Goal: Task Accomplishment & Management: Manage account settings

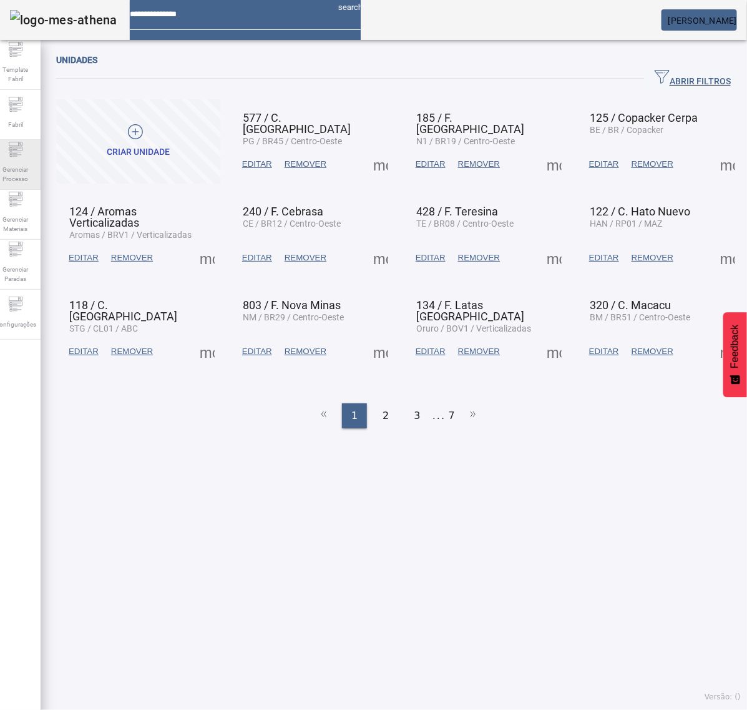
click at [24, 161] on span "Gerenciar Processo" at bounding box center [15, 174] width 37 height 26
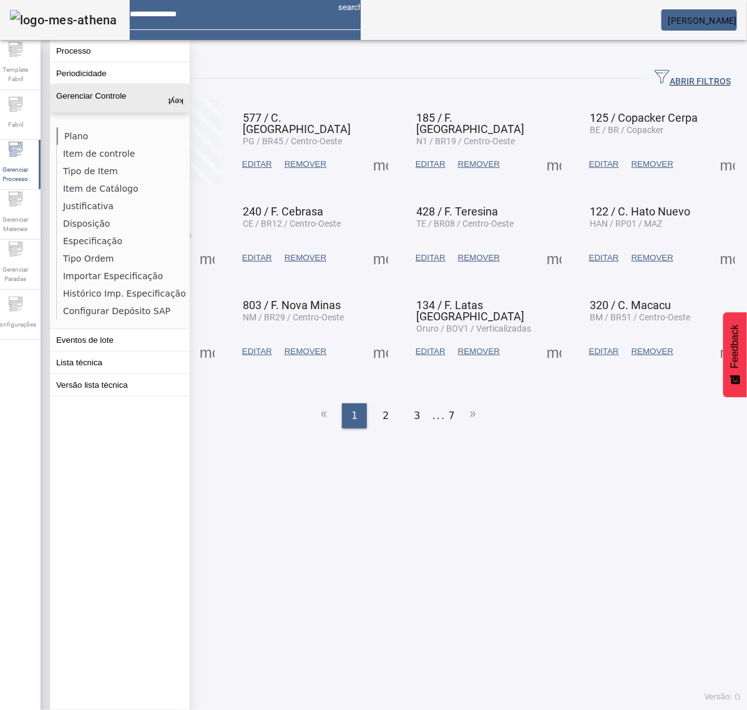
click at [79, 140] on li "Plano" at bounding box center [123, 135] width 132 height 17
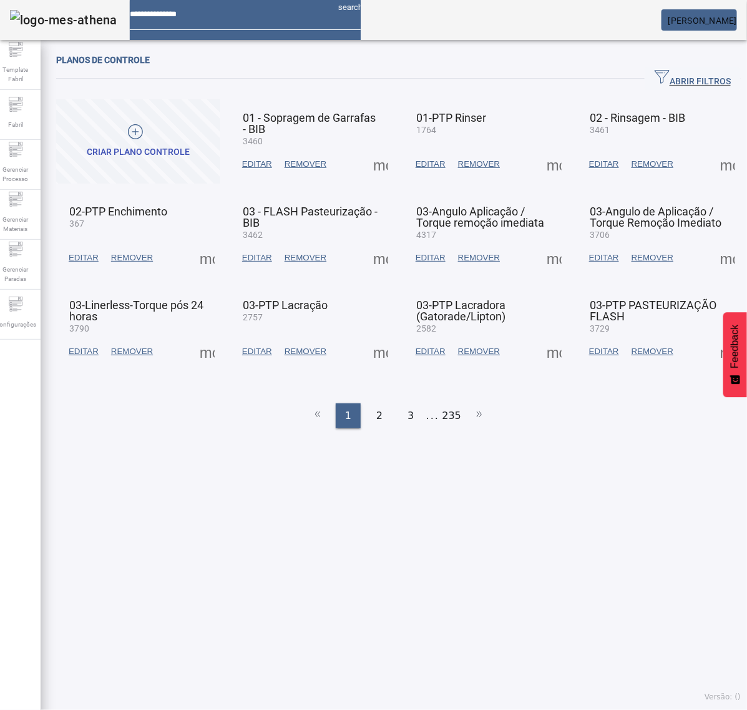
click at [707, 81] on span "ABRIR FILTROS" at bounding box center [693, 78] width 76 height 19
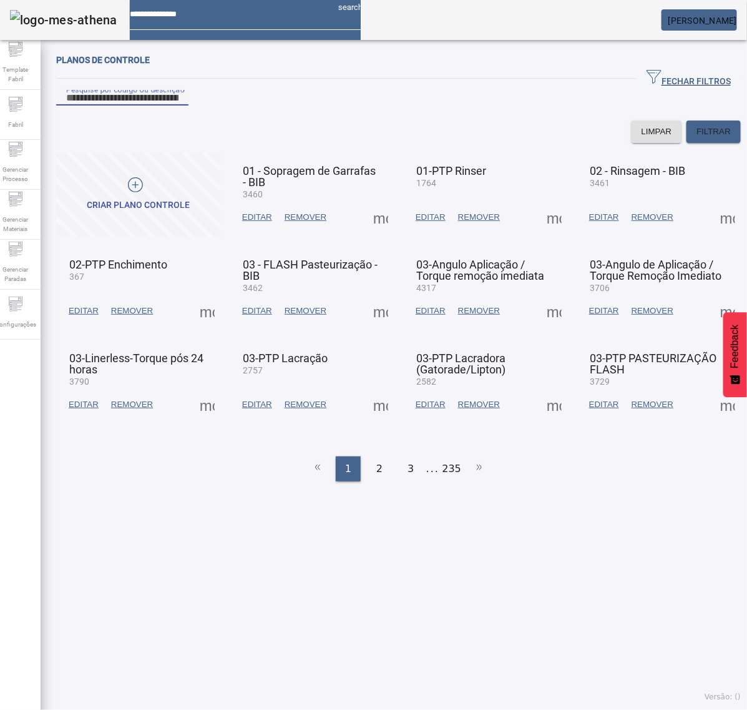
click at [179, 105] on input "Pesquise por código ou descrição" at bounding box center [122, 98] width 112 height 15
type input "*"
type input "****"
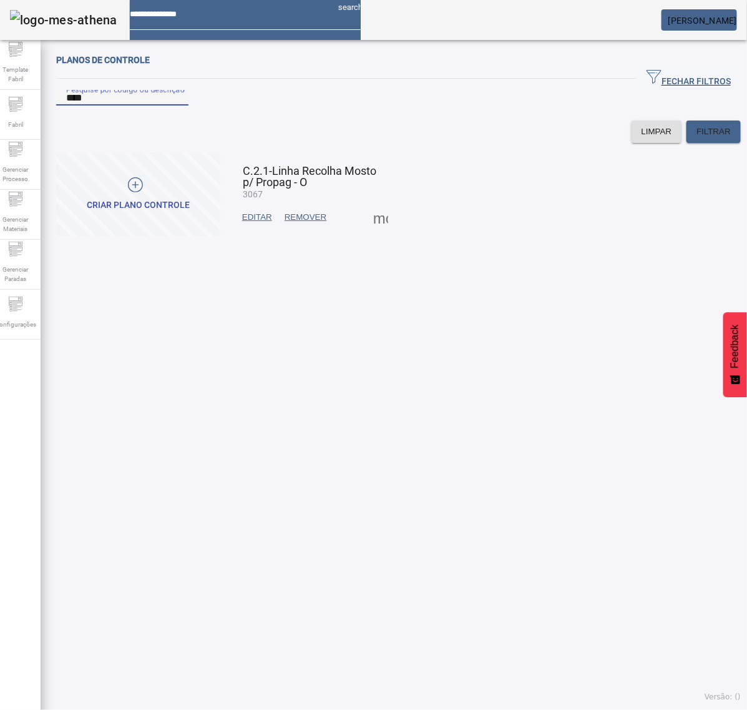
click at [372, 232] on span at bounding box center [381, 217] width 30 height 30
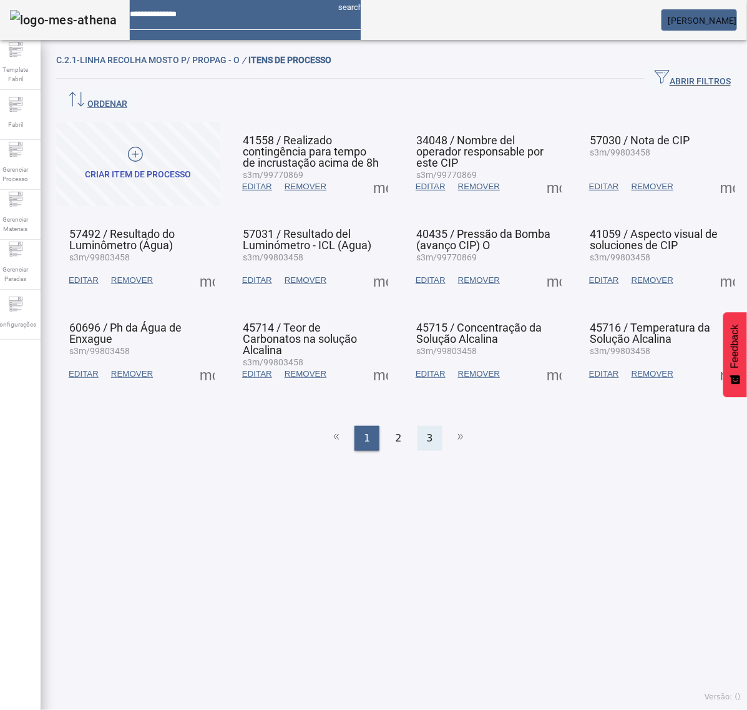
click at [418, 426] on div "3" at bounding box center [430, 438] width 25 height 25
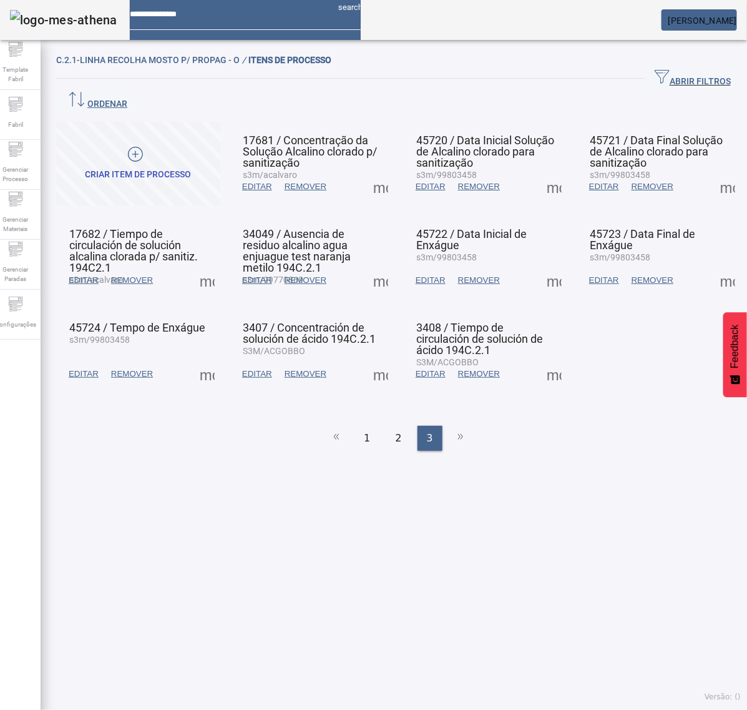
click at [545, 359] on span at bounding box center [554, 374] width 30 height 30
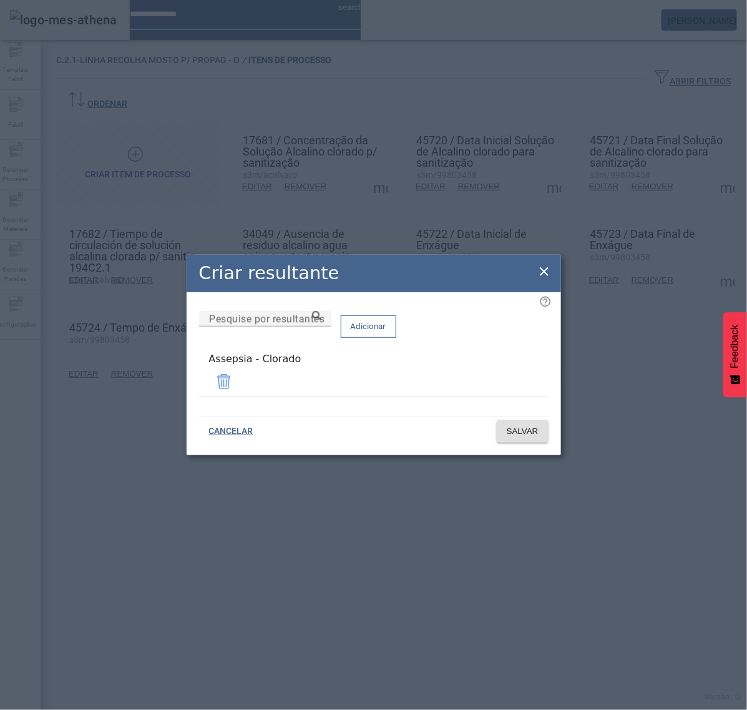
click at [547, 272] on icon at bounding box center [544, 271] width 15 height 15
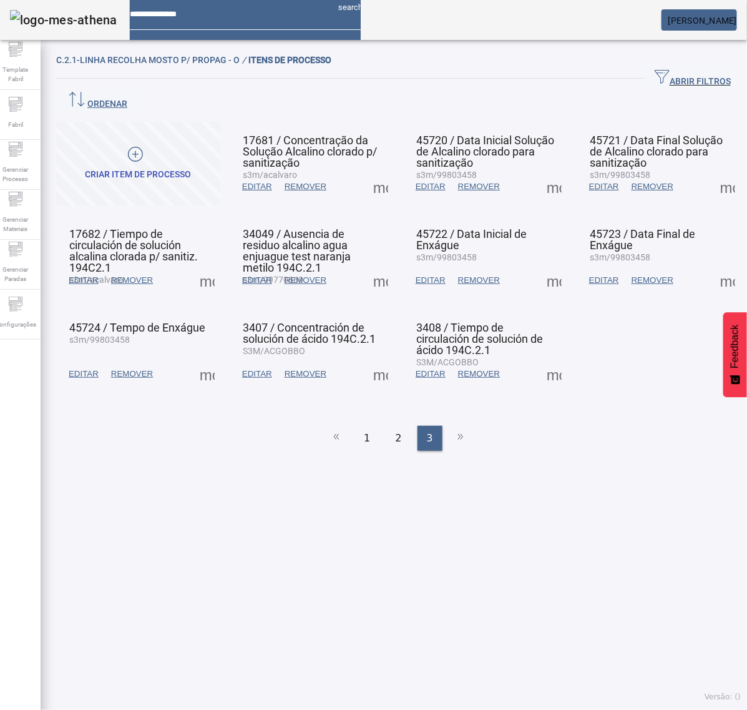
click at [539, 359] on span at bounding box center [554, 374] width 30 height 30
click at [473, 709] on div at bounding box center [373, 710] width 747 height 0
click at [395, 431] on span "2" at bounding box center [398, 438] width 6 height 15
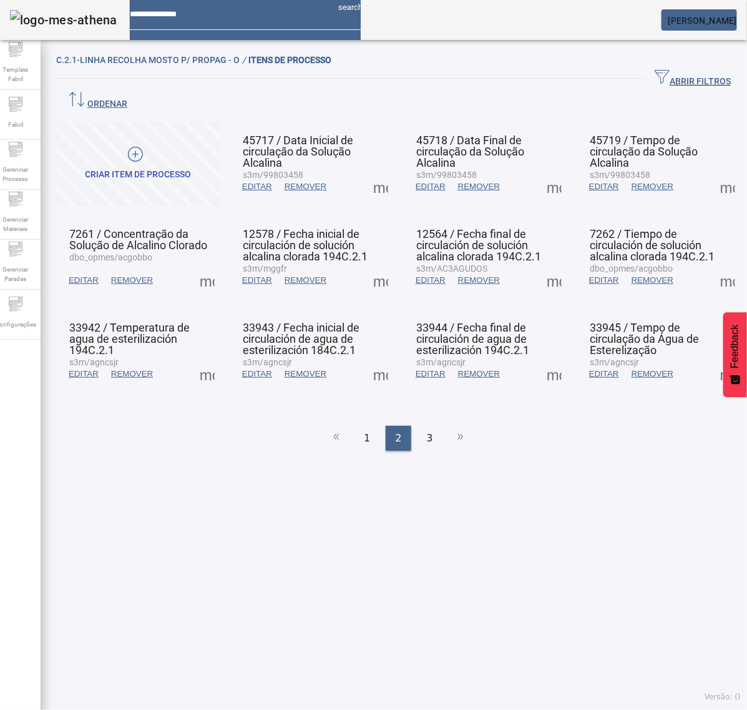
click at [379, 265] on span at bounding box center [381, 280] width 30 height 30
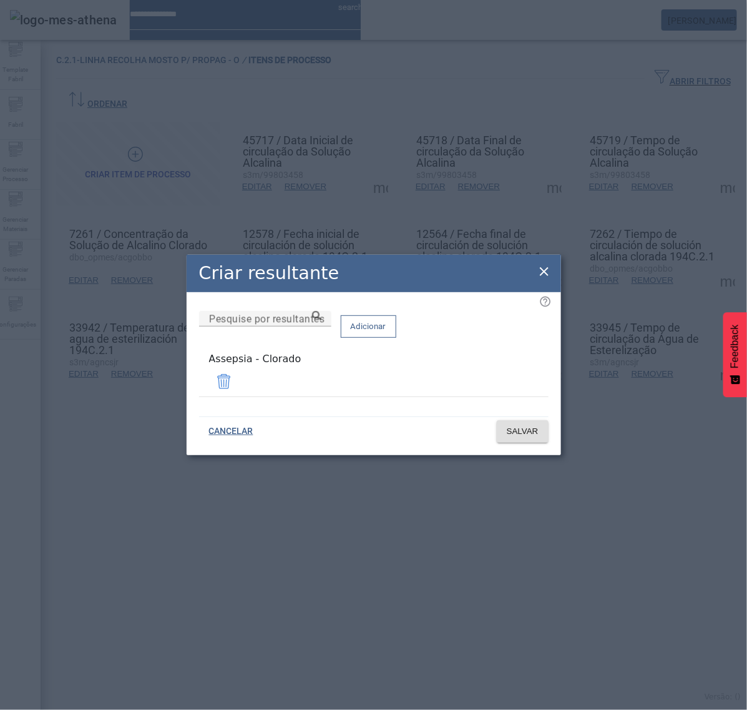
click at [541, 275] on icon at bounding box center [544, 271] width 15 height 15
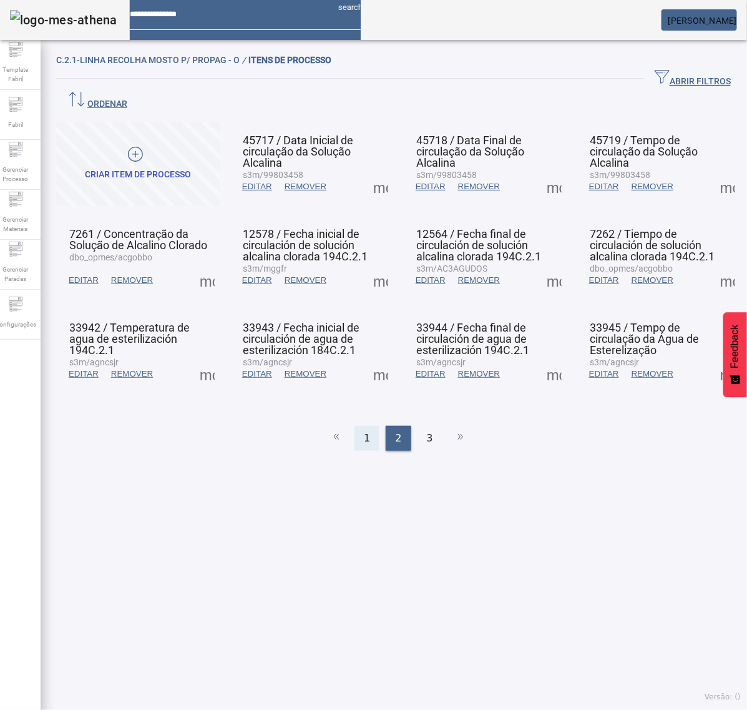
click at [365, 431] on span "1" at bounding box center [367, 438] width 6 height 15
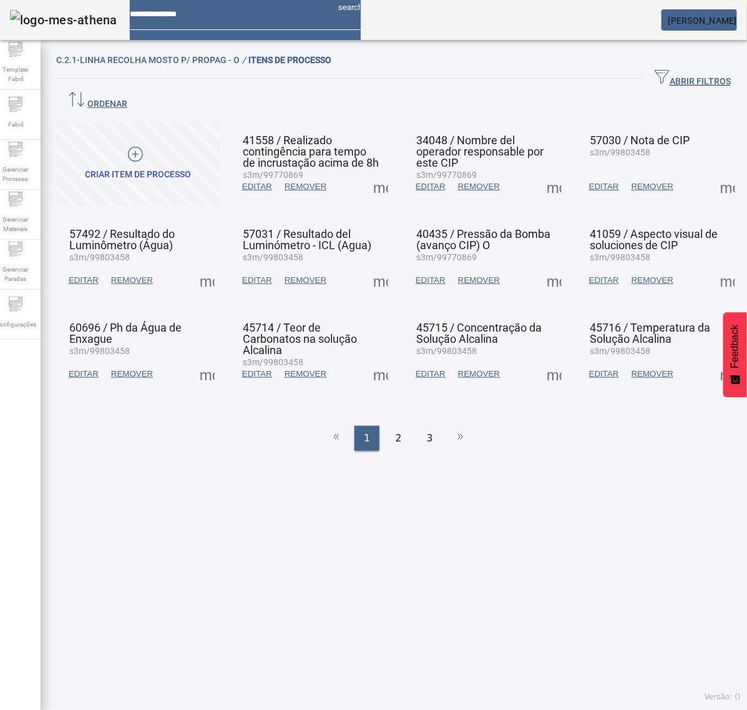
click at [372, 172] on span at bounding box center [381, 187] width 30 height 30
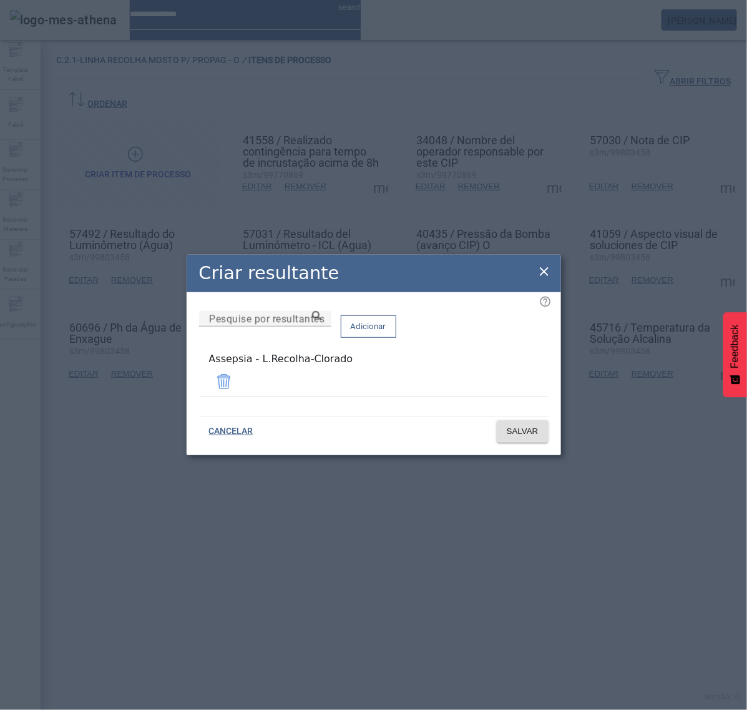
drag, startPoint x: 310, startPoint y: 384, endPoint x: 191, endPoint y: 381, distance: 118.6
click at [199, 381] on div "Pesquise por resultantes Adicionar Assepsia - L.Recolha-Clorado" at bounding box center [374, 359] width 350 height 96
copy div "Assepsia - L.Recolha-Clorado"
click at [544, 277] on icon at bounding box center [544, 271] width 15 height 15
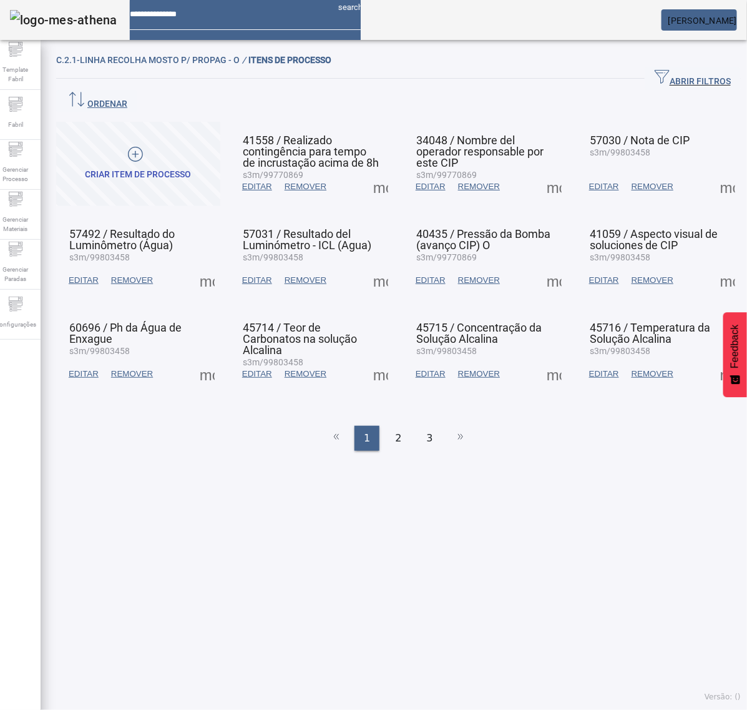
click at [550, 172] on span at bounding box center [554, 187] width 30 height 30
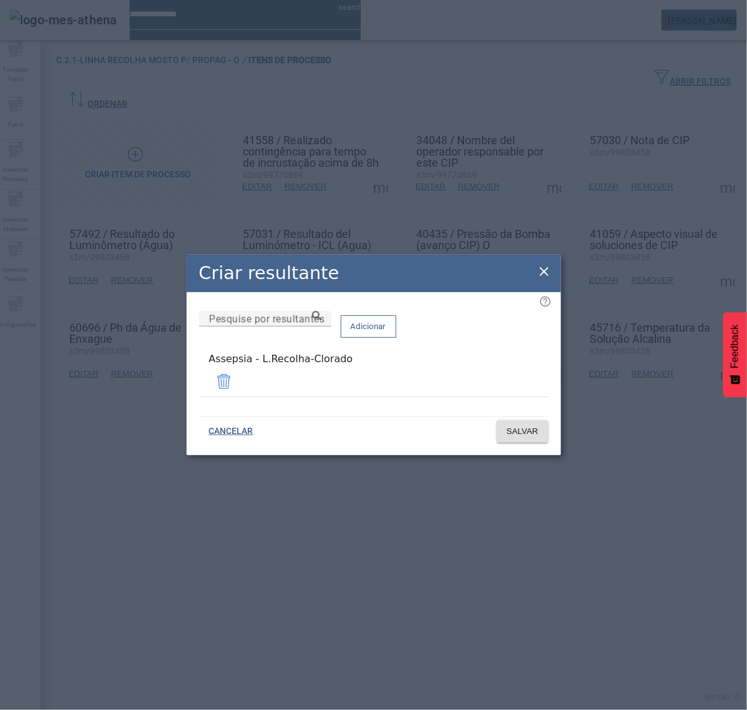
drag, startPoint x: 537, startPoint y: 270, endPoint x: 574, endPoint y: 256, distance: 40.1
click at [541, 270] on icon at bounding box center [544, 271] width 15 height 15
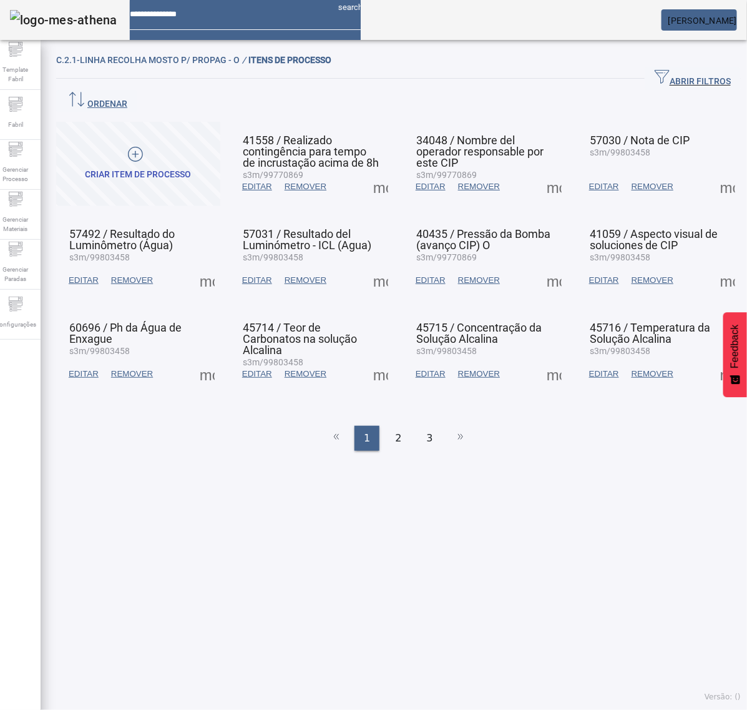
click at [713, 172] on span at bounding box center [728, 187] width 30 height 30
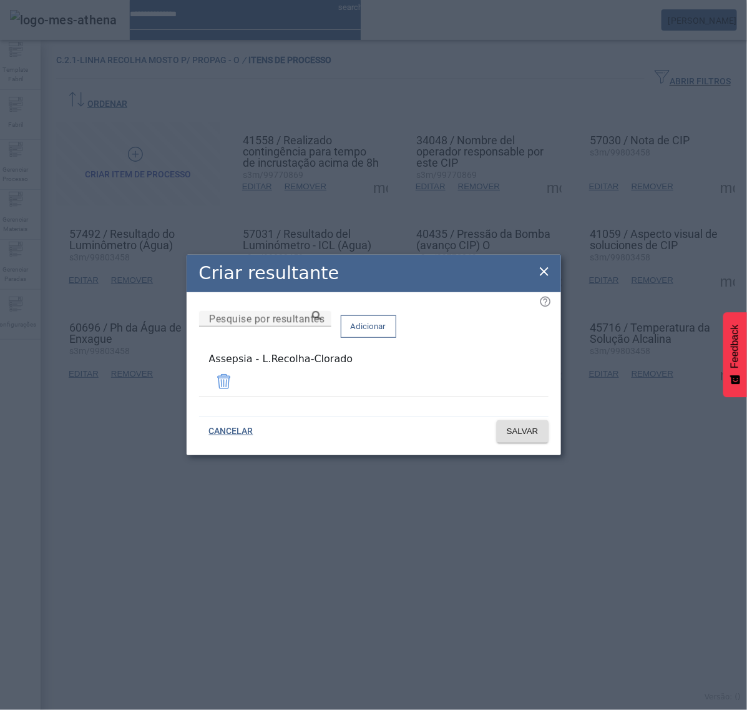
click at [552, 272] on div "Criar resultante" at bounding box center [374, 273] width 375 height 37
click at [542, 275] on icon at bounding box center [544, 271] width 15 height 15
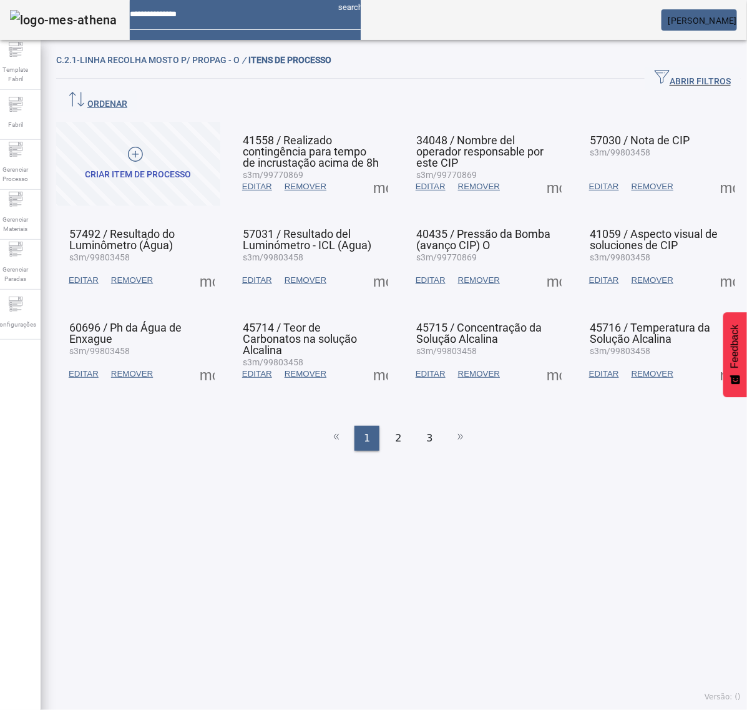
click at [203, 265] on span at bounding box center [207, 280] width 30 height 30
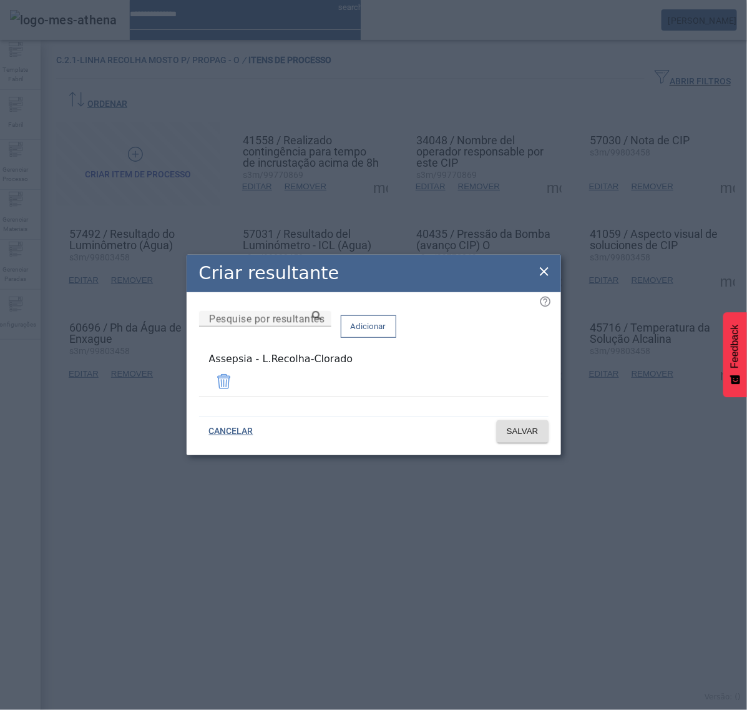
click at [543, 275] on icon at bounding box center [544, 271] width 9 height 9
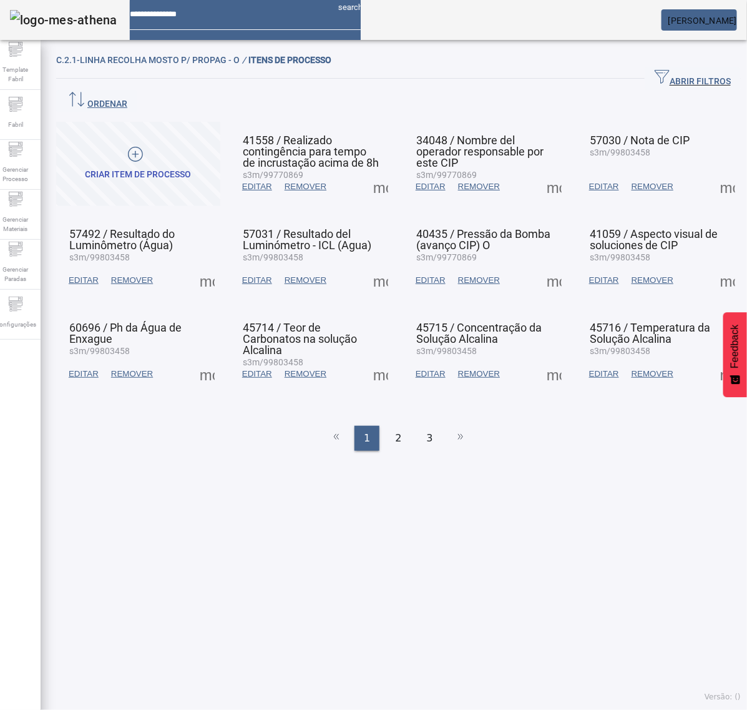
click at [381, 265] on span at bounding box center [381, 280] width 30 height 30
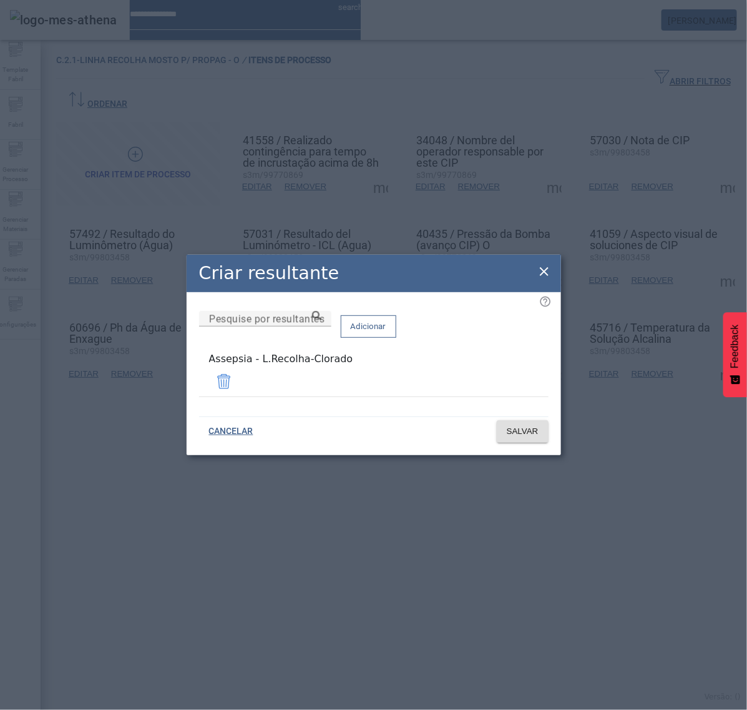
click at [544, 270] on icon at bounding box center [544, 271] width 15 height 15
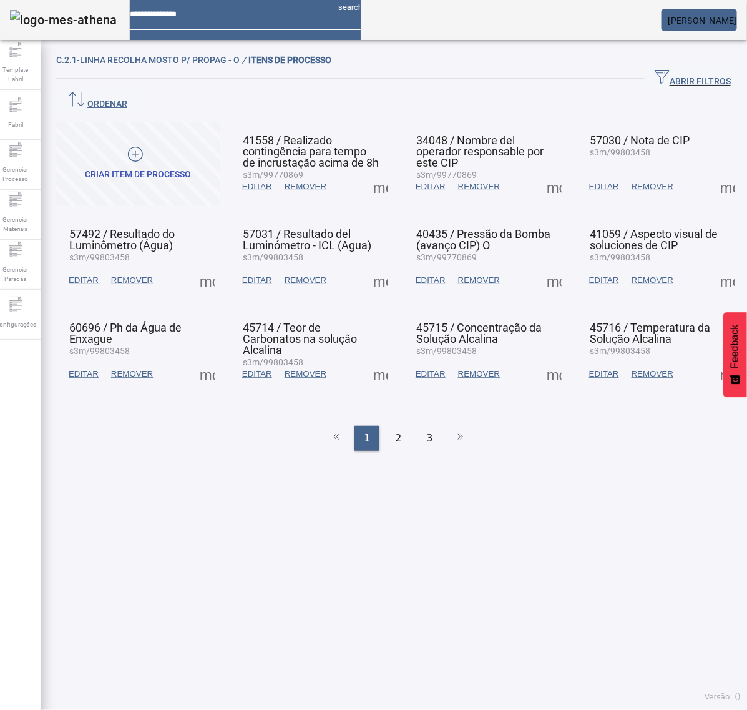
click at [539, 265] on span at bounding box center [554, 280] width 30 height 30
drag, startPoint x: 539, startPoint y: 253, endPoint x: 559, endPoint y: 281, distance: 34.8
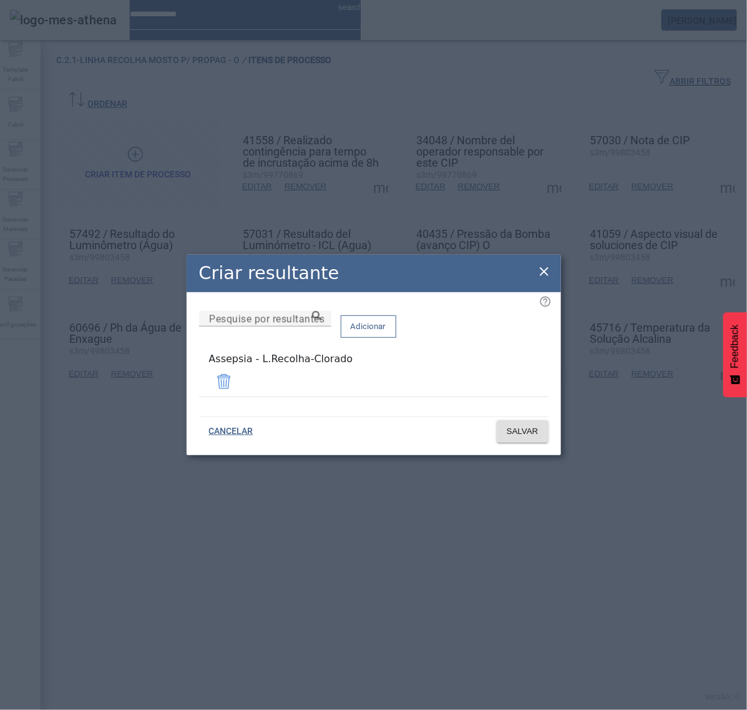
click at [545, 276] on icon at bounding box center [544, 271] width 15 height 15
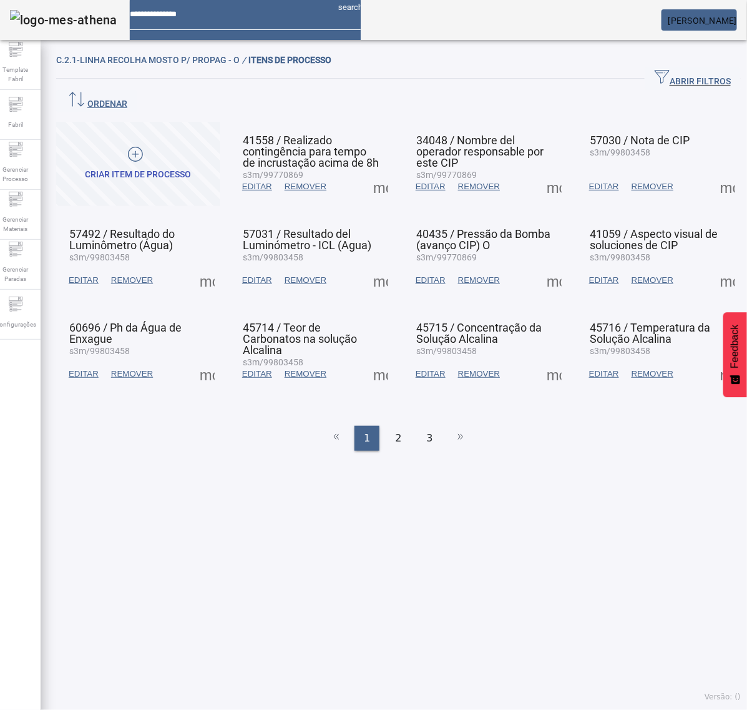
click at [713, 265] on span at bounding box center [728, 280] width 30 height 30
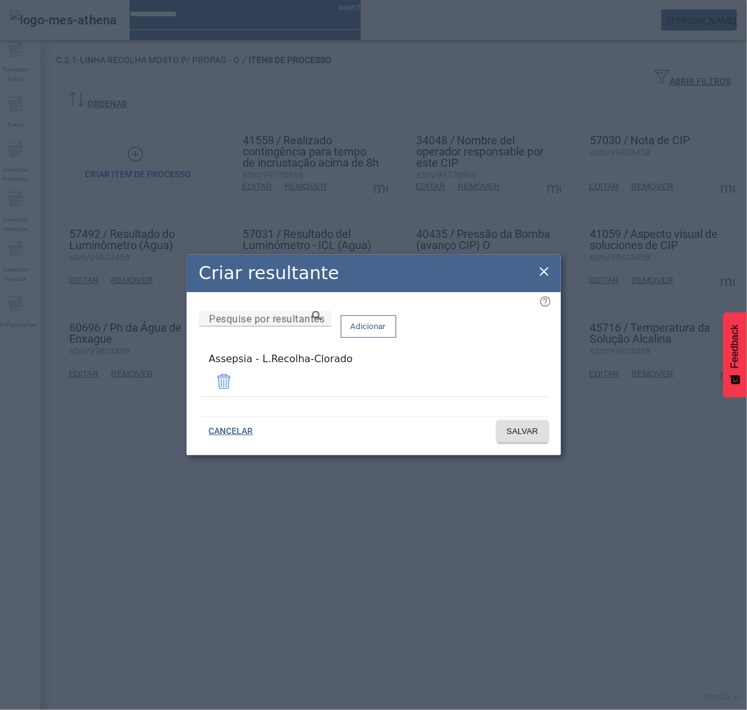
click at [543, 272] on icon at bounding box center [544, 271] width 15 height 15
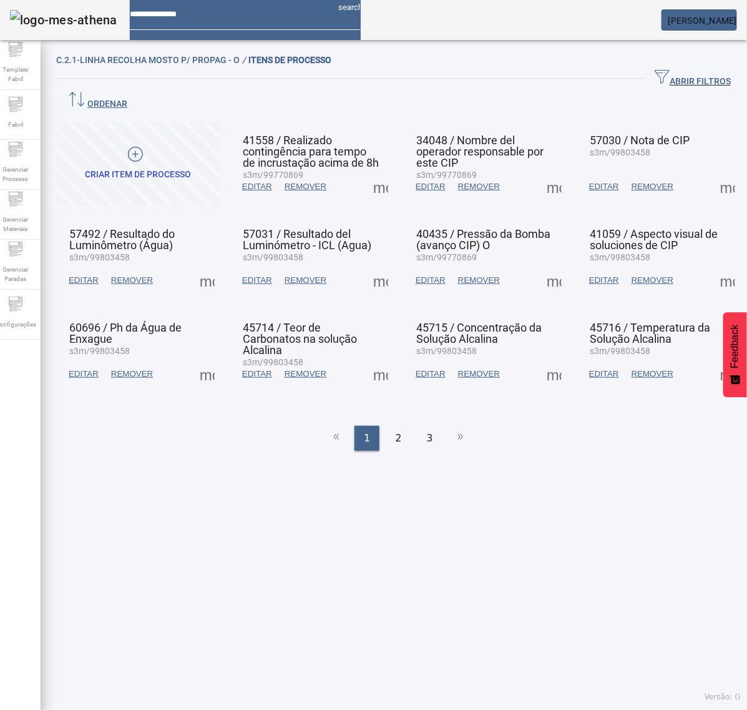
click at [207, 359] on span at bounding box center [207, 374] width 30 height 30
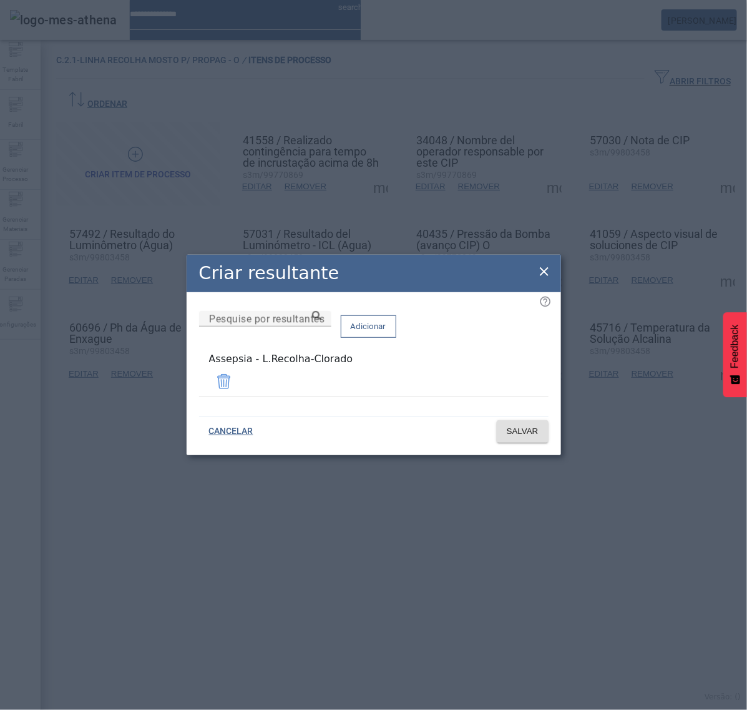
drag, startPoint x: 546, startPoint y: 277, endPoint x: 531, endPoint y: 281, distance: 16.2
click at [546, 276] on icon at bounding box center [544, 271] width 9 height 9
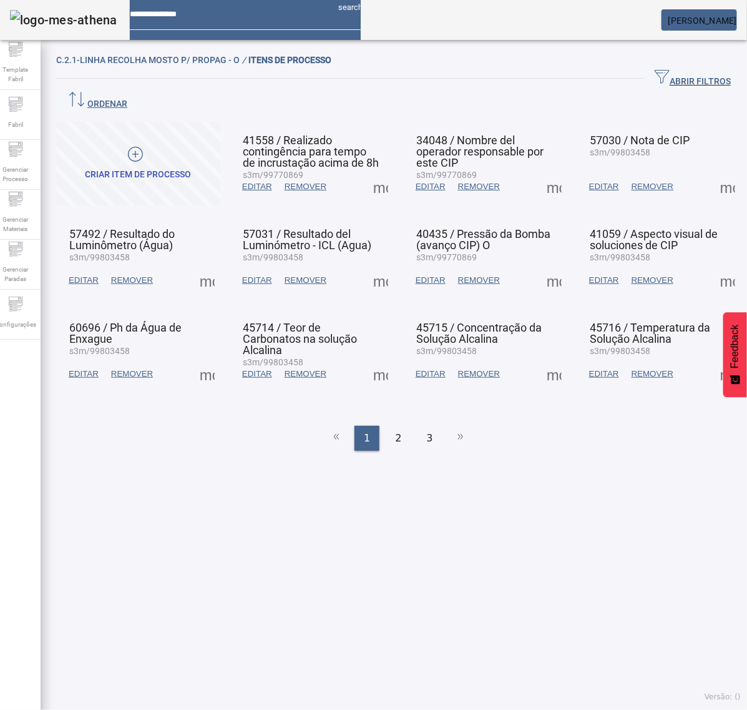
click at [375, 359] on span at bounding box center [381, 374] width 30 height 30
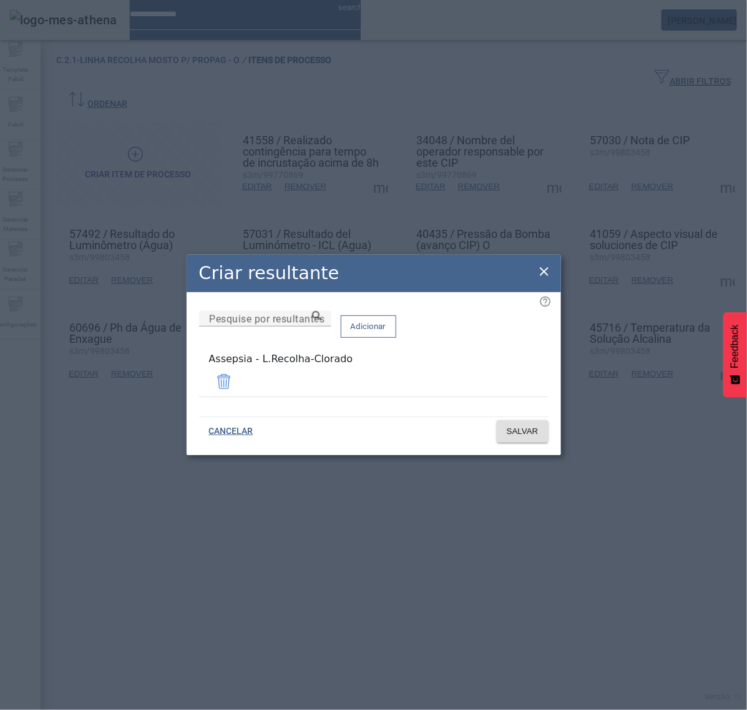
drag, startPoint x: 540, startPoint y: 273, endPoint x: 547, endPoint y: 295, distance: 22.3
click at [543, 275] on icon at bounding box center [544, 271] width 15 height 15
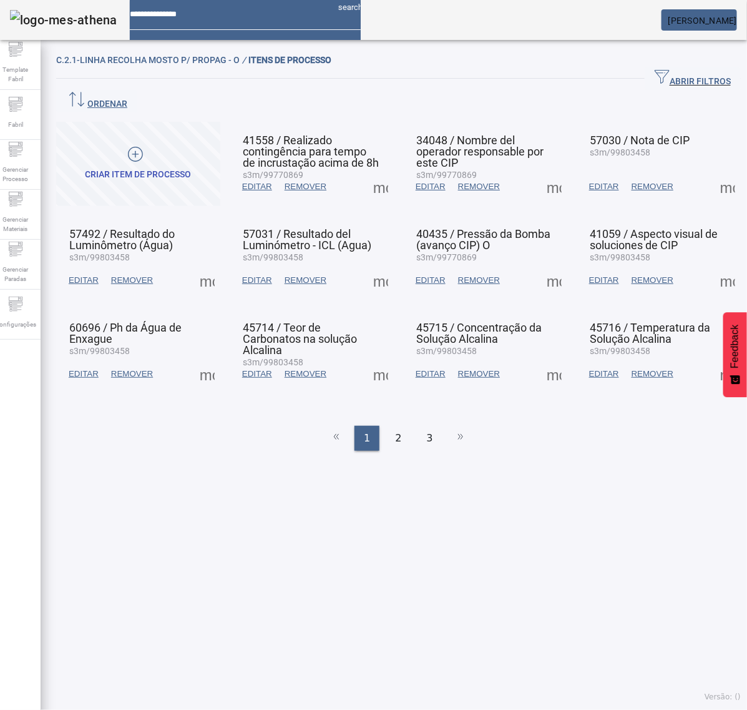
click at [543, 359] on span at bounding box center [554, 374] width 30 height 30
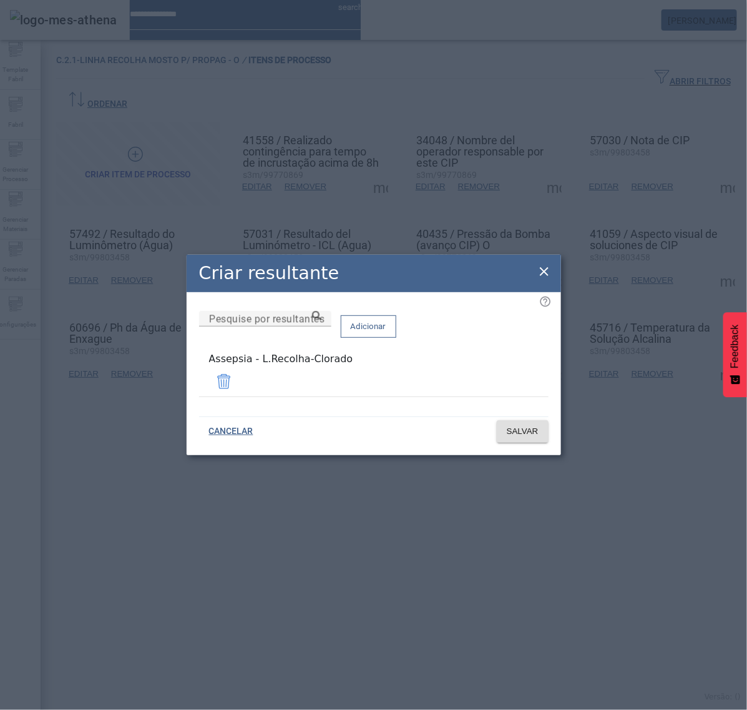
click at [548, 275] on icon at bounding box center [544, 271] width 15 height 15
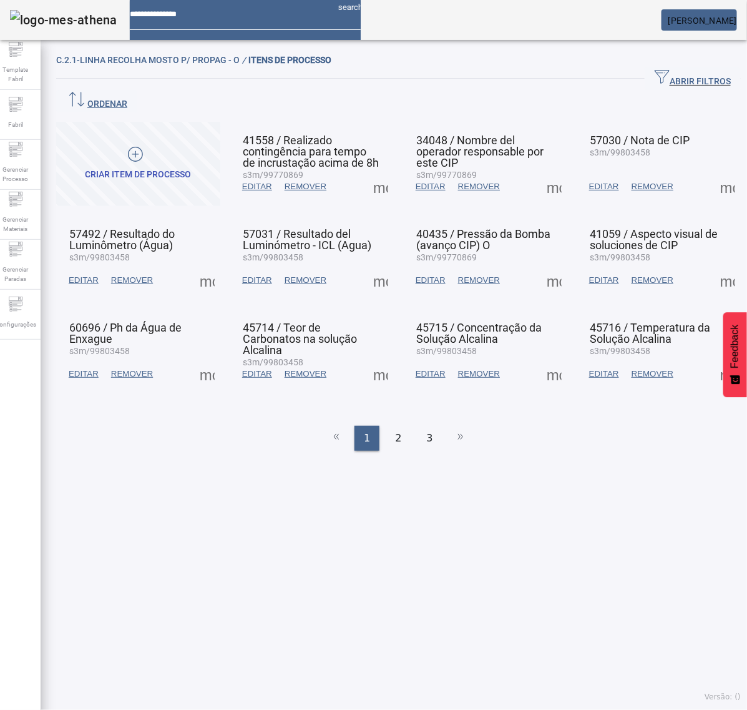
click at [713, 359] on span at bounding box center [728, 374] width 30 height 30
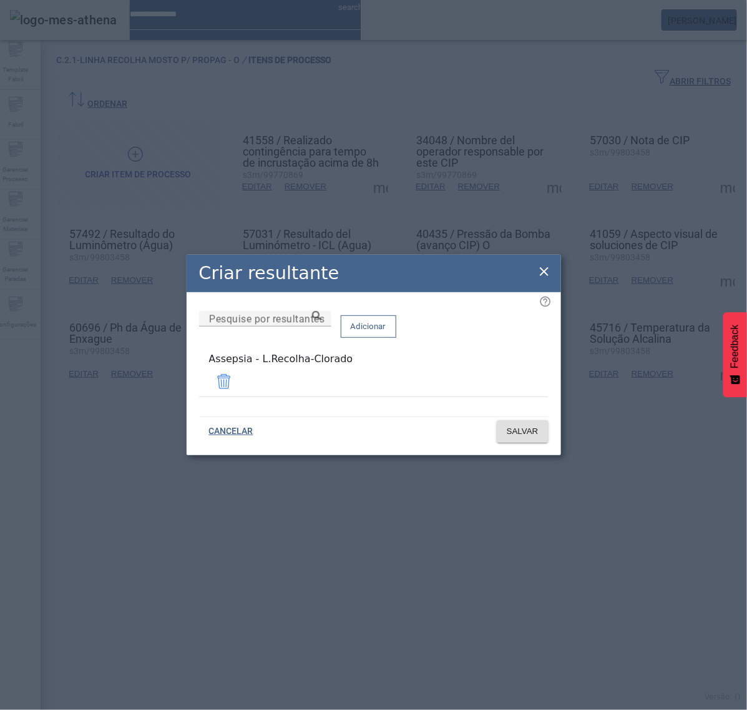
click at [550, 270] on div "Criar resultante Pesquise por resultantes Adicionar Assepsia - L.Recolha-Clorad…" at bounding box center [374, 355] width 375 height 200
click at [547, 275] on icon at bounding box center [544, 271] width 15 height 15
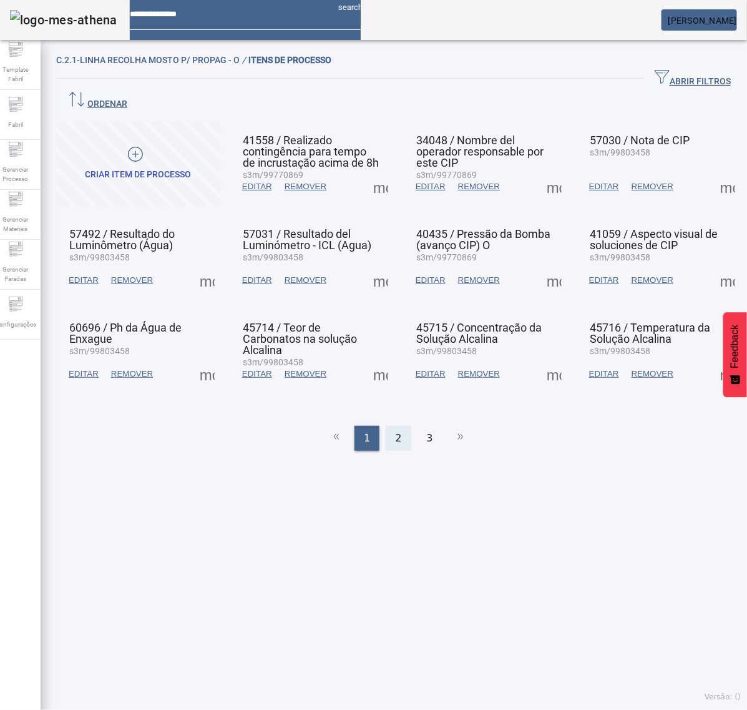
click at [395, 426] on div "2" at bounding box center [398, 438] width 25 height 25
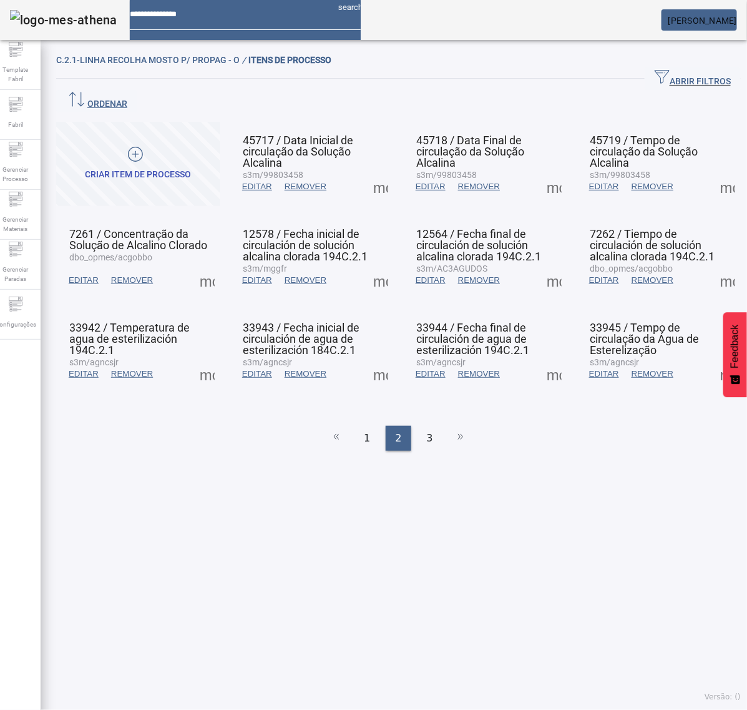
click at [375, 172] on span at bounding box center [381, 187] width 30 height 30
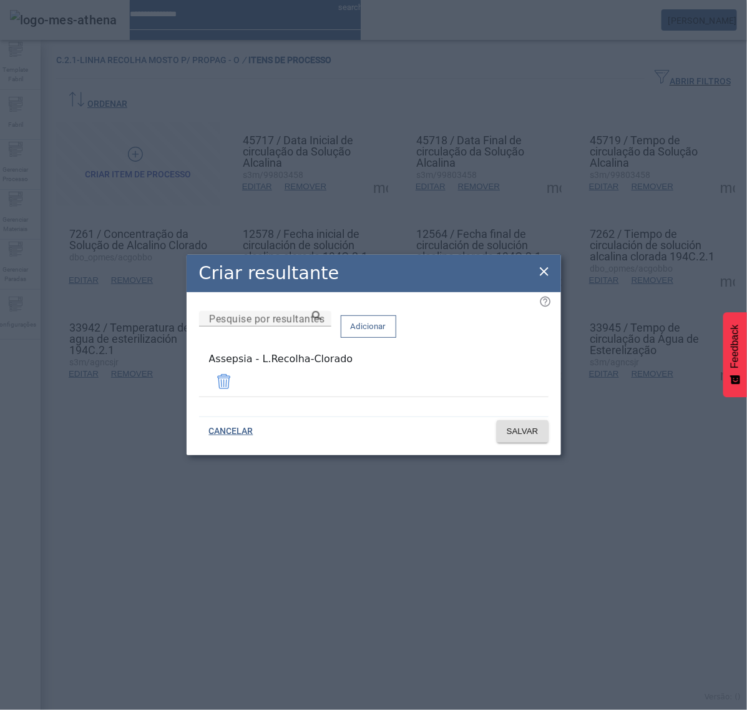
click at [548, 278] on icon at bounding box center [544, 271] width 15 height 15
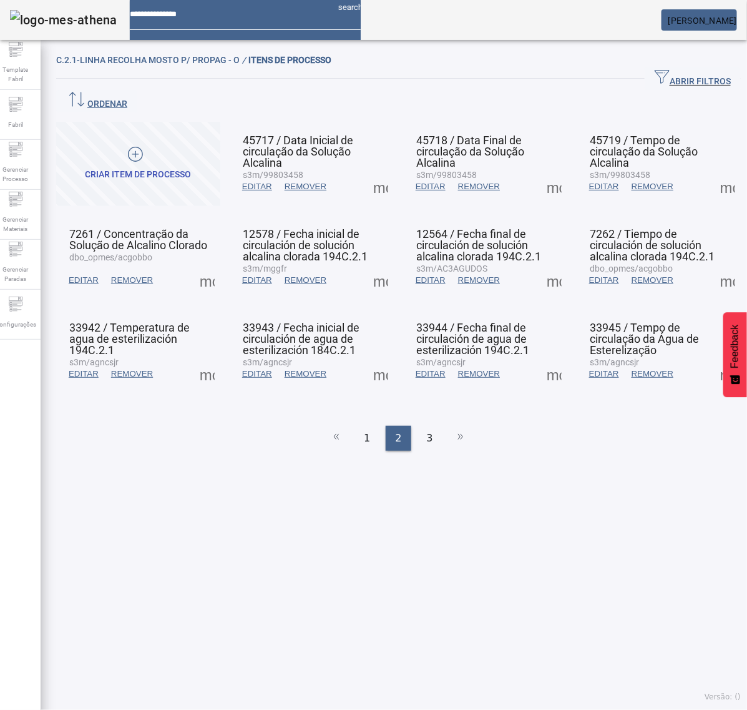
click at [550, 173] on span at bounding box center [554, 187] width 30 height 30
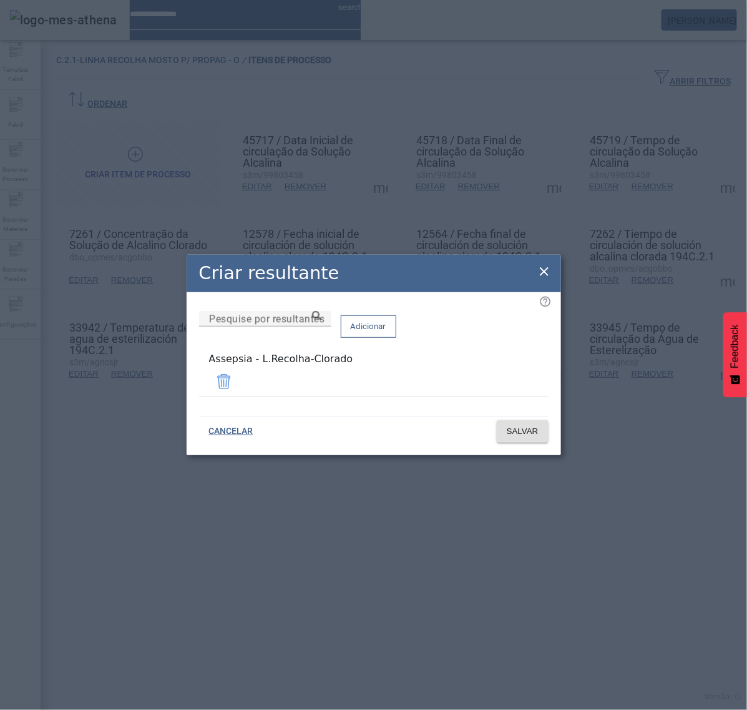
drag, startPoint x: 545, startPoint y: 276, endPoint x: 606, endPoint y: 229, distance: 77.0
click at [546, 275] on icon at bounding box center [544, 271] width 15 height 15
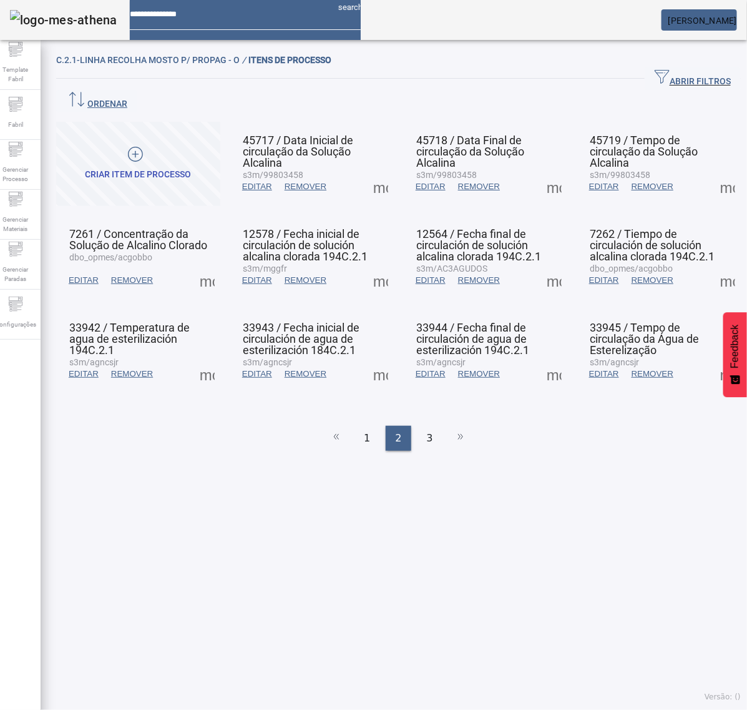
click at [713, 172] on span at bounding box center [728, 187] width 30 height 30
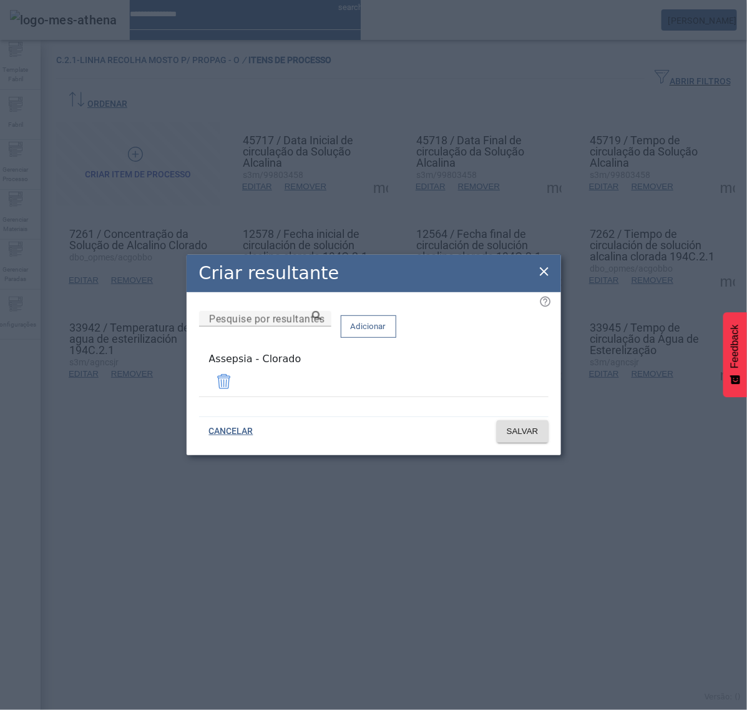
click at [239, 381] on span at bounding box center [224, 381] width 30 height 30
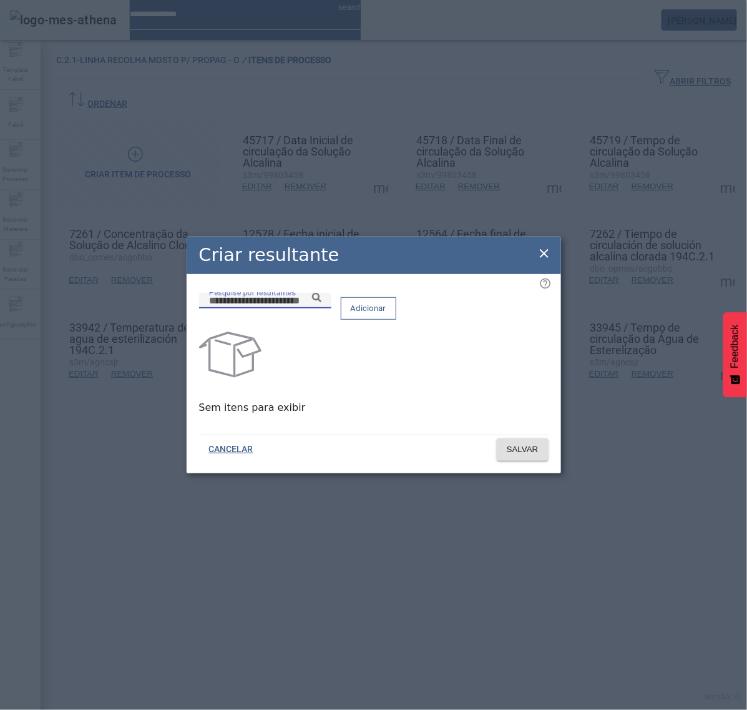
click at [321, 307] on input "Pesquise por resultantes" at bounding box center [265, 300] width 112 height 15
paste input "**********"
click at [321, 302] on icon at bounding box center [316, 297] width 9 height 9
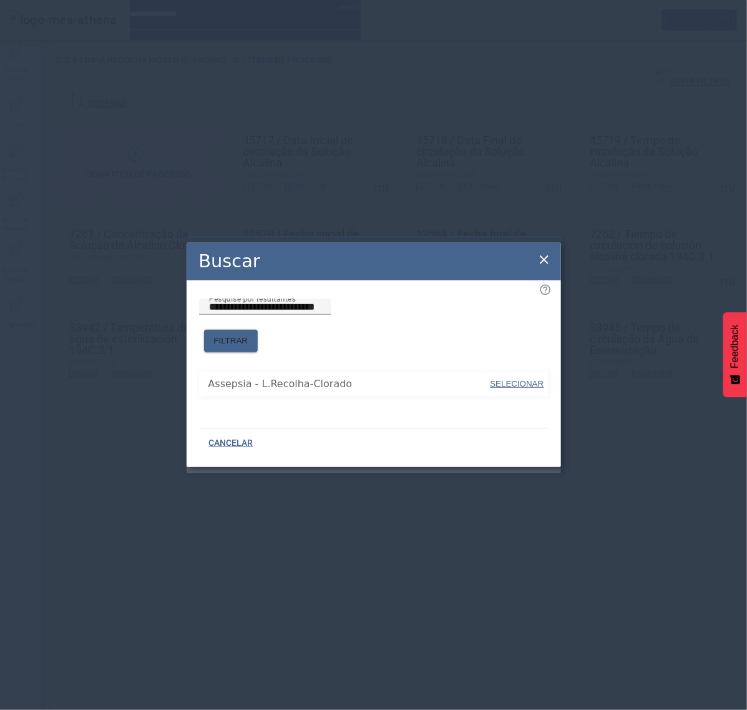
click at [499, 379] on span "SELECIONAR" at bounding box center [518, 383] width 54 height 9
type input "**********"
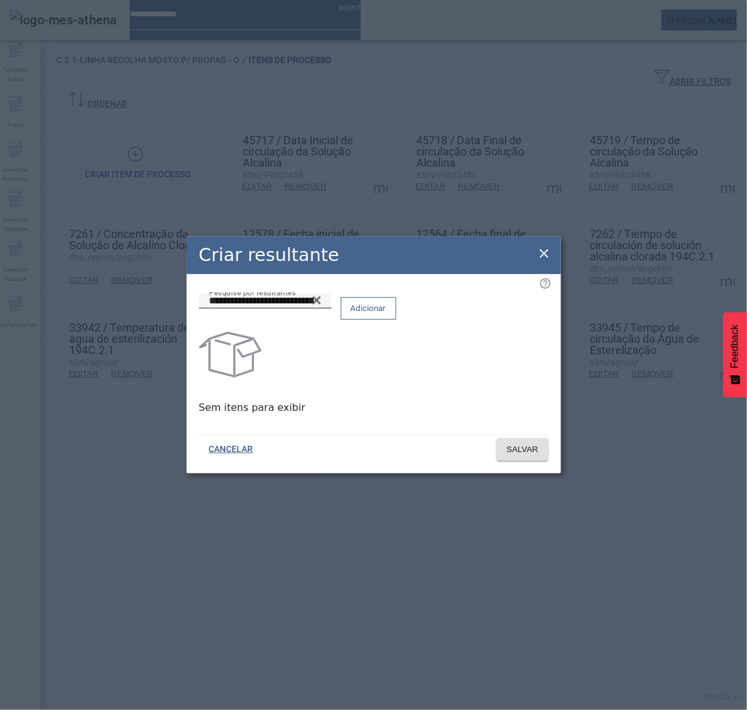
click at [386, 315] on span "Adicionar" at bounding box center [369, 308] width 36 height 12
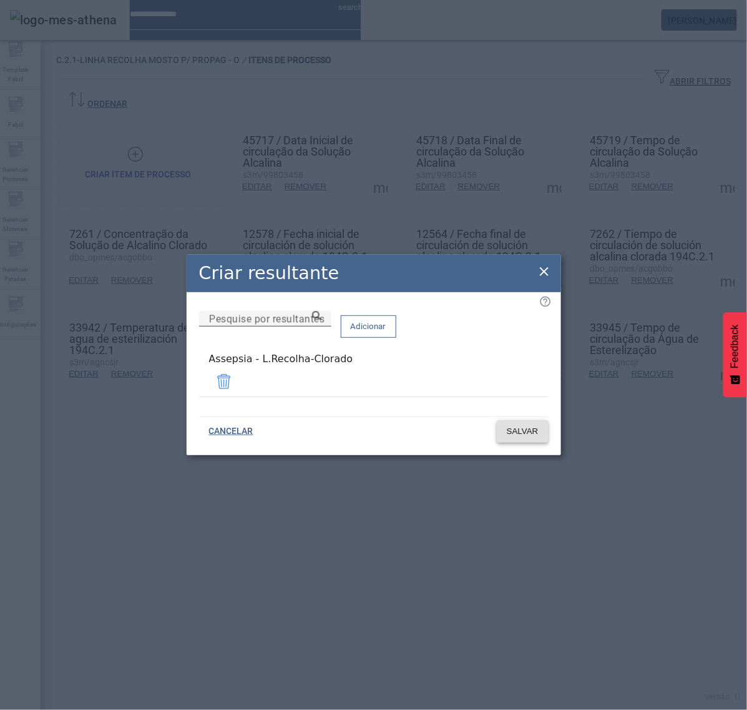
click at [532, 431] on span "SALVAR" at bounding box center [523, 431] width 32 height 12
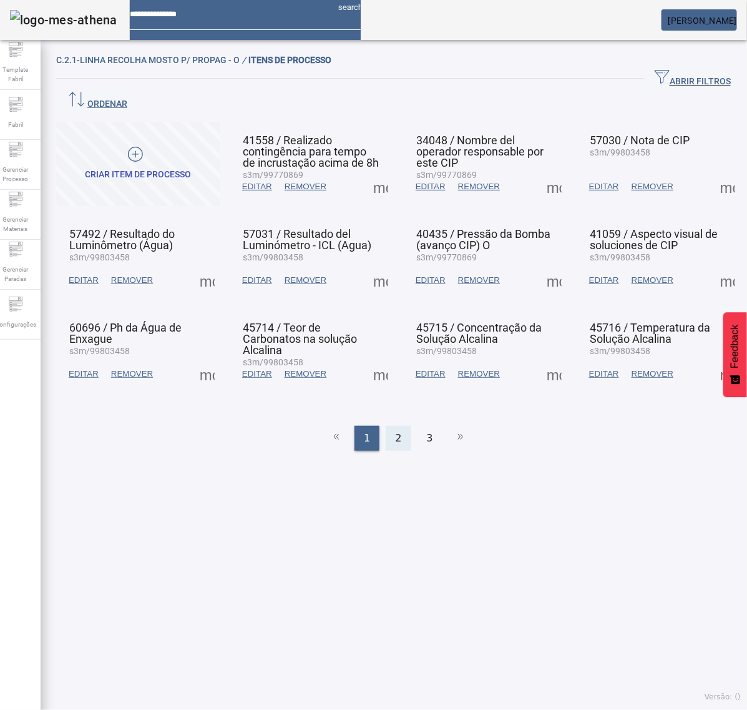
click at [395, 431] on span "2" at bounding box center [398, 438] width 6 height 15
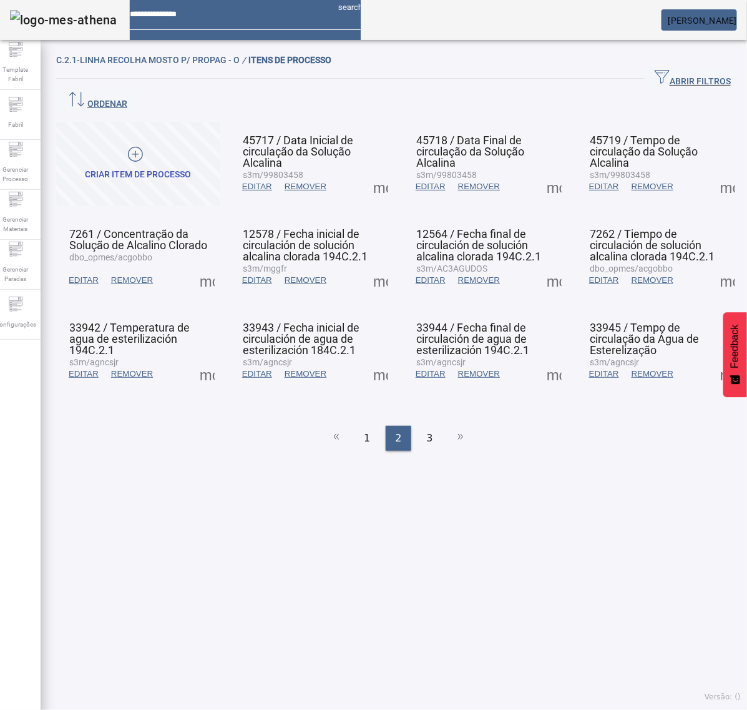
click at [713, 172] on span at bounding box center [728, 187] width 30 height 30
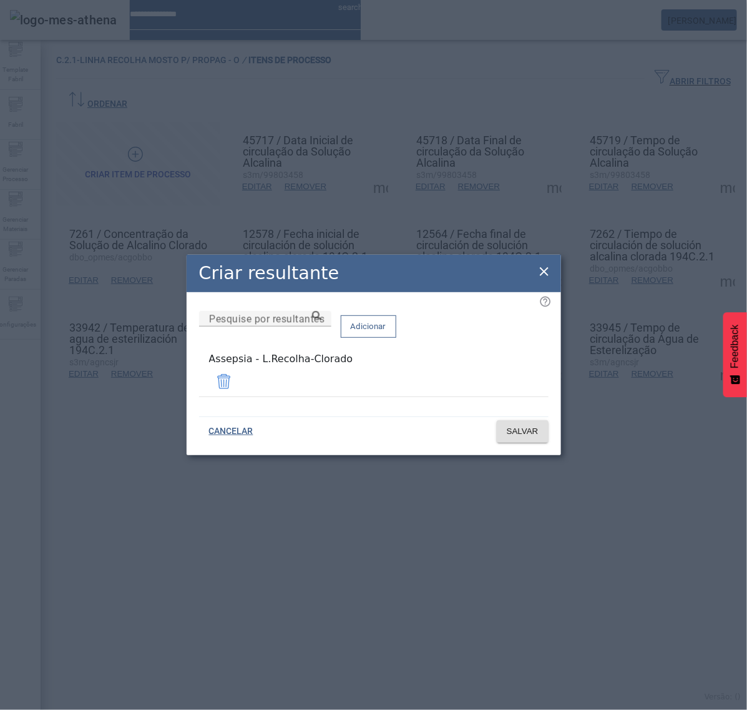
click at [541, 273] on icon at bounding box center [544, 271] width 9 height 9
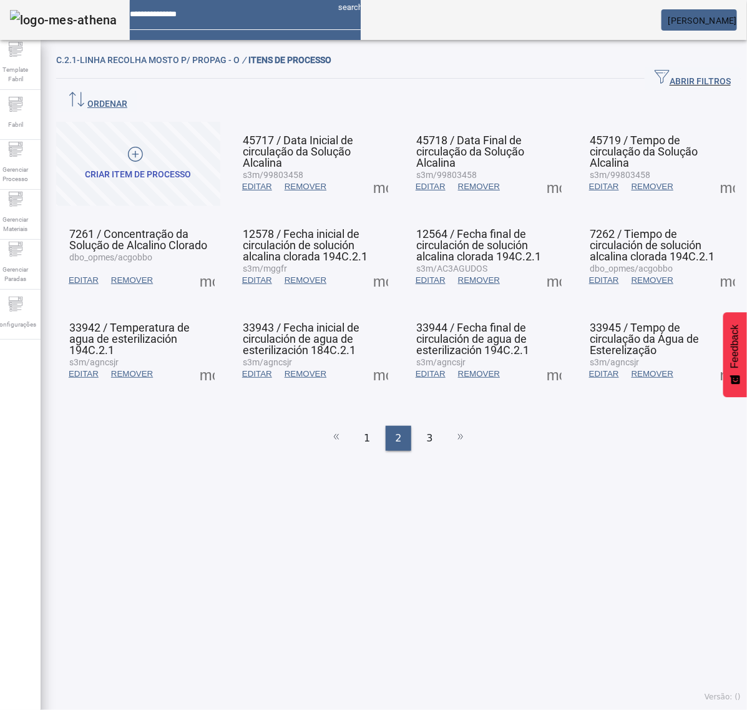
click at [207, 265] on span at bounding box center [207, 280] width 30 height 30
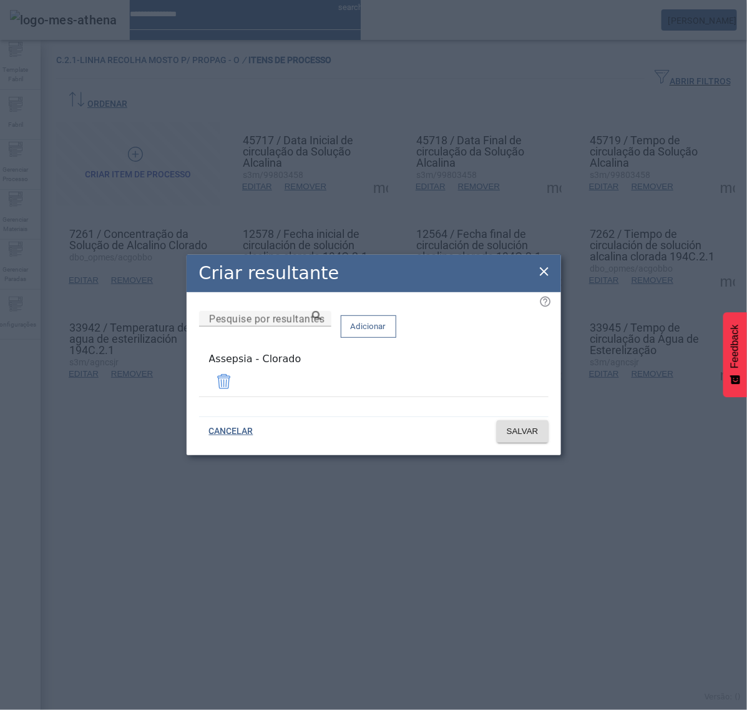
click at [239, 378] on span at bounding box center [224, 381] width 30 height 30
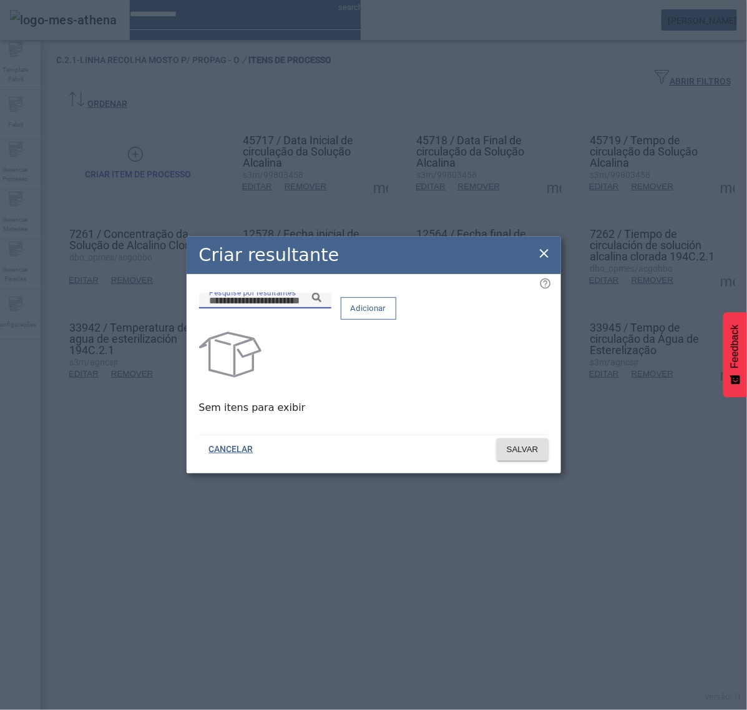
click at [321, 308] on input "Pesquise por resultantes" at bounding box center [265, 300] width 112 height 15
paste input "**********"
click at [321, 302] on icon at bounding box center [316, 297] width 9 height 9
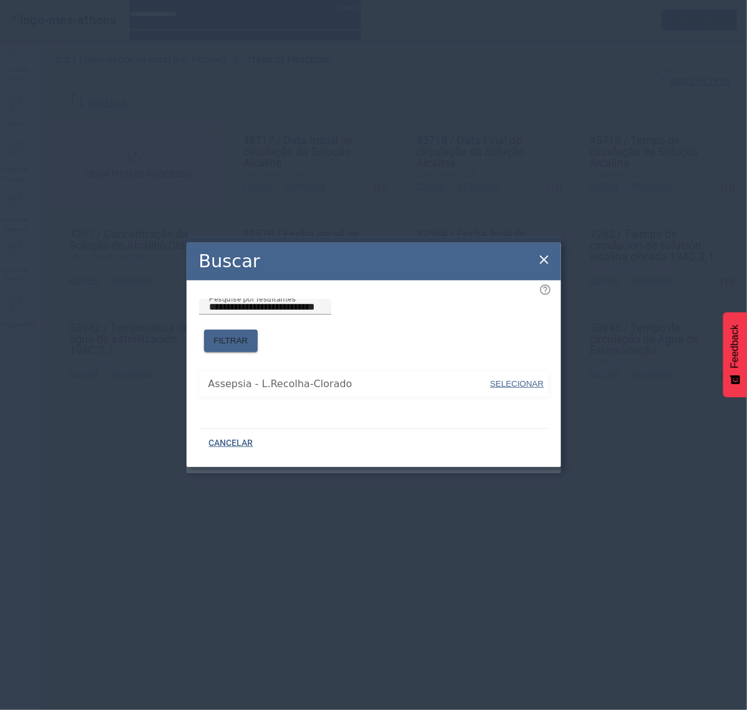
click at [531, 379] on span "SELECIONAR" at bounding box center [518, 383] width 54 height 9
type input "**********"
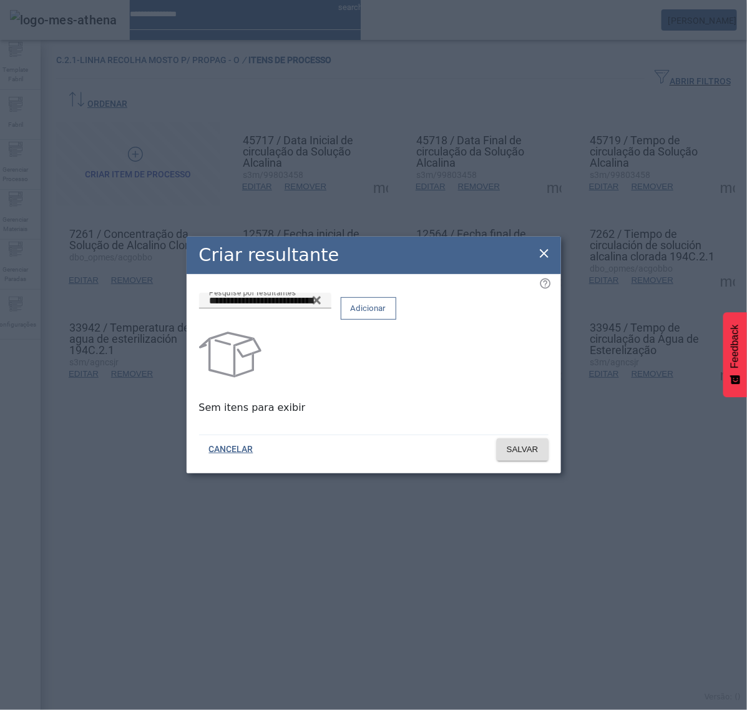
click at [386, 315] on span "Adicionar" at bounding box center [369, 308] width 36 height 12
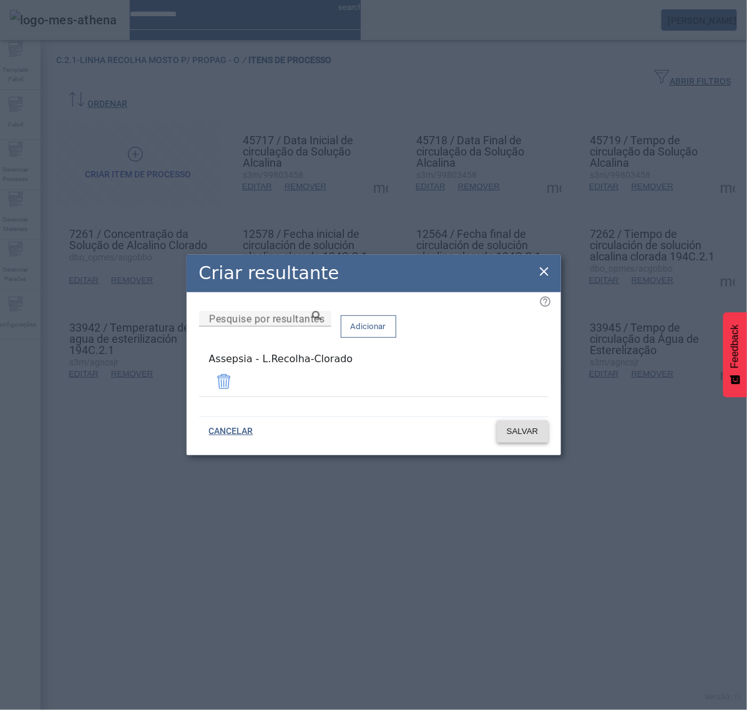
click at [527, 431] on span "SALVAR" at bounding box center [523, 431] width 32 height 12
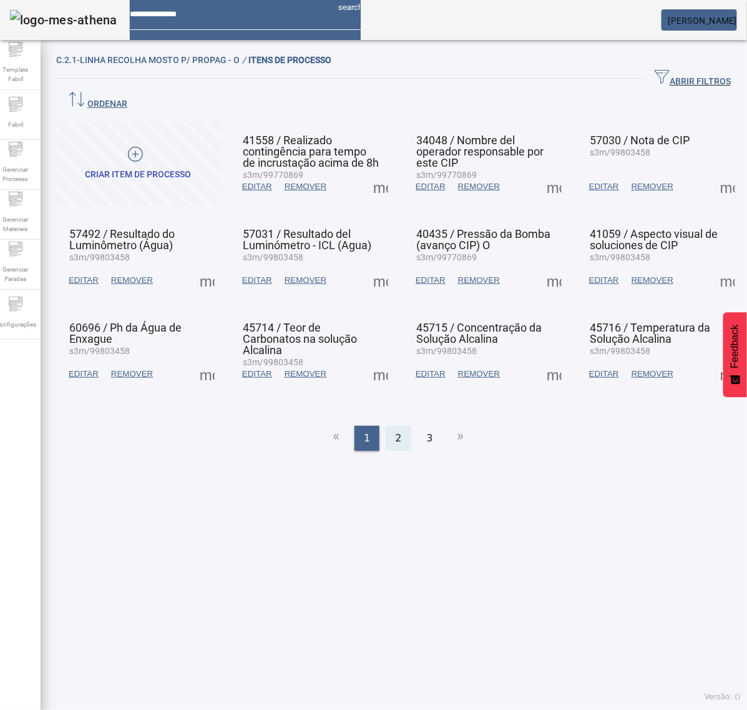
click at [398, 426] on div "2" at bounding box center [398, 438] width 25 height 25
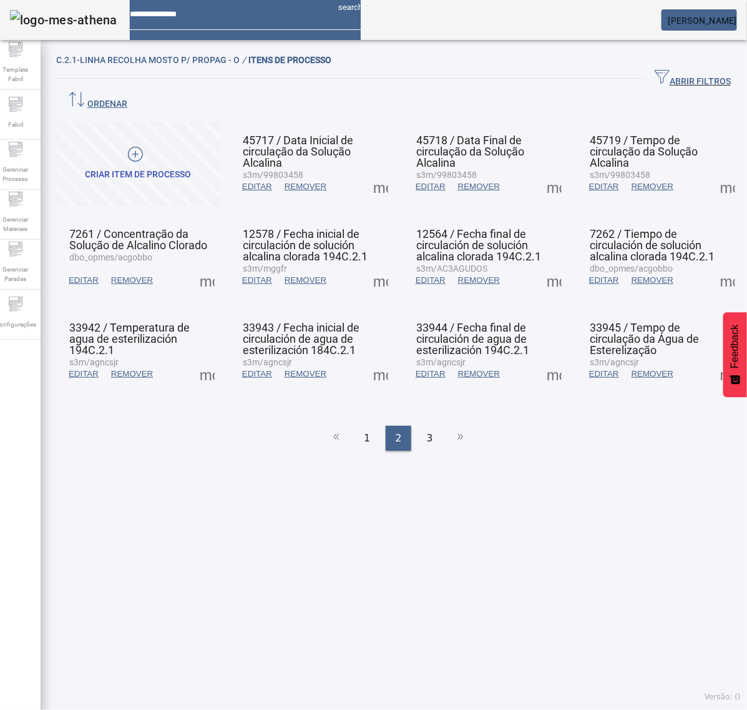
click at [378, 265] on span at bounding box center [381, 280] width 30 height 30
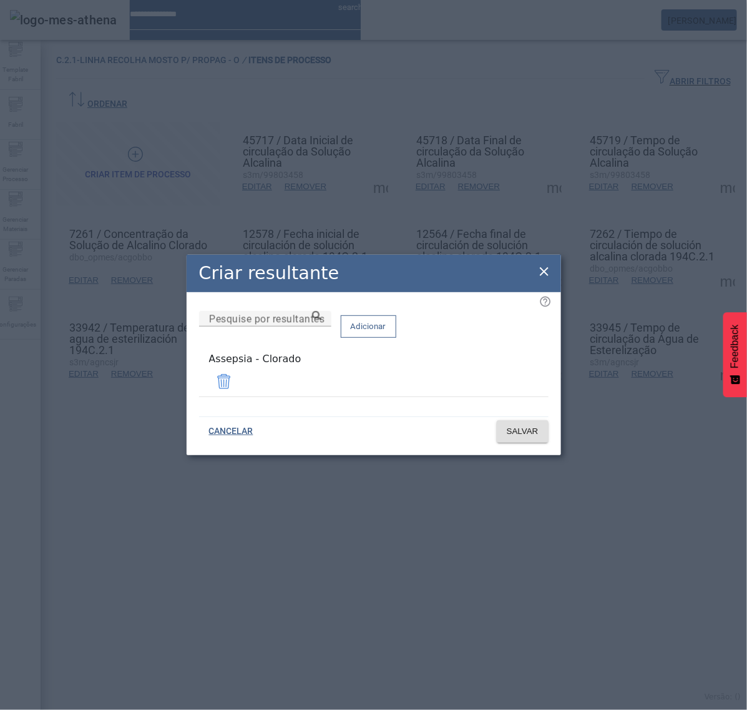
click at [239, 376] on span at bounding box center [224, 381] width 30 height 30
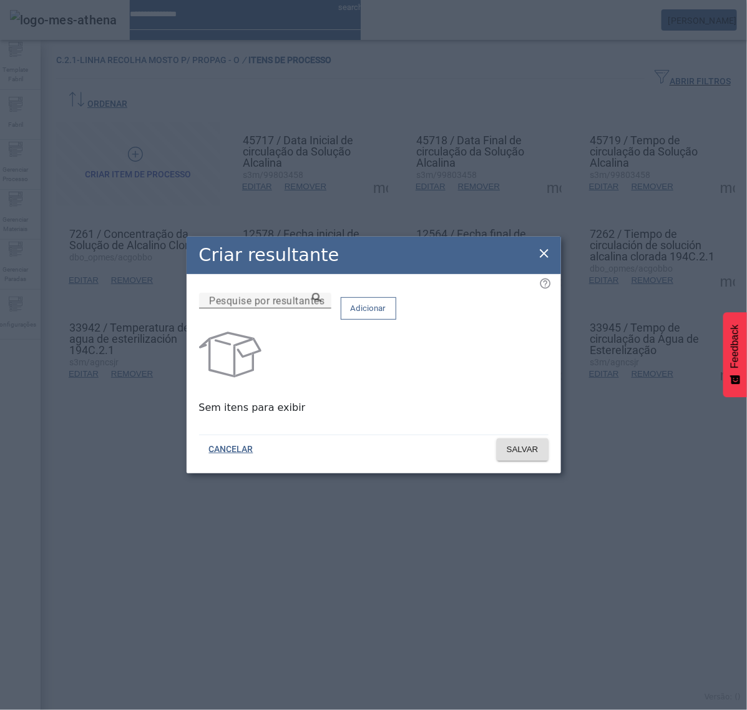
click at [321, 308] on input "Pesquise por resultantes" at bounding box center [265, 300] width 112 height 15
paste input "**********"
click at [321, 302] on icon at bounding box center [316, 297] width 9 height 9
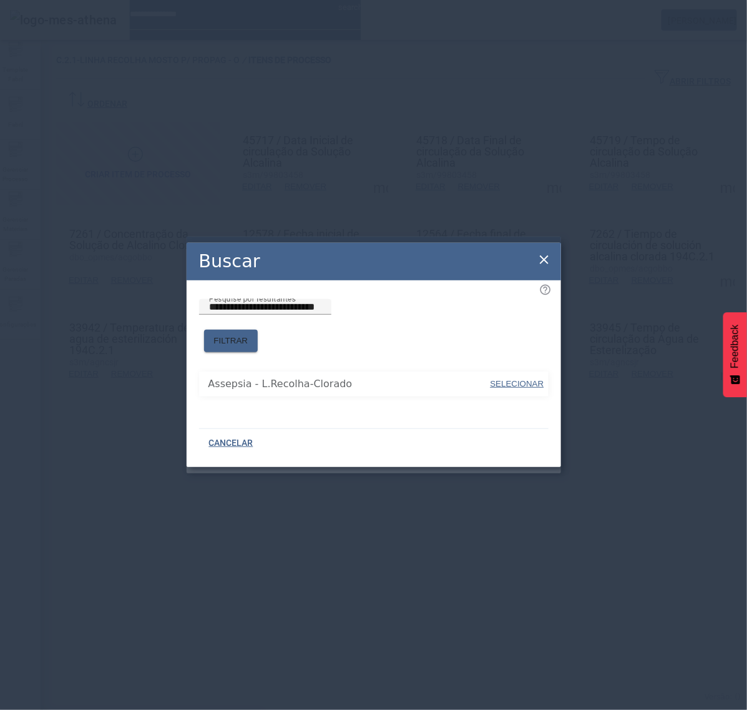
drag, startPoint x: 500, startPoint y: 375, endPoint x: 501, endPoint y: 341, distance: 33.7
click at [501, 379] on span "SELECIONAR" at bounding box center [518, 383] width 54 height 9
type input "**********"
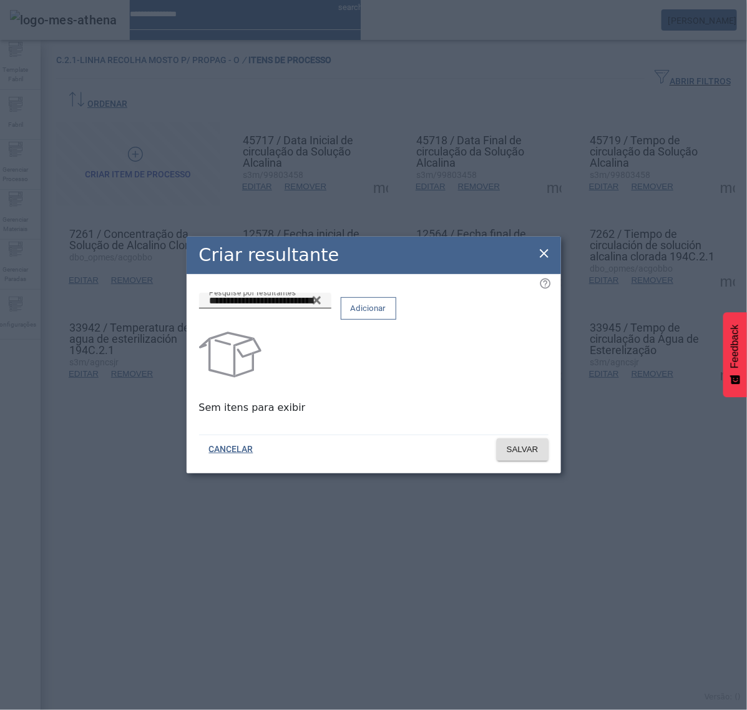
click at [396, 322] on span at bounding box center [368, 308] width 54 height 30
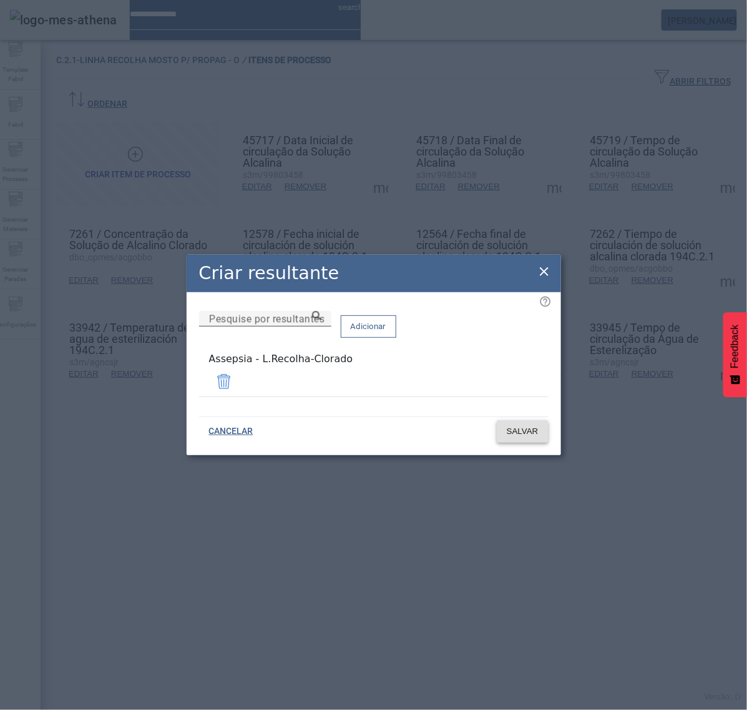
click at [519, 426] on span "SALVAR" at bounding box center [523, 431] width 32 height 12
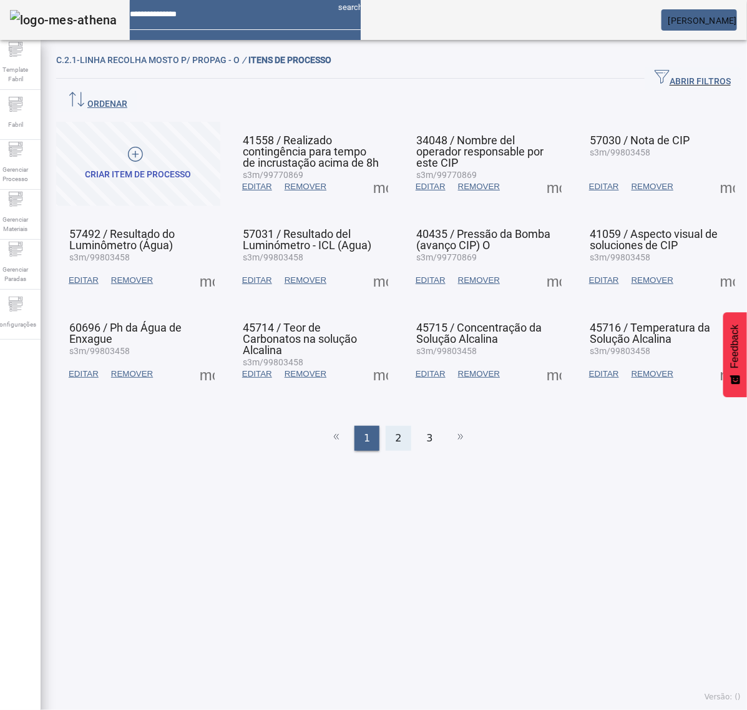
click at [395, 431] on span "2" at bounding box center [398, 438] width 6 height 15
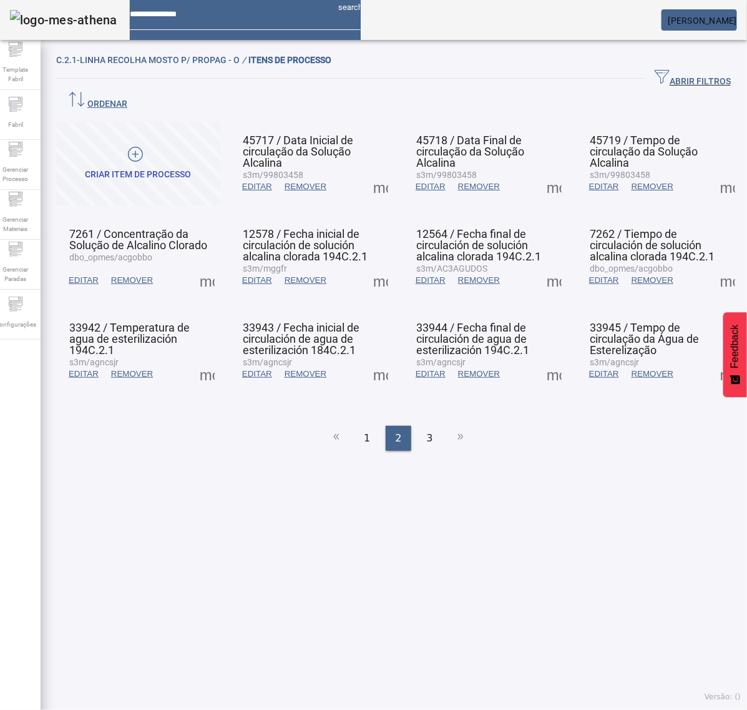
click at [379, 265] on span at bounding box center [381, 280] width 30 height 30
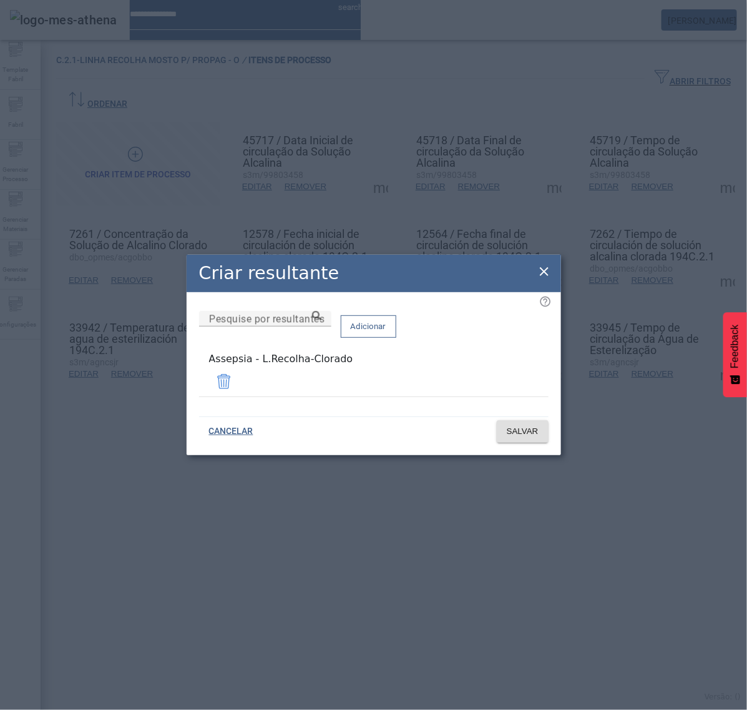
click at [547, 275] on icon at bounding box center [544, 271] width 15 height 15
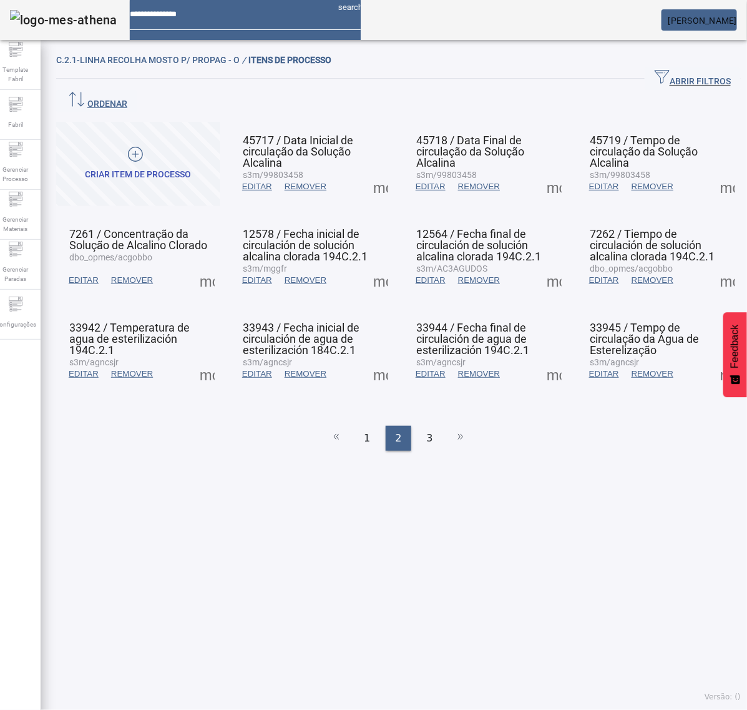
click at [551, 265] on span at bounding box center [554, 280] width 30 height 30
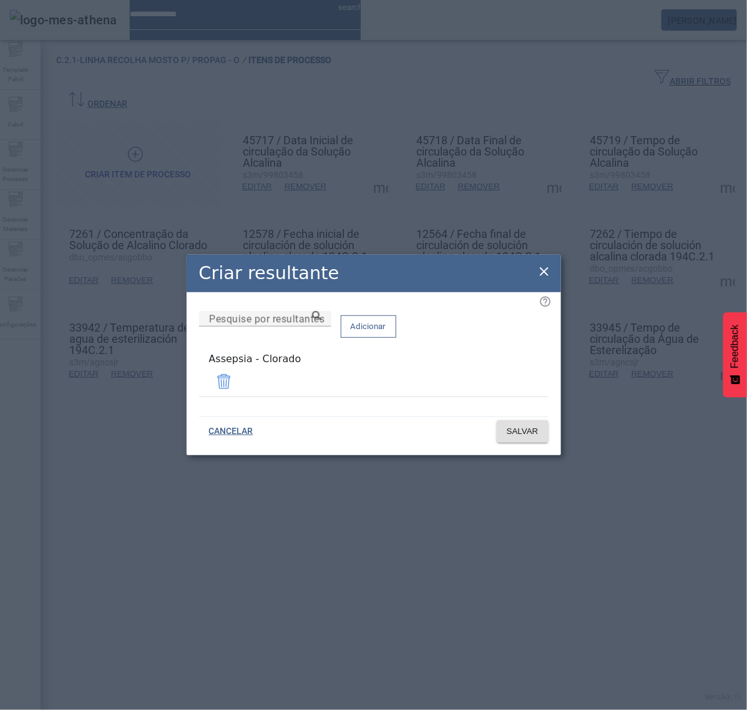
click at [239, 385] on span at bounding box center [224, 381] width 30 height 30
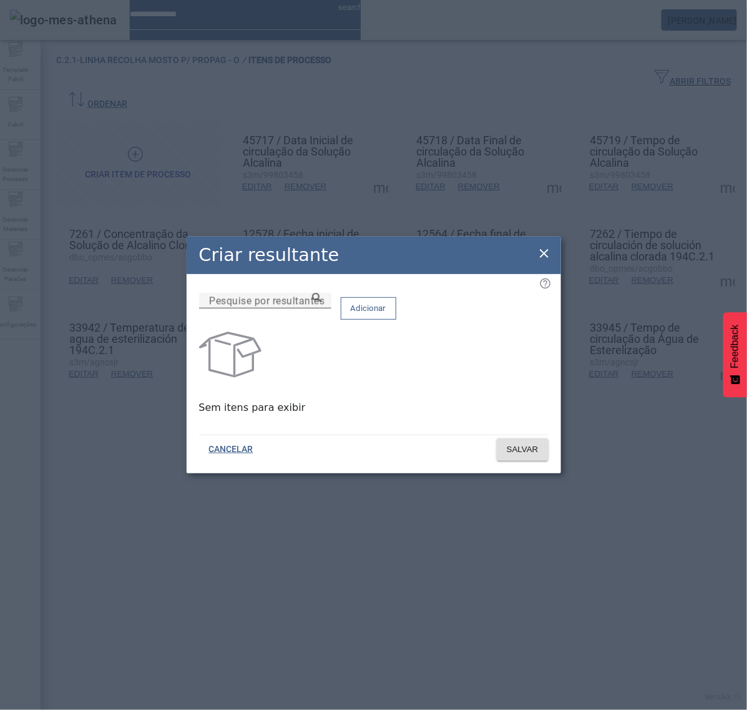
click at [321, 308] on input "Pesquise por resultantes" at bounding box center [265, 300] width 112 height 15
paste input "**********"
click at [321, 302] on icon at bounding box center [316, 297] width 9 height 9
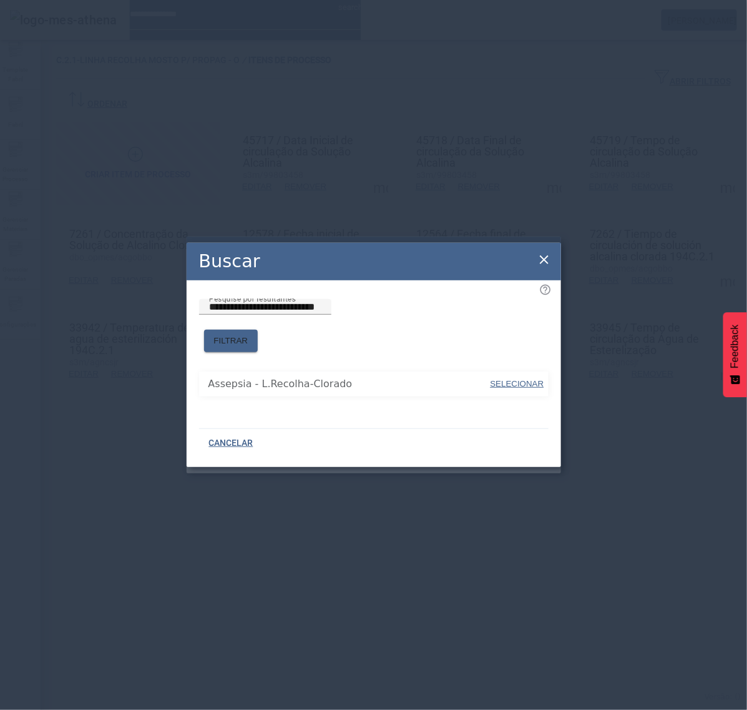
click at [509, 379] on span "SELECIONAR" at bounding box center [518, 383] width 54 height 9
type input "**********"
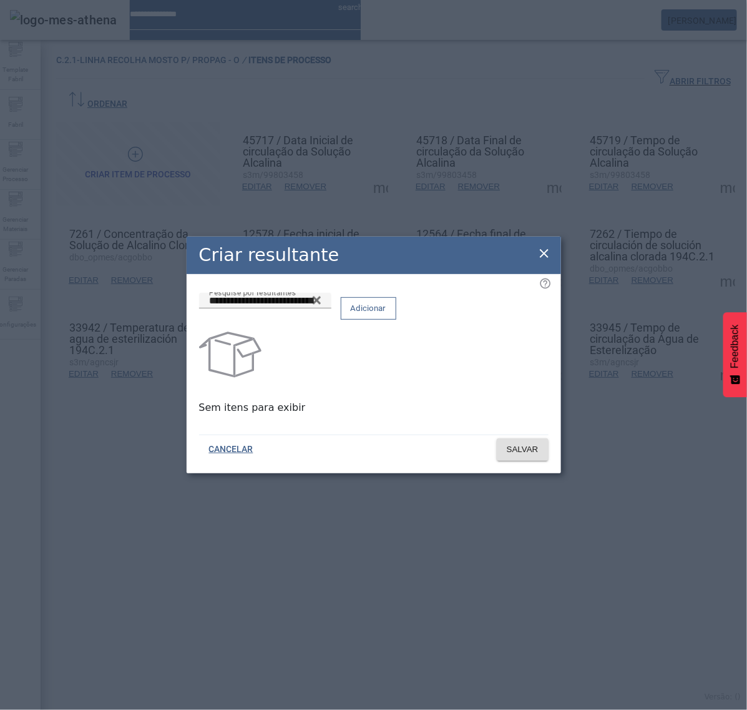
click at [386, 315] on span "Adicionar" at bounding box center [369, 308] width 36 height 12
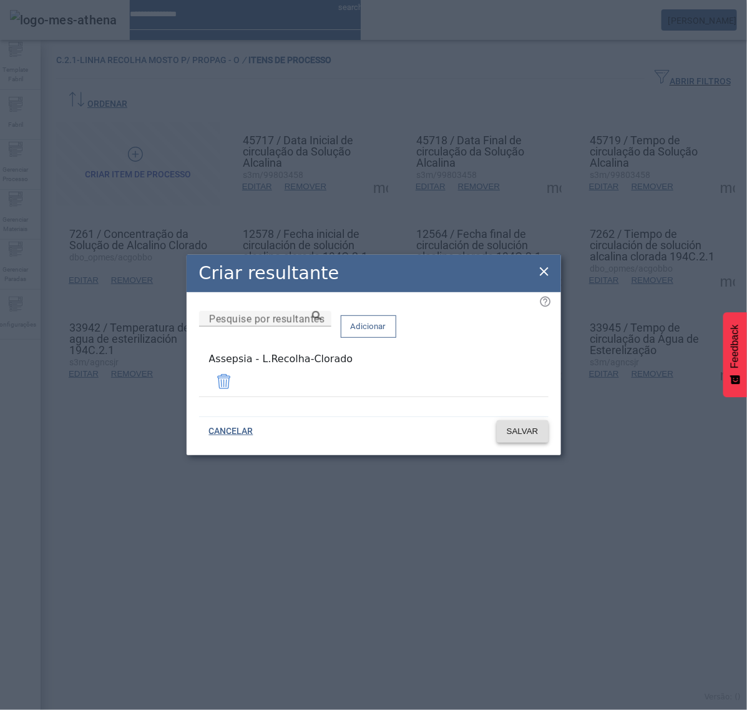
click at [516, 428] on span "SALVAR" at bounding box center [523, 431] width 32 height 12
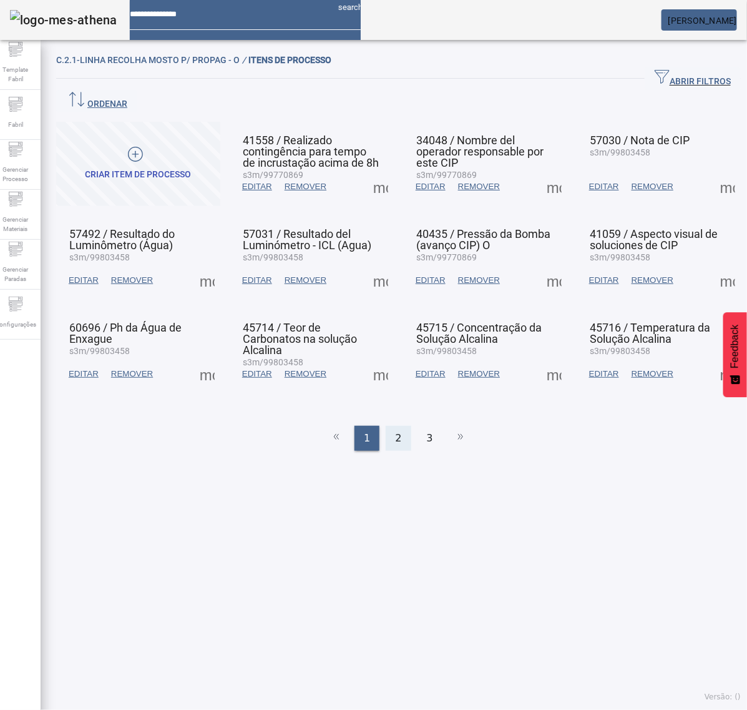
click at [387, 426] on div "2" at bounding box center [398, 438] width 25 height 25
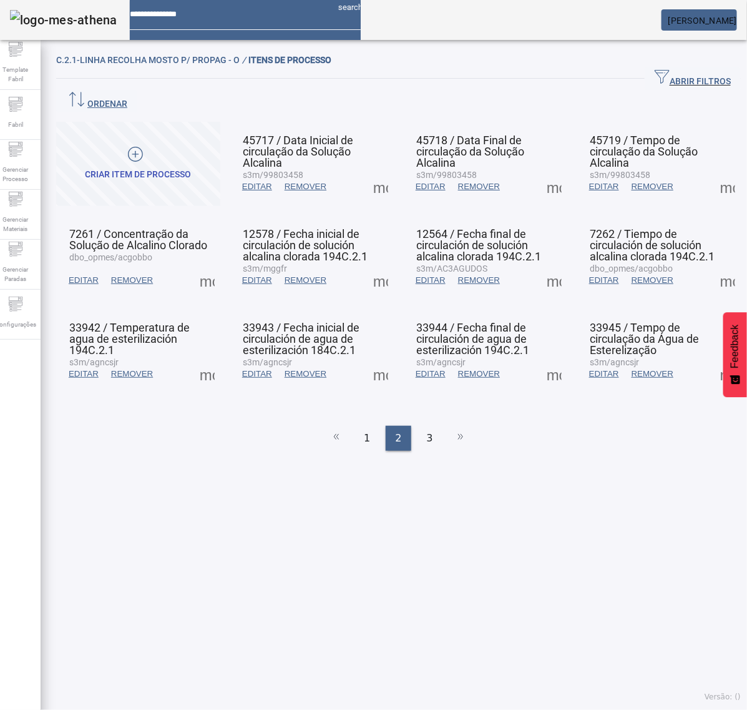
click at [543, 265] on span at bounding box center [554, 280] width 30 height 30
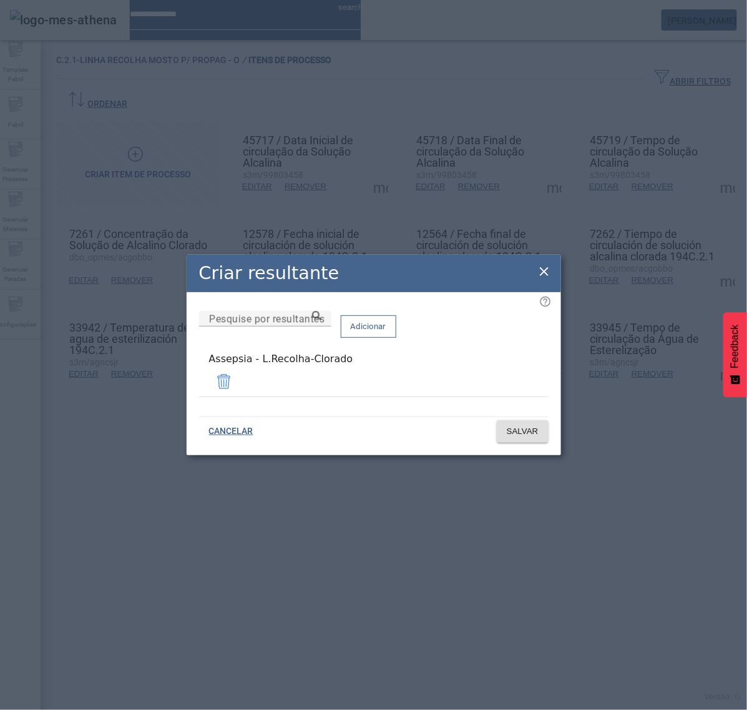
click at [544, 276] on icon at bounding box center [544, 271] width 15 height 15
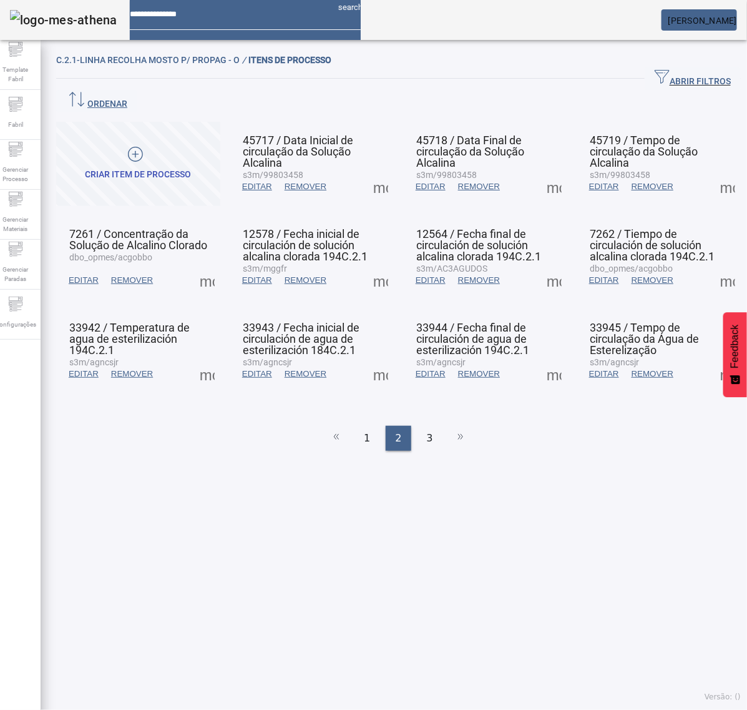
click at [713, 265] on span at bounding box center [728, 280] width 30 height 30
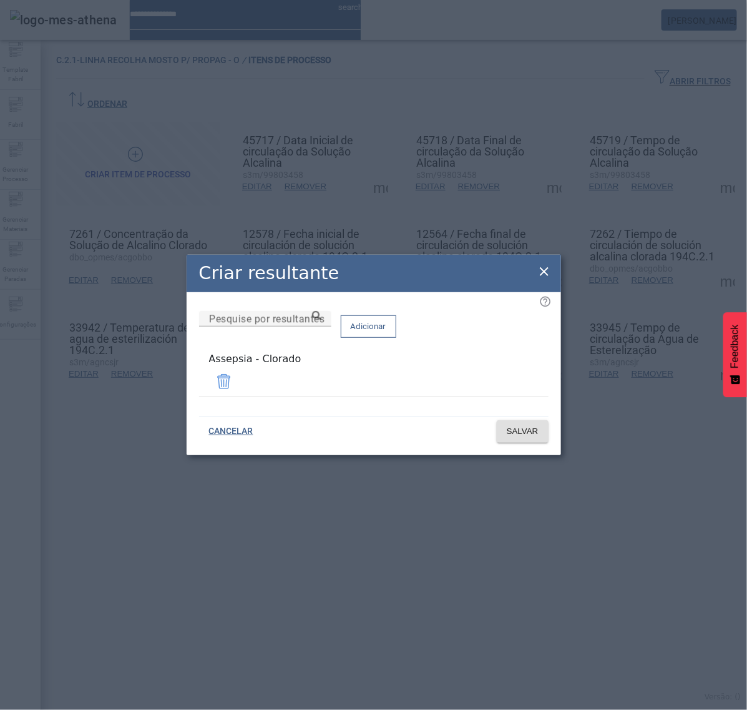
drag, startPoint x: 509, startPoint y: 381, endPoint x: 499, endPoint y: 378, distance: 10.5
click at [239, 378] on span at bounding box center [224, 381] width 30 height 30
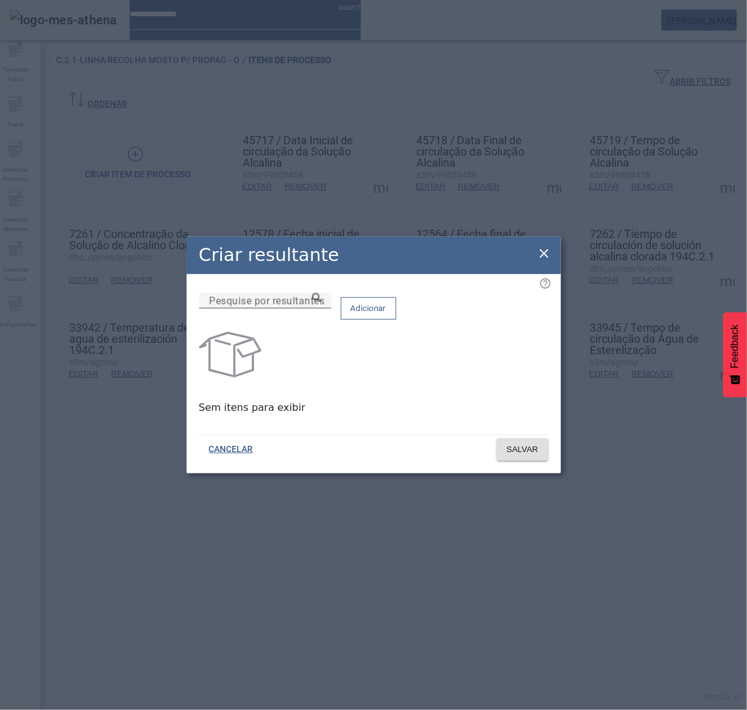
click at [321, 308] on input "Pesquise por resultantes" at bounding box center [265, 300] width 112 height 15
paste input "**********"
click at [321, 302] on icon at bounding box center [316, 297] width 9 height 9
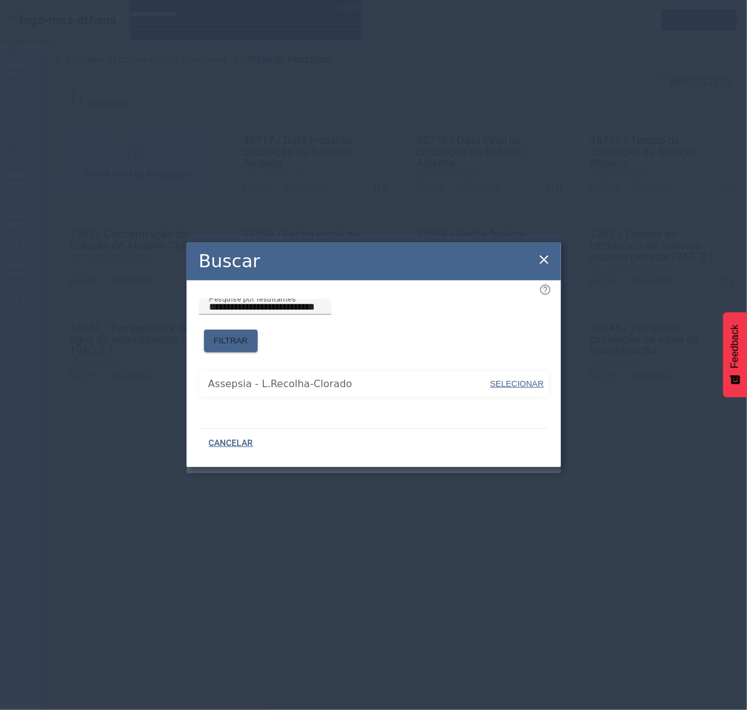
click at [509, 379] on span "SELECIONAR" at bounding box center [518, 383] width 54 height 9
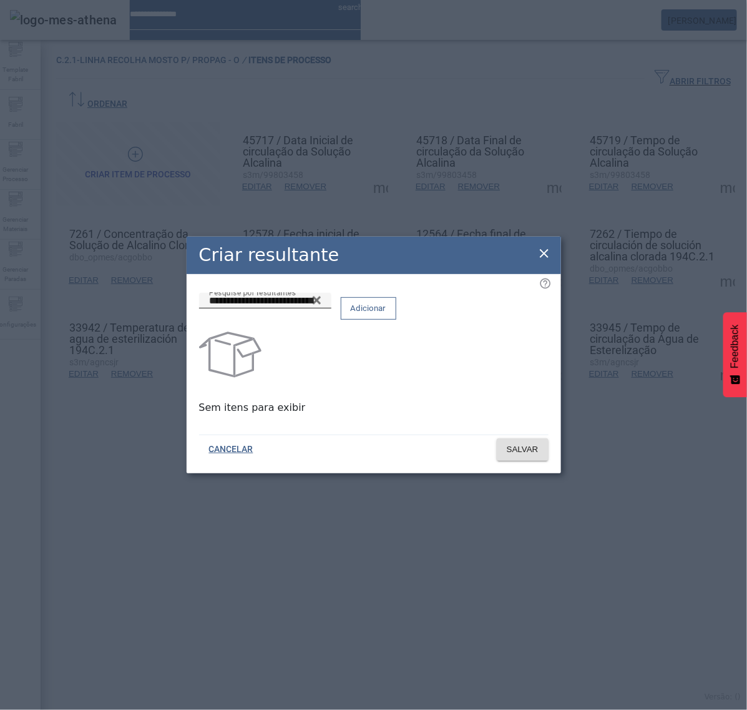
type input "**********"
click at [396, 306] on span at bounding box center [368, 308] width 54 height 30
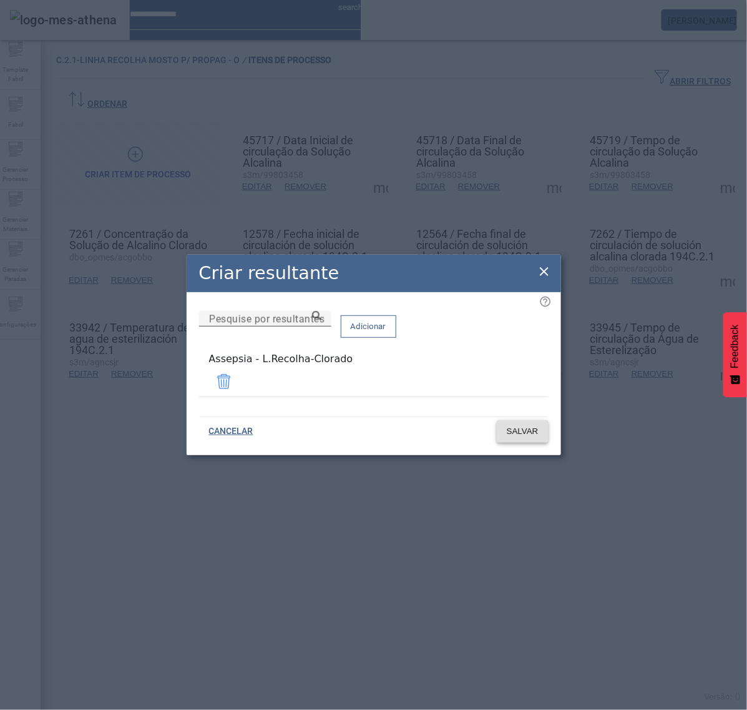
drag, startPoint x: 528, startPoint y: 447, endPoint x: 538, endPoint y: 428, distance: 21.8
click at [532, 441] on div "CANCELAR SALVAR" at bounding box center [374, 432] width 375 height 45
click at [538, 426] on span "SALVAR" at bounding box center [523, 431] width 32 height 12
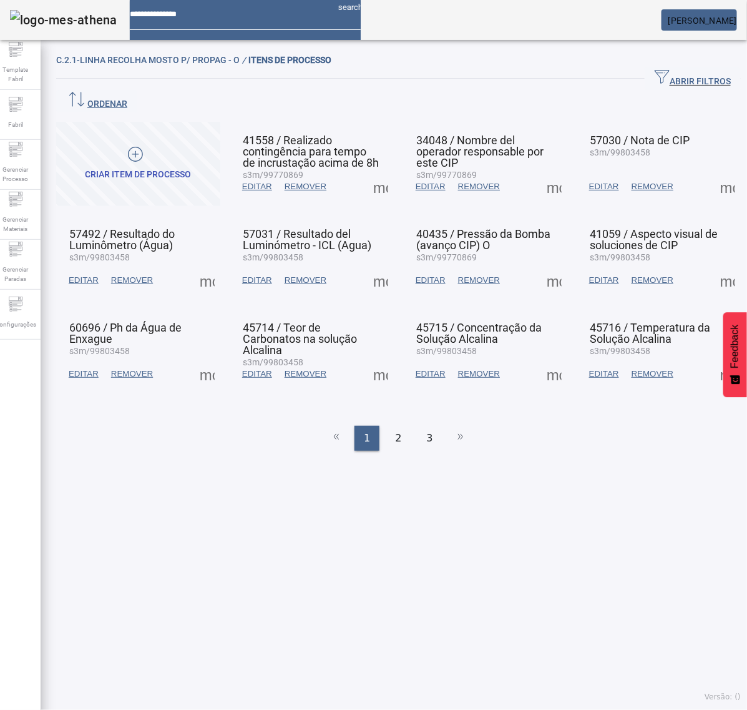
click at [406, 426] on ul "1 2 3" at bounding box center [398, 438] width 685 height 25
click at [401, 426] on div "2" at bounding box center [398, 438] width 25 height 25
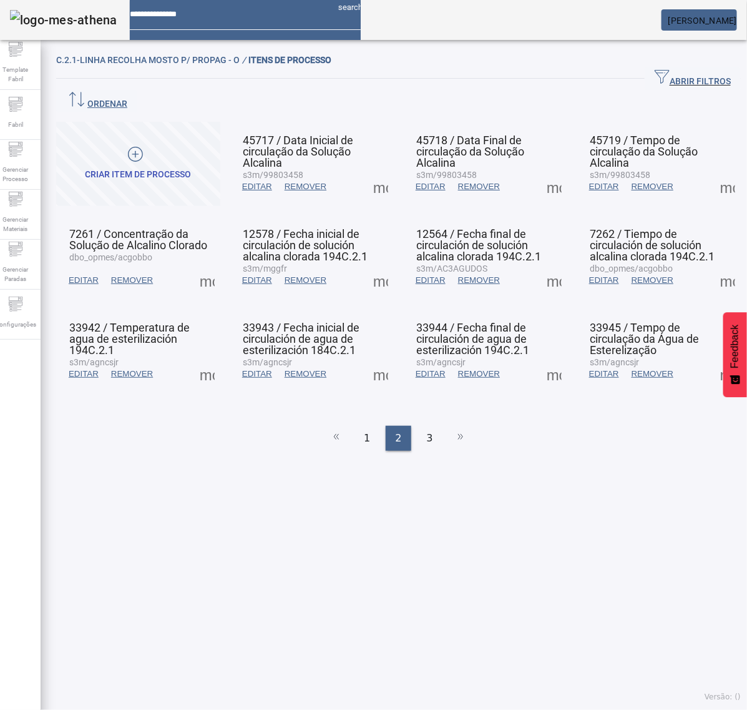
click at [218, 359] on span at bounding box center [207, 374] width 30 height 30
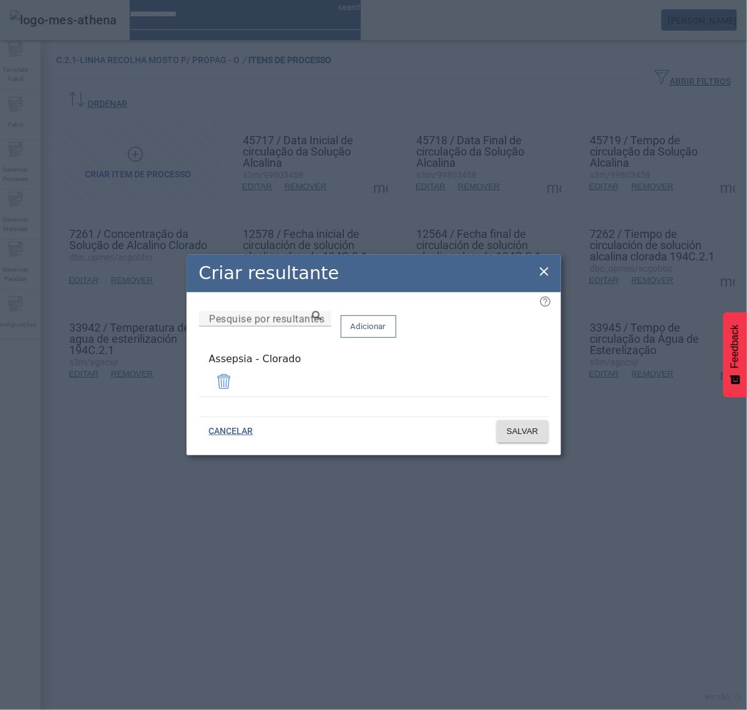
click at [239, 382] on span at bounding box center [224, 381] width 30 height 30
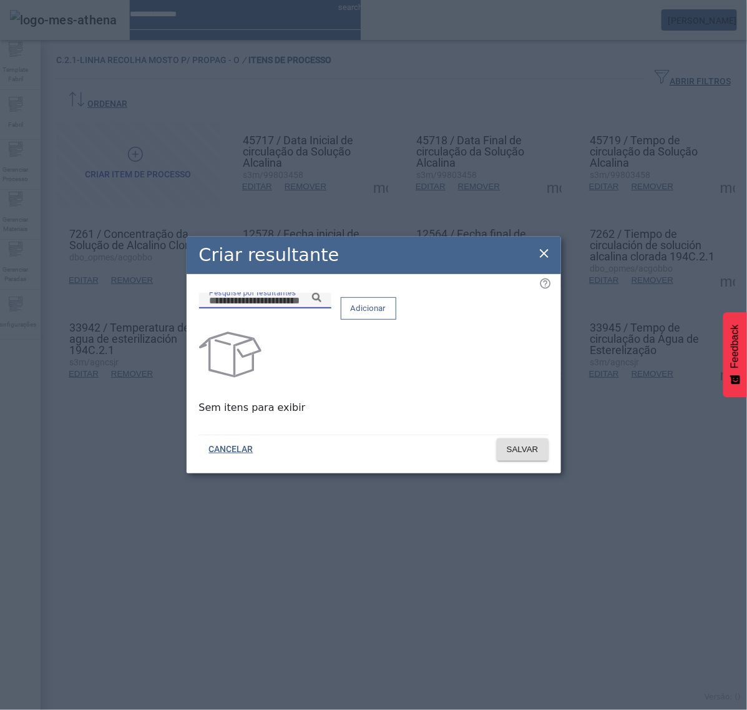
click at [321, 307] on input "Pesquise por resultantes" at bounding box center [265, 300] width 112 height 15
paste input "**********"
click at [321, 302] on icon at bounding box center [316, 297] width 9 height 9
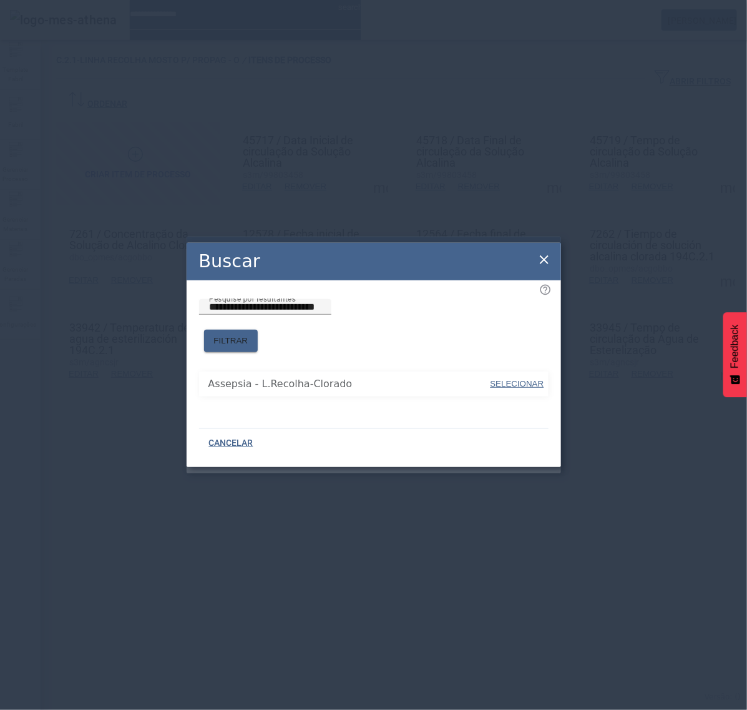
drag, startPoint x: 501, startPoint y: 375, endPoint x: 479, endPoint y: 347, distance: 34.7
click at [501, 379] on span "SELECIONAR" at bounding box center [518, 383] width 54 height 9
type input "**********"
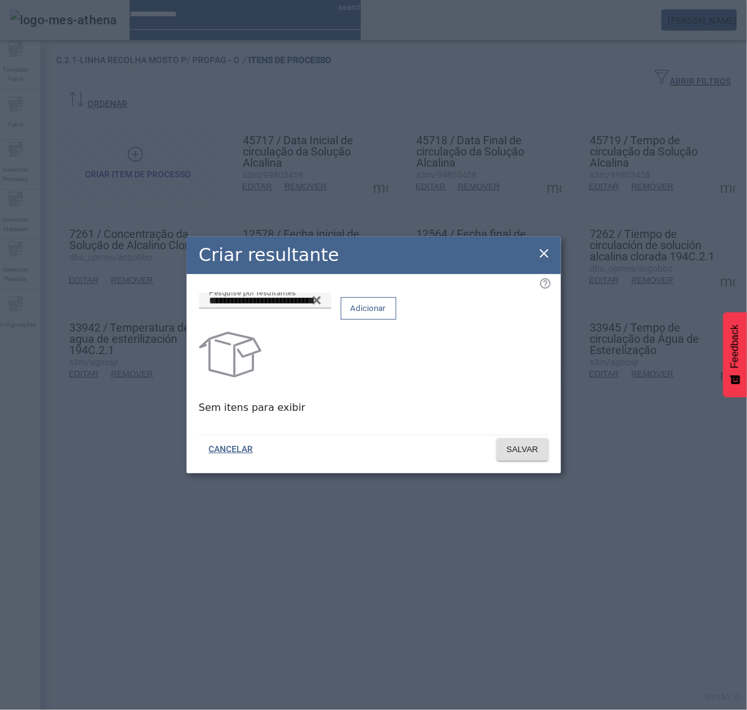
click at [386, 315] on span "Adicionar" at bounding box center [369, 308] width 36 height 12
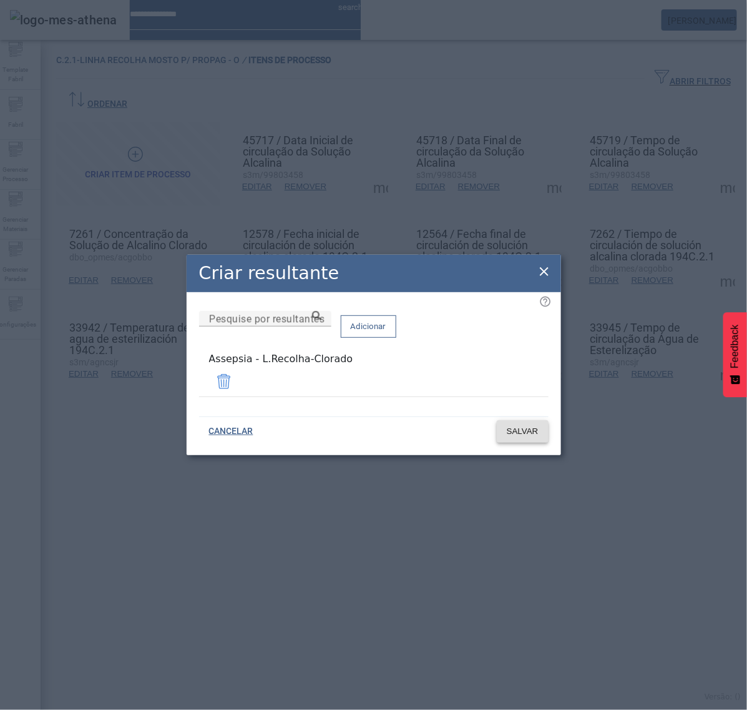
click at [510, 428] on span "SALVAR" at bounding box center [523, 431] width 32 height 12
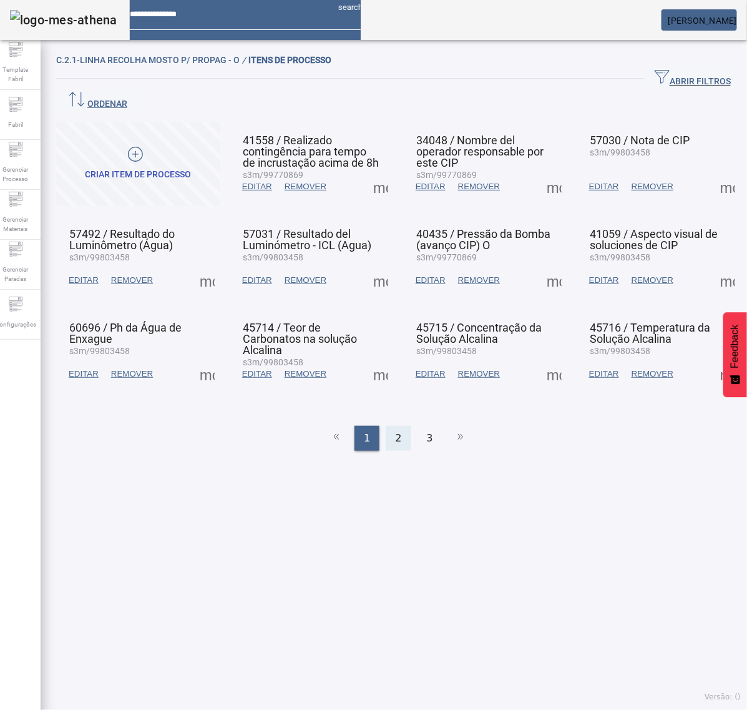
click at [395, 431] on span "2" at bounding box center [398, 438] width 6 height 15
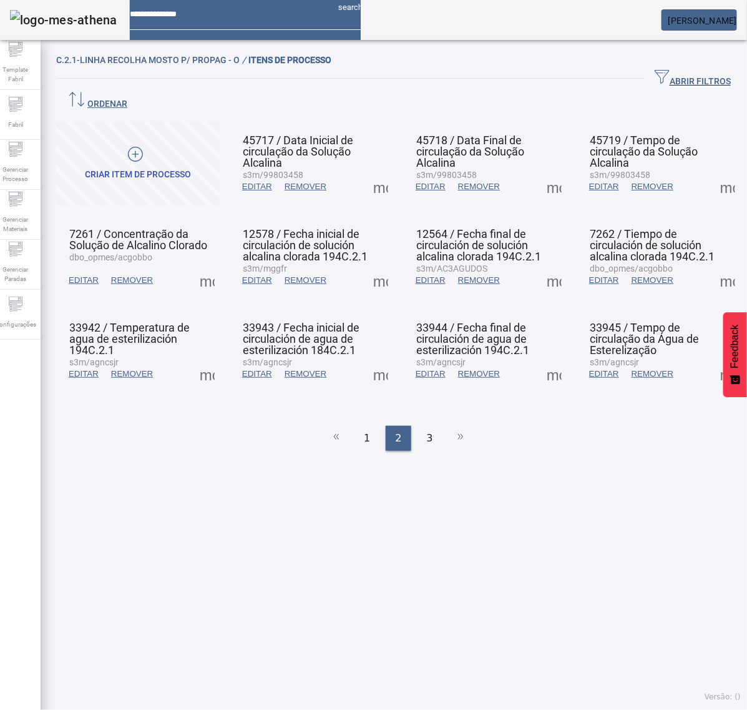
click at [378, 359] on span at bounding box center [381, 374] width 30 height 30
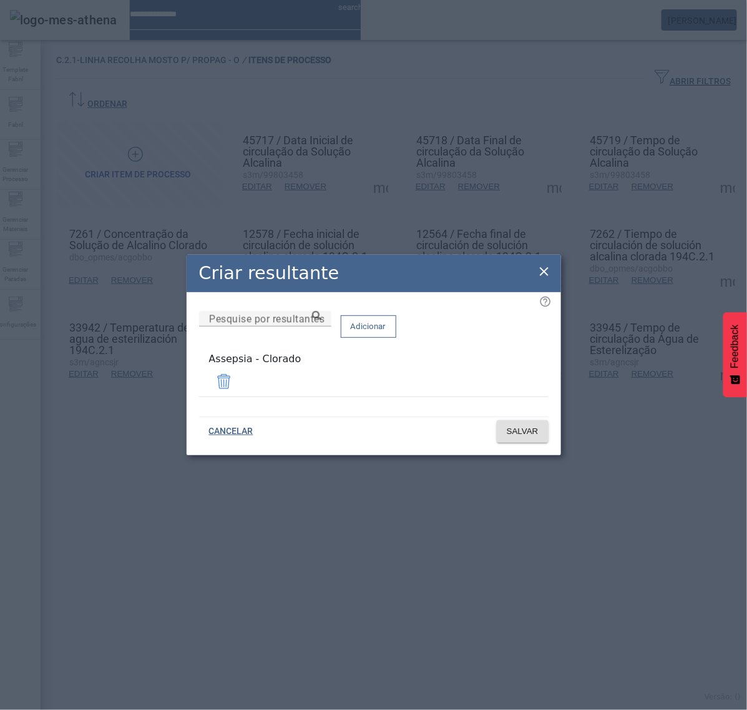
click at [239, 385] on span at bounding box center [224, 381] width 30 height 30
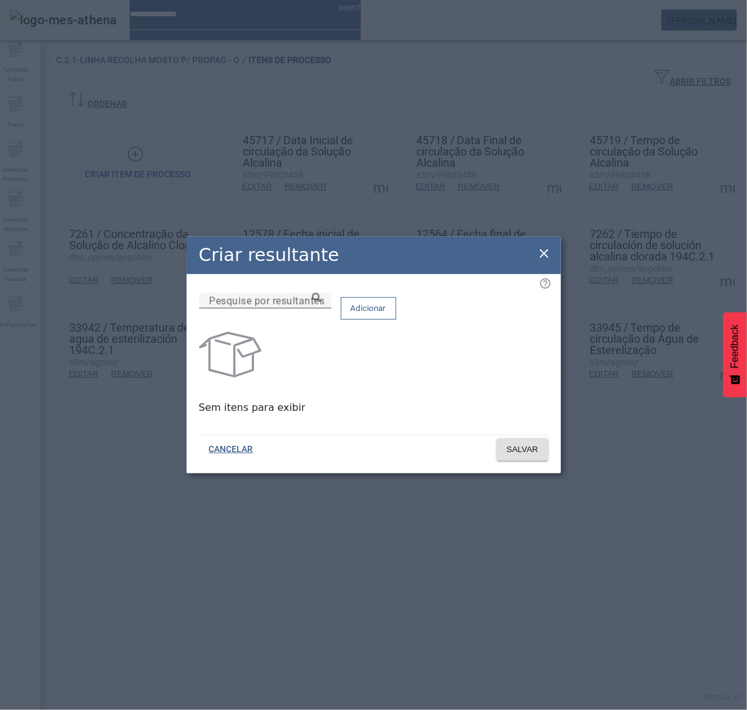
click at [321, 308] on input "Pesquise por resultantes" at bounding box center [265, 300] width 112 height 15
paste input "**********"
click at [321, 302] on icon at bounding box center [316, 297] width 9 height 9
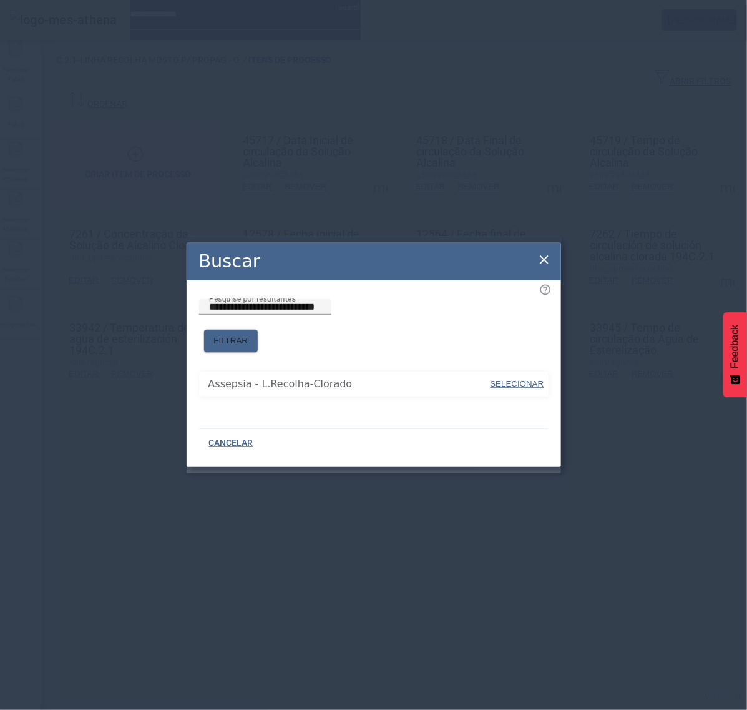
drag, startPoint x: 393, startPoint y: 344, endPoint x: 457, endPoint y: 363, distance: 66.4
drag, startPoint x: 512, startPoint y: 380, endPoint x: 501, endPoint y: 357, distance: 25.1
click at [512, 379] on span "SELECIONAR" at bounding box center [518, 383] width 54 height 9
type input "**********"
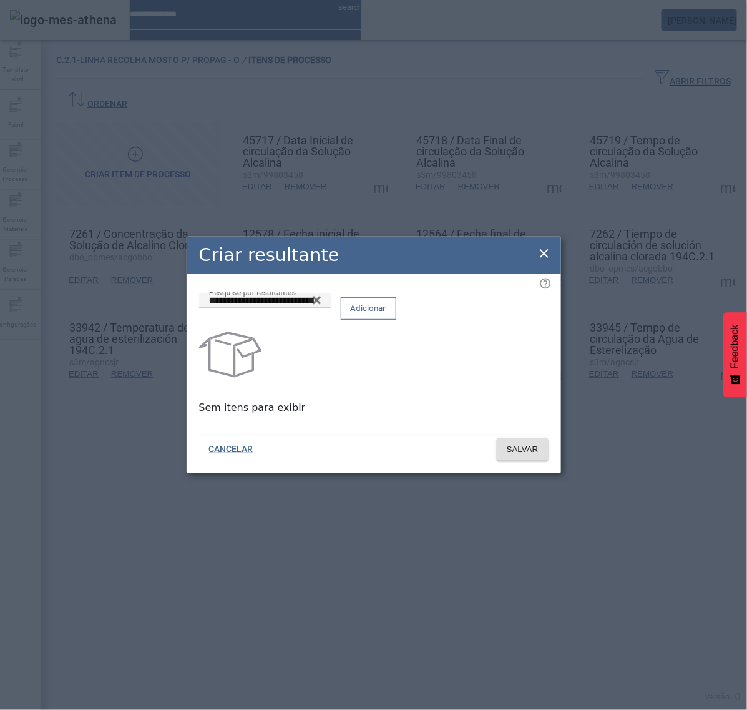
click at [396, 323] on span at bounding box center [368, 308] width 54 height 30
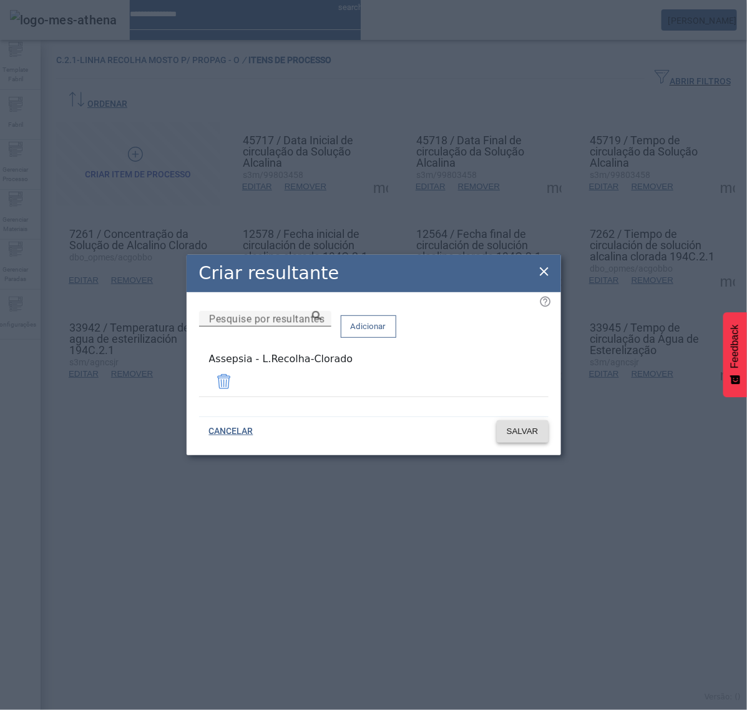
click at [514, 431] on span "SALVAR" at bounding box center [523, 431] width 32 height 12
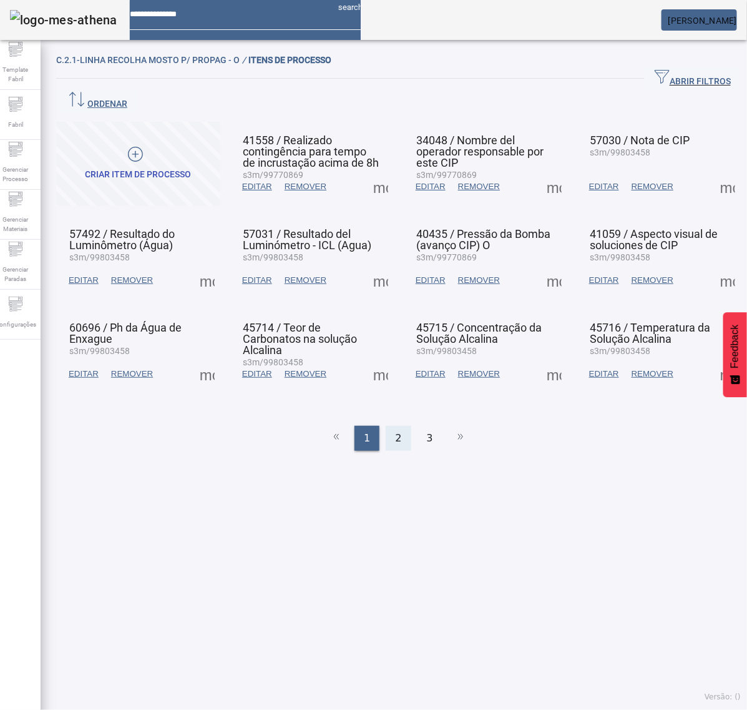
click at [395, 431] on span "2" at bounding box center [398, 438] width 6 height 15
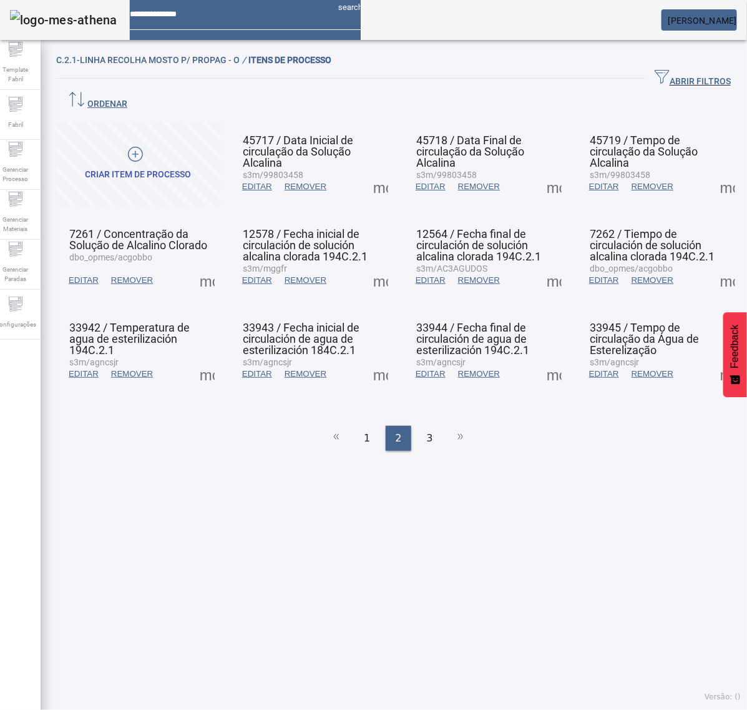
click at [373, 359] on span at bounding box center [381, 374] width 30 height 30
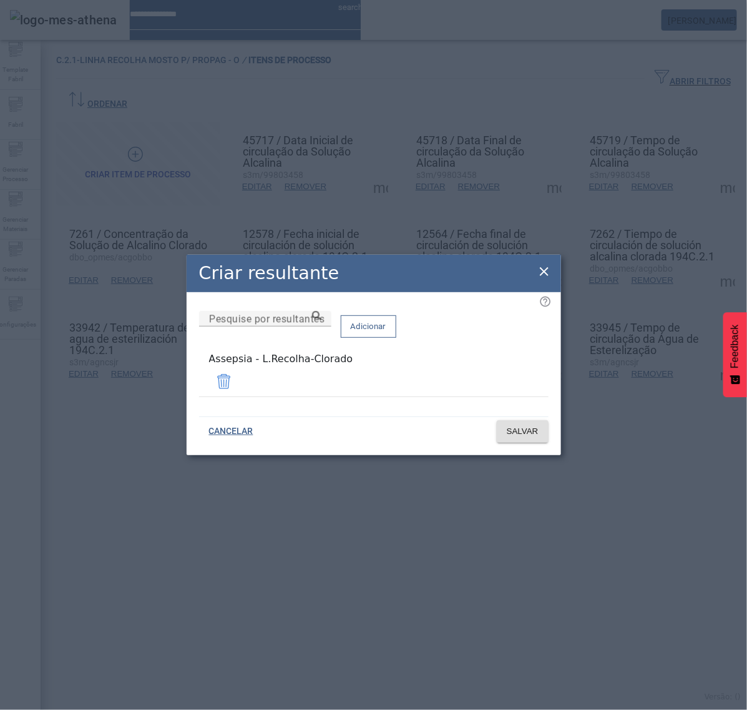
drag, startPoint x: 543, startPoint y: 273, endPoint x: 541, endPoint y: 295, distance: 22.6
click at [544, 273] on icon at bounding box center [544, 271] width 9 height 9
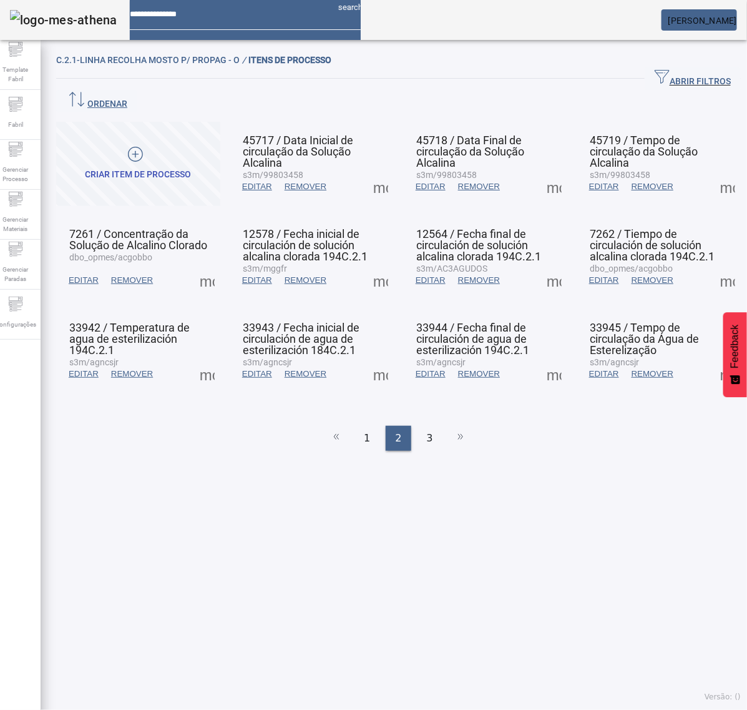
click at [547, 359] on span at bounding box center [554, 374] width 30 height 30
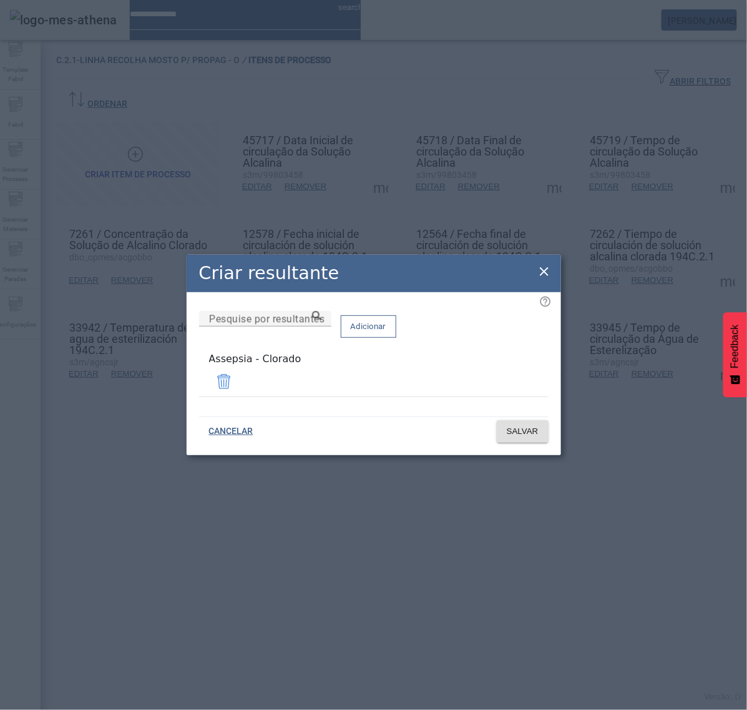
click at [239, 378] on span at bounding box center [224, 381] width 30 height 30
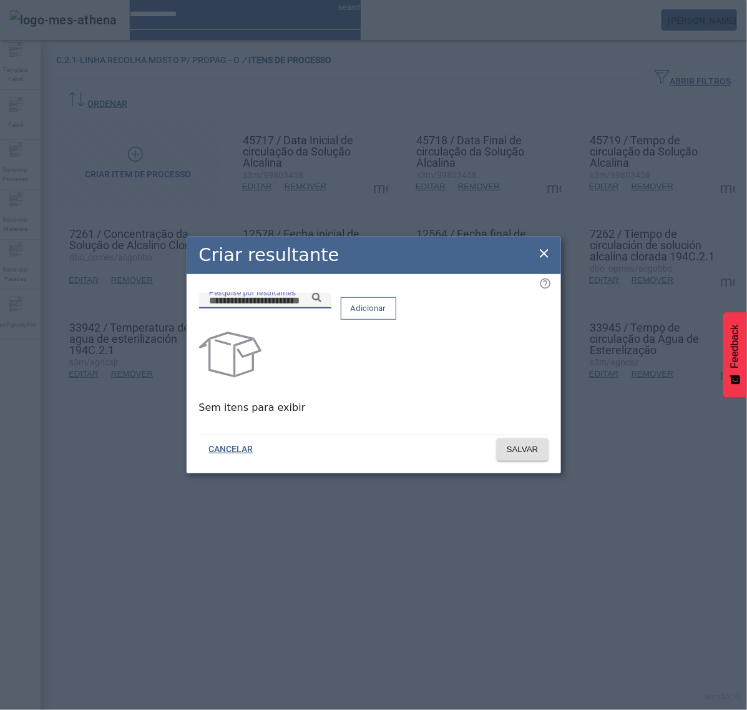
click at [321, 308] on input "Pesquise por resultantes" at bounding box center [265, 300] width 112 height 15
paste input "**********"
click at [321, 302] on icon at bounding box center [316, 297] width 9 height 9
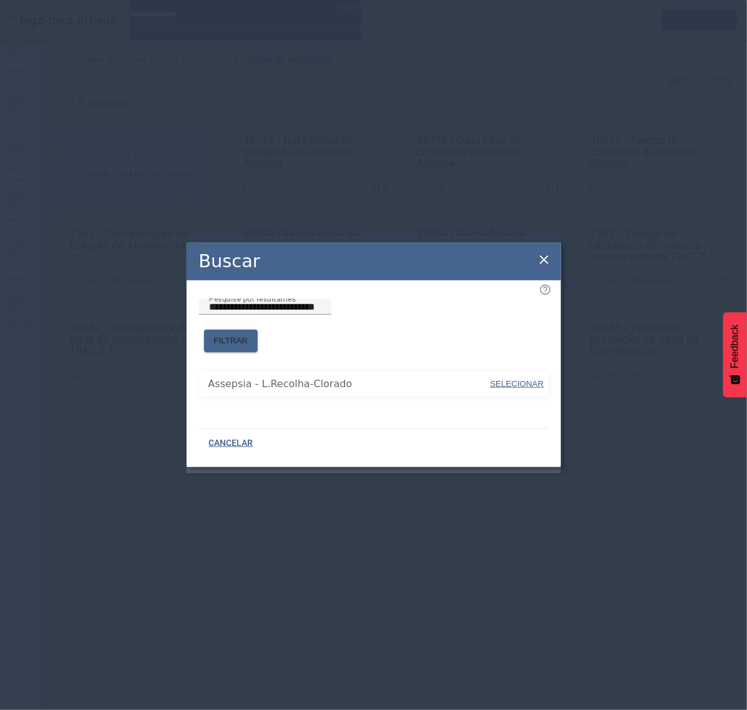
click at [516, 379] on span "SELECIONAR" at bounding box center [518, 383] width 54 height 9
type input "**********"
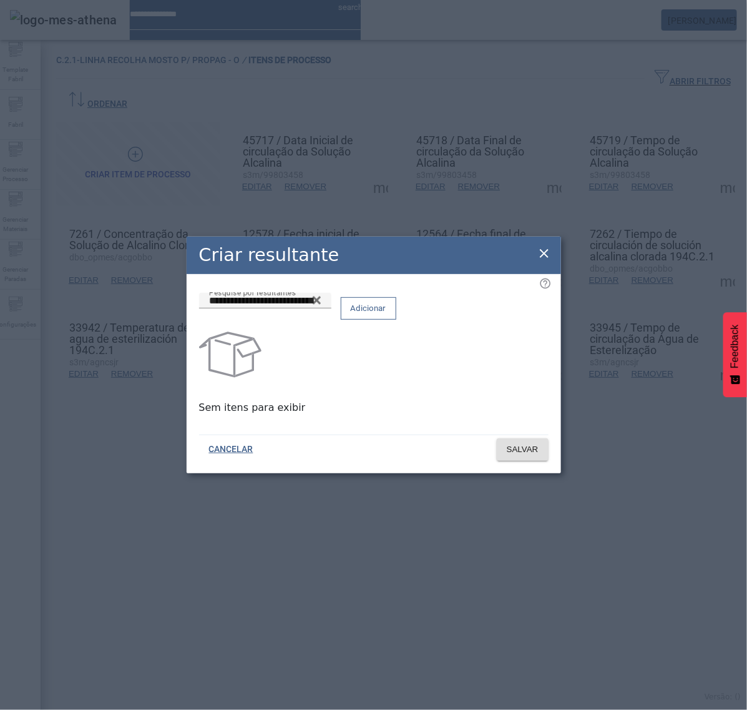
click at [396, 323] on span at bounding box center [368, 308] width 54 height 30
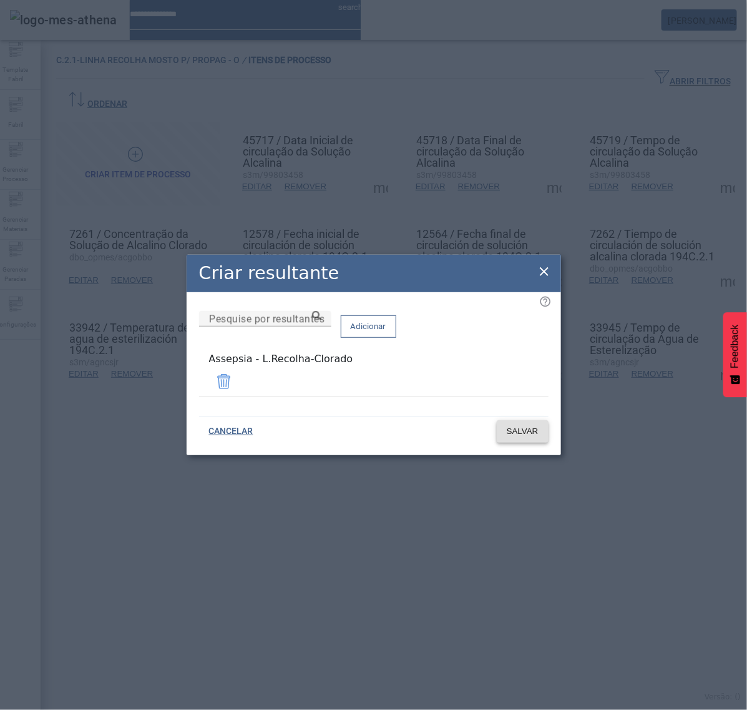
click at [532, 425] on span "SALVAR" at bounding box center [523, 431] width 32 height 12
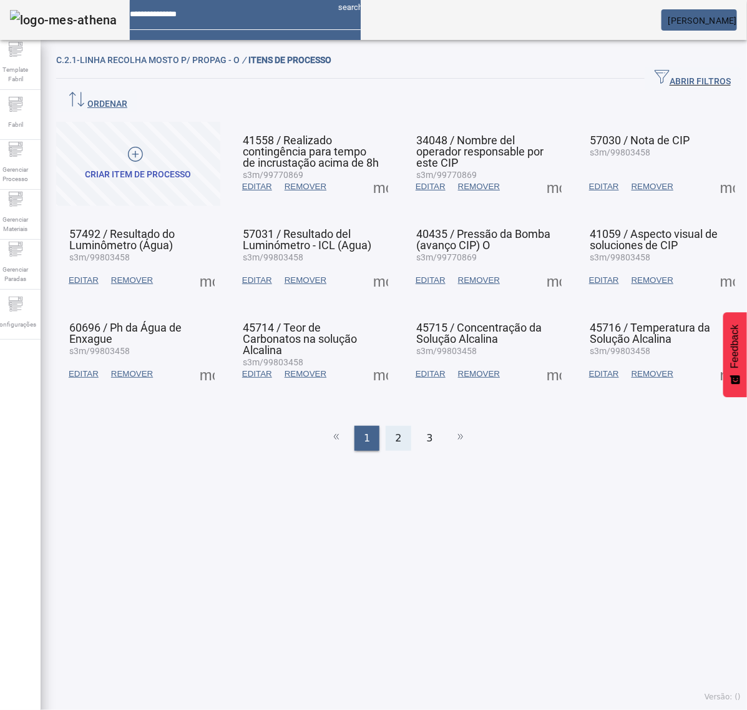
click at [396, 426] on div "2" at bounding box center [398, 438] width 25 height 25
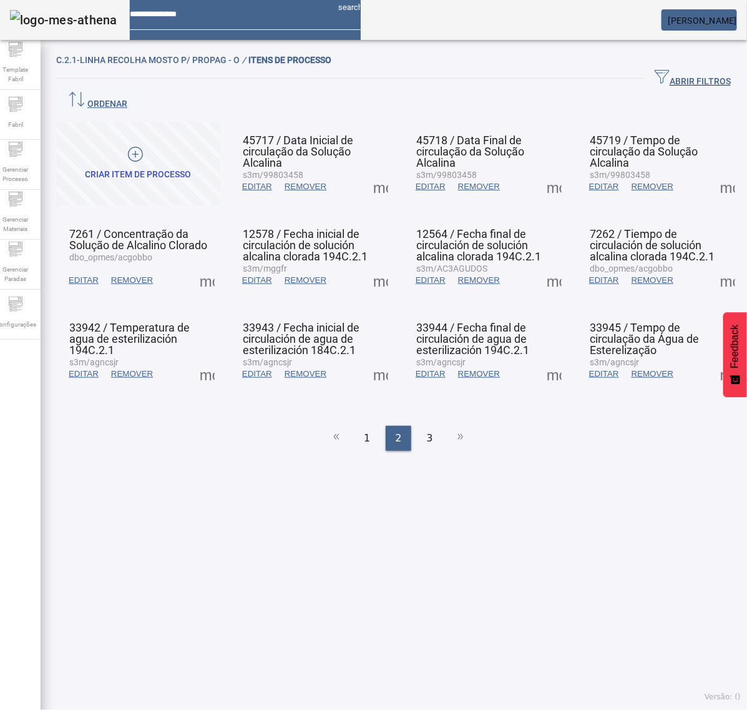
click at [545, 359] on span at bounding box center [554, 374] width 30 height 30
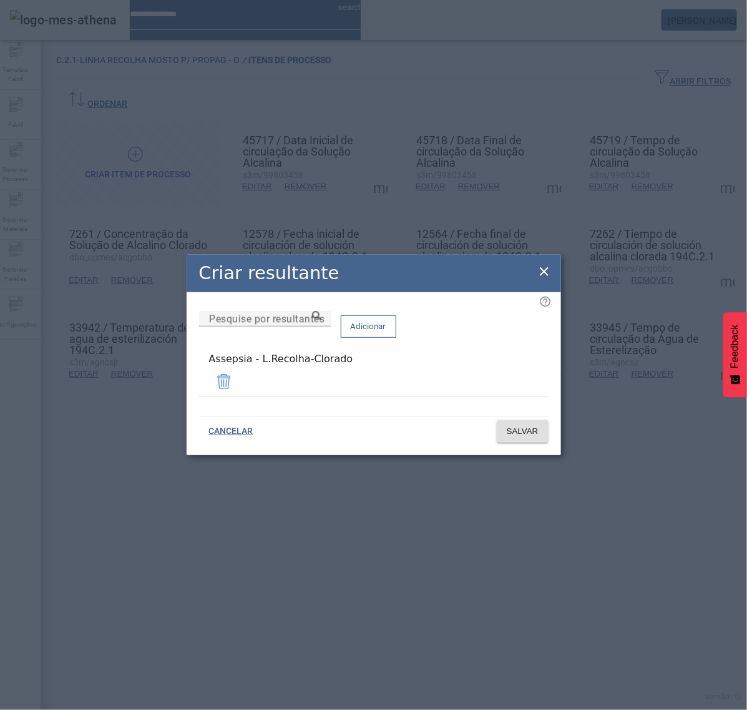
click at [541, 273] on icon at bounding box center [544, 271] width 15 height 15
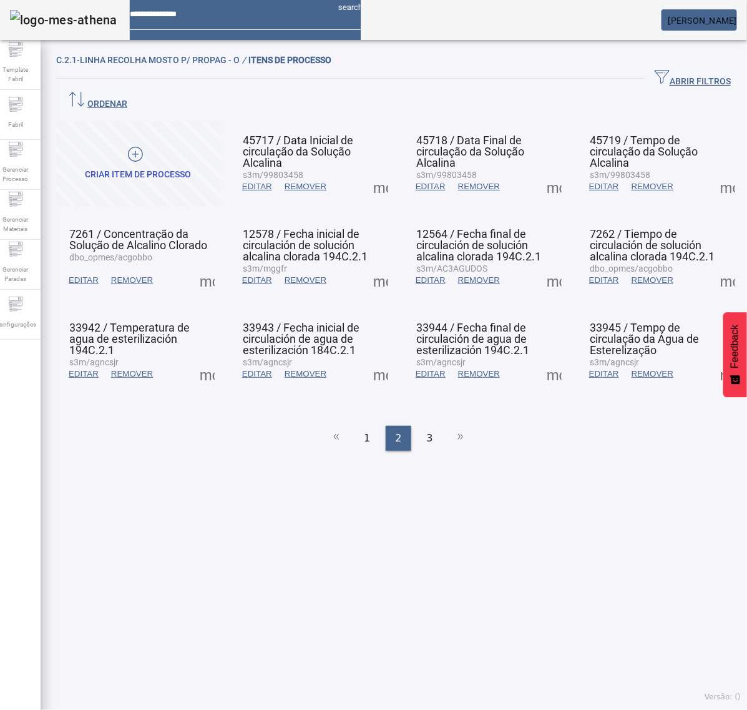
click at [693, 358] on mat-card-actions "EDITAR REMOVER more_vert" at bounding box center [659, 374] width 152 height 32
click at [713, 359] on span at bounding box center [728, 374] width 30 height 30
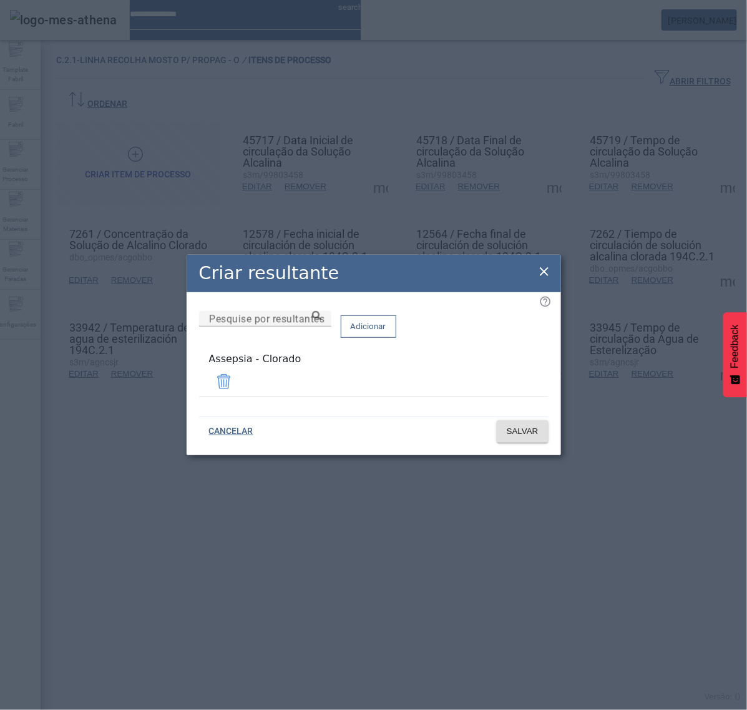
click at [239, 378] on span at bounding box center [224, 381] width 30 height 30
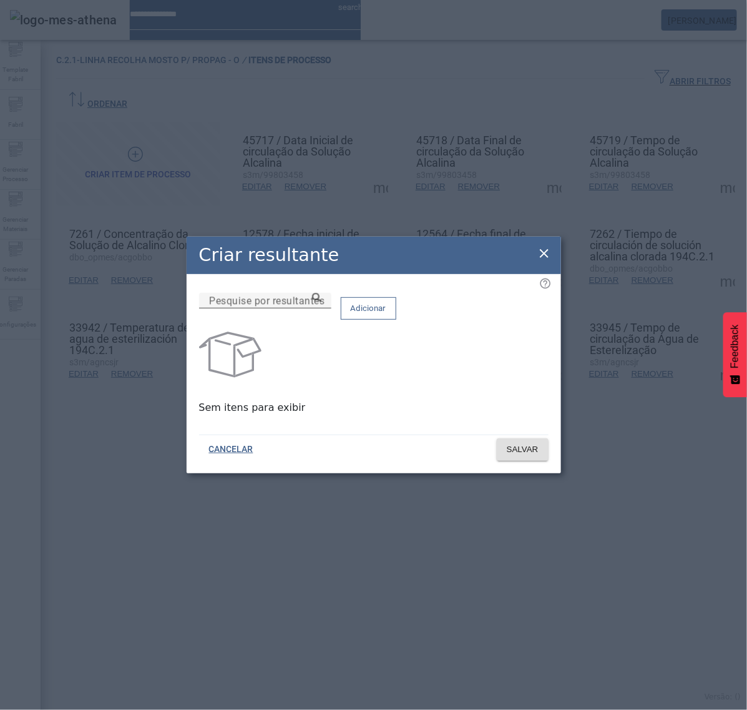
click at [321, 308] on input "Pesquise por resultantes" at bounding box center [265, 300] width 112 height 15
paste input "**********"
click at [321, 302] on icon at bounding box center [316, 297] width 9 height 9
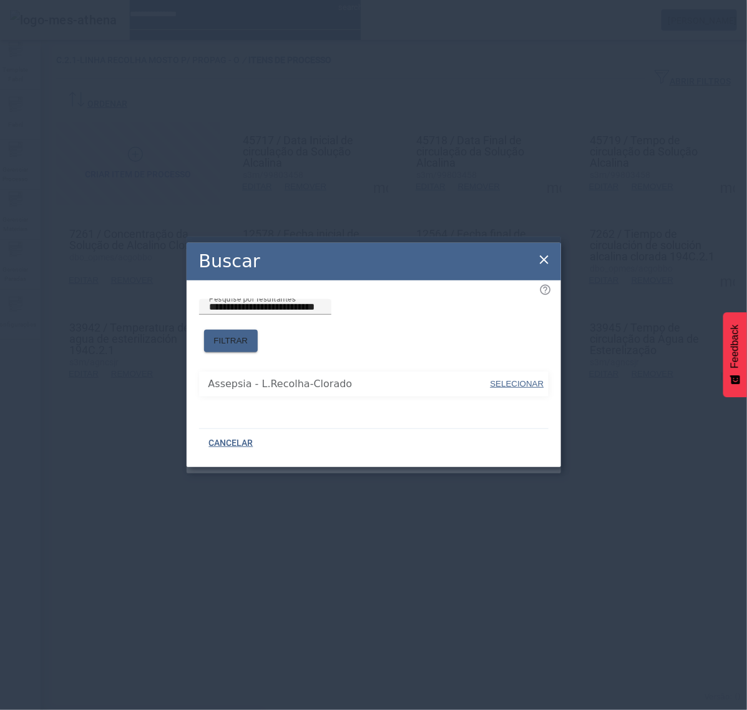
drag, startPoint x: 422, startPoint y: 342, endPoint x: 447, endPoint y: 348, distance: 25.7
click at [527, 381] on span "SELECIONAR" at bounding box center [518, 383] width 54 height 9
type input "**********"
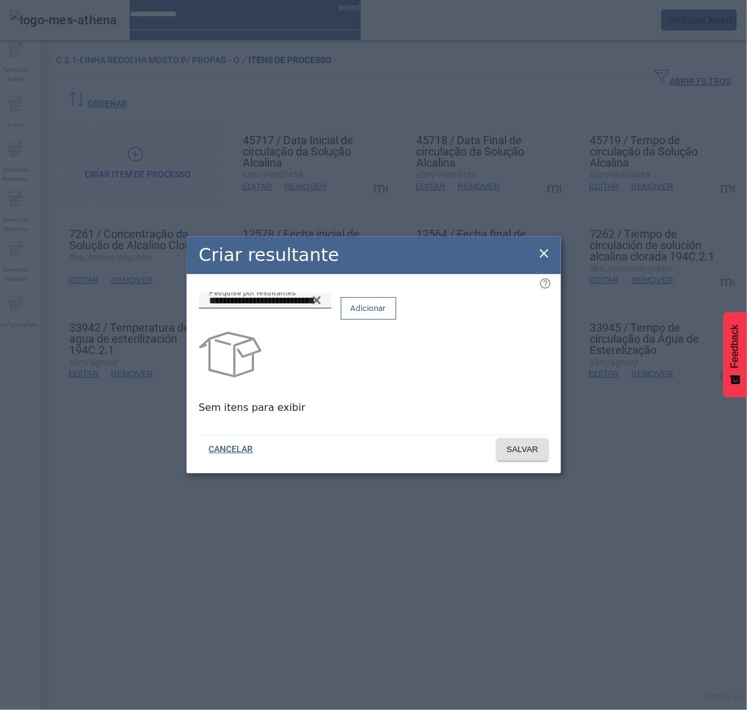
click at [386, 315] on span "Adicionar" at bounding box center [369, 308] width 36 height 12
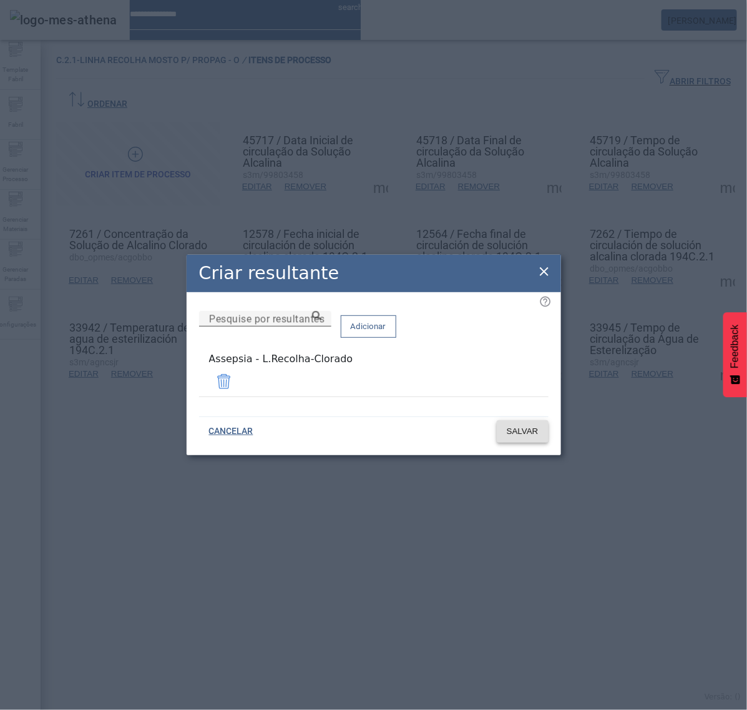
click at [534, 431] on span "SALVAR" at bounding box center [523, 431] width 32 height 12
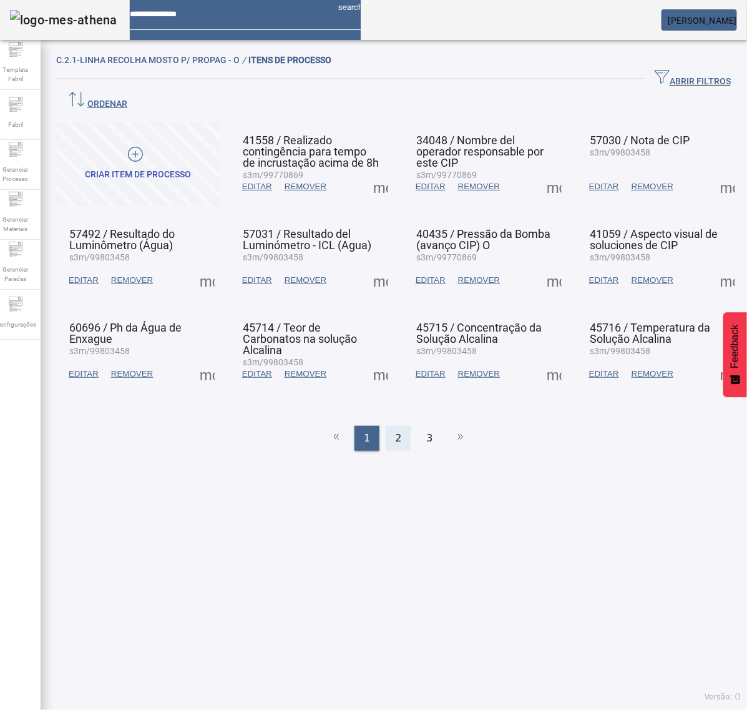
click at [388, 426] on div "2" at bounding box center [398, 438] width 25 height 25
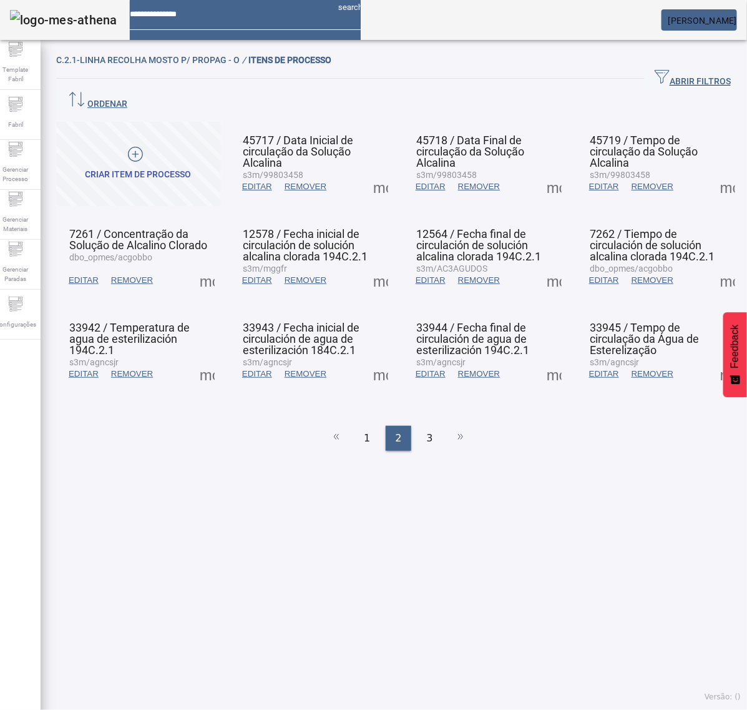
click at [713, 359] on span at bounding box center [728, 374] width 30 height 30
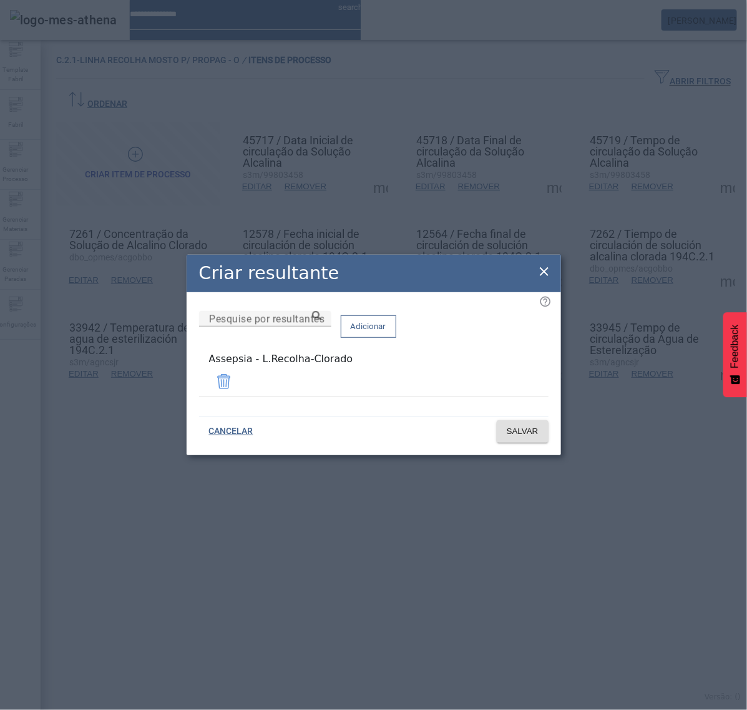
click at [541, 277] on icon at bounding box center [544, 271] width 15 height 15
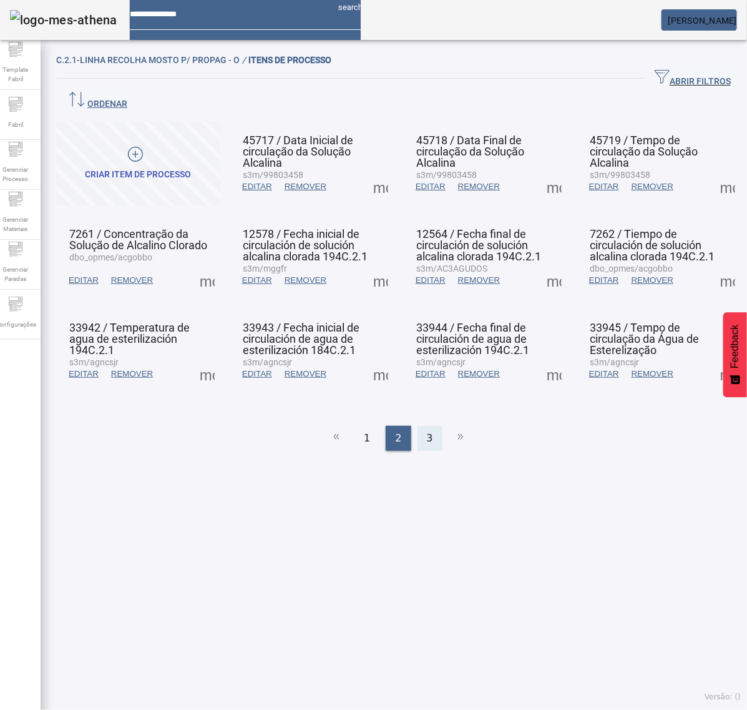
click at [426, 426] on div "3" at bounding box center [430, 438] width 25 height 25
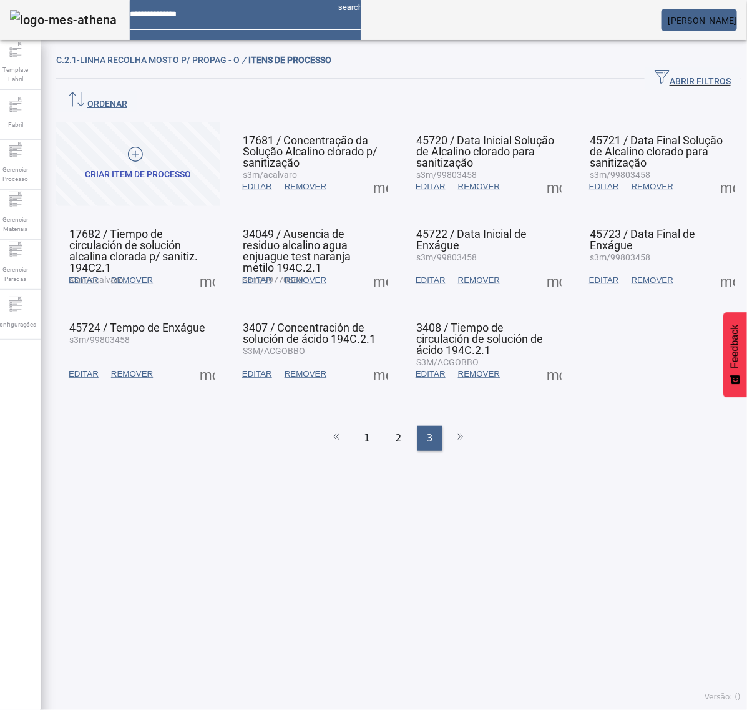
click at [376, 172] on span at bounding box center [381, 187] width 30 height 30
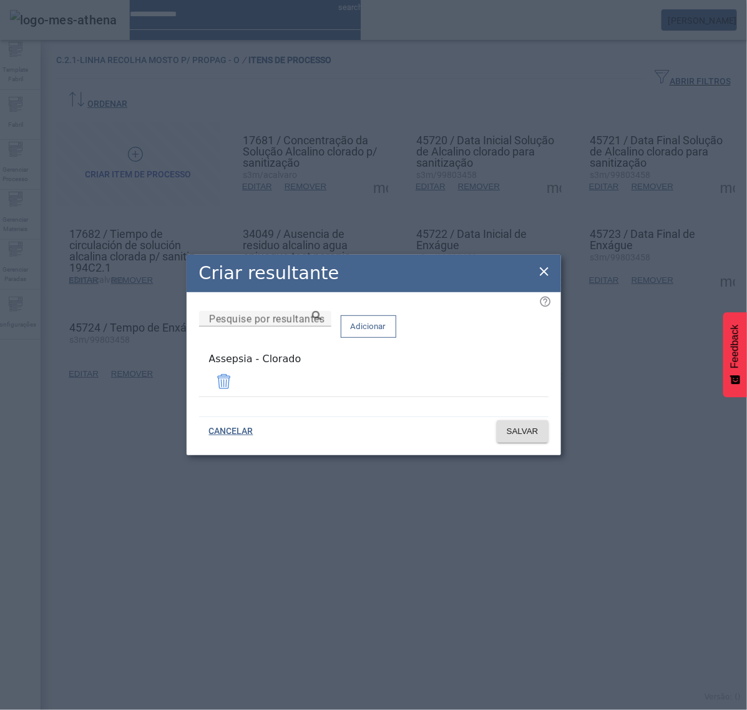
click at [239, 384] on span at bounding box center [224, 381] width 30 height 30
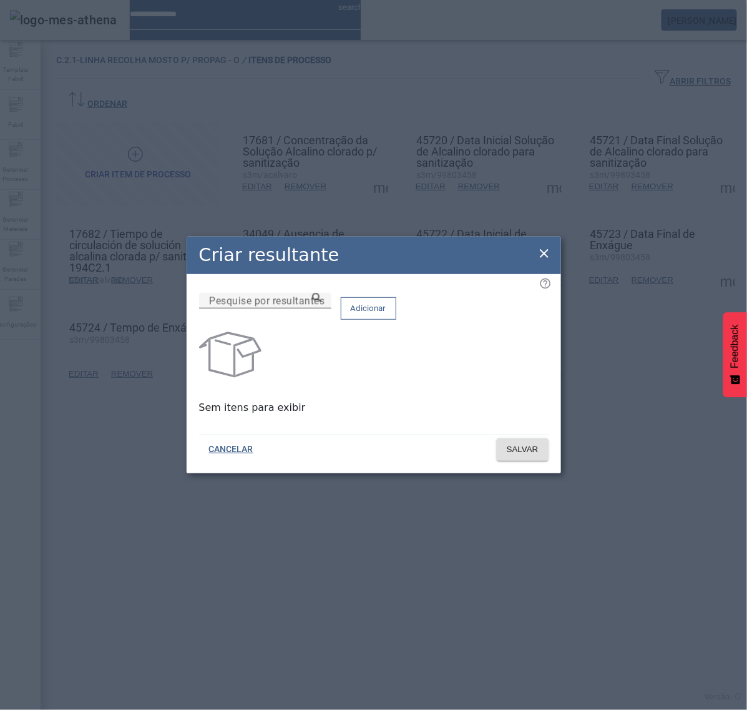
click at [321, 308] on input "Pesquise por resultantes" at bounding box center [265, 300] width 112 height 15
paste input "**********"
click at [321, 302] on icon at bounding box center [316, 297] width 9 height 9
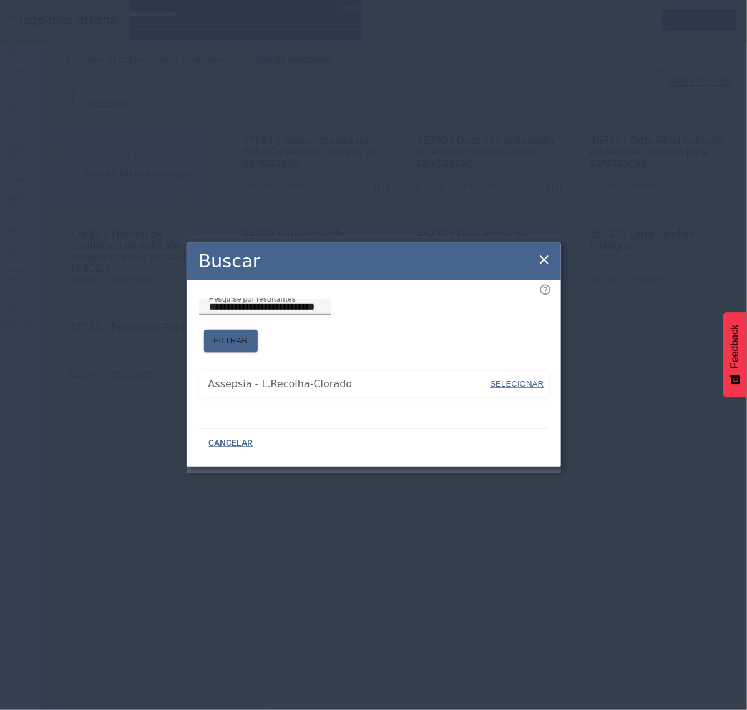
drag, startPoint x: 398, startPoint y: 344, endPoint x: 415, endPoint y: 347, distance: 17.1
click at [521, 379] on span "SELECIONAR" at bounding box center [518, 383] width 54 height 9
type input "**********"
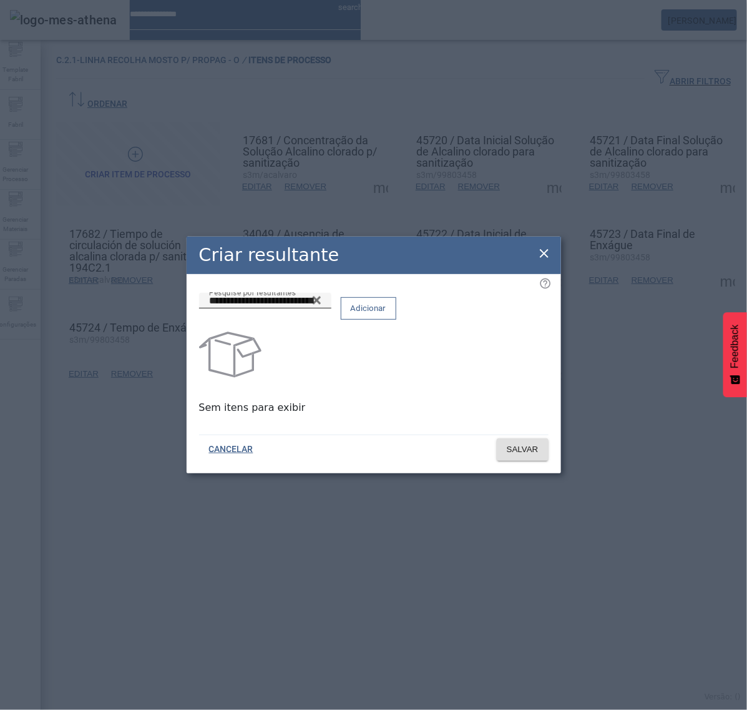
drag, startPoint x: 509, startPoint y: 320, endPoint x: 522, endPoint y: 348, distance: 31.6
click at [386, 315] on span "Adicionar" at bounding box center [369, 308] width 36 height 12
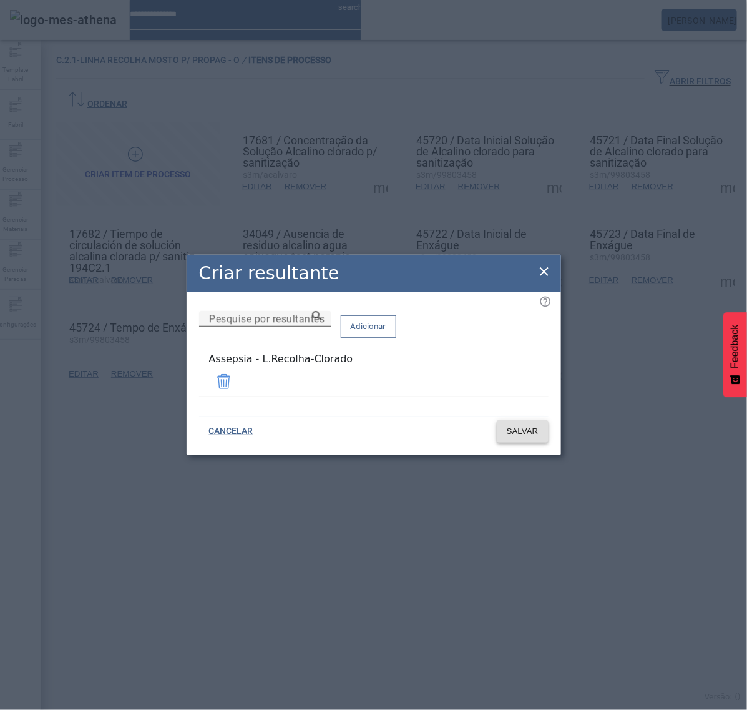
click at [528, 431] on span "SALVAR" at bounding box center [523, 431] width 32 height 12
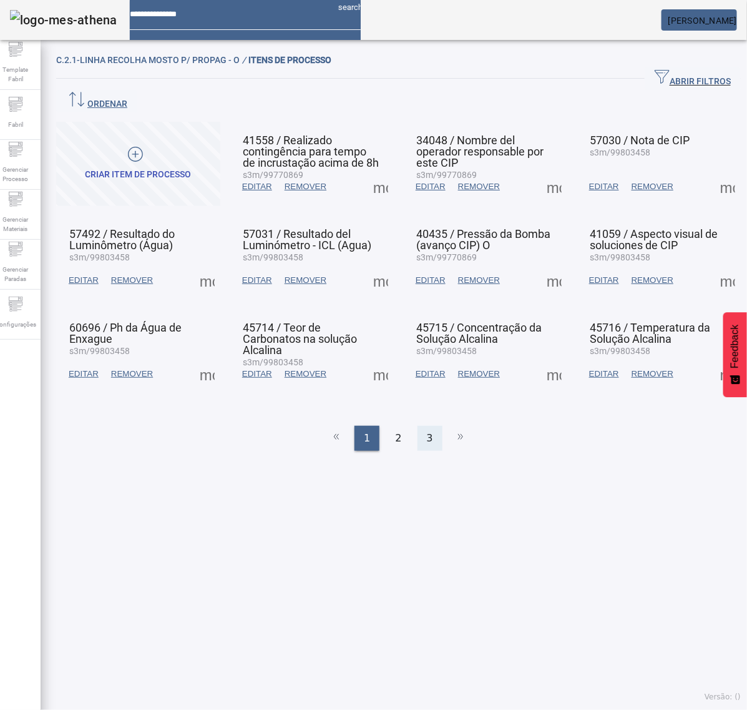
click at [427, 431] on span "3" at bounding box center [430, 438] width 6 height 15
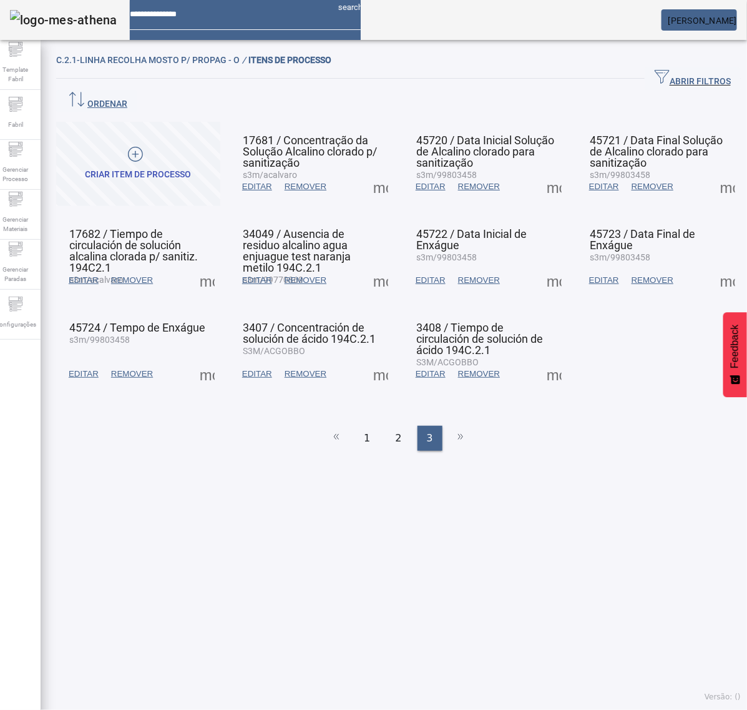
click at [542, 172] on span at bounding box center [554, 187] width 30 height 30
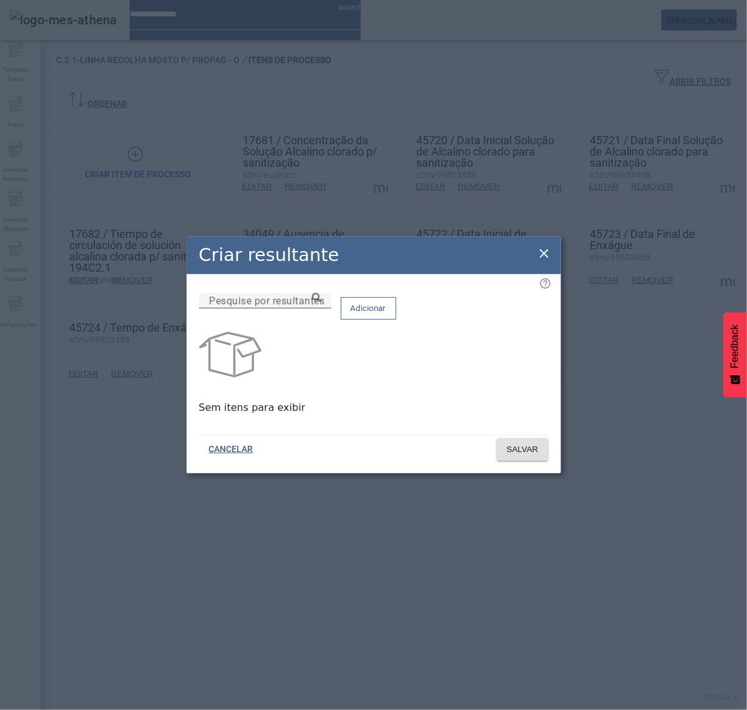
click at [321, 308] on input "Pesquise por resultantes" at bounding box center [265, 300] width 112 height 15
paste input "**********"
click at [321, 302] on icon at bounding box center [316, 297] width 9 height 9
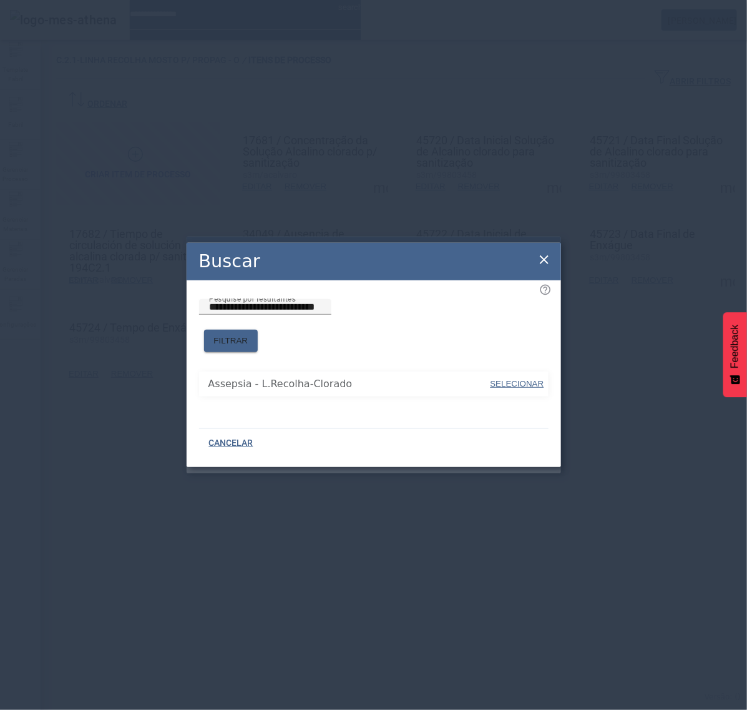
click at [515, 379] on span "SELECIONAR" at bounding box center [518, 383] width 54 height 9
type input "**********"
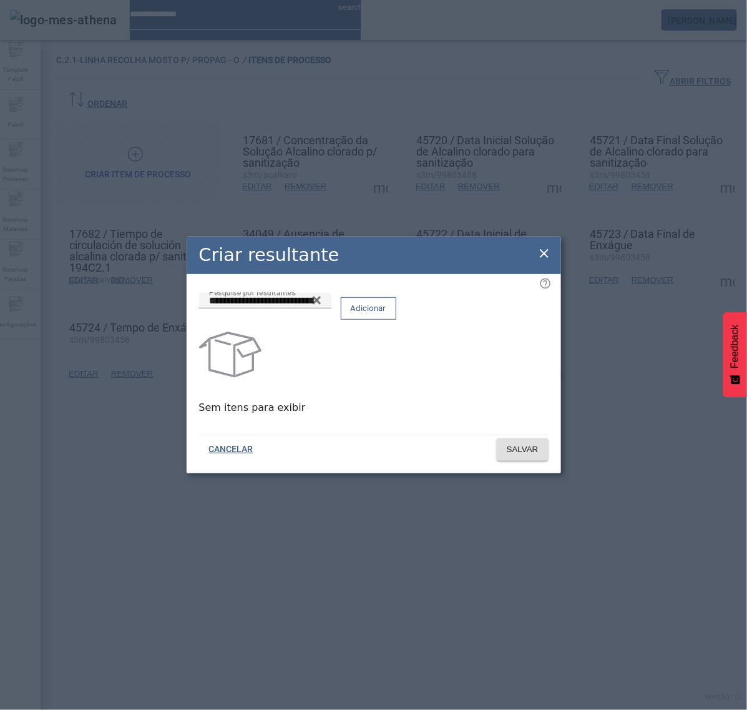
click at [386, 315] on span "Adicionar" at bounding box center [369, 308] width 36 height 12
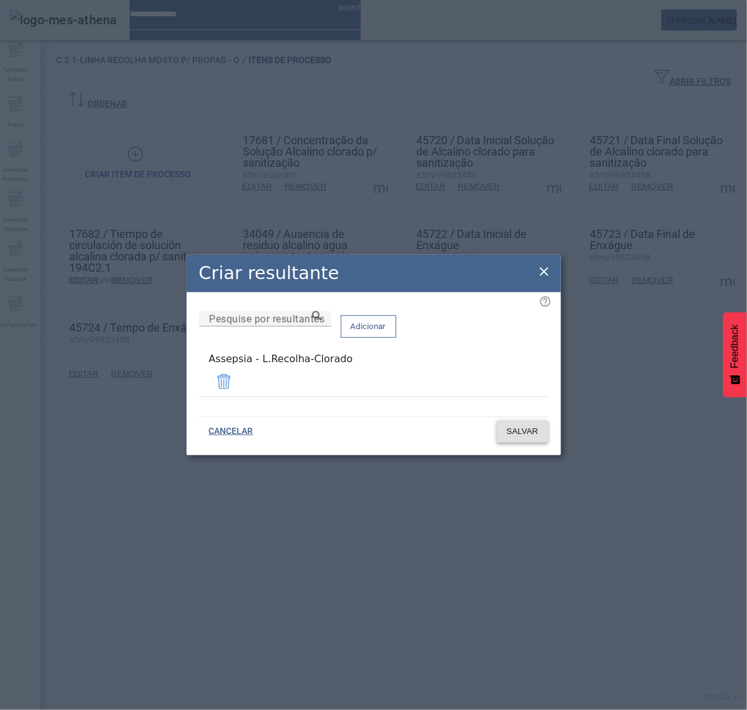
click at [516, 431] on span "SALVAR" at bounding box center [523, 431] width 32 height 12
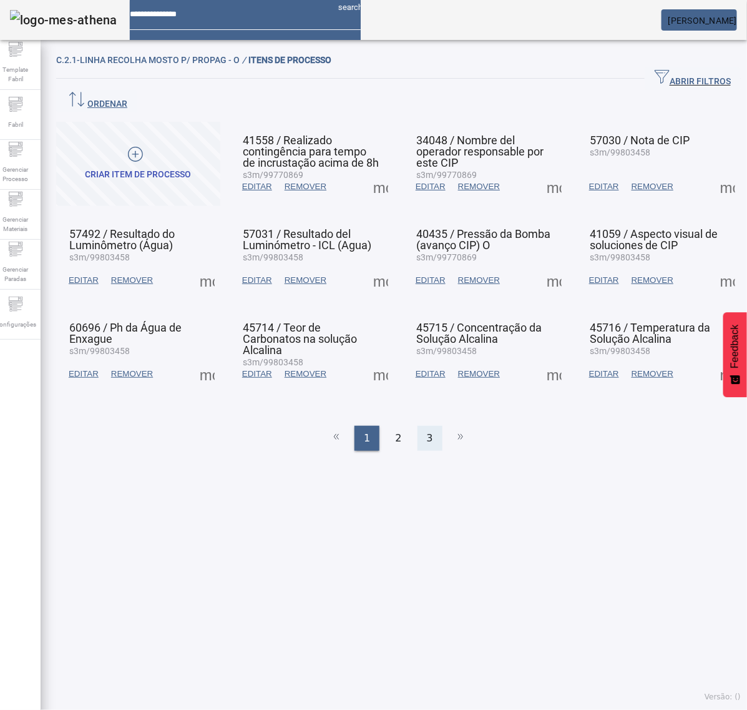
click at [427, 431] on span "3" at bounding box center [430, 438] width 6 height 15
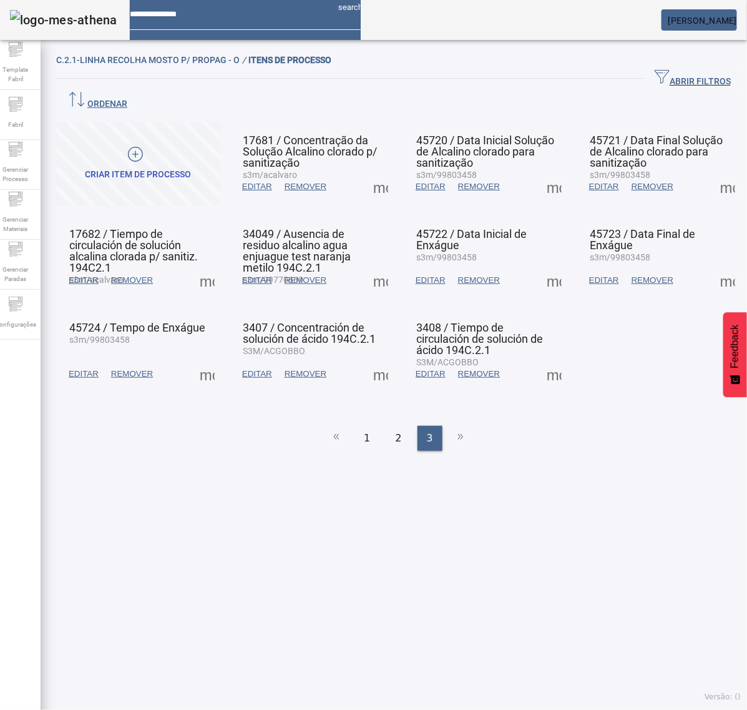
click at [366, 172] on span at bounding box center [381, 187] width 30 height 30
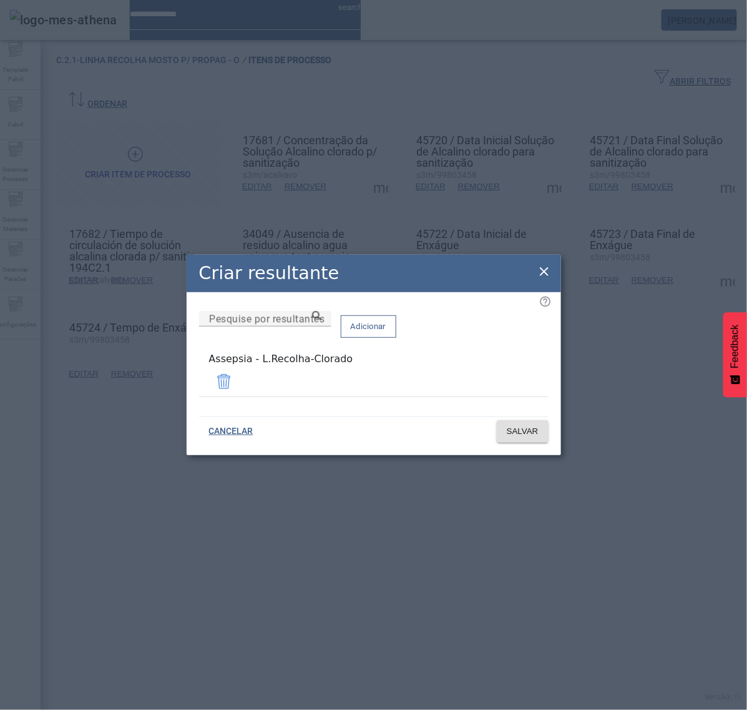
drag, startPoint x: 543, startPoint y: 275, endPoint x: 547, endPoint y: 238, distance: 37.7
click at [543, 273] on icon at bounding box center [544, 271] width 9 height 9
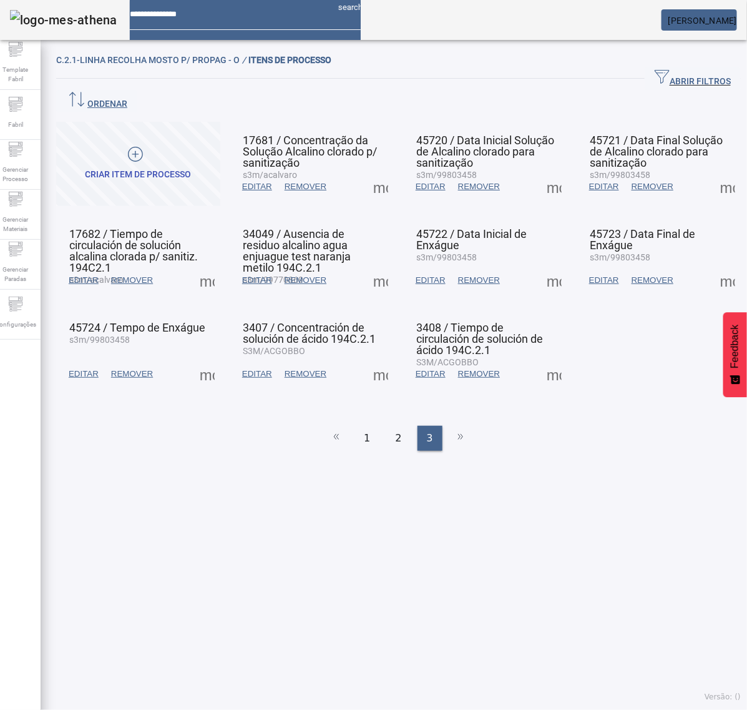
click at [544, 172] on span at bounding box center [554, 187] width 30 height 30
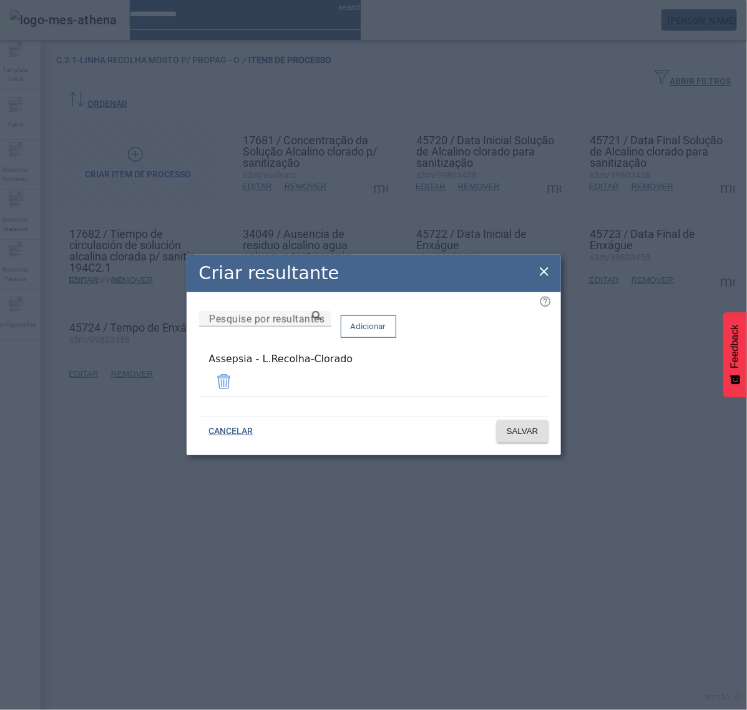
click at [541, 272] on icon at bounding box center [544, 271] width 9 height 9
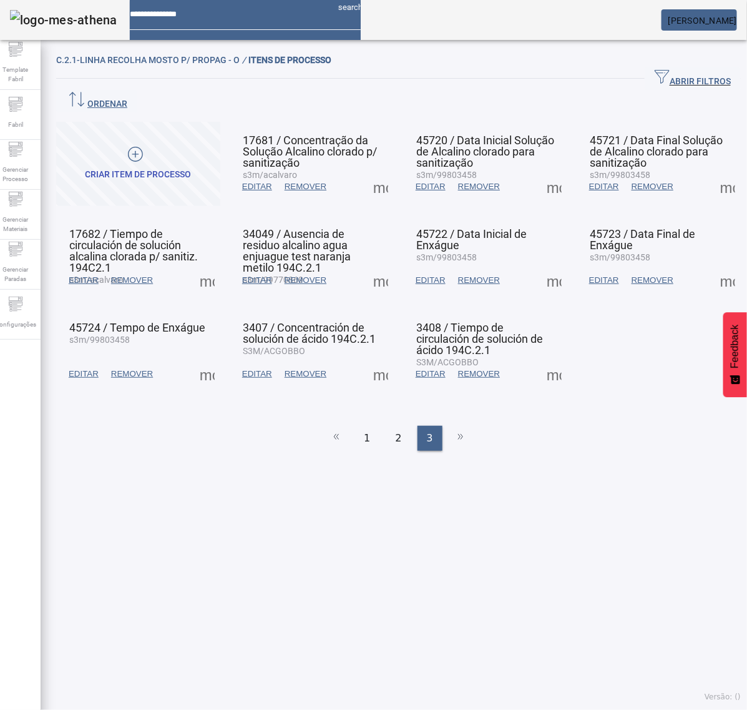
click at [715, 172] on span at bounding box center [728, 187] width 30 height 30
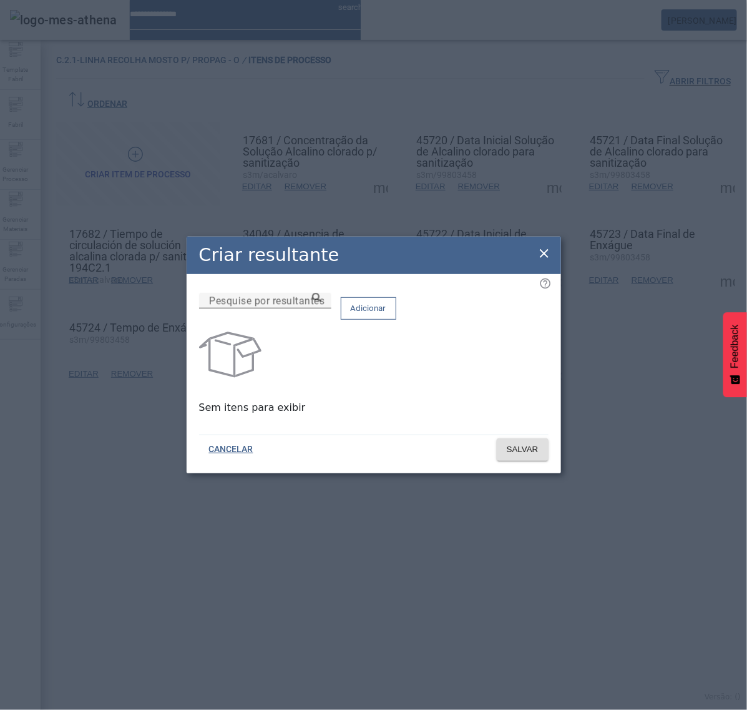
drag, startPoint x: 403, startPoint y: 310, endPoint x: 401, endPoint y: 316, distance: 6.4
click at [321, 308] on input "Pesquise por resultantes" at bounding box center [265, 300] width 112 height 15
paste input "**********"
click at [321, 302] on icon at bounding box center [316, 297] width 9 height 9
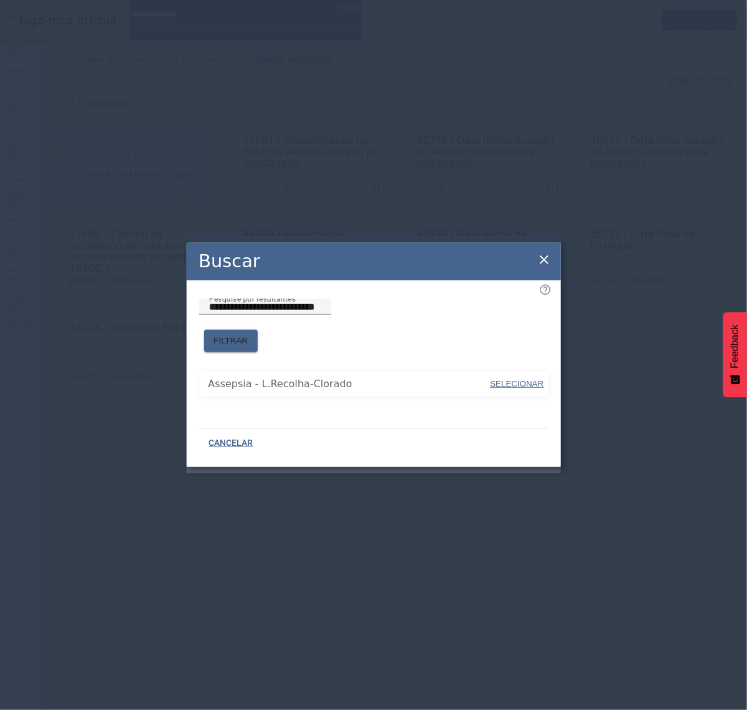
click at [524, 379] on span "SELECIONAR" at bounding box center [518, 383] width 54 height 9
type input "**********"
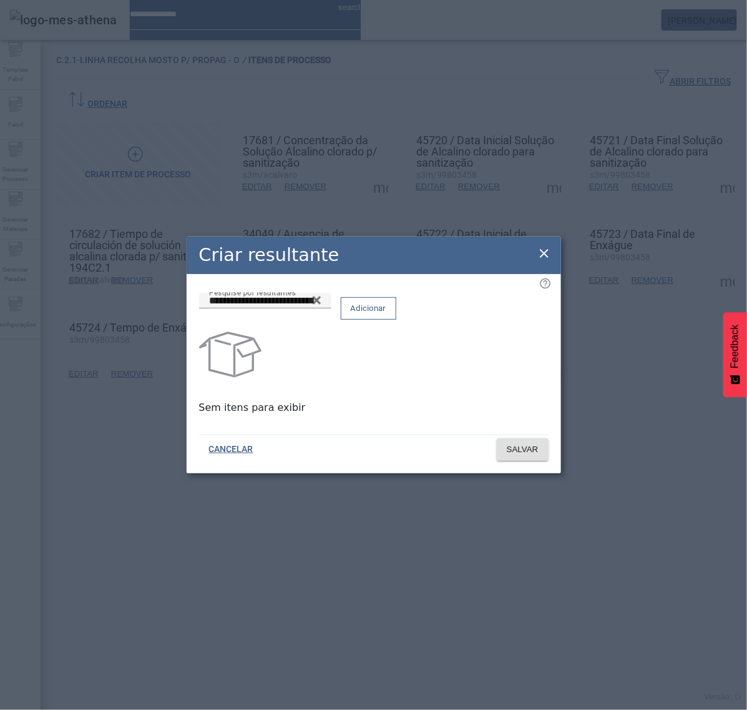
click at [386, 311] on span "Adicionar" at bounding box center [369, 308] width 36 height 12
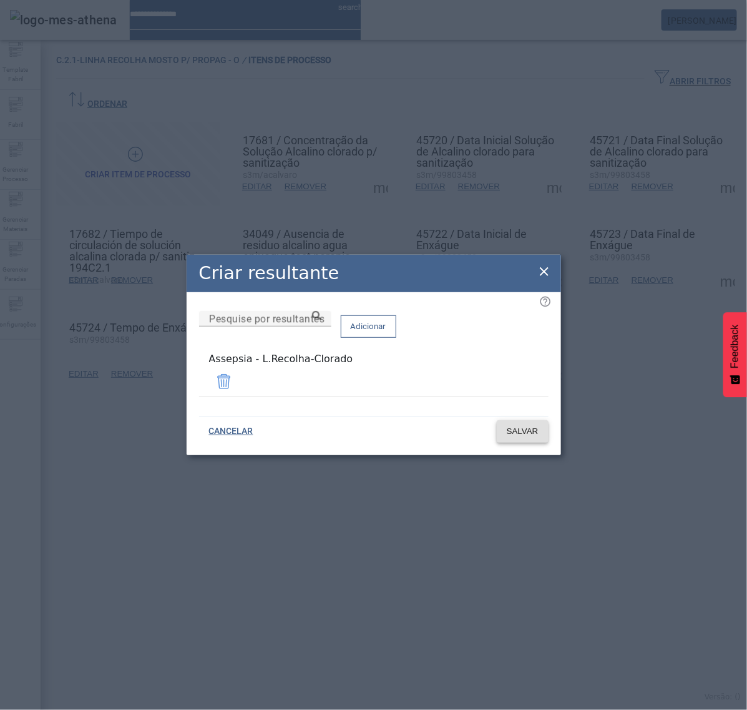
click at [522, 428] on span "SALVAR" at bounding box center [523, 431] width 32 height 12
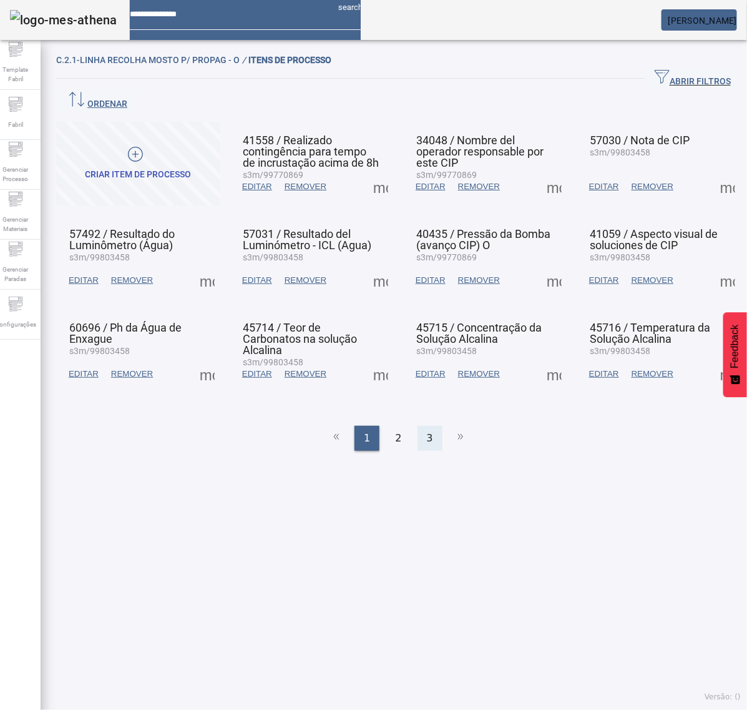
click at [418, 426] on div "3" at bounding box center [430, 438] width 25 height 25
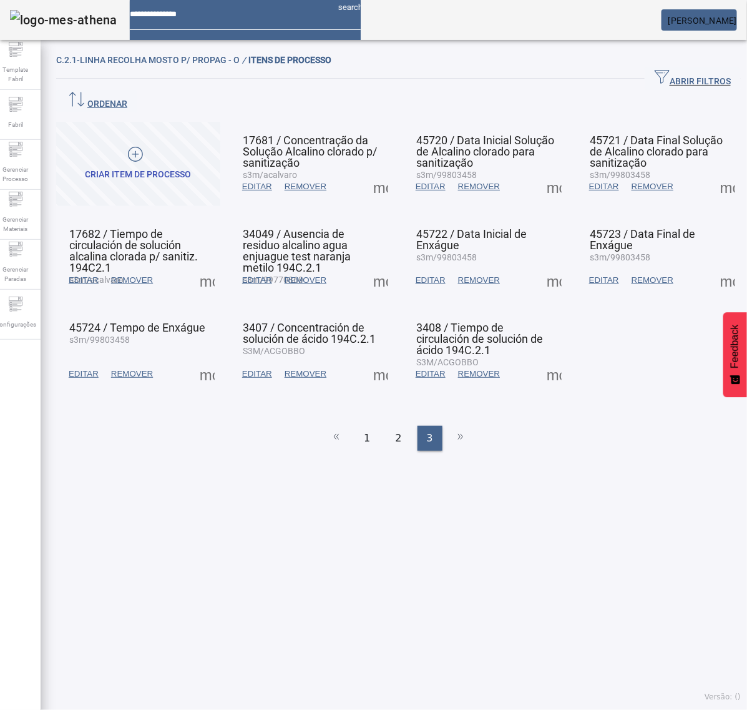
click at [206, 265] on span at bounding box center [207, 280] width 30 height 30
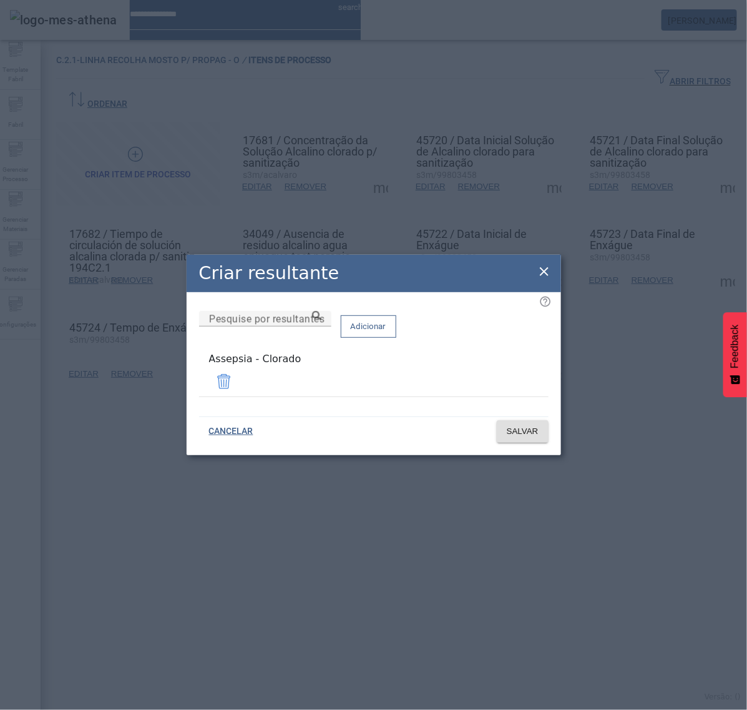
click at [239, 378] on span at bounding box center [224, 381] width 30 height 30
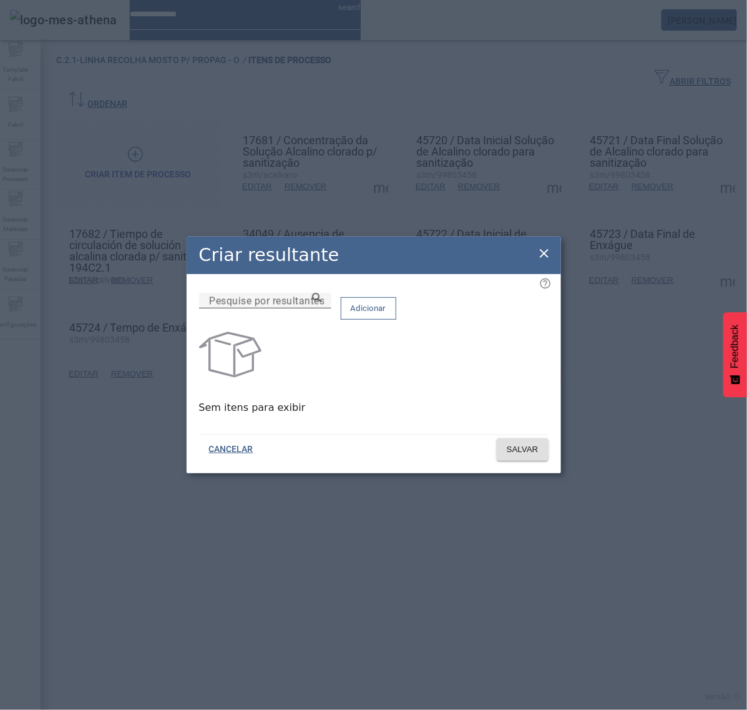
click at [321, 308] on input "Pesquise por resultantes" at bounding box center [265, 300] width 112 height 15
paste input "**********"
drag, startPoint x: 449, startPoint y: 313, endPoint x: 456, endPoint y: 313, distance: 6.3
click at [321, 308] on input "**********" at bounding box center [265, 300] width 112 height 15
click at [321, 302] on icon at bounding box center [316, 297] width 9 height 9
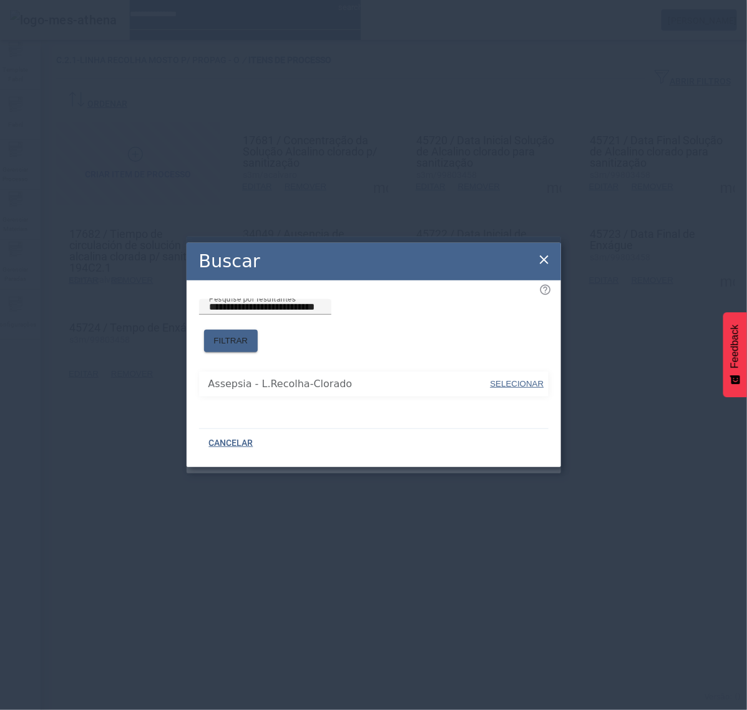
click at [516, 379] on span "SELECIONAR" at bounding box center [518, 383] width 54 height 9
type input "**********"
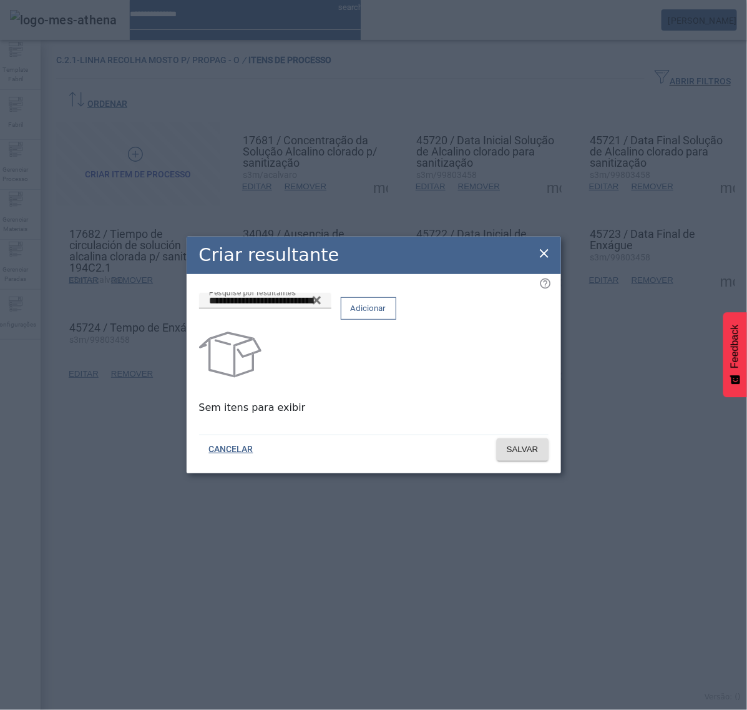
click at [386, 313] on span "Adicionar" at bounding box center [369, 308] width 36 height 12
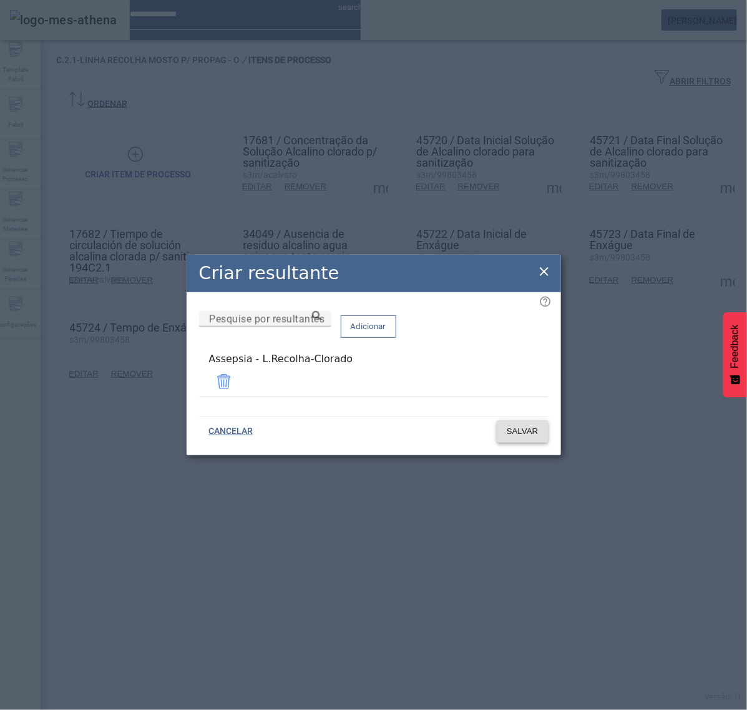
click at [528, 425] on span "SALVAR" at bounding box center [523, 431] width 32 height 12
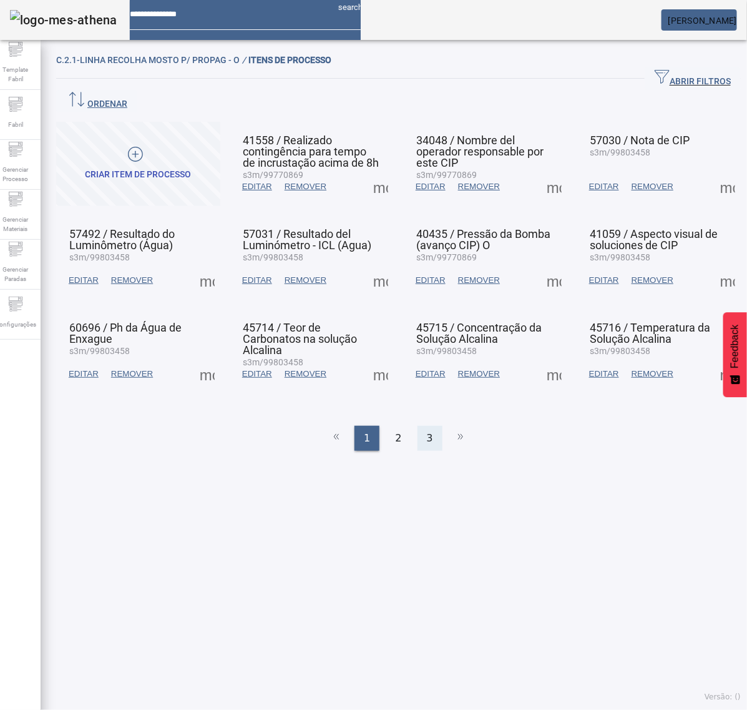
click at [427, 431] on span "3" at bounding box center [430, 438] width 6 height 15
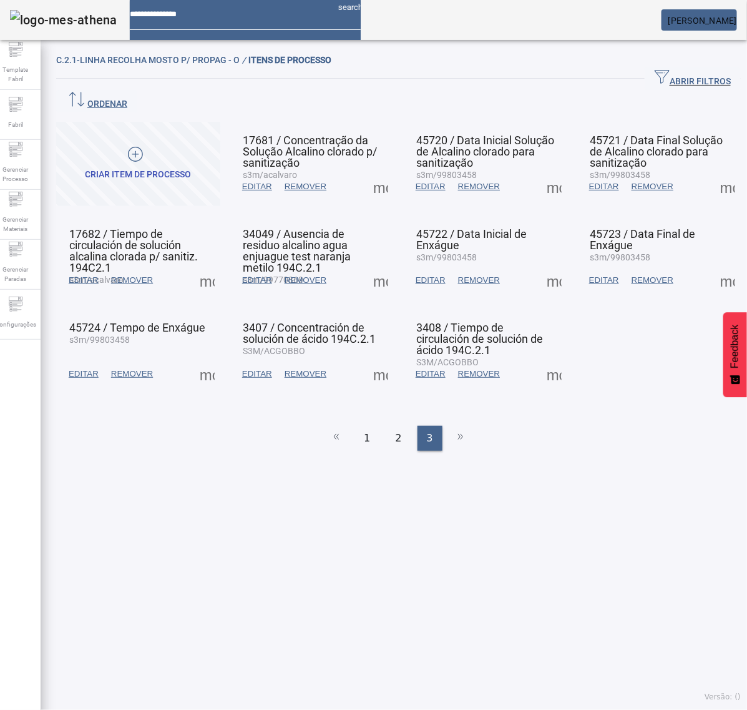
click at [378, 265] on span at bounding box center [381, 280] width 30 height 30
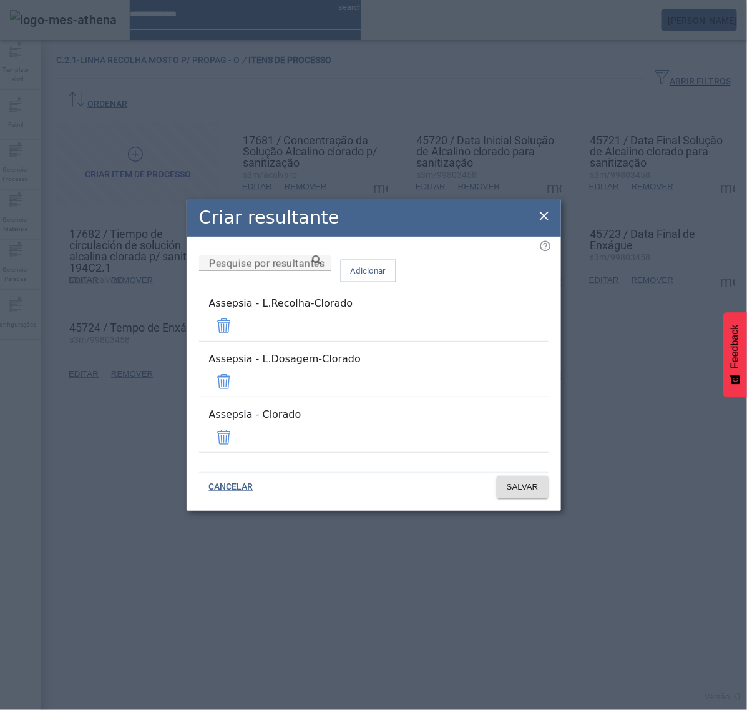
drag, startPoint x: 515, startPoint y: 416, endPoint x: 514, endPoint y: 391, distance: 24.4
click at [239, 422] on span at bounding box center [224, 437] width 30 height 30
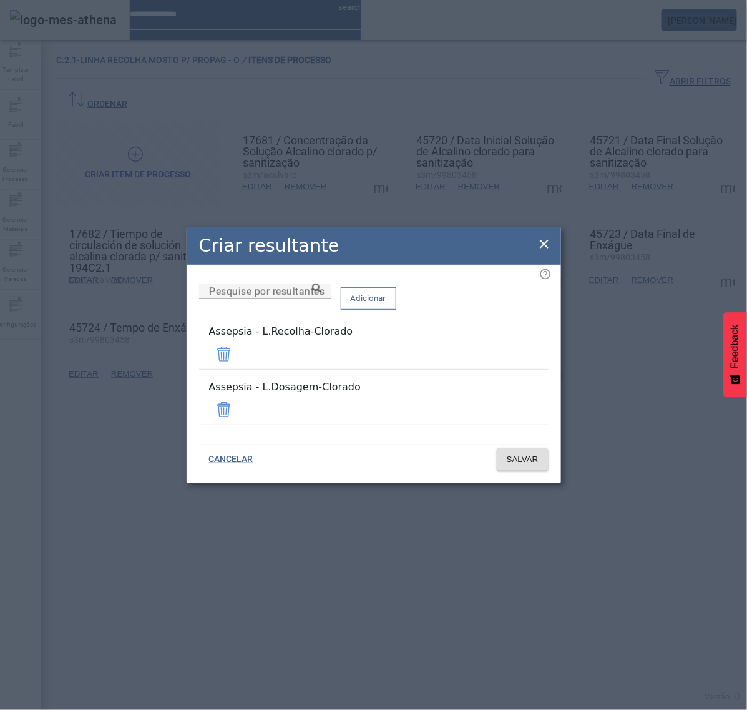
click at [513, 383] on mat-list "Assepsia - L.Dosagem-Clorado" at bounding box center [374, 403] width 350 height 56
click at [239, 397] on span at bounding box center [224, 410] width 30 height 30
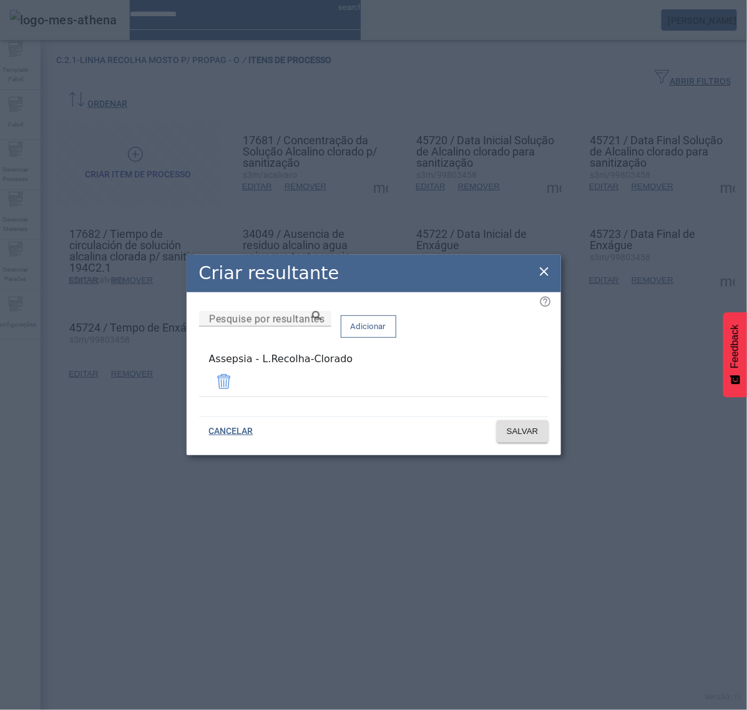
click at [239, 370] on span at bounding box center [224, 381] width 30 height 30
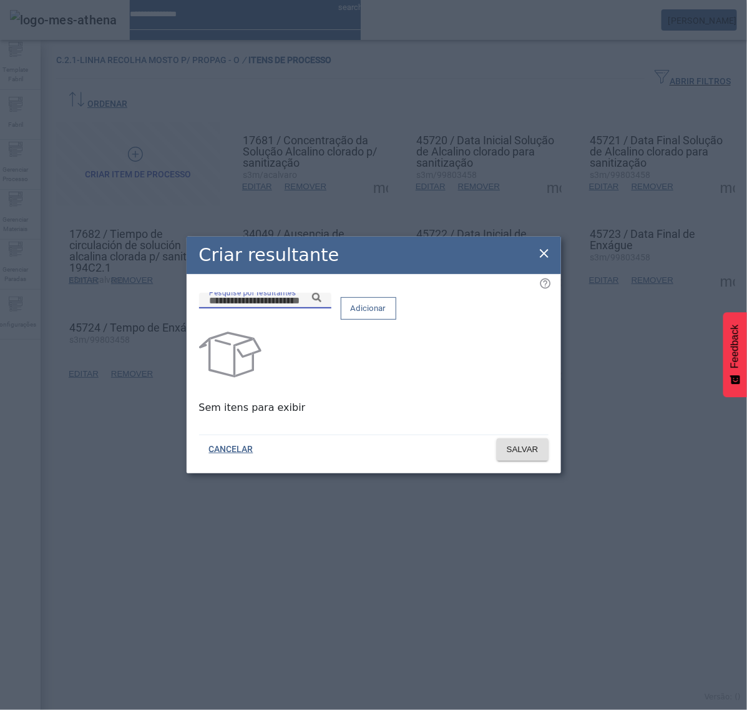
click at [321, 308] on input "Pesquise por resultantes" at bounding box center [265, 300] width 112 height 15
paste input "**********"
click at [321, 302] on icon at bounding box center [316, 297] width 9 height 9
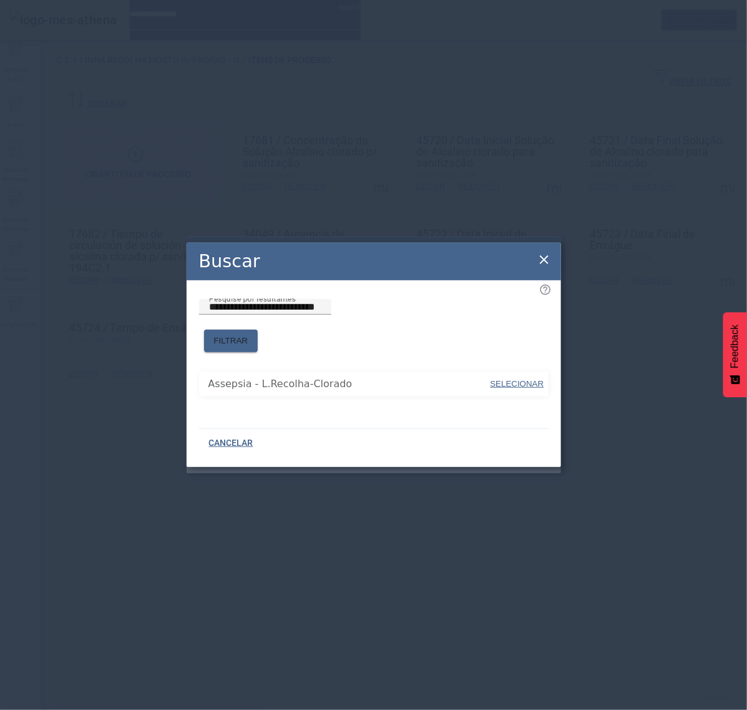
drag, startPoint x: 386, startPoint y: 345, endPoint x: 434, endPoint y: 363, distance: 51.1
click at [496, 379] on span "SELECIONAR" at bounding box center [518, 383] width 54 height 9
type input "**********"
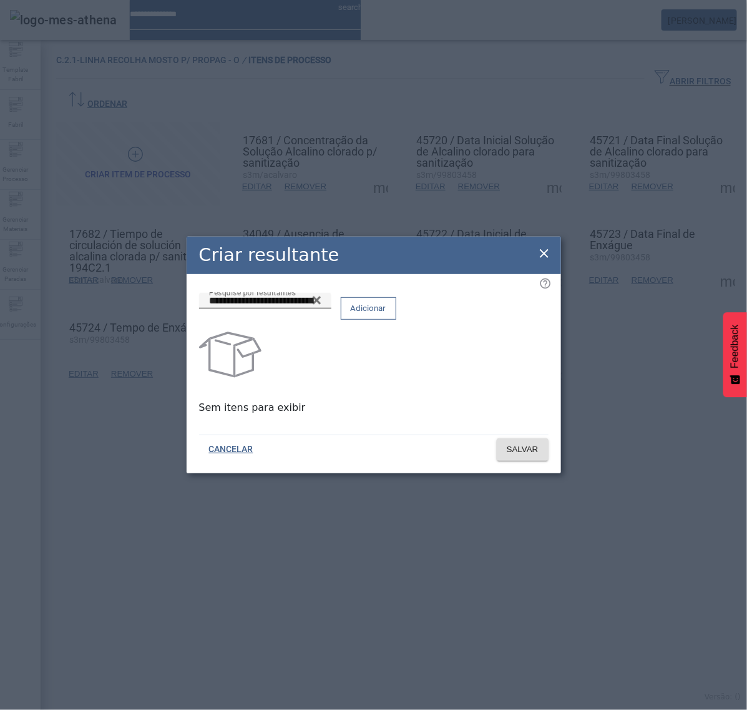
click at [396, 322] on span at bounding box center [368, 308] width 54 height 30
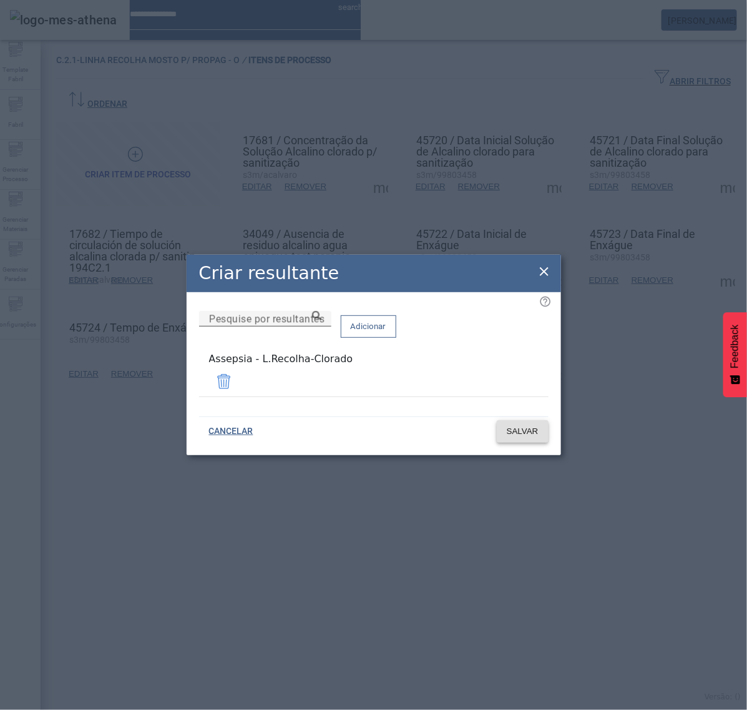
click at [526, 429] on span "SALVAR" at bounding box center [523, 431] width 32 height 12
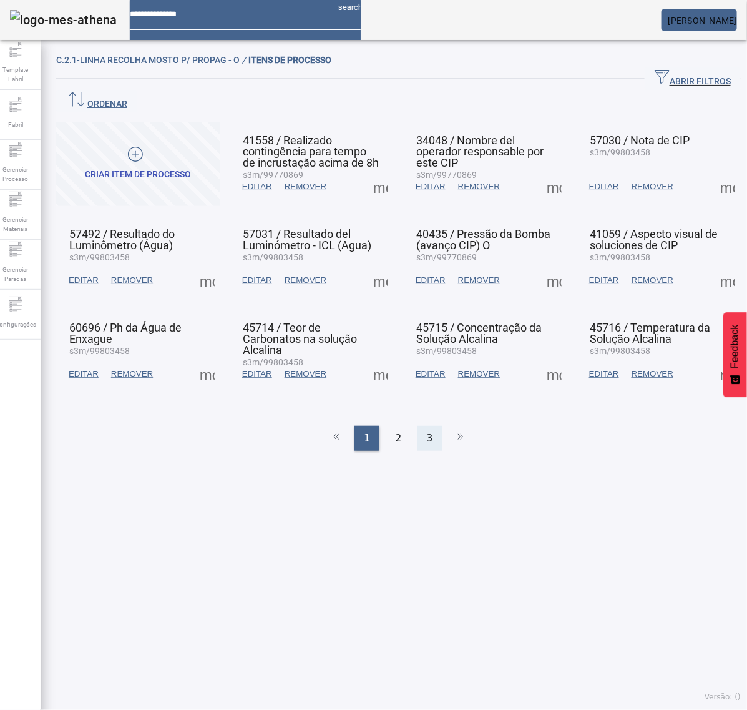
click at [427, 431] on span "3" at bounding box center [430, 438] width 6 height 15
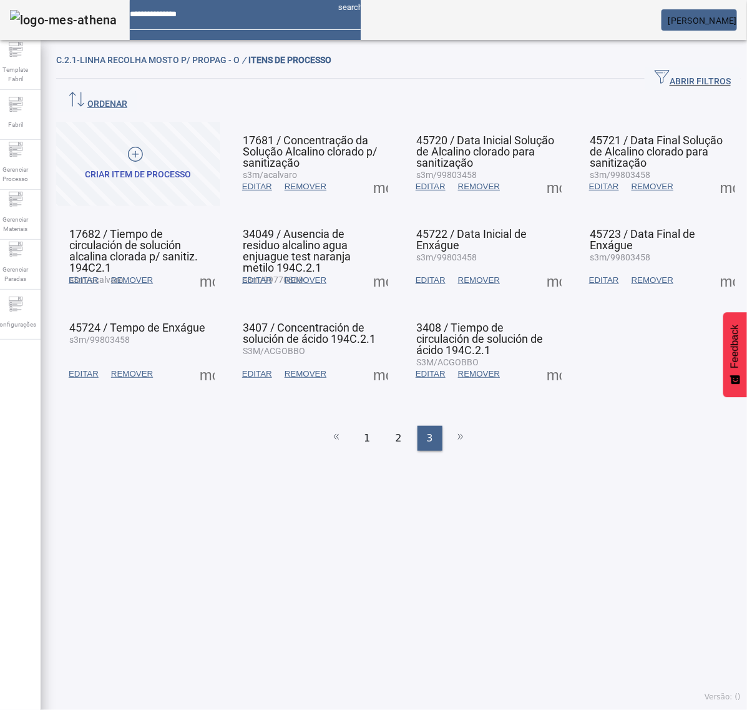
click at [539, 265] on span at bounding box center [554, 280] width 30 height 30
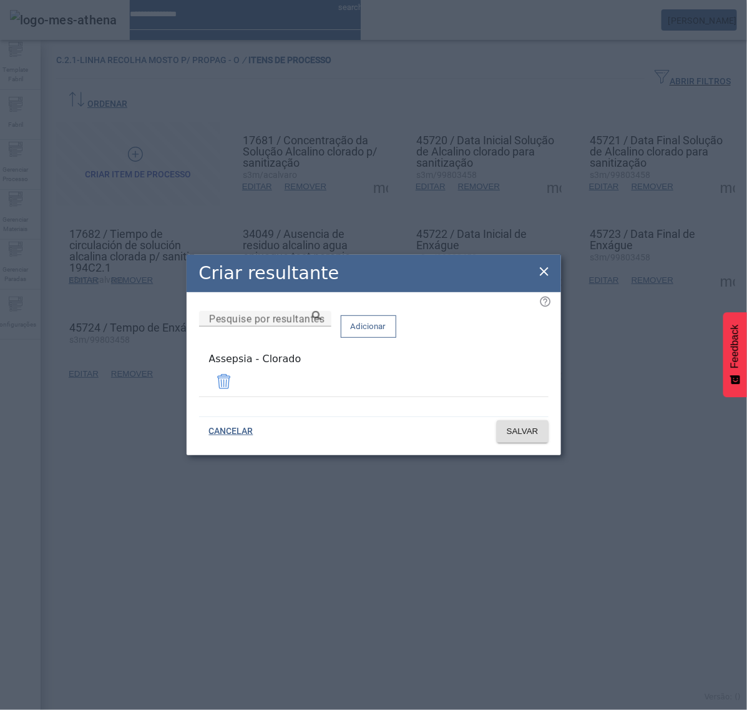
click at [546, 264] on div "Criar resultante" at bounding box center [374, 273] width 375 height 37
click at [538, 276] on icon at bounding box center [544, 271] width 15 height 15
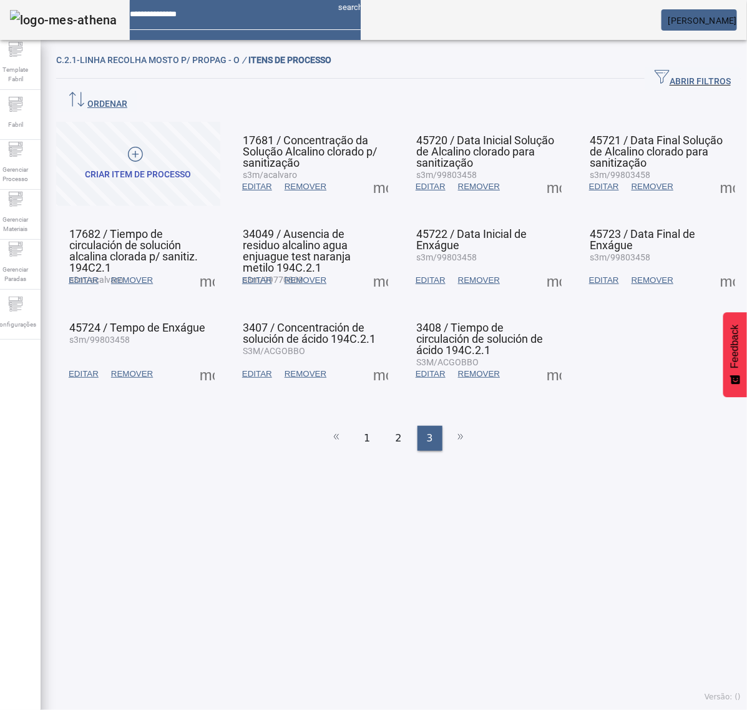
click at [713, 265] on span at bounding box center [728, 280] width 30 height 30
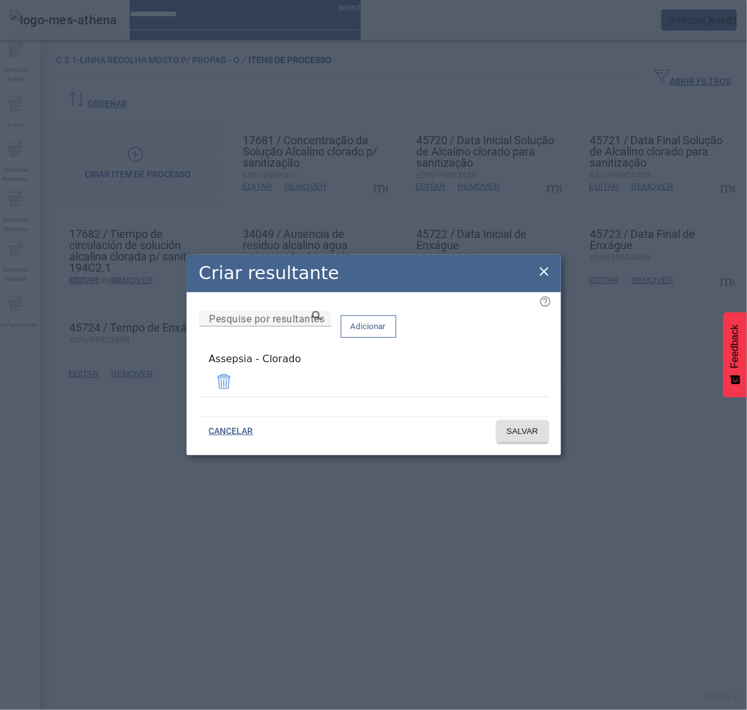
click at [239, 378] on span at bounding box center [224, 381] width 30 height 30
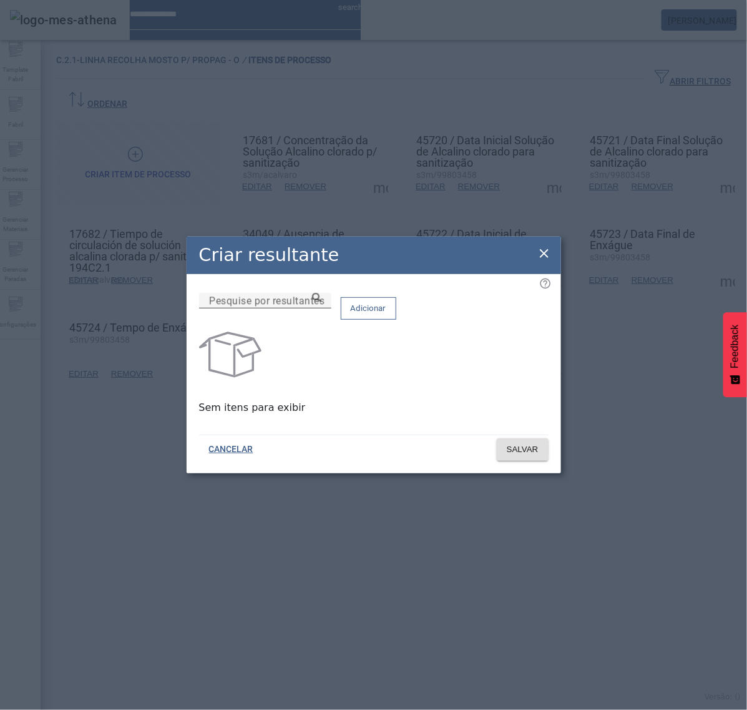
click at [321, 308] on input "Pesquise por resultantes" at bounding box center [265, 300] width 112 height 15
paste input "**********"
click at [321, 302] on icon at bounding box center [316, 297] width 9 height 9
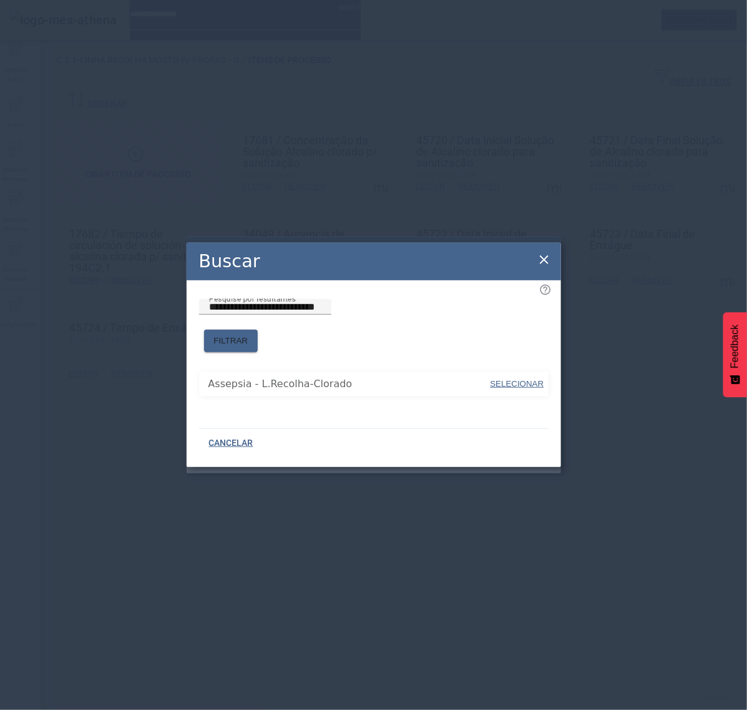
click at [518, 379] on span "SELECIONAR" at bounding box center [518, 383] width 54 height 9
type input "**********"
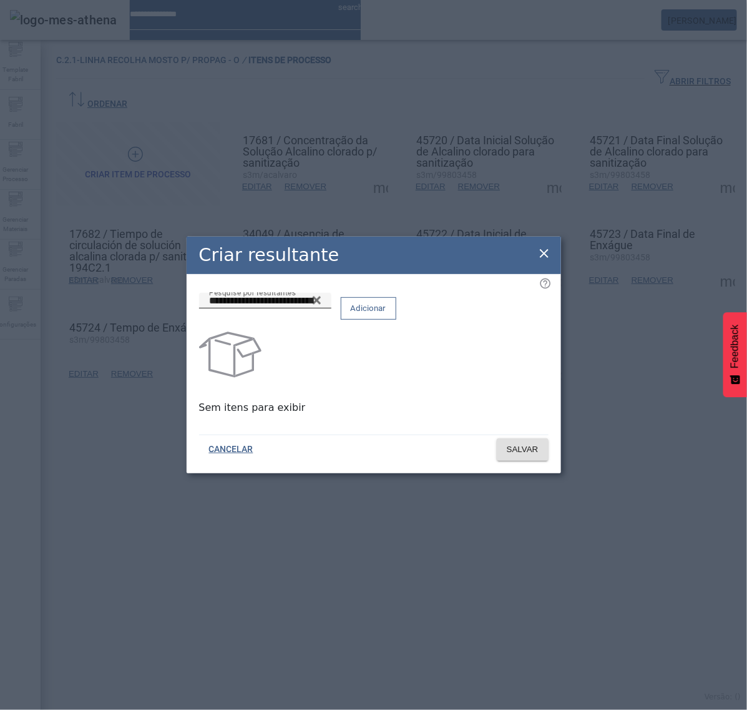
click at [386, 315] on span "Adicionar" at bounding box center [369, 308] width 36 height 12
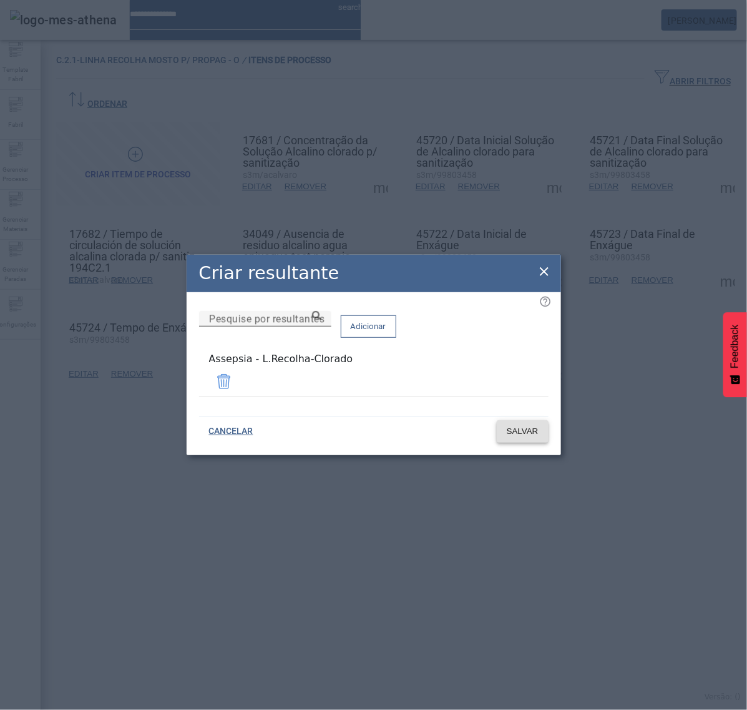
click at [522, 426] on span "SALVAR" at bounding box center [523, 431] width 32 height 12
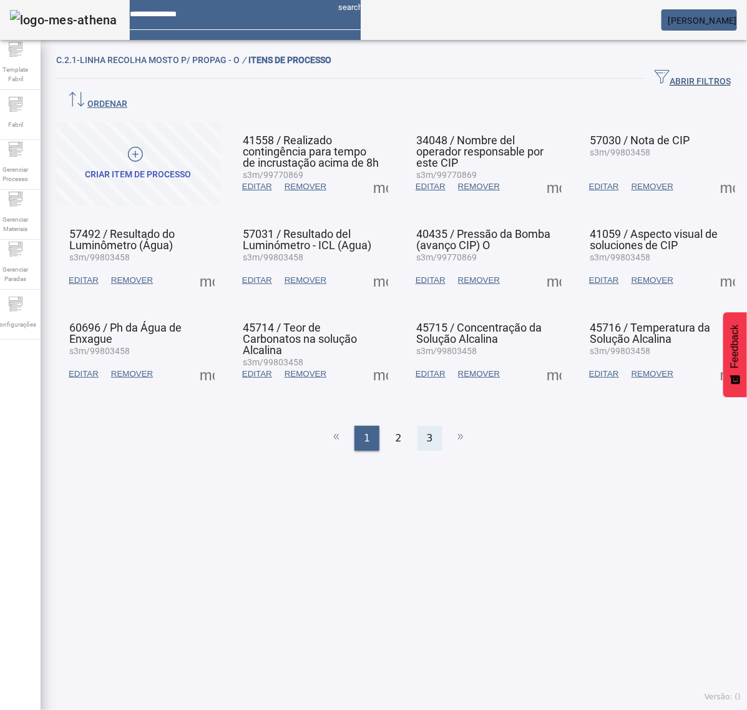
click at [431, 426] on div "3" at bounding box center [430, 438] width 25 height 25
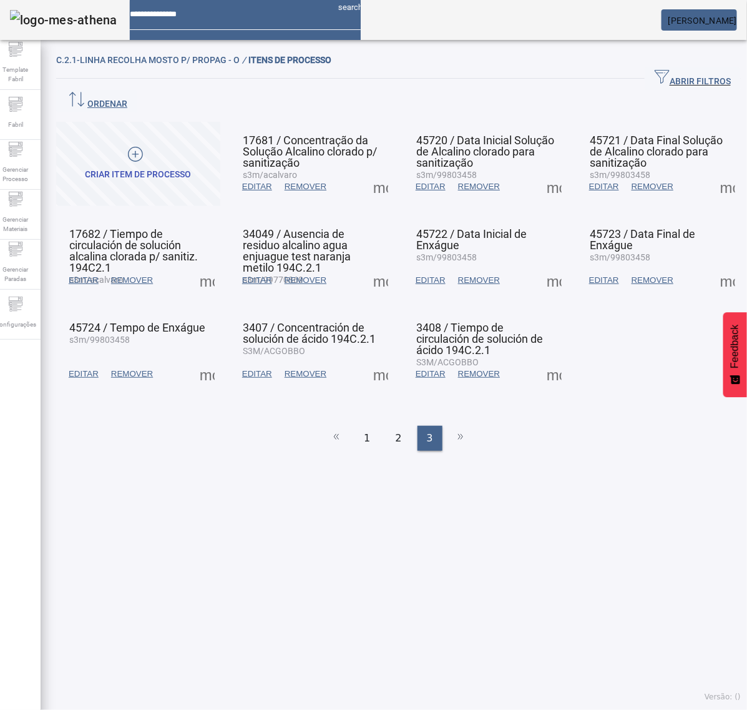
click at [713, 265] on span at bounding box center [728, 280] width 30 height 30
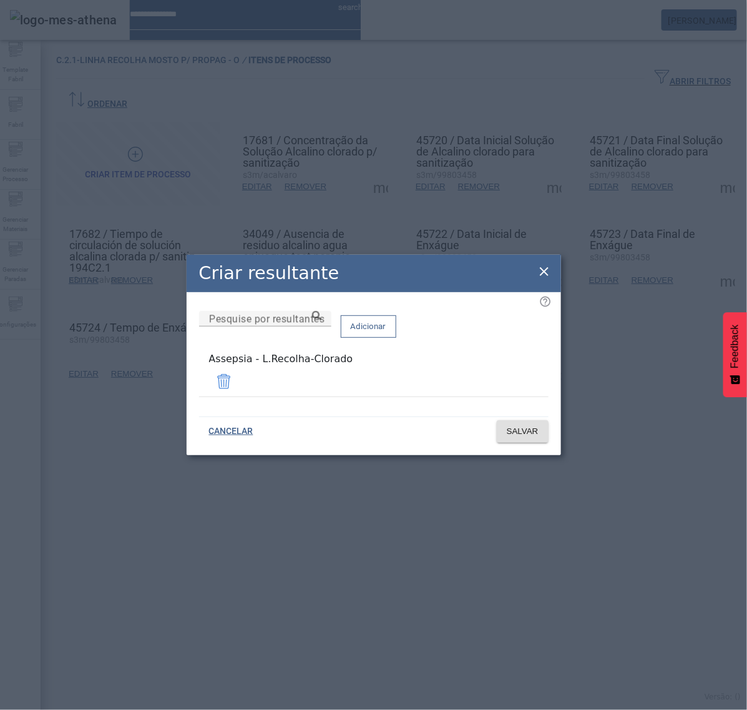
click at [545, 273] on icon at bounding box center [544, 271] width 9 height 9
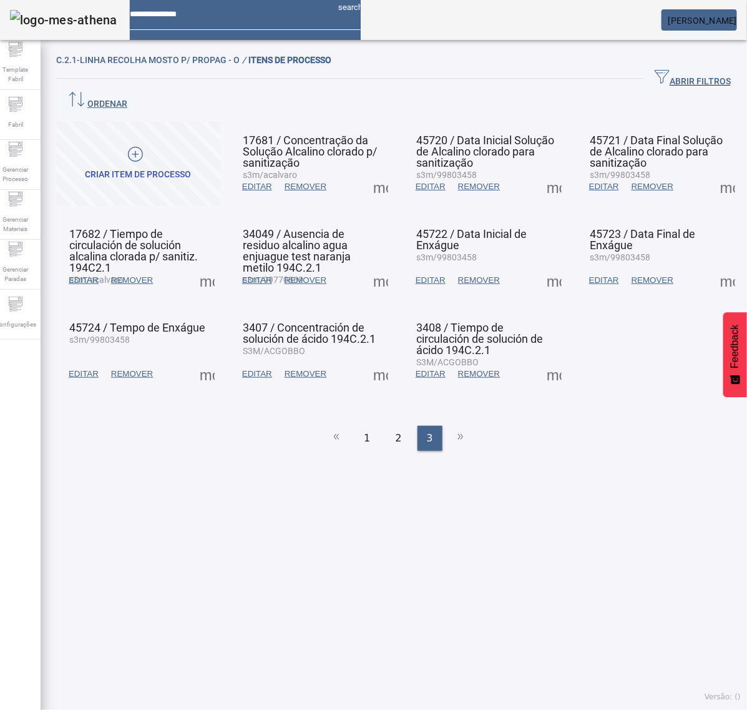
click at [209, 359] on span at bounding box center [207, 374] width 30 height 30
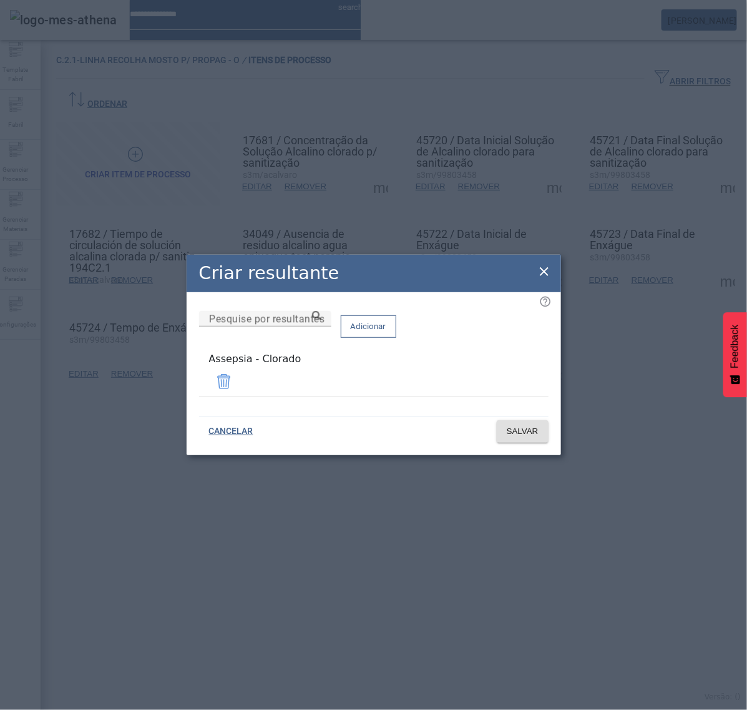
click at [239, 381] on span at bounding box center [224, 381] width 30 height 30
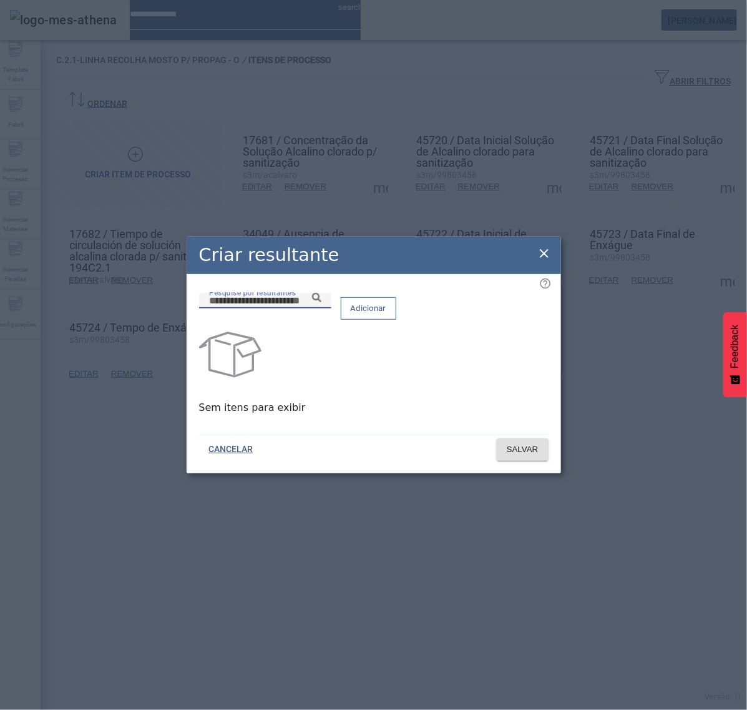
click at [321, 308] on input "Pesquise por resultantes" at bounding box center [265, 300] width 112 height 15
paste input "**********"
click at [321, 302] on icon at bounding box center [316, 297] width 9 height 9
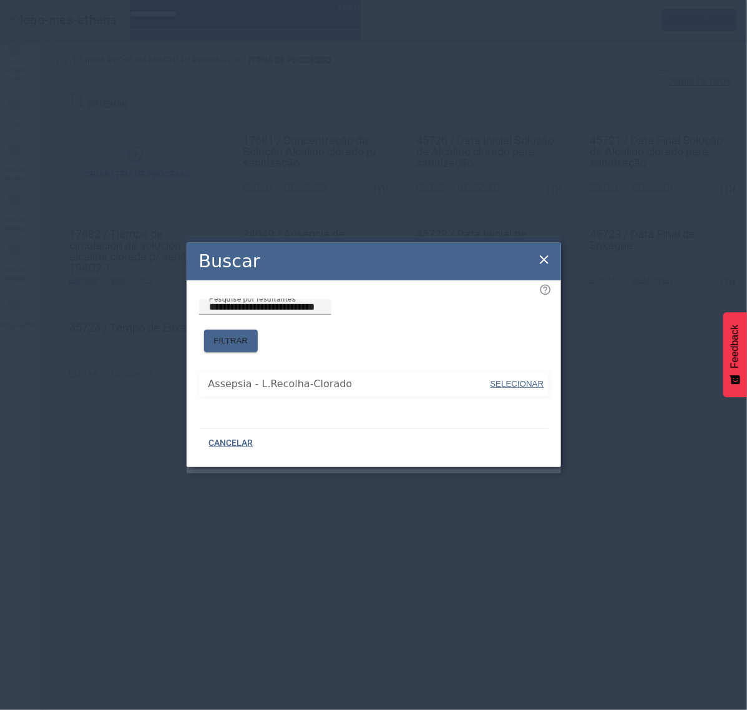
click at [508, 379] on span "SELECIONAR" at bounding box center [518, 383] width 54 height 9
type input "**********"
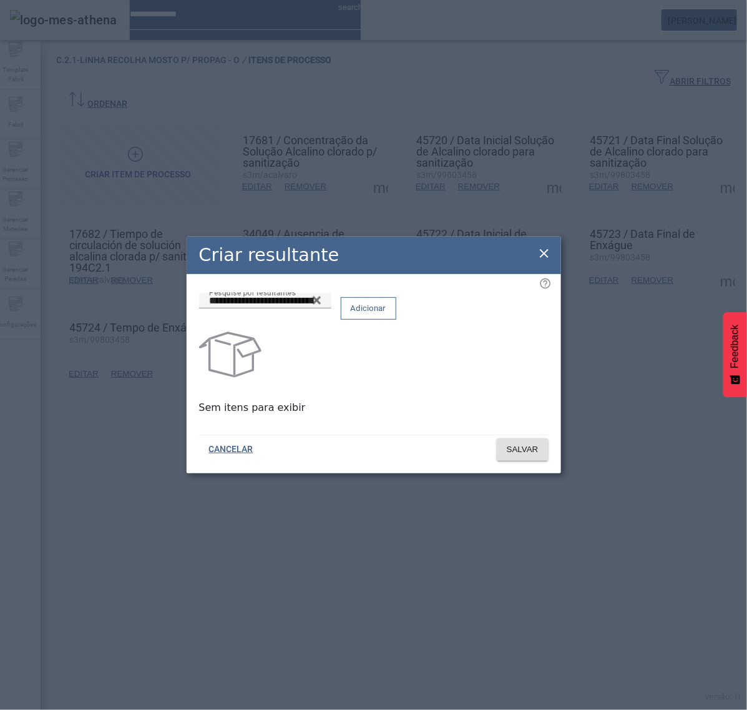
click at [396, 323] on span at bounding box center [368, 308] width 54 height 30
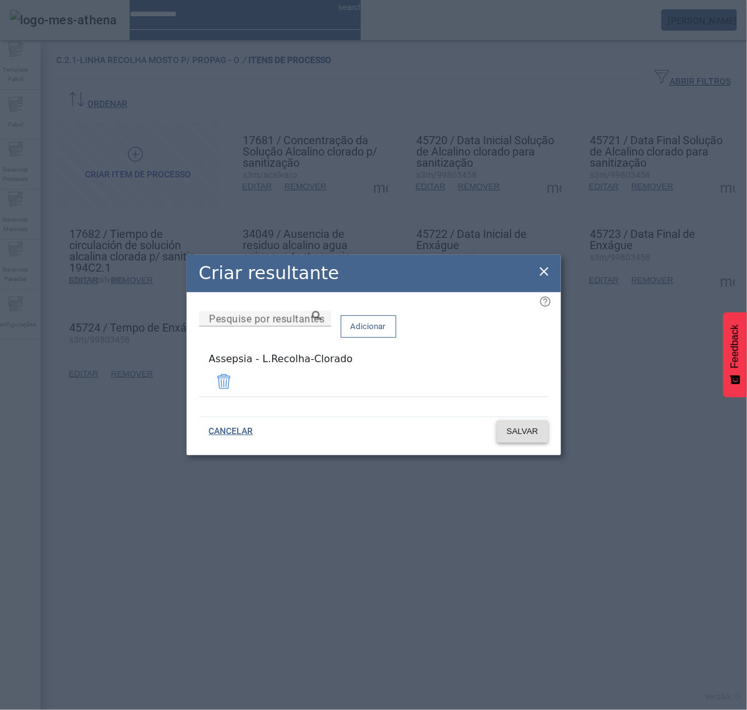
click at [524, 428] on span "SALVAR" at bounding box center [523, 431] width 32 height 12
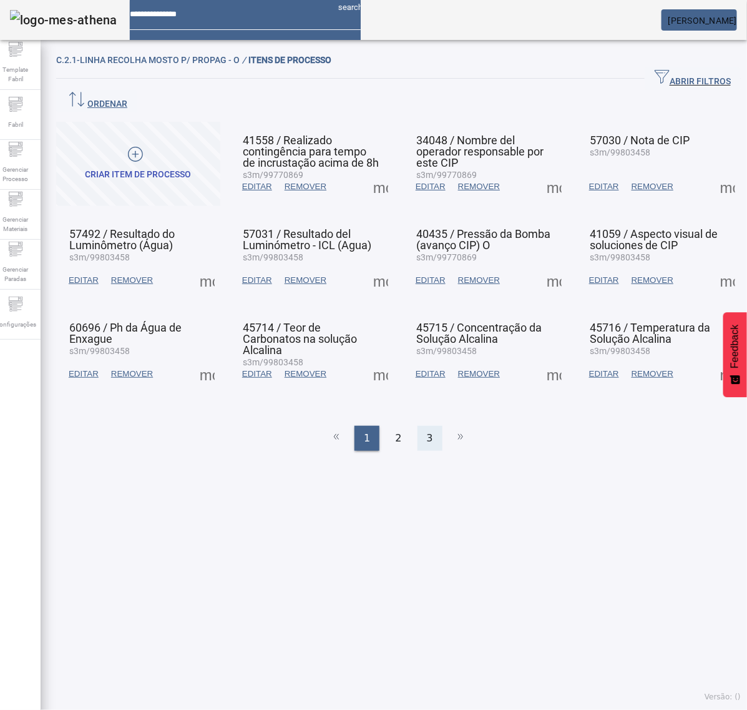
click at [427, 431] on span "3" at bounding box center [430, 438] width 6 height 15
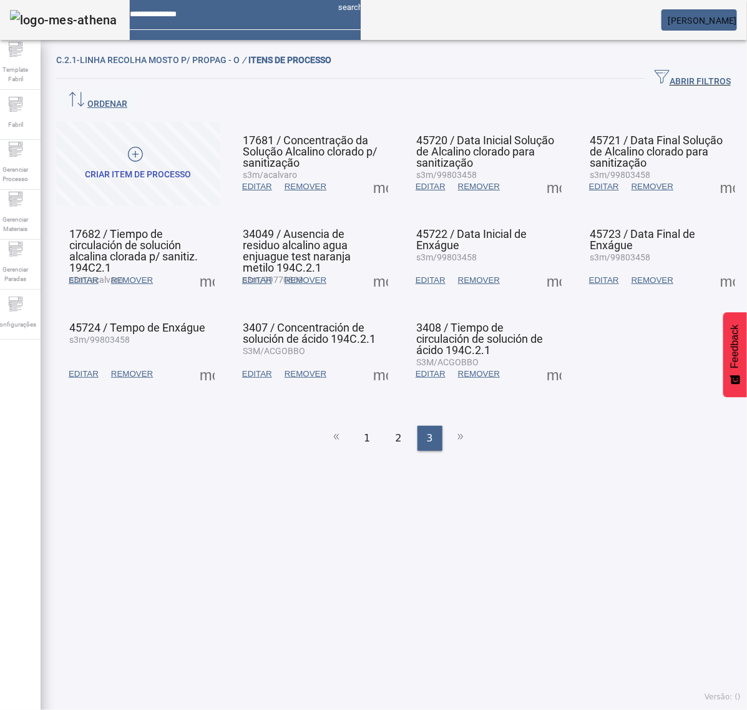
click at [370, 359] on span at bounding box center [381, 374] width 30 height 30
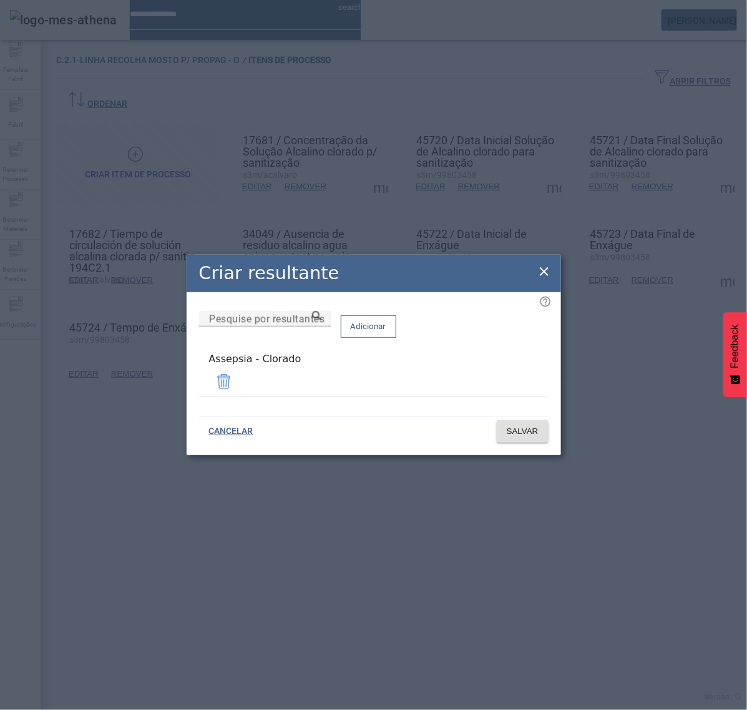
click at [239, 381] on span at bounding box center [224, 381] width 30 height 30
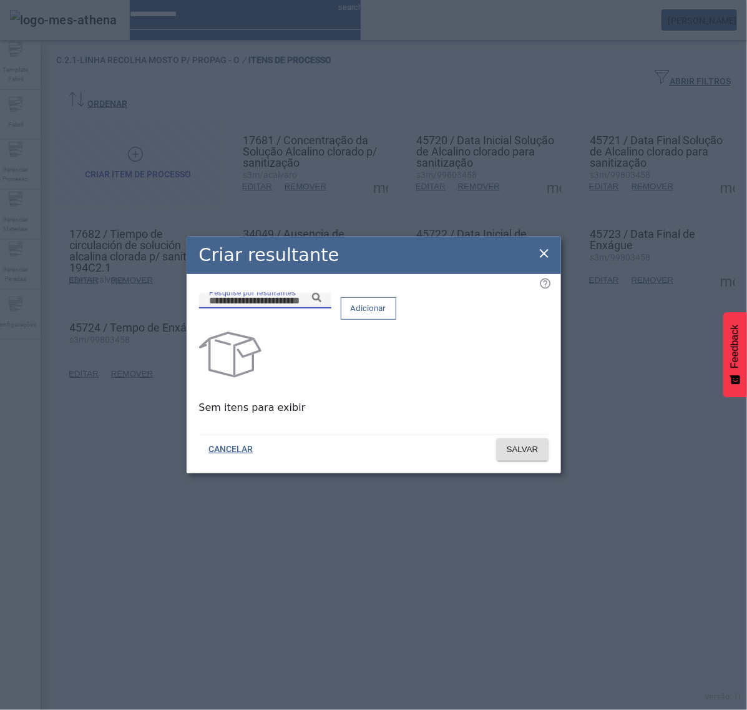
click at [321, 308] on input "Pesquise por resultantes" at bounding box center [265, 300] width 112 height 15
paste input "**********"
click at [321, 302] on icon at bounding box center [316, 297] width 9 height 9
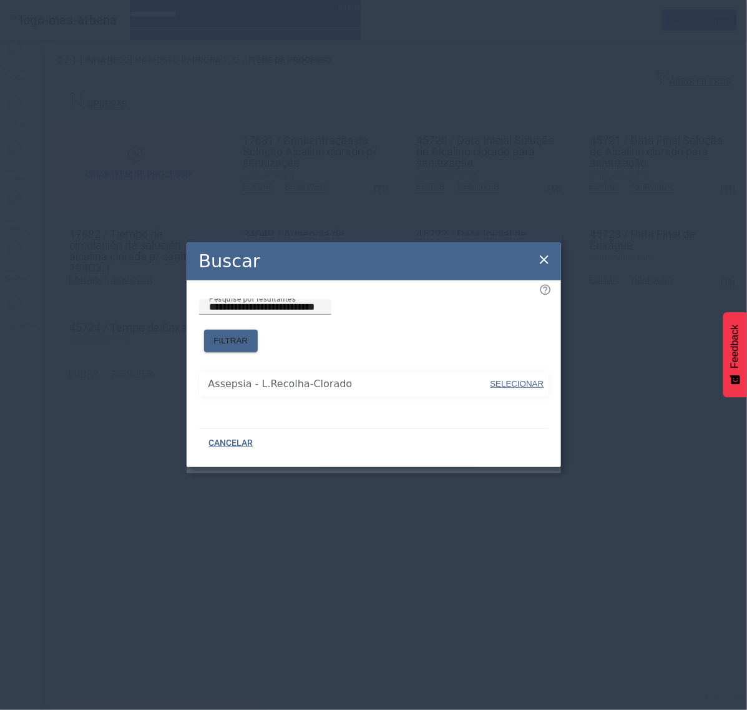
click at [513, 379] on span "SELECIONAR" at bounding box center [518, 383] width 54 height 9
type input "**********"
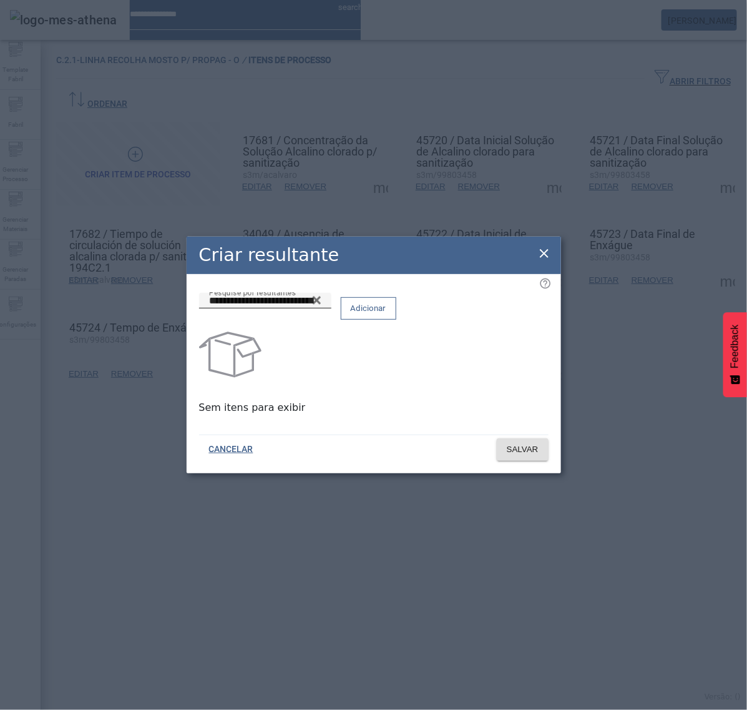
click at [386, 315] on span "Adicionar" at bounding box center [369, 308] width 36 height 12
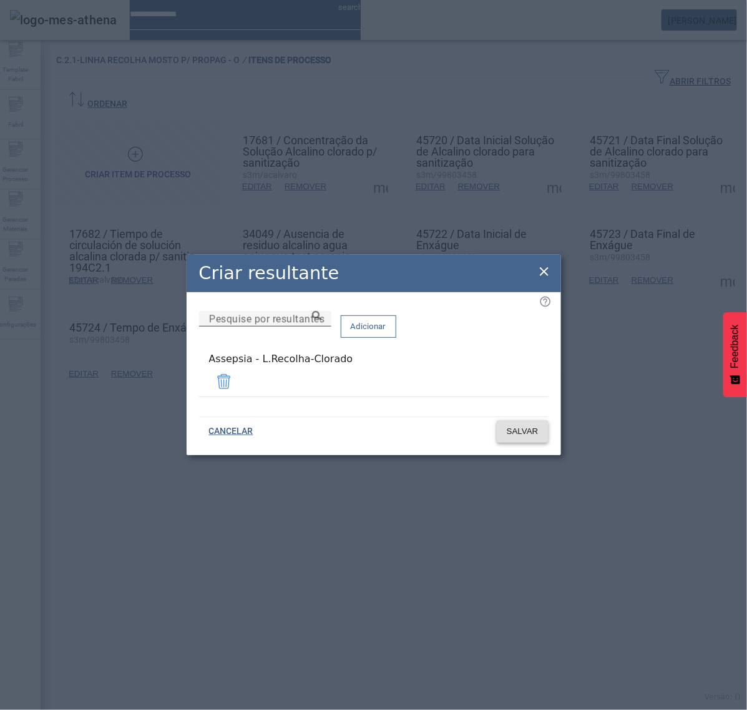
click at [519, 426] on span "SALVAR" at bounding box center [523, 431] width 32 height 12
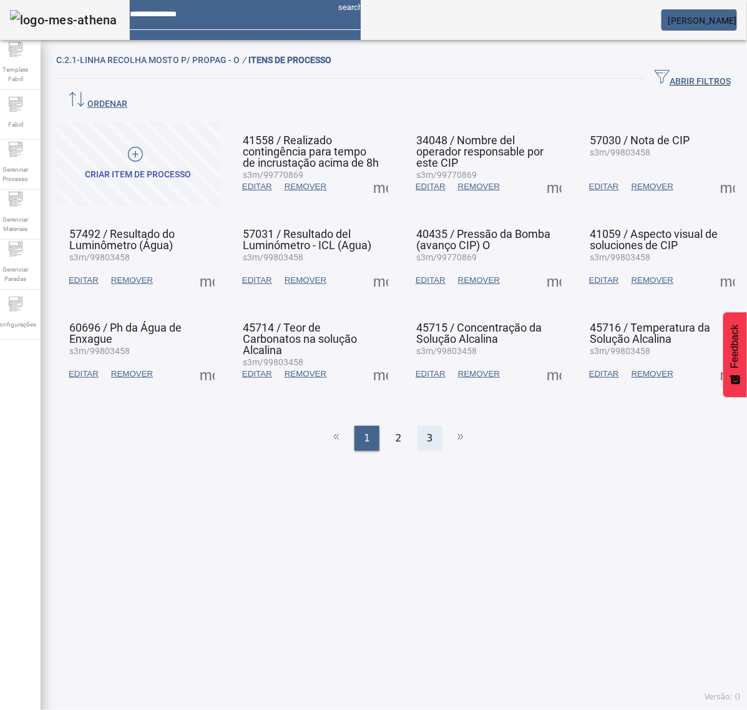
click at [428, 426] on div "3" at bounding box center [430, 438] width 25 height 25
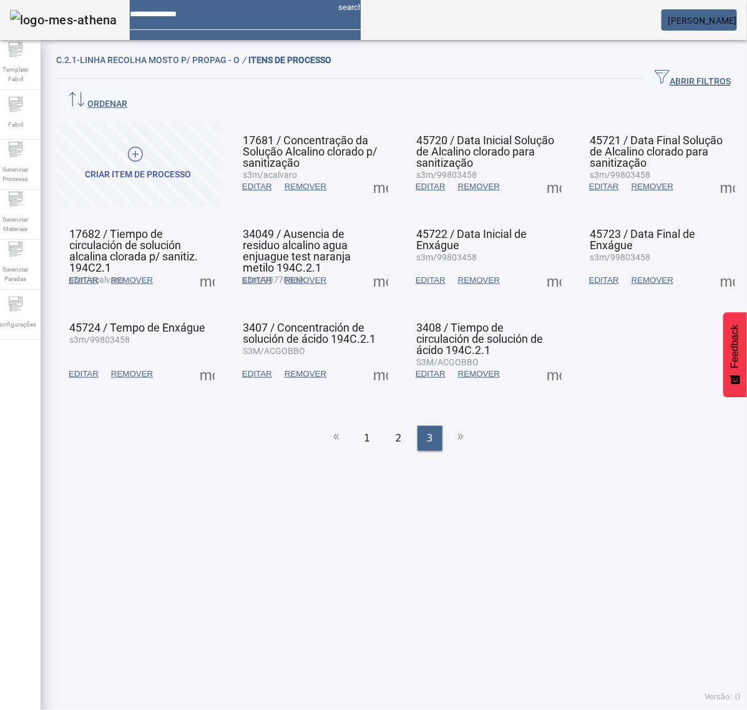
click at [541, 359] on span at bounding box center [554, 374] width 30 height 30
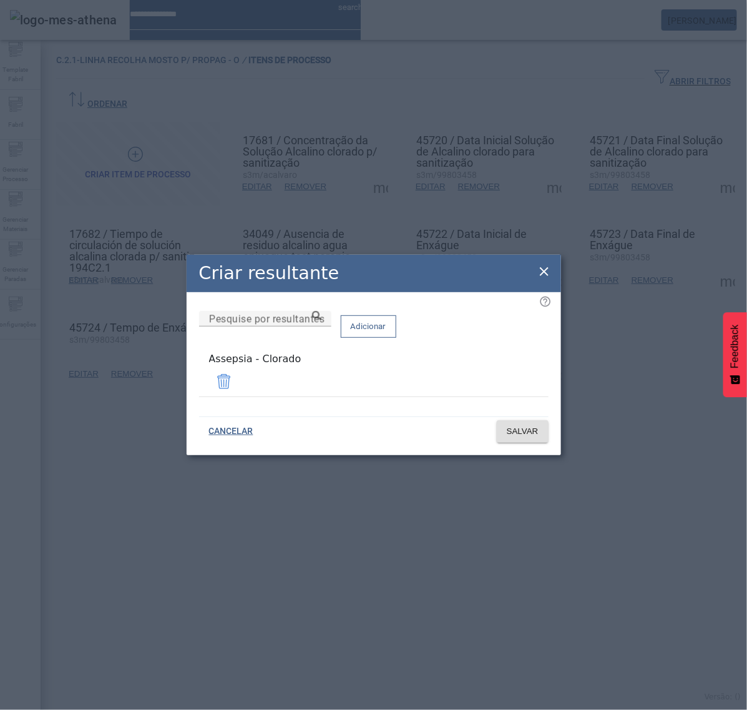
click at [239, 383] on span at bounding box center [224, 381] width 30 height 30
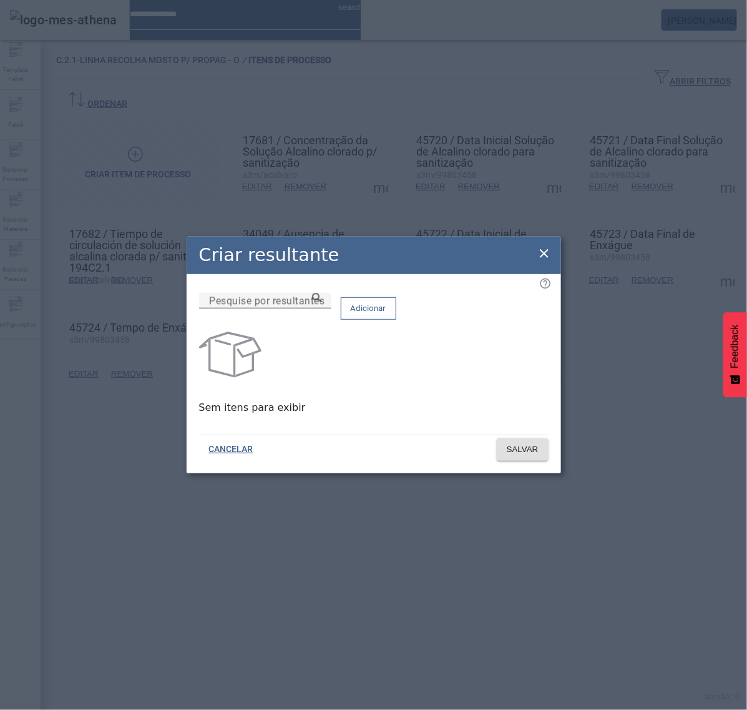
click at [321, 308] on input "Pesquise por resultantes" at bounding box center [265, 300] width 112 height 15
paste input "**********"
click at [321, 302] on icon at bounding box center [316, 297] width 9 height 9
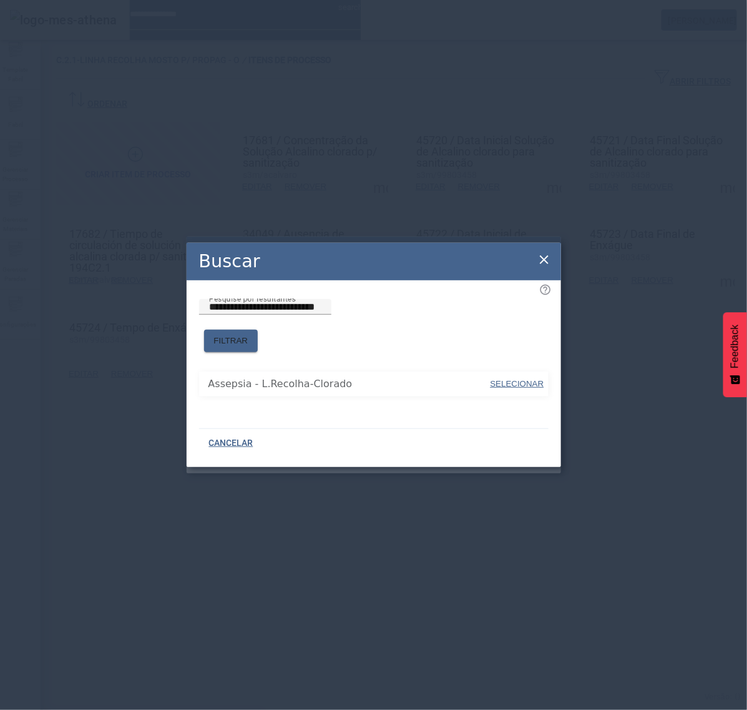
click at [528, 379] on span "SELECIONAR" at bounding box center [518, 383] width 54 height 9
type input "**********"
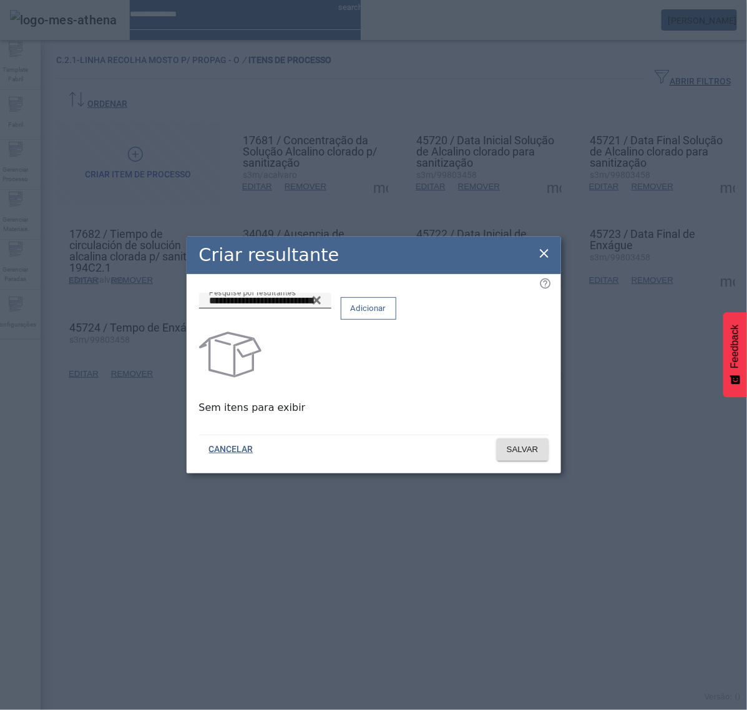
click at [386, 315] on span "Adicionar" at bounding box center [369, 308] width 36 height 12
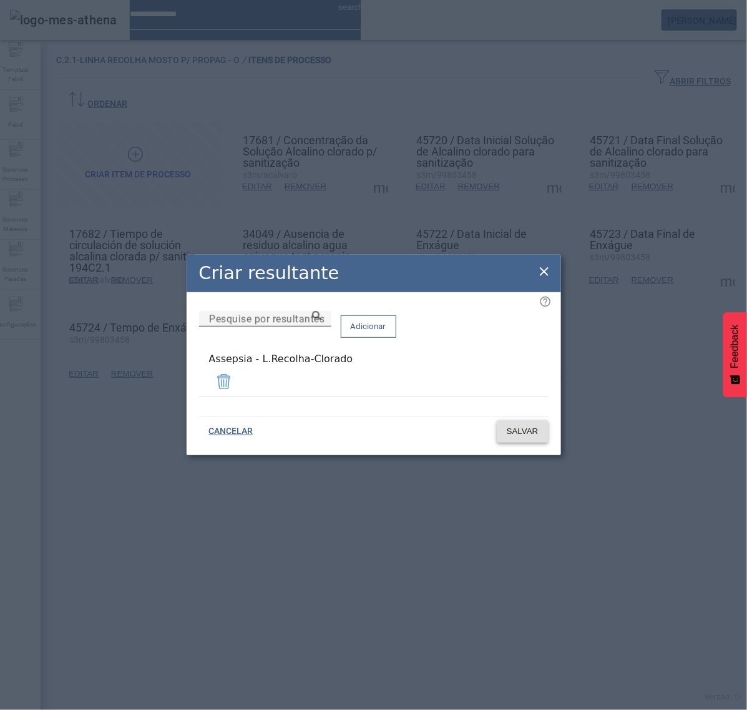
click at [529, 431] on span "SALVAR" at bounding box center [523, 431] width 32 height 12
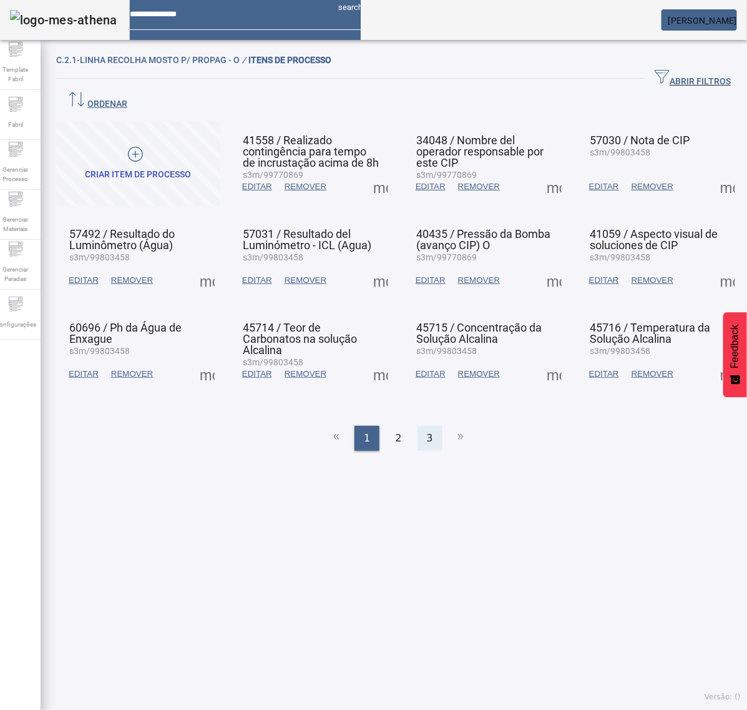
click at [429, 426] on div "3" at bounding box center [430, 438] width 25 height 25
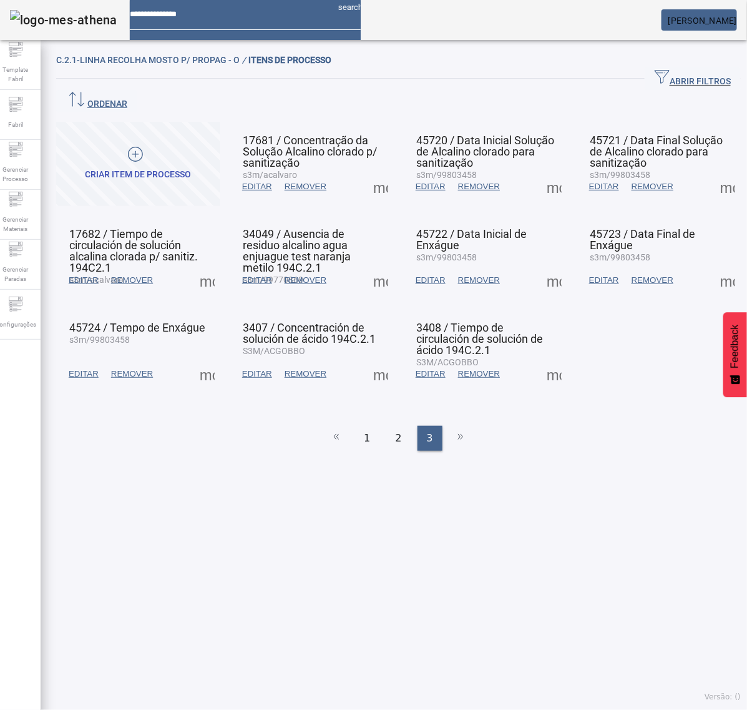
click at [541, 359] on span at bounding box center [554, 374] width 30 height 30
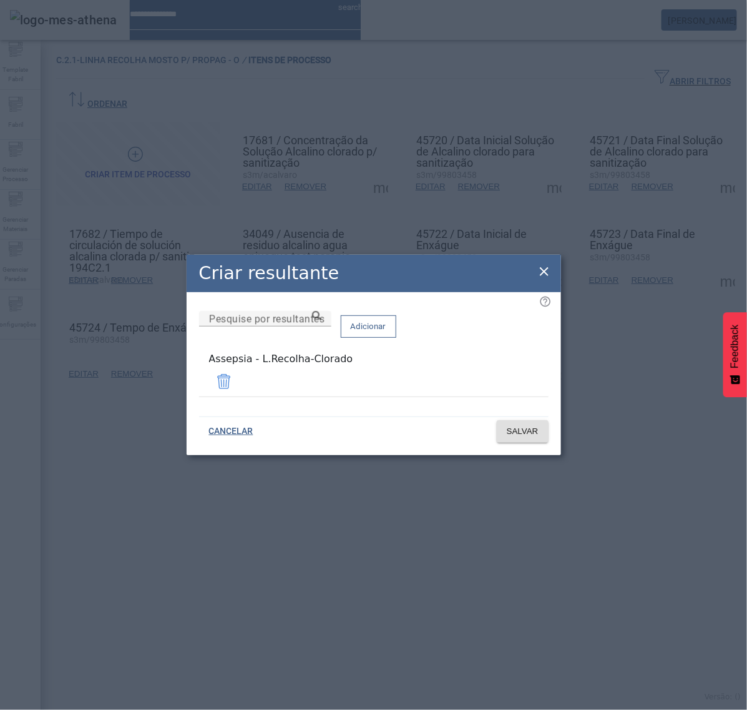
click at [541, 273] on icon at bounding box center [544, 271] width 15 height 15
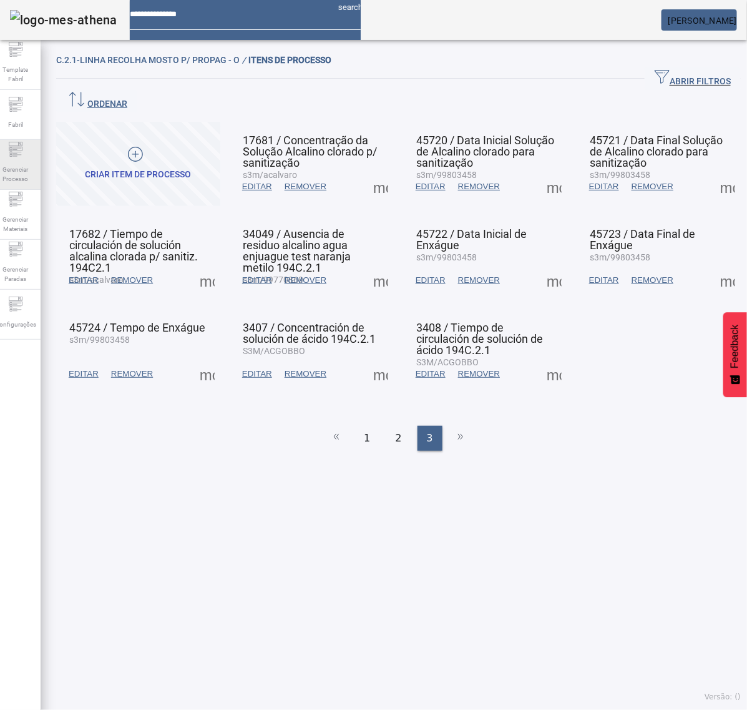
click at [34, 172] on span "Gerenciar Processo" at bounding box center [15, 174] width 37 height 26
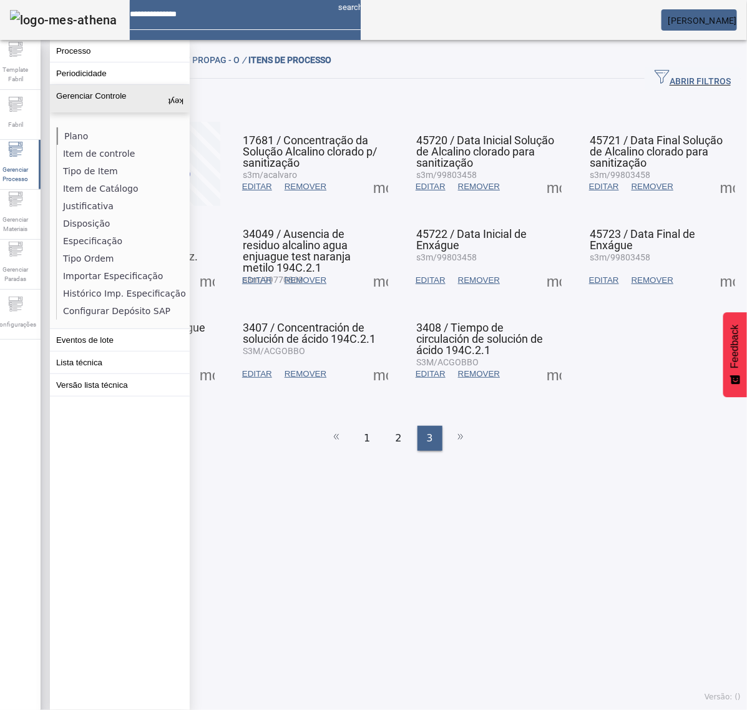
click at [75, 138] on li "Plano" at bounding box center [123, 135] width 132 height 17
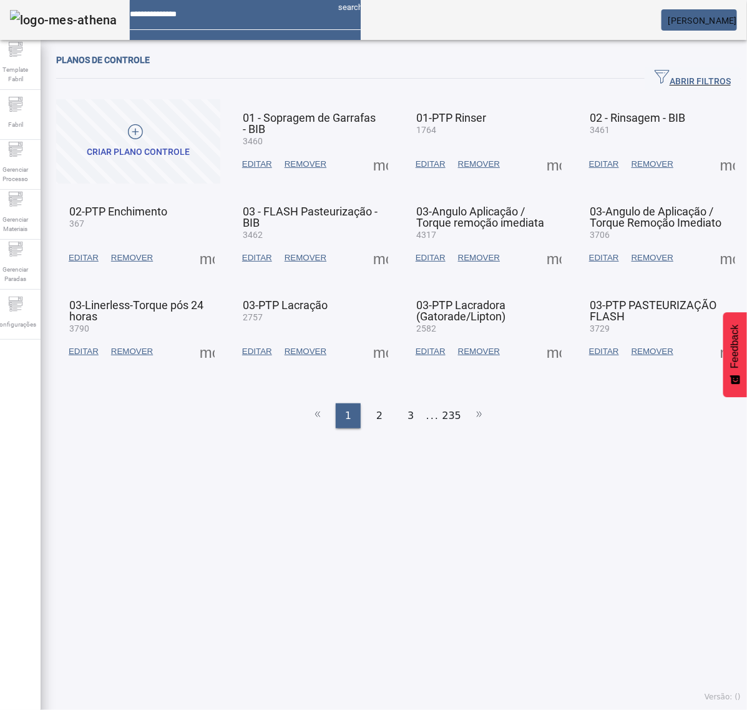
click at [670, 79] on span "ABRIR FILTROS" at bounding box center [693, 78] width 76 height 19
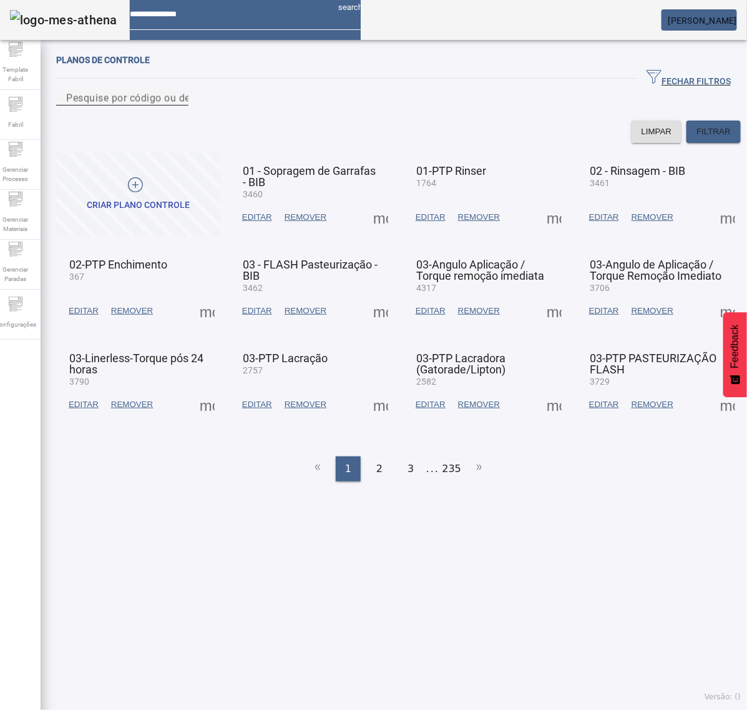
click at [179, 105] on input "Pesquise por código ou descrição" at bounding box center [122, 98] width 112 height 15
type input "****"
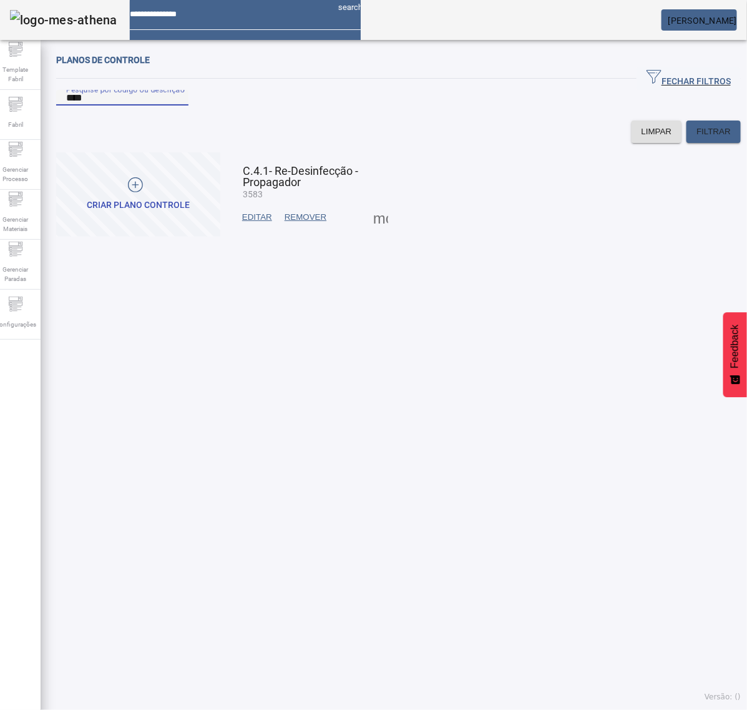
click at [378, 232] on span at bounding box center [381, 217] width 30 height 30
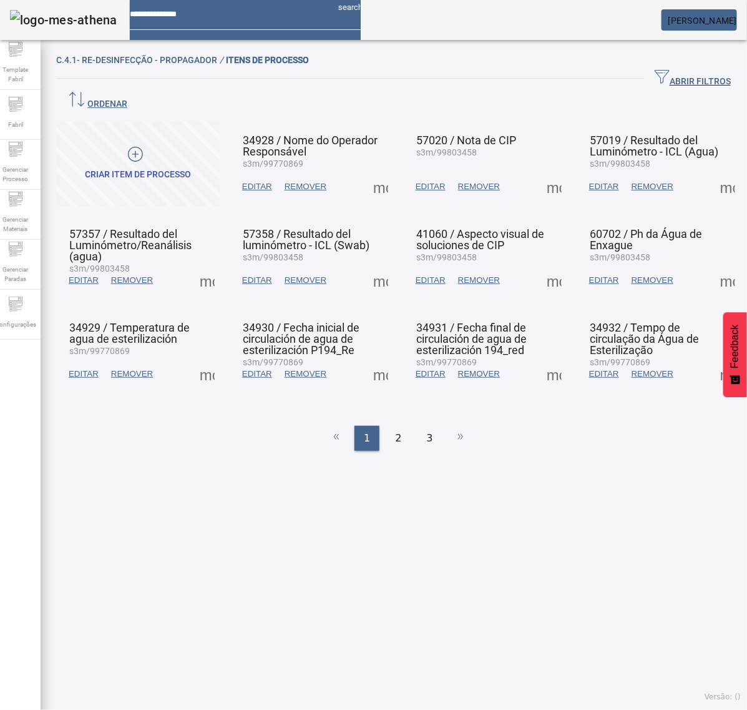
click at [379, 172] on span at bounding box center [381, 187] width 30 height 30
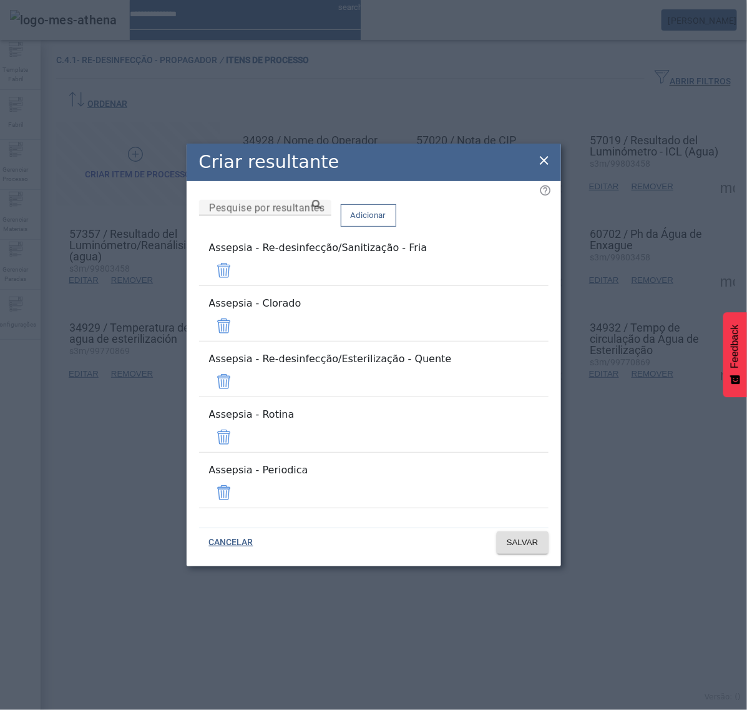
click at [239, 341] on span at bounding box center [224, 326] width 30 height 30
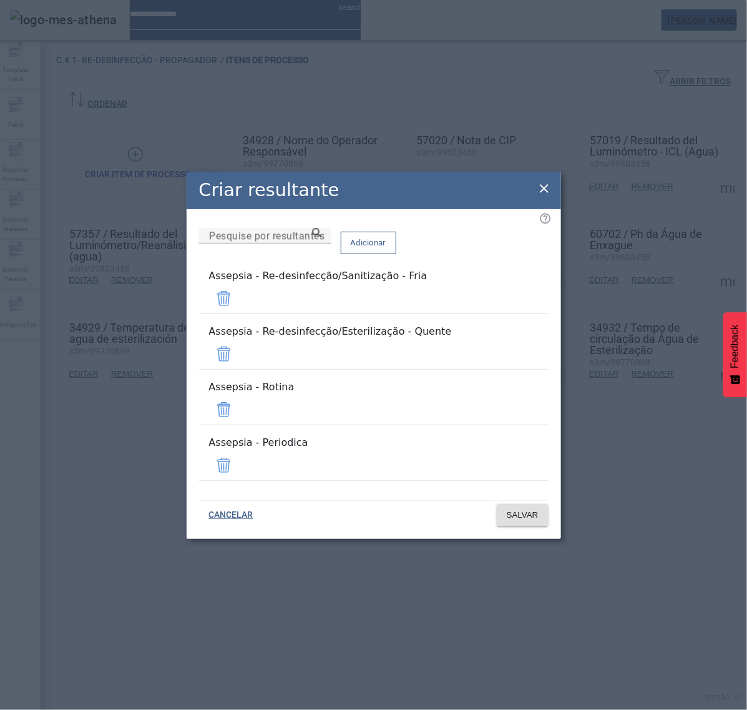
click at [239, 406] on span at bounding box center [224, 410] width 30 height 30
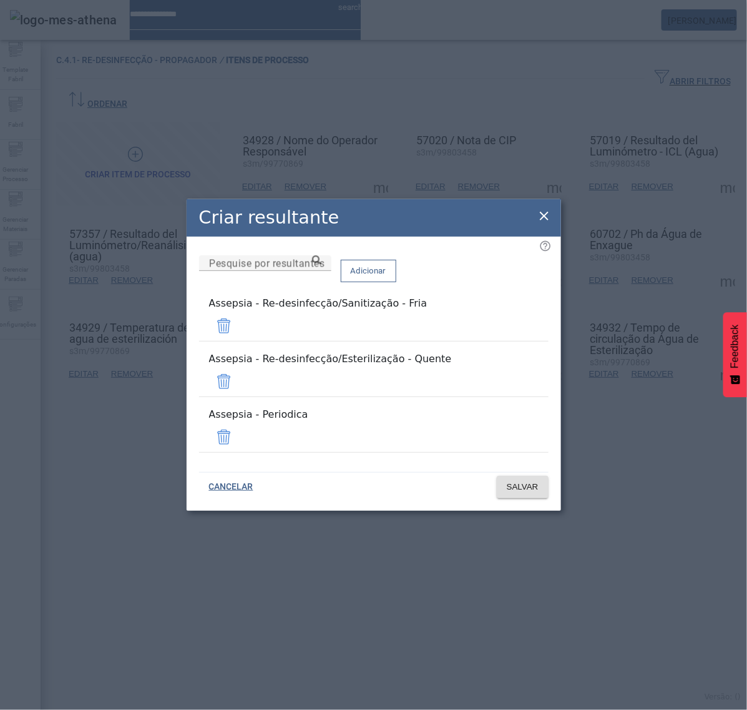
click at [239, 428] on span at bounding box center [224, 437] width 30 height 30
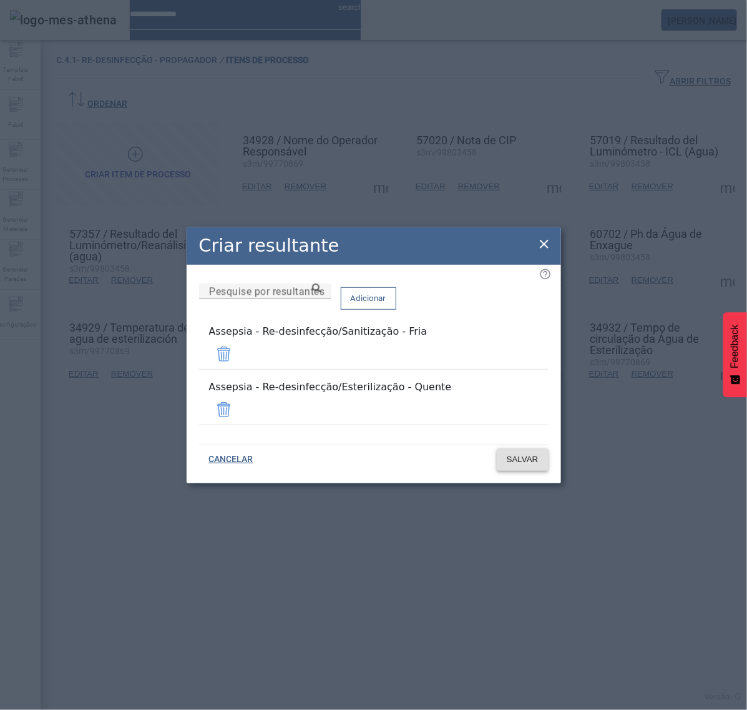
click at [538, 457] on span at bounding box center [523, 459] width 52 height 30
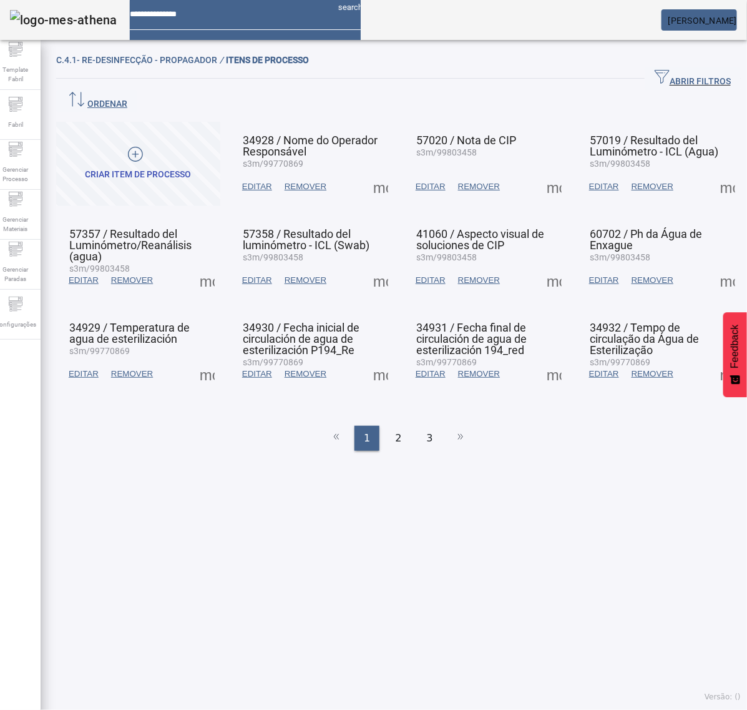
click at [545, 172] on span at bounding box center [554, 187] width 30 height 30
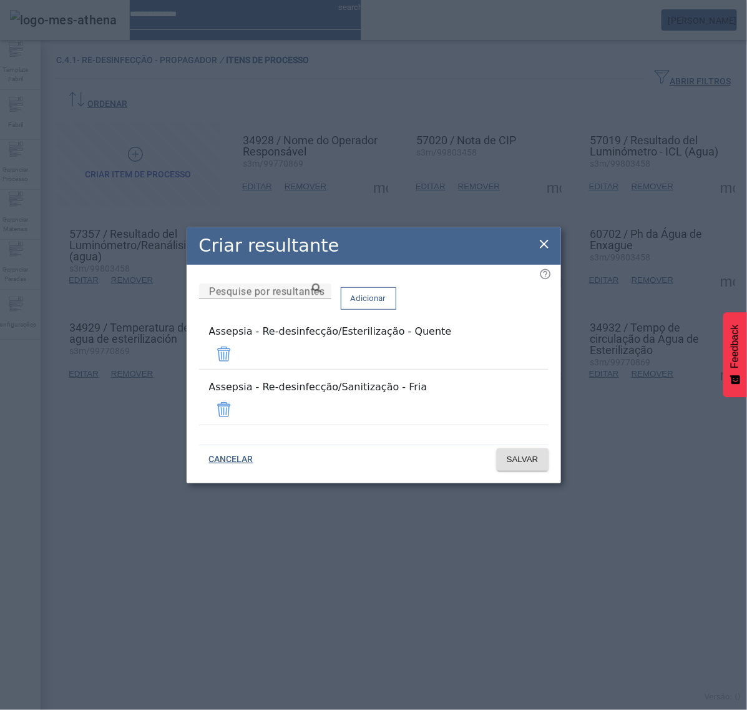
drag, startPoint x: 540, startPoint y: 250, endPoint x: 568, endPoint y: 228, distance: 36.0
click at [540, 248] on icon at bounding box center [544, 244] width 15 height 15
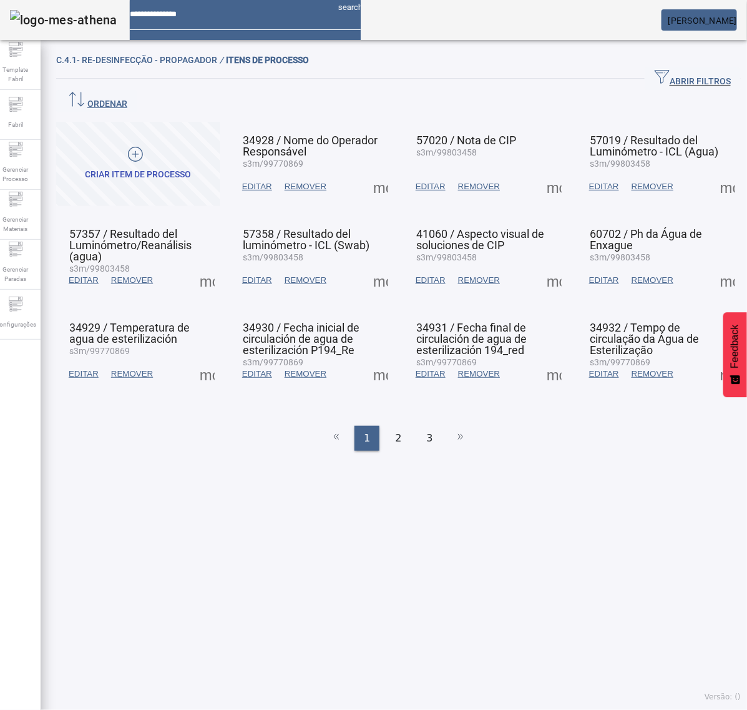
click at [716, 172] on span at bounding box center [728, 187] width 30 height 30
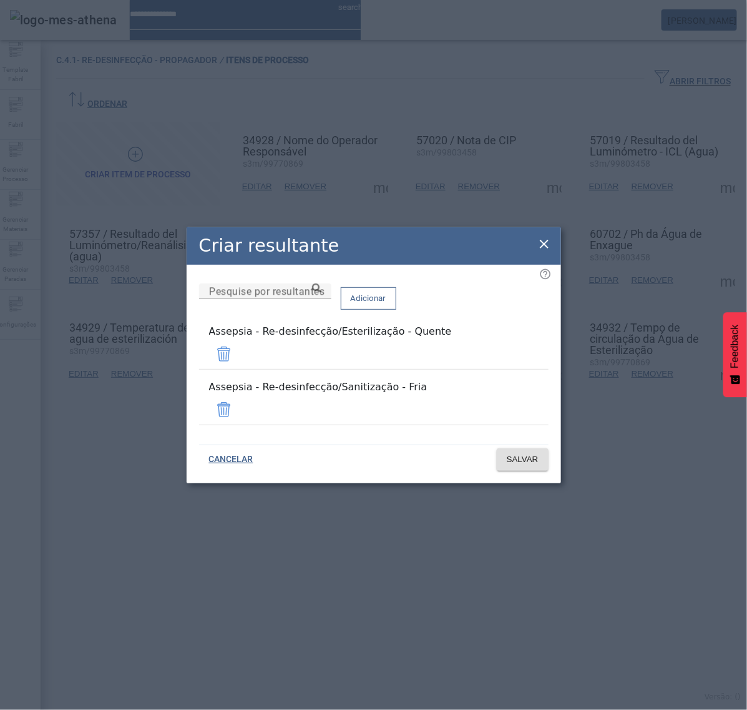
click at [543, 252] on icon at bounding box center [544, 244] width 15 height 15
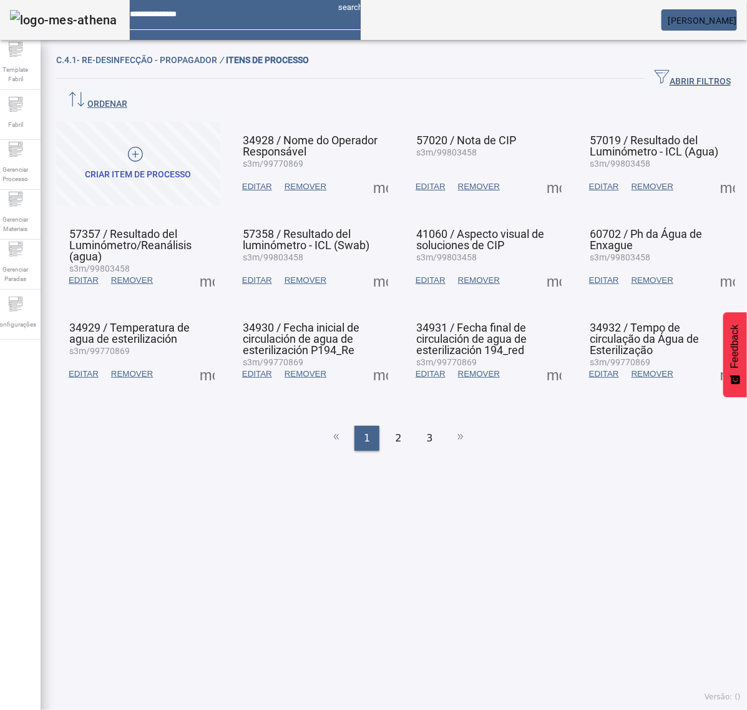
click at [204, 265] on span at bounding box center [207, 280] width 30 height 30
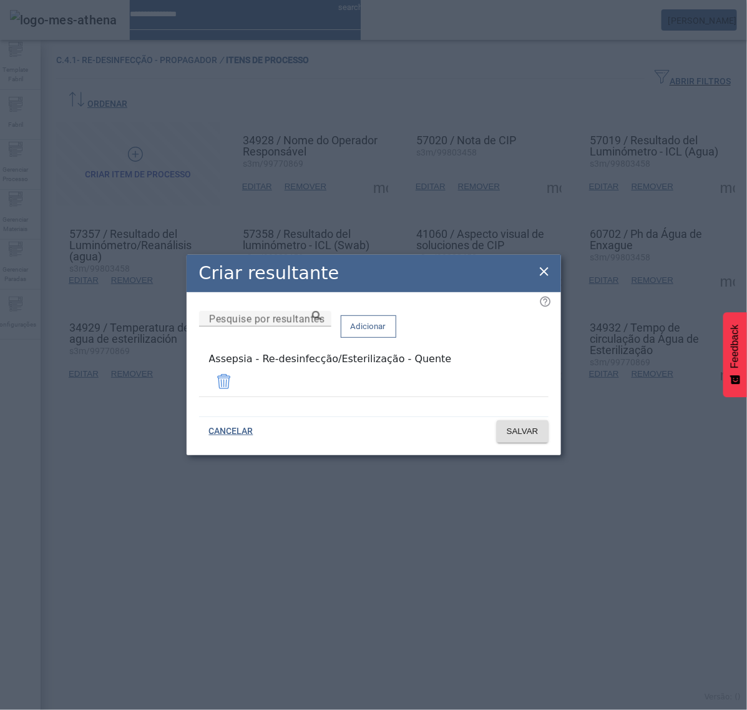
drag, startPoint x: 547, startPoint y: 273, endPoint x: 613, endPoint y: 230, distance: 78.8
click at [547, 275] on icon at bounding box center [544, 271] width 15 height 15
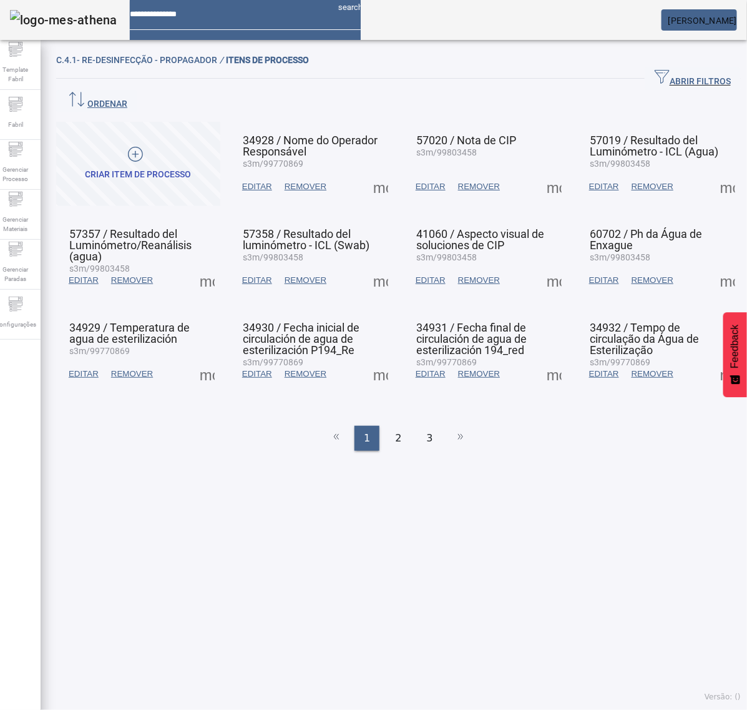
click at [713, 172] on span at bounding box center [728, 187] width 30 height 30
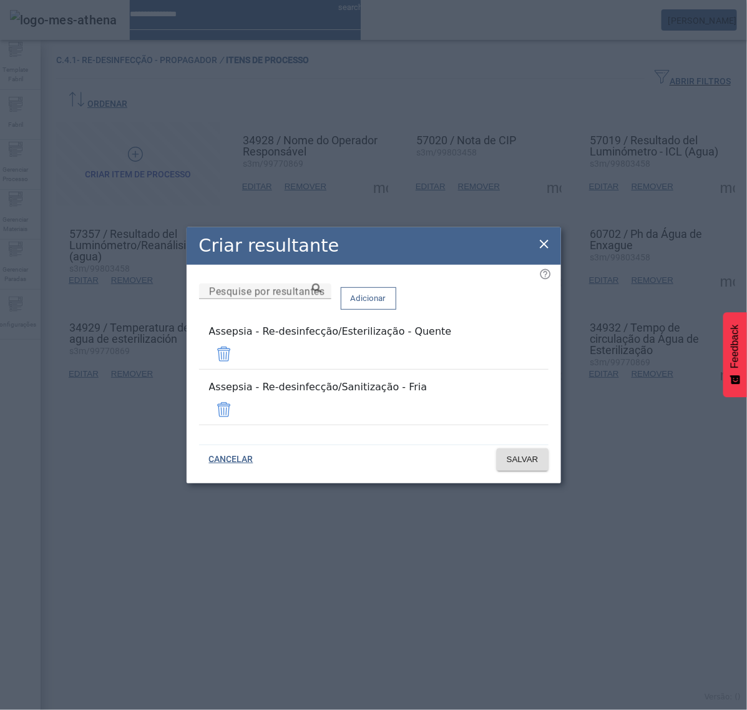
click at [541, 252] on icon at bounding box center [544, 244] width 15 height 15
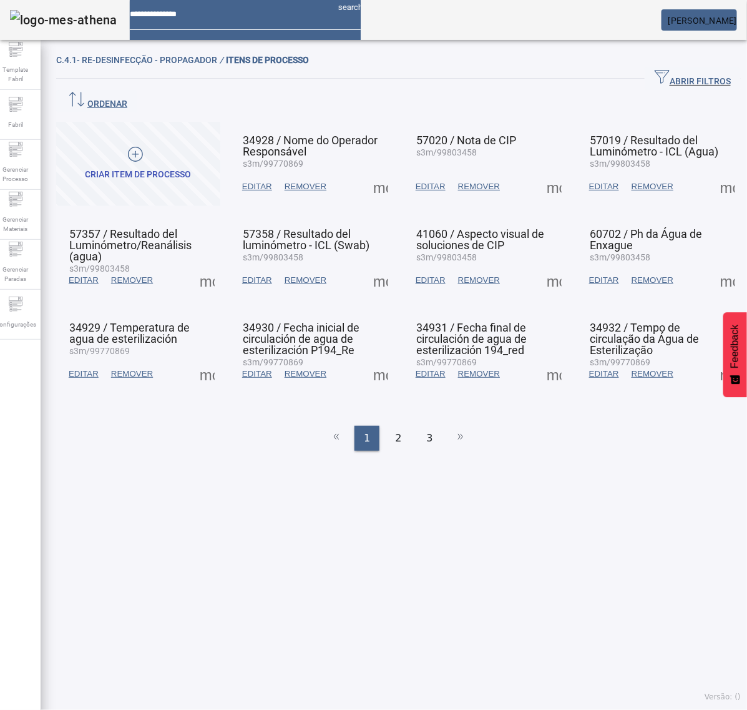
click at [195, 265] on span at bounding box center [207, 280] width 30 height 30
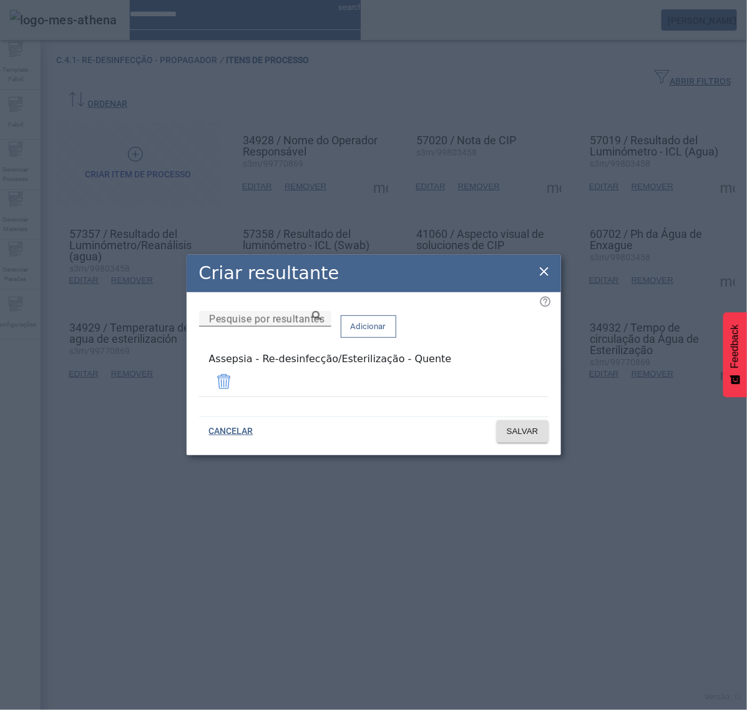
click at [321, 326] on input "Pesquise por resultantes" at bounding box center [265, 318] width 112 height 15
paste input "**********"
click at [321, 320] on icon at bounding box center [316, 315] width 9 height 9
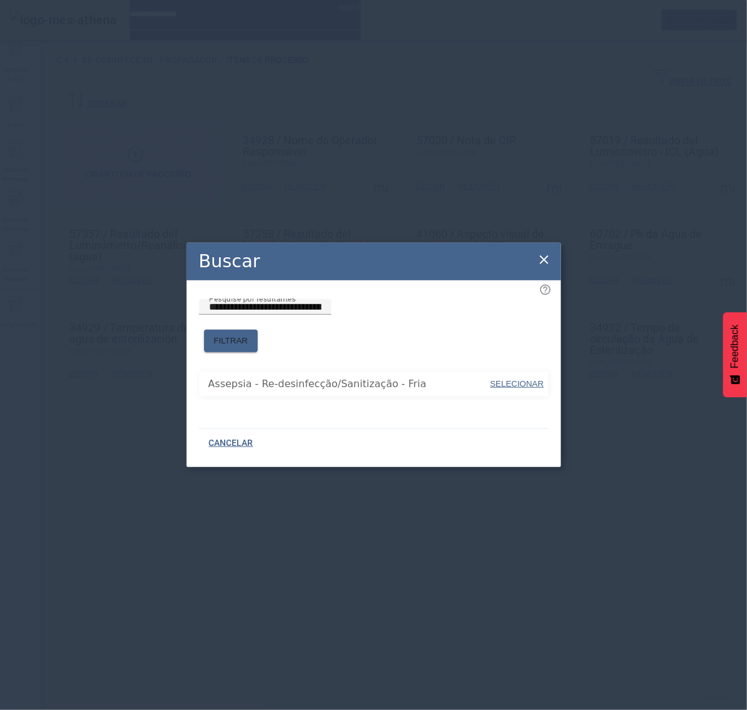
click at [531, 388] on span at bounding box center [517, 384] width 56 height 30
type input "**********"
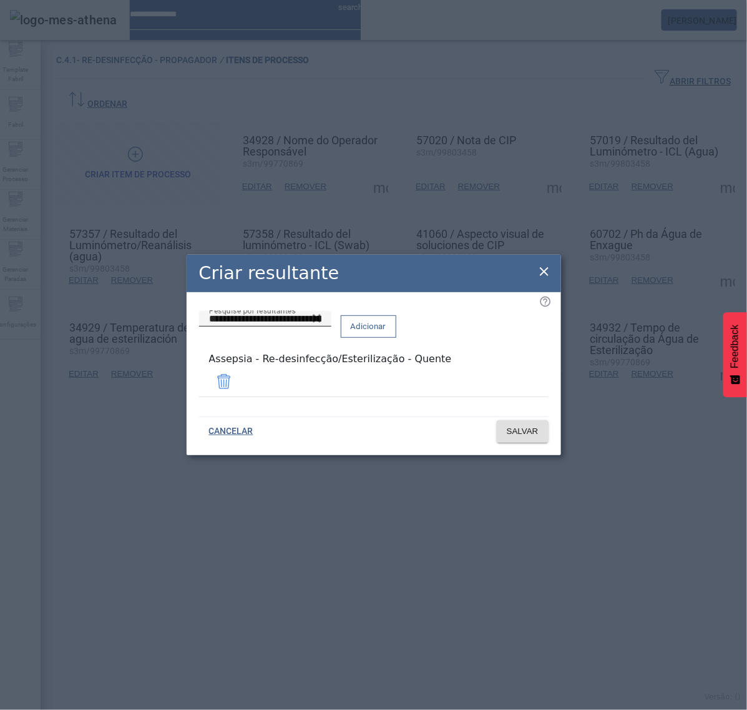
click at [386, 333] on span "Adicionar" at bounding box center [369, 326] width 36 height 12
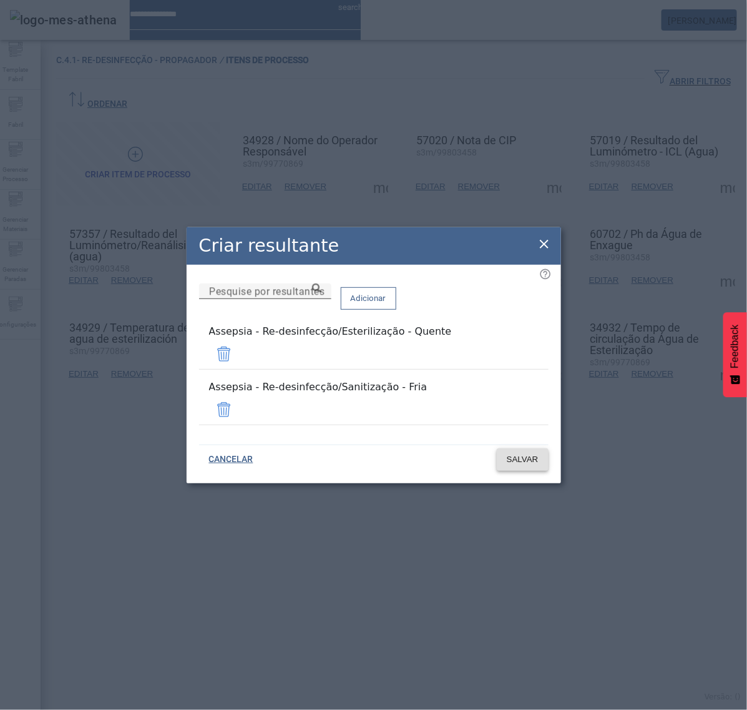
click at [527, 453] on span "SALVAR" at bounding box center [523, 459] width 32 height 12
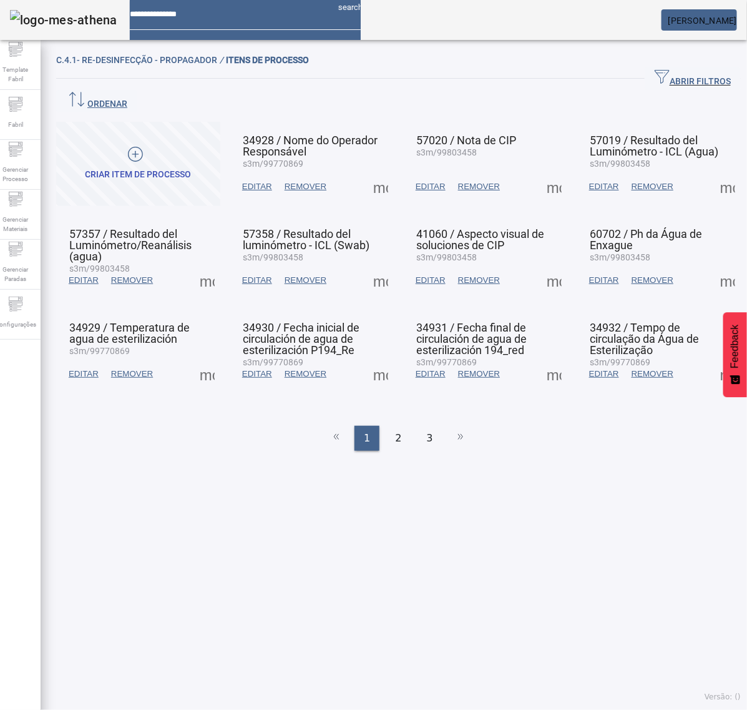
click at [204, 265] on span at bounding box center [207, 280] width 30 height 30
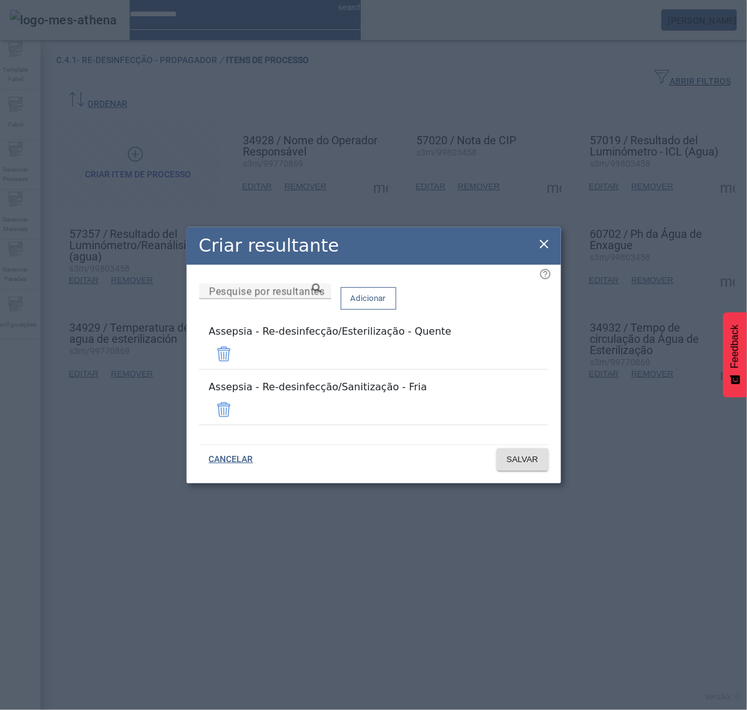
click at [551, 252] on icon at bounding box center [544, 244] width 15 height 15
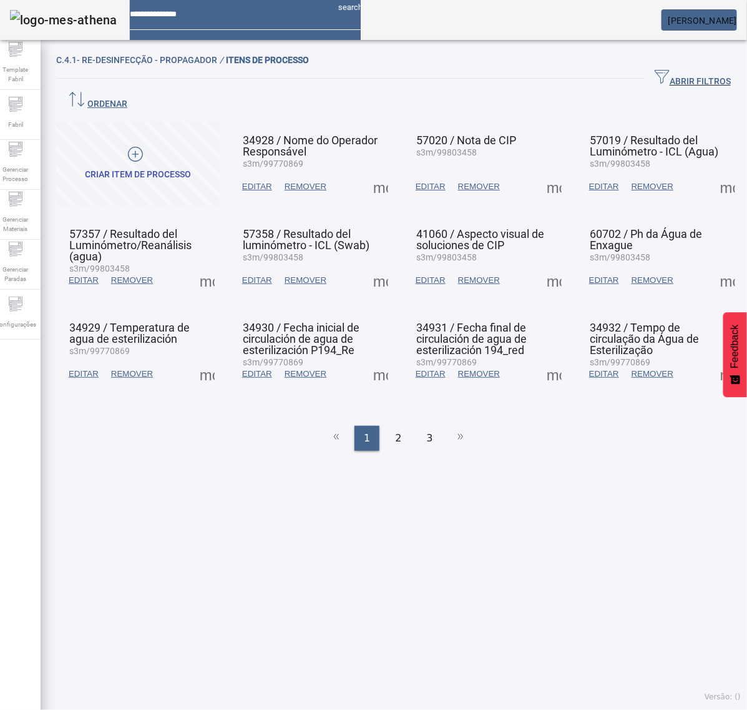
click at [368, 265] on span at bounding box center [381, 280] width 30 height 30
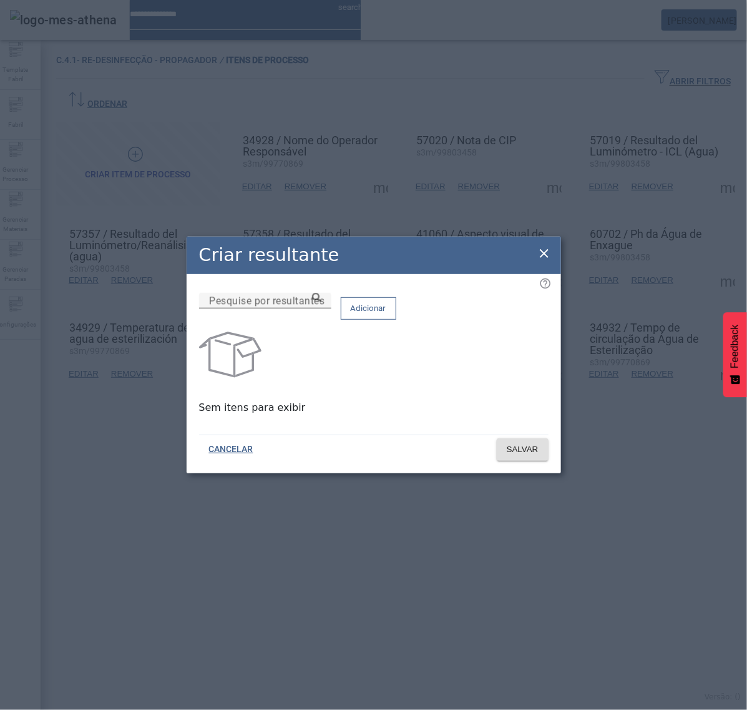
click at [321, 308] on input "Pesquise por resultantes" at bounding box center [265, 300] width 112 height 15
paste input "**********"
click at [462, 311] on div "**********" at bounding box center [374, 308] width 350 height 31
click at [321, 302] on icon at bounding box center [316, 297] width 9 height 9
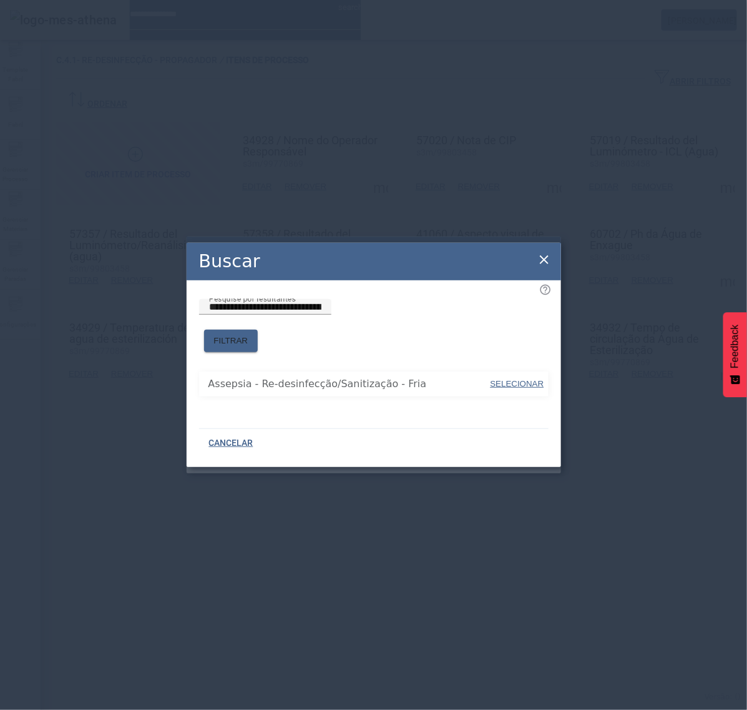
click at [526, 379] on span "SELECIONAR" at bounding box center [518, 383] width 54 height 9
type input "**********"
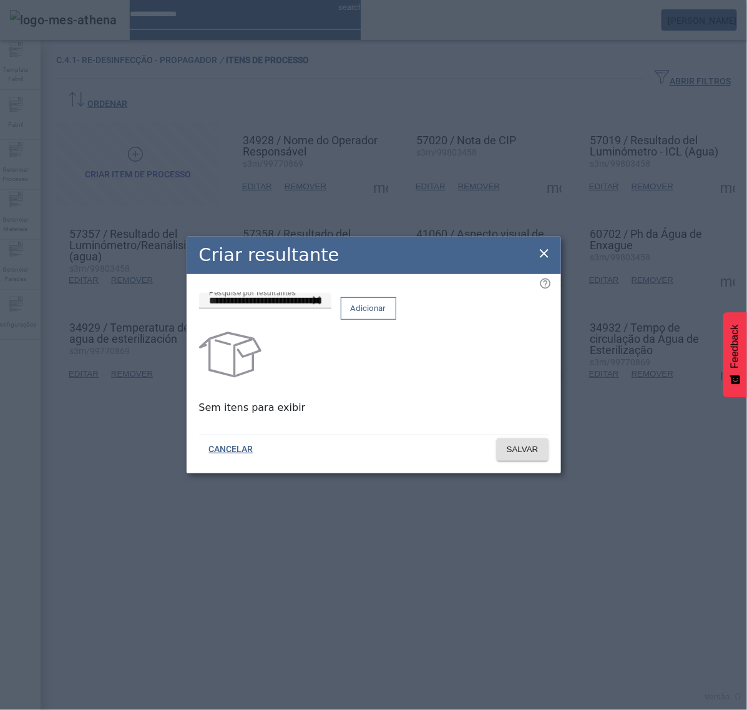
click at [396, 322] on span at bounding box center [368, 308] width 54 height 30
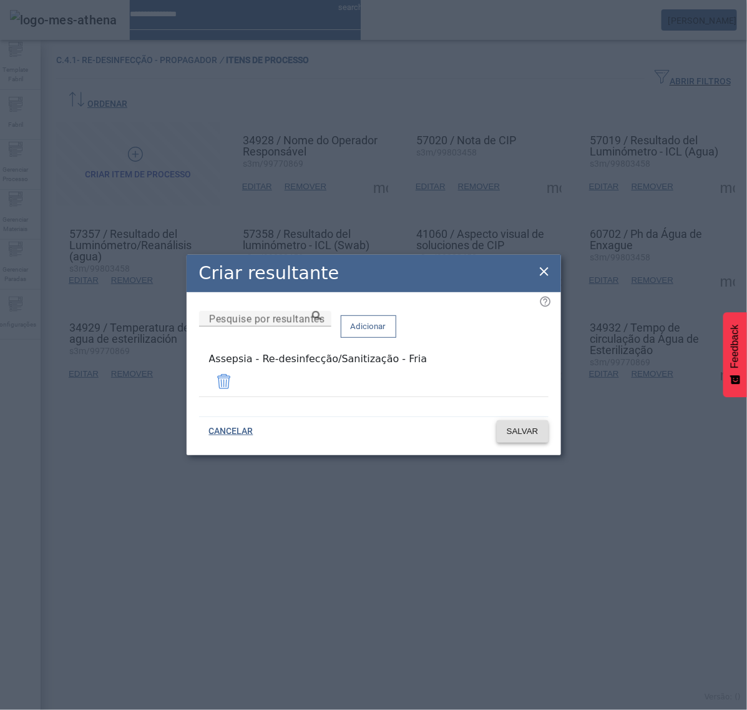
click at [532, 429] on span "SALVAR" at bounding box center [523, 431] width 32 height 12
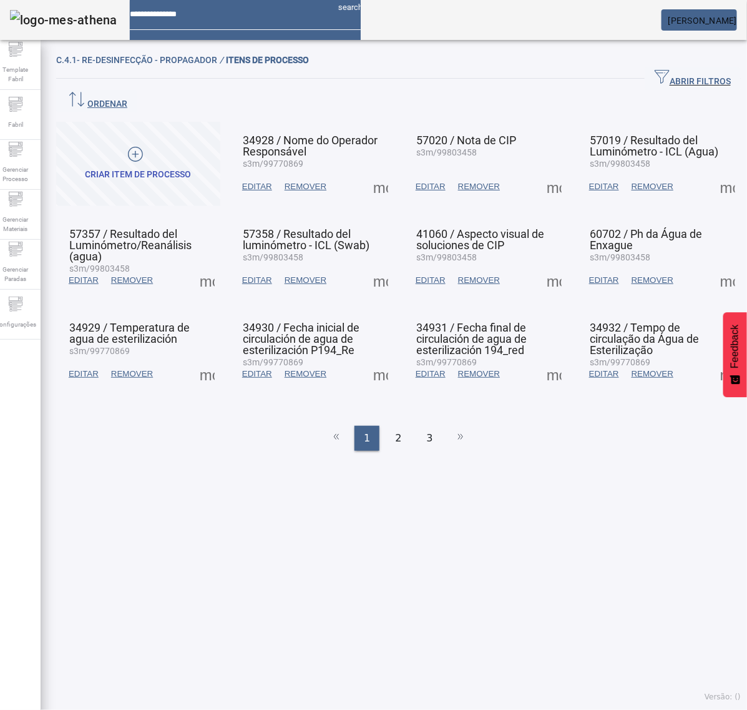
click at [371, 265] on span at bounding box center [381, 280] width 30 height 30
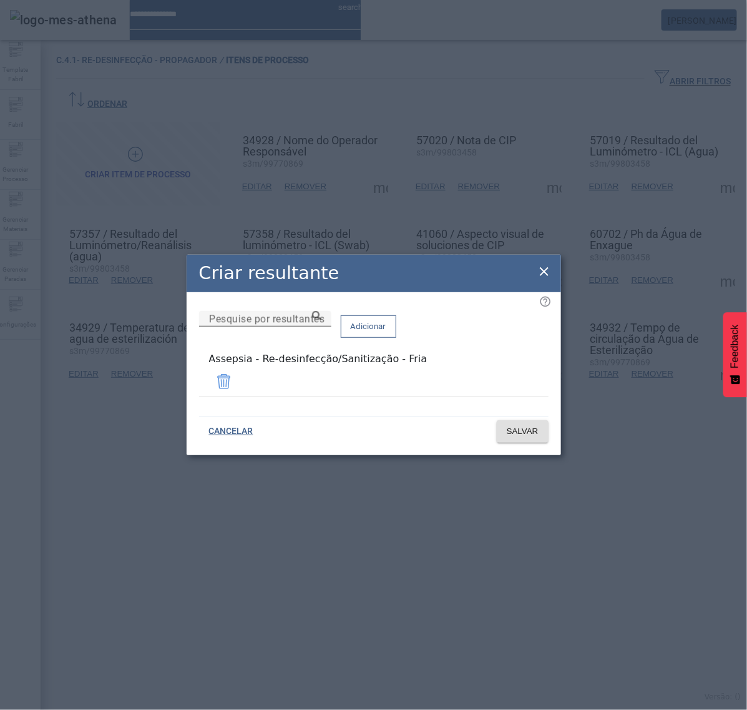
click at [321, 326] on input "Pesquise por resultantes" at bounding box center [265, 318] width 112 height 15
paste input "**********"
click at [321, 320] on icon at bounding box center [316, 315] width 9 height 9
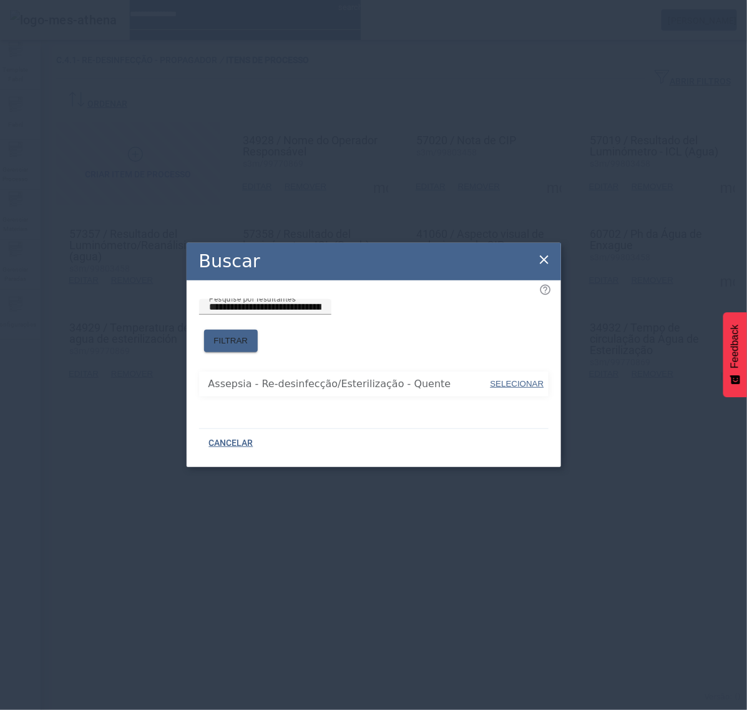
click at [503, 379] on span "SELECIONAR" at bounding box center [518, 383] width 54 height 9
type input "**********"
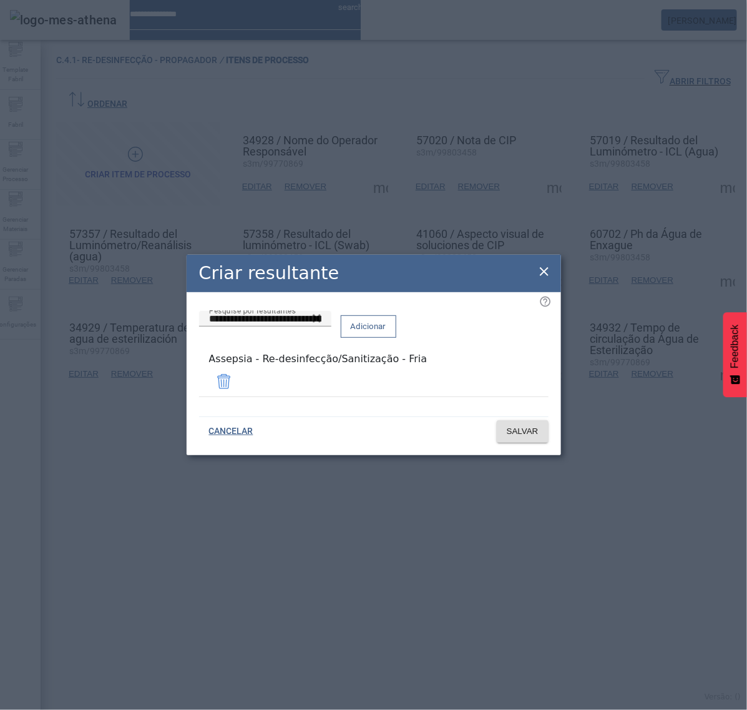
drag, startPoint x: 498, startPoint y: 322, endPoint x: 498, endPoint y: 333, distance: 10.6
click at [396, 326] on div "Adicionar" at bounding box center [369, 326] width 56 height 31
click at [386, 333] on span "Adicionar" at bounding box center [369, 326] width 36 height 12
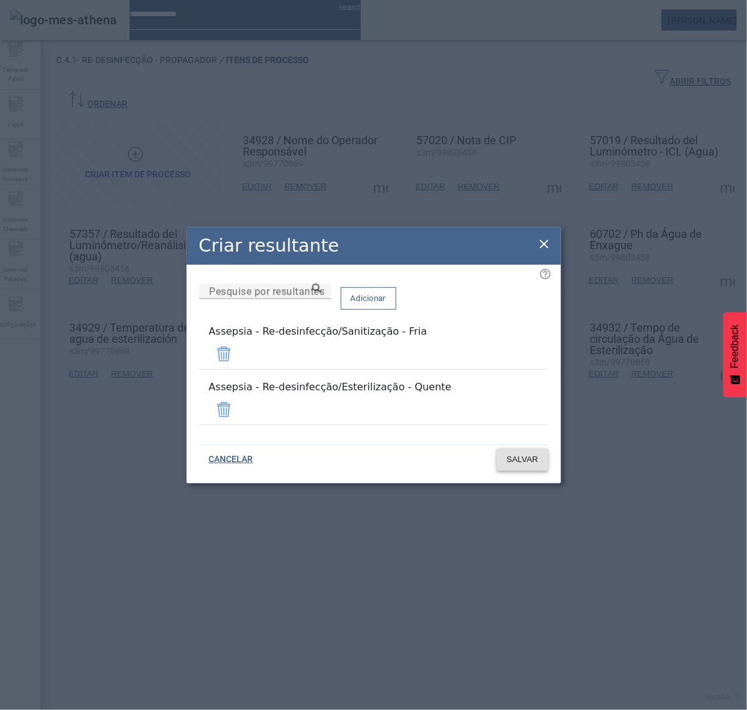
click at [521, 453] on span "SALVAR" at bounding box center [523, 459] width 32 height 12
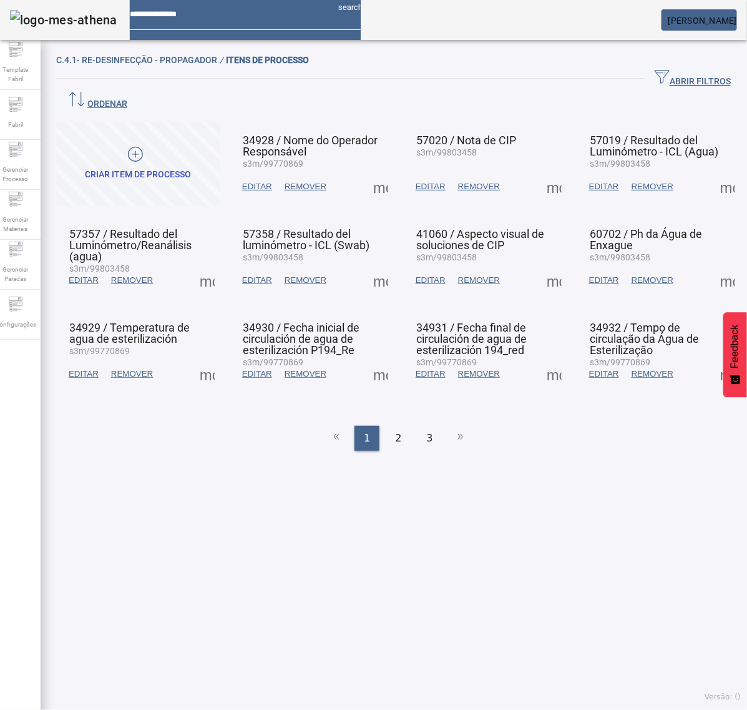
click at [541, 265] on span at bounding box center [554, 280] width 30 height 30
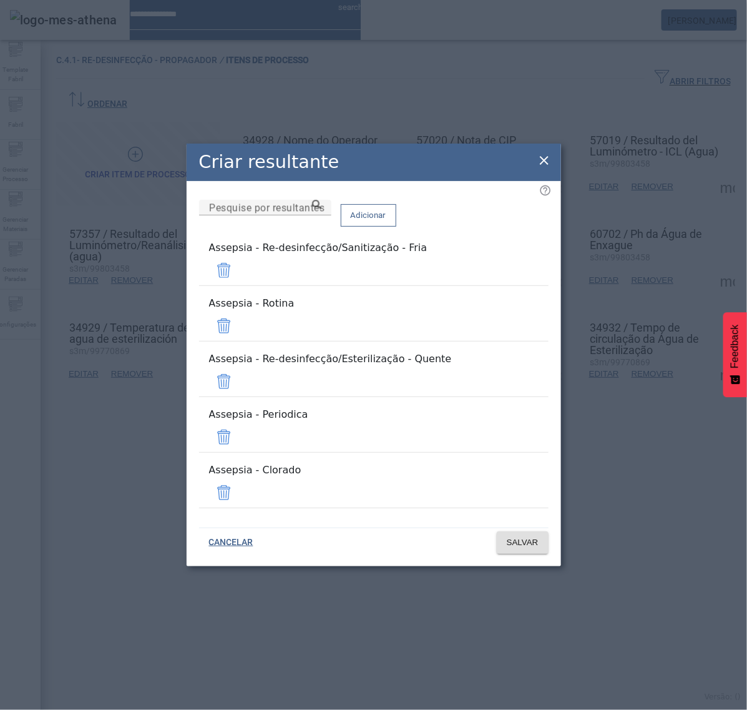
click at [239, 339] on span at bounding box center [224, 326] width 30 height 30
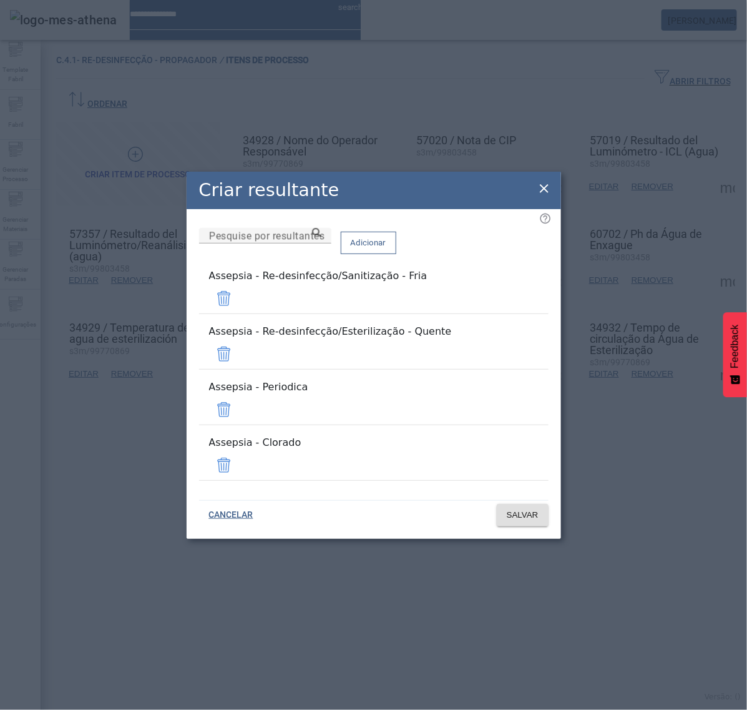
drag, startPoint x: 504, startPoint y: 398, endPoint x: 508, endPoint y: 405, distance: 7.5
click at [239, 400] on span at bounding box center [224, 410] width 30 height 30
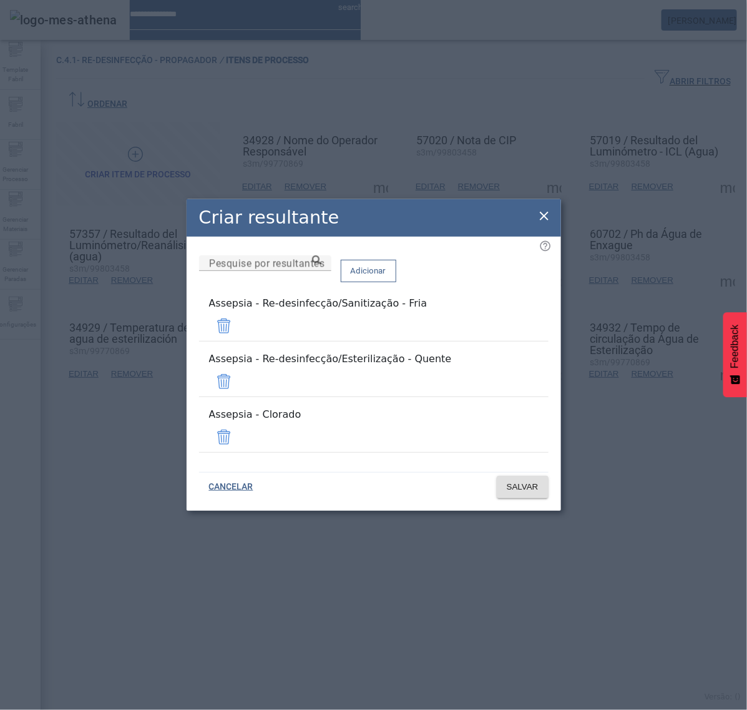
click at [239, 423] on span at bounding box center [224, 437] width 30 height 30
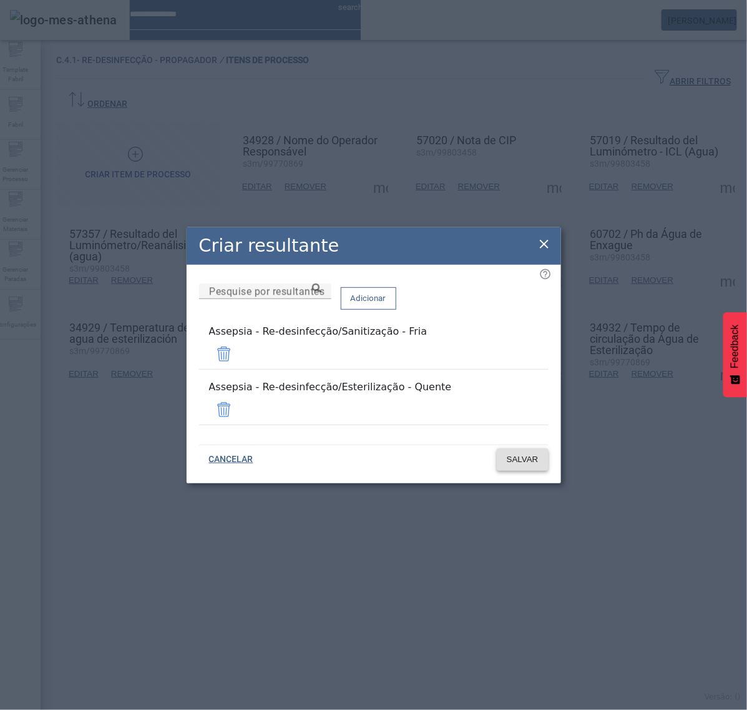
click at [521, 453] on span "SALVAR" at bounding box center [523, 459] width 32 height 12
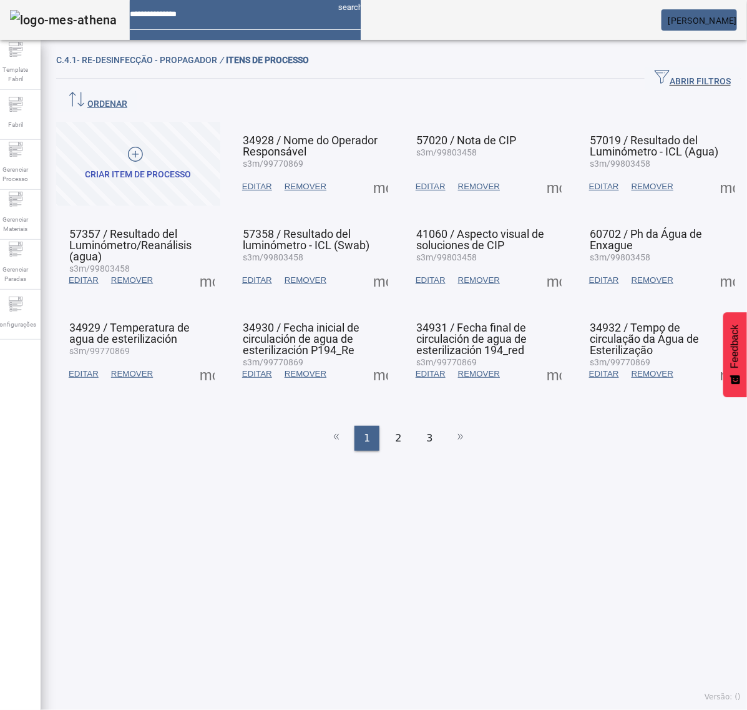
click at [540, 265] on span at bounding box center [554, 280] width 30 height 30
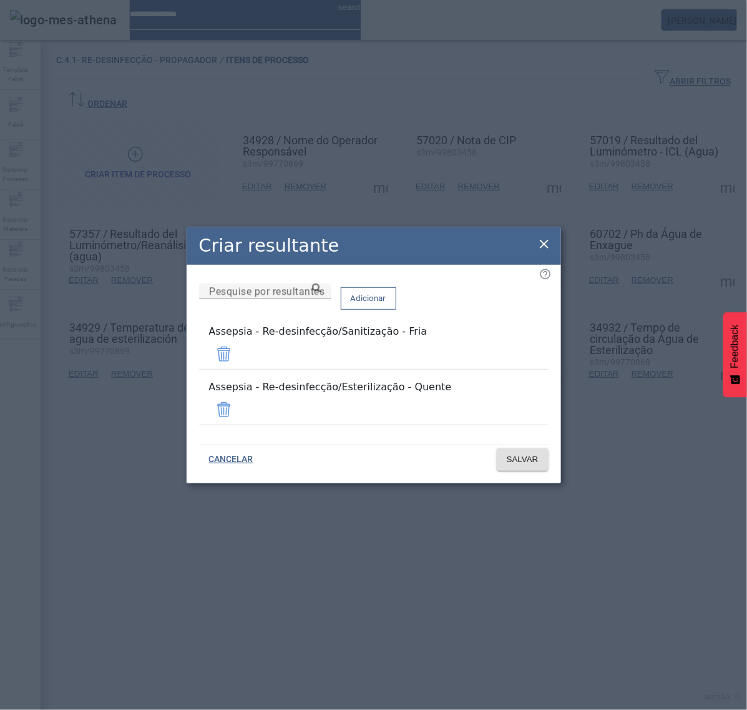
drag, startPoint x: 541, startPoint y: 255, endPoint x: 566, endPoint y: 253, distance: 25.7
click at [543, 252] on icon at bounding box center [544, 244] width 15 height 15
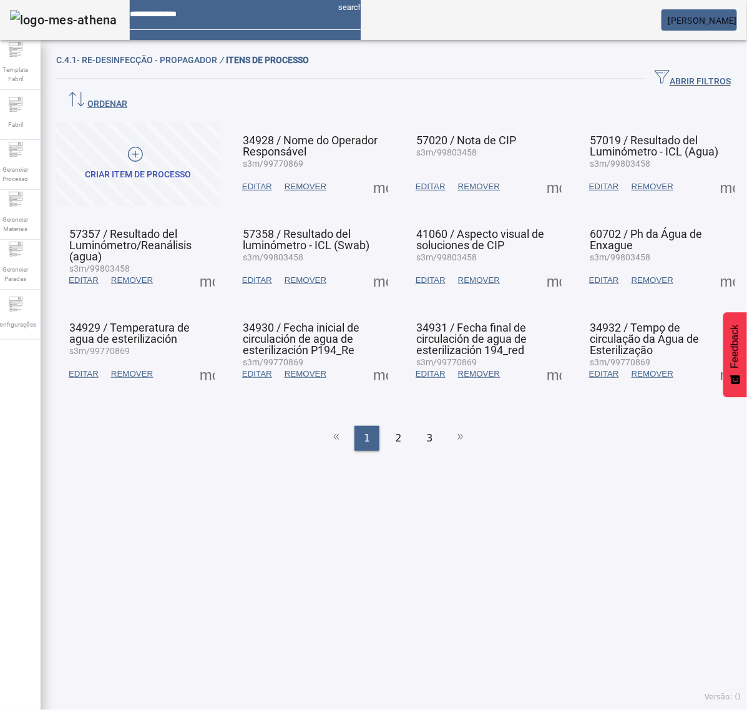
click at [713, 265] on span at bounding box center [728, 280] width 30 height 30
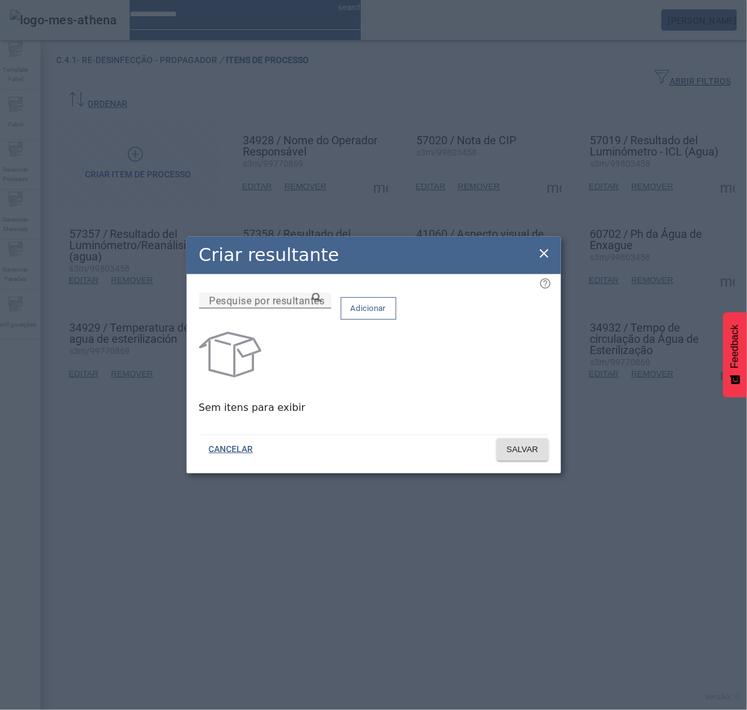
click at [321, 308] on input "Pesquise por resultantes" at bounding box center [265, 300] width 112 height 15
paste input "**********"
click at [321, 302] on icon at bounding box center [316, 297] width 9 height 9
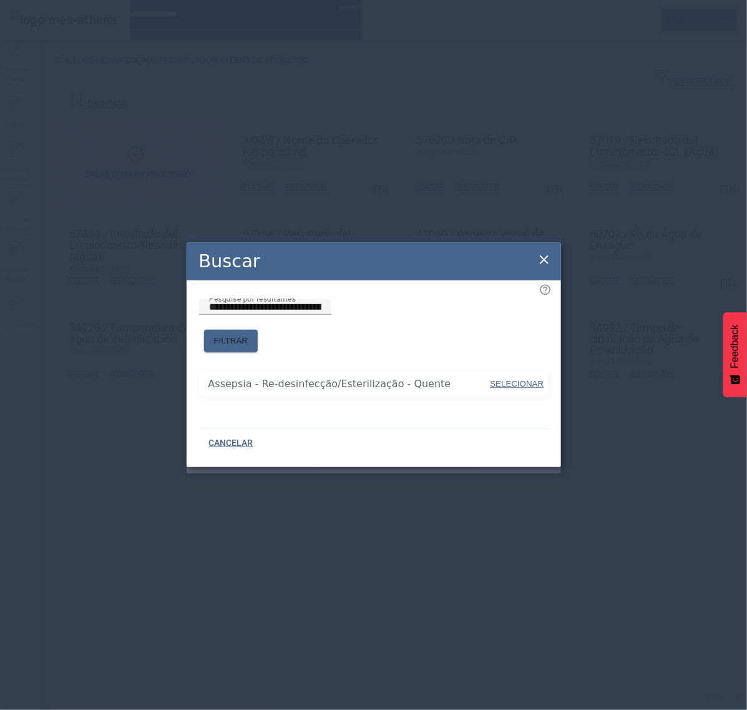
drag, startPoint x: 511, startPoint y: 379, endPoint x: 516, endPoint y: 375, distance: 6.8
click at [513, 379] on span "SELECIONAR" at bounding box center [518, 383] width 54 height 9
type input "**********"
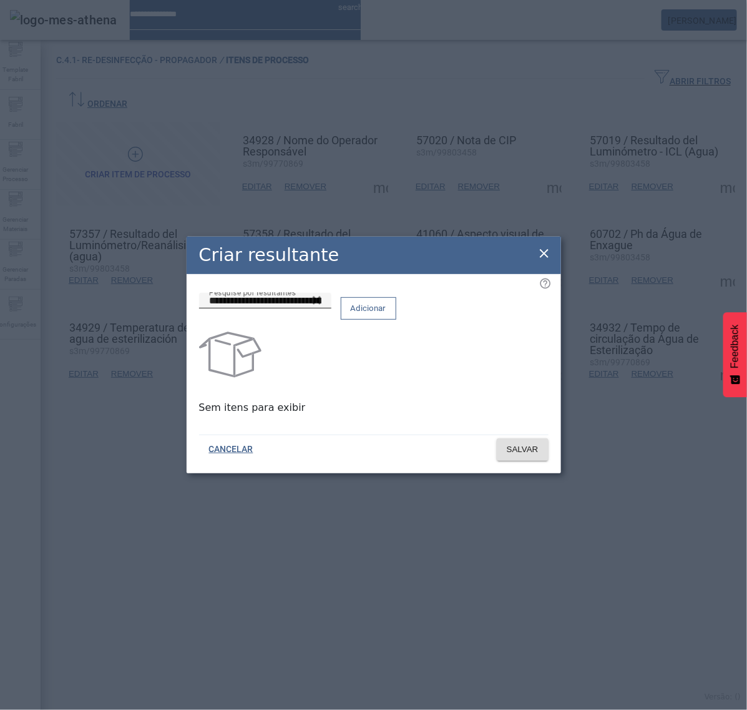
drag, startPoint x: 491, startPoint y: 319, endPoint x: 470, endPoint y: 323, distance: 21.6
click at [386, 315] on span "Adicionar" at bounding box center [369, 308] width 36 height 12
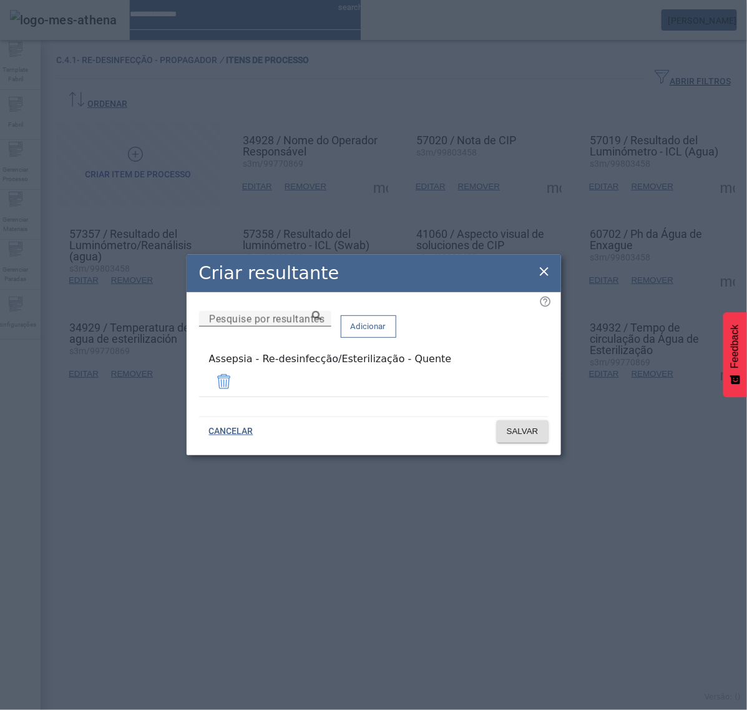
click at [321, 326] on input "Pesquise por resultantes" at bounding box center [265, 318] width 112 height 15
paste input "**********"
type input "**********"
click at [386, 333] on span "Adicionar" at bounding box center [369, 326] width 36 height 12
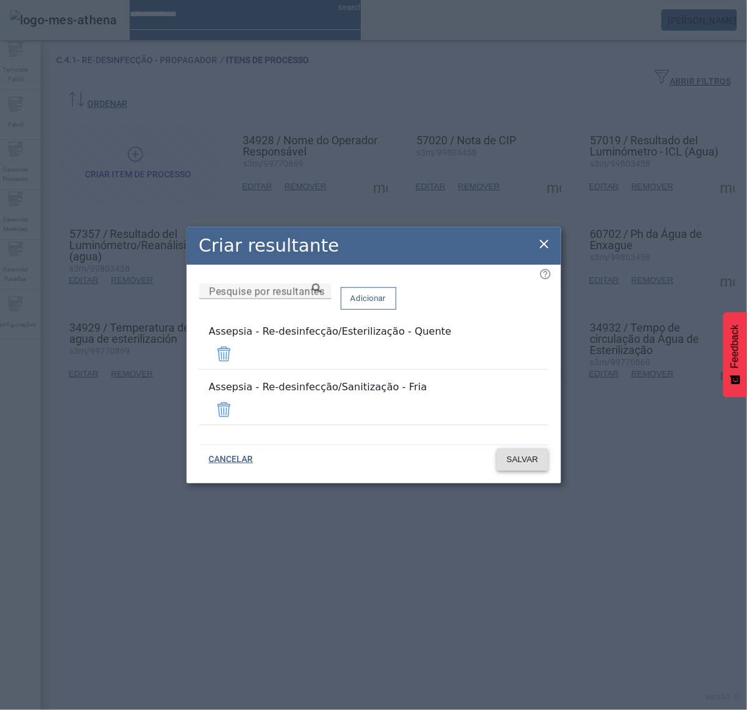
click at [525, 454] on span "SALVAR" at bounding box center [523, 459] width 32 height 12
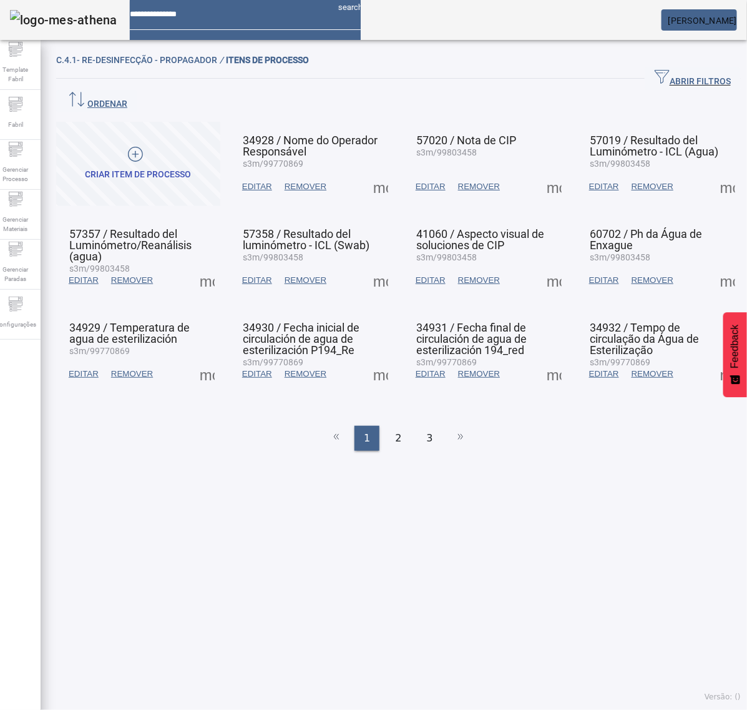
click at [713, 265] on span at bounding box center [728, 280] width 30 height 30
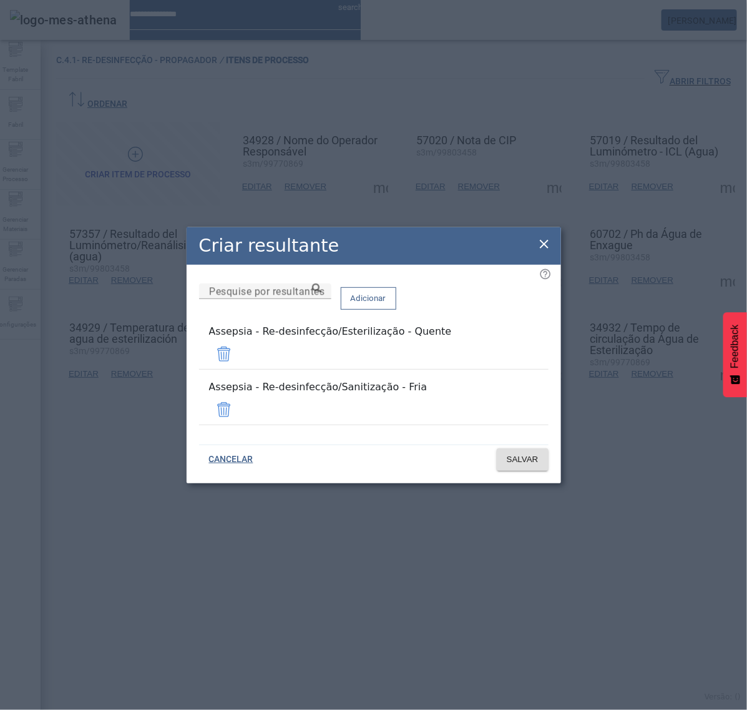
click at [545, 252] on icon at bounding box center [544, 244] width 15 height 15
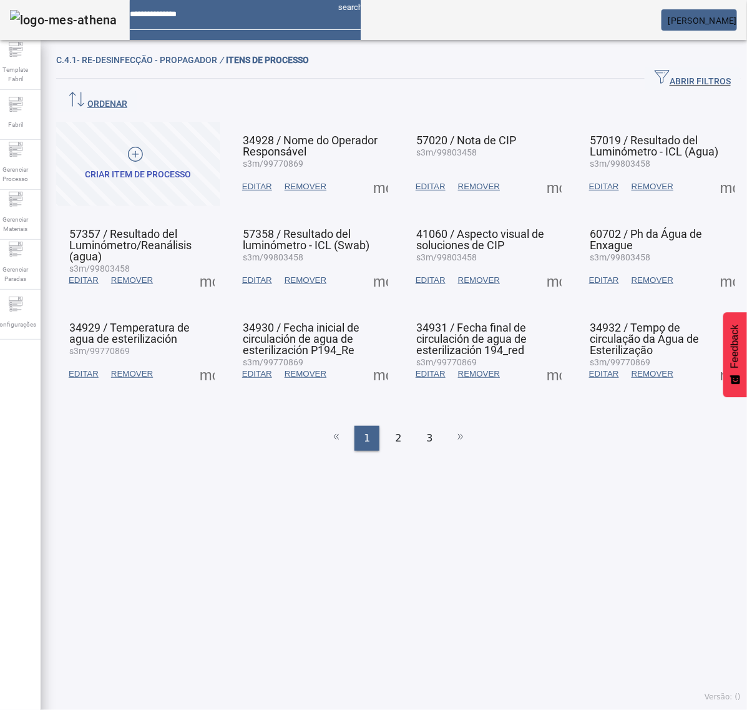
click at [207, 359] on span at bounding box center [207, 374] width 30 height 30
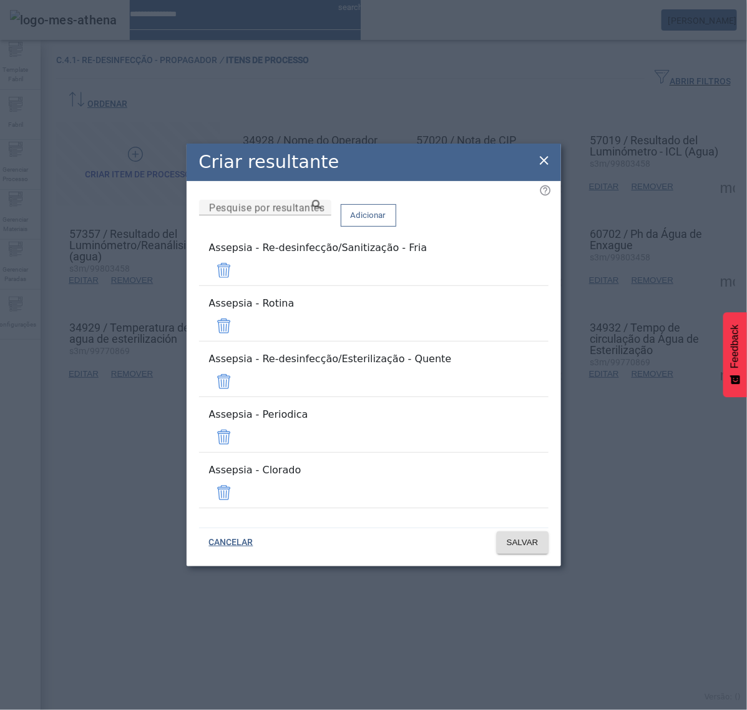
click at [239, 338] on span at bounding box center [224, 326] width 30 height 30
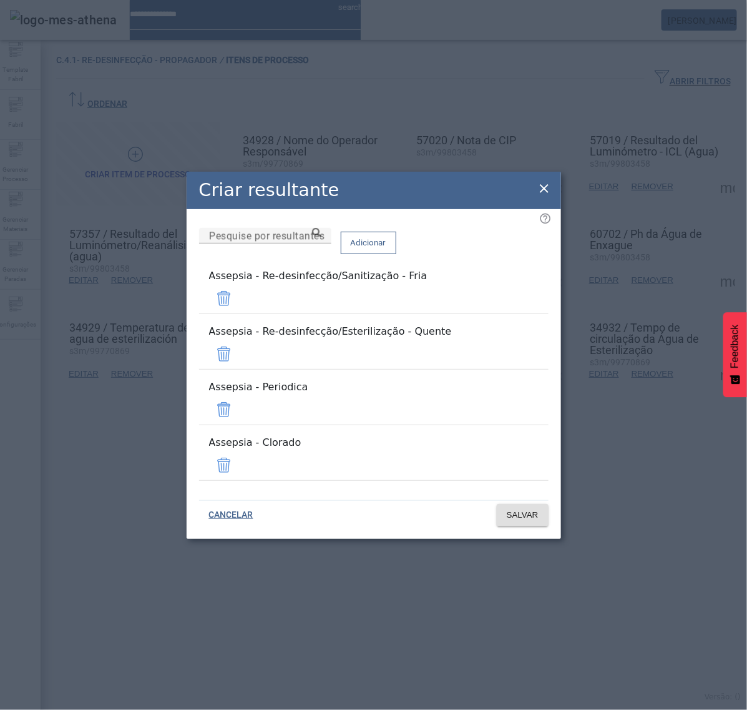
click at [239, 400] on span at bounding box center [224, 410] width 30 height 30
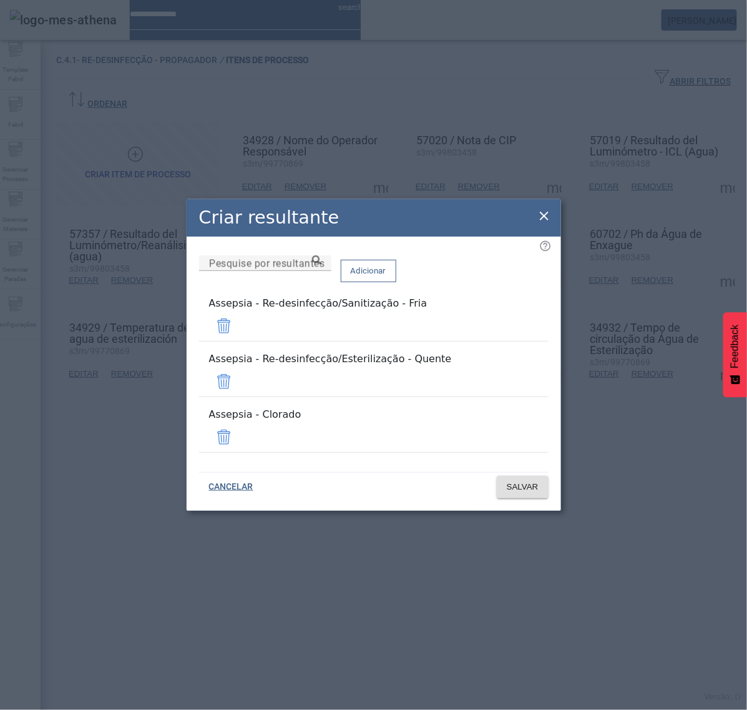
click at [239, 423] on span at bounding box center [224, 437] width 30 height 30
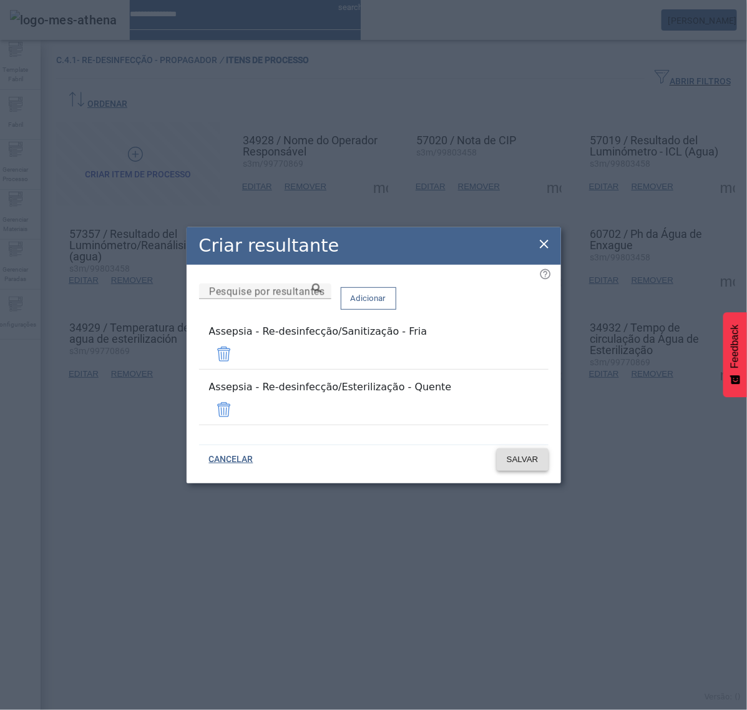
click at [522, 457] on span at bounding box center [523, 459] width 52 height 30
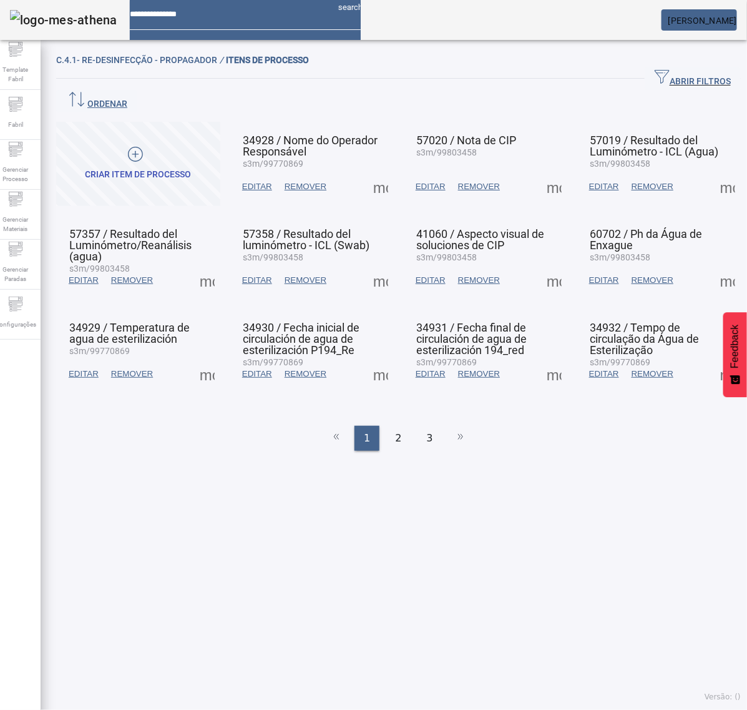
click at [204, 359] on span at bounding box center [207, 374] width 30 height 30
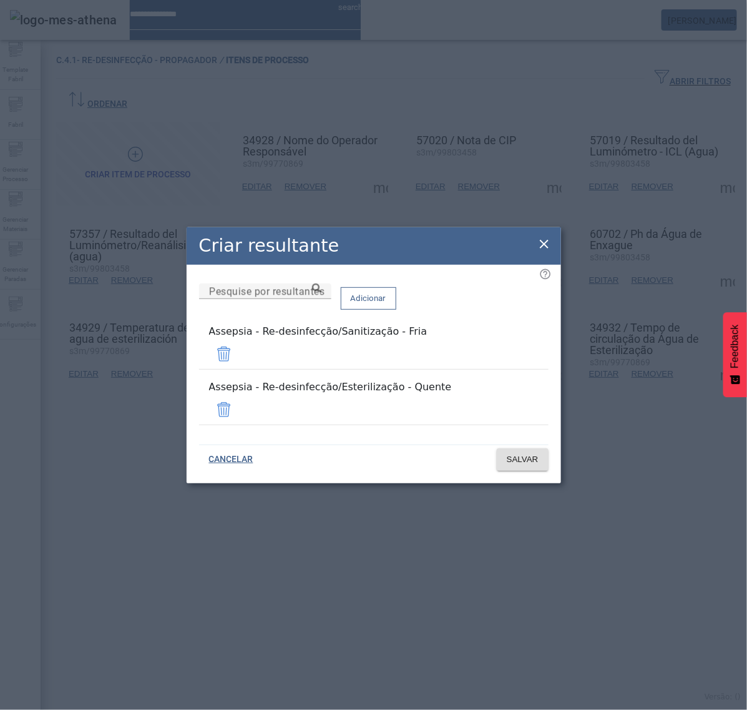
click at [547, 252] on icon at bounding box center [544, 244] width 15 height 15
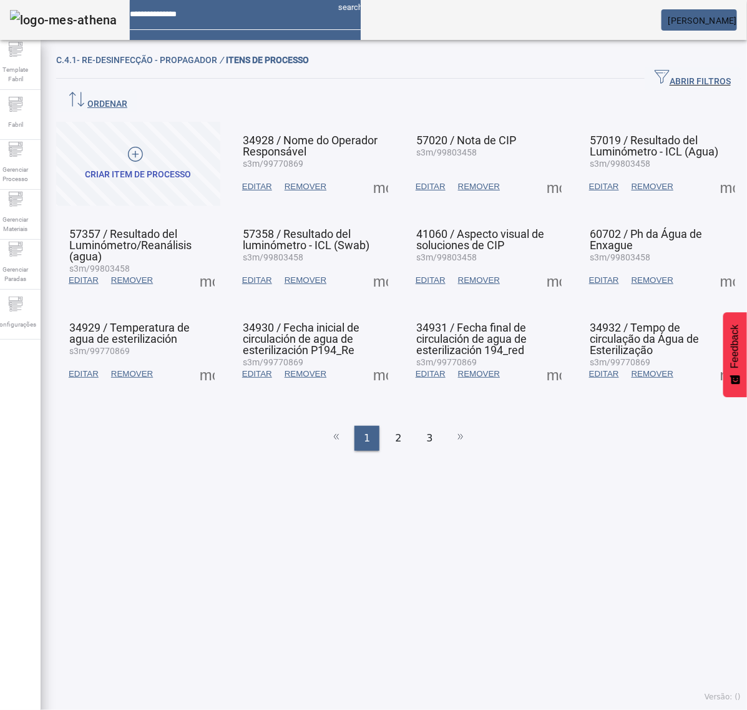
click at [376, 359] on span at bounding box center [381, 374] width 30 height 30
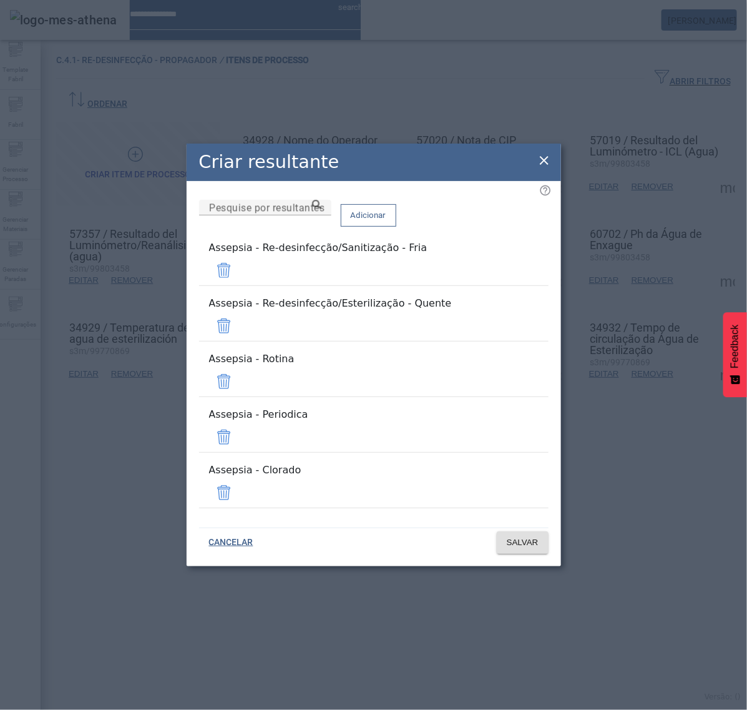
click at [239, 383] on span at bounding box center [224, 381] width 30 height 30
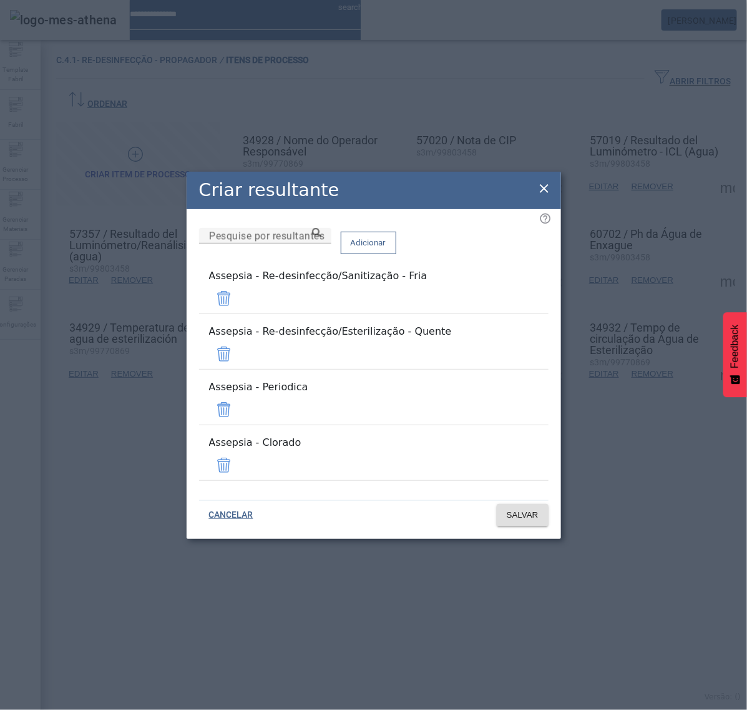
click at [239, 403] on span at bounding box center [224, 410] width 30 height 30
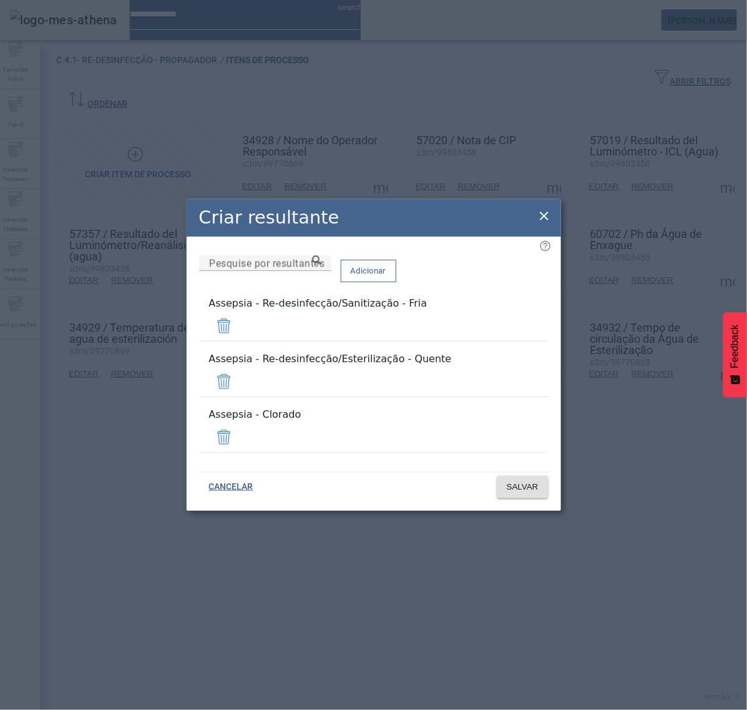
drag, startPoint x: 509, startPoint y: 419, endPoint x: 513, endPoint y: 428, distance: 9.5
click at [239, 422] on span at bounding box center [224, 437] width 30 height 30
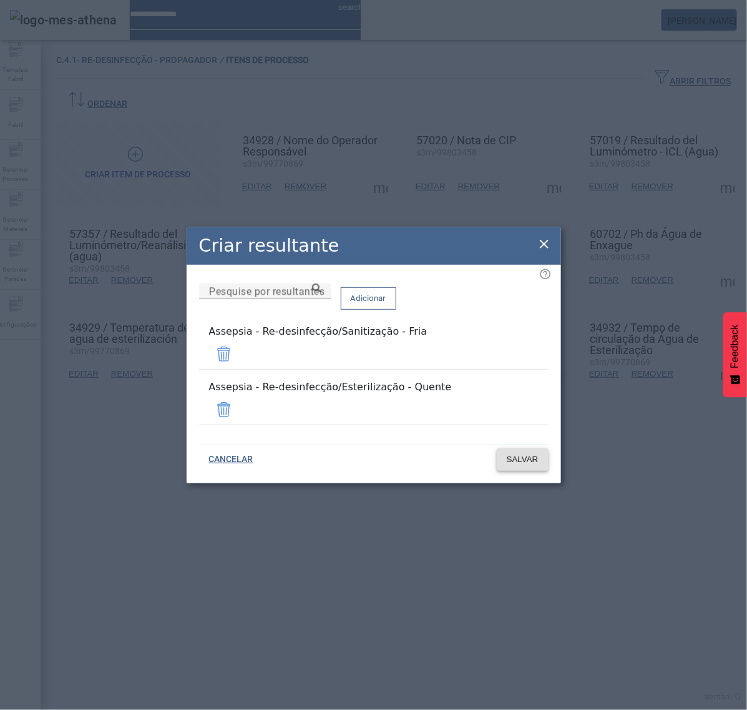
click at [516, 453] on span "SALVAR" at bounding box center [523, 459] width 32 height 12
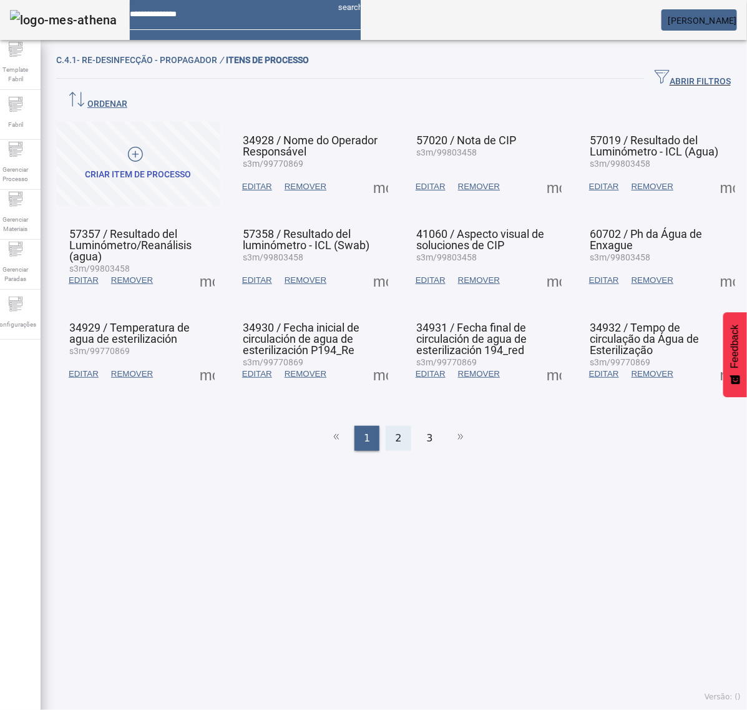
click at [389, 426] on div "2" at bounding box center [398, 438] width 25 height 25
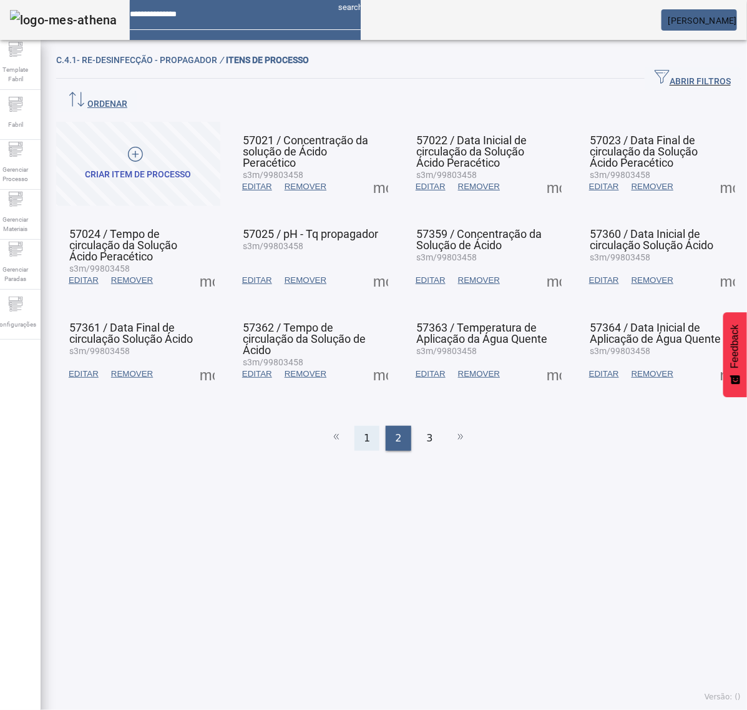
click at [369, 426] on div "1" at bounding box center [367, 438] width 25 height 25
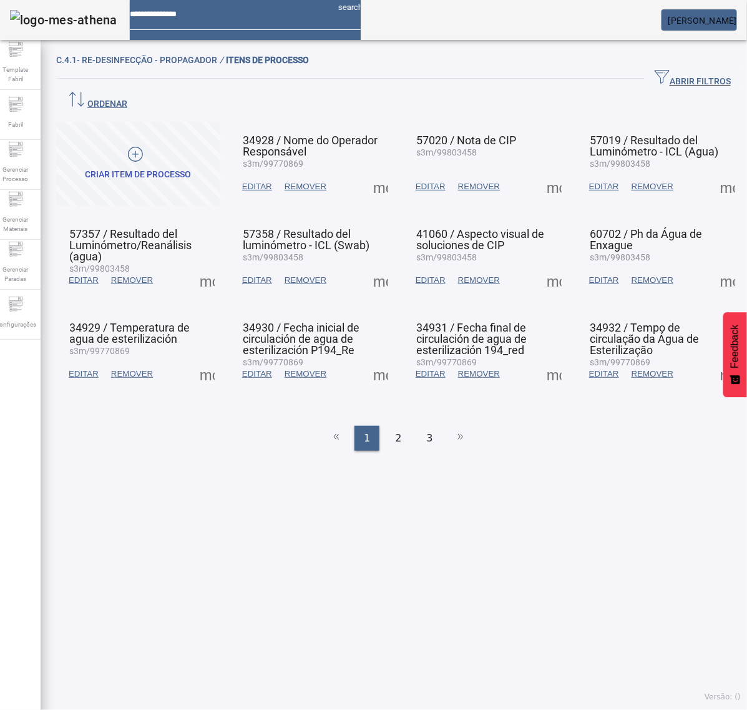
click at [378, 359] on span at bounding box center [381, 374] width 30 height 30
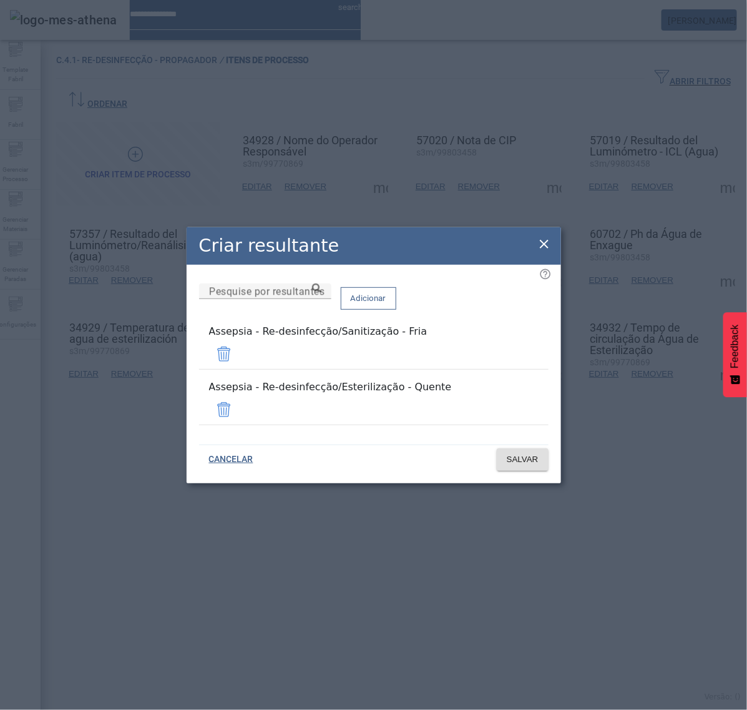
click at [544, 247] on icon at bounding box center [544, 244] width 15 height 15
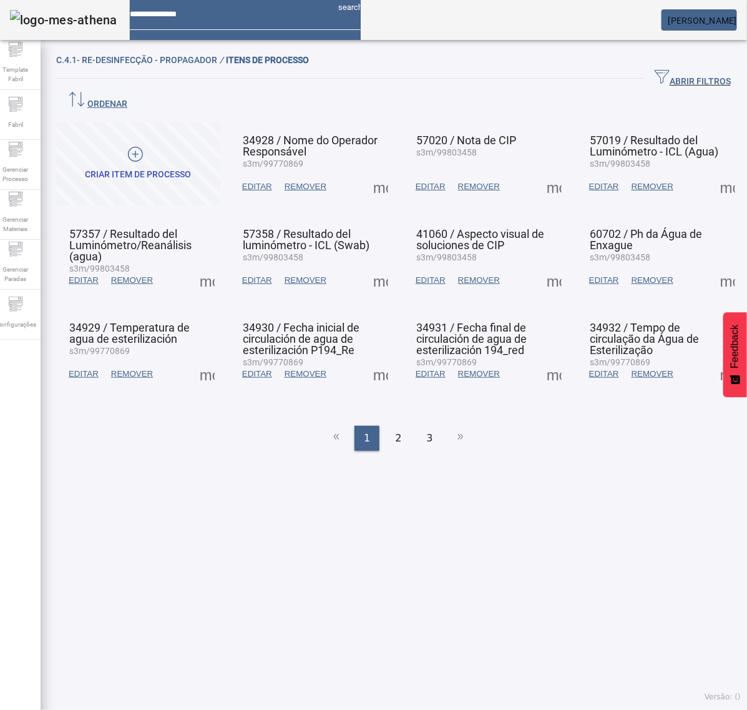
click at [547, 359] on span at bounding box center [554, 374] width 30 height 30
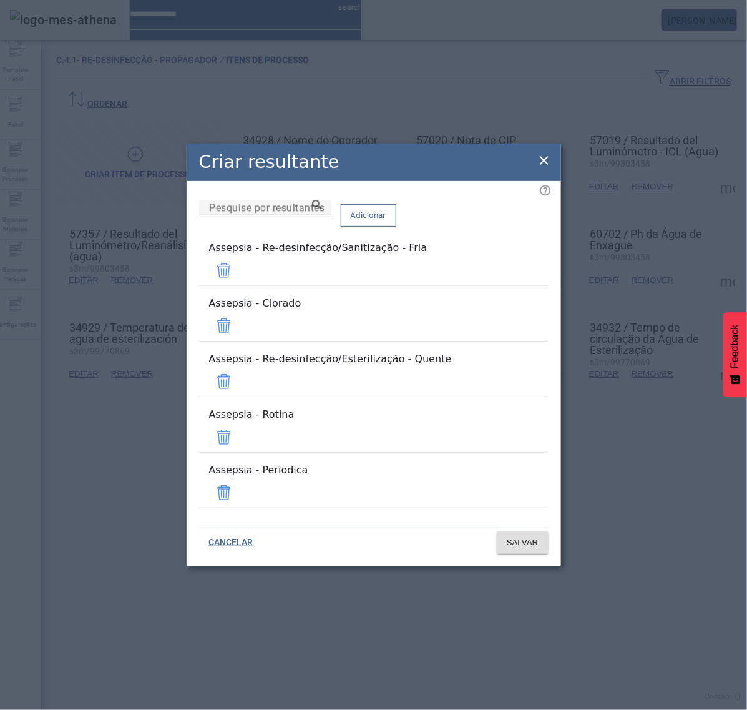
drag, startPoint x: 509, startPoint y: 342, endPoint x: 510, endPoint y: 350, distance: 8.2
click at [239, 341] on span at bounding box center [224, 326] width 30 height 30
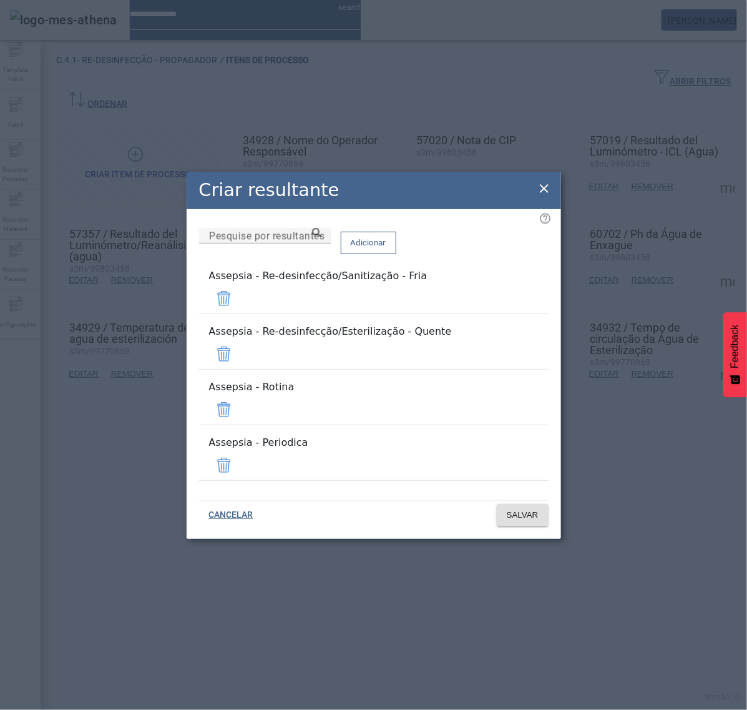
click at [239, 400] on span at bounding box center [224, 410] width 30 height 30
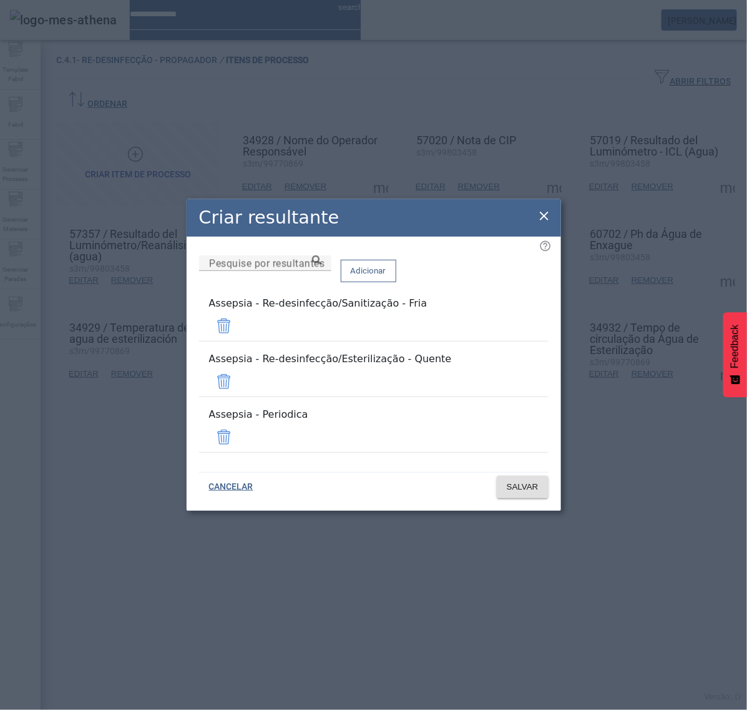
click at [239, 422] on span at bounding box center [224, 437] width 30 height 30
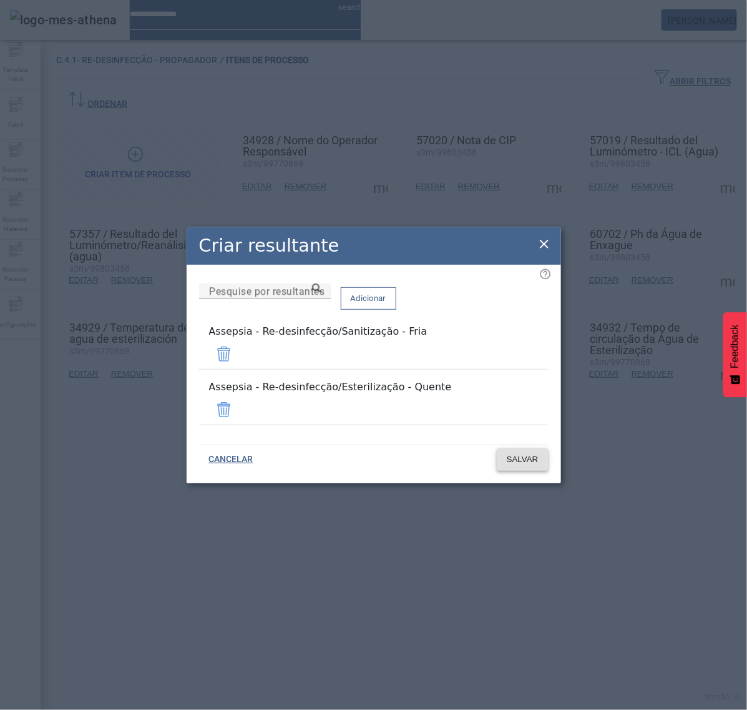
click at [514, 453] on span "SALVAR" at bounding box center [523, 459] width 32 height 12
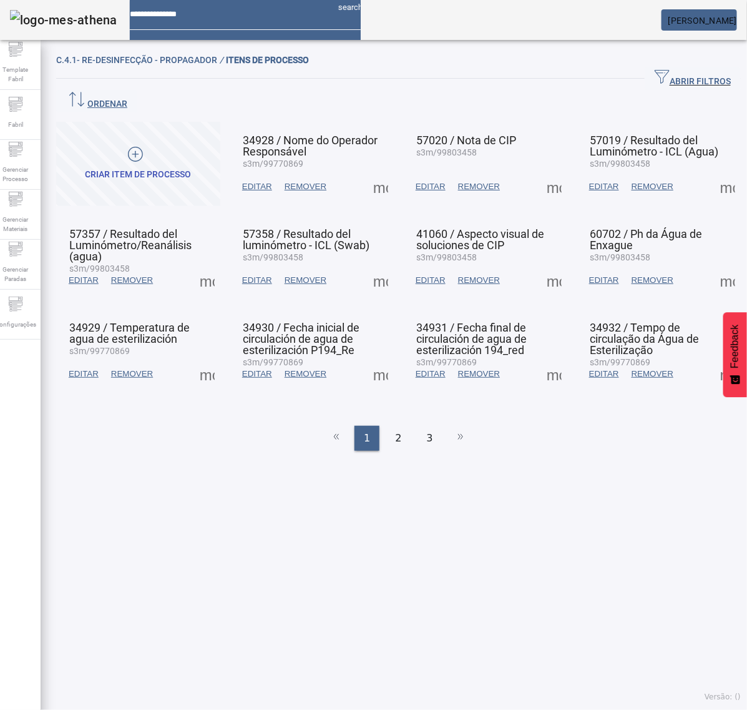
click at [713, 359] on span at bounding box center [728, 374] width 30 height 30
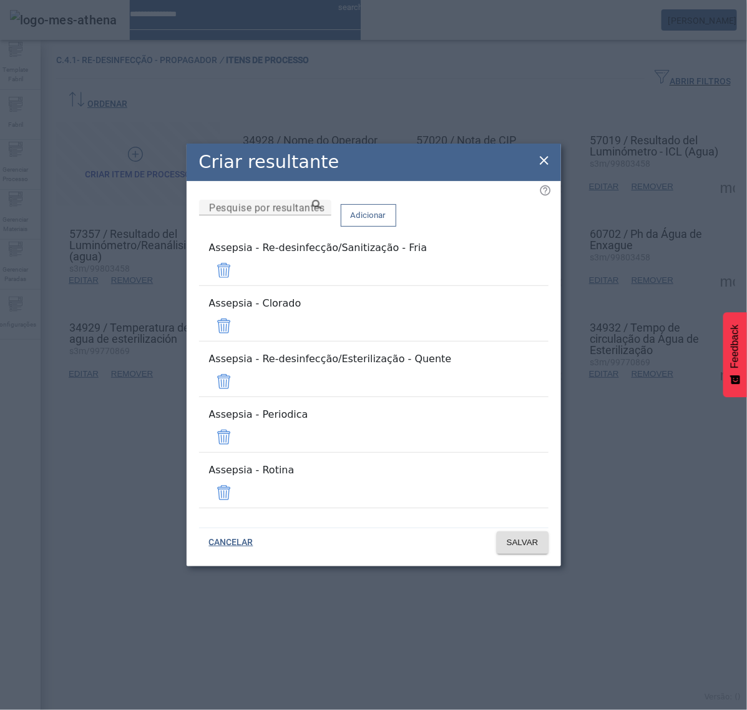
click at [239, 341] on span at bounding box center [224, 326] width 30 height 30
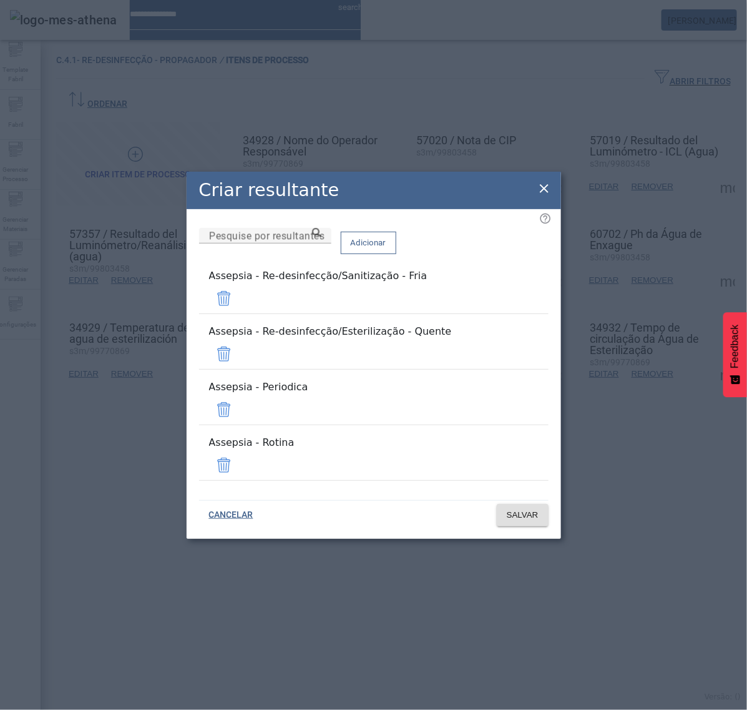
click at [239, 395] on span at bounding box center [224, 410] width 30 height 30
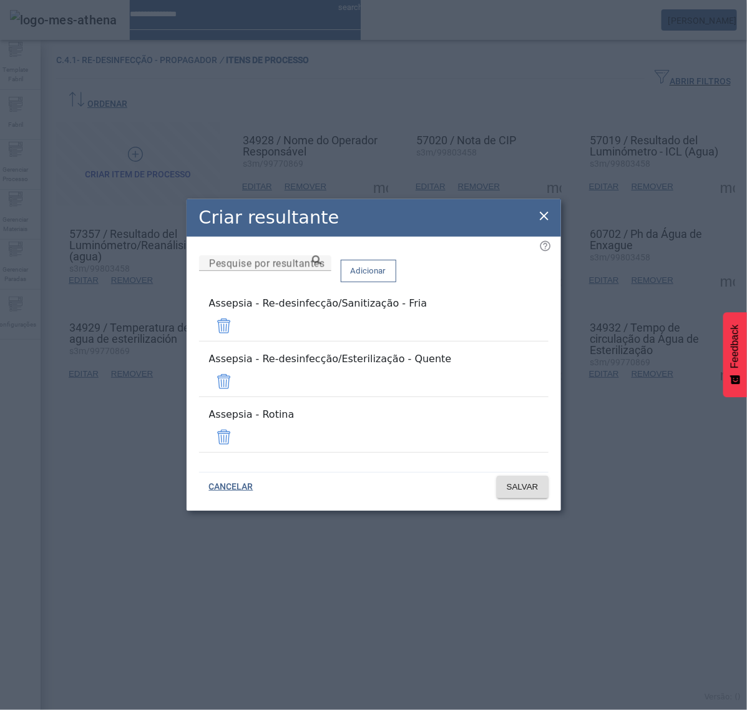
click at [239, 422] on span at bounding box center [224, 437] width 30 height 30
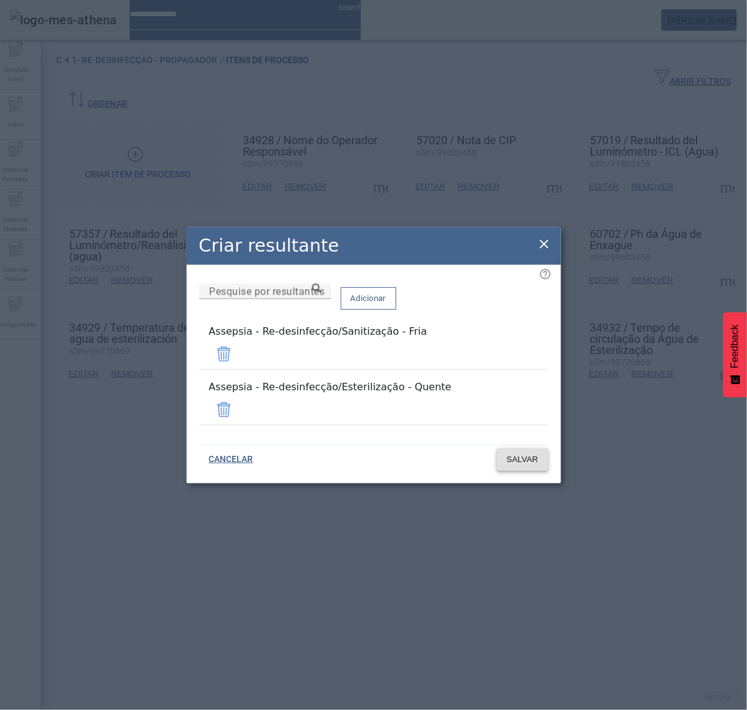
click at [524, 453] on span "SALVAR" at bounding box center [523, 459] width 32 height 12
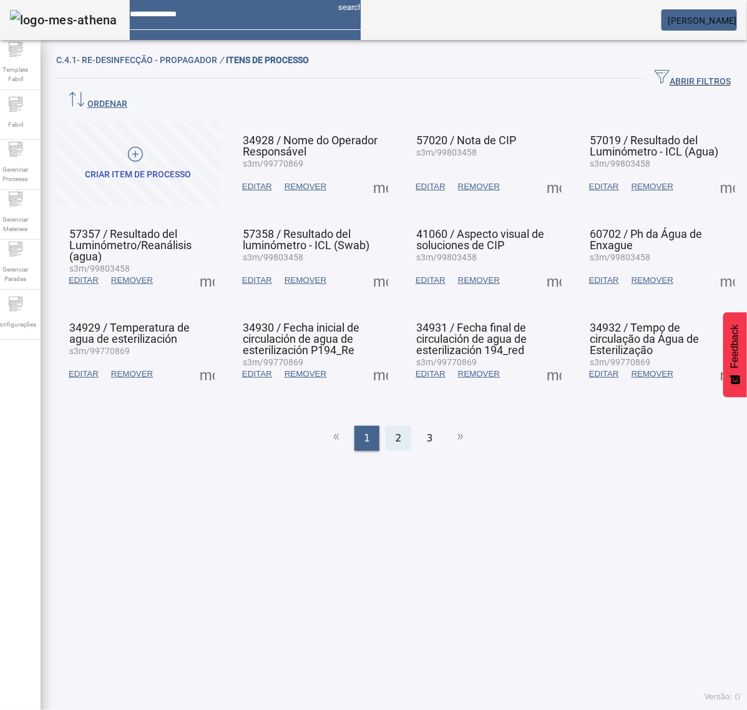
click at [395, 426] on div "2" at bounding box center [398, 438] width 25 height 25
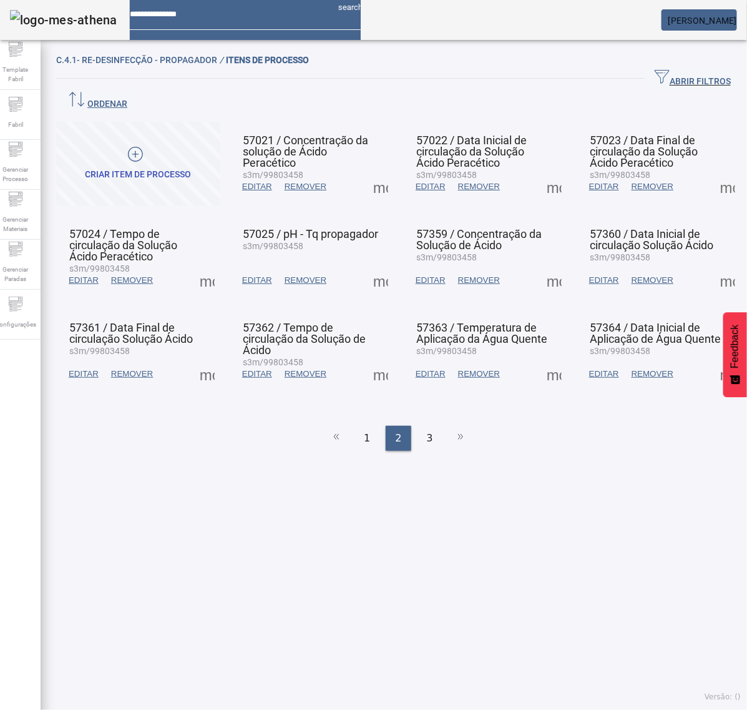
click at [373, 172] on span at bounding box center [381, 187] width 30 height 30
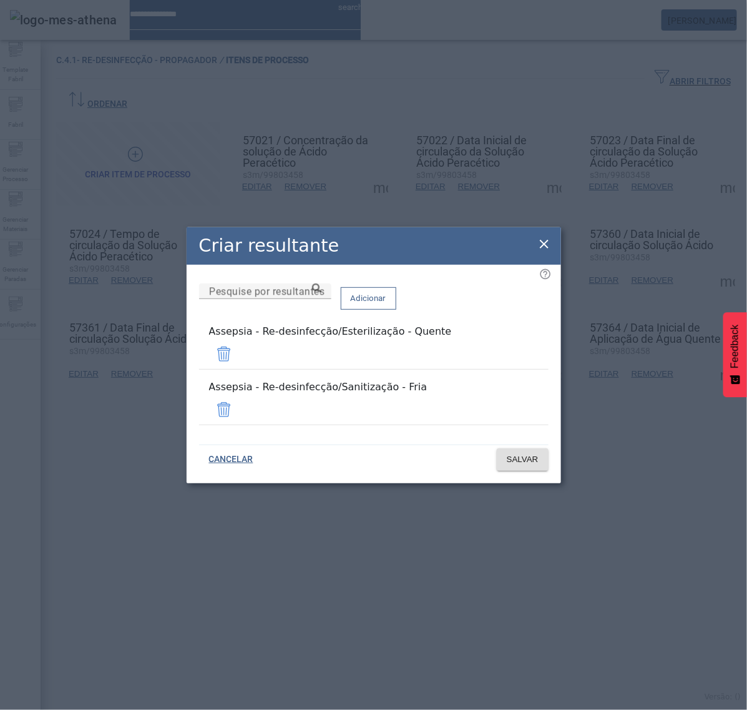
click at [544, 250] on icon at bounding box center [544, 244] width 15 height 15
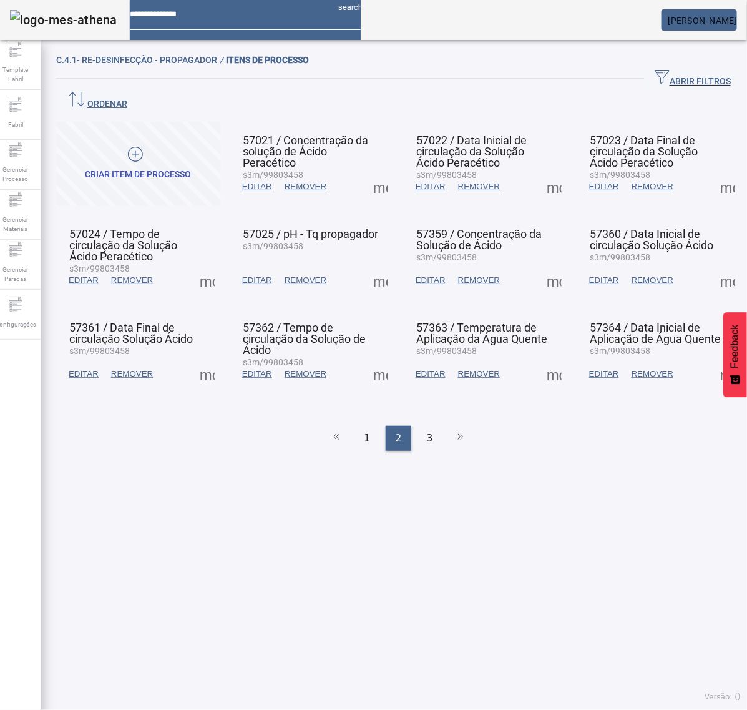
click at [539, 173] on span at bounding box center [554, 187] width 30 height 30
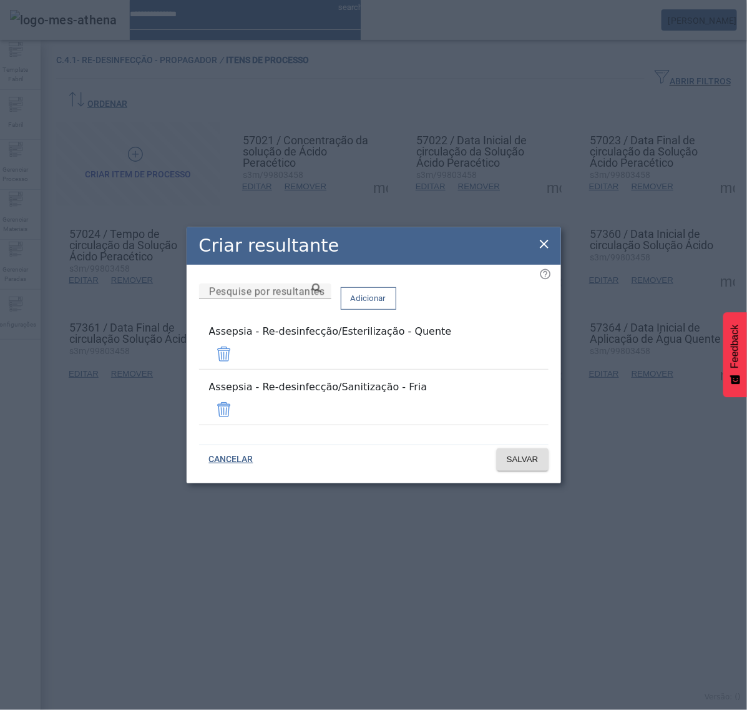
click at [542, 252] on icon at bounding box center [544, 244] width 15 height 15
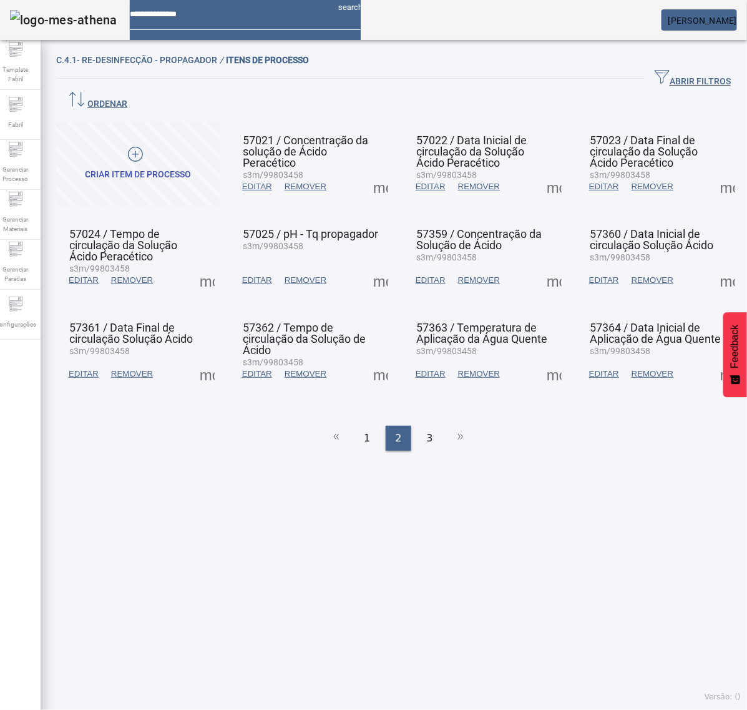
click at [713, 172] on span at bounding box center [728, 187] width 30 height 30
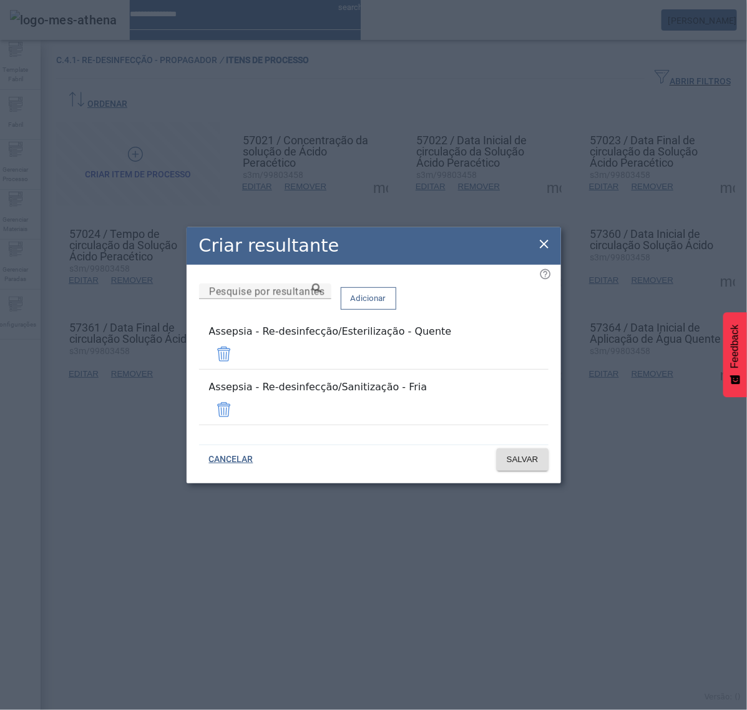
click at [537, 252] on icon at bounding box center [544, 244] width 15 height 15
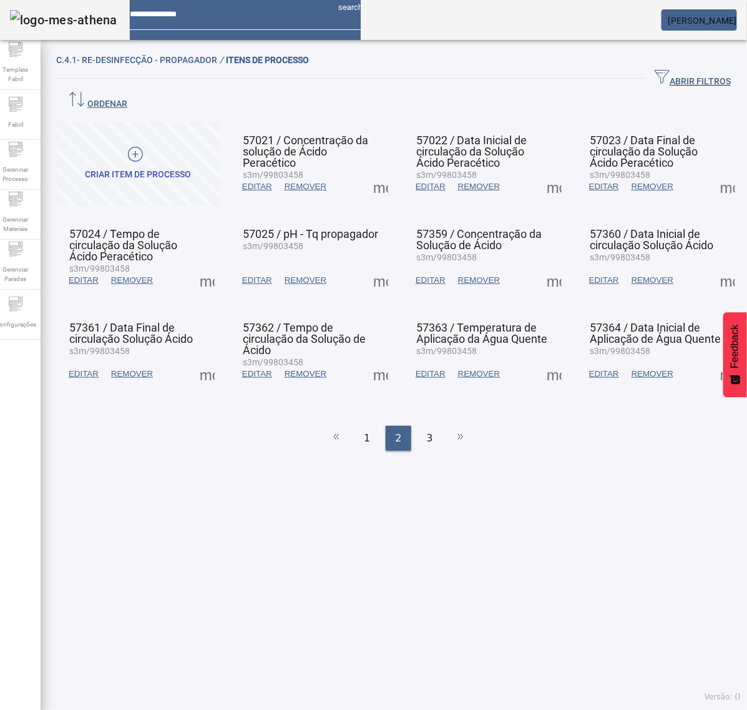
click at [208, 265] on span at bounding box center [207, 280] width 30 height 30
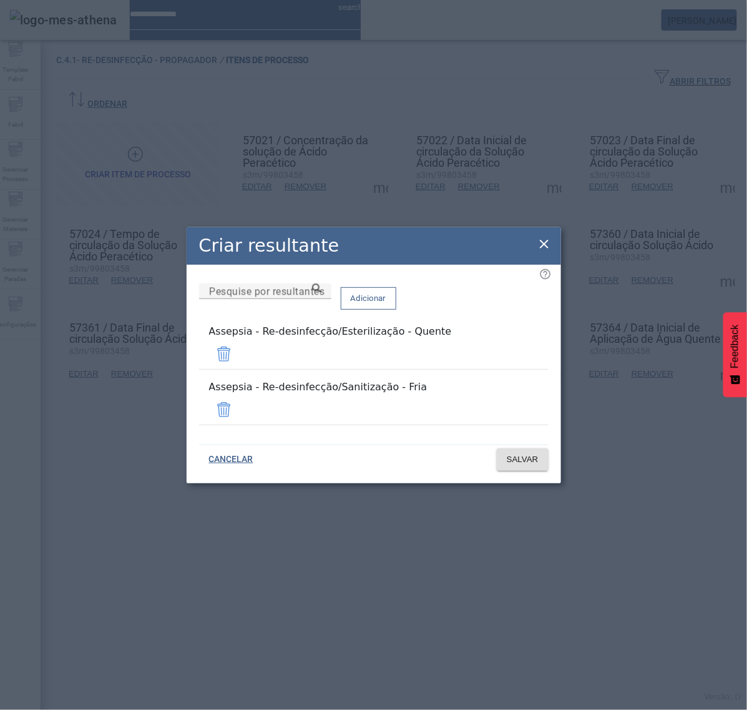
click at [547, 252] on icon at bounding box center [544, 244] width 15 height 15
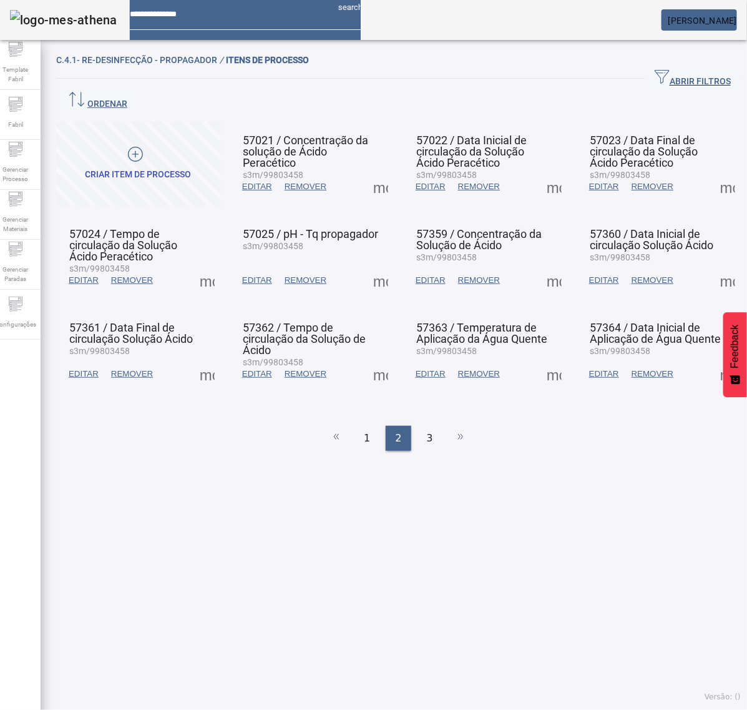
click at [372, 265] on span at bounding box center [381, 280] width 30 height 30
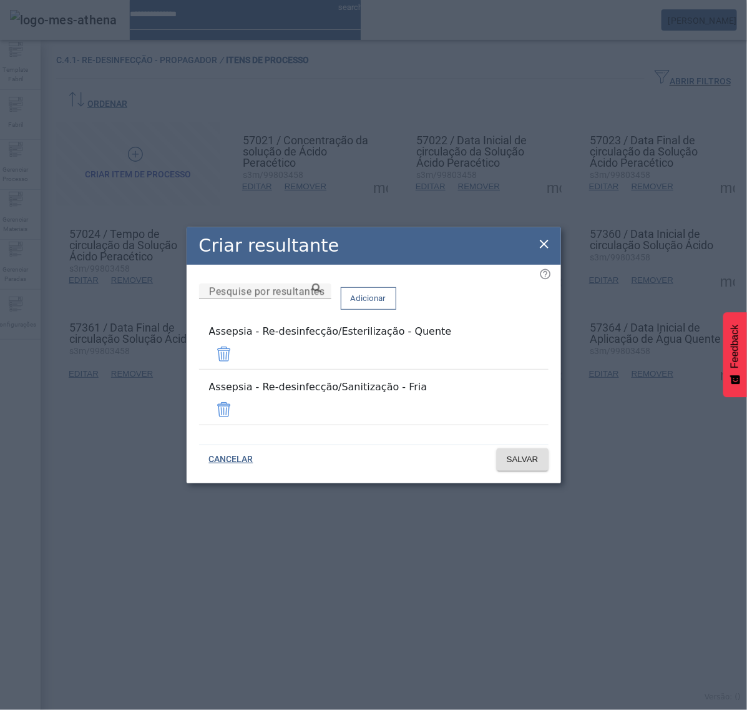
drag, startPoint x: 541, startPoint y: 250, endPoint x: 547, endPoint y: 259, distance: 10.4
click at [544, 250] on icon at bounding box center [544, 244] width 15 height 15
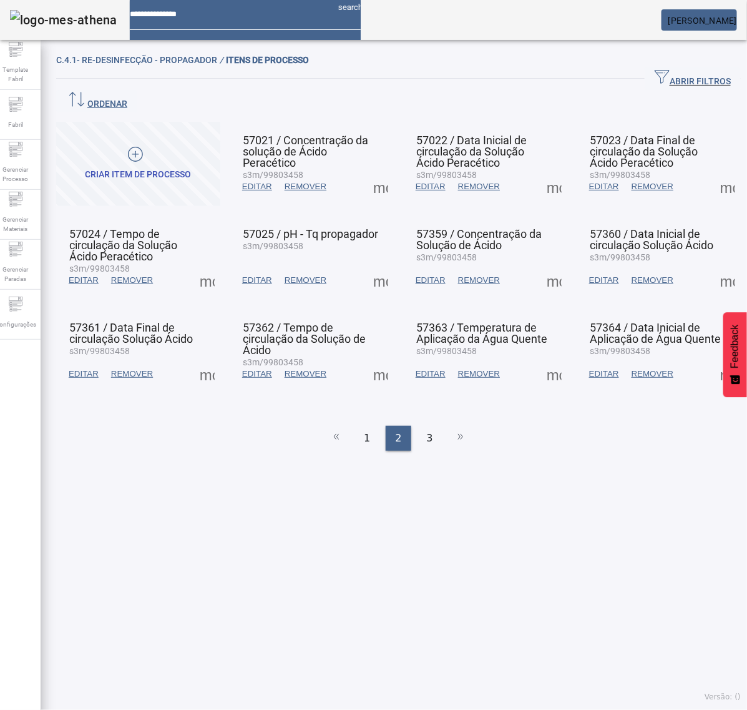
click at [547, 265] on span at bounding box center [554, 280] width 30 height 30
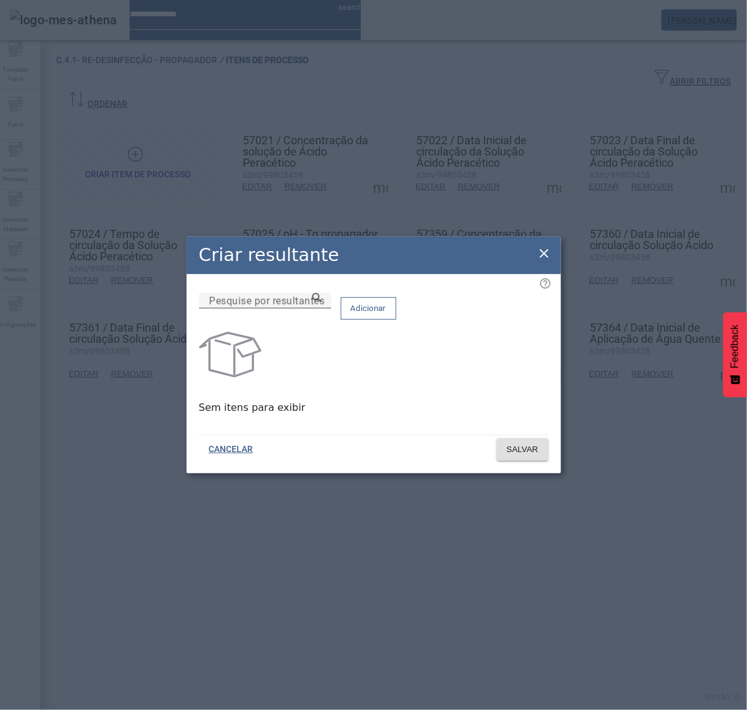
click at [321, 303] on div "Pesquise por resultantes" at bounding box center [265, 301] width 112 height 16
click at [321, 308] on input "Pesquise por resultantes" at bounding box center [265, 300] width 112 height 15
paste input "**********"
click at [321, 302] on icon at bounding box center [316, 297] width 9 height 9
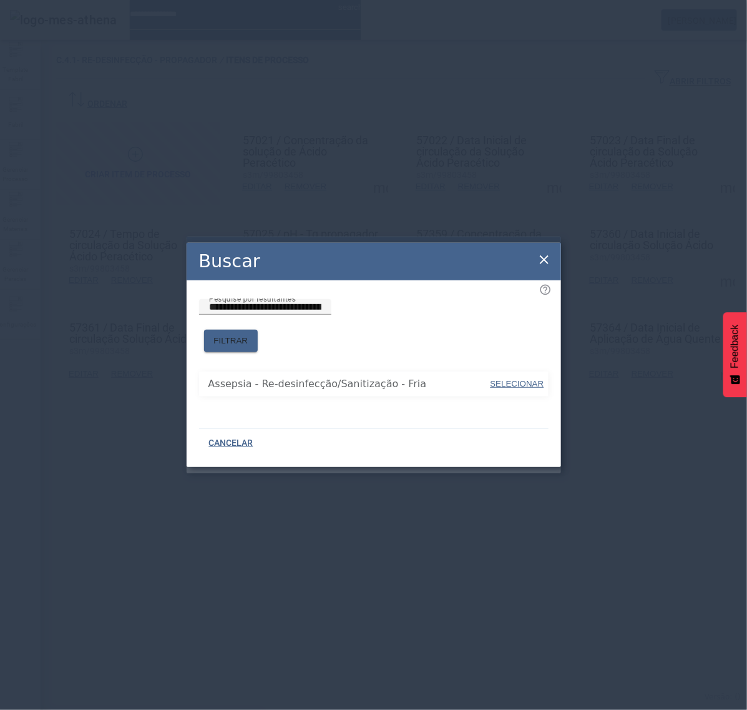
drag, startPoint x: 423, startPoint y: 350, endPoint x: 460, endPoint y: 357, distance: 38.2
click at [534, 380] on span "SELECIONAR" at bounding box center [518, 383] width 54 height 9
type input "**********"
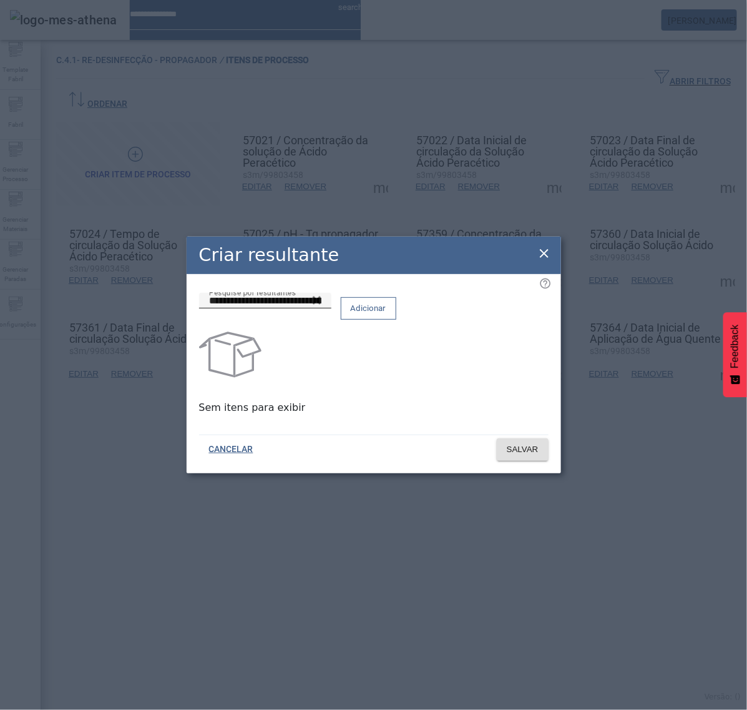
click at [386, 313] on span "Adicionar" at bounding box center [369, 308] width 36 height 12
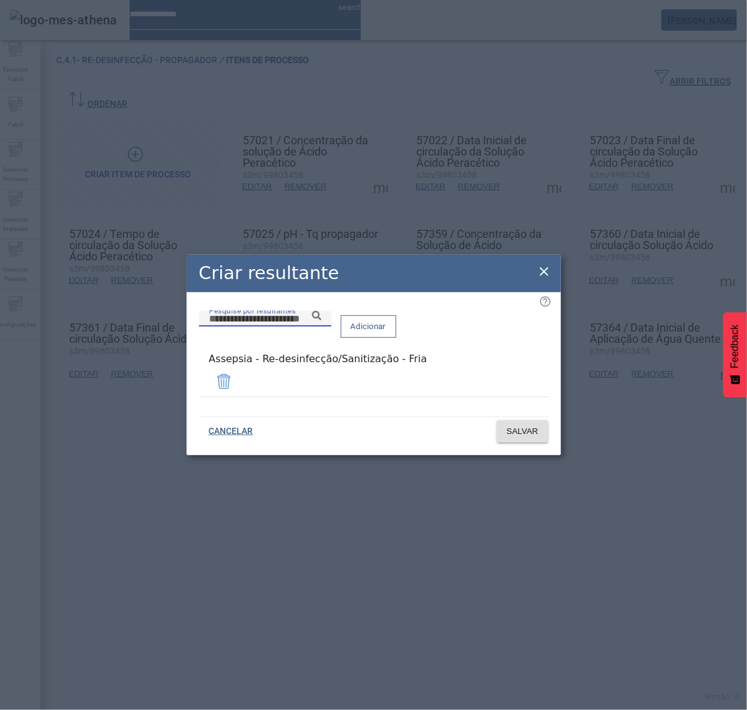
click at [321, 326] on input "Pesquise por resultantes" at bounding box center [265, 318] width 112 height 15
paste input "**********"
type input "**********"
click at [321, 326] on div "**********" at bounding box center [265, 319] width 112 height 16
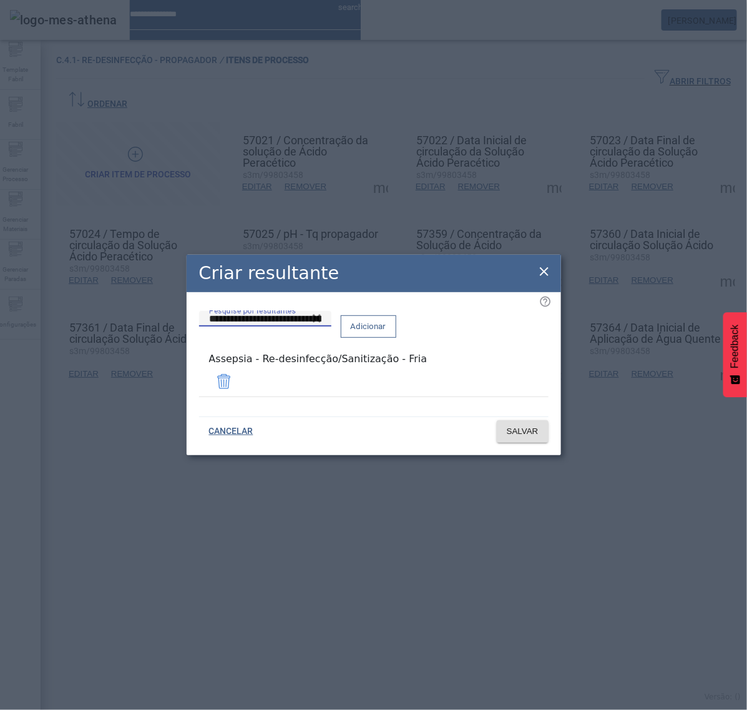
click at [386, 333] on span "Adicionar" at bounding box center [369, 326] width 36 height 12
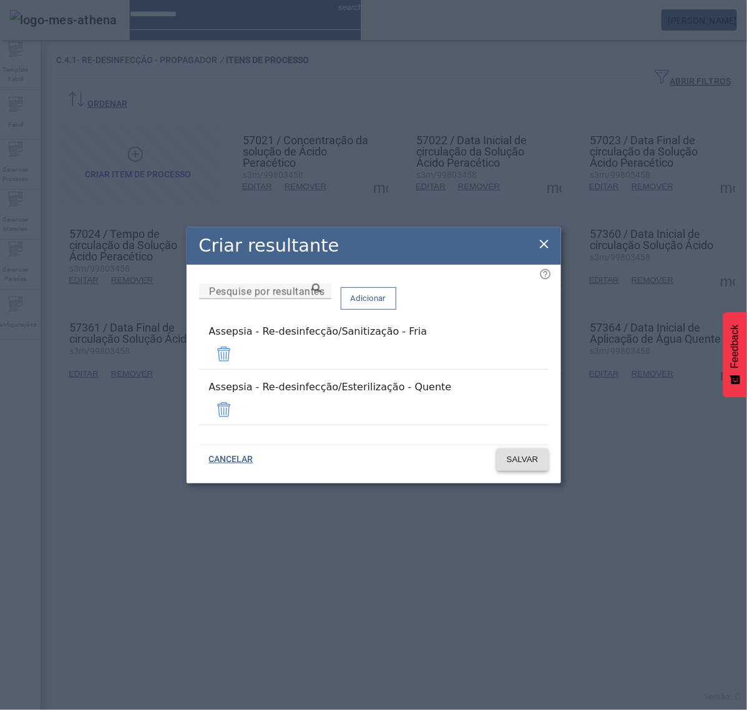
click at [529, 453] on span "SALVAR" at bounding box center [523, 459] width 32 height 12
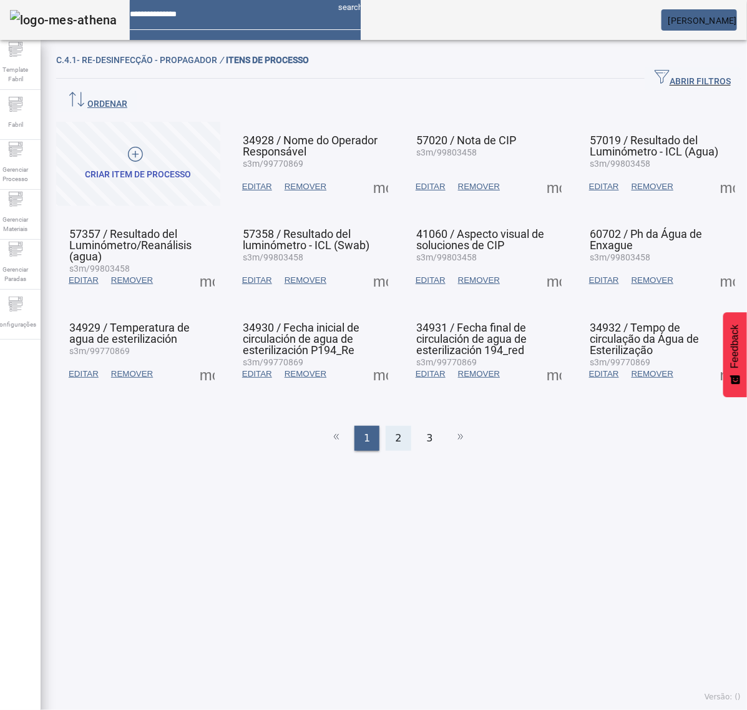
click at [395, 431] on span "2" at bounding box center [398, 438] width 6 height 15
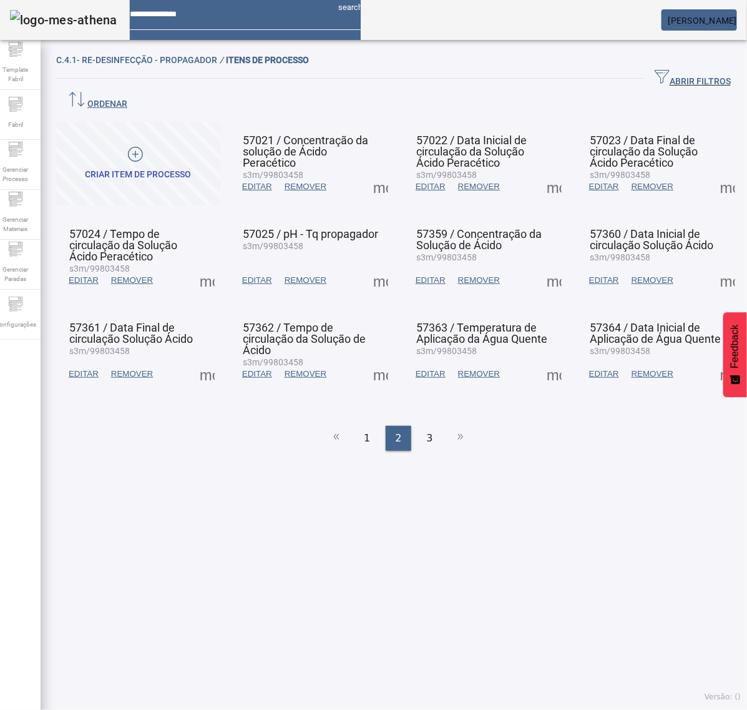
click at [541, 265] on span at bounding box center [554, 280] width 30 height 30
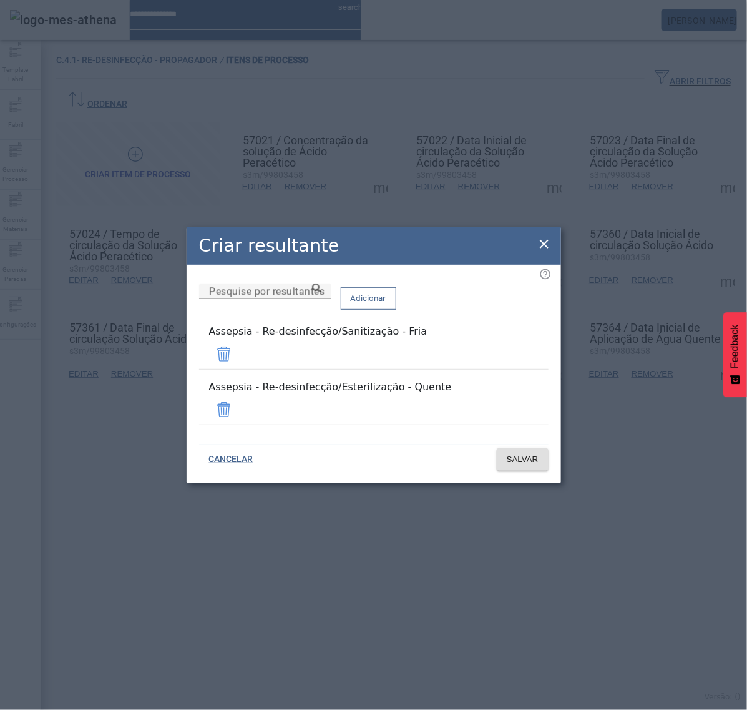
drag, startPoint x: 540, startPoint y: 253, endPoint x: 576, endPoint y: 254, distance: 36.2
click at [545, 252] on icon at bounding box center [544, 244] width 15 height 15
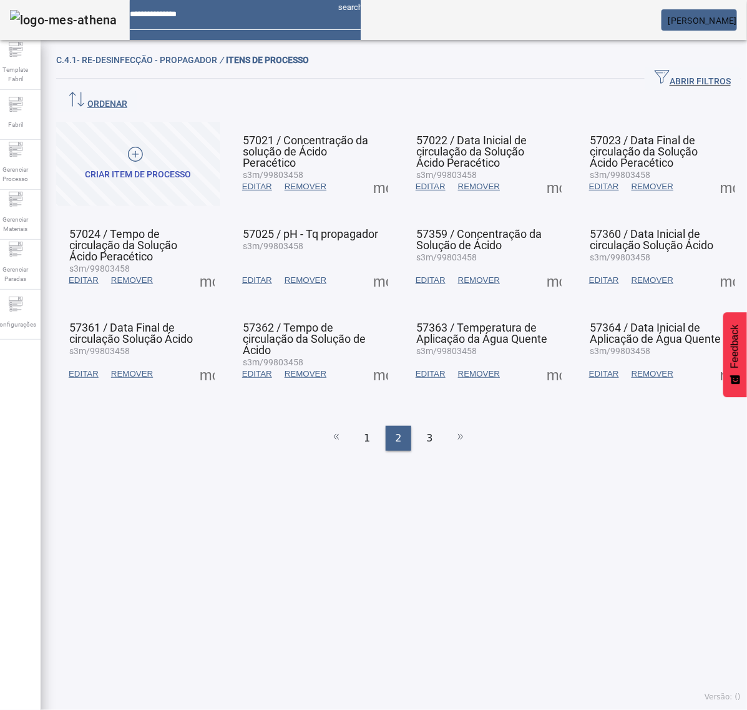
click at [713, 265] on span at bounding box center [728, 280] width 30 height 30
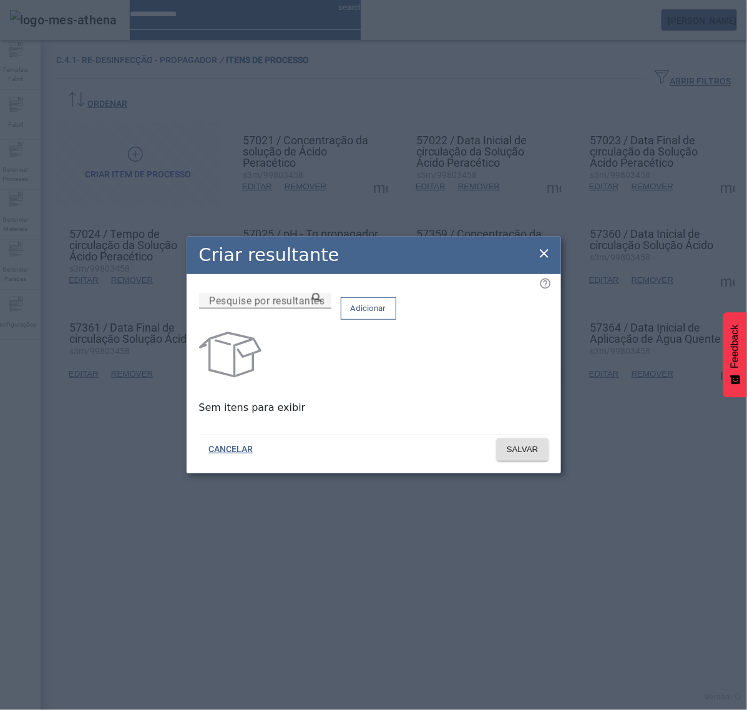
click at [321, 308] on input "Pesquise por resultantes" at bounding box center [265, 300] width 112 height 15
paste input "**********"
click at [321, 302] on icon at bounding box center [316, 297] width 9 height 9
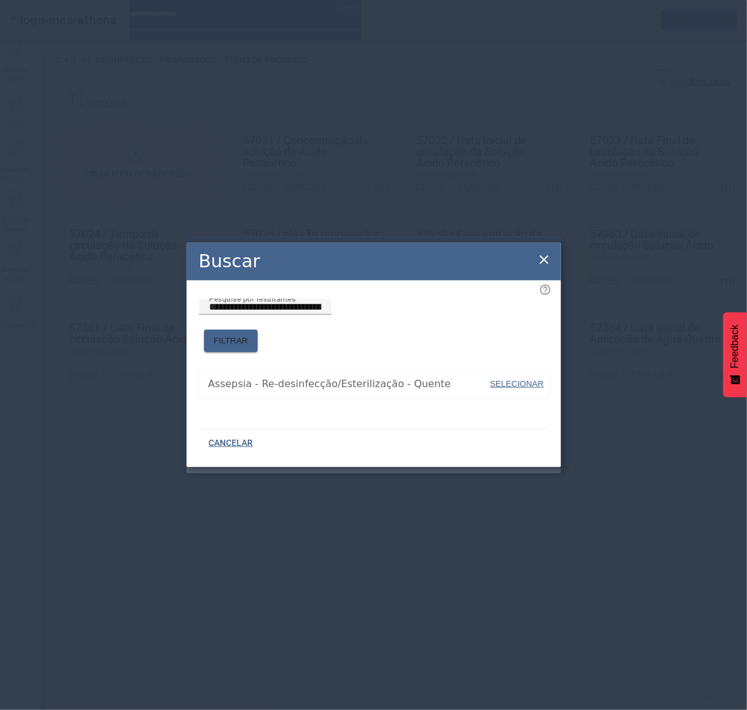
drag, startPoint x: 519, startPoint y: 379, endPoint x: 725, endPoint y: 378, distance: 206.0
click at [521, 379] on span "SELECIONAR" at bounding box center [518, 383] width 54 height 9
type input "**********"
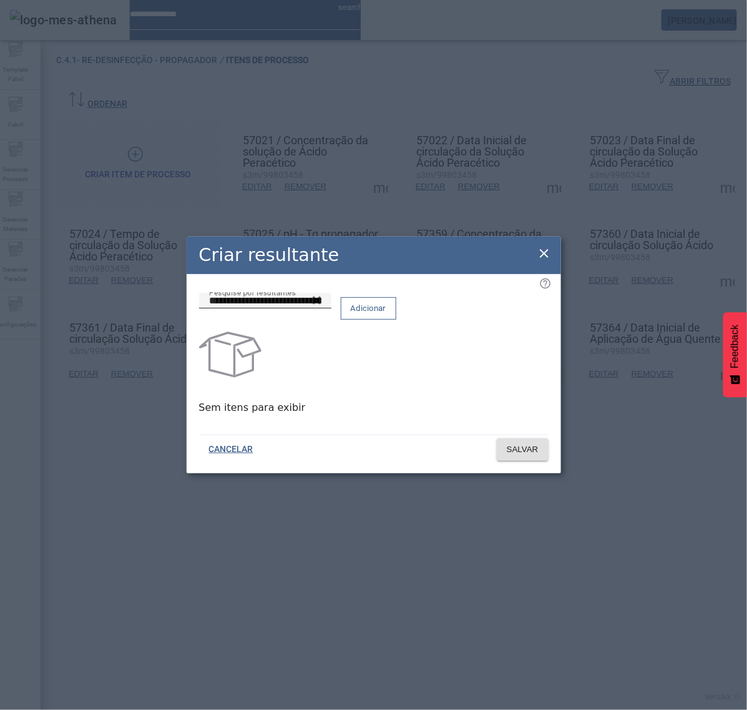
click at [386, 311] on span "Adicionar" at bounding box center [369, 308] width 36 height 12
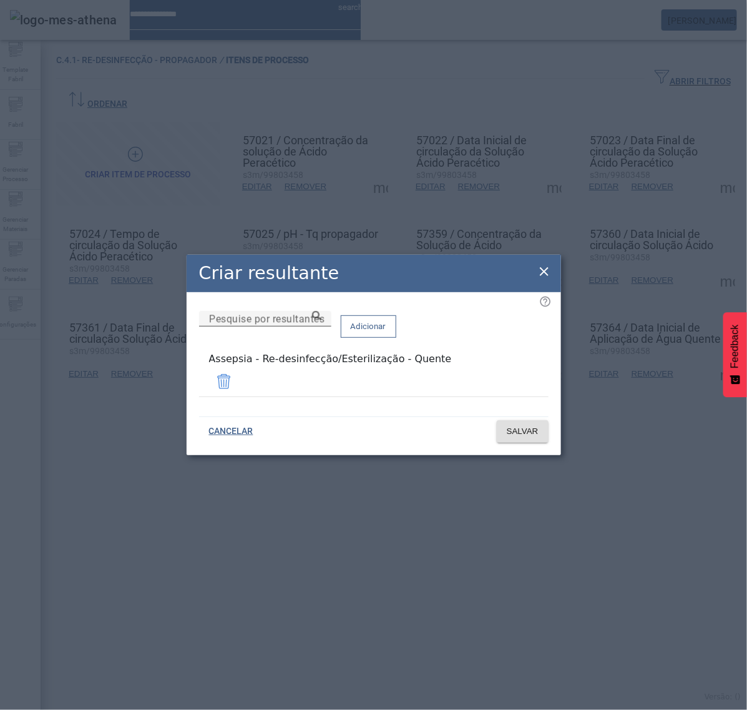
click at [321, 326] on input "Pesquise por resultantes" at bounding box center [265, 318] width 112 height 15
paste input "**********"
click at [321, 320] on icon at bounding box center [316, 315] width 9 height 9
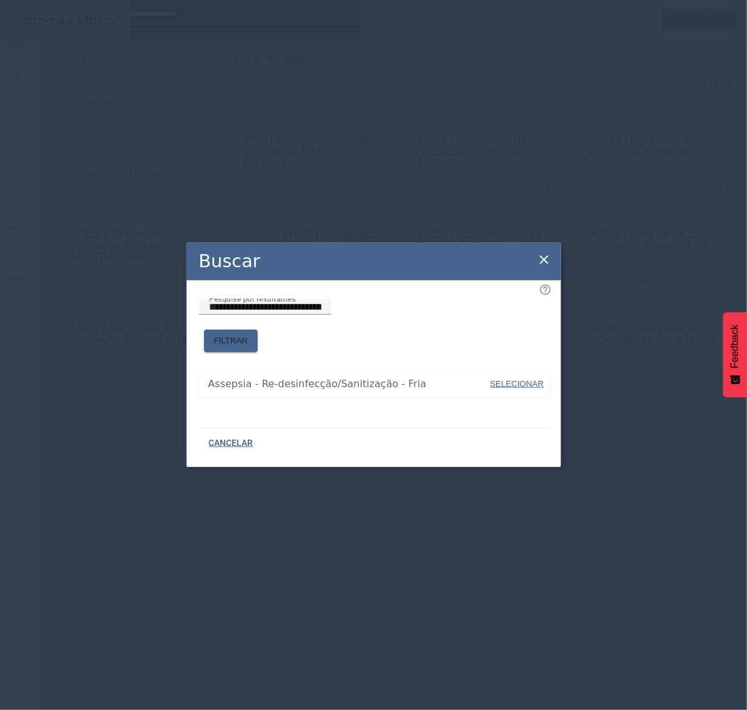
drag, startPoint x: 426, startPoint y: 363, endPoint x: 514, endPoint y: 343, distance: 90.3
click at [258, 329] on span at bounding box center [231, 341] width 54 height 30
click at [521, 379] on span "SELECIONAR" at bounding box center [518, 383] width 54 height 9
type input "**********"
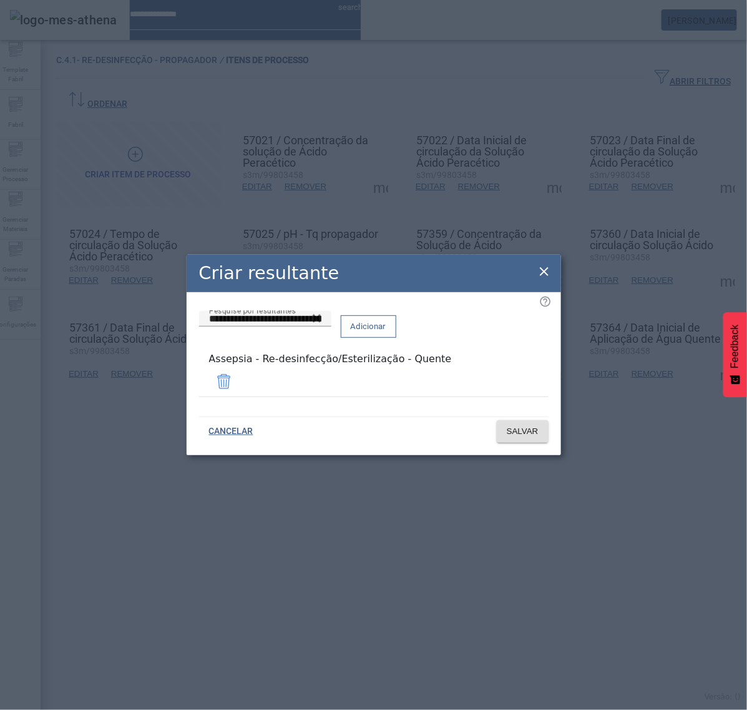
click at [386, 333] on span "Adicionar" at bounding box center [369, 326] width 36 height 12
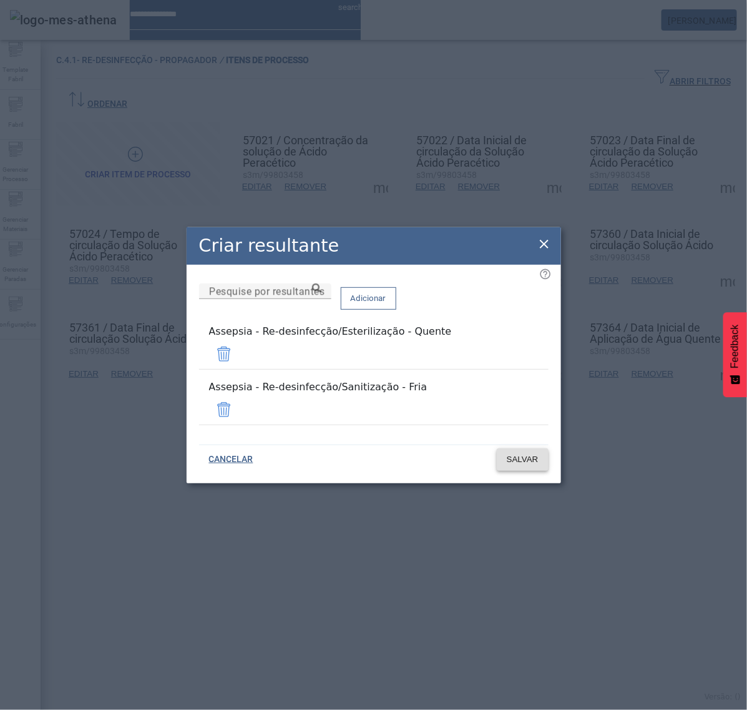
click at [527, 456] on span at bounding box center [523, 459] width 52 height 30
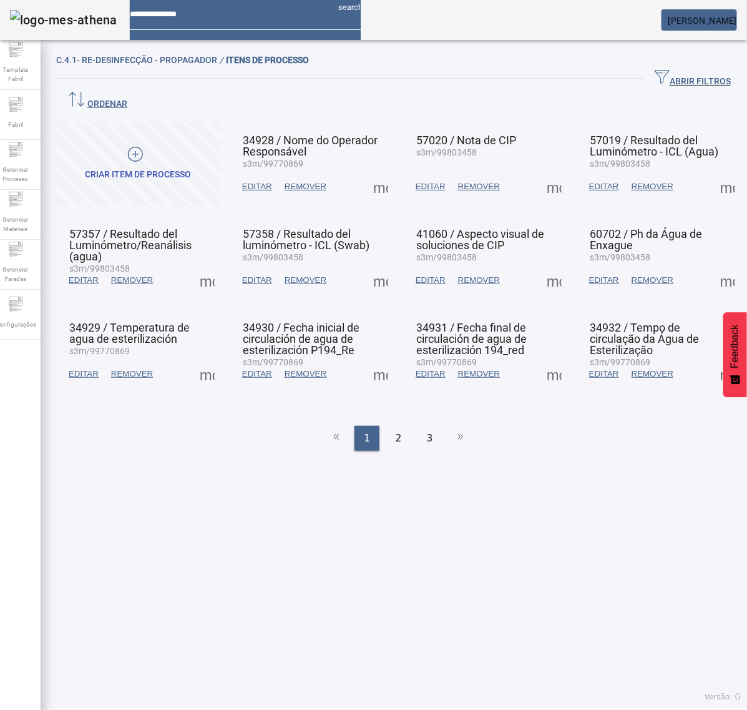
click at [717, 265] on span at bounding box center [728, 280] width 30 height 30
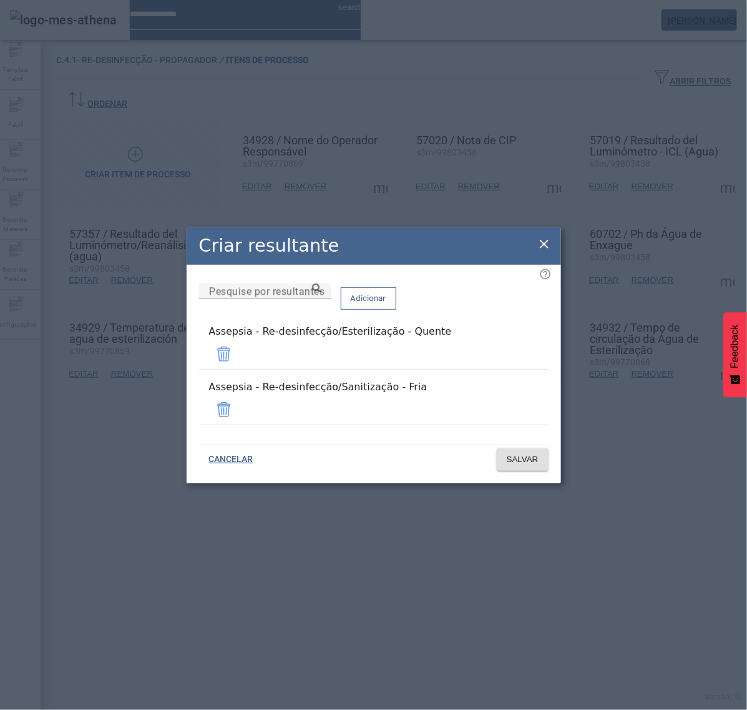
click at [546, 252] on icon at bounding box center [544, 244] width 15 height 15
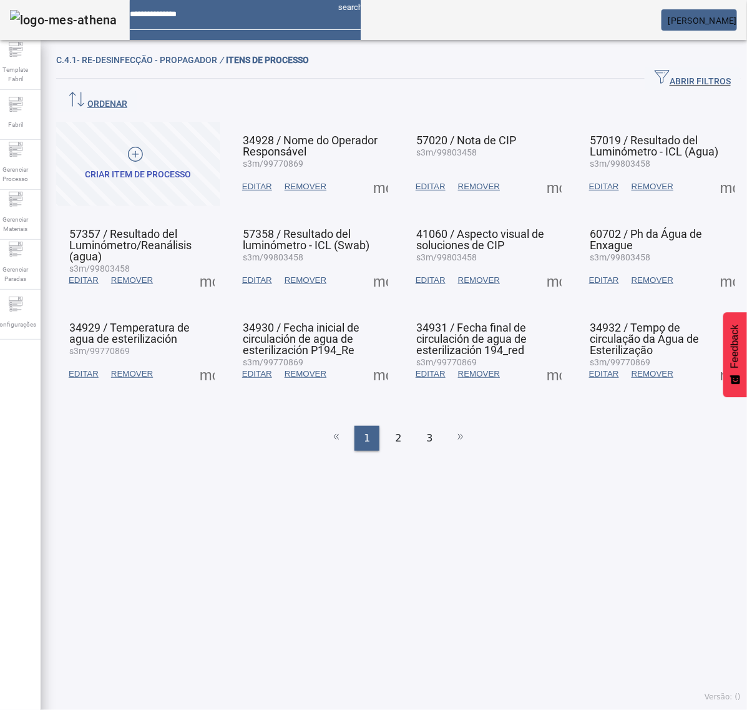
click at [713, 359] on span at bounding box center [728, 374] width 30 height 30
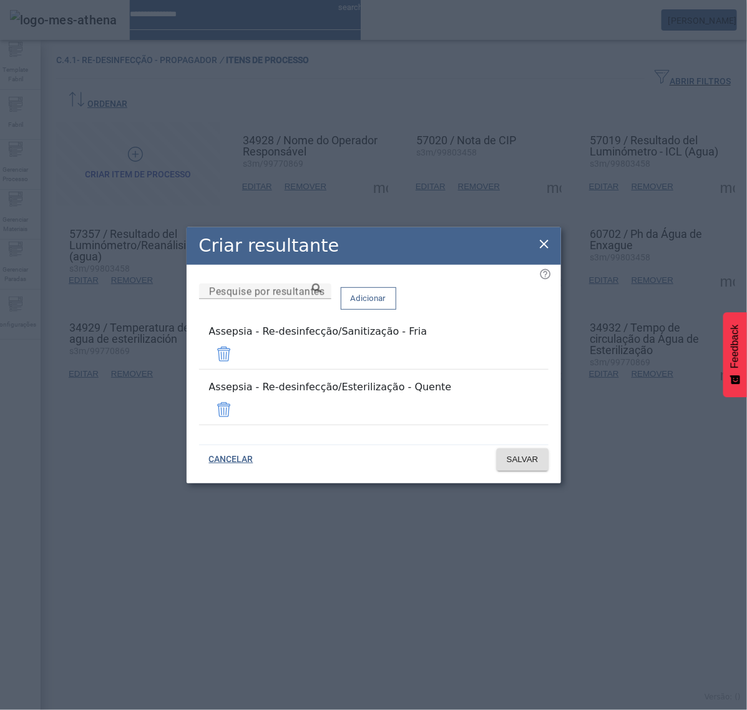
click at [547, 252] on icon at bounding box center [544, 244] width 15 height 15
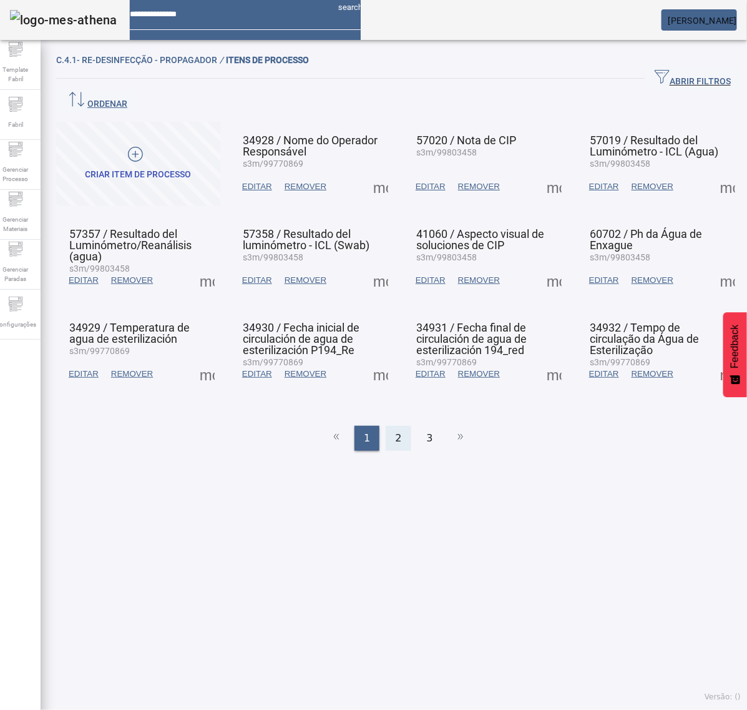
click at [395, 431] on span "2" at bounding box center [398, 438] width 6 height 15
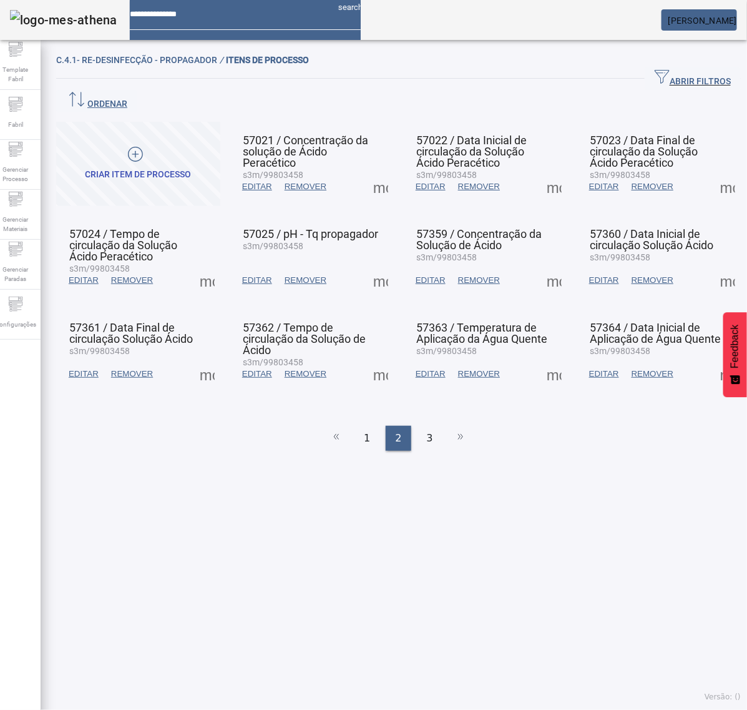
click at [372, 265] on span at bounding box center [381, 280] width 30 height 30
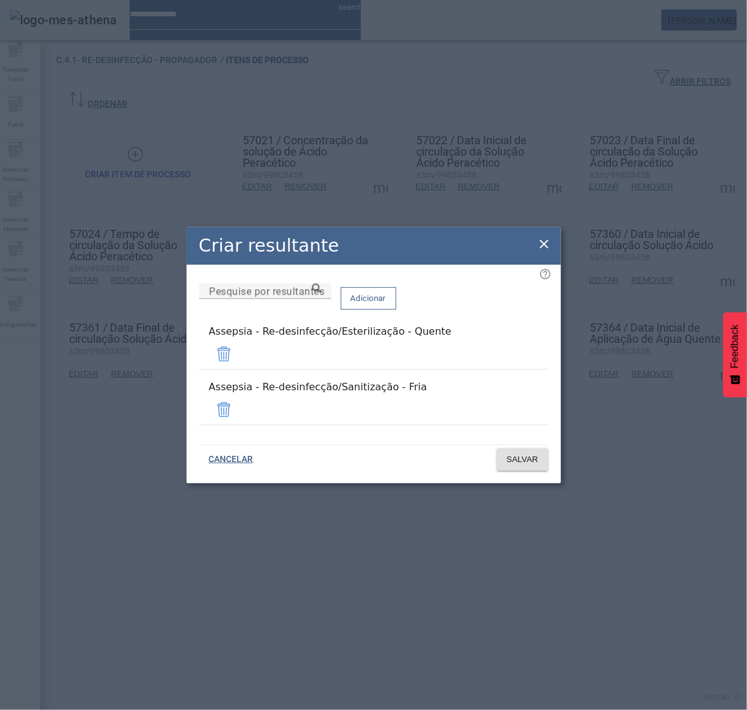
click at [548, 252] on icon at bounding box center [544, 244] width 15 height 15
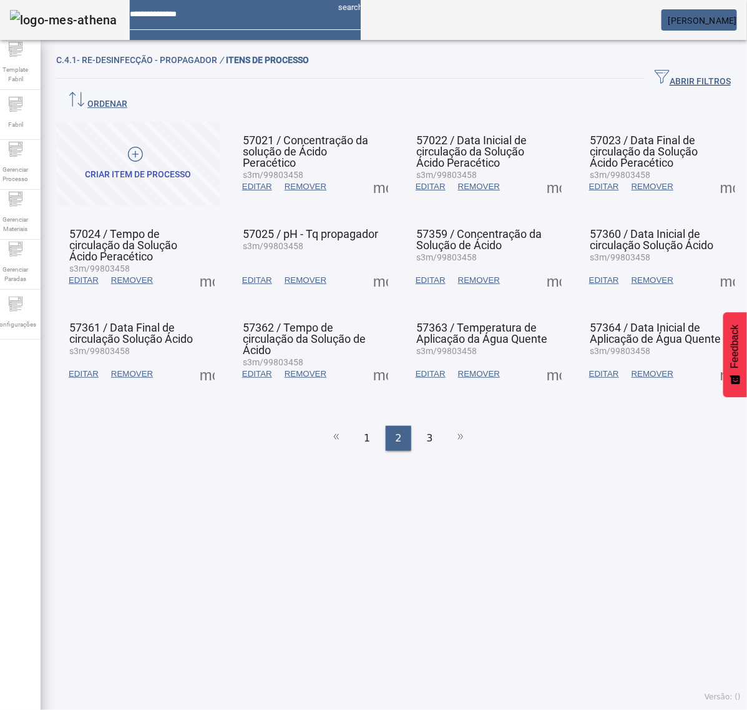
click at [544, 265] on span at bounding box center [554, 280] width 30 height 30
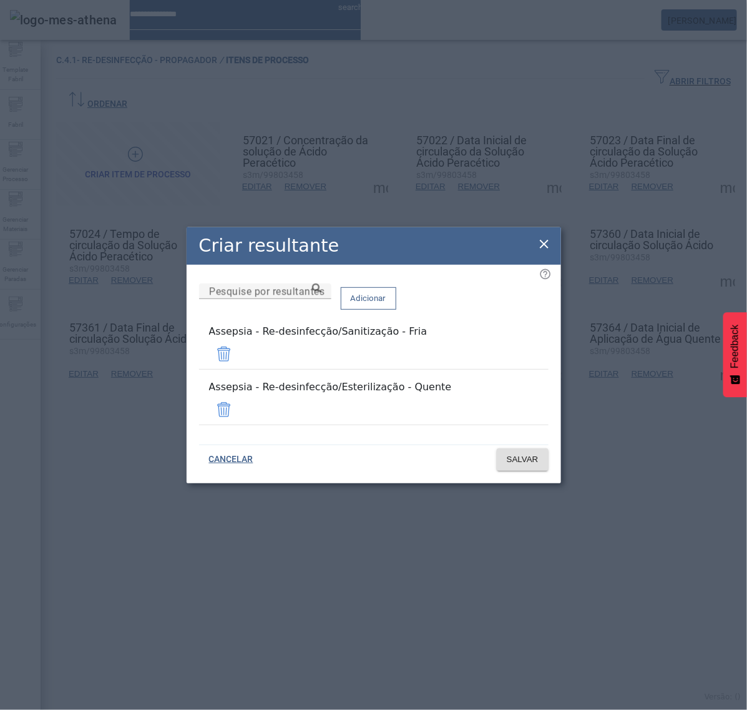
drag, startPoint x: 545, startPoint y: 254, endPoint x: 606, endPoint y: 262, distance: 61.1
click at [544, 252] on icon at bounding box center [544, 244] width 15 height 15
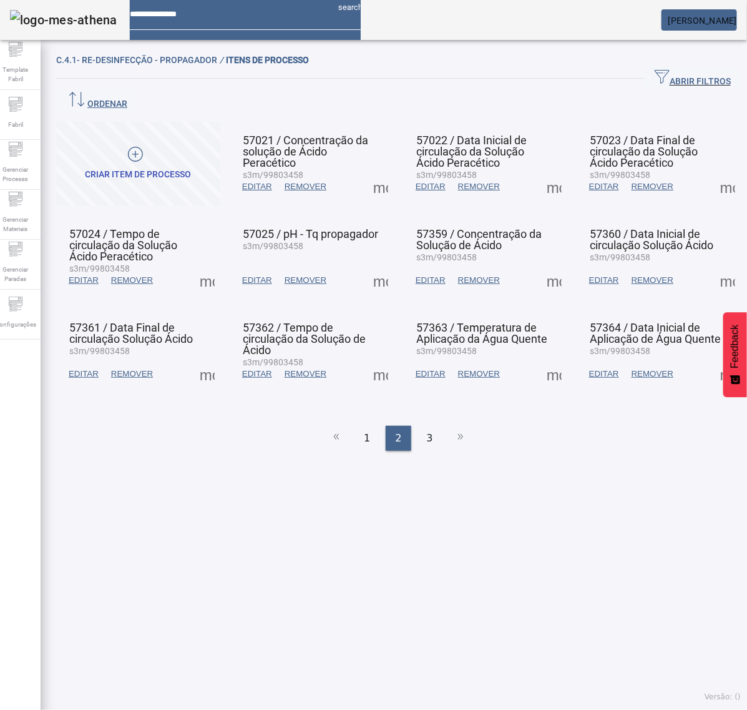
click at [713, 265] on span at bounding box center [728, 280] width 30 height 30
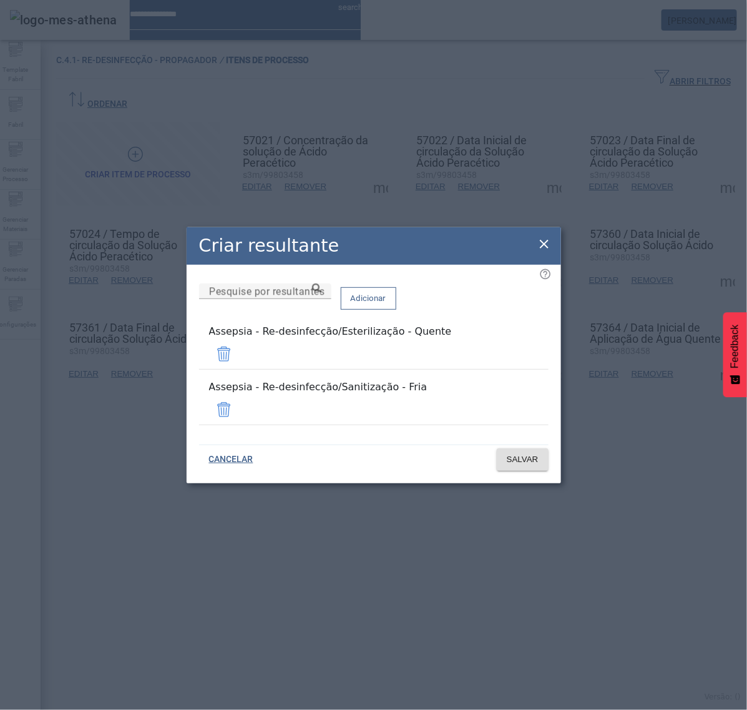
click at [537, 252] on icon at bounding box center [544, 244] width 15 height 15
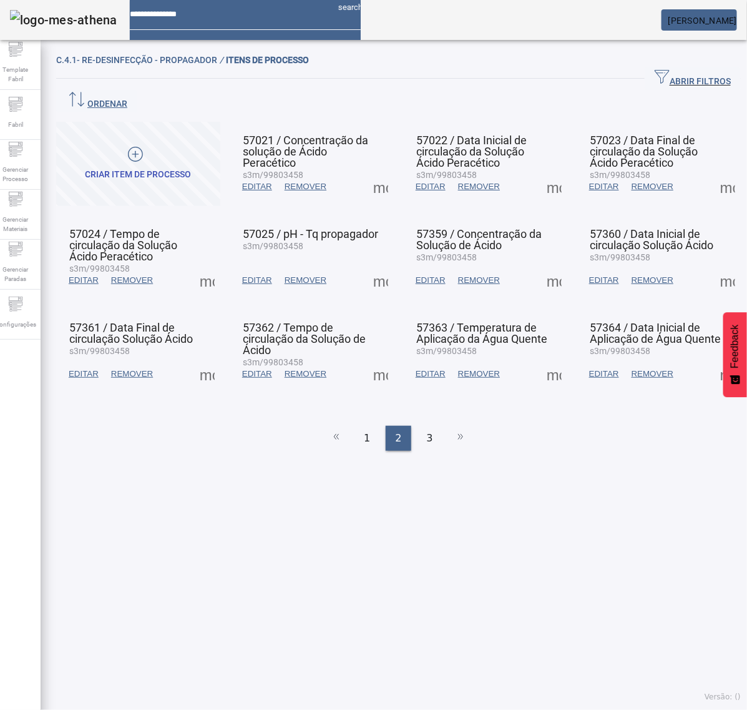
click at [208, 359] on span at bounding box center [207, 374] width 30 height 30
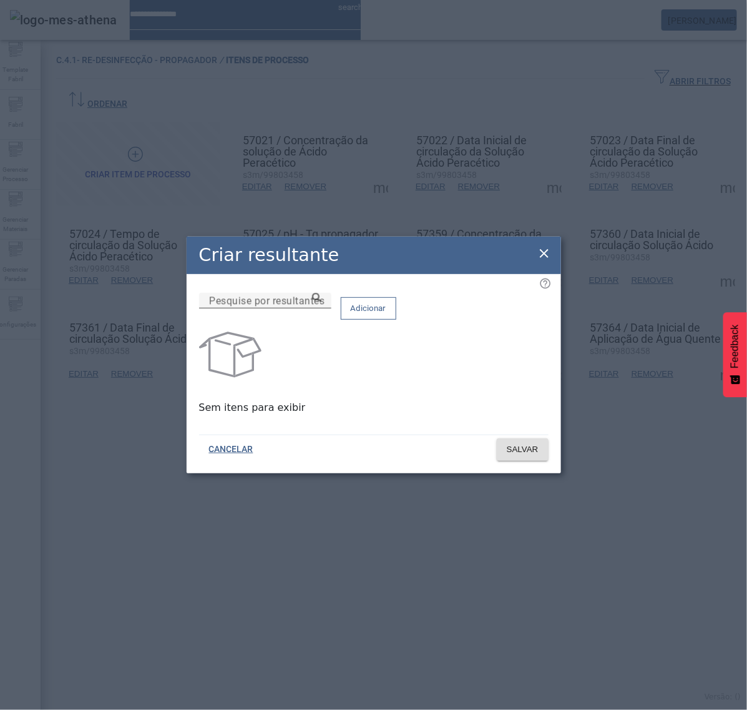
click at [316, 308] on input "Pesquise por resultantes" at bounding box center [265, 300] width 112 height 15
paste input "**********"
click at [321, 302] on icon at bounding box center [316, 297] width 9 height 9
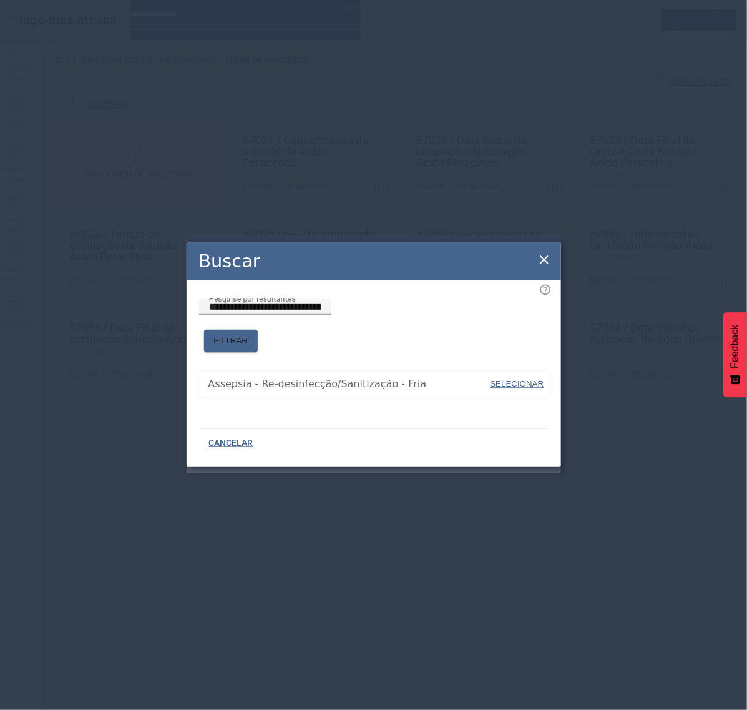
drag, startPoint x: 519, startPoint y: 375, endPoint x: 516, endPoint y: 347, distance: 28.3
click at [519, 379] on span "SELECIONAR" at bounding box center [518, 383] width 54 height 9
type input "**********"
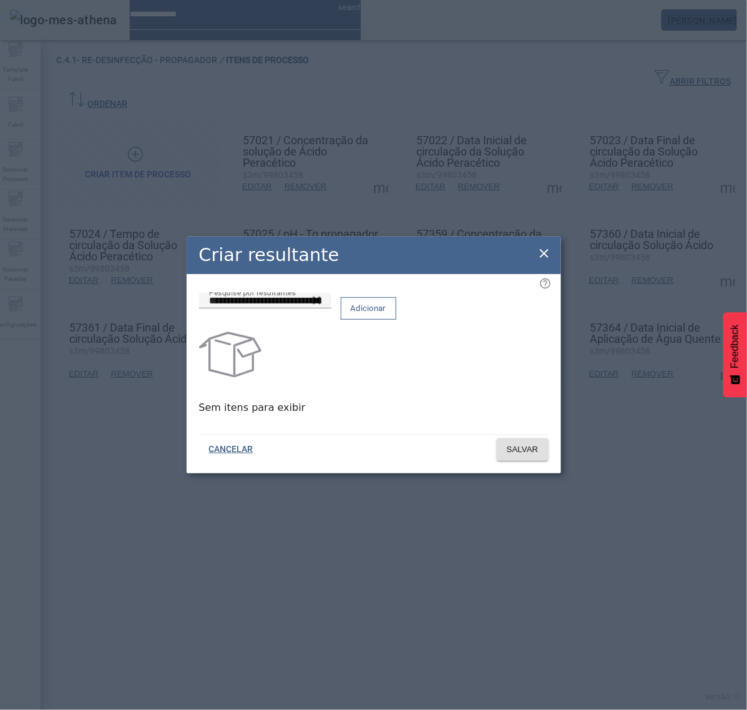
click at [396, 323] on span at bounding box center [368, 308] width 54 height 30
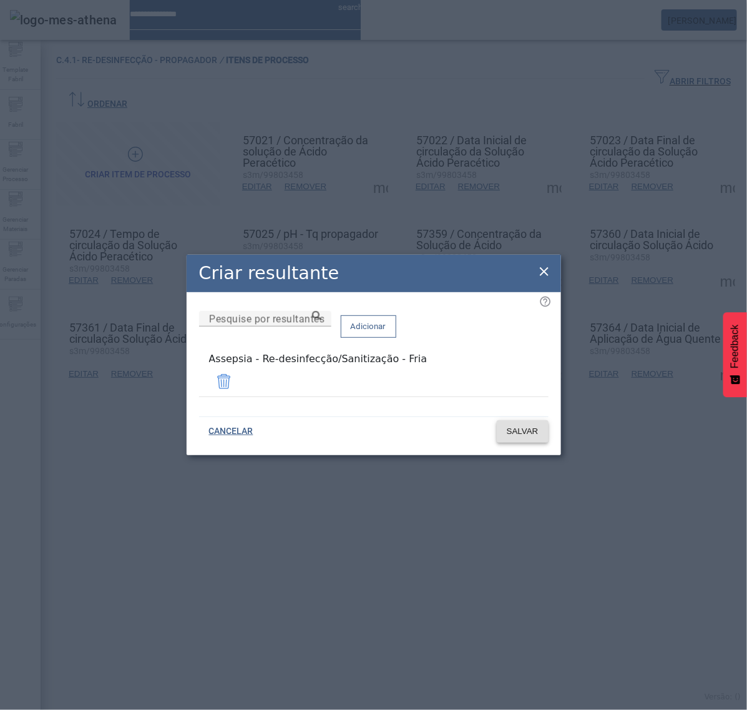
click at [534, 431] on span "SALVAR" at bounding box center [523, 431] width 32 height 12
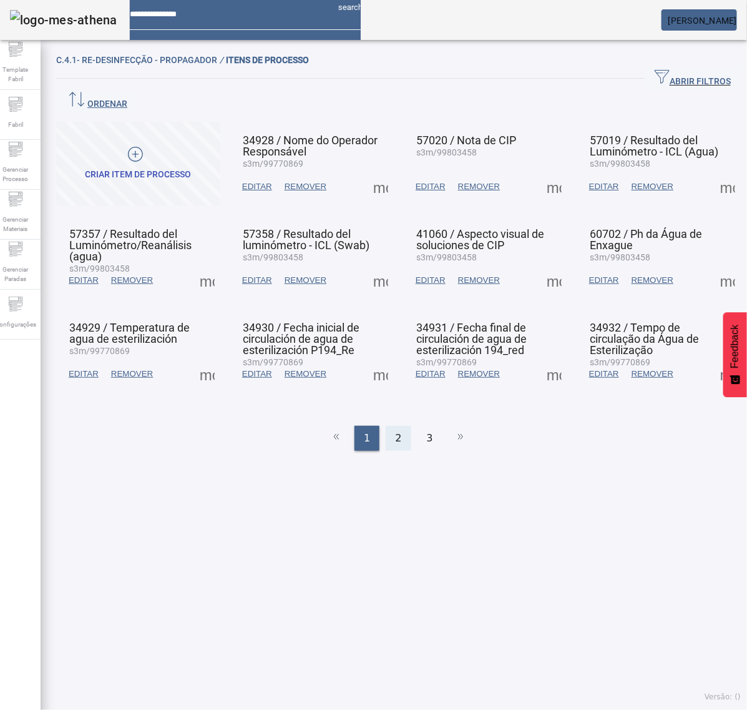
click at [395, 426] on div "2" at bounding box center [398, 438] width 25 height 25
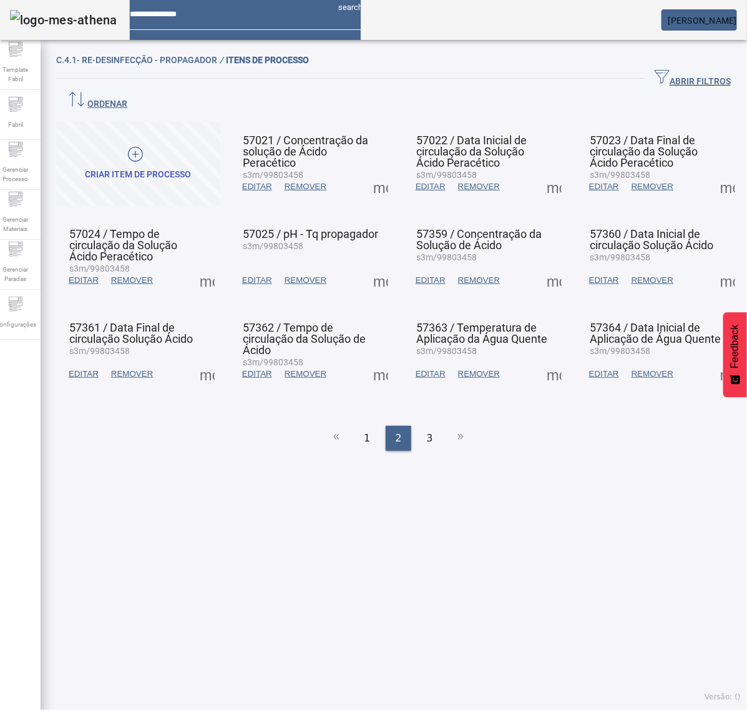
click at [206, 359] on span at bounding box center [207, 374] width 30 height 30
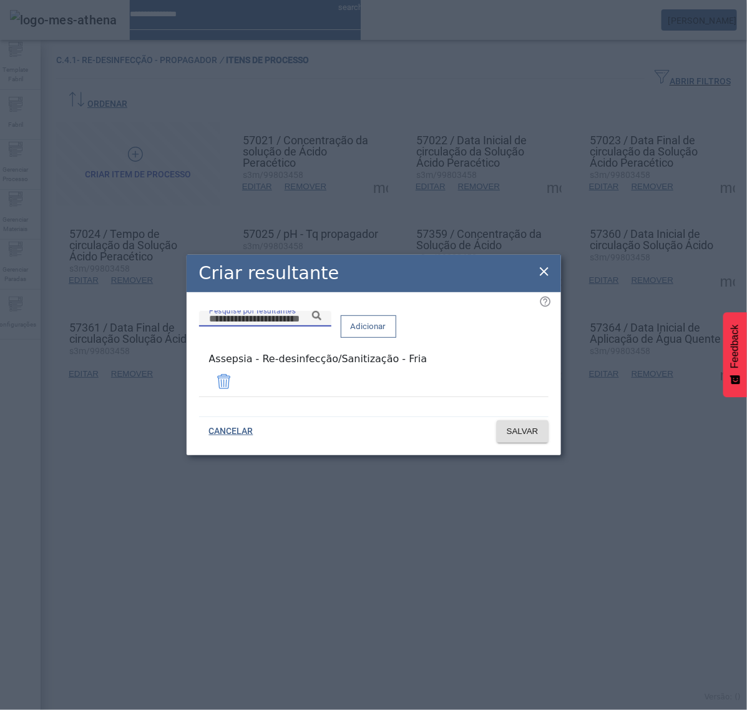
click at [321, 326] on input "Pesquise por resultantes" at bounding box center [265, 318] width 112 height 15
paste input "**********"
click at [321, 320] on icon at bounding box center [316, 315] width 9 height 9
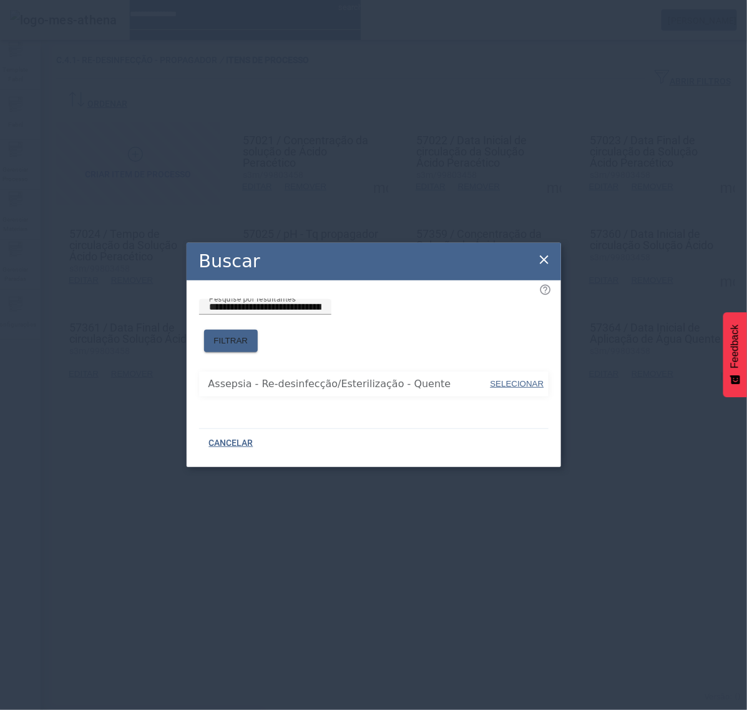
drag, startPoint x: 418, startPoint y: 380, endPoint x: 426, endPoint y: 378, distance: 7.6
drag, startPoint x: 540, startPoint y: 384, endPoint x: 531, endPoint y: 370, distance: 17.1
click at [540, 383] on button "SELECIONAR" at bounding box center [517, 384] width 56 height 22
type input "**********"
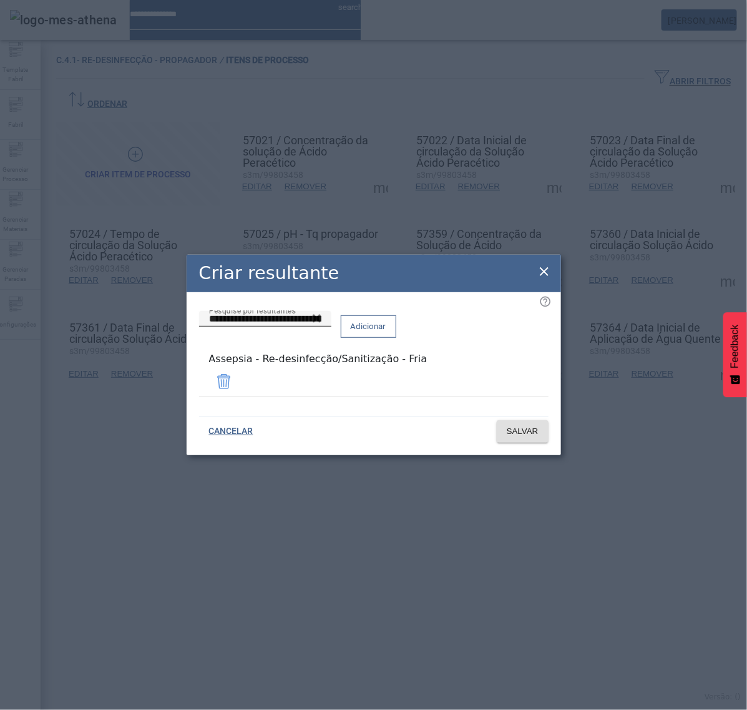
click at [396, 335] on span at bounding box center [368, 326] width 54 height 30
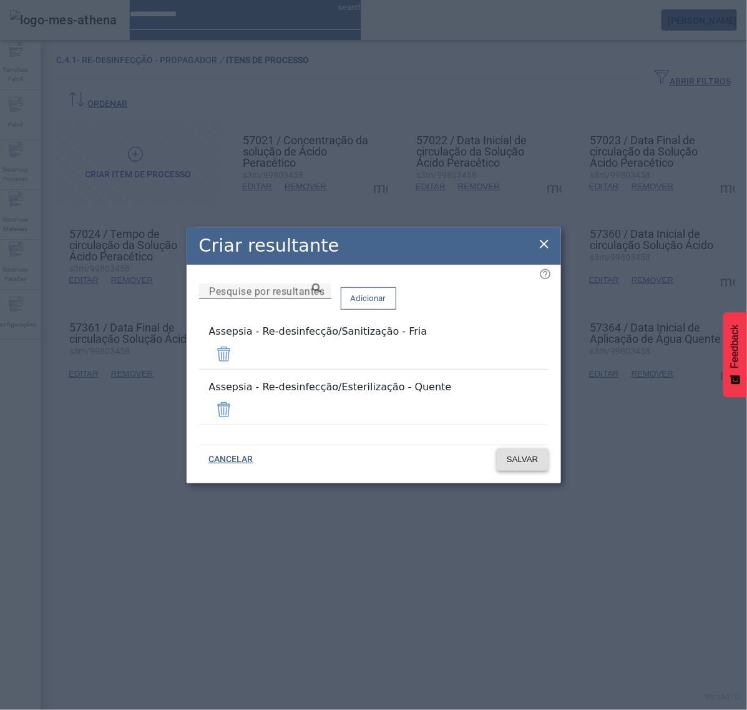
click at [531, 453] on span "SALVAR" at bounding box center [523, 459] width 32 height 12
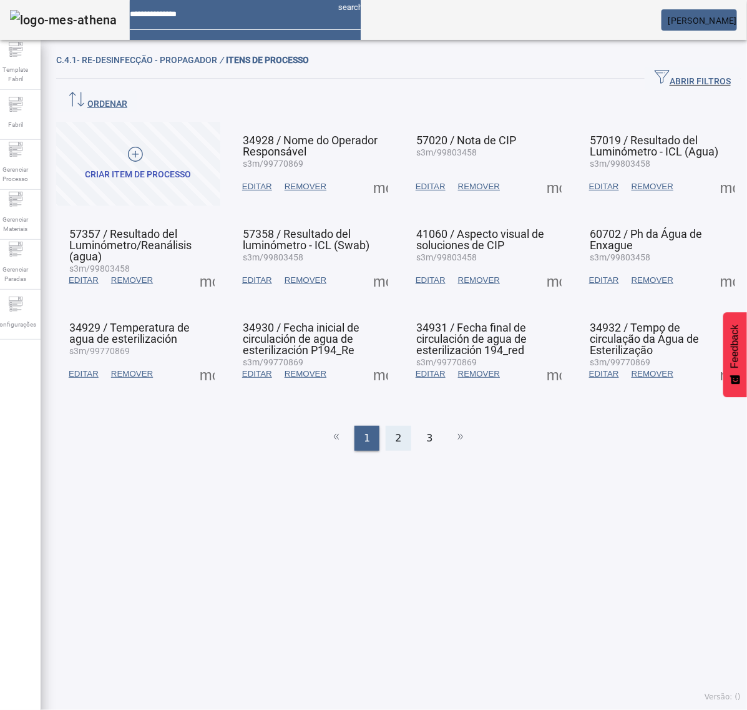
click at [395, 426] on div "2" at bounding box center [398, 438] width 25 height 25
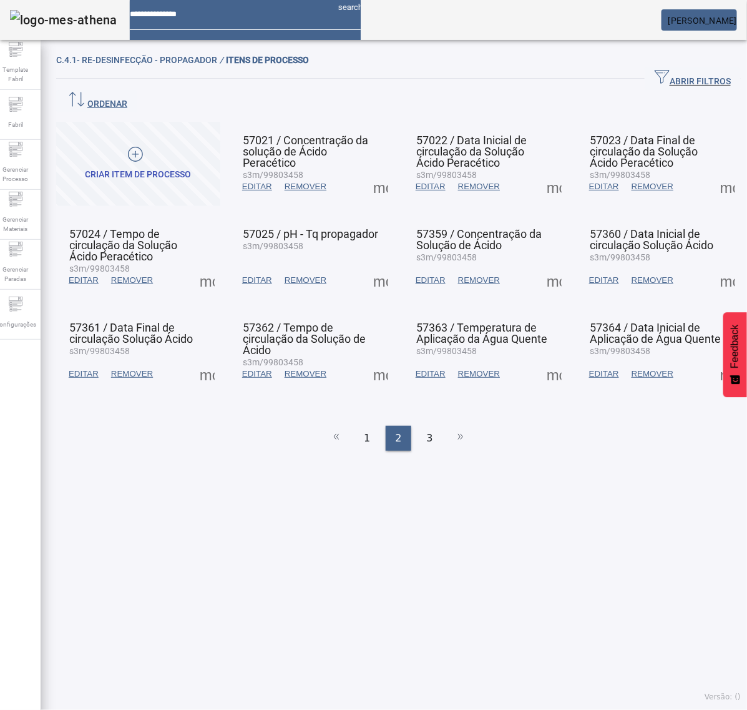
click at [207, 359] on span at bounding box center [207, 374] width 30 height 30
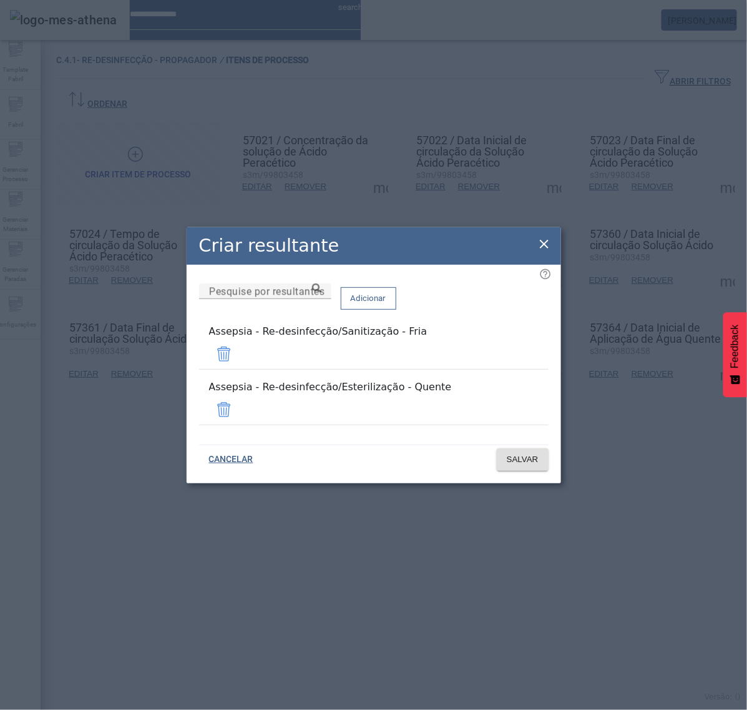
click at [543, 247] on icon at bounding box center [544, 244] width 15 height 15
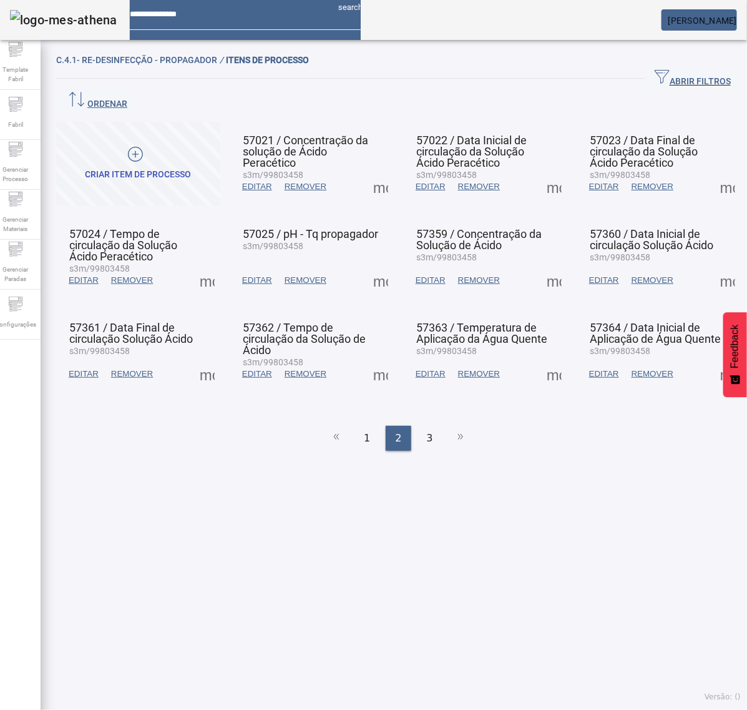
click at [375, 359] on span at bounding box center [381, 374] width 30 height 30
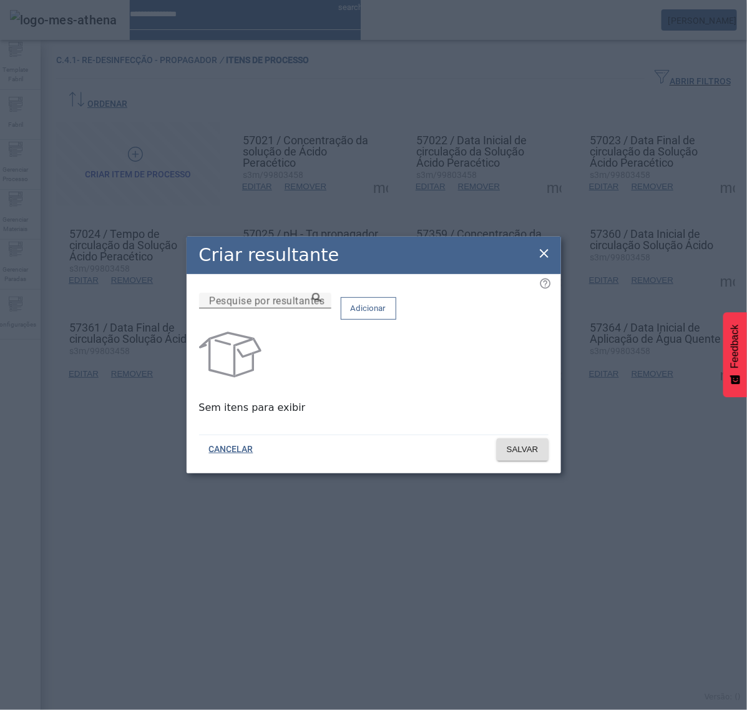
click at [321, 308] on input "Pesquise por resultantes" at bounding box center [265, 300] width 112 height 15
paste input "**********"
click at [321, 308] on input "**********" at bounding box center [265, 300] width 112 height 15
click at [321, 302] on icon at bounding box center [316, 297] width 9 height 9
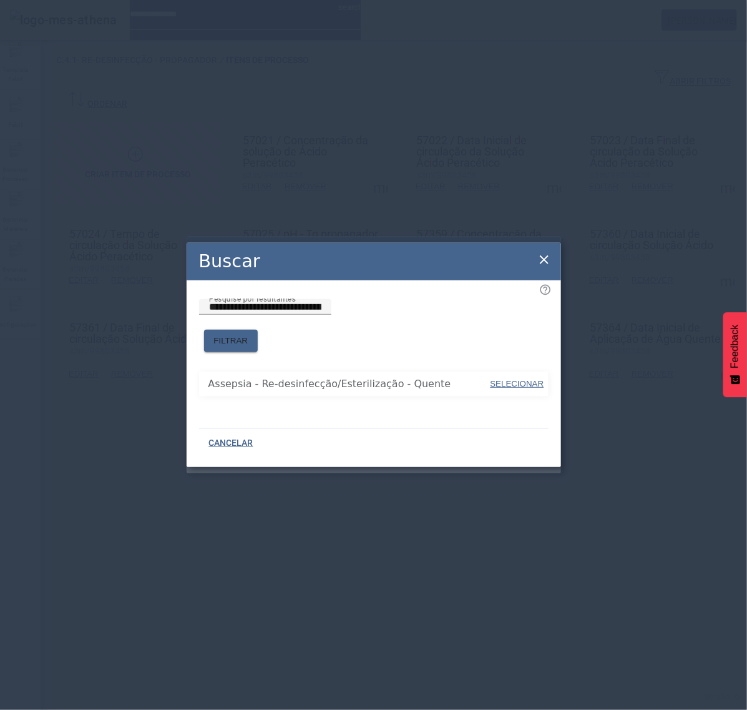
drag, startPoint x: 522, startPoint y: 378, endPoint x: 517, endPoint y: 348, distance: 29.9
click at [522, 379] on span "SELECIONAR" at bounding box center [518, 383] width 54 height 9
type input "**********"
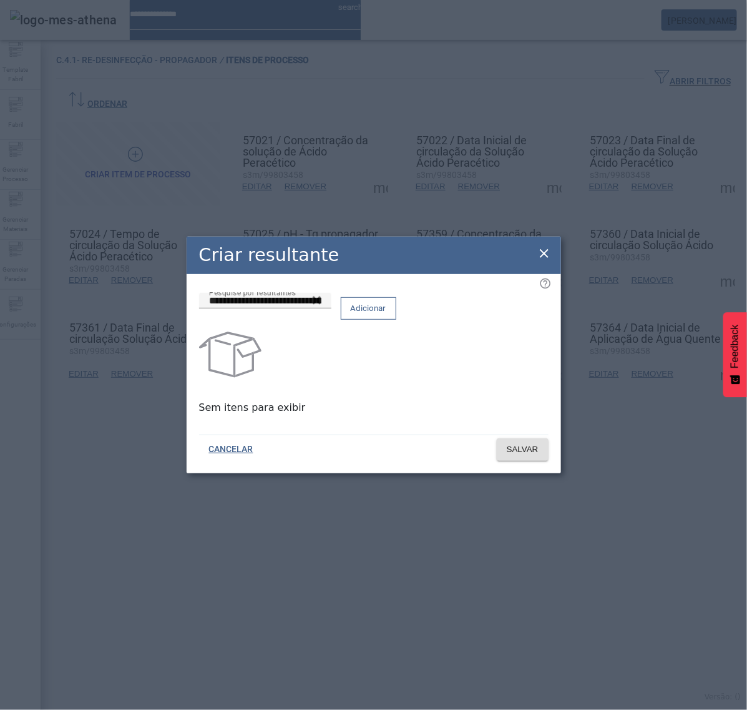
click at [396, 323] on span at bounding box center [368, 308] width 54 height 30
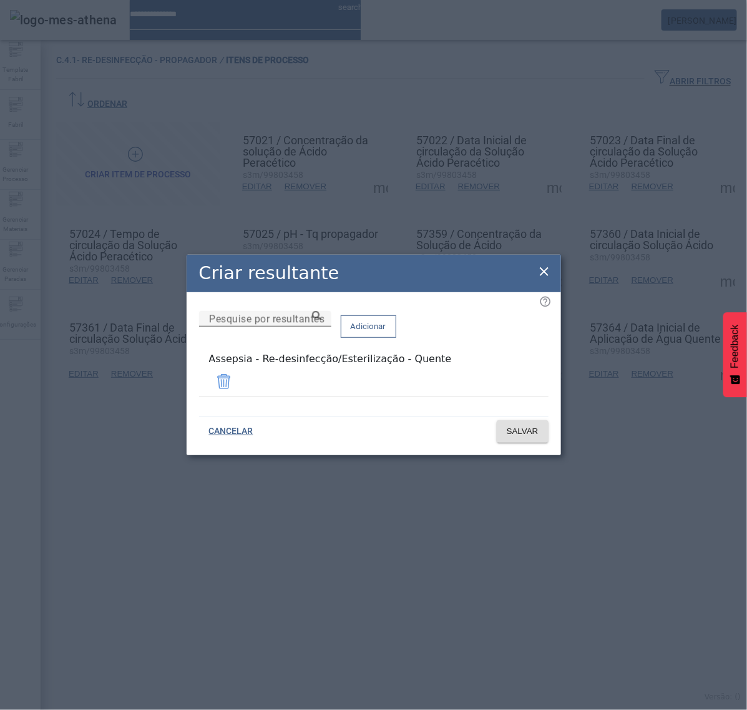
click at [321, 326] on input "Pesquise por resultantes" at bounding box center [265, 318] width 112 height 15
paste input "**********"
type input "**********"
drag, startPoint x: 437, startPoint y: 361, endPoint x: 509, endPoint y: 343, distance: 74.5
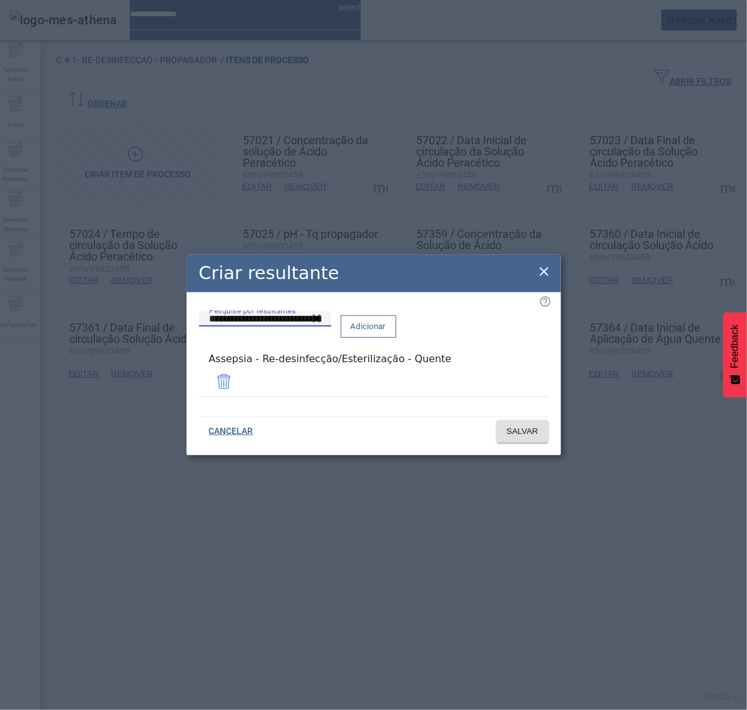
click at [386, 333] on span "Adicionar" at bounding box center [369, 326] width 36 height 12
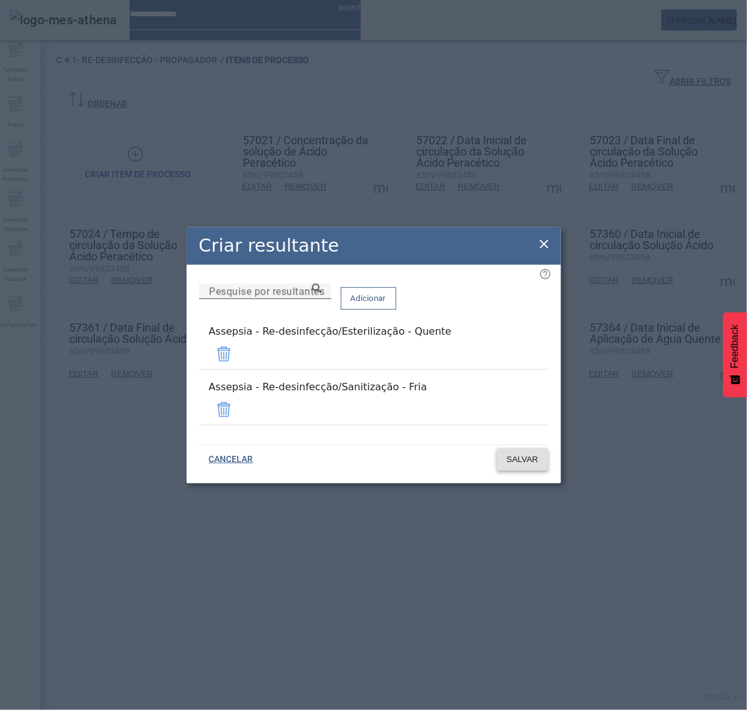
click at [531, 453] on span "SALVAR" at bounding box center [523, 459] width 32 height 12
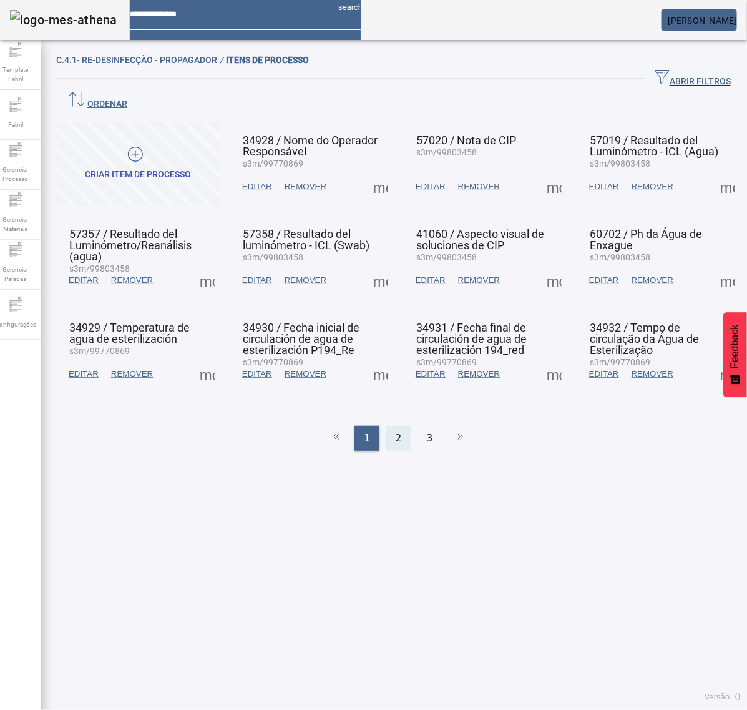
click at [400, 426] on div "2" at bounding box center [398, 438] width 25 height 25
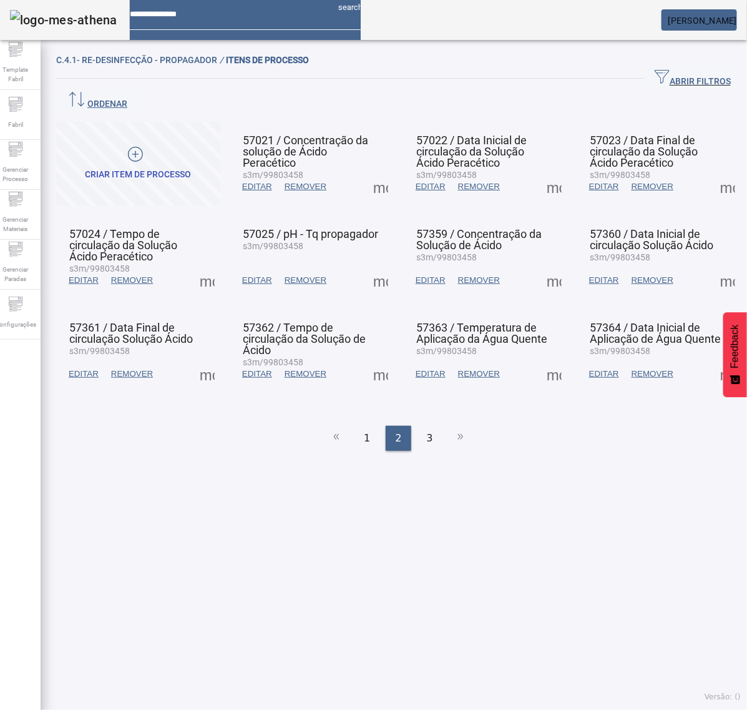
click at [381, 359] on span at bounding box center [381, 374] width 30 height 30
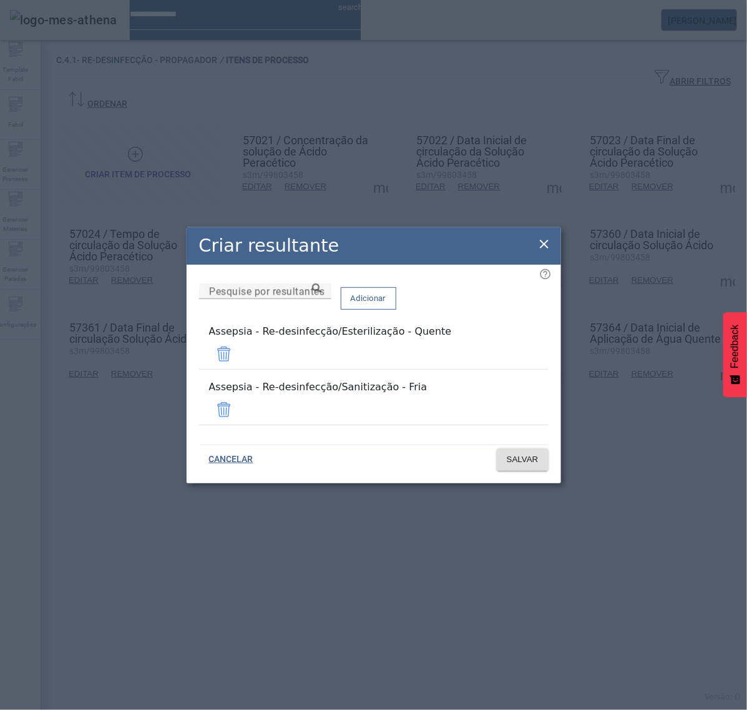
drag, startPoint x: 541, startPoint y: 258, endPoint x: 545, endPoint y: 285, distance: 27.2
click at [542, 248] on icon at bounding box center [544, 244] width 9 height 9
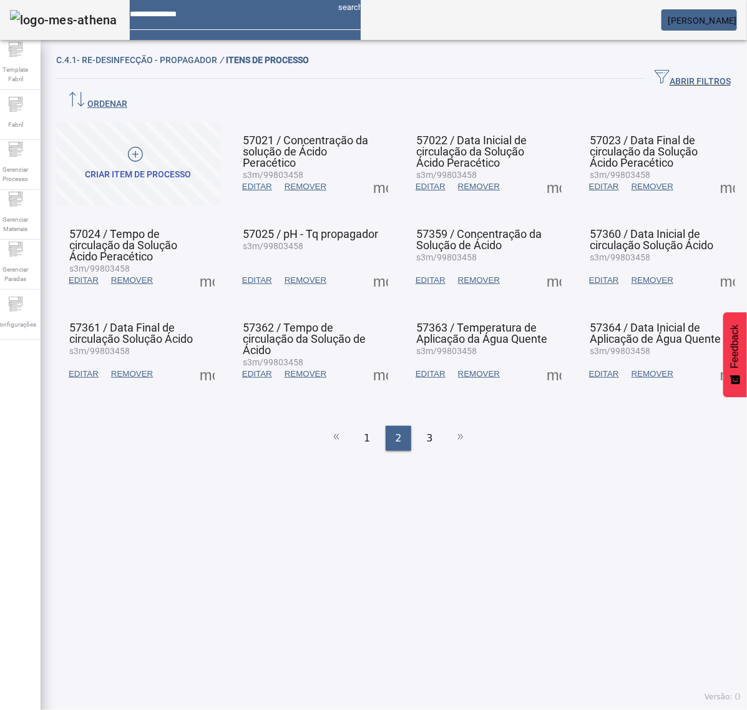
click at [543, 359] on span at bounding box center [554, 374] width 30 height 30
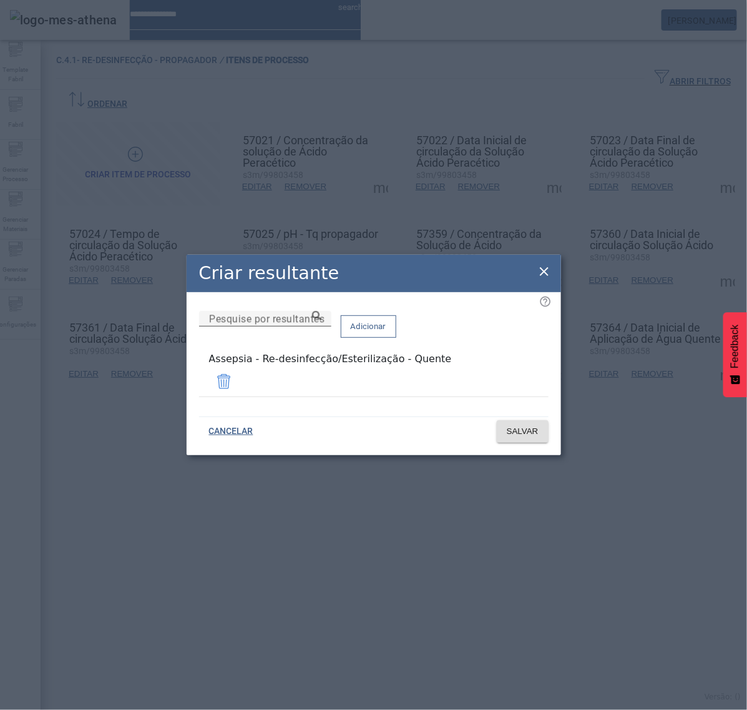
click at [321, 326] on input "Pesquise por resultantes" at bounding box center [265, 318] width 112 height 15
paste input "**********"
click at [321, 320] on icon at bounding box center [316, 315] width 9 height 9
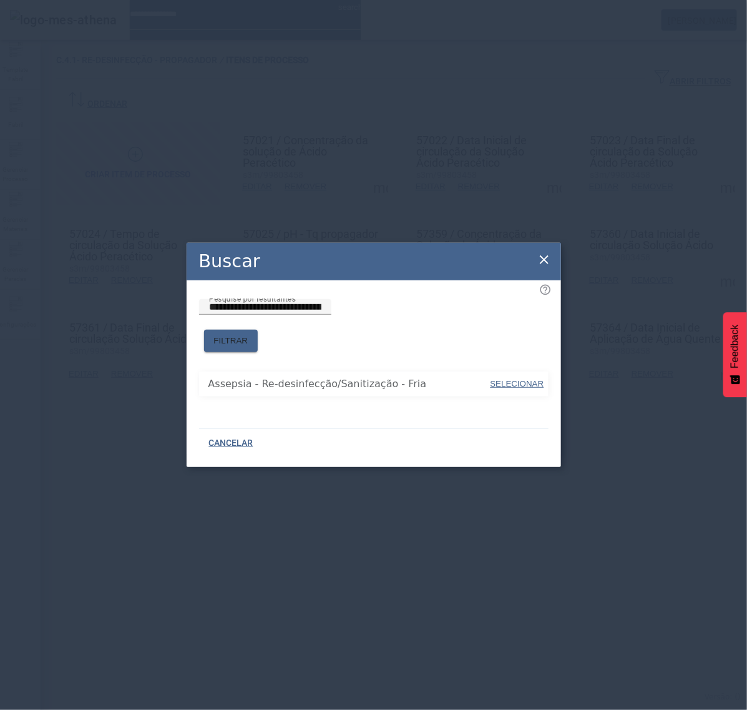
drag, startPoint x: 509, startPoint y: 383, endPoint x: 512, endPoint y: 356, distance: 27.0
click at [509, 383] on span "SELECIONAR" at bounding box center [518, 384] width 54 height 12
type input "**********"
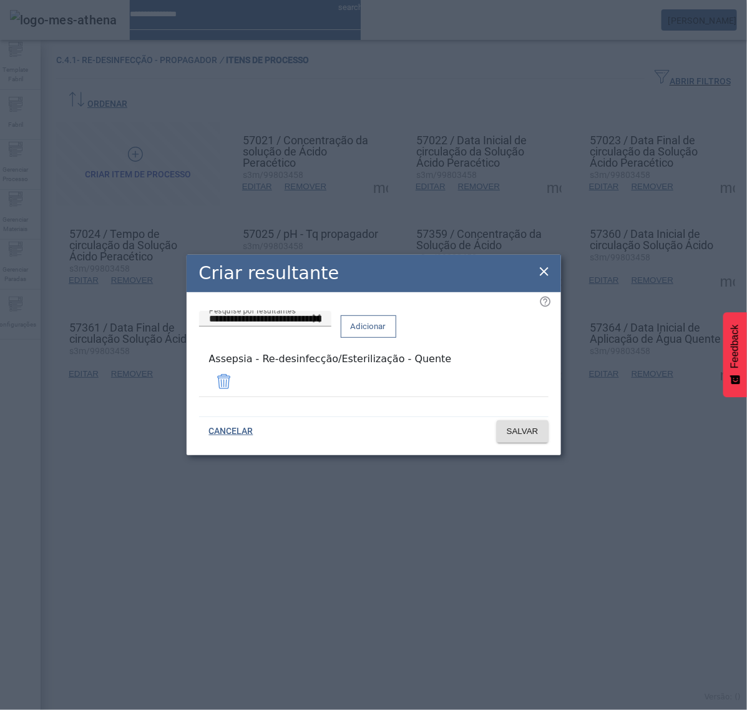
click at [396, 325] on span at bounding box center [368, 326] width 54 height 30
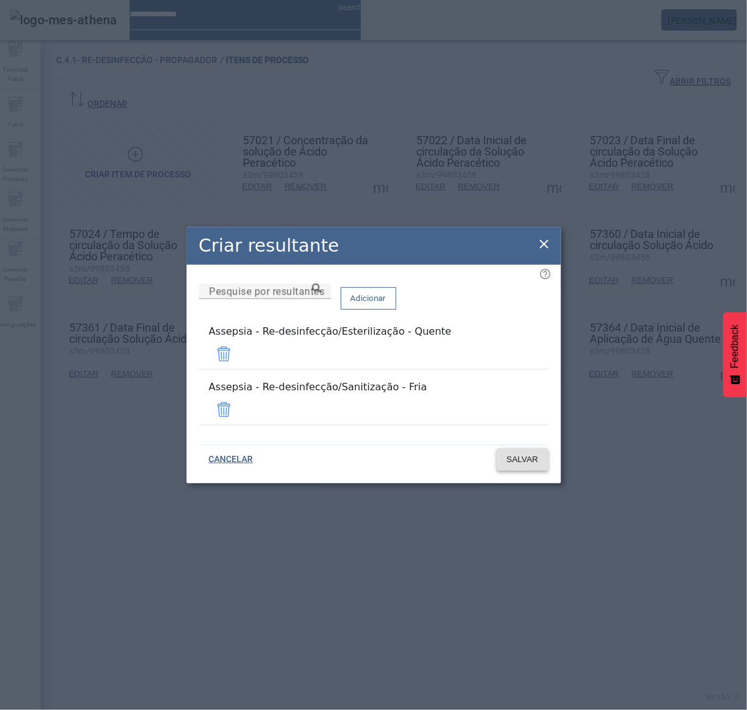
click at [539, 454] on span at bounding box center [523, 459] width 52 height 30
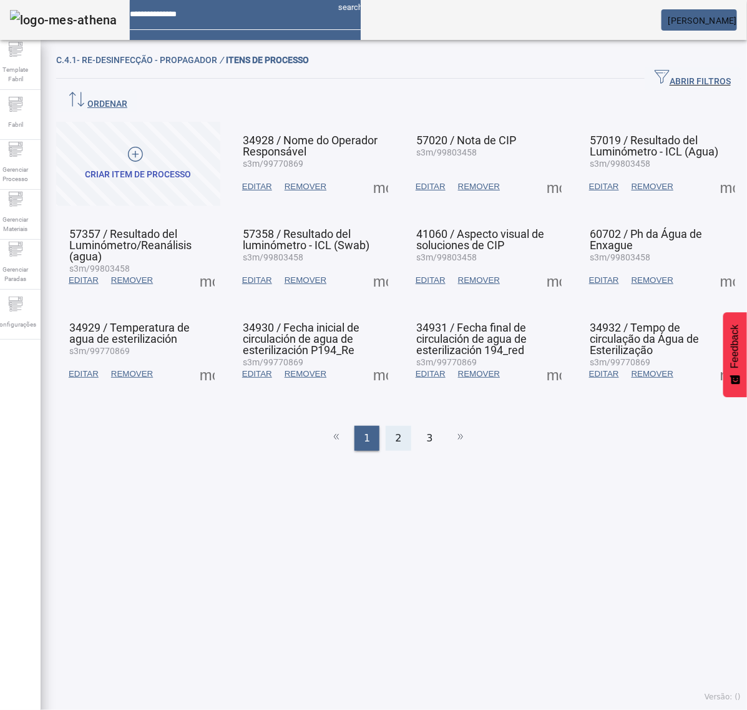
drag, startPoint x: 394, startPoint y: 403, endPoint x: 453, endPoint y: 392, distance: 60.2
click at [395, 431] on span "2" at bounding box center [398, 438] width 6 height 15
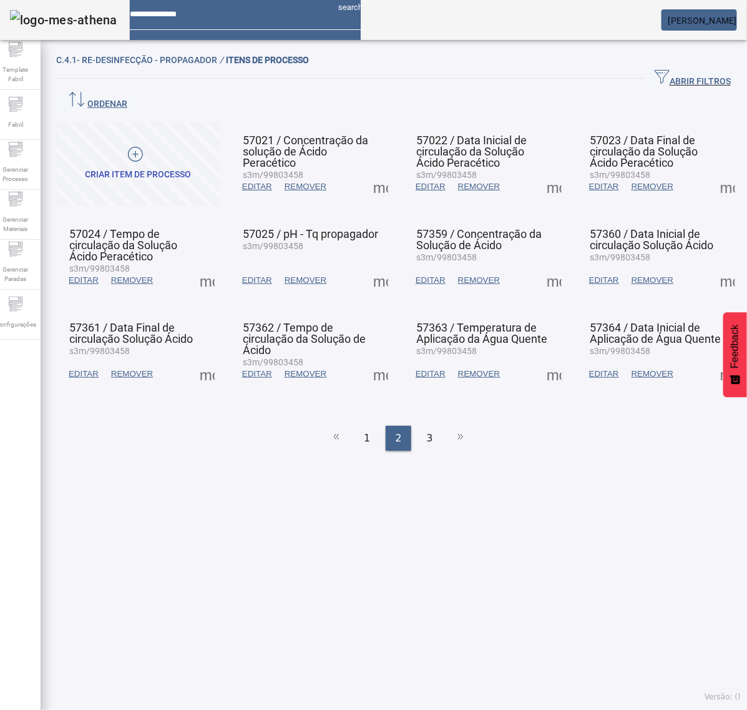
click at [557, 353] on mat-grid-list "CRIAR ITEM DE PROCESSO 57021 / Concentração da solução de Ácido Peracético s3m/…" at bounding box center [398, 258] width 685 height 272
click at [551, 359] on span at bounding box center [554, 374] width 30 height 30
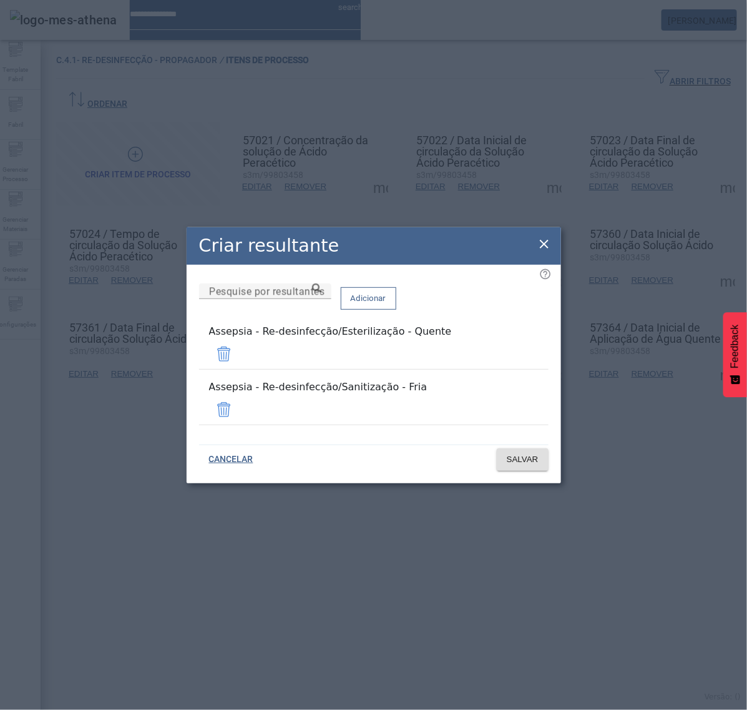
drag, startPoint x: 543, startPoint y: 250, endPoint x: 563, endPoint y: 268, distance: 27.0
click at [544, 251] on icon at bounding box center [544, 244] width 15 height 15
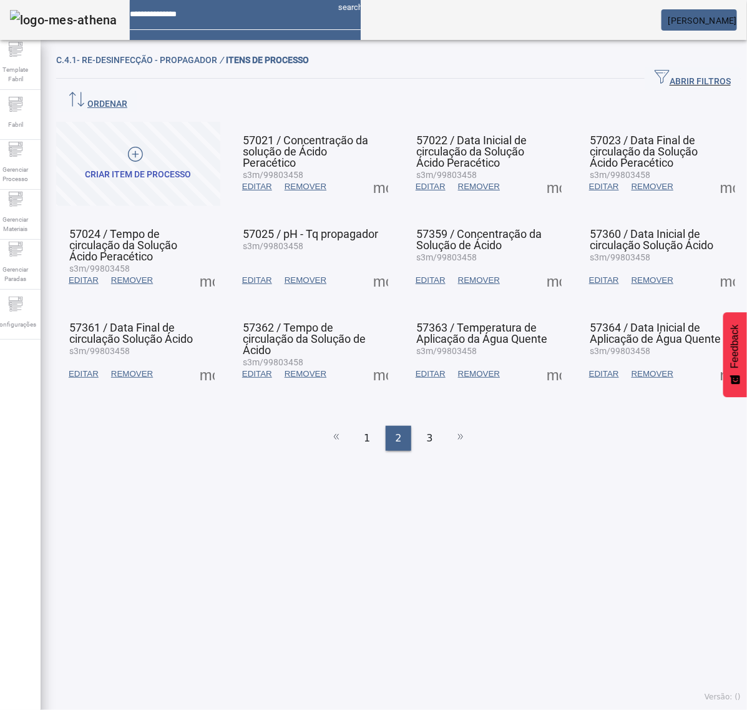
click at [713, 359] on span at bounding box center [728, 374] width 30 height 30
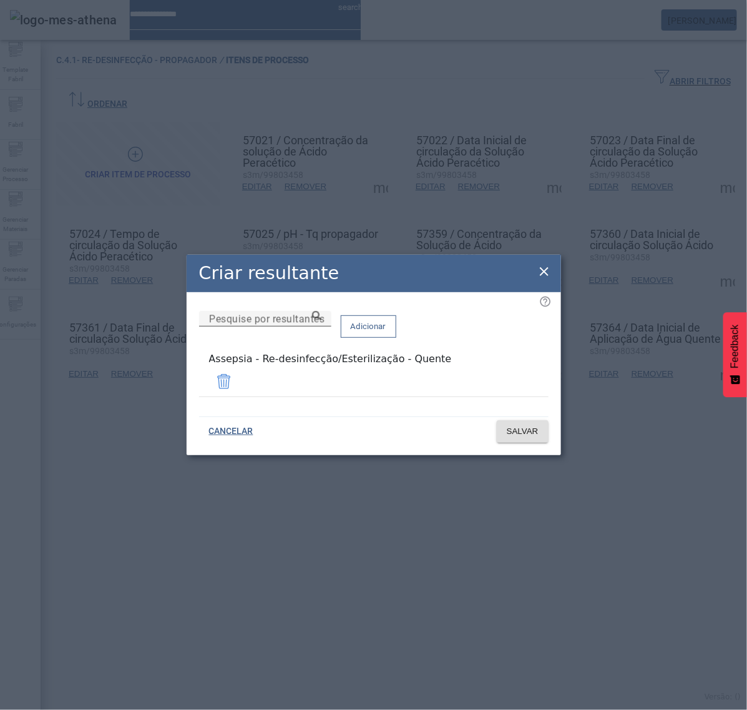
click at [321, 326] on input "Pesquise por resultantes" at bounding box center [265, 318] width 112 height 15
paste input "**********"
click at [321, 320] on icon at bounding box center [316, 315] width 9 height 9
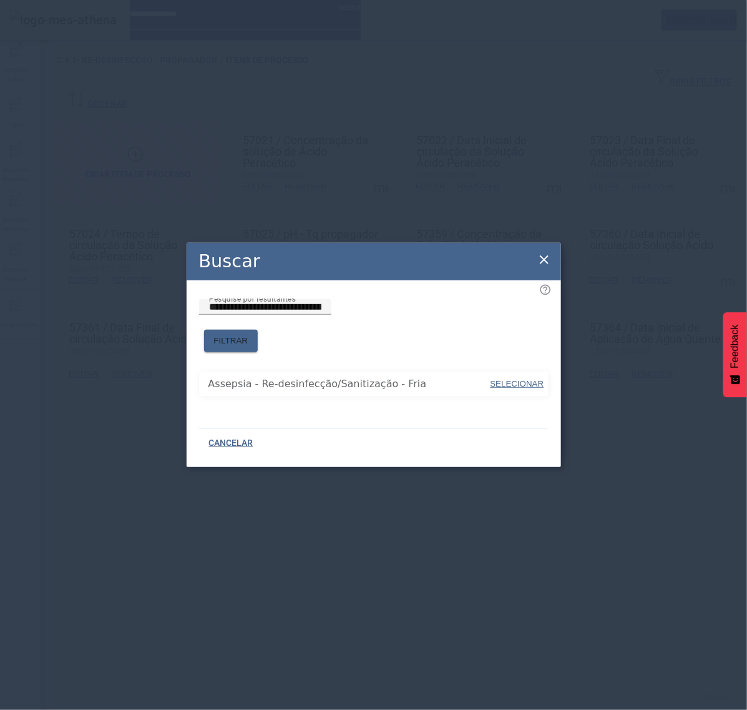
click at [525, 379] on span "SELECIONAR" at bounding box center [518, 383] width 54 height 9
type input "**********"
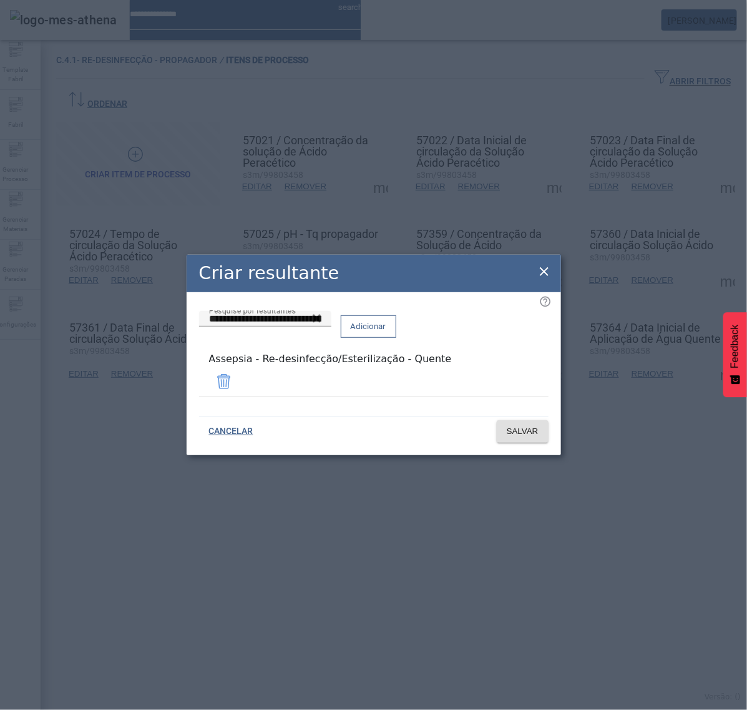
click at [386, 333] on span "Adicionar" at bounding box center [369, 326] width 36 height 12
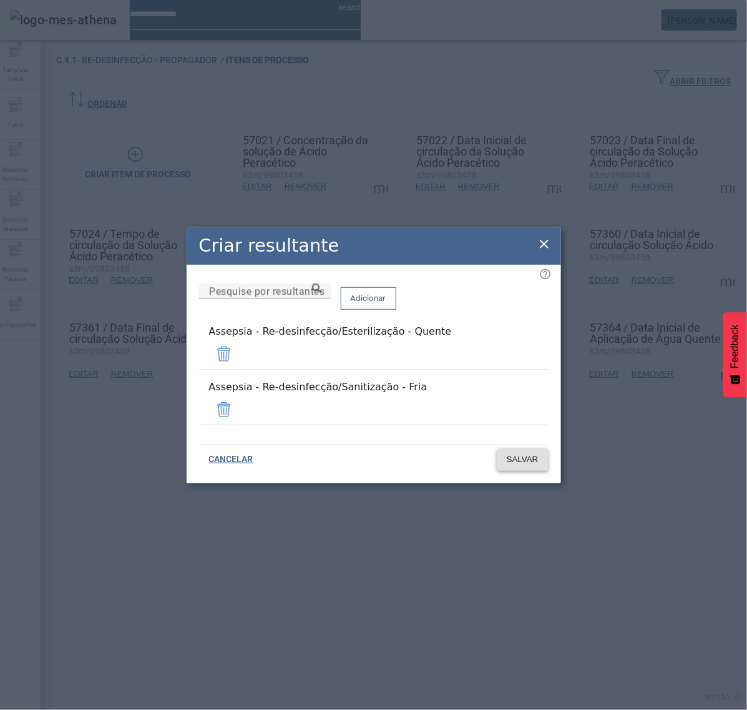
click at [529, 454] on span "SALVAR" at bounding box center [523, 459] width 32 height 12
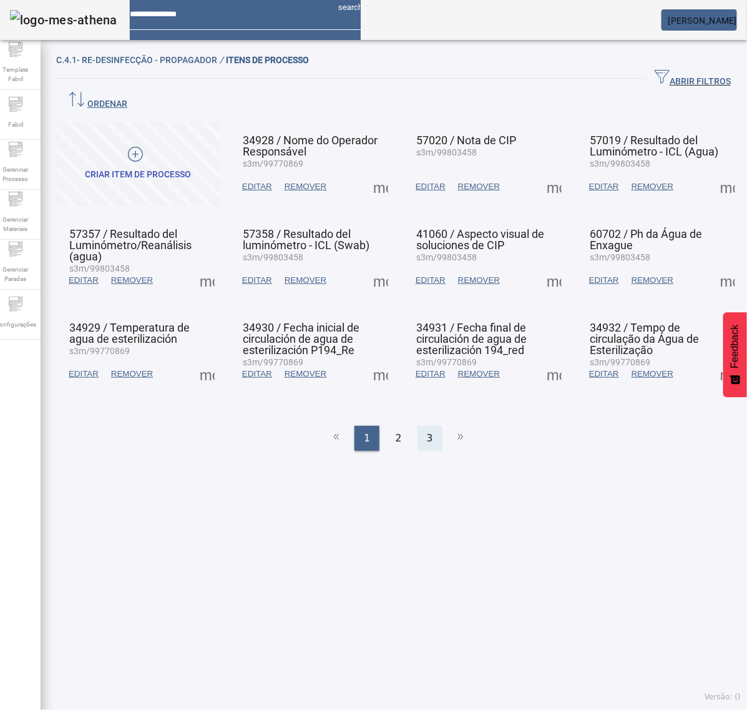
click at [427, 431] on span "3" at bounding box center [430, 438] width 6 height 15
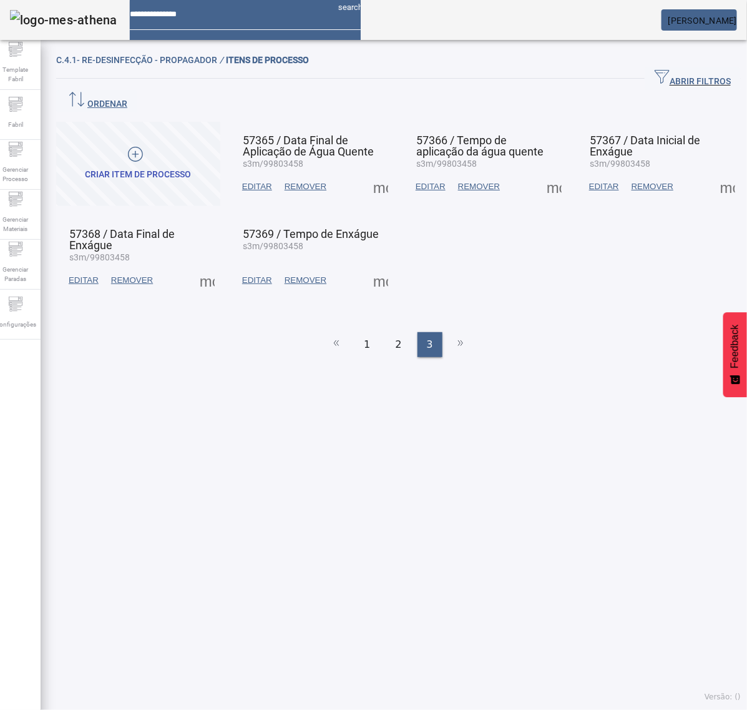
click at [381, 172] on span at bounding box center [381, 187] width 30 height 30
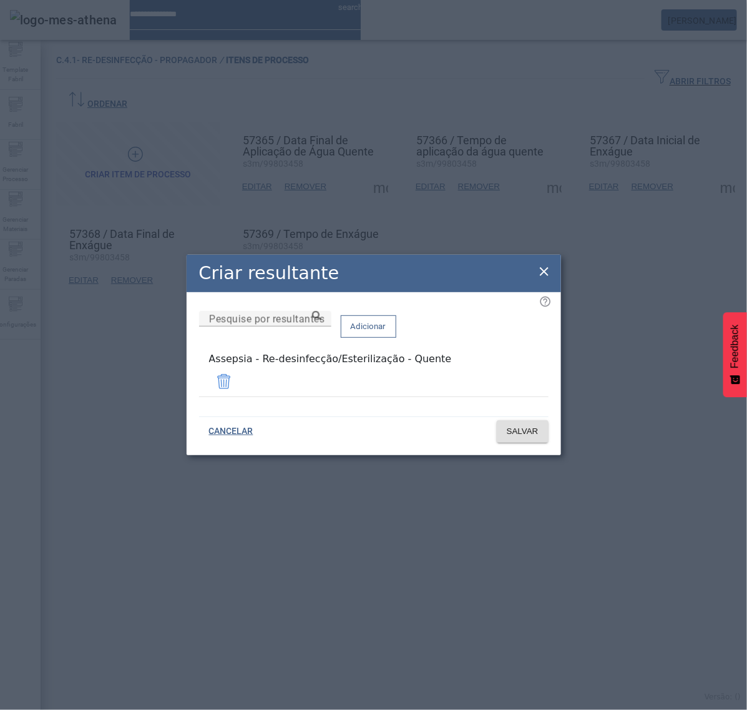
click at [546, 279] on icon at bounding box center [544, 271] width 15 height 15
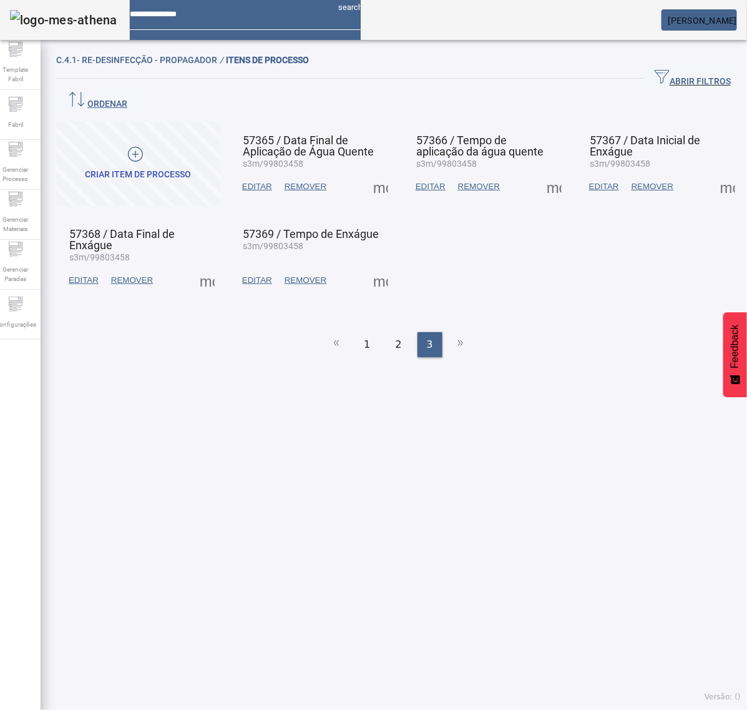
click at [539, 172] on span at bounding box center [554, 187] width 30 height 30
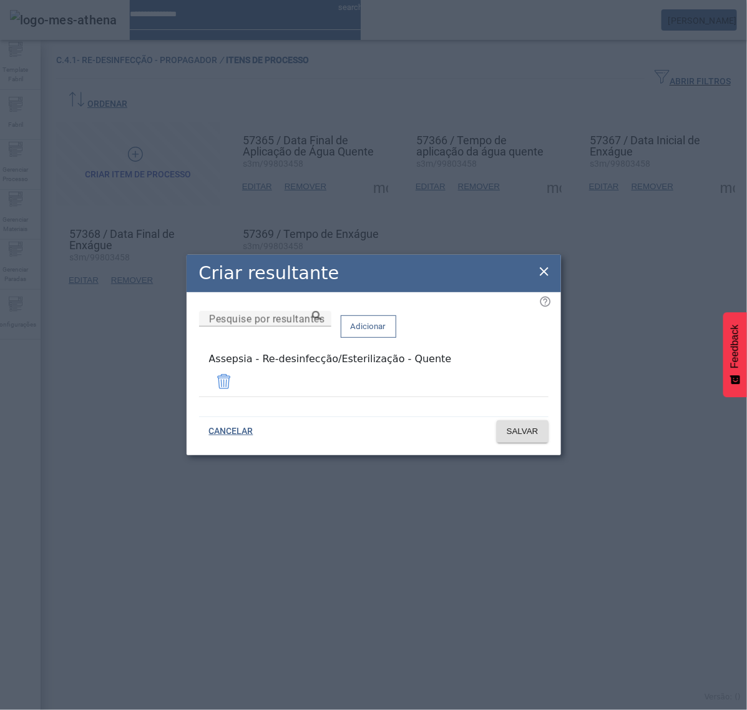
click at [541, 275] on icon at bounding box center [544, 271] width 15 height 15
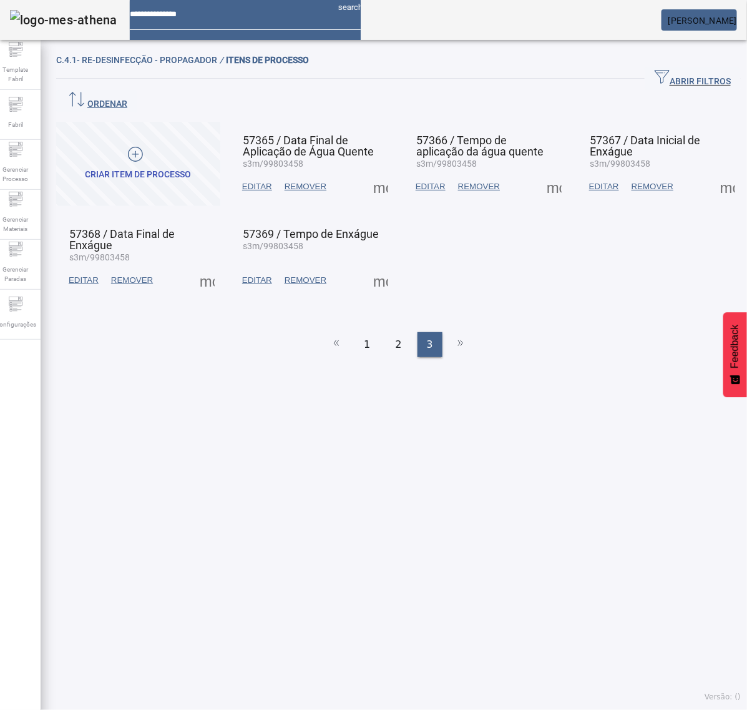
click at [713, 172] on span at bounding box center [728, 187] width 30 height 30
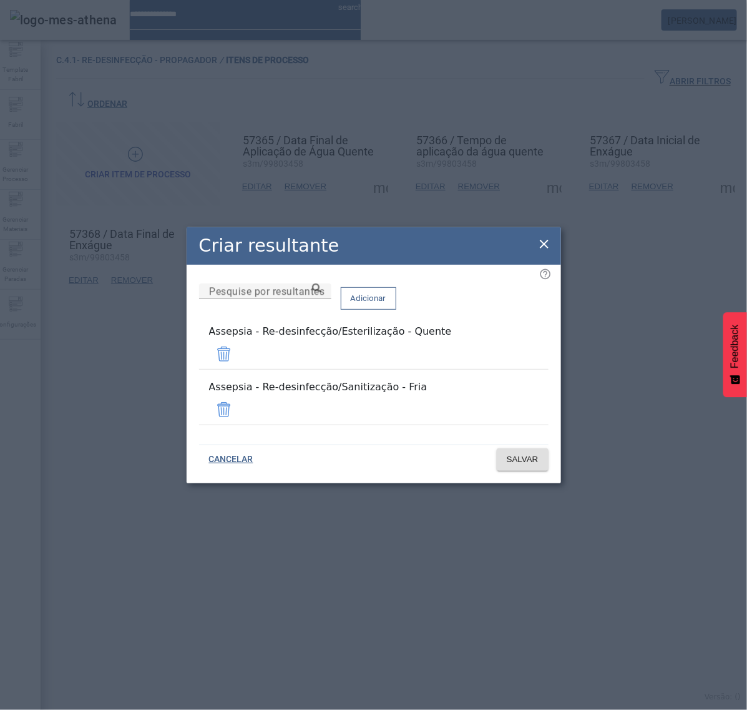
drag, startPoint x: 537, startPoint y: 247, endPoint x: 544, endPoint y: 248, distance: 7.0
click at [537, 247] on icon at bounding box center [544, 244] width 15 height 15
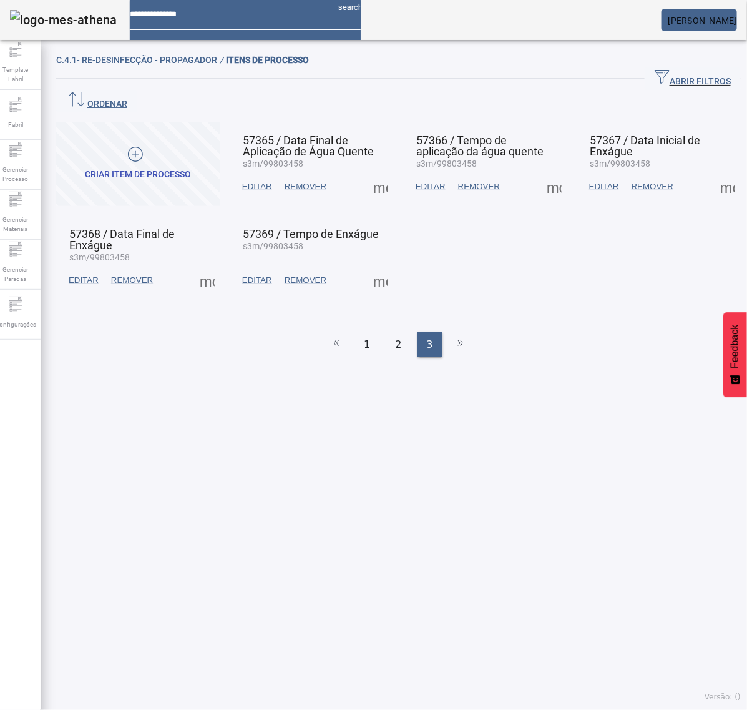
click at [373, 265] on span at bounding box center [381, 280] width 30 height 30
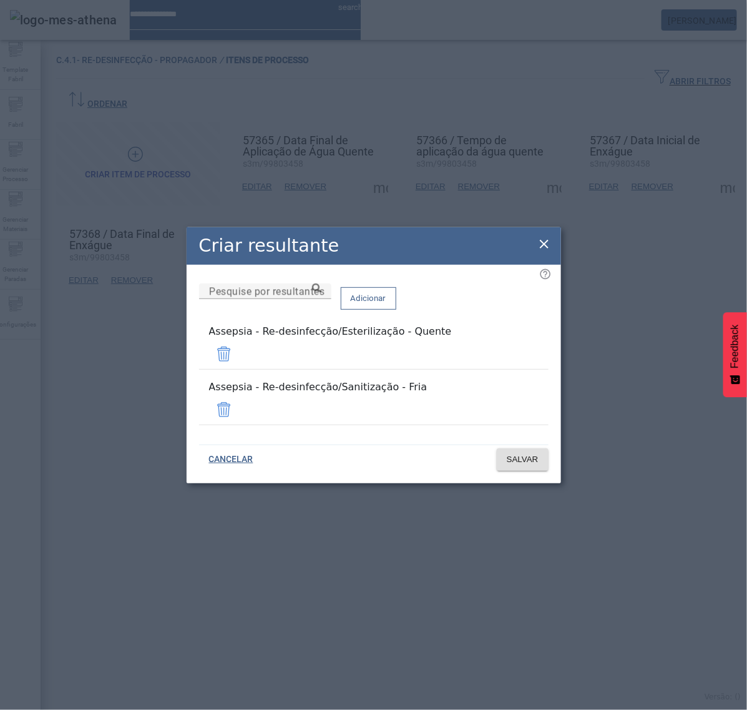
click at [545, 252] on icon at bounding box center [544, 244] width 15 height 15
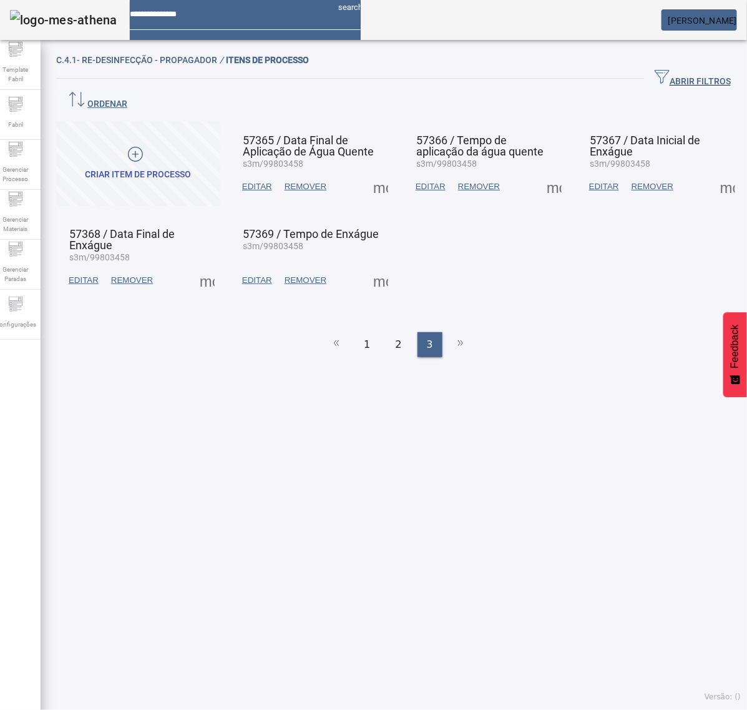
click at [208, 265] on span at bounding box center [207, 280] width 30 height 30
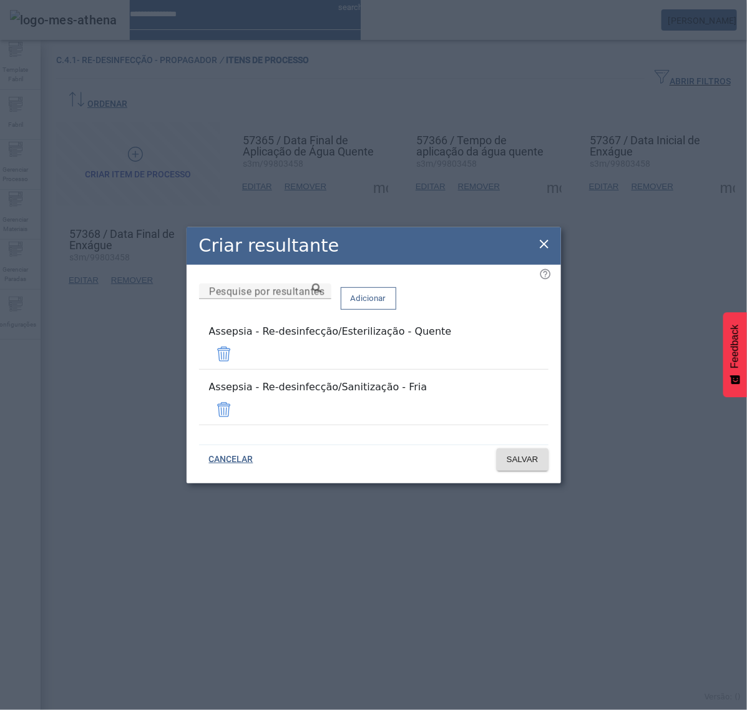
click at [546, 248] on icon at bounding box center [544, 244] width 9 height 9
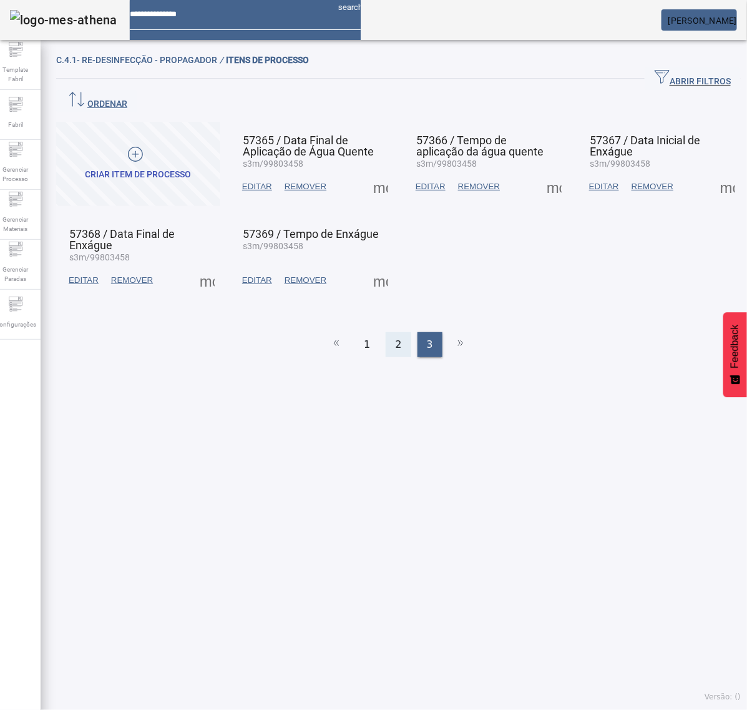
click at [395, 337] on span "2" at bounding box center [398, 344] width 6 height 15
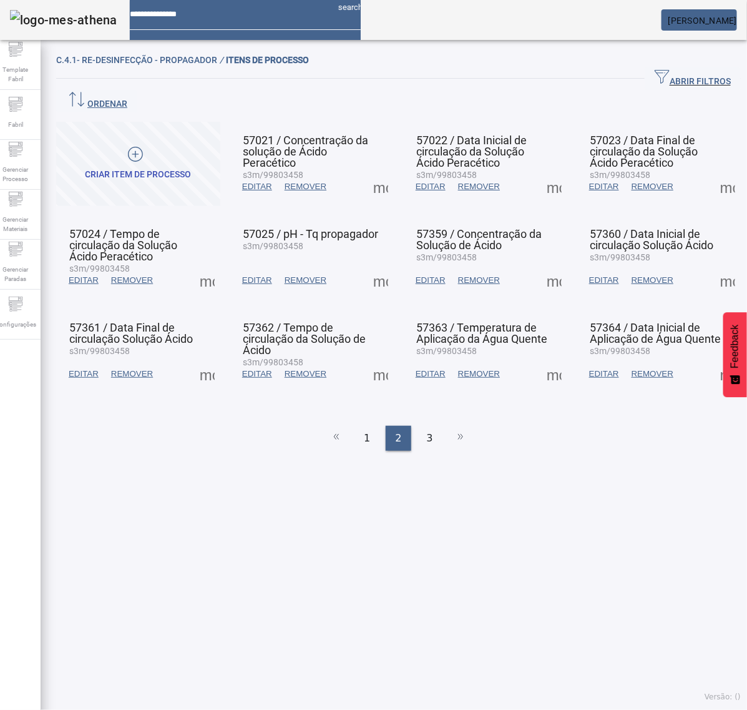
click at [713, 359] on span at bounding box center [728, 374] width 30 height 30
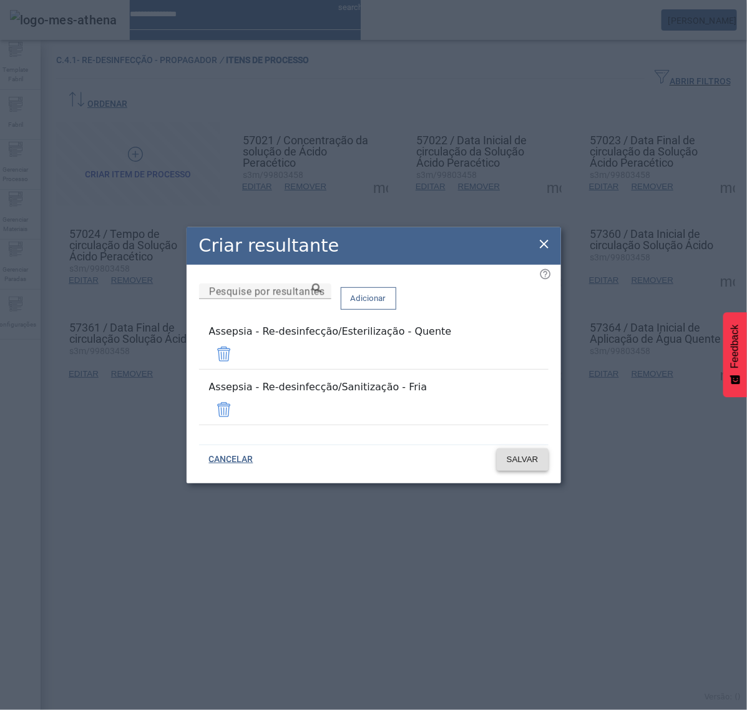
drag, startPoint x: 513, startPoint y: 403, endPoint x: 519, endPoint y: 420, distance: 17.8
click at [239, 403] on span at bounding box center [224, 410] width 30 height 30
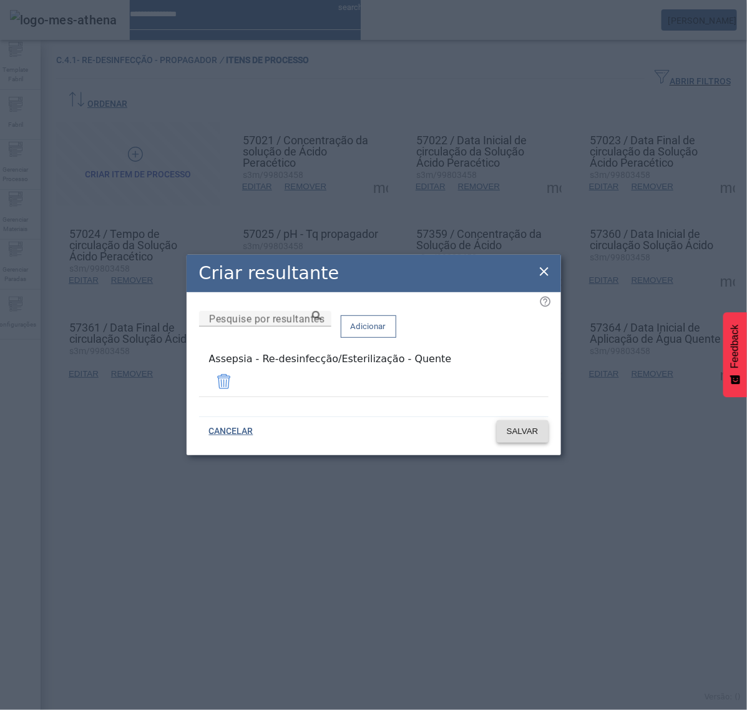
click at [529, 429] on span "SALVAR" at bounding box center [523, 431] width 32 height 12
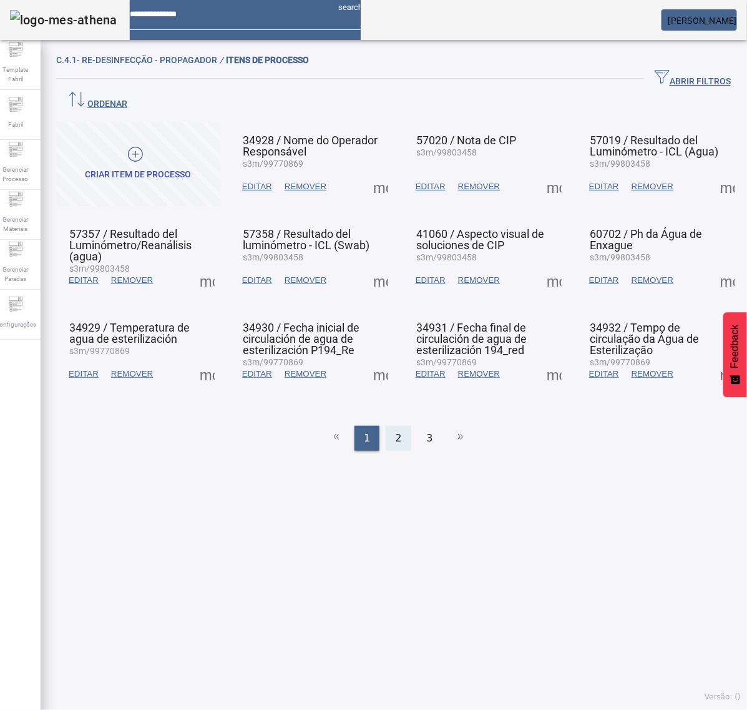
click at [395, 431] on span "2" at bounding box center [398, 438] width 6 height 15
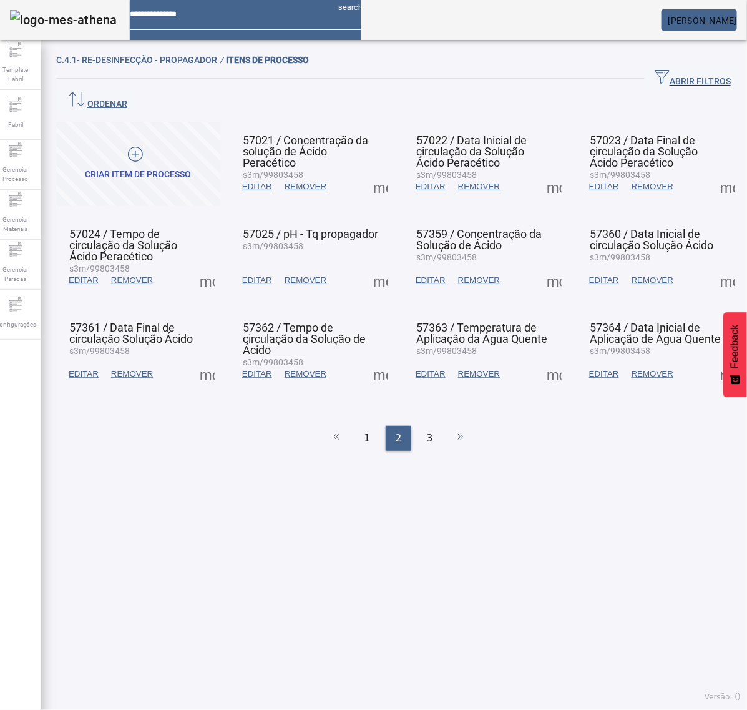
click at [544, 359] on span at bounding box center [554, 374] width 30 height 30
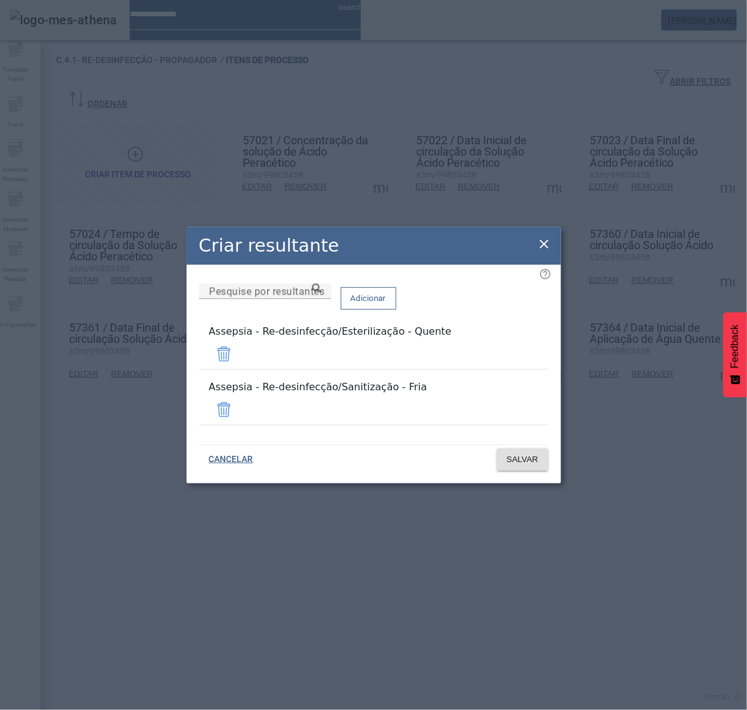
click at [239, 396] on span at bounding box center [224, 410] width 30 height 30
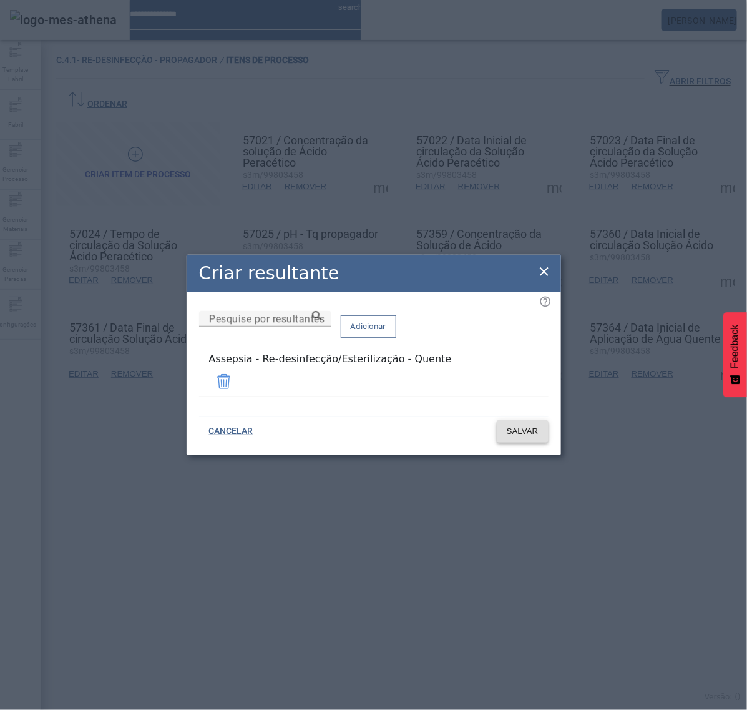
click at [531, 432] on span "SALVAR" at bounding box center [523, 431] width 32 height 12
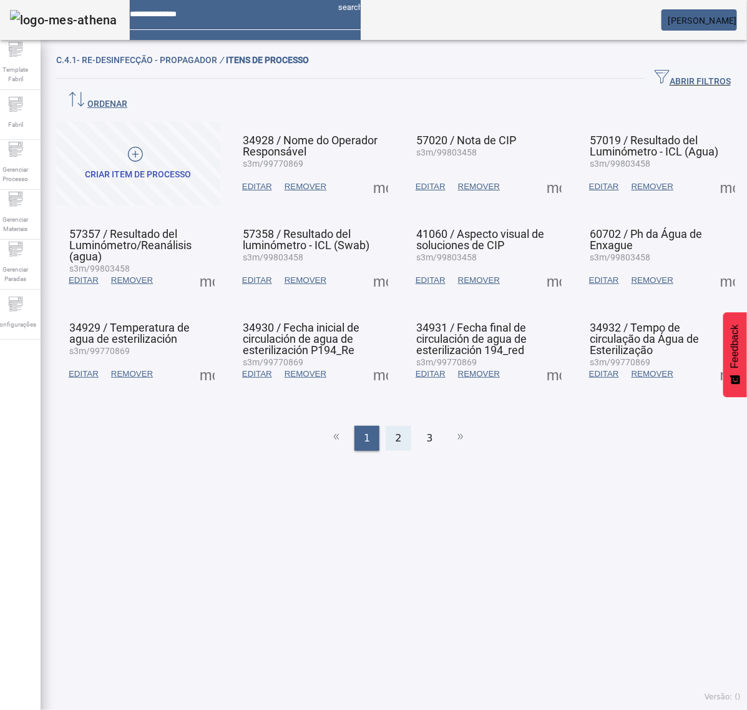
click at [395, 426] on div "2" at bounding box center [398, 438] width 25 height 25
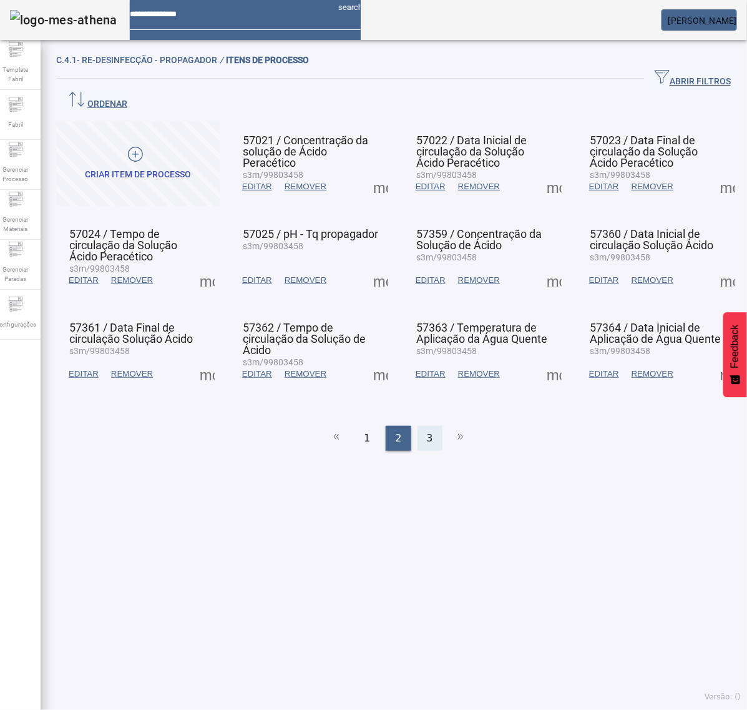
click at [428, 426] on div "3" at bounding box center [430, 438] width 25 height 25
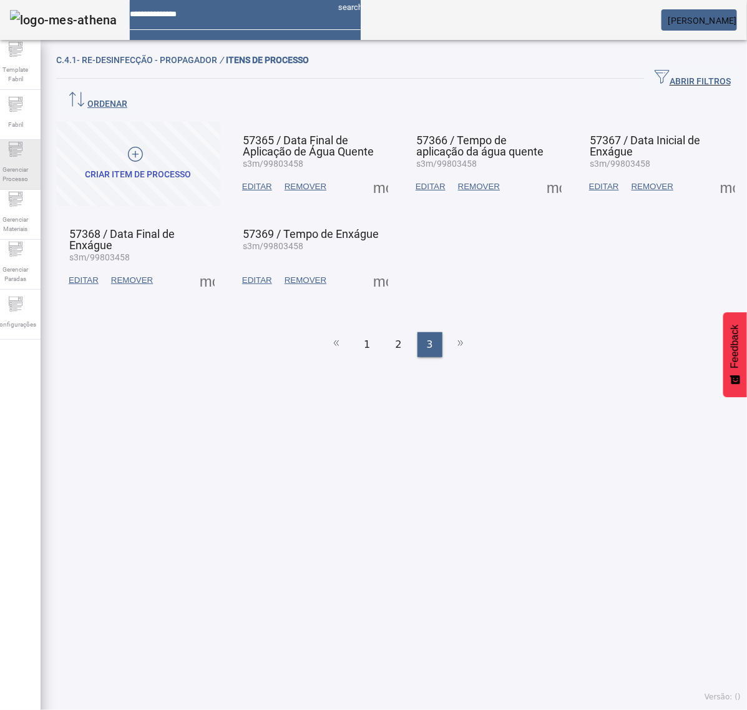
click at [10, 164] on span "Gerenciar Processo" at bounding box center [15, 174] width 37 height 26
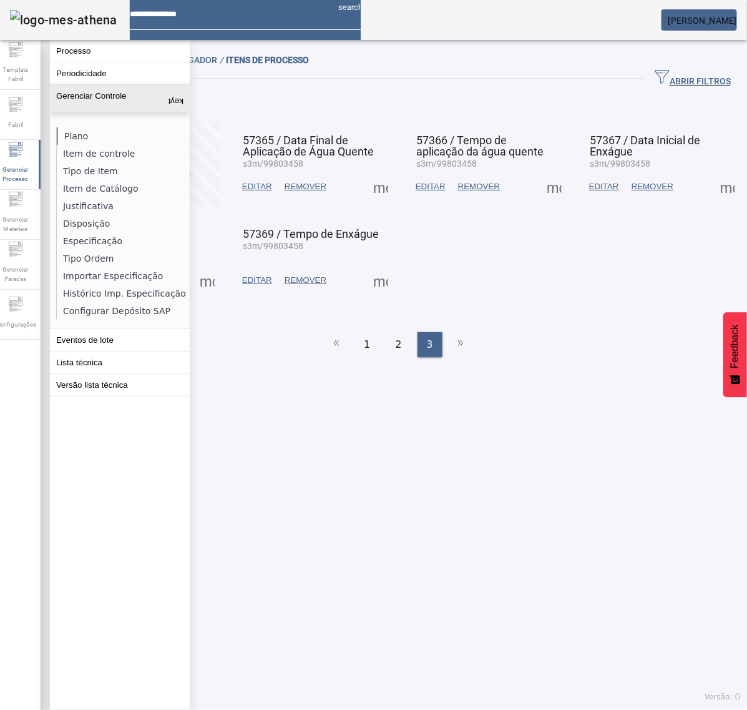
click at [91, 138] on li "Plano" at bounding box center [123, 135] width 132 height 17
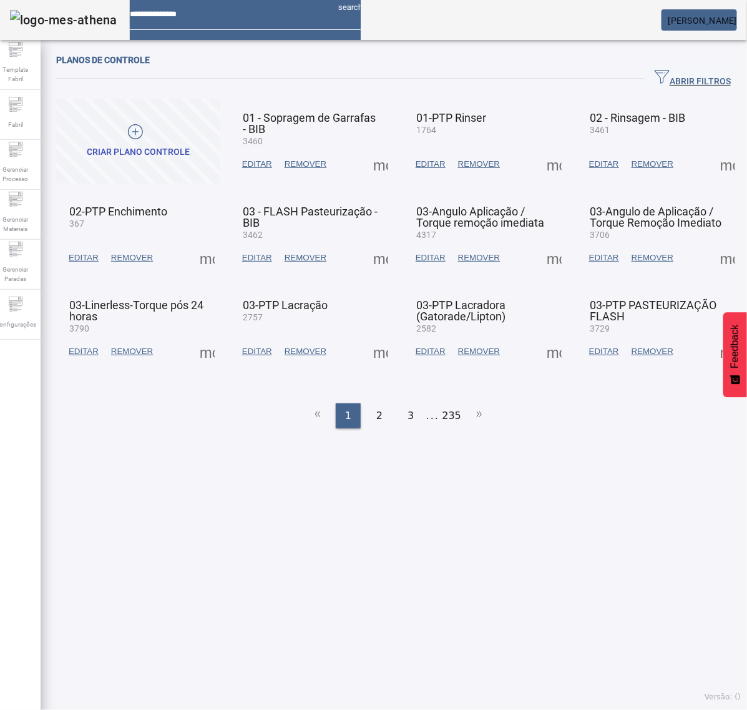
click at [679, 82] on span "ABRIR FILTROS" at bounding box center [693, 78] width 76 height 19
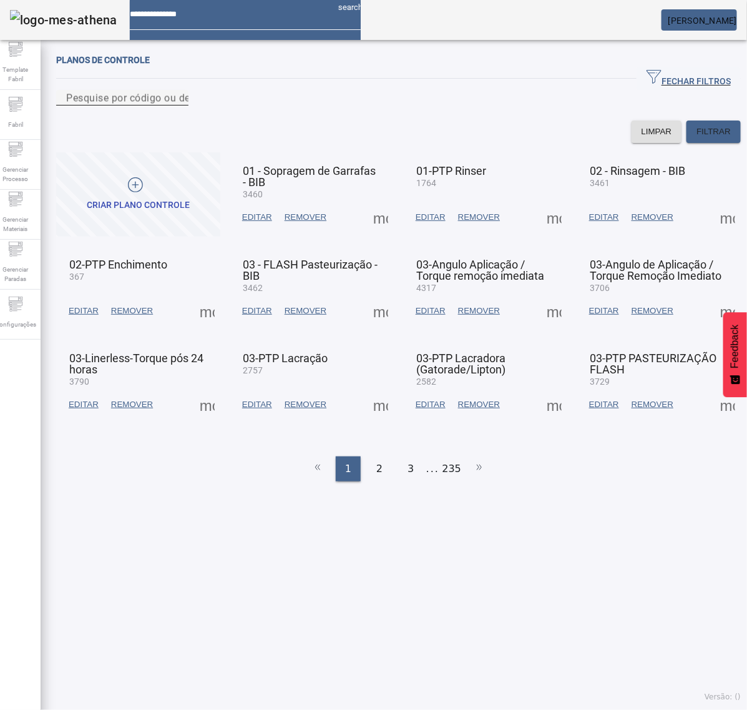
click at [157, 104] on mat-label "Pesquise por código ou descrição" at bounding box center [145, 98] width 158 height 12
click at [157, 105] on input "Pesquise por código ou descrição" at bounding box center [122, 98] width 112 height 15
type input "****"
click at [697, 138] on span "FILTRAR" at bounding box center [714, 131] width 34 height 12
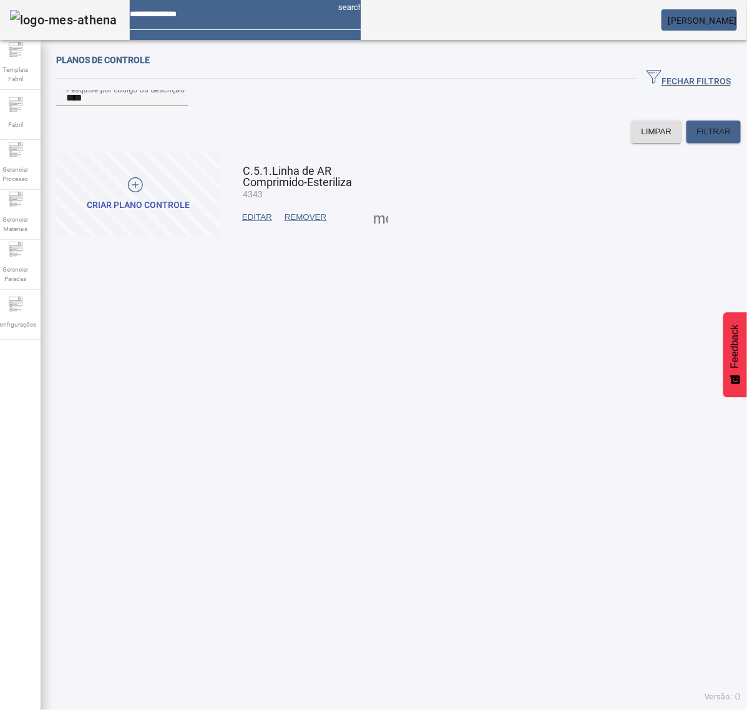
click at [367, 232] on span at bounding box center [381, 217] width 30 height 30
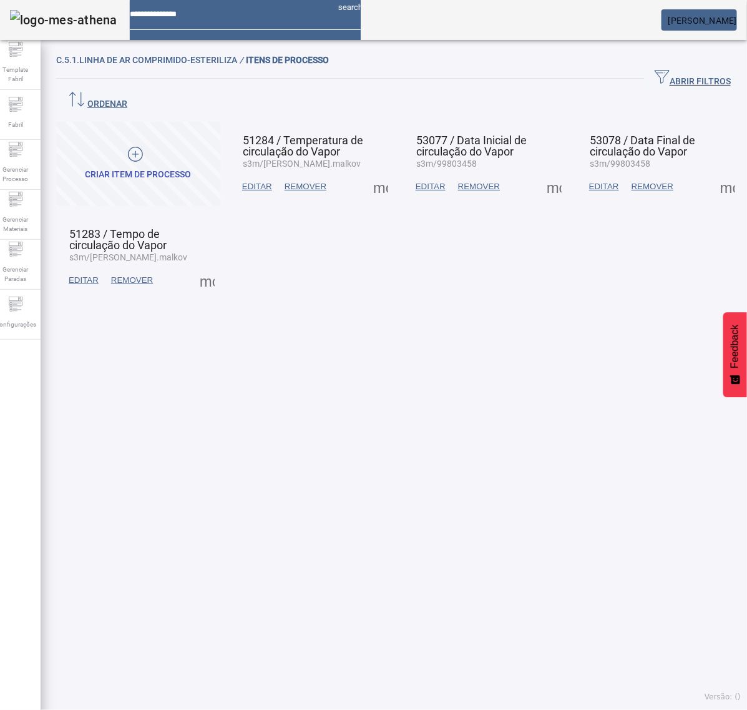
click at [373, 172] on span at bounding box center [381, 187] width 30 height 30
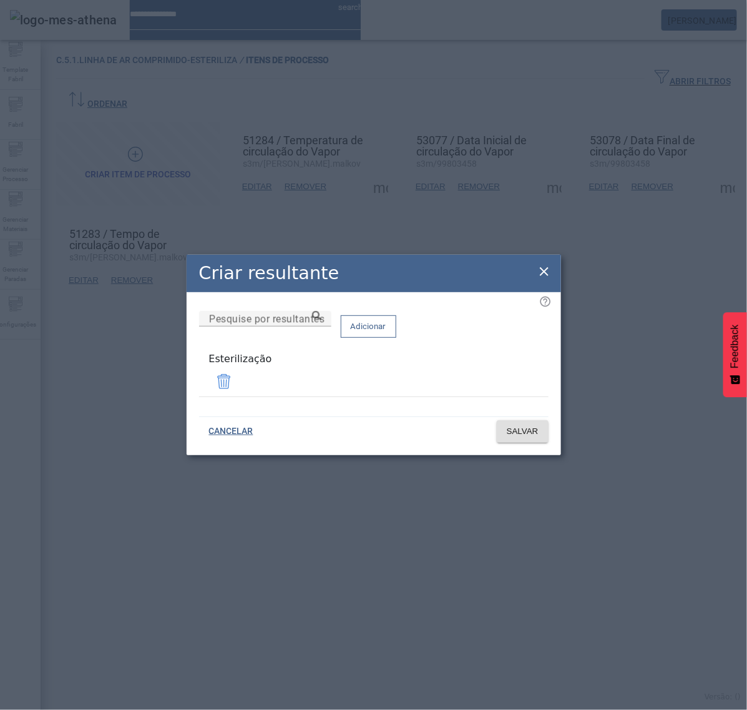
drag, startPoint x: 545, startPoint y: 275, endPoint x: 544, endPoint y: 260, distance: 15.0
click at [544, 273] on icon at bounding box center [544, 271] width 9 height 9
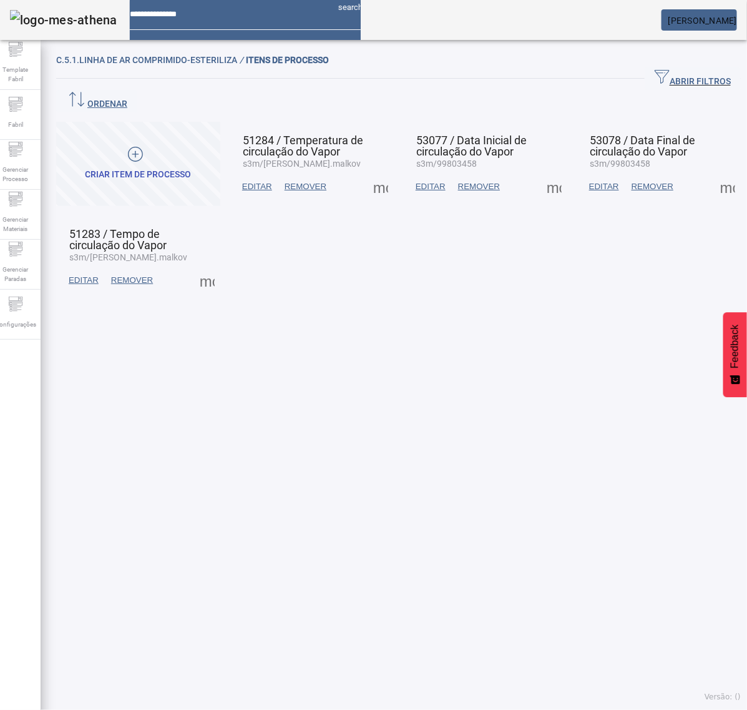
click at [541, 172] on span at bounding box center [554, 187] width 30 height 30
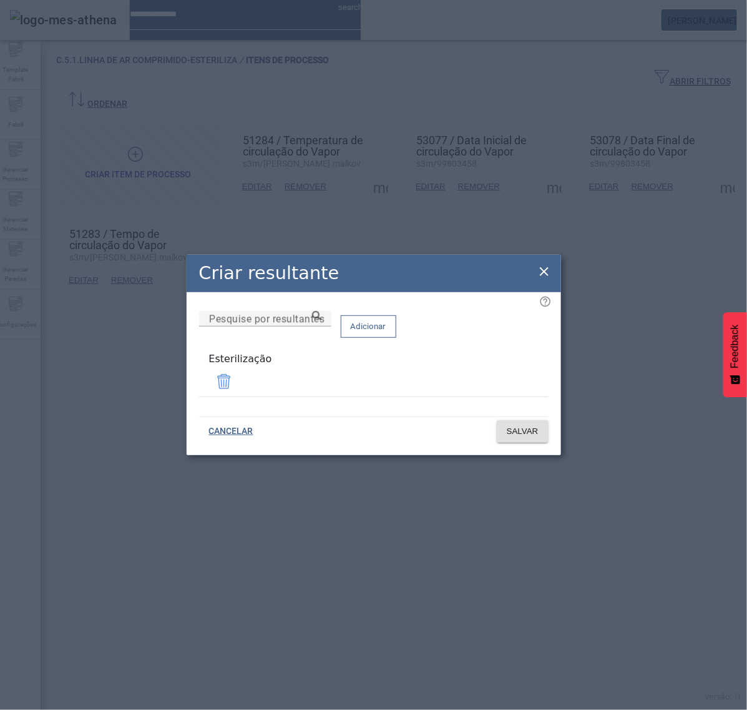
drag, startPoint x: 541, startPoint y: 272, endPoint x: 566, endPoint y: 259, distance: 27.4
click at [542, 270] on icon at bounding box center [544, 271] width 15 height 15
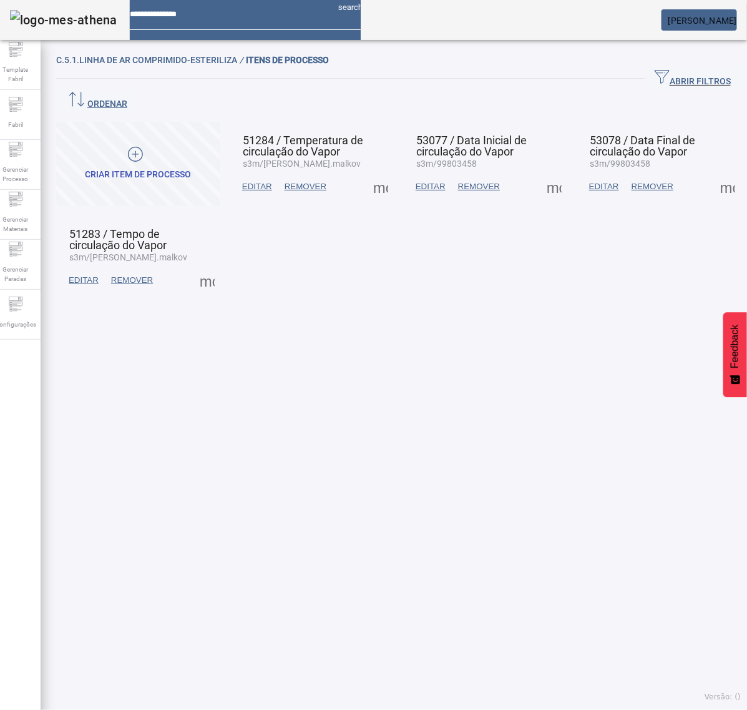
click at [713, 172] on span at bounding box center [728, 187] width 30 height 30
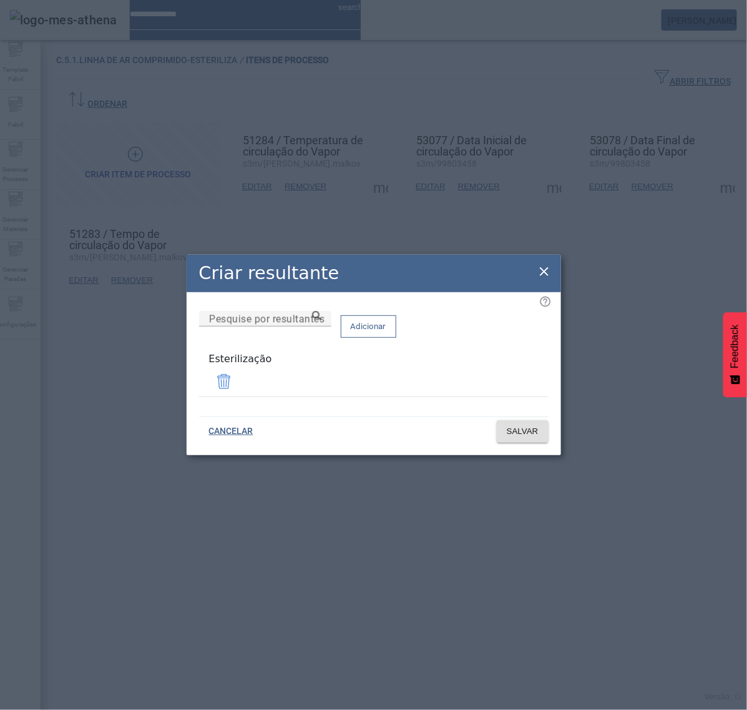
click at [541, 273] on icon at bounding box center [544, 271] width 15 height 15
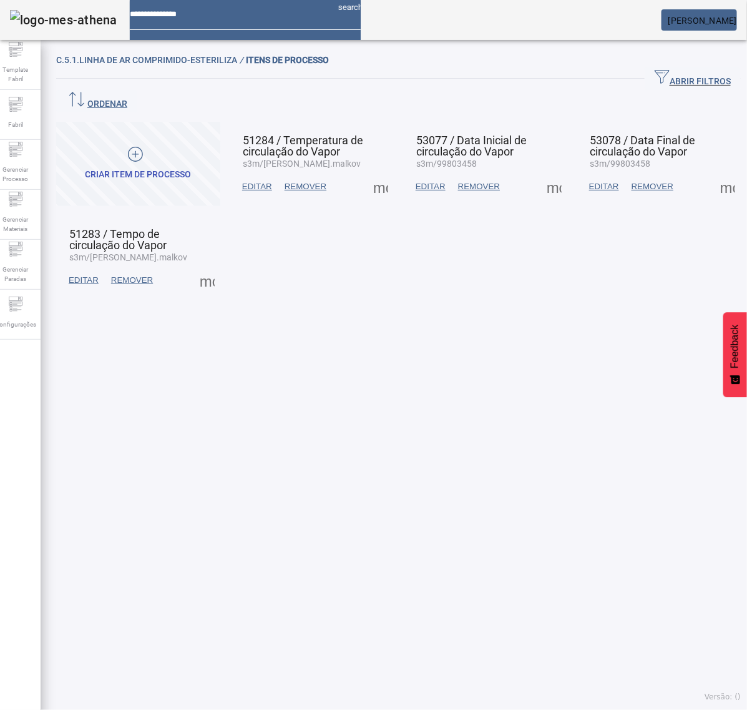
click at [216, 265] on span at bounding box center [207, 280] width 30 height 30
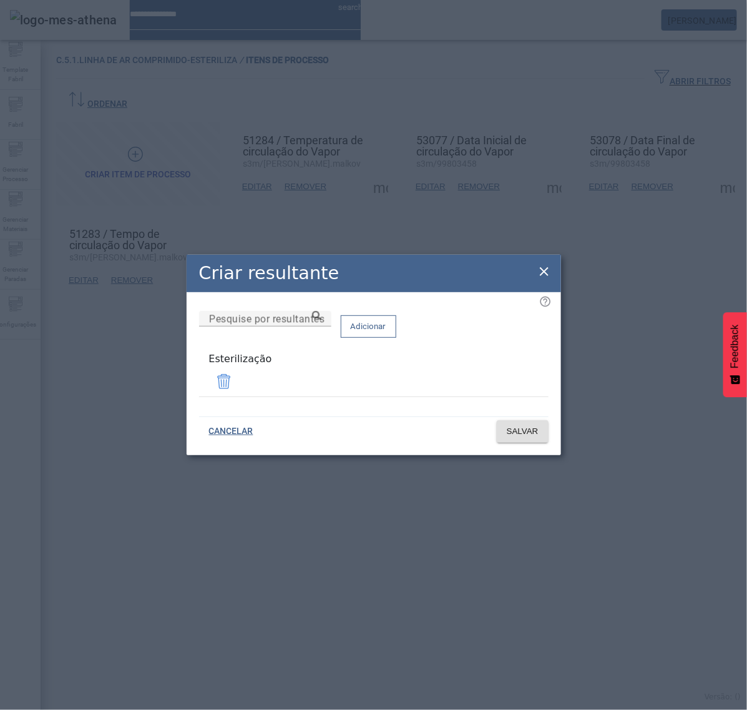
click at [545, 278] on icon at bounding box center [544, 271] width 15 height 15
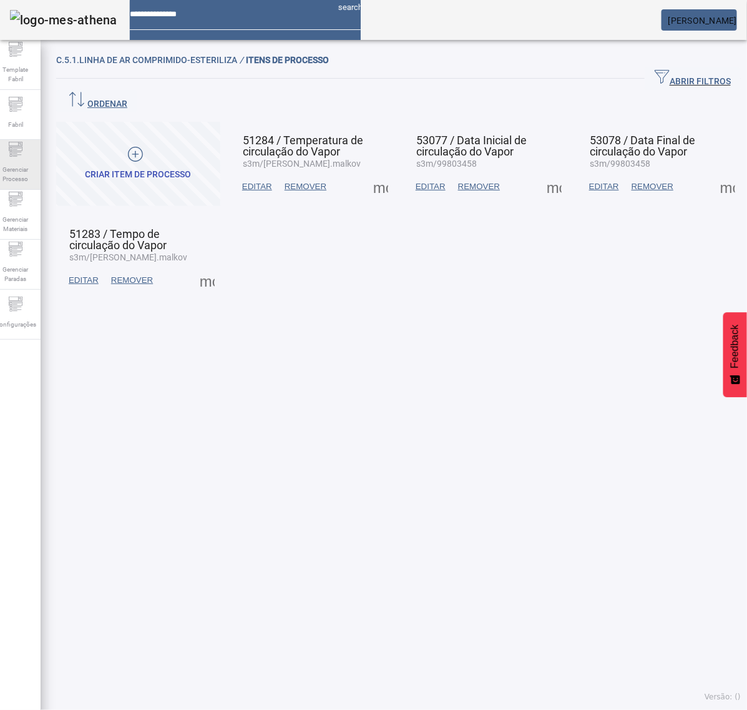
click at [23, 154] on icon at bounding box center [15, 149] width 15 height 15
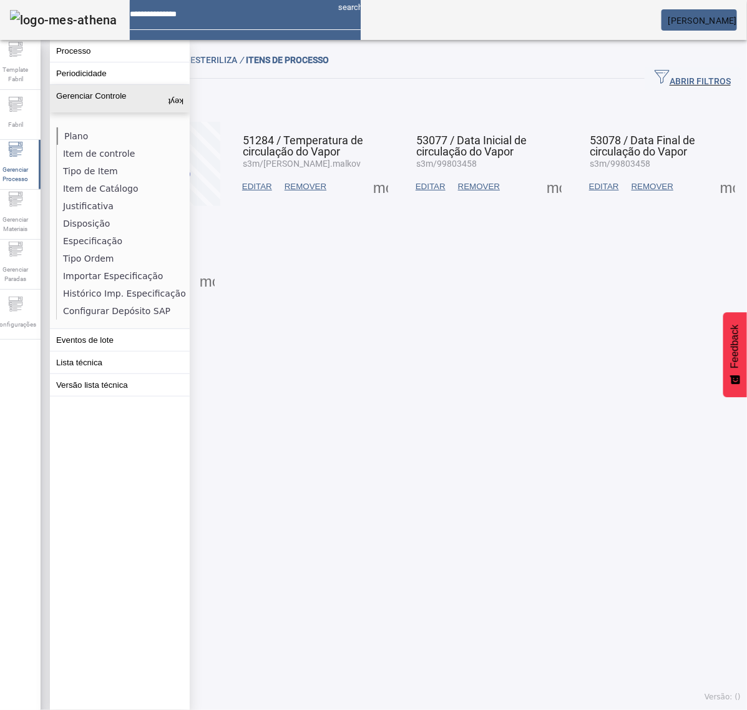
click at [72, 135] on li "Plano" at bounding box center [123, 135] width 132 height 17
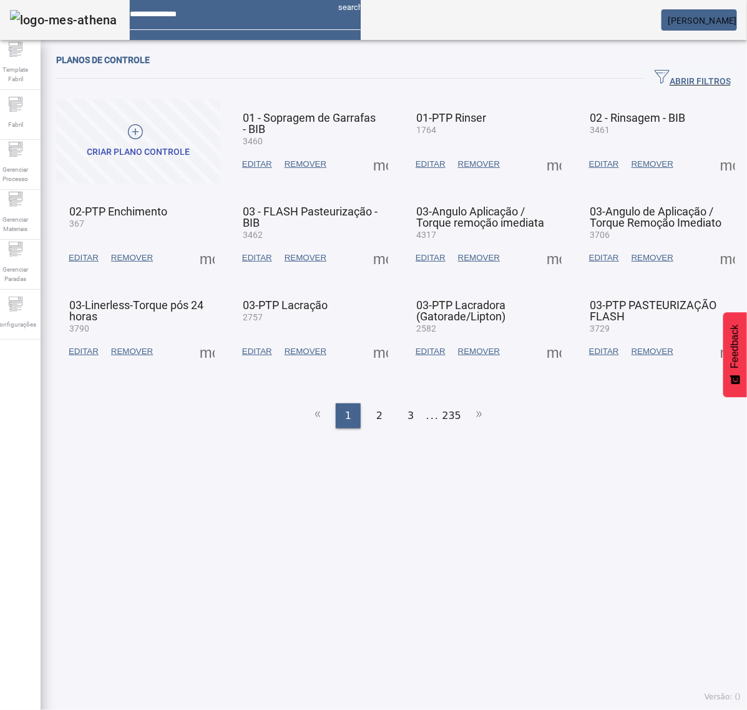
drag, startPoint x: 673, startPoint y: 73, endPoint x: 470, endPoint y: 98, distance: 204.4
click at [672, 74] on span "ABRIR FILTROS" at bounding box center [693, 78] width 76 height 19
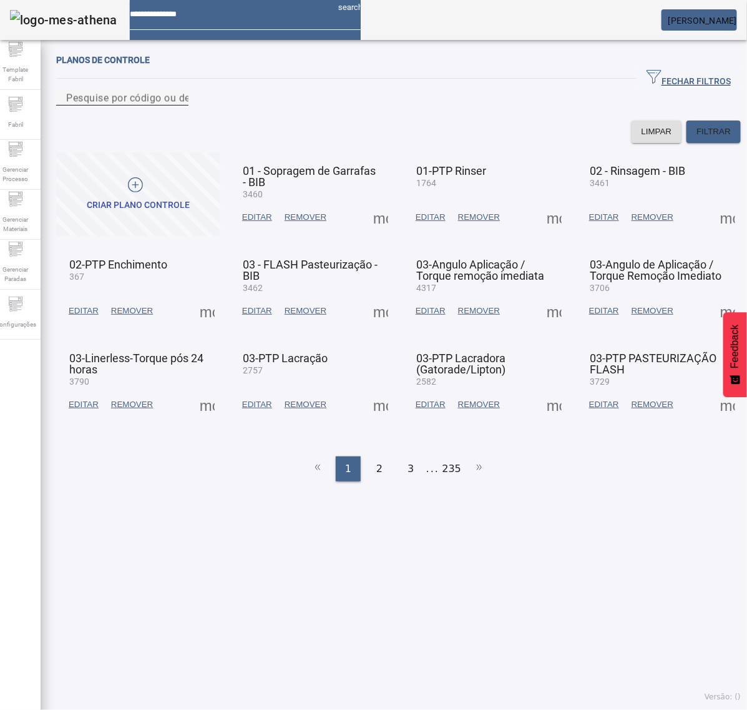
click at [179, 105] on input "Pesquise por código ou descrição" at bounding box center [122, 98] width 112 height 15
type input "****"
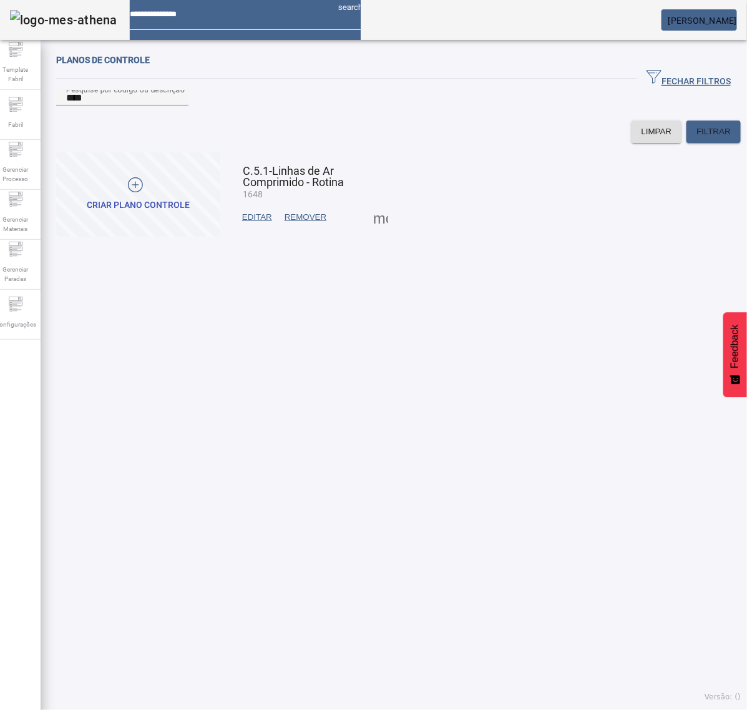
click at [375, 232] on span at bounding box center [381, 217] width 30 height 30
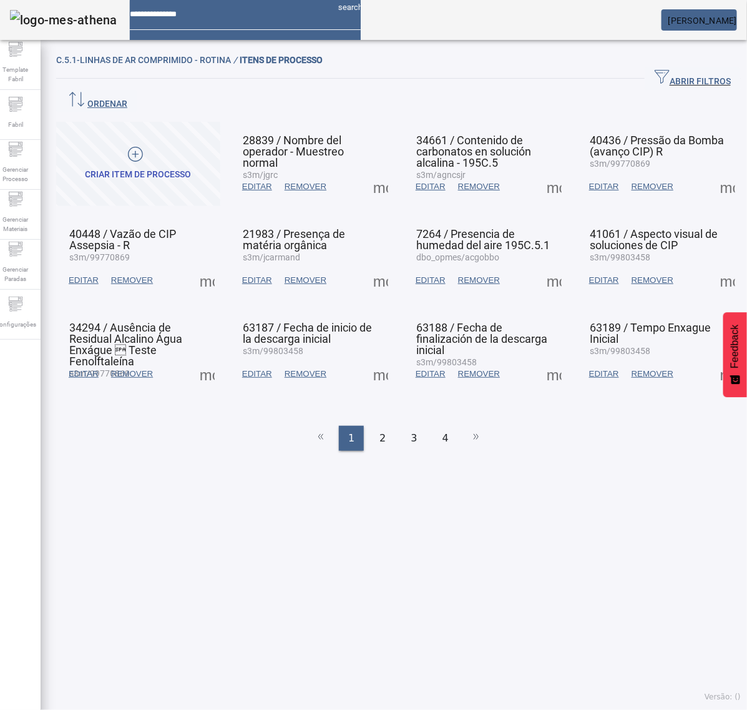
click at [375, 172] on span at bounding box center [381, 187] width 30 height 30
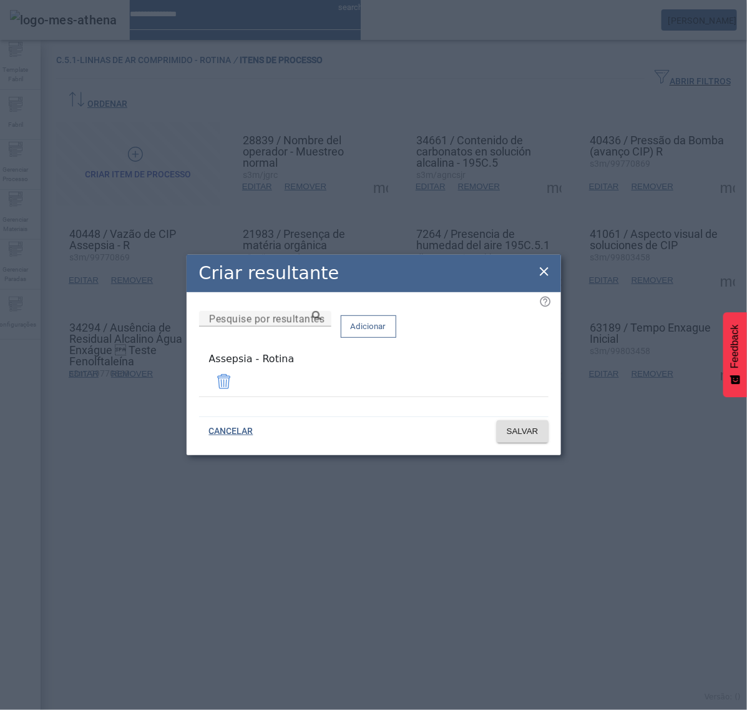
drag, startPoint x: 297, startPoint y: 372, endPoint x: 156, endPoint y: 376, distance: 141.1
click at [156, 376] on div "Criar resultante Pesquise por resultantes Adicionar Assepsia - Rotina CANCELAR …" at bounding box center [373, 355] width 747 height 710
click at [544, 270] on icon at bounding box center [544, 271] width 15 height 15
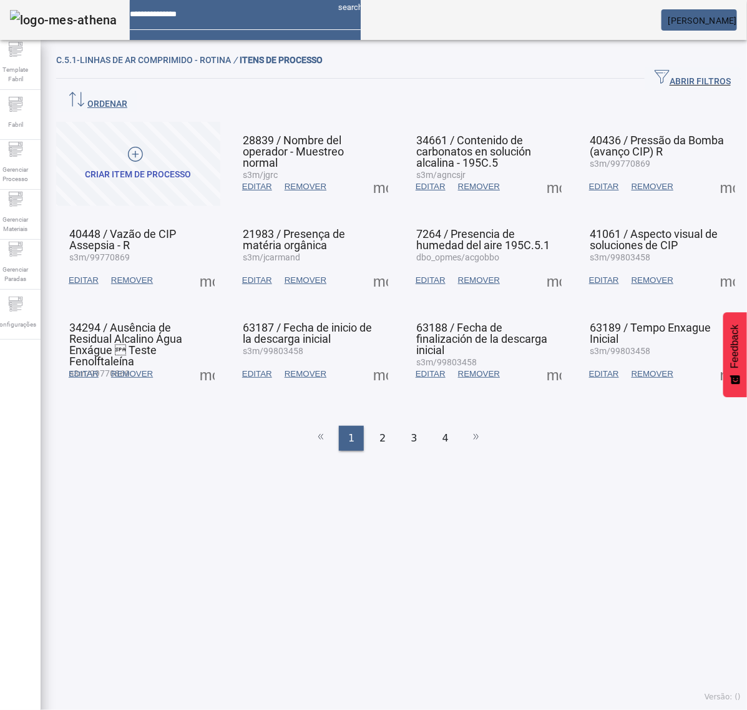
click at [539, 172] on span at bounding box center [554, 187] width 30 height 30
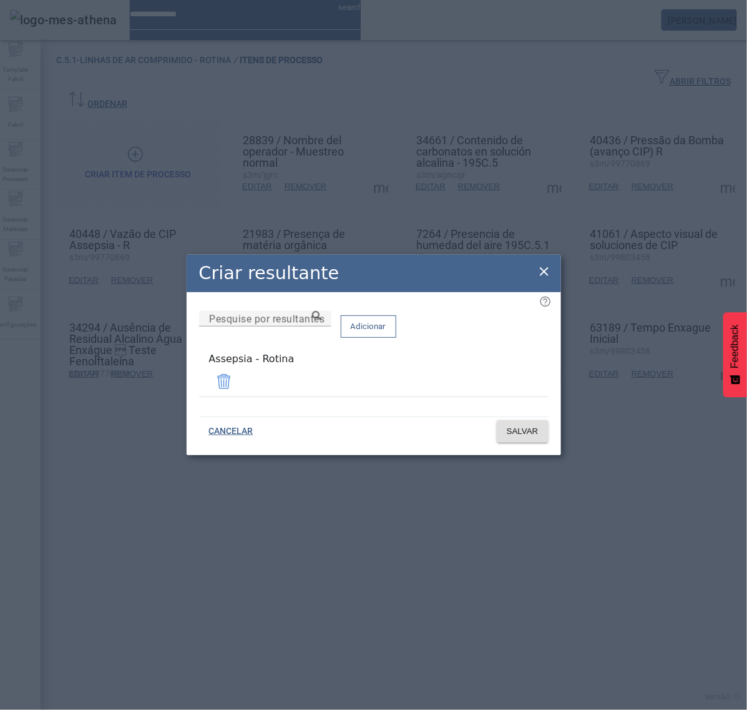
drag, startPoint x: 541, startPoint y: 273, endPoint x: 603, endPoint y: 232, distance: 74.3
click at [541, 268] on icon at bounding box center [544, 271] width 15 height 15
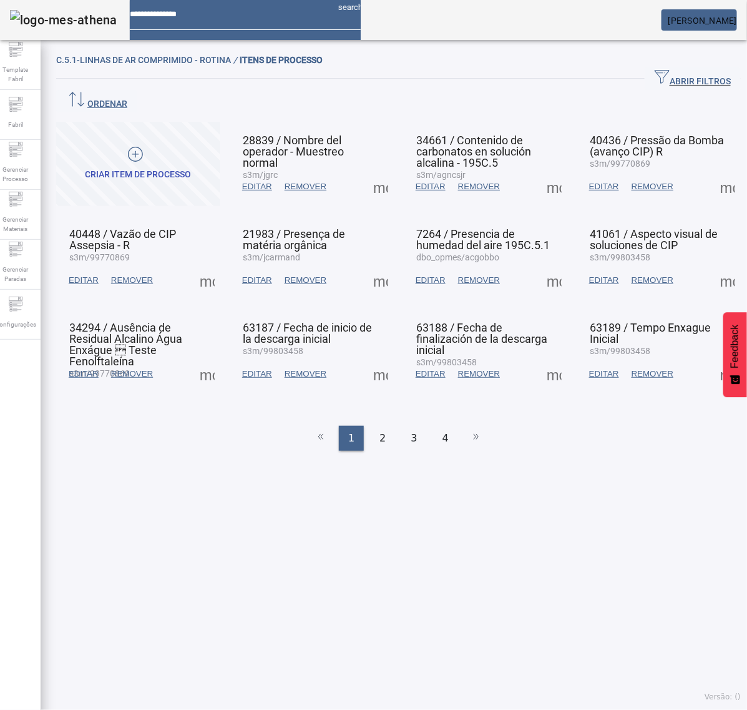
click at [713, 172] on span at bounding box center [728, 187] width 30 height 30
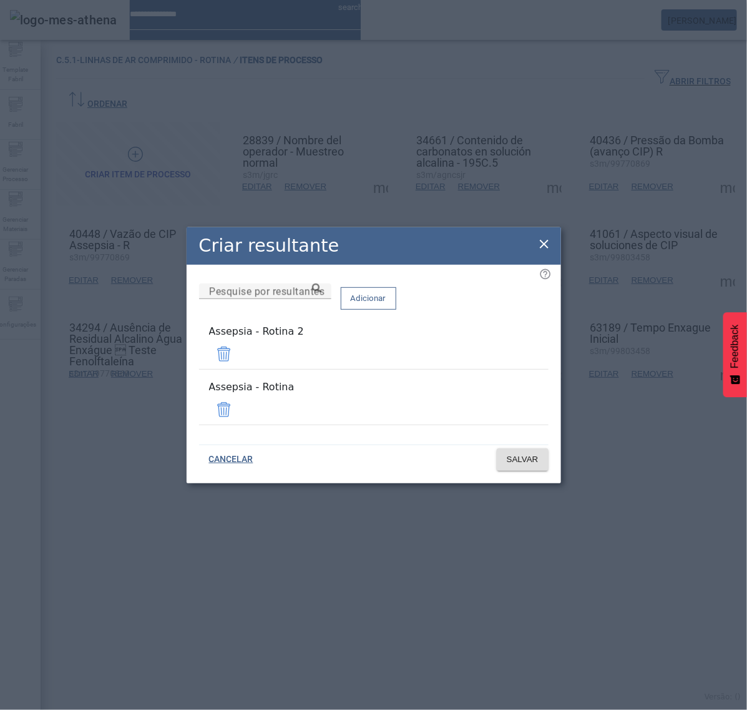
drag, startPoint x: 503, startPoint y: 361, endPoint x: 513, endPoint y: 385, distance: 26.6
click at [239, 361] on span at bounding box center [224, 354] width 30 height 30
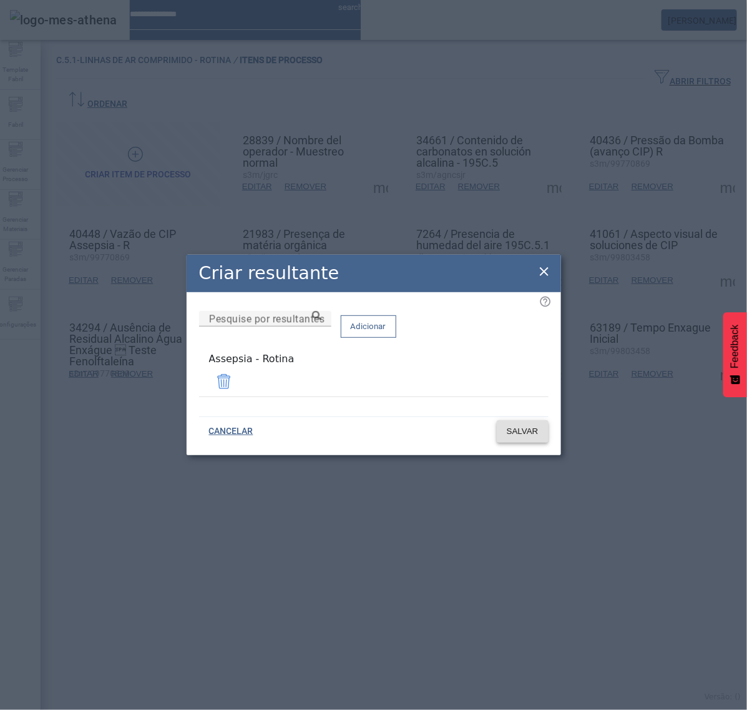
click at [532, 435] on span at bounding box center [523, 431] width 52 height 30
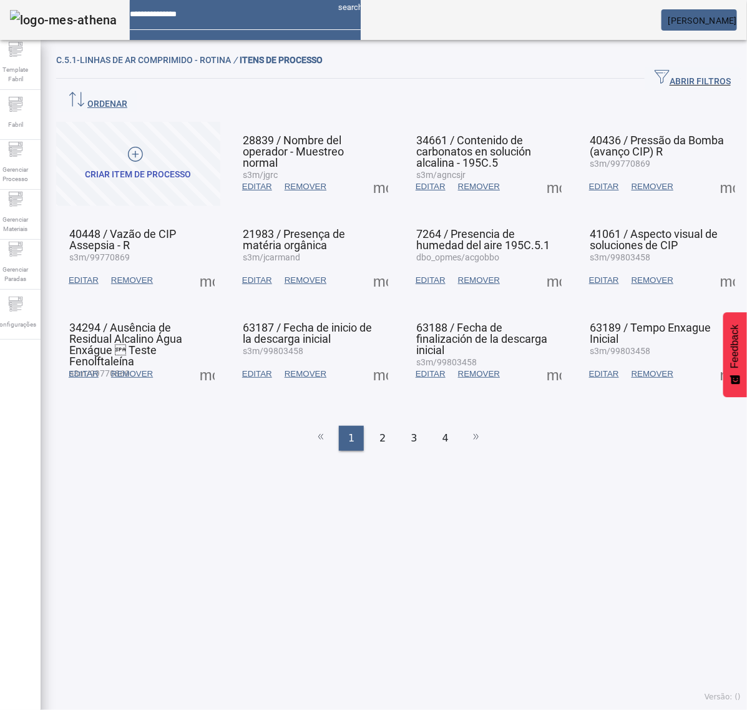
click at [211, 265] on span at bounding box center [207, 280] width 30 height 30
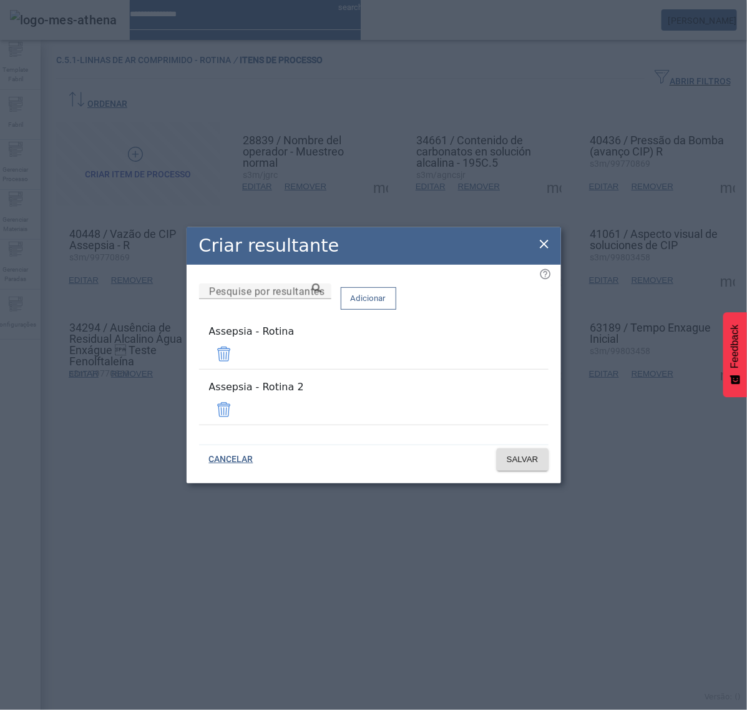
click at [239, 404] on span at bounding box center [224, 410] width 30 height 30
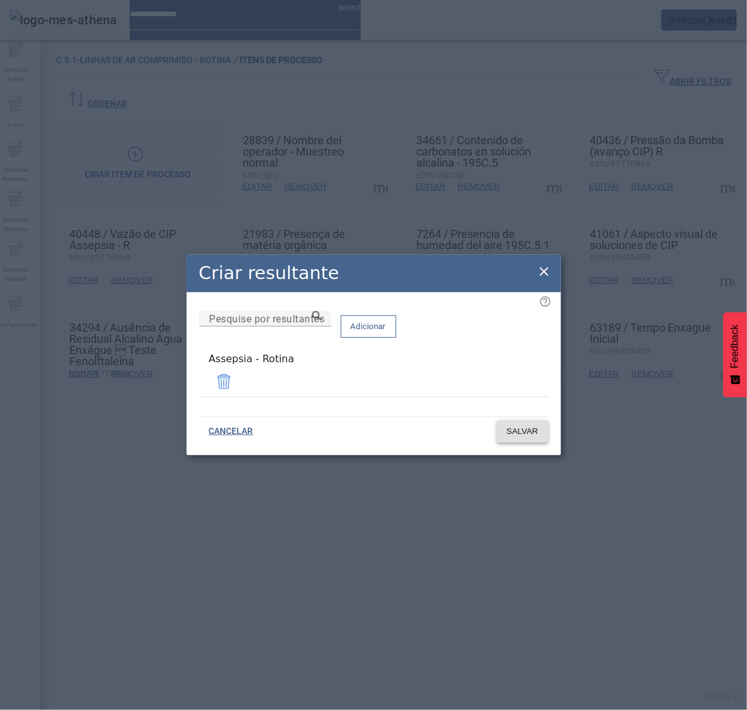
click at [534, 431] on span "SALVAR" at bounding box center [523, 431] width 32 height 12
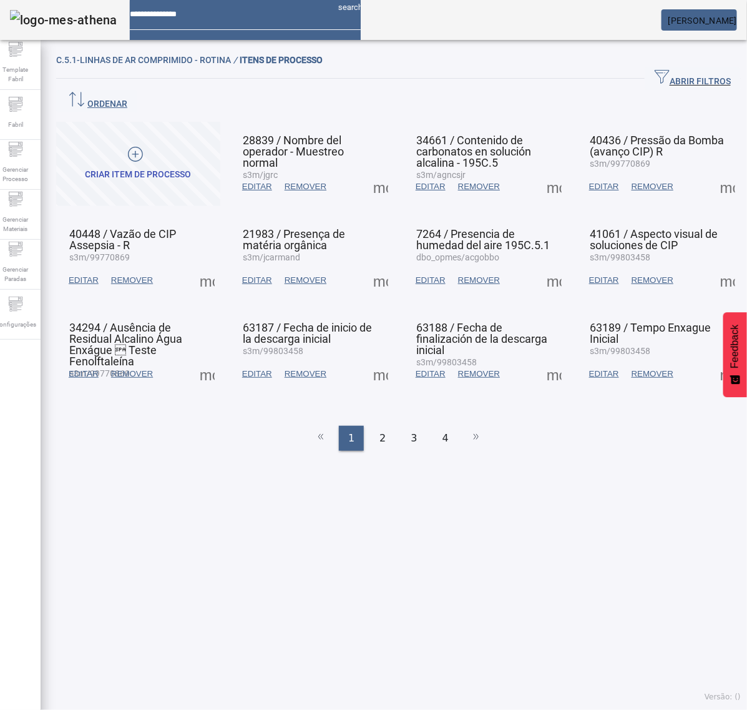
click at [376, 265] on span at bounding box center [381, 280] width 30 height 30
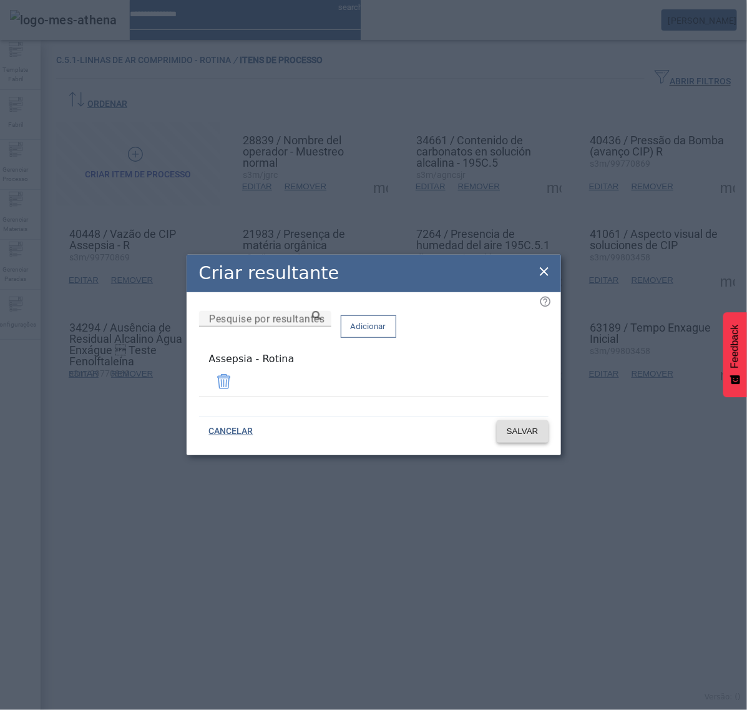
click at [528, 428] on span "SALVAR" at bounding box center [523, 431] width 32 height 12
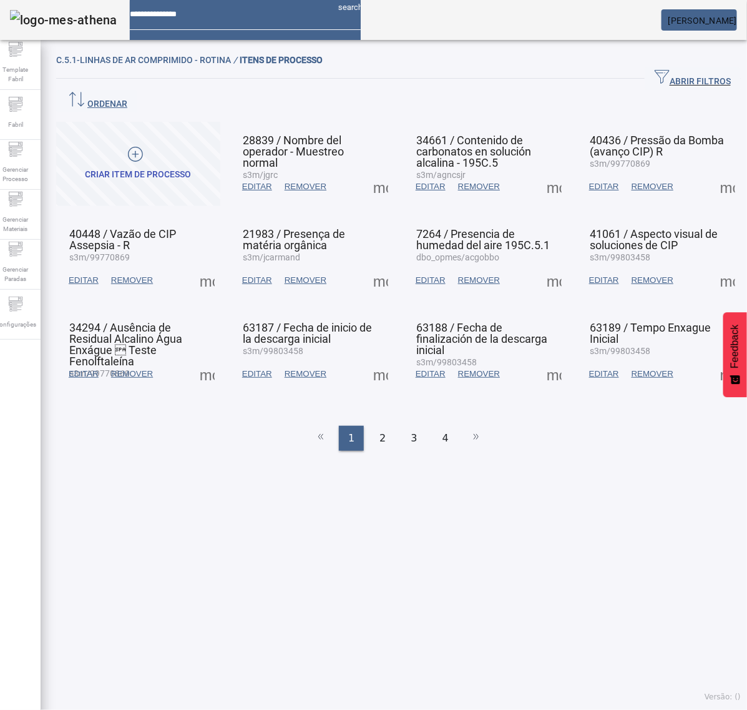
click at [542, 265] on span at bounding box center [554, 280] width 30 height 30
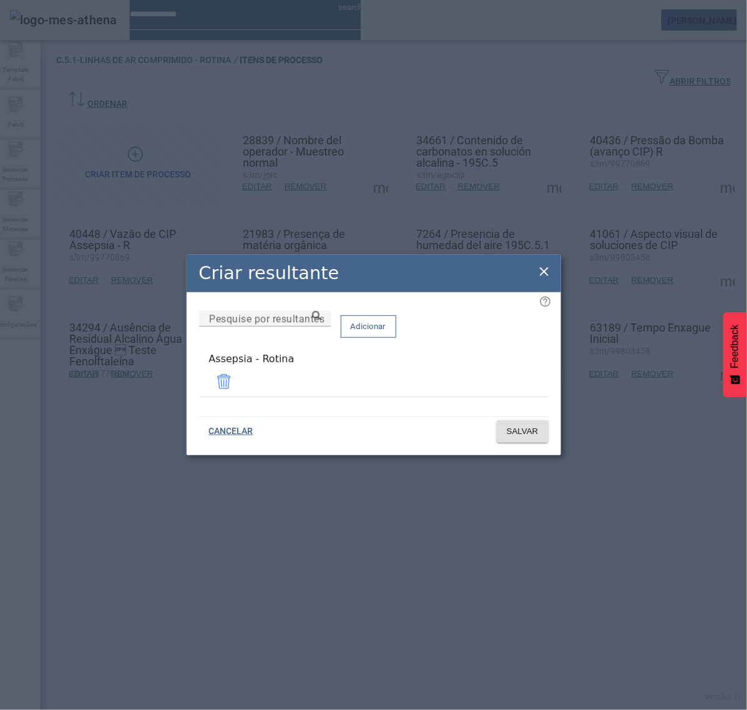
drag, startPoint x: 541, startPoint y: 265, endPoint x: 551, endPoint y: 270, distance: 10.6
click at [541, 264] on div "Criar resultante" at bounding box center [374, 273] width 375 height 37
click at [552, 272] on div "Criar resultante" at bounding box center [374, 273] width 375 height 37
click at [546, 272] on icon at bounding box center [544, 271] width 15 height 15
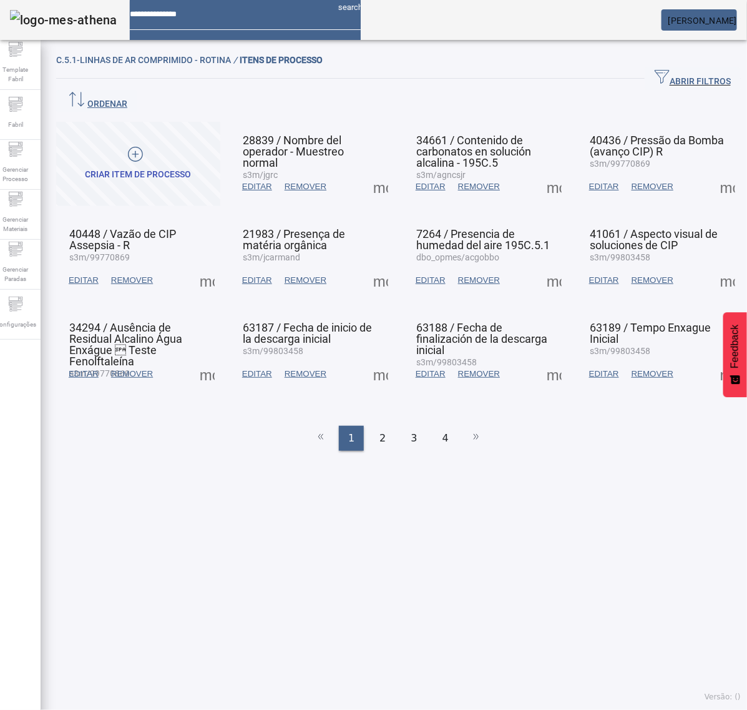
click at [722, 265] on span at bounding box center [728, 280] width 30 height 30
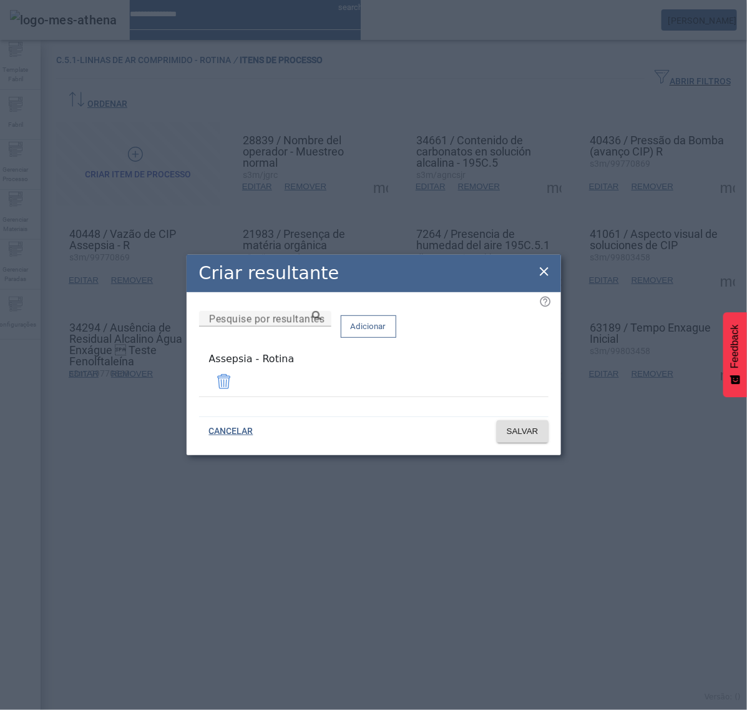
click at [544, 270] on icon at bounding box center [544, 271] width 15 height 15
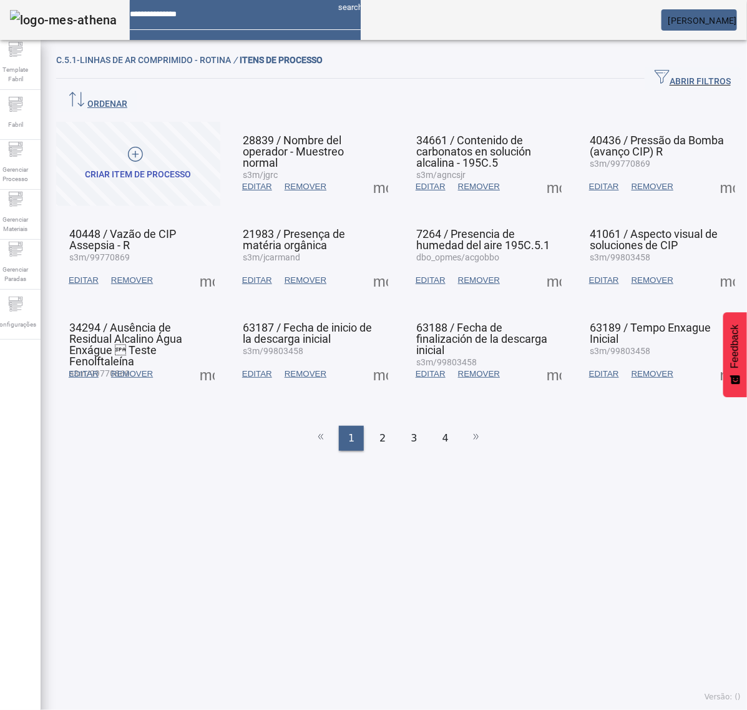
click at [205, 359] on span at bounding box center [207, 374] width 30 height 30
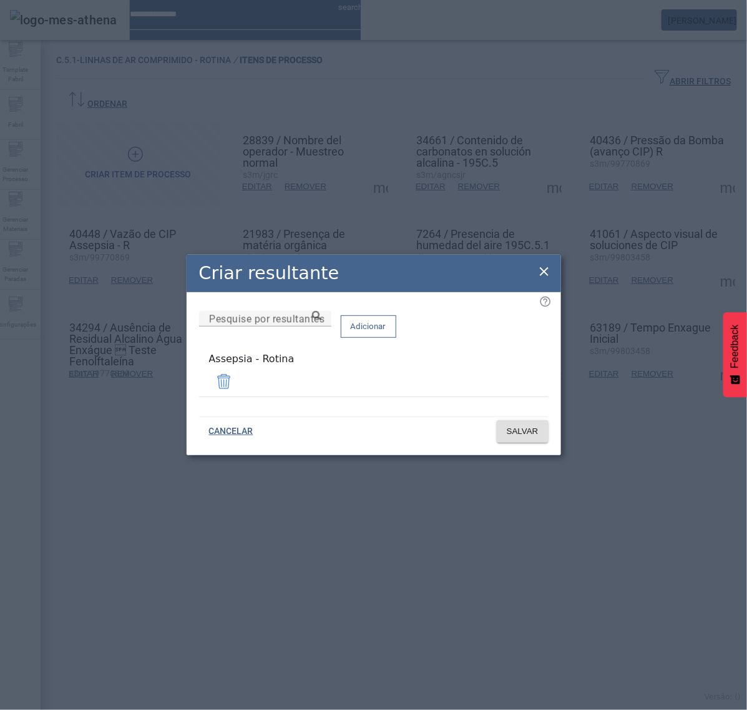
click at [546, 268] on icon at bounding box center [544, 271] width 15 height 15
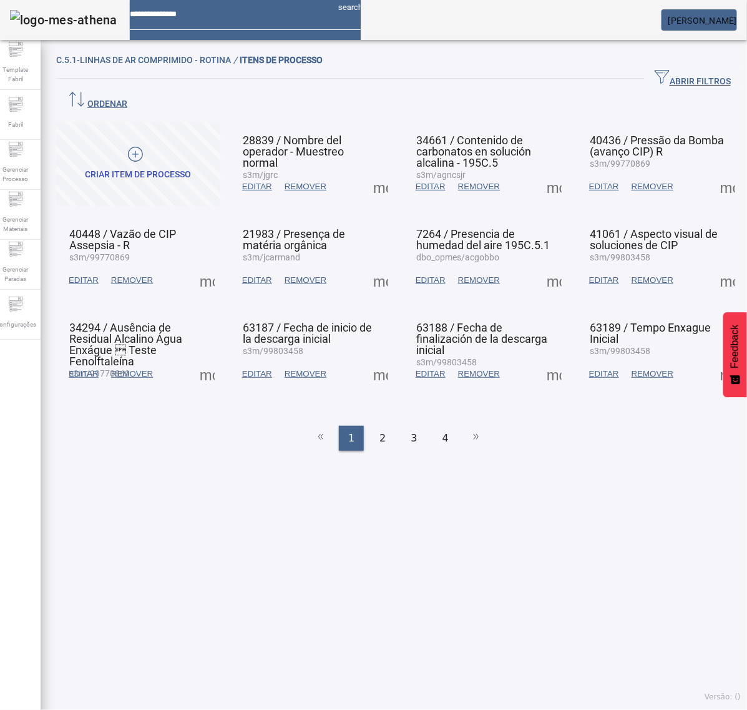
click at [372, 359] on span at bounding box center [381, 374] width 30 height 30
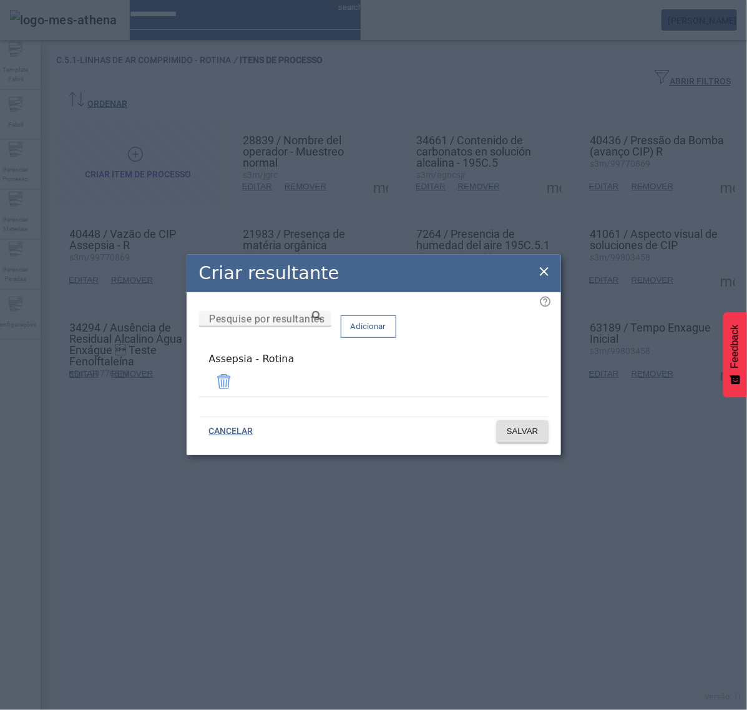
click at [539, 275] on icon at bounding box center [544, 271] width 15 height 15
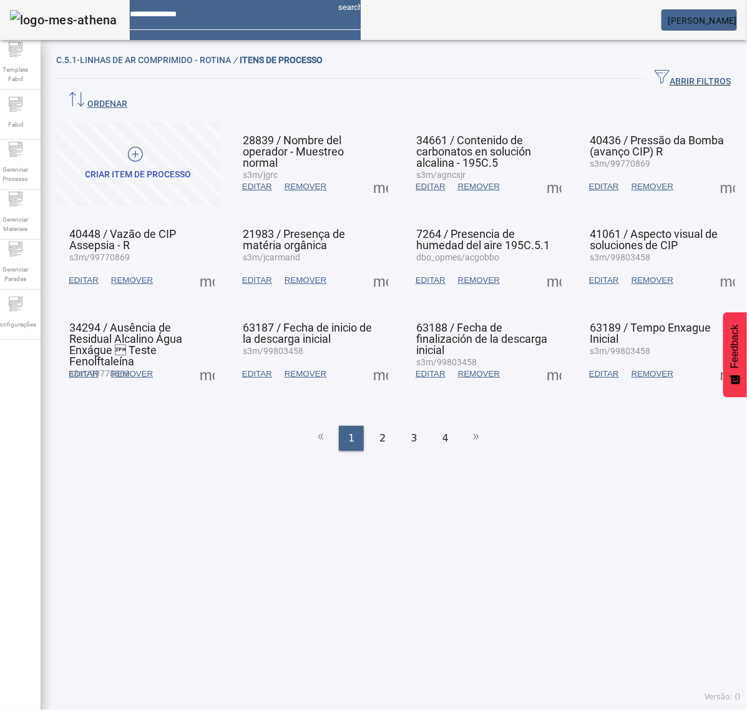
click at [540, 359] on span at bounding box center [554, 374] width 30 height 30
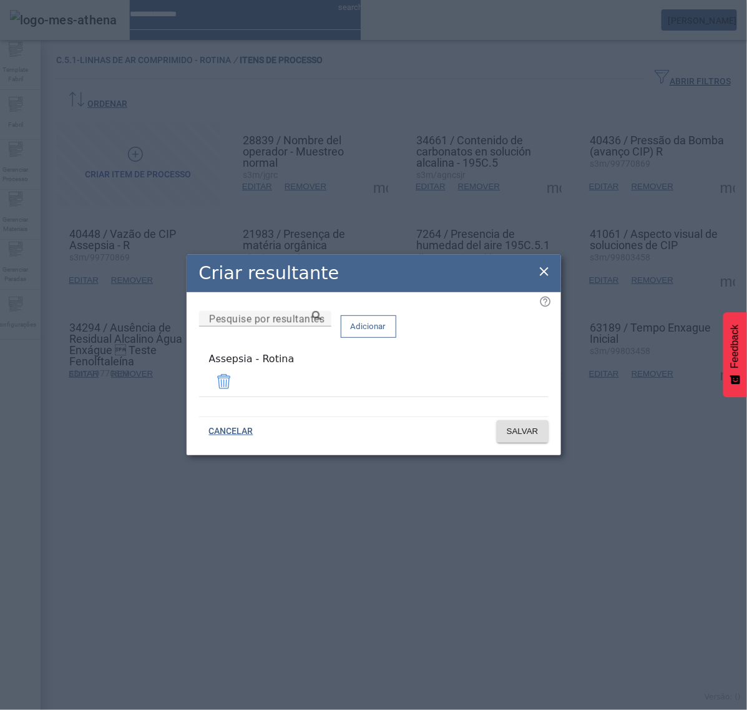
click at [544, 273] on icon at bounding box center [544, 271] width 9 height 9
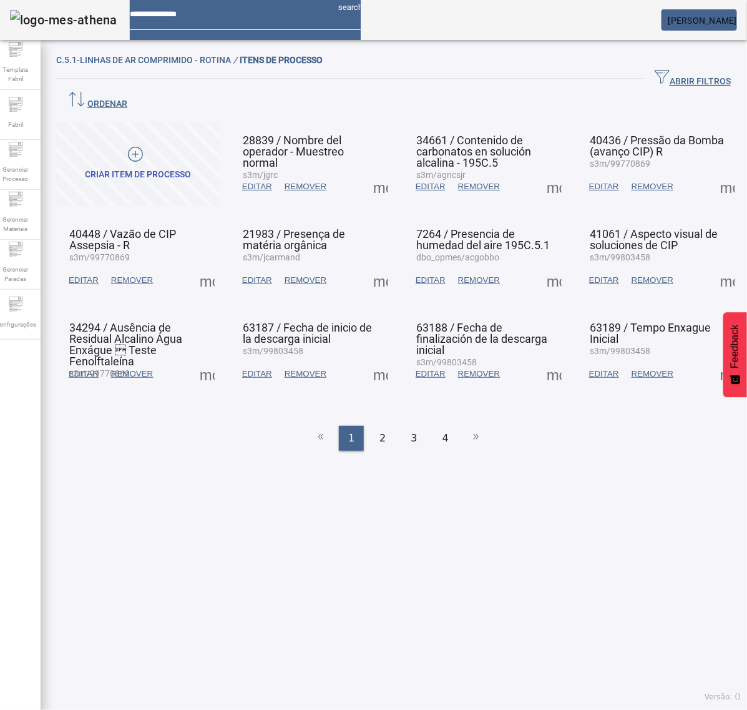
click at [713, 359] on span at bounding box center [728, 374] width 30 height 30
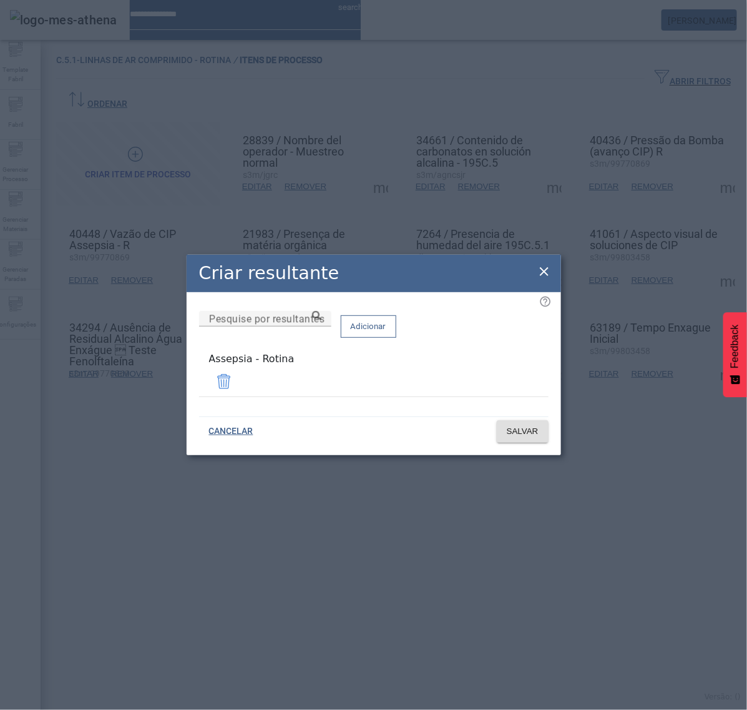
click at [545, 272] on icon at bounding box center [544, 271] width 15 height 15
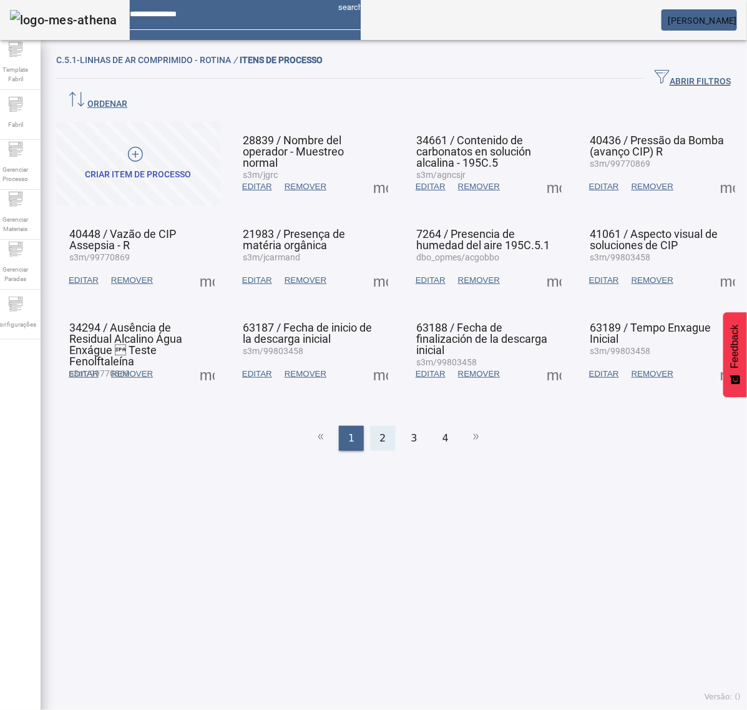
click at [378, 426] on div "2" at bounding box center [382, 438] width 25 height 25
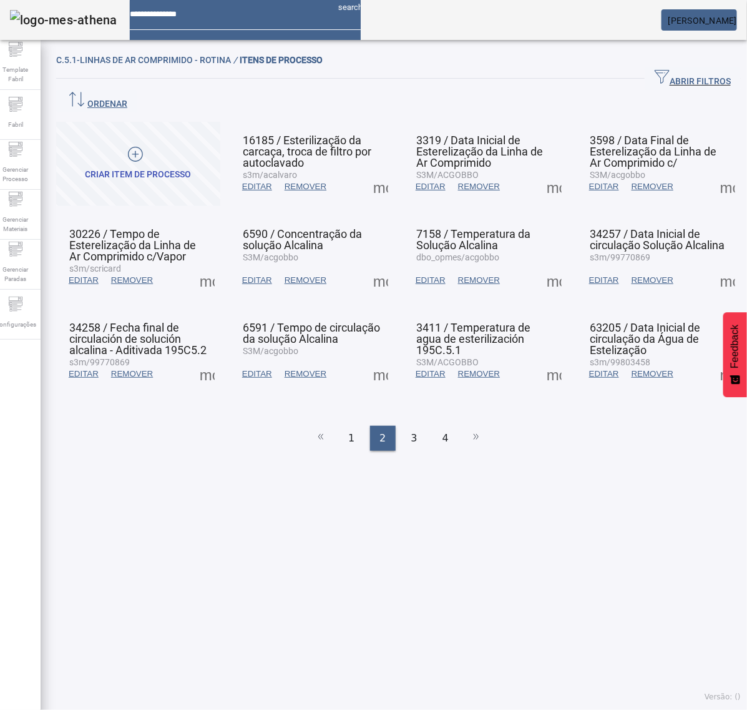
click at [369, 172] on span at bounding box center [381, 187] width 30 height 30
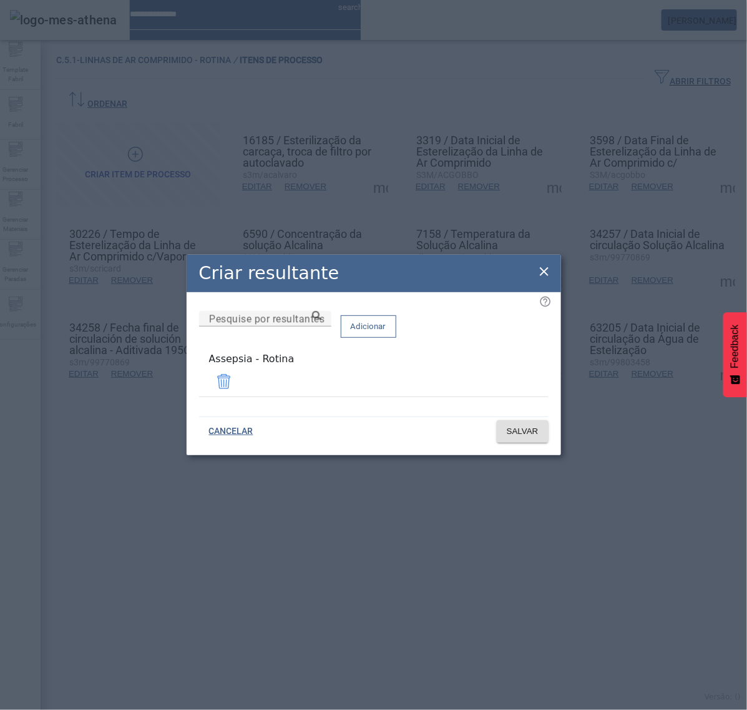
click at [548, 275] on icon at bounding box center [544, 271] width 15 height 15
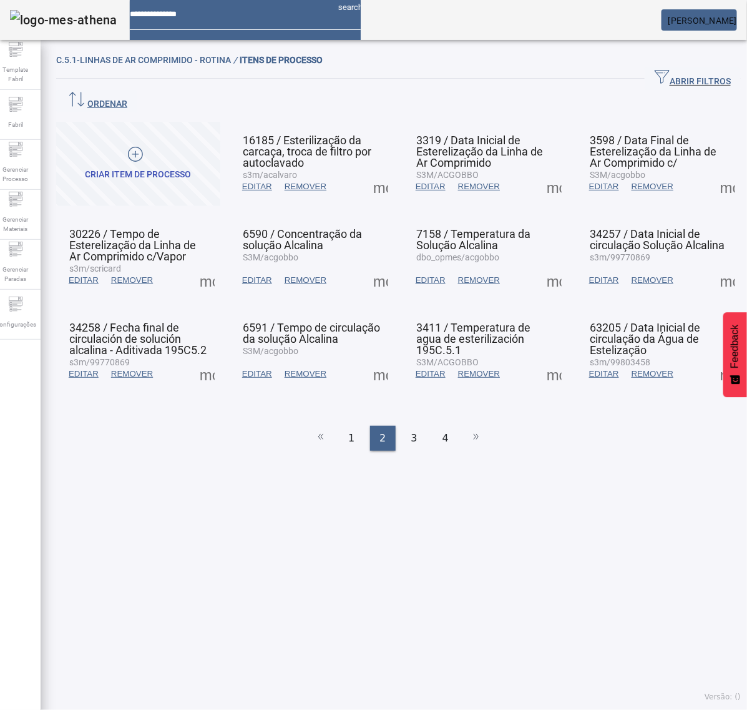
click at [541, 172] on span at bounding box center [554, 187] width 30 height 30
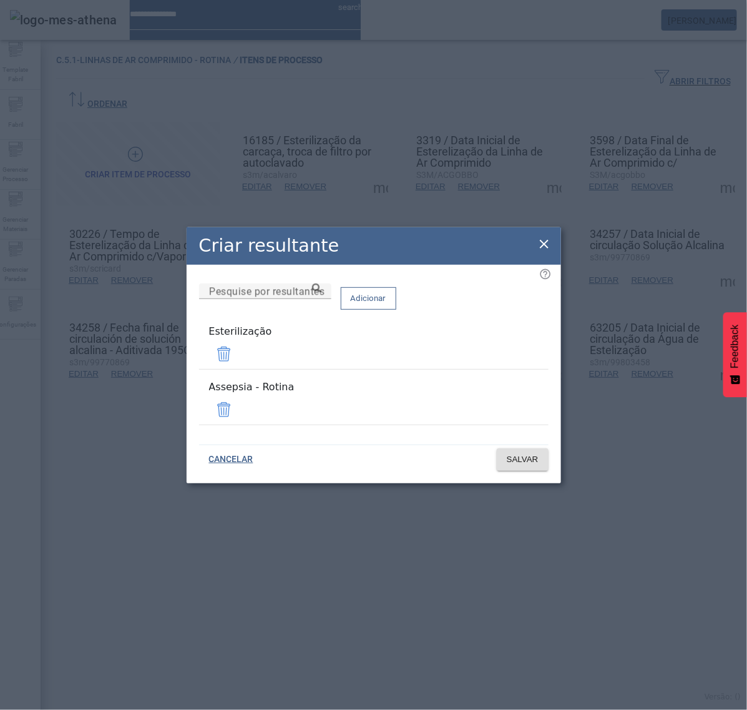
click at [239, 356] on span at bounding box center [224, 354] width 30 height 30
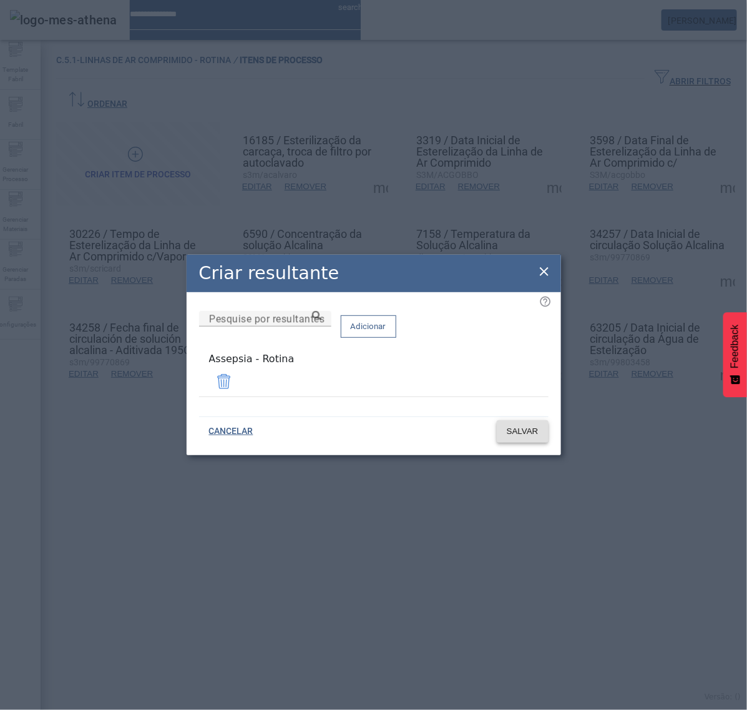
click at [525, 428] on span "SALVAR" at bounding box center [523, 431] width 32 height 12
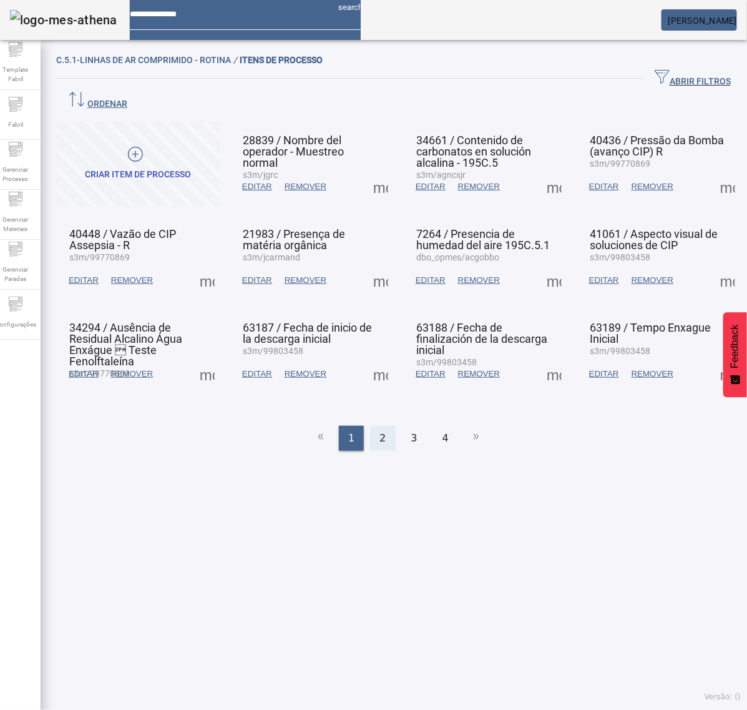
click at [373, 426] on div "2" at bounding box center [382, 438] width 25 height 25
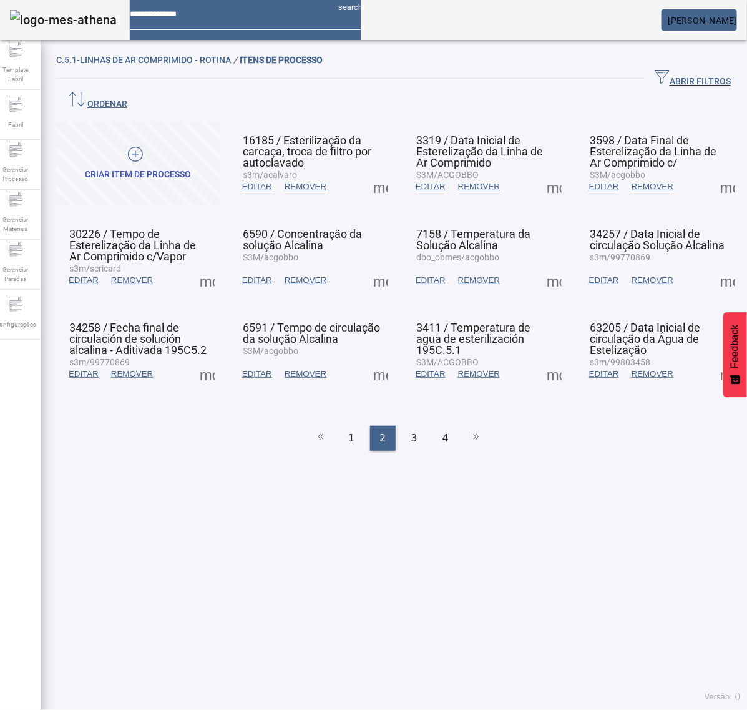
click at [371, 172] on span at bounding box center [381, 187] width 30 height 30
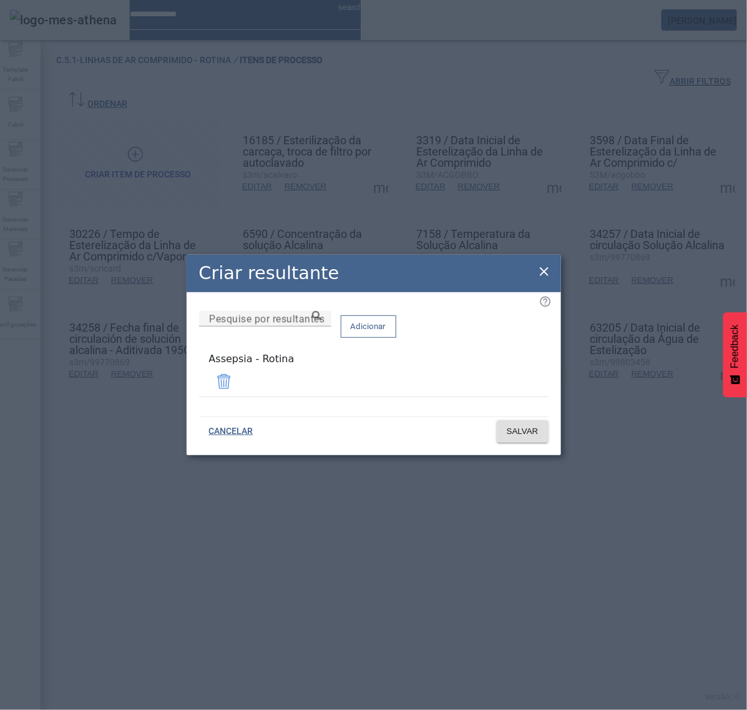
click at [543, 276] on icon at bounding box center [544, 271] width 15 height 15
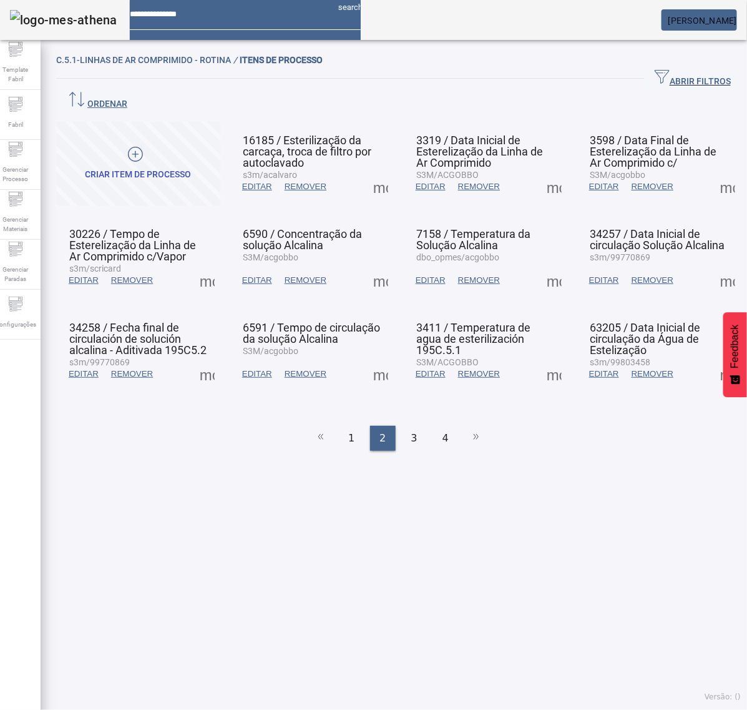
click at [545, 172] on span at bounding box center [554, 187] width 30 height 30
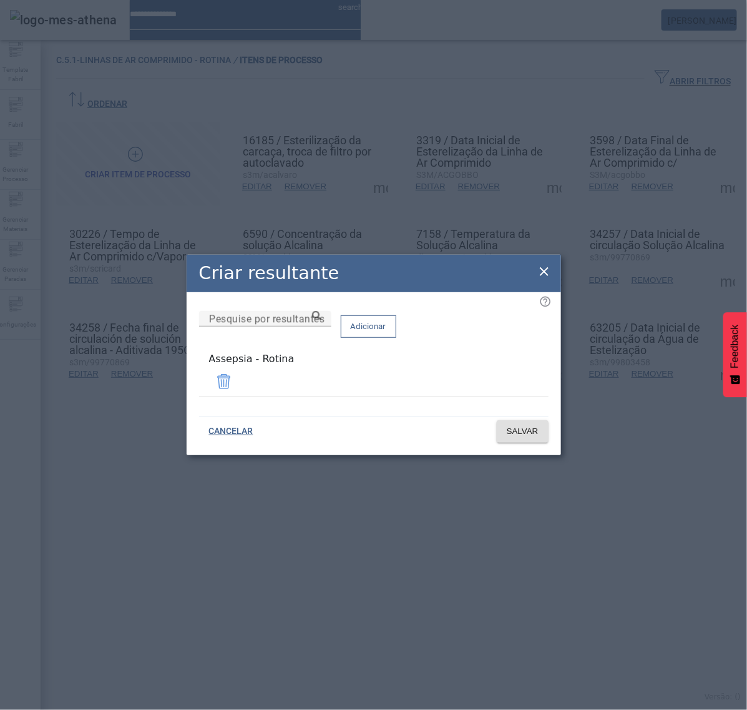
drag, startPoint x: 540, startPoint y: 282, endPoint x: 545, endPoint y: 273, distance: 10.6
click at [541, 278] on div "Criar resultante Pesquise por resultantes Adicionar Assepsia - Rotina CANCELAR …" at bounding box center [374, 355] width 375 height 200
click at [546, 272] on icon at bounding box center [544, 271] width 9 height 9
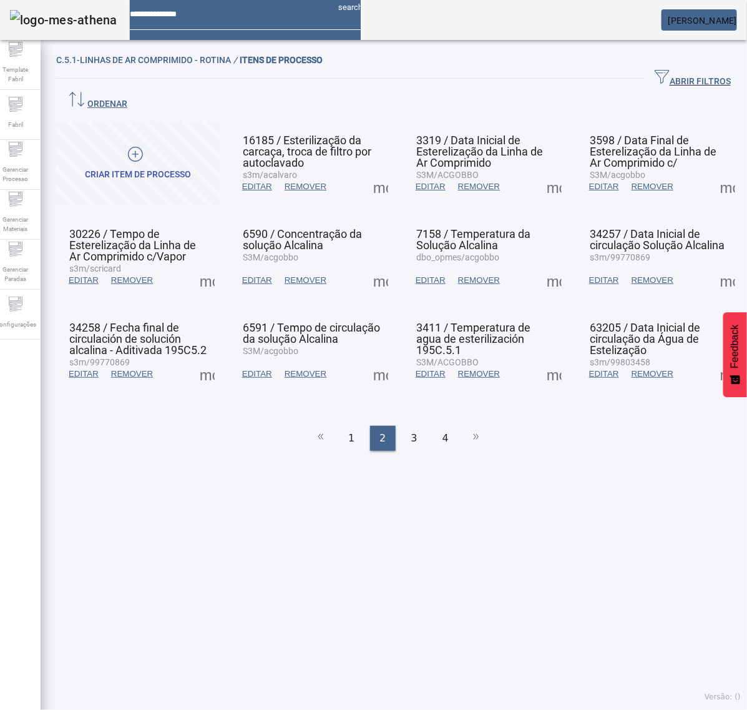
click at [713, 172] on span at bounding box center [728, 187] width 30 height 30
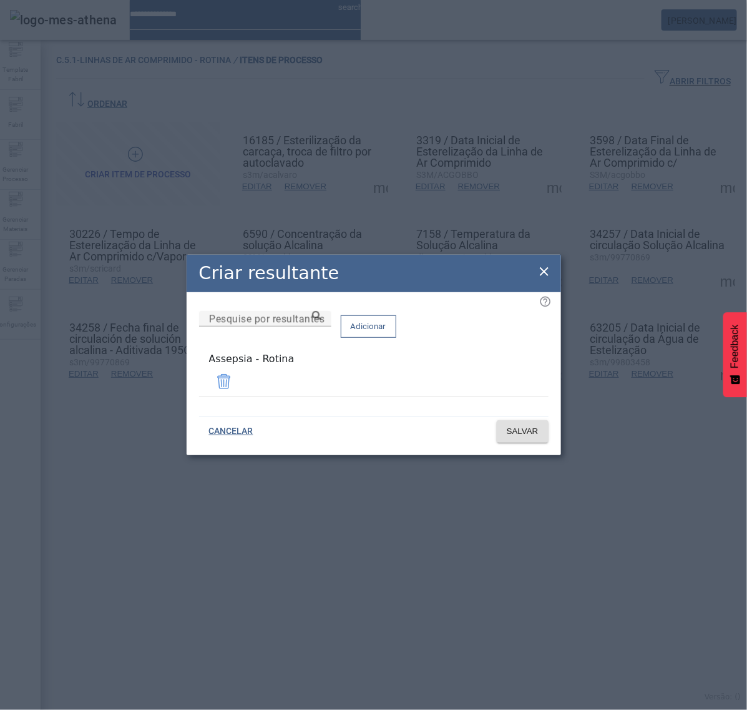
click at [547, 273] on icon at bounding box center [544, 271] width 15 height 15
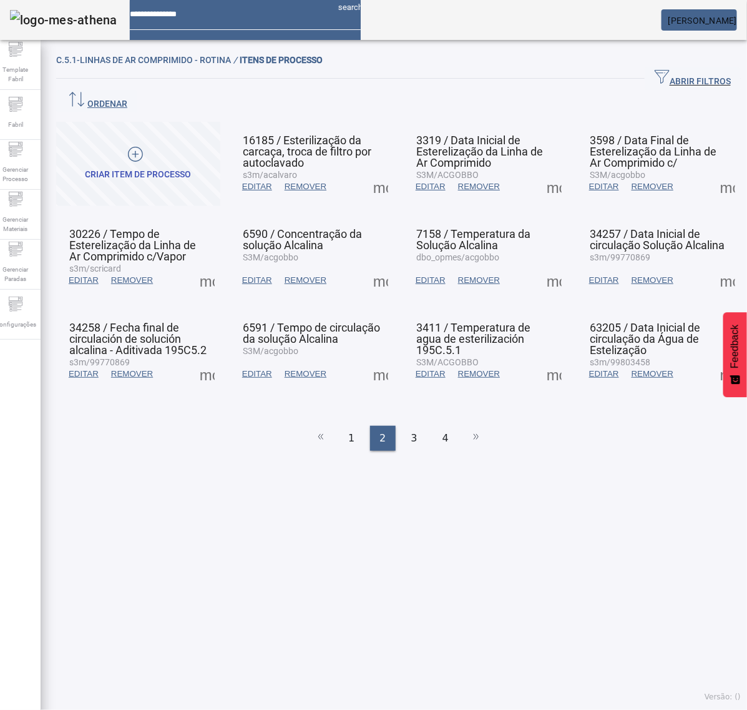
click at [216, 265] on span at bounding box center [207, 280] width 30 height 30
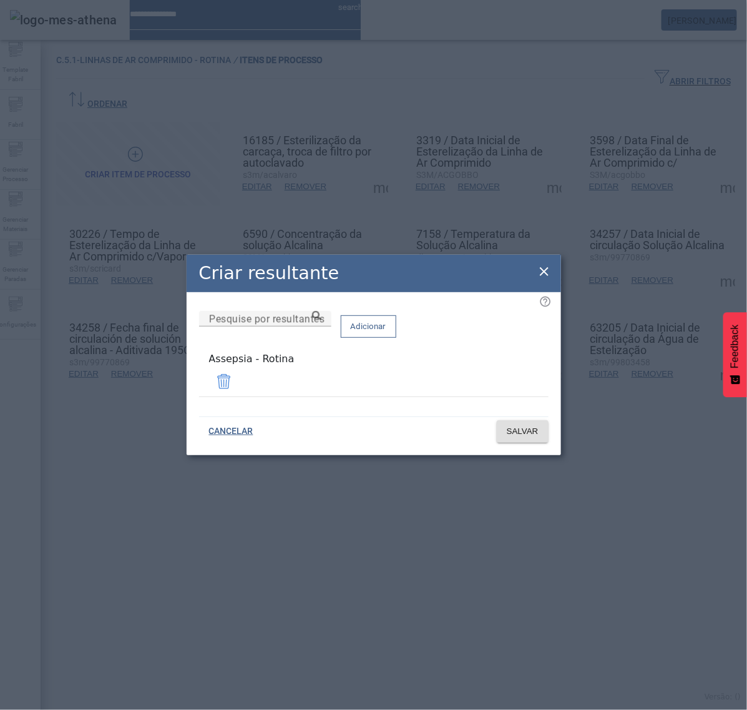
click at [551, 272] on div "Criar resultante" at bounding box center [374, 273] width 375 height 37
click at [540, 275] on icon at bounding box center [544, 271] width 15 height 15
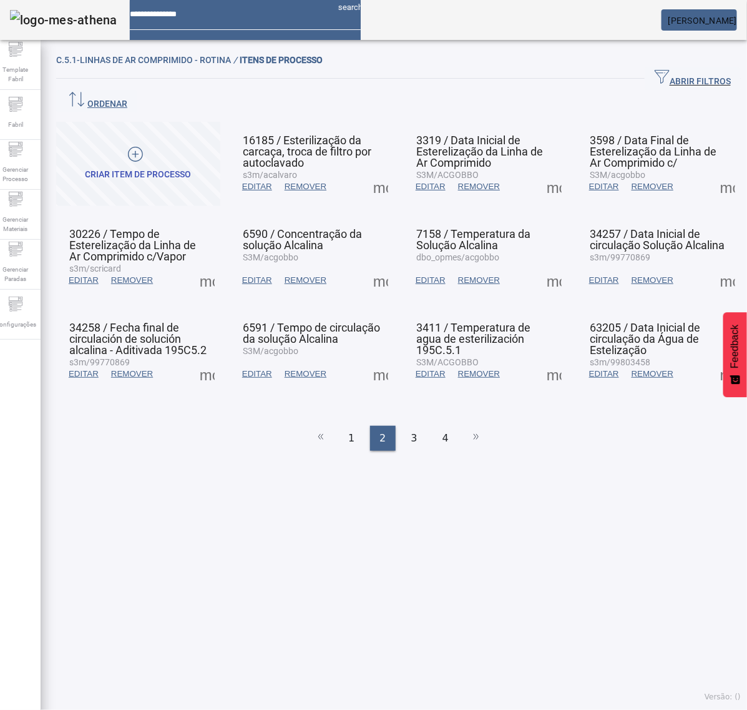
click at [370, 265] on span at bounding box center [381, 280] width 30 height 30
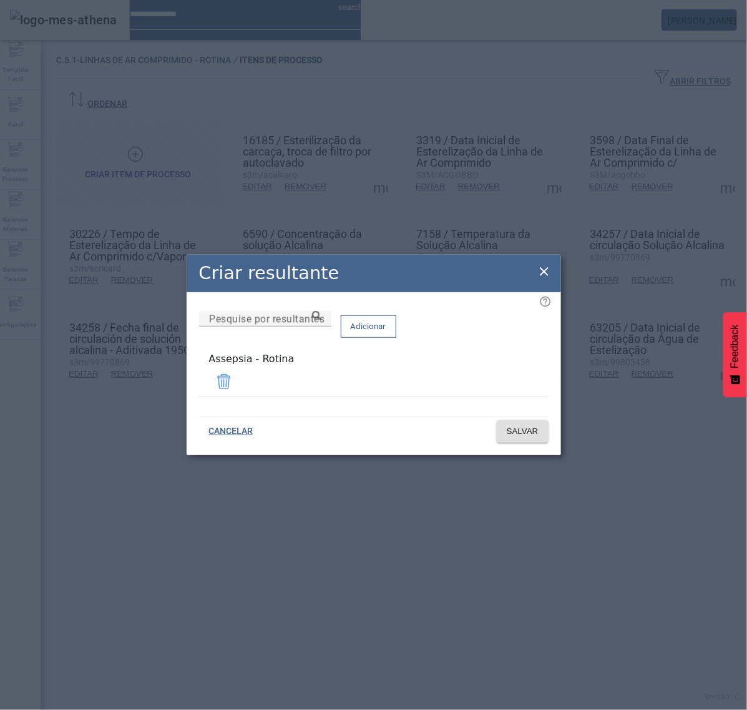
click at [538, 273] on icon at bounding box center [544, 271] width 15 height 15
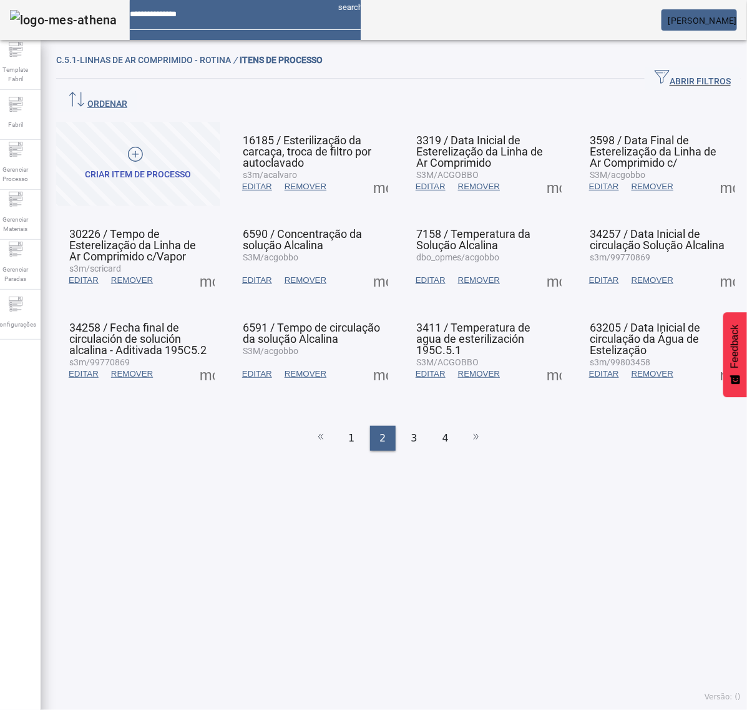
click at [541, 265] on span at bounding box center [554, 280] width 30 height 30
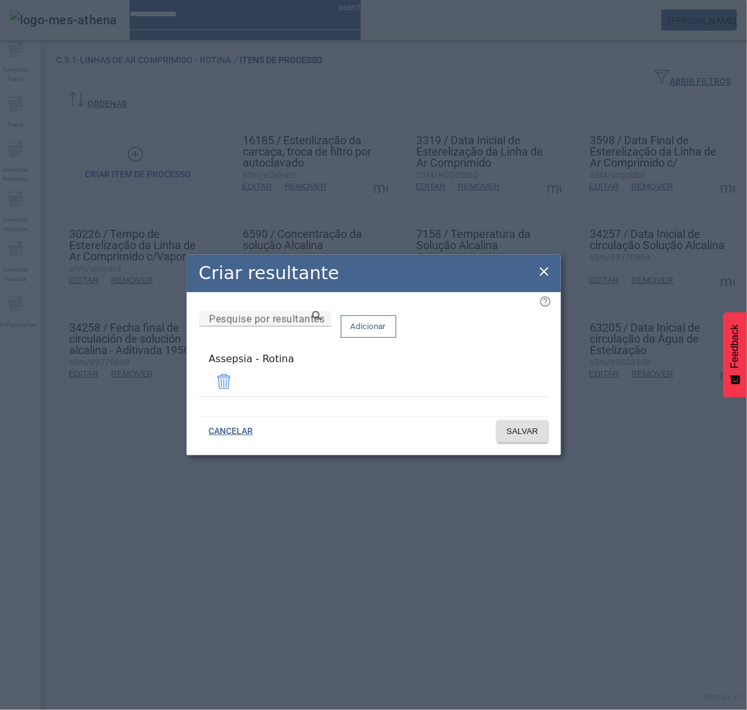
drag, startPoint x: 543, startPoint y: 273, endPoint x: 578, endPoint y: 273, distance: 35.0
click at [544, 272] on icon at bounding box center [544, 271] width 15 height 15
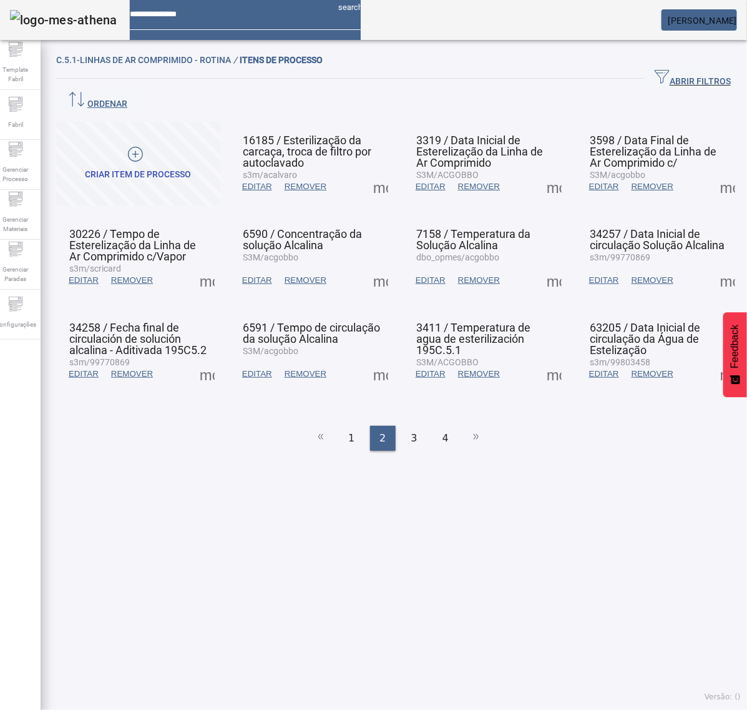
click at [713, 267] on span at bounding box center [728, 280] width 30 height 30
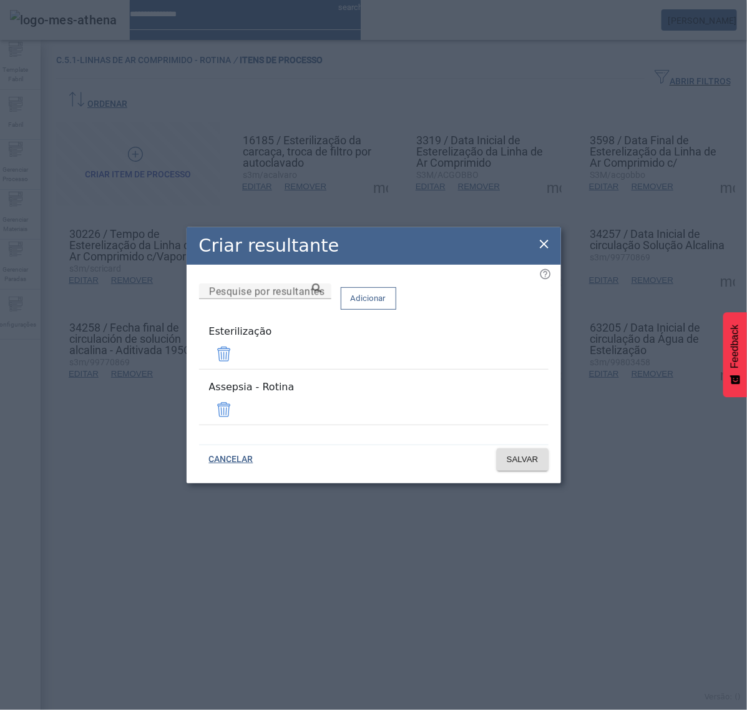
drag, startPoint x: 508, startPoint y: 366, endPoint x: 516, endPoint y: 393, distance: 28.6
click at [239, 366] on span at bounding box center [224, 354] width 30 height 30
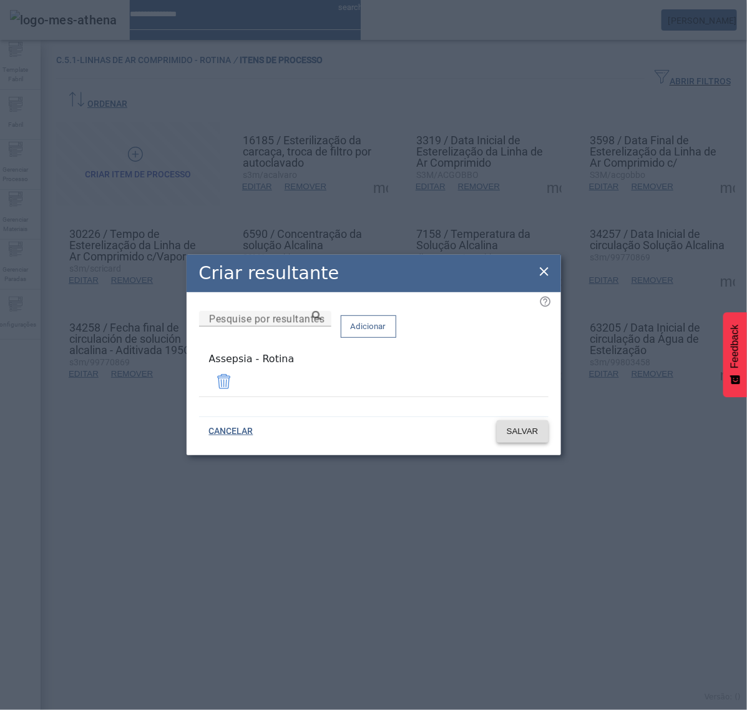
click at [519, 434] on span "SALVAR" at bounding box center [523, 431] width 32 height 12
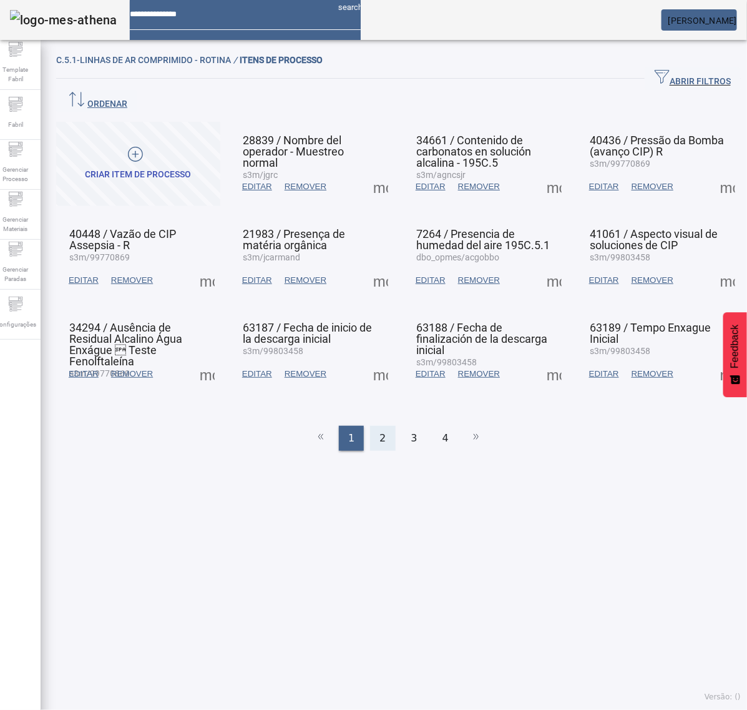
click at [379, 426] on div "2" at bounding box center [382, 438] width 25 height 25
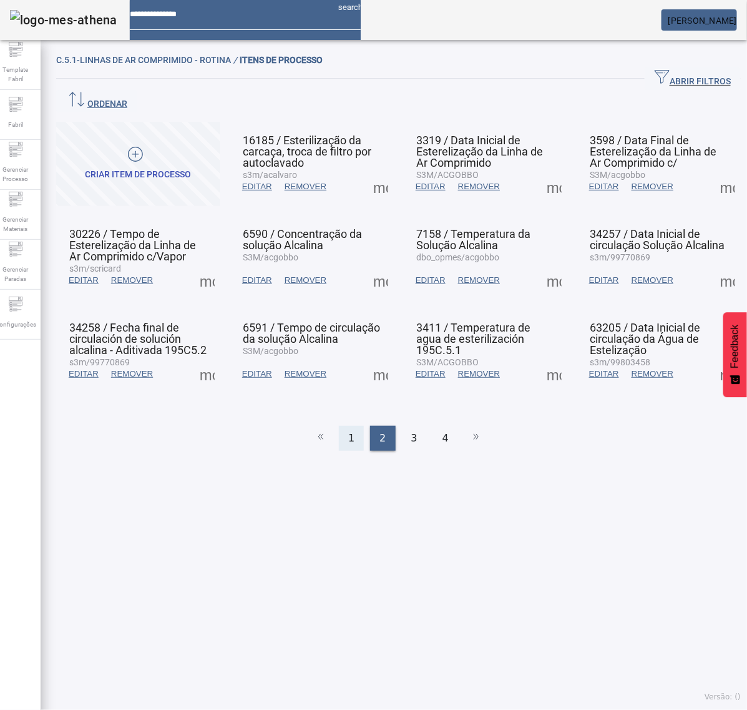
click at [351, 426] on div "1" at bounding box center [351, 438] width 25 height 25
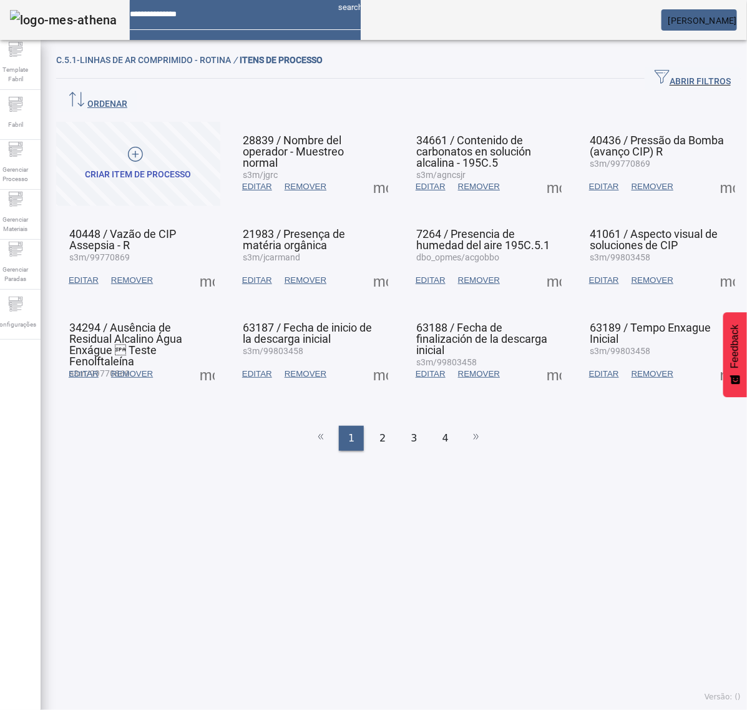
click at [713, 265] on span at bounding box center [728, 280] width 30 height 30
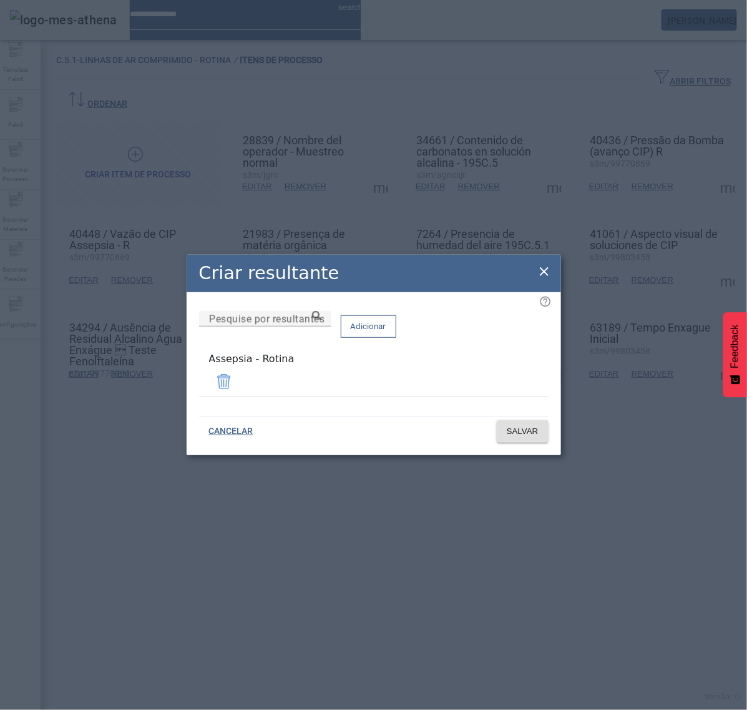
click at [552, 267] on div "Criar resultante" at bounding box center [374, 273] width 375 height 37
click at [547, 273] on icon at bounding box center [544, 271] width 15 height 15
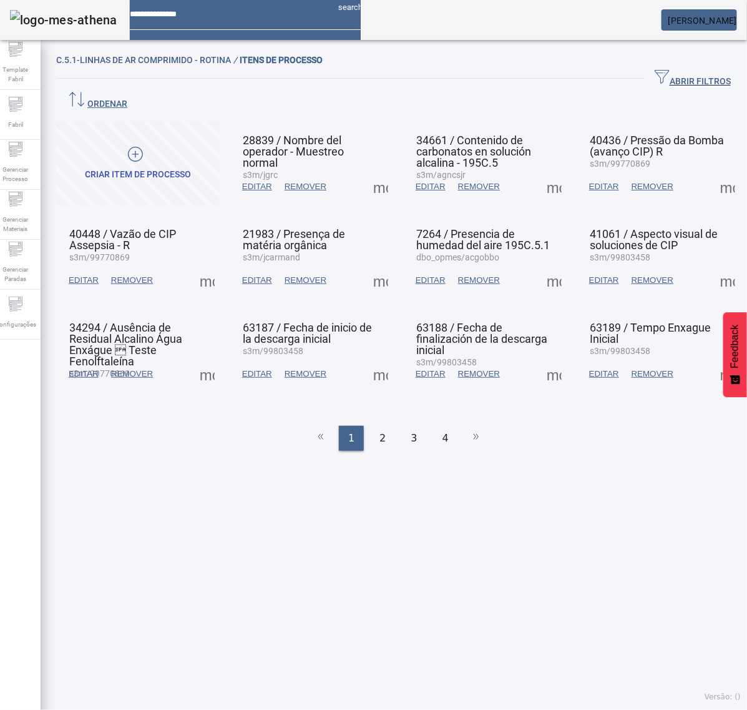
click at [213, 360] on span at bounding box center [207, 374] width 30 height 30
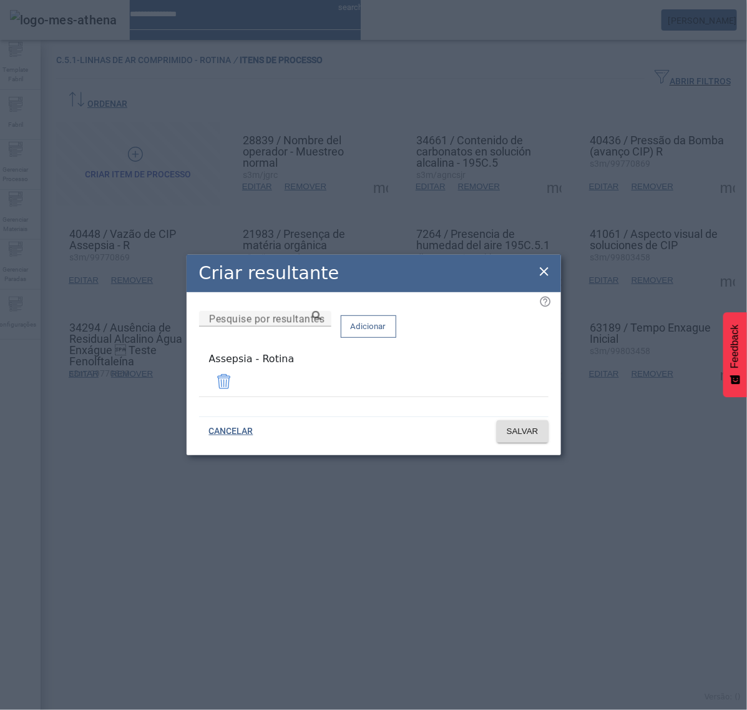
click at [548, 275] on icon at bounding box center [544, 271] width 15 height 15
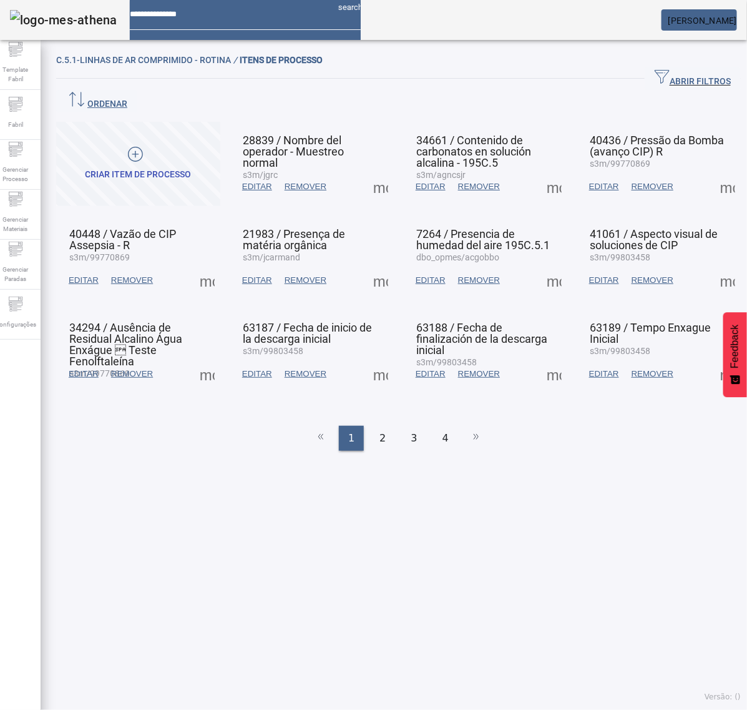
click at [366, 359] on span at bounding box center [381, 374] width 30 height 30
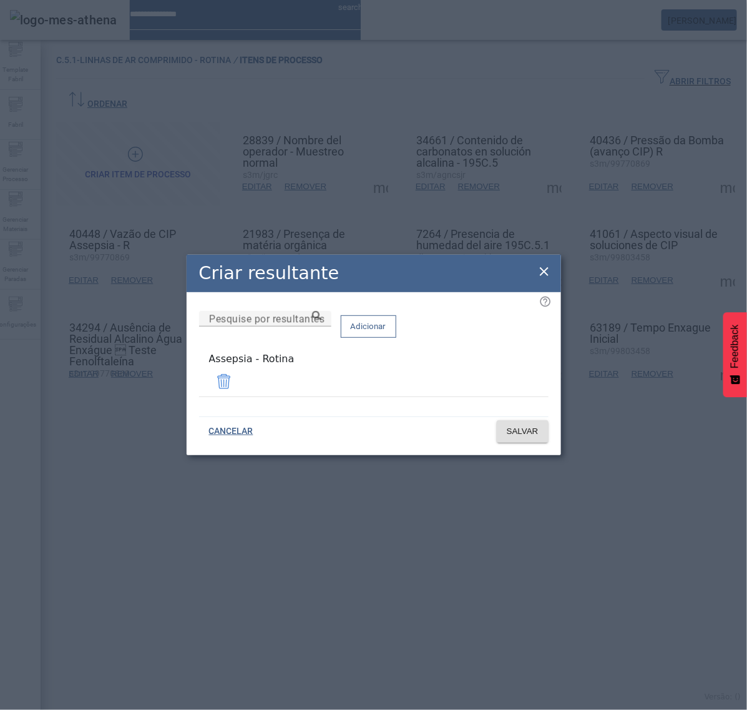
click at [545, 273] on icon at bounding box center [544, 271] width 9 height 9
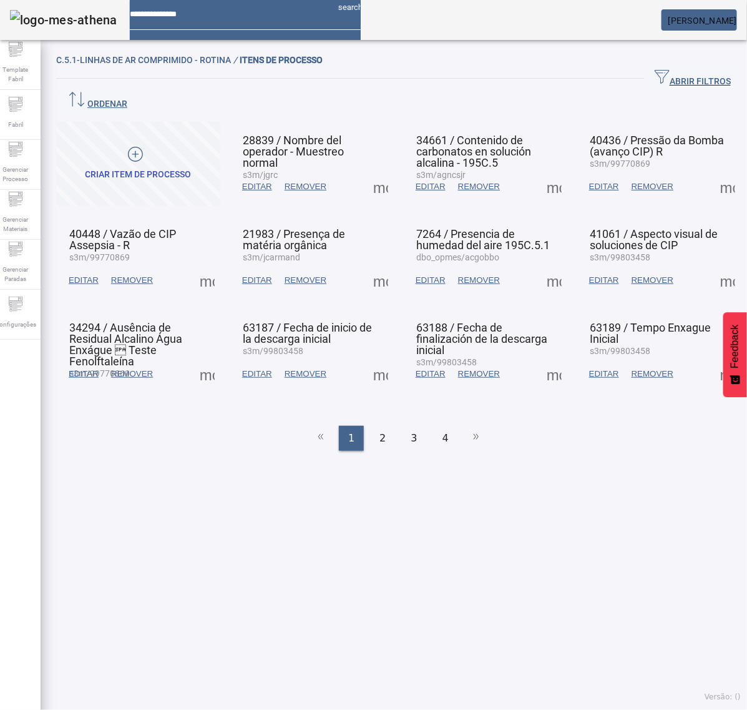
click at [542, 359] on span at bounding box center [554, 374] width 30 height 30
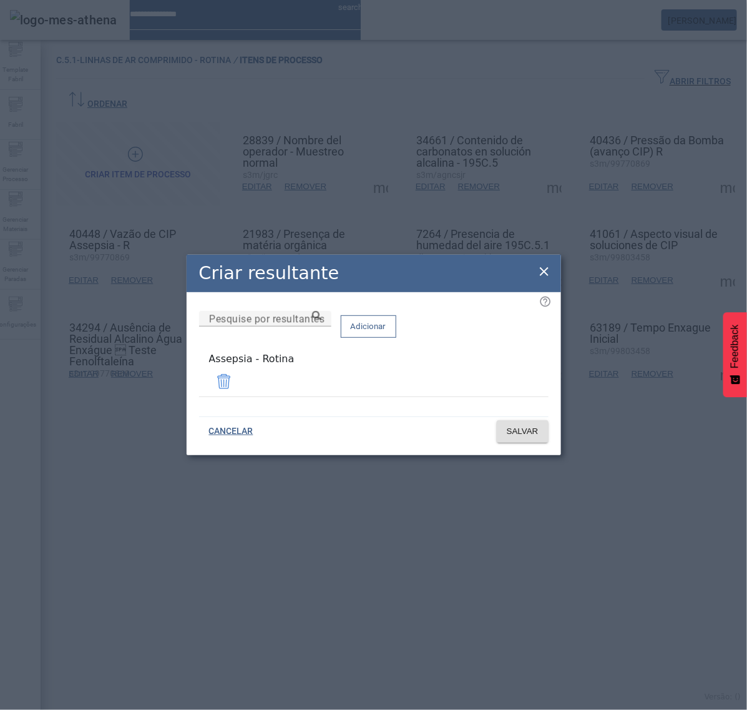
click at [543, 266] on div "Criar resultante" at bounding box center [374, 273] width 375 height 37
click at [544, 276] on icon at bounding box center [544, 271] width 15 height 15
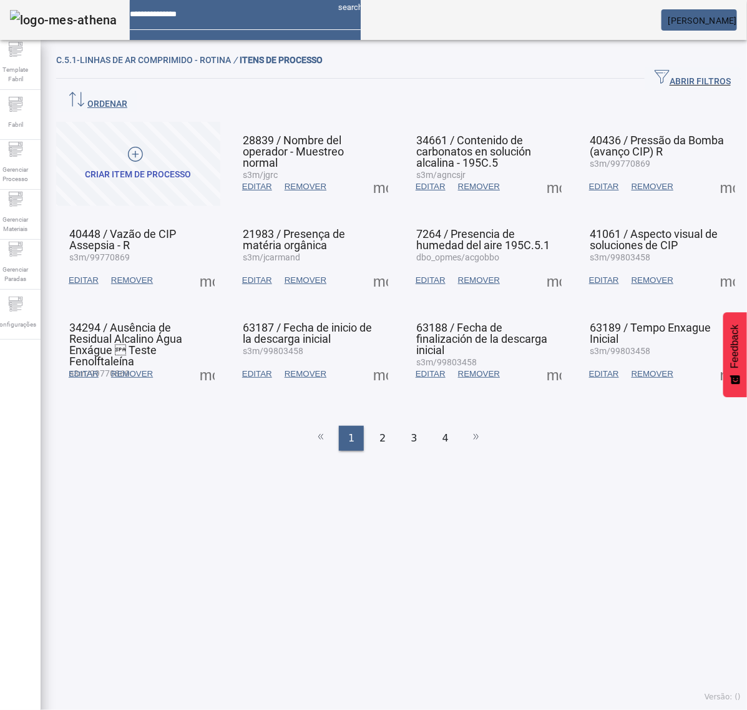
click at [713, 359] on span at bounding box center [728, 374] width 30 height 30
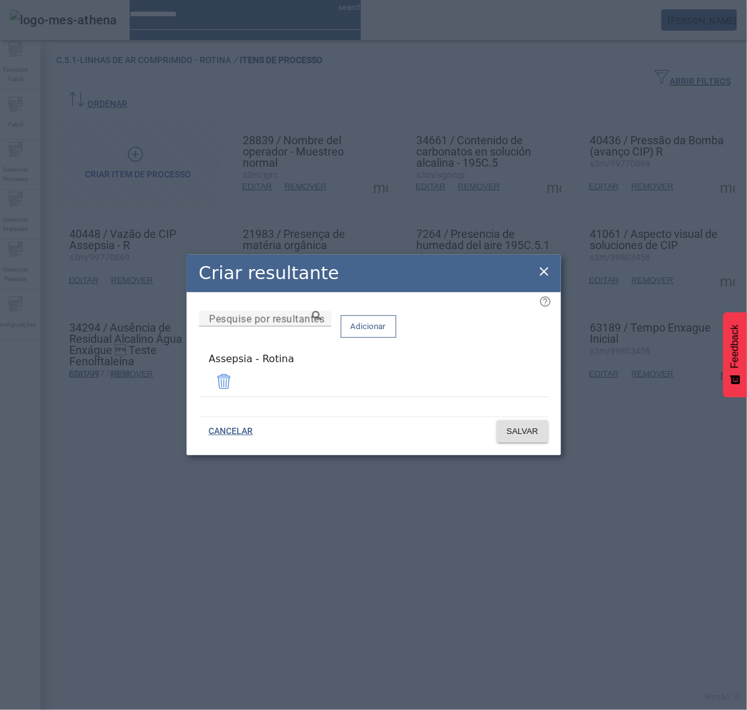
click at [544, 275] on icon at bounding box center [544, 271] width 9 height 9
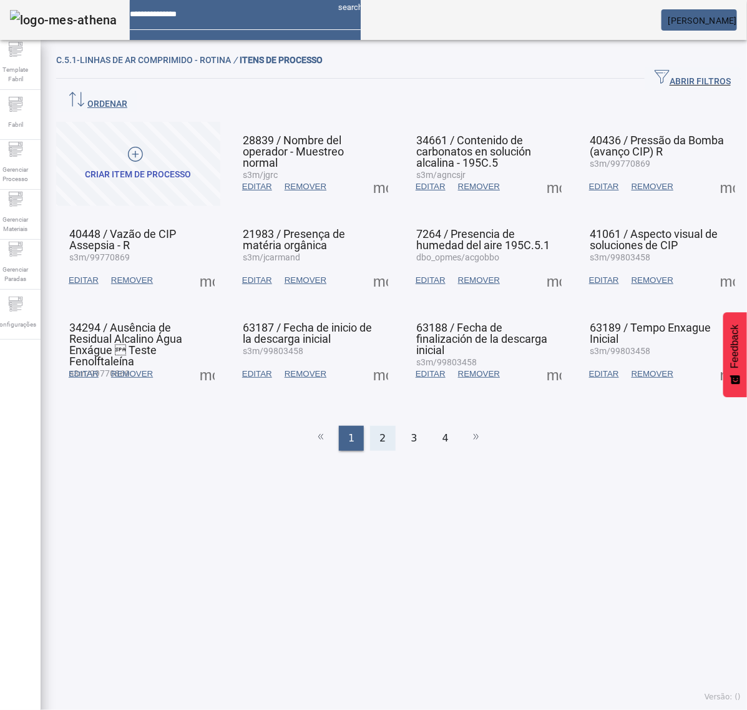
click at [370, 426] on div "2" at bounding box center [382, 438] width 25 height 25
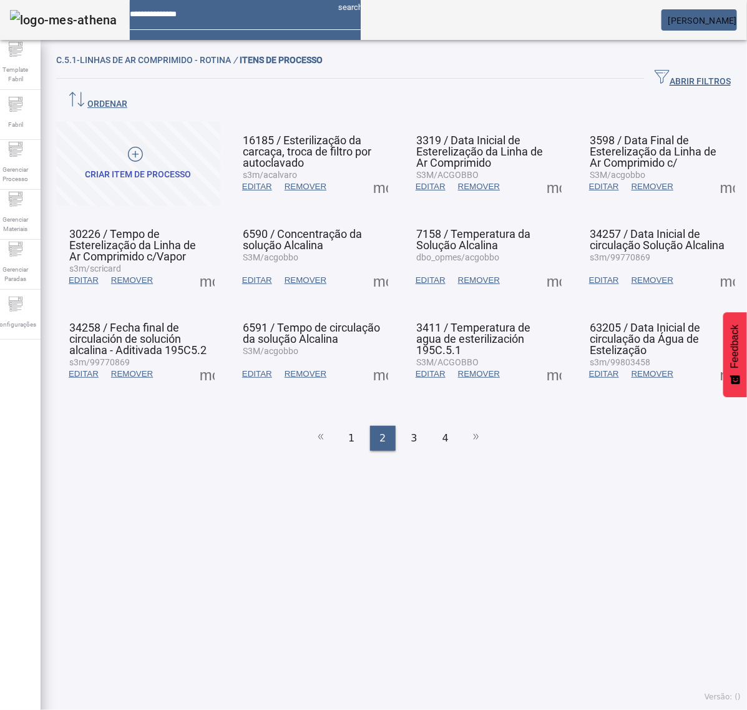
click at [375, 172] on span at bounding box center [381, 187] width 30 height 30
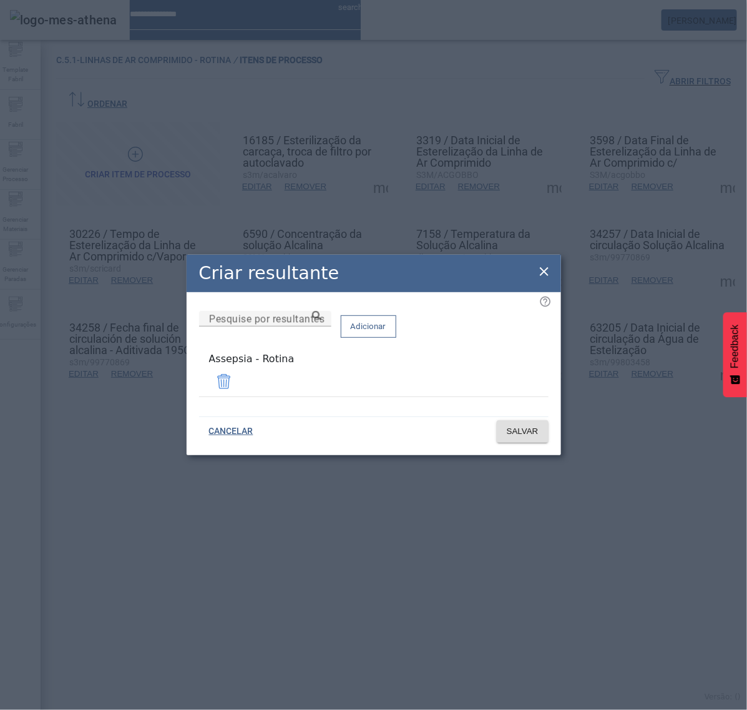
drag, startPoint x: 544, startPoint y: 277, endPoint x: 548, endPoint y: 252, distance: 25.3
click at [544, 277] on icon at bounding box center [544, 271] width 15 height 15
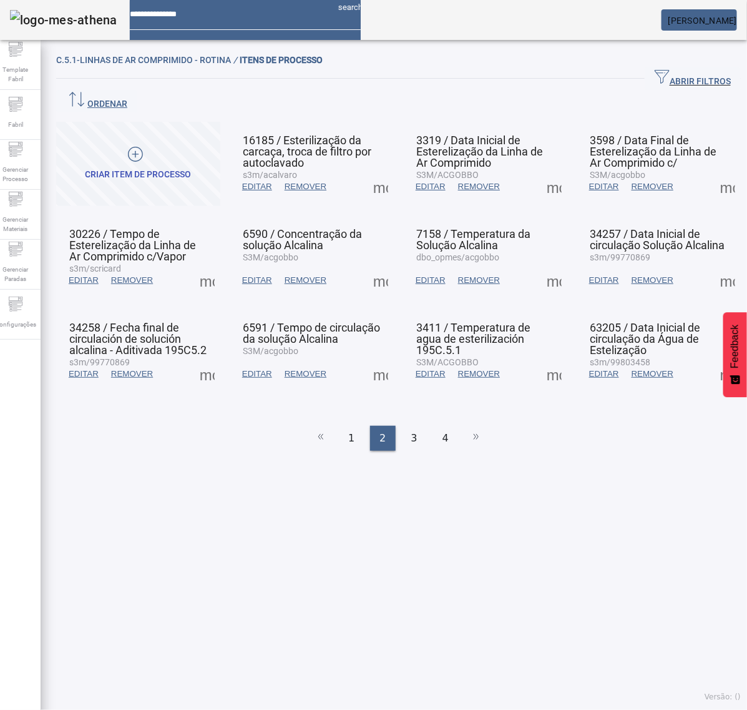
click at [546, 172] on span at bounding box center [554, 187] width 30 height 30
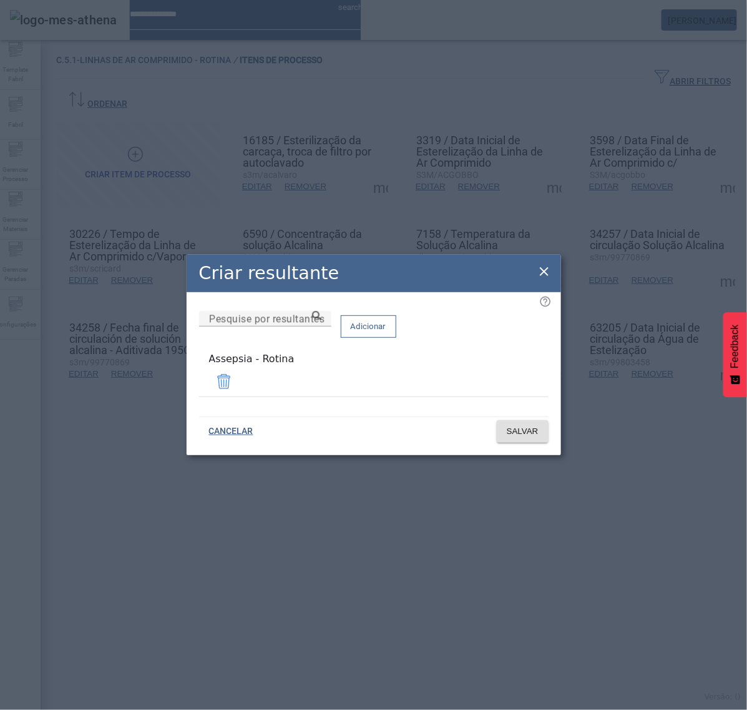
click at [541, 276] on icon at bounding box center [544, 271] width 15 height 15
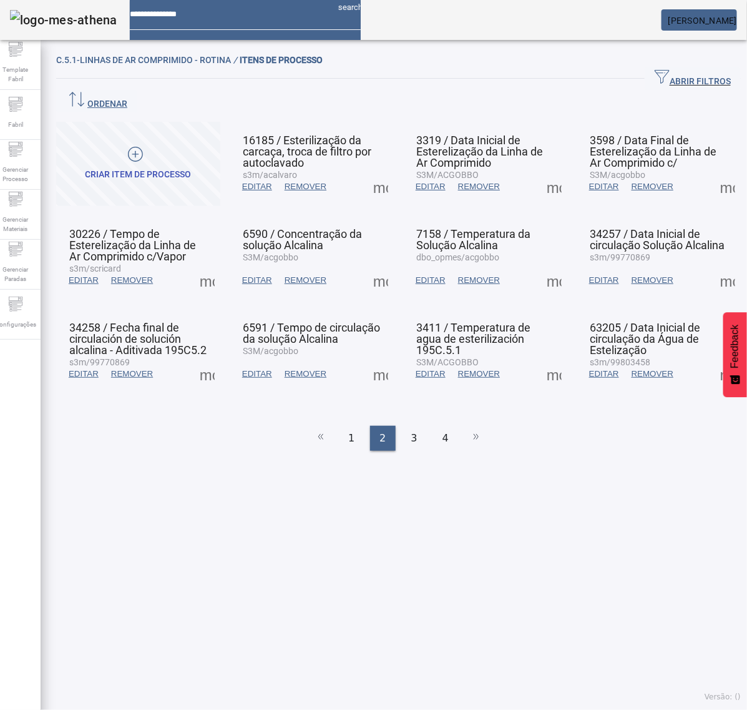
click at [715, 172] on span at bounding box center [728, 187] width 30 height 30
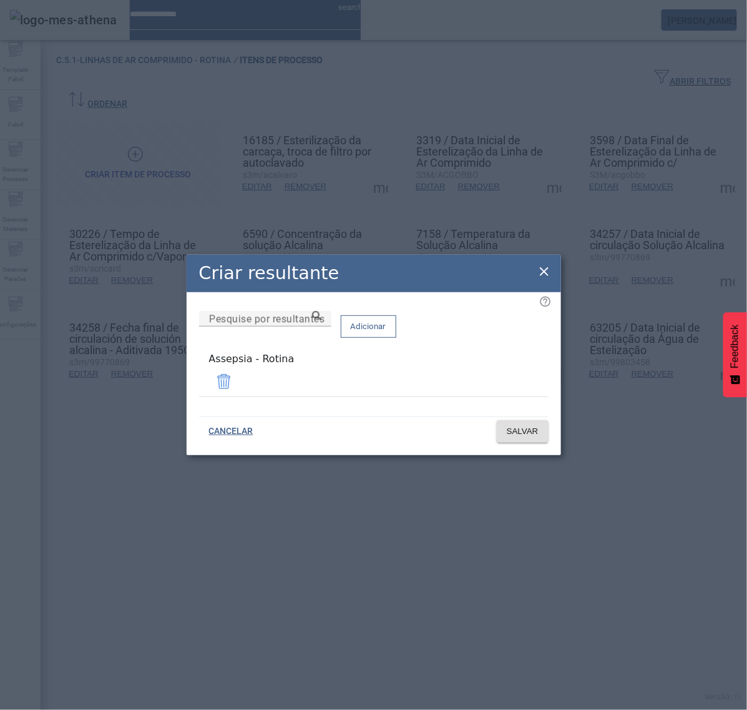
click at [541, 272] on icon at bounding box center [544, 271] width 15 height 15
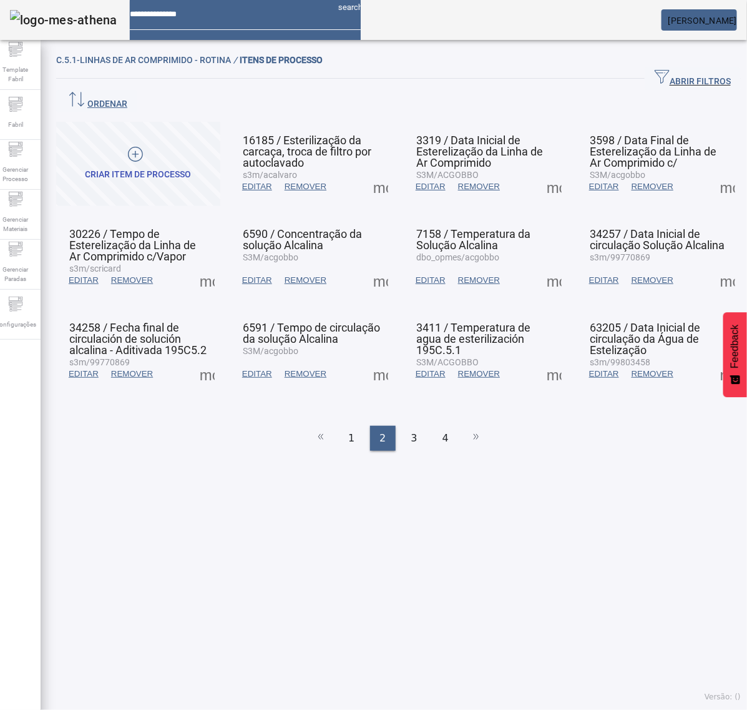
click at [207, 265] on span at bounding box center [207, 280] width 30 height 30
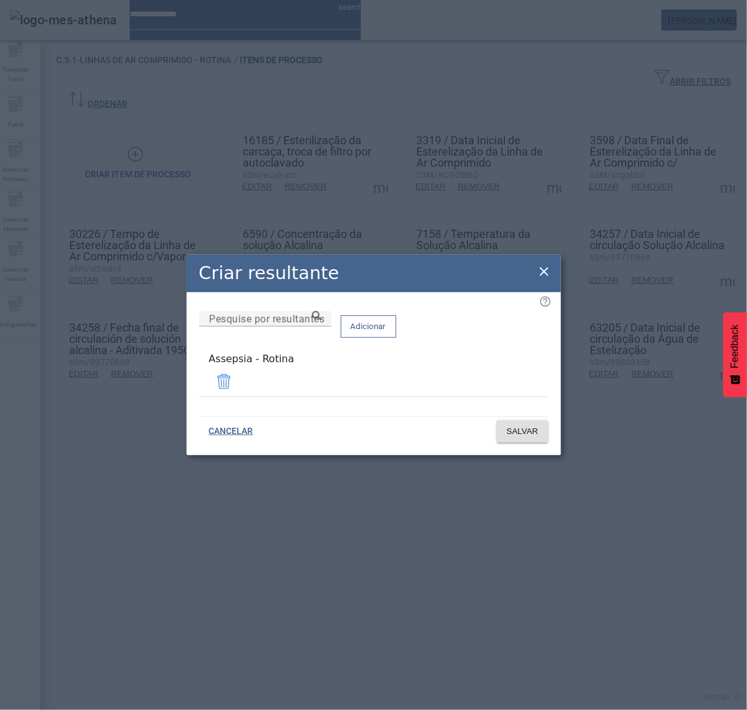
click at [541, 278] on icon at bounding box center [544, 271] width 15 height 15
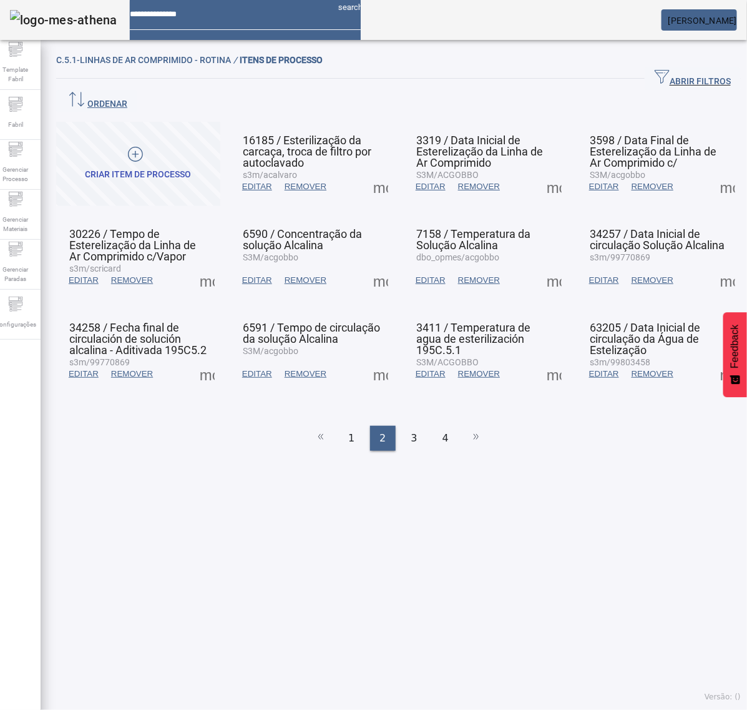
click at [376, 265] on span at bounding box center [381, 280] width 30 height 30
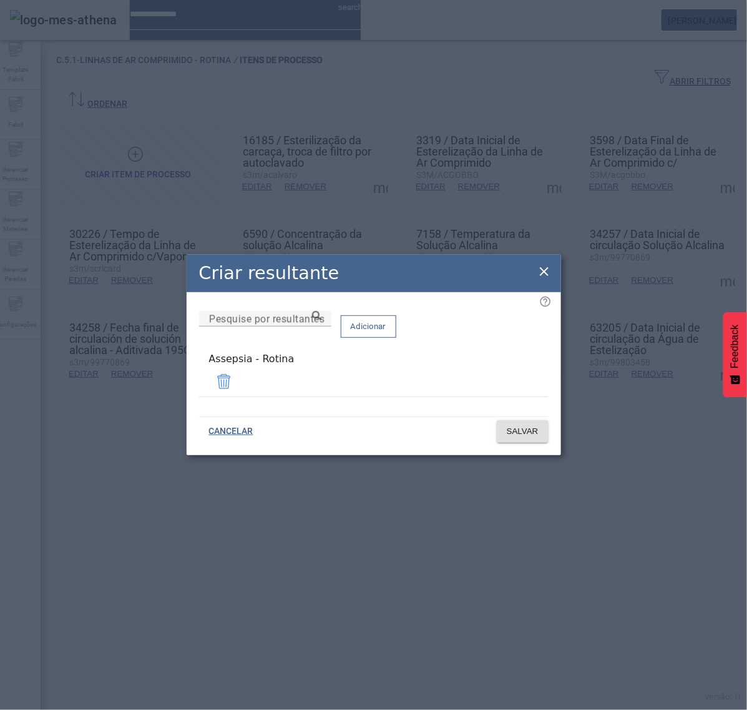
click at [541, 273] on icon at bounding box center [544, 271] width 15 height 15
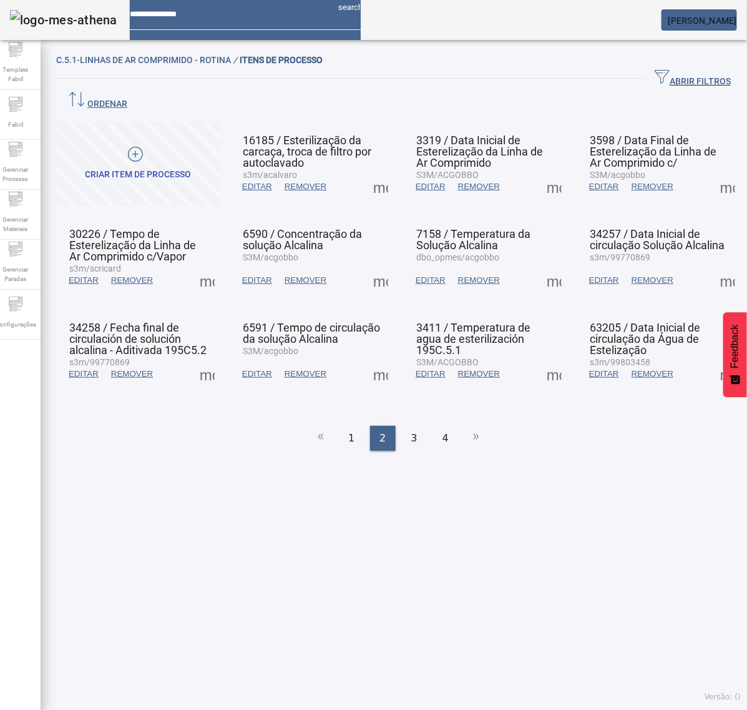
click at [539, 265] on span at bounding box center [554, 280] width 30 height 30
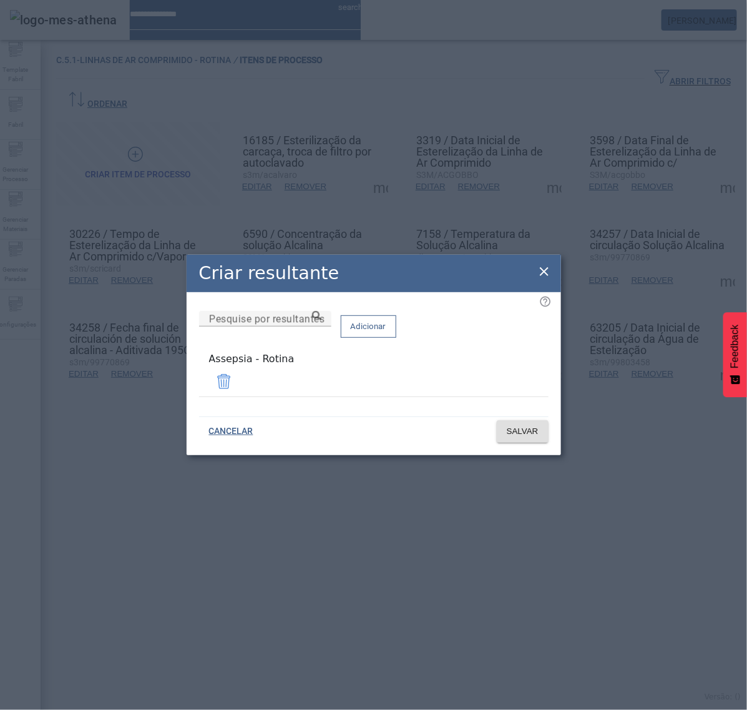
drag, startPoint x: 537, startPoint y: 268, endPoint x: 557, endPoint y: 269, distance: 20.6
click at [537, 268] on icon at bounding box center [544, 271] width 15 height 15
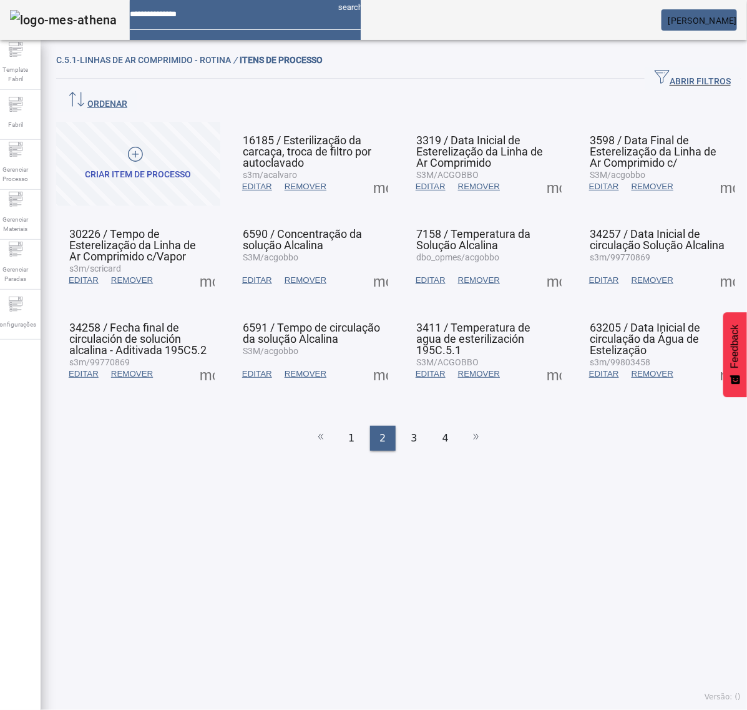
click at [713, 265] on span at bounding box center [728, 280] width 30 height 30
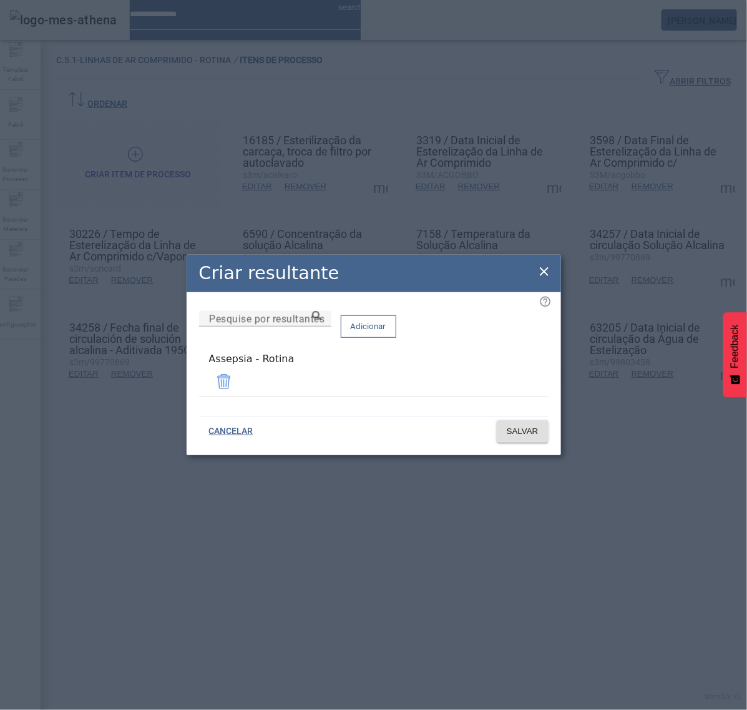
click at [544, 272] on icon at bounding box center [544, 271] width 15 height 15
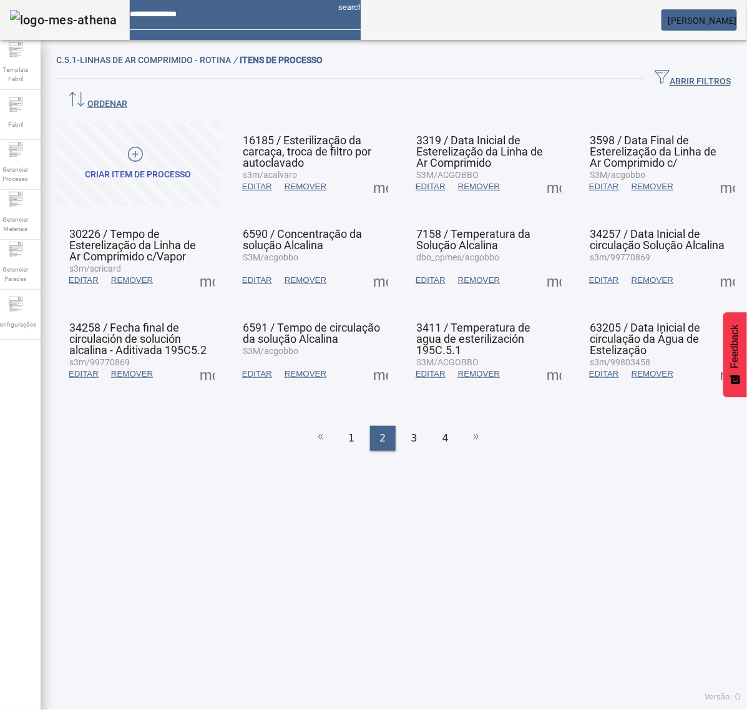
click at [207, 359] on span at bounding box center [207, 374] width 30 height 30
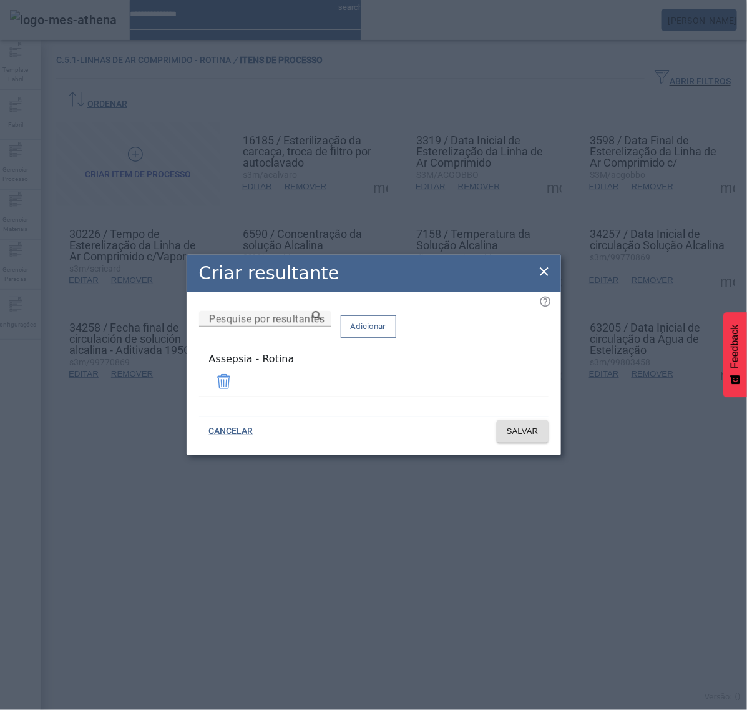
click at [550, 267] on icon at bounding box center [544, 271] width 15 height 15
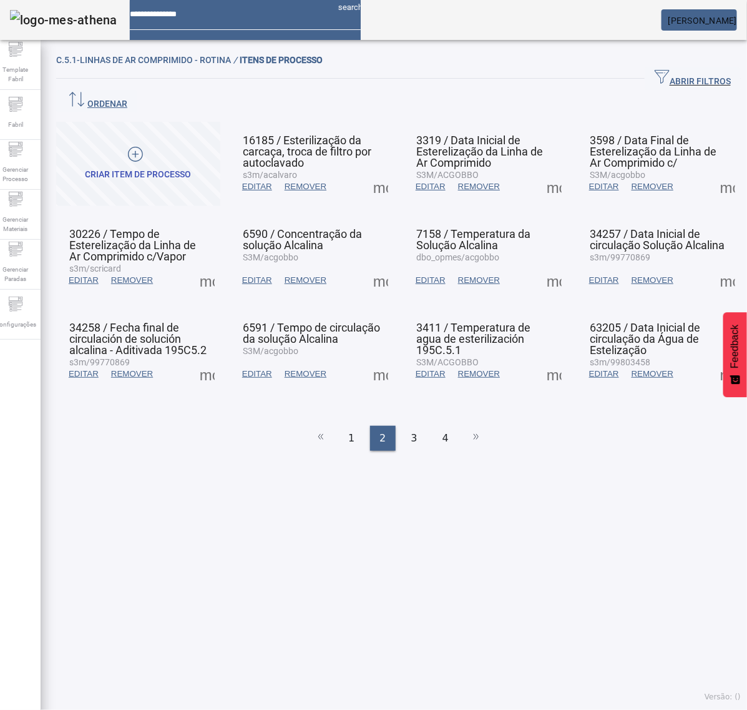
click at [381, 359] on span at bounding box center [381, 374] width 30 height 30
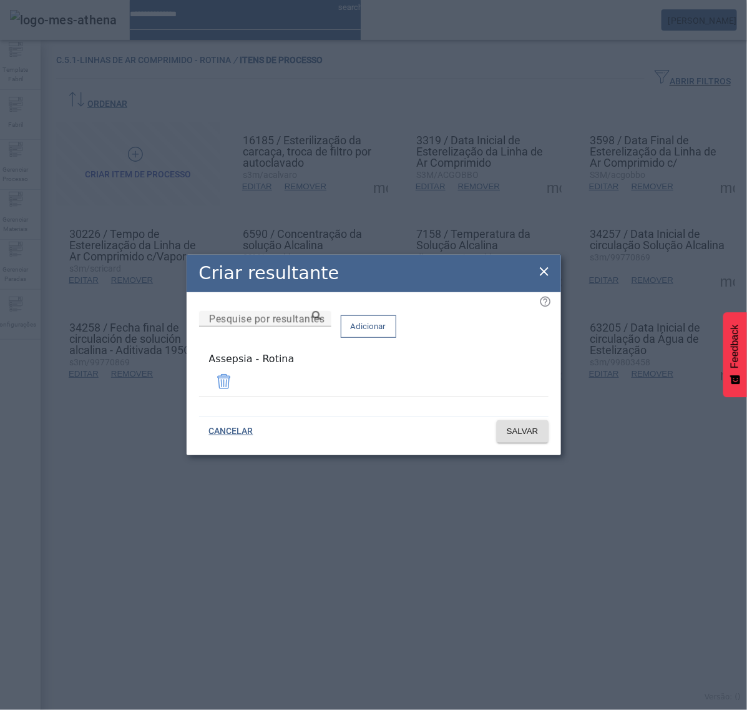
click at [544, 270] on icon at bounding box center [544, 271] width 15 height 15
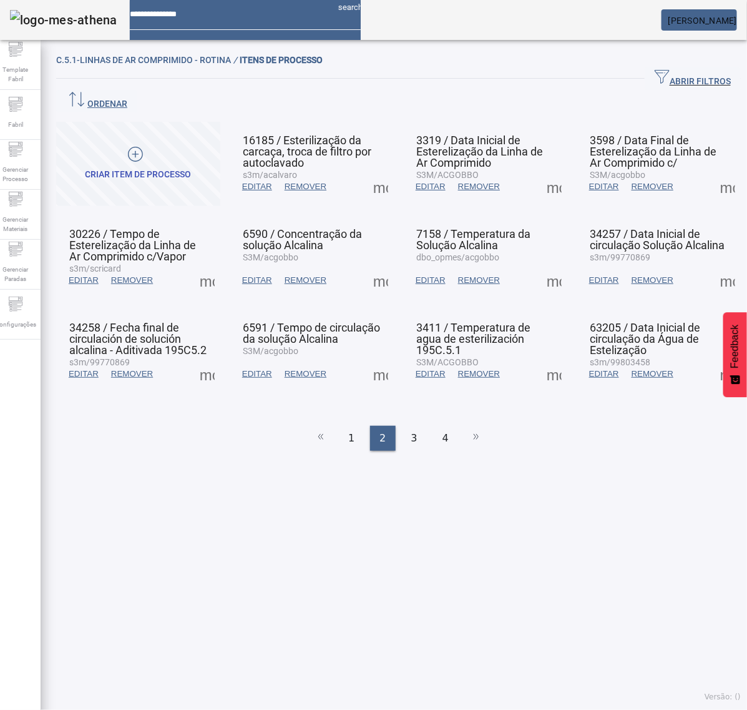
click at [546, 359] on span at bounding box center [554, 374] width 30 height 30
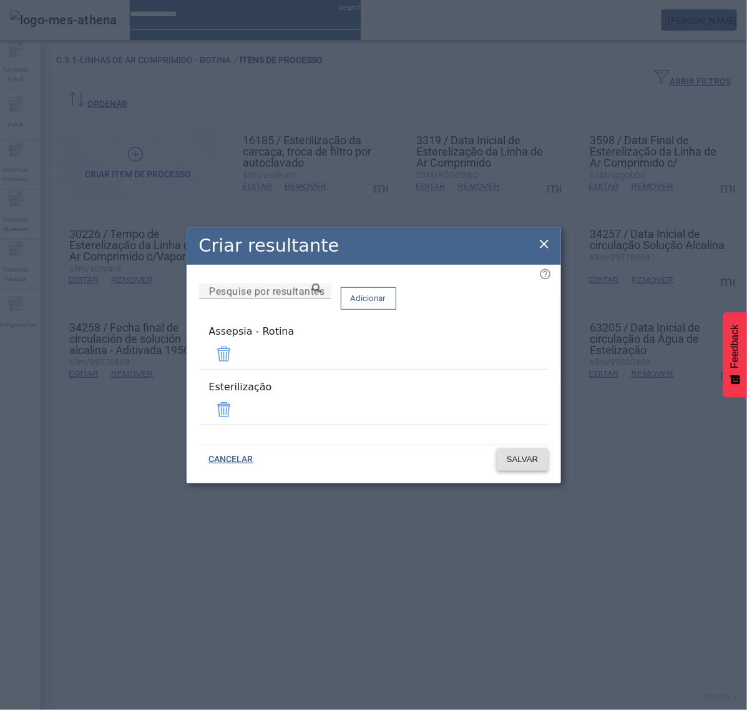
drag, startPoint x: 510, startPoint y: 407, endPoint x: 513, endPoint y: 423, distance: 15.8
click at [239, 407] on span at bounding box center [224, 410] width 30 height 30
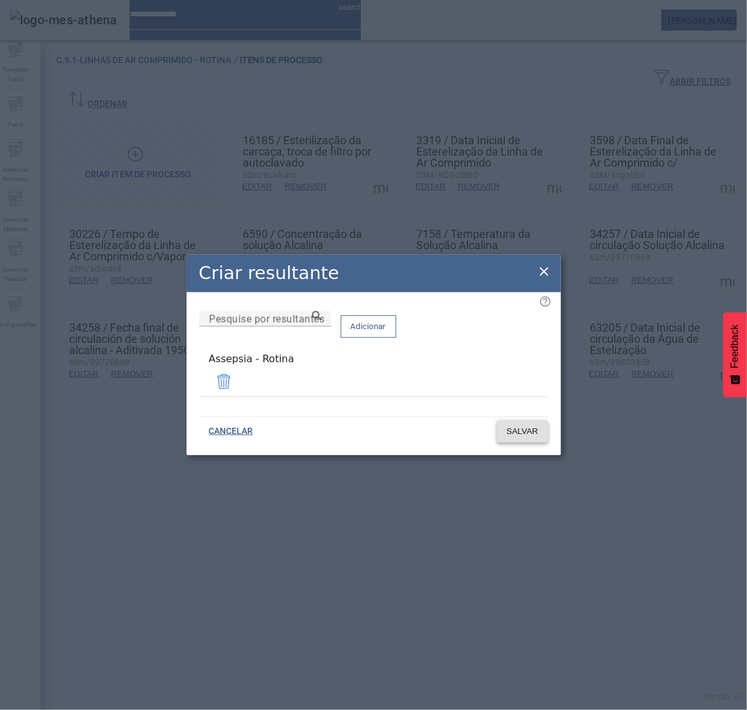
click at [514, 439] on span at bounding box center [523, 431] width 52 height 30
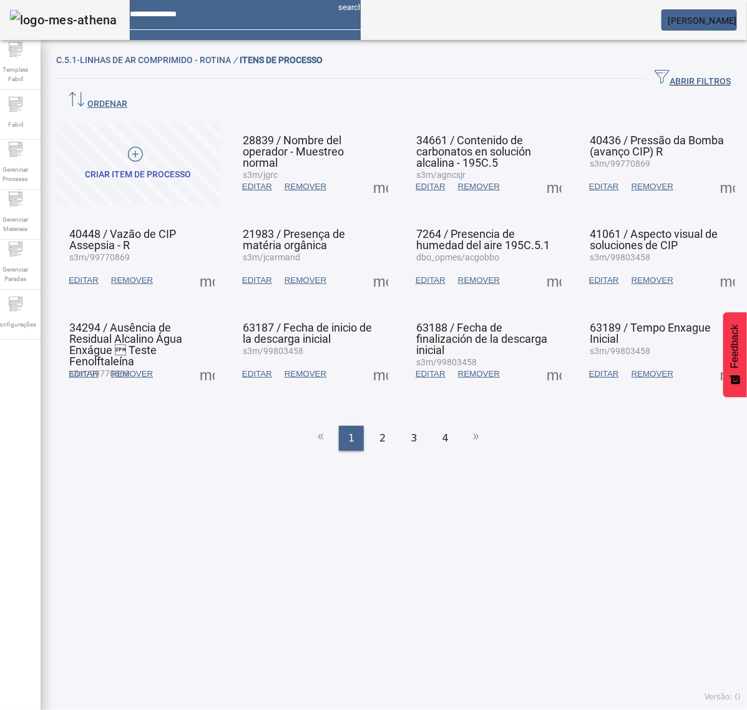
click at [348, 426] on ul "1 2 3 4" at bounding box center [398, 438] width 685 height 25
drag, startPoint x: 373, startPoint y: 407, endPoint x: 394, endPoint y: 396, distance: 23.2
click at [375, 426] on div "2" at bounding box center [382, 438] width 25 height 25
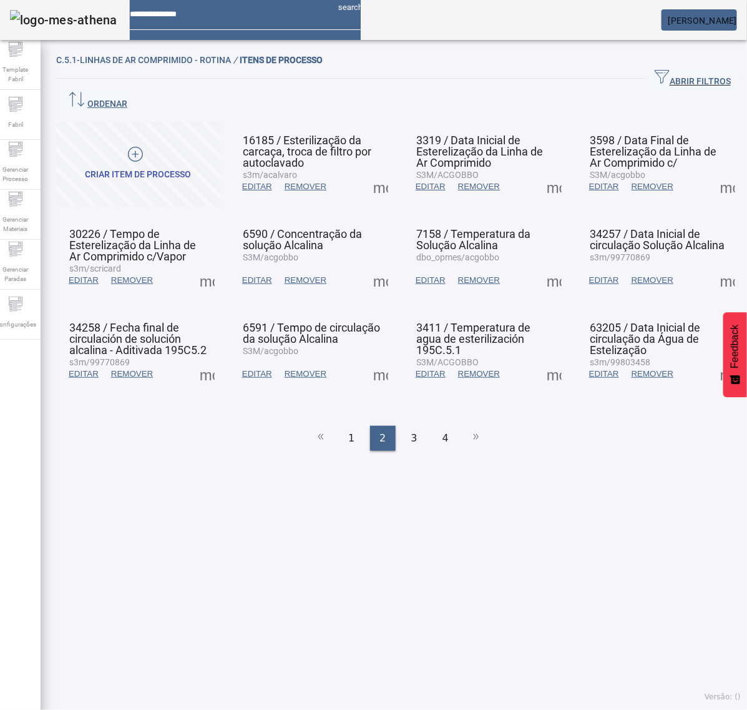
click at [373, 359] on span at bounding box center [381, 374] width 30 height 30
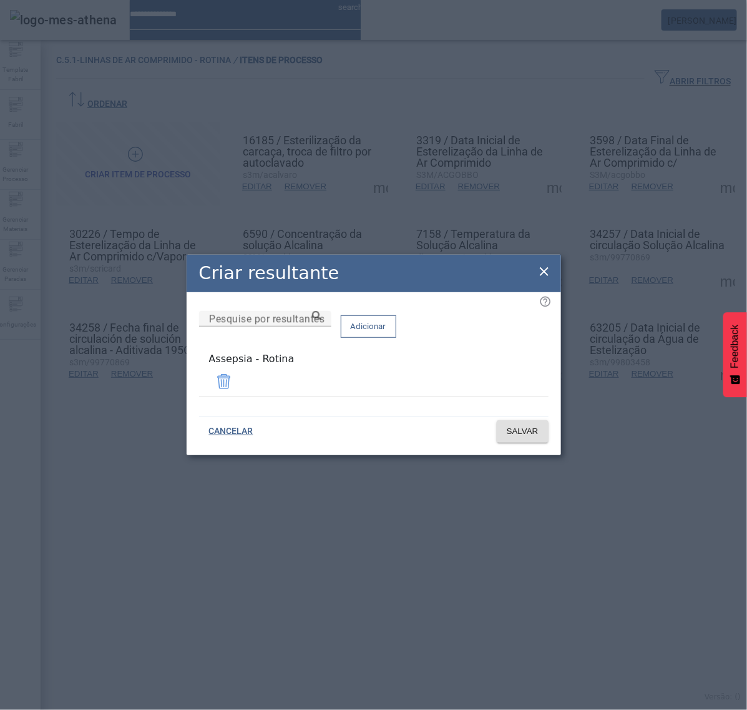
click at [547, 273] on icon at bounding box center [544, 271] width 15 height 15
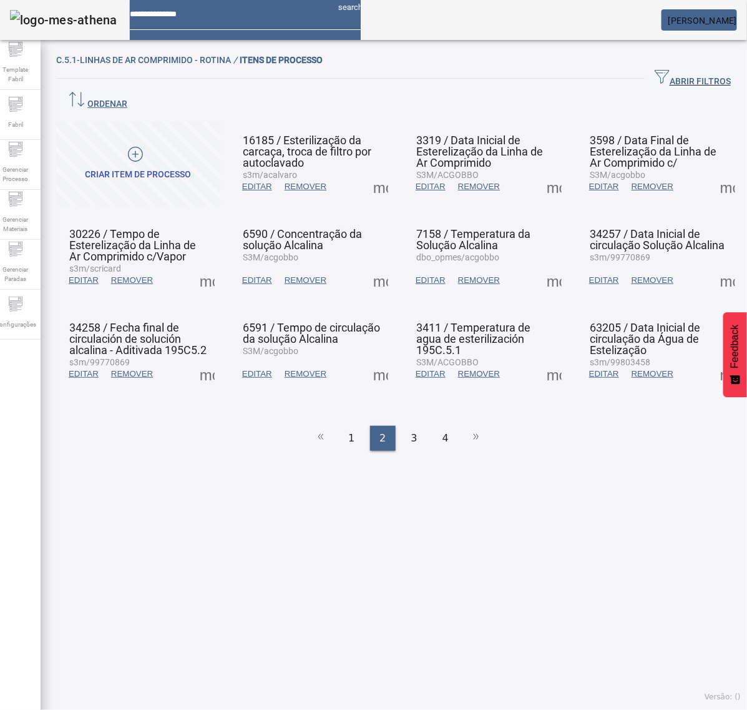
click at [541, 359] on span at bounding box center [554, 374] width 30 height 30
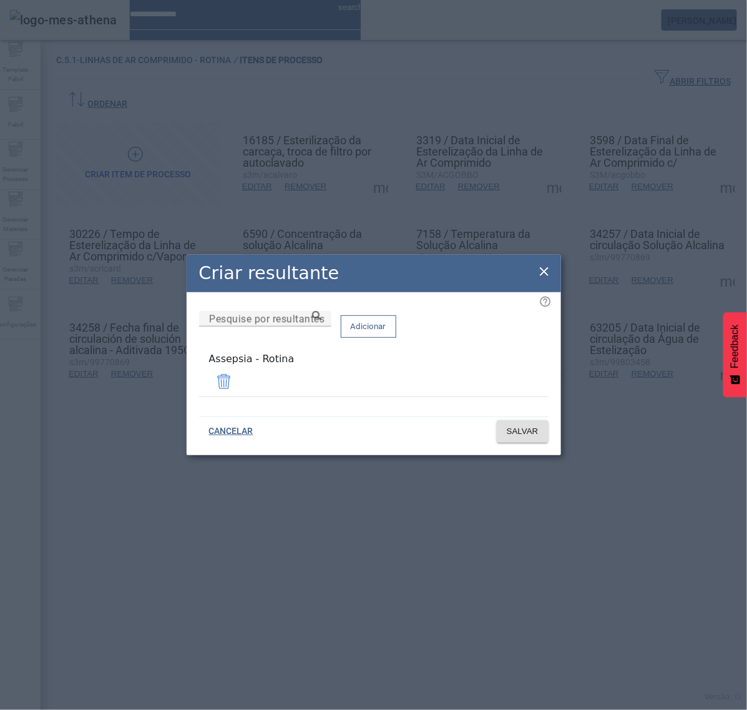
click at [540, 267] on icon at bounding box center [544, 271] width 15 height 15
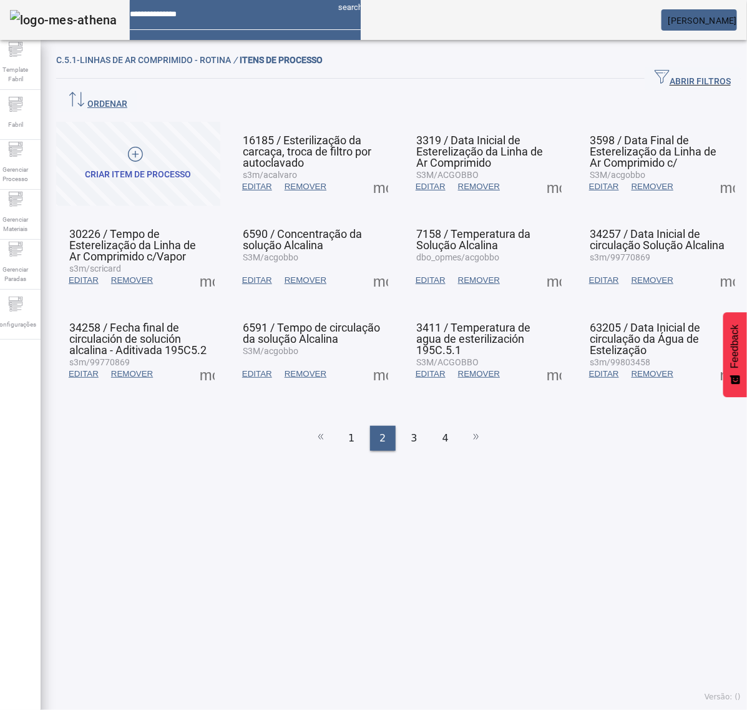
click at [713, 359] on span at bounding box center [728, 374] width 30 height 30
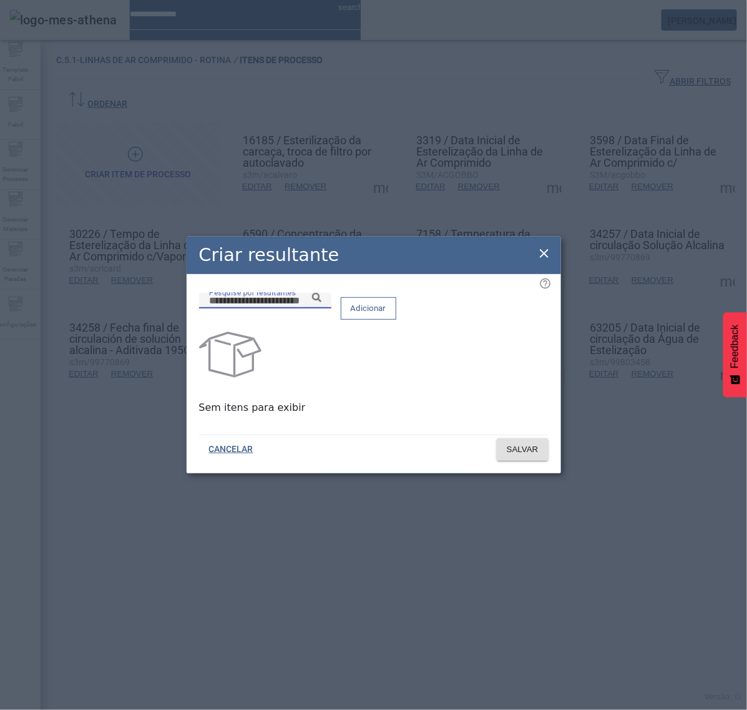
click at [321, 308] on input "Pesquise por resultantes" at bounding box center [265, 300] width 112 height 15
paste input "**********"
click at [321, 302] on icon at bounding box center [316, 297] width 9 height 9
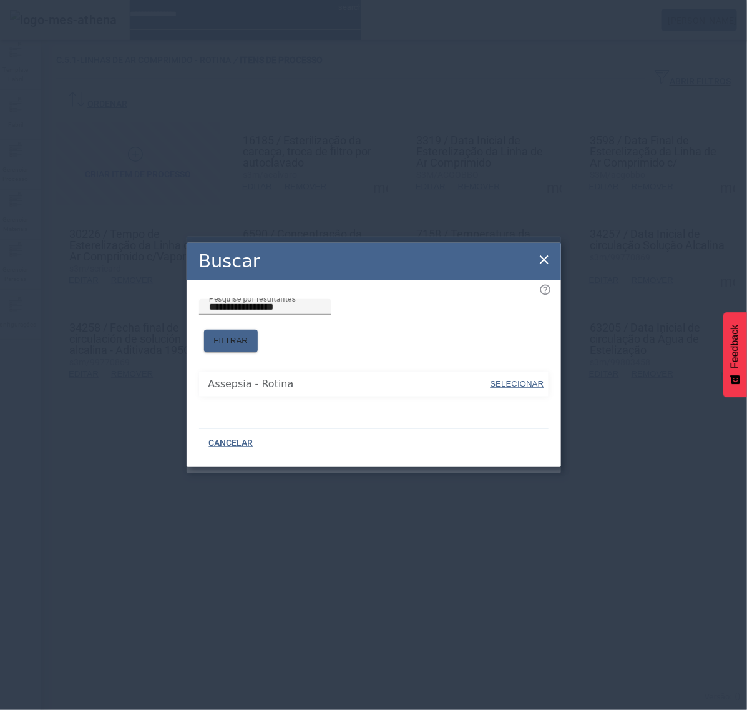
drag, startPoint x: 526, startPoint y: 375, endPoint x: 526, endPoint y: 364, distance: 10.6
click at [528, 379] on span "SELECIONAR" at bounding box center [518, 383] width 54 height 9
type input "**********"
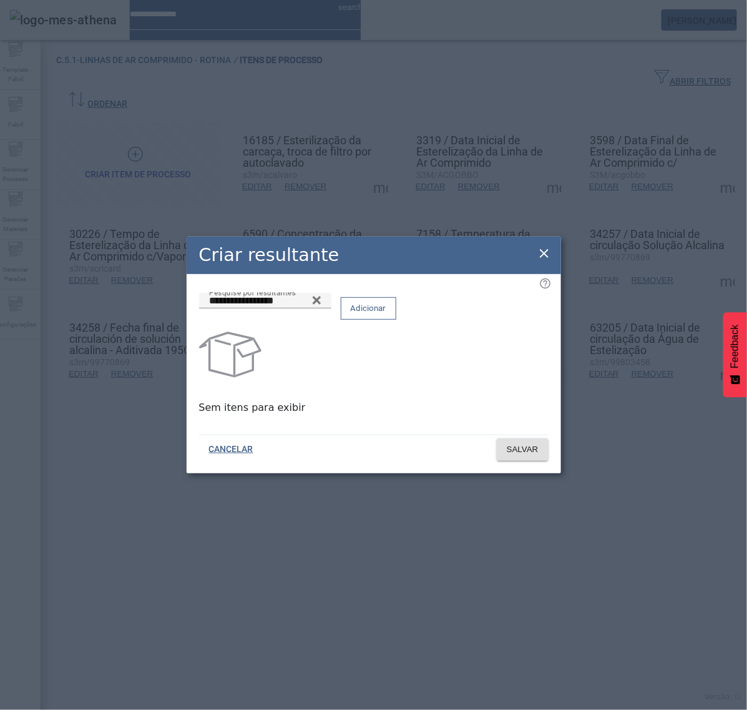
click at [386, 315] on span "Adicionar" at bounding box center [369, 308] width 36 height 12
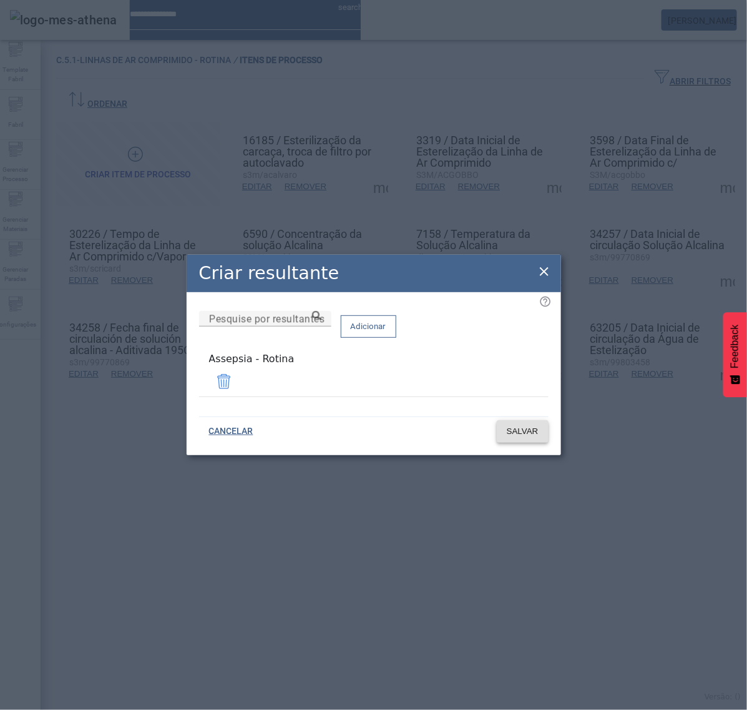
click at [521, 431] on span "SALVAR" at bounding box center [523, 431] width 32 height 12
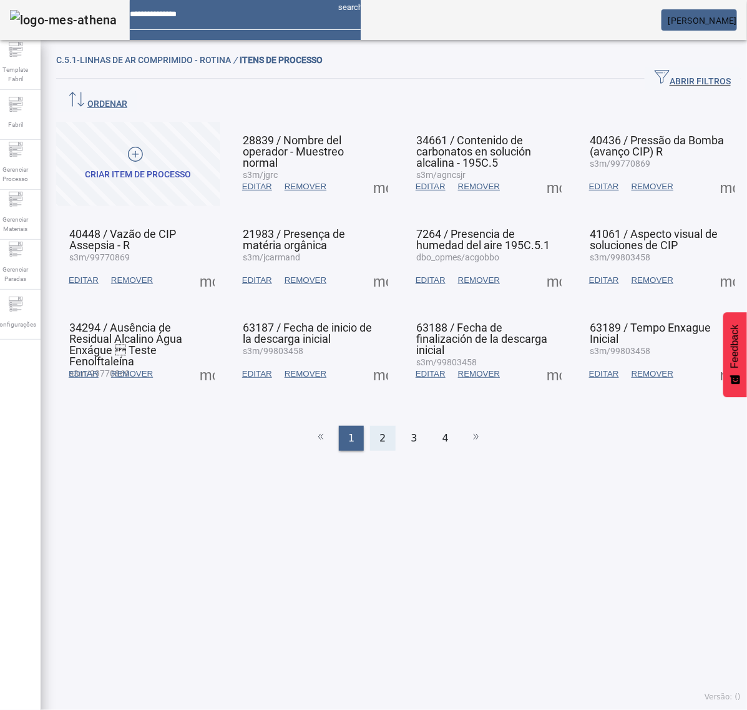
click at [384, 426] on div "2" at bounding box center [382, 438] width 25 height 25
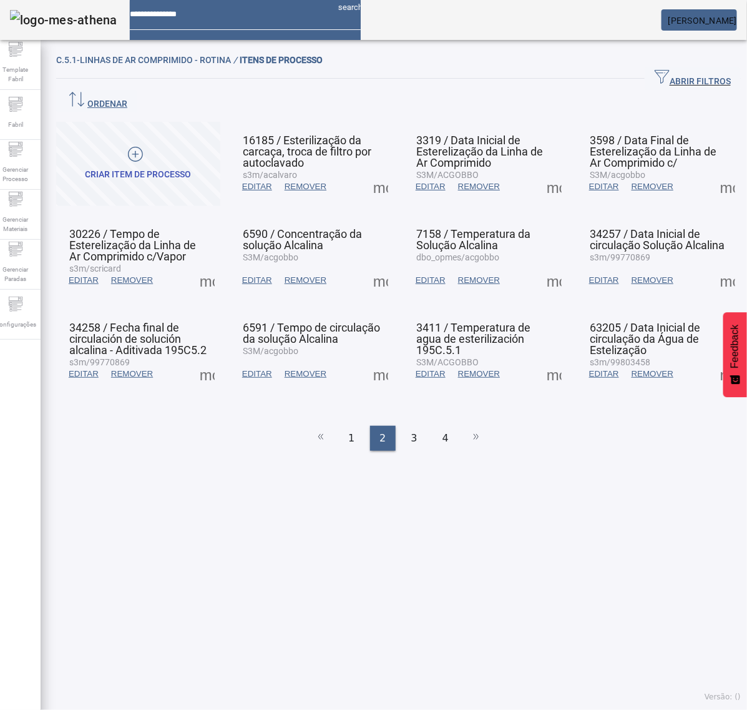
click at [546, 359] on span at bounding box center [554, 374] width 30 height 30
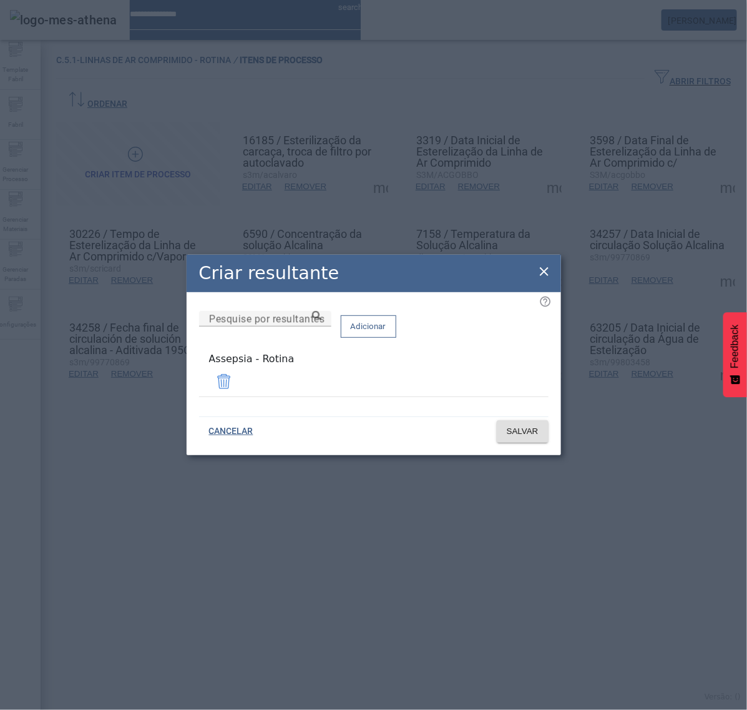
click at [541, 276] on icon at bounding box center [544, 271] width 9 height 9
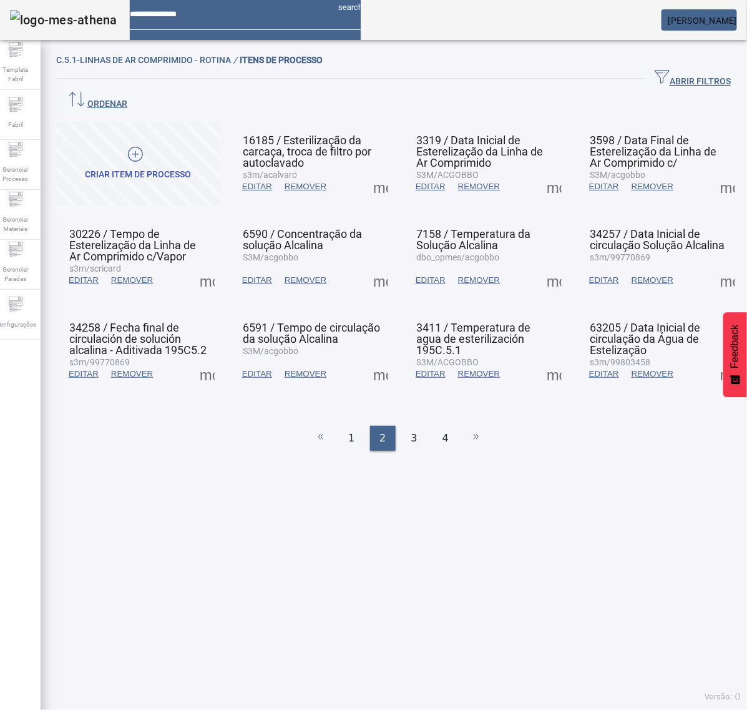
click at [713, 359] on span at bounding box center [728, 374] width 30 height 30
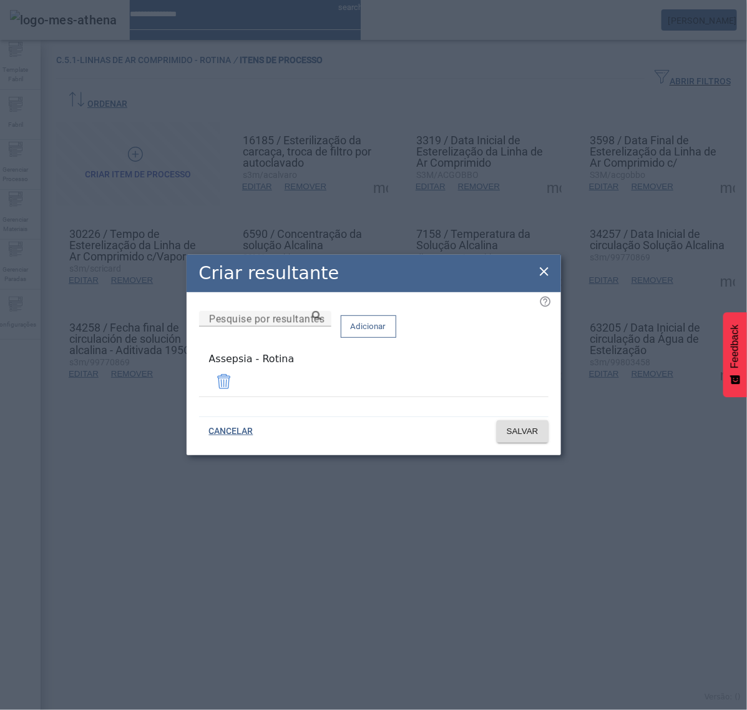
click at [541, 276] on icon at bounding box center [544, 271] width 9 height 9
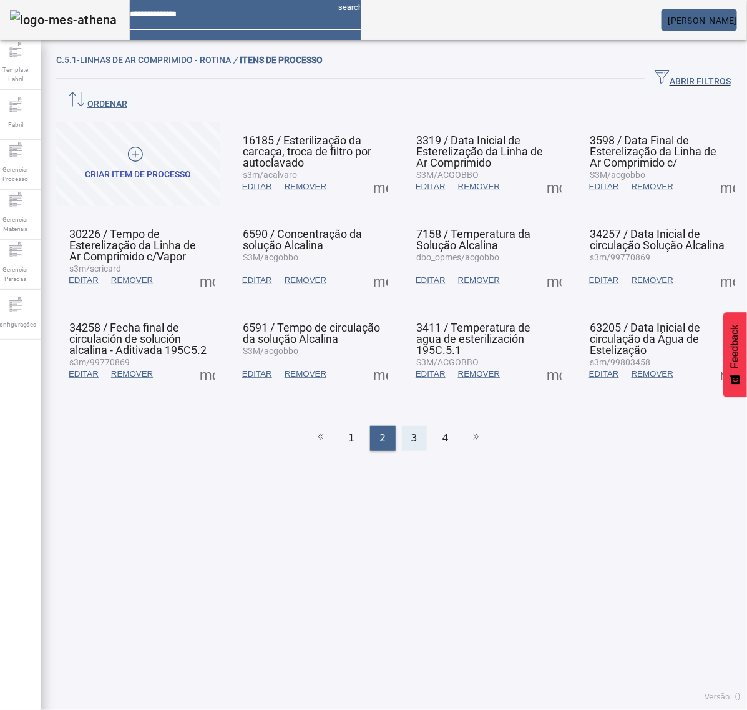
click at [411, 431] on span "3" at bounding box center [414, 438] width 6 height 15
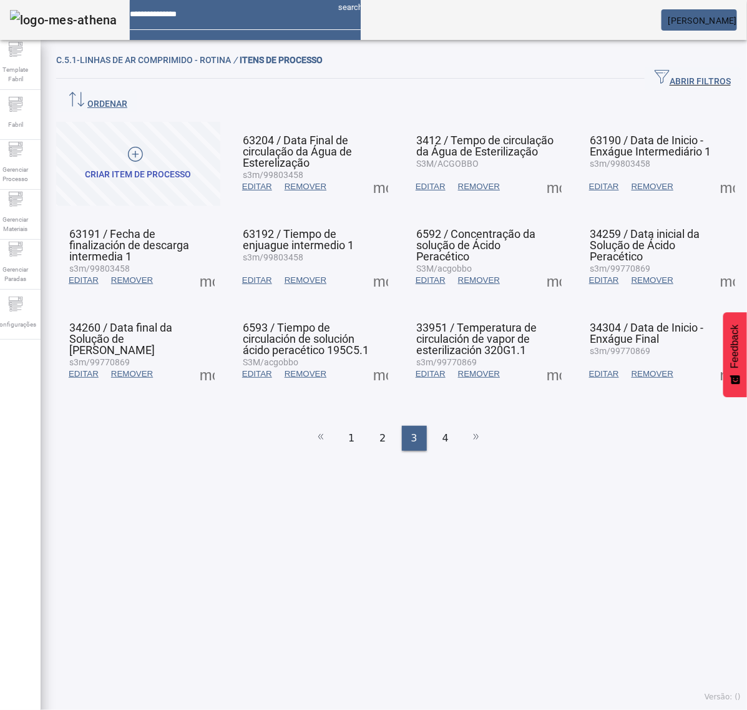
click at [371, 172] on span at bounding box center [381, 187] width 30 height 30
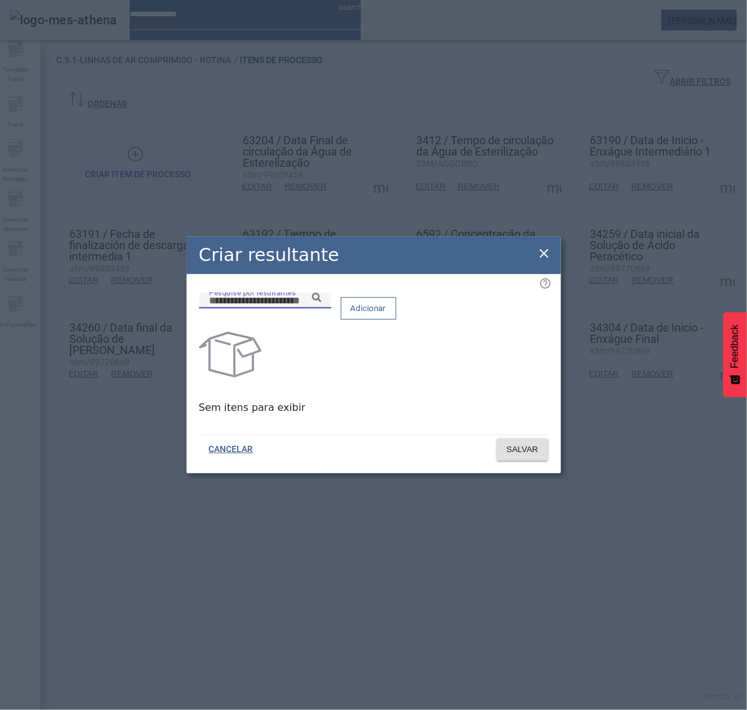
click at [321, 308] on input "Pesquise por resultantes" at bounding box center [265, 300] width 112 height 15
paste input "**********"
click at [321, 302] on icon at bounding box center [316, 297] width 9 height 9
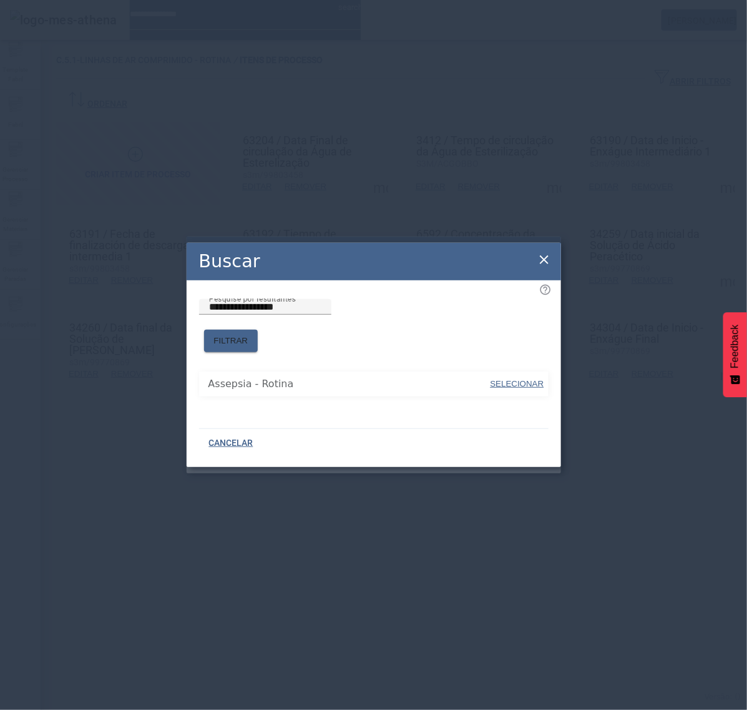
click at [516, 383] on span "SELECIONAR" at bounding box center [518, 384] width 54 height 12
type input "**********"
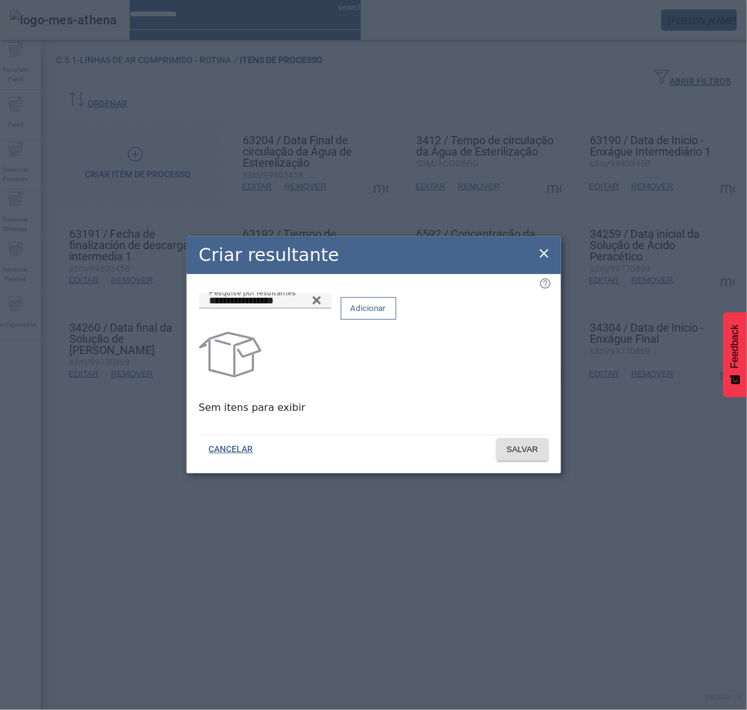
drag, startPoint x: 509, startPoint y: 323, endPoint x: 513, endPoint y: 333, distance: 9.9
click at [396, 322] on span at bounding box center [368, 308] width 54 height 30
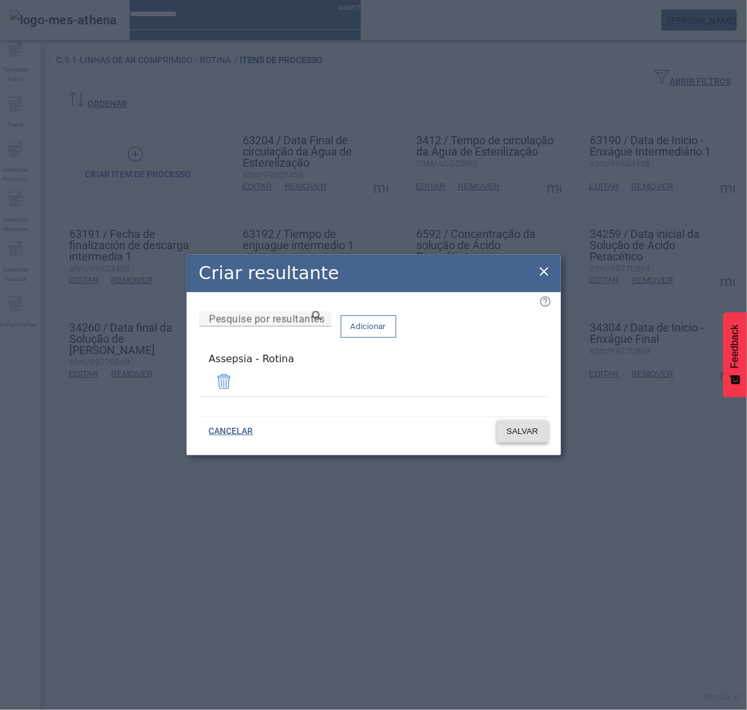
click at [523, 431] on span "SALVAR" at bounding box center [523, 431] width 32 height 12
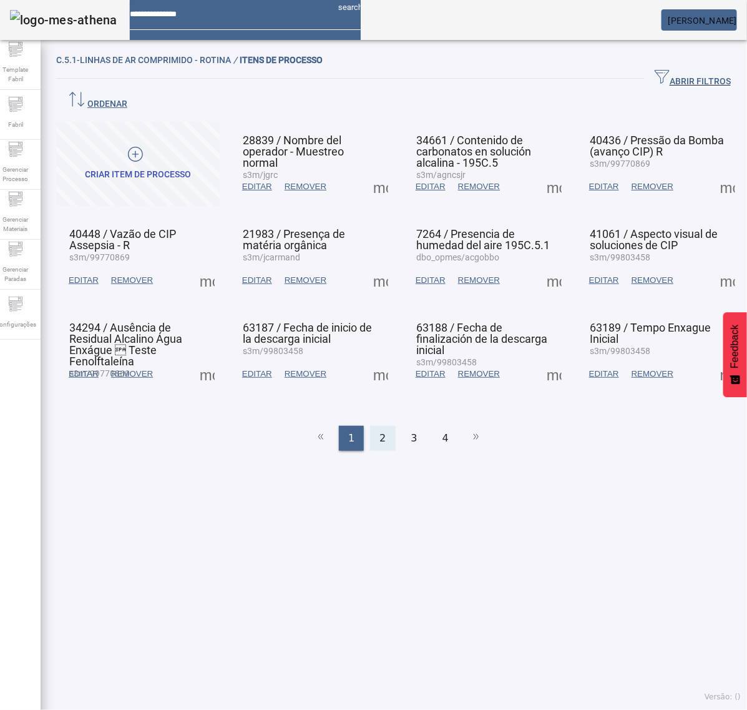
click at [372, 426] on div "2" at bounding box center [382, 438] width 25 height 25
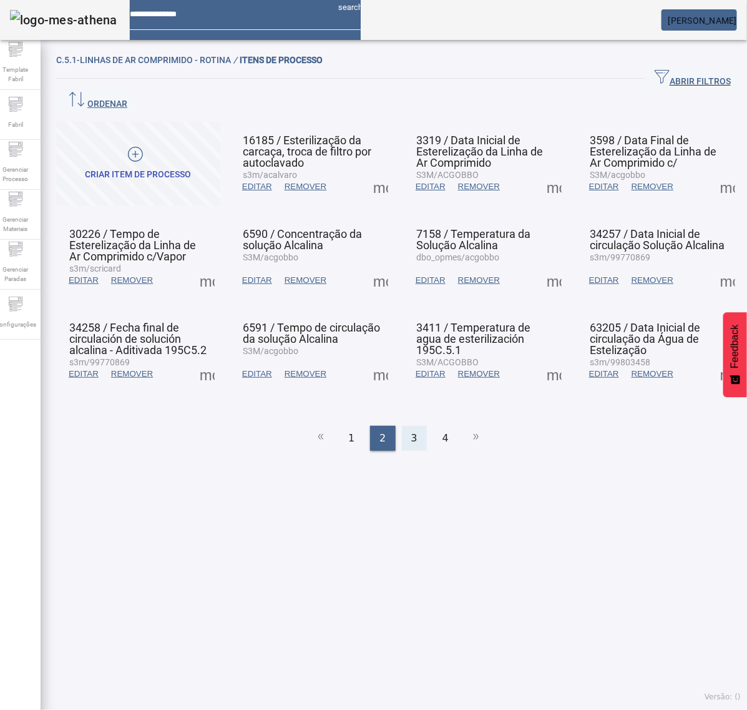
click at [411, 426] on div "3" at bounding box center [414, 438] width 25 height 25
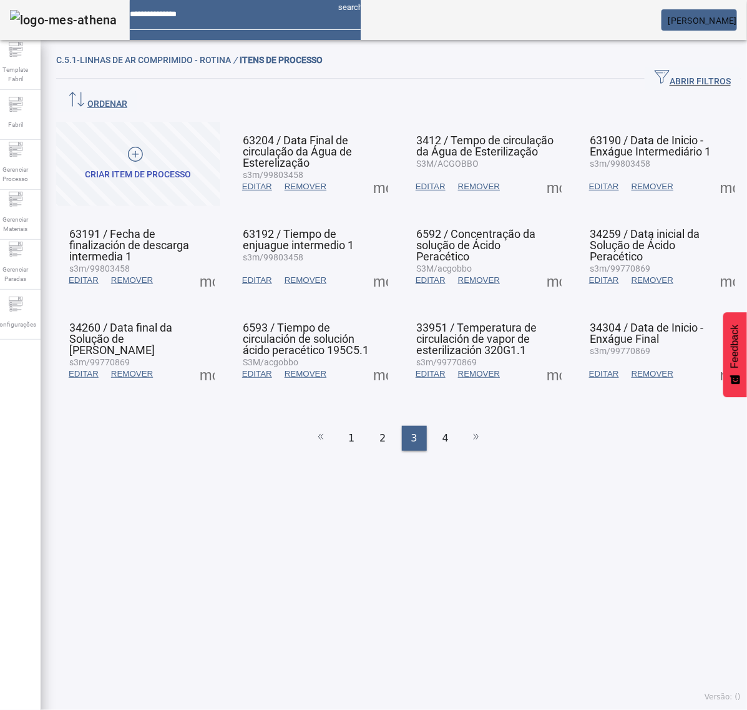
click at [542, 172] on span at bounding box center [554, 187] width 30 height 30
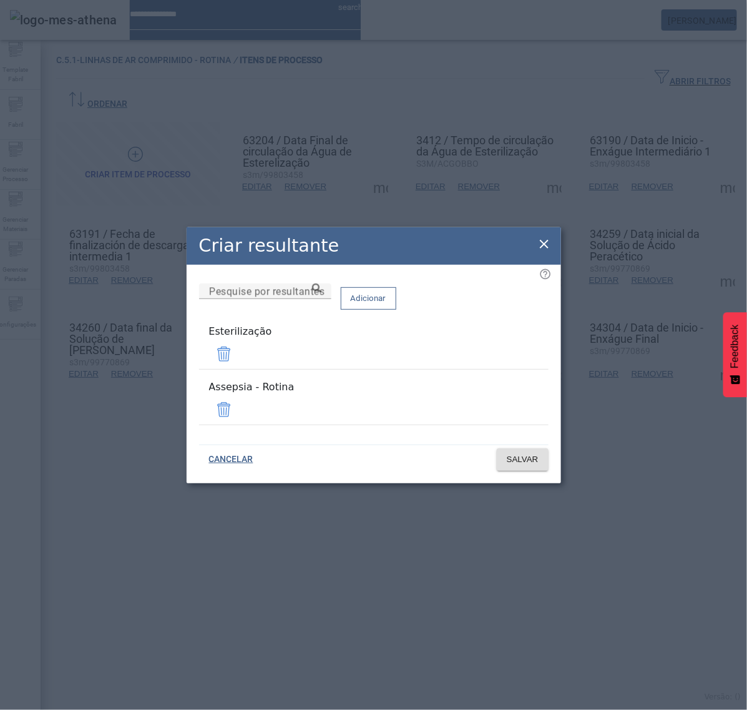
click at [239, 365] on span at bounding box center [224, 354] width 30 height 30
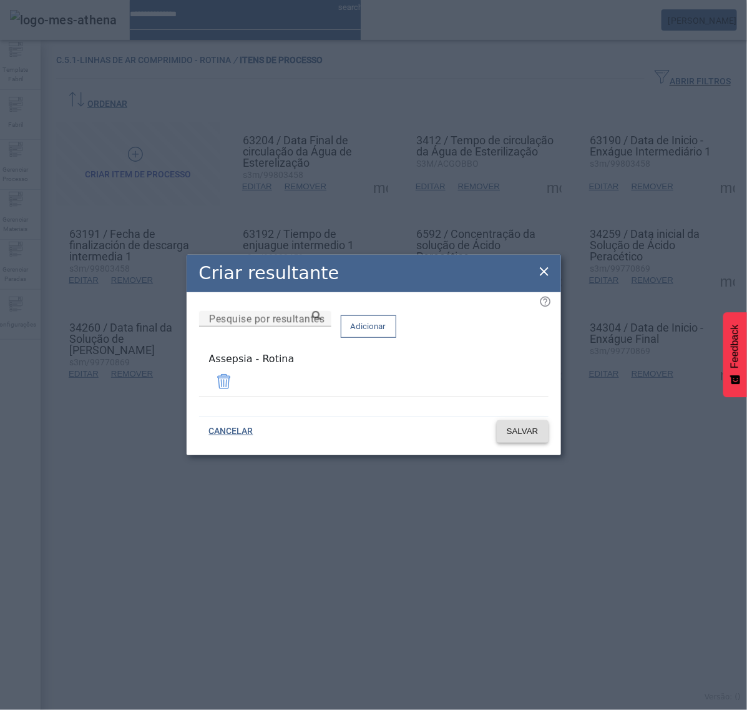
click at [531, 431] on span "SALVAR" at bounding box center [523, 431] width 32 height 12
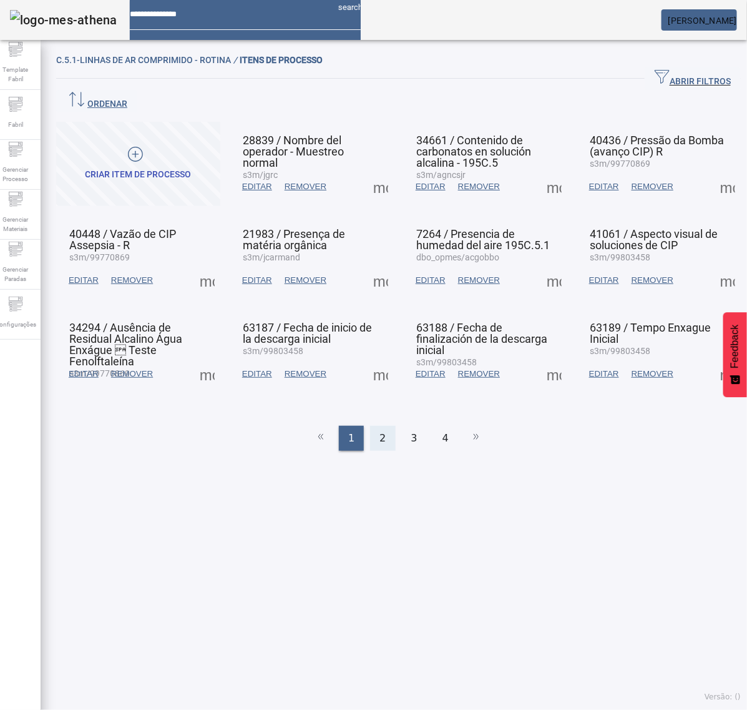
click at [383, 426] on div "2" at bounding box center [382, 438] width 25 height 25
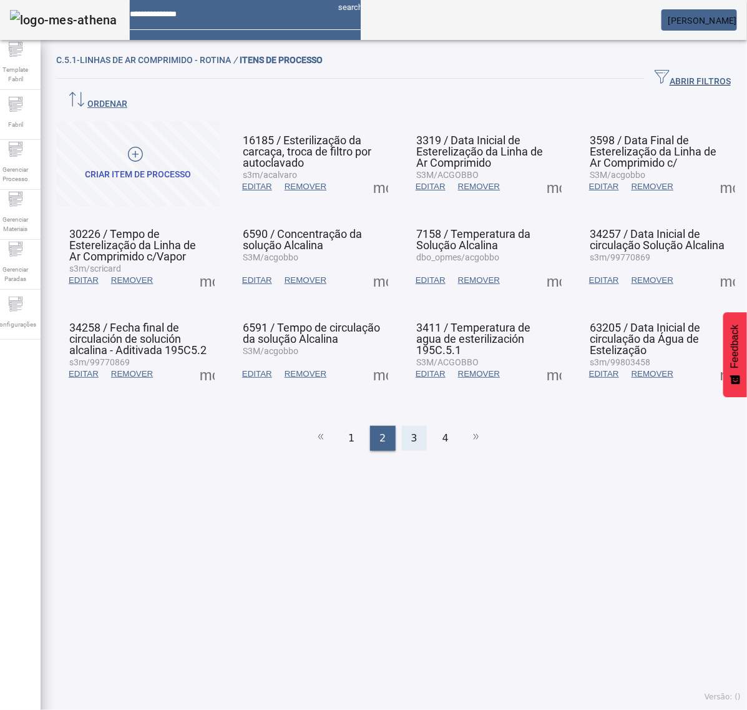
click at [415, 426] on div "3" at bounding box center [414, 438] width 25 height 25
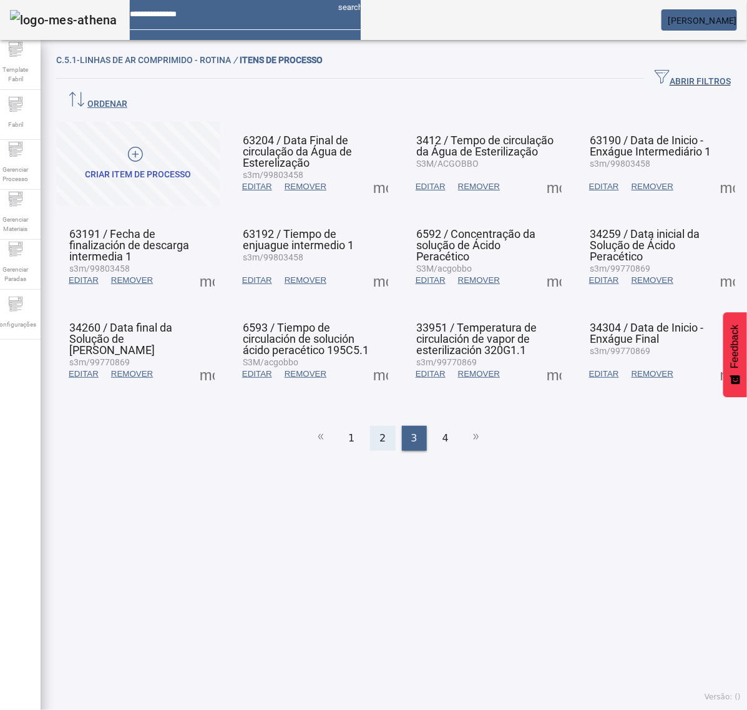
click at [375, 426] on div "2" at bounding box center [382, 438] width 25 height 25
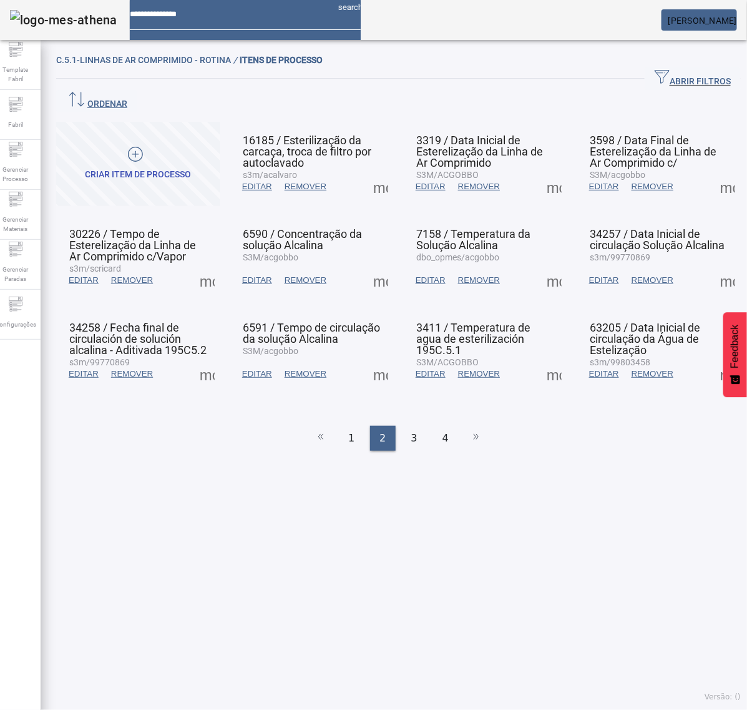
click at [713, 359] on span at bounding box center [728, 374] width 30 height 30
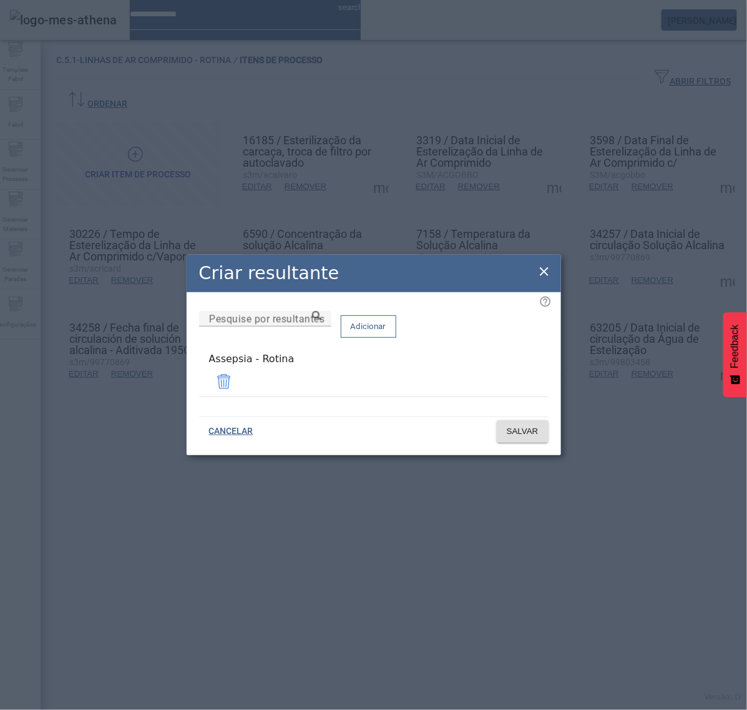
click at [548, 276] on icon at bounding box center [544, 271] width 15 height 15
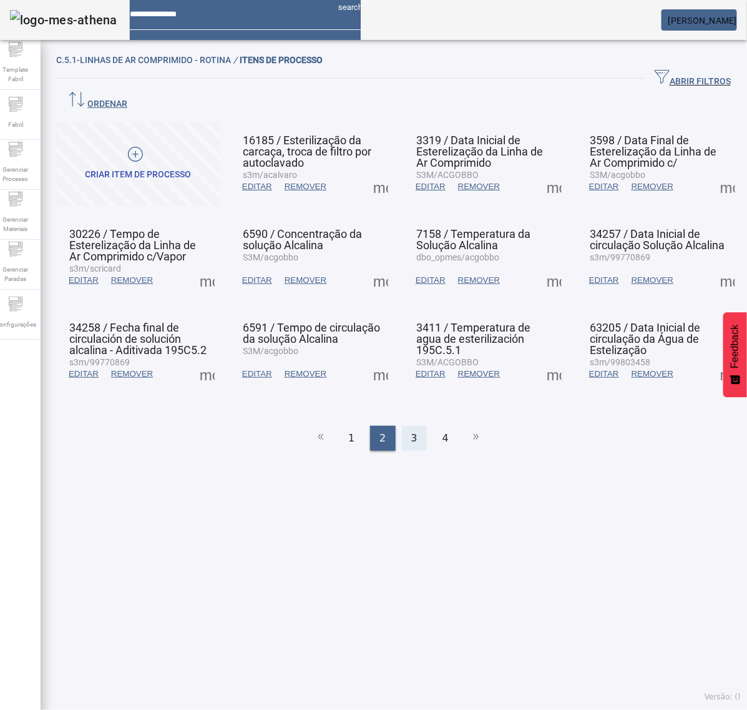
click at [411, 431] on span "3" at bounding box center [414, 438] width 6 height 15
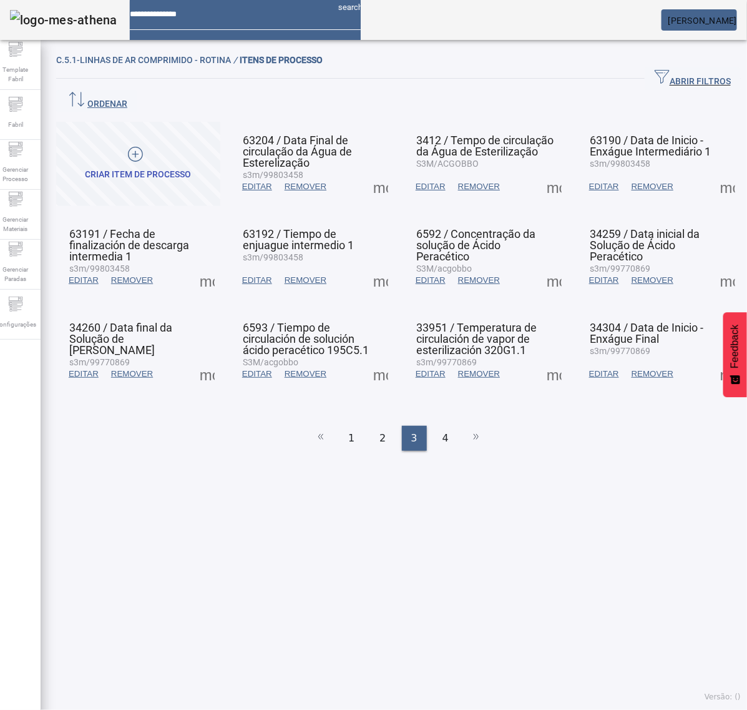
click at [375, 172] on span at bounding box center [381, 187] width 30 height 30
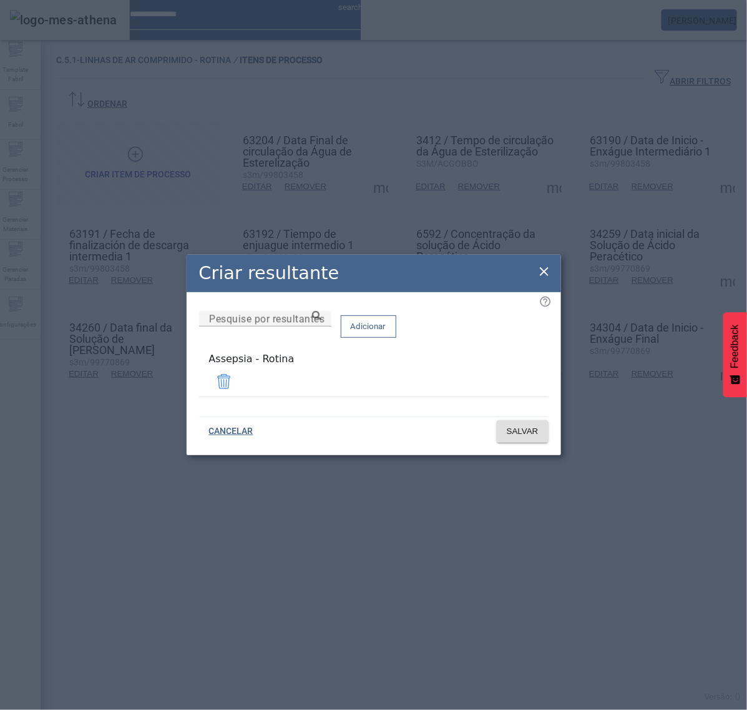
drag, startPoint x: 546, startPoint y: 276, endPoint x: 556, endPoint y: 236, distance: 41.2
click at [547, 275] on icon at bounding box center [544, 271] width 15 height 15
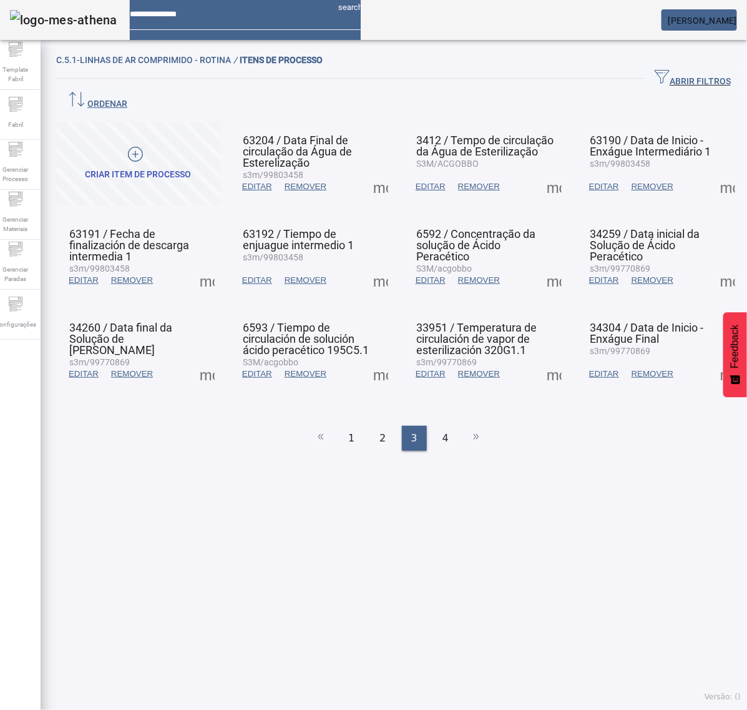
click at [547, 172] on span at bounding box center [554, 187] width 30 height 30
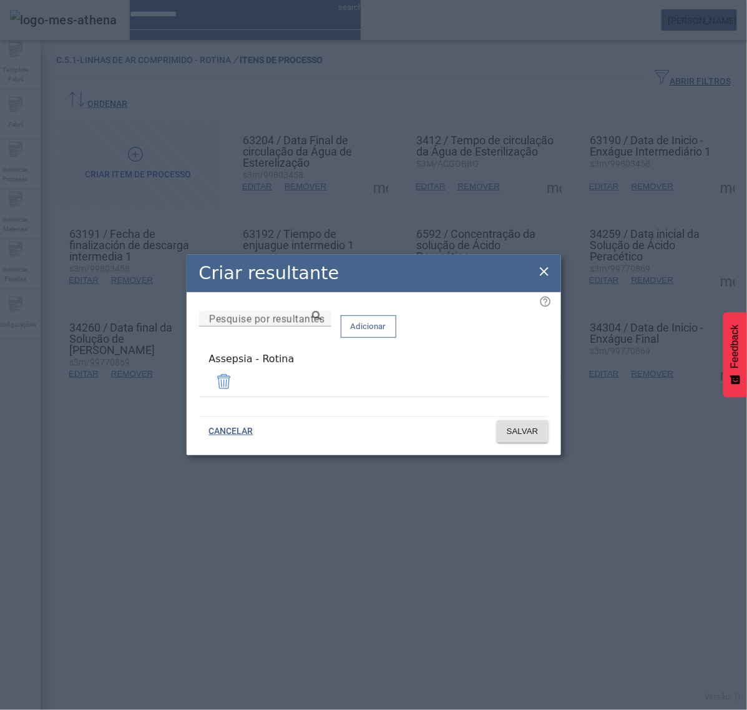
click at [543, 270] on icon at bounding box center [544, 271] width 15 height 15
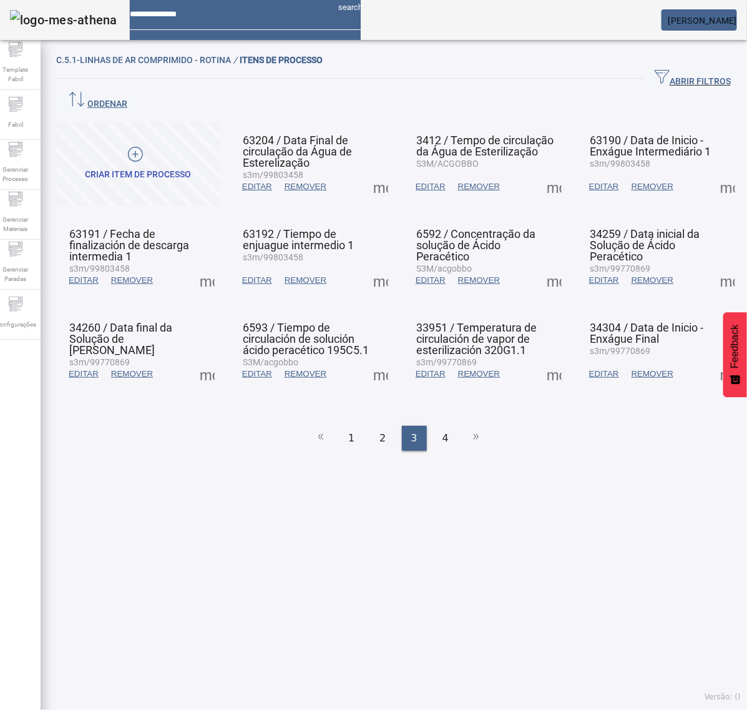
click at [713, 172] on span at bounding box center [728, 187] width 30 height 30
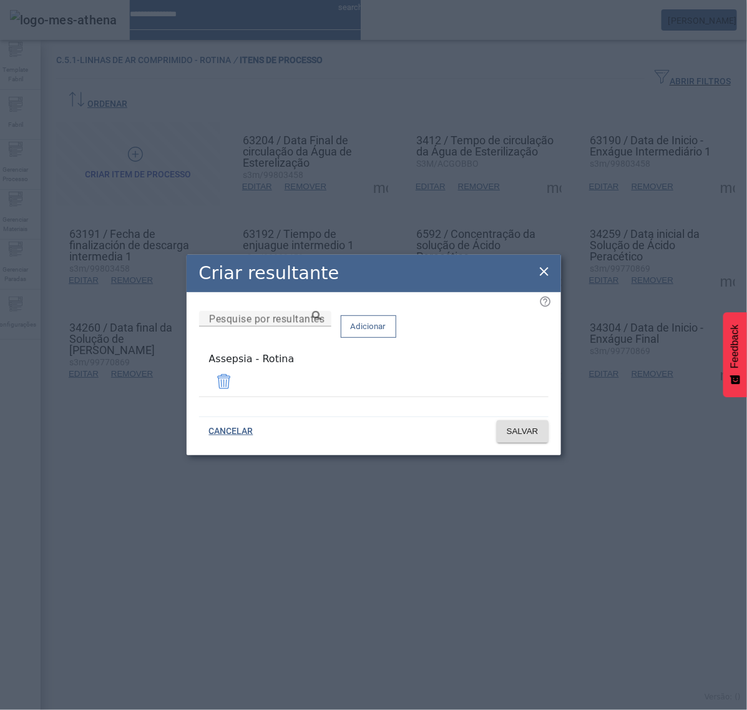
click at [547, 275] on icon at bounding box center [544, 271] width 15 height 15
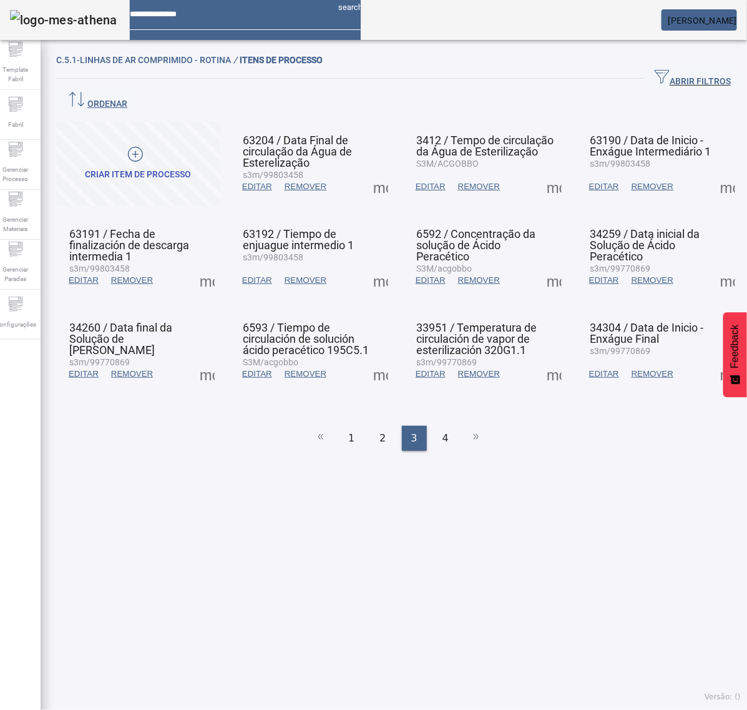
click at [201, 265] on span at bounding box center [207, 280] width 30 height 30
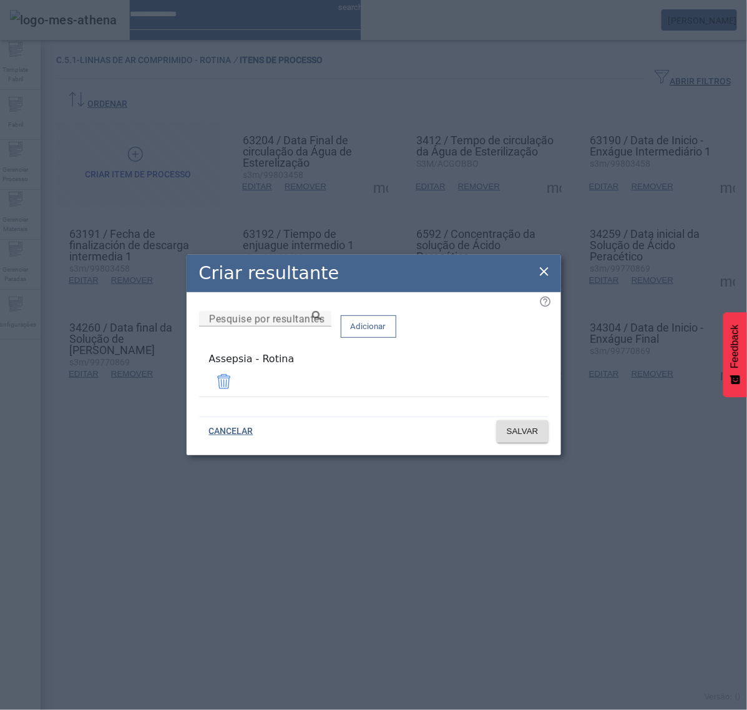
click at [540, 278] on icon at bounding box center [544, 271] width 15 height 15
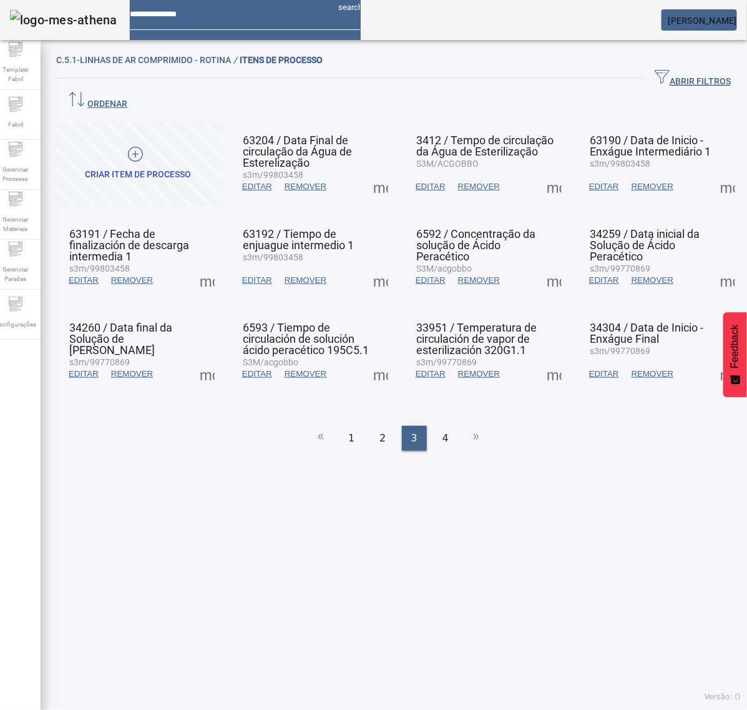
click at [382, 265] on span at bounding box center [381, 280] width 30 height 30
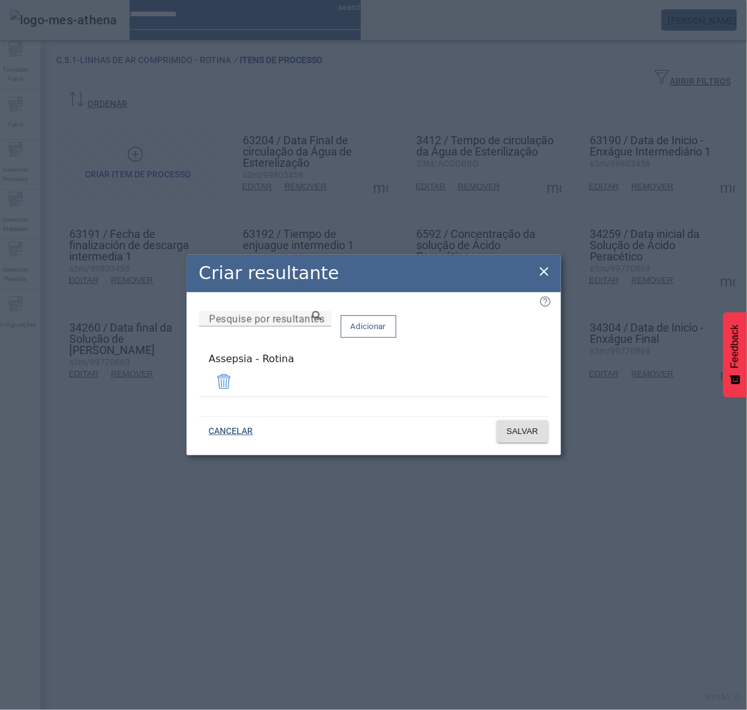
click at [542, 272] on icon at bounding box center [544, 271] width 9 height 9
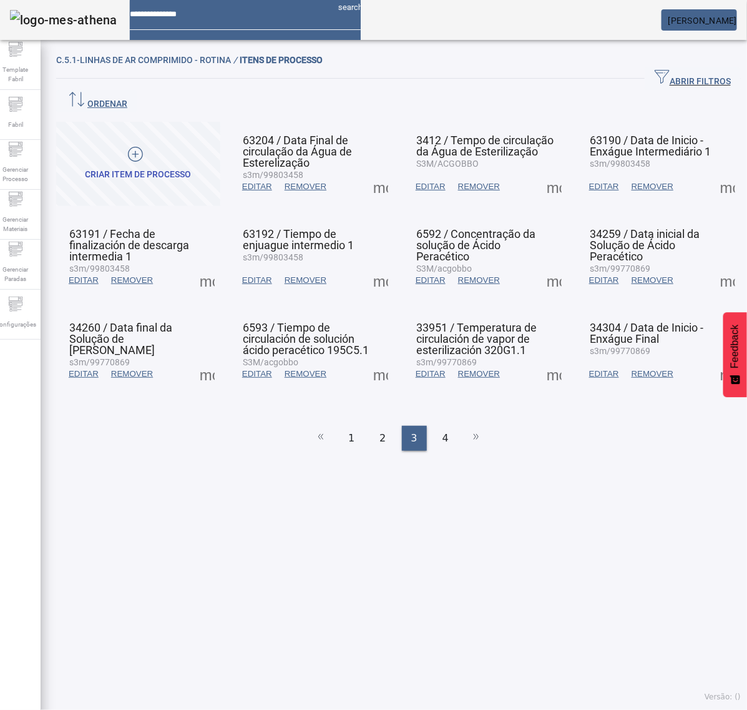
click at [543, 265] on span at bounding box center [554, 280] width 30 height 30
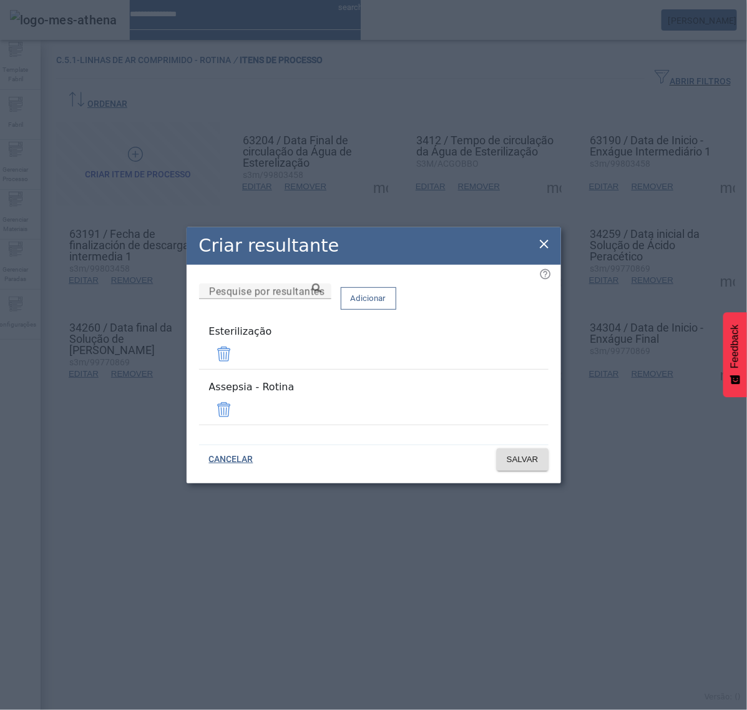
drag, startPoint x: 516, startPoint y: 363, endPoint x: 521, endPoint y: 367, distance: 6.6
click at [239, 360] on span at bounding box center [224, 354] width 30 height 30
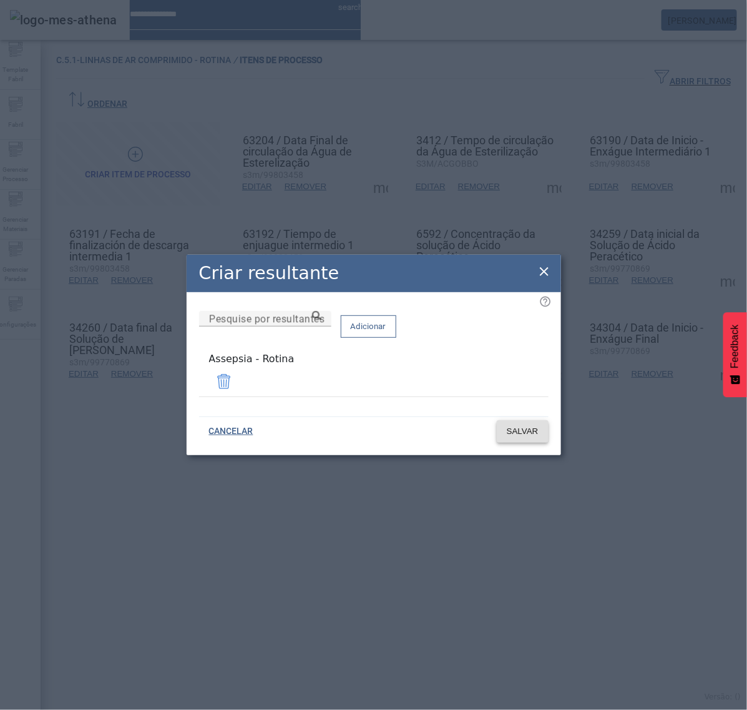
click at [516, 422] on button "SALVAR" at bounding box center [523, 431] width 52 height 22
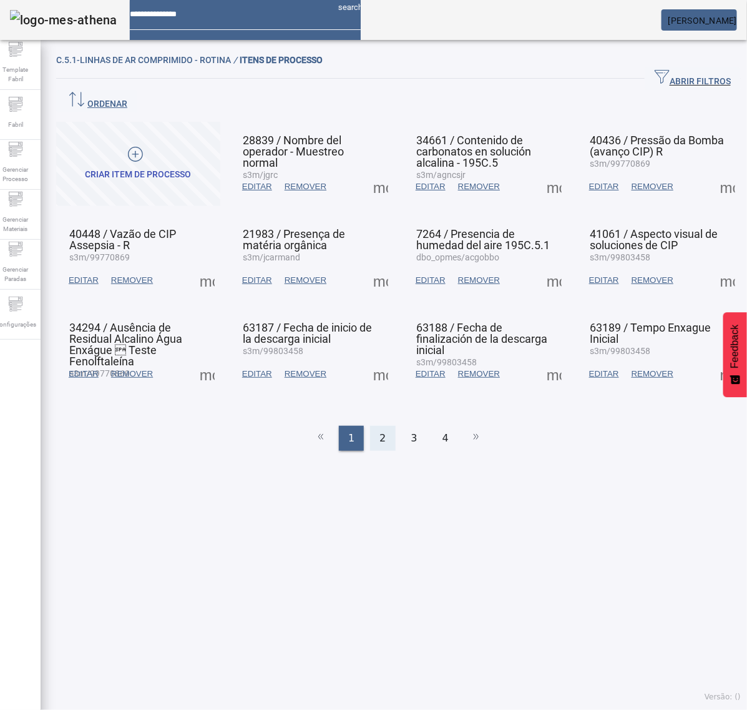
click at [370, 426] on div "2" at bounding box center [382, 438] width 25 height 25
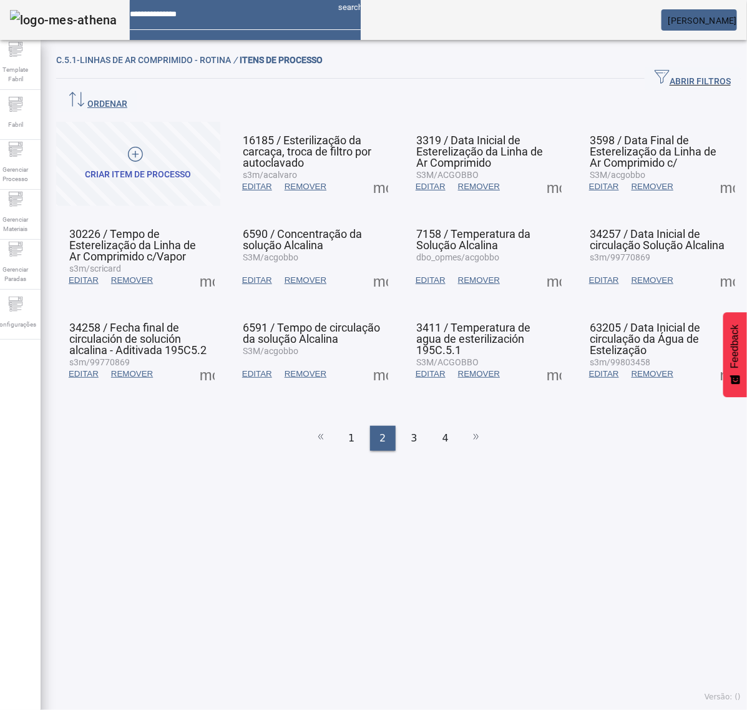
click at [543, 265] on span at bounding box center [554, 280] width 30 height 30
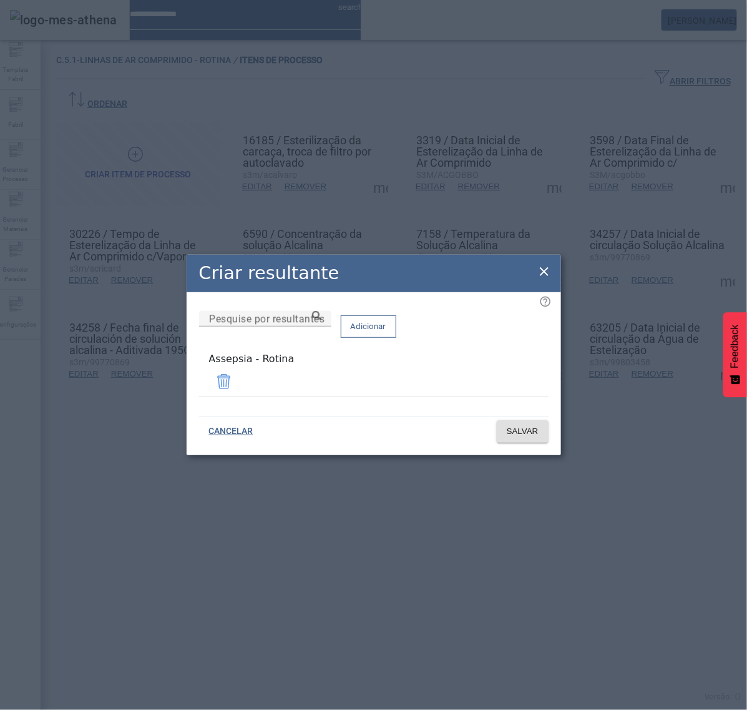
click at [546, 270] on icon at bounding box center [544, 271] width 15 height 15
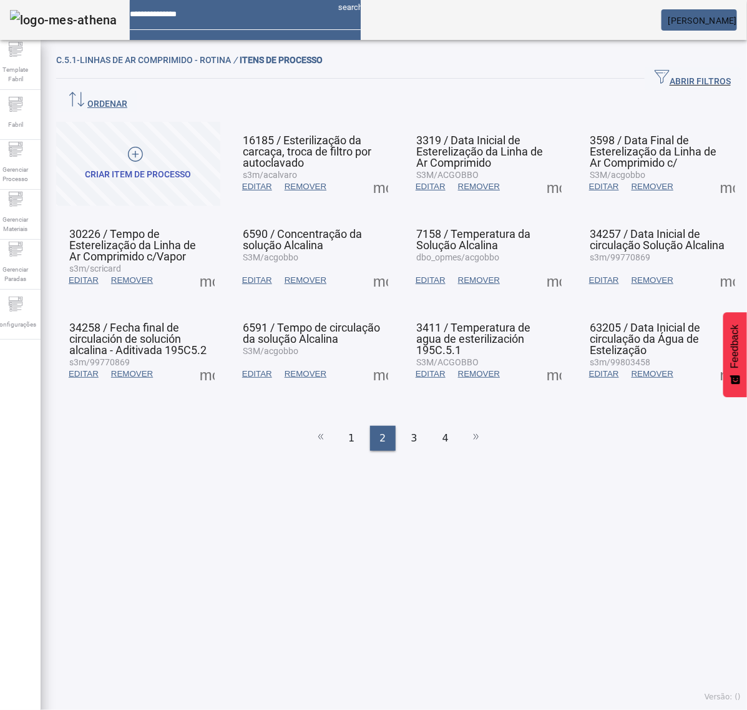
click at [713, 265] on span at bounding box center [728, 280] width 30 height 30
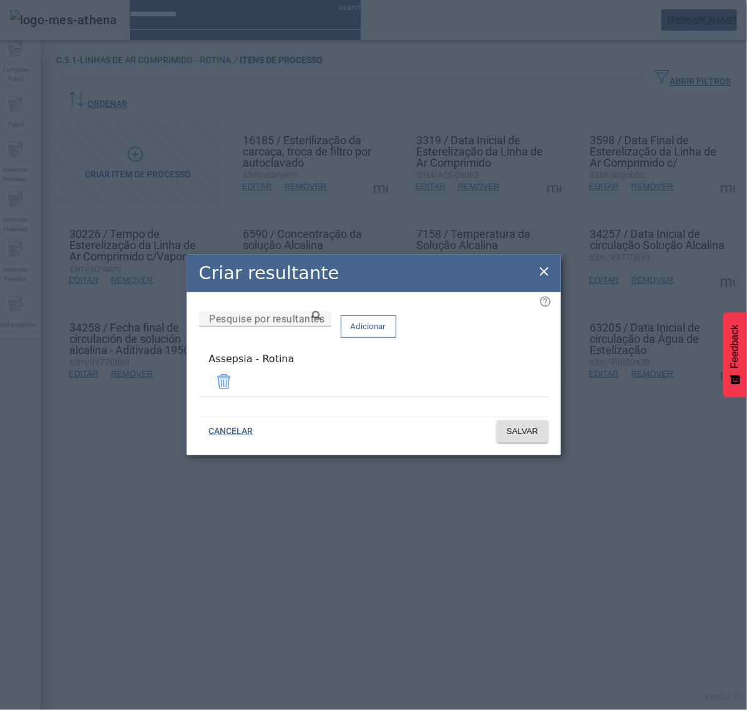
click at [545, 270] on icon at bounding box center [544, 271] width 15 height 15
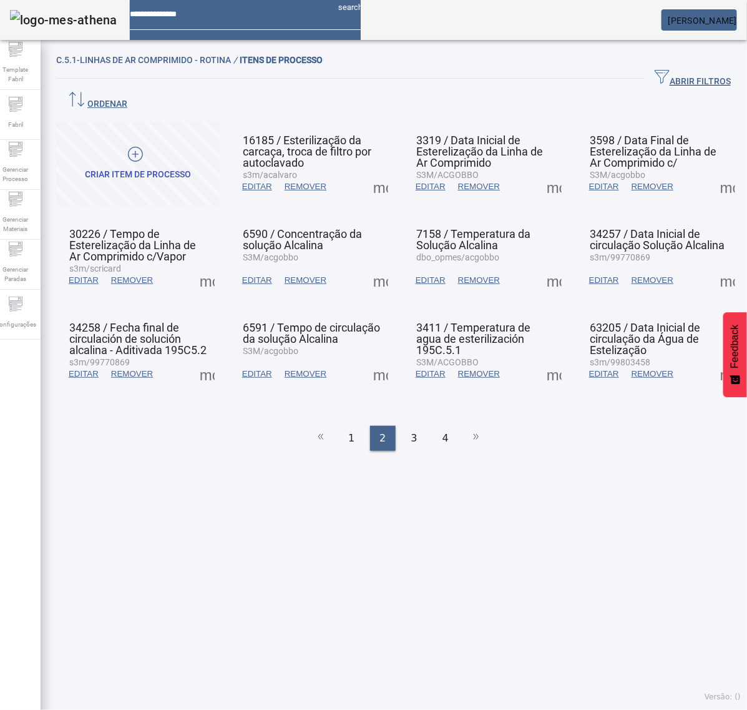
click at [210, 359] on span at bounding box center [207, 374] width 30 height 30
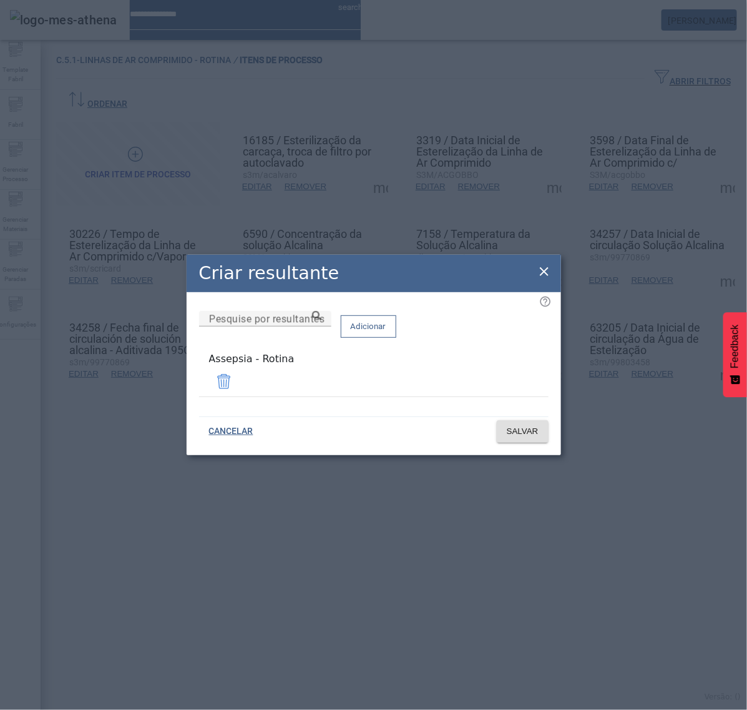
click at [541, 272] on icon at bounding box center [544, 271] width 9 height 9
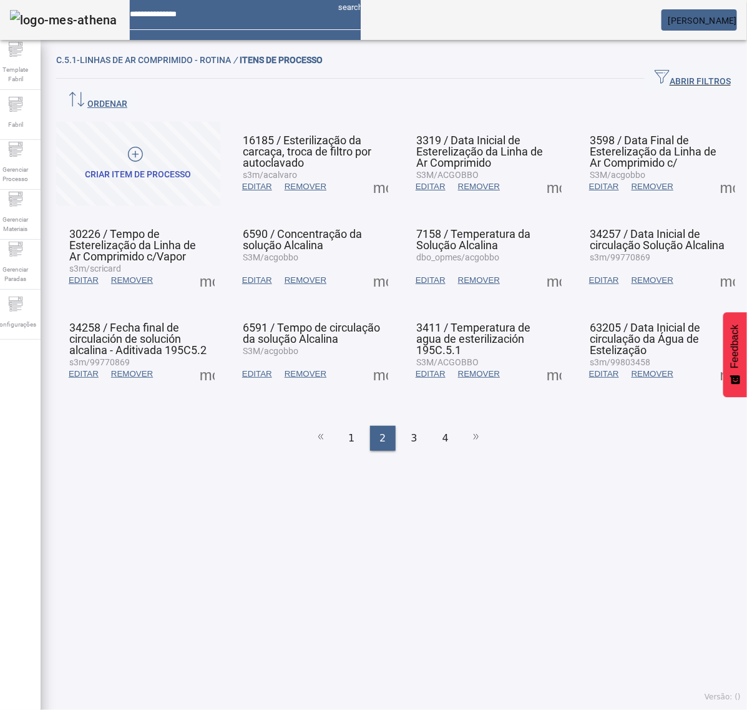
click at [366, 359] on span at bounding box center [381, 374] width 30 height 30
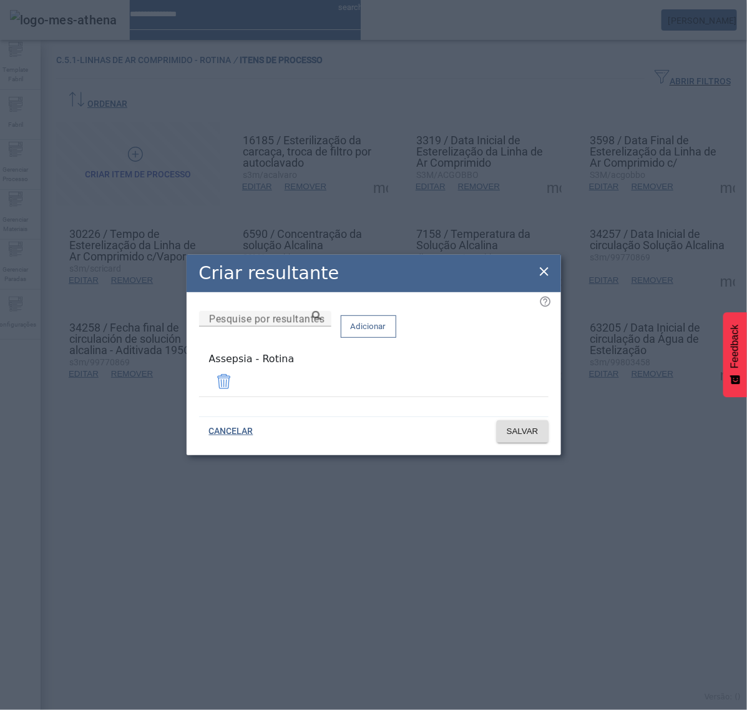
click at [542, 273] on icon at bounding box center [544, 271] width 9 height 9
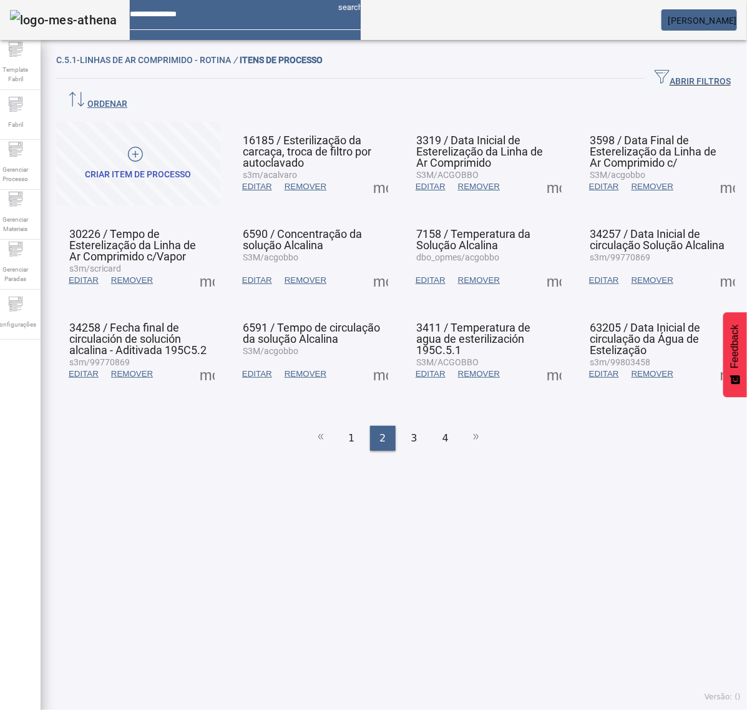
click at [541, 359] on span at bounding box center [554, 374] width 30 height 30
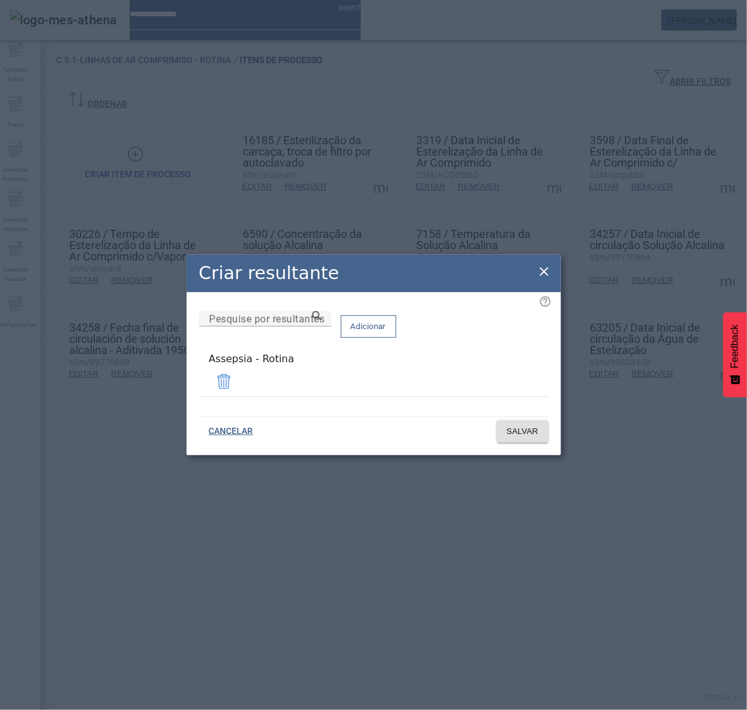
click at [548, 277] on icon at bounding box center [544, 271] width 15 height 15
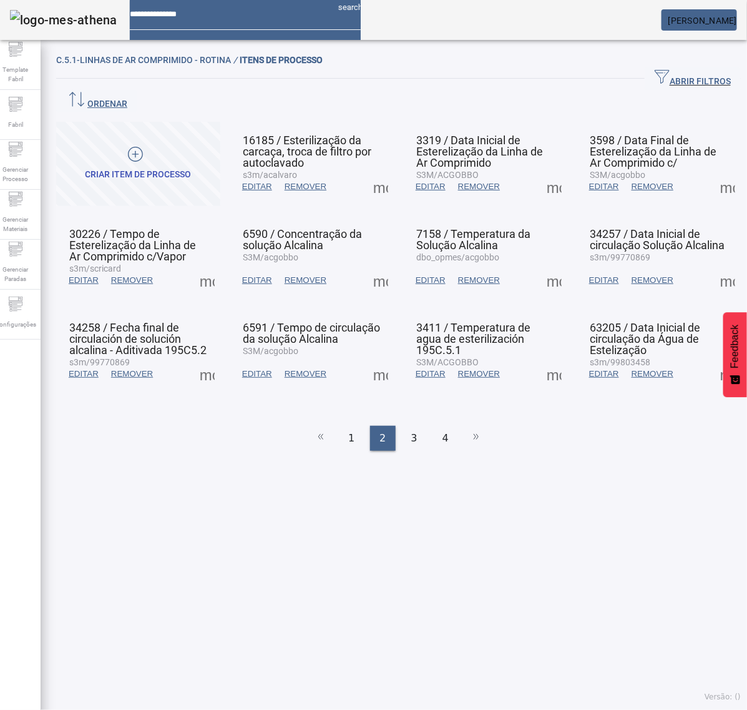
click at [713, 359] on span at bounding box center [728, 374] width 30 height 30
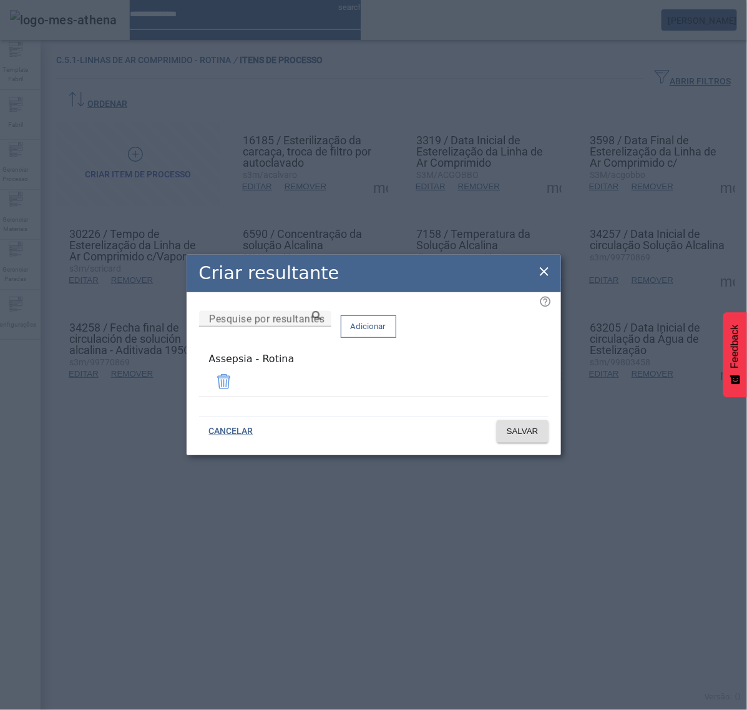
click
drag, startPoint x: 551, startPoint y: 273, endPoint x: 547, endPoint y: 250, distance: 23.3
drag, startPoint x: 544, startPoint y: 270, endPoint x: 579, endPoint y: 243, distance: 43.6
drag, startPoint x: 542, startPoint y: 272, endPoint x: 529, endPoint y: 275, distance: 13.5
drag, startPoint x: 541, startPoint y: 272, endPoint x: 539, endPoint y: 284, distance: 12.0
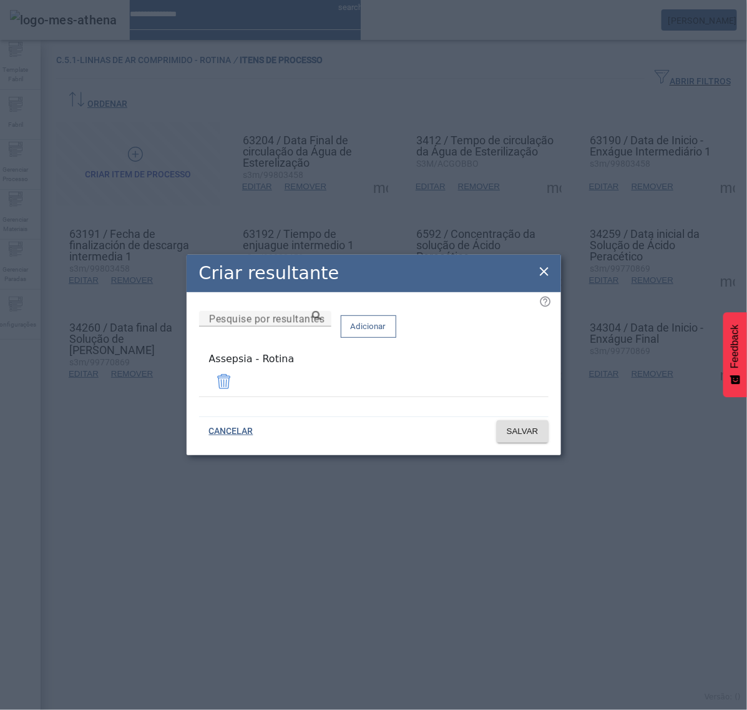
drag, startPoint x: 548, startPoint y: 272, endPoint x: 534, endPoint y: 225, distance: 49.4
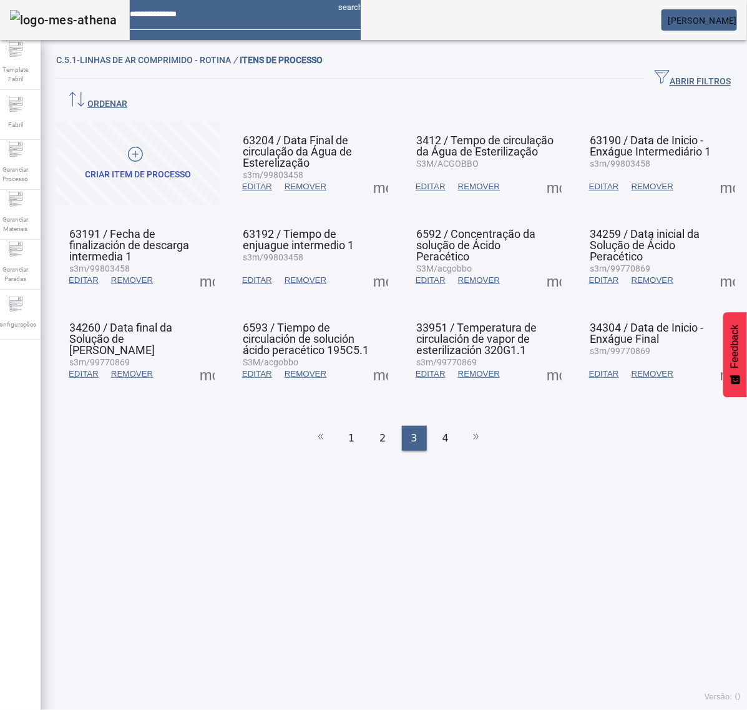
drag, startPoint x: 529, startPoint y: 169, endPoint x: 537, endPoint y: 169, distance: 7.5
drag, startPoint x: 541, startPoint y: 253, endPoint x: 554, endPoint y: 282, distance: 30.7
drag, startPoint x: 225, startPoint y: 351, endPoint x: 213, endPoint y: 351, distance: 11.2
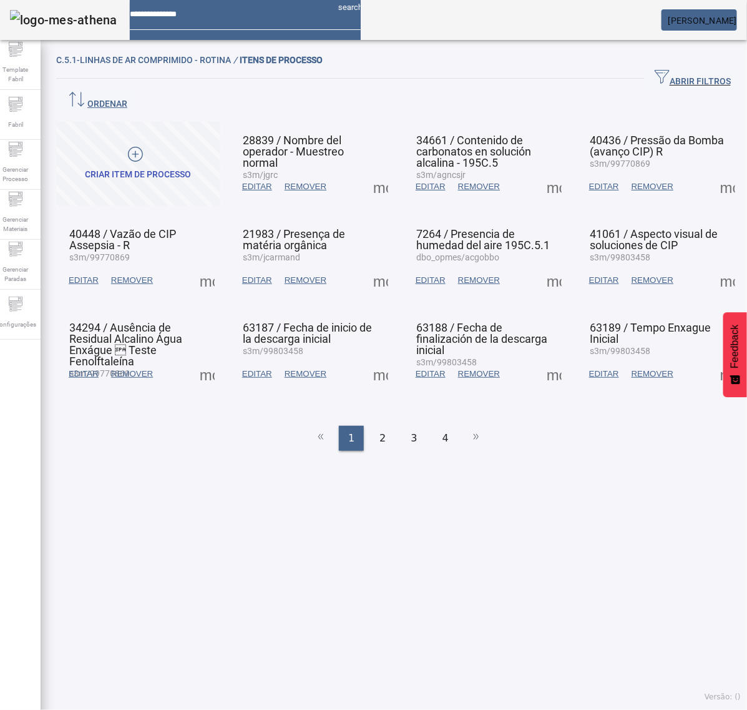
drag, startPoint x: 442, startPoint y: 409, endPoint x: 479, endPoint y: 340, distance: 77.9
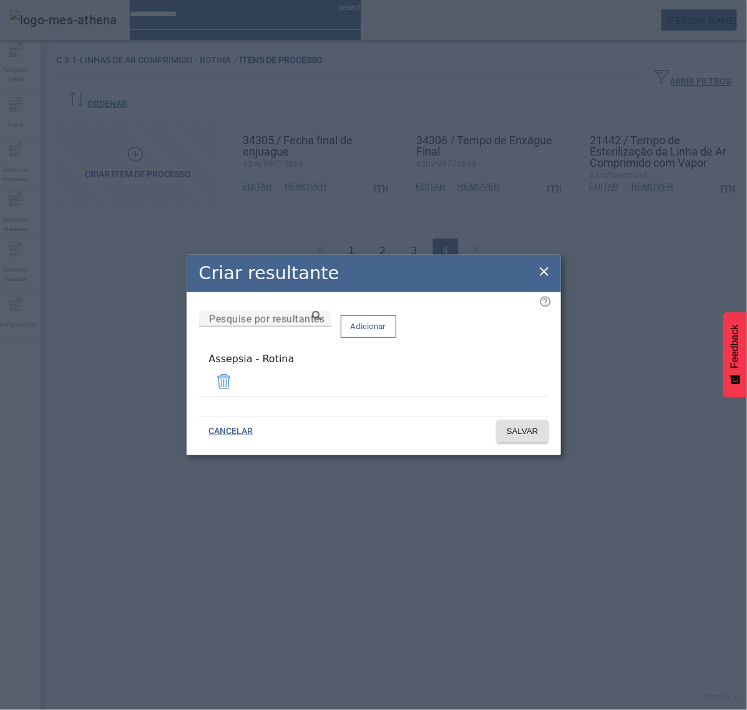
drag, startPoint x: 540, startPoint y: 272, endPoint x: 582, endPoint y: 241, distance: 51.8
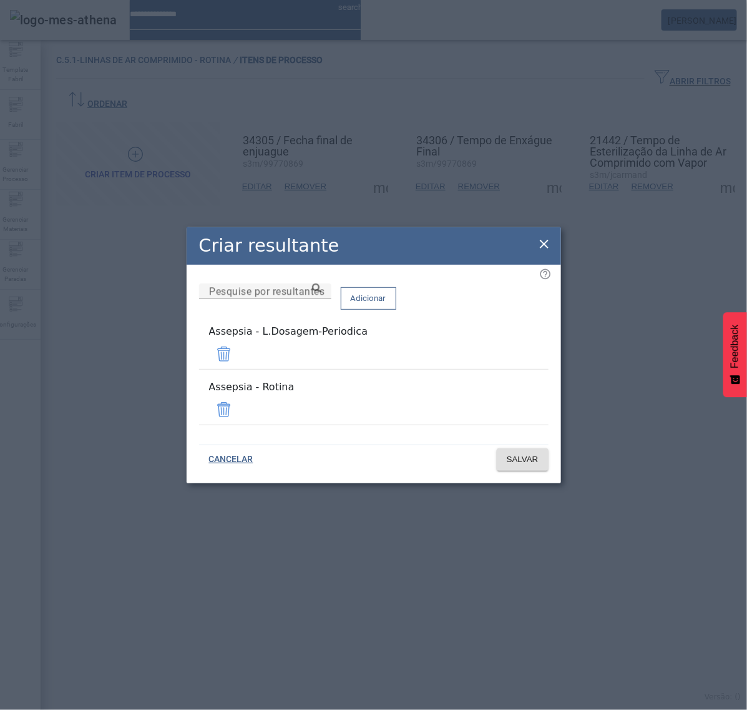
drag, startPoint x: 513, startPoint y: 360, endPoint x: 519, endPoint y: 370, distance: 11.8
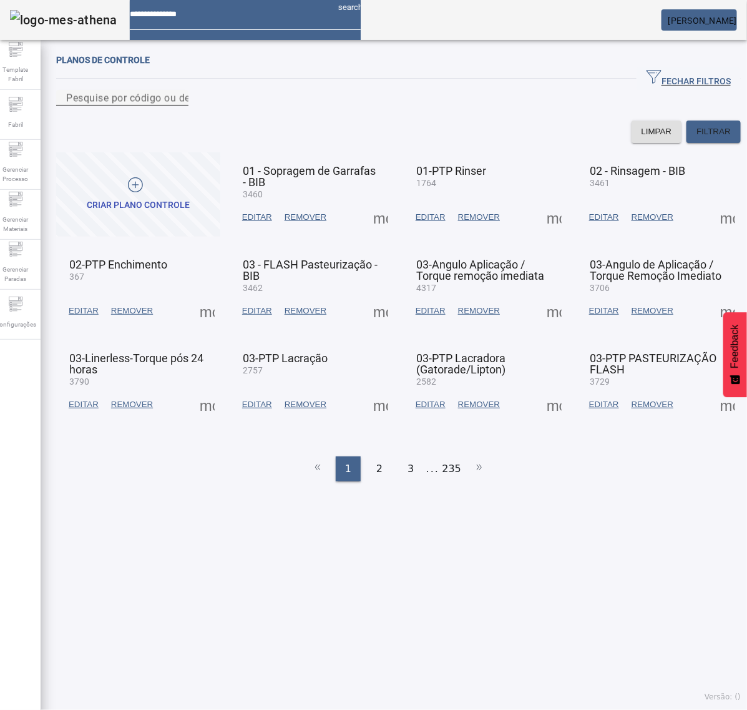
drag, startPoint x: 444, startPoint y: 110, endPoint x: 454, endPoint y: 115, distance: 10.9
type input "****"
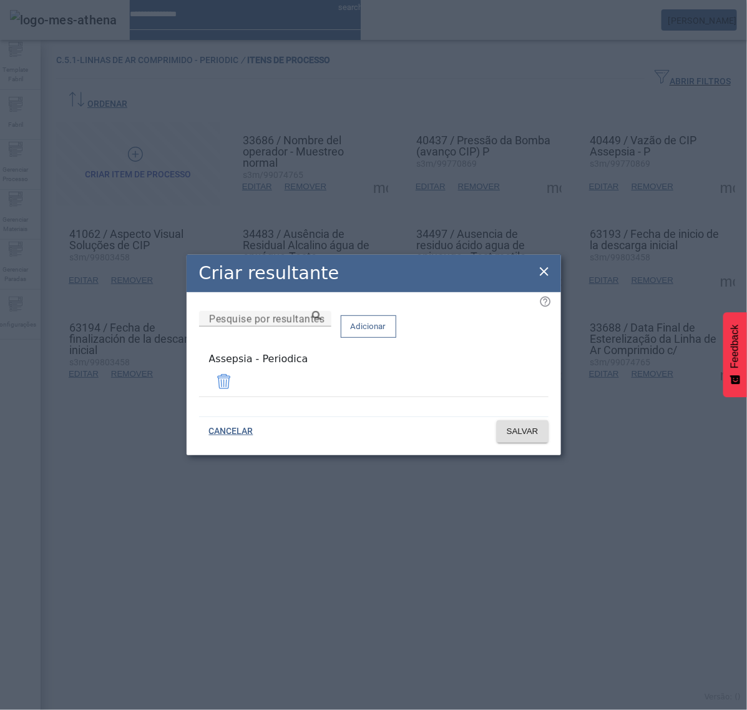
drag, startPoint x: 312, startPoint y: 380, endPoint x: 140, endPoint y: 385, distance: 171.7
drag, startPoint x: 544, startPoint y: 272, endPoint x: 537, endPoint y: 265, distance: 9.7
drag, startPoint x: 539, startPoint y: 272, endPoint x: 551, endPoint y: 263, distance: 15.6
drag, startPoint x: 540, startPoint y: 273, endPoint x: 479, endPoint y: 275, distance: 60.6
drag, startPoint x: 547, startPoint y: 272, endPoint x: 450, endPoint y: 267, distance: 96.9
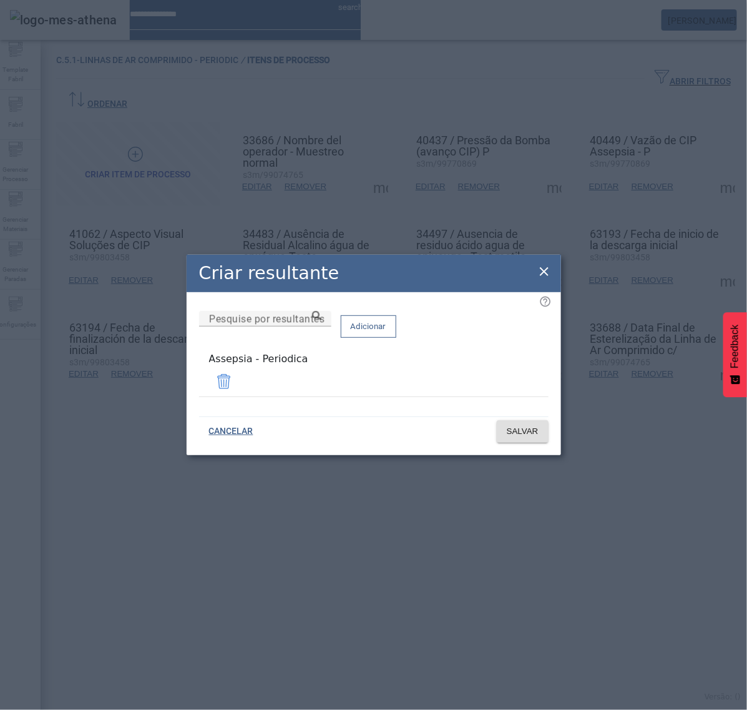
drag, startPoint x: 545, startPoint y: 268, endPoint x: 556, endPoint y: 270, distance: 10.7
drag, startPoint x: 550, startPoint y: 275, endPoint x: 531, endPoint y: 218, distance: 60.0
drag, startPoint x: 541, startPoint y: 275, endPoint x: 582, endPoint y: 236, distance: 56.5
drag, startPoint x: 547, startPoint y: 276, endPoint x: 524, endPoint y: 276, distance: 23.1
drag, startPoint x: 544, startPoint y: 275, endPoint x: 425, endPoint y: 275, distance: 119.2
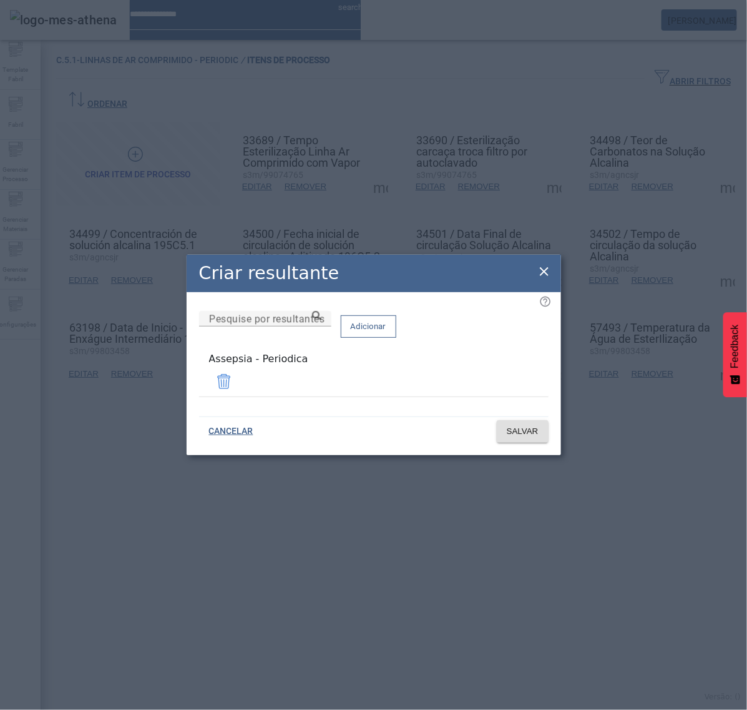
drag, startPoint x: 545, startPoint y: 272, endPoint x: 544, endPoint y: 294, distance: 21.9
drag, startPoint x: 539, startPoint y: 276, endPoint x: 590, endPoint y: 272, distance: 51.4
drag, startPoint x: 544, startPoint y: 273, endPoint x: 471, endPoint y: 217, distance: 92.1
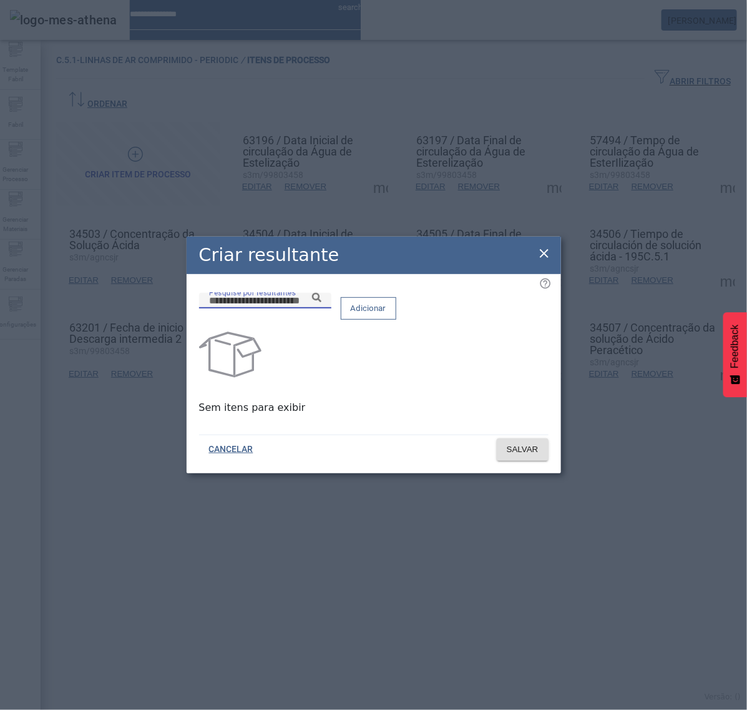
paste input "**********"
type input "**********"
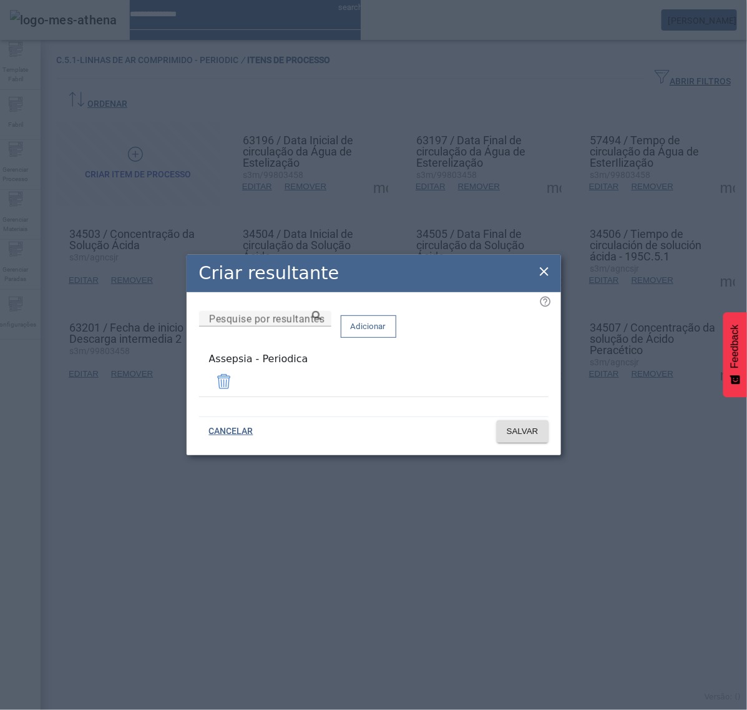
drag, startPoint x: 544, startPoint y: 278, endPoint x: 544, endPoint y: 259, distance: 18.7
drag, startPoint x: 544, startPoint y: 275, endPoint x: 554, endPoint y: 273, distance: 10.3
drag, startPoint x: 539, startPoint y: 275, endPoint x: 437, endPoint y: 220, distance: 115.6
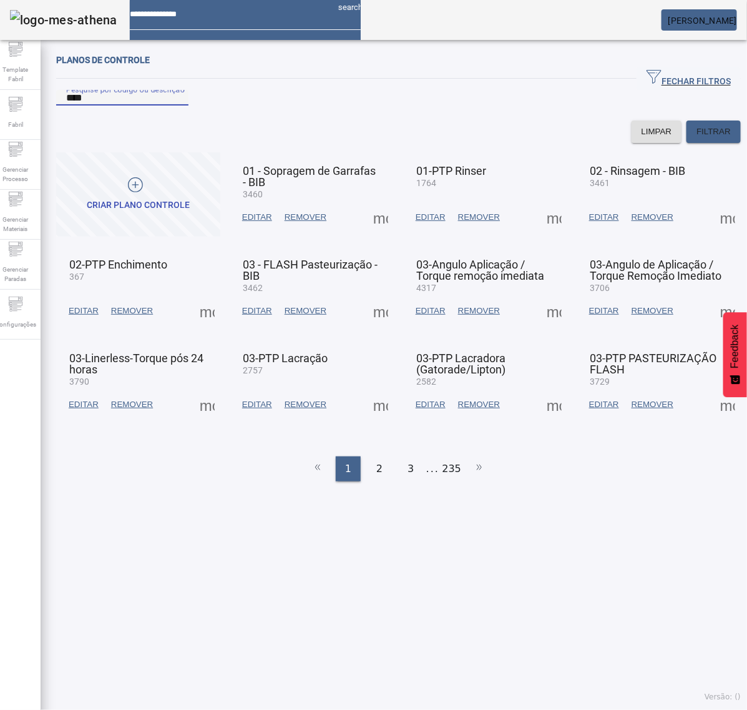
type input "****"
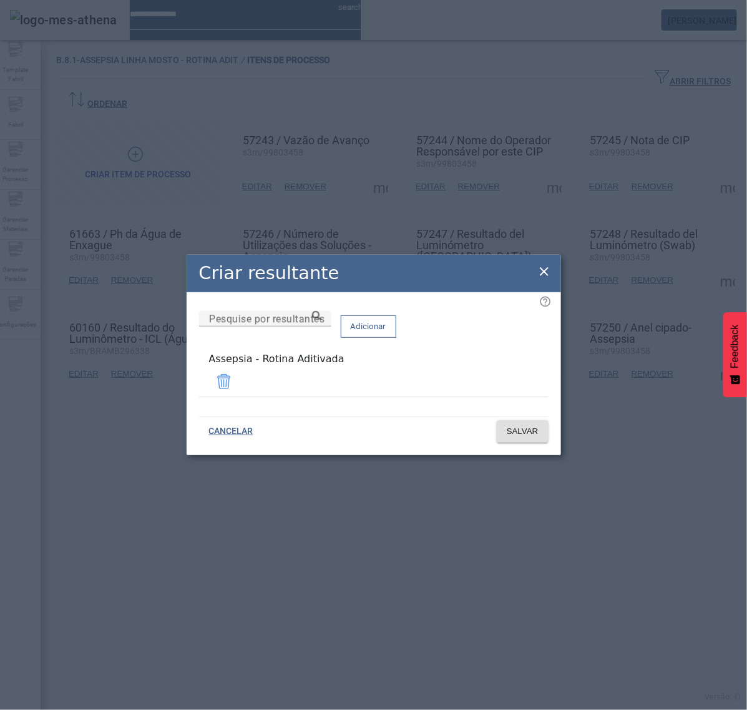
drag, startPoint x: 360, startPoint y: 370, endPoint x: 160, endPoint y: 376, distance: 199.9
copy div "Assepsia - Rotina Aditivada"
drag, startPoint x: 541, startPoint y: 275, endPoint x: 547, endPoint y: 267, distance: 10.2
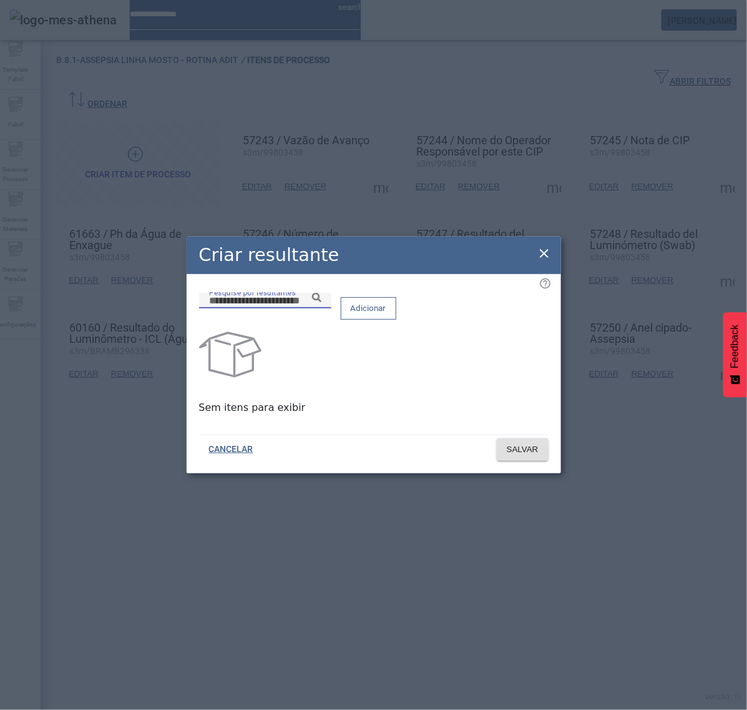
paste input "**********"
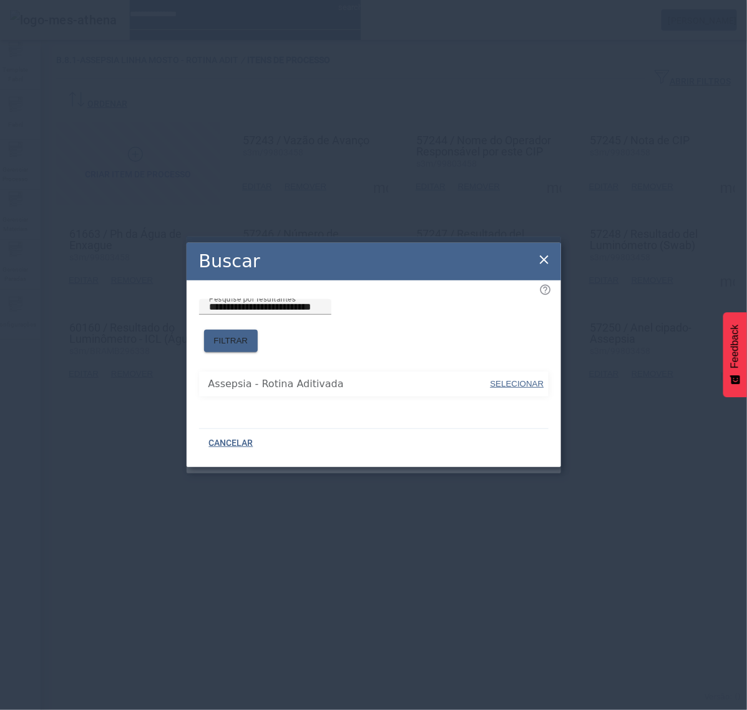
drag, startPoint x: 525, startPoint y: 384, endPoint x: 526, endPoint y: 373, distance: 10.6
type input "**********"
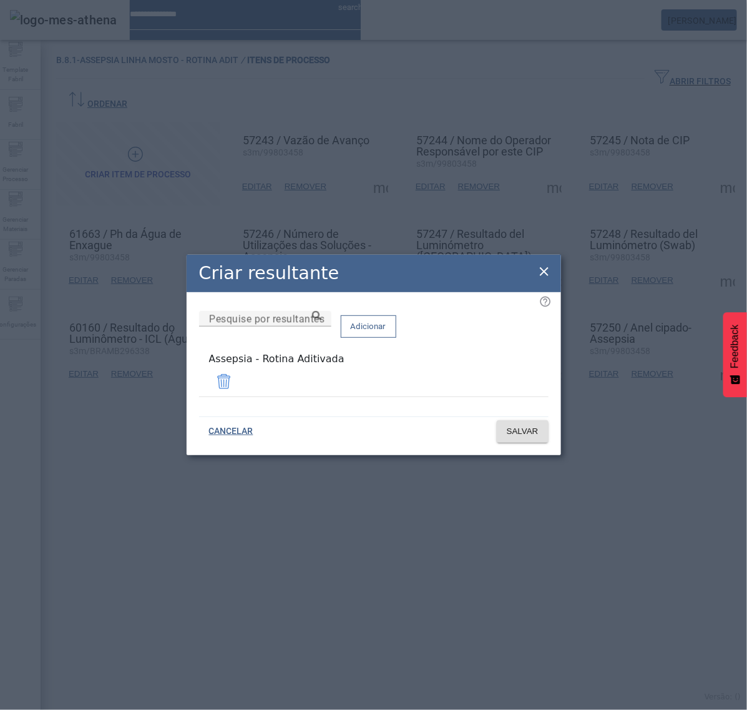
drag, startPoint x: 544, startPoint y: 280, endPoint x: 532, endPoint y: 278, distance: 12.0
drag, startPoint x: 544, startPoint y: 275, endPoint x: 492, endPoint y: 291, distance: 54.9
drag, startPoint x: 541, startPoint y: 270, endPoint x: 575, endPoint y: 280, distance: 35.2
drag, startPoint x: 547, startPoint y: 270, endPoint x: 520, endPoint y: 288, distance: 32.4
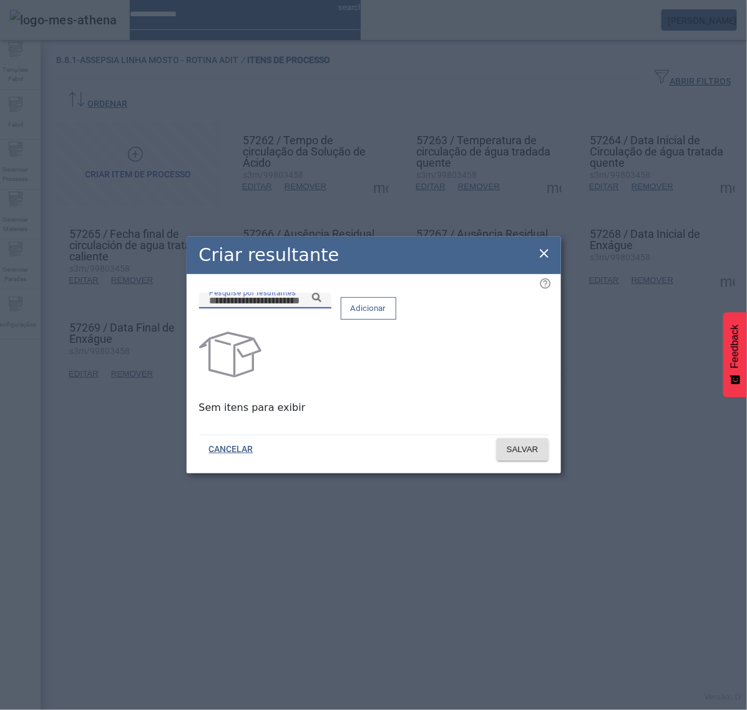
paste input "**********"
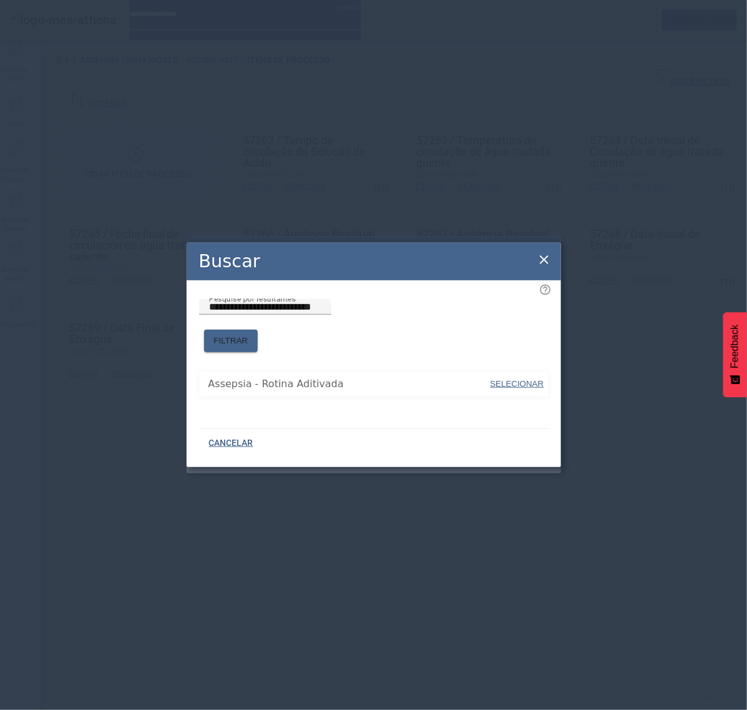
drag, startPoint x: 539, startPoint y: 376, endPoint x: 526, endPoint y: 337, distance: 40.7
type input "**********"
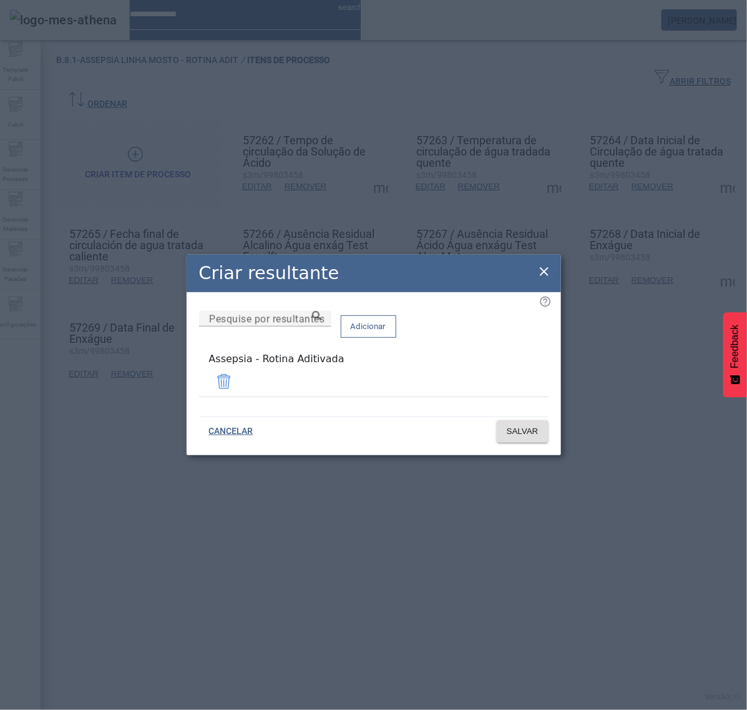
drag, startPoint x: 544, startPoint y: 273, endPoint x: 586, endPoint y: 231, distance: 58.7
drag, startPoint x: 547, startPoint y: 272, endPoint x: 653, endPoint y: 272, distance: 106.1
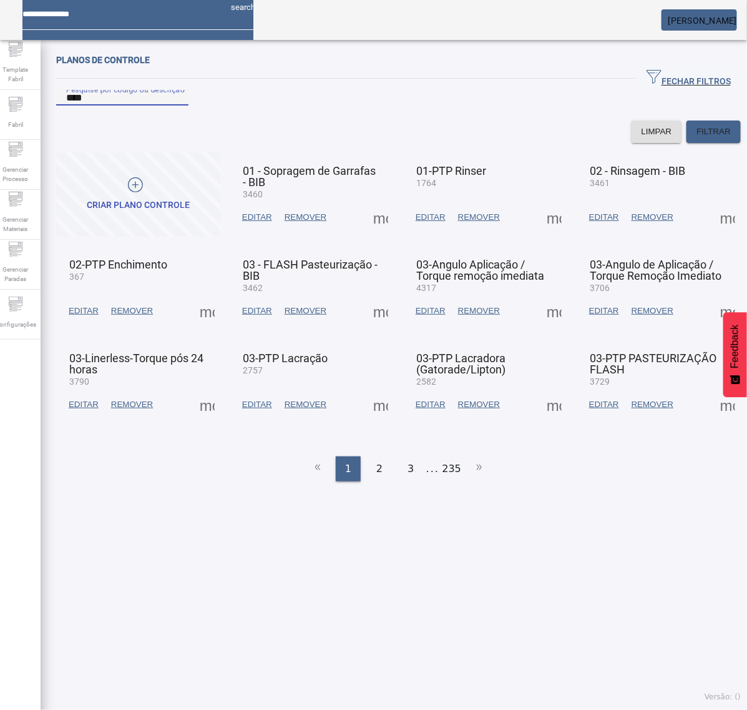
type input "****"
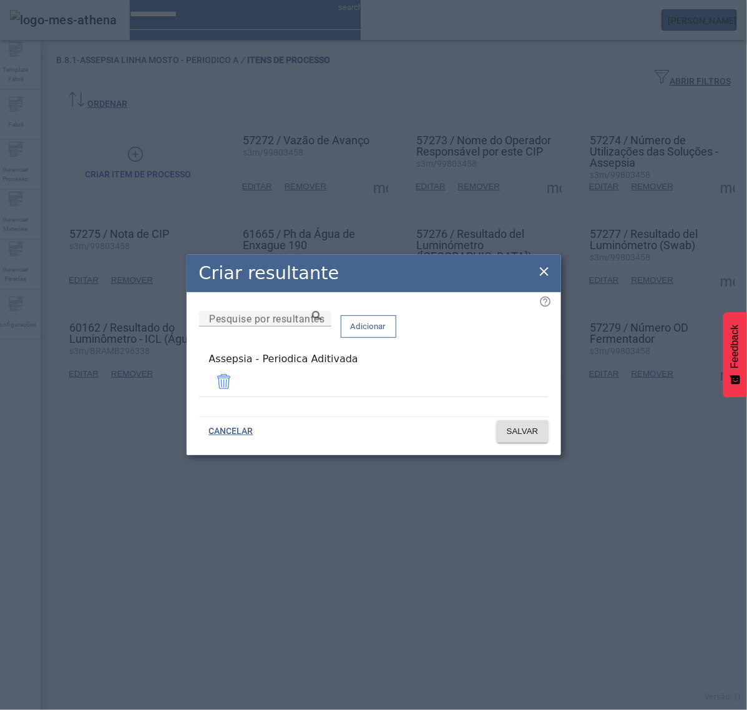
drag, startPoint x: 311, startPoint y: 385, endPoint x: 177, endPoint y: 386, distance: 134.2
drag, startPoint x: 544, startPoint y: 270, endPoint x: 519, endPoint y: 252, distance: 31.2
drag, startPoint x: 544, startPoint y: 273, endPoint x: 632, endPoint y: 206, distance: 110.5
drag, startPoint x: 544, startPoint y: 280, endPoint x: 537, endPoint y: 278, distance: 7.0
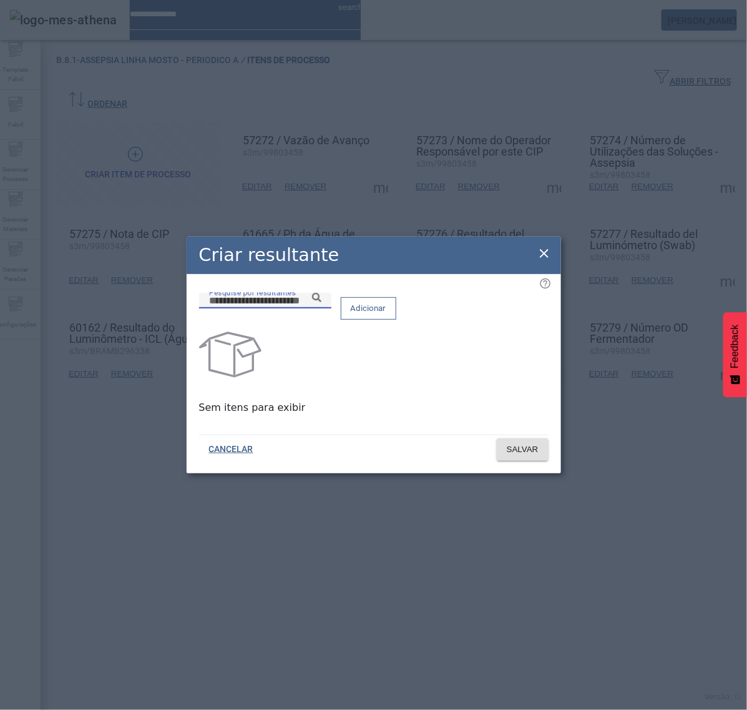
paste input "**********"
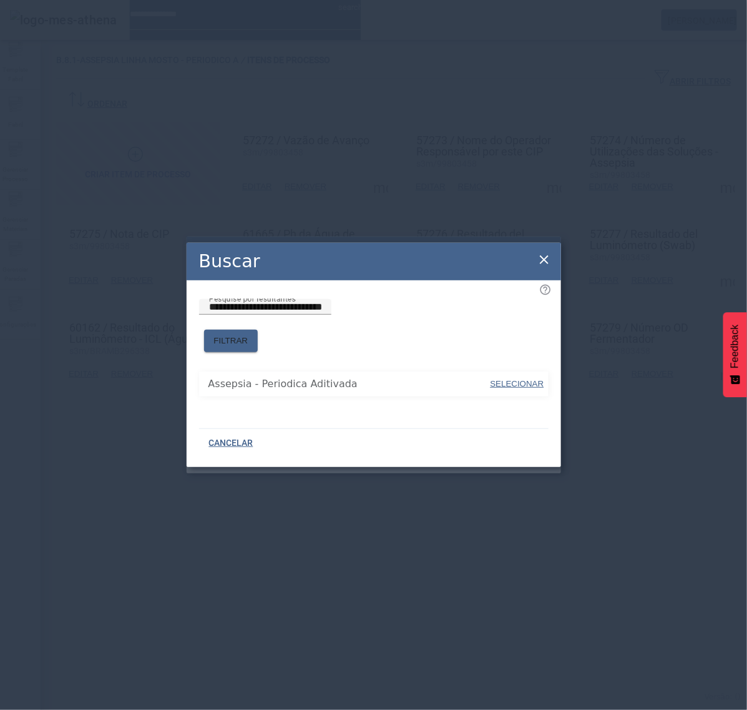
drag, startPoint x: 520, startPoint y: 372, endPoint x: 514, endPoint y: 358, distance: 15.7
type input "**********"
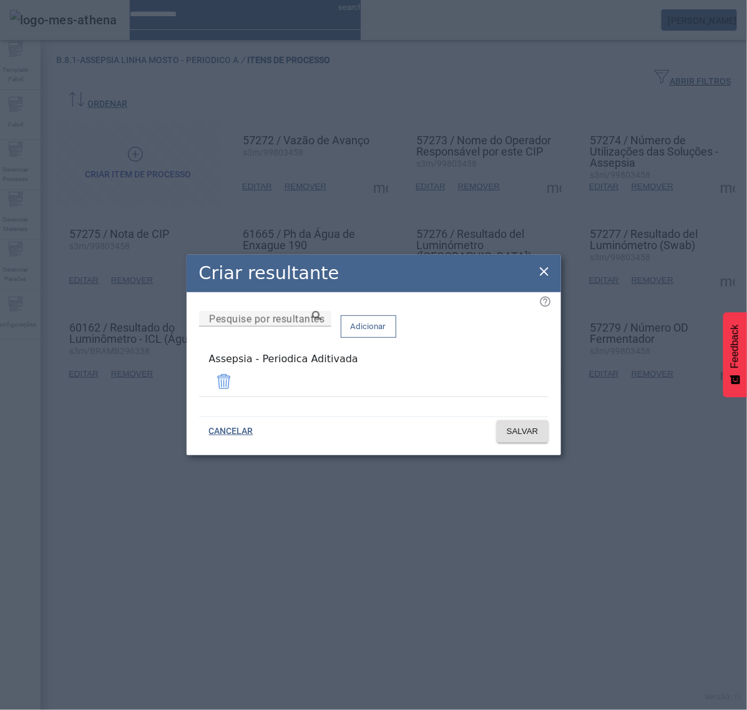
drag, startPoint x: 545, startPoint y: 275, endPoint x: 534, endPoint y: 276, distance: 10.6
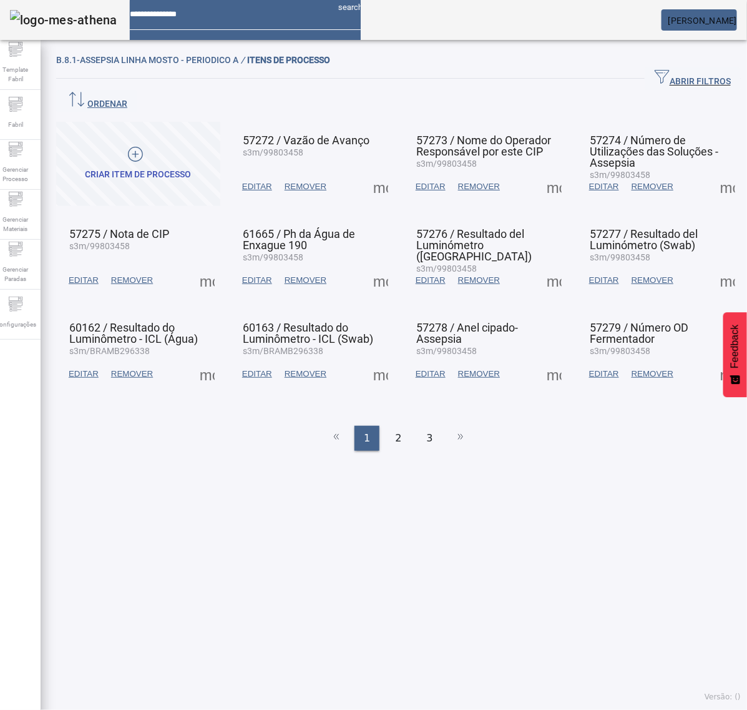
drag, startPoint x: 211, startPoint y: 351, endPoint x: 220, endPoint y: 353, distance: 9.7
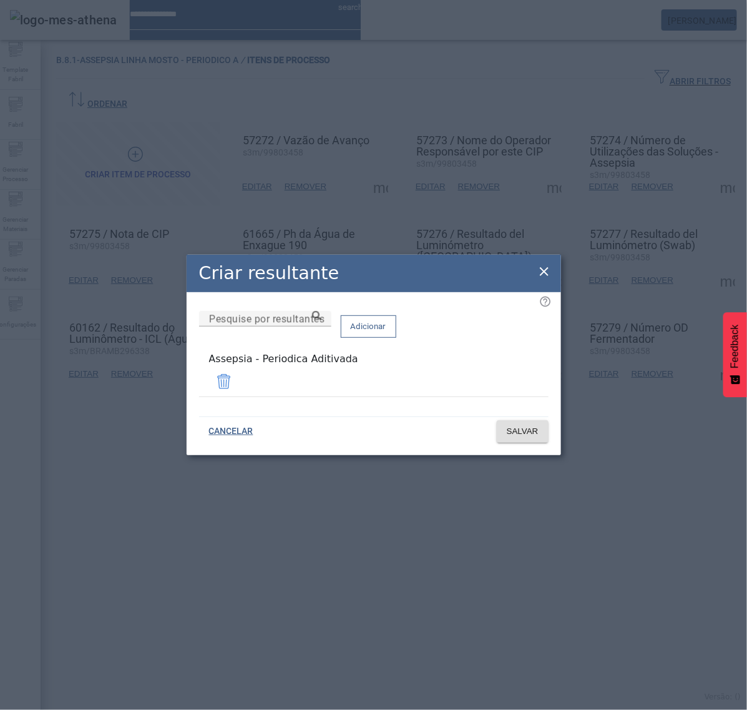
drag, startPoint x: 553, startPoint y: 276, endPoint x: 542, endPoint y: 277, distance: 11.3
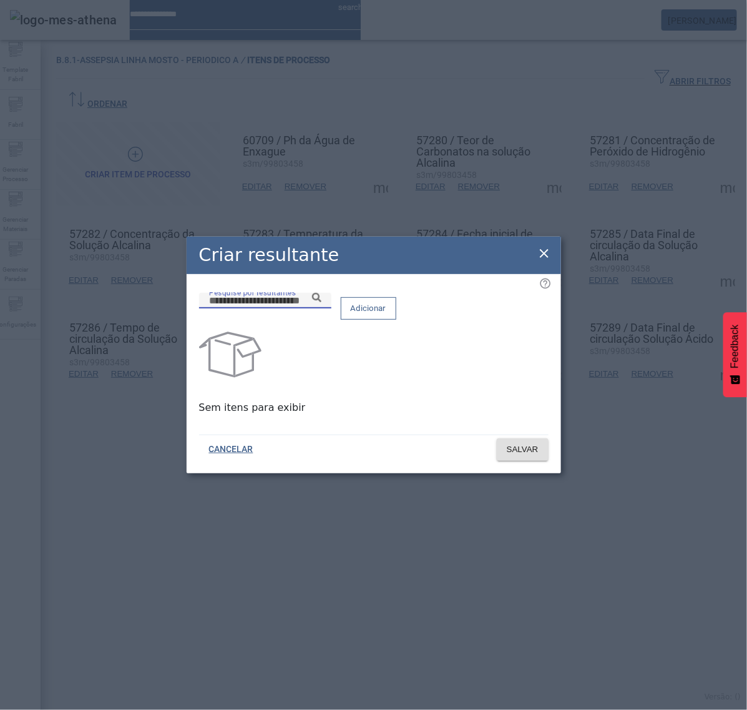
paste input "**********"
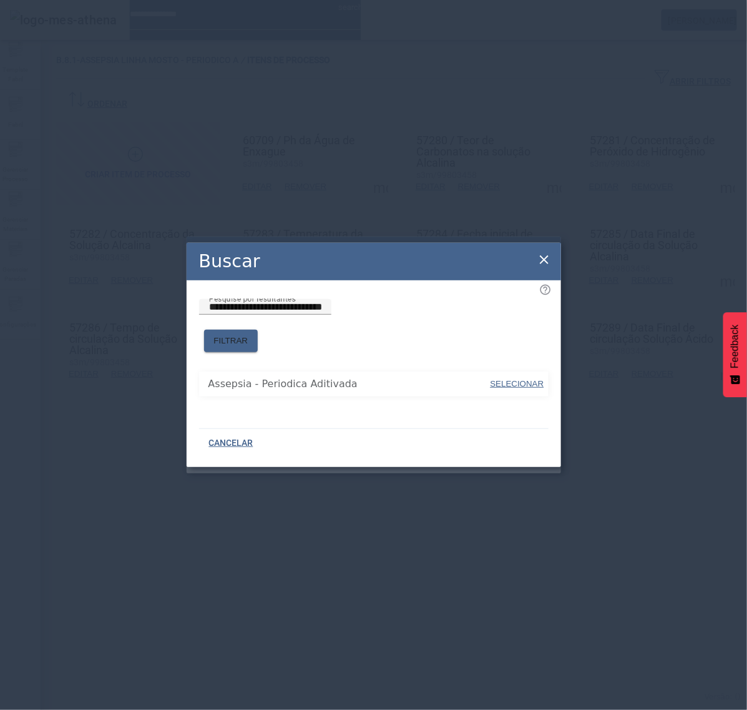
type input "**********"
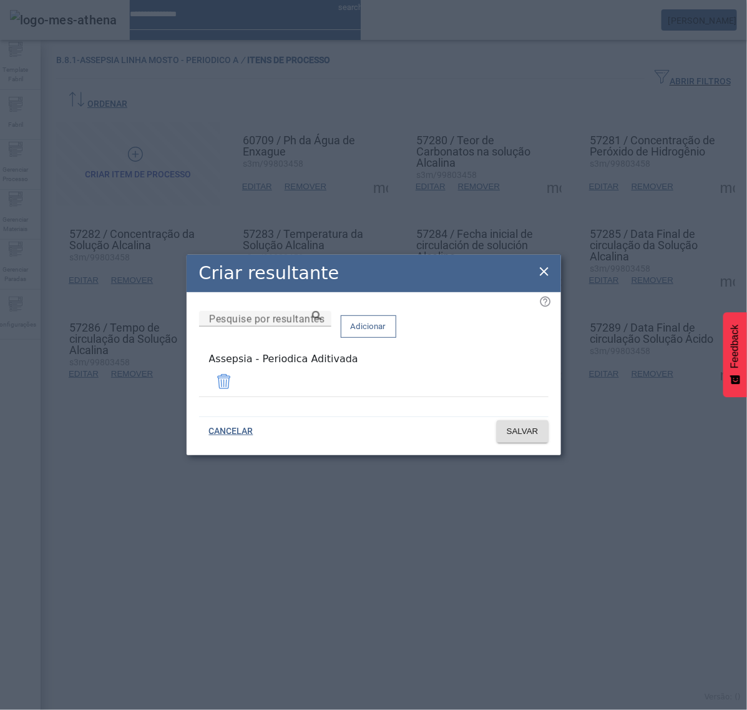
drag, startPoint x: 547, startPoint y: 275, endPoint x: 410, endPoint y: 317, distance: 143.1
drag, startPoint x: 540, startPoint y: 269, endPoint x: 514, endPoint y: 254, distance: 30.2
drag, startPoint x: 542, startPoint y: 273, endPoint x: 524, endPoint y: 278, distance: 18.4
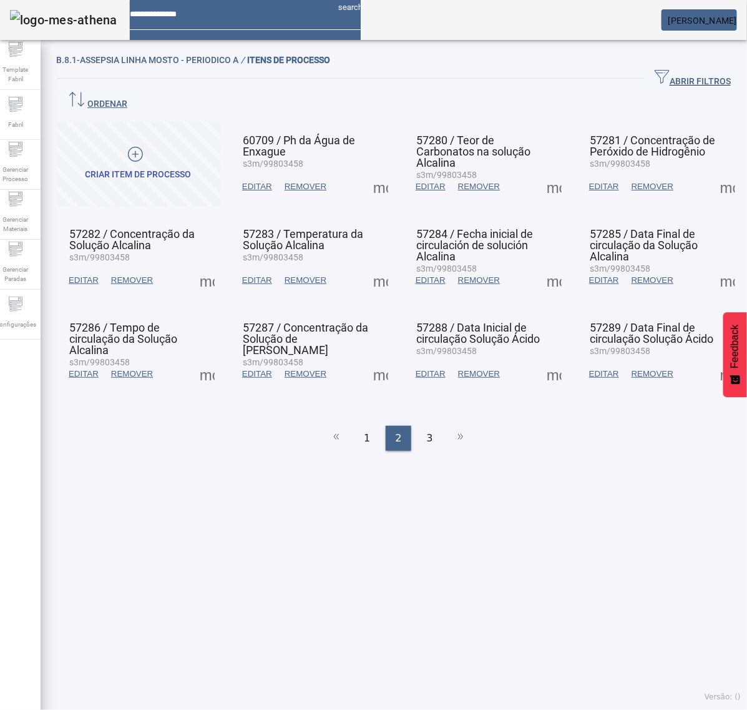
drag, startPoint x: 539, startPoint y: 247, endPoint x: 544, endPoint y: 252, distance: 7.1
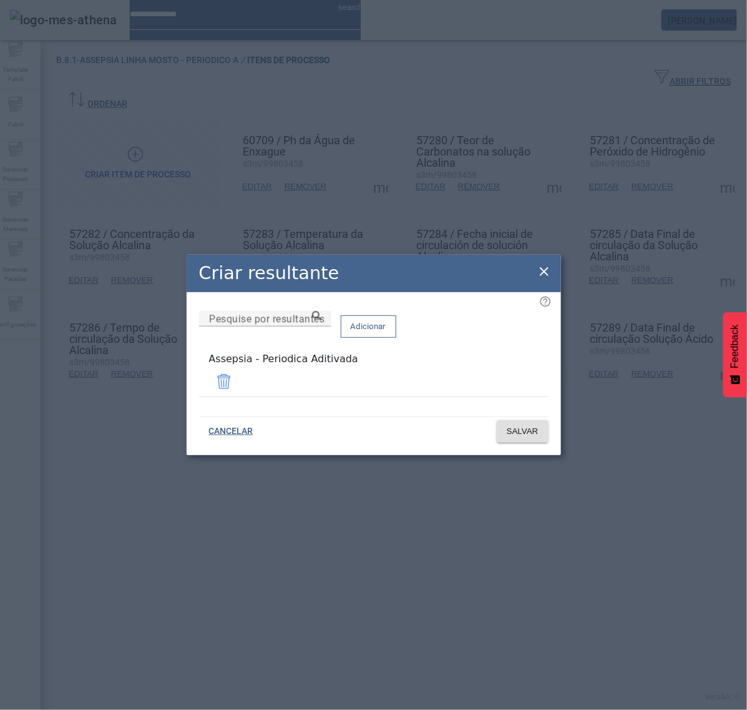
drag, startPoint x: 551, startPoint y: 266, endPoint x: 549, endPoint y: 273, distance: 7.1
drag, startPoint x: 549, startPoint y: 273, endPoint x: 549, endPoint y: 287, distance: 14.4
drag, startPoint x: 546, startPoint y: 272, endPoint x: 609, endPoint y: 226, distance: 77.3
drag, startPoint x: 545, startPoint y: 275, endPoint x: 604, endPoint y: 273, distance: 58.7
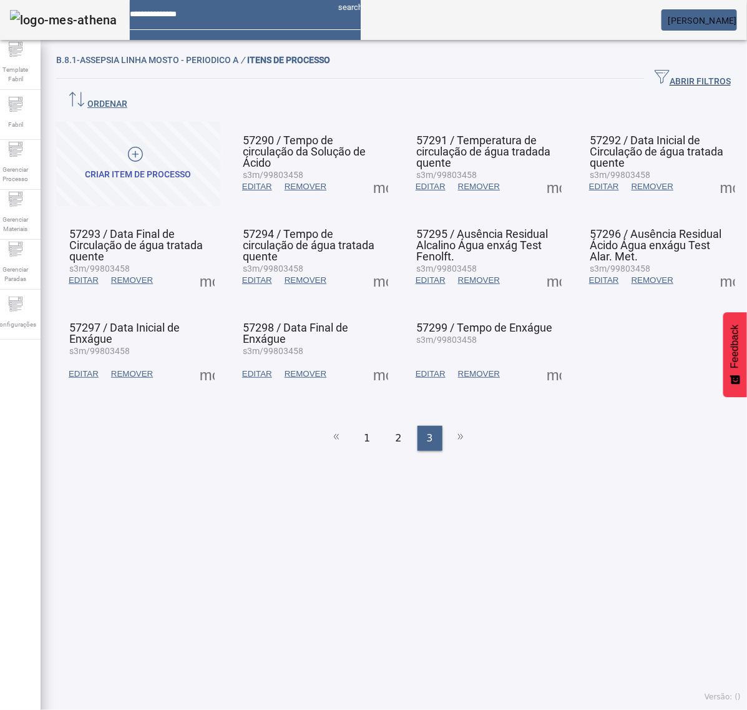
drag, startPoint x: 375, startPoint y: 167, endPoint x: 395, endPoint y: 189, distance: 28.7
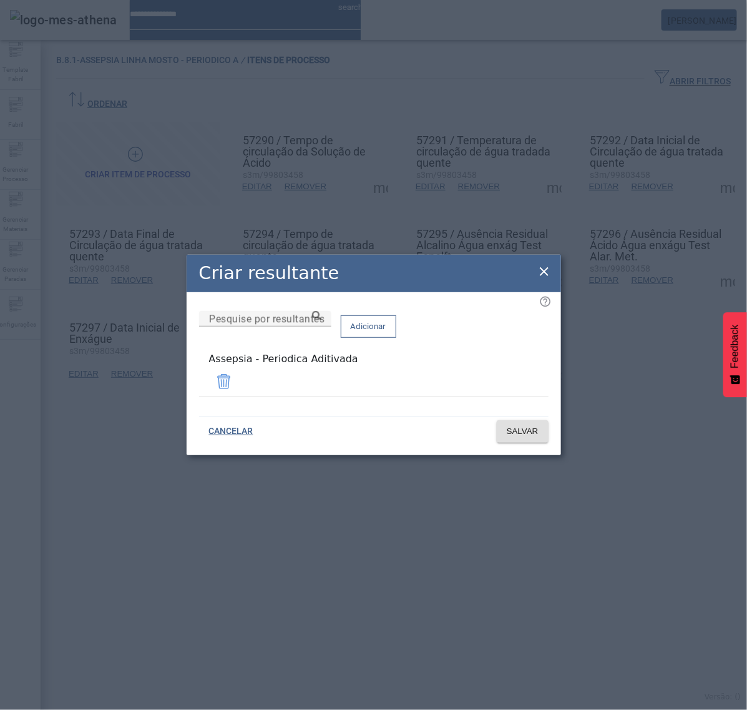
drag, startPoint x: 542, startPoint y: 275, endPoint x: 542, endPoint y: 220, distance: 54.3
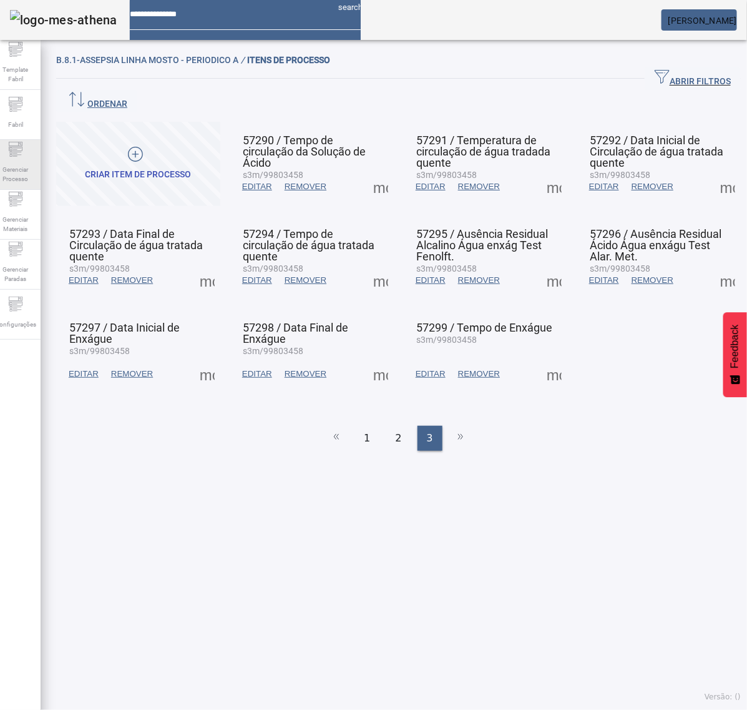
click at [22, 174] on span "Gerenciar Processo" at bounding box center [15, 174] width 37 height 26
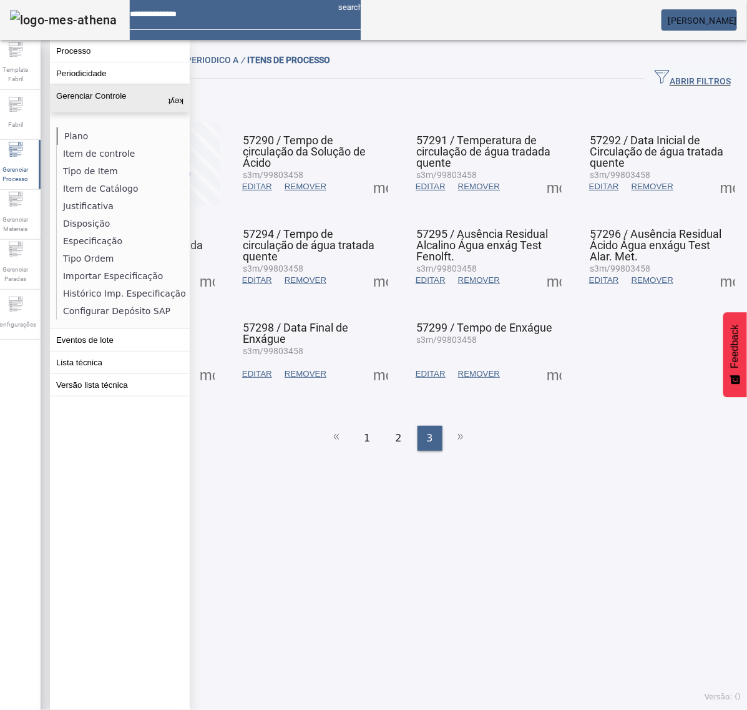
click at [80, 133] on li "Plano" at bounding box center [123, 135] width 132 height 17
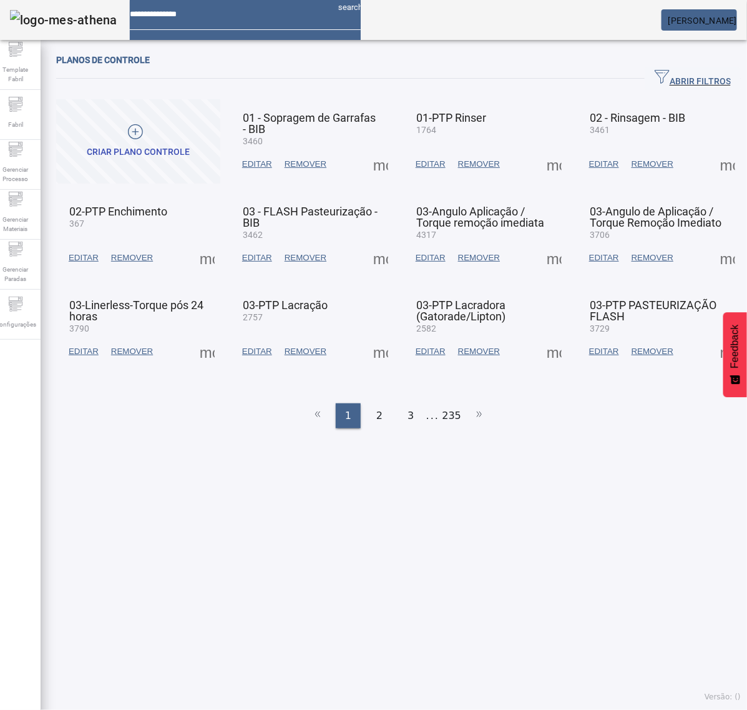
drag, startPoint x: 681, startPoint y: 78, endPoint x: 511, endPoint y: 100, distance: 171.8
click at [677, 79] on span "ABRIR FILTROS" at bounding box center [693, 78] width 76 height 19
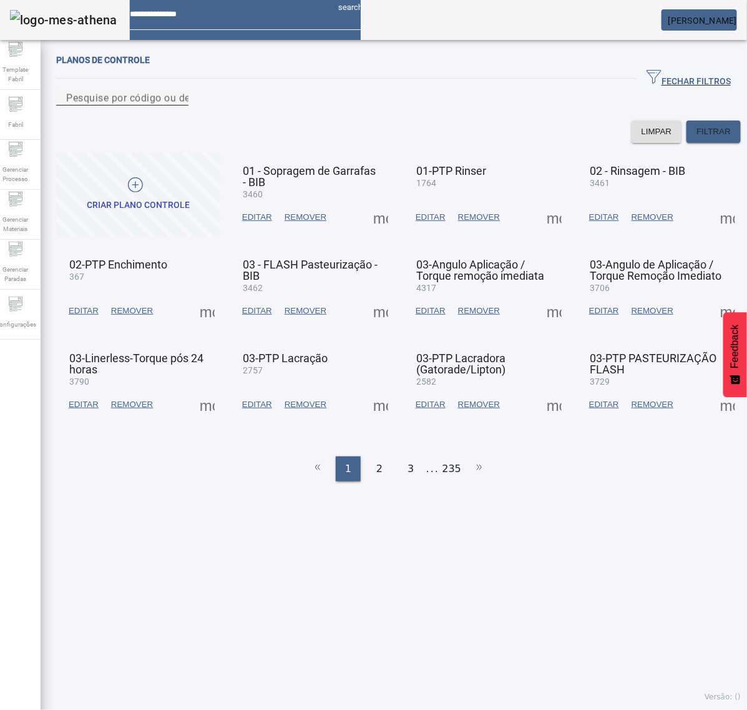
click at [179, 105] on input "Pesquise por código ou descrição" at bounding box center [122, 98] width 112 height 15
type input "****"
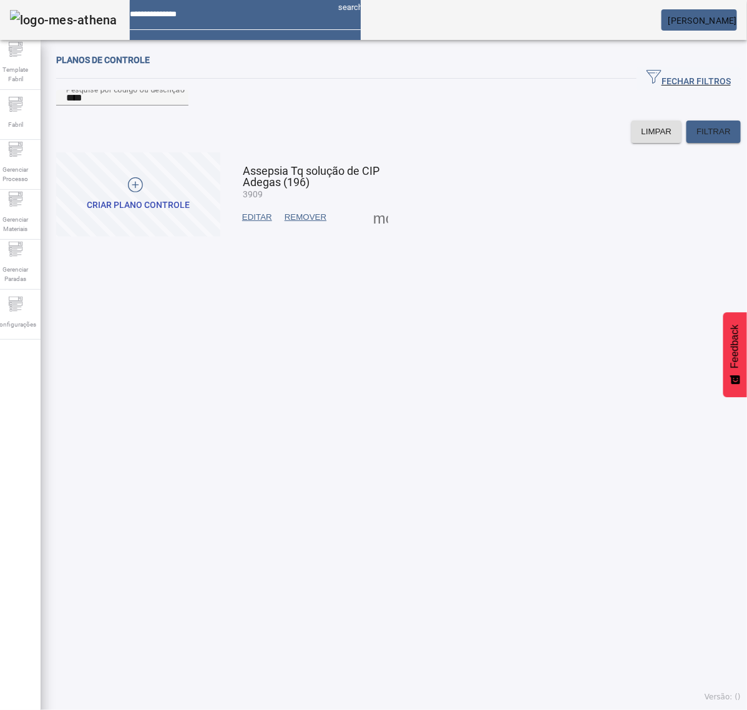
click at [263, 223] on span "EDITAR" at bounding box center [257, 217] width 30 height 12
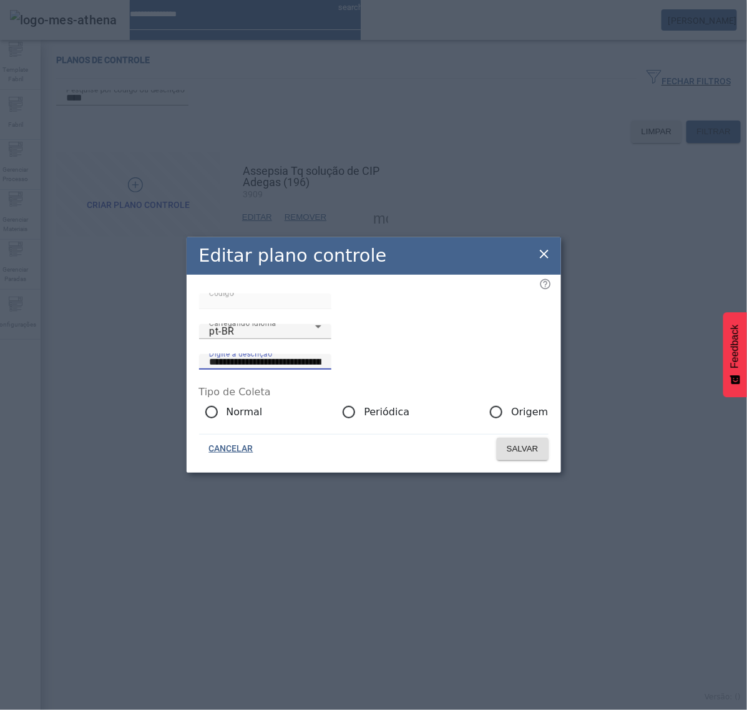
click at [321, 356] on input "**********" at bounding box center [265, 362] width 112 height 15
paste input
drag, startPoint x: 541, startPoint y: 359, endPoint x: 305, endPoint y: 368, distance: 236.1
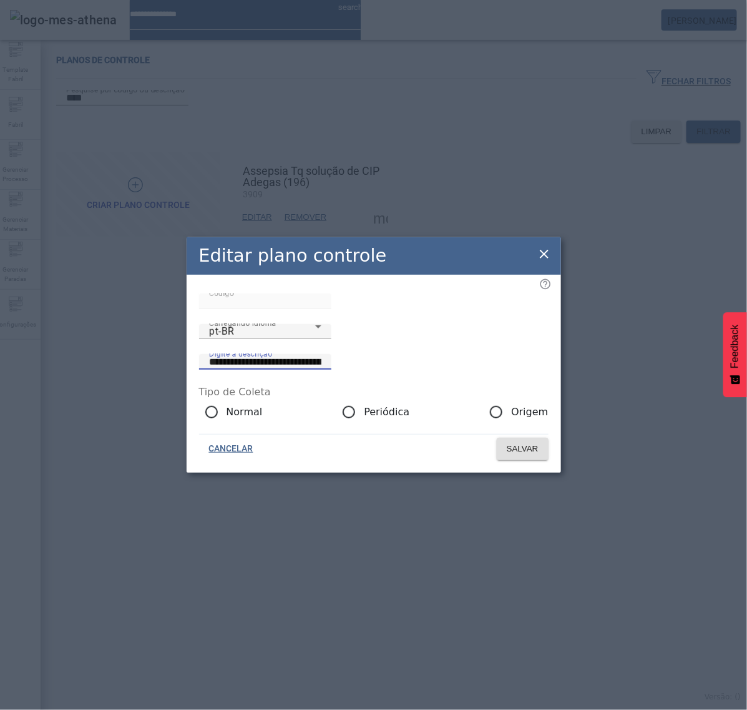
click at [309, 364] on div "**********" at bounding box center [374, 354] width 350 height 61
click at [288, 339] on div "pt-BR" at bounding box center [262, 331] width 106 height 15
click at [321, 357] on input "**********" at bounding box center [265, 362] width 112 height 15
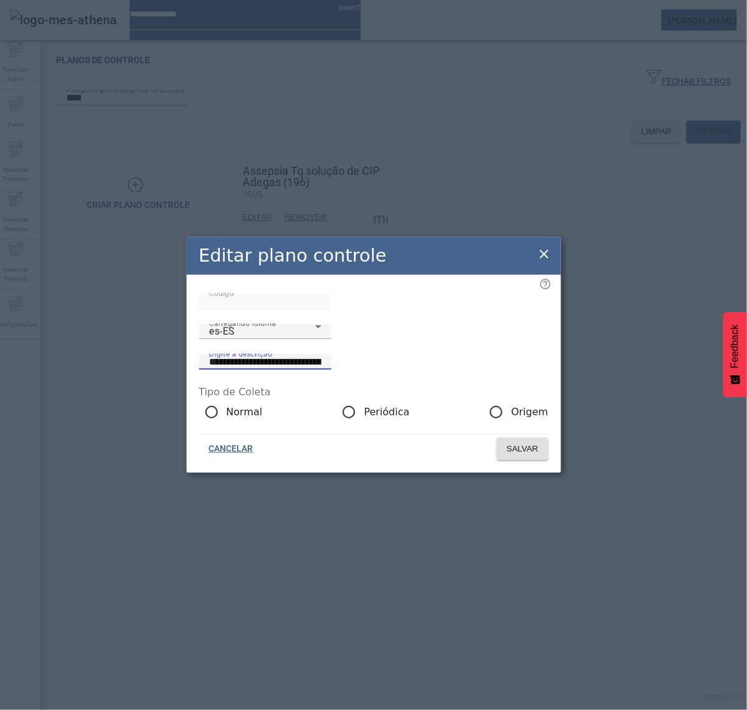
click at [321, 357] on input "**********" at bounding box center [265, 362] width 112 height 15
paste input "*"
type input "**********"
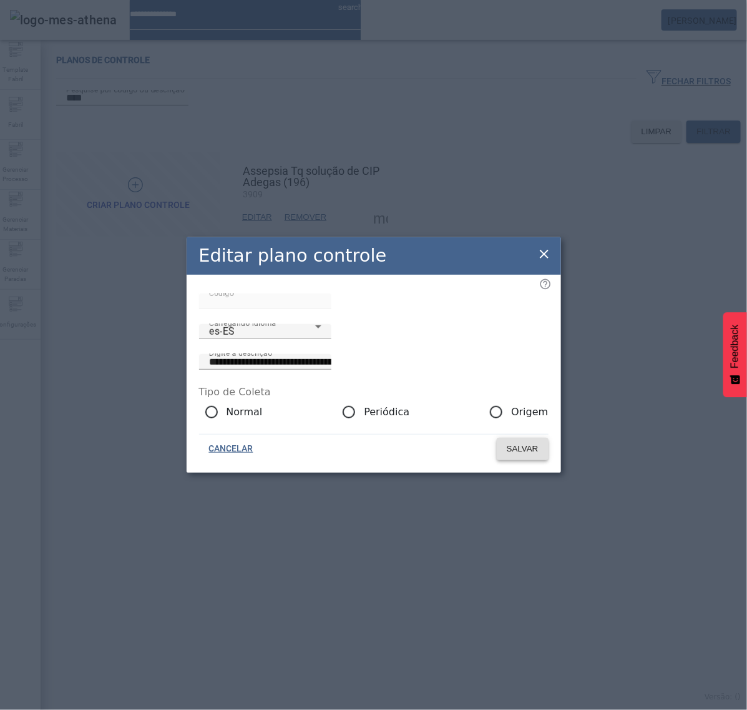
click at [517, 454] on span "SALVAR" at bounding box center [523, 449] width 32 height 12
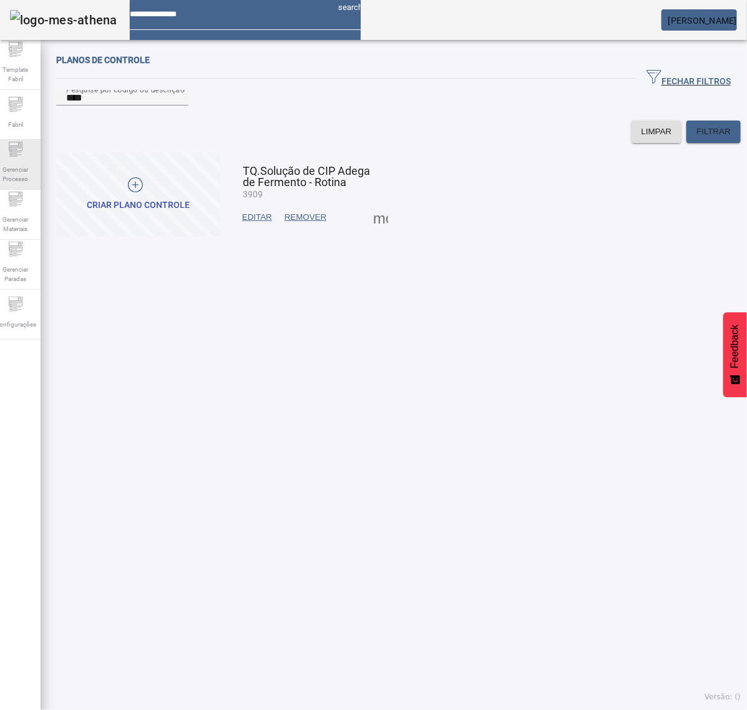
click at [16, 172] on span "Gerenciar Processo" at bounding box center [15, 174] width 37 height 26
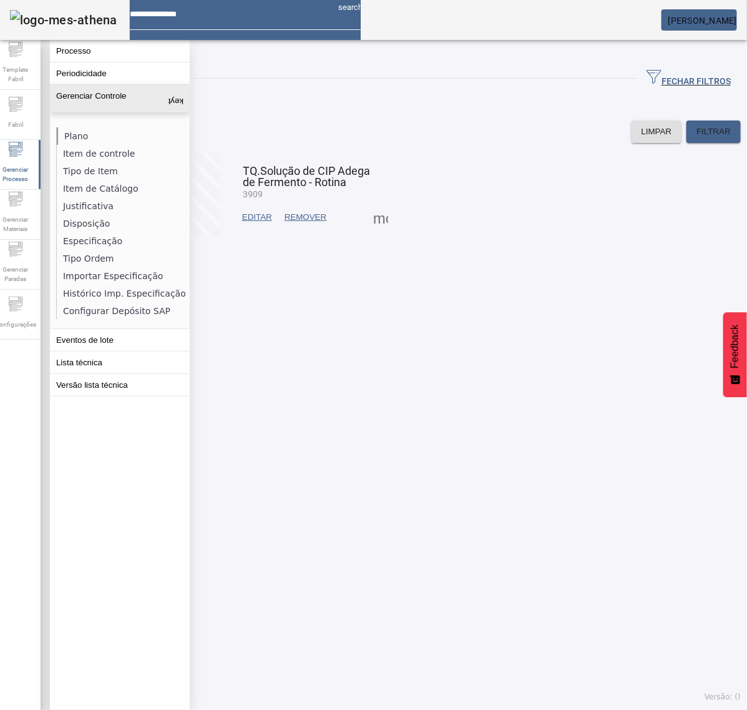
click at [69, 137] on li "Plano" at bounding box center [123, 135] width 132 height 17
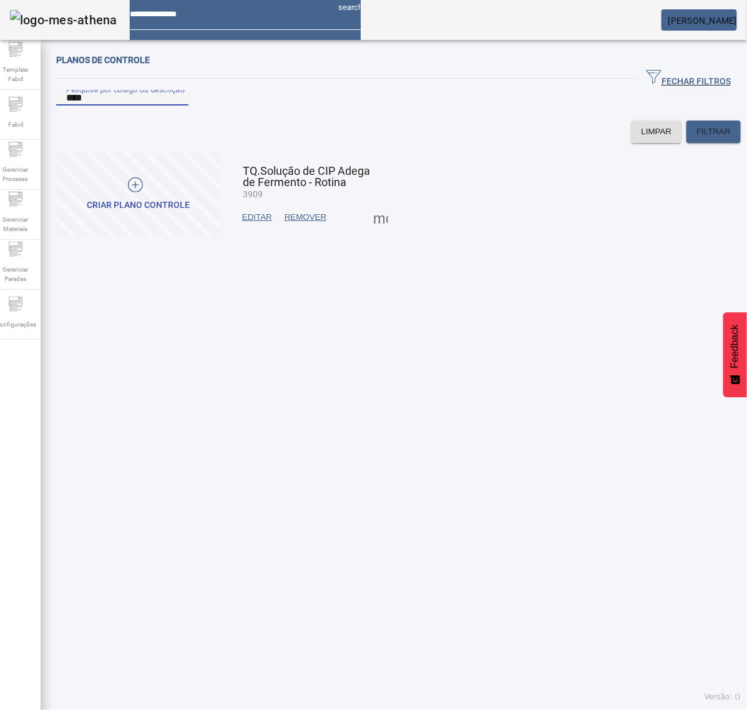
click at [115, 105] on input "****" at bounding box center [122, 98] width 112 height 15
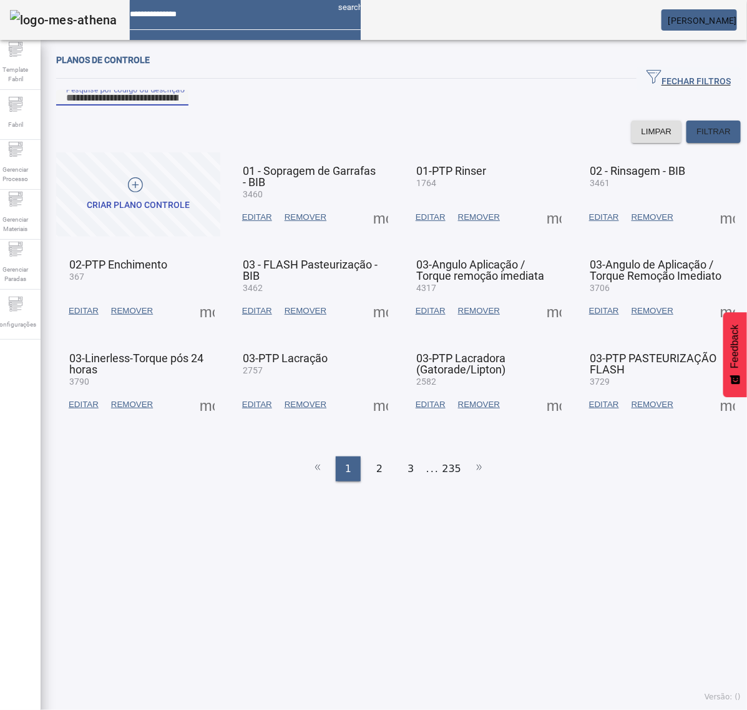
drag, startPoint x: 120, startPoint y: 115, endPoint x: 128, endPoint y: 111, distance: 8.7
click at [128, 105] on input "Pesquise por código ou descrição" at bounding box center [122, 98] width 112 height 15
type input "****"
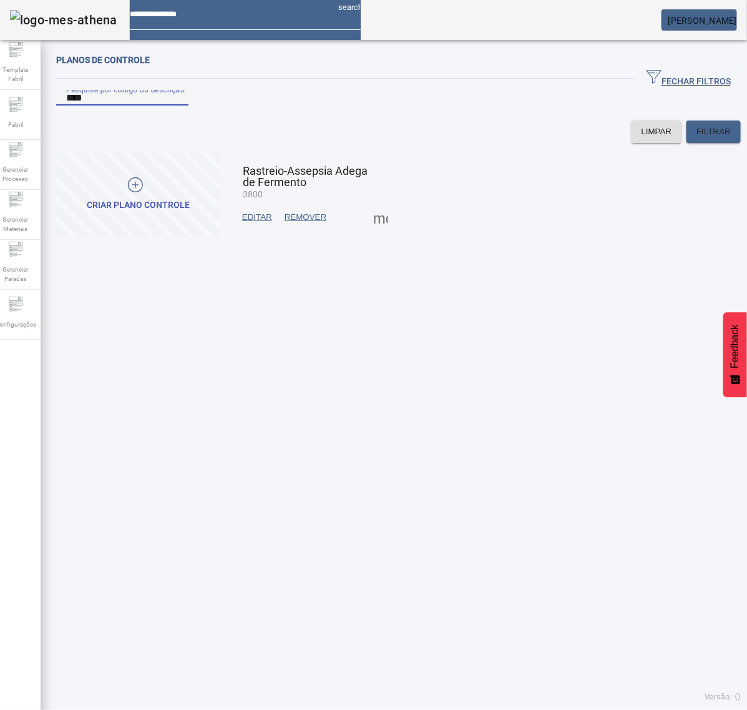
click at [370, 231] on span at bounding box center [381, 217] width 30 height 30
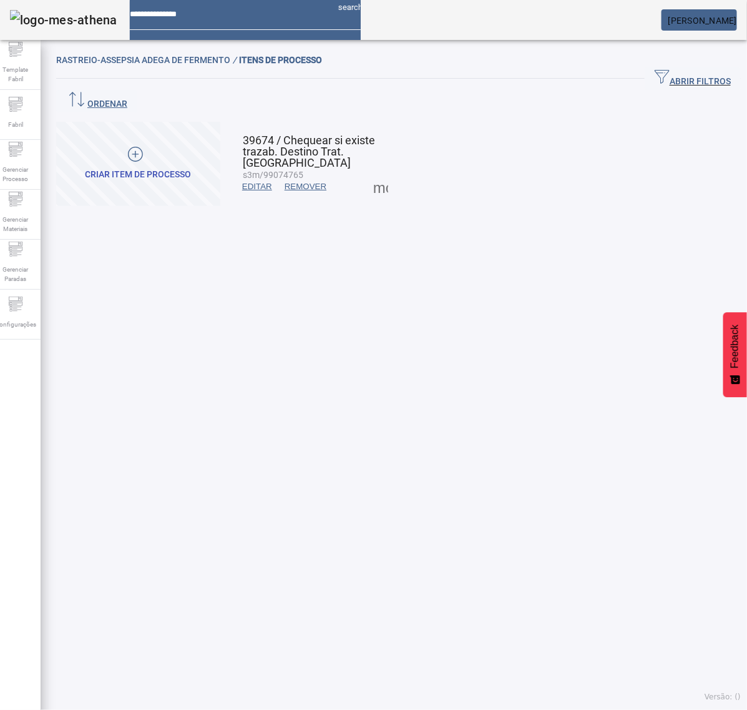
click at [376, 172] on span at bounding box center [381, 187] width 30 height 30
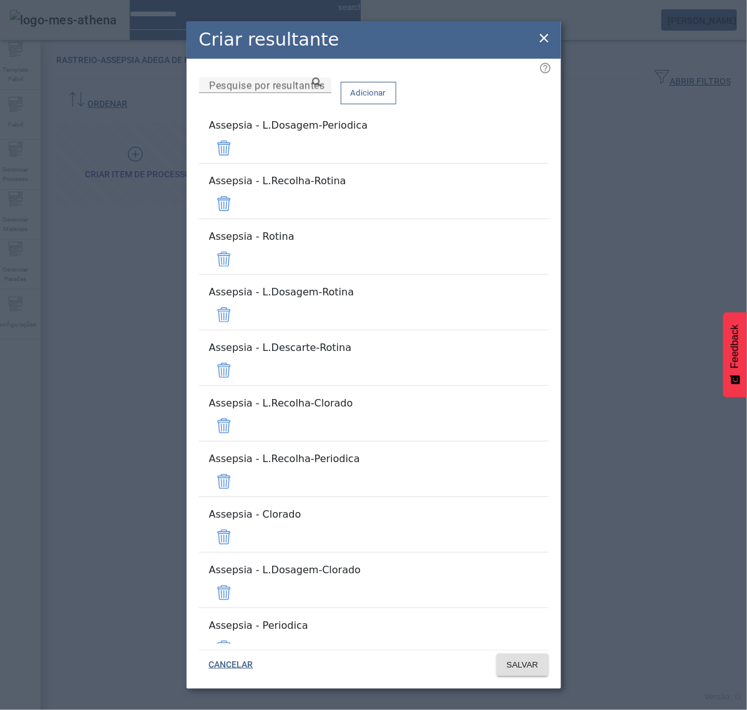
click at [546, 46] on icon at bounding box center [544, 38] width 15 height 15
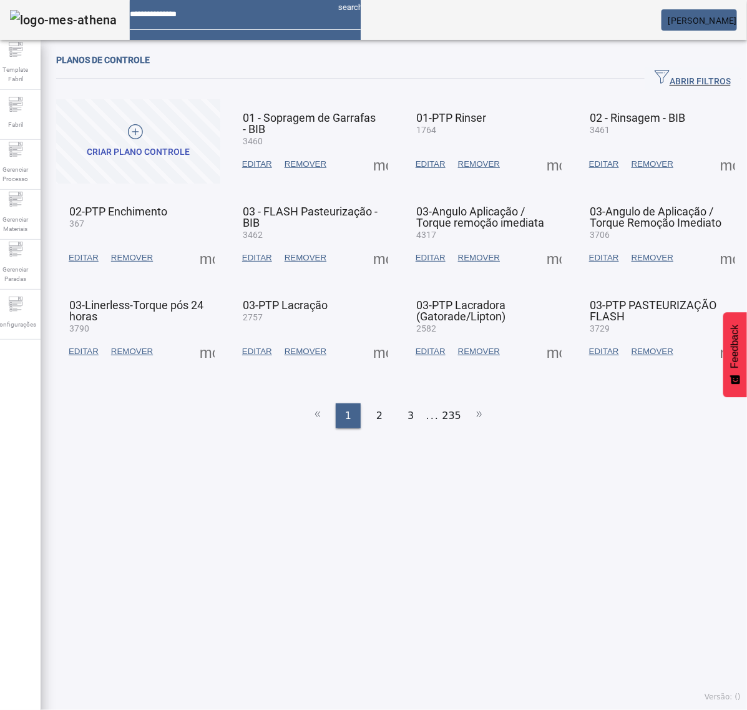
click at [675, 80] on span "ABRIR FILTROS" at bounding box center [693, 78] width 76 height 19
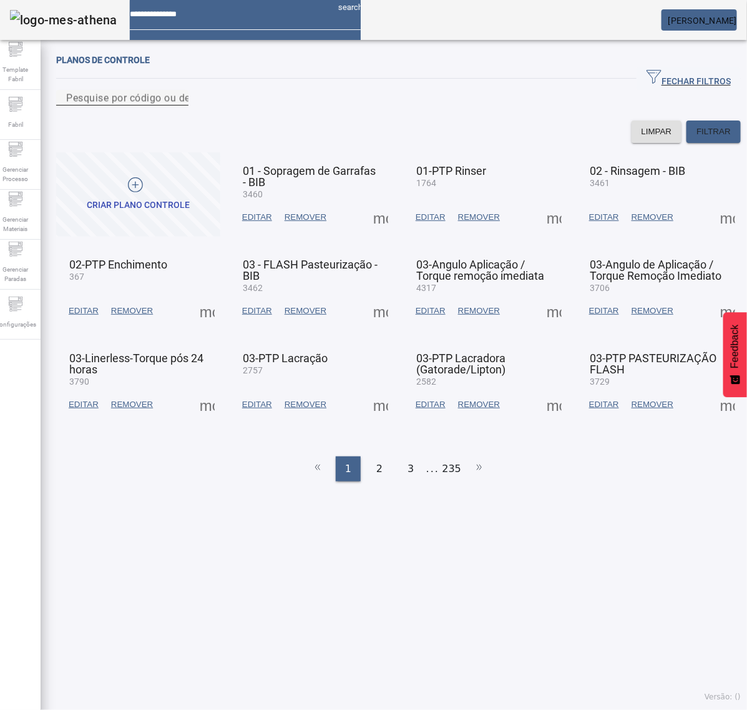
click at [179, 105] on div "Pesquise por código ou descrição" at bounding box center [122, 98] width 112 height 16
type input "****"
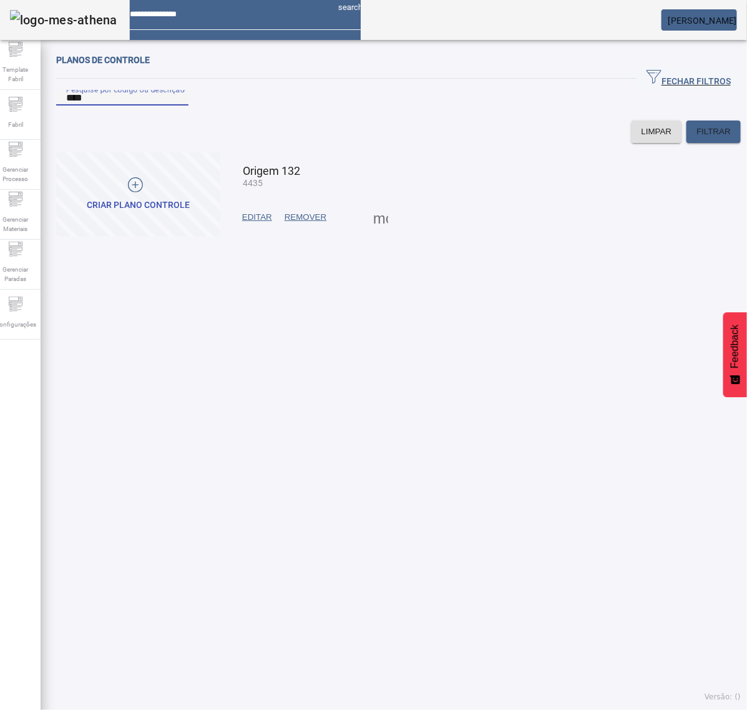
click at [379, 232] on span at bounding box center [381, 217] width 30 height 30
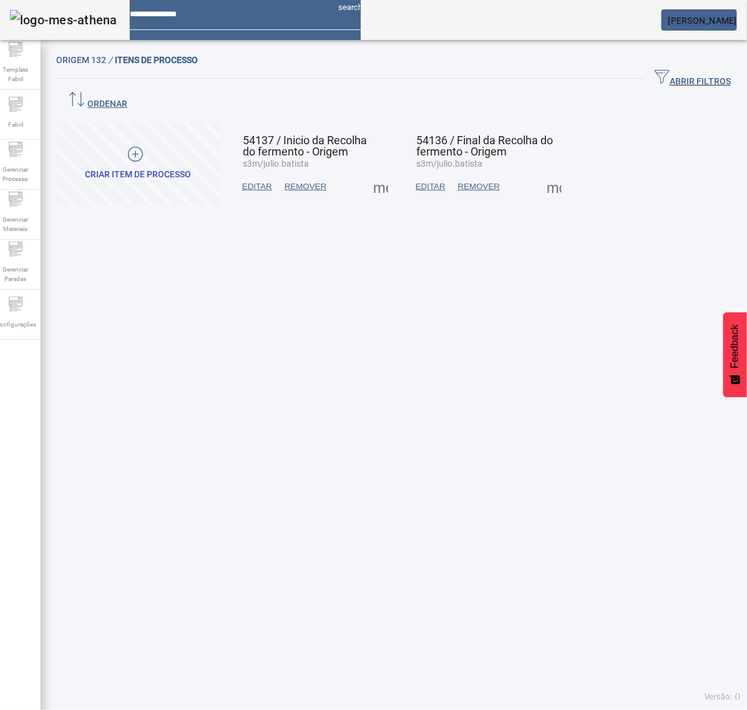
click at [378, 172] on span at bounding box center [381, 187] width 30 height 30
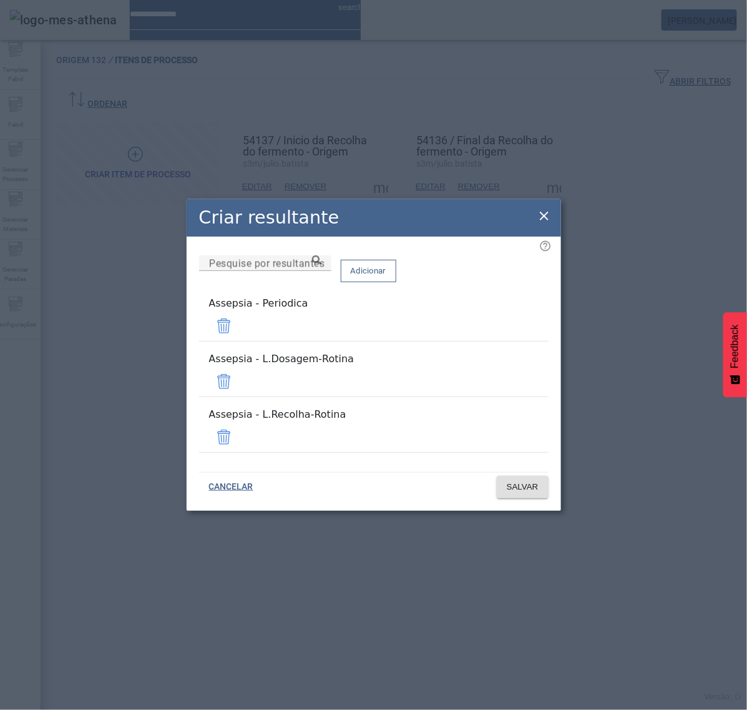
click at [540, 223] on icon at bounding box center [544, 215] width 15 height 15
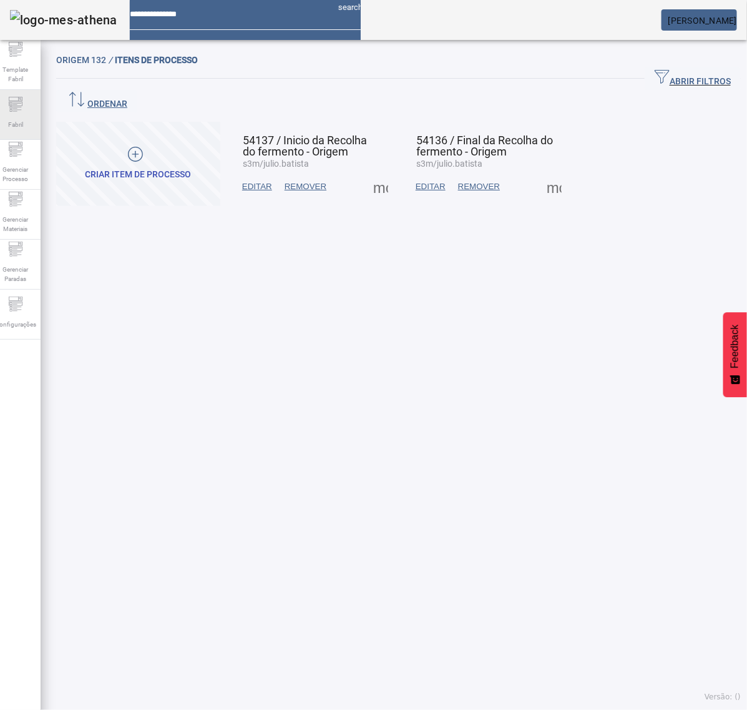
click at [21, 112] on icon at bounding box center [15, 104] width 15 height 15
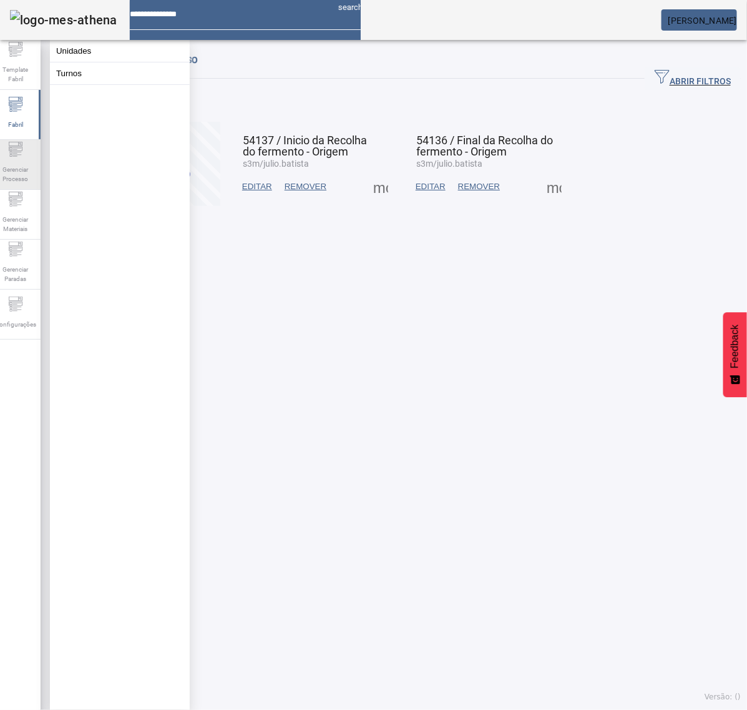
click at [23, 157] on icon at bounding box center [15, 149] width 15 height 15
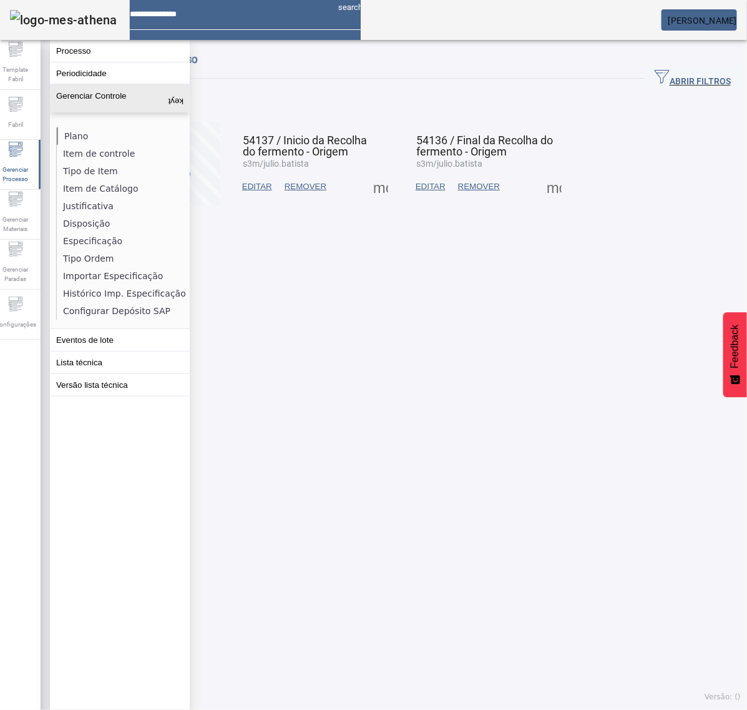
click at [82, 127] on li "Plano" at bounding box center [123, 135] width 132 height 17
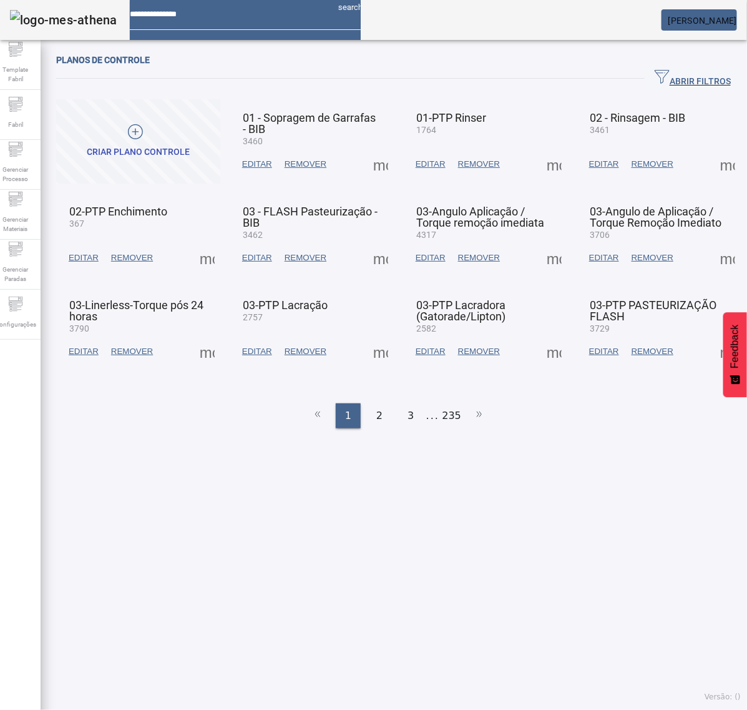
click at [681, 79] on span "ABRIR FILTROS" at bounding box center [693, 78] width 76 height 19
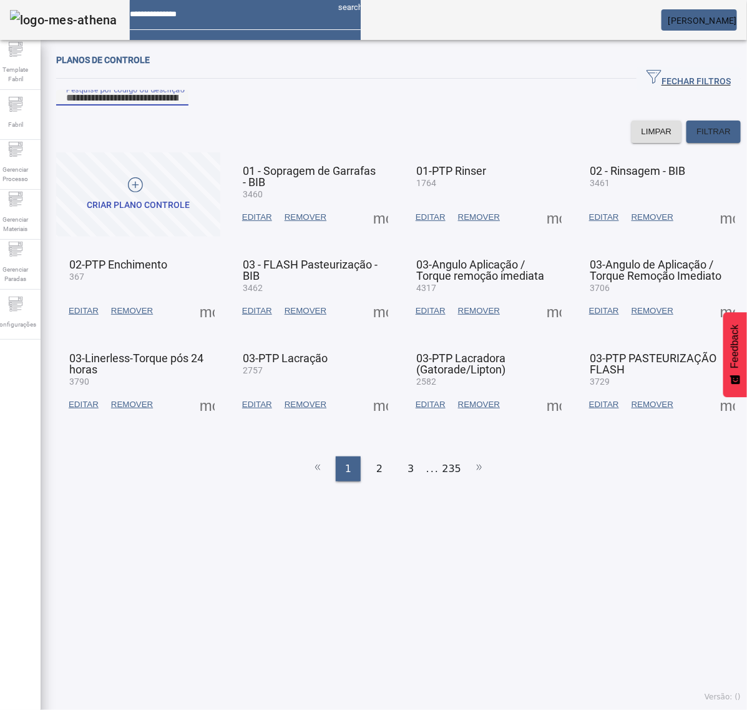
click at [125, 105] on input "Pesquise por código ou descrição" at bounding box center [122, 98] width 112 height 15
type input "****"
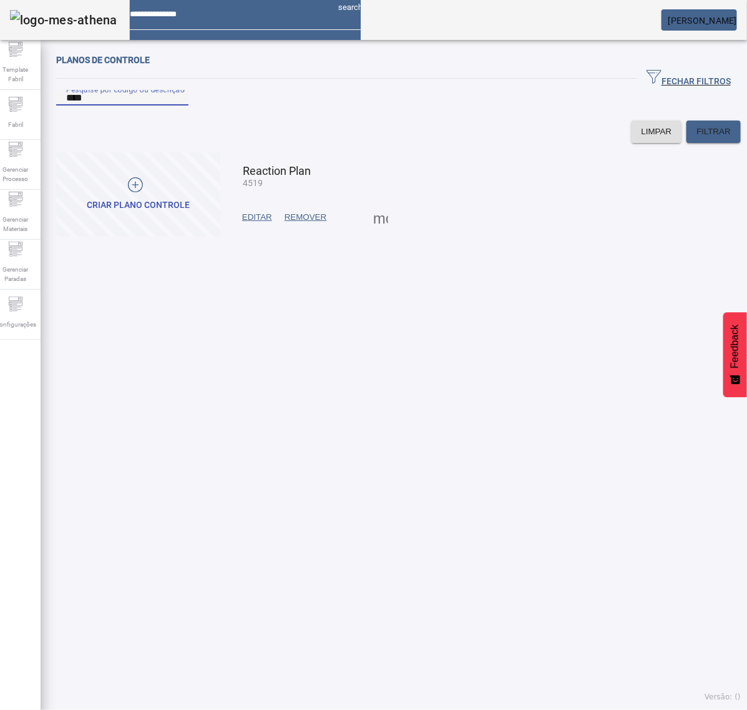
click at [379, 232] on span at bounding box center [381, 217] width 30 height 30
drag, startPoint x: 381, startPoint y: 237, endPoint x: 395, endPoint y: 258, distance: 24.8
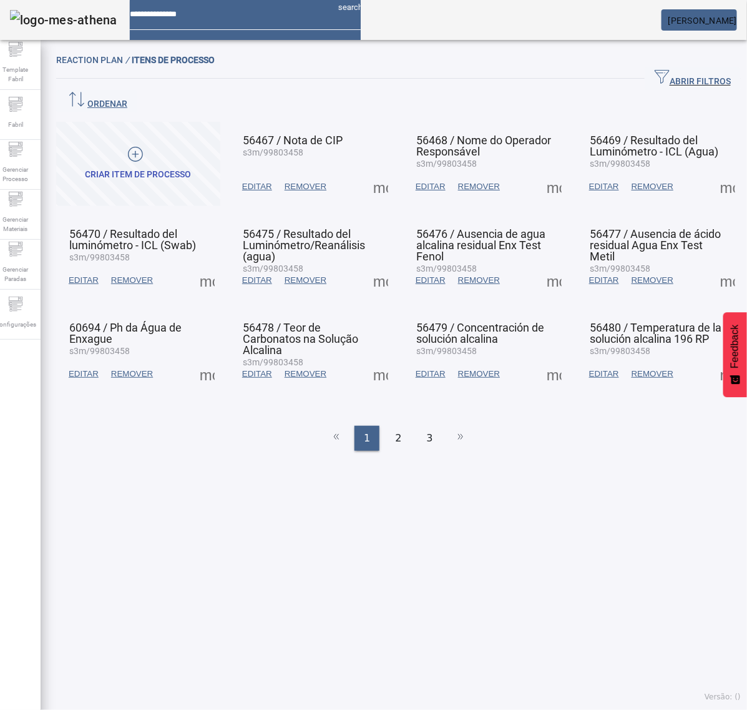
click at [376, 172] on span at bounding box center [381, 187] width 30 height 30
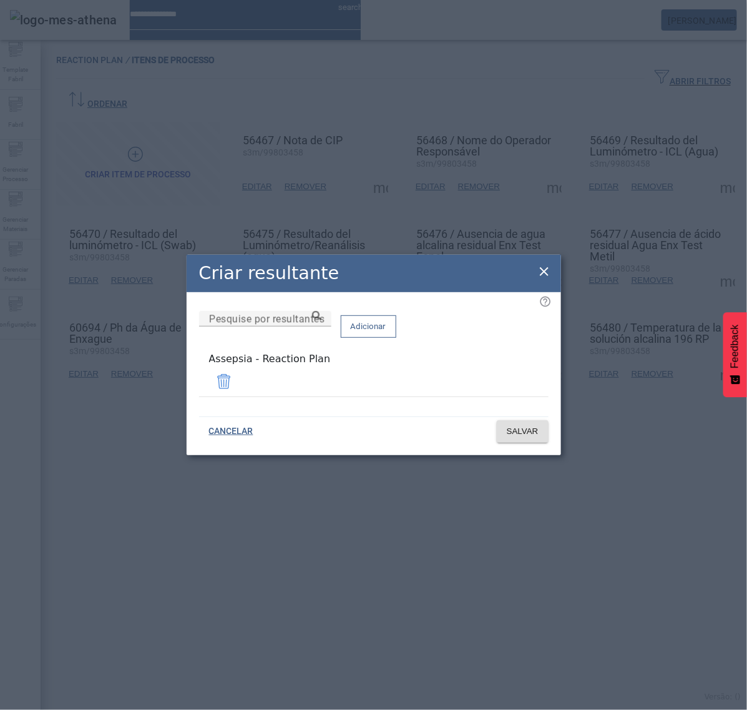
click at [545, 269] on icon at bounding box center [544, 271] width 15 height 15
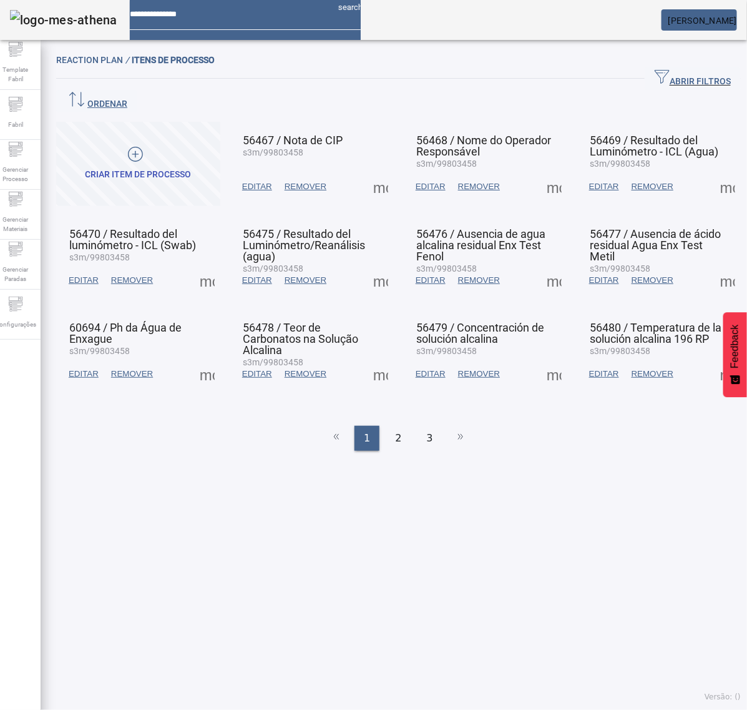
click at [542, 265] on span at bounding box center [554, 280] width 30 height 30
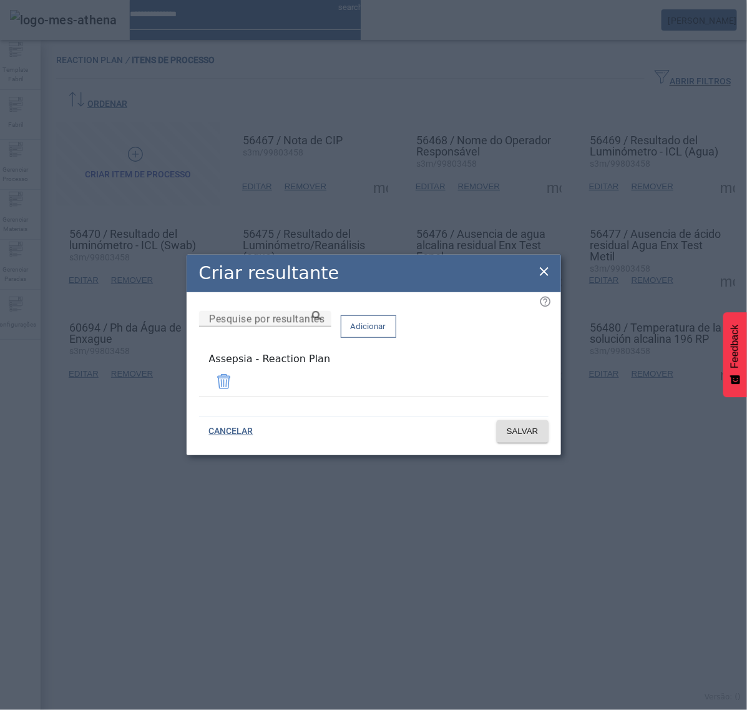
click at [546, 272] on icon at bounding box center [544, 271] width 15 height 15
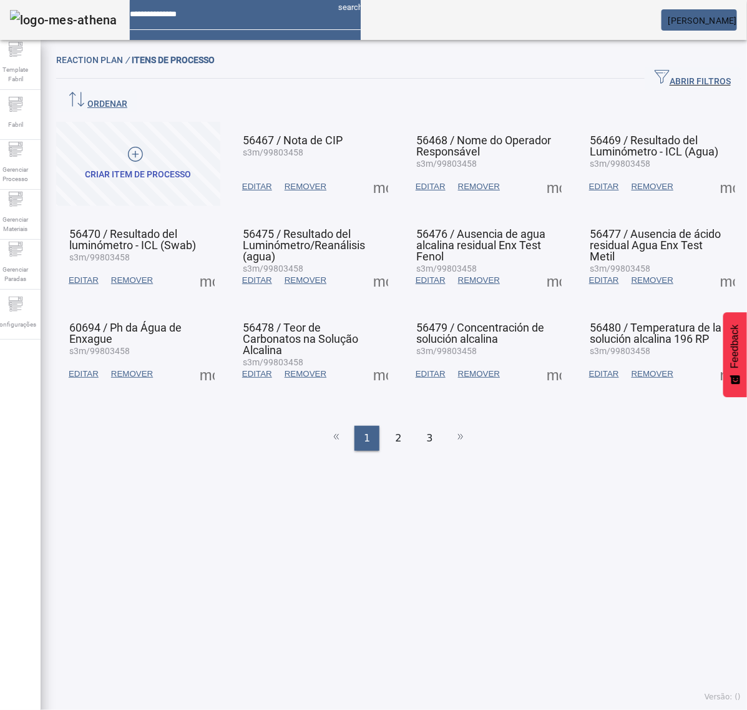
click at [372, 359] on span at bounding box center [381, 374] width 30 height 30
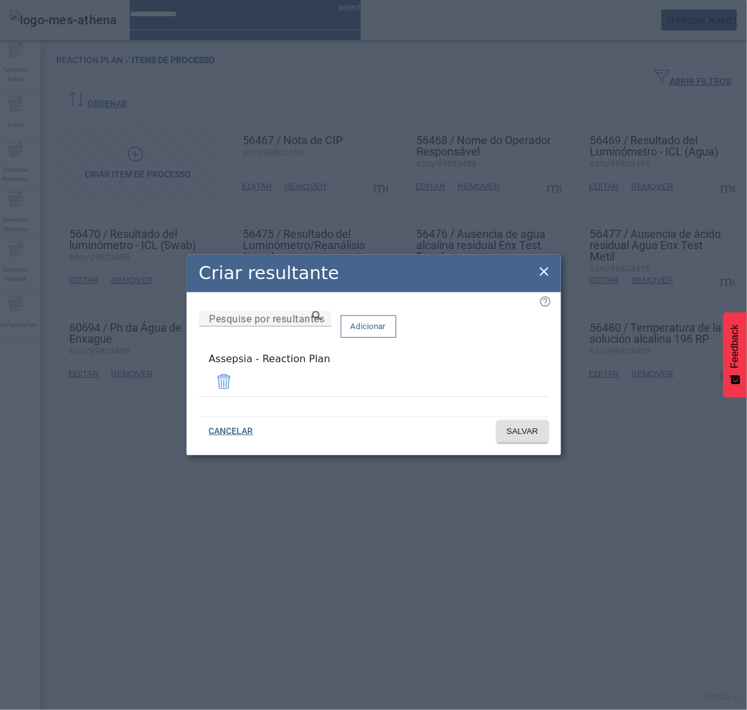
click at [545, 275] on icon at bounding box center [544, 271] width 15 height 15
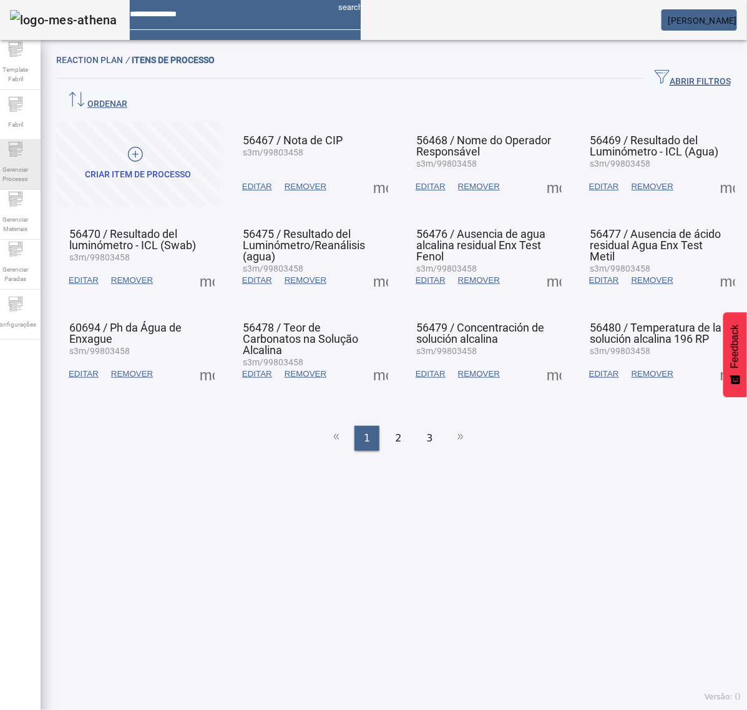
click at [26, 167] on span "Gerenciar Processo" at bounding box center [15, 174] width 37 height 26
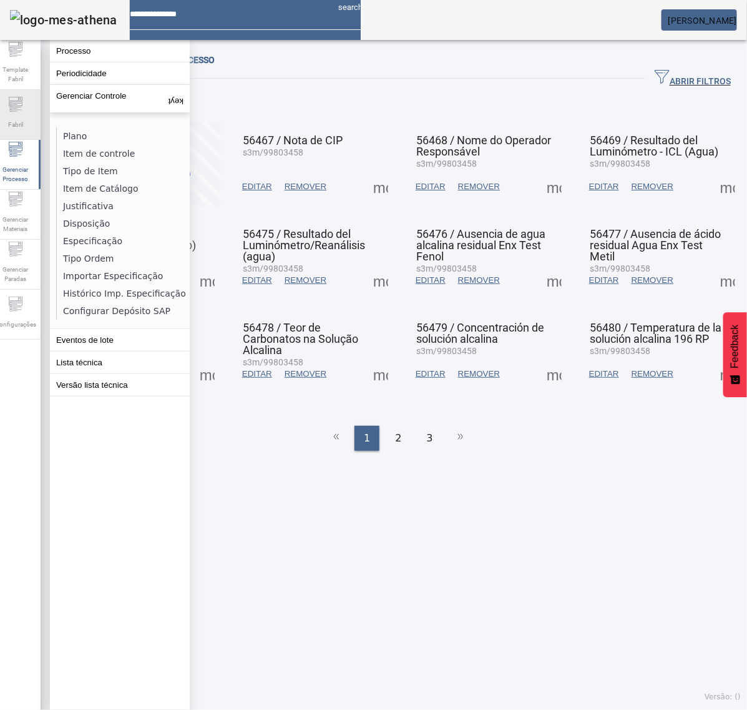
click at [27, 127] on span "Fabril" at bounding box center [15, 124] width 22 height 17
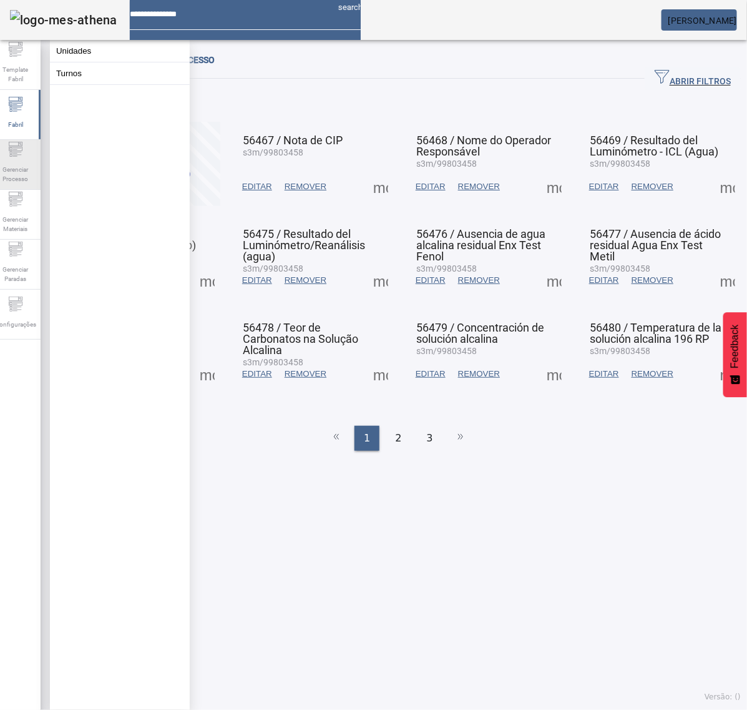
drag, startPoint x: 34, startPoint y: 153, endPoint x: 44, endPoint y: 154, distance: 9.4
click at [36, 154] on div "Gerenciar Processo" at bounding box center [16, 165] width 50 height 50
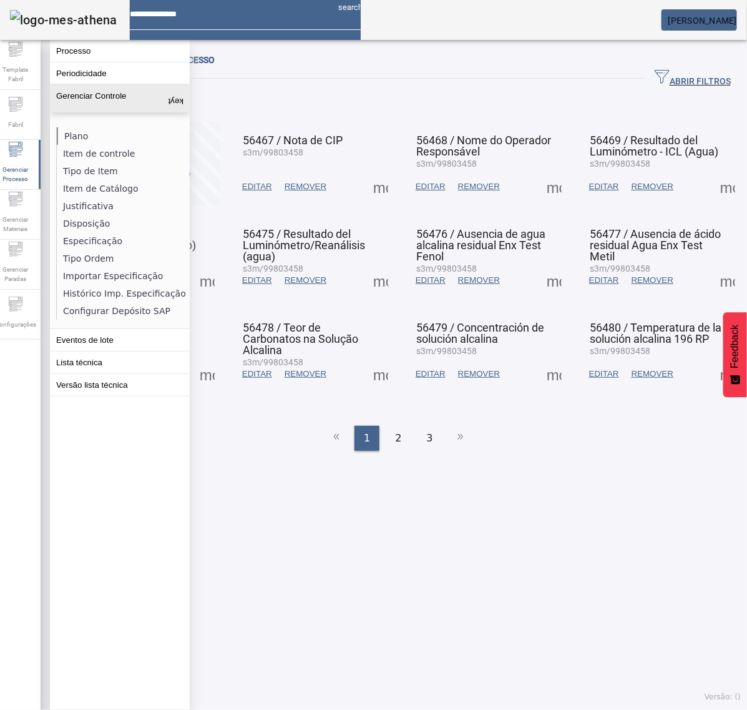
click at [85, 135] on li "Plano" at bounding box center [123, 135] width 132 height 17
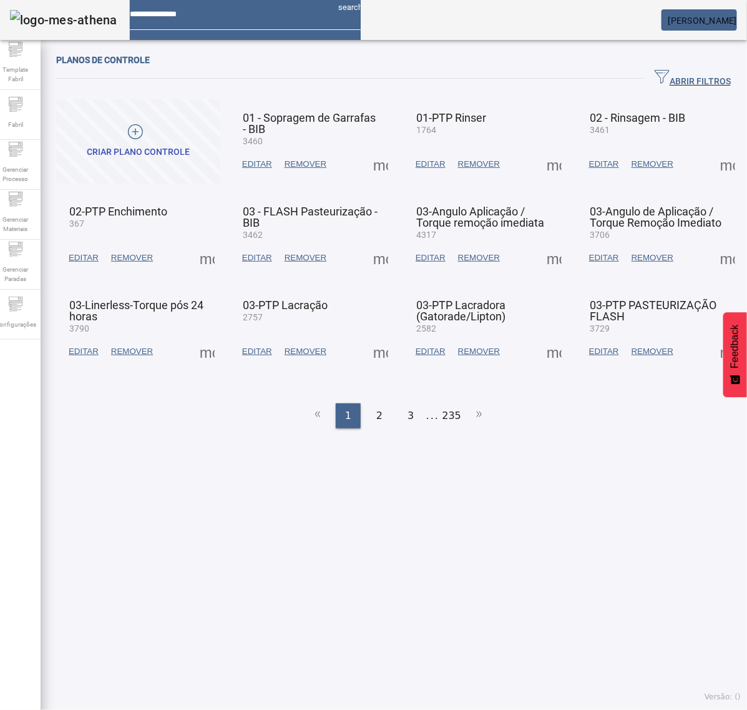
click at [657, 79] on span "ABRIR FILTROS" at bounding box center [693, 78] width 76 height 19
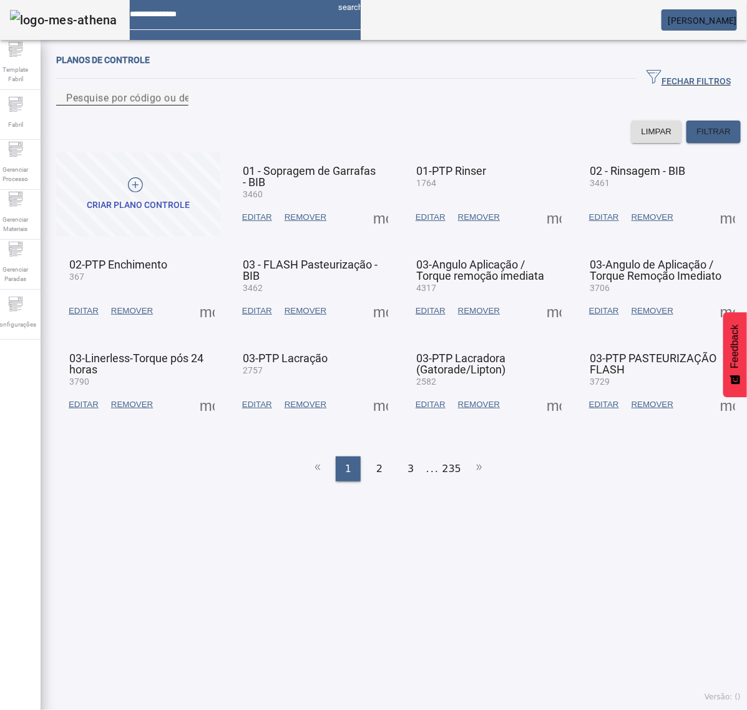
click at [179, 105] on input "Pesquise por código ou descrição" at bounding box center [122, 98] width 112 height 15
type input "****"
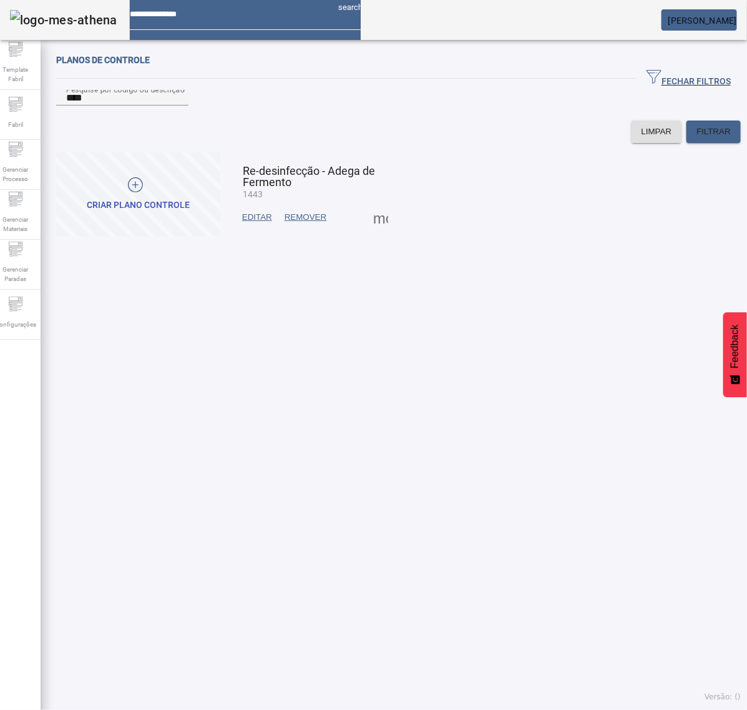
click at [382, 232] on span at bounding box center [381, 217] width 30 height 30
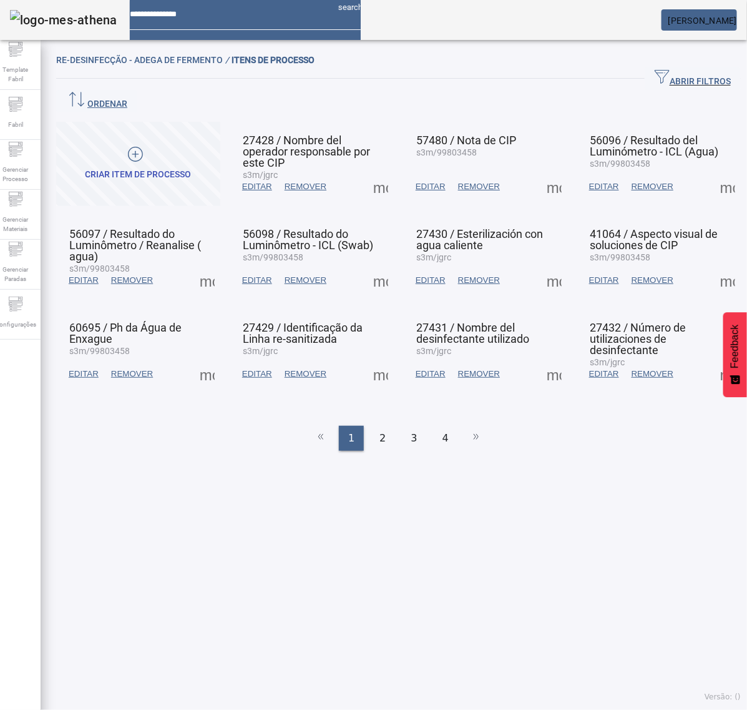
click at [381, 172] on span at bounding box center [381, 187] width 30 height 30
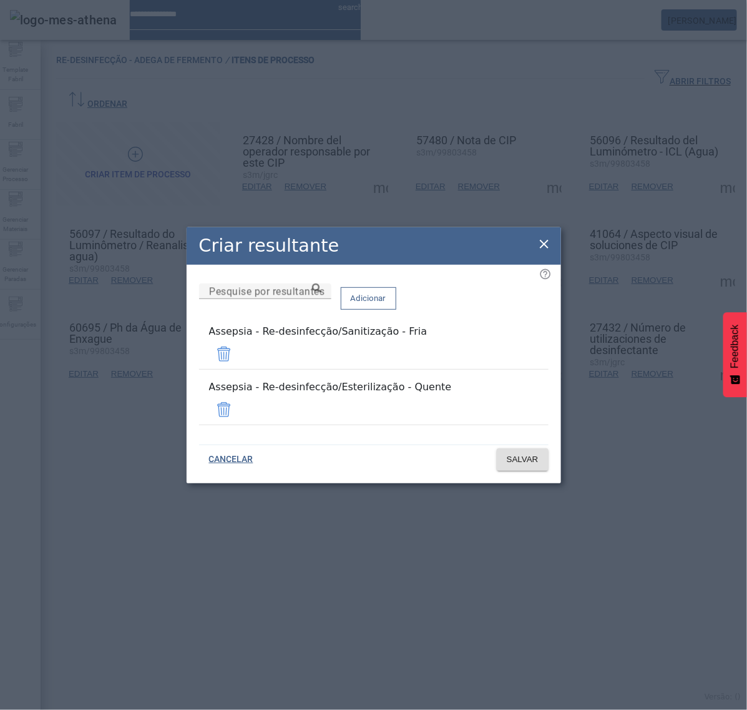
click at [543, 252] on icon at bounding box center [544, 244] width 15 height 15
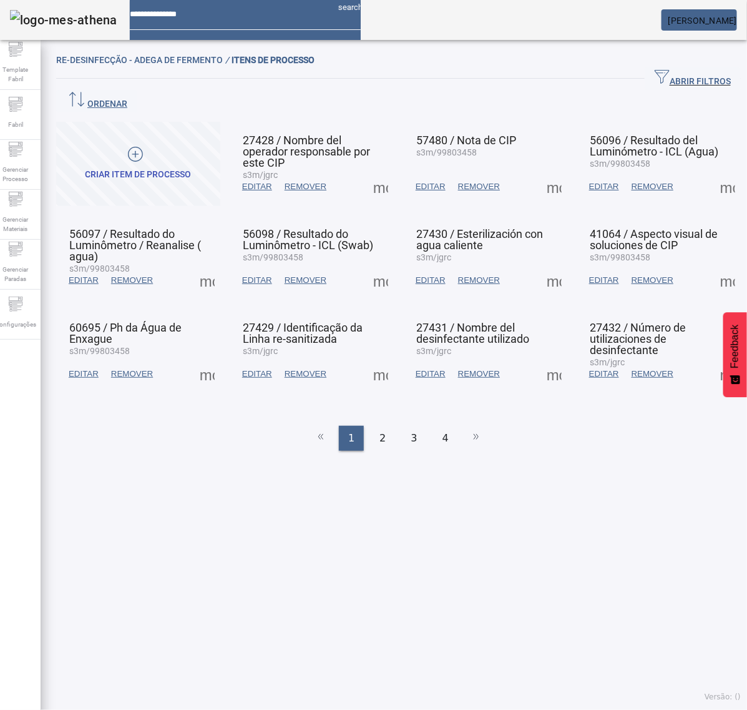
click at [539, 172] on span at bounding box center [554, 187] width 30 height 30
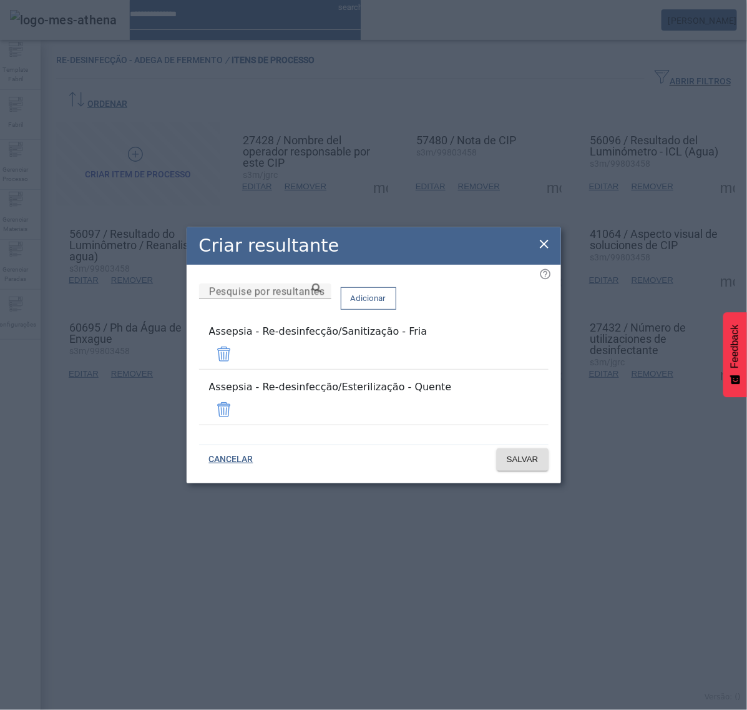
click at [545, 251] on icon at bounding box center [544, 244] width 15 height 15
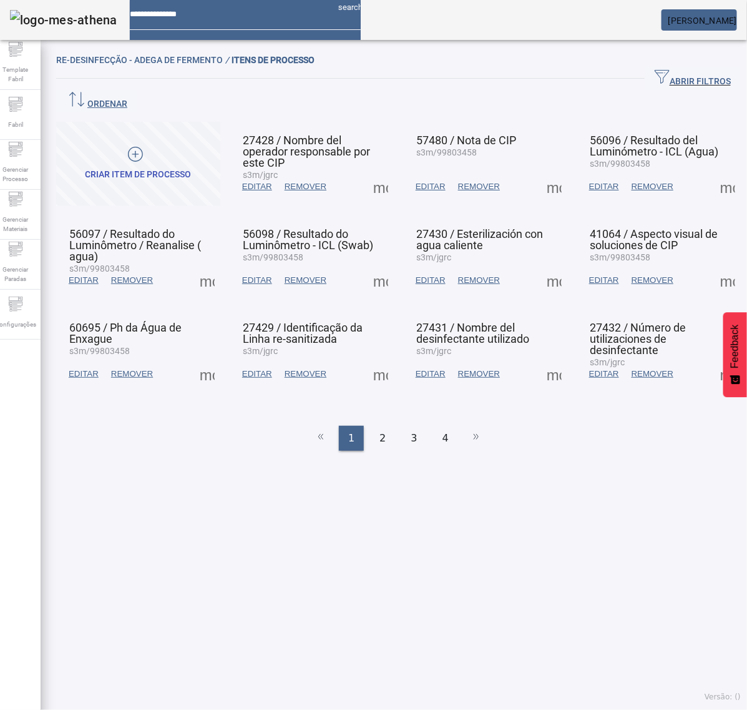
click at [713, 172] on span at bounding box center [728, 187] width 30 height 30
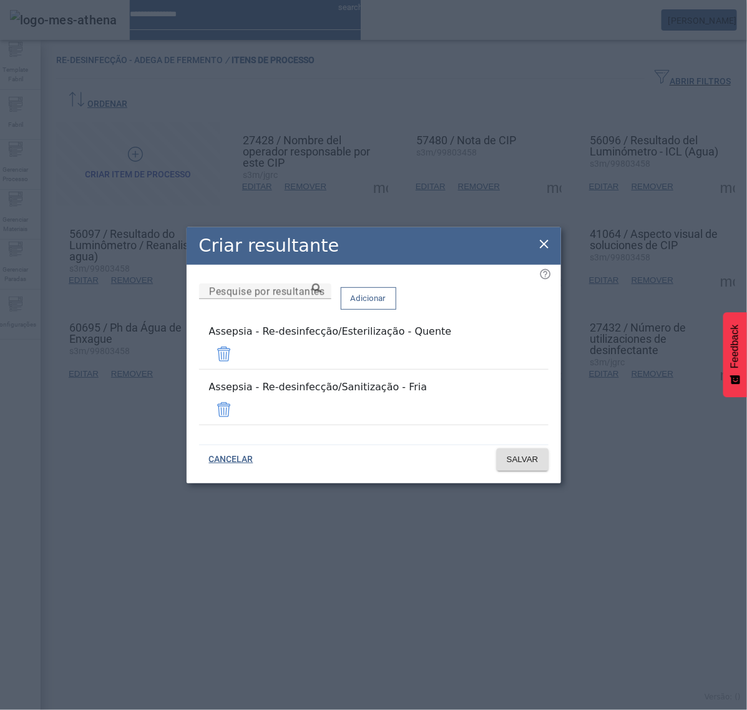
click at [549, 252] on icon at bounding box center [544, 244] width 15 height 15
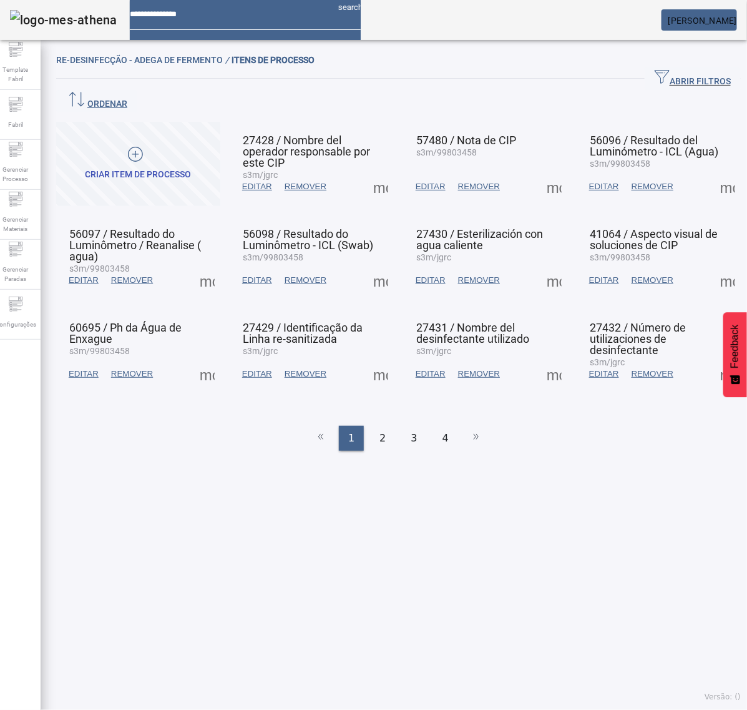
click at [205, 265] on span at bounding box center [207, 280] width 30 height 30
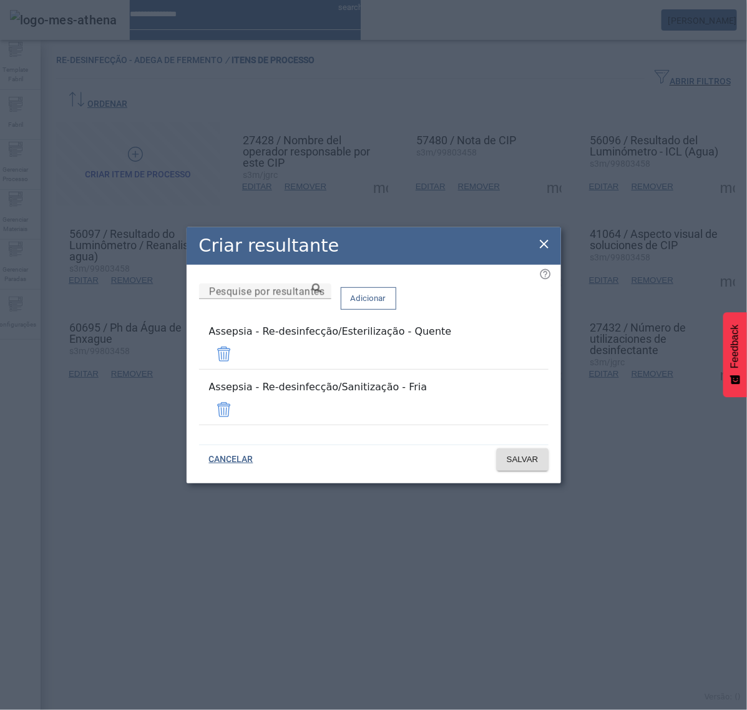
click at [535, 256] on div "Criar resultante" at bounding box center [374, 245] width 375 height 37
click at [543, 248] on icon at bounding box center [544, 244] width 9 height 9
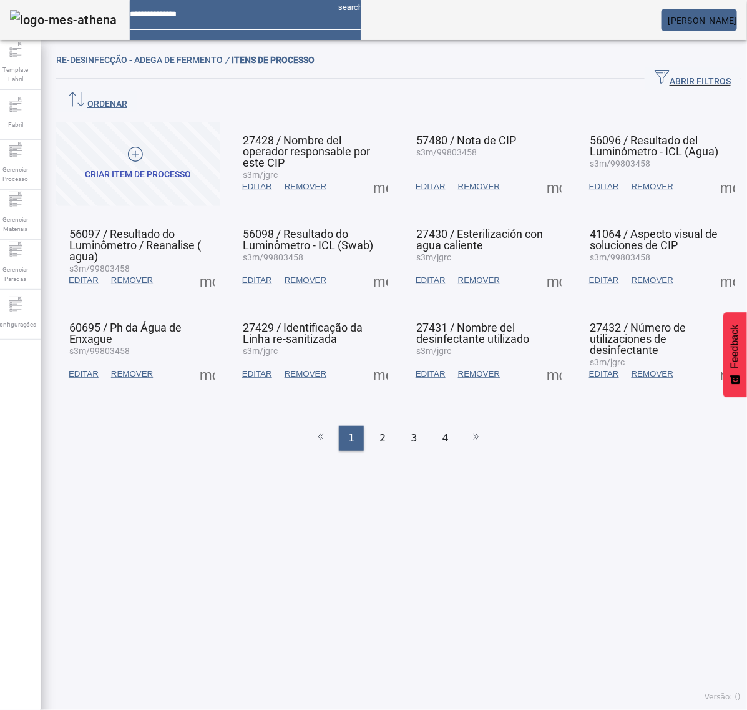
click at [213, 359] on span at bounding box center [207, 374] width 30 height 30
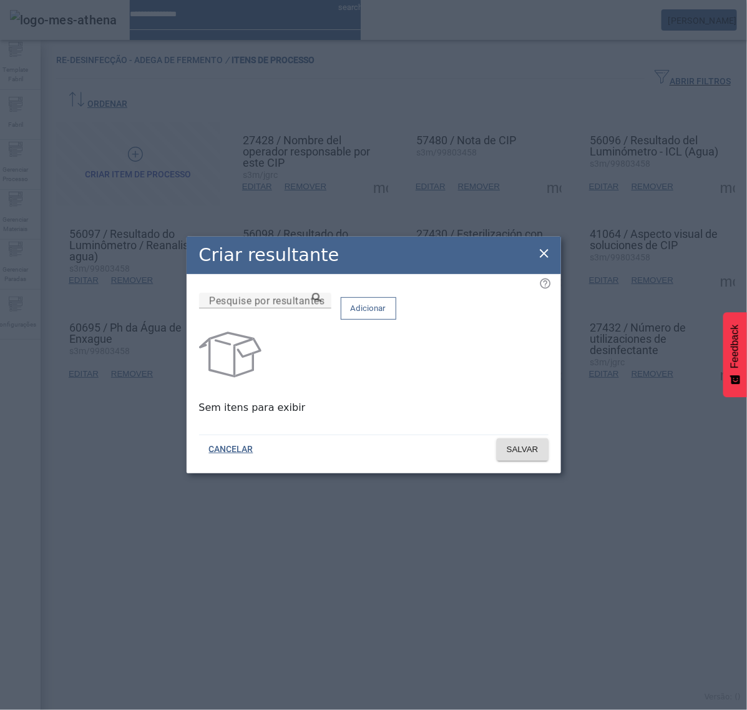
drag, startPoint x: 540, startPoint y: 245, endPoint x: 546, endPoint y: 248, distance: 6.7
click at [542, 248] on icon at bounding box center [544, 253] width 15 height 15
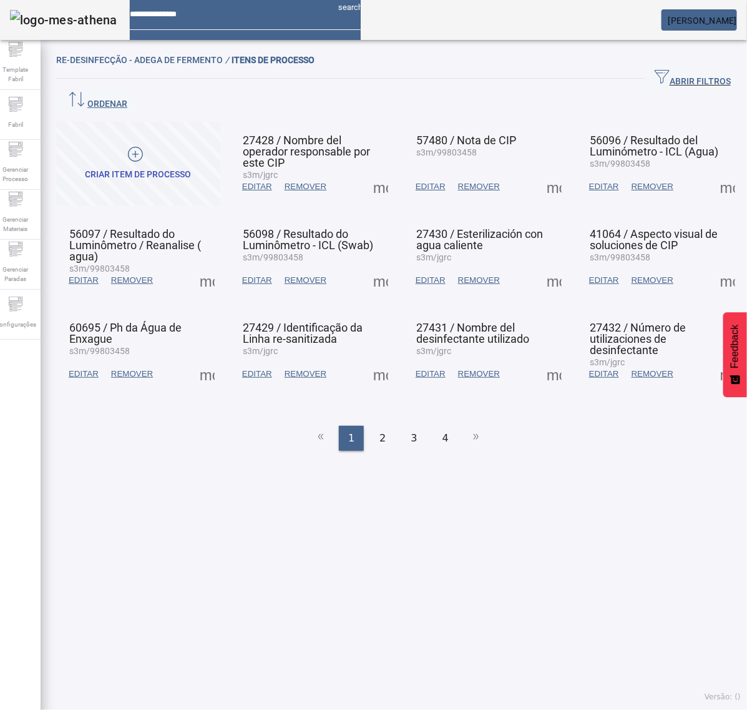
click at [220, 359] on span at bounding box center [207, 374] width 30 height 30
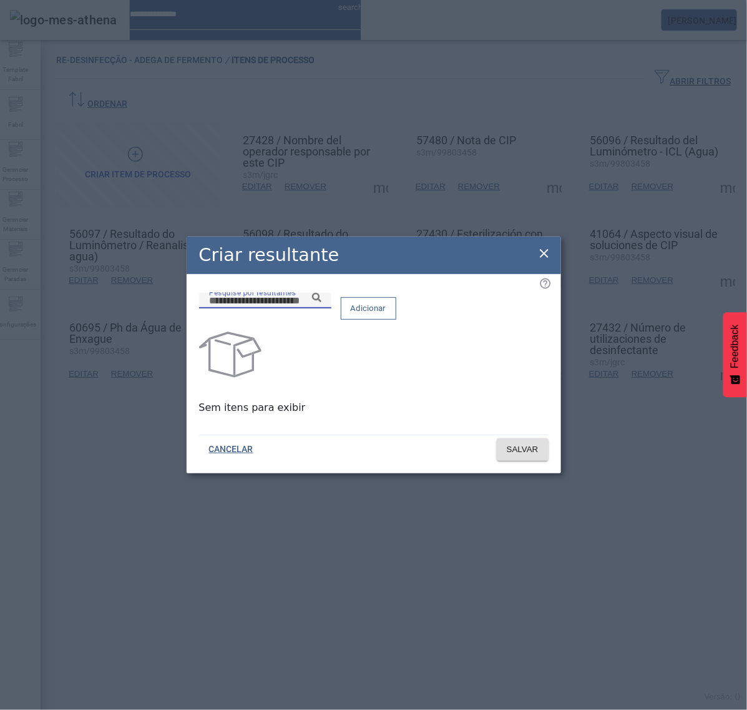
click at [321, 308] on input "Pesquise por resultantes" at bounding box center [265, 300] width 112 height 15
paste input "**********"
click at [321, 302] on icon at bounding box center [316, 297] width 9 height 9
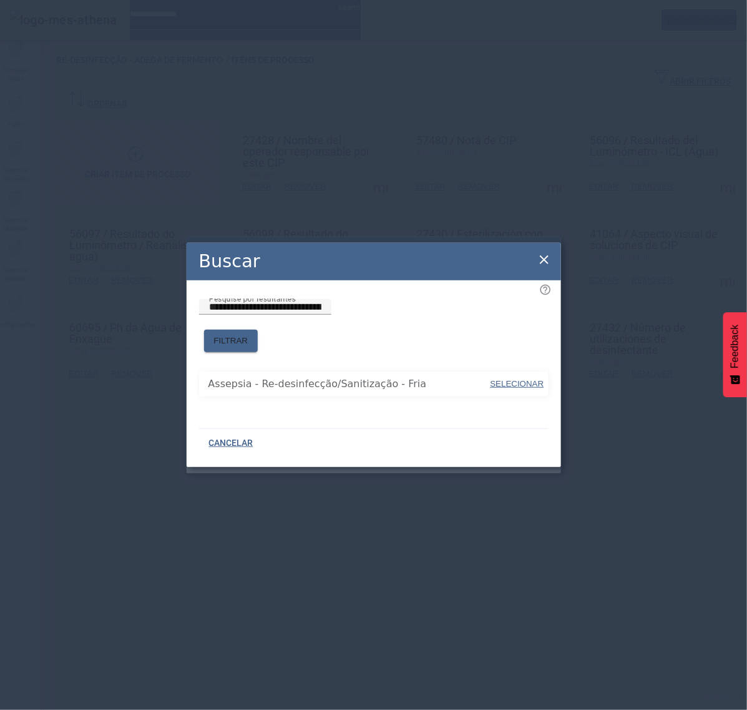
click at [510, 379] on span "SELECIONAR" at bounding box center [518, 383] width 54 height 9
type input "**********"
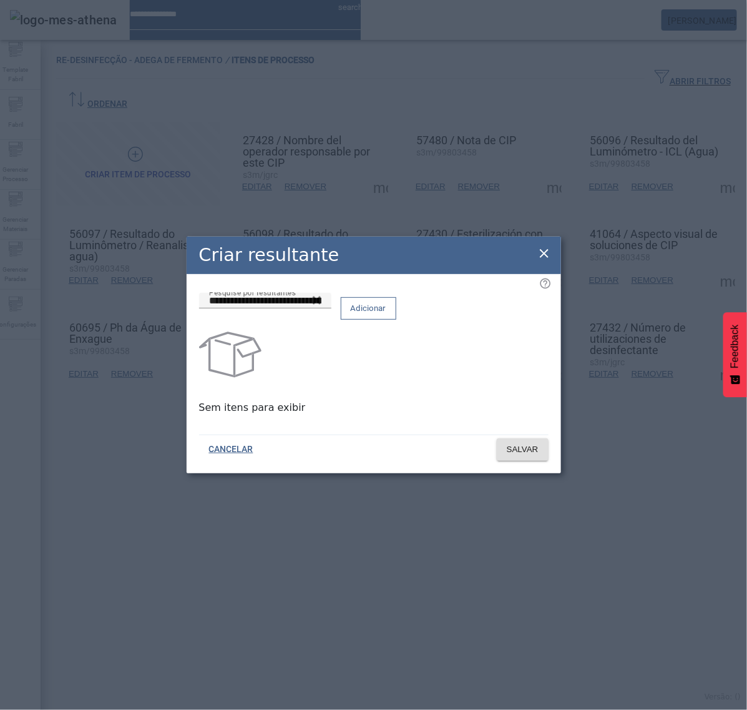
click at [396, 323] on span at bounding box center [368, 308] width 54 height 30
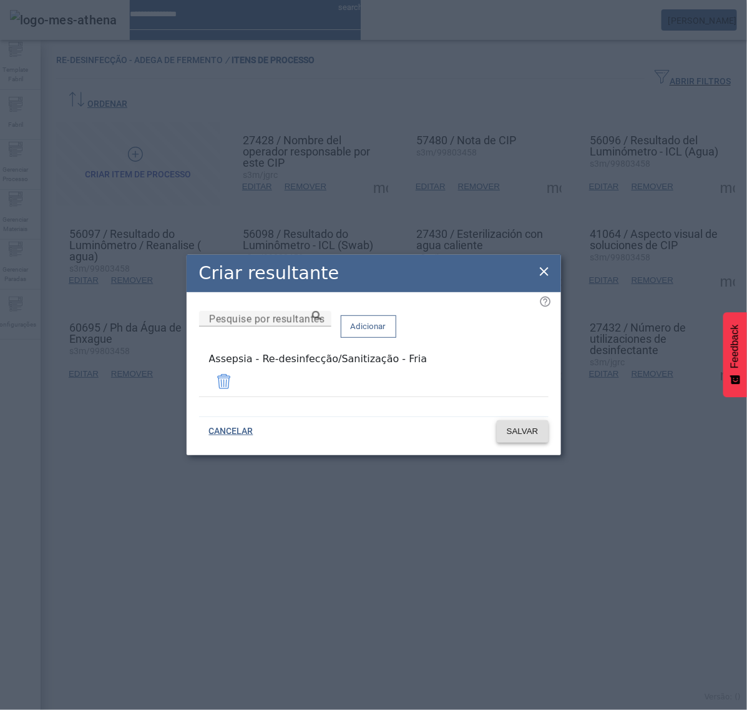
click at [532, 428] on span "SALVAR" at bounding box center [523, 431] width 32 height 12
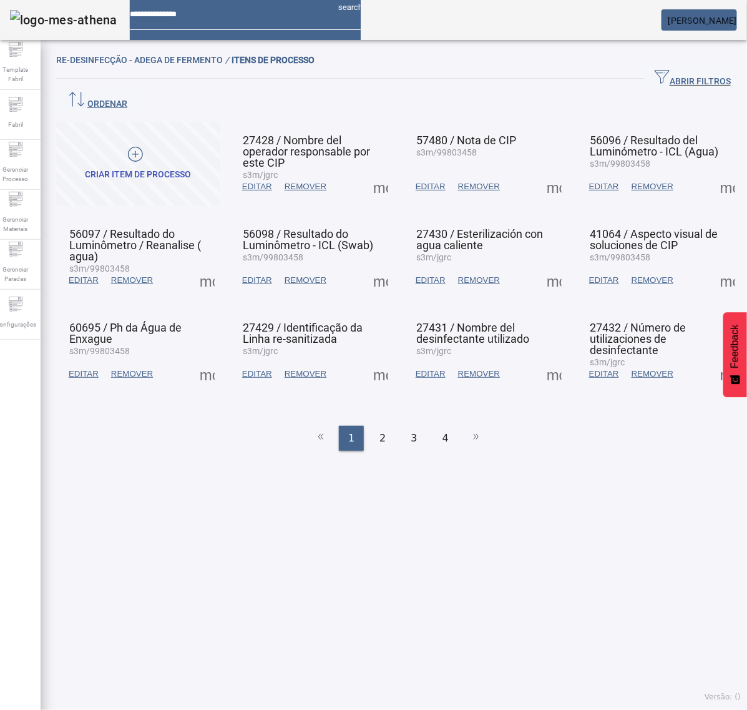
click at [210, 359] on span at bounding box center [207, 374] width 30 height 30
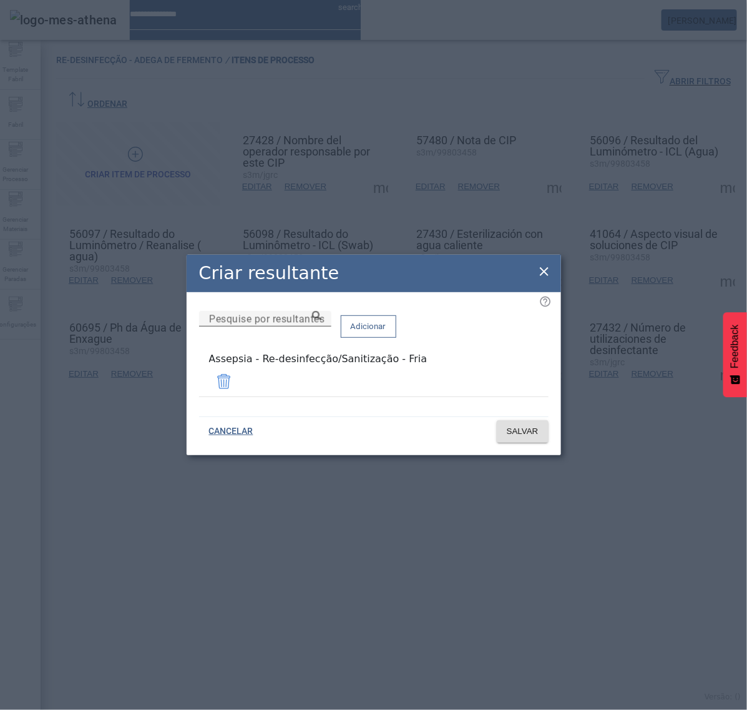
click at [288, 325] on mat-label "Pesquise por resultantes" at bounding box center [266, 319] width 115 height 12
click at [288, 326] on input "Pesquise por resultantes" at bounding box center [265, 318] width 112 height 15
paste input "**********"
click at [321, 320] on icon at bounding box center [316, 315] width 9 height 9
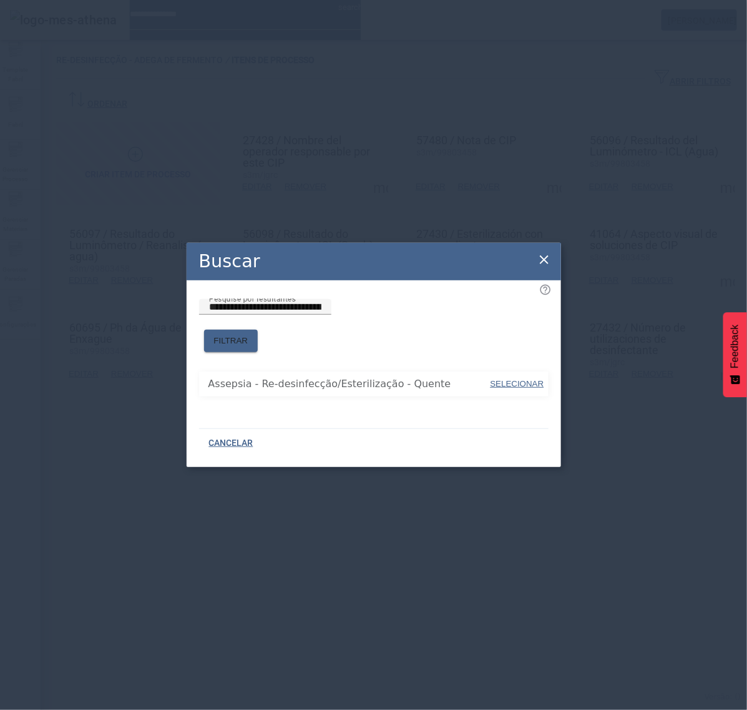
click at [514, 379] on span "SELECIONAR" at bounding box center [518, 383] width 54 height 9
type input "**********"
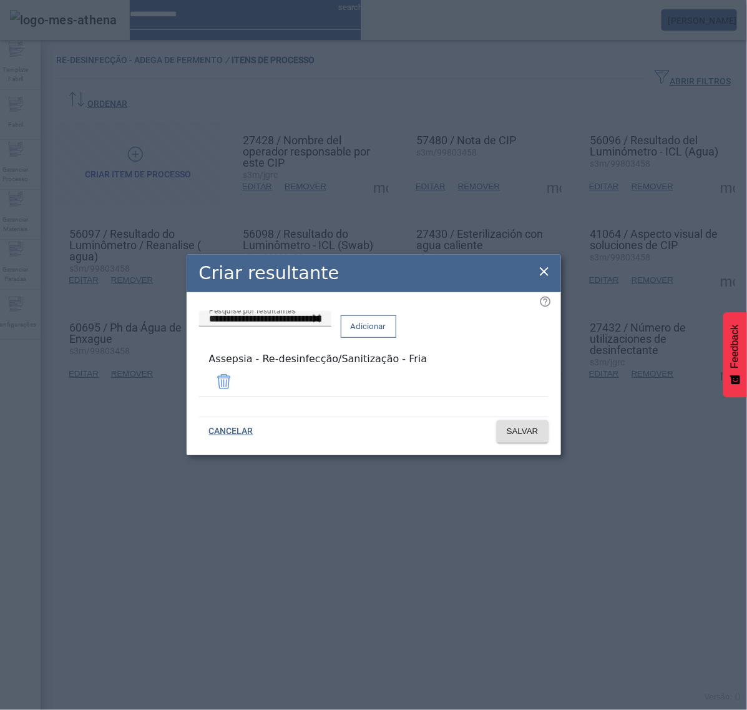
drag, startPoint x: 518, startPoint y: 338, endPoint x: 519, endPoint y: 360, distance: 22.5
click at [386, 333] on span "Adicionar" at bounding box center [369, 326] width 36 height 12
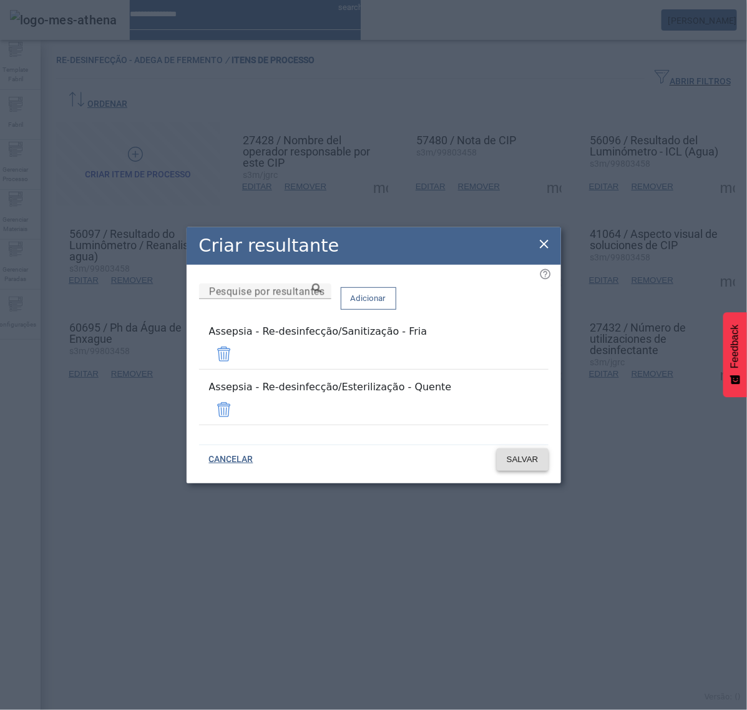
click at [520, 453] on span "SALVAR" at bounding box center [523, 459] width 32 height 12
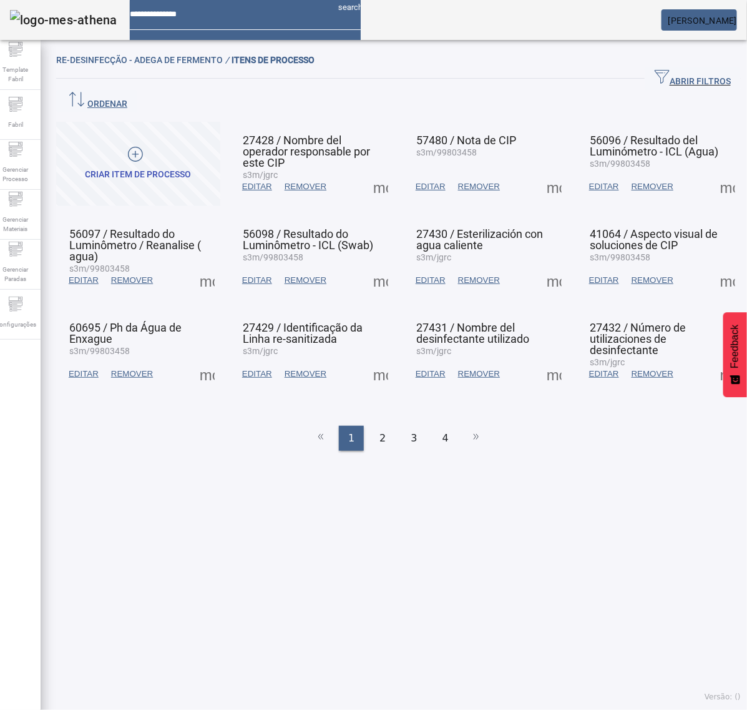
click at [370, 172] on span at bounding box center [381, 187] width 30 height 30
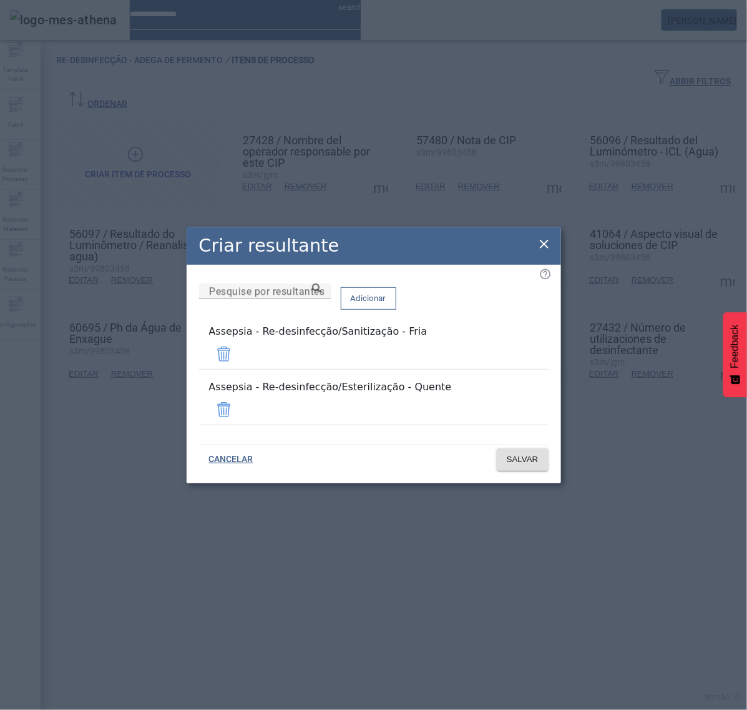
click at [547, 248] on icon at bounding box center [544, 244] width 9 height 9
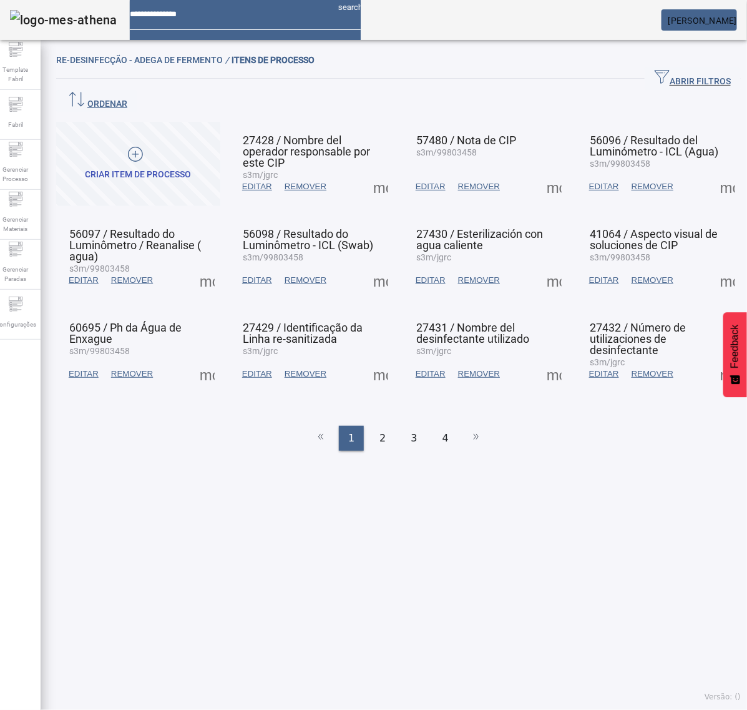
click at [383, 265] on span at bounding box center [381, 280] width 30 height 30
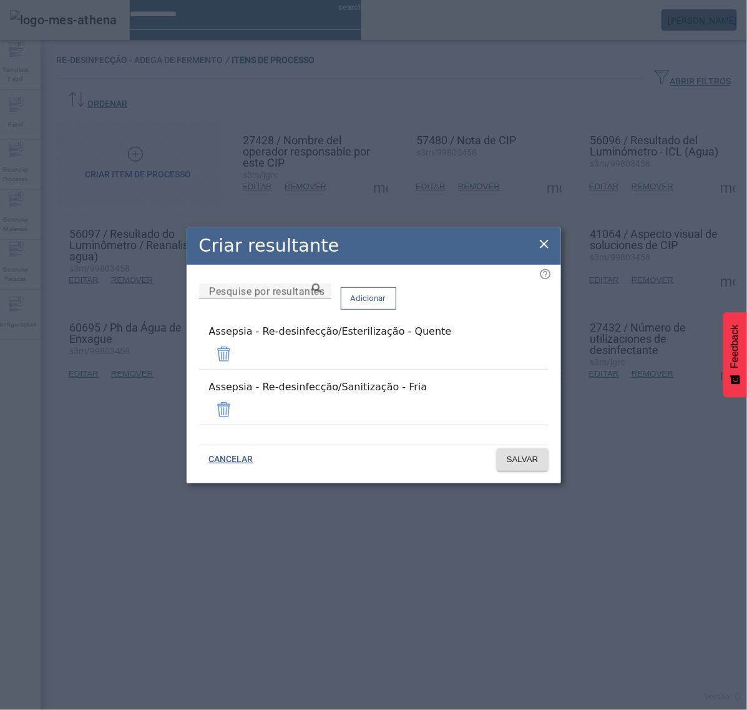
click at [541, 262] on div "Criar resultante" at bounding box center [374, 245] width 375 height 37
click at [539, 252] on icon at bounding box center [544, 244] width 15 height 15
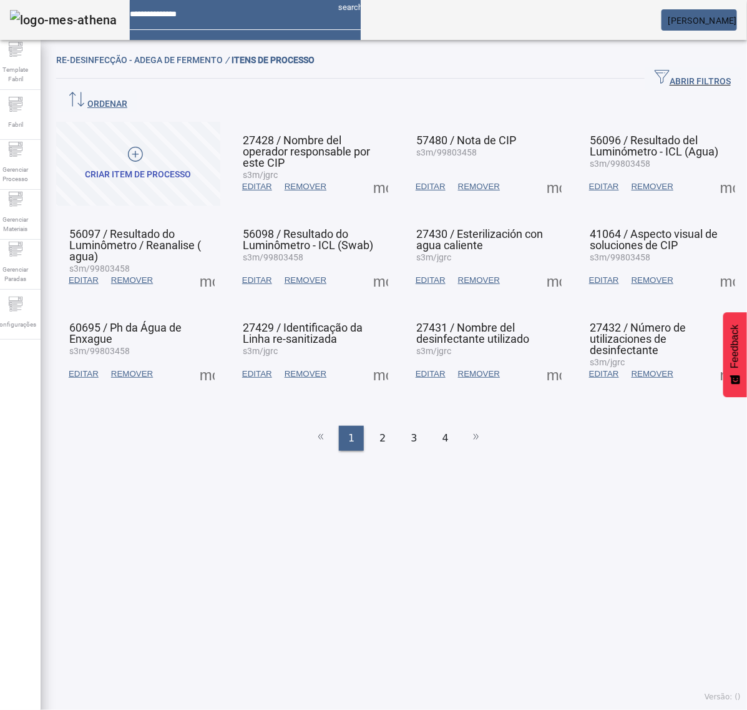
click at [378, 359] on span at bounding box center [381, 374] width 30 height 30
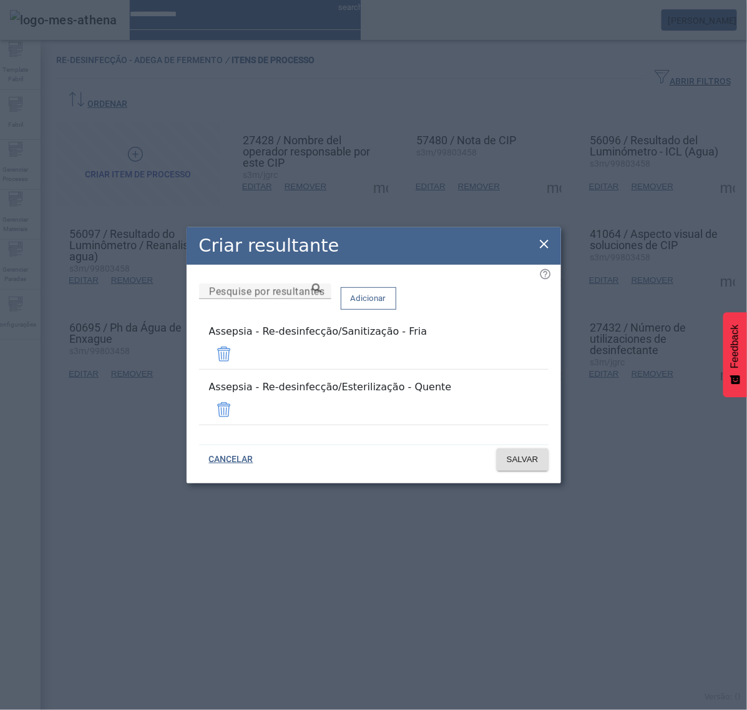
drag, startPoint x: 545, startPoint y: 259, endPoint x: 546, endPoint y: 238, distance: 21.3
click at [544, 252] on icon at bounding box center [544, 244] width 15 height 15
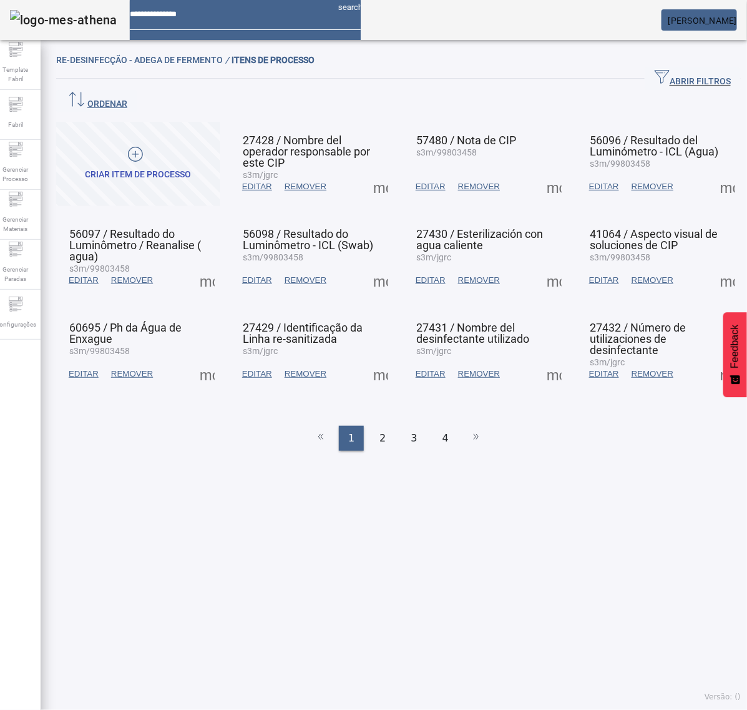
click at [549, 172] on span at bounding box center [554, 187] width 30 height 30
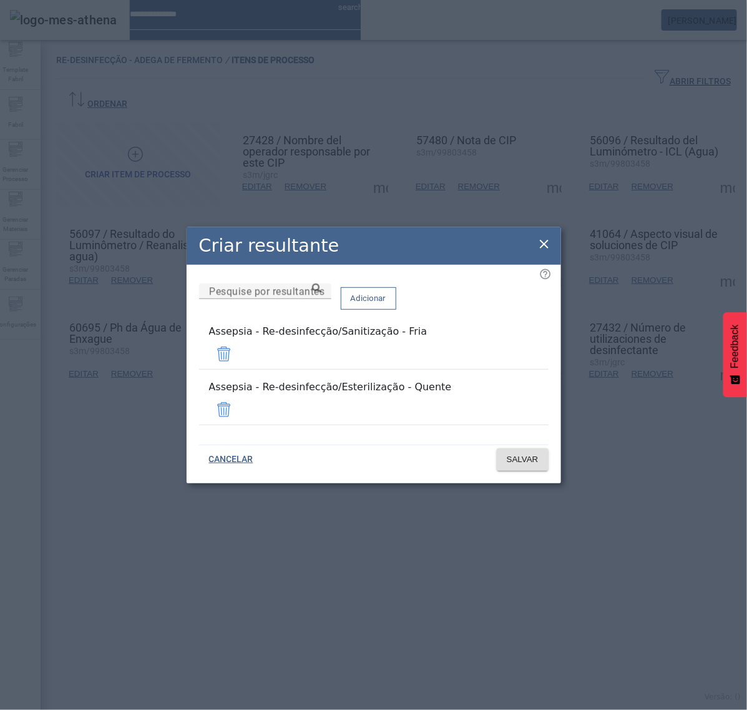
drag, startPoint x: 542, startPoint y: 254, endPoint x: 542, endPoint y: 232, distance: 21.8
click at [541, 252] on icon at bounding box center [544, 244] width 15 height 15
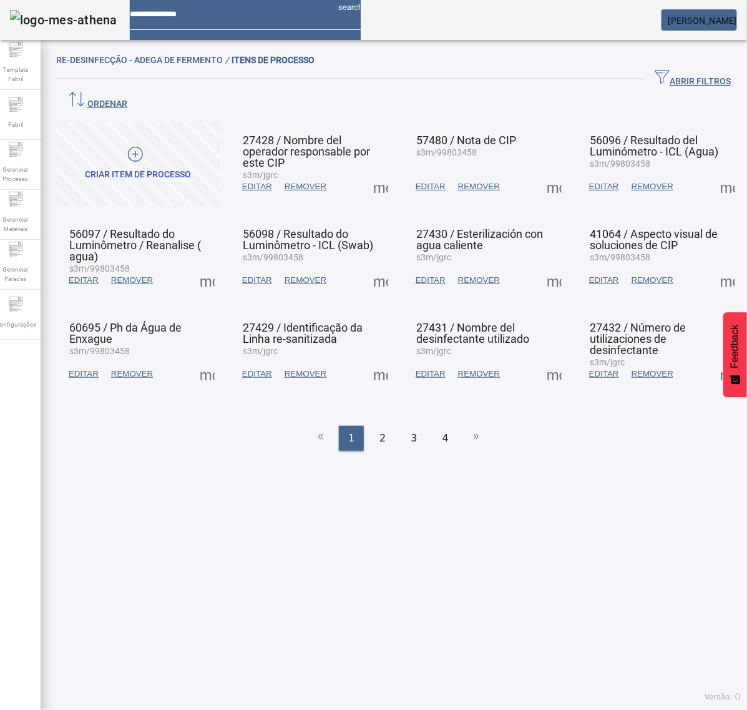
click at [544, 265] on span at bounding box center [554, 280] width 30 height 30
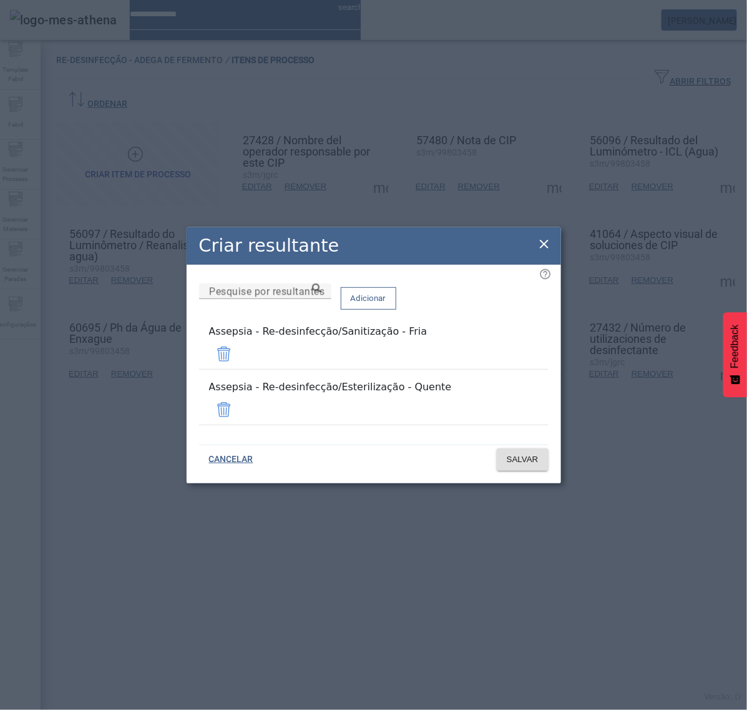
click at [545, 252] on icon at bounding box center [544, 244] width 15 height 15
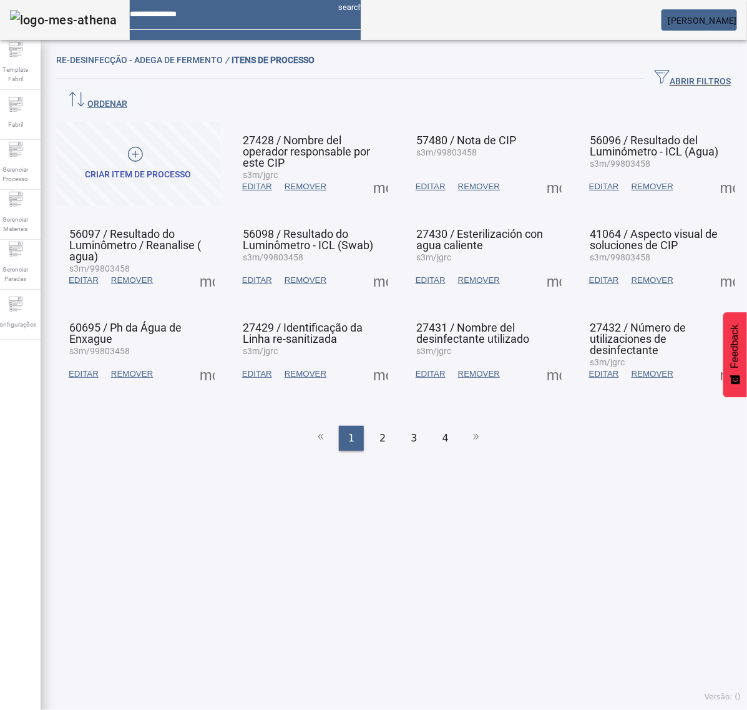
click at [540, 359] on span at bounding box center [554, 374] width 30 height 30
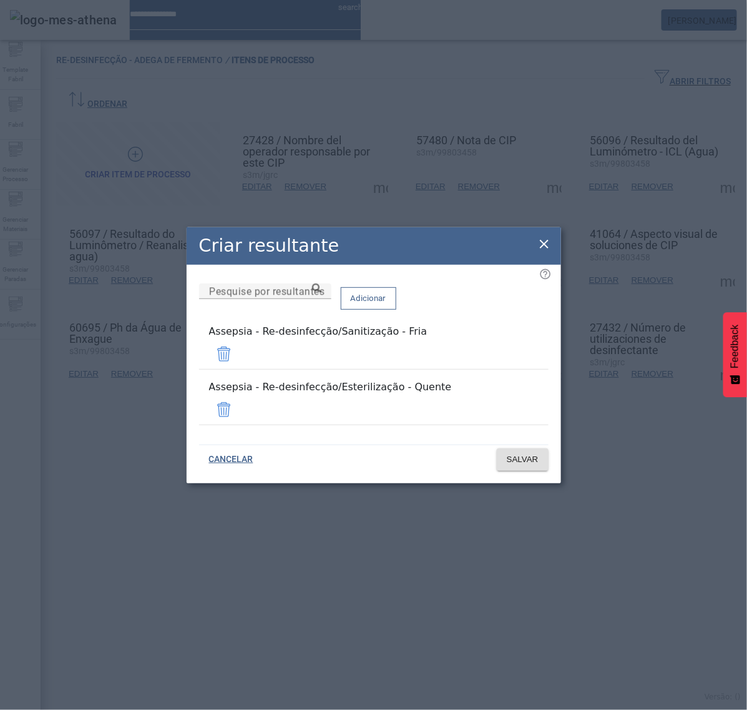
click at [542, 252] on icon at bounding box center [544, 244] width 15 height 15
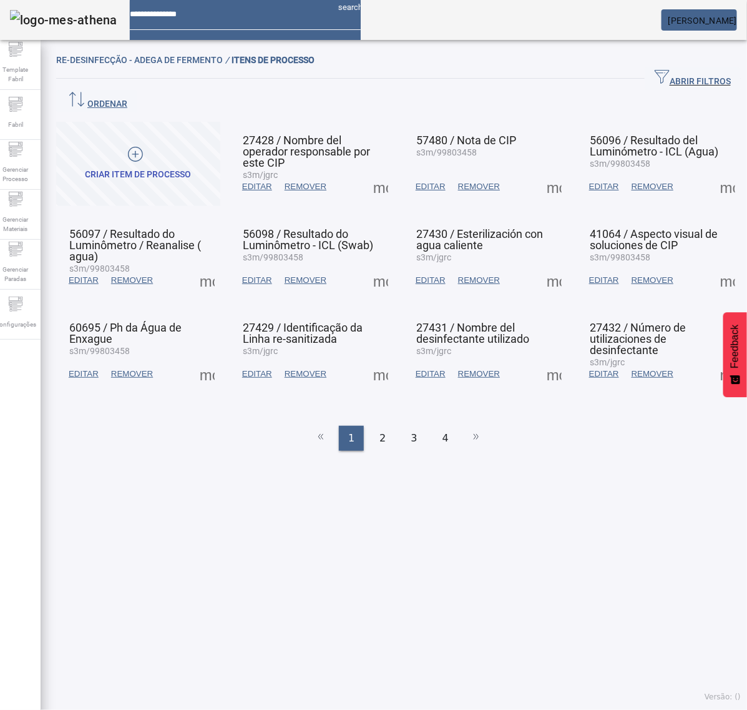
click at [713, 172] on span at bounding box center [728, 187] width 30 height 30
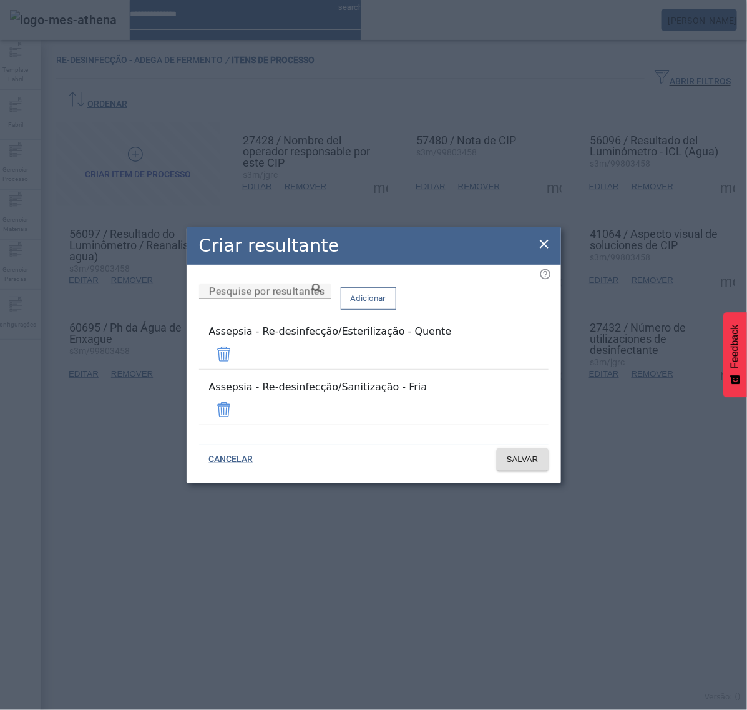
click at [546, 252] on icon at bounding box center [544, 244] width 15 height 15
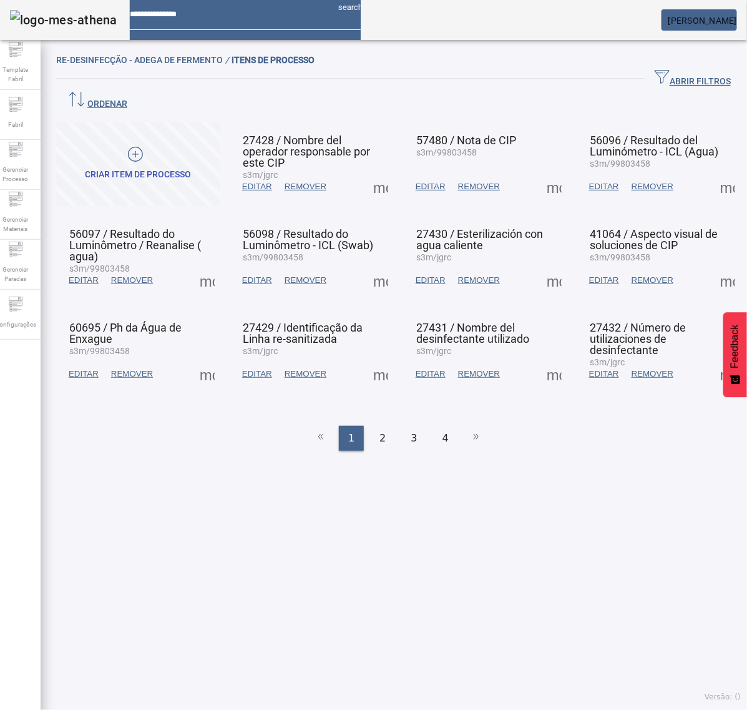
click at [713, 265] on span at bounding box center [728, 280] width 30 height 30
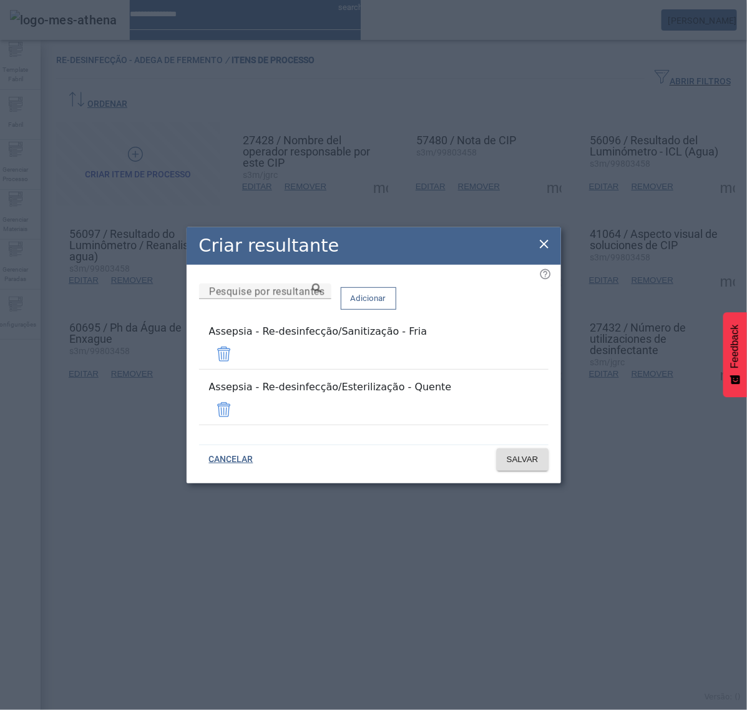
drag, startPoint x: 540, startPoint y: 253, endPoint x: 548, endPoint y: 254, distance: 8.2
click at [540, 252] on icon at bounding box center [544, 244] width 15 height 15
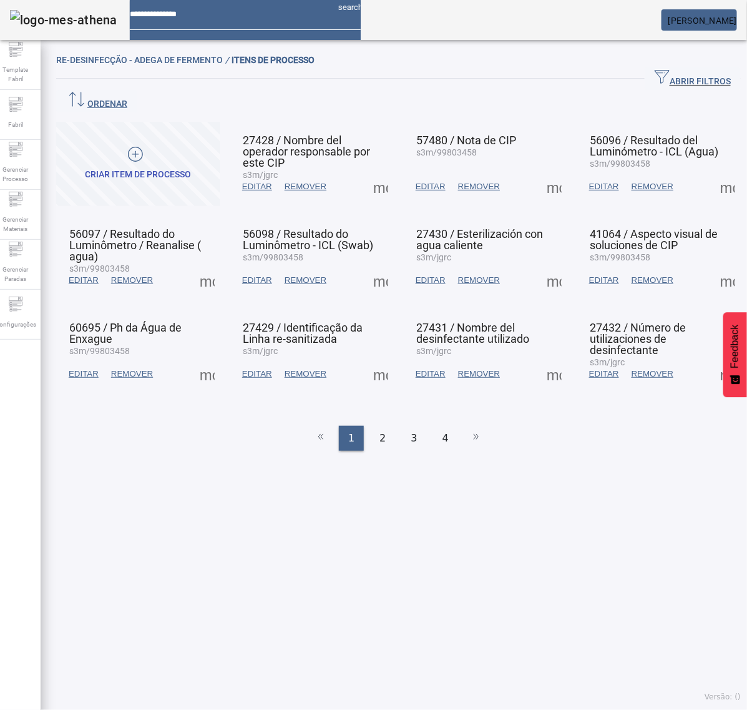
click at [713, 359] on span at bounding box center [728, 374] width 30 height 30
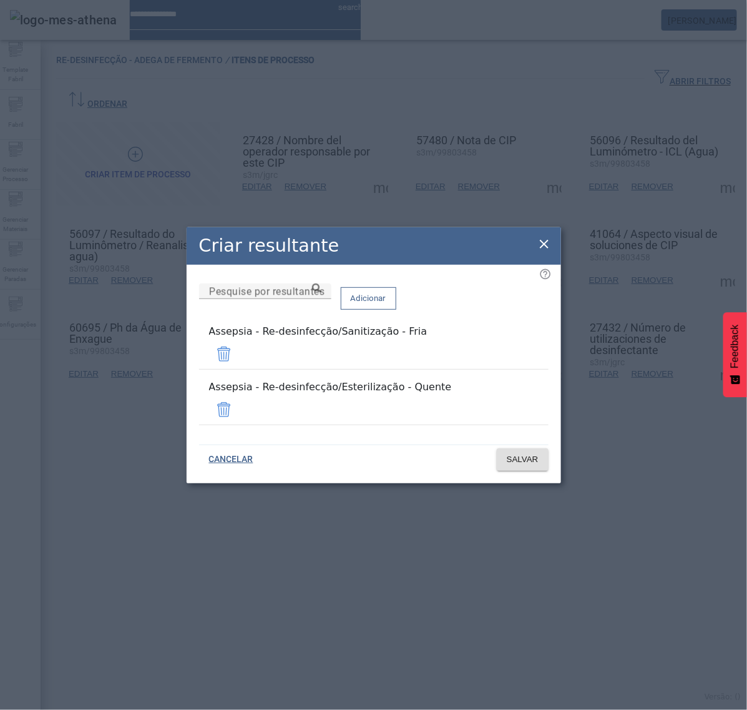
click at [544, 252] on icon at bounding box center [544, 244] width 15 height 15
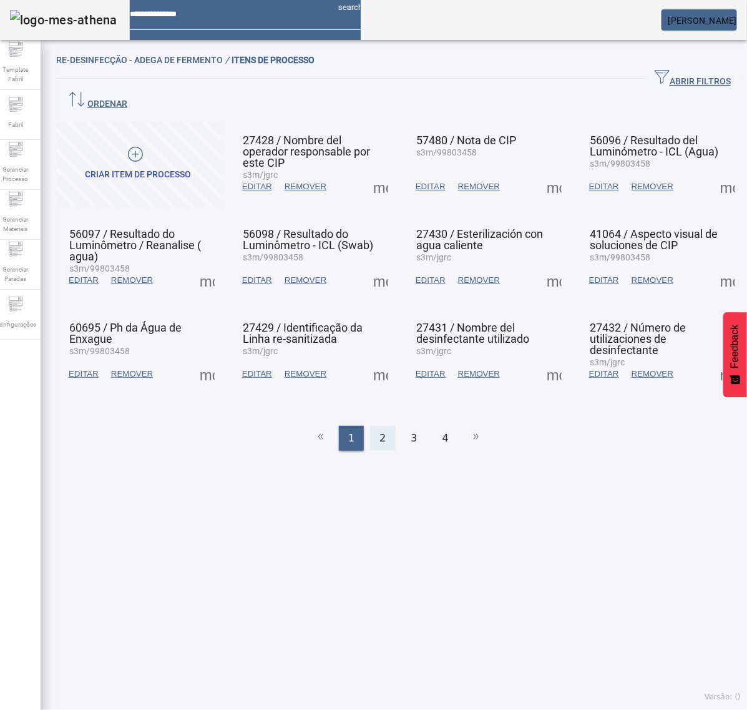
click at [381, 426] on div "2" at bounding box center [382, 438] width 25 height 25
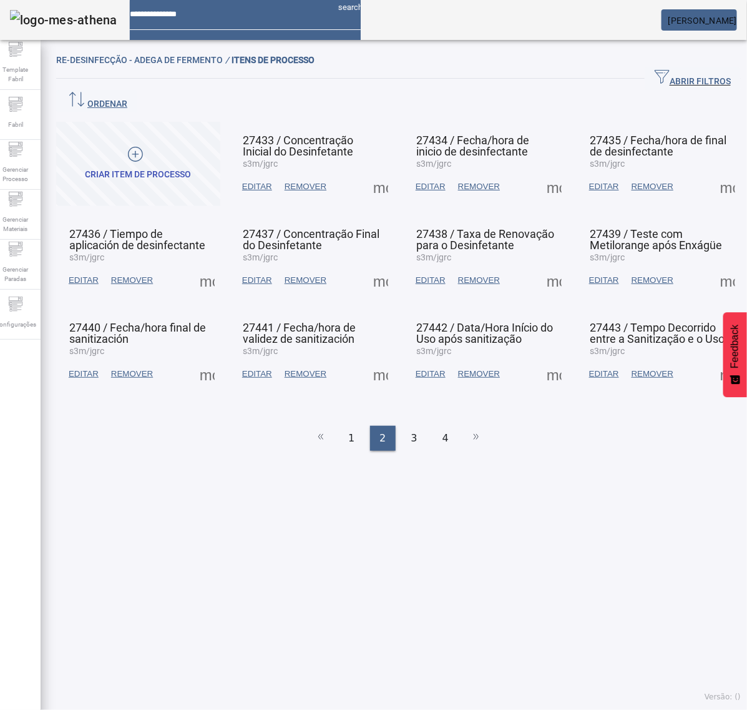
click at [204, 265] on span at bounding box center [207, 280] width 30 height 30
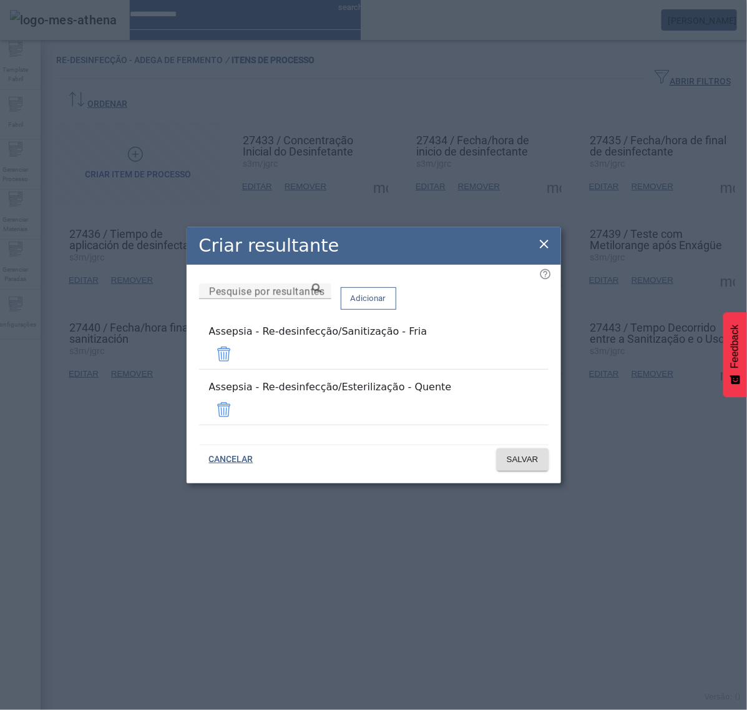
click at [543, 248] on icon at bounding box center [544, 244] width 9 height 9
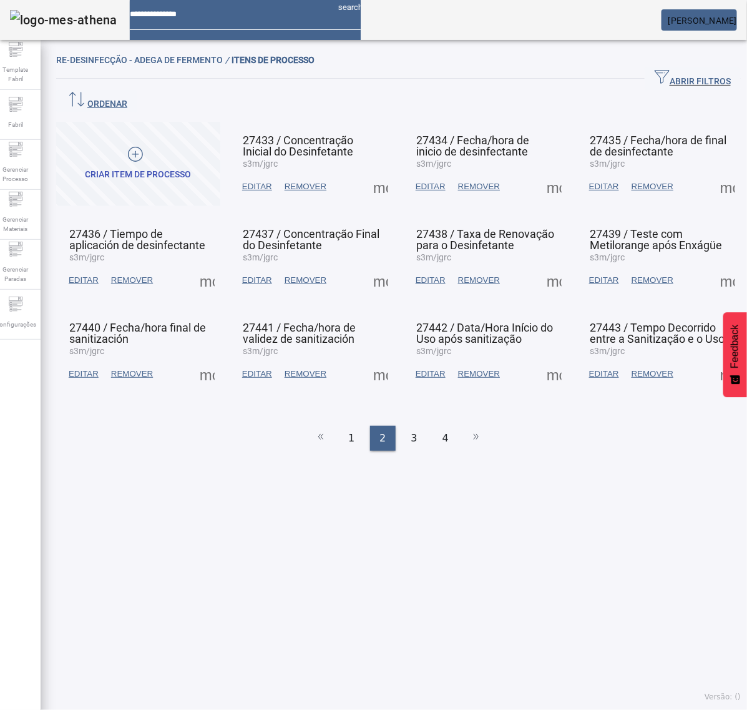
click at [213, 359] on span at bounding box center [207, 374] width 30 height 30
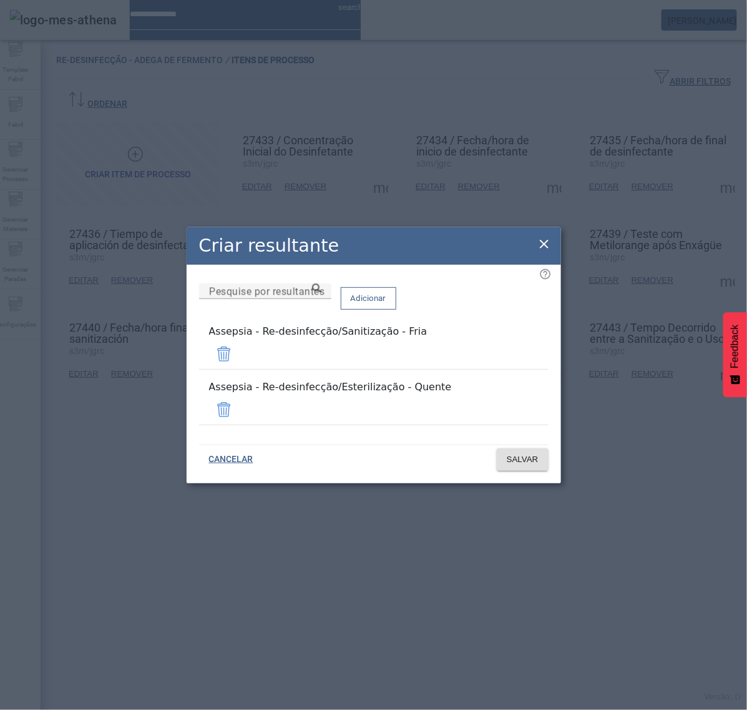
click at [547, 248] on icon at bounding box center [544, 244] width 9 height 9
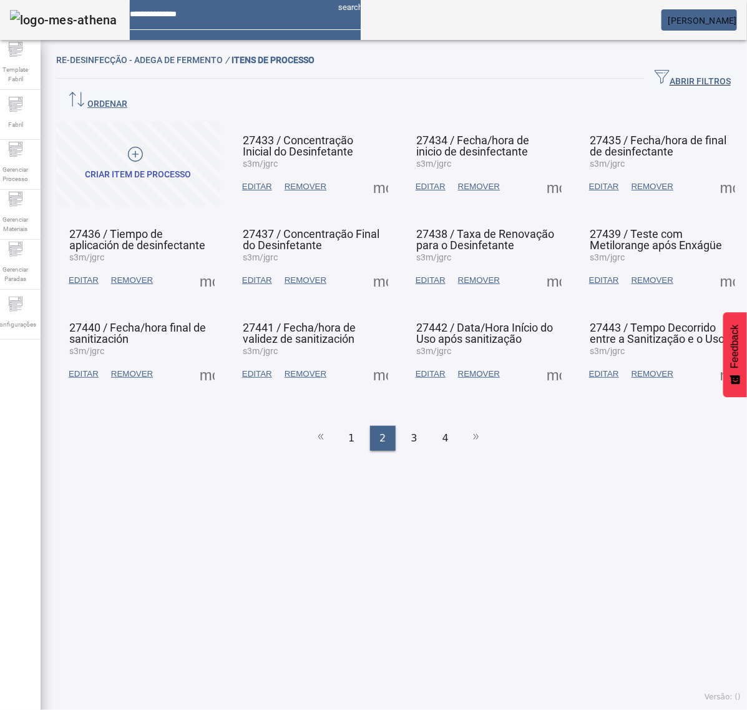
click at [381, 172] on span at bounding box center [381, 187] width 30 height 30
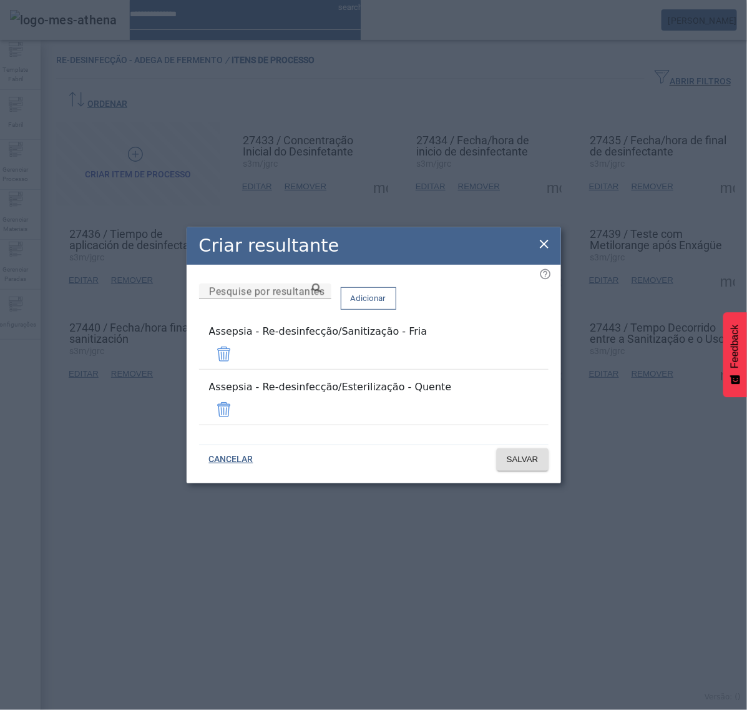
drag, startPoint x: 545, startPoint y: 253, endPoint x: 537, endPoint y: 251, distance: 7.9
click at [543, 251] on icon at bounding box center [544, 244] width 15 height 15
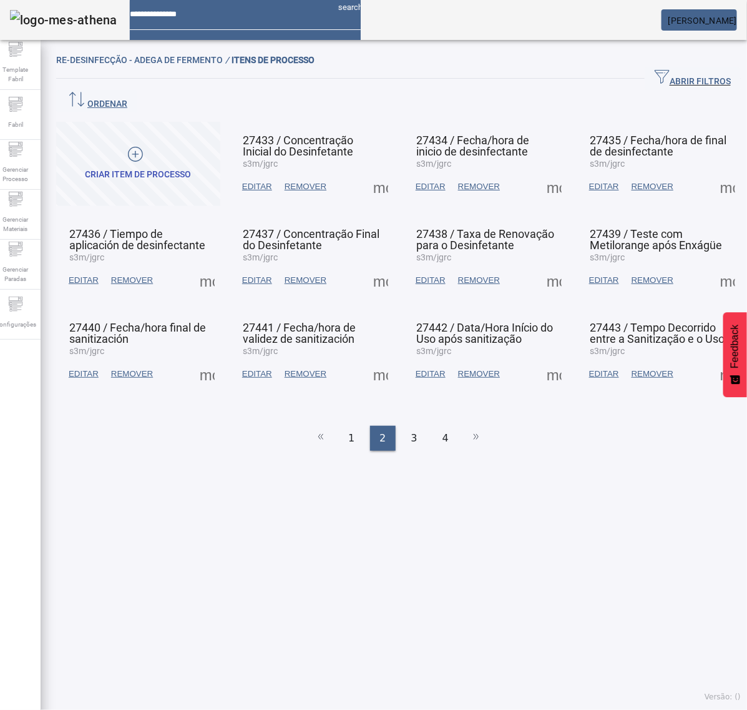
click at [378, 265] on span at bounding box center [381, 280] width 30 height 30
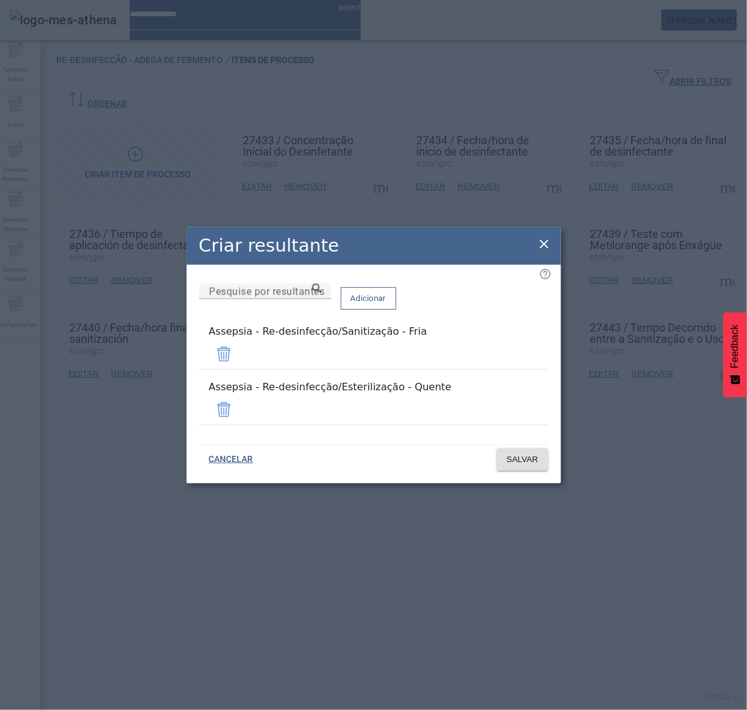
click at [547, 252] on icon at bounding box center [544, 244] width 15 height 15
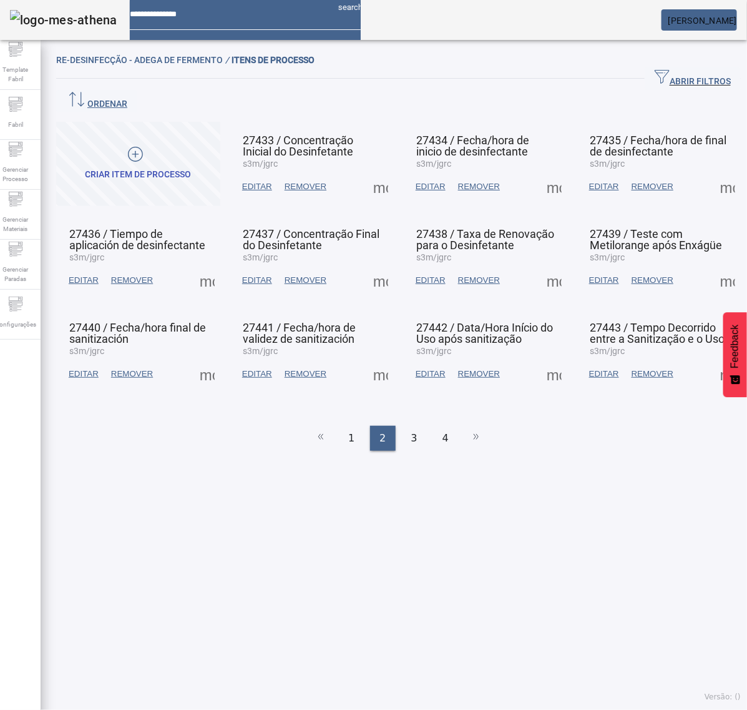
click at [376, 359] on span at bounding box center [381, 374] width 30 height 30
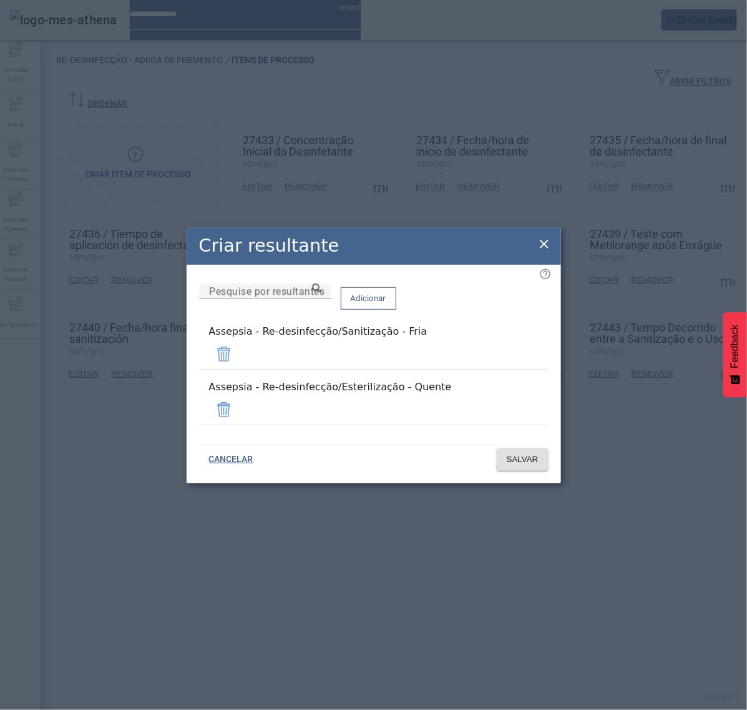
click at [544, 248] on icon at bounding box center [544, 244] width 9 height 9
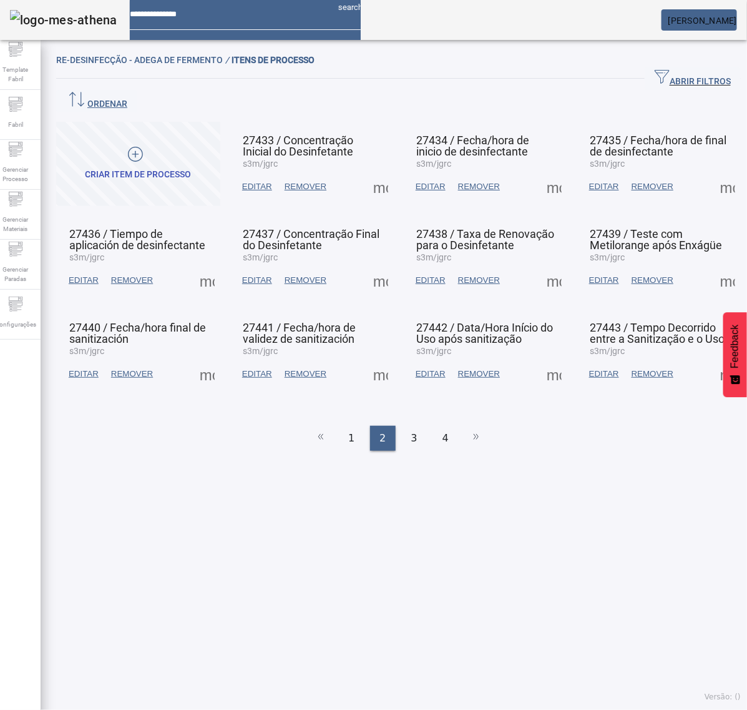
click at [539, 172] on span at bounding box center [554, 187] width 30 height 30
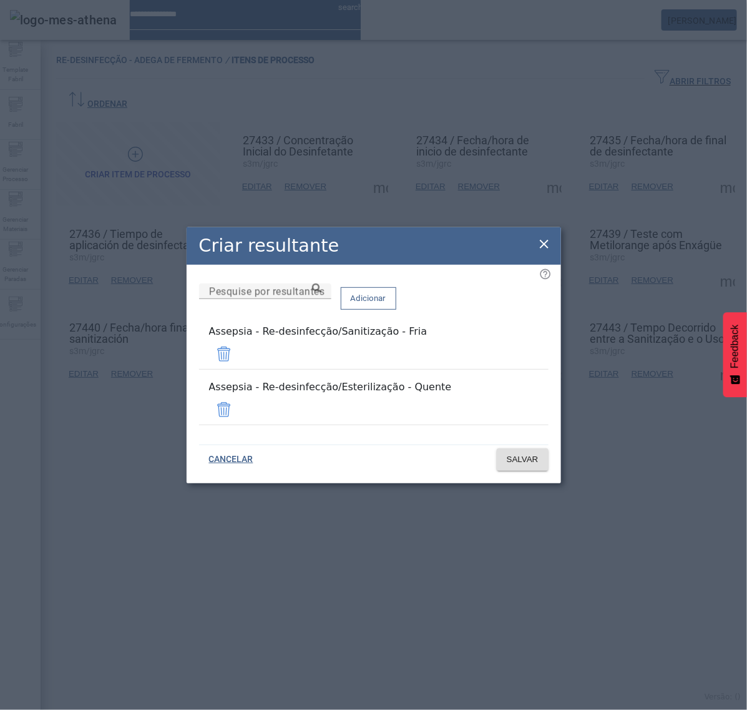
click at [540, 252] on icon at bounding box center [544, 244] width 15 height 15
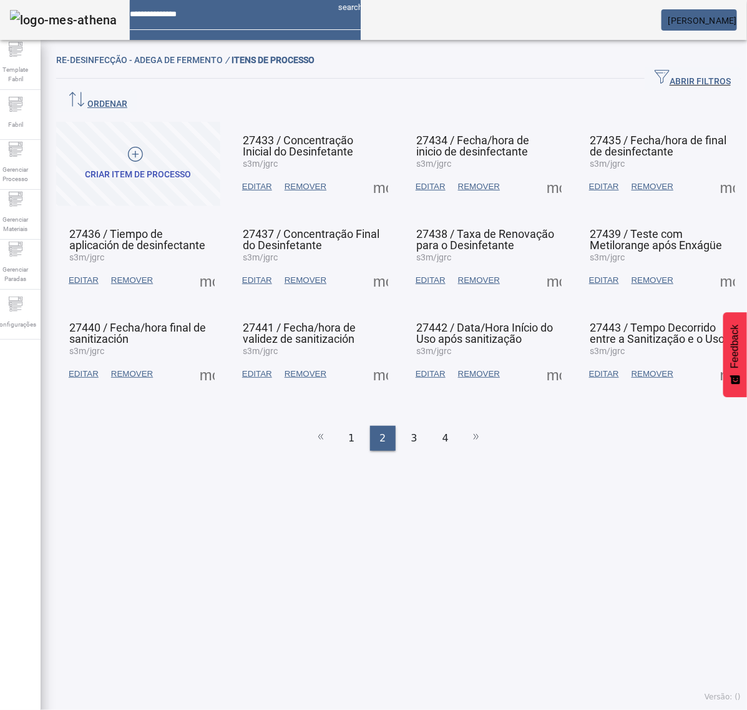
click at [544, 265] on span at bounding box center [554, 280] width 30 height 30
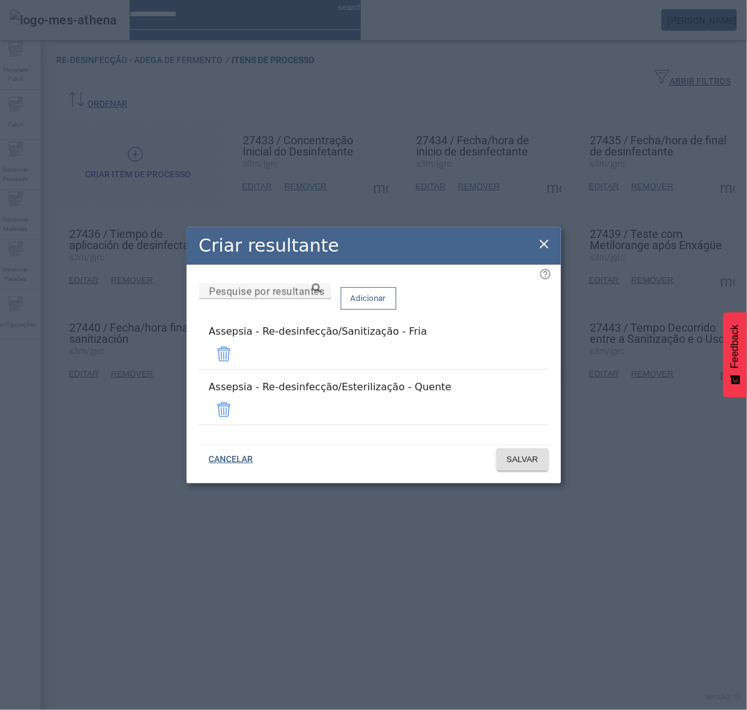
click at [541, 248] on icon at bounding box center [544, 244] width 9 height 9
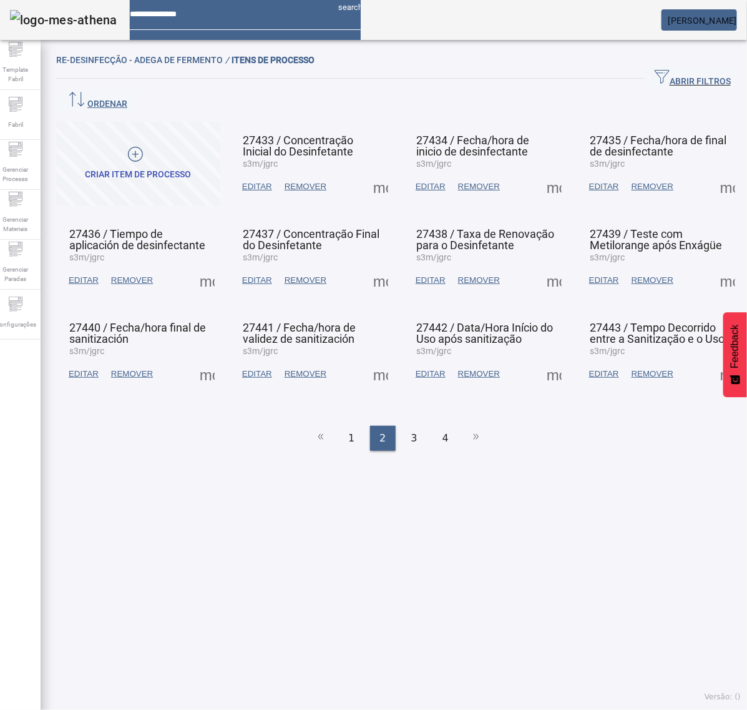
click at [539, 359] on span at bounding box center [554, 374] width 30 height 30
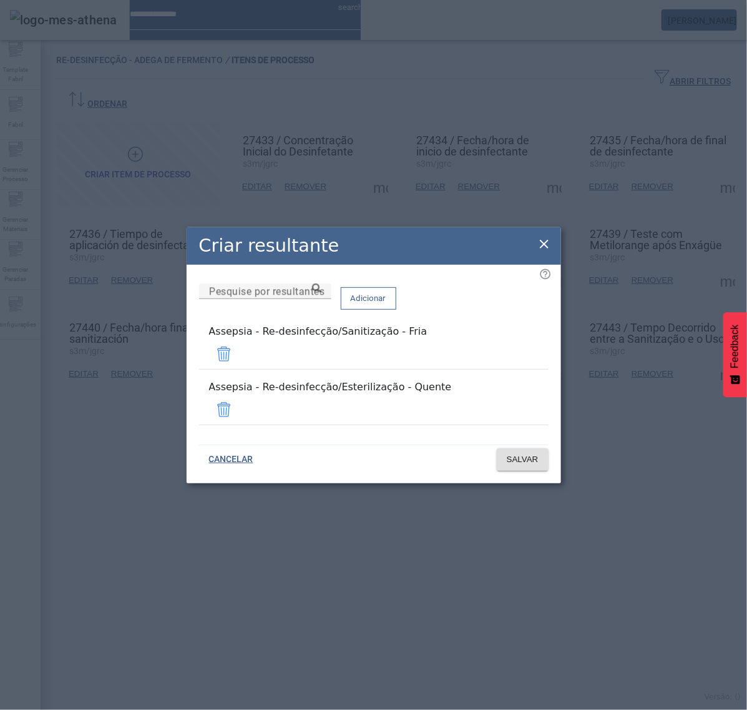
drag, startPoint x: 541, startPoint y: 252, endPoint x: 566, endPoint y: 238, distance: 28.2
click at [541, 251] on icon at bounding box center [544, 244] width 15 height 15
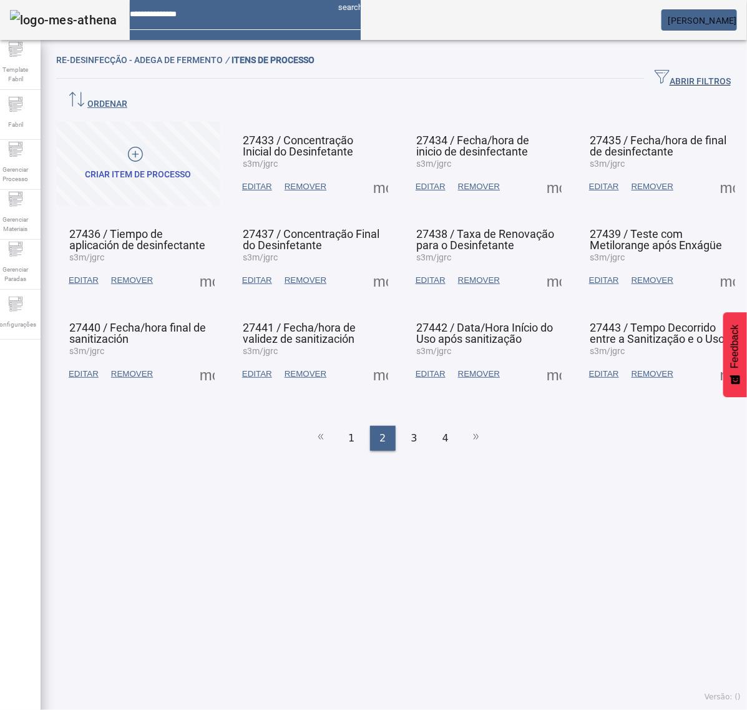
click at [713, 172] on span at bounding box center [728, 187] width 30 height 30
drag, startPoint x: 710, startPoint y: 162, endPoint x: 700, endPoint y: 185, distance: 24.9
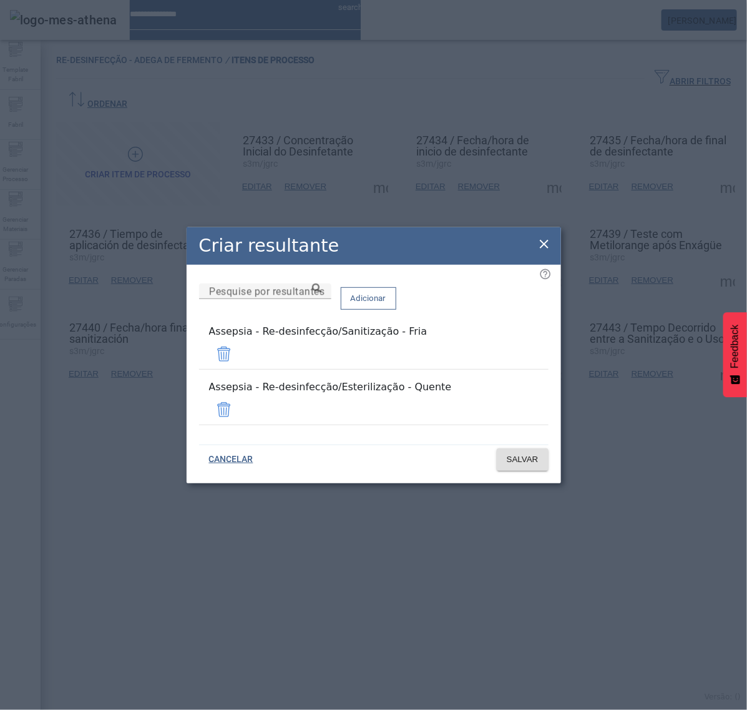
click at [539, 252] on icon at bounding box center [544, 244] width 15 height 15
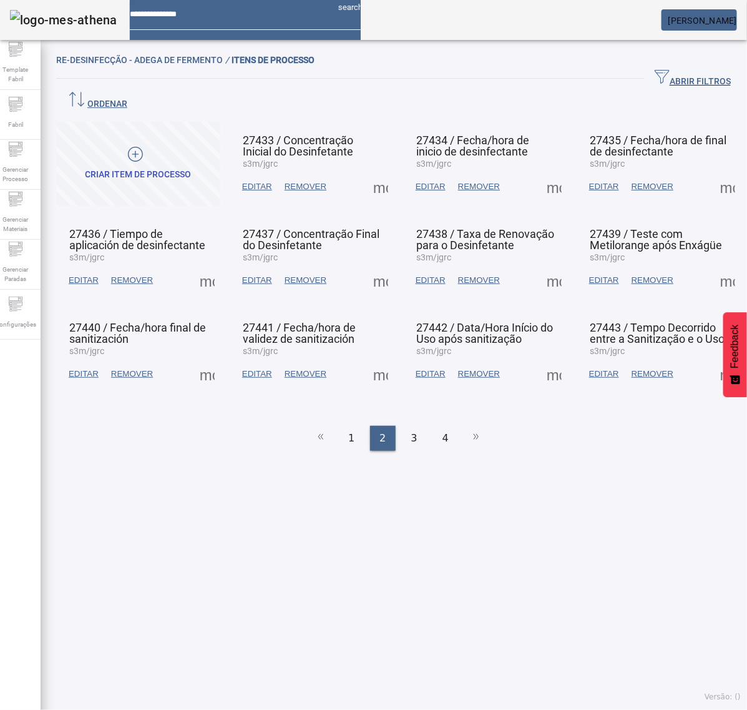
click at [713, 265] on span at bounding box center [728, 280] width 30 height 30
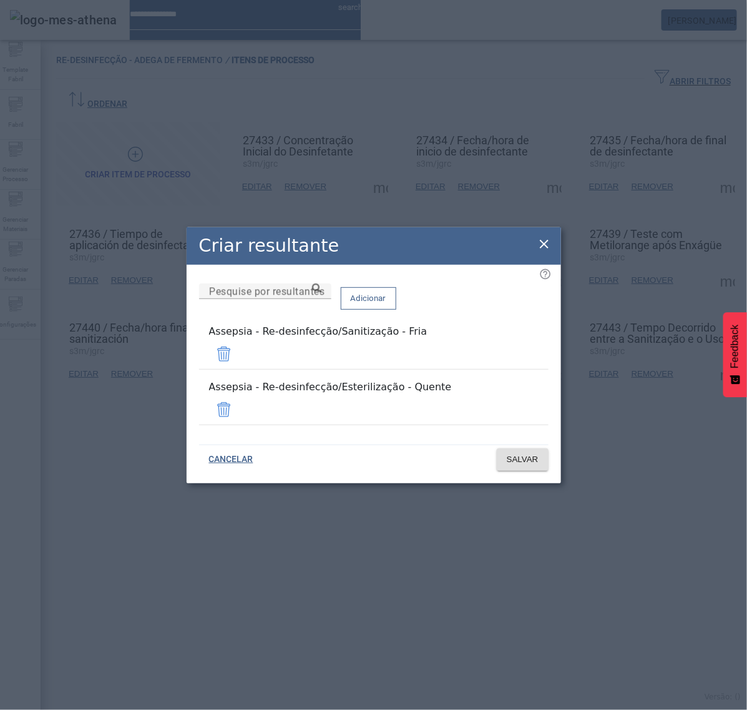
click at [544, 248] on icon at bounding box center [544, 244] width 9 height 9
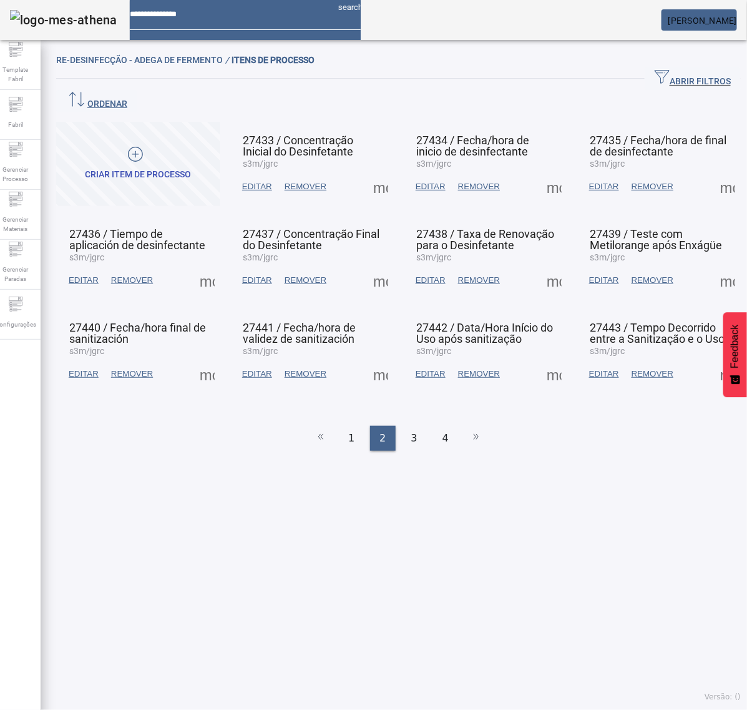
click at [693, 358] on mat-card-actions "EDITAR REMOVER more_vert" at bounding box center [659, 374] width 152 height 32
click at [713, 359] on span at bounding box center [728, 374] width 30 height 30
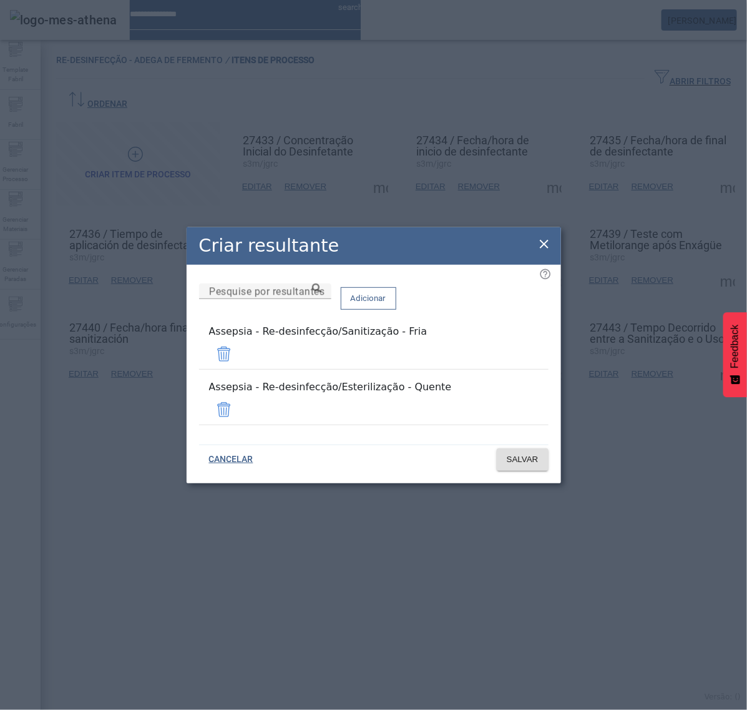
click at [547, 252] on icon at bounding box center [544, 244] width 15 height 15
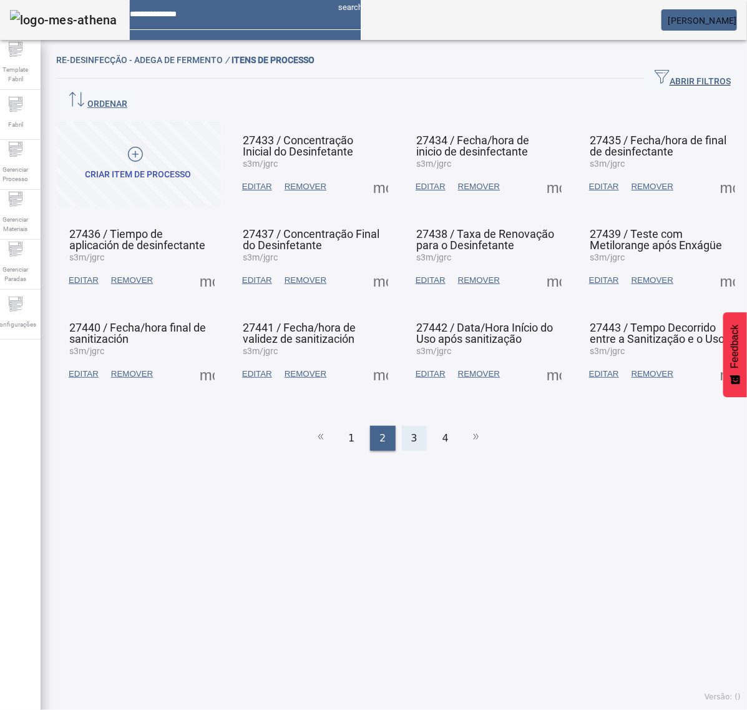
click at [411, 431] on span "3" at bounding box center [414, 438] width 6 height 15
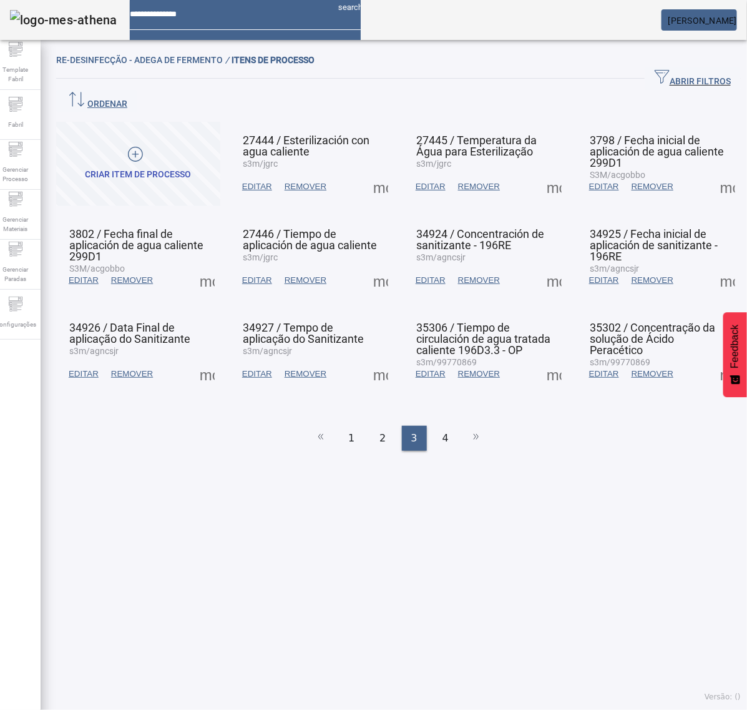
click at [213, 265] on span at bounding box center [207, 280] width 30 height 30
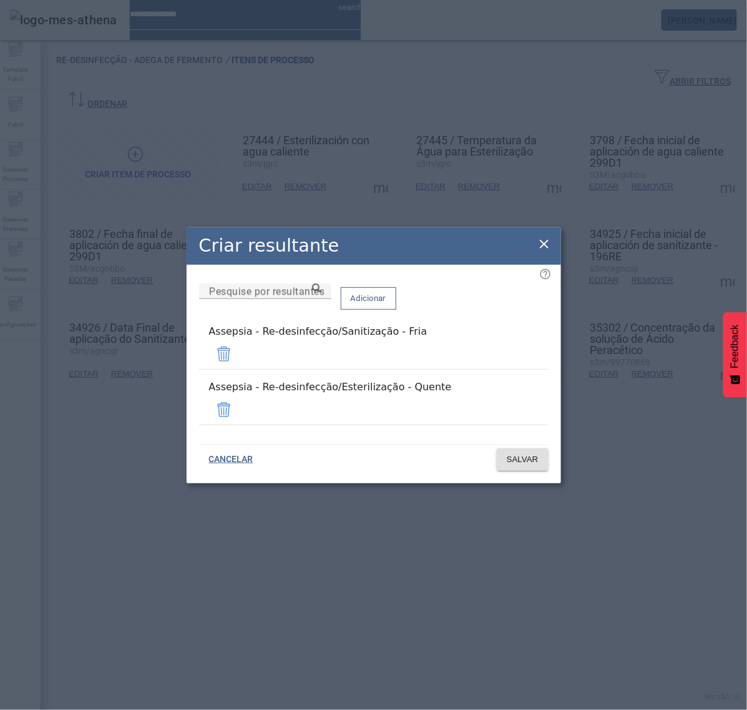
click at [547, 252] on icon at bounding box center [544, 244] width 15 height 15
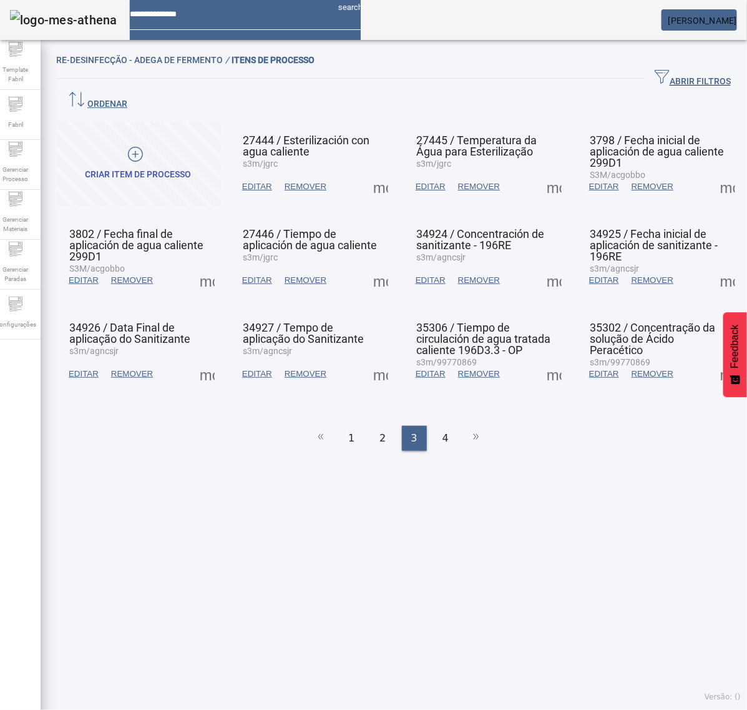
click at [209, 359] on span at bounding box center [207, 374] width 30 height 30
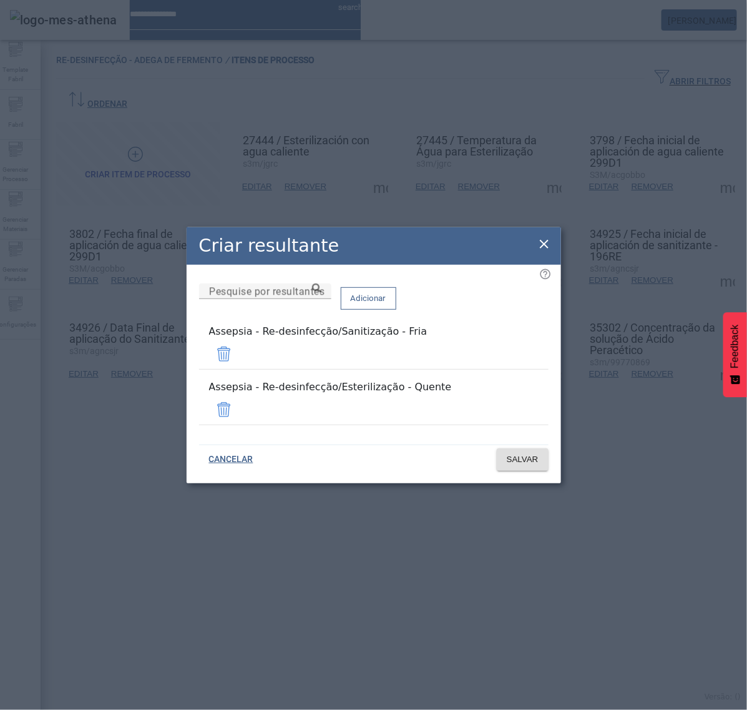
click at [547, 252] on icon at bounding box center [544, 244] width 15 height 15
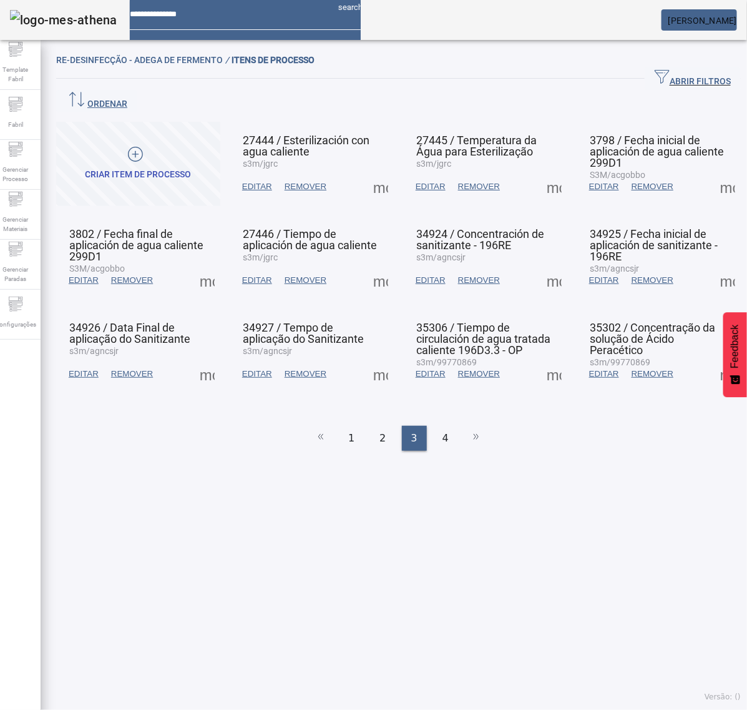
click at [372, 172] on span at bounding box center [381, 187] width 30 height 30
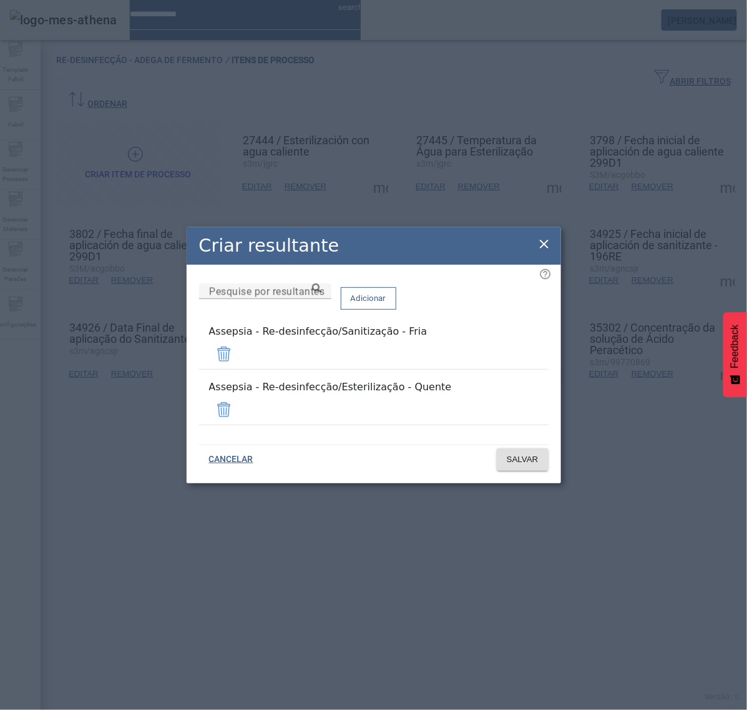
click at [544, 252] on icon at bounding box center [544, 244] width 15 height 15
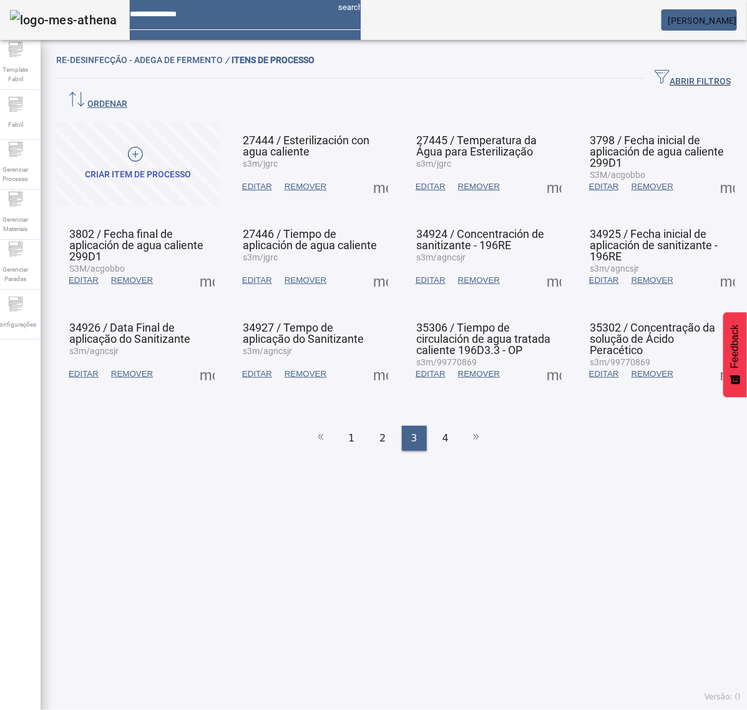
click at [373, 265] on span at bounding box center [381, 280] width 30 height 30
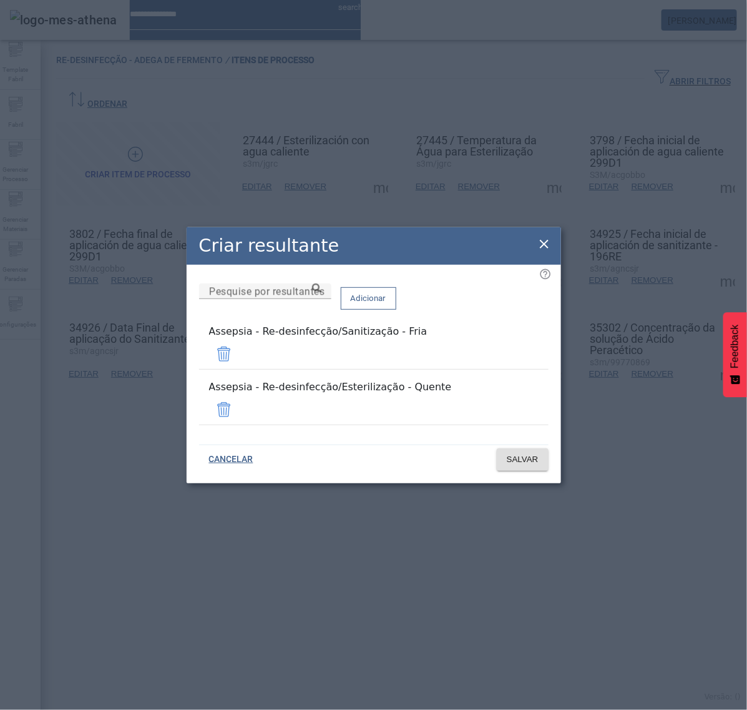
click at [543, 248] on icon at bounding box center [544, 244] width 9 height 9
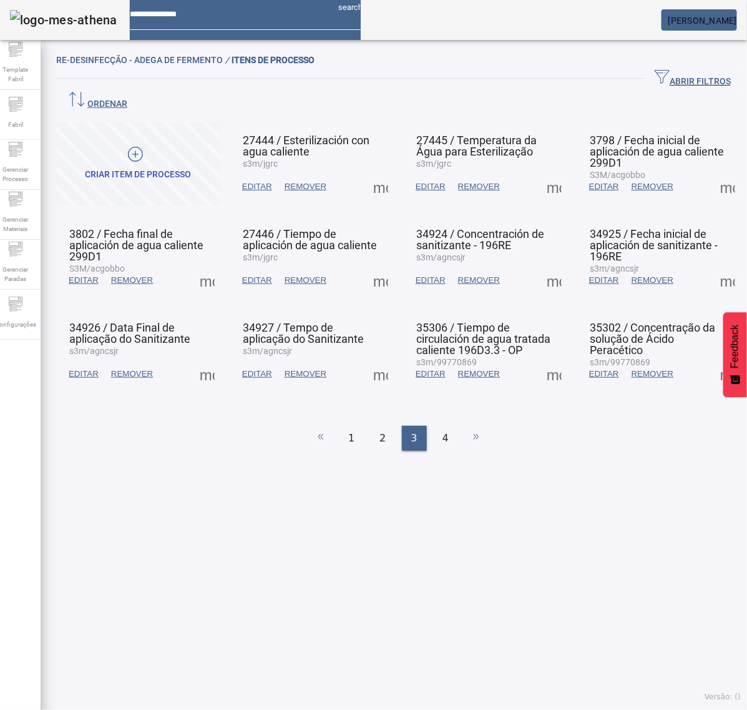
click at [376, 359] on span at bounding box center [381, 374] width 30 height 30
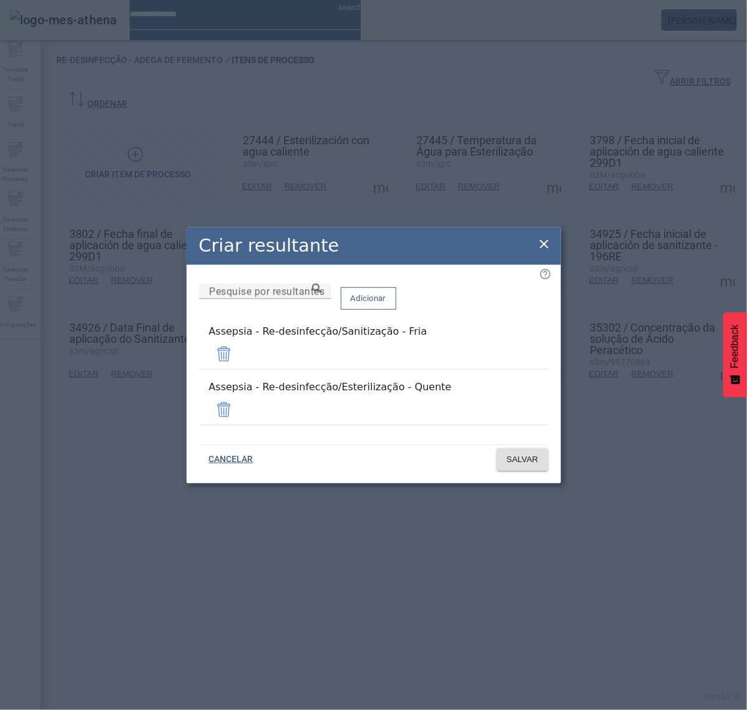
click at [546, 252] on icon at bounding box center [544, 244] width 15 height 15
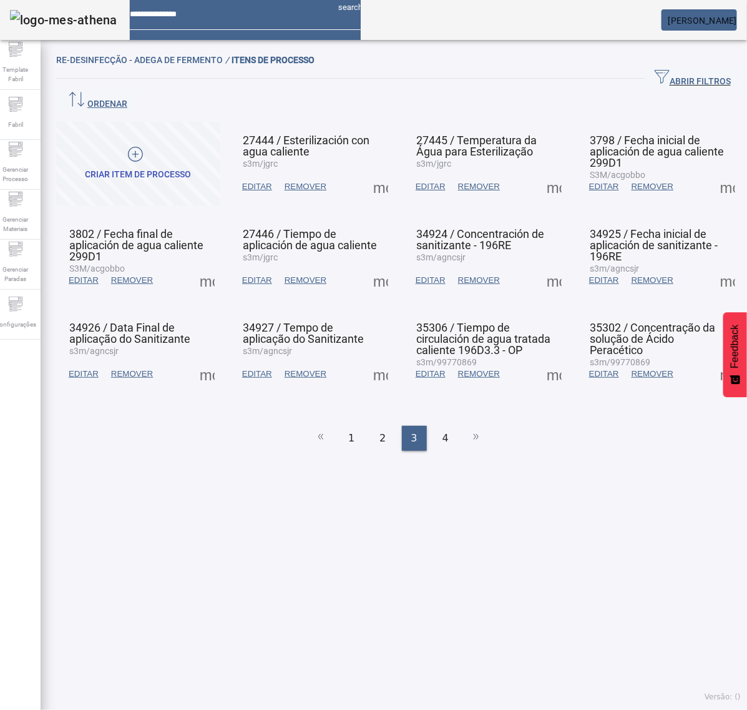
click at [539, 172] on span at bounding box center [554, 187] width 30 height 30
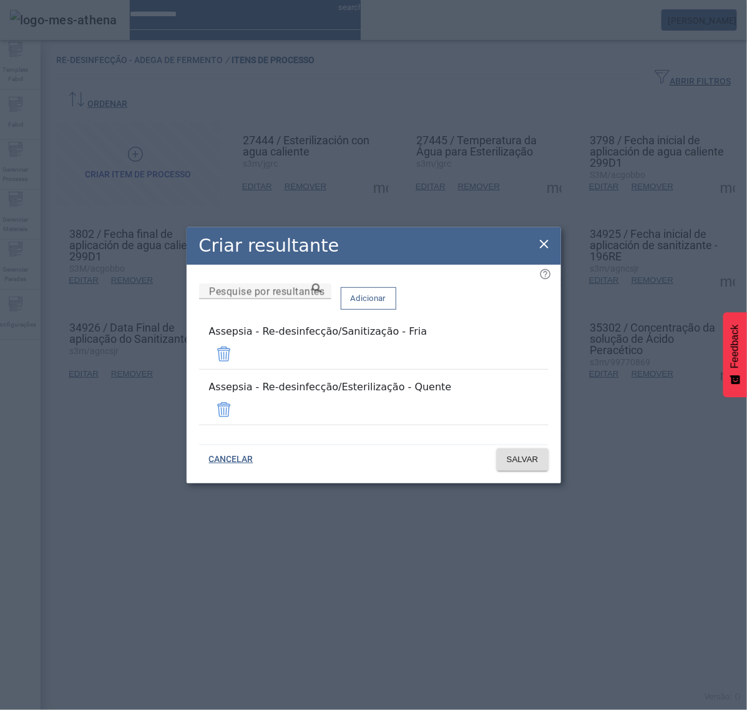
click at [544, 252] on icon at bounding box center [544, 244] width 15 height 15
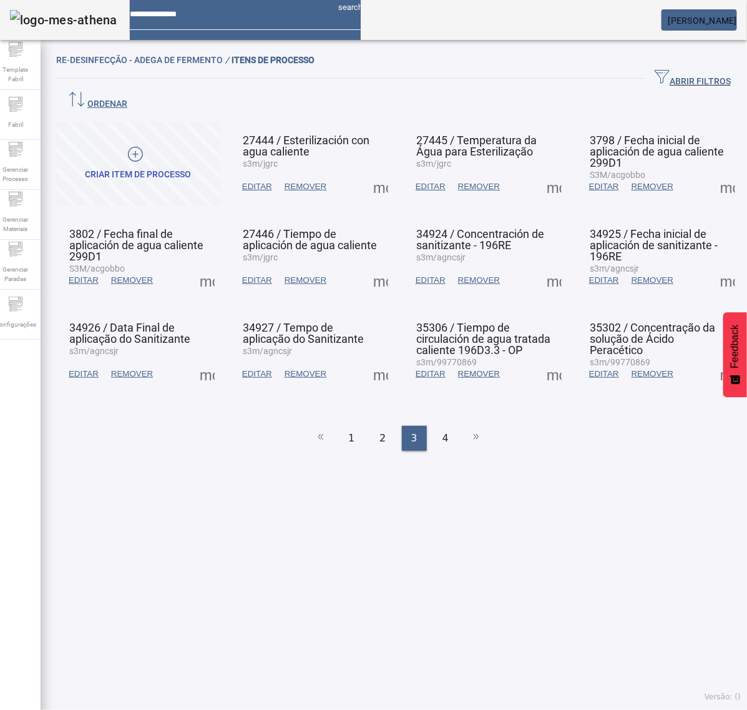
click at [541, 265] on span at bounding box center [554, 280] width 30 height 30
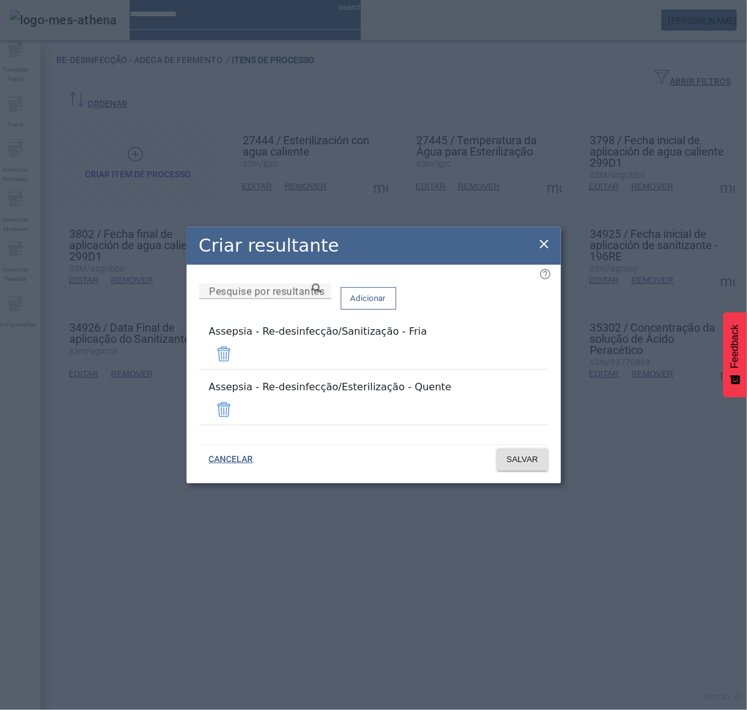
click at [541, 252] on icon at bounding box center [544, 244] width 15 height 15
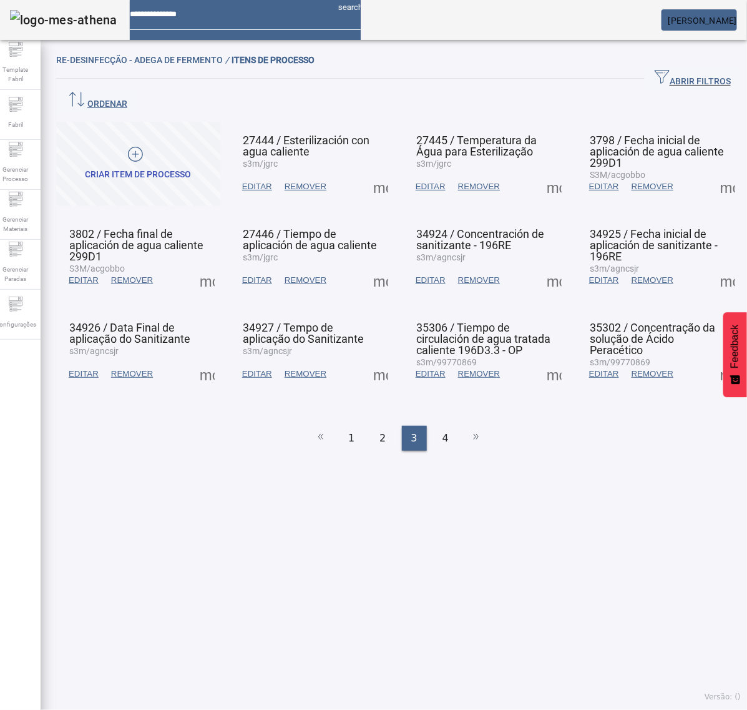
click at [547, 359] on span at bounding box center [554, 374] width 30 height 30
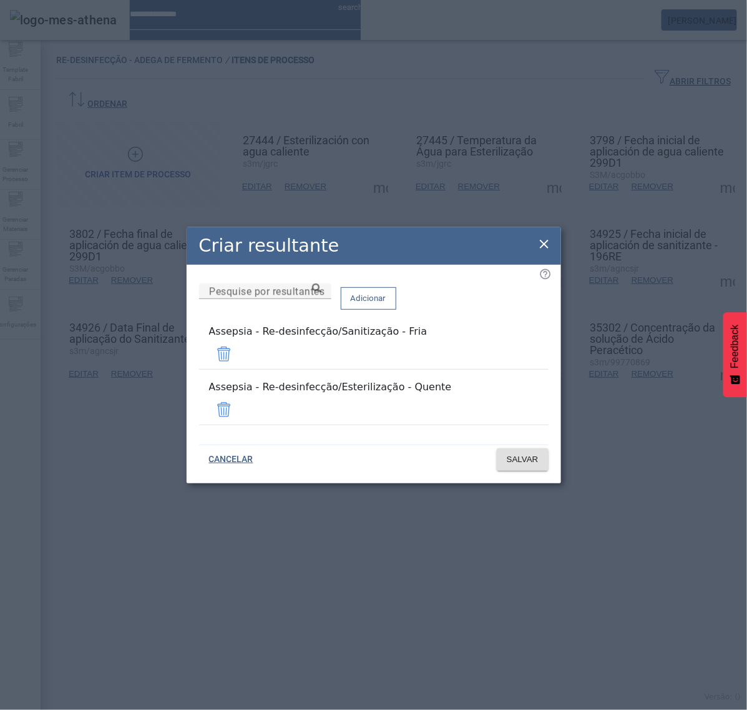
click at [541, 252] on icon at bounding box center [544, 244] width 15 height 15
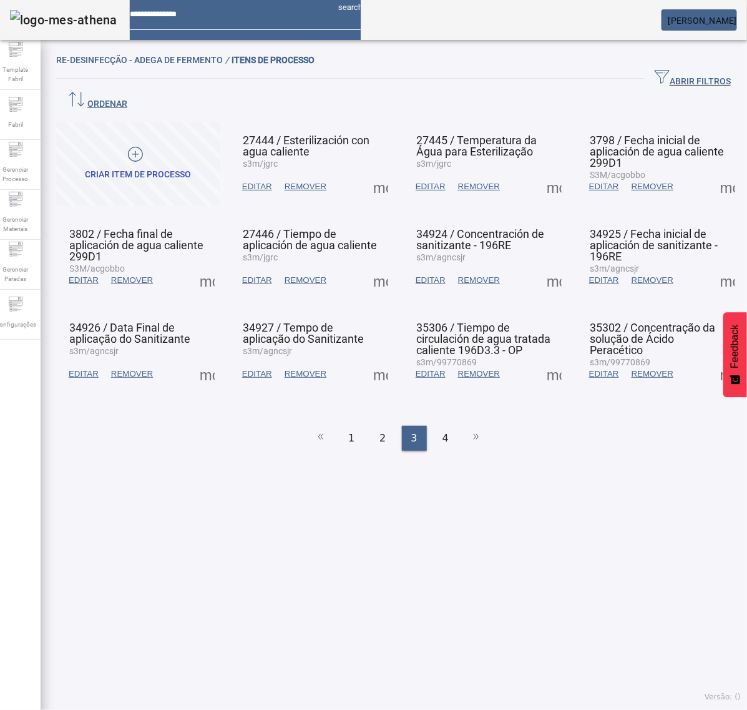
click at [713, 172] on span at bounding box center [728, 187] width 30 height 30
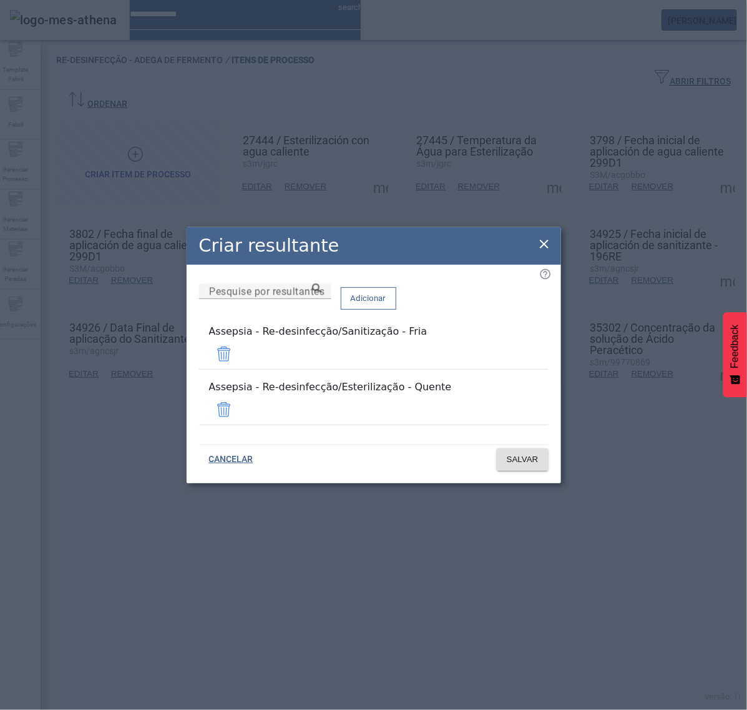
click at [538, 252] on icon at bounding box center [544, 244] width 15 height 15
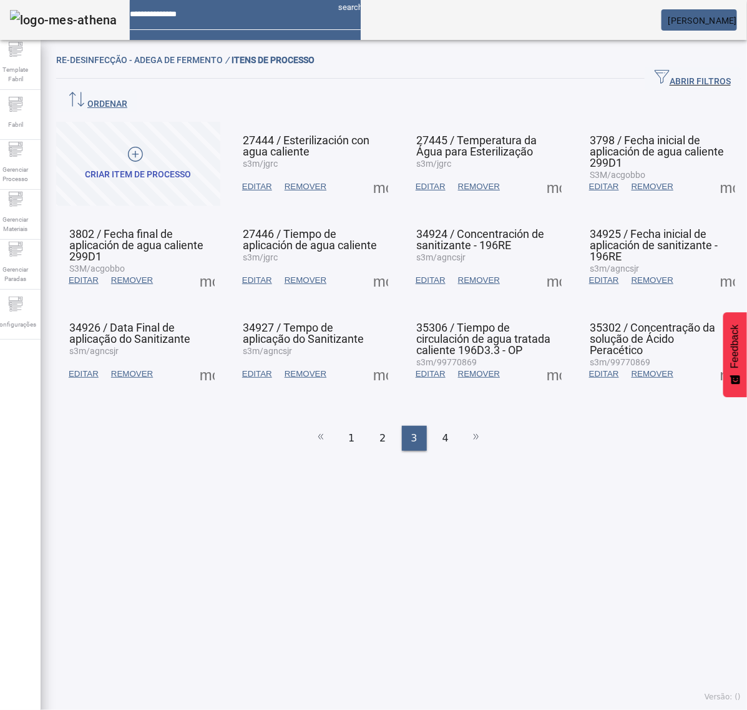
click at [713, 265] on span at bounding box center [728, 280] width 30 height 30
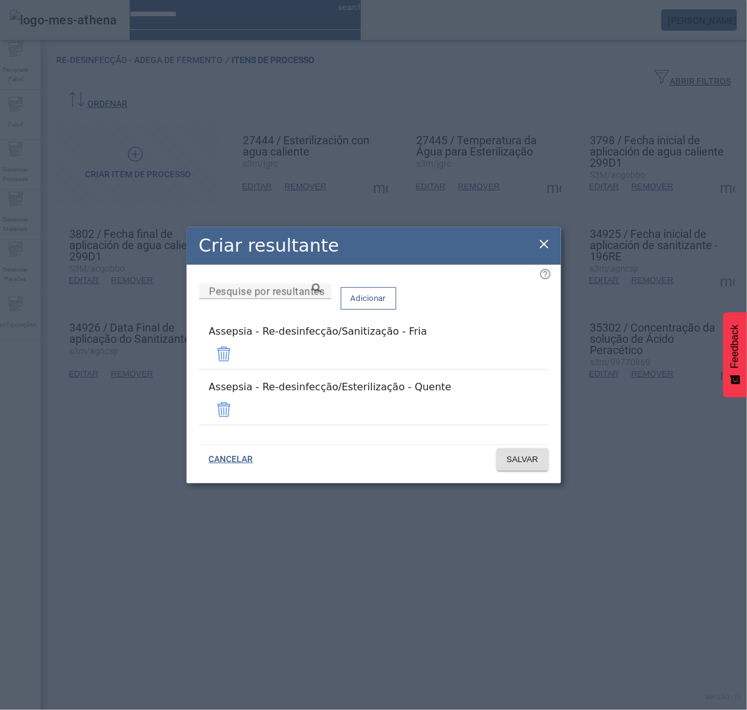
drag, startPoint x: 541, startPoint y: 253, endPoint x: 575, endPoint y: 278, distance: 41.9
click at [541, 252] on icon at bounding box center [544, 244] width 15 height 15
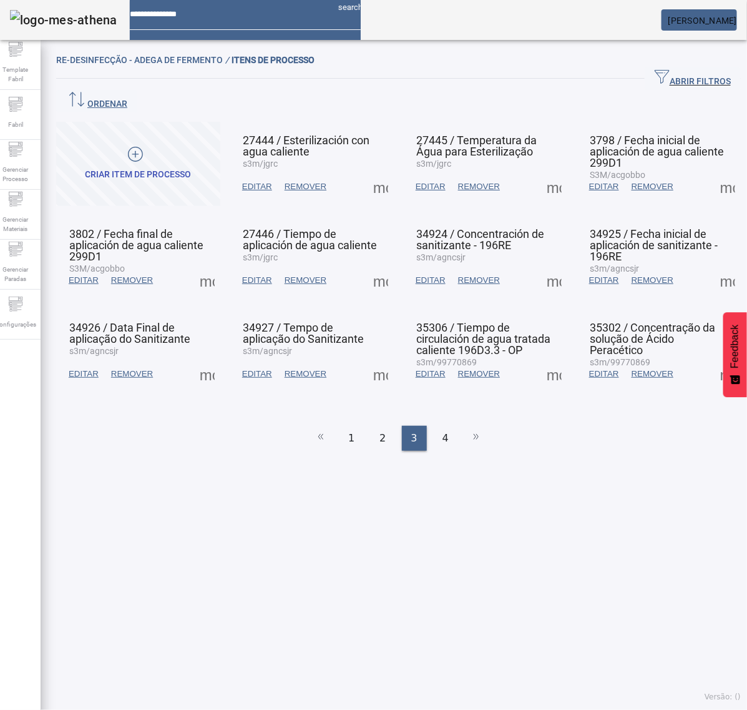
click at [713, 359] on span at bounding box center [728, 374] width 30 height 30
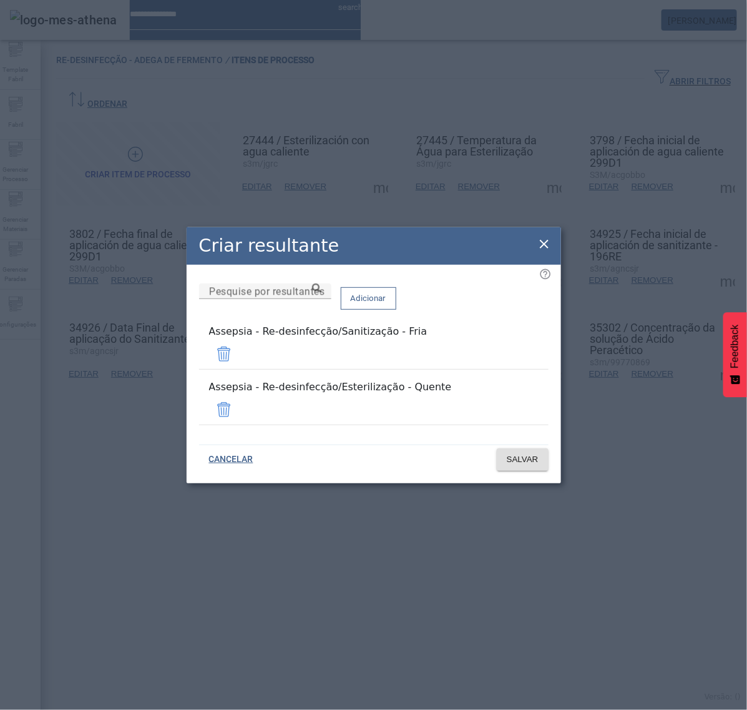
drag, startPoint x: 539, startPoint y: 250, endPoint x: 537, endPoint y: 266, distance: 15.7
click at [541, 250] on icon at bounding box center [544, 244] width 15 height 15
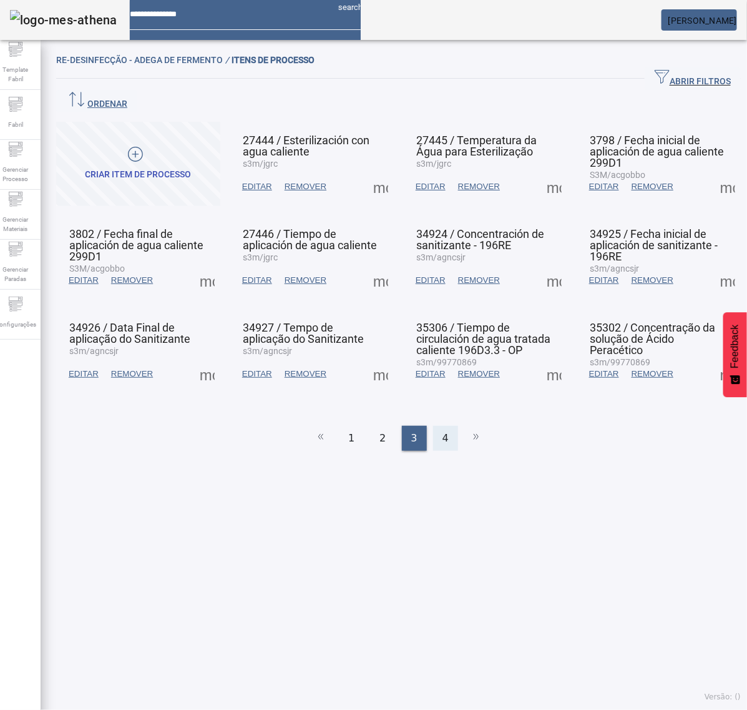
click at [443, 431] on span "4" at bounding box center [446, 438] width 6 height 15
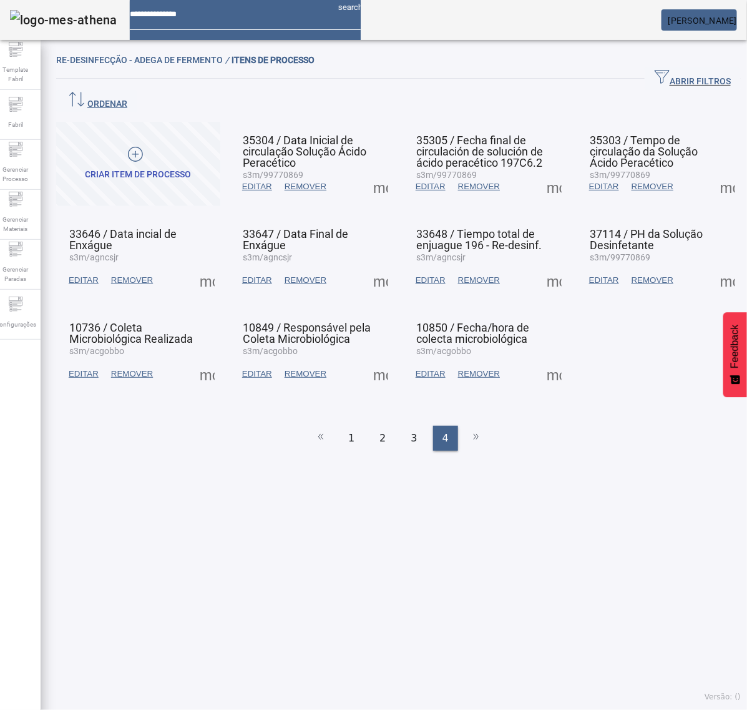
click at [213, 265] on span at bounding box center [207, 280] width 30 height 30
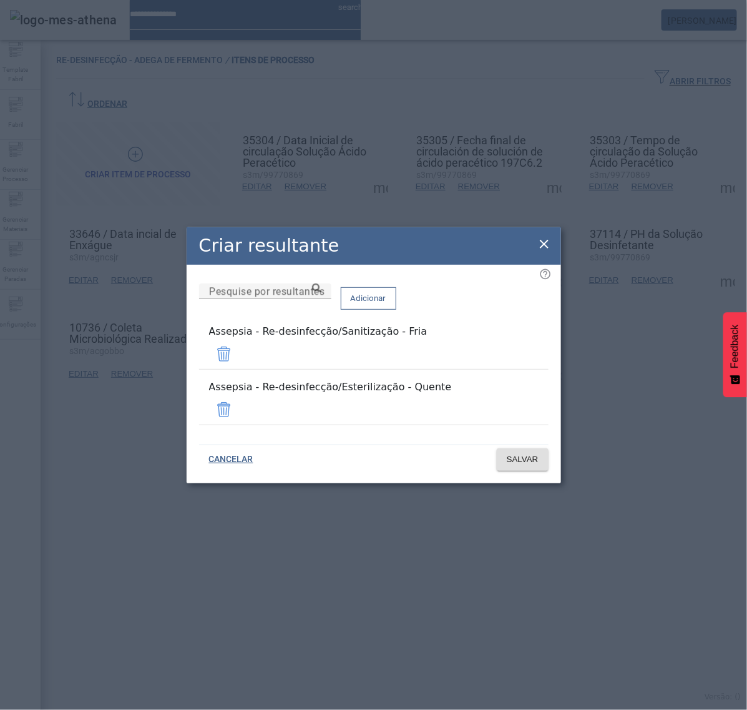
drag, startPoint x: 548, startPoint y: 256, endPoint x: 542, endPoint y: 254, distance: 6.5
click at [546, 252] on icon at bounding box center [544, 244] width 15 height 15
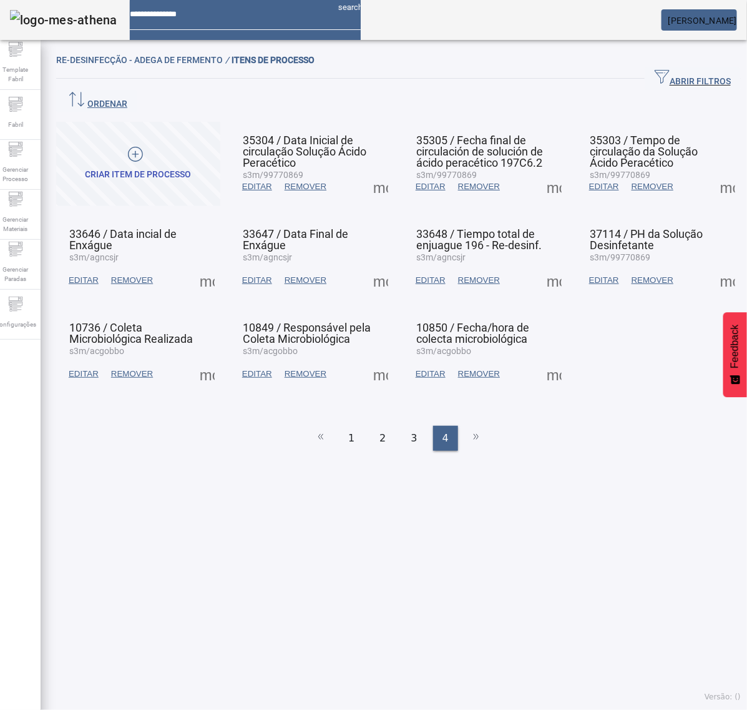
click at [210, 359] on span at bounding box center [207, 374] width 30 height 30
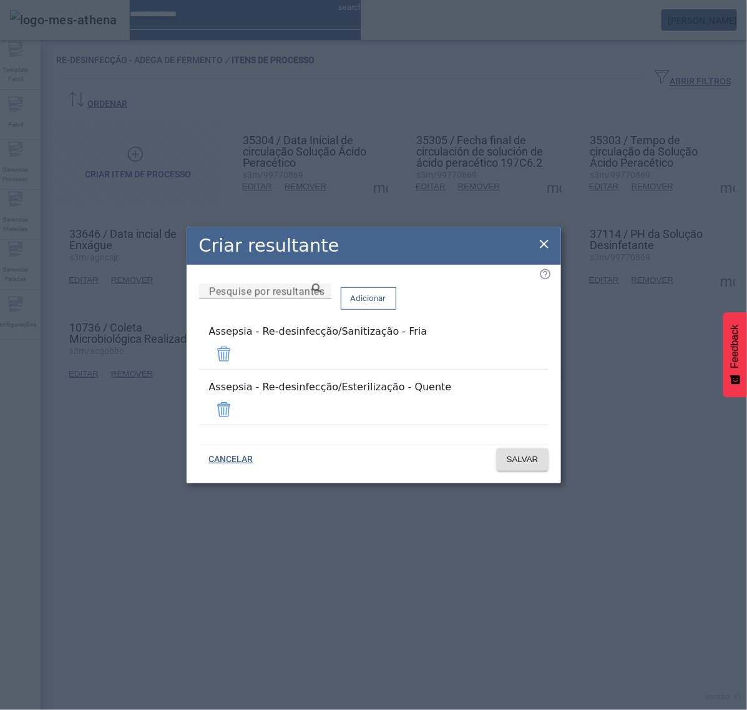
click at [544, 250] on icon at bounding box center [544, 244] width 15 height 15
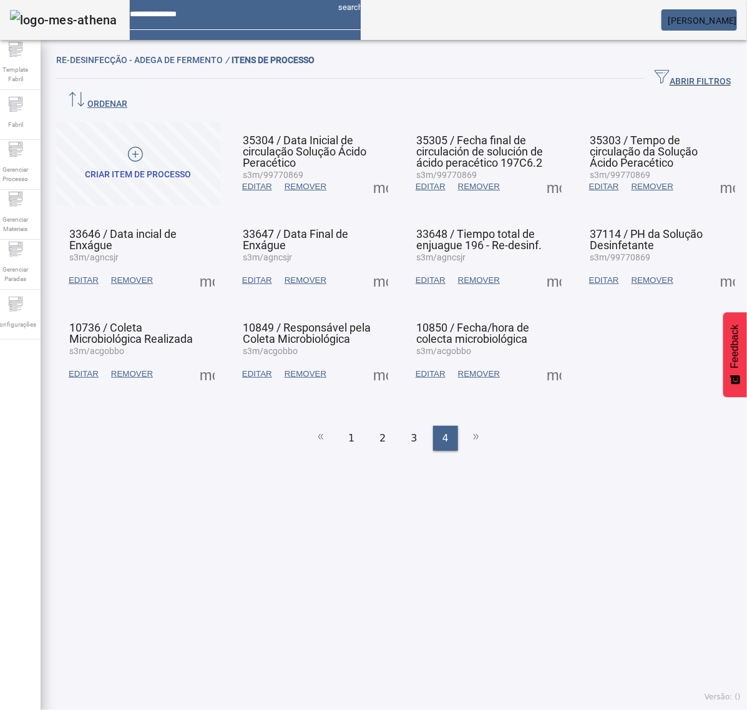
click at [376, 172] on span at bounding box center [381, 187] width 30 height 30
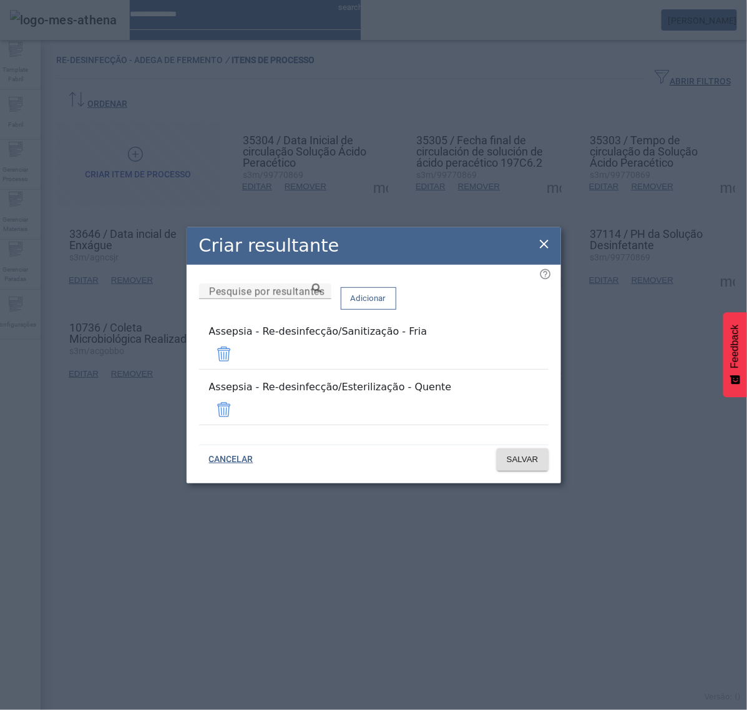
click at [550, 252] on icon at bounding box center [544, 244] width 15 height 15
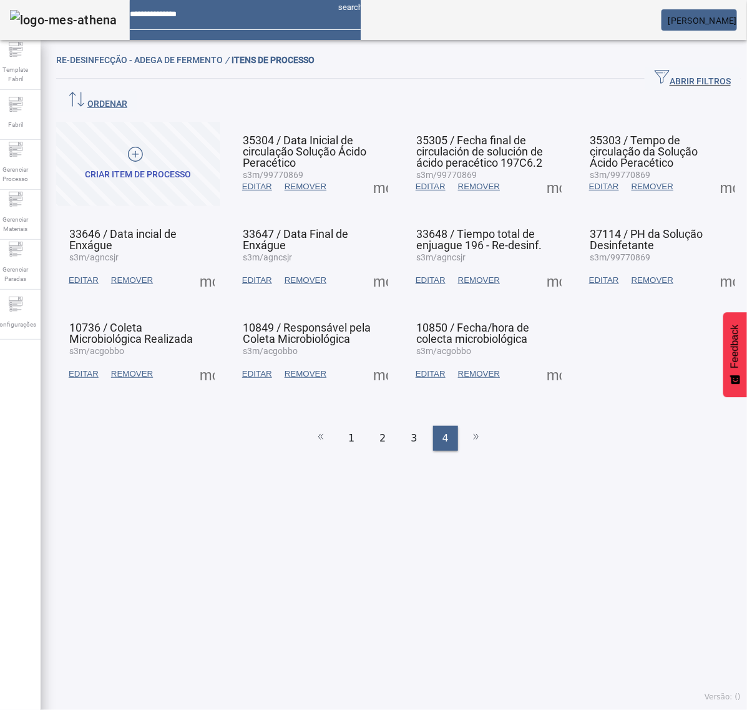
click at [373, 265] on span at bounding box center [381, 280] width 30 height 30
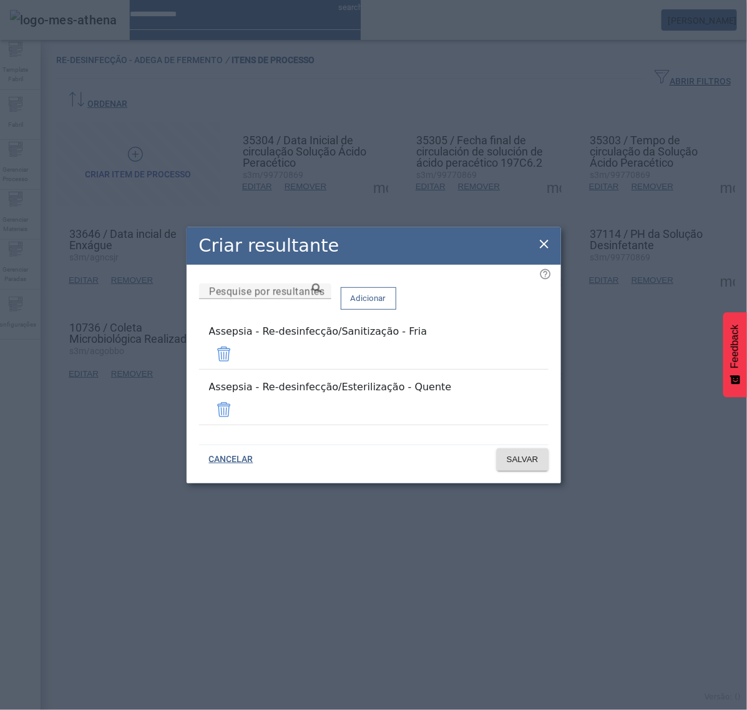
click at [539, 252] on icon at bounding box center [544, 244] width 15 height 15
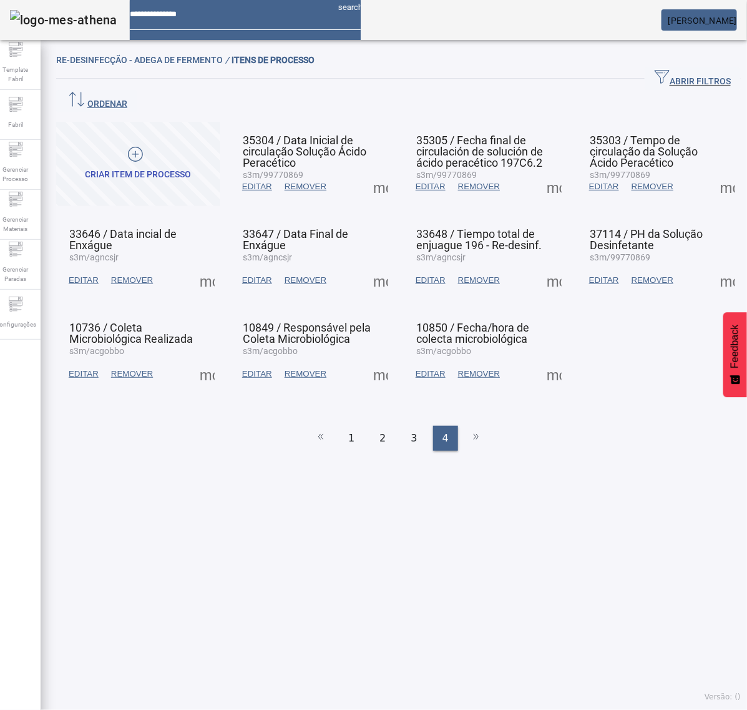
click at [375, 359] on span at bounding box center [381, 374] width 30 height 30
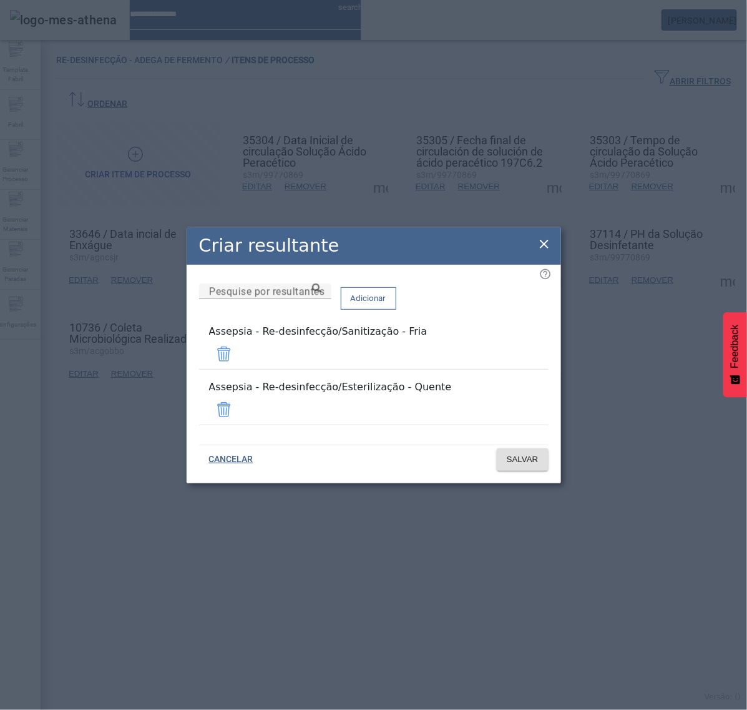
drag, startPoint x: 547, startPoint y: 258, endPoint x: 541, endPoint y: 212, distance: 46.0
click at [547, 248] on icon at bounding box center [544, 244] width 9 height 9
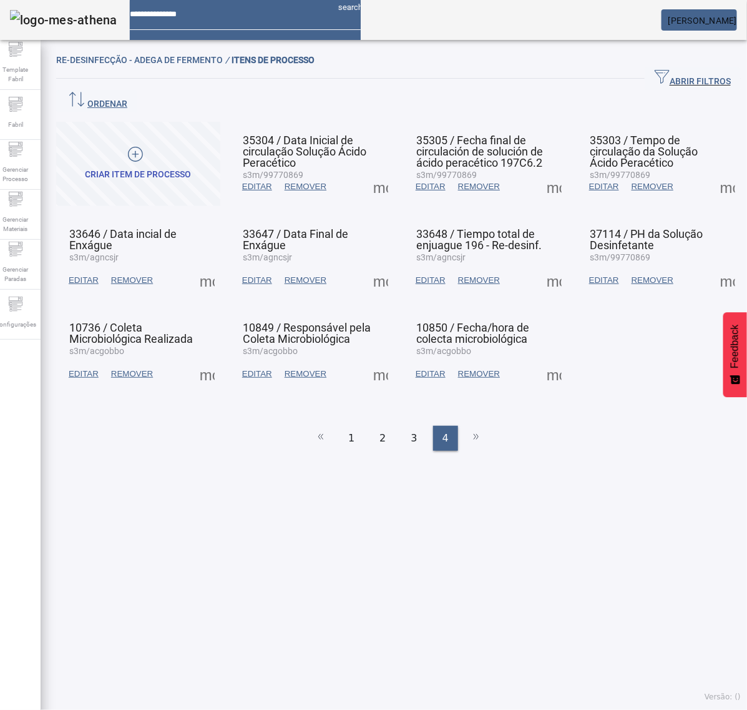
click at [542, 172] on span at bounding box center [554, 187] width 30 height 30
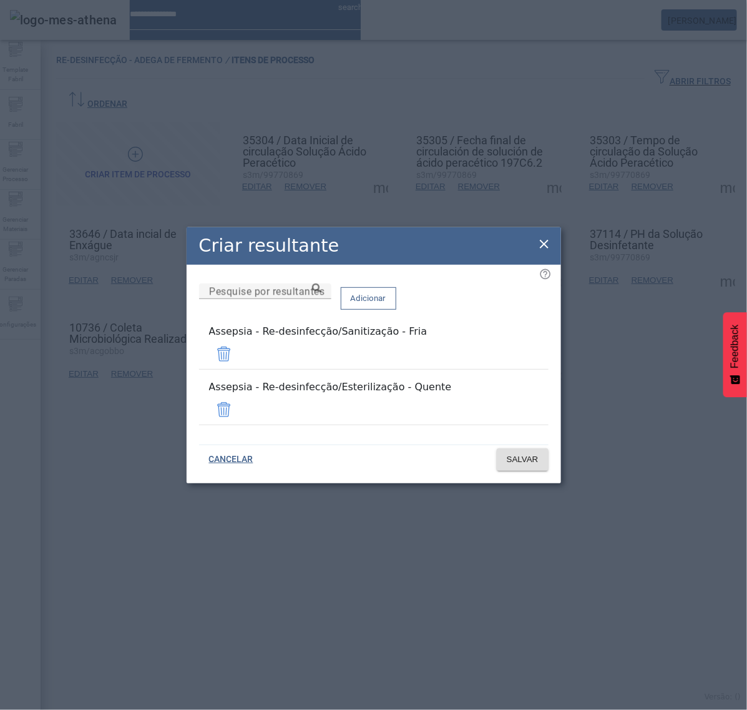
click at [537, 252] on icon at bounding box center [544, 244] width 15 height 15
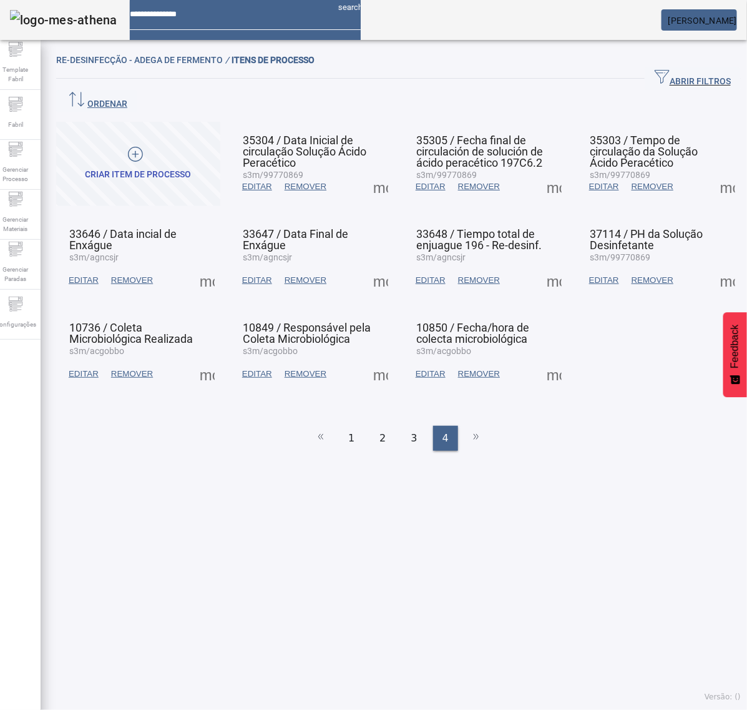
click at [544, 265] on span at bounding box center [554, 280] width 30 height 30
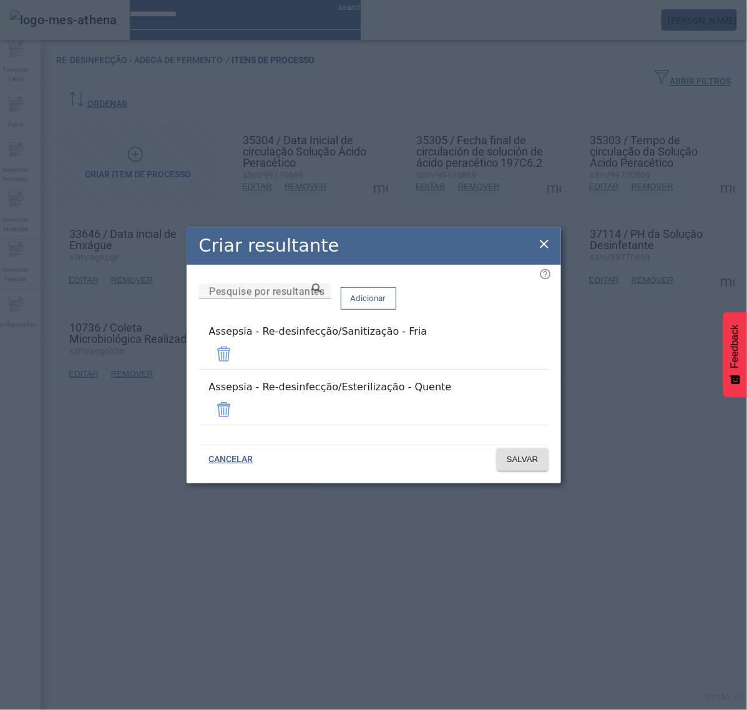
click at [545, 252] on icon at bounding box center [544, 244] width 15 height 15
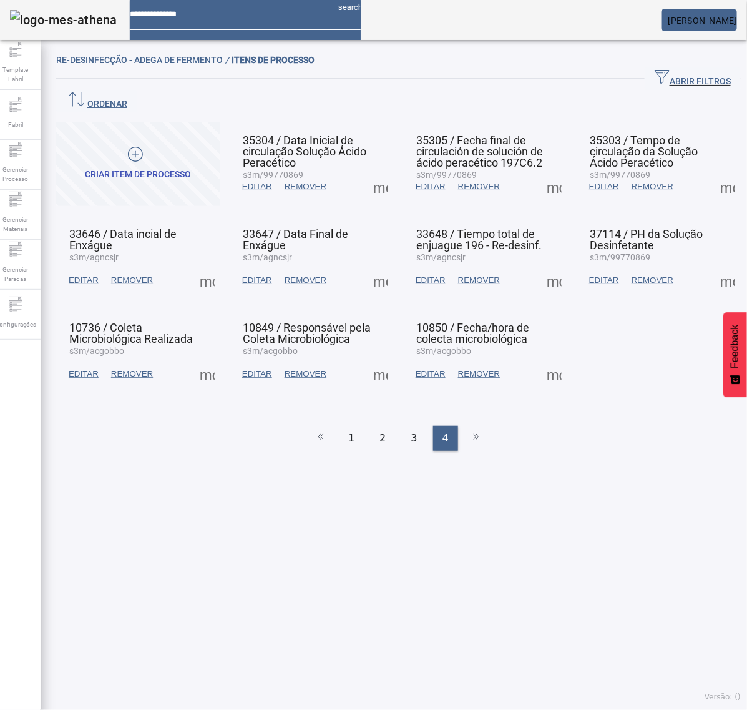
click at [539, 359] on span at bounding box center [554, 374] width 30 height 30
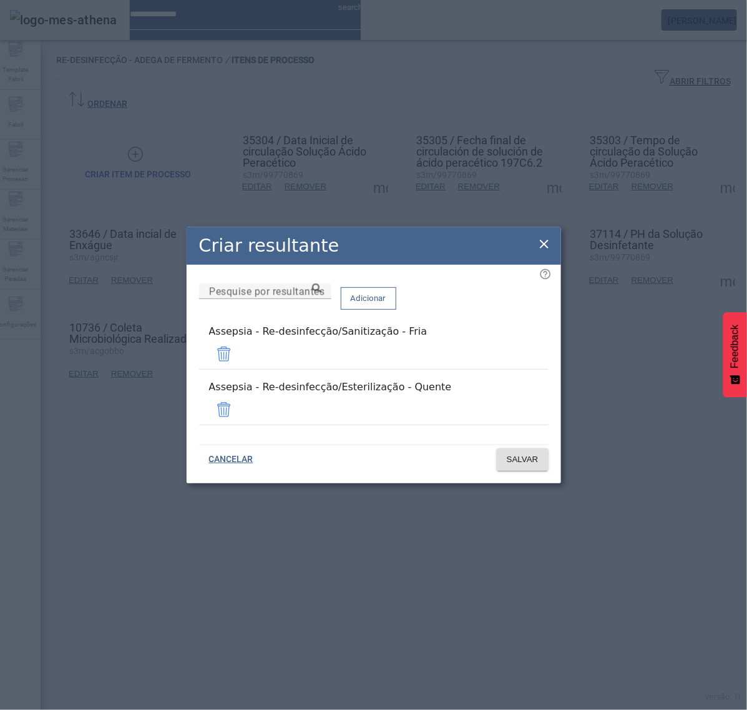
click at [541, 251] on icon at bounding box center [544, 244] width 15 height 15
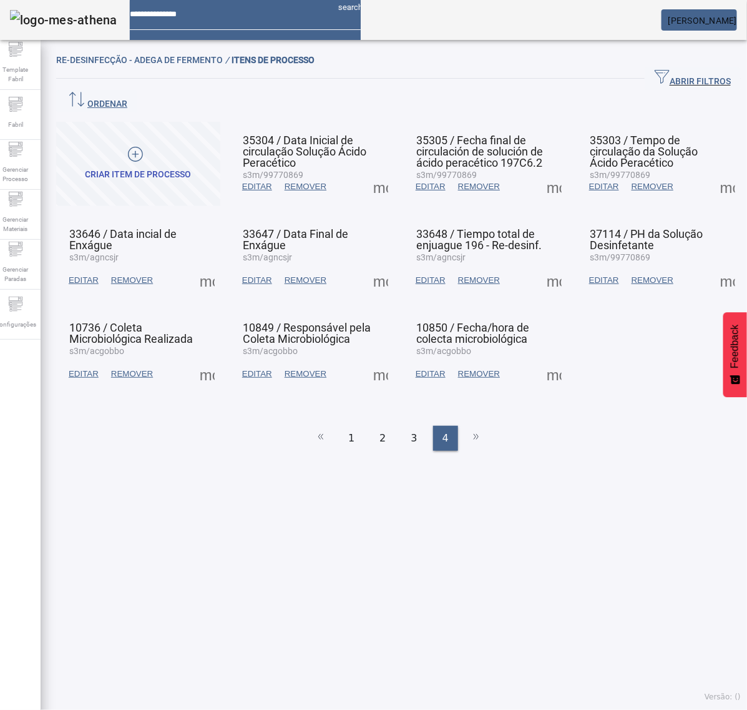
click at [713, 172] on span at bounding box center [728, 187] width 30 height 30
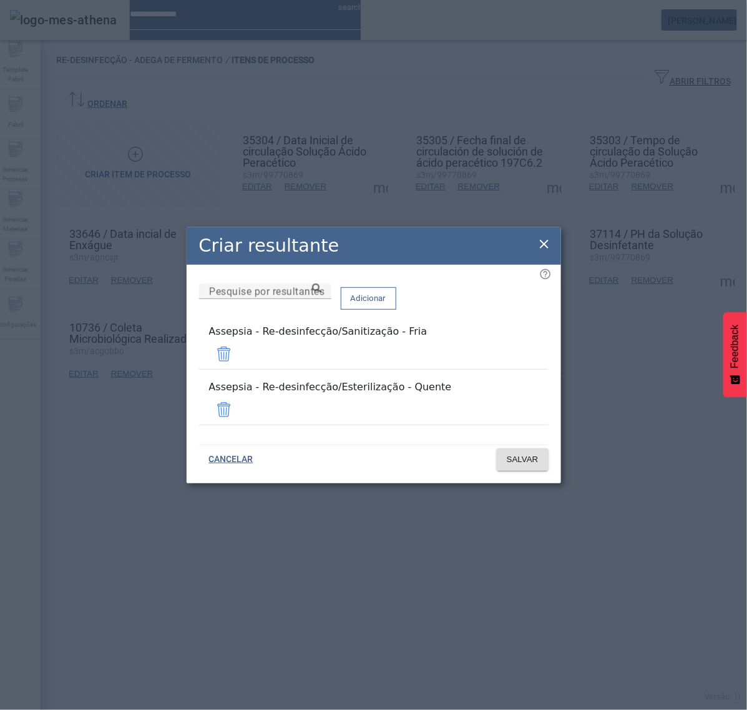
drag, startPoint x: 539, startPoint y: 253, endPoint x: 548, endPoint y: 253, distance: 9.4
click at [541, 252] on icon at bounding box center [544, 244] width 15 height 15
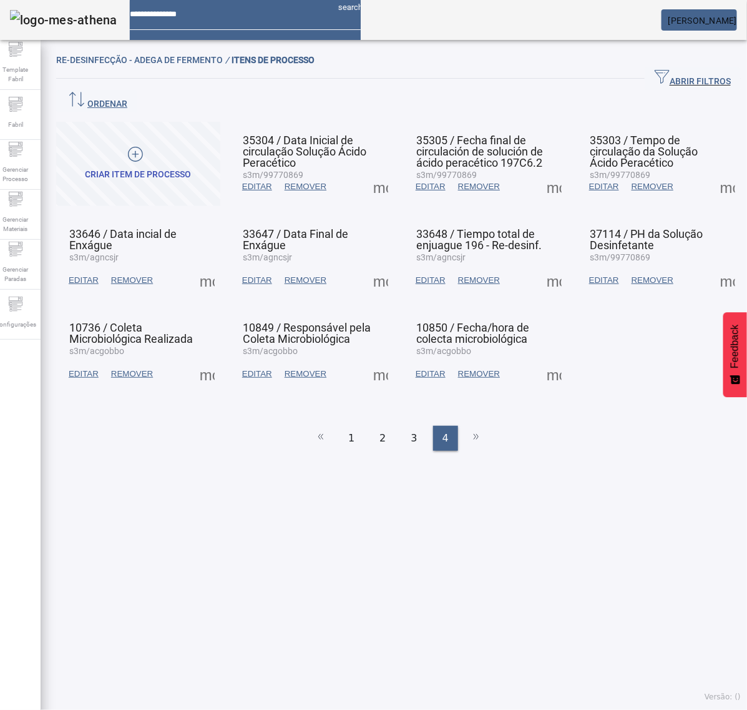
click at [713, 265] on span at bounding box center [728, 280] width 30 height 30
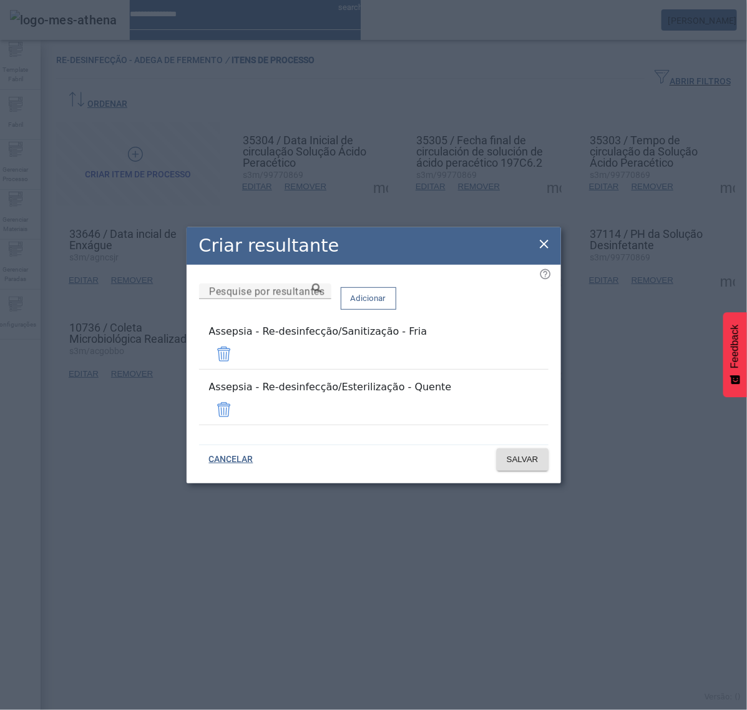
click at [545, 248] on icon at bounding box center [544, 244] width 9 height 9
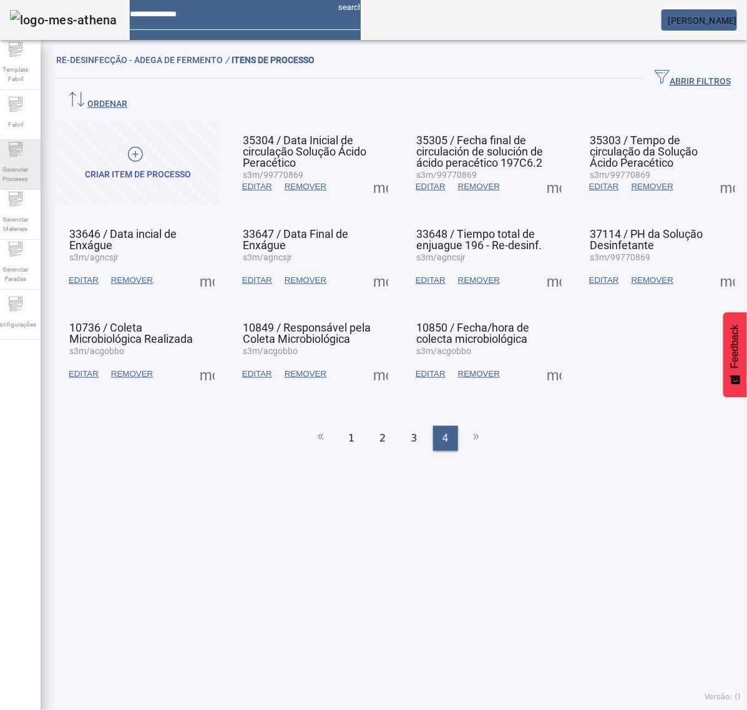
click at [11, 156] on div "Gerenciar Processo" at bounding box center [16, 165] width 50 height 50
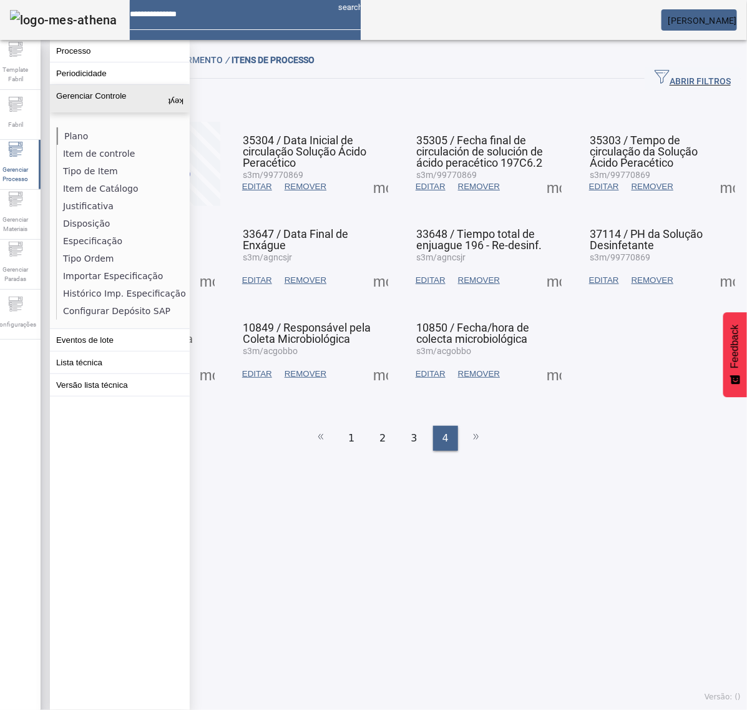
click at [67, 128] on li "Plano" at bounding box center [123, 135] width 132 height 17
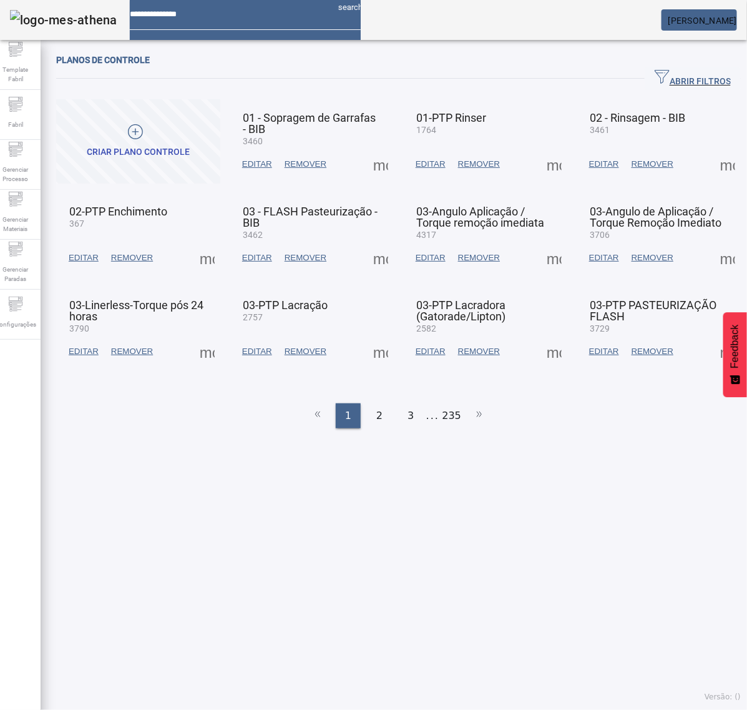
drag, startPoint x: 668, startPoint y: 84, endPoint x: 615, endPoint y: 94, distance: 53.9
click at [669, 84] on span "ABRIR FILTROS" at bounding box center [693, 78] width 76 height 19
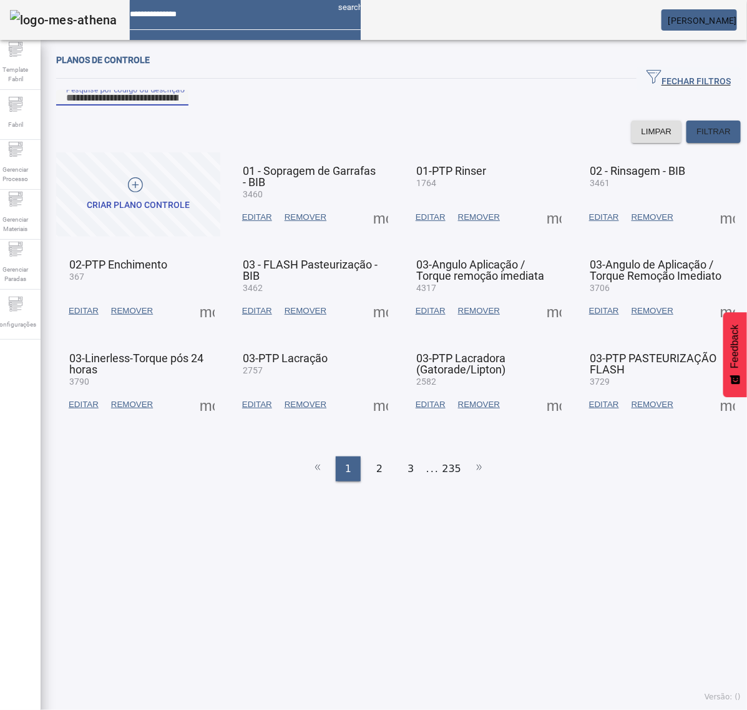
drag, startPoint x: 348, startPoint y: 114, endPoint x: 354, endPoint y: 110, distance: 7.6
click at [179, 105] on input "Pesquise por código ou descrição" at bounding box center [122, 98] width 112 height 15
type input "****"
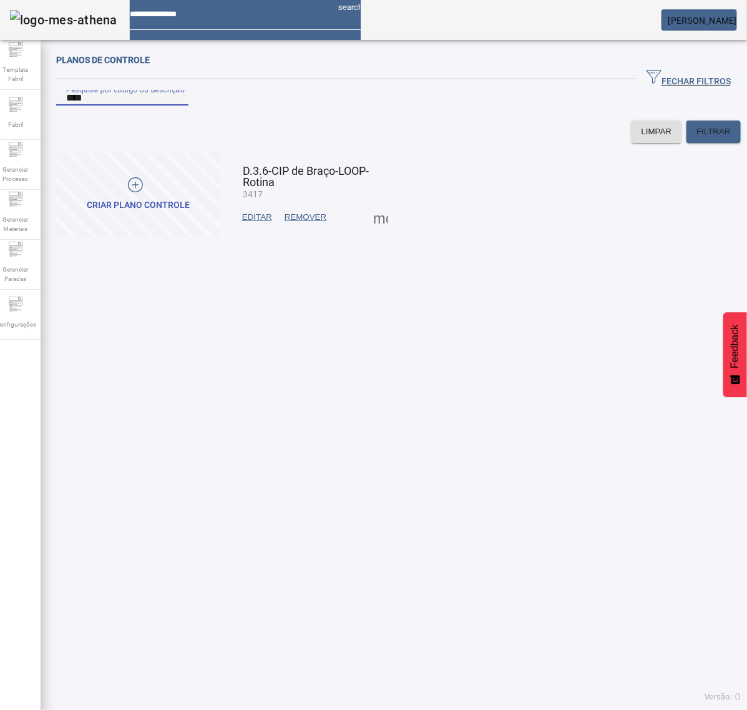
click at [372, 232] on span at bounding box center [381, 217] width 30 height 30
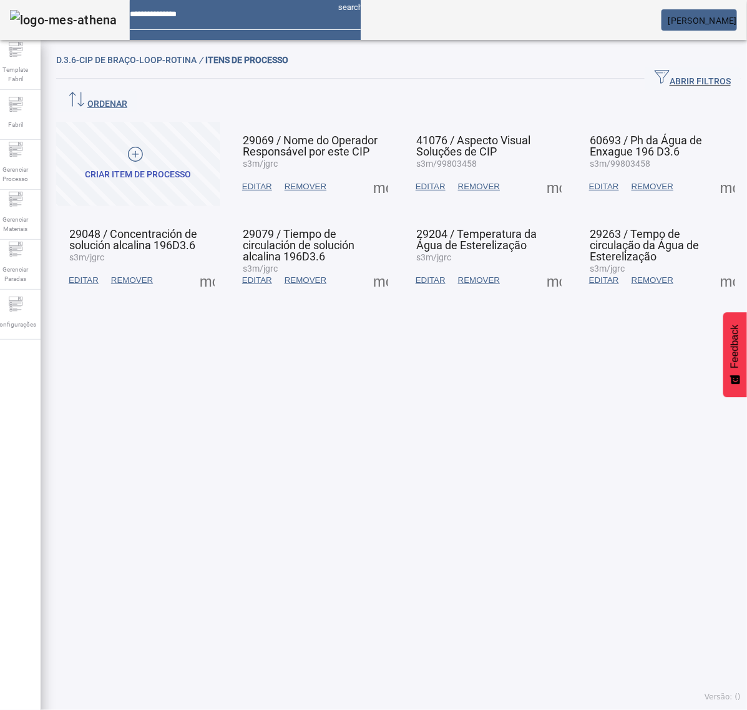
click at [367, 172] on span at bounding box center [381, 187] width 30 height 30
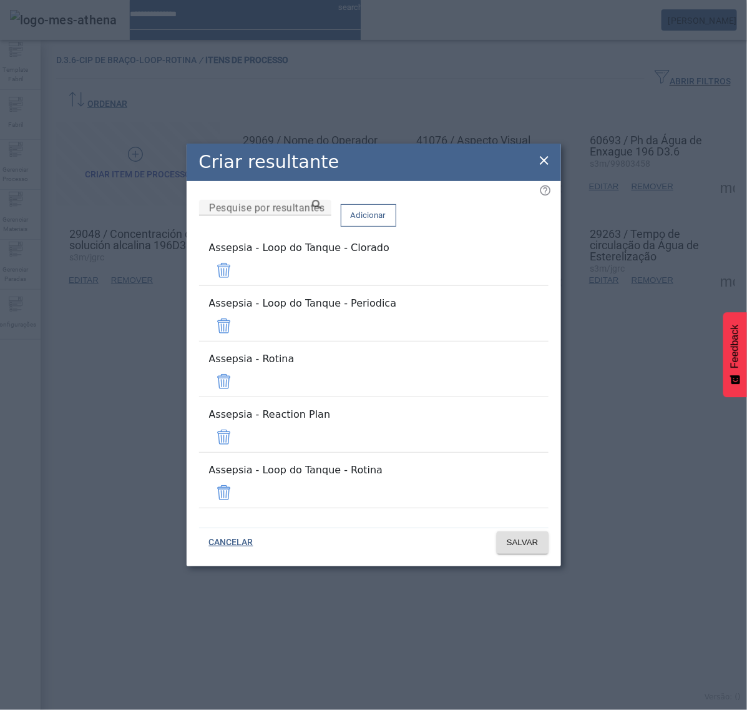
click at [239, 422] on span at bounding box center [224, 437] width 30 height 30
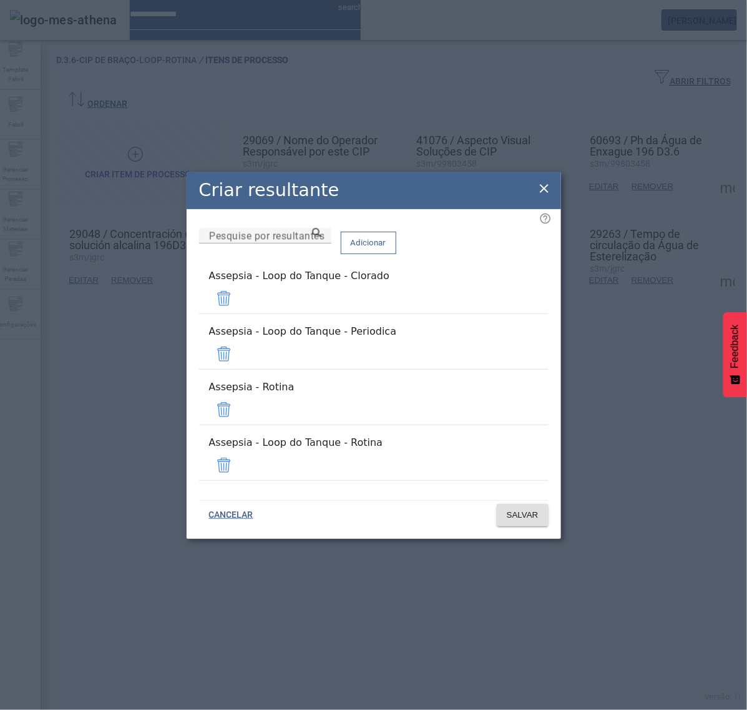
click at [239, 397] on span at bounding box center [224, 410] width 30 height 30
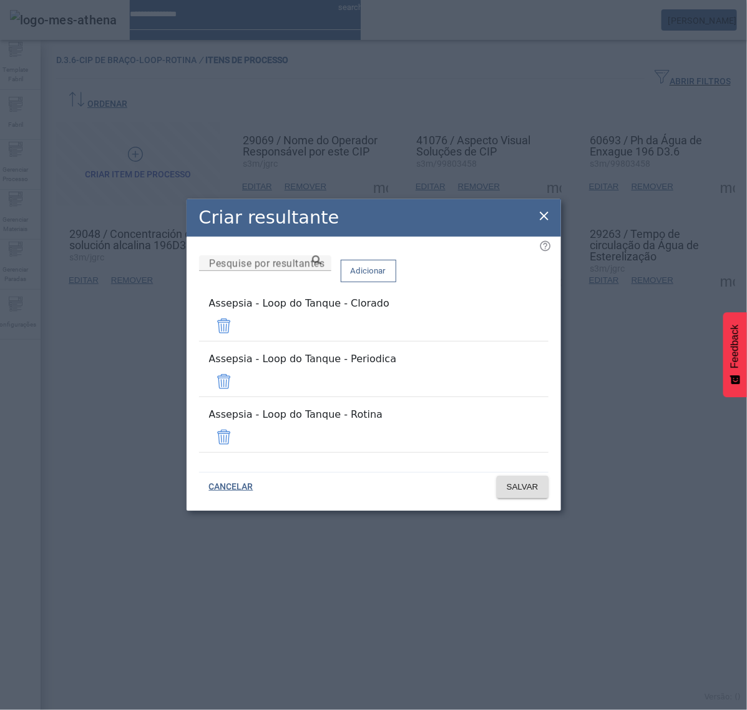
click at [239, 382] on span at bounding box center [224, 381] width 30 height 30
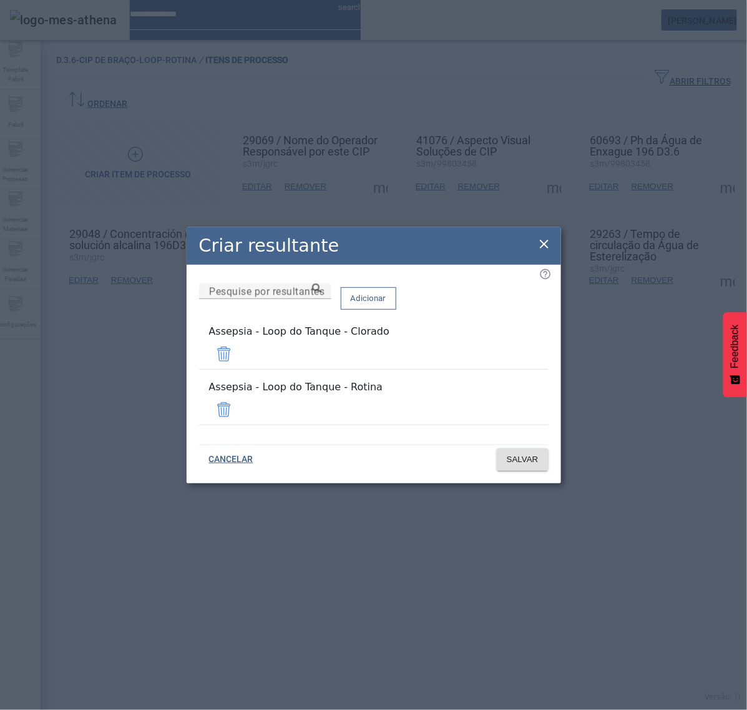
click at [239, 363] on span at bounding box center [224, 354] width 30 height 30
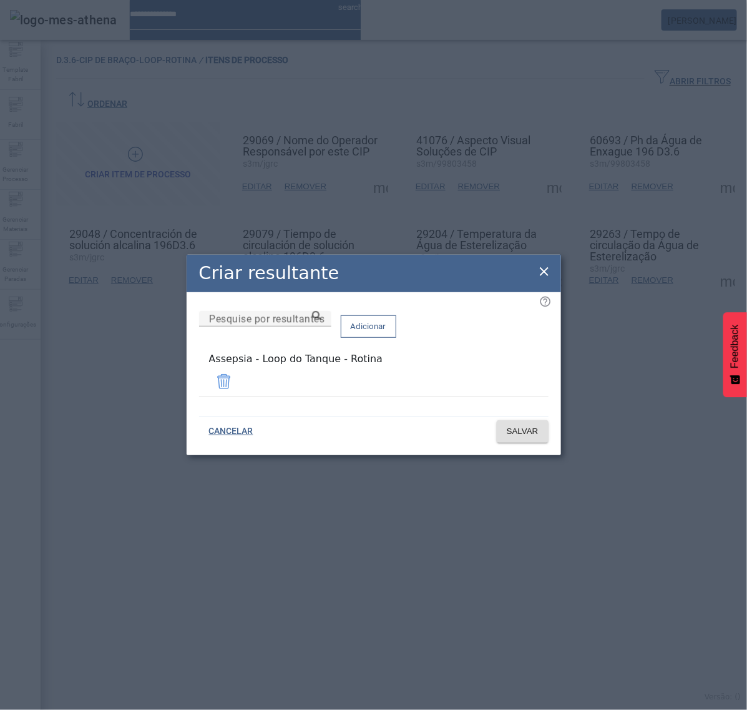
drag, startPoint x: 404, startPoint y: 372, endPoint x: 133, endPoint y: 391, distance: 271.6
click at [133, 391] on div "Criar resultante Pesquise por resultantes Adicionar Assepsia - Loop do Tanque -…" at bounding box center [373, 355] width 747 height 710
copy div "Assepsia - Loop do Tanque - Rotina"
click at [511, 429] on span "SALVAR" at bounding box center [523, 431] width 32 height 12
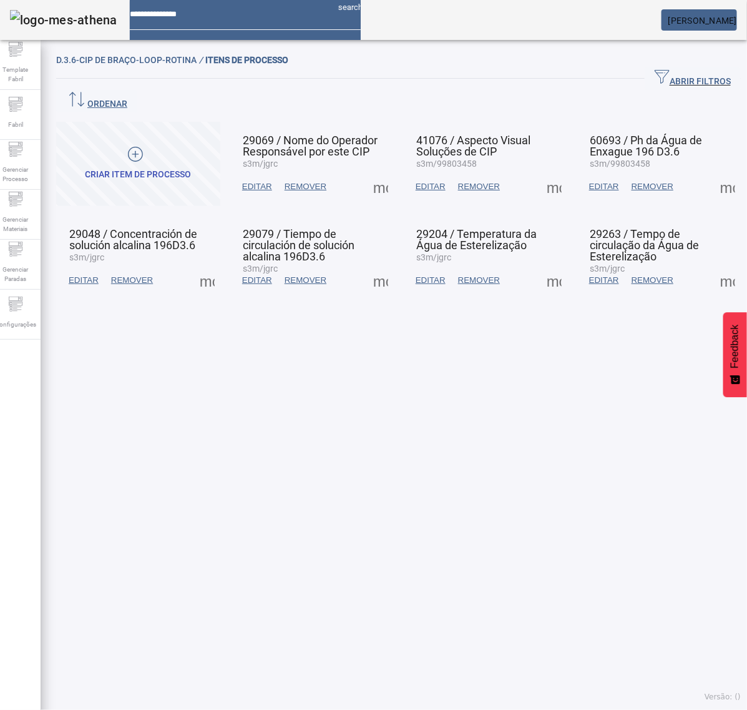
click at [205, 266] on span at bounding box center [207, 280] width 30 height 30
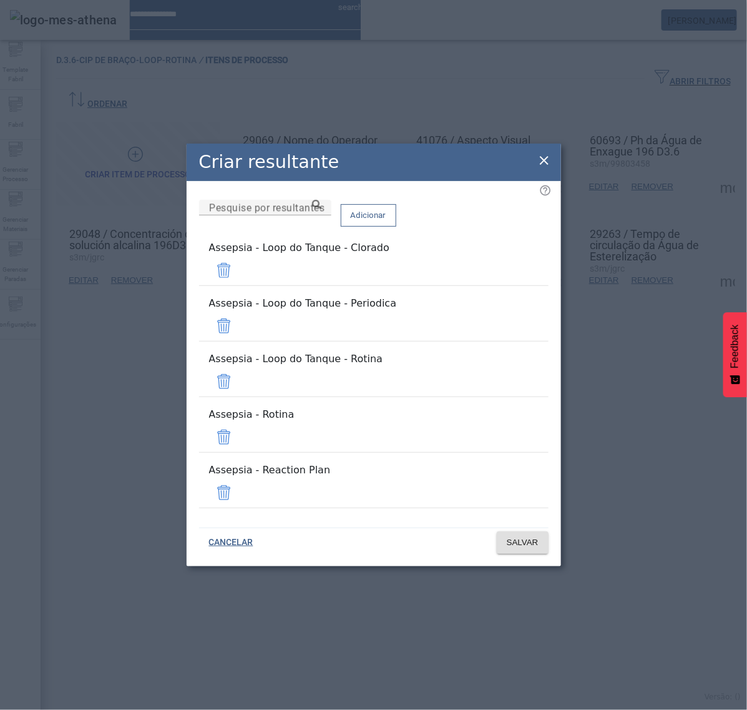
click at [239, 285] on span at bounding box center [224, 270] width 30 height 30
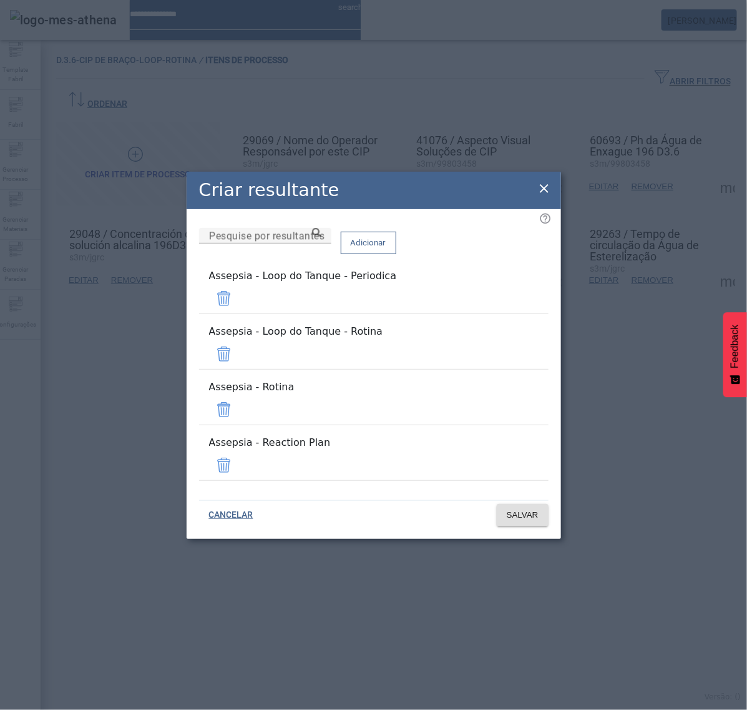
click at [239, 313] on span at bounding box center [224, 298] width 30 height 30
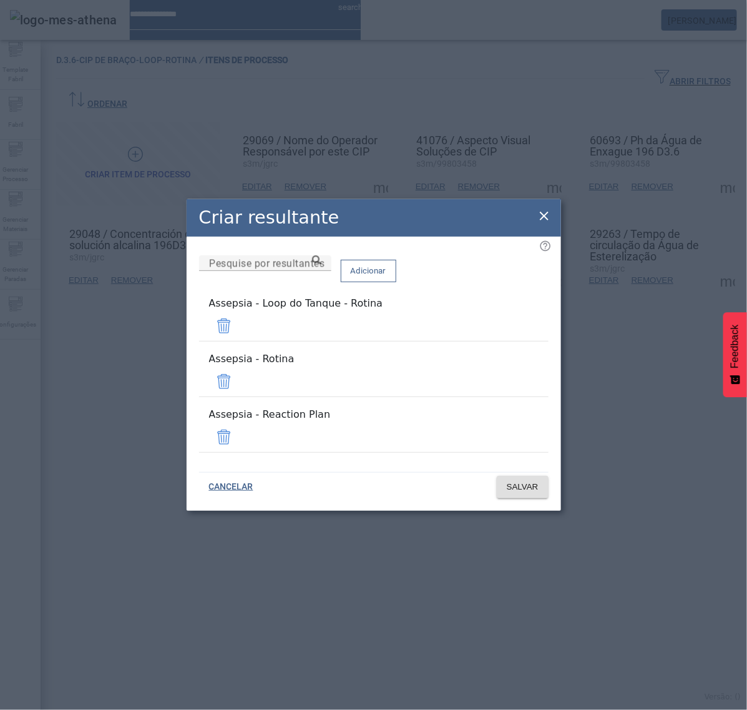
drag, startPoint x: 506, startPoint y: 381, endPoint x: 508, endPoint y: 391, distance: 9.5
click at [239, 381] on span at bounding box center [224, 381] width 30 height 30
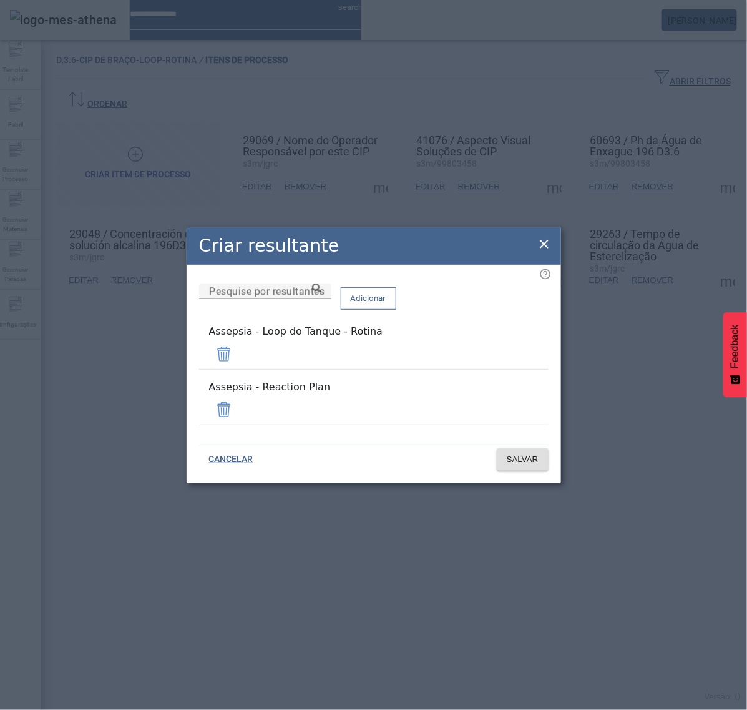
click at [239, 400] on span at bounding box center [224, 410] width 30 height 30
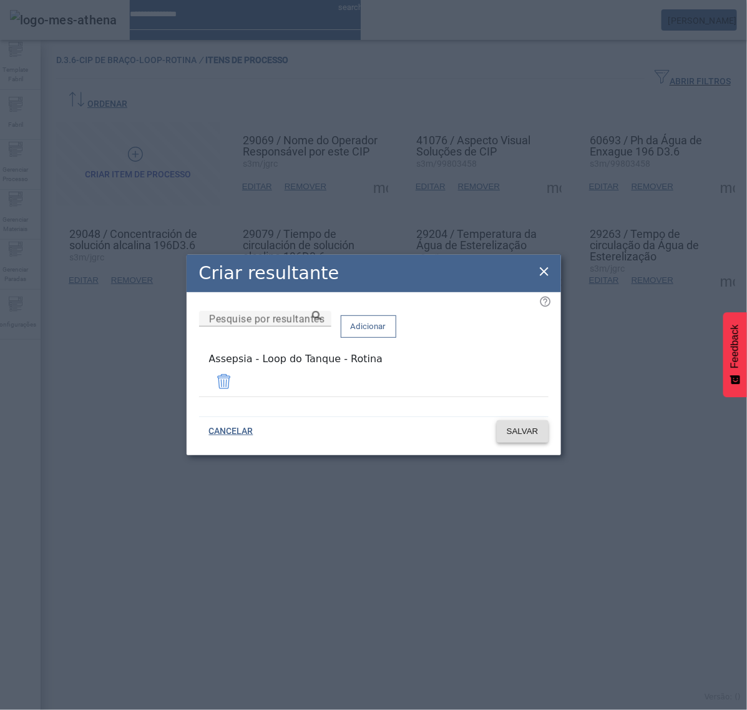
click at [526, 428] on span "SALVAR" at bounding box center [523, 431] width 32 height 12
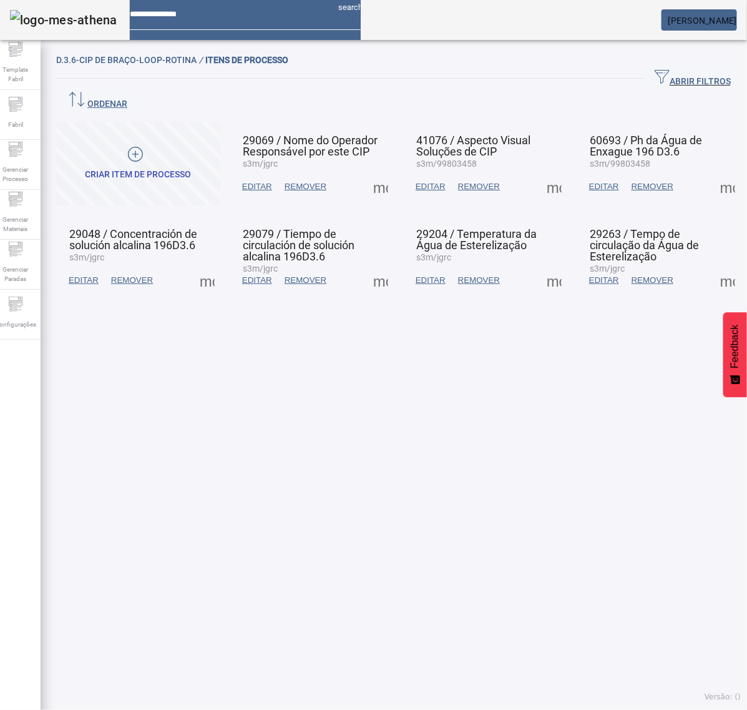
click at [376, 172] on span at bounding box center [381, 187] width 30 height 30
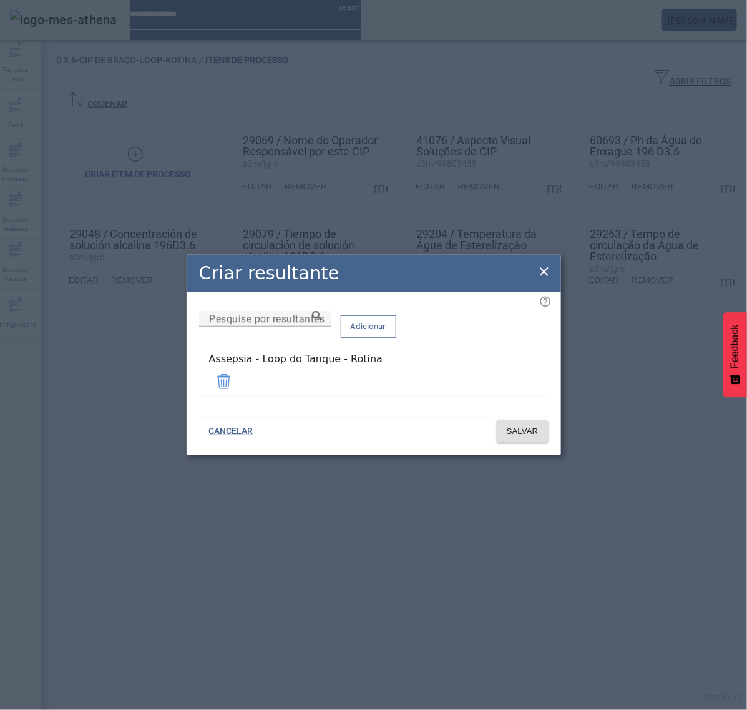
click at [544, 269] on icon at bounding box center [544, 271] width 15 height 15
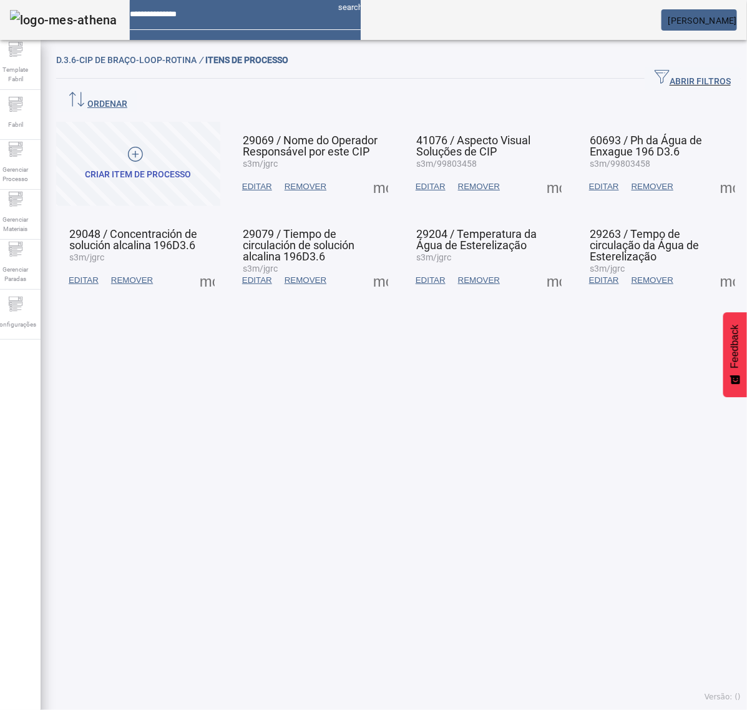
click at [370, 265] on span at bounding box center [381, 280] width 30 height 30
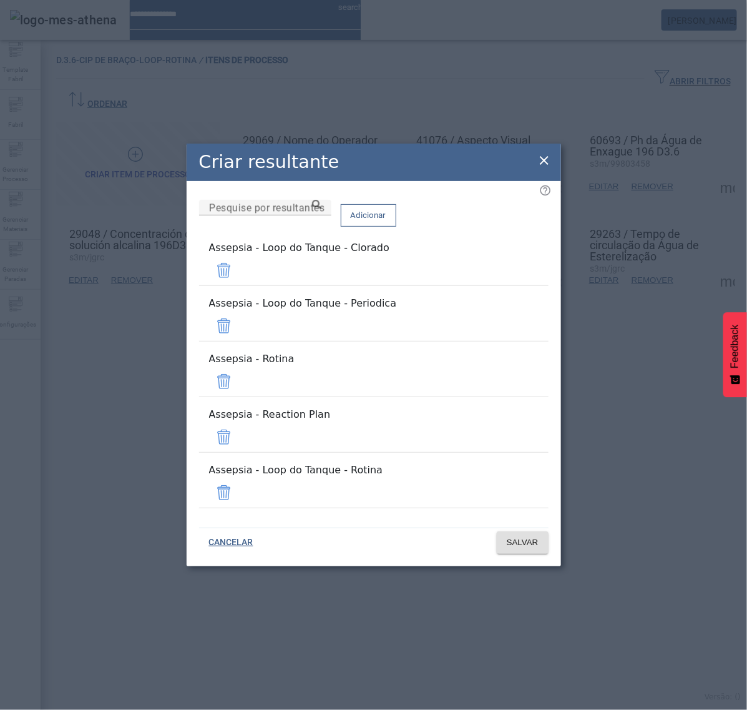
click at [239, 285] on span at bounding box center [224, 270] width 30 height 30
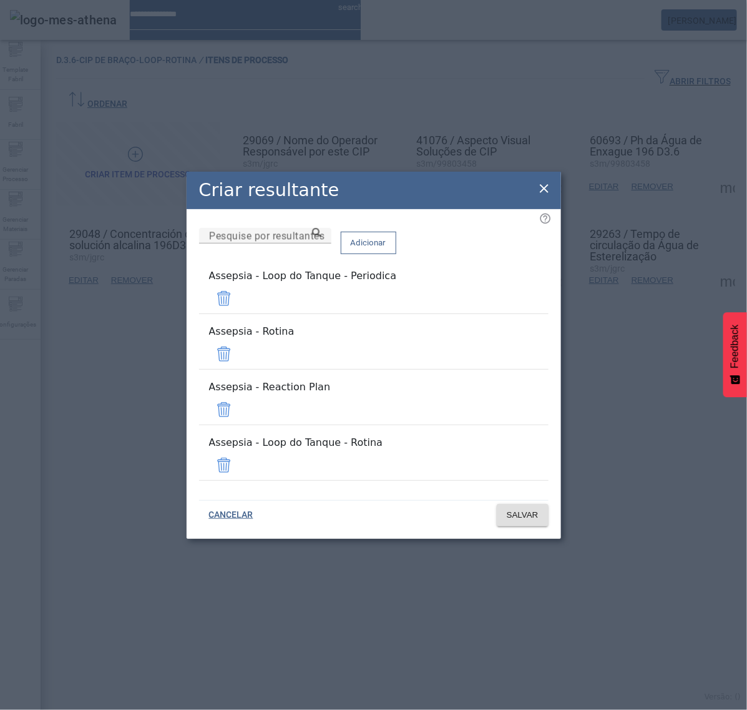
click at [239, 313] on span at bounding box center [224, 298] width 30 height 30
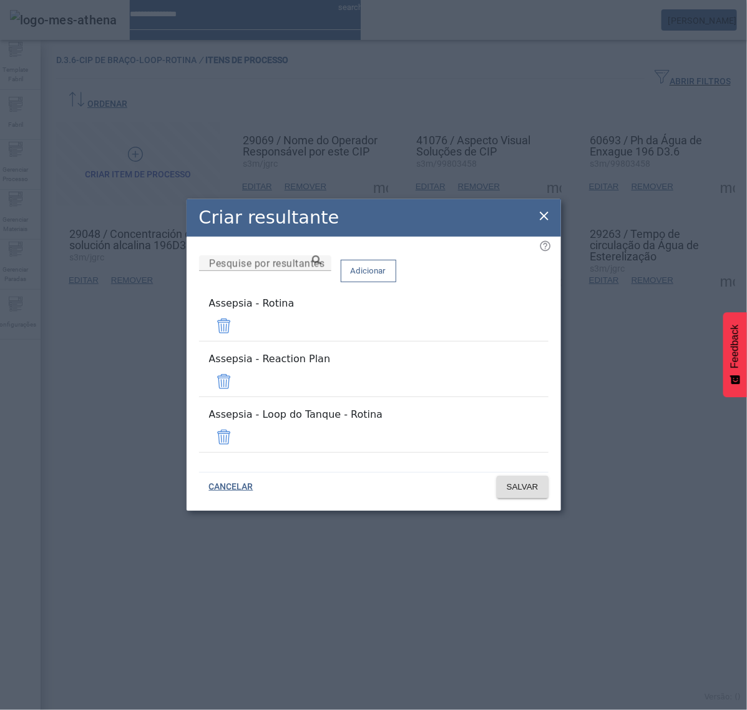
click at [239, 336] on span at bounding box center [224, 326] width 30 height 30
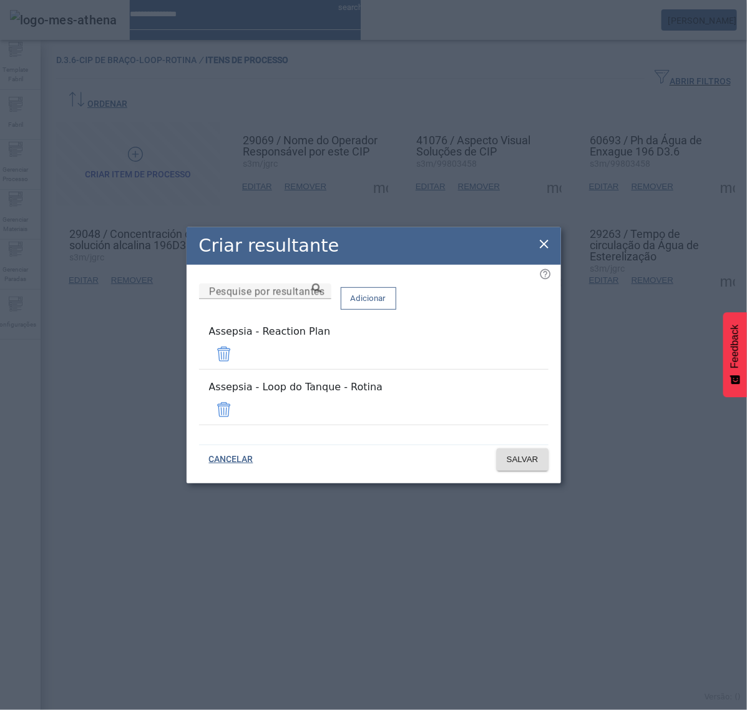
click at [239, 360] on span at bounding box center [224, 354] width 30 height 30
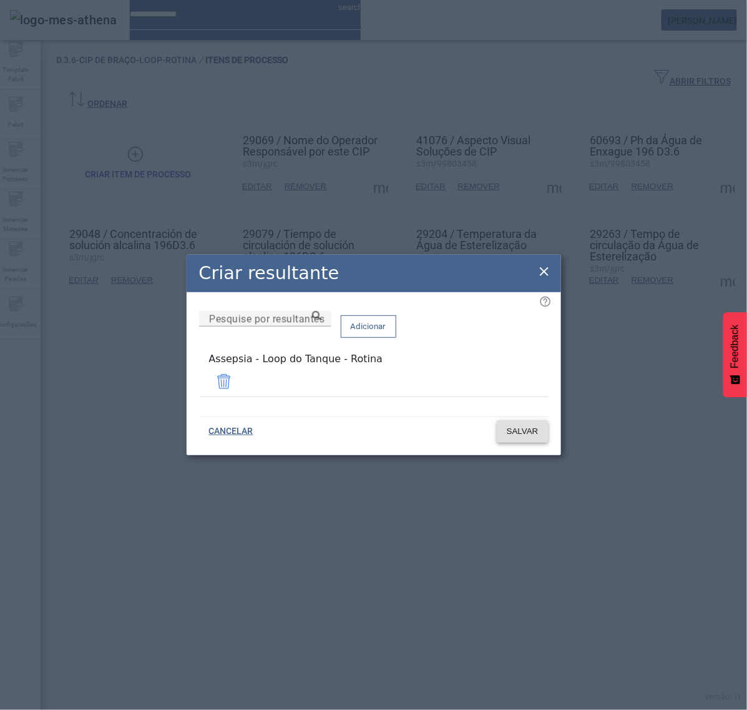
click at [522, 425] on span "SALVAR" at bounding box center [523, 431] width 32 height 12
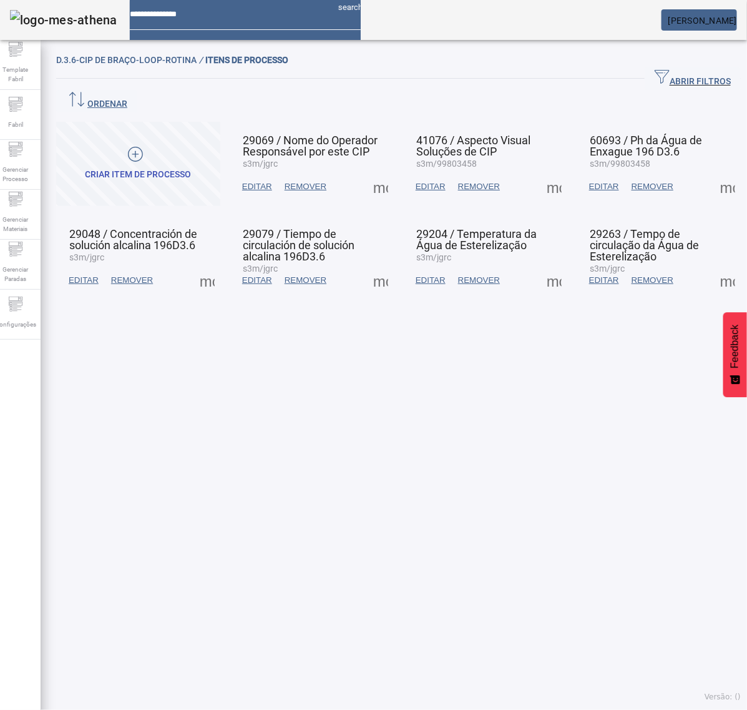
click at [366, 265] on span at bounding box center [381, 280] width 30 height 30
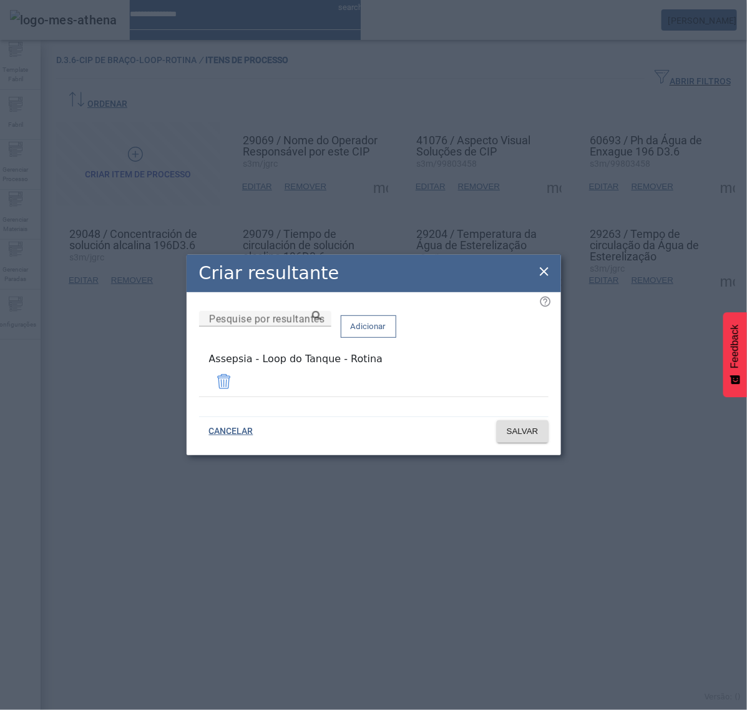
click at [537, 277] on icon at bounding box center [544, 271] width 15 height 15
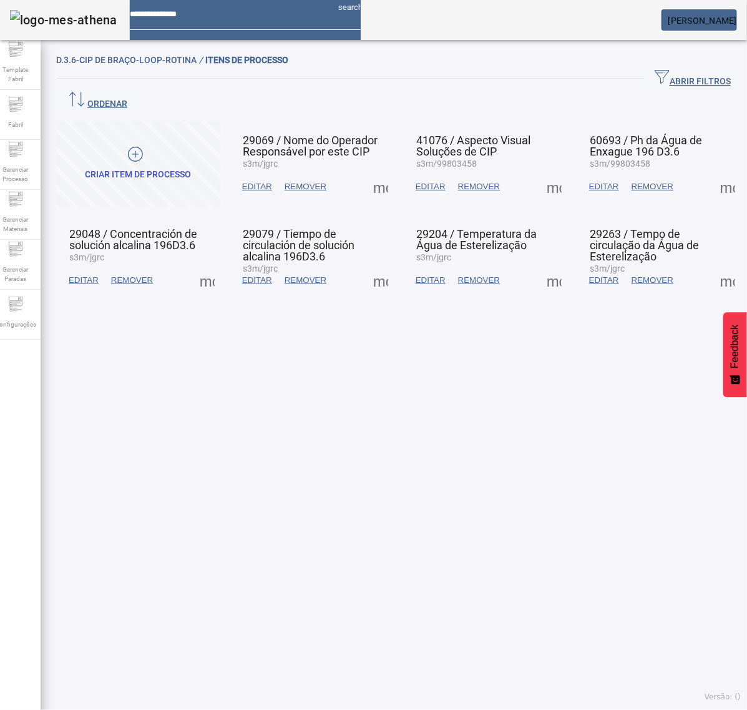
click at [542, 172] on span at bounding box center [554, 187] width 30 height 30
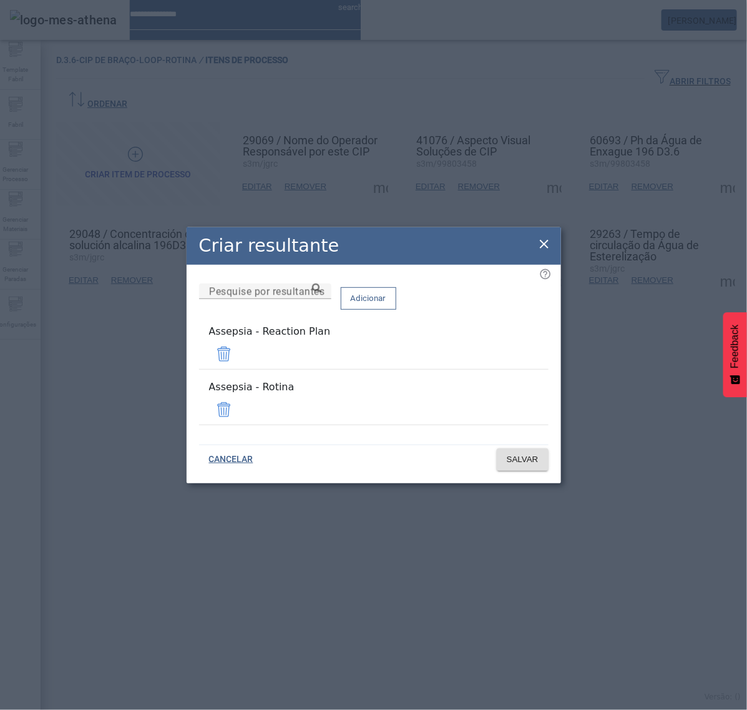
drag, startPoint x: 504, startPoint y: 403, endPoint x: 509, endPoint y: 390, distance: 14.0
click at [239, 403] on span at bounding box center [224, 410] width 30 height 30
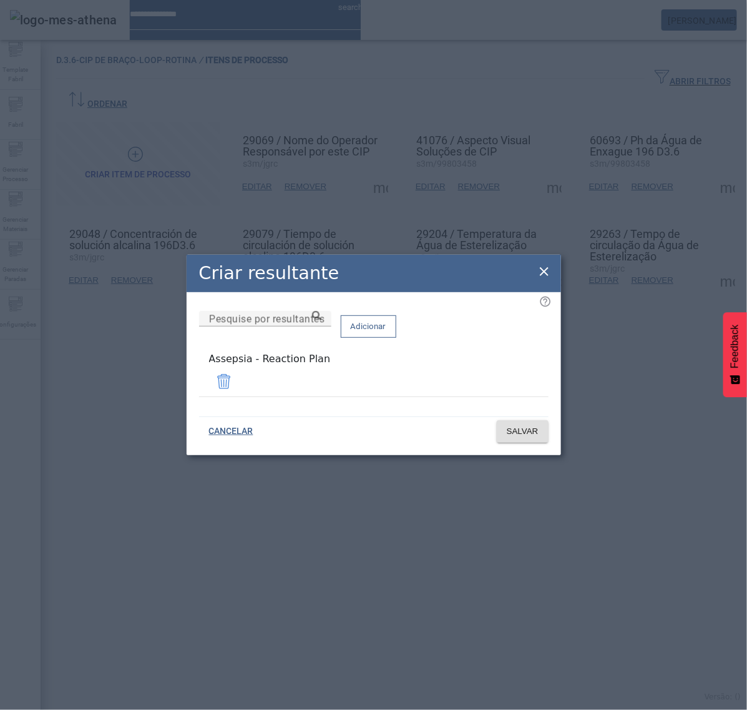
click at [239, 373] on span at bounding box center [224, 381] width 30 height 30
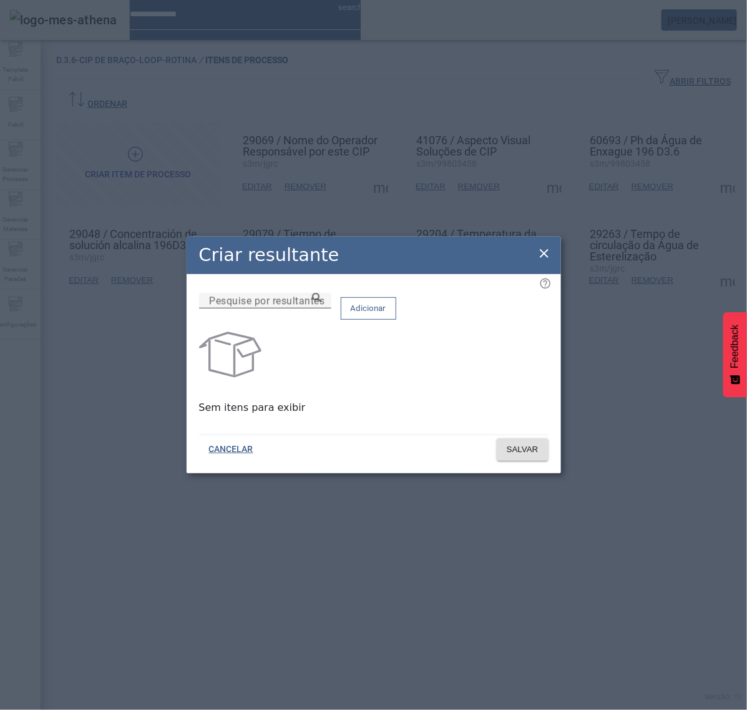
click at [321, 308] on input "Pesquise por resultantes" at bounding box center [265, 300] width 112 height 15
paste input "**********"
click at [321, 302] on icon at bounding box center [316, 297] width 9 height 9
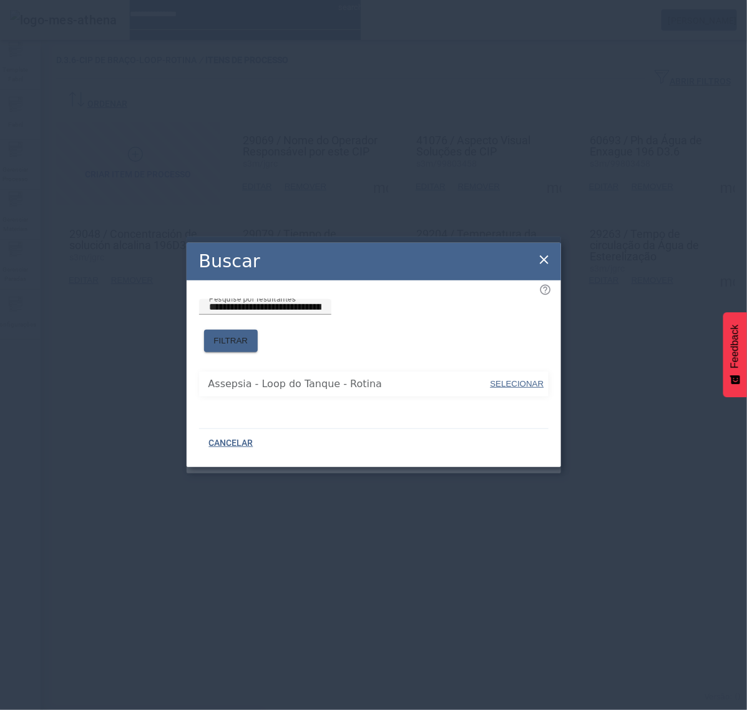
drag, startPoint x: 503, startPoint y: 376, endPoint x: 506, endPoint y: 350, distance: 26.3
click at [504, 379] on span "SELECIONAR" at bounding box center [518, 383] width 54 height 9
type input "**********"
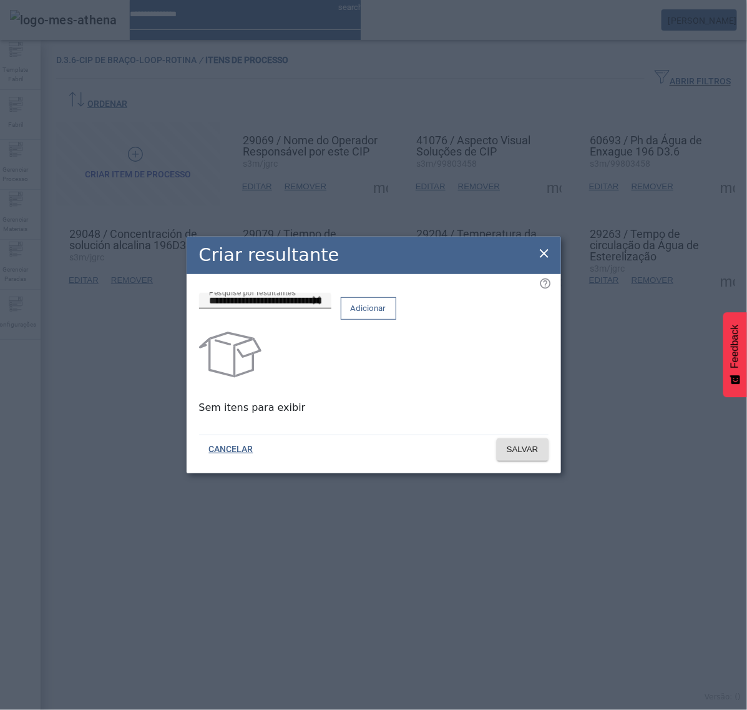
click at [386, 315] on span "Adicionar" at bounding box center [369, 308] width 36 height 12
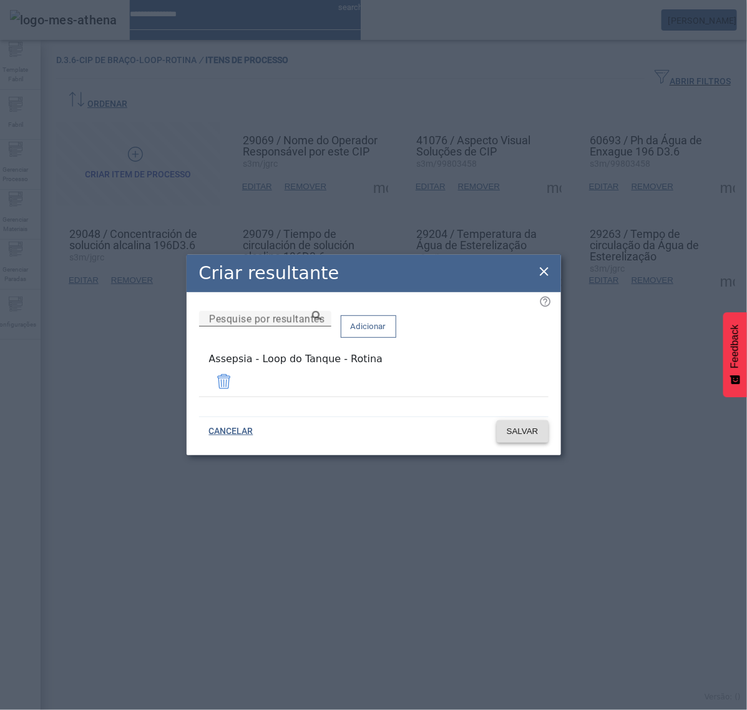
click at [525, 435] on span at bounding box center [523, 431] width 52 height 30
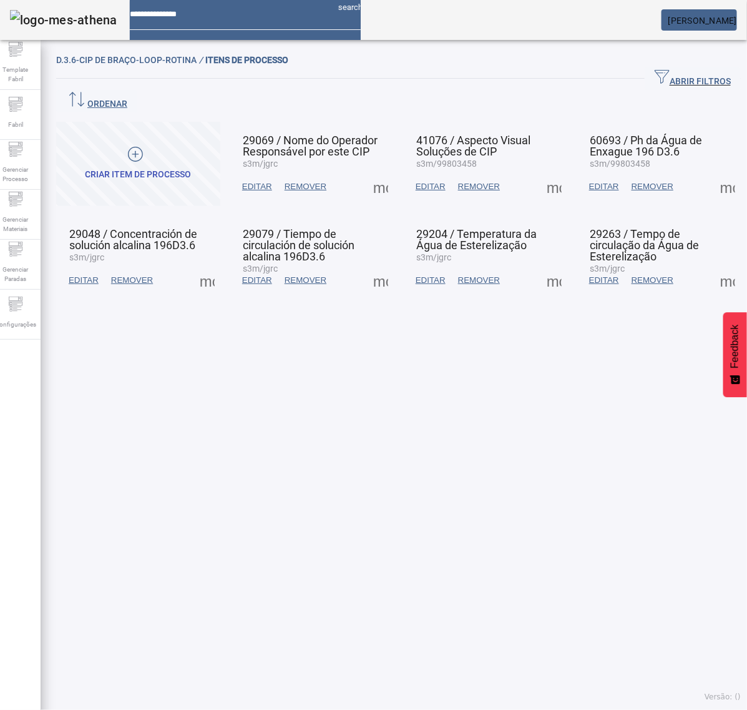
click at [539, 172] on span at bounding box center [554, 187] width 30 height 30
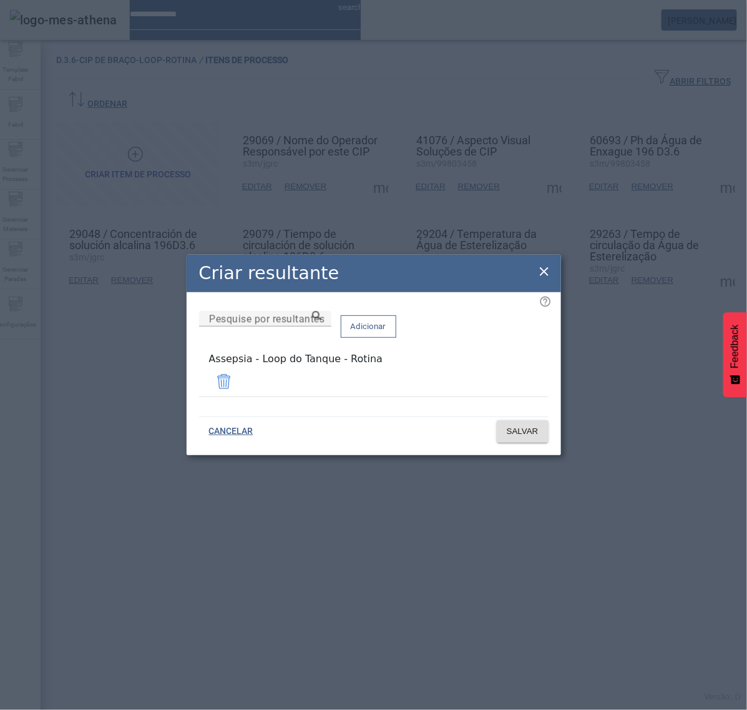
click at [546, 270] on icon at bounding box center [544, 271] width 15 height 15
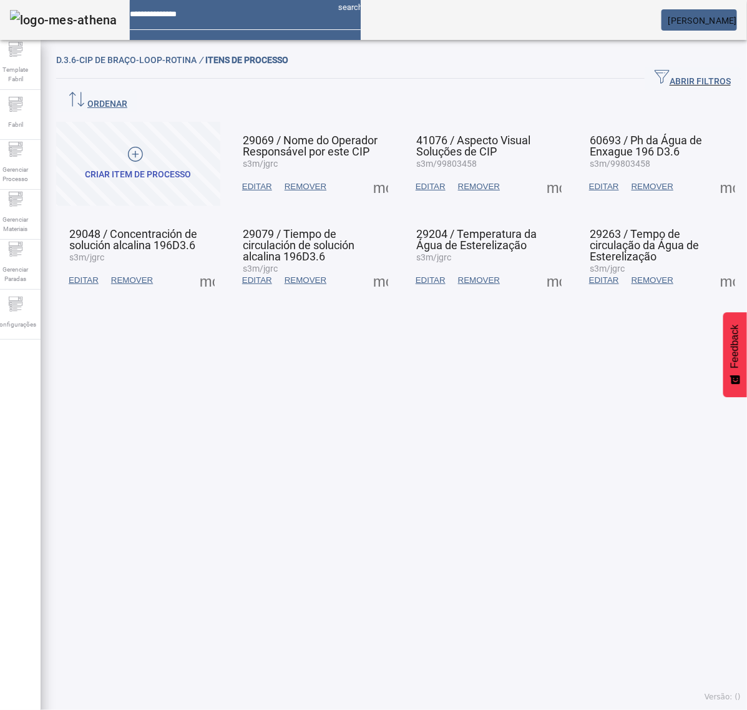
click at [548, 265] on span at bounding box center [554, 280] width 30 height 30
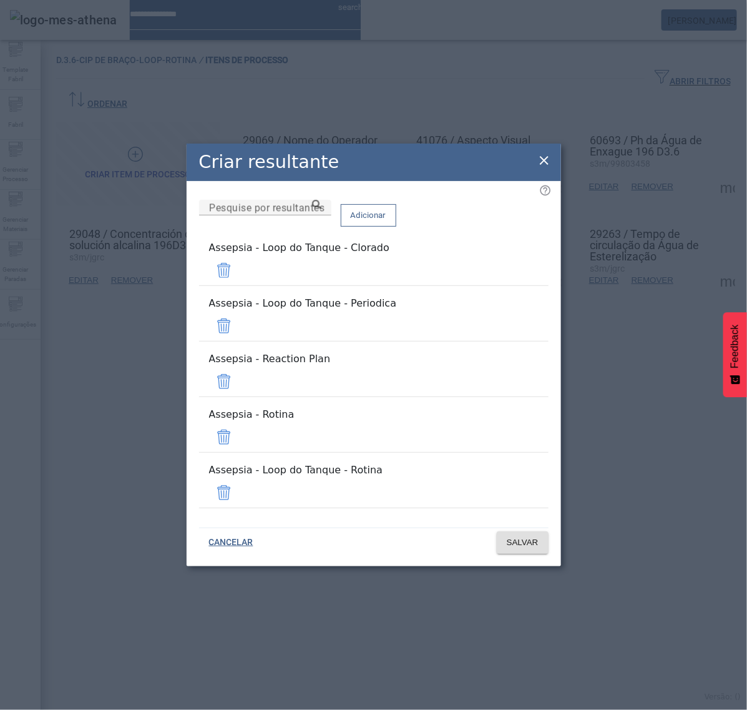
click at [239, 285] on span at bounding box center [224, 270] width 30 height 30
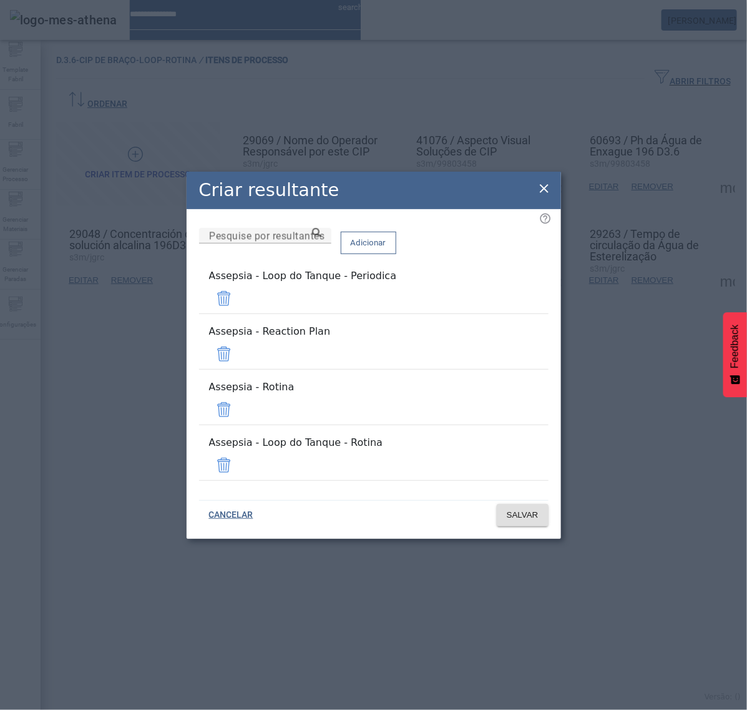
click at [239, 313] on span at bounding box center [224, 298] width 30 height 30
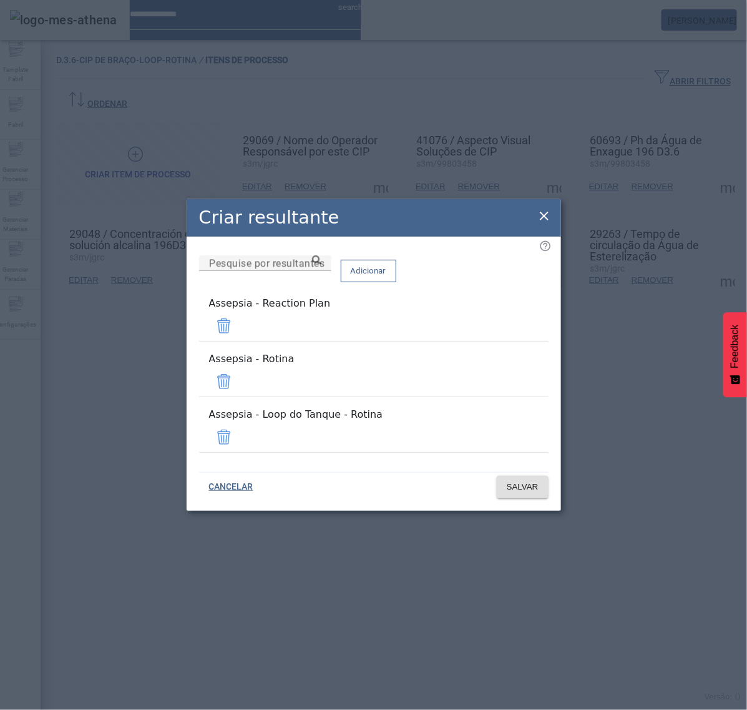
click at [239, 340] on span at bounding box center [224, 326] width 30 height 30
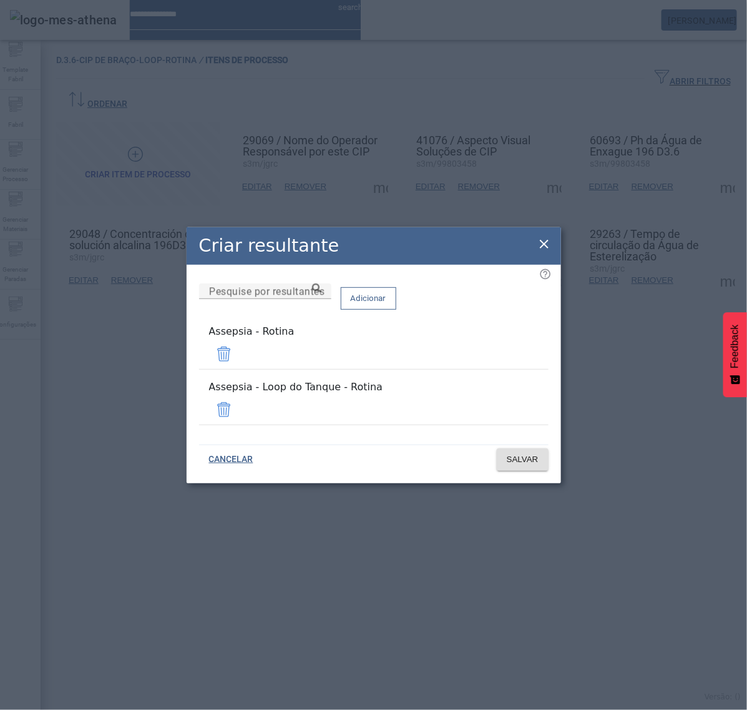
click at [239, 363] on span at bounding box center [224, 354] width 30 height 30
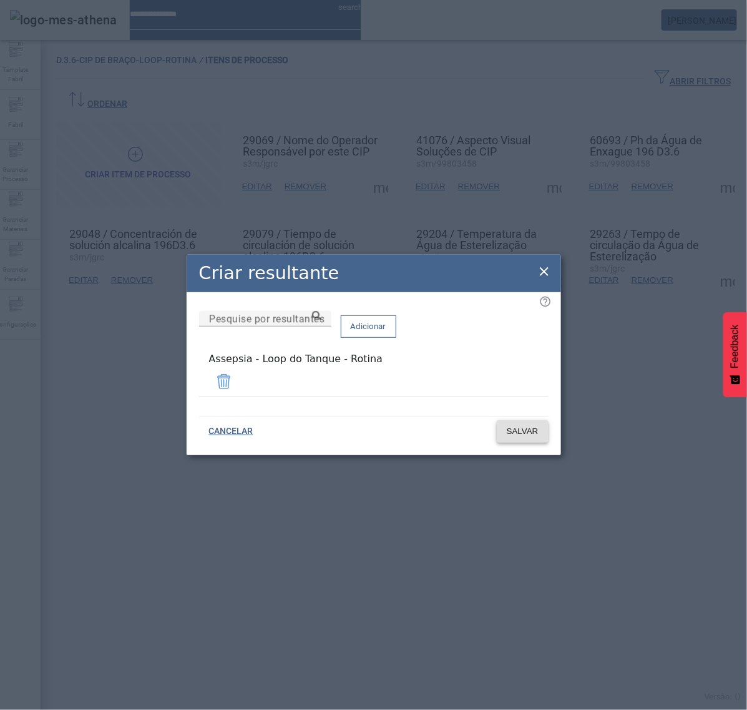
click at [527, 425] on span "SALVAR" at bounding box center [523, 431] width 32 height 12
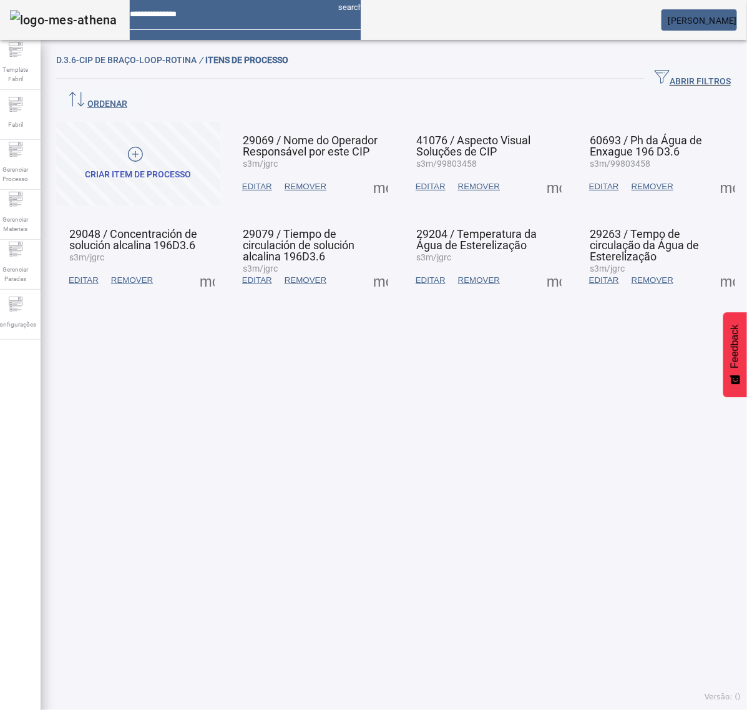
click at [544, 265] on span at bounding box center [554, 280] width 30 height 30
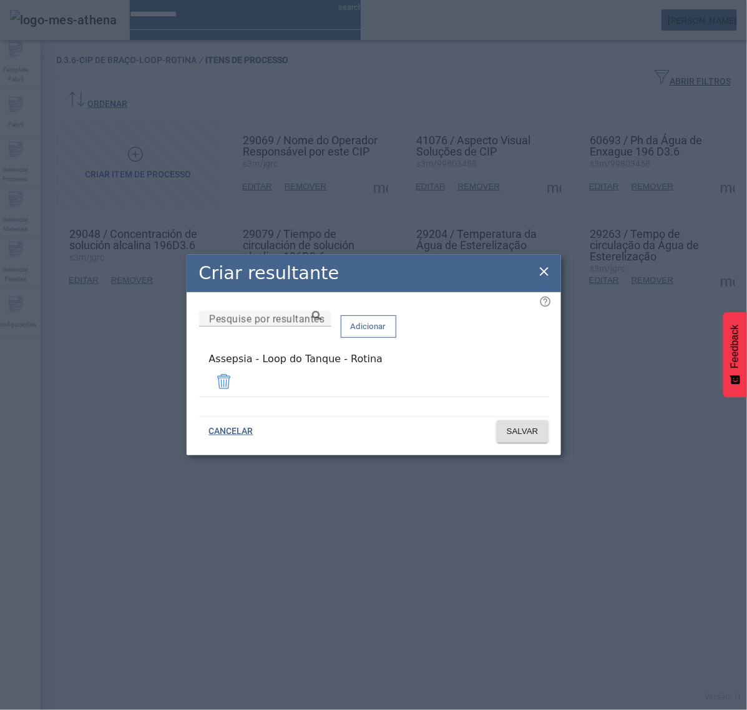
click at [548, 277] on icon at bounding box center [544, 271] width 15 height 15
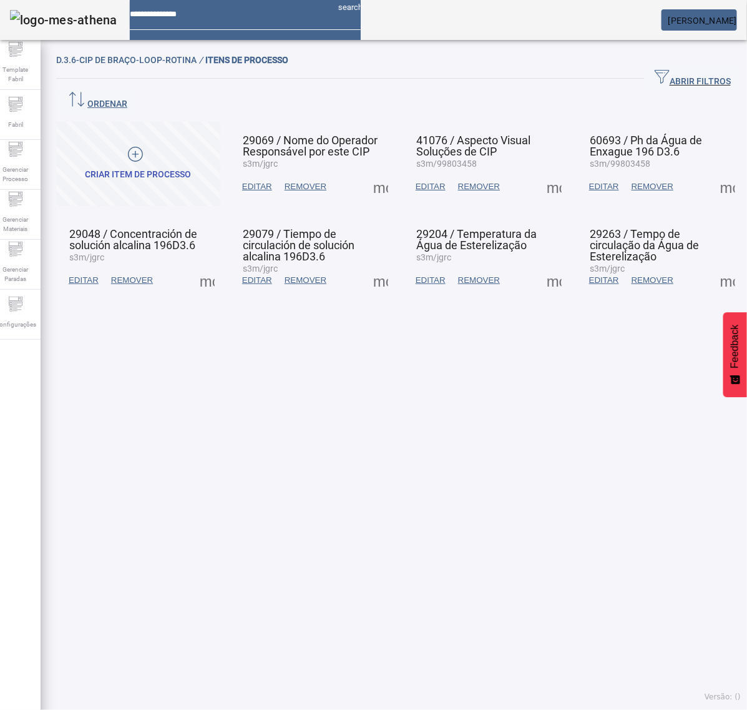
click at [714, 172] on span at bounding box center [728, 187] width 30 height 30
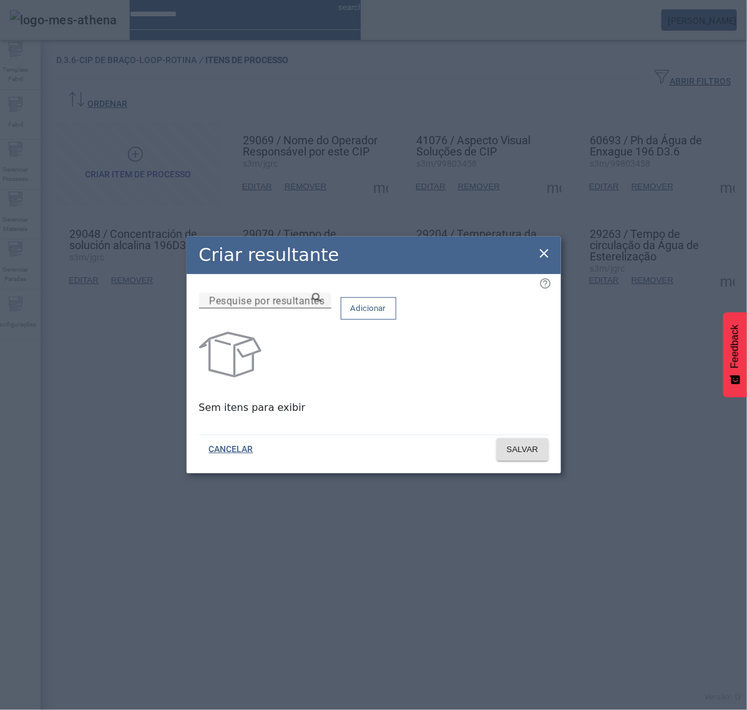
click at [321, 308] on input "Pesquise por resultantes" at bounding box center [265, 300] width 112 height 15
paste input "**********"
click at [321, 302] on icon at bounding box center [316, 297] width 9 height 9
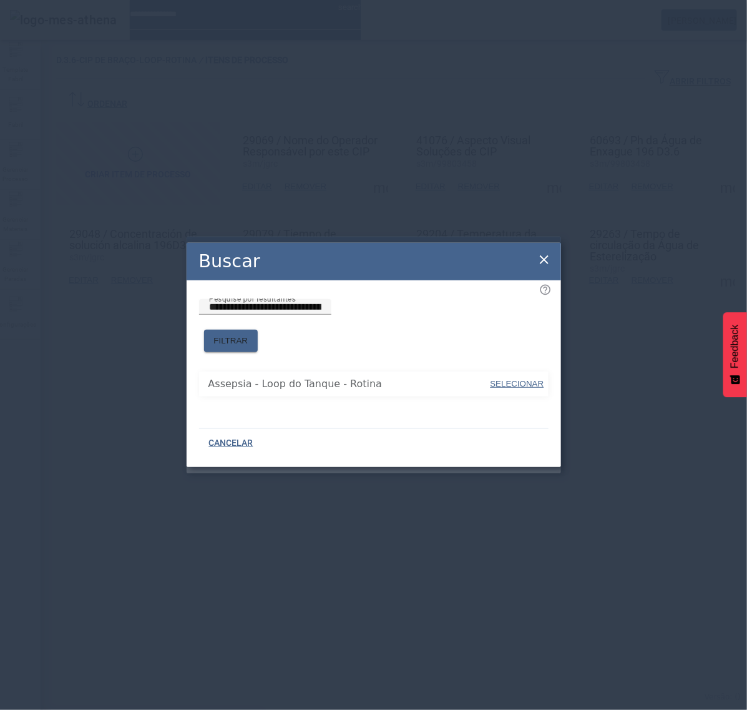
drag, startPoint x: 503, startPoint y: 378, endPoint x: 507, endPoint y: 364, distance: 15.0
click at [504, 379] on span "SELECIONAR" at bounding box center [518, 383] width 54 height 9
type input "**********"
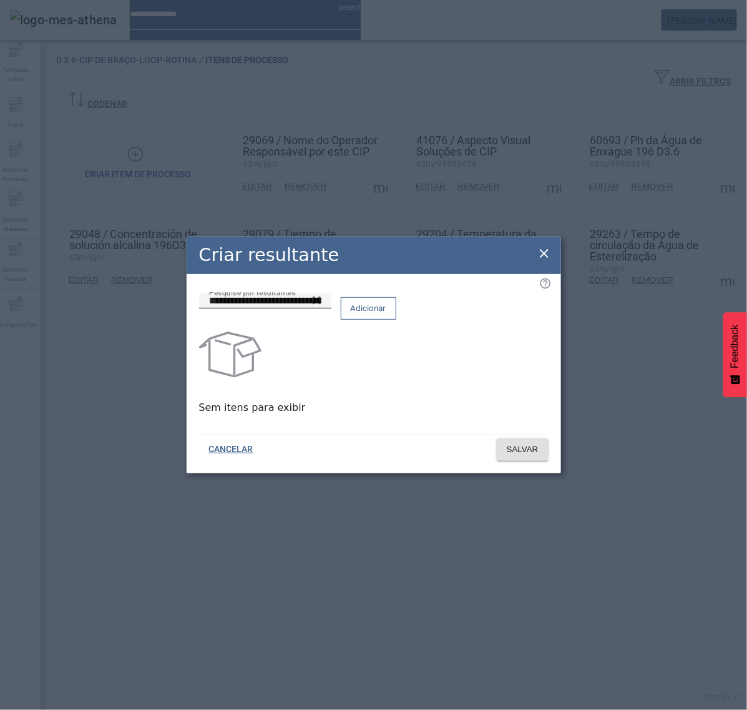
click at [386, 315] on span "Adicionar" at bounding box center [369, 308] width 36 height 12
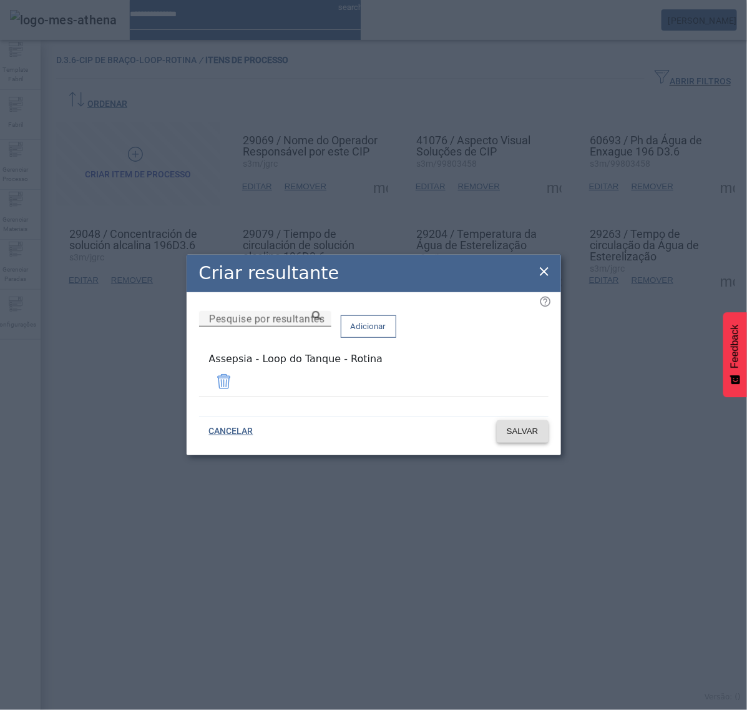
click at [522, 429] on span "SALVAR" at bounding box center [523, 431] width 32 height 12
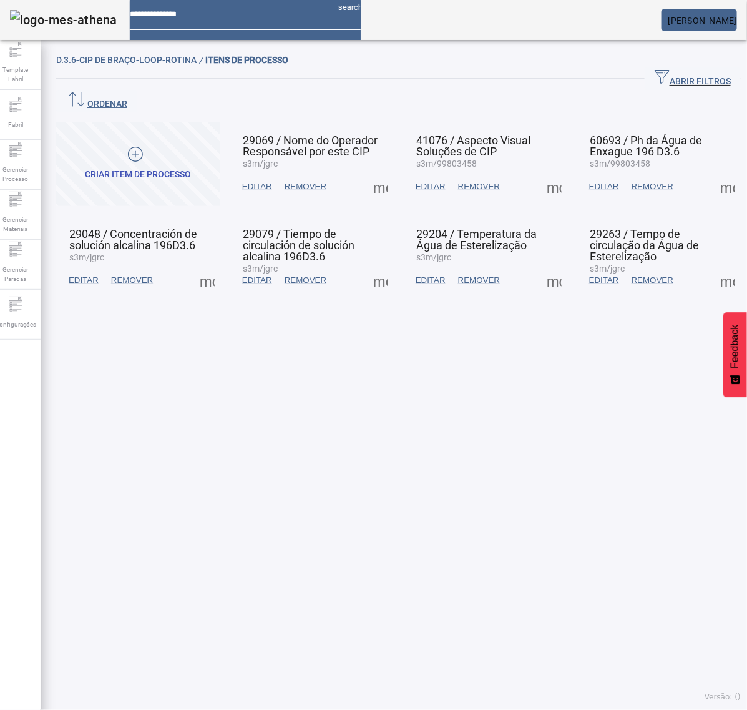
click at [713, 265] on span at bounding box center [728, 280] width 30 height 30
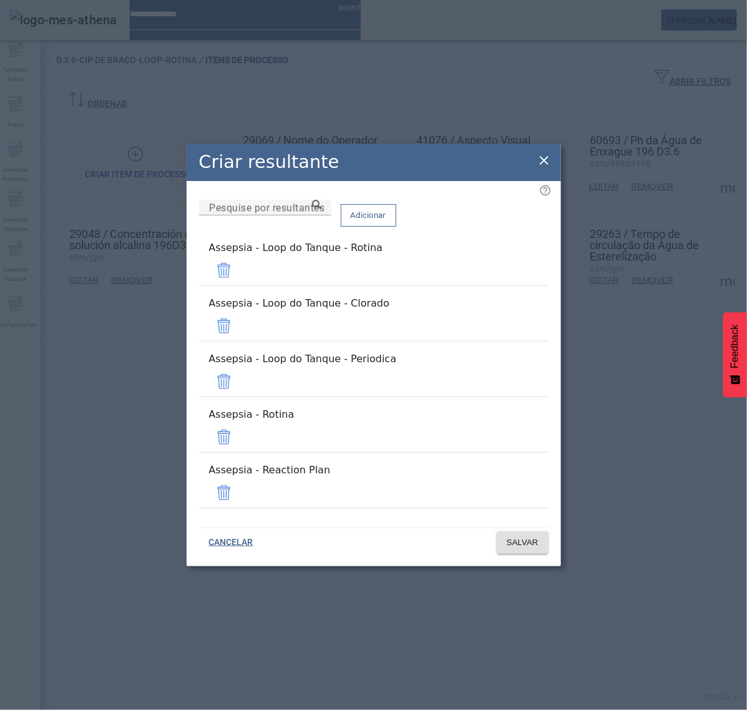
click at [239, 341] on span at bounding box center [224, 326] width 30 height 30
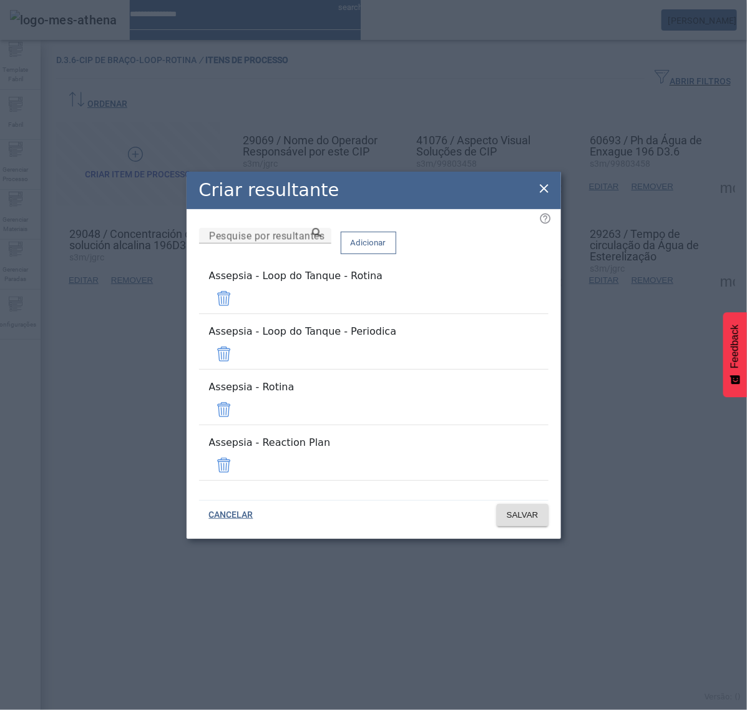
drag, startPoint x: 512, startPoint y: 361, endPoint x: 511, endPoint y: 373, distance: 11.9
click at [239, 362] on span at bounding box center [224, 354] width 30 height 30
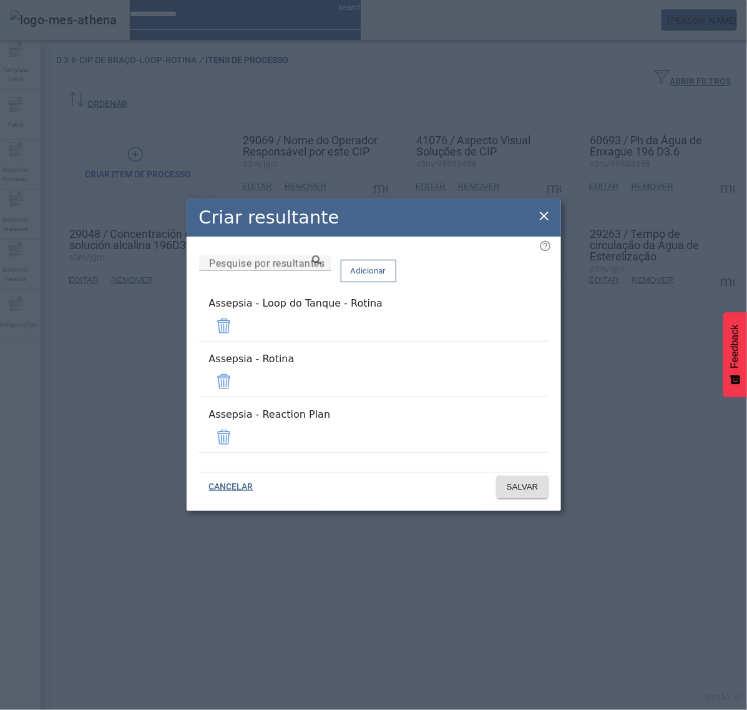
click at [239, 385] on span at bounding box center [224, 381] width 30 height 30
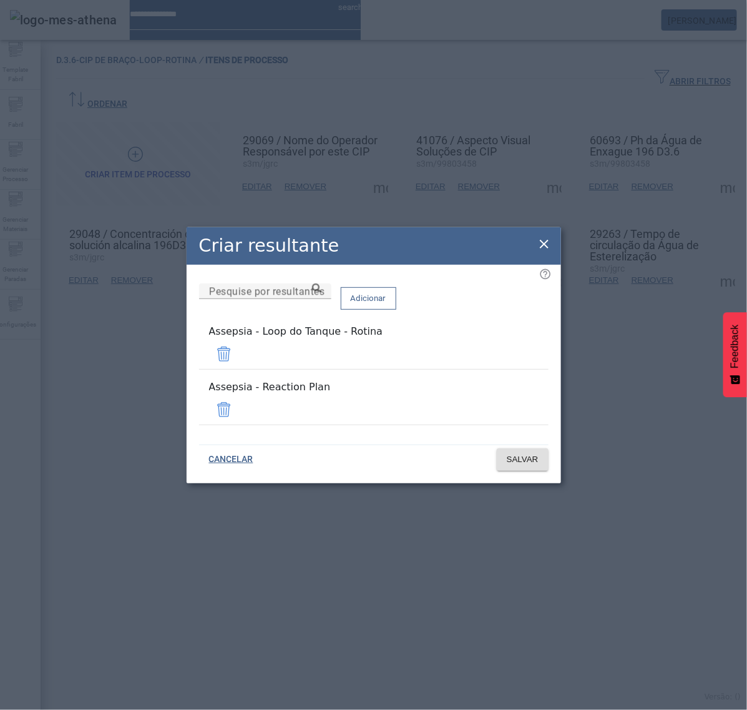
click at [239, 410] on span at bounding box center [224, 410] width 30 height 30
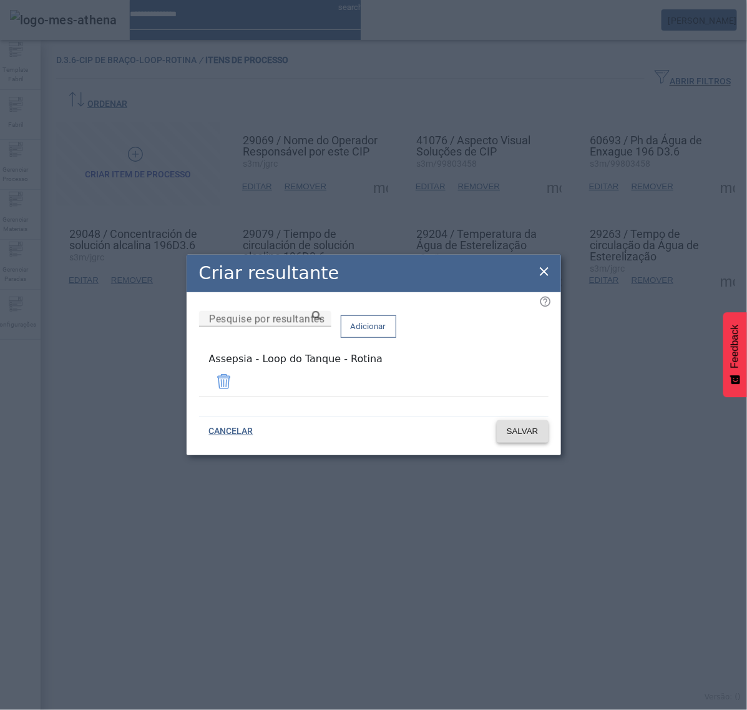
click at [512, 434] on span "SALVAR" at bounding box center [523, 431] width 32 height 12
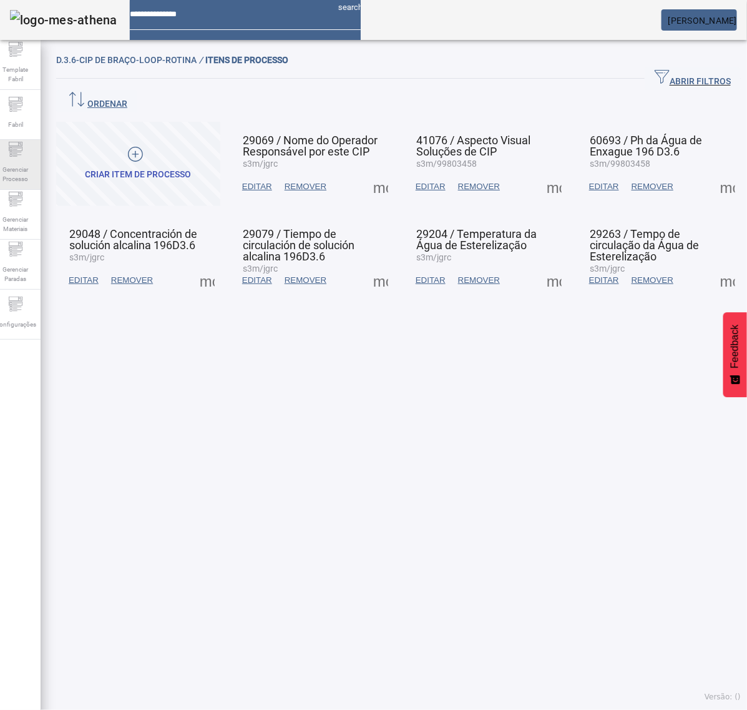
click at [23, 151] on icon at bounding box center [15, 149] width 15 height 15
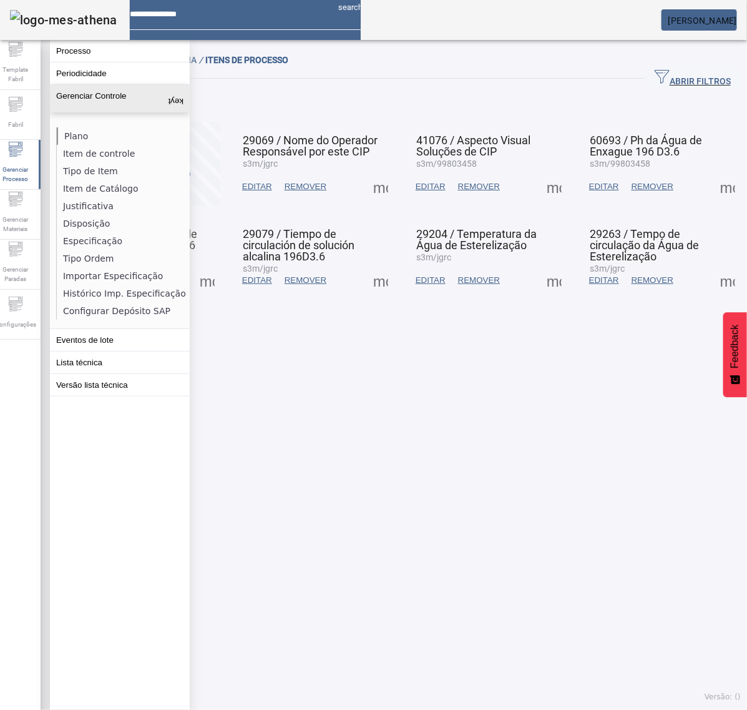
click at [76, 133] on li "Plano" at bounding box center [123, 135] width 132 height 17
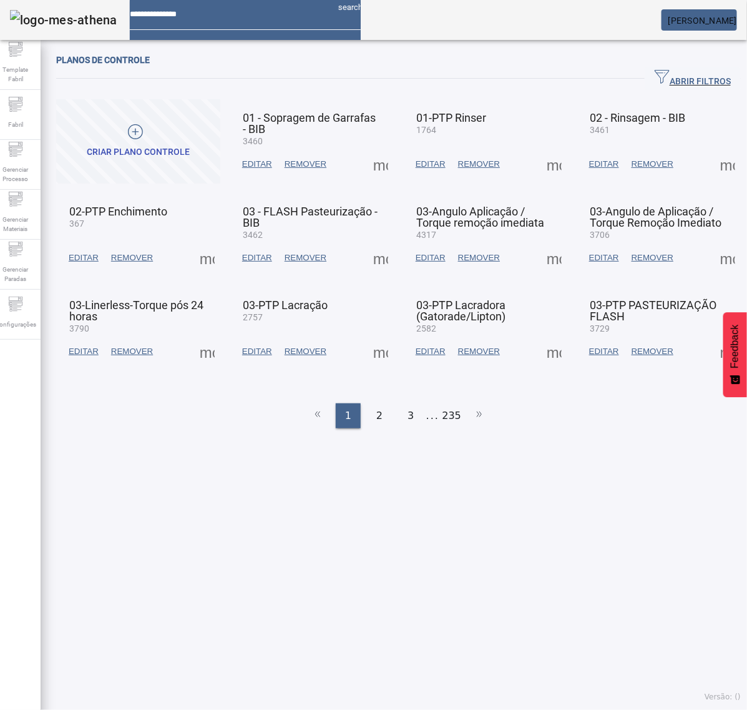
click at [691, 76] on span "ABRIR FILTROS" at bounding box center [693, 78] width 76 height 19
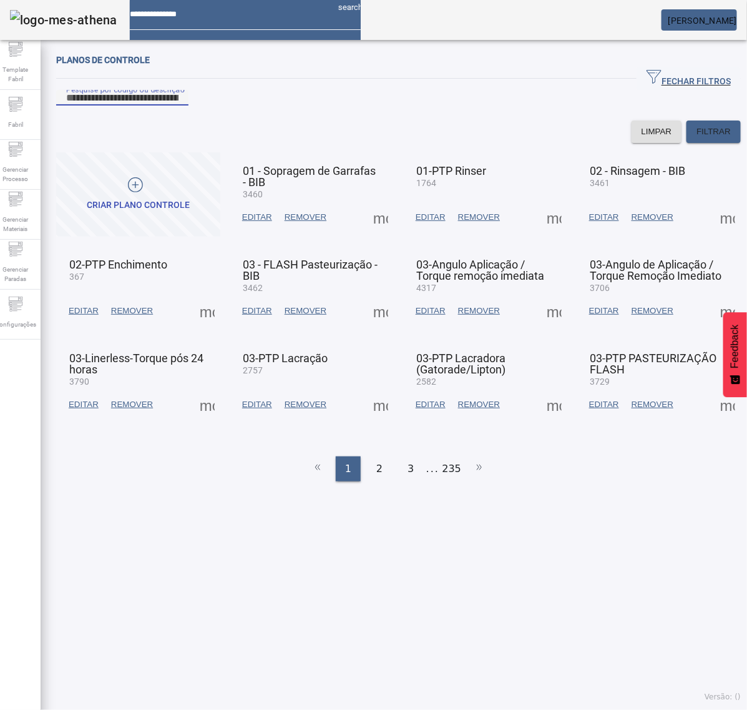
click at [153, 105] on input "Pesquise por código ou descrição" at bounding box center [122, 98] width 112 height 15
type input "****"
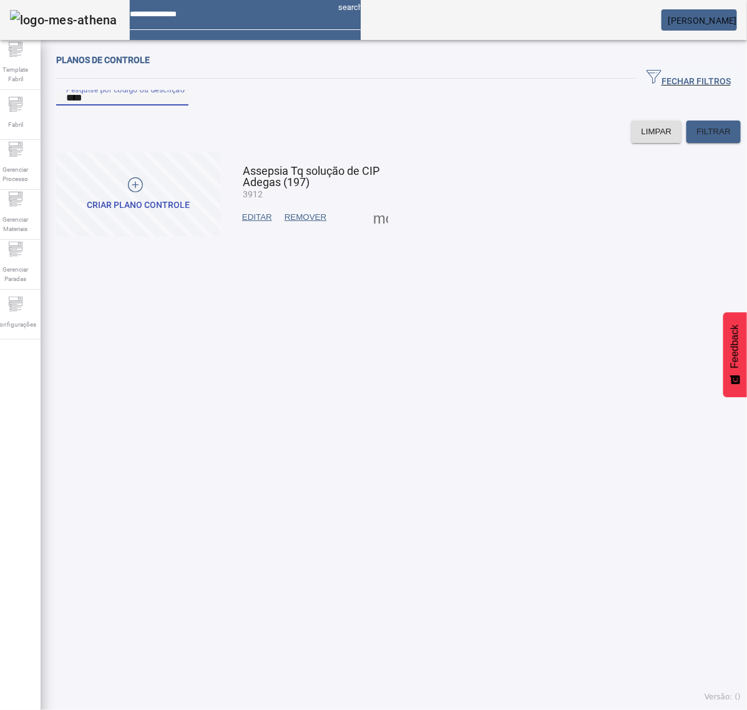
click at [250, 223] on span "EDITAR" at bounding box center [257, 217] width 30 height 12
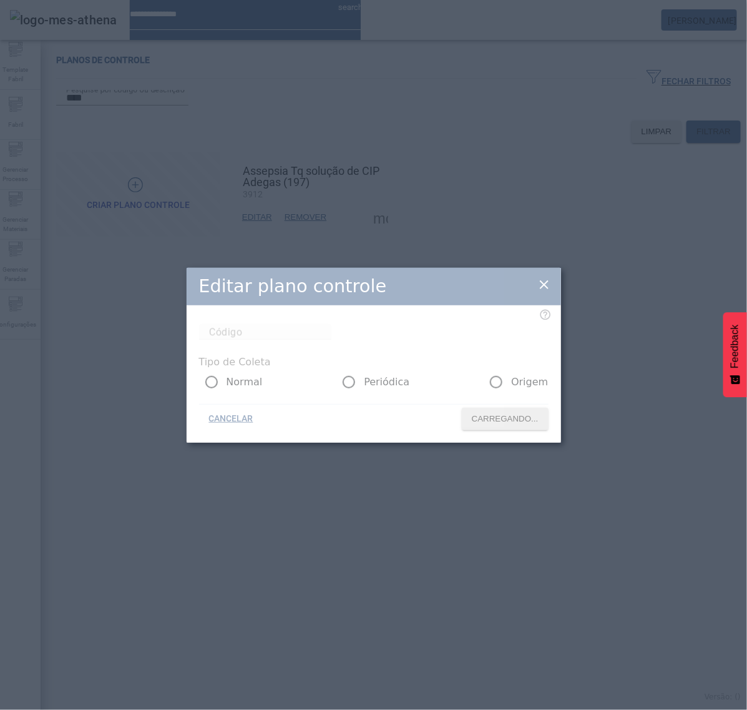
type input "****"
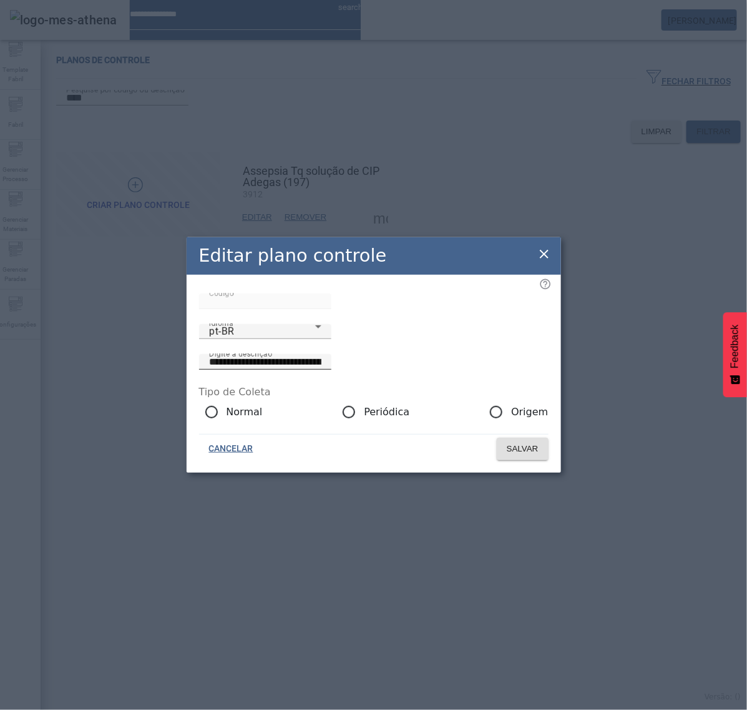
click at [321, 355] on input "**********" at bounding box center [265, 362] width 112 height 15
paste input
click at [263, 339] on div "pt-BR" at bounding box center [262, 331] width 106 height 15
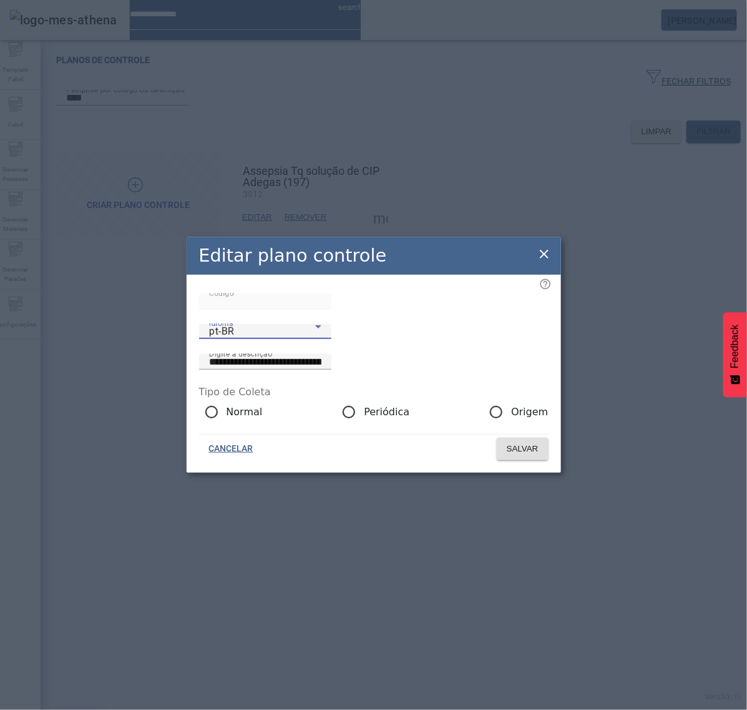
click at [321, 356] on input "**********" at bounding box center [265, 362] width 112 height 15
paste input
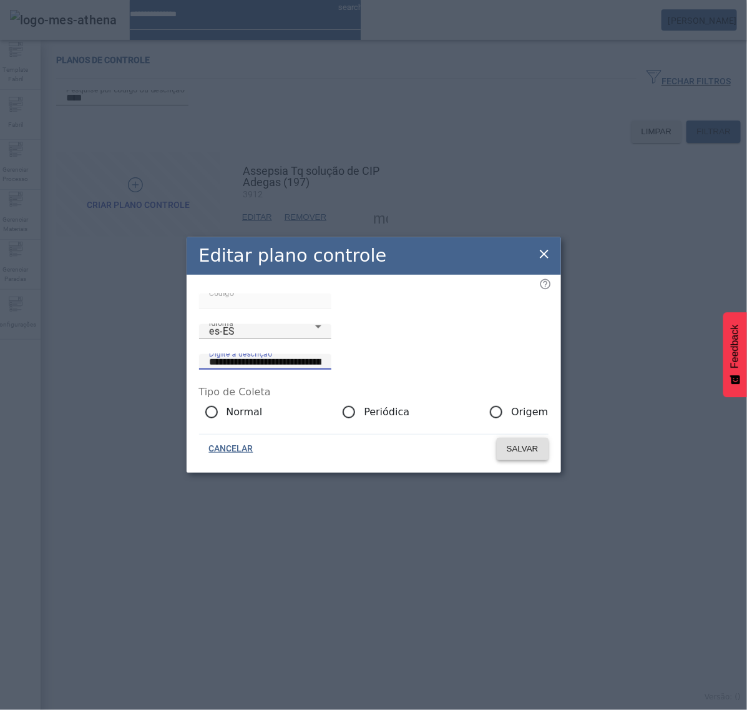
type input "**********"
click at [514, 455] on span "SALVAR" at bounding box center [523, 449] width 32 height 12
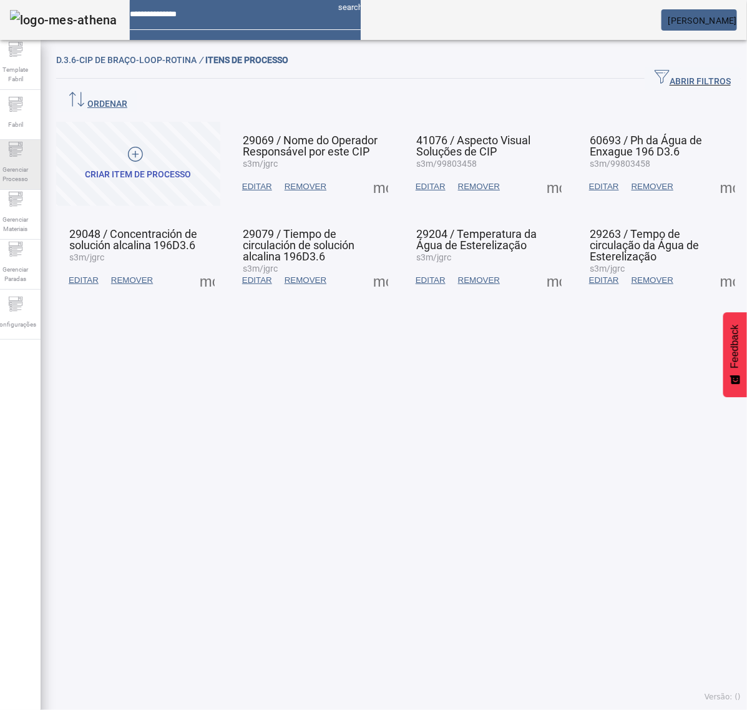
click at [29, 161] on span "Gerenciar Processo" at bounding box center [15, 174] width 37 height 26
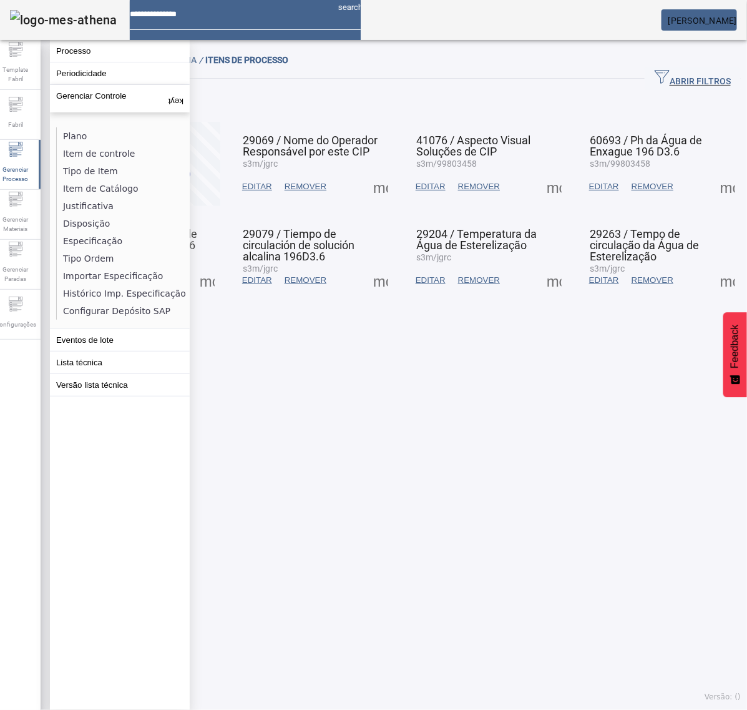
click at [87, 57] on button "Processo" at bounding box center [120, 51] width 140 height 22
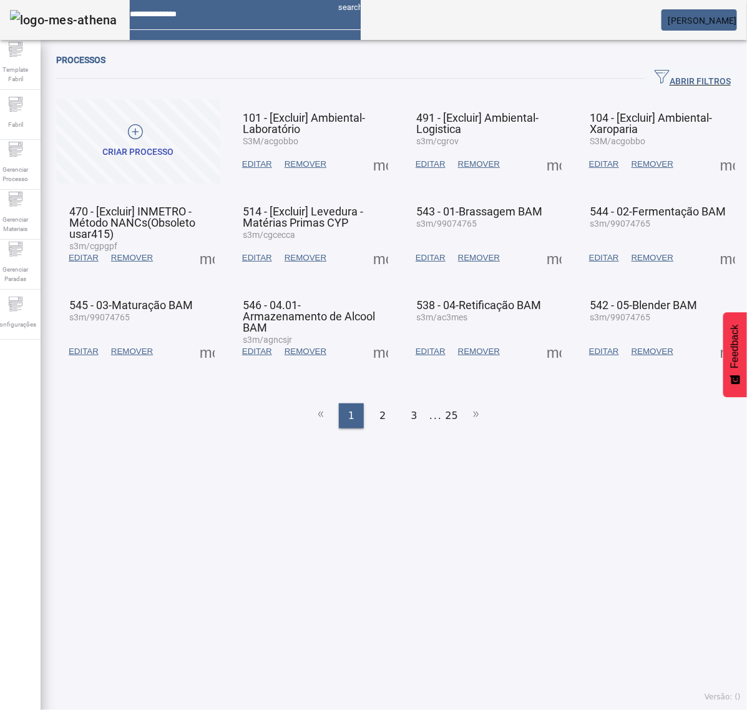
drag, startPoint x: 694, startPoint y: 78, endPoint x: 567, endPoint y: 79, distance: 127.4
click at [690, 78] on span "ABRIR FILTROS" at bounding box center [693, 78] width 76 height 19
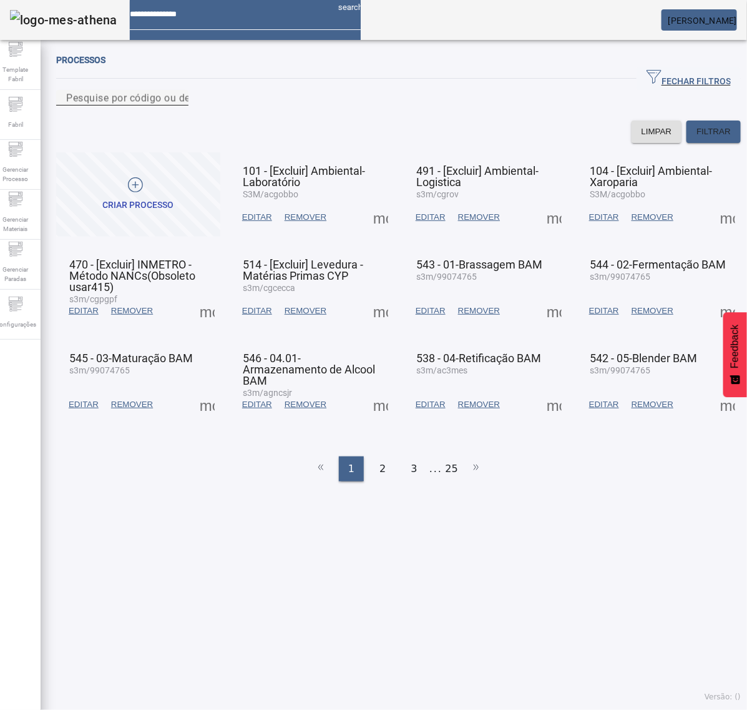
drag, startPoint x: 292, startPoint y: 114, endPoint x: 306, endPoint y: 117, distance: 14.7
click at [179, 105] on input "Pesquise por código ou descrição" at bounding box center [122, 98] width 112 height 15
type input "***"
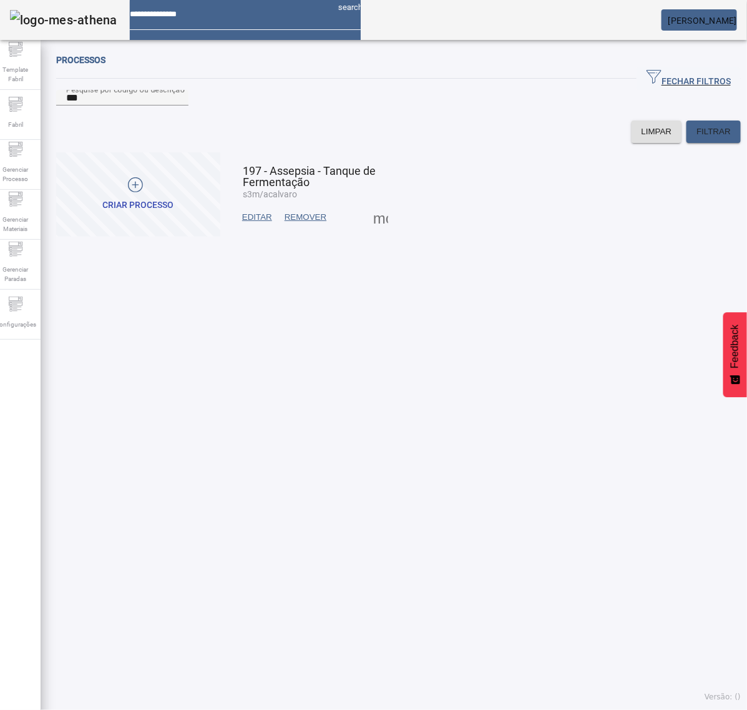
click at [381, 232] on span at bounding box center [381, 217] width 30 height 30
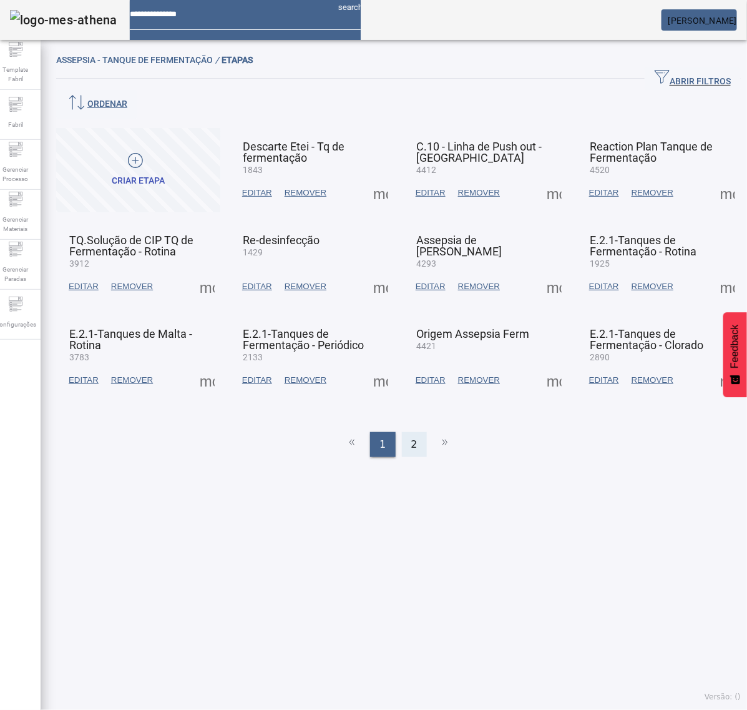
click at [411, 437] on span "2" at bounding box center [414, 444] width 6 height 15
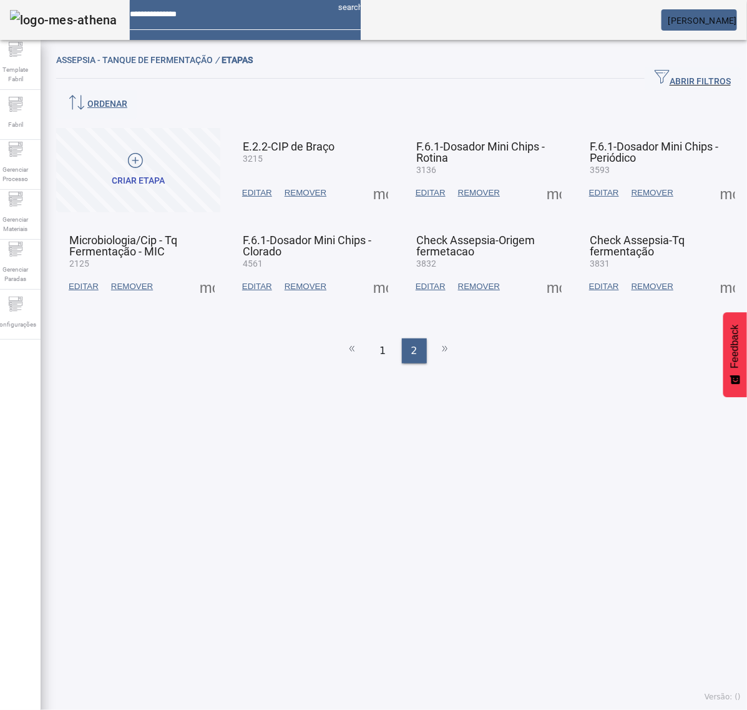
click at [262, 280] on span "EDITAR" at bounding box center [257, 286] width 30 height 12
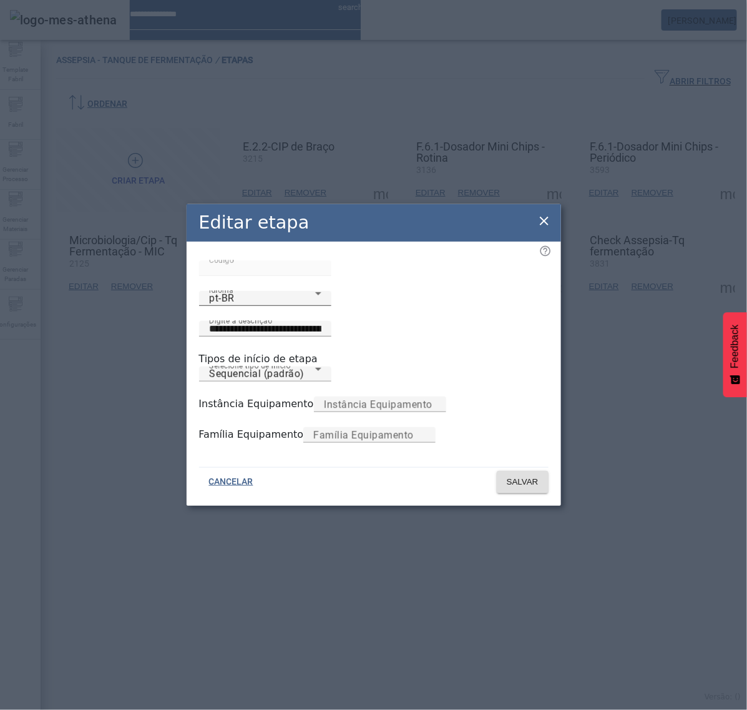
click at [273, 306] on div "pt-BR" at bounding box center [262, 298] width 106 height 15
type input "**********"
click at [537, 213] on icon at bounding box center [544, 220] width 15 height 15
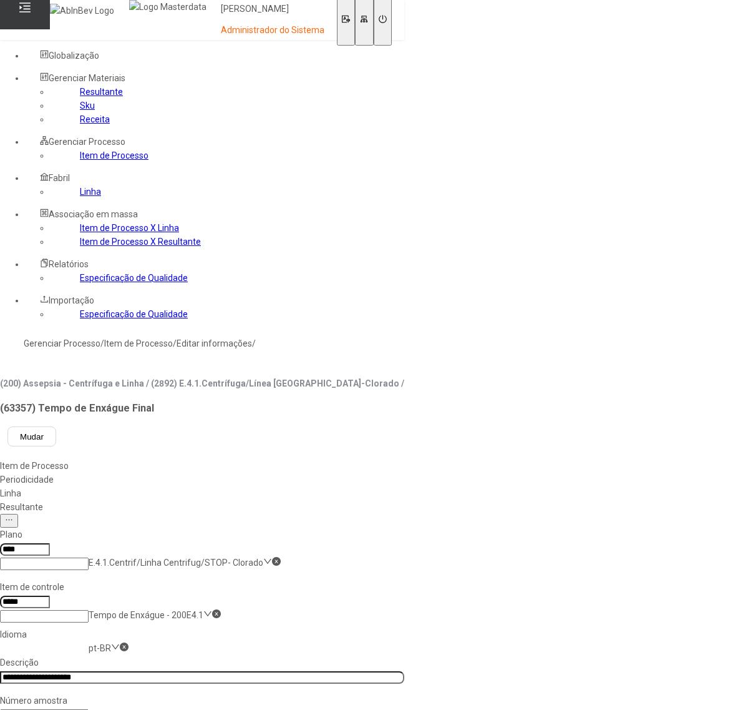
scroll to position [39, 0]
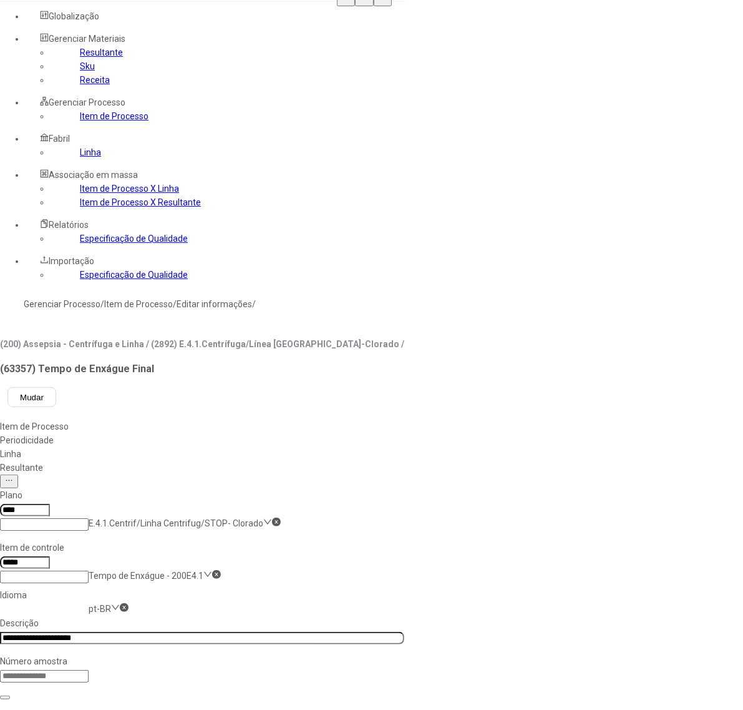
click at [80, 57] on link "Resultante" at bounding box center [101, 52] width 43 height 10
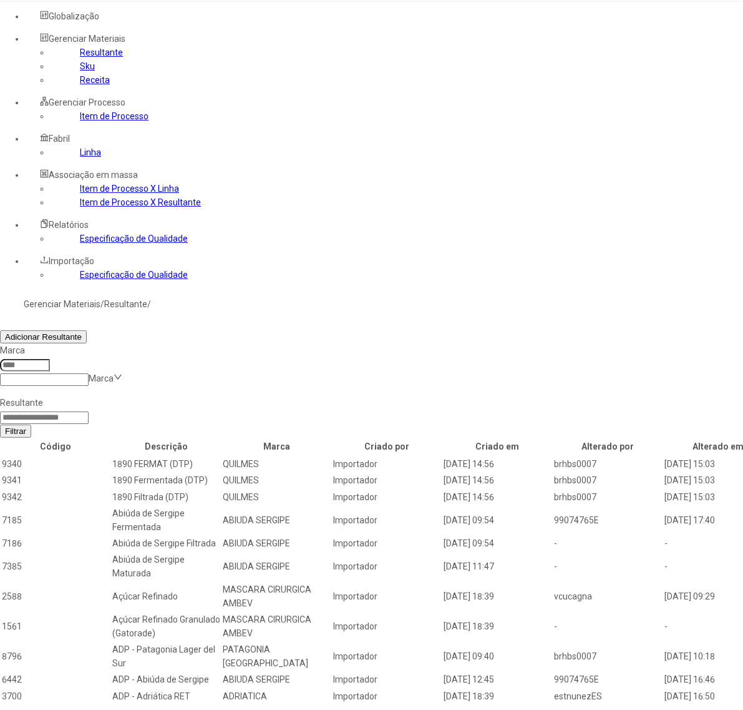
click at [89, 411] on input at bounding box center [44, 417] width 89 height 12
click at [26, 426] on span "Filtrar" at bounding box center [15, 430] width 21 height 9
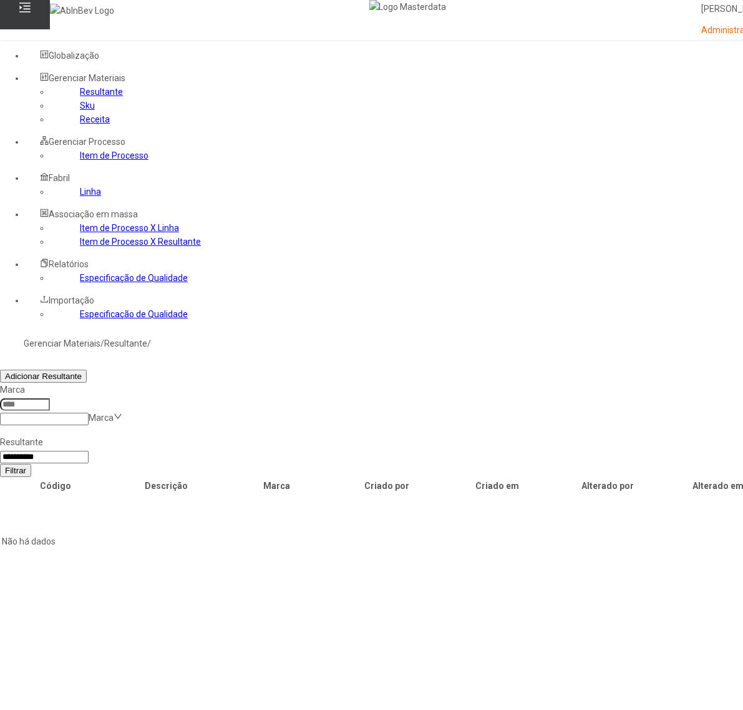
click at [89, 451] on input "**********" at bounding box center [44, 457] width 89 height 12
type input "*********"
click at [0, 464] on button "Filtrar" at bounding box center [15, 470] width 31 height 13
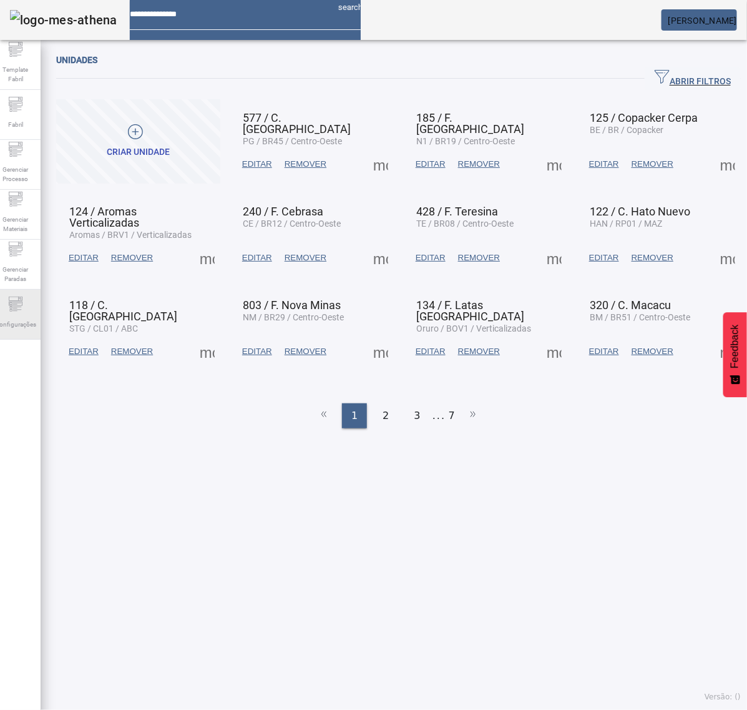
click at [30, 295] on div "Configurações" at bounding box center [16, 315] width 50 height 50
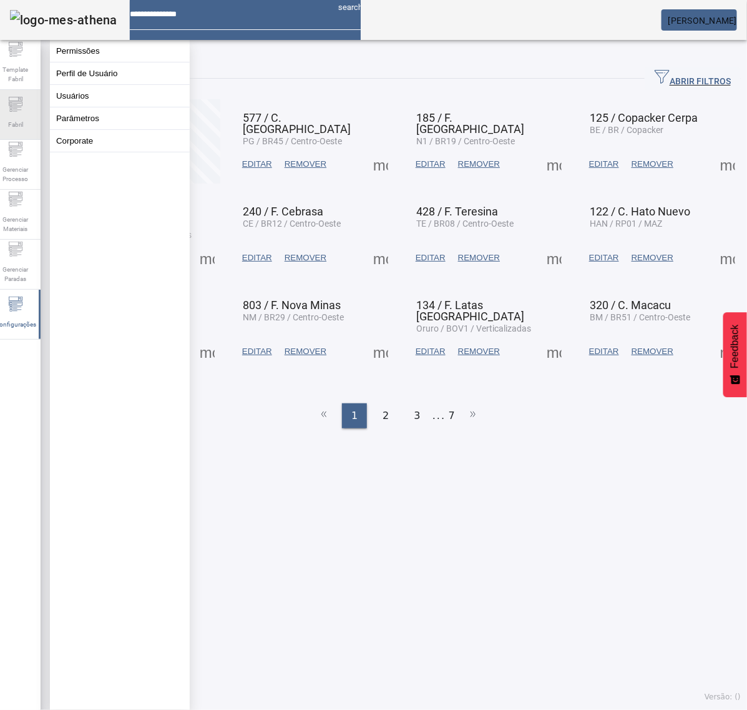
drag, startPoint x: 4, startPoint y: 109, endPoint x: 12, endPoint y: 120, distance: 13.9
click at [4, 108] on div "Fabril" at bounding box center [16, 115] width 50 height 50
click at [19, 164] on span "Gerenciar Processo" at bounding box center [15, 174] width 37 height 26
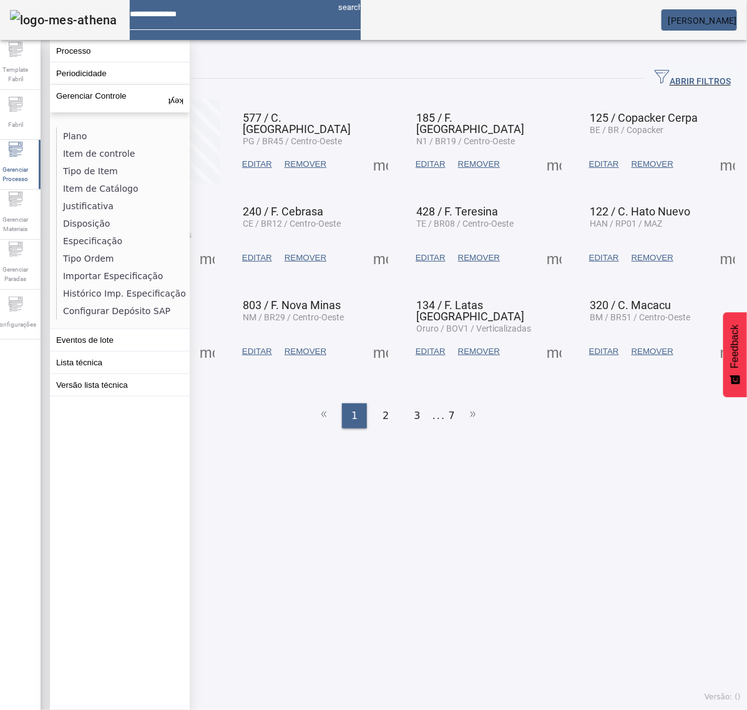
click at [83, 59] on button "Processo" at bounding box center [120, 51] width 140 height 22
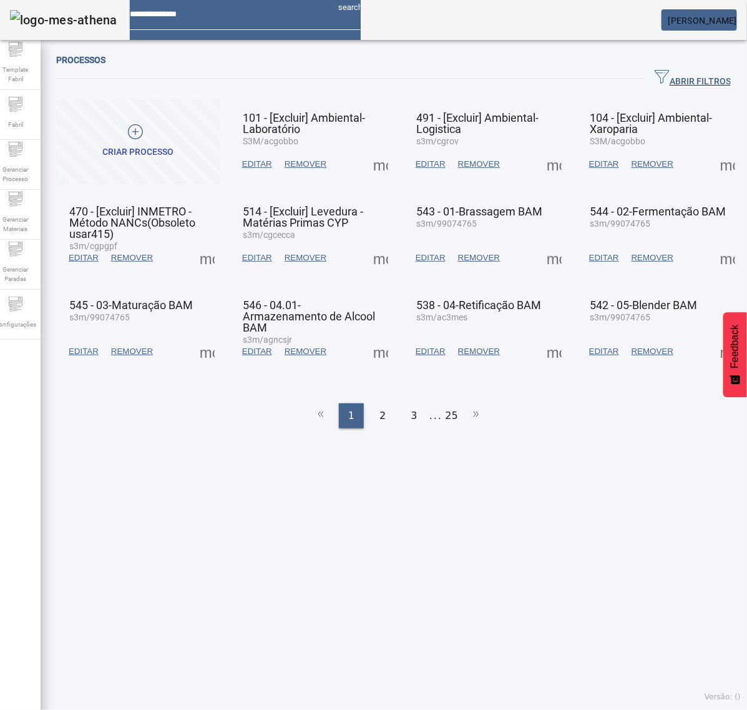
drag, startPoint x: 678, startPoint y: 76, endPoint x: 527, endPoint y: 98, distance: 152.1
click at [676, 78] on span "ABRIR FILTROS" at bounding box center [693, 78] width 76 height 19
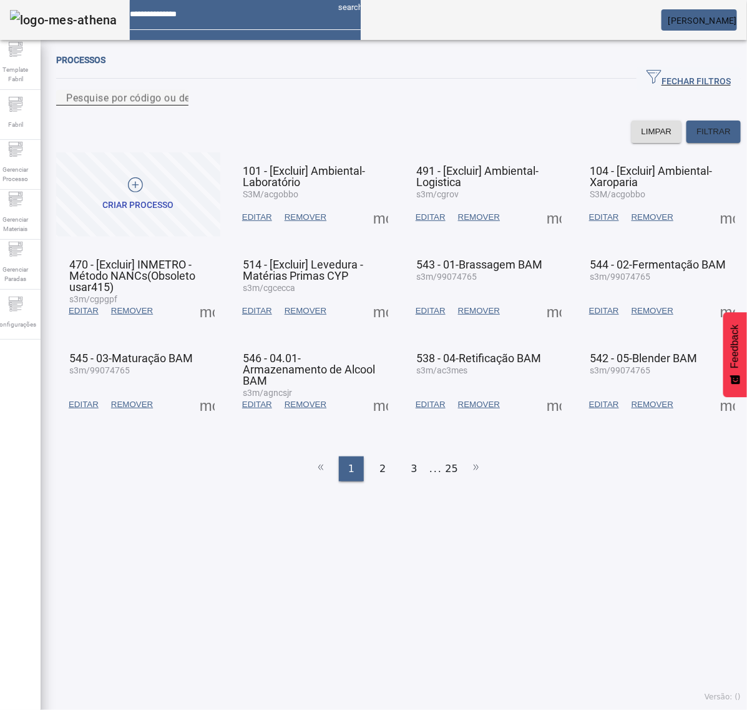
click at [179, 105] on input "Pesquise por código ou descrição" at bounding box center [122, 98] width 112 height 15
type input "***"
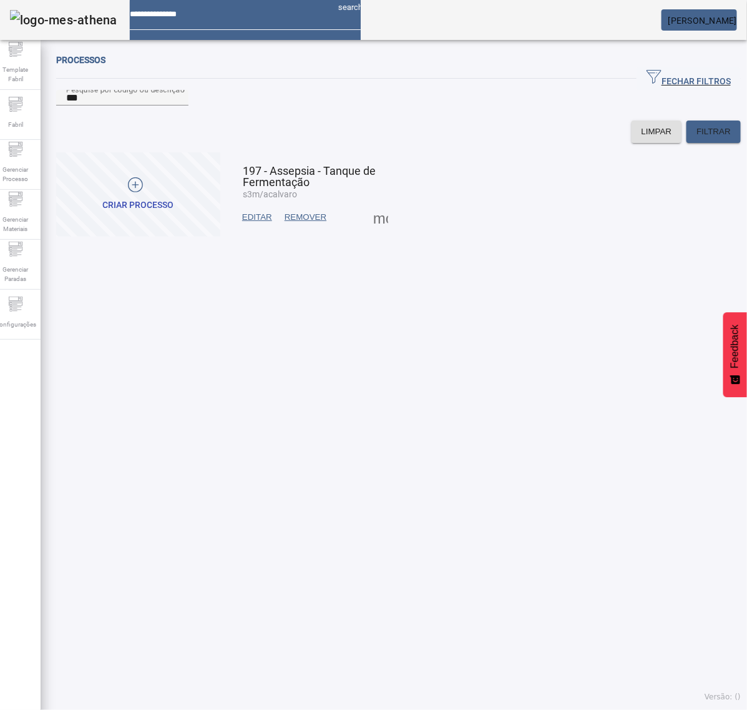
click at [373, 232] on span at bounding box center [381, 217] width 30 height 30
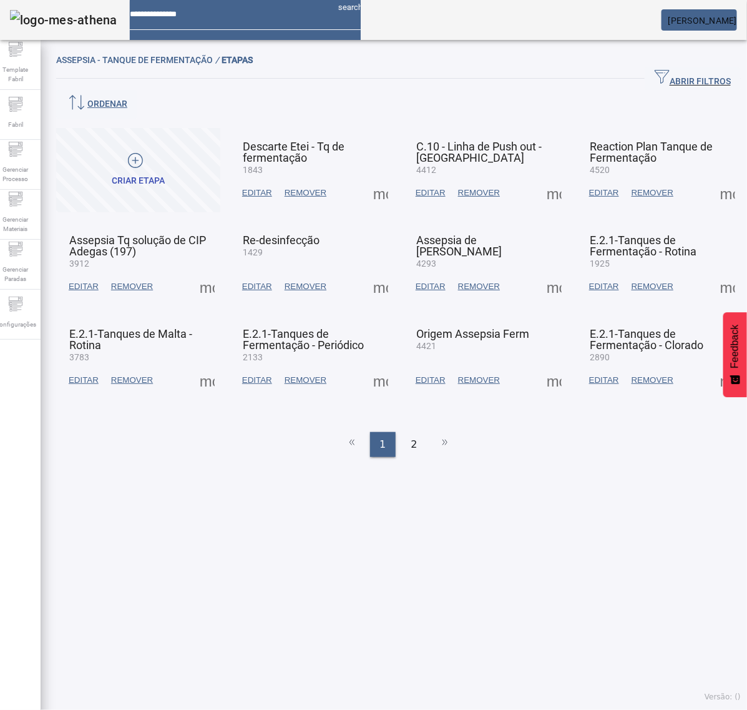
click at [205, 272] on span at bounding box center [207, 287] width 30 height 30
click at [85, 280] on span "EDITAR" at bounding box center [84, 286] width 30 height 12
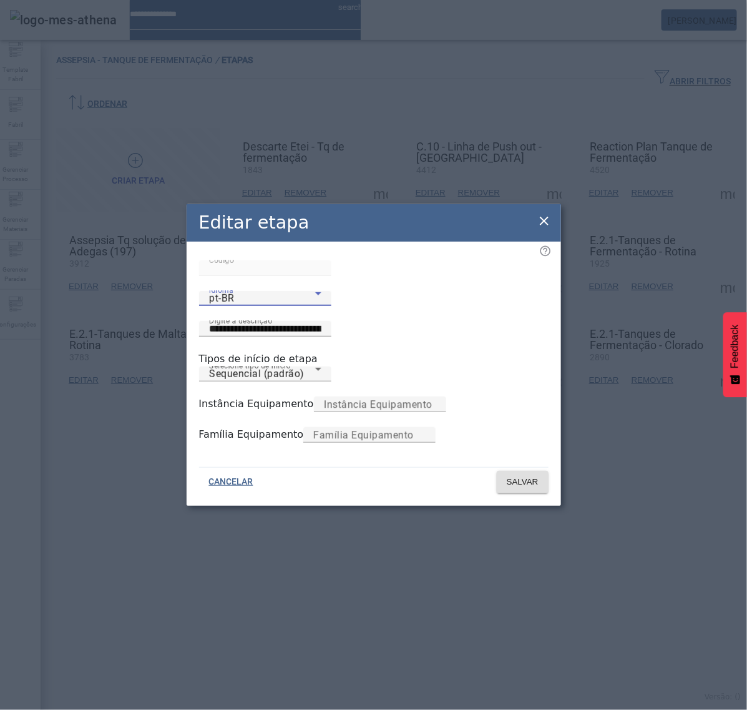
click at [248, 306] on div "pt-BR" at bounding box center [262, 298] width 106 height 15
click at [321, 321] on input "**********" at bounding box center [265, 328] width 112 height 15
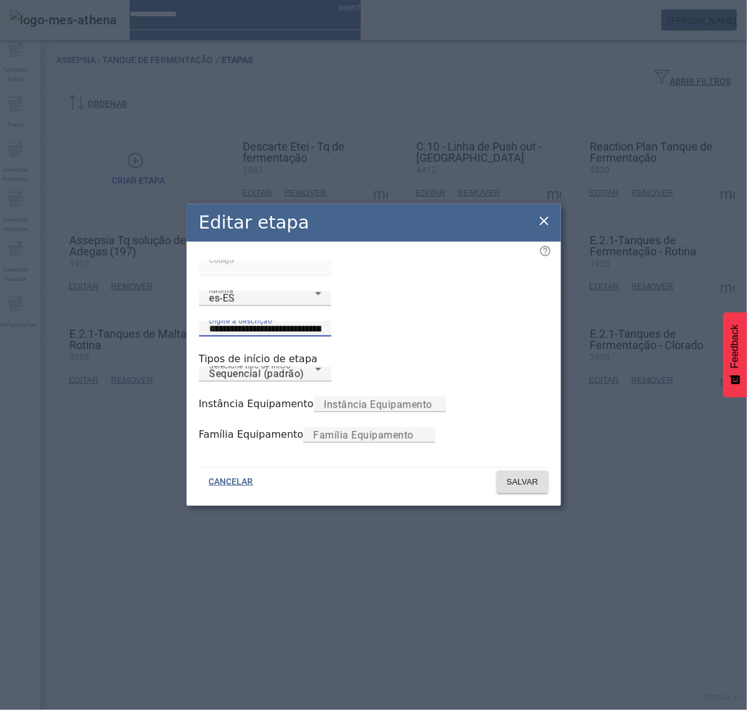
paste input
click at [292, 306] on div "Idioma es-ES" at bounding box center [265, 298] width 112 height 15
click at [321, 325] on input "**********" at bounding box center [265, 328] width 112 height 15
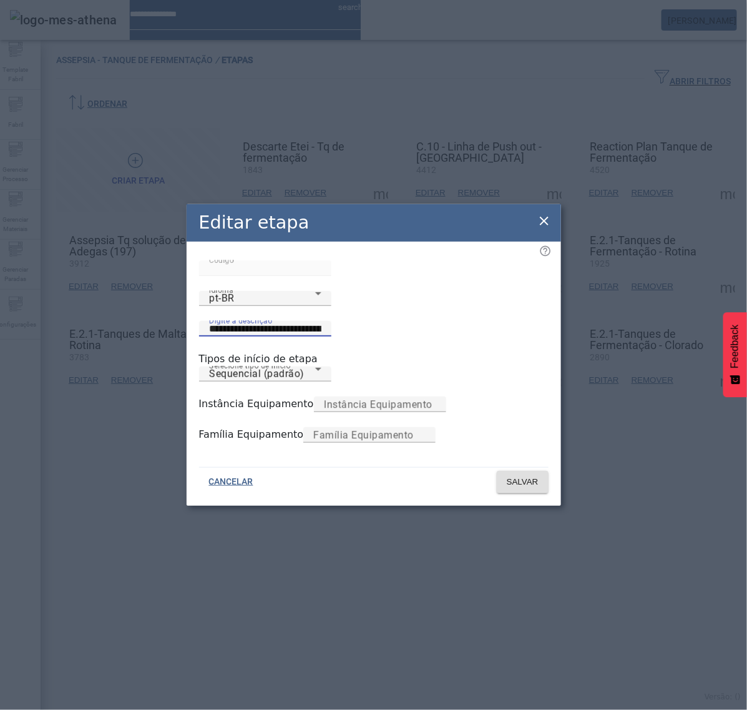
click at [321, 325] on input "**********" at bounding box center [265, 328] width 112 height 15
paste input
click at [237, 306] on div "pt-BR" at bounding box center [262, 298] width 106 height 15
click at [321, 321] on input "**********" at bounding box center [265, 328] width 112 height 15
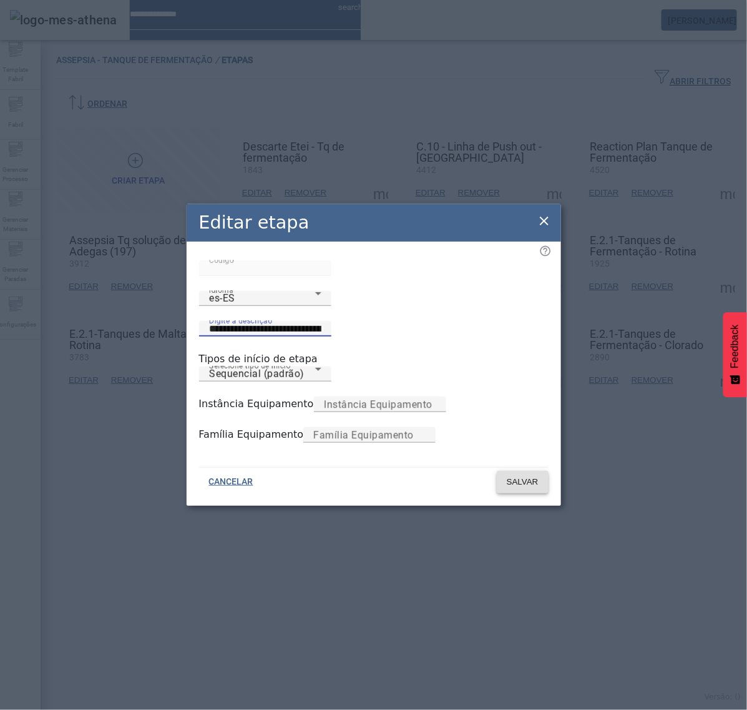
type input "**********"
click at [532, 488] on span "SALVAR" at bounding box center [523, 482] width 32 height 12
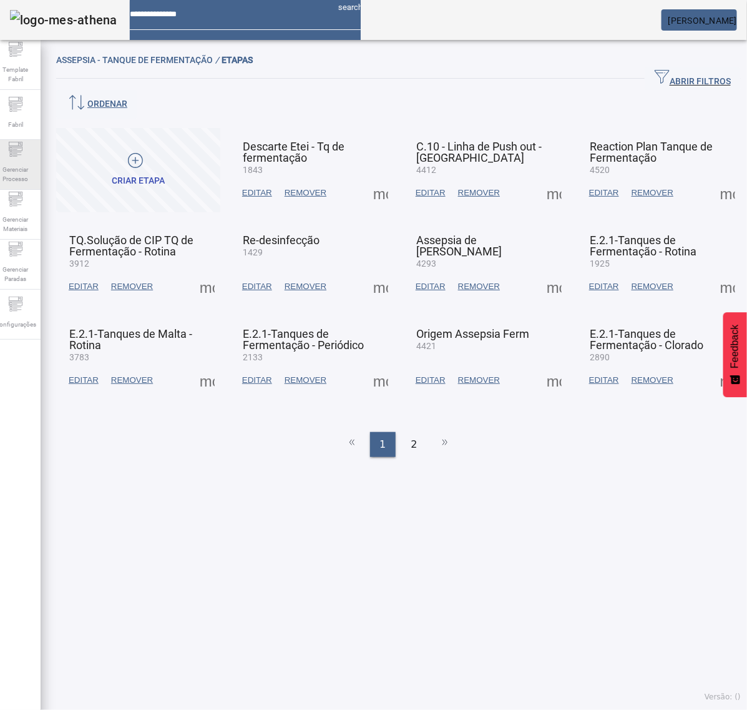
click at [24, 164] on span "Gerenciar Processo" at bounding box center [15, 174] width 37 height 26
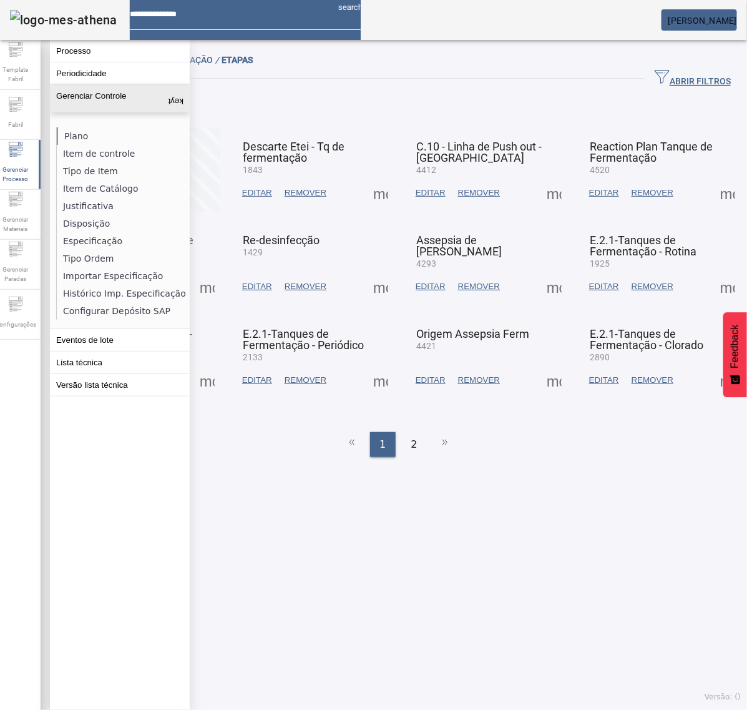
click at [66, 134] on li "Plano" at bounding box center [123, 135] width 132 height 17
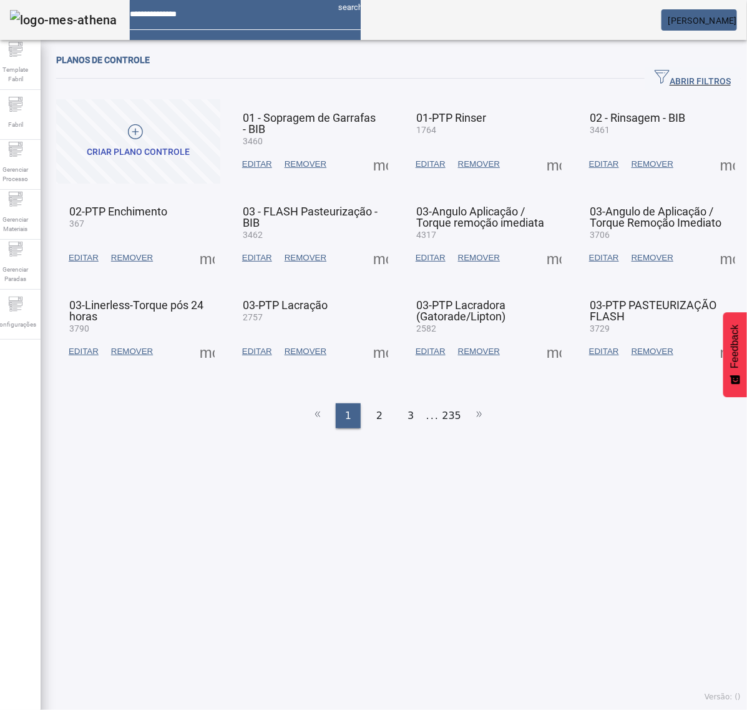
click at [678, 76] on span "ABRIR FILTROS" at bounding box center [693, 78] width 76 height 19
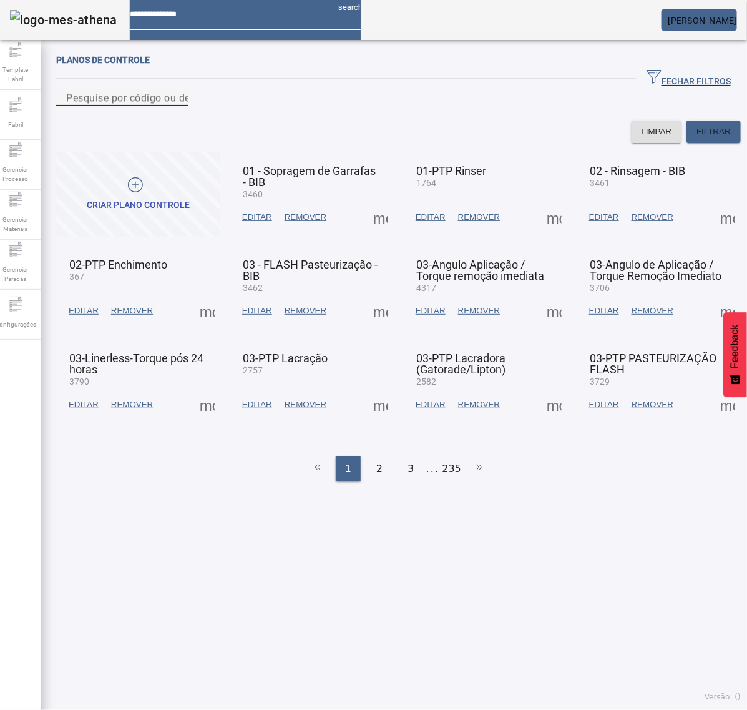
click at [179, 105] on input "Pesquise por código ou descrição" at bounding box center [122, 98] width 112 height 15
type input "****"
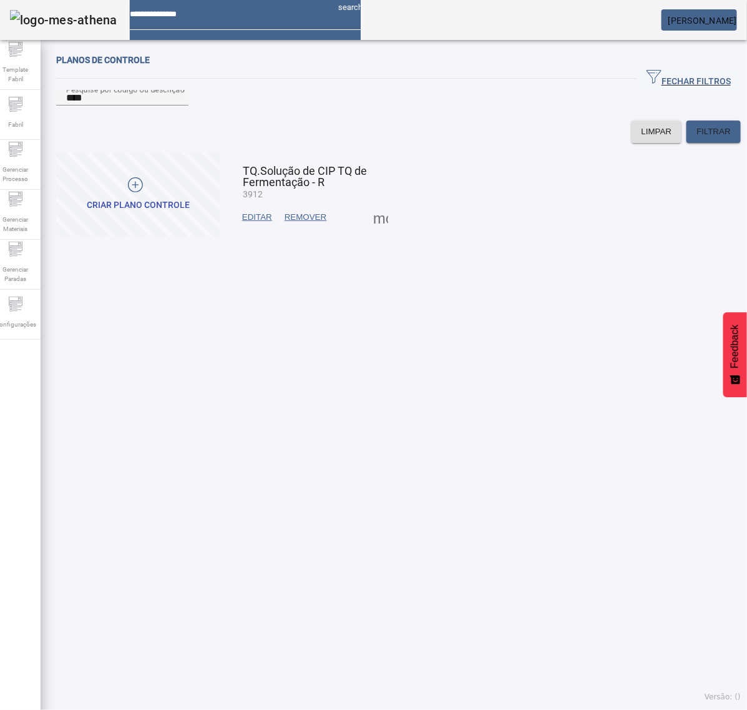
click at [378, 232] on span at bounding box center [381, 217] width 30 height 30
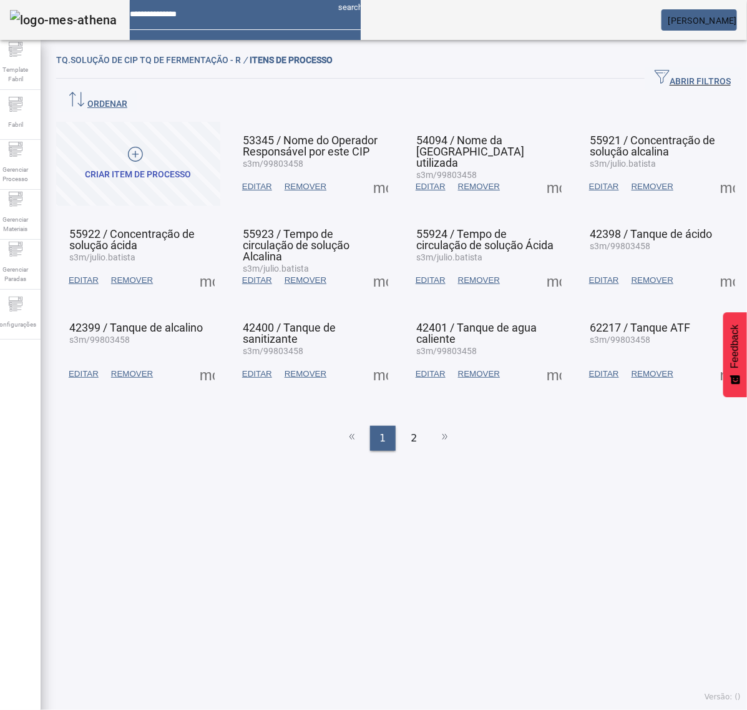
click at [376, 172] on span at bounding box center [381, 187] width 30 height 30
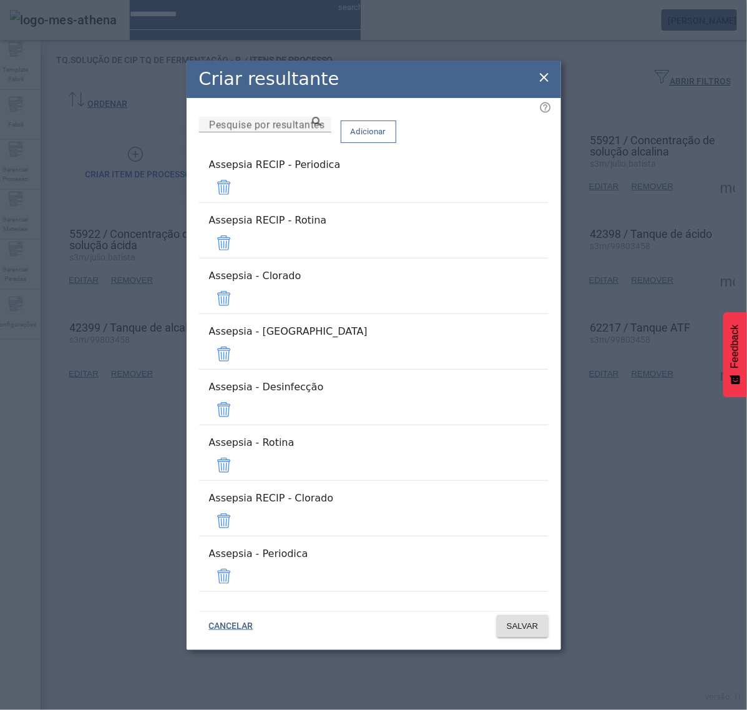
click at [239, 202] on span at bounding box center [224, 187] width 30 height 30
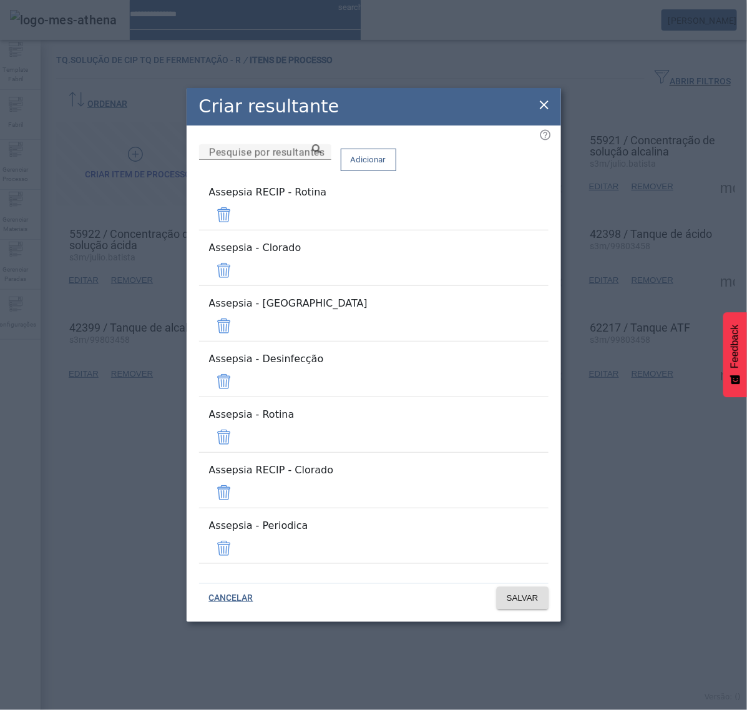
click at [515, 235] on mat-list "Assepsia RECIP - Rotina" at bounding box center [374, 208] width 350 height 56
click at [239, 230] on span at bounding box center [224, 215] width 30 height 30
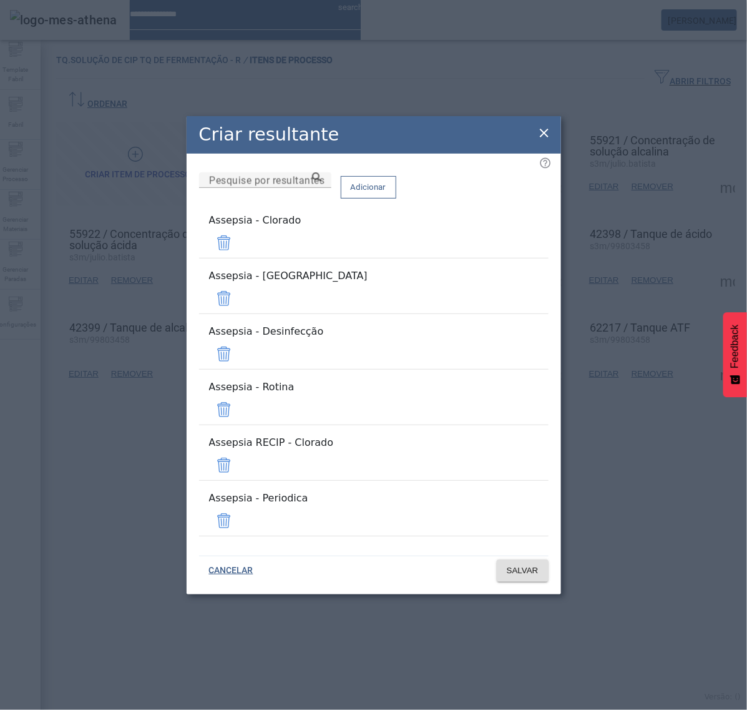
click at [510, 262] on mat-list "Assepsia - Clorado" at bounding box center [374, 236] width 350 height 56
click at [239, 258] on span at bounding box center [224, 243] width 30 height 30
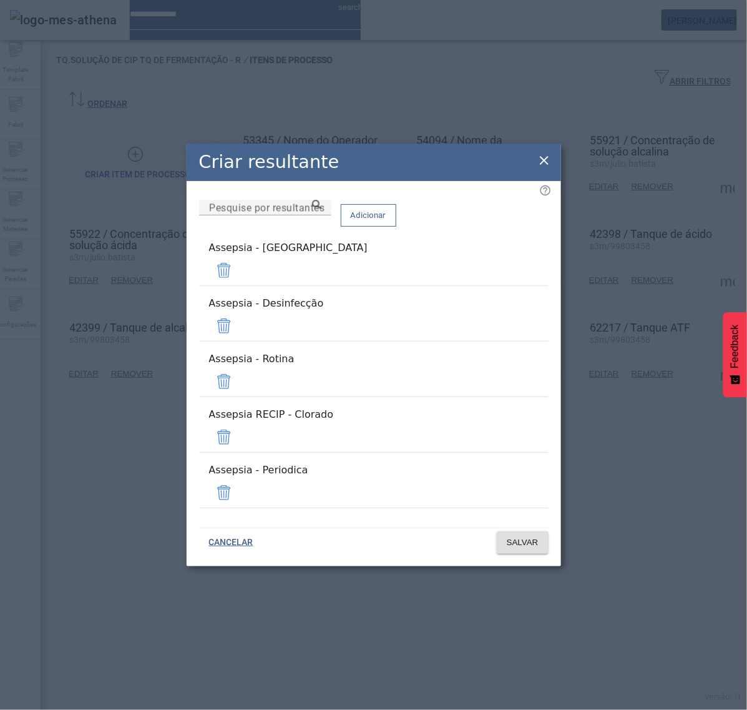
click at [239, 285] on span at bounding box center [224, 270] width 30 height 30
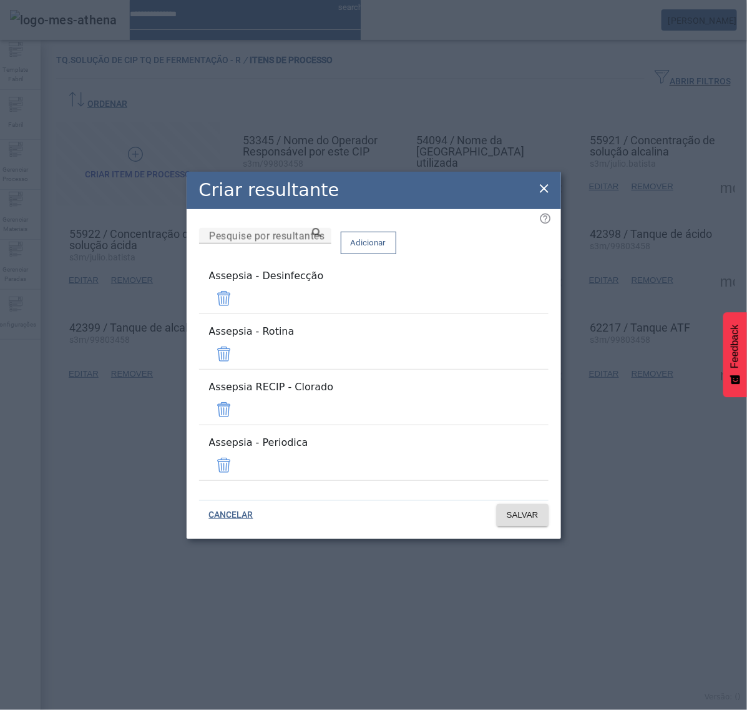
click at [239, 311] on span at bounding box center [224, 298] width 30 height 30
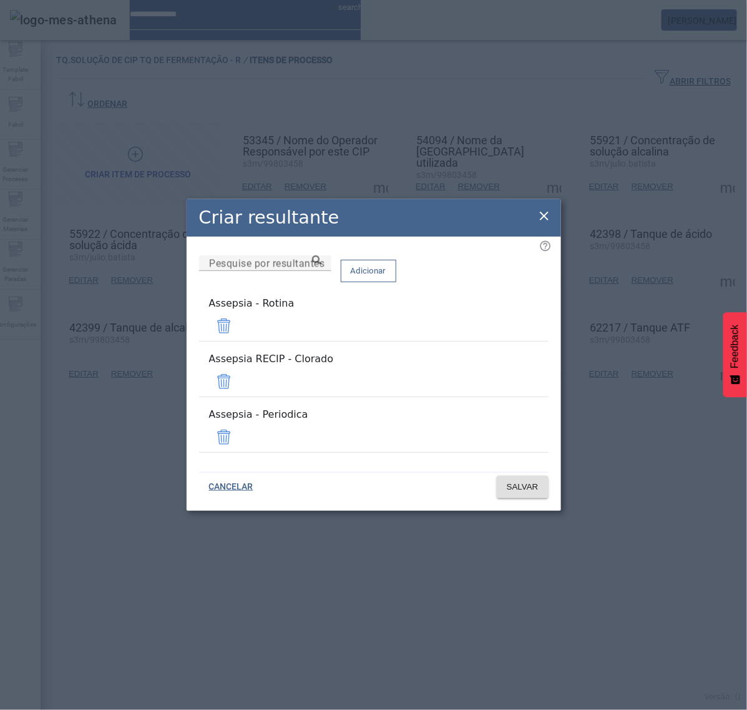
drag, startPoint x: 509, startPoint y: 387, endPoint x: 516, endPoint y: 407, distance: 21.3
click at [239, 385] on span at bounding box center [224, 381] width 30 height 30
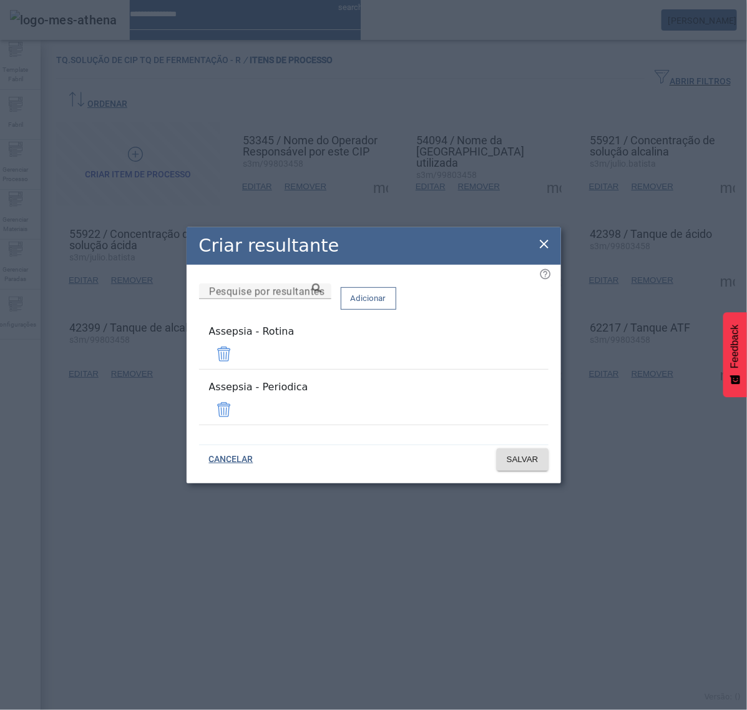
click at [239, 406] on span at bounding box center [224, 410] width 30 height 30
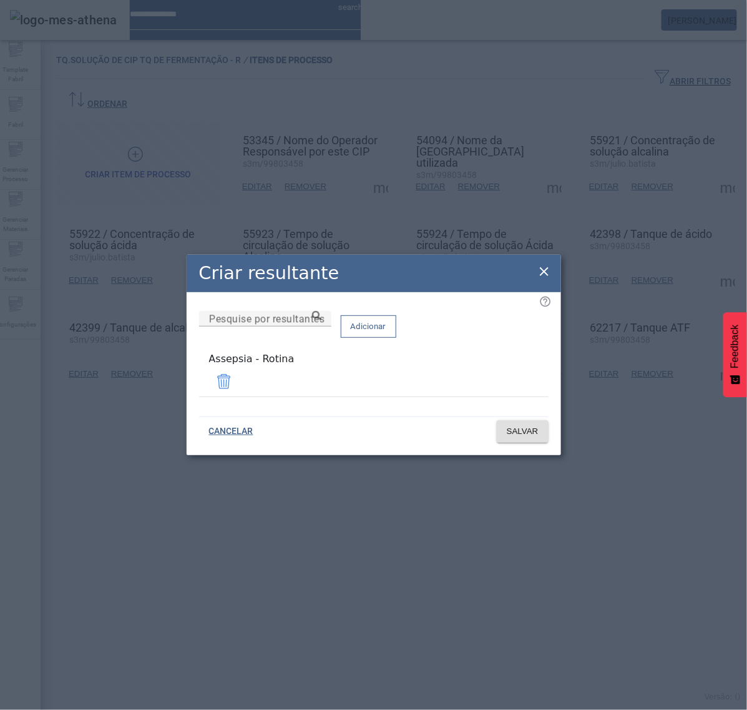
drag, startPoint x: 336, startPoint y: 373, endPoint x: 185, endPoint y: 390, distance: 151.5
click at [199, 385] on div "Pesquise por resultantes Adicionar Assepsia - Rotina" at bounding box center [374, 359] width 350 height 96
copy div "Assepsia - Rotina"
click at [532, 428] on span "SALVAR" at bounding box center [523, 431] width 32 height 12
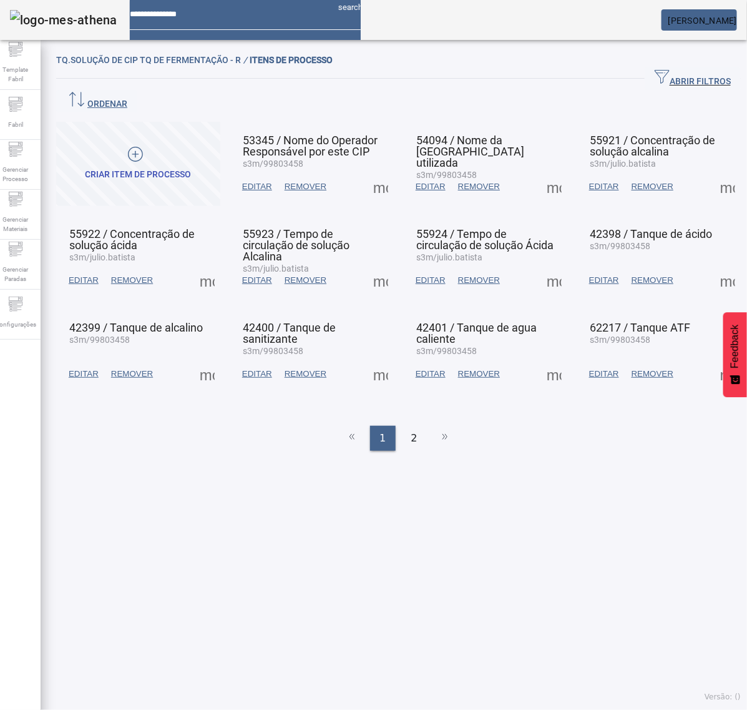
click at [203, 265] on span at bounding box center [207, 280] width 30 height 30
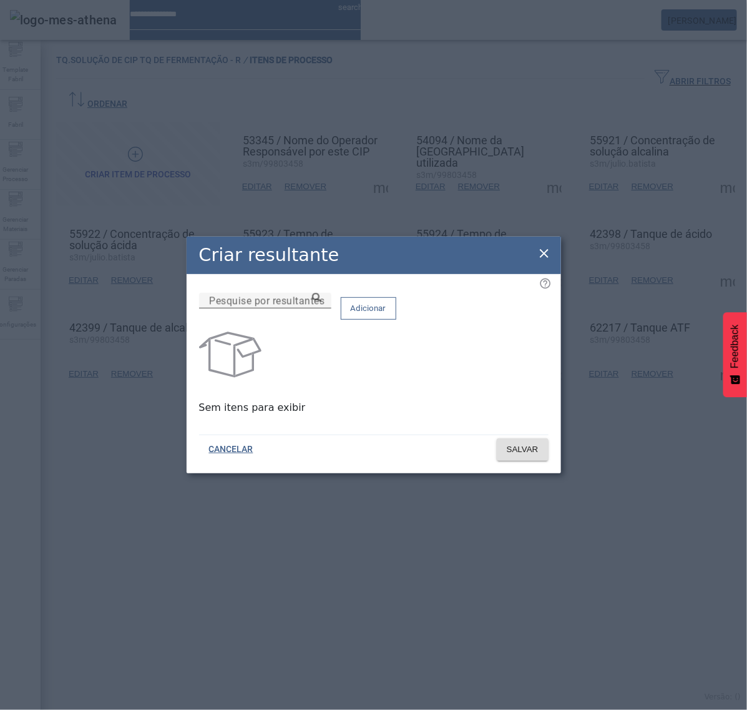
click at [321, 308] on input "Pesquise por resultantes" at bounding box center [265, 300] width 112 height 15
paste input "**********"
click at [321, 302] on icon at bounding box center [316, 297] width 9 height 9
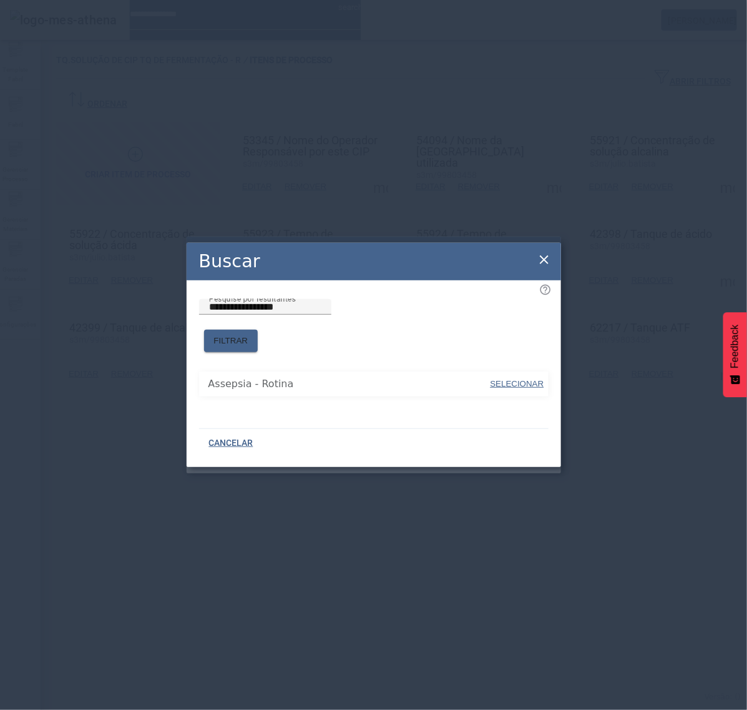
click at [539, 379] on span "SELECIONAR" at bounding box center [518, 383] width 54 height 9
type input "**********"
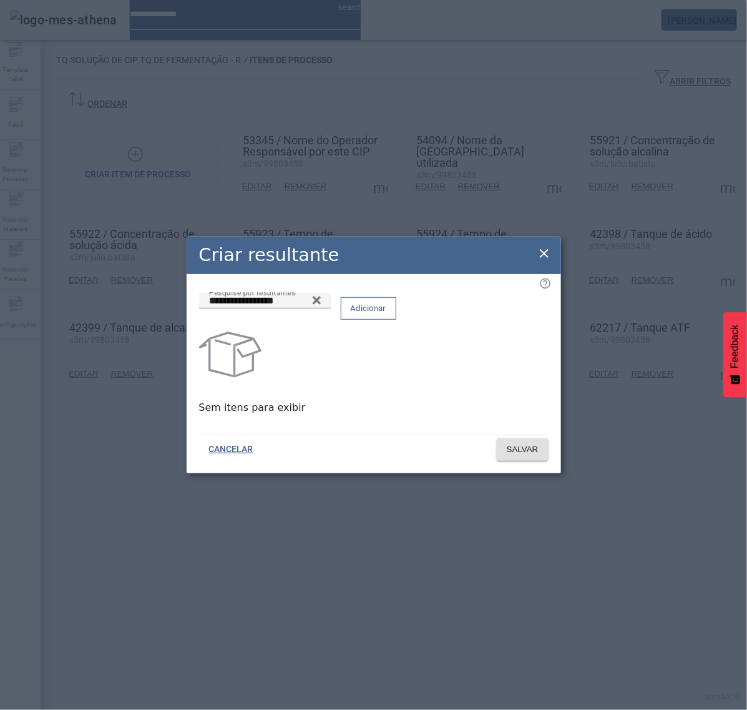
drag, startPoint x: 509, startPoint y: 318, endPoint x: 509, endPoint y: 339, distance: 20.6
click at [386, 315] on span "Adicionar" at bounding box center [369, 308] width 36 height 12
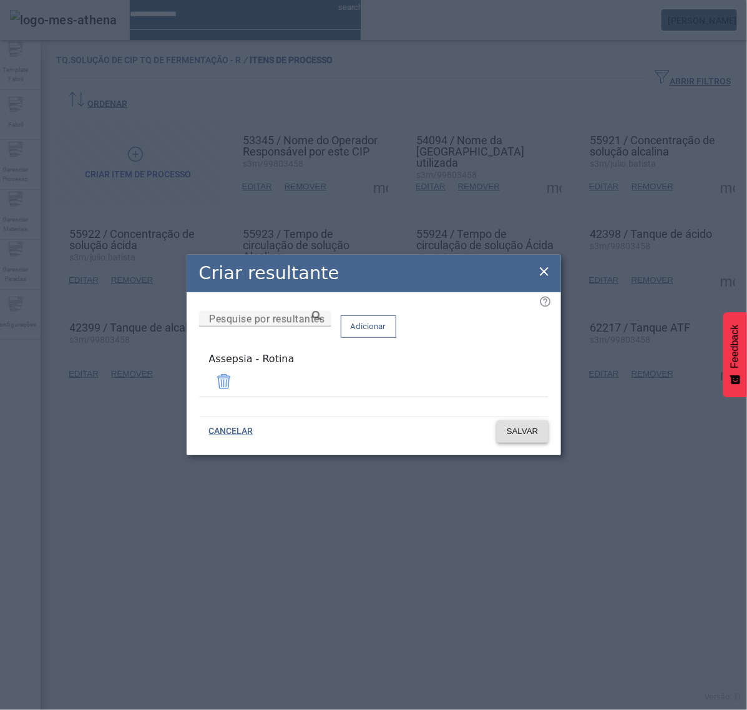
click at [520, 434] on span "SALVAR" at bounding box center [523, 431] width 32 height 12
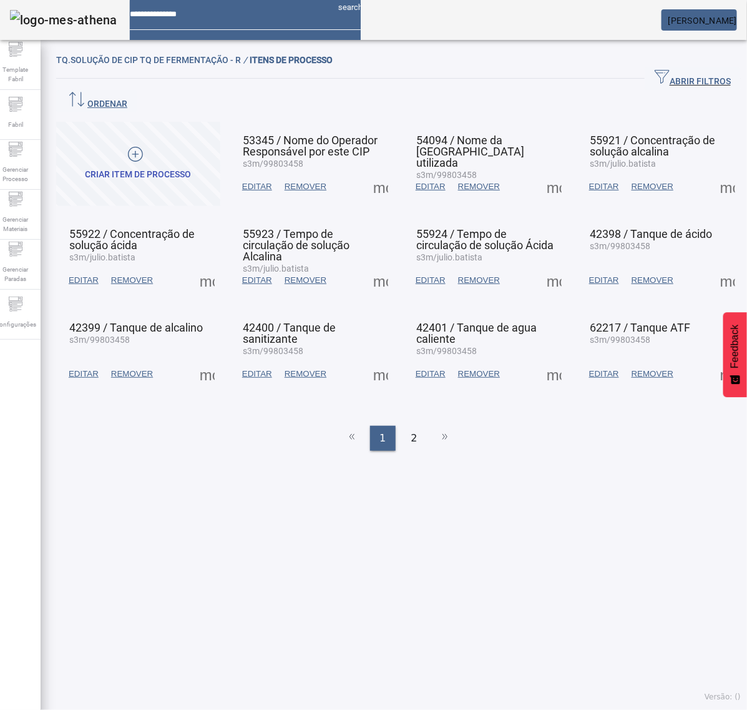
click at [207, 265] on span at bounding box center [207, 280] width 30 height 30
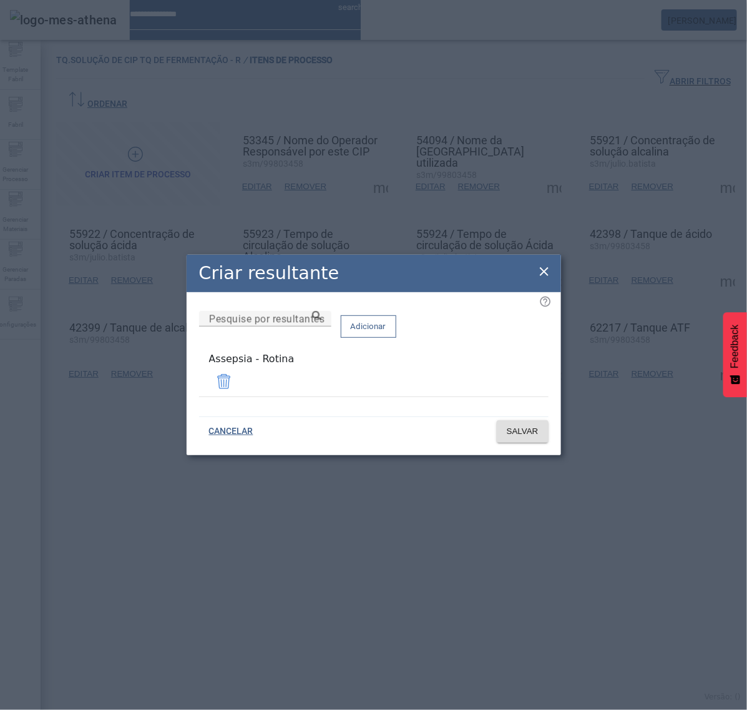
click at [545, 268] on icon at bounding box center [544, 271] width 15 height 15
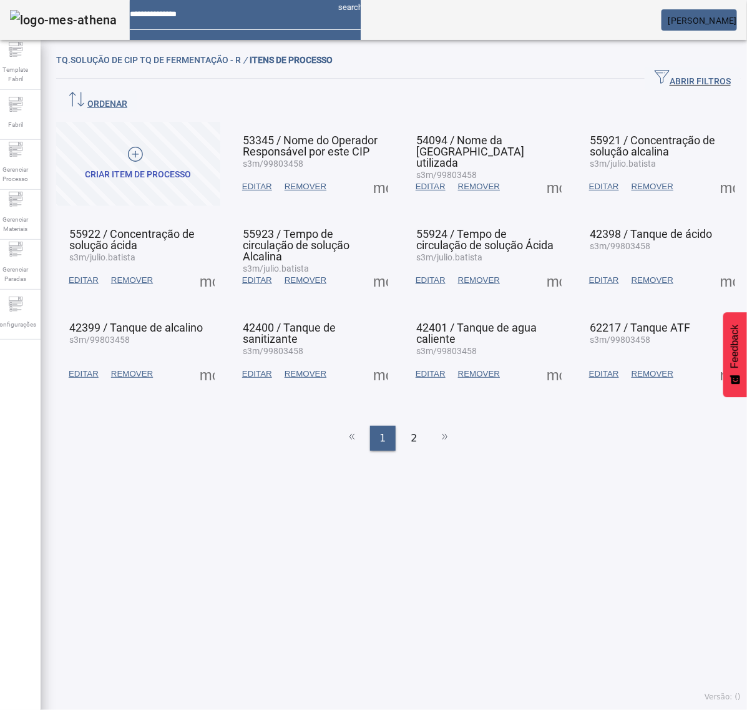
click at [197, 359] on span at bounding box center [207, 374] width 30 height 30
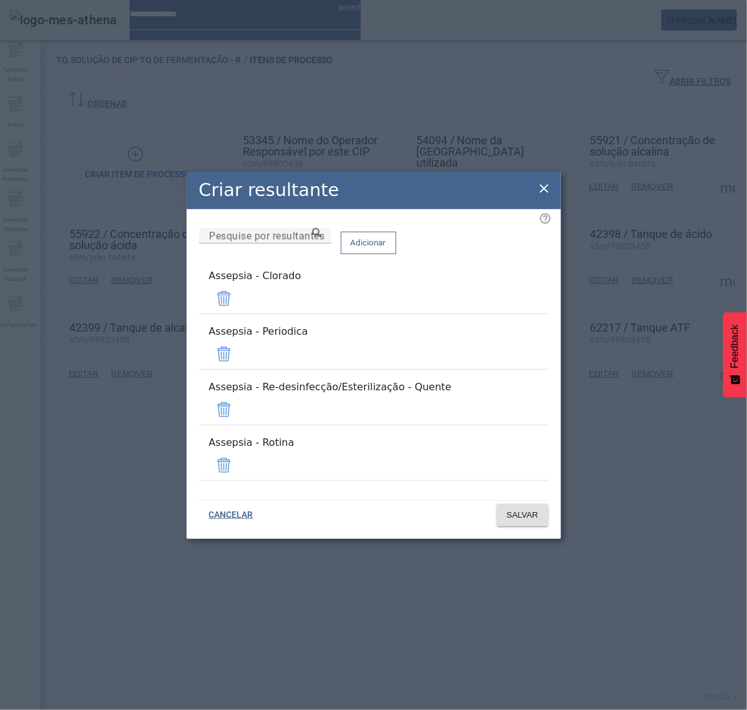
click at [239, 313] on span at bounding box center [224, 298] width 30 height 30
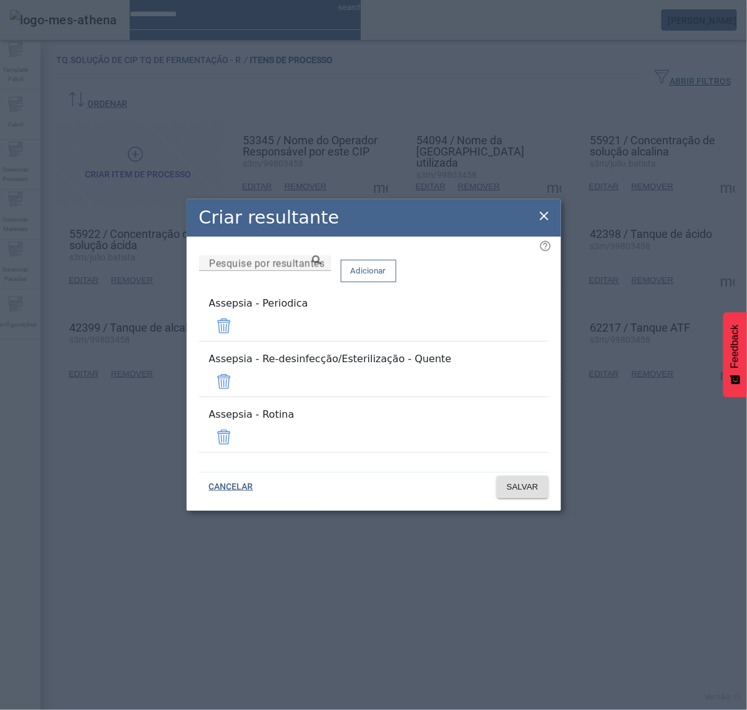
click at [239, 326] on span at bounding box center [224, 326] width 30 height 30
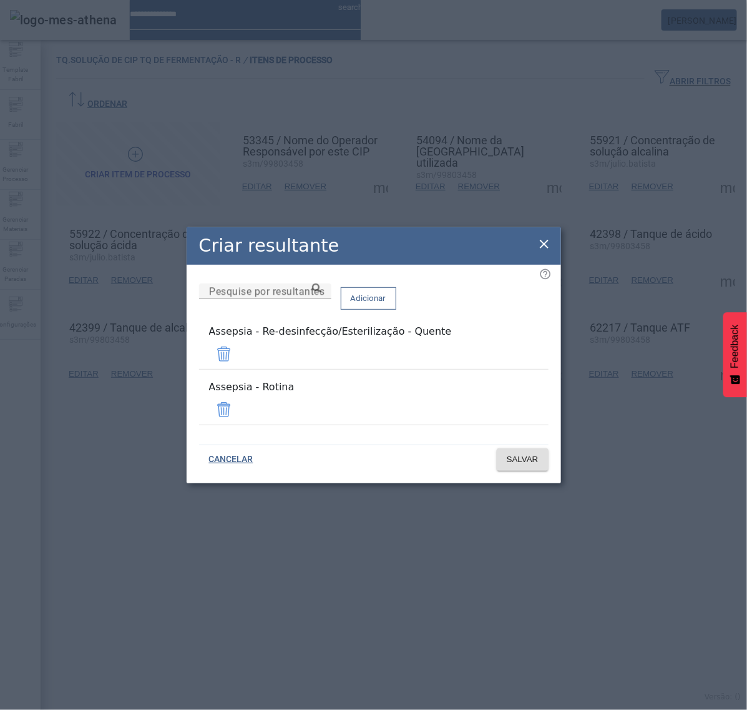
click at [239, 350] on span at bounding box center [224, 354] width 30 height 30
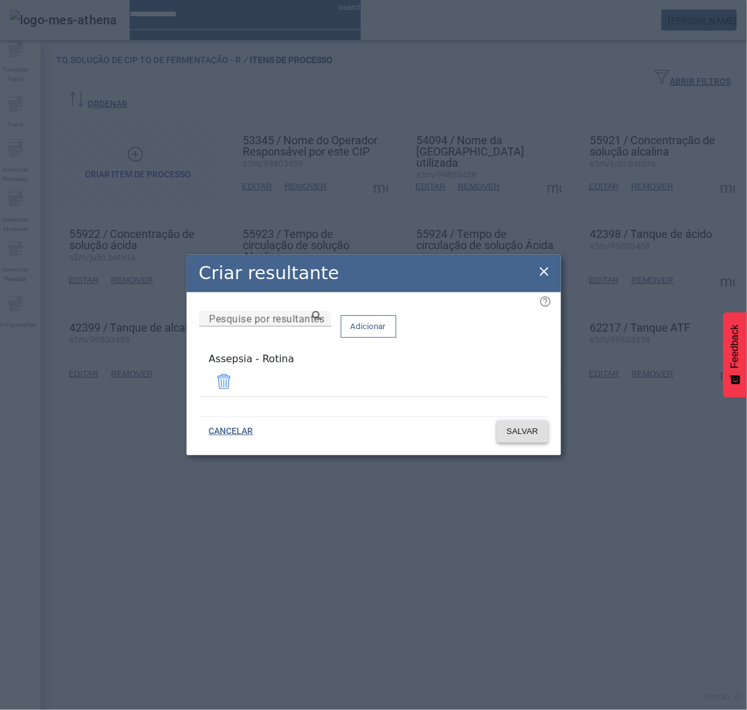
click at [525, 426] on span "SALVAR" at bounding box center [523, 431] width 32 height 12
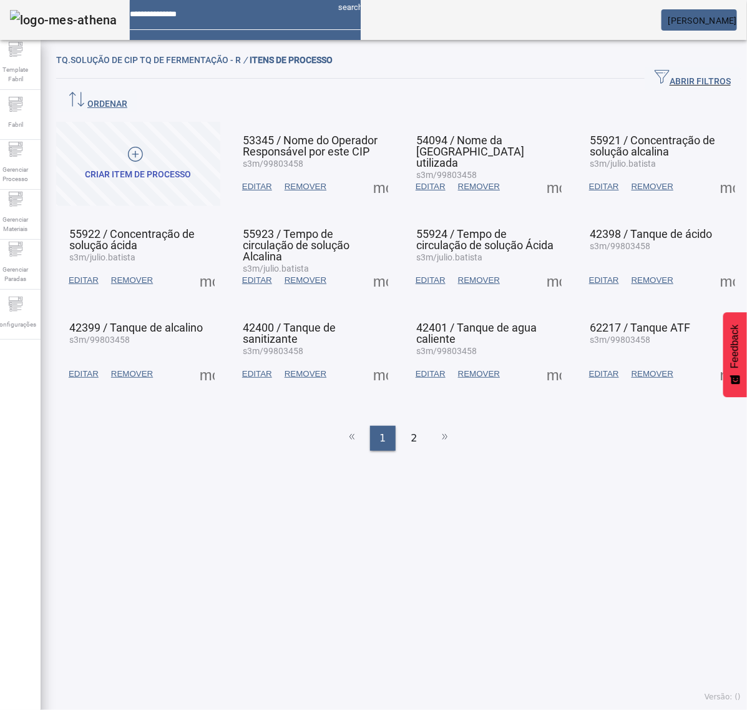
drag, startPoint x: 370, startPoint y: 169, endPoint x: 375, endPoint y: 174, distance: 6.6
click at [373, 173] on span at bounding box center [381, 187] width 30 height 30
drag, startPoint x: 375, startPoint y: 174, endPoint x: 404, endPoint y: 191, distance: 34.2
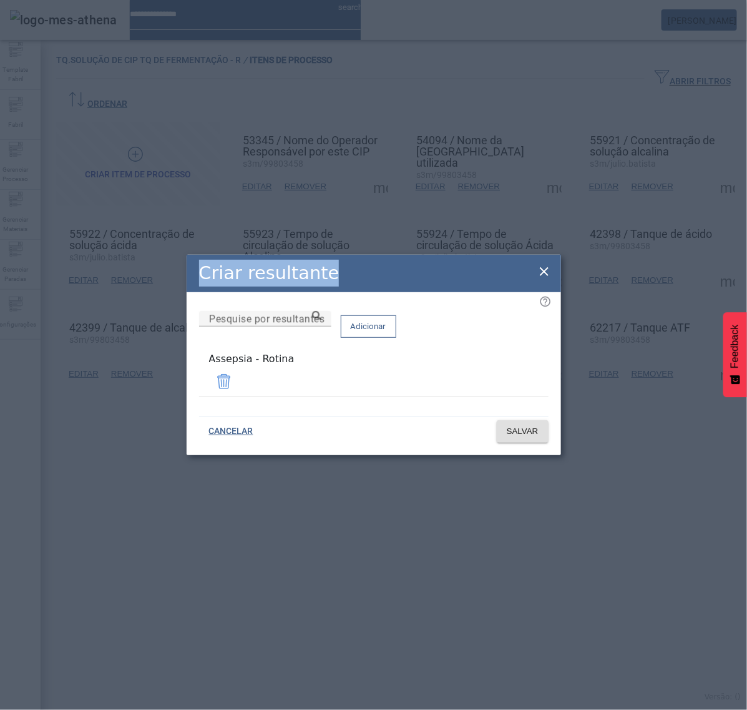
drag, startPoint x: 551, startPoint y: 273, endPoint x: 534, endPoint y: 273, distance: 17.5
click at [551, 273] on div "Criar resultante Pesquise por resultantes Adicionar Assepsia - Rotina CANCELAR …" at bounding box center [374, 355] width 375 height 200
drag, startPoint x: 546, startPoint y: 273, endPoint x: 539, endPoint y: 277, distance: 8.1
click at [544, 275] on icon at bounding box center [544, 271] width 15 height 15
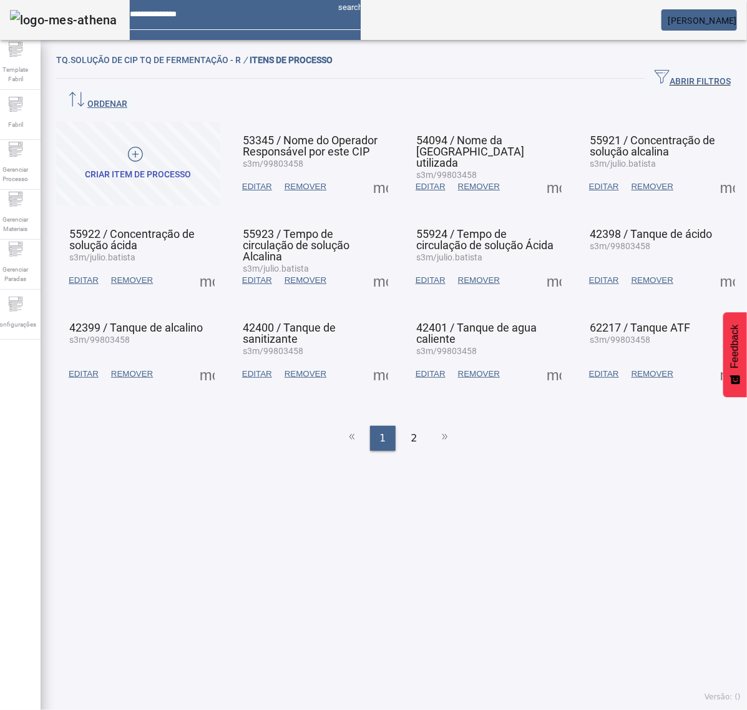
click at [366, 265] on span at bounding box center [381, 280] width 30 height 30
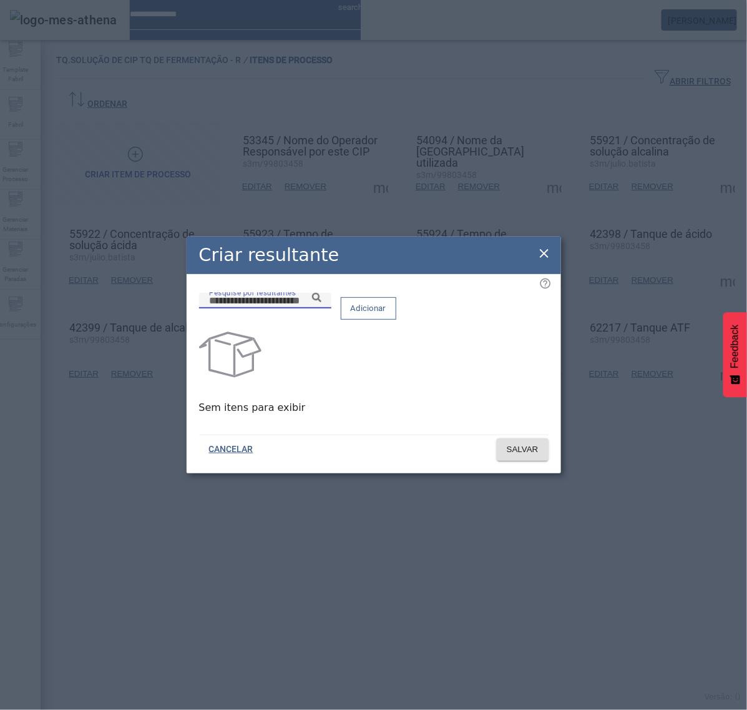
click at [321, 308] on input "Pesquise por resultantes" at bounding box center [265, 300] width 112 height 15
paste input "**********"
click at [321, 302] on icon at bounding box center [316, 297] width 9 height 9
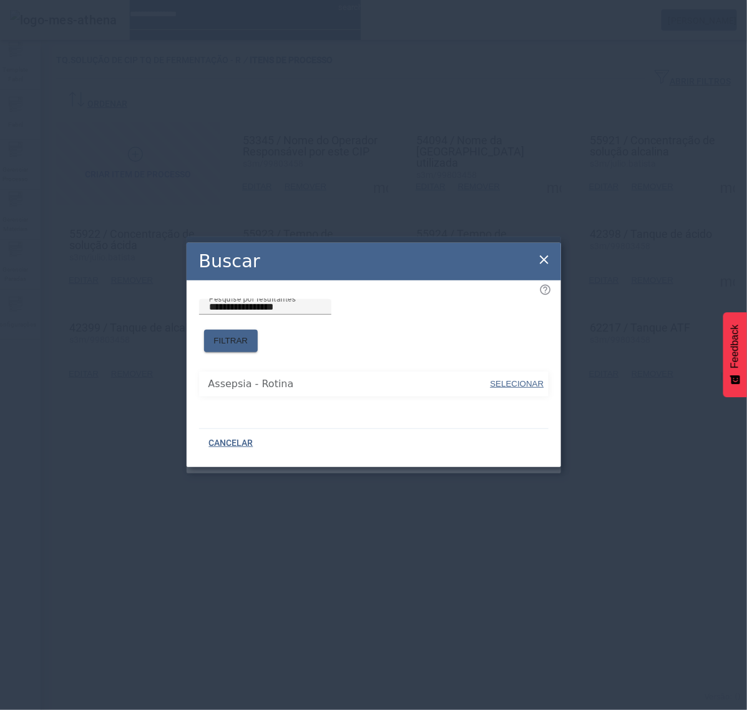
click at [512, 379] on span "SELECIONAR" at bounding box center [518, 383] width 54 height 9
type input "**********"
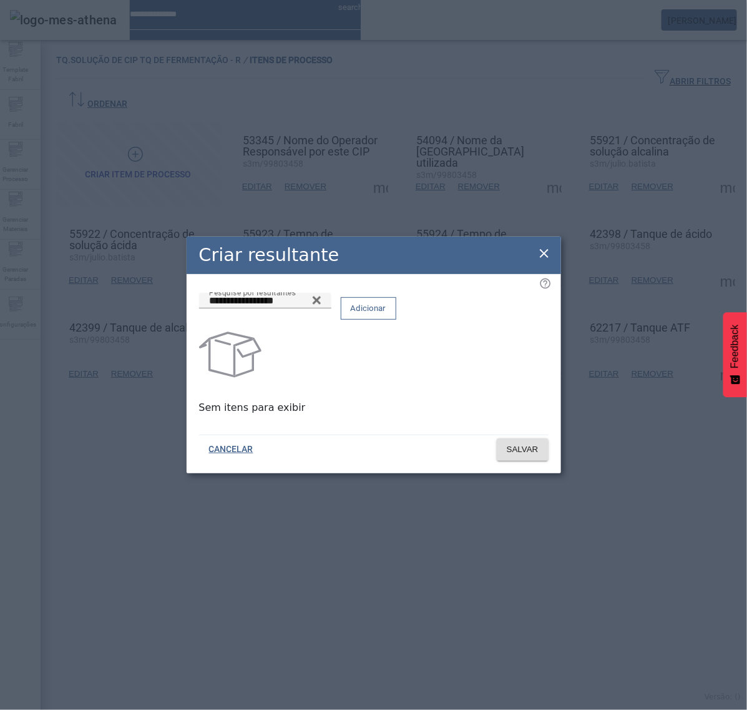
click at [396, 320] on button "Adicionar" at bounding box center [369, 308] width 56 height 22
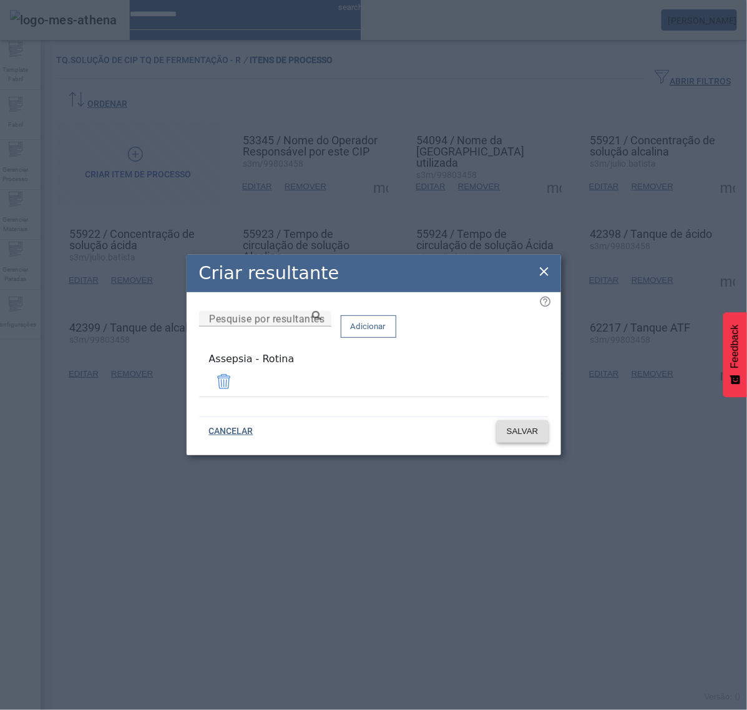
click at [519, 428] on span "SALVAR" at bounding box center [523, 431] width 32 height 12
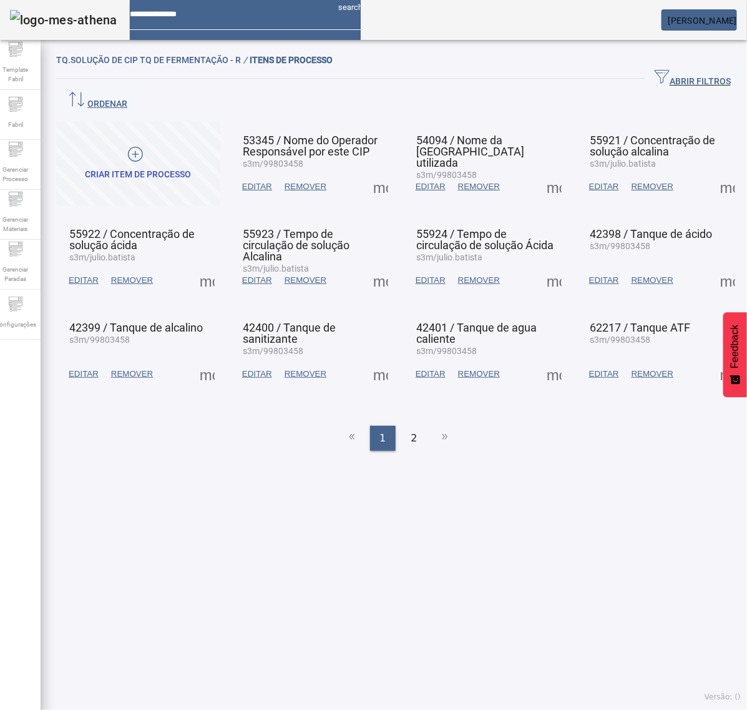
click at [381, 359] on span at bounding box center [381, 374] width 30 height 30
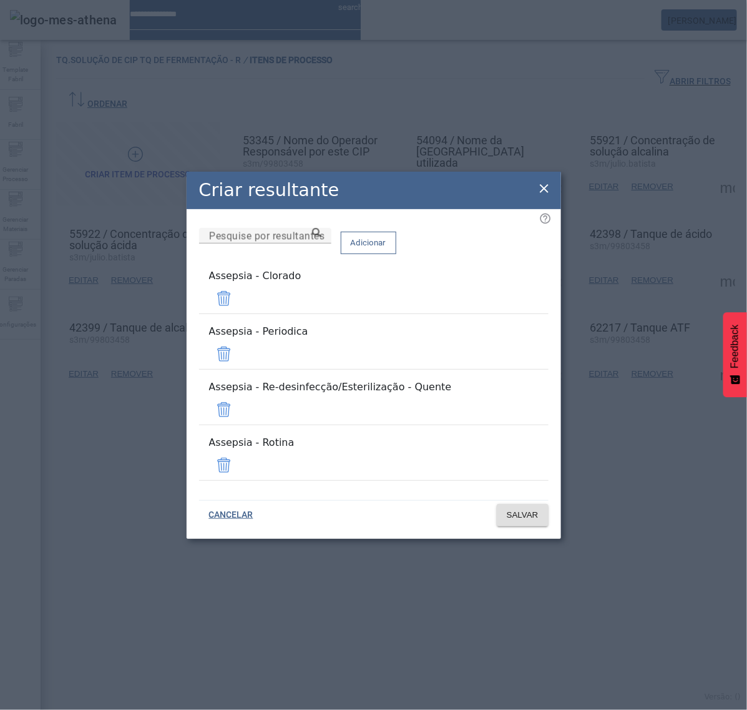
click at [239, 313] on span at bounding box center [224, 298] width 30 height 30
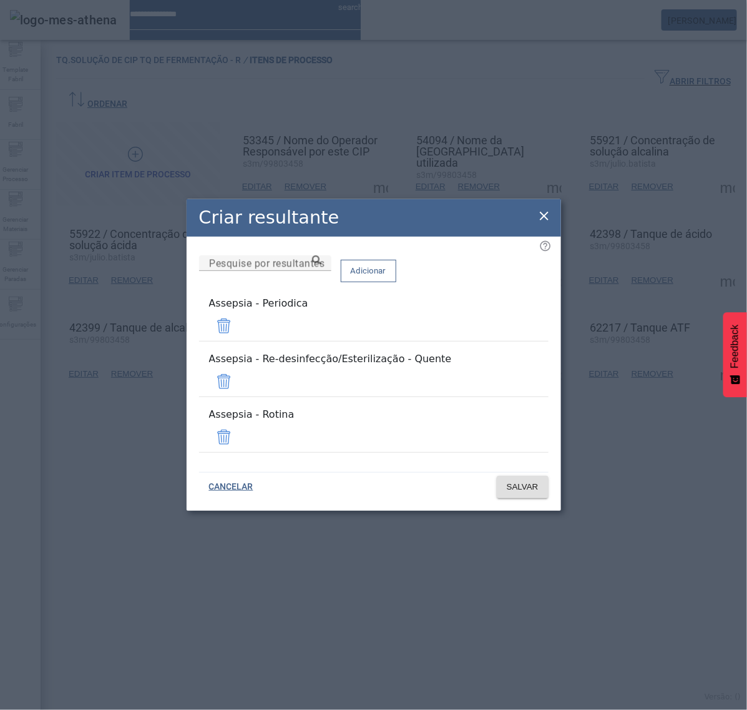
click at [512, 326] on mat-list "Assepsia - Periodica" at bounding box center [374, 319] width 350 height 56
click at [239, 341] on span at bounding box center [224, 326] width 30 height 30
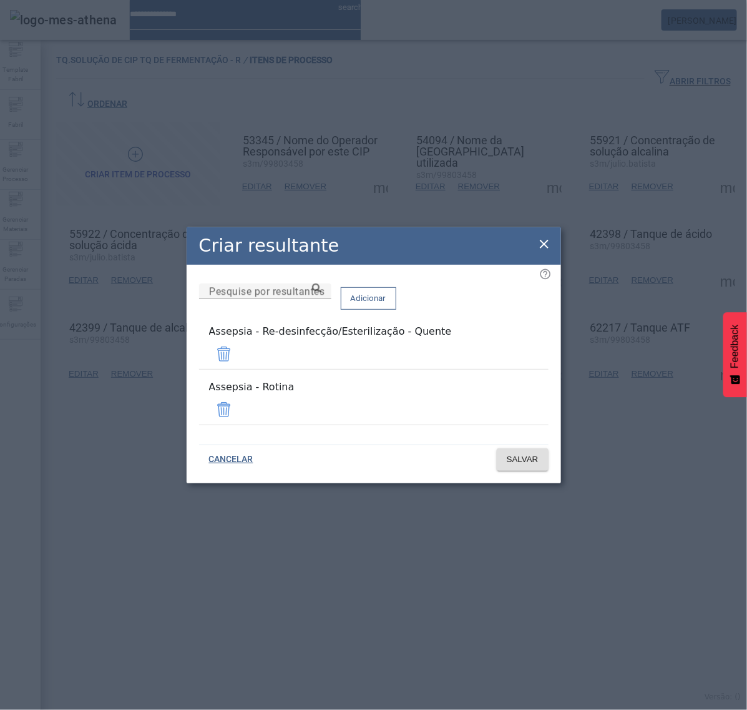
click at [239, 360] on span at bounding box center [224, 354] width 30 height 30
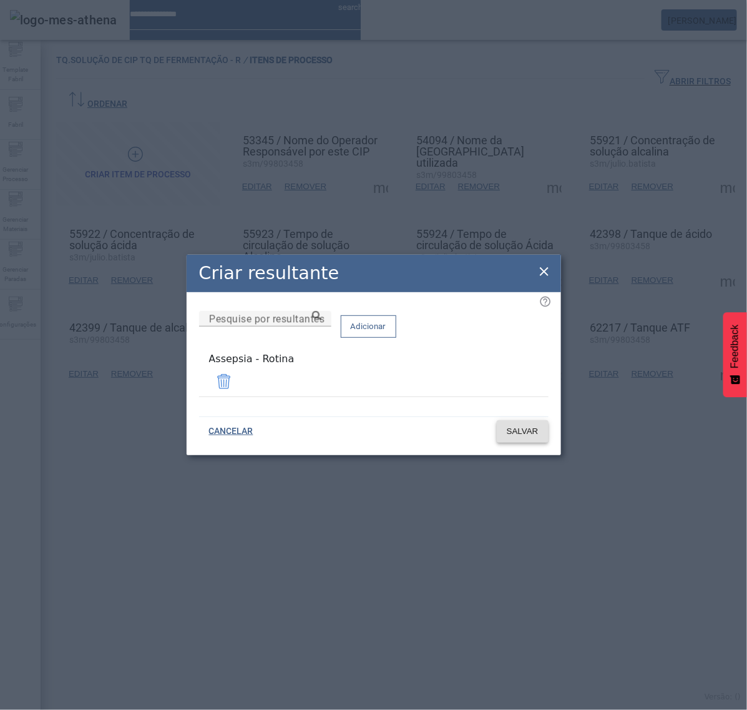
click at [523, 426] on span "SALVAR" at bounding box center [523, 431] width 32 height 12
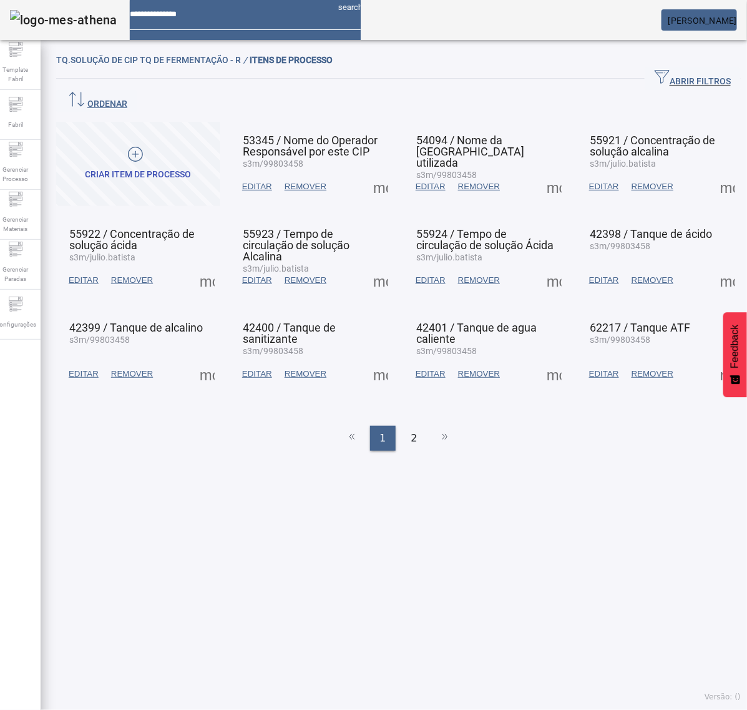
click at [375, 359] on span at bounding box center [381, 374] width 30 height 30
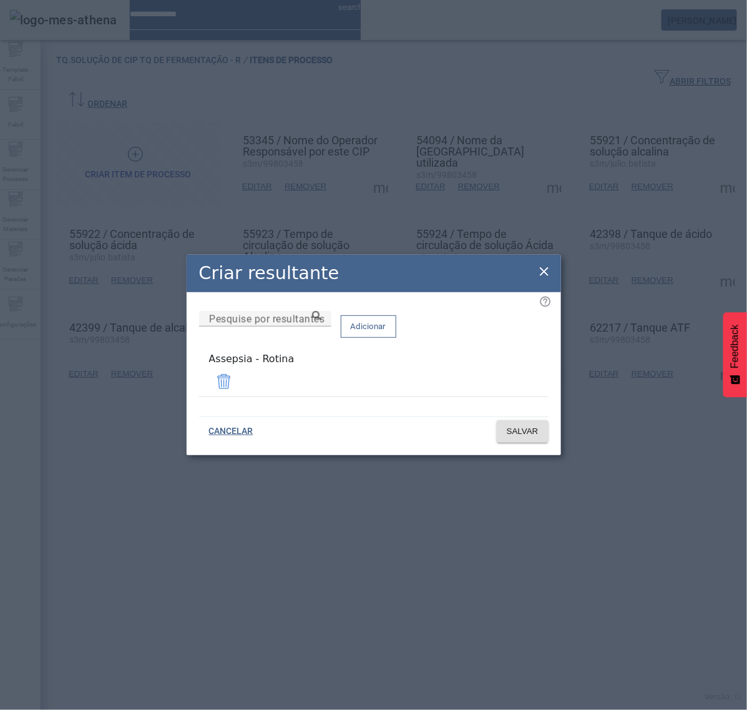
click at [539, 275] on icon at bounding box center [544, 271] width 15 height 15
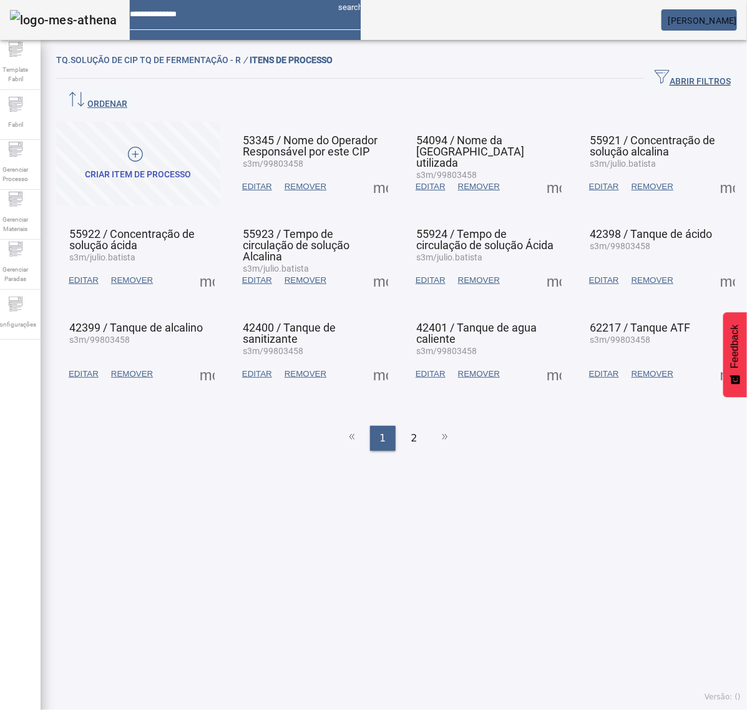
click at [542, 172] on span at bounding box center [554, 187] width 30 height 30
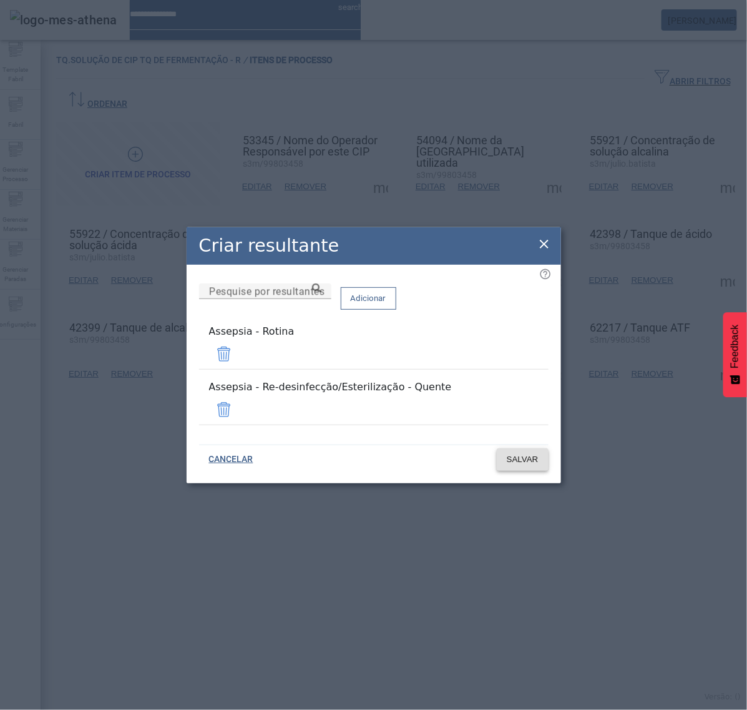
drag, startPoint x: 517, startPoint y: 412, endPoint x: 520, endPoint y: 428, distance: 16.5
click at [239, 411] on span at bounding box center [224, 410] width 30 height 30
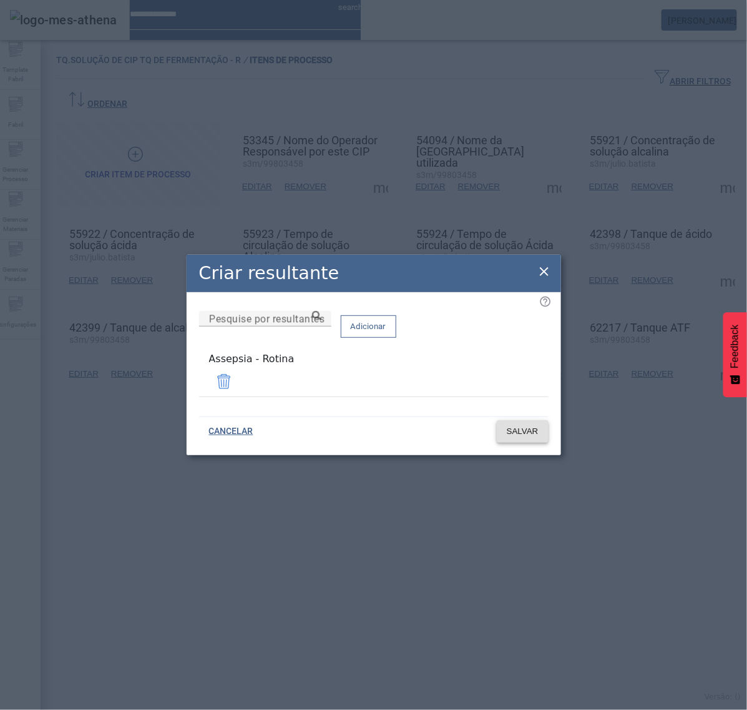
click at [527, 429] on span "SALVAR" at bounding box center [523, 431] width 32 height 12
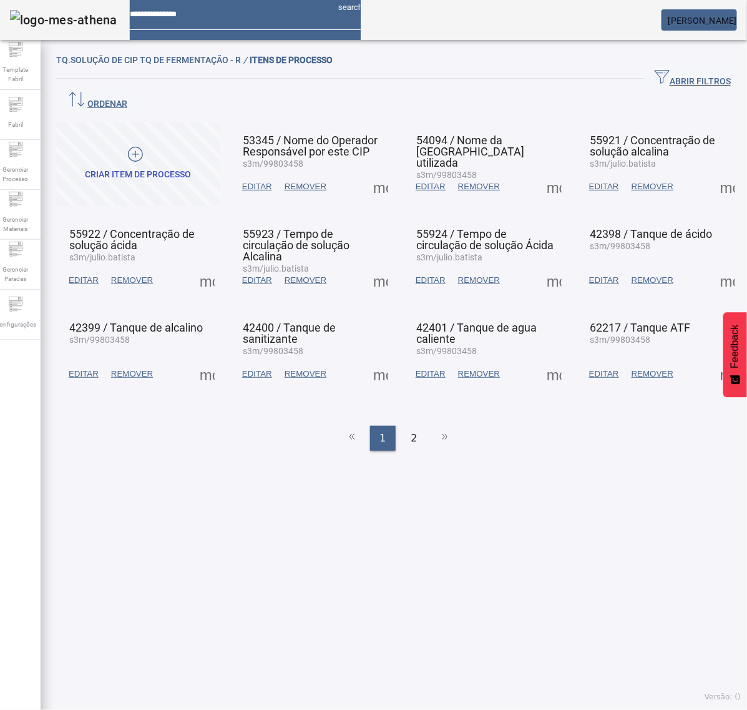
click at [542, 265] on span at bounding box center [554, 280] width 30 height 30
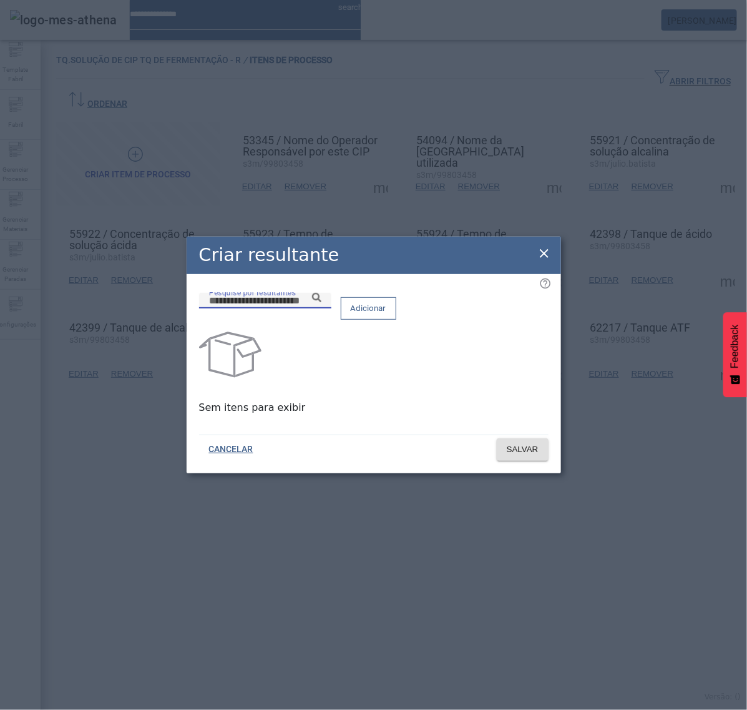
click at [321, 308] on input "Pesquise por resultantes" at bounding box center [265, 300] width 112 height 15
paste input "**********"
click at [321, 302] on icon at bounding box center [316, 297] width 9 height 9
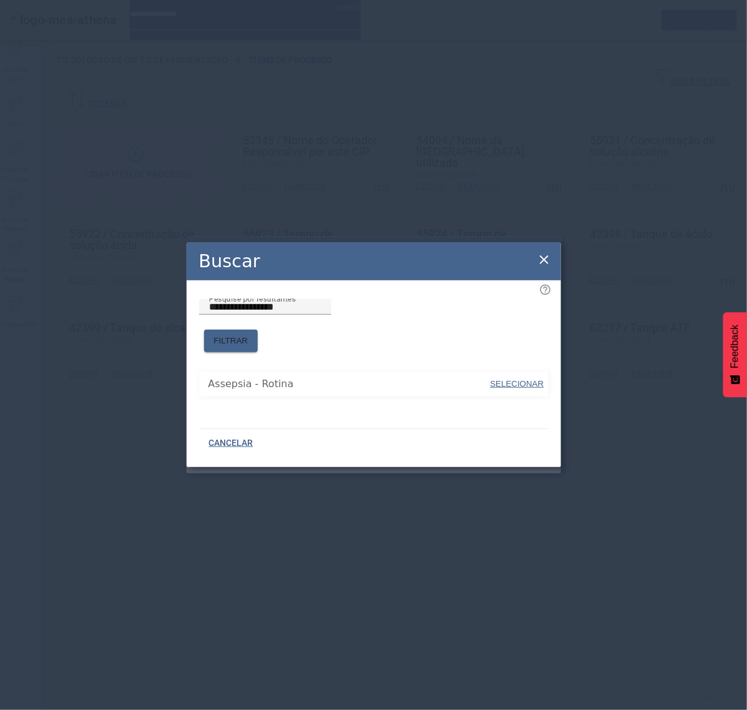
click at [512, 379] on span "SELECIONAR" at bounding box center [518, 383] width 54 height 9
type input "**********"
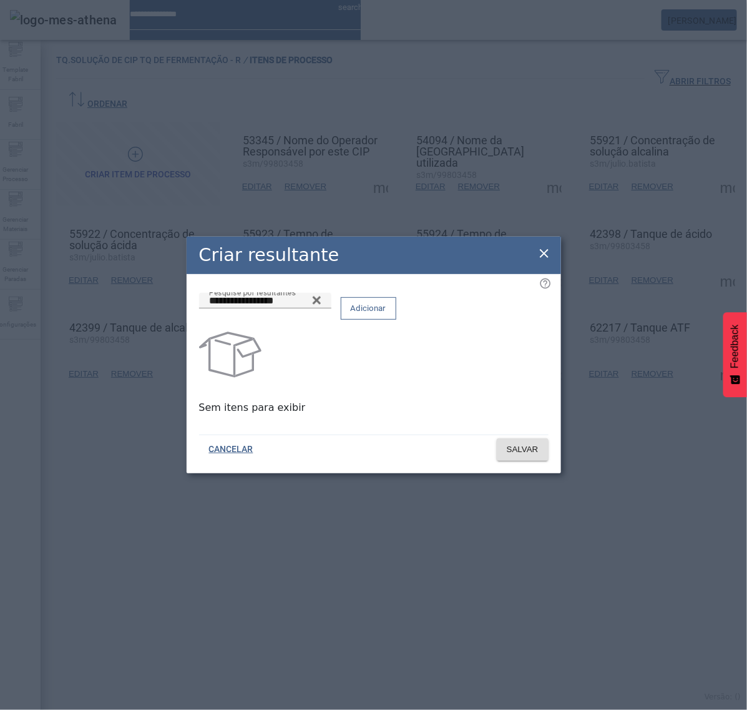
drag, startPoint x: 515, startPoint y: 314, endPoint x: 519, endPoint y: 341, distance: 27.1
click at [386, 313] on span "Adicionar" at bounding box center [369, 308] width 36 height 12
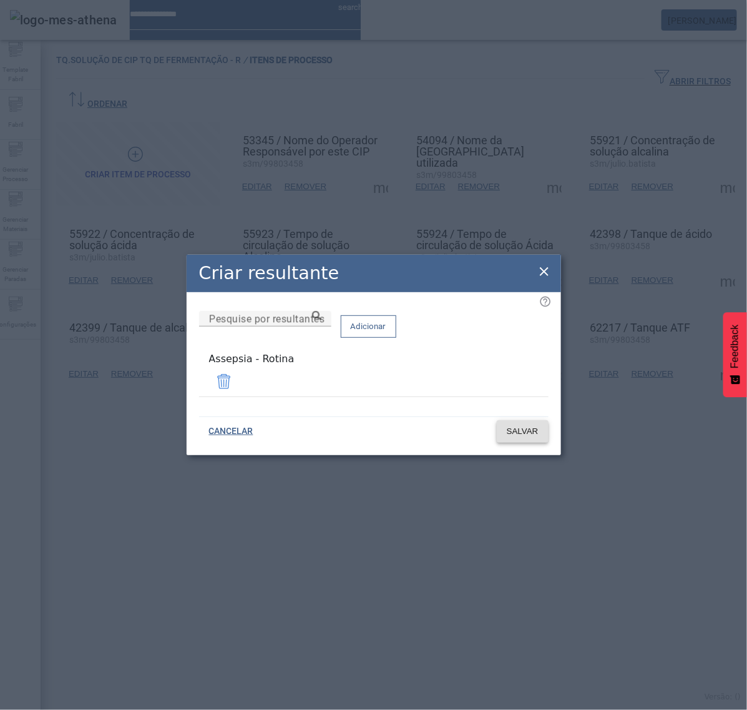
click at [534, 428] on span "SALVAR" at bounding box center [523, 431] width 32 height 12
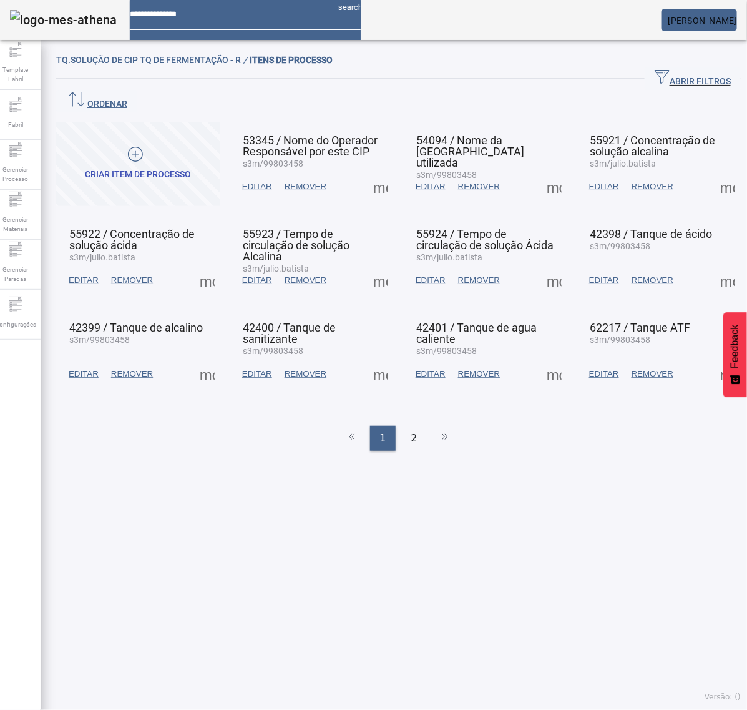
click at [539, 265] on span at bounding box center [554, 280] width 30 height 30
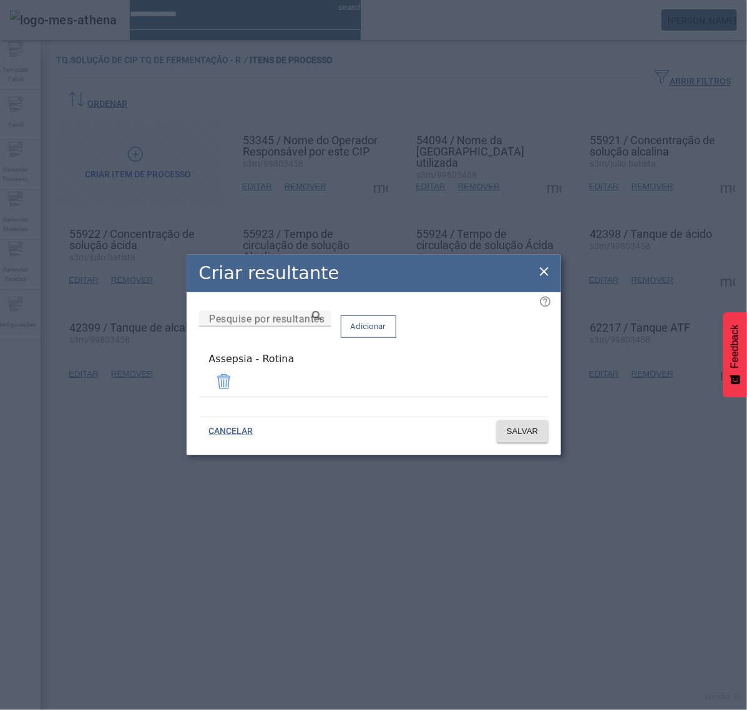
click at [552, 268] on div "Criar resultante" at bounding box center [374, 273] width 375 height 37
click at [542, 272] on icon at bounding box center [544, 271] width 15 height 15
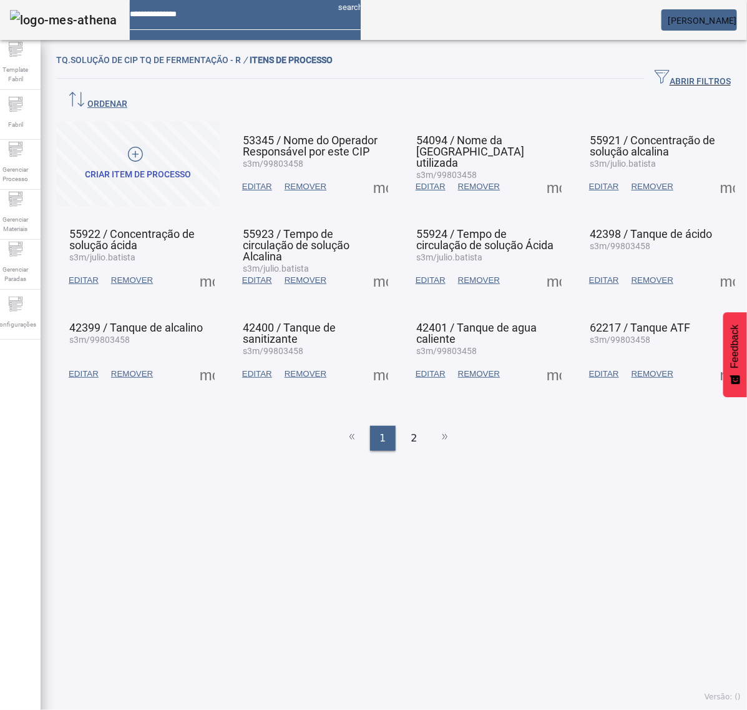
click at [539, 359] on span at bounding box center [554, 374] width 30 height 30
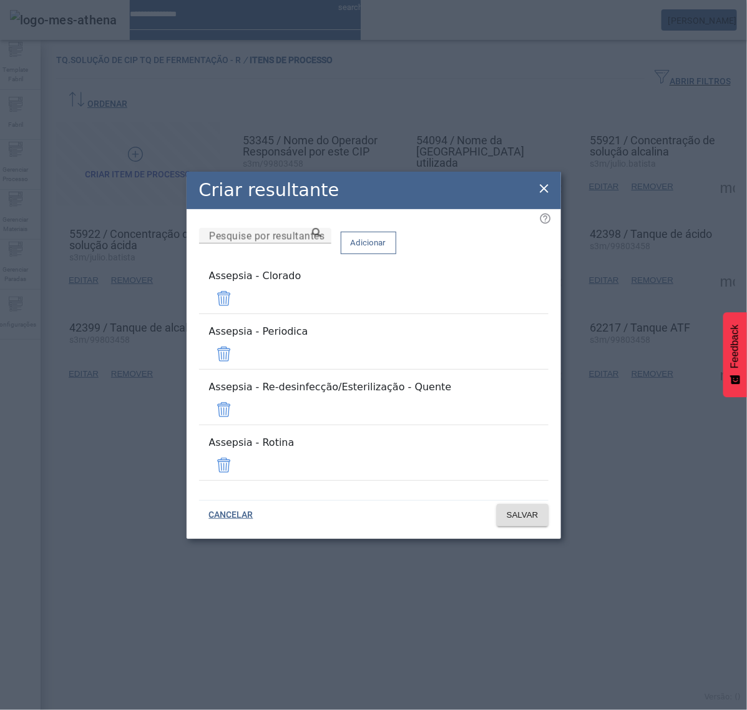
click at [239, 313] on span at bounding box center [224, 298] width 30 height 30
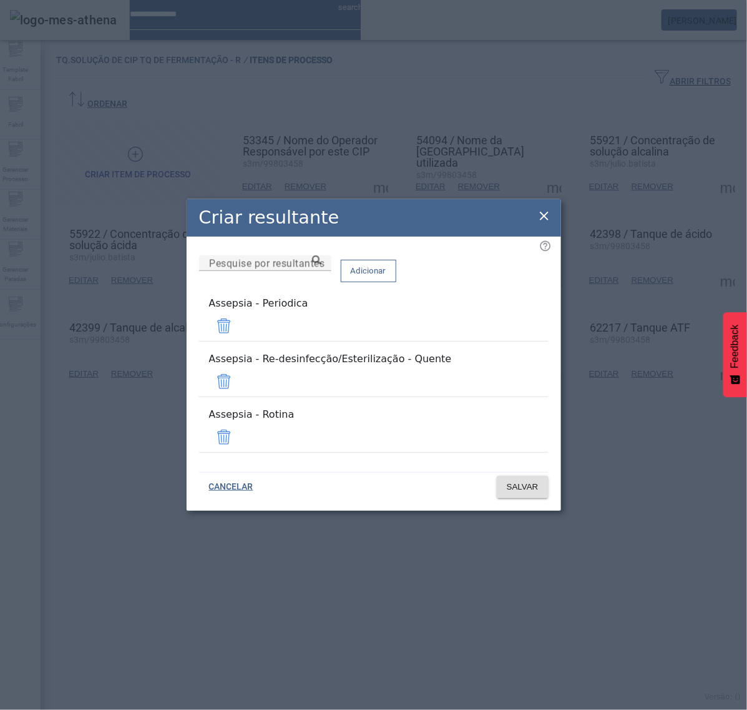
drag, startPoint x: 506, startPoint y: 334, endPoint x: 509, endPoint y: 346, distance: 12.7
click at [239, 334] on span at bounding box center [224, 326] width 30 height 30
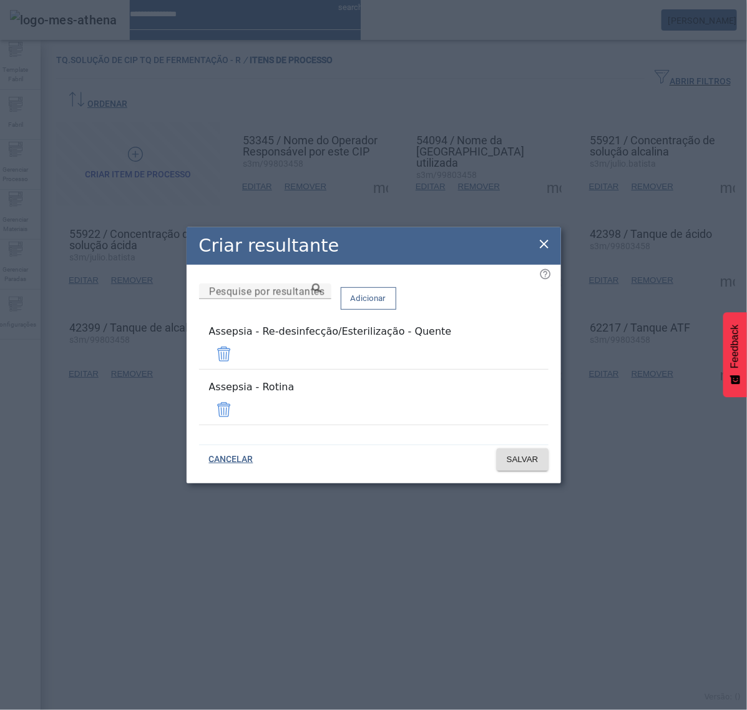
click at [239, 360] on span at bounding box center [224, 354] width 30 height 30
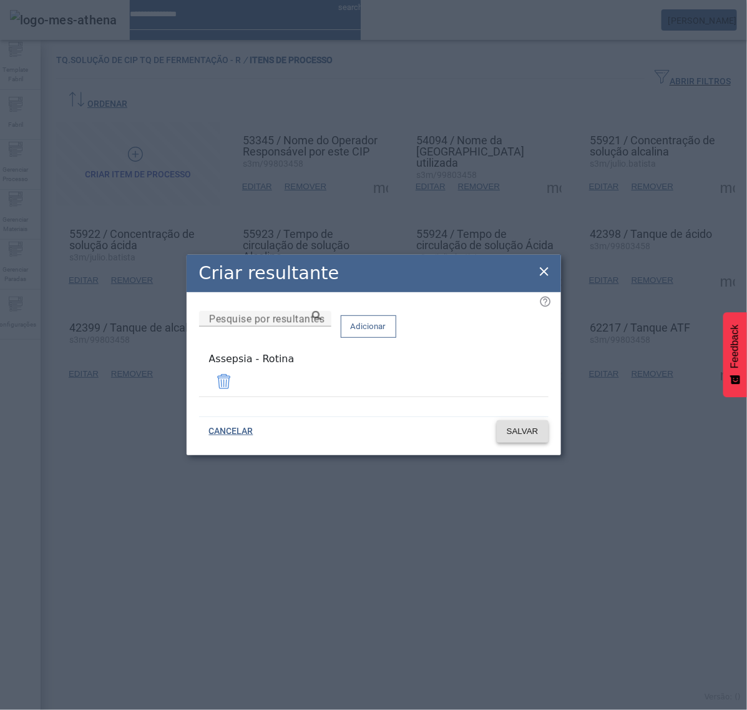
click at [525, 432] on span "SALVAR" at bounding box center [523, 431] width 32 height 12
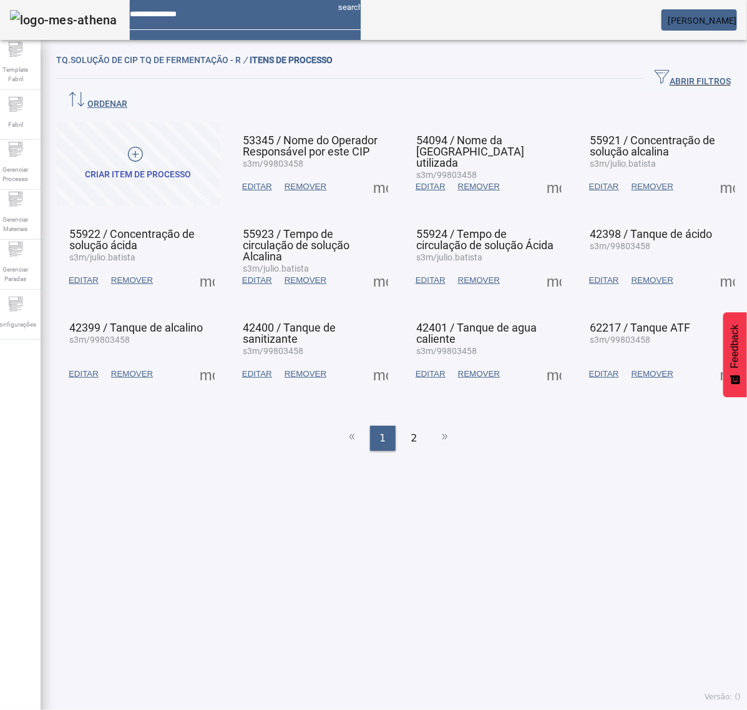
drag, startPoint x: 539, startPoint y: 157, endPoint x: 544, endPoint y: 174, distance: 17.2
click at [544, 172] on span at bounding box center [554, 187] width 30 height 30
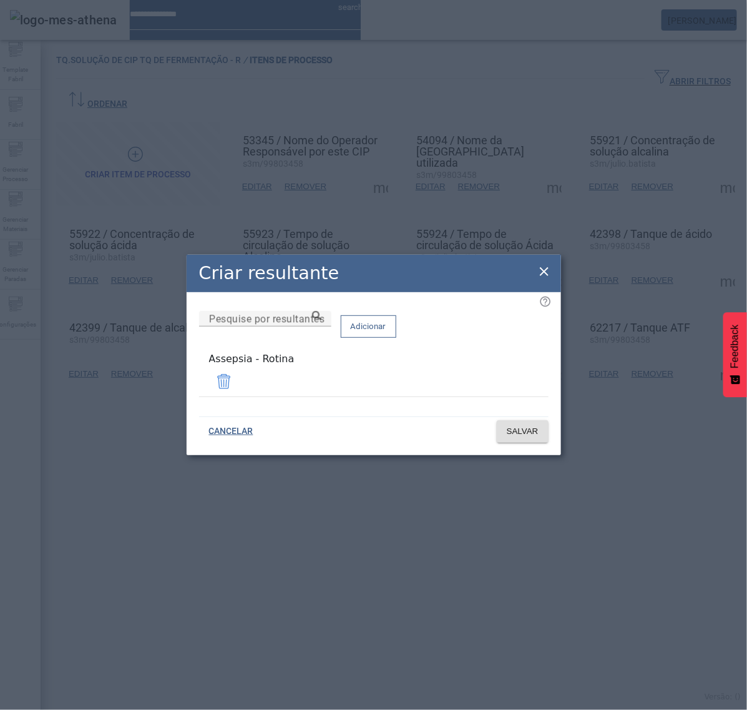
click at [542, 272] on icon at bounding box center [544, 271] width 9 height 9
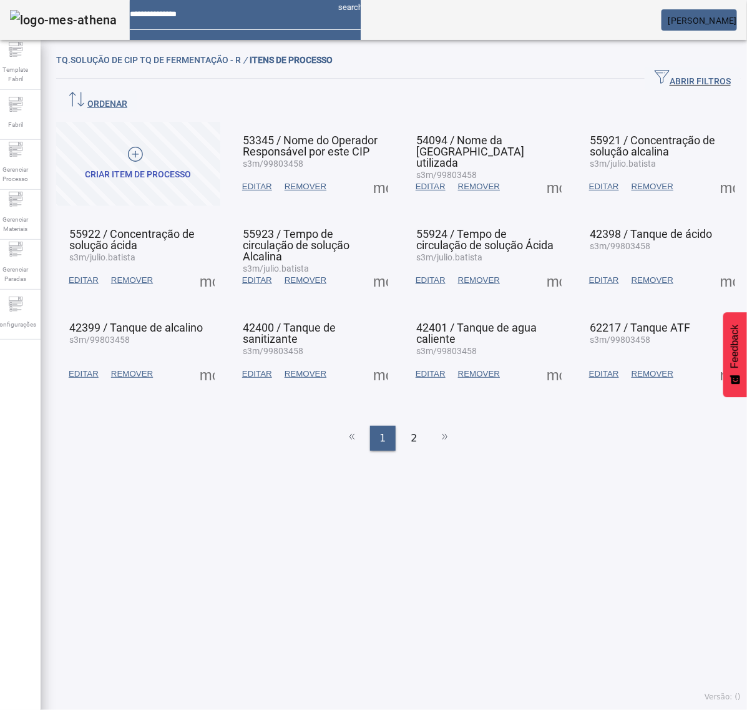
click at [539, 265] on span at bounding box center [554, 280] width 30 height 30
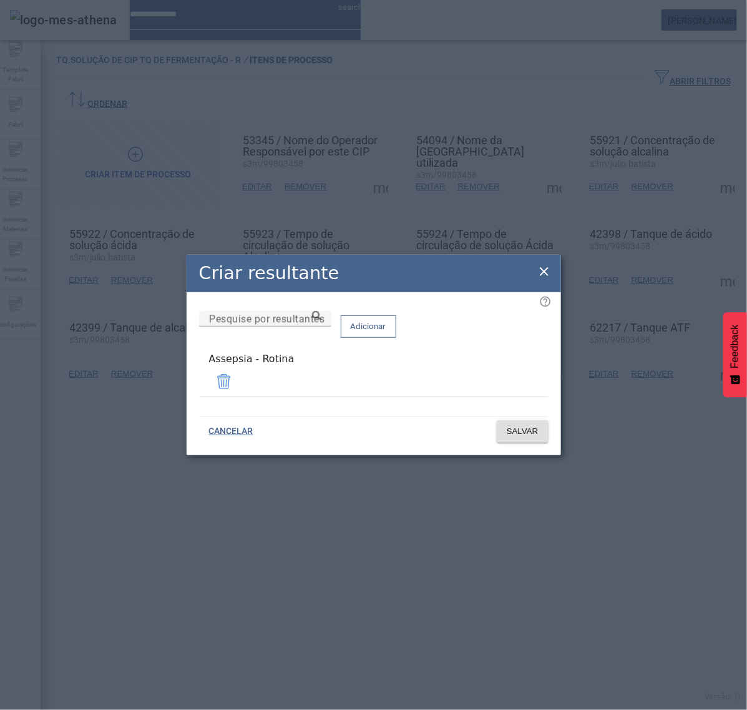
click at [544, 270] on icon at bounding box center [544, 271] width 15 height 15
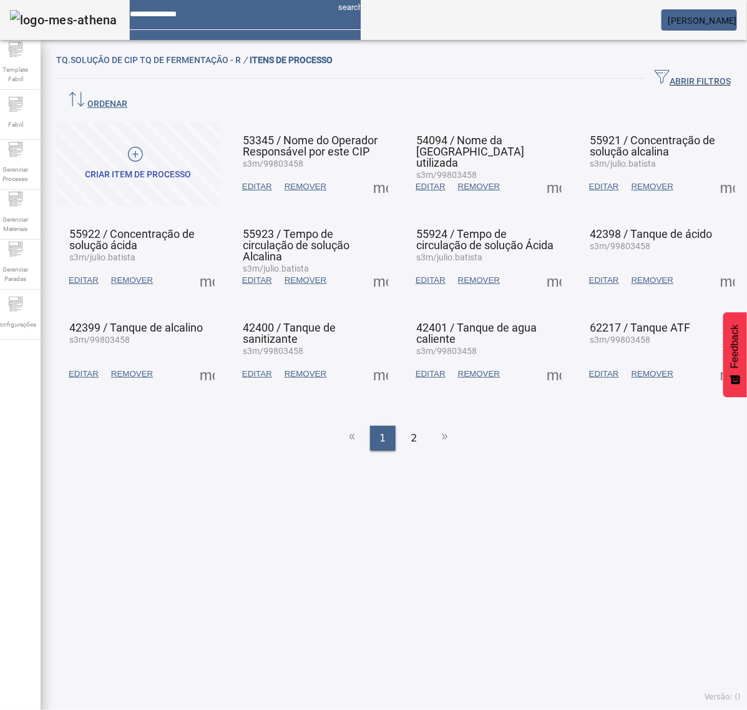
click at [545, 359] on span at bounding box center [554, 374] width 30 height 30
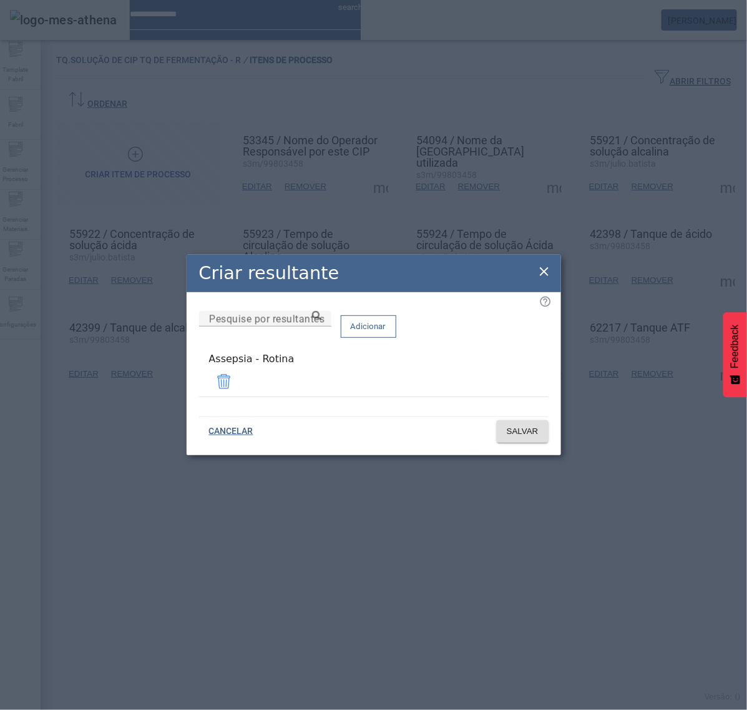
drag, startPoint x: 546, startPoint y: 266, endPoint x: 547, endPoint y: 256, distance: 10.0
click at [547, 256] on div "Criar resultante Pesquise por resultantes Adicionar Assepsia - Rotina CANCELAR …" at bounding box center [373, 355] width 747 height 710
click at [545, 278] on icon at bounding box center [544, 271] width 15 height 15
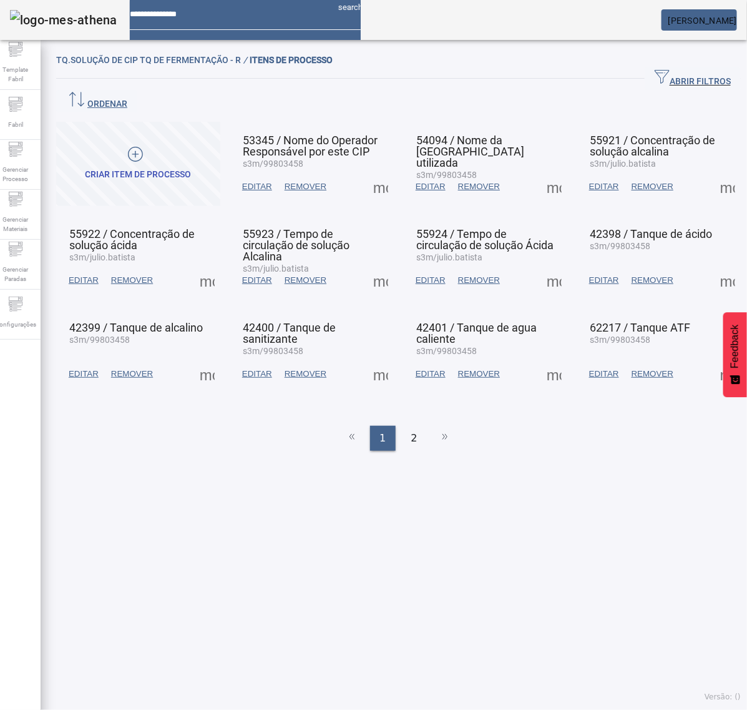
click at [713, 172] on span at bounding box center [728, 187] width 30 height 30
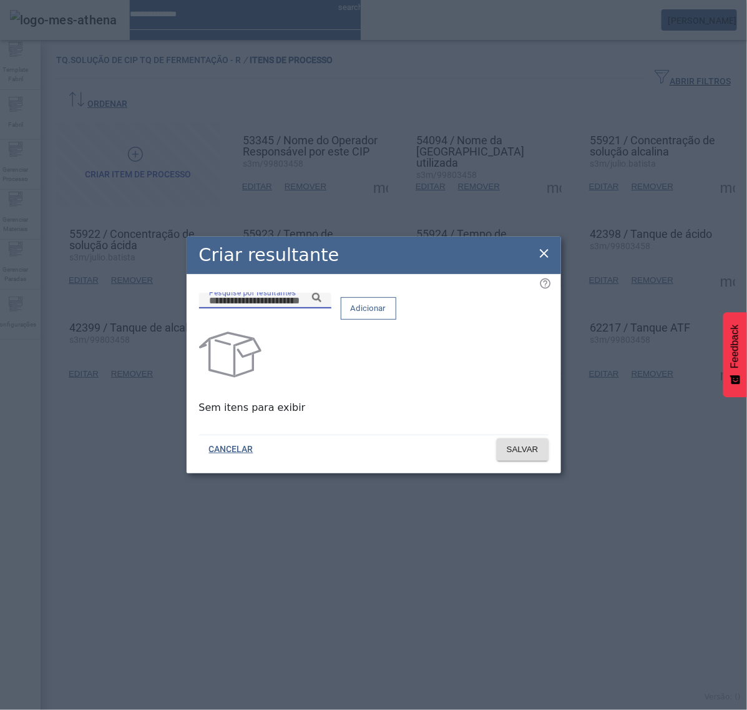
click at [321, 308] on input "Pesquise por resultantes" at bounding box center [265, 300] width 112 height 15
paste input "**********"
click at [321, 302] on icon at bounding box center [316, 297] width 9 height 9
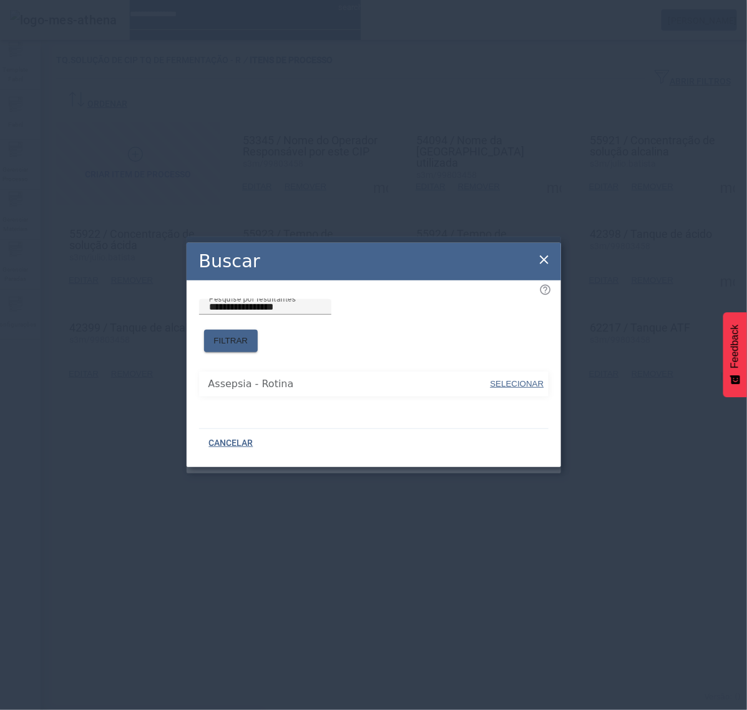
drag, startPoint x: 523, startPoint y: 376, endPoint x: 504, endPoint y: 355, distance: 28.3
click at [522, 379] on span "SELECIONAR" at bounding box center [518, 383] width 54 height 9
type input "**********"
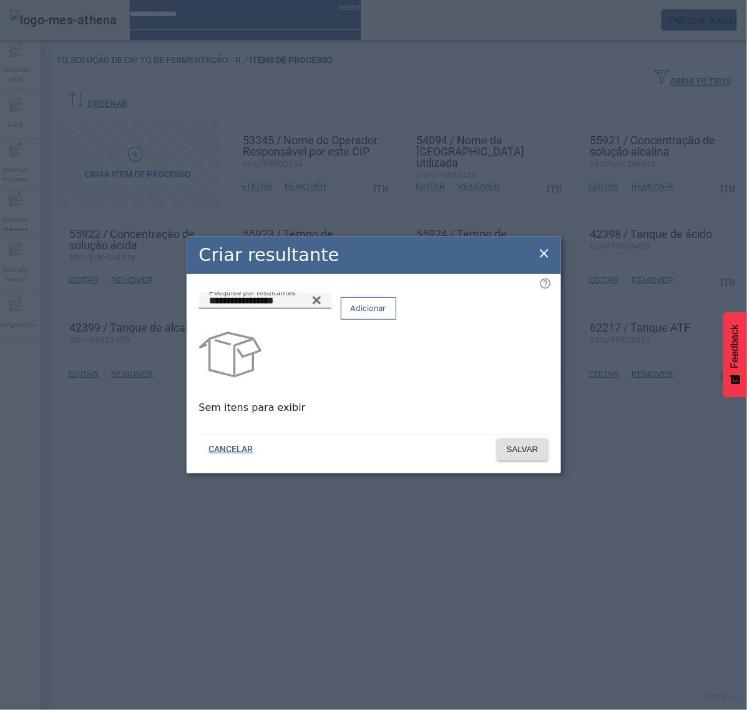
click at [386, 310] on span "Adicionar" at bounding box center [369, 308] width 36 height 12
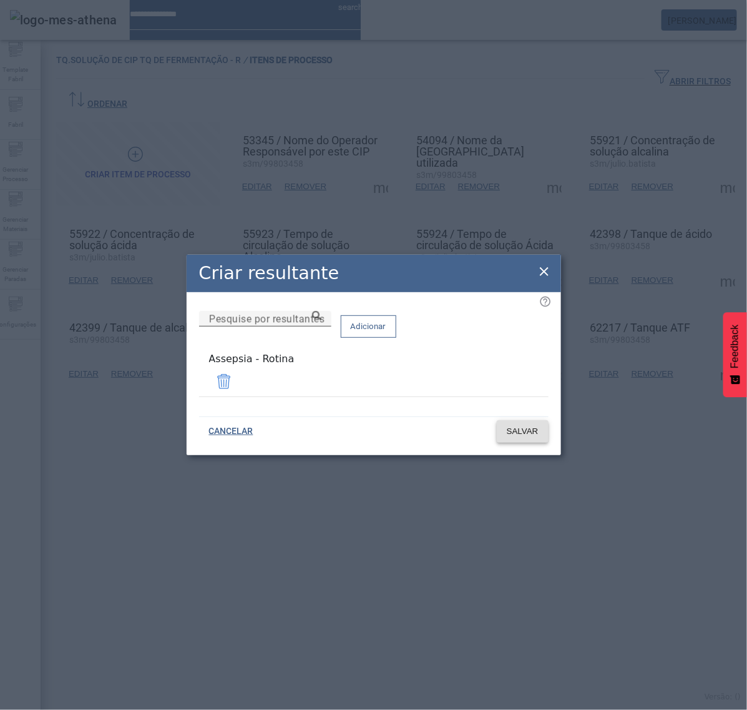
click at [522, 425] on span "SALVAR" at bounding box center [523, 431] width 32 height 12
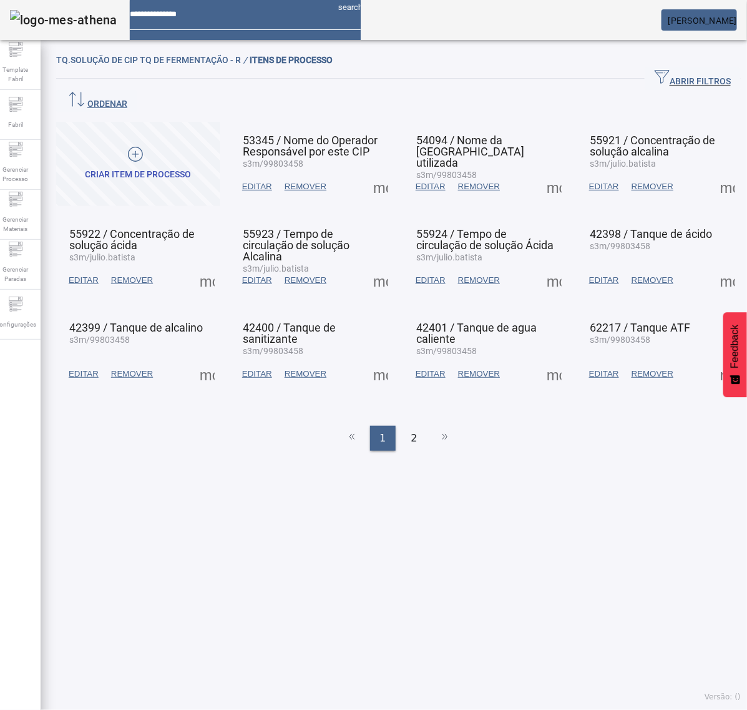
click at [713, 265] on span at bounding box center [728, 280] width 30 height 30
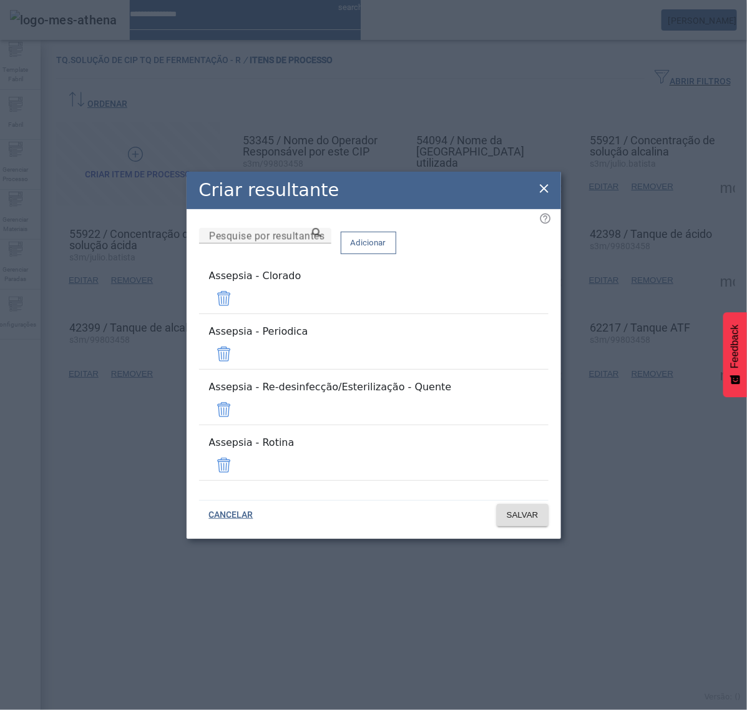
click at [239, 313] on span at bounding box center [224, 298] width 30 height 30
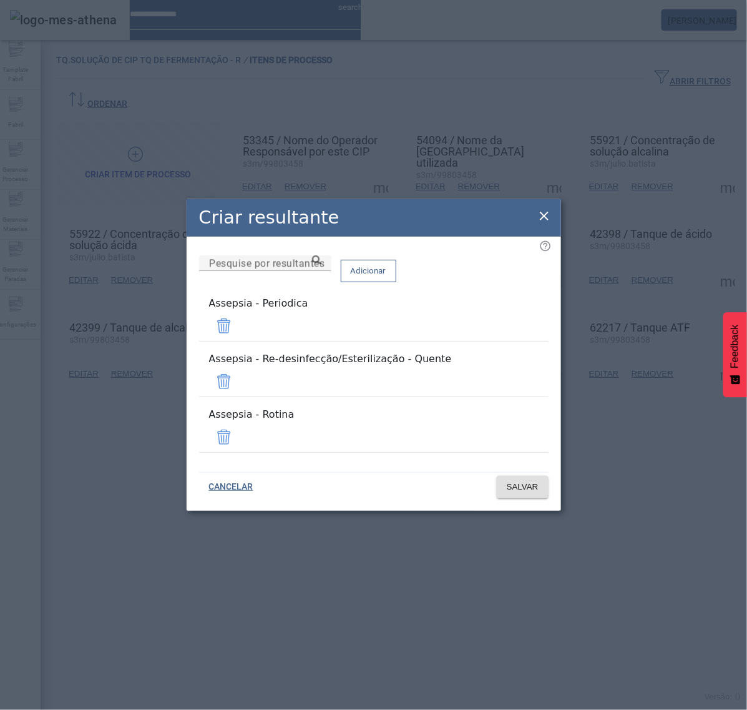
click at [239, 339] on span at bounding box center [224, 326] width 30 height 30
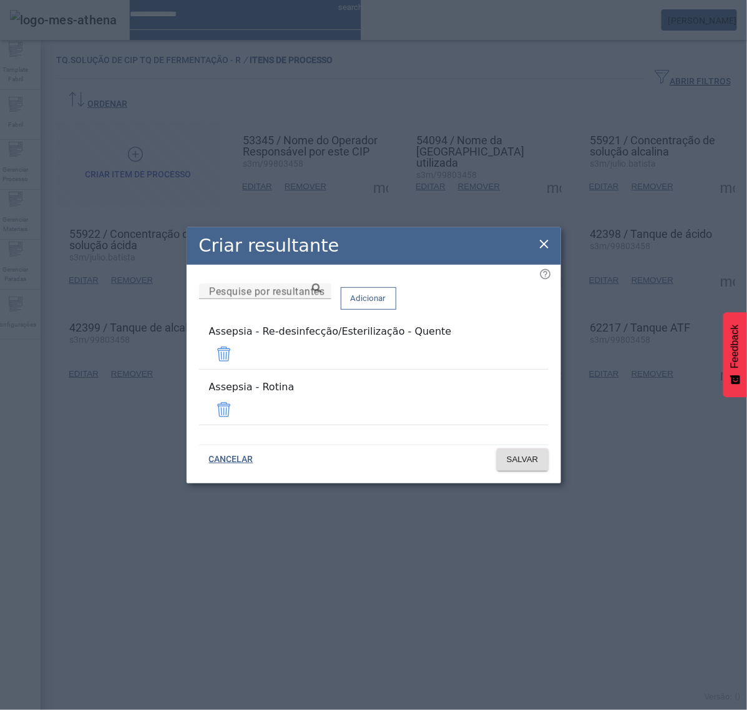
click at [239, 357] on span at bounding box center [224, 354] width 30 height 30
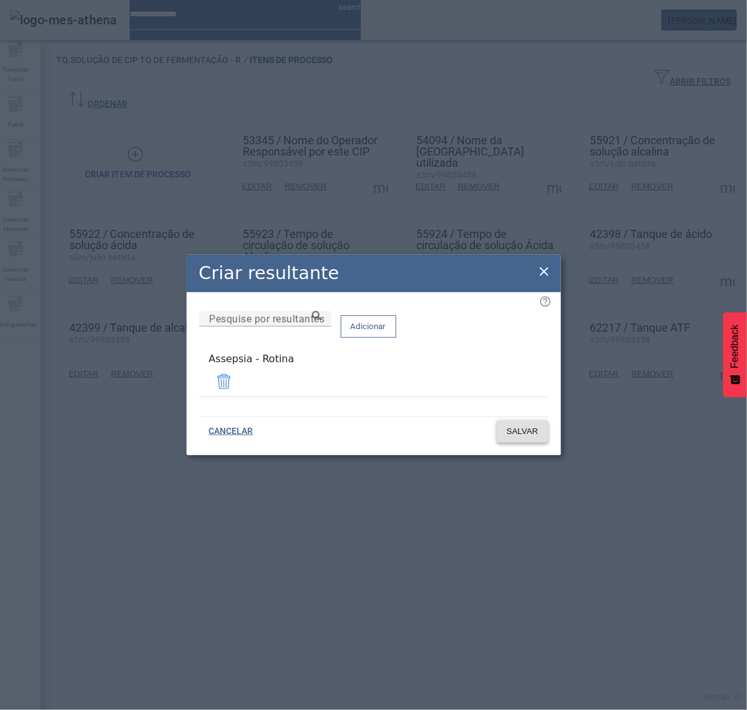
click at [519, 425] on span "SALVAR" at bounding box center [523, 431] width 32 height 12
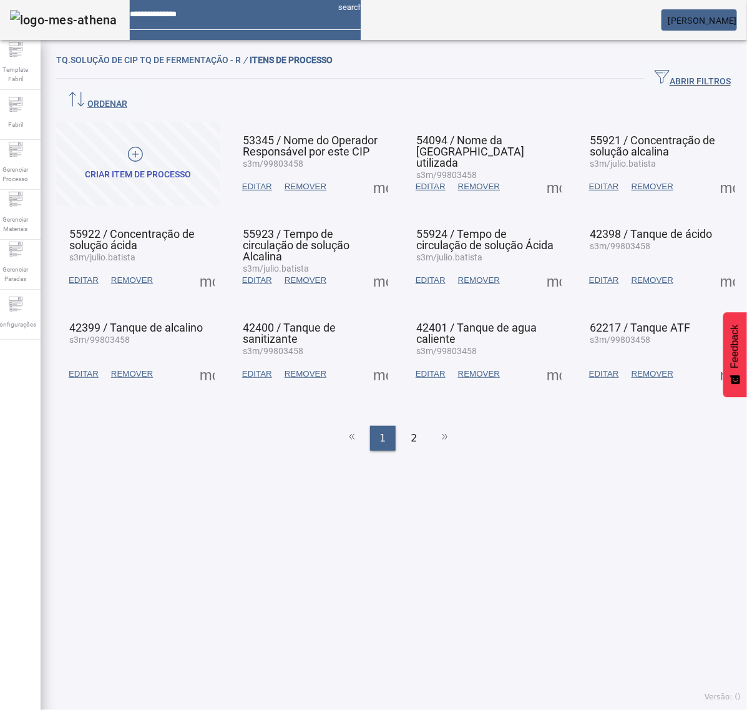
click at [713, 359] on span at bounding box center [728, 374] width 30 height 30
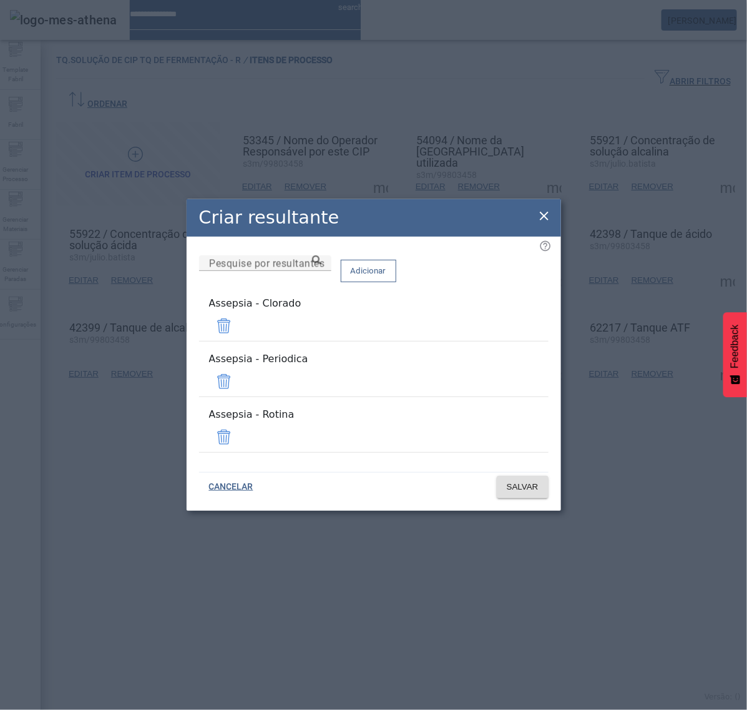
drag, startPoint x: 519, startPoint y: 339, endPoint x: 515, endPoint y: 348, distance: 9.8
click at [239, 339] on span at bounding box center [224, 326] width 30 height 30
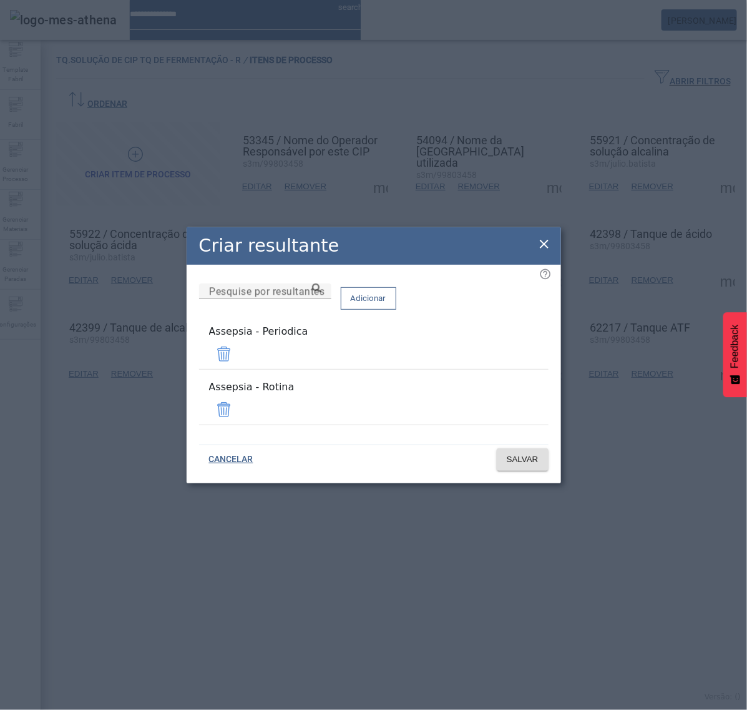
click at [239, 367] on span at bounding box center [224, 354] width 30 height 30
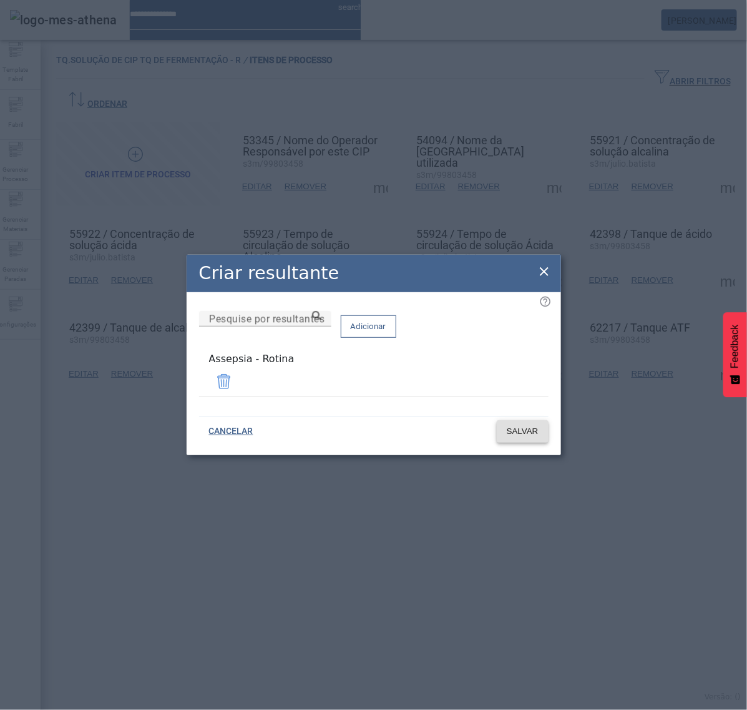
click at [528, 425] on span "SALVAR" at bounding box center [523, 431] width 32 height 12
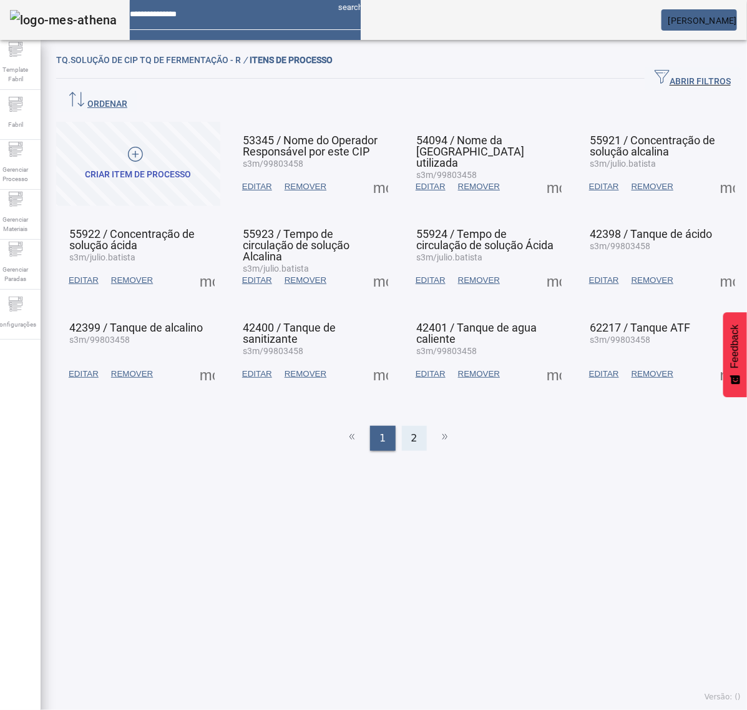
click at [411, 431] on span "2" at bounding box center [414, 438] width 6 height 15
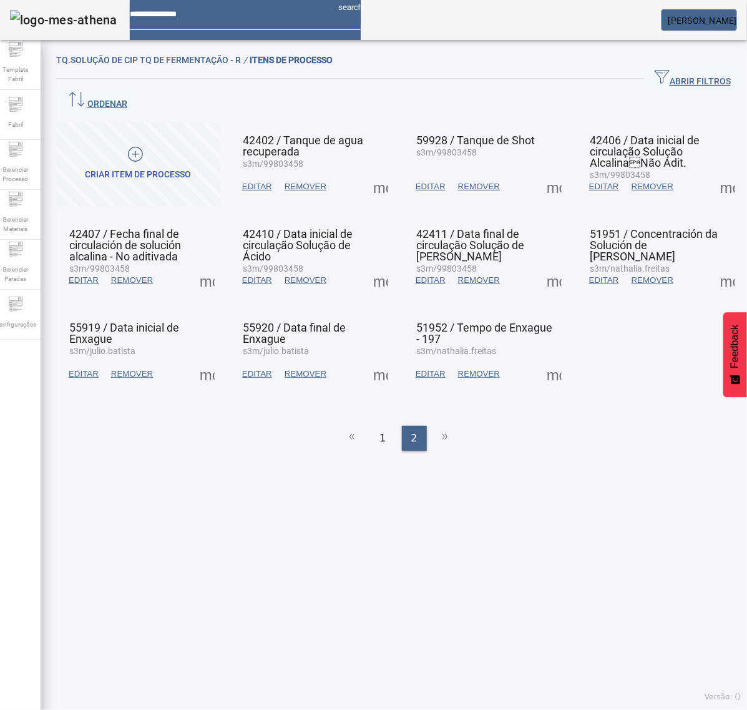
click at [209, 265] on span at bounding box center [207, 280] width 30 height 30
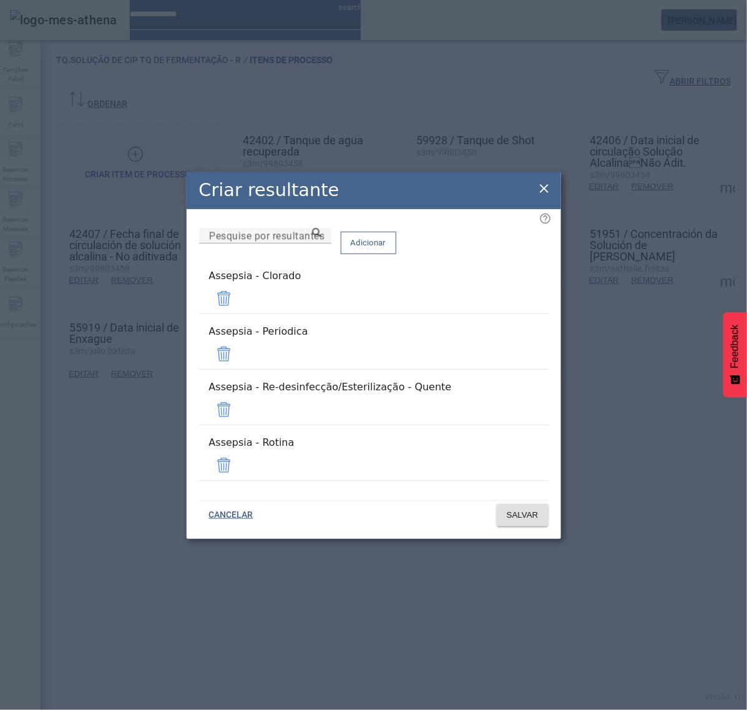
drag, startPoint x: 506, startPoint y: 316, endPoint x: 509, endPoint y: 323, distance: 7.0
click at [239, 313] on span at bounding box center [224, 298] width 30 height 30
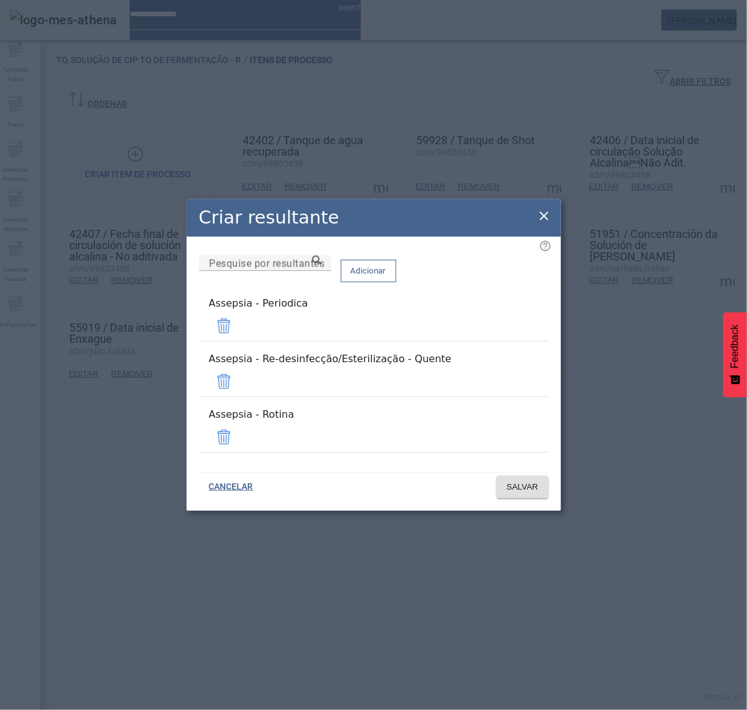
click at [239, 341] on span at bounding box center [224, 326] width 30 height 30
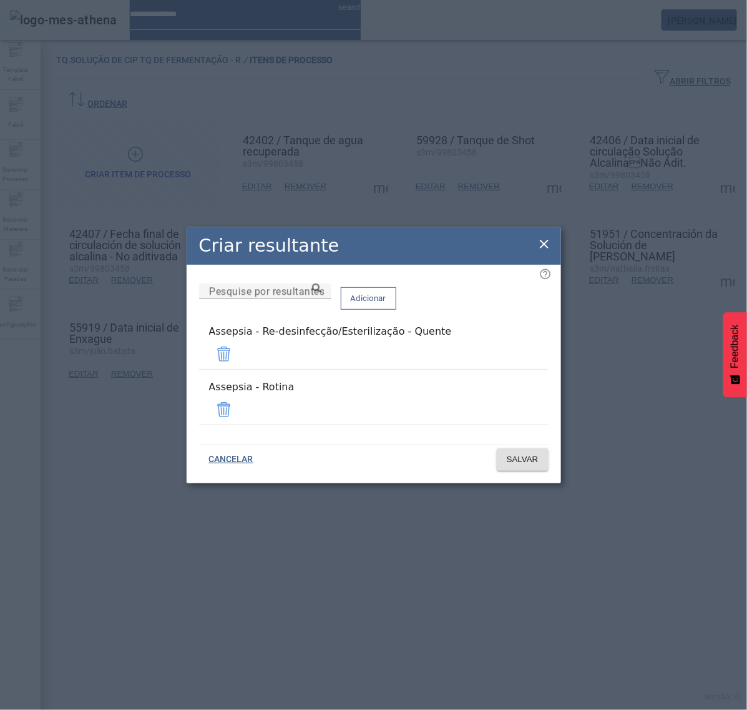
click at [239, 363] on span at bounding box center [224, 354] width 30 height 30
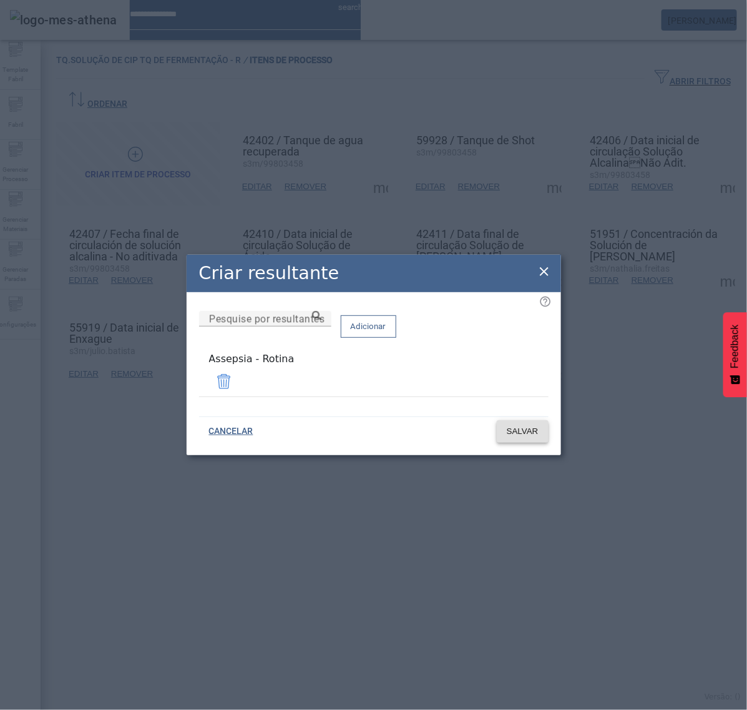
click at [523, 428] on span "SALVAR" at bounding box center [523, 431] width 32 height 12
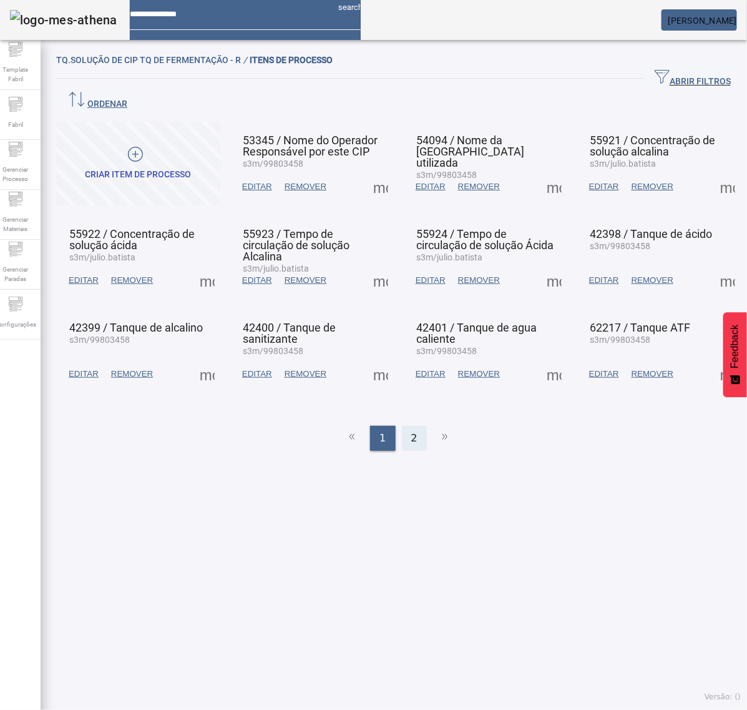
click at [413, 426] on div "2" at bounding box center [414, 438] width 25 height 25
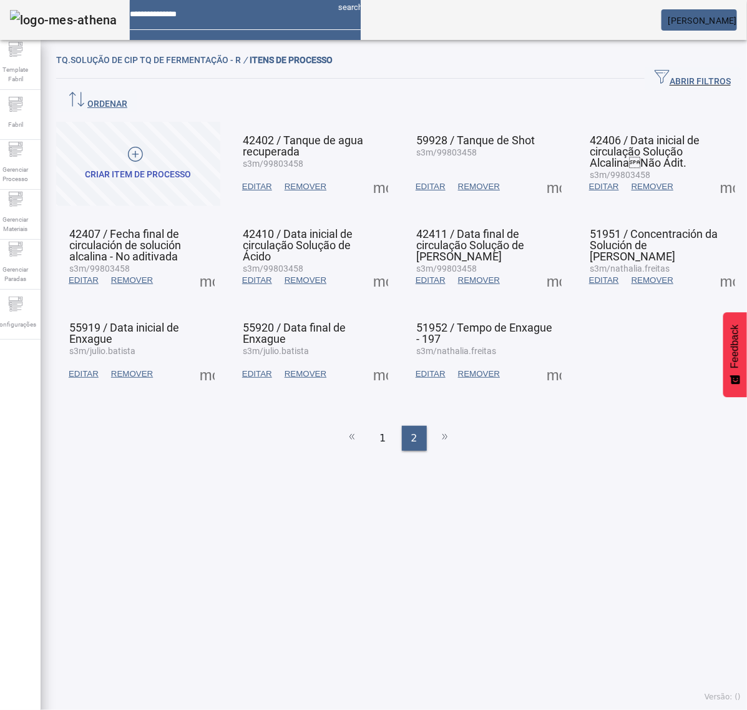
click at [209, 359] on span at bounding box center [207, 374] width 30 height 30
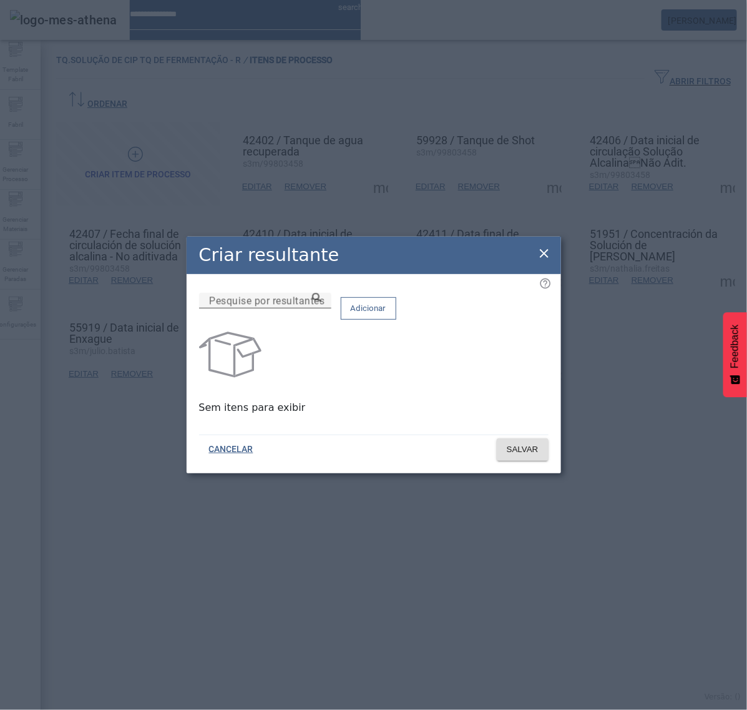
click at [321, 308] on input "Pesquise por resultantes" at bounding box center [265, 300] width 112 height 15
paste input "**********"
click at [321, 302] on icon at bounding box center [316, 297] width 9 height 9
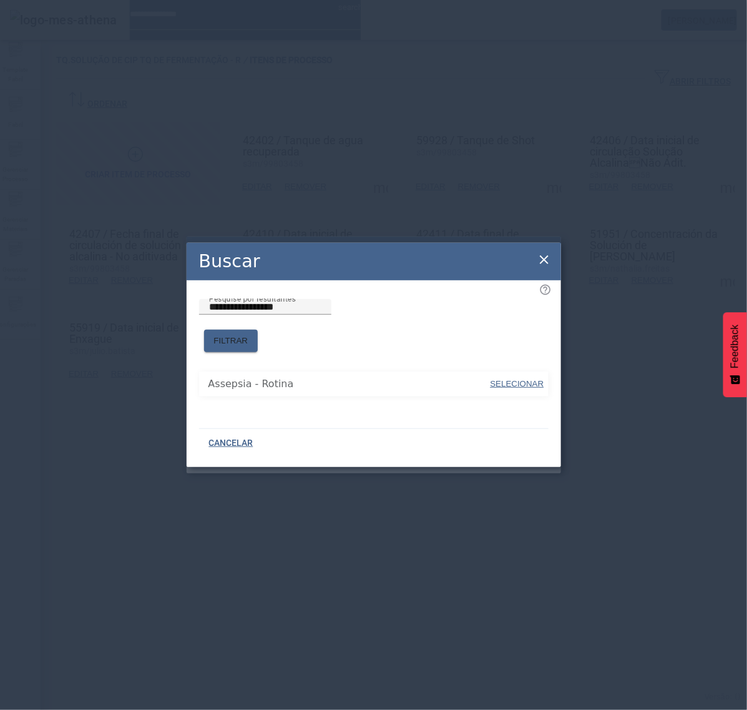
click at [499, 381] on span "SELECIONAR" at bounding box center [518, 383] width 54 height 9
type input "**********"
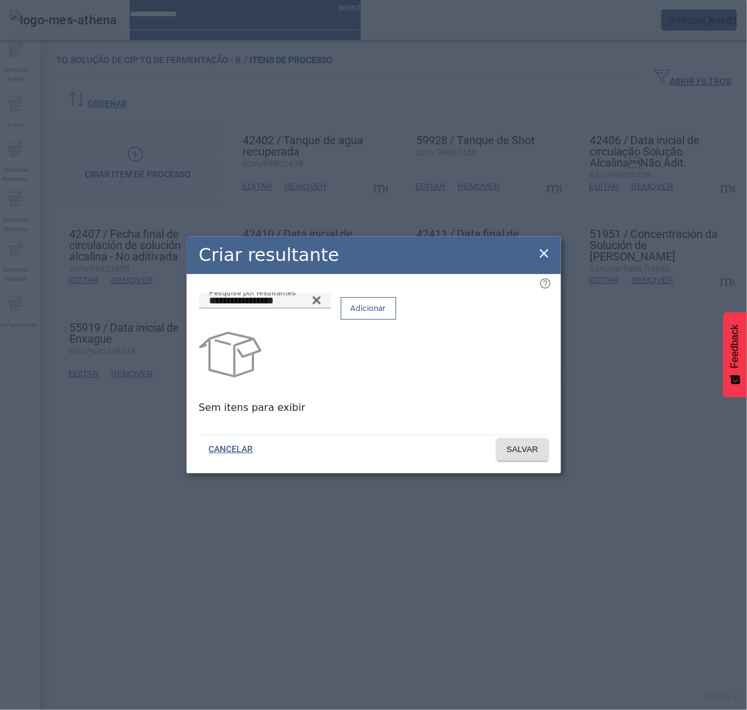
drag, startPoint x: 501, startPoint y: 318, endPoint x: 506, endPoint y: 350, distance: 32.2
click at [386, 315] on span "Adicionar" at bounding box center [369, 308] width 36 height 12
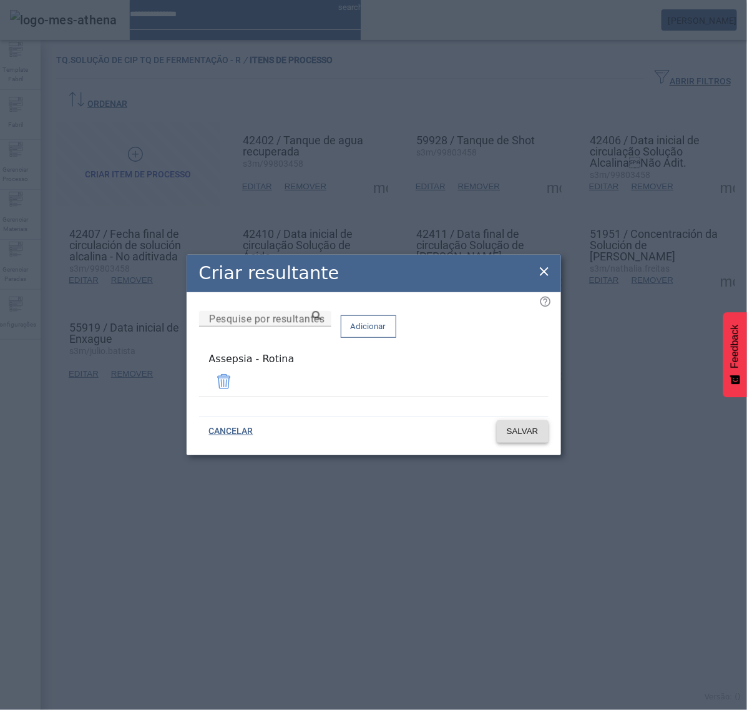
click at [513, 431] on span "SALVAR" at bounding box center [523, 431] width 32 height 12
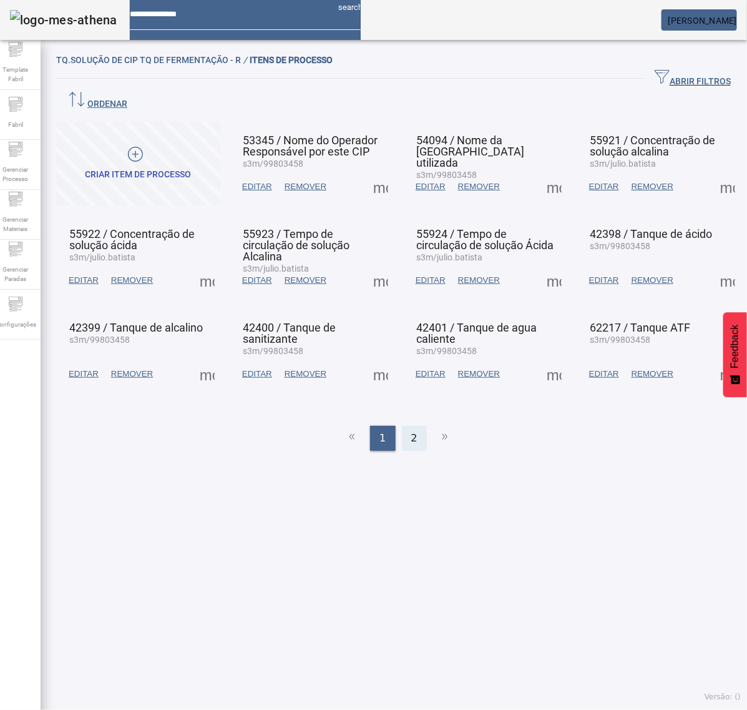
click at [416, 426] on div "2" at bounding box center [414, 438] width 25 height 25
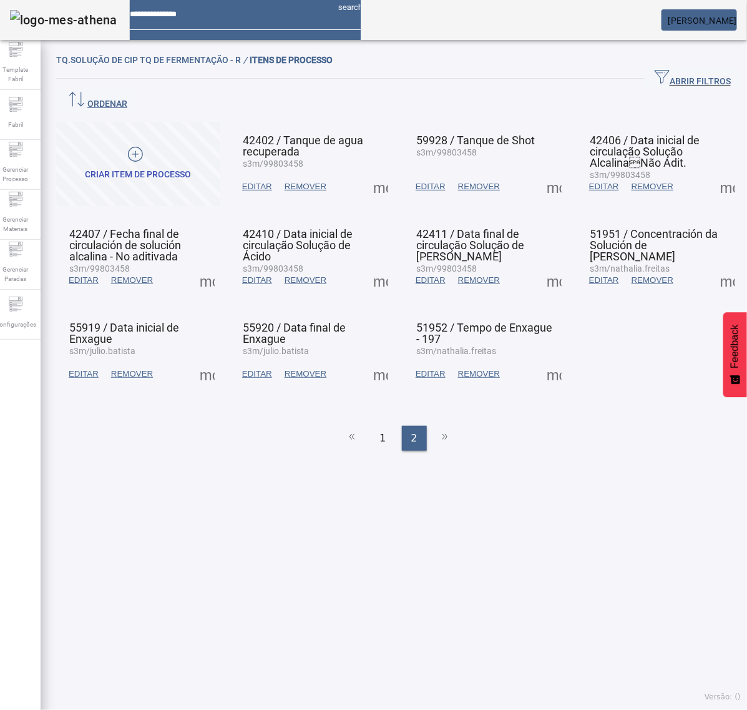
click at [375, 172] on span at bounding box center [381, 187] width 30 height 30
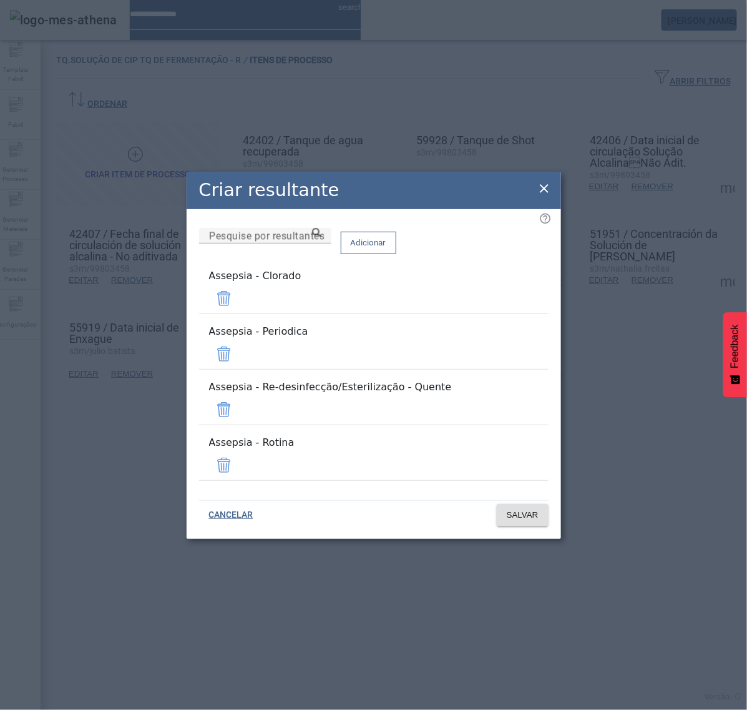
click at [239, 313] on span at bounding box center [224, 298] width 30 height 30
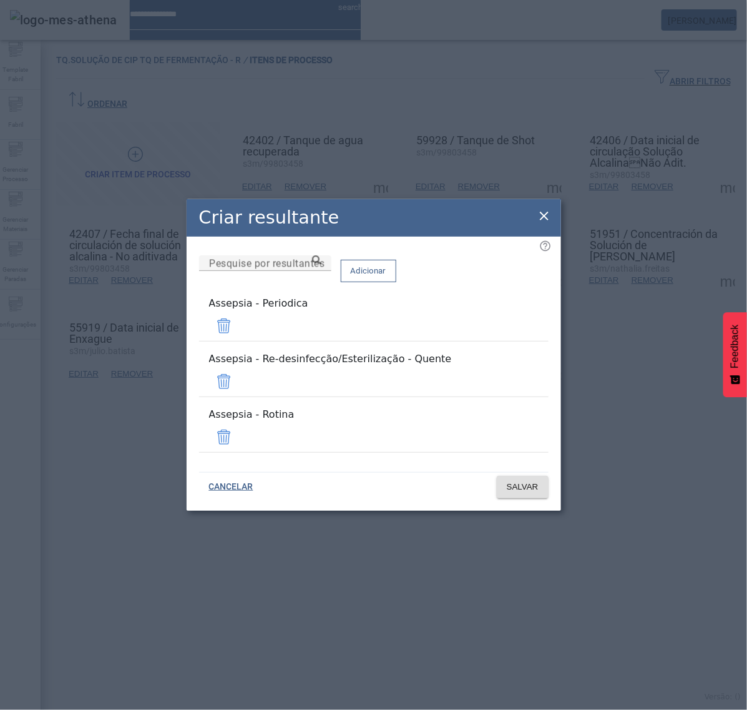
click at [239, 341] on span at bounding box center [224, 326] width 30 height 30
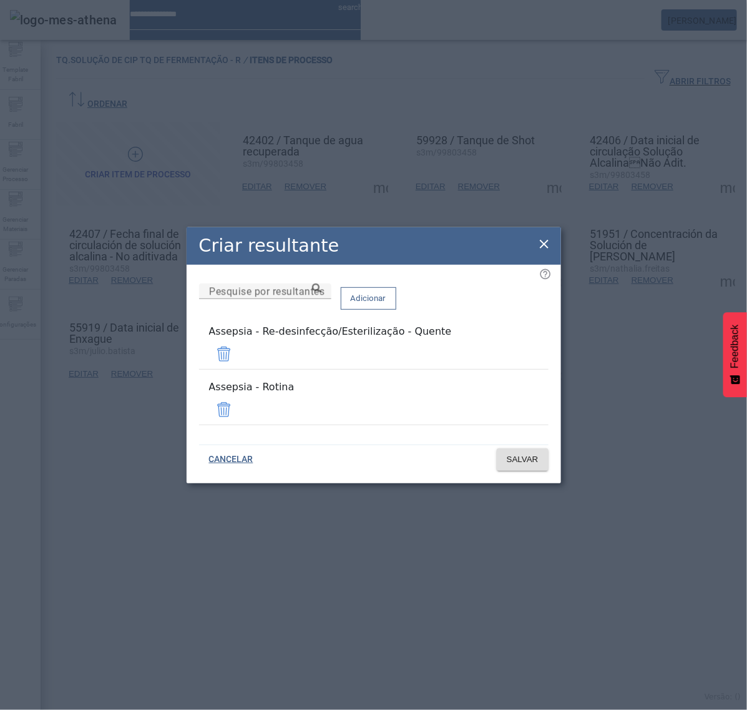
drag, startPoint x: 508, startPoint y: 364, endPoint x: 516, endPoint y: 381, distance: 18.7
click at [239, 365] on span at bounding box center [224, 354] width 30 height 30
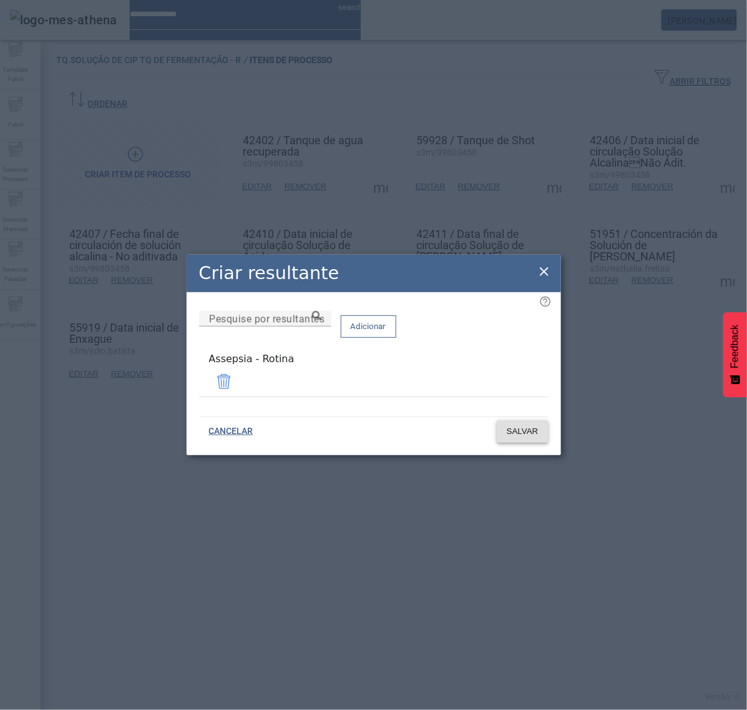
click at [525, 434] on span "SALVAR" at bounding box center [523, 431] width 32 height 12
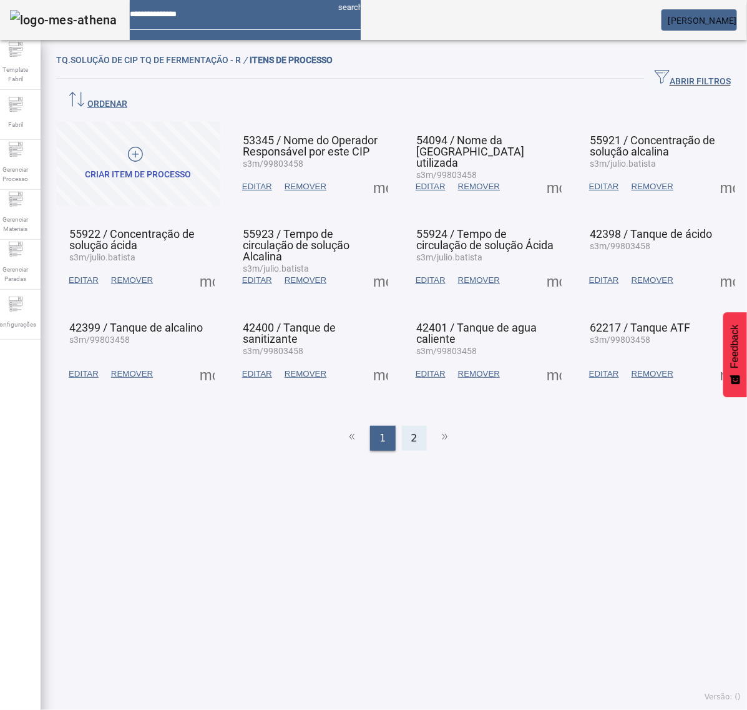
click at [411, 431] on span "2" at bounding box center [414, 438] width 6 height 15
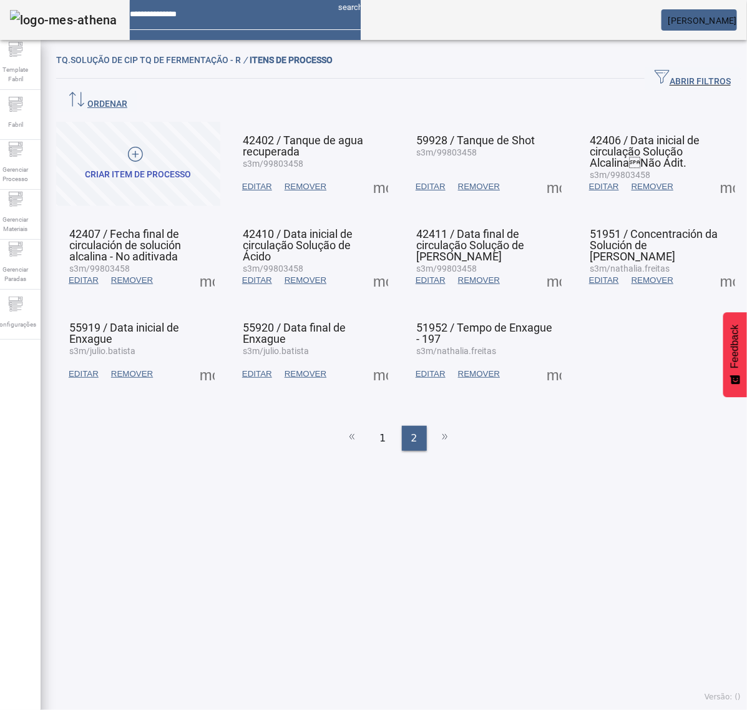
click at [370, 265] on span at bounding box center [381, 280] width 30 height 30
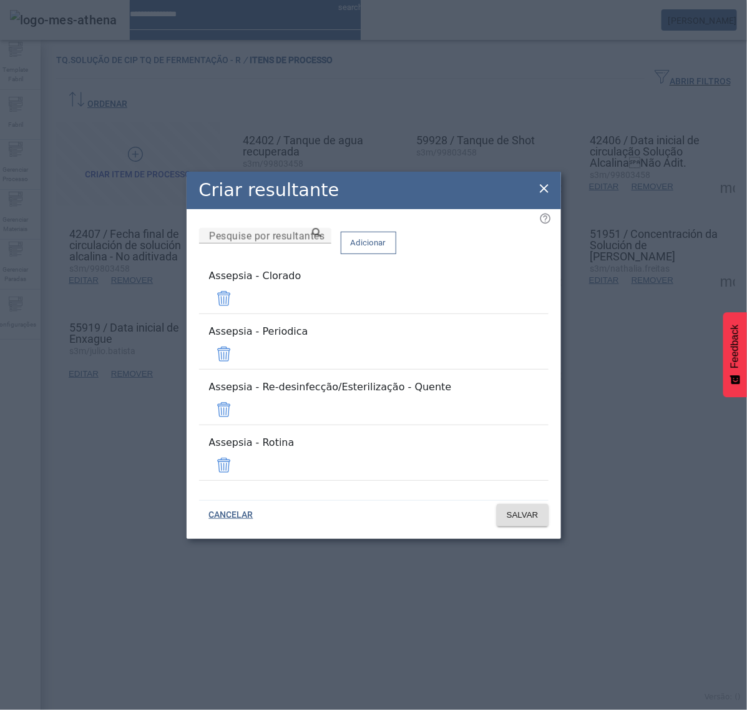
click at [239, 313] on span at bounding box center [224, 298] width 30 height 30
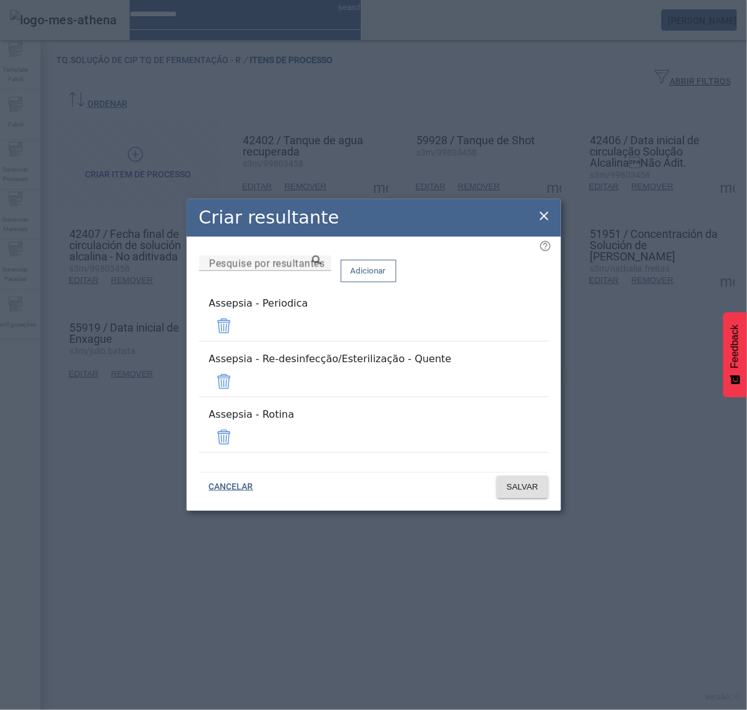
click at [239, 333] on span at bounding box center [224, 326] width 30 height 30
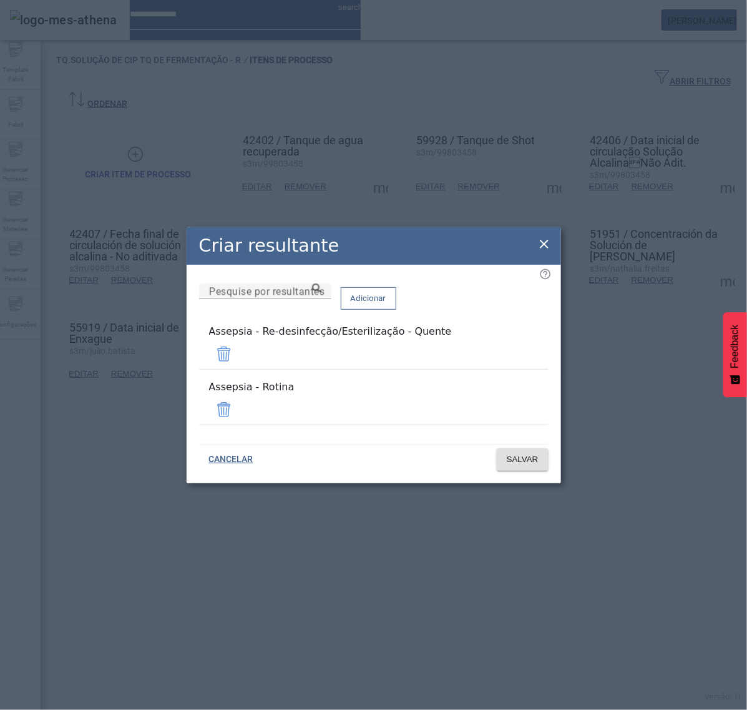
click at [239, 354] on span at bounding box center [224, 354] width 30 height 30
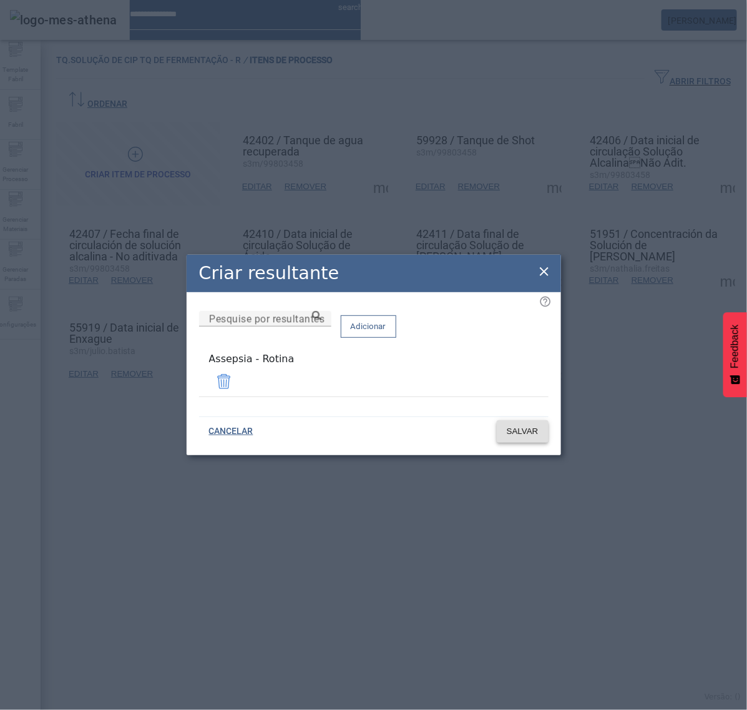
click at [522, 428] on span "SALVAR" at bounding box center [523, 431] width 32 height 12
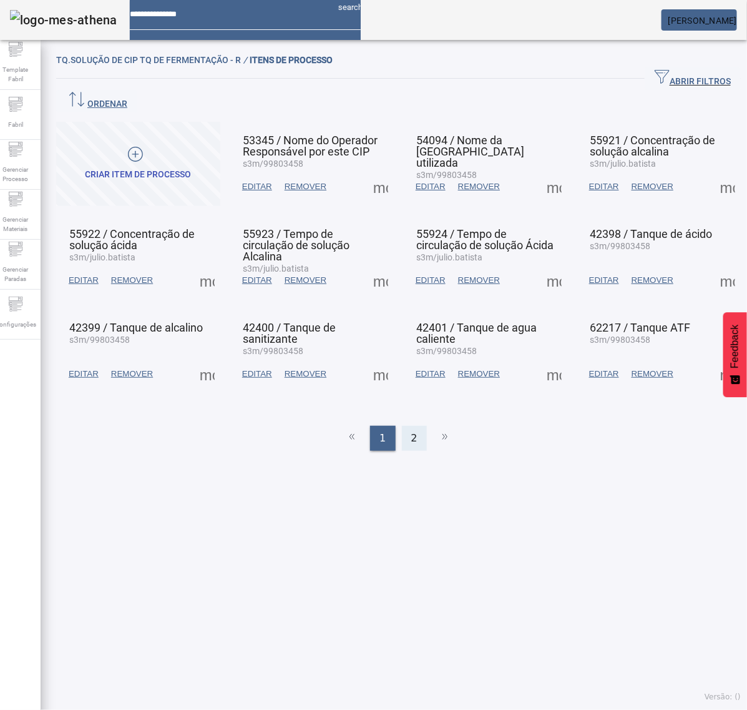
click at [415, 426] on div "2" at bounding box center [414, 438] width 25 height 25
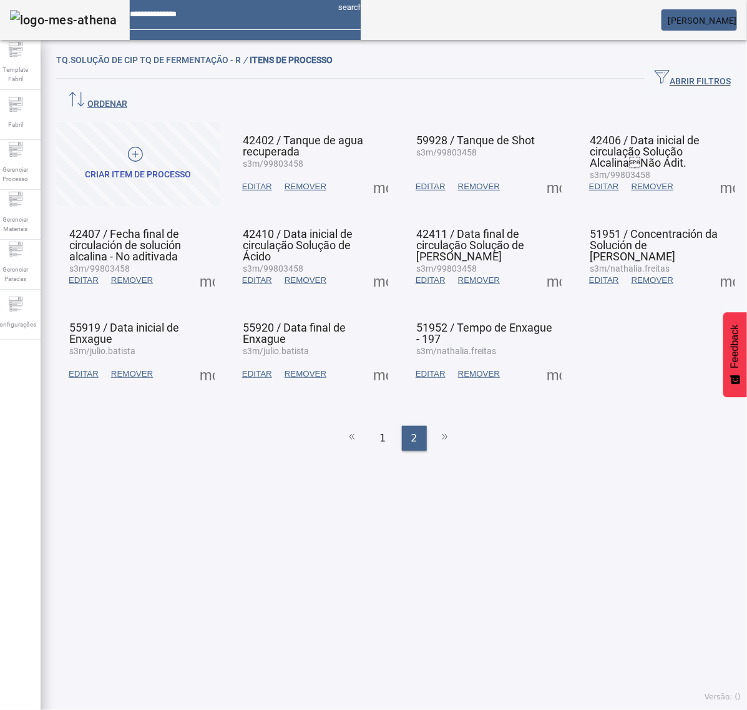
click at [375, 359] on span at bounding box center [381, 374] width 30 height 30
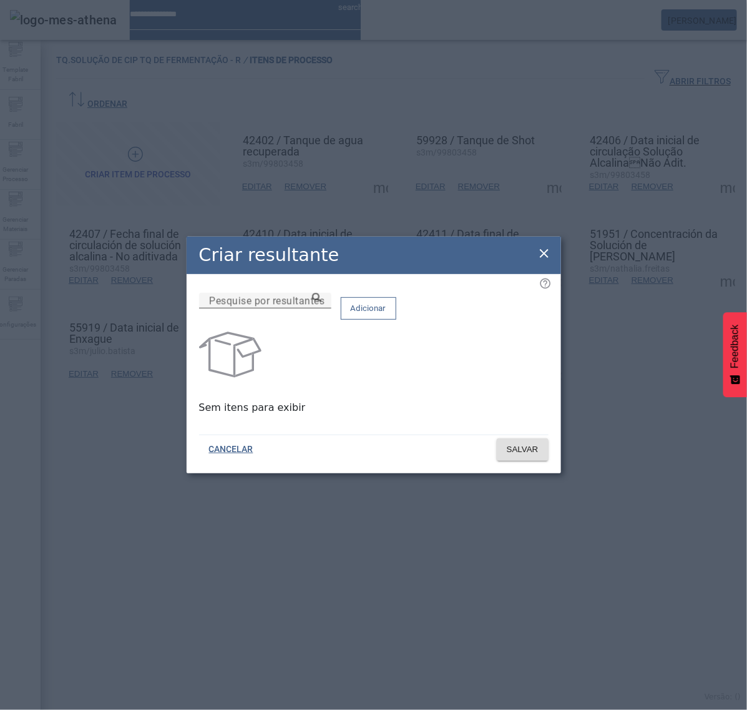
click at [321, 308] on input "Pesquise por resultantes" at bounding box center [265, 300] width 112 height 15
paste input "**********"
click at [321, 302] on icon at bounding box center [316, 297] width 9 height 9
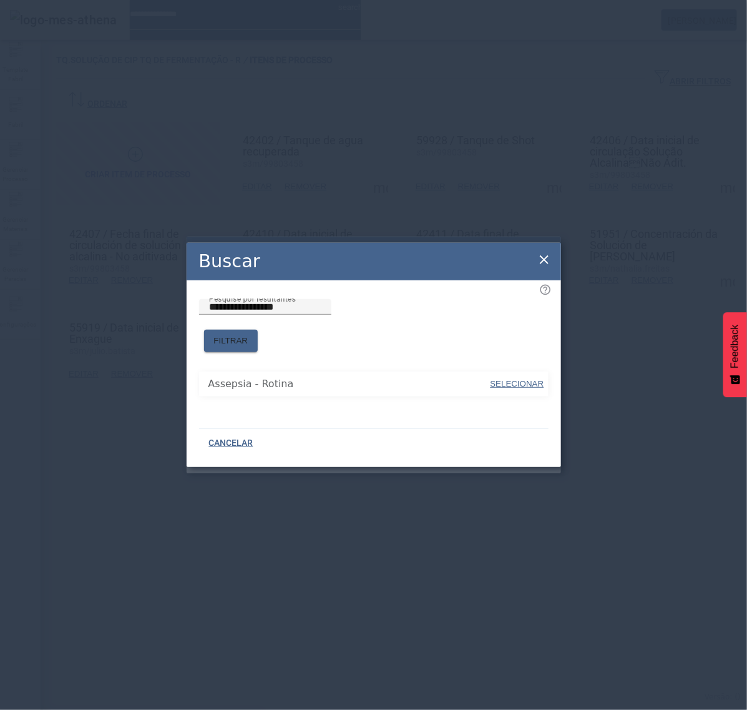
drag, startPoint x: 391, startPoint y: 343, endPoint x: 479, endPoint y: 363, distance: 90.1
drag, startPoint x: 525, startPoint y: 372, endPoint x: 522, endPoint y: 354, distance: 18.3
click at [525, 379] on span "SELECIONAR" at bounding box center [518, 383] width 54 height 9
type input "**********"
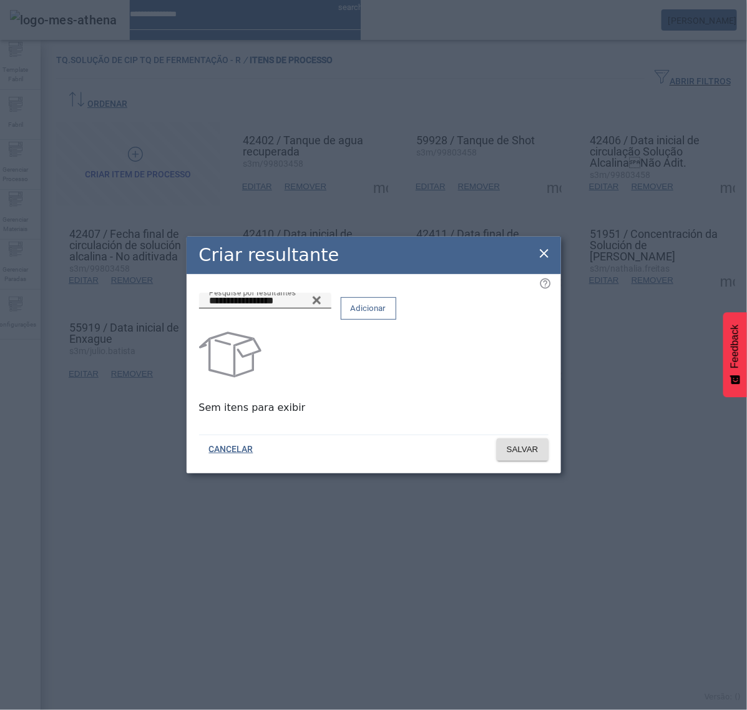
click at [386, 315] on span "Adicionar" at bounding box center [369, 308] width 36 height 12
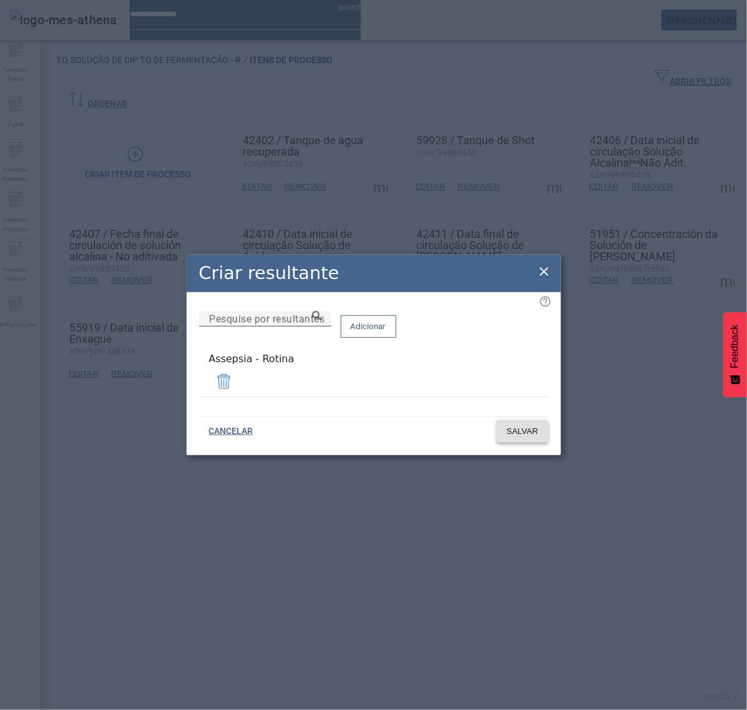
click at [529, 434] on button "SALVAR" at bounding box center [523, 431] width 52 height 22
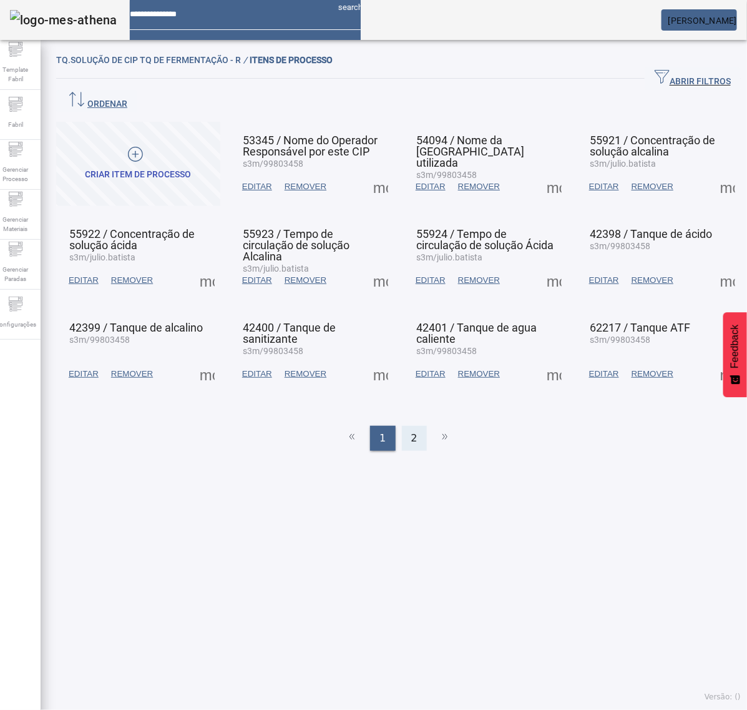
click at [411, 431] on span "2" at bounding box center [414, 438] width 6 height 15
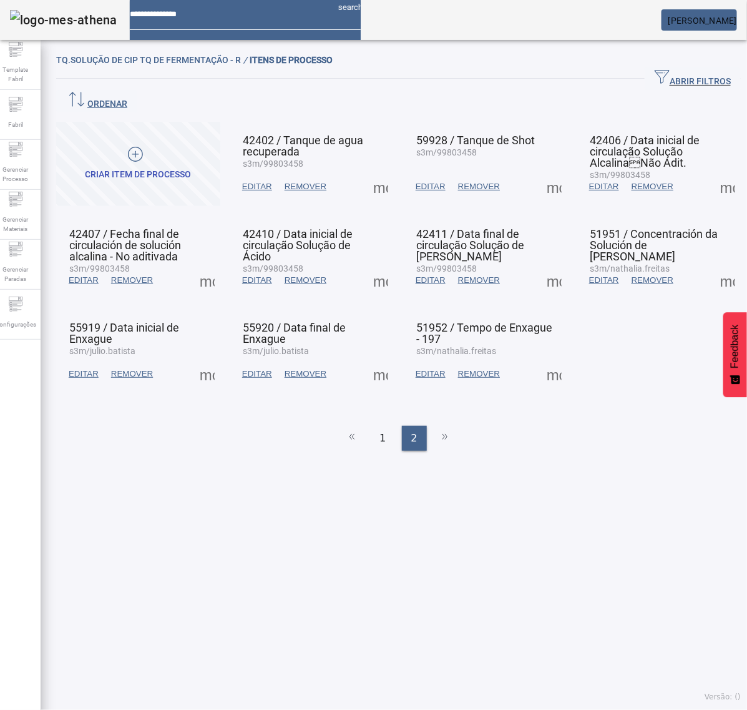
click at [539, 172] on span at bounding box center [554, 187] width 30 height 30
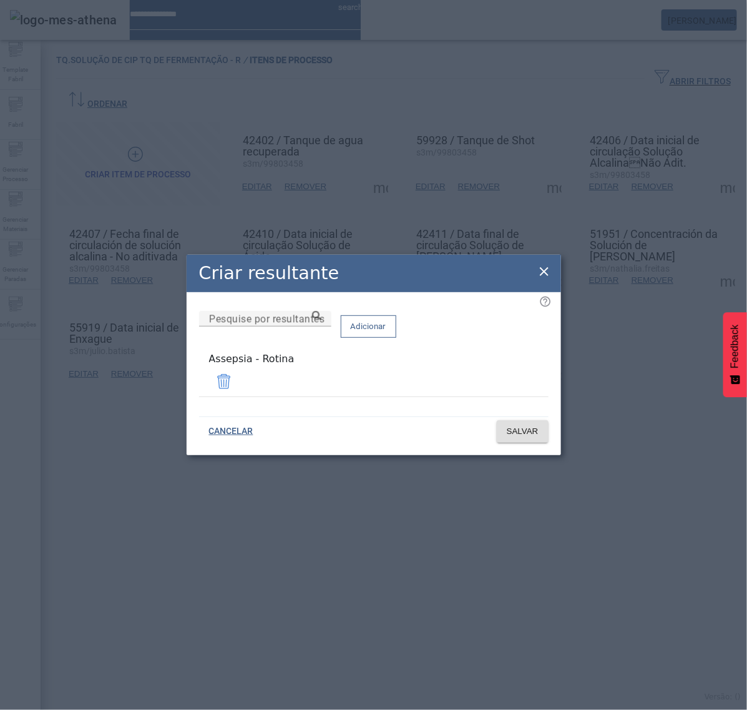
click at [545, 273] on icon at bounding box center [544, 271] width 9 height 9
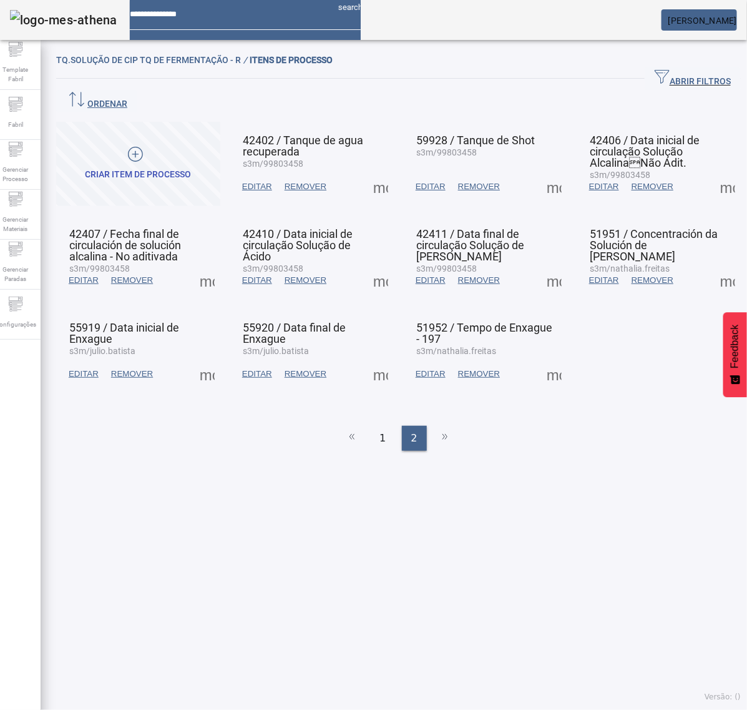
click at [541, 265] on span at bounding box center [554, 280] width 30 height 30
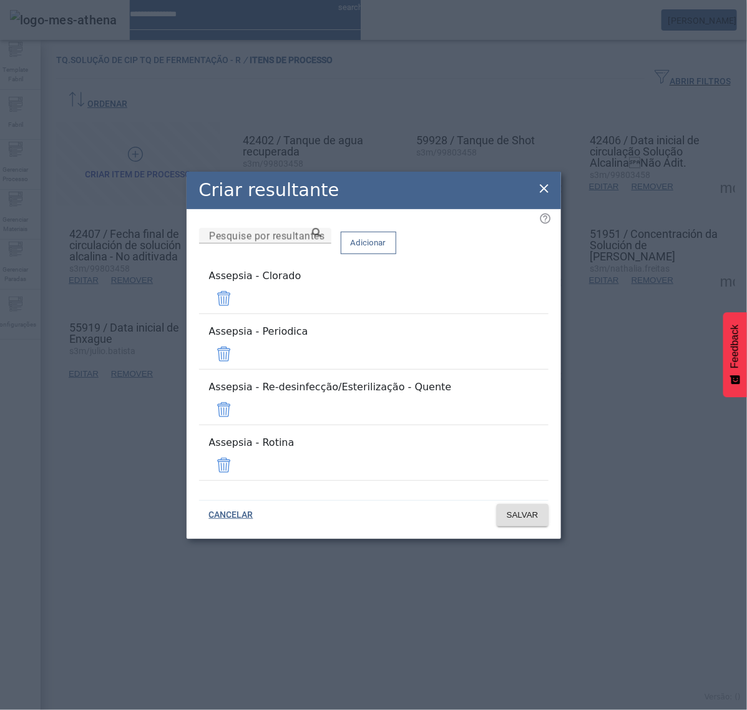
click at [239, 313] on span at bounding box center [224, 298] width 30 height 30
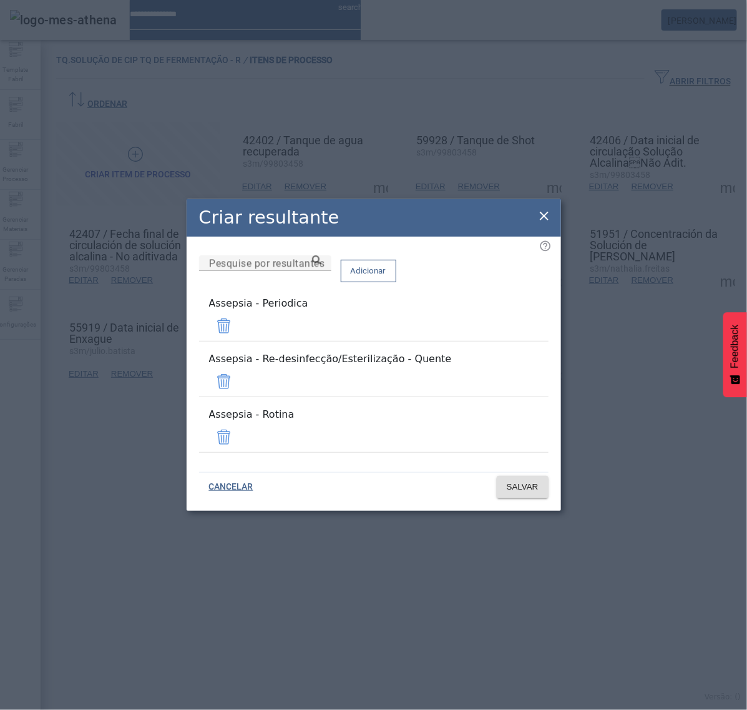
click at [239, 335] on span at bounding box center [224, 326] width 30 height 30
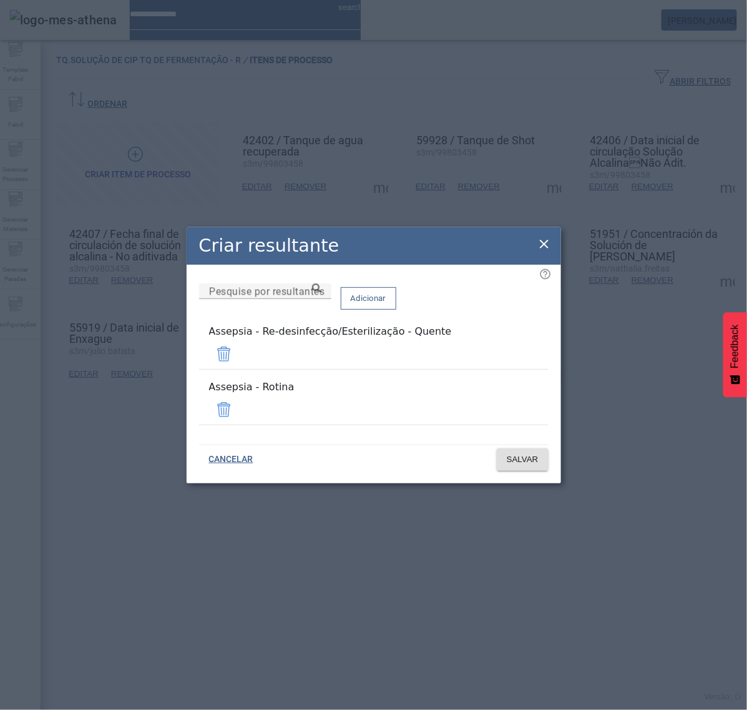
click at [239, 356] on span at bounding box center [224, 354] width 30 height 30
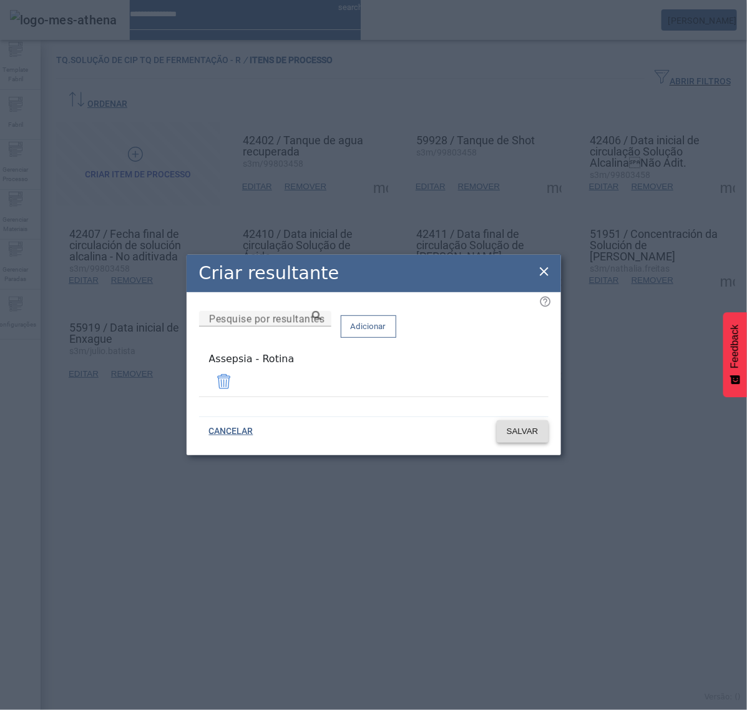
click at [527, 432] on span "SALVAR" at bounding box center [523, 431] width 32 height 12
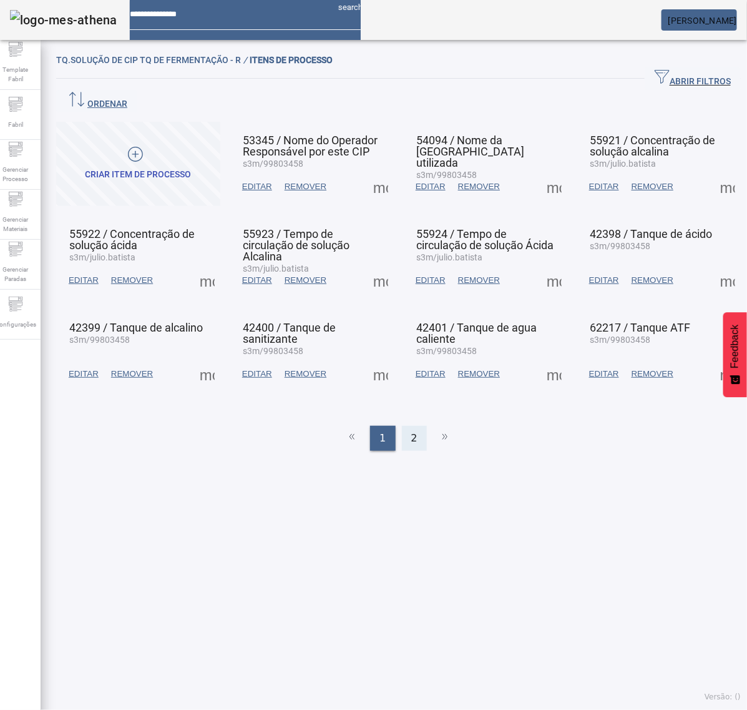
click at [408, 426] on div "2" at bounding box center [414, 438] width 25 height 25
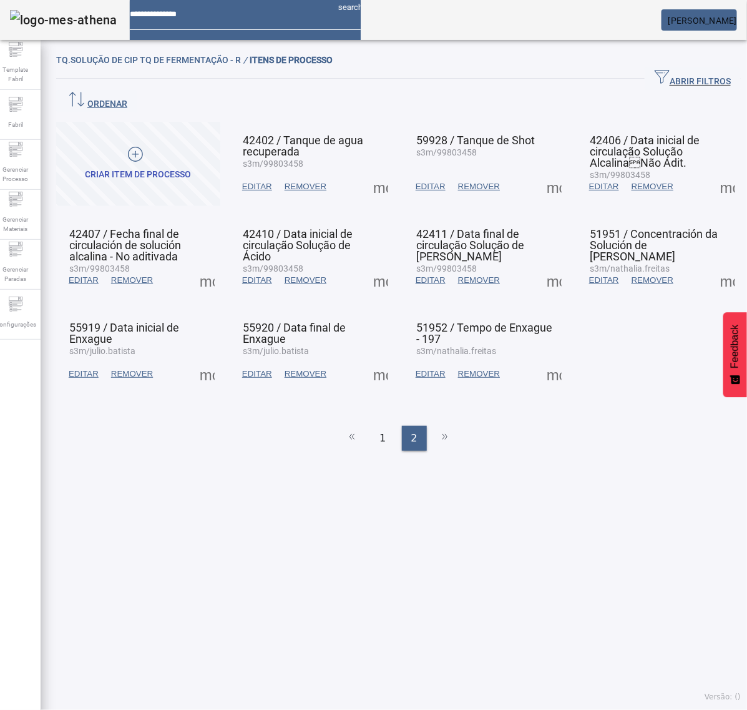
click at [539, 359] on span at bounding box center [554, 374] width 30 height 30
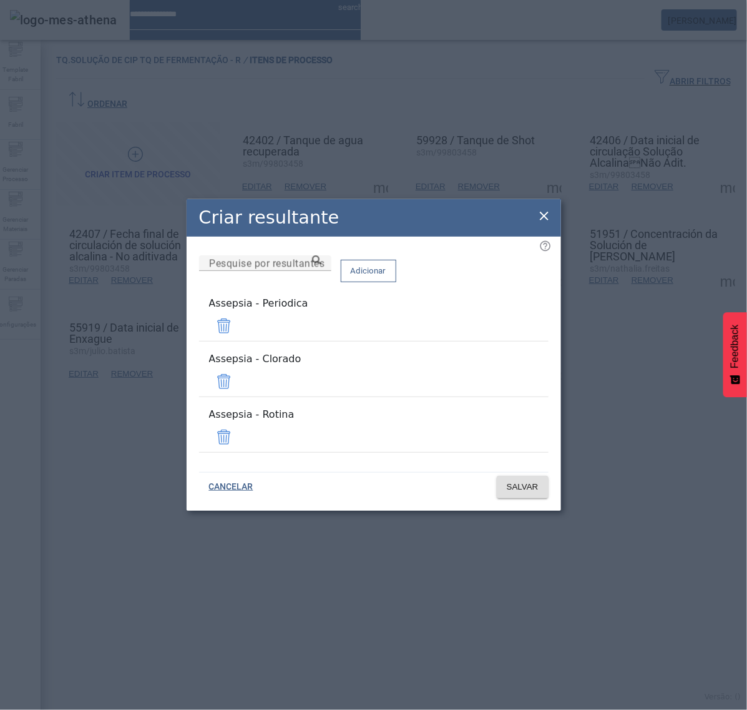
click at [239, 338] on span at bounding box center [224, 326] width 30 height 30
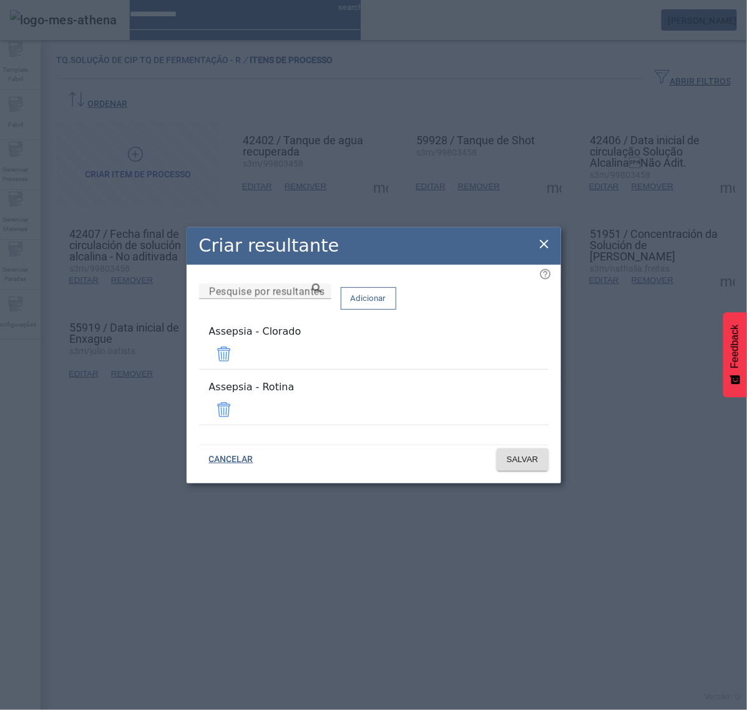
click at [239, 361] on span at bounding box center [224, 354] width 30 height 30
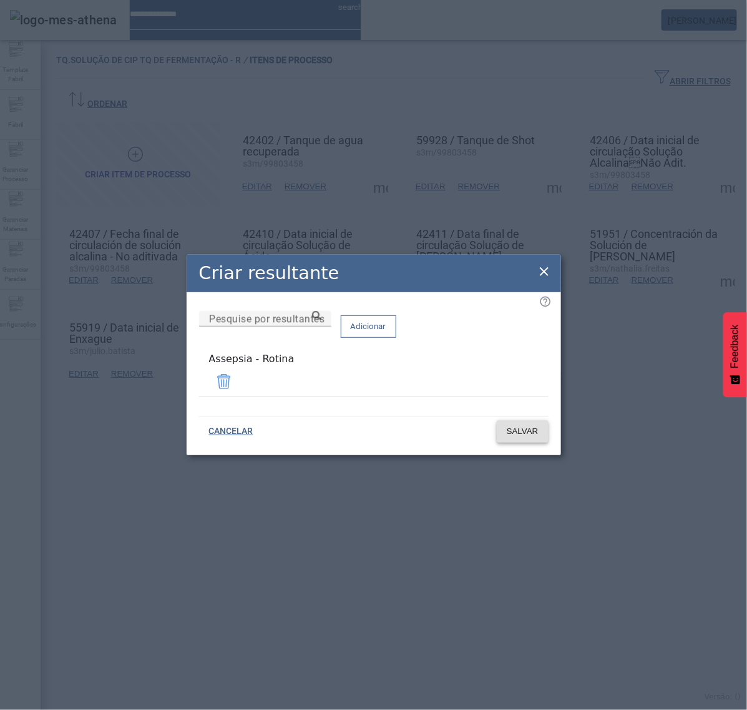
click at [527, 431] on span "SALVAR" at bounding box center [523, 431] width 32 height 12
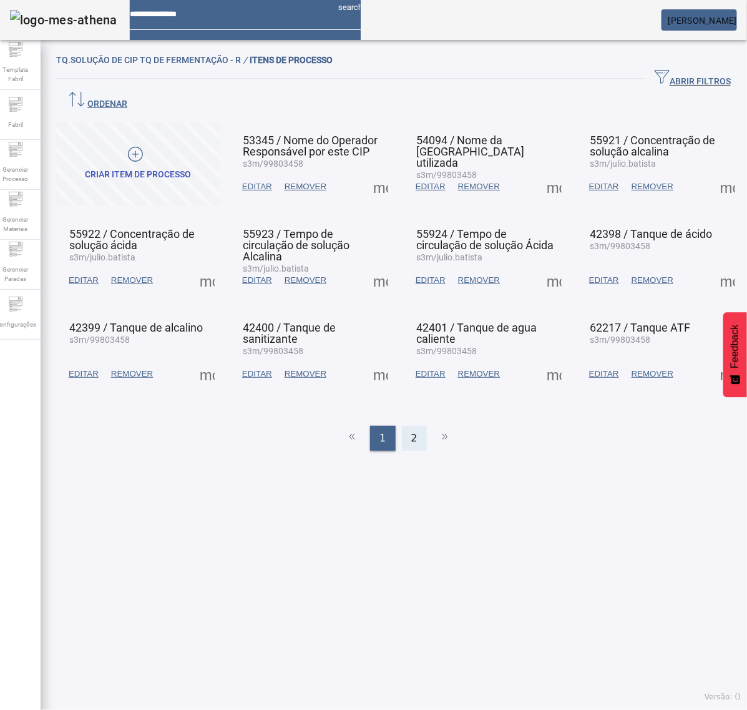
click at [411, 431] on span "2" at bounding box center [414, 438] width 6 height 15
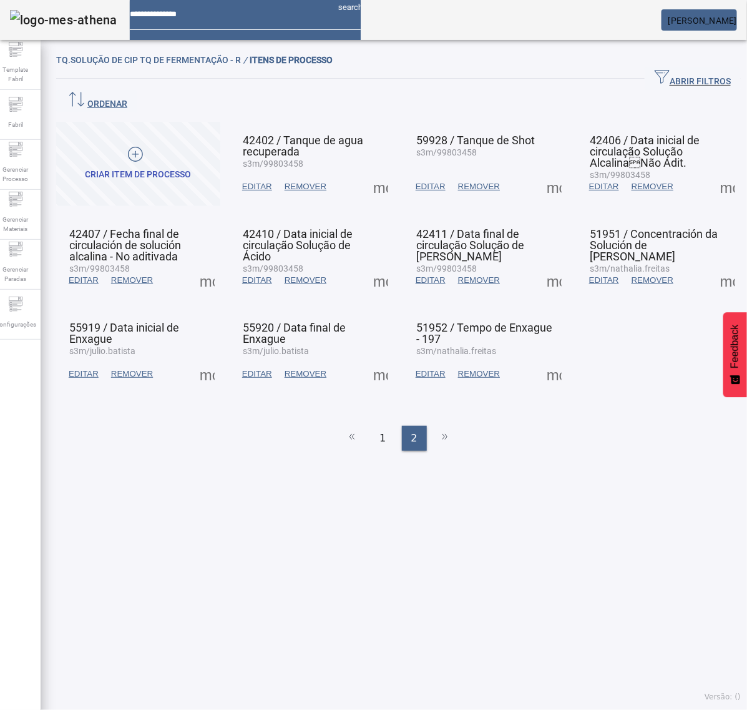
click at [713, 172] on span at bounding box center [728, 187] width 30 height 30
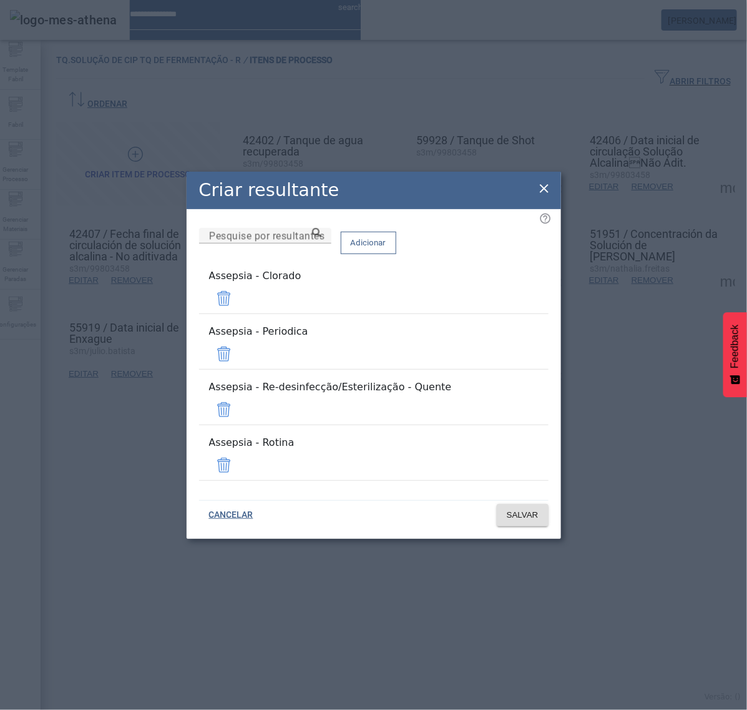
click at [239, 313] on span at bounding box center [224, 298] width 30 height 30
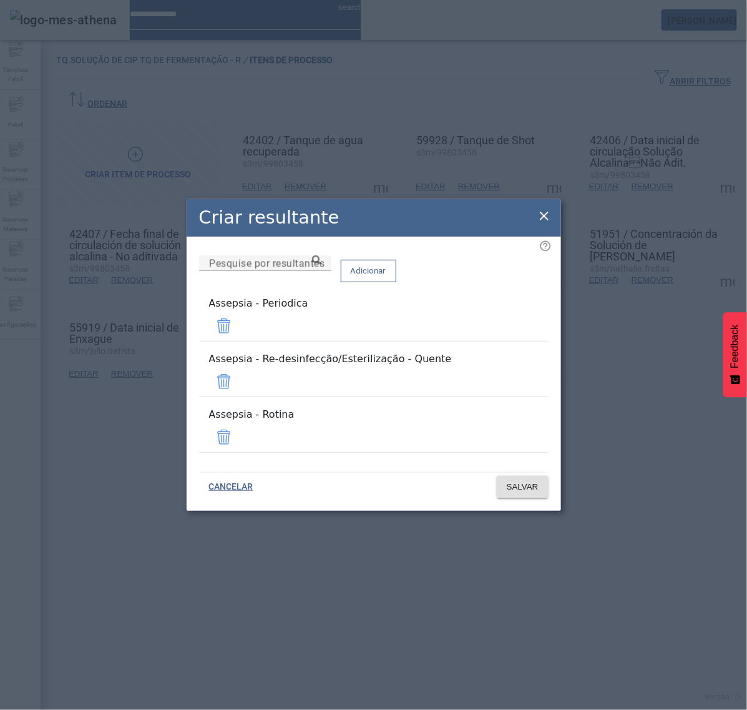
click at [239, 331] on span at bounding box center [224, 326] width 30 height 30
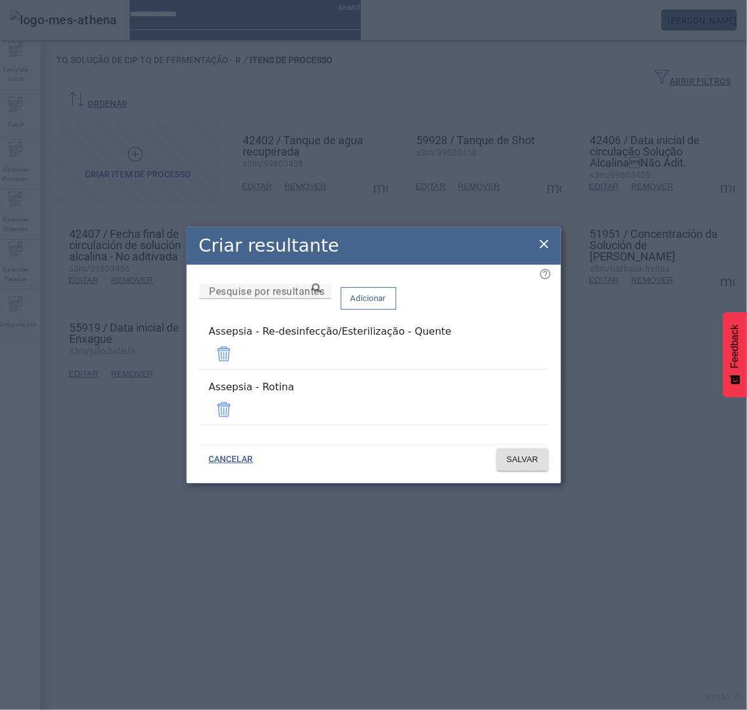
click at [239, 360] on span at bounding box center [224, 354] width 30 height 30
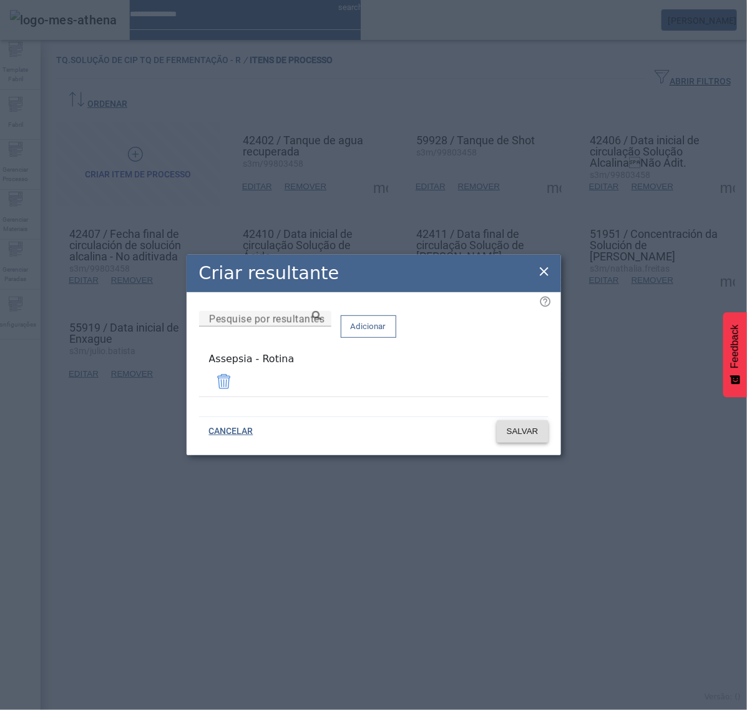
click at [522, 431] on span "SALVAR" at bounding box center [523, 431] width 32 height 12
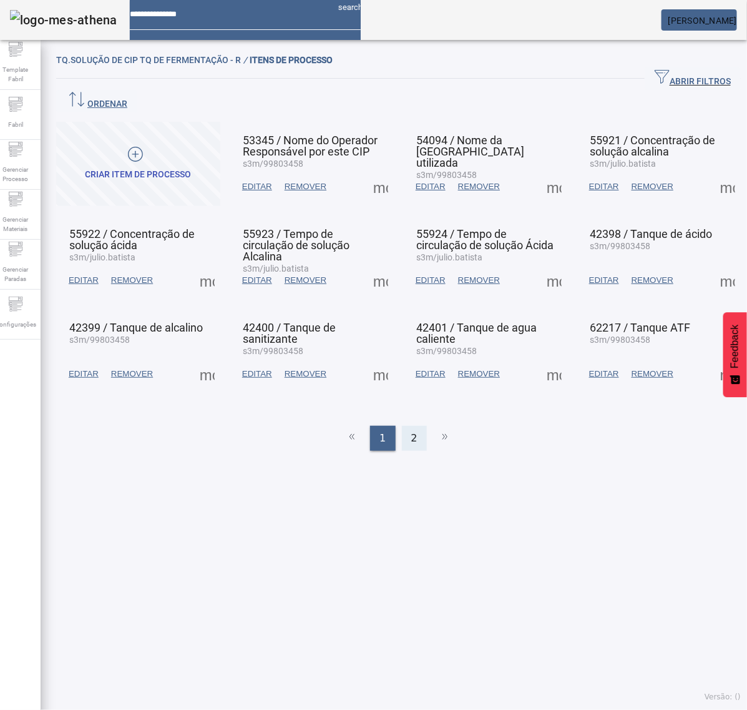
click at [411, 426] on div "2" at bounding box center [414, 438] width 25 height 25
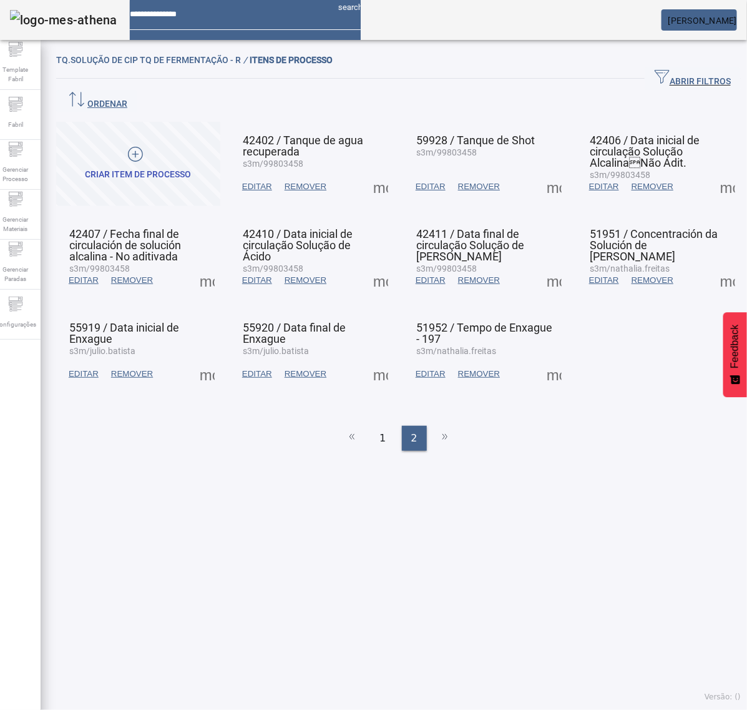
click at [713, 265] on span at bounding box center [728, 280] width 30 height 30
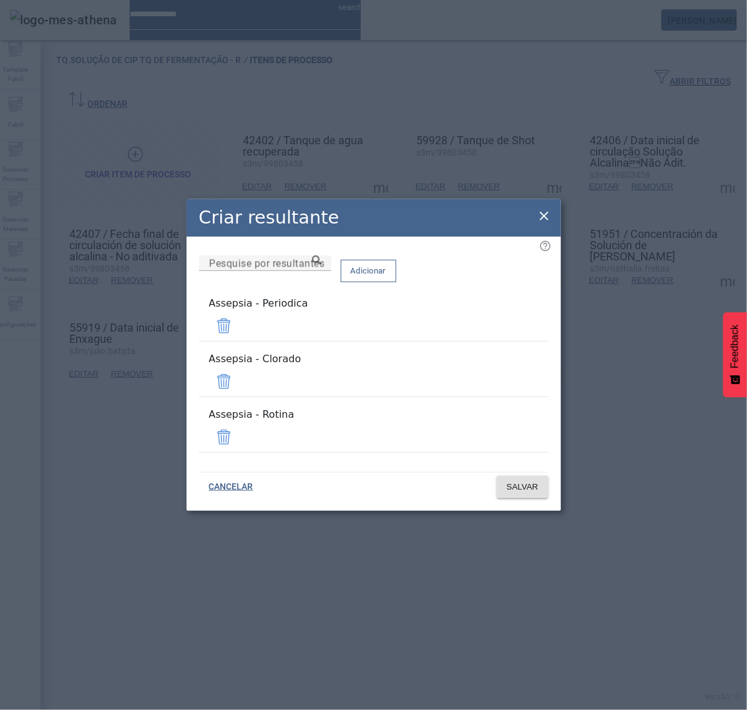
drag, startPoint x: 510, startPoint y: 335, endPoint x: 511, endPoint y: 348, distance: 12.5
click at [239, 336] on span at bounding box center [224, 326] width 30 height 30
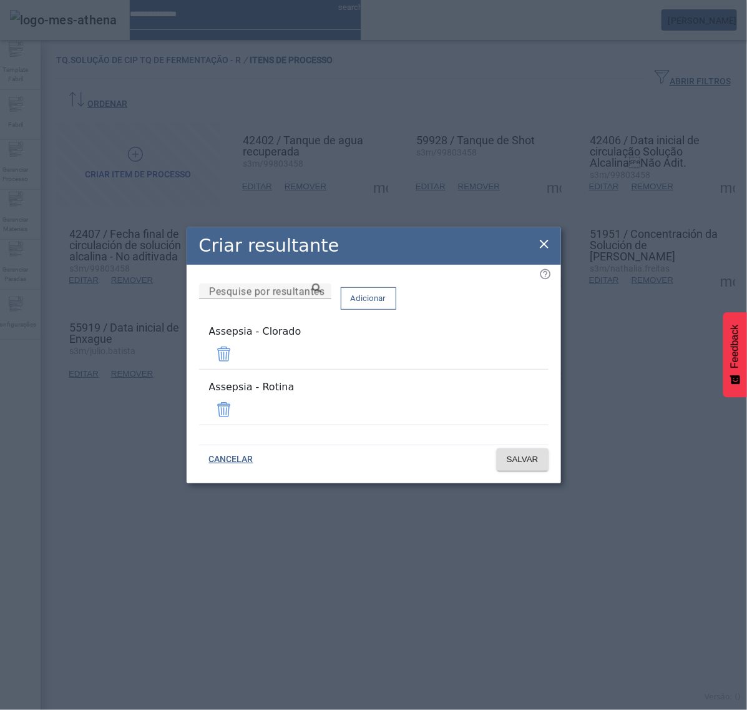
click at [239, 364] on span at bounding box center [224, 354] width 30 height 30
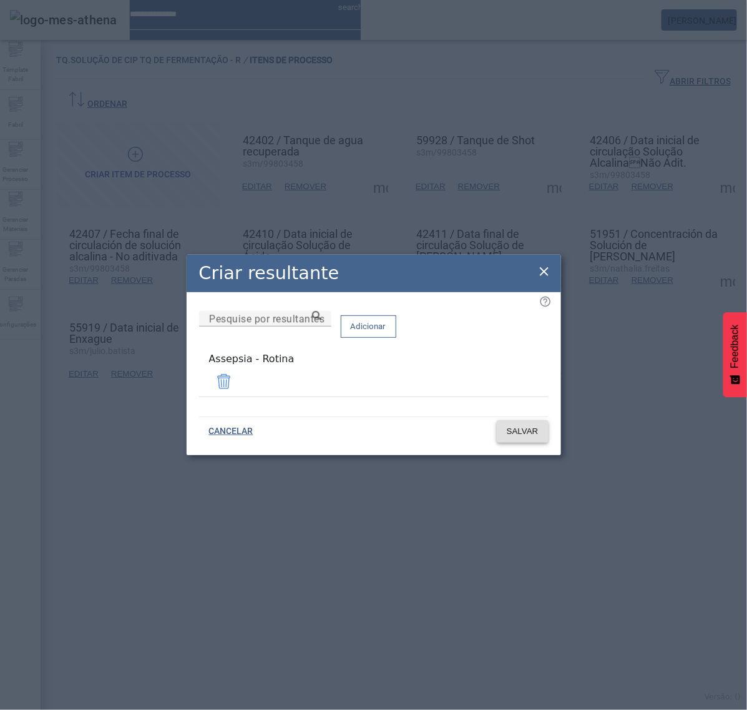
click at [522, 425] on span "SALVAR" at bounding box center [523, 431] width 32 height 12
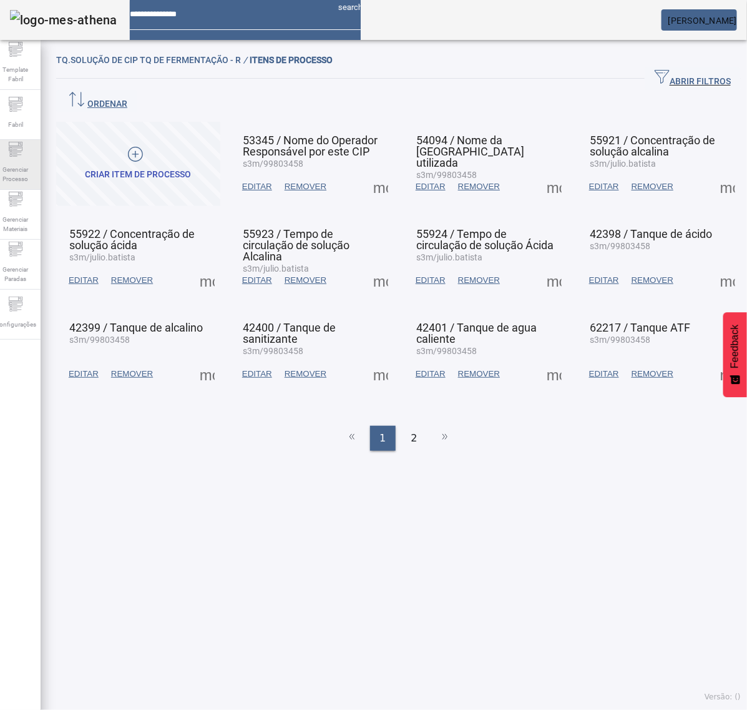
click at [30, 164] on span "Gerenciar Processo" at bounding box center [15, 174] width 37 height 26
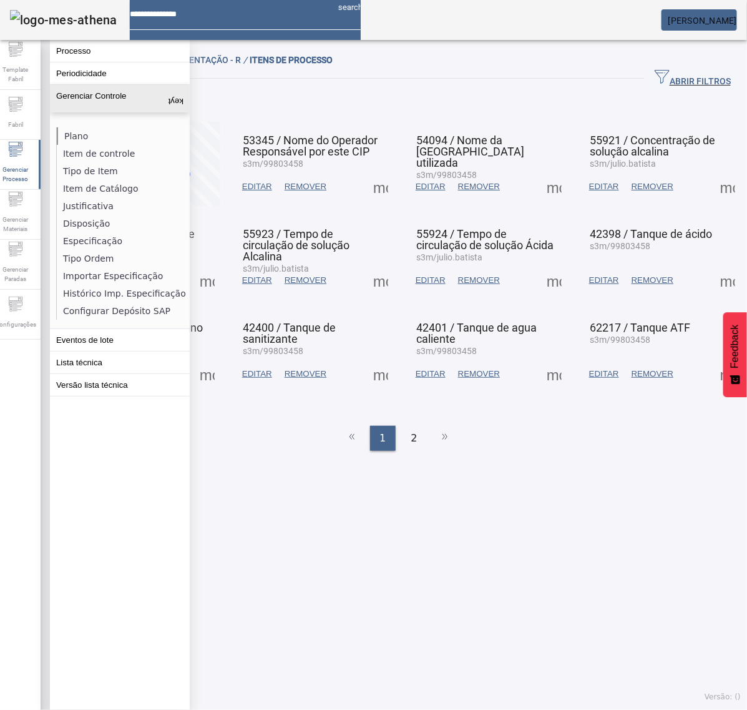
click at [67, 135] on li "Plano" at bounding box center [123, 135] width 132 height 17
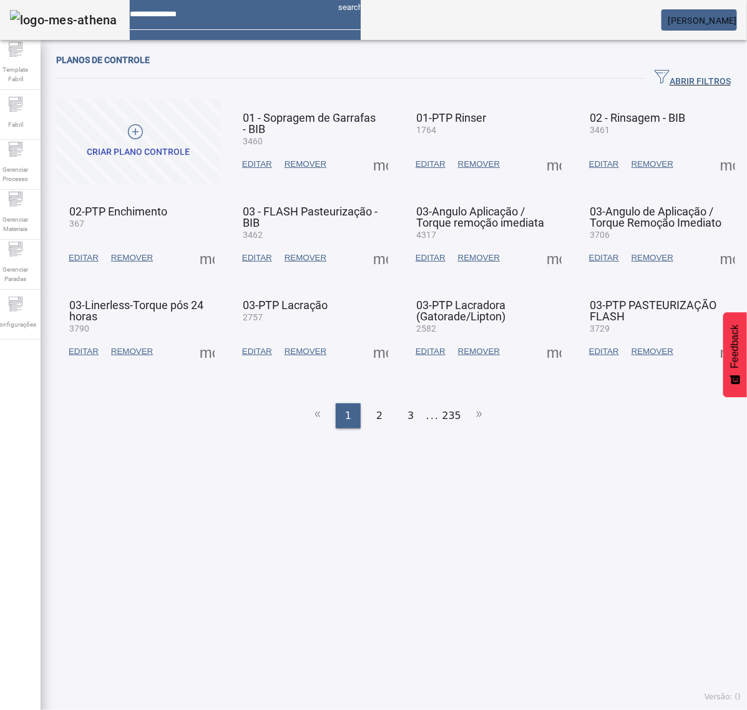
click at [685, 709] on div "Operação realizada com sucesso!" at bounding box center [373, 717] width 747 height 15
click at [674, 76] on span "ABRIR FILTROS" at bounding box center [693, 78] width 76 height 19
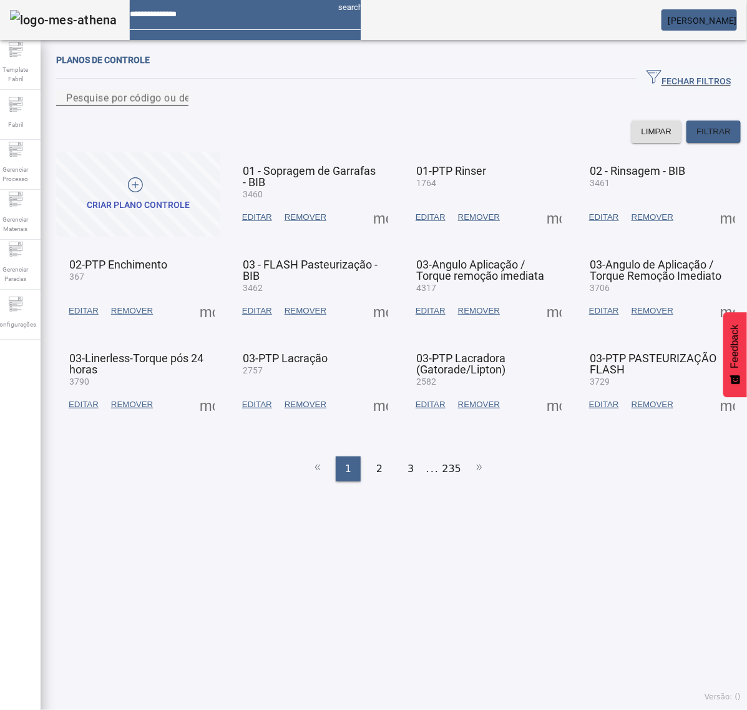
click at [179, 105] on input "Pesquise por código ou descrição" at bounding box center [122, 98] width 112 height 15
type input "****"
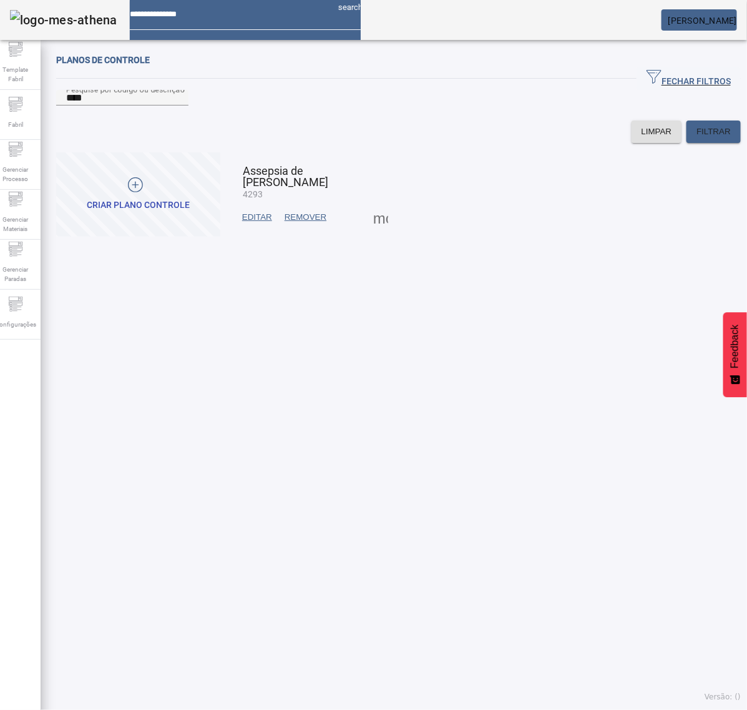
click at [381, 232] on span at bounding box center [381, 217] width 30 height 30
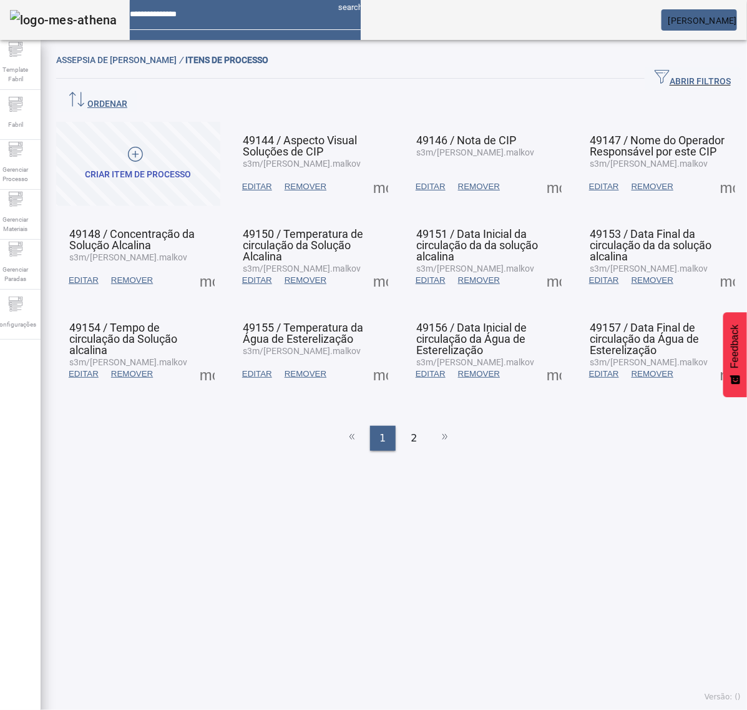
click at [381, 172] on span at bounding box center [381, 187] width 30 height 30
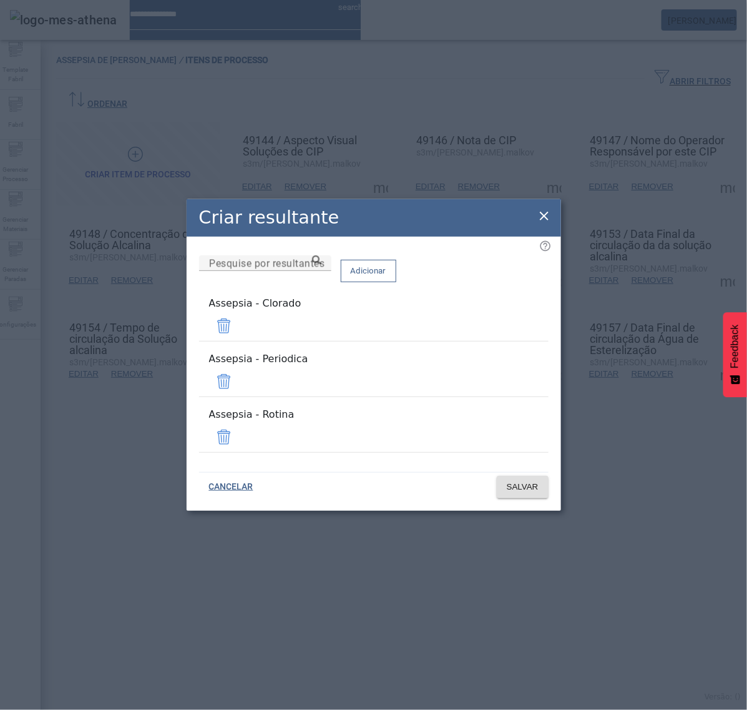
click at [541, 220] on icon at bounding box center [544, 216] width 9 height 9
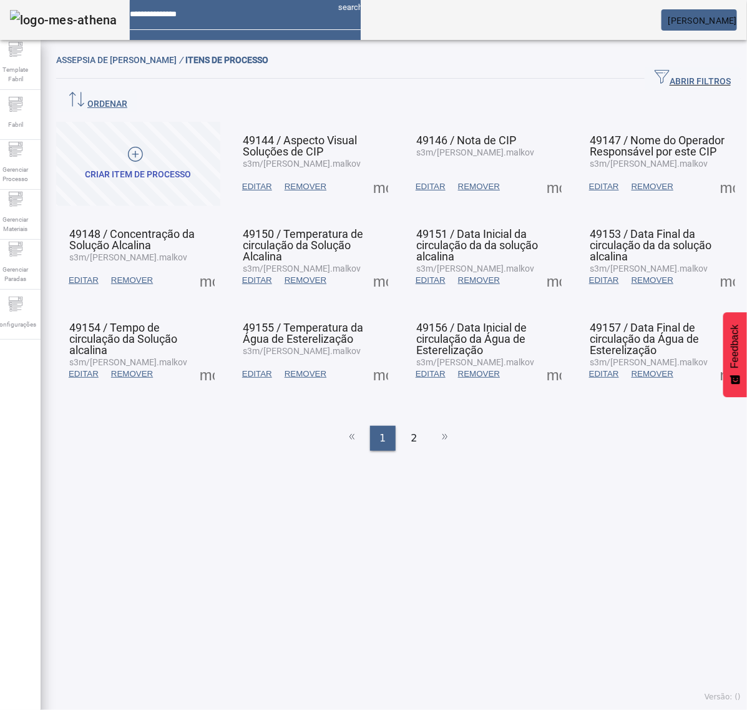
click at [713, 265] on span at bounding box center [728, 280] width 30 height 30
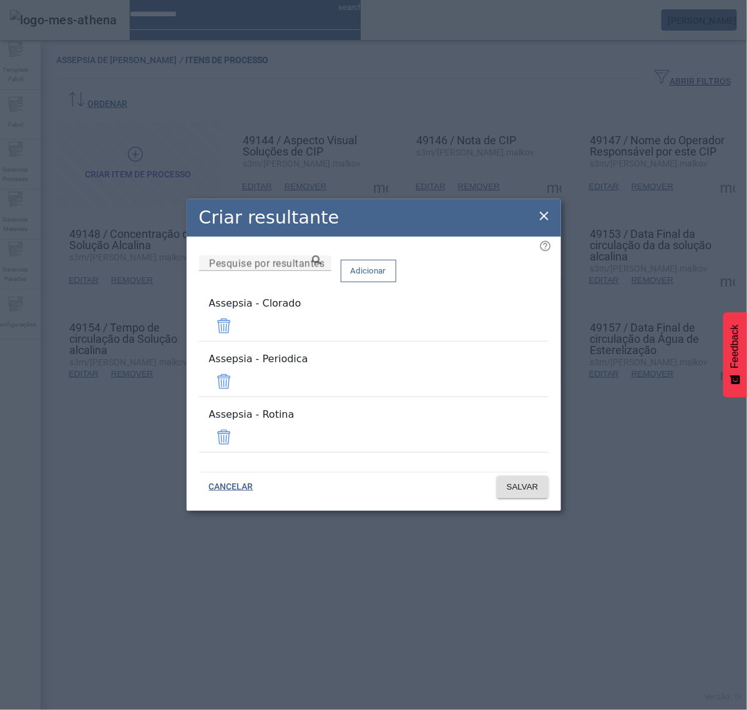
click at [539, 223] on icon at bounding box center [544, 215] width 15 height 15
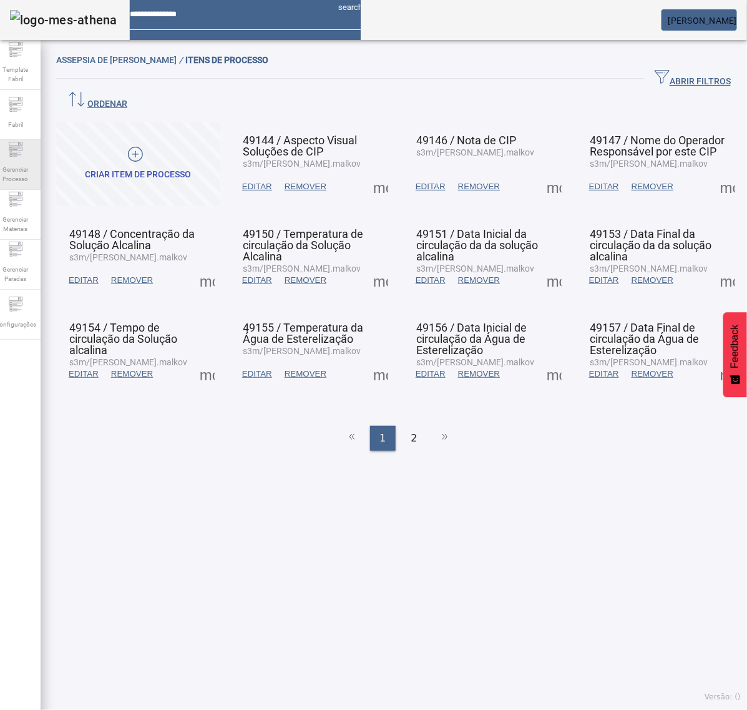
click at [29, 161] on span "Gerenciar Processo" at bounding box center [15, 174] width 37 height 26
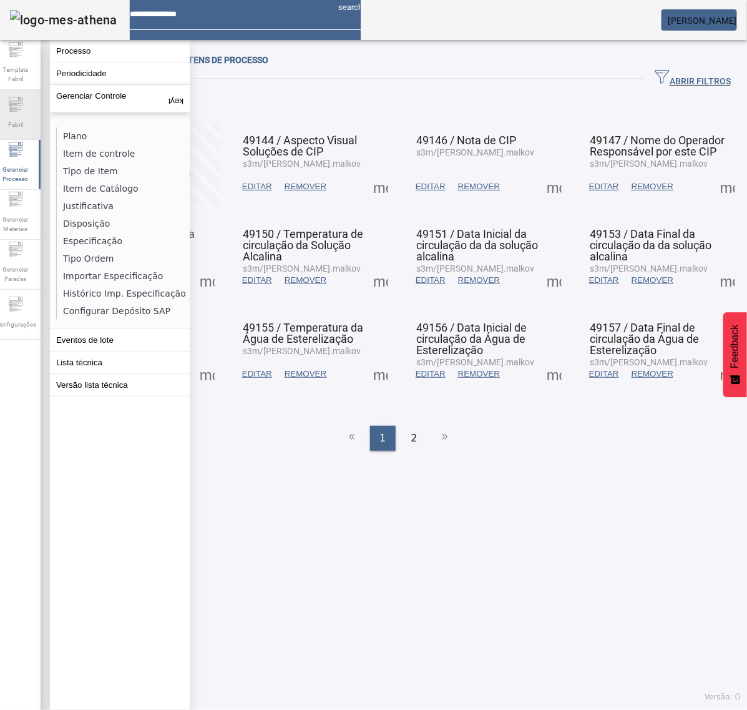
click at [27, 119] on span "Fabril" at bounding box center [15, 124] width 22 height 17
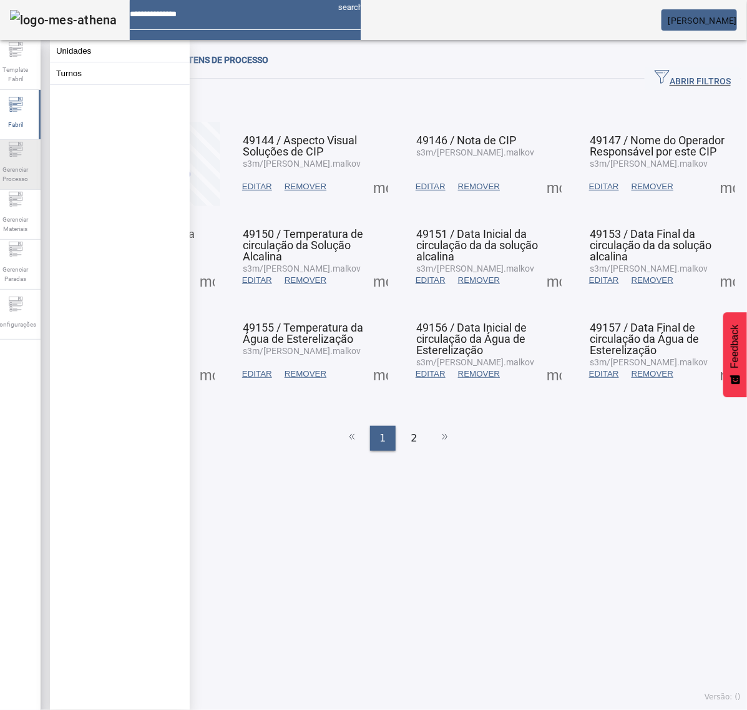
click at [29, 161] on span "Gerenciar Processo" at bounding box center [15, 174] width 37 height 26
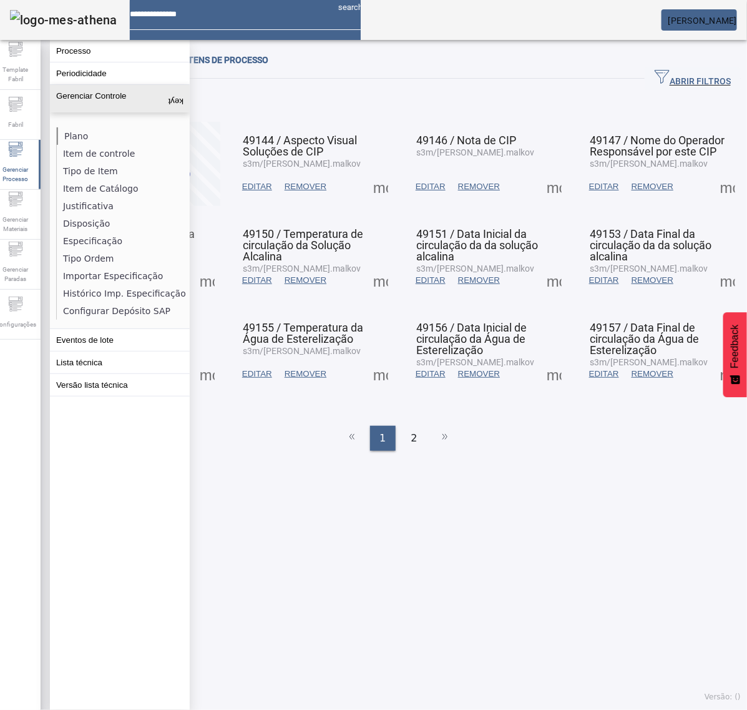
click at [94, 135] on li "Plano" at bounding box center [123, 135] width 132 height 17
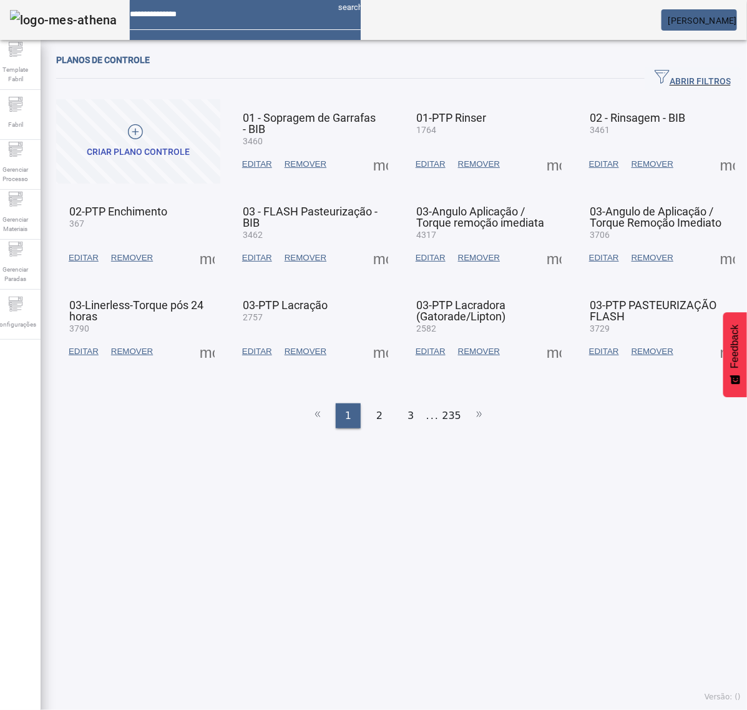
click at [682, 74] on span "ABRIR FILTROS" at bounding box center [693, 78] width 76 height 19
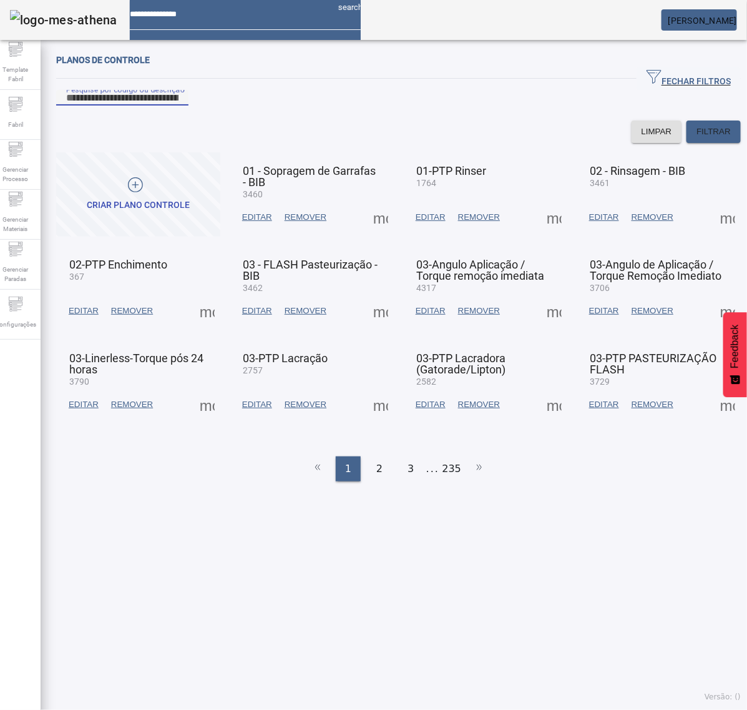
click at [179, 105] on input "Pesquise por código ou descrição" at bounding box center [122, 98] width 112 height 15
type input "****"
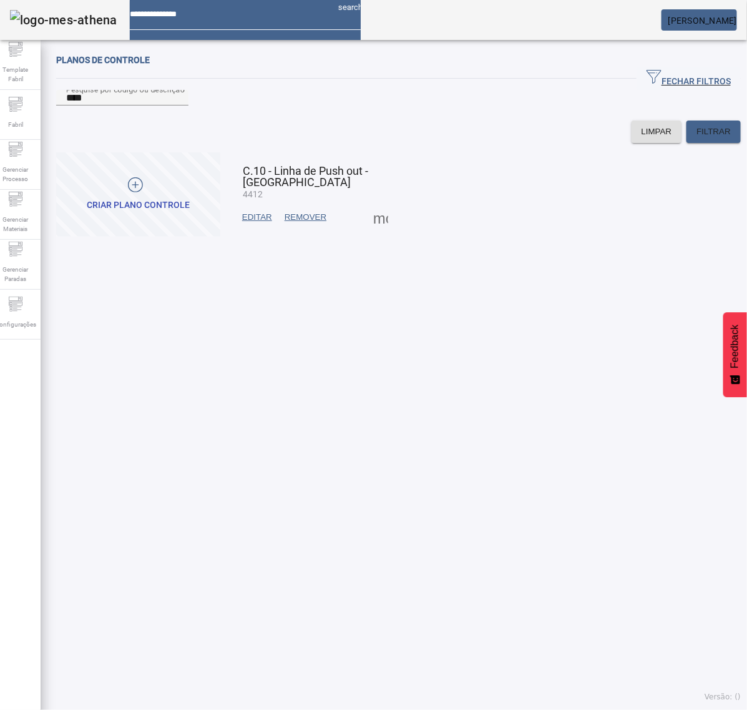
click at [383, 232] on span at bounding box center [381, 217] width 30 height 30
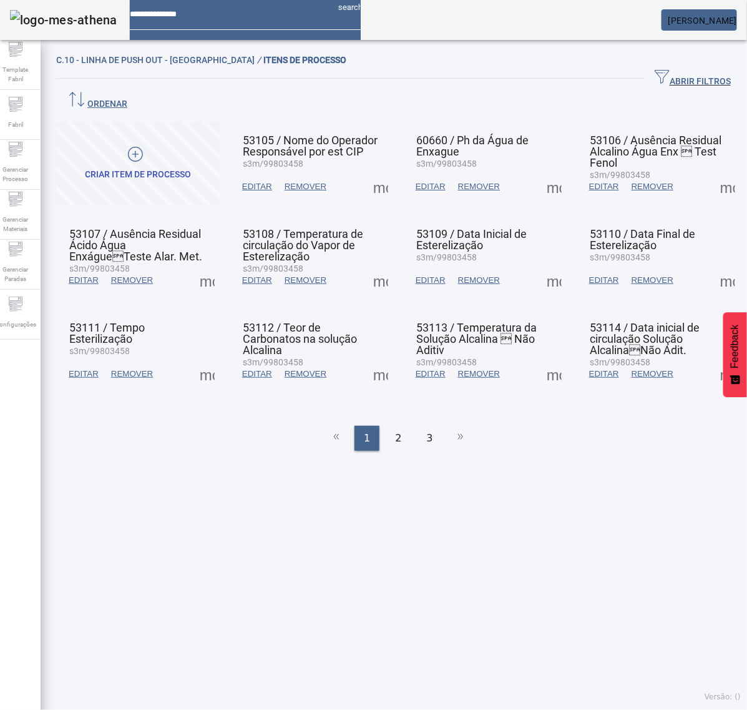
click at [376, 172] on span at bounding box center [381, 187] width 30 height 30
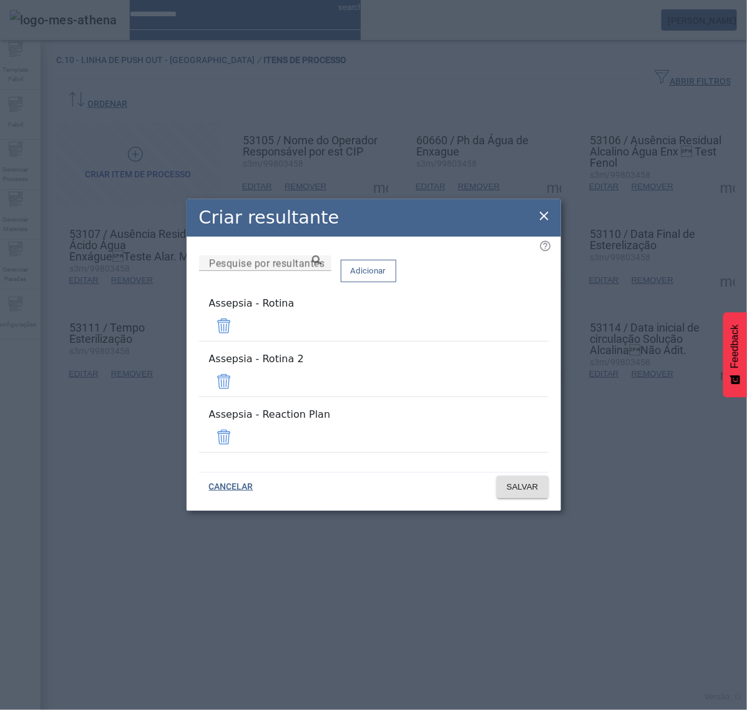
click at [239, 375] on span at bounding box center [224, 381] width 30 height 30
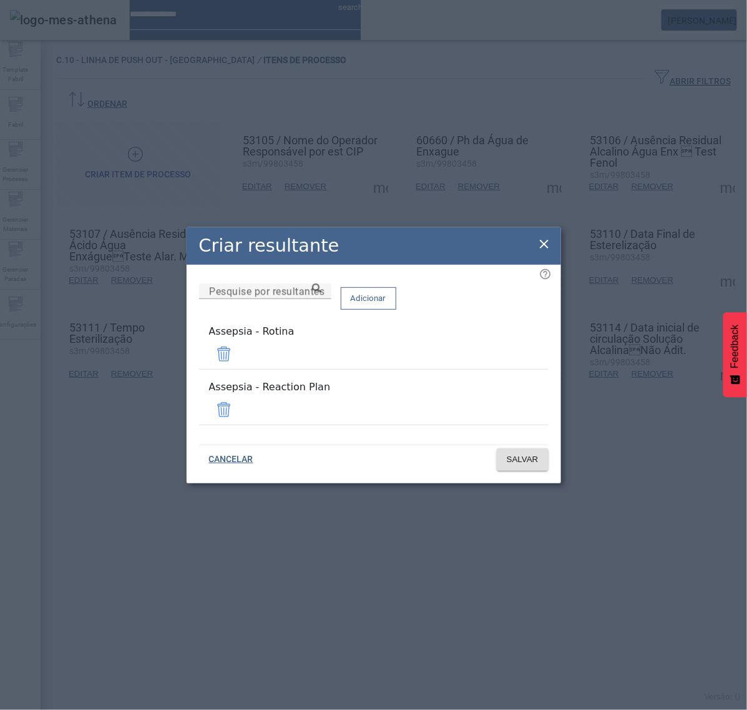
click at [239, 401] on span at bounding box center [224, 410] width 30 height 30
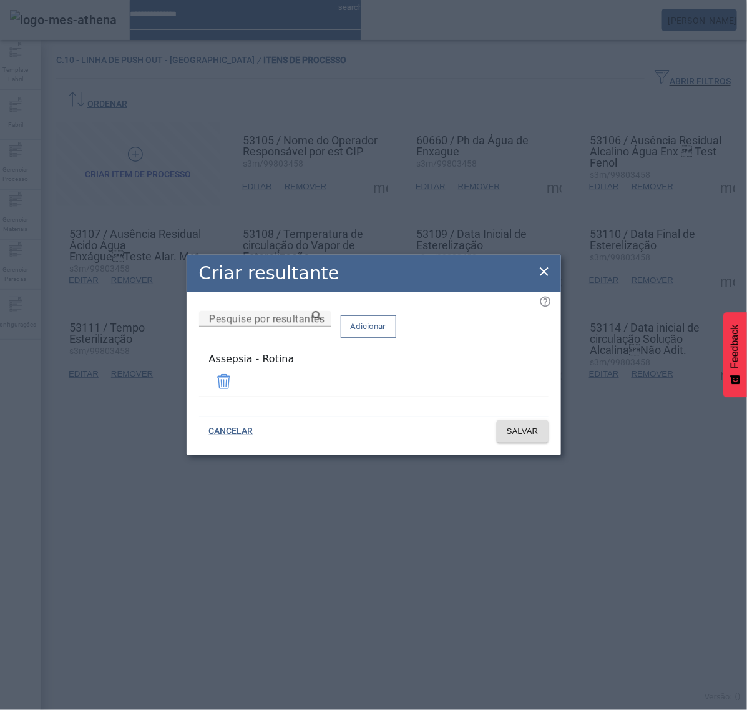
drag, startPoint x: 303, startPoint y: 381, endPoint x: 128, endPoint y: 381, distance: 174.8
click at [128, 381] on div "Criar resultante Pesquise por resultantes Adicionar Assepsia - Rotina CANCELAR …" at bounding box center [373, 355] width 747 height 710
copy div "Assepsia - Rotina"
click at [512, 431] on span "SALVAR" at bounding box center [523, 431] width 32 height 12
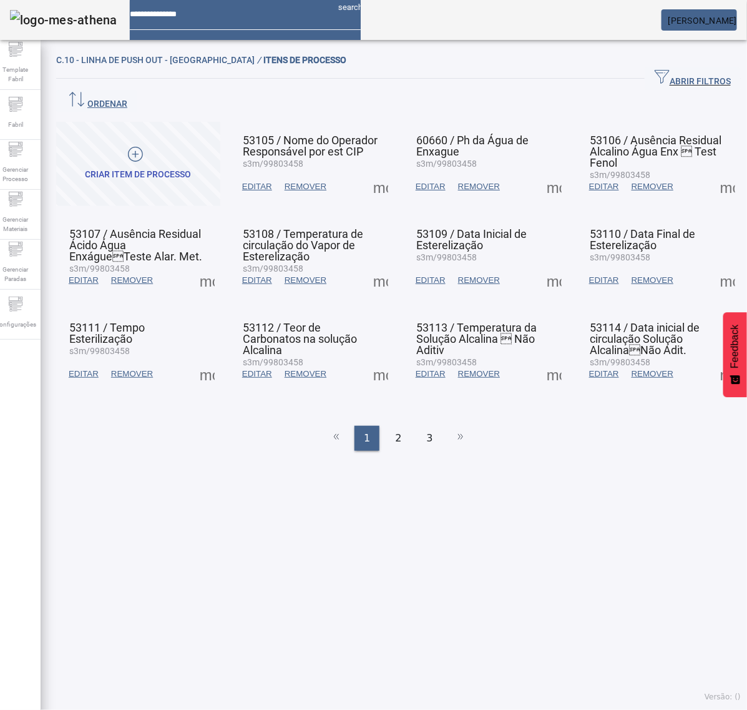
click at [207, 265] on span at bounding box center [207, 280] width 30 height 30
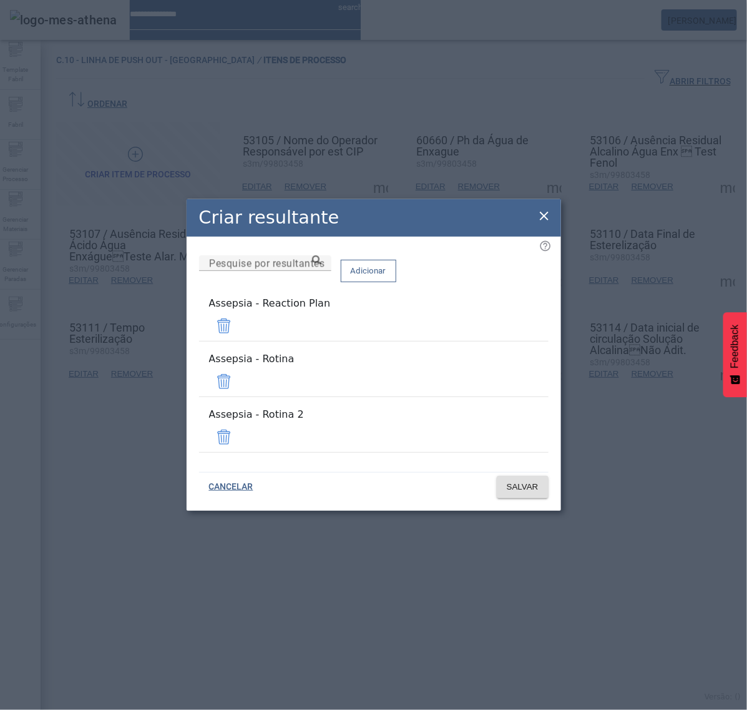
click at [239, 339] on span at bounding box center [224, 326] width 30 height 30
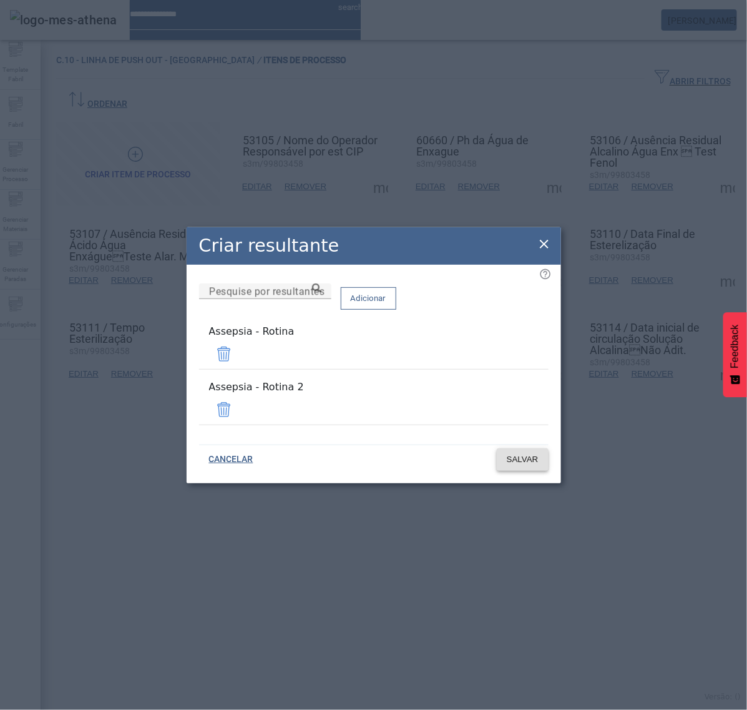
drag, startPoint x: 504, startPoint y: 403, endPoint x: 515, endPoint y: 413, distance: 15.5
click at [239, 403] on span at bounding box center [224, 410] width 30 height 30
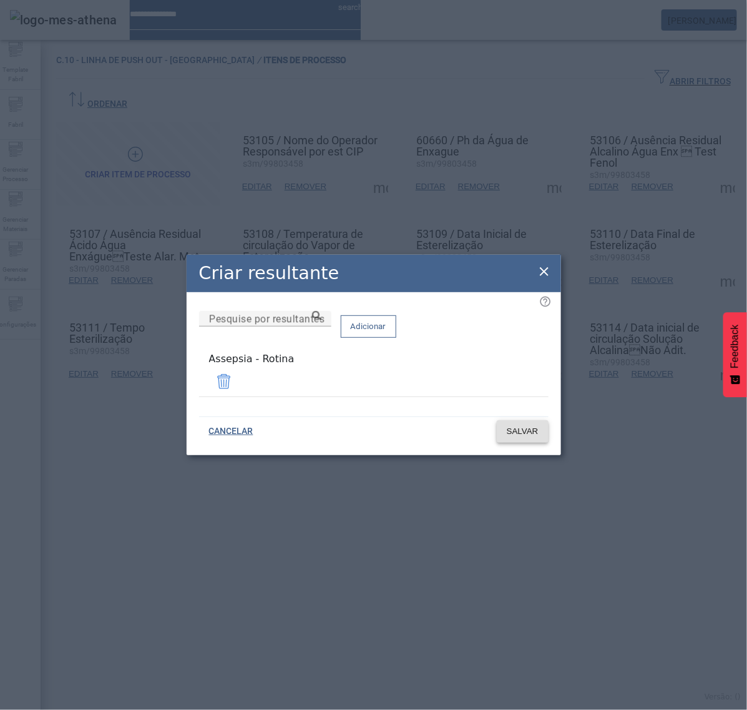
click at [528, 429] on span "SALVAR" at bounding box center [523, 431] width 32 height 12
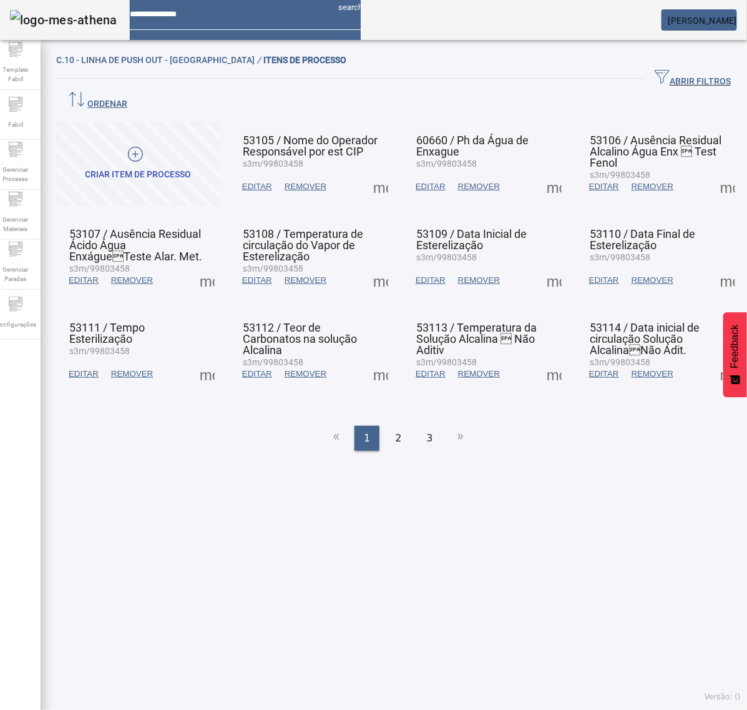
click at [209, 265] on span at bounding box center [207, 280] width 30 height 30
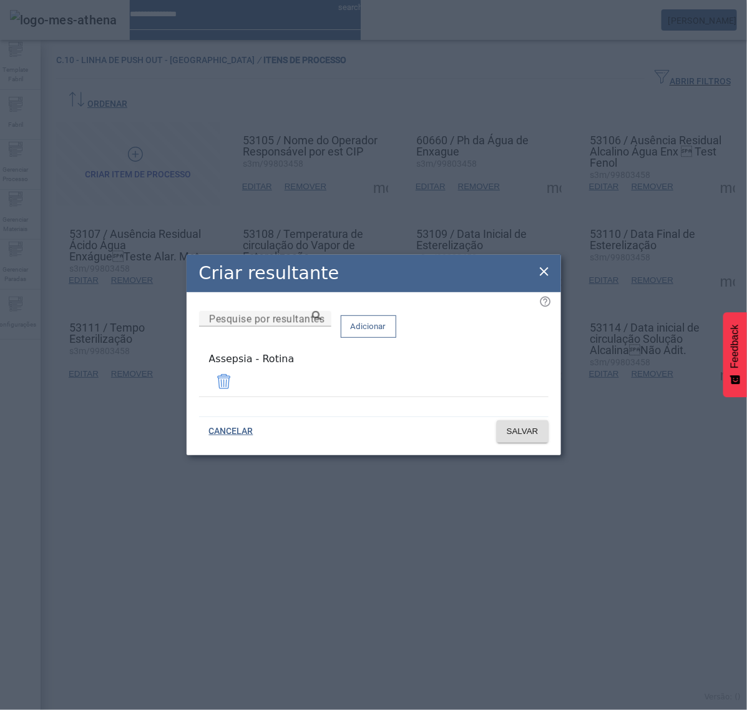
click at [541, 276] on icon at bounding box center [544, 271] width 15 height 15
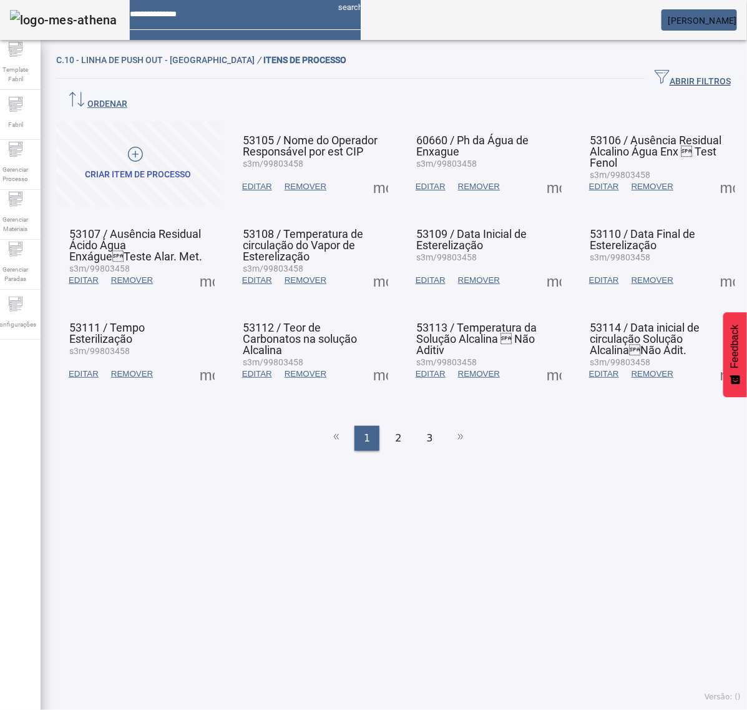
click at [215, 359] on span at bounding box center [207, 374] width 30 height 30
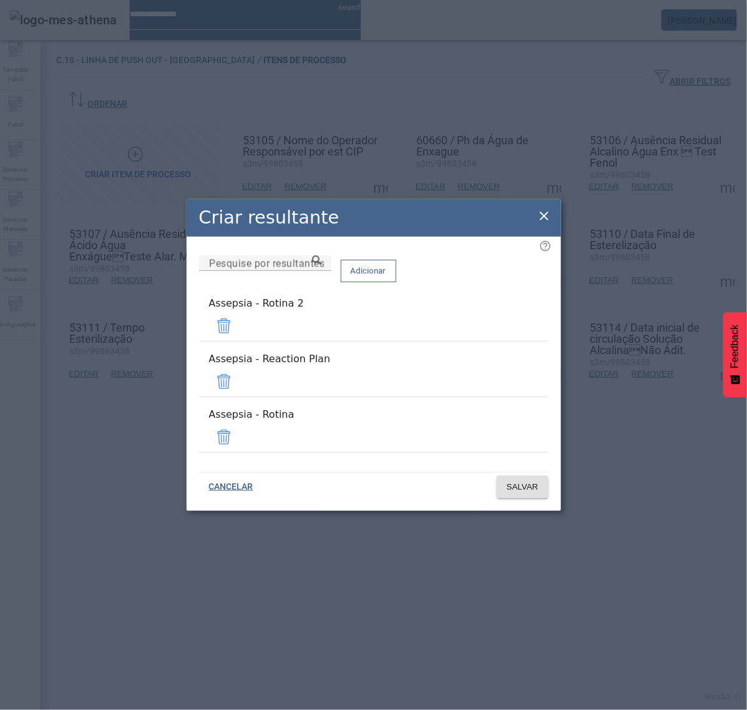
click at [239, 341] on span at bounding box center [224, 326] width 30 height 30
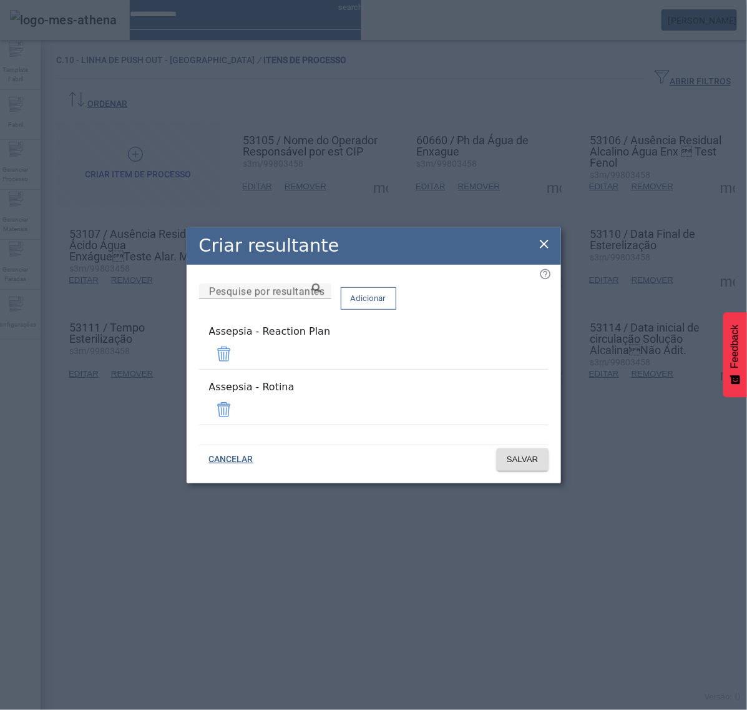
click at [239, 356] on span at bounding box center [224, 354] width 30 height 30
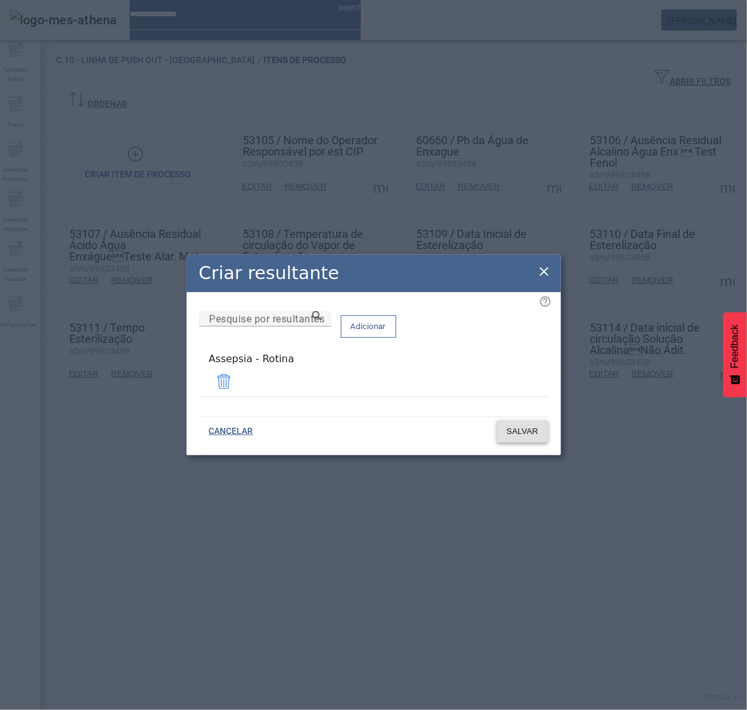
click at [527, 426] on span "SALVAR" at bounding box center [523, 431] width 32 height 12
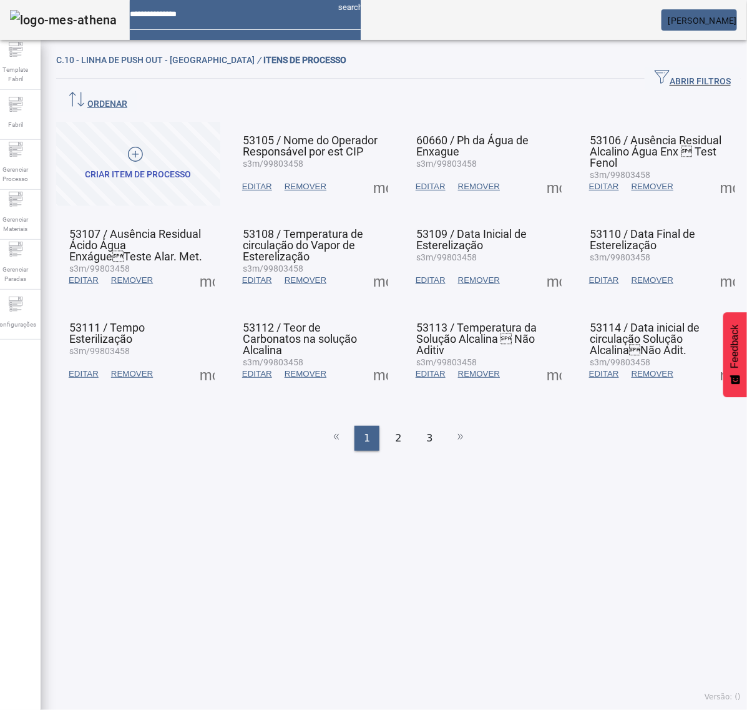
click at [367, 172] on span at bounding box center [381, 187] width 30 height 30
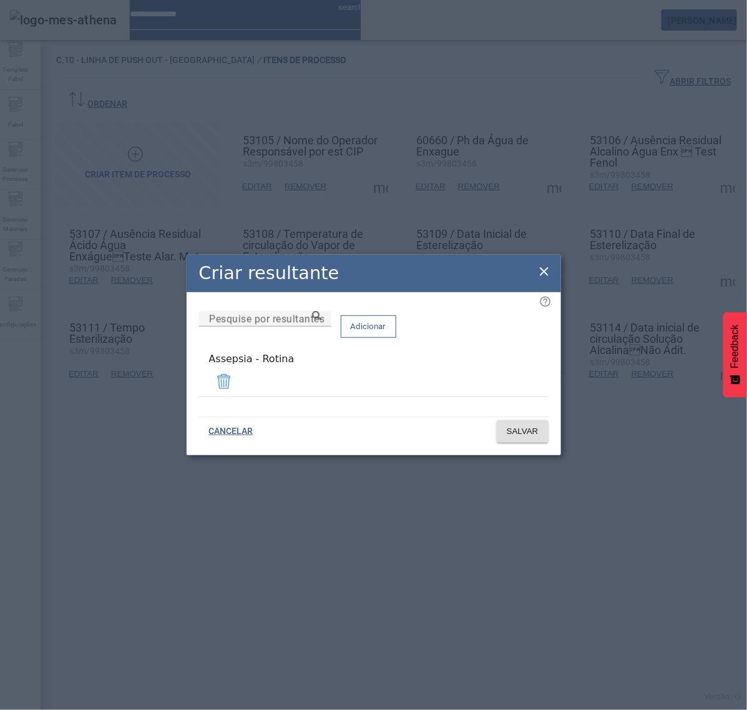
drag, startPoint x: 537, startPoint y: 273, endPoint x: 448, endPoint y: 272, distance: 89.3
click at [537, 272] on icon at bounding box center [544, 271] width 15 height 15
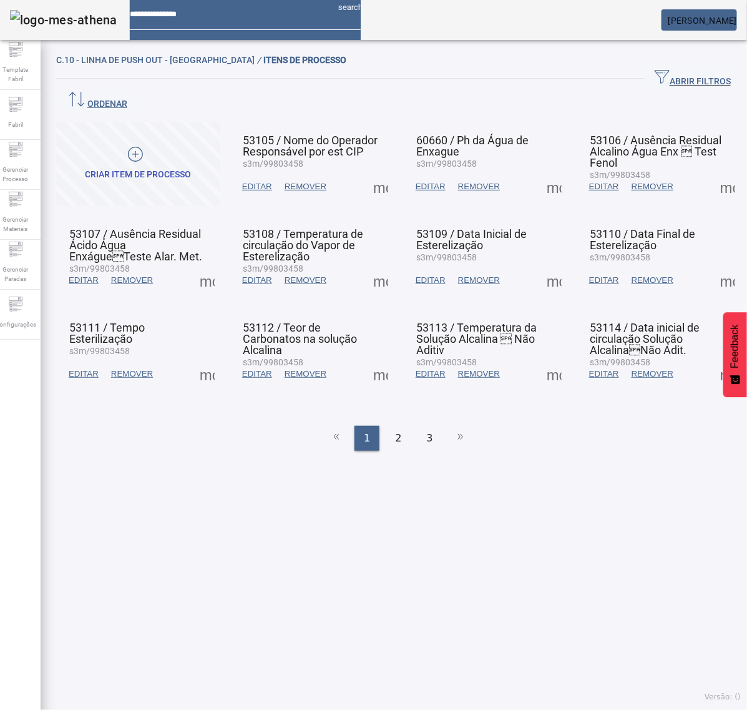
click at [378, 265] on span at bounding box center [381, 280] width 30 height 30
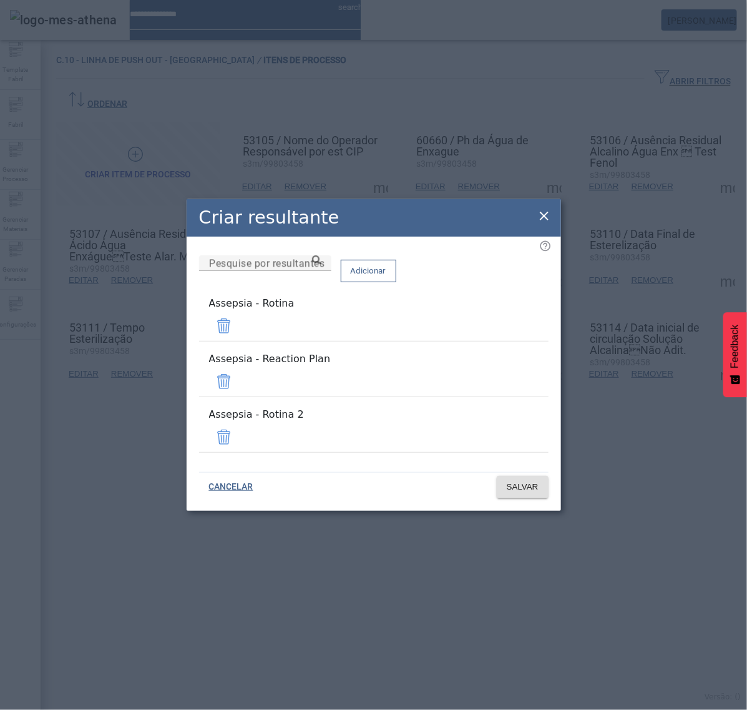
click at [239, 386] on span at bounding box center [224, 381] width 30 height 30
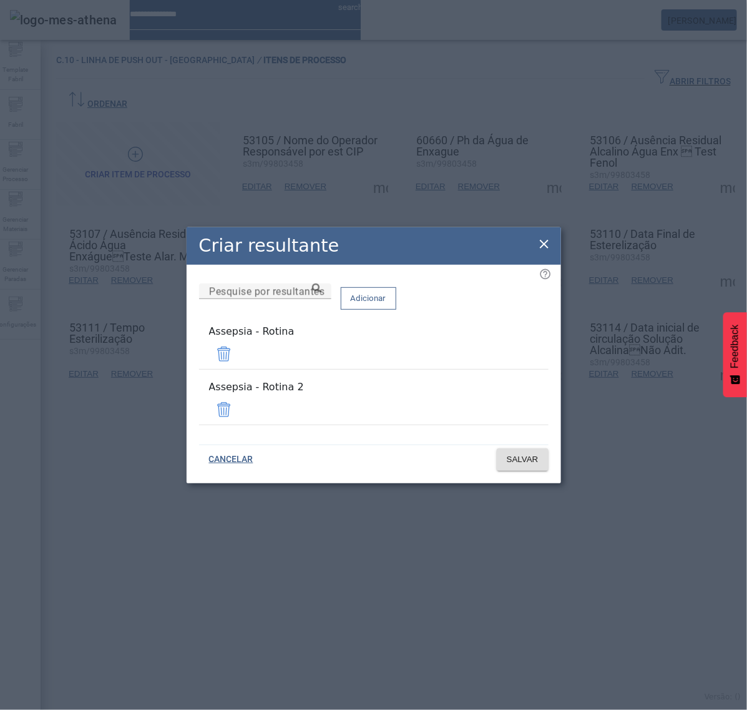
drag, startPoint x: 510, startPoint y: 405, endPoint x: 522, endPoint y: 433, distance: 30.5
click at [239, 404] on span at bounding box center [224, 410] width 30 height 30
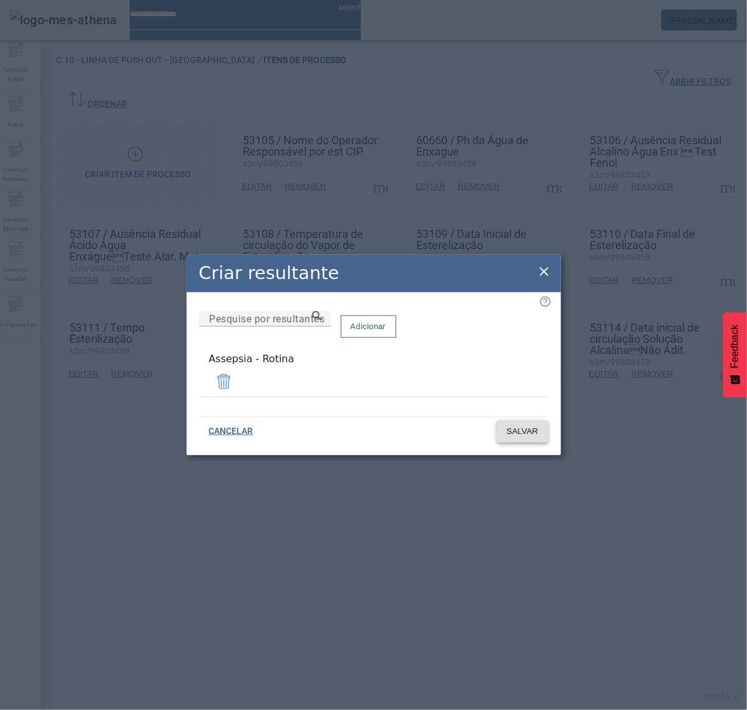
click at [526, 428] on span "SALVAR" at bounding box center [523, 431] width 32 height 12
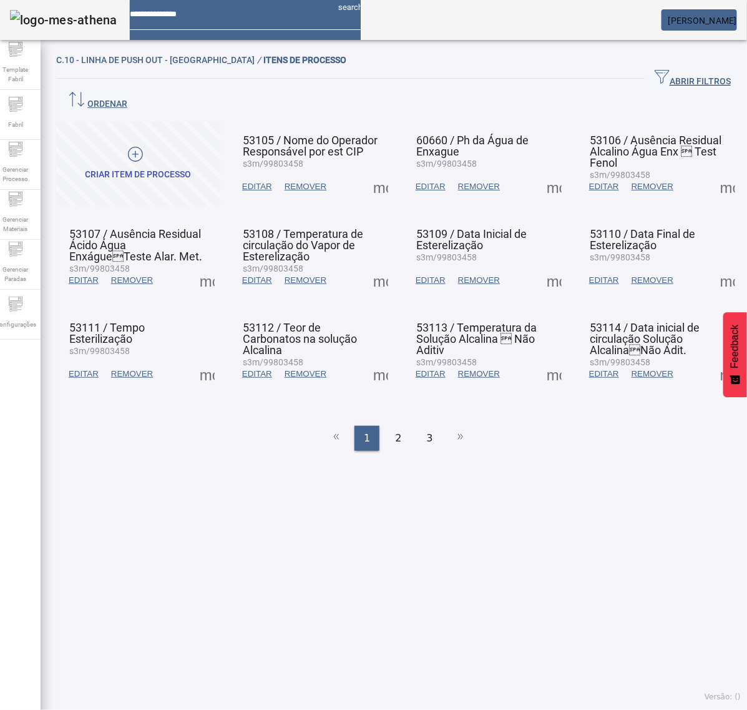
click at [371, 359] on span at bounding box center [381, 374] width 30 height 30
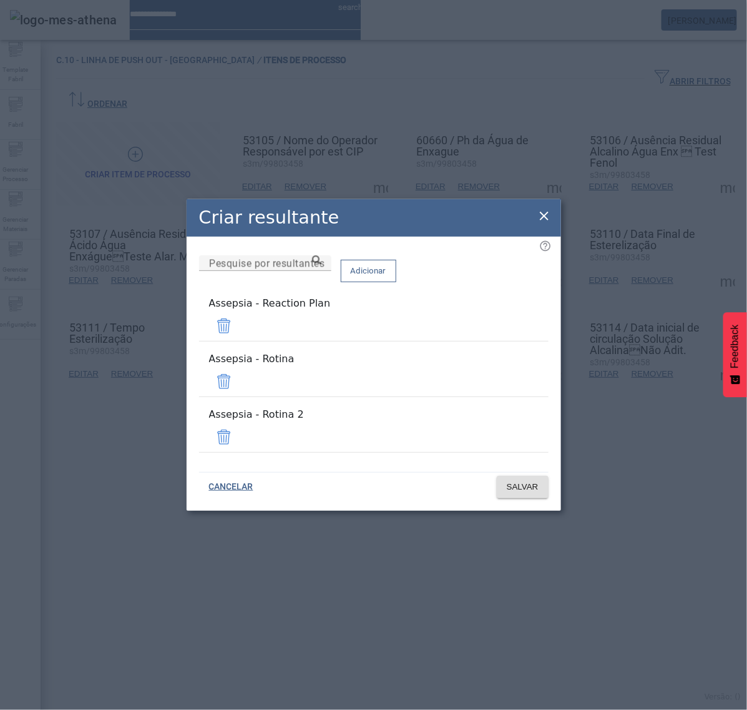
drag, startPoint x: 509, startPoint y: 345, endPoint x: 513, endPoint y: 361, distance: 16.5
click at [239, 341] on span at bounding box center [224, 326] width 30 height 30
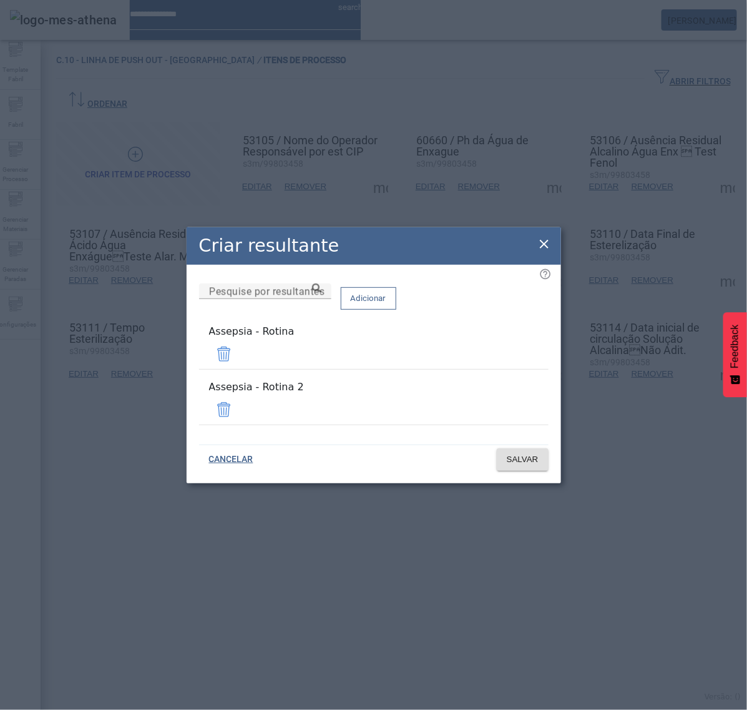
click at [239, 363] on span at bounding box center [224, 354] width 30 height 30
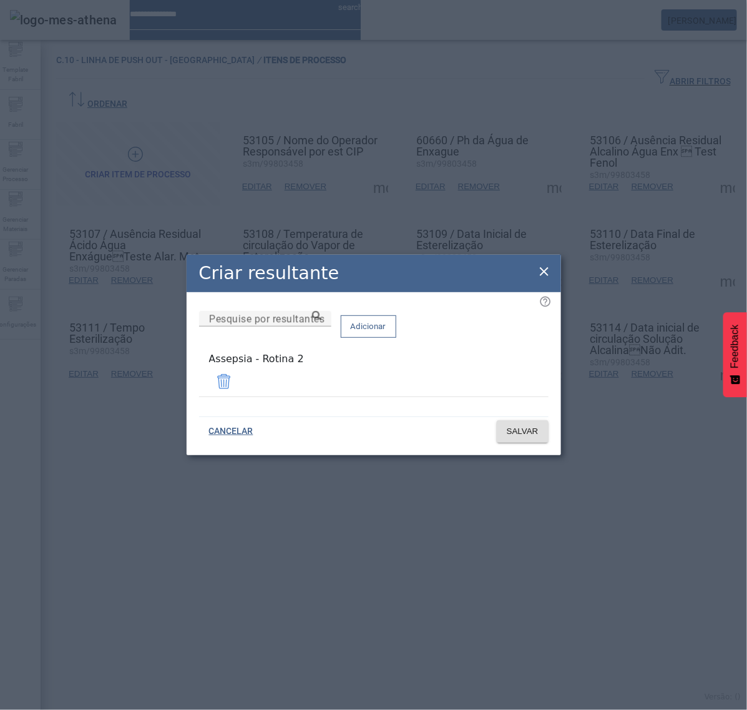
click at [239, 378] on span at bounding box center [224, 381] width 30 height 30
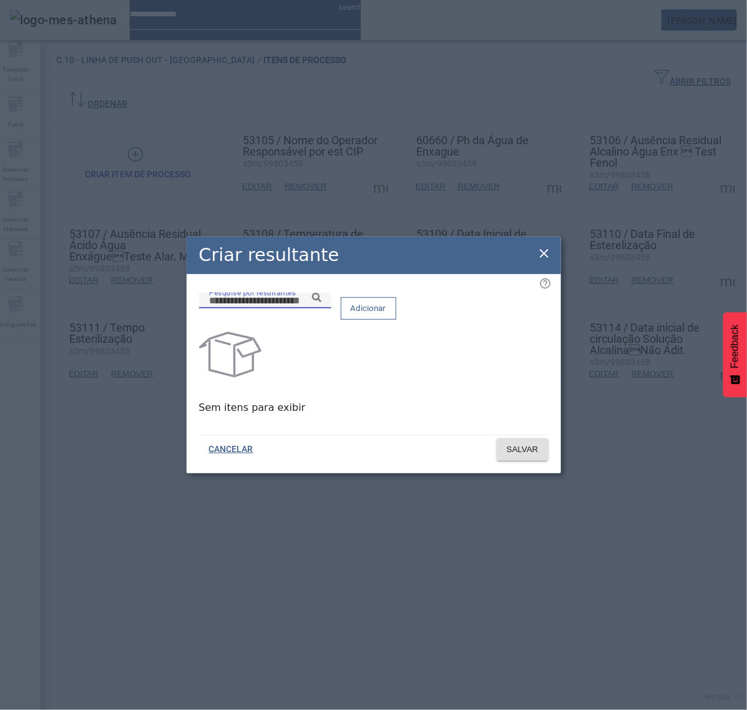
click at [321, 308] on input "Pesquise por resultantes" at bounding box center [265, 300] width 112 height 15
paste input "**********"
click at [321, 302] on icon at bounding box center [316, 297] width 9 height 9
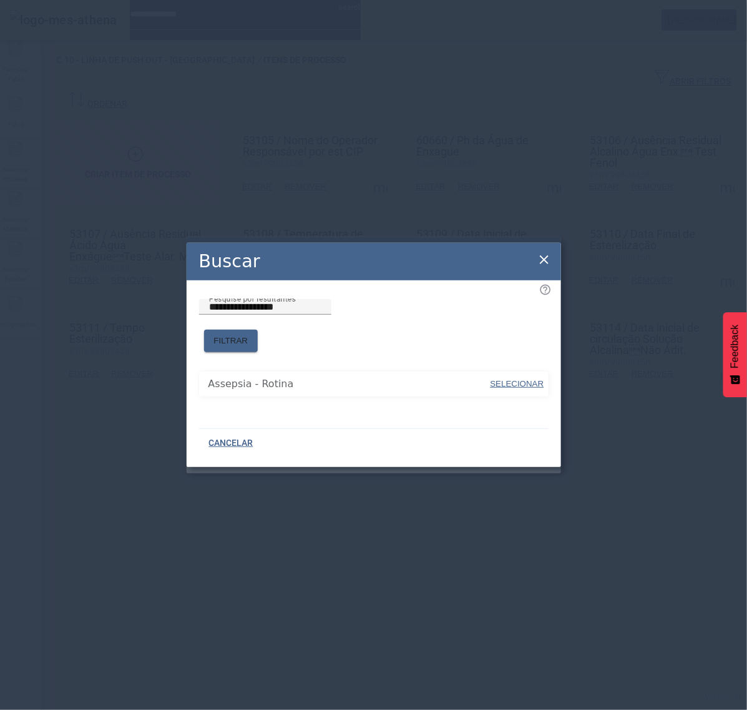
click at [498, 379] on span "SELECIONAR" at bounding box center [518, 383] width 54 height 9
type input "**********"
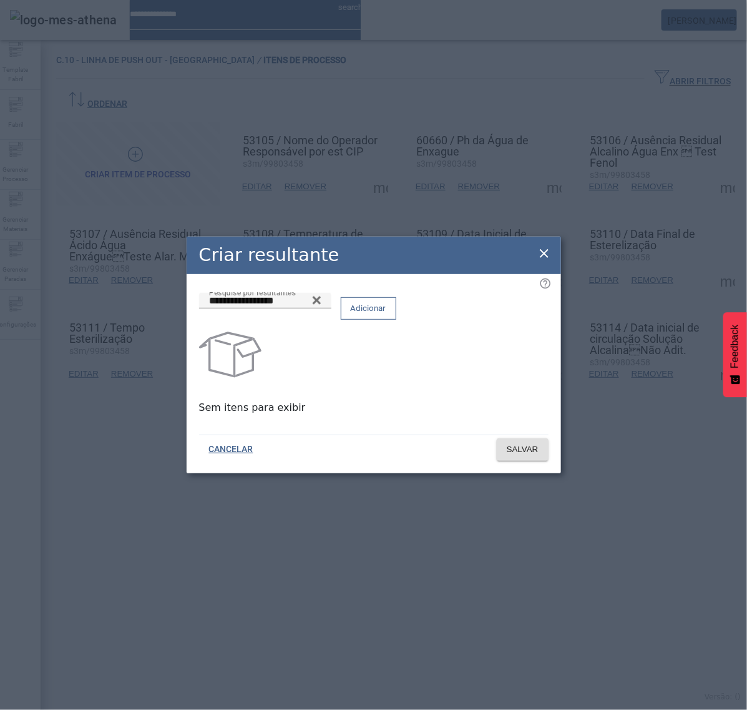
click at [386, 315] on span "Adicionar" at bounding box center [369, 308] width 36 height 12
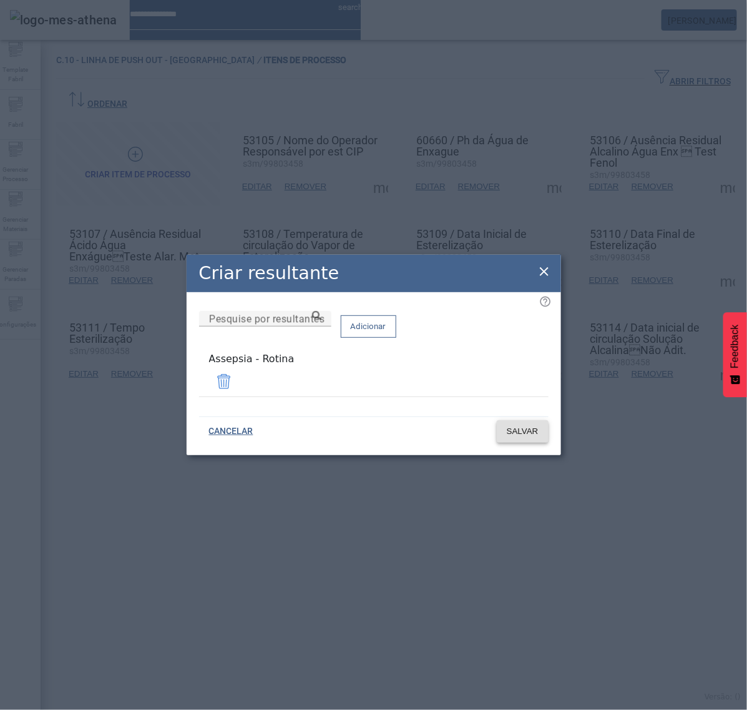
click at [513, 433] on span "SALVAR" at bounding box center [523, 431] width 32 height 12
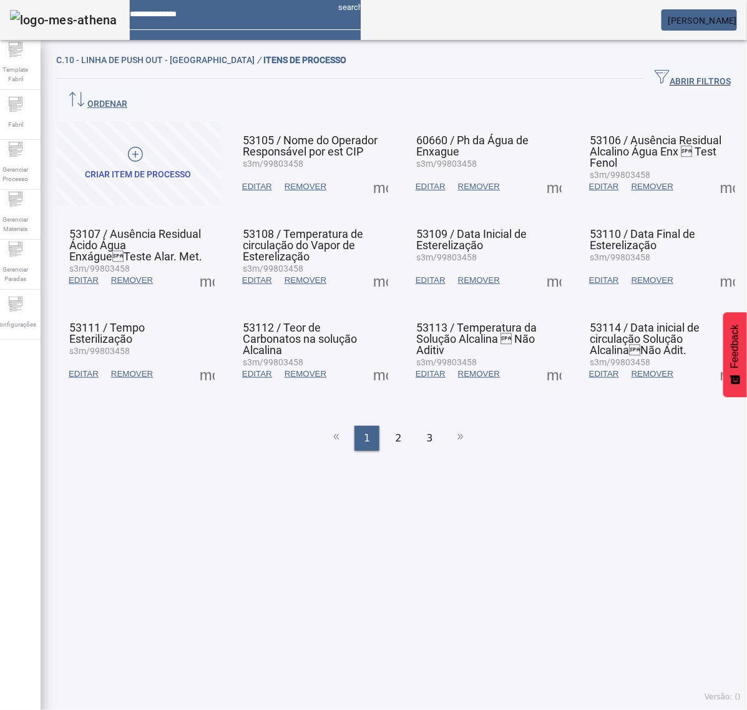
click at [364, 426] on ul "1 2 3" at bounding box center [398, 438] width 685 height 25
click at [539, 172] on span at bounding box center [554, 187] width 30 height 30
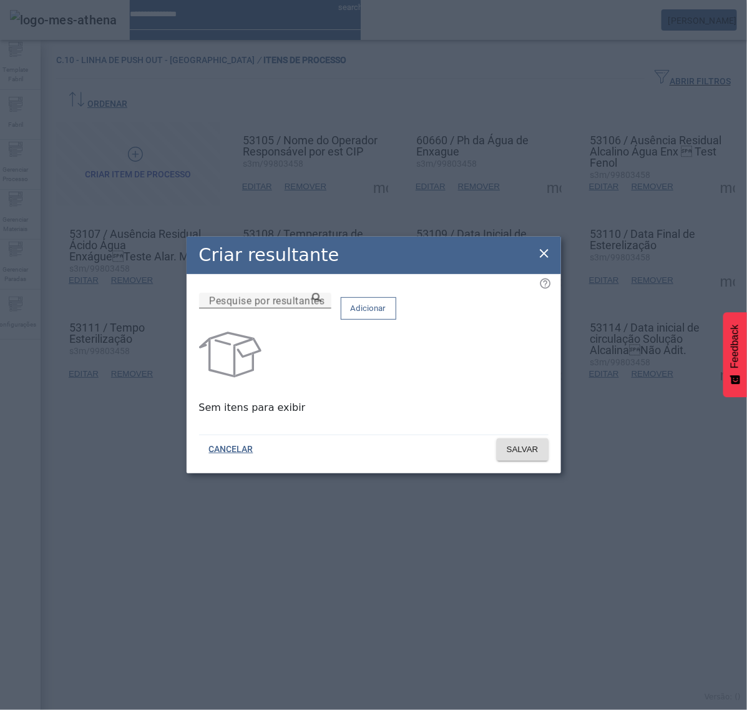
click at [321, 302] on div "Pesquise por resultantes" at bounding box center [265, 301] width 112 height 16
paste input "**********"
click at [321, 302] on icon at bounding box center [316, 297] width 9 height 9
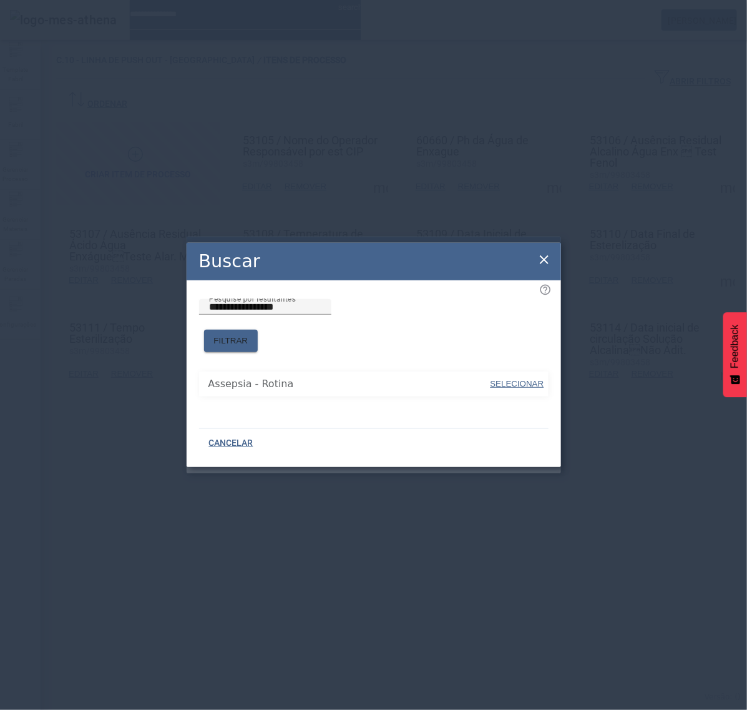
click at [527, 379] on span "SELECIONAR" at bounding box center [518, 383] width 54 height 9
type input "**********"
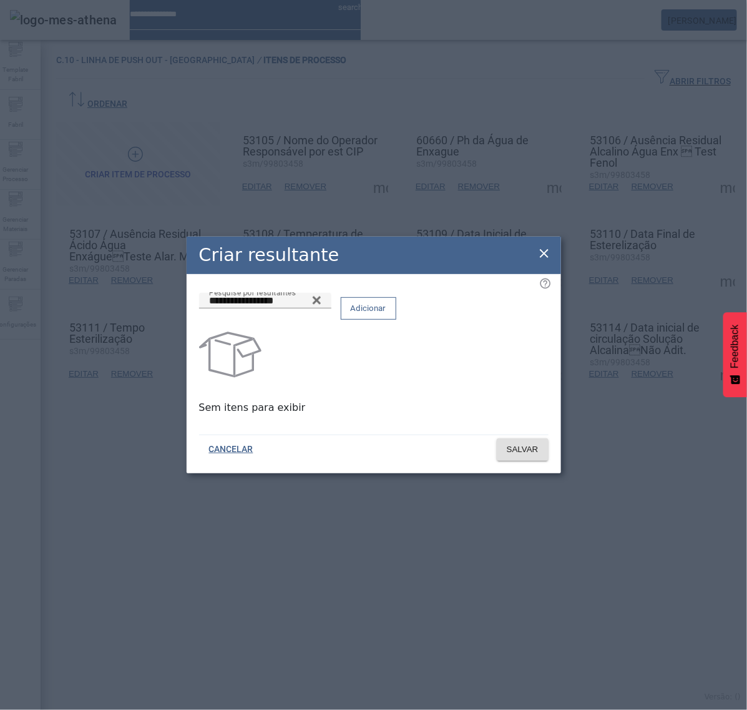
click at [396, 323] on span at bounding box center [368, 308] width 54 height 30
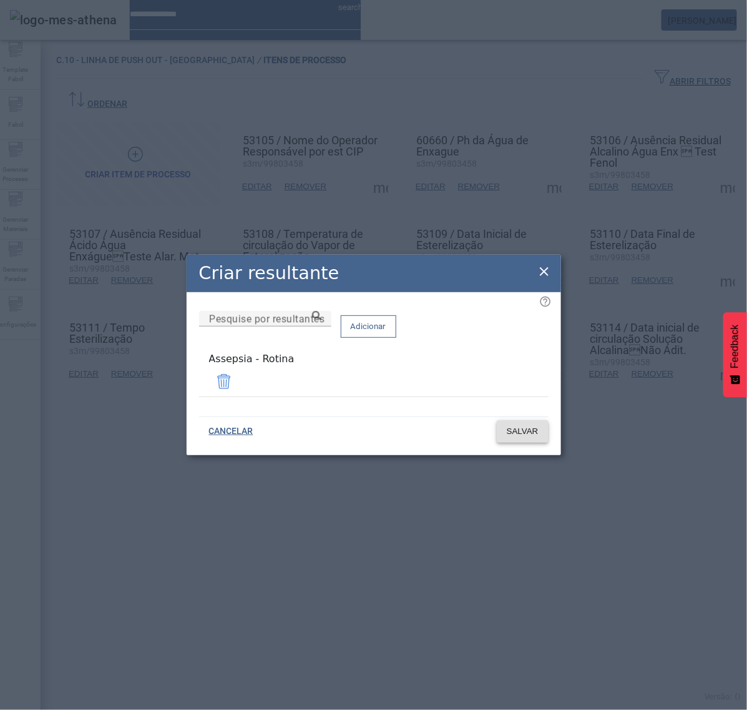
click at [518, 433] on span "SALVAR" at bounding box center [523, 431] width 32 height 12
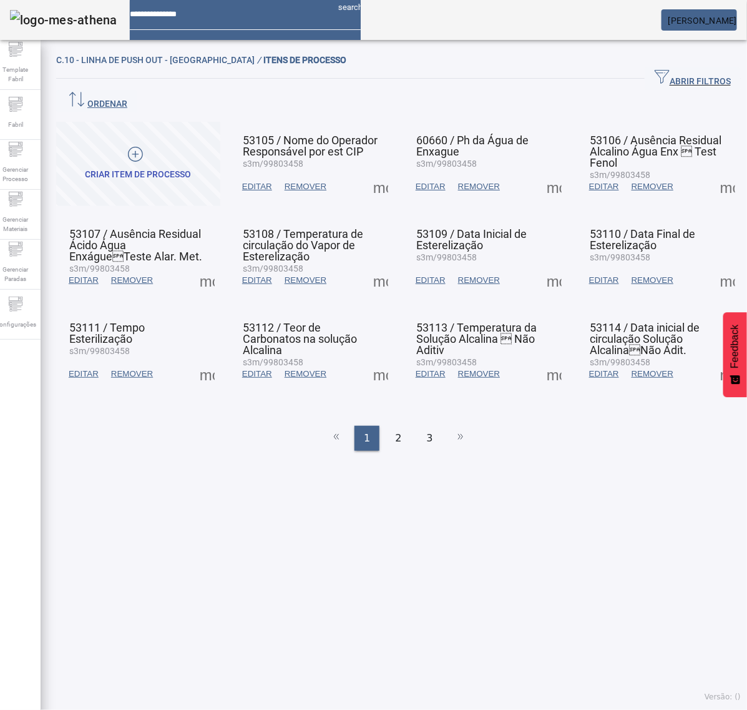
click at [546, 265] on span at bounding box center [554, 280] width 30 height 30
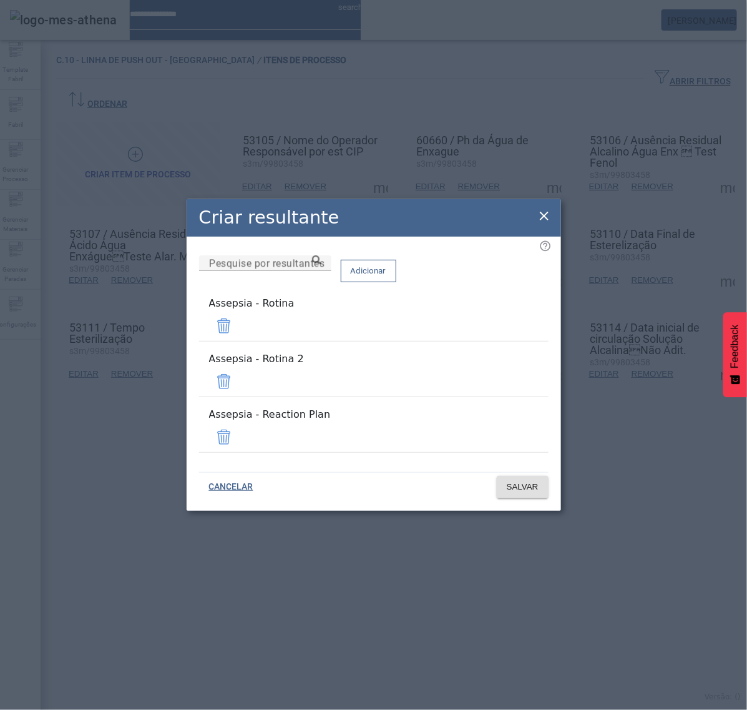
click at [239, 375] on span at bounding box center [224, 381] width 30 height 30
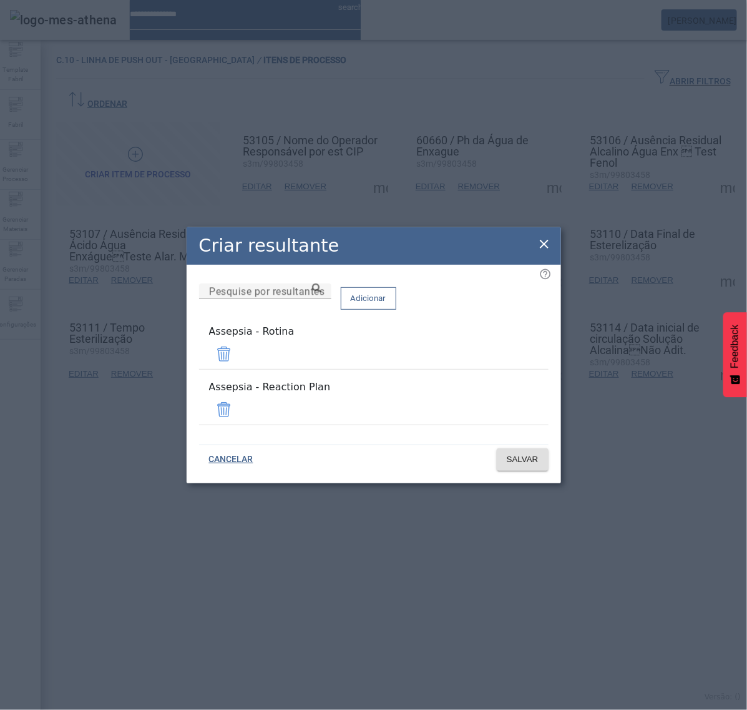
click at [239, 401] on span at bounding box center [224, 410] width 30 height 30
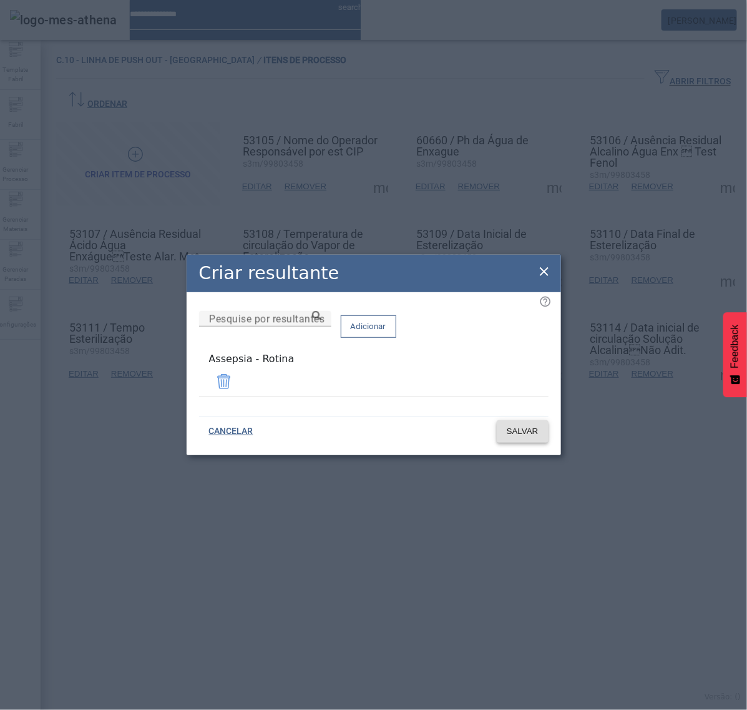
click at [522, 433] on span "SALVAR" at bounding box center [523, 431] width 32 height 12
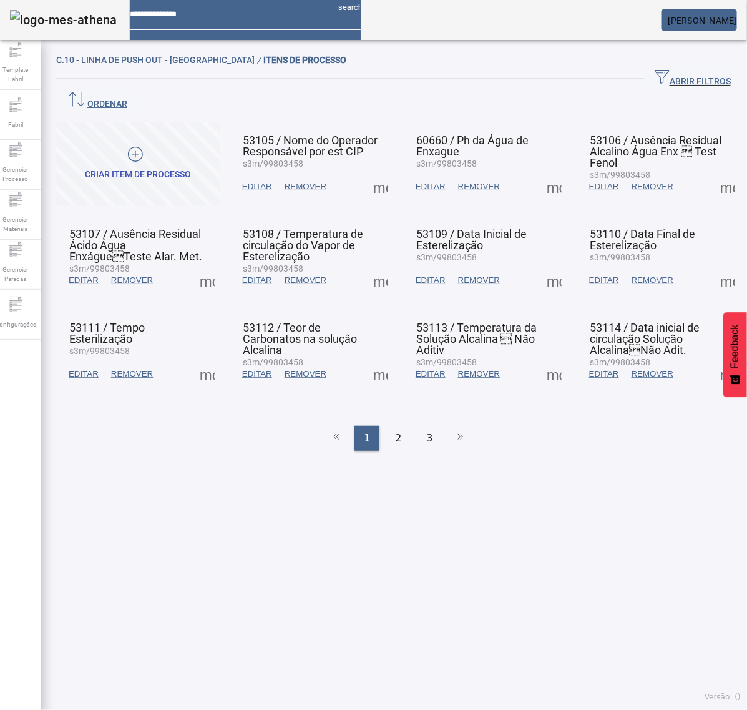
click at [539, 359] on span at bounding box center [554, 374] width 30 height 30
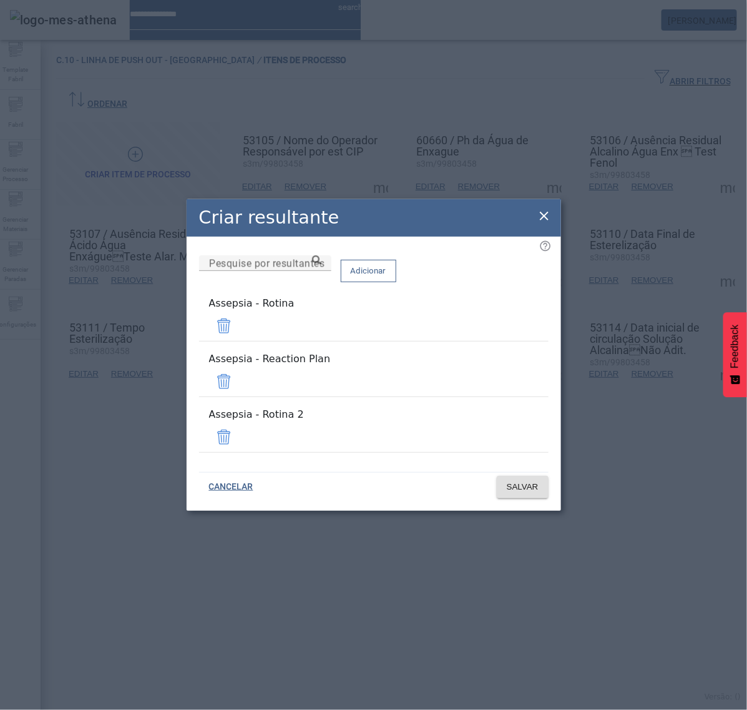
click at [239, 380] on span at bounding box center [224, 381] width 30 height 30
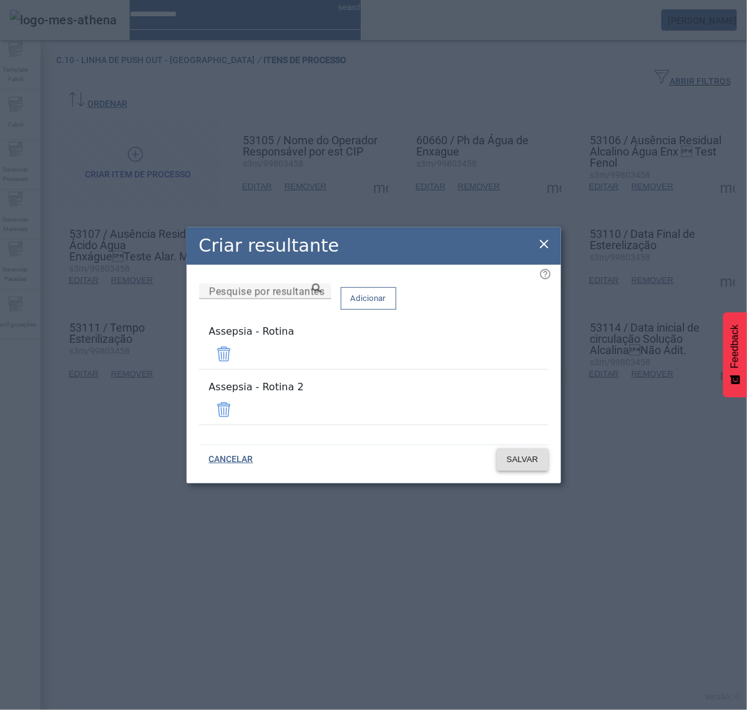
drag, startPoint x: 509, startPoint y: 400, endPoint x: 516, endPoint y: 416, distance: 17.6
click at [239, 401] on span at bounding box center [224, 410] width 30 height 30
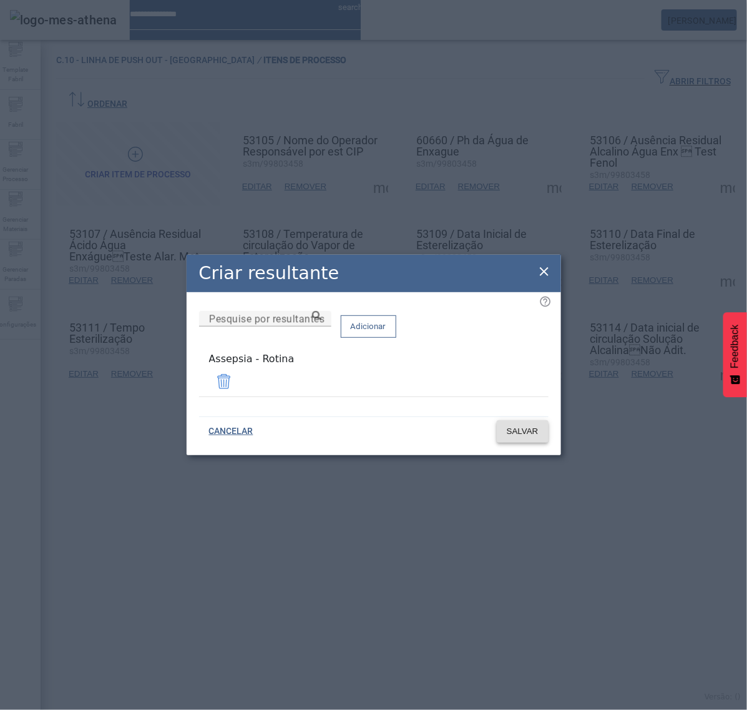
click at [521, 425] on span "SALVAR" at bounding box center [523, 431] width 32 height 12
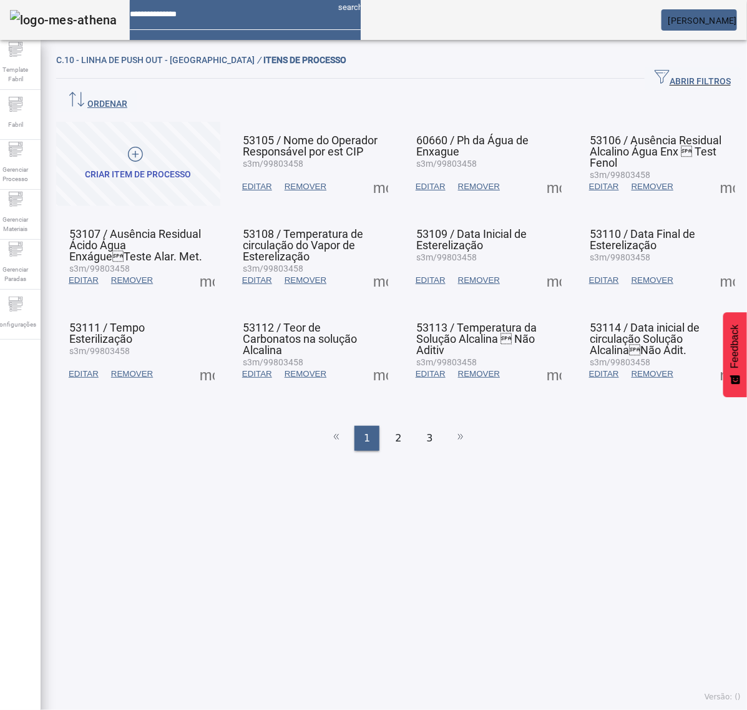
click at [713, 172] on span at bounding box center [728, 187] width 30 height 30
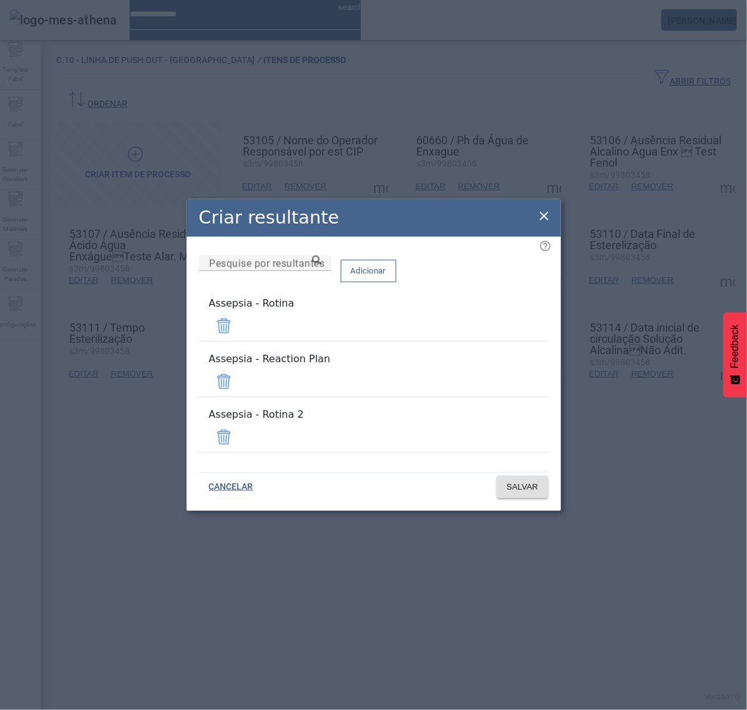
click at [239, 381] on span at bounding box center [224, 381] width 30 height 30
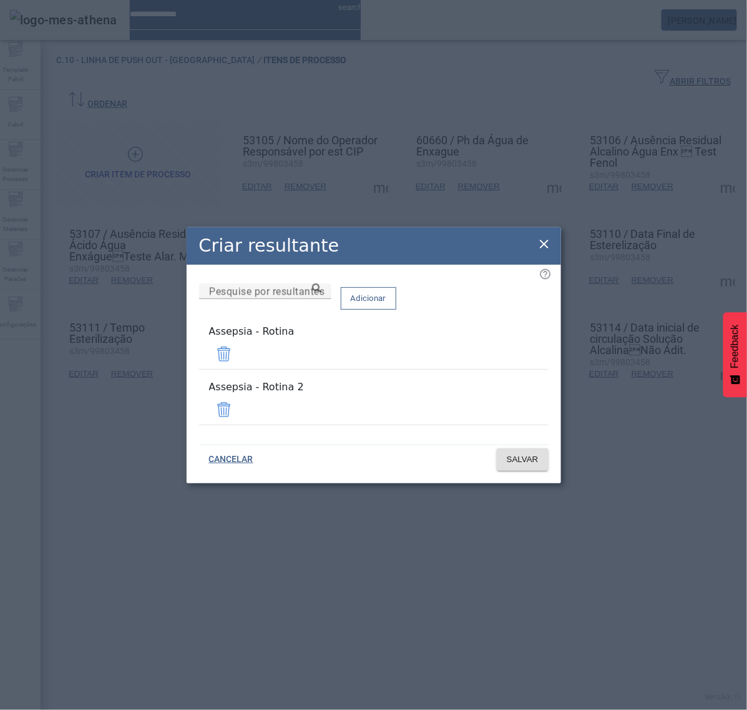
click at [239, 398] on span at bounding box center [224, 410] width 30 height 30
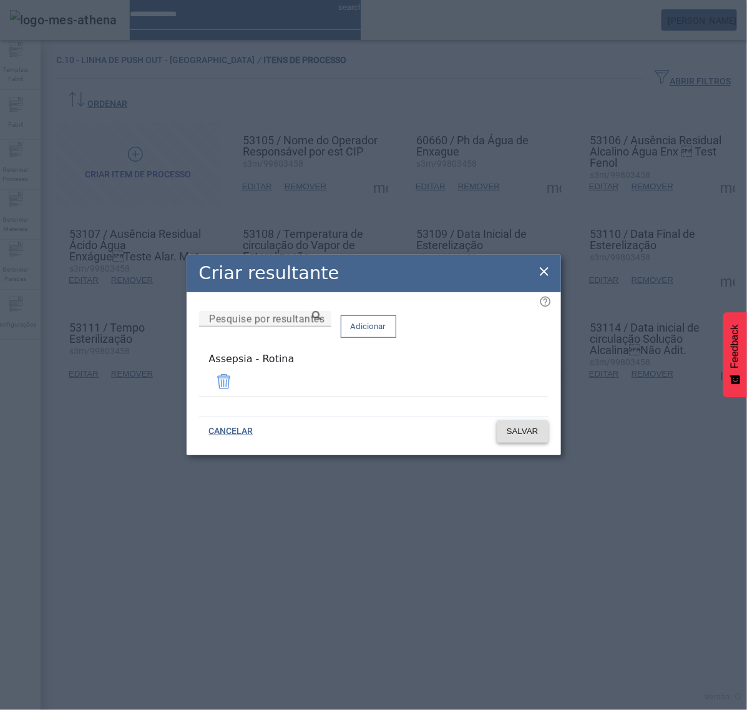
click at [525, 425] on span "SALVAR" at bounding box center [523, 431] width 32 height 12
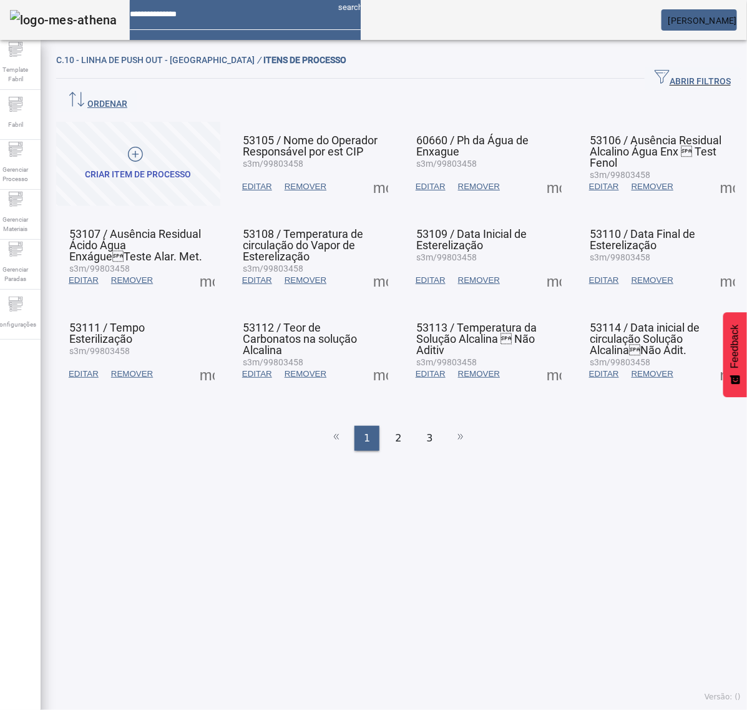
click at [713, 265] on span at bounding box center [728, 280] width 30 height 30
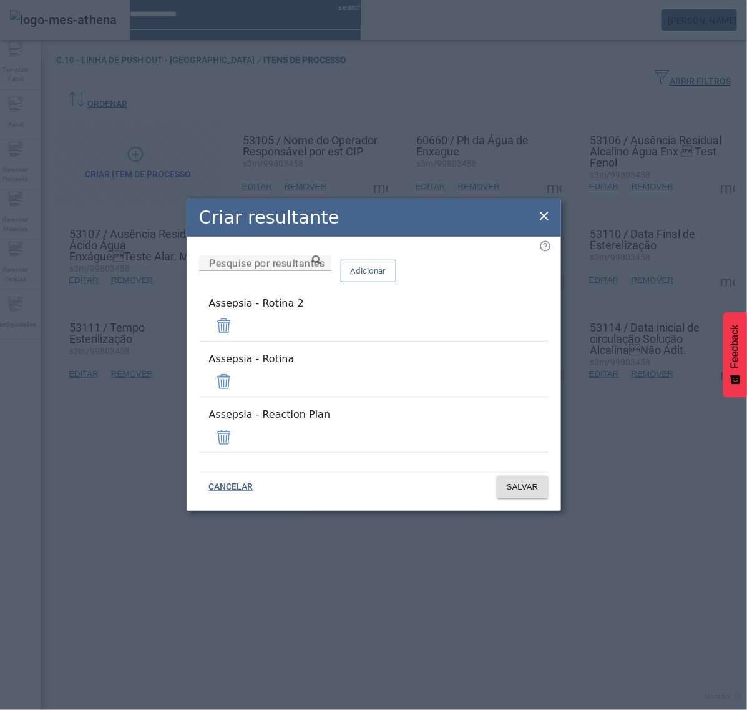
drag, startPoint x: 514, startPoint y: 341, endPoint x: 509, endPoint y: 370, distance: 29.0
click at [239, 341] on span at bounding box center [224, 326] width 30 height 30
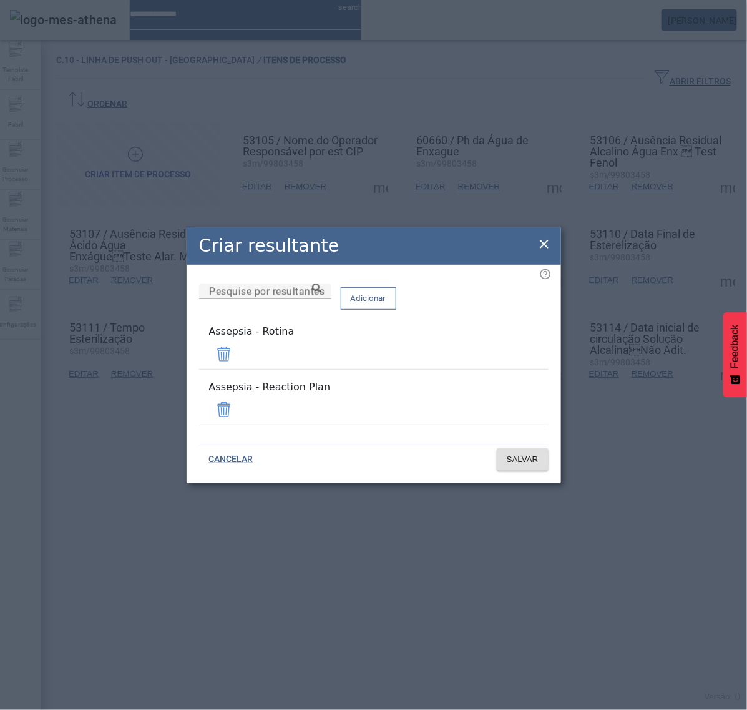
click at [239, 403] on span at bounding box center [224, 410] width 30 height 30
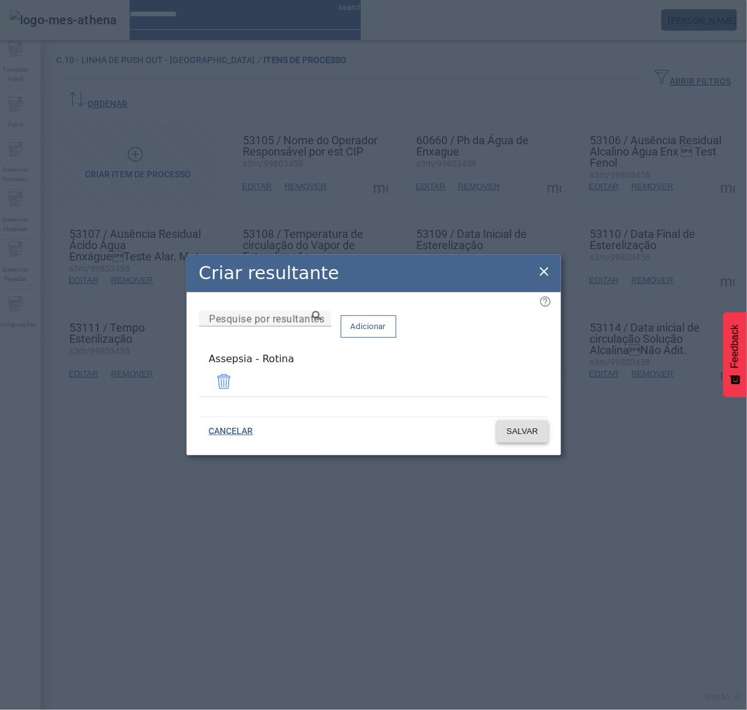
click at [529, 429] on span "SALVAR" at bounding box center [523, 431] width 32 height 12
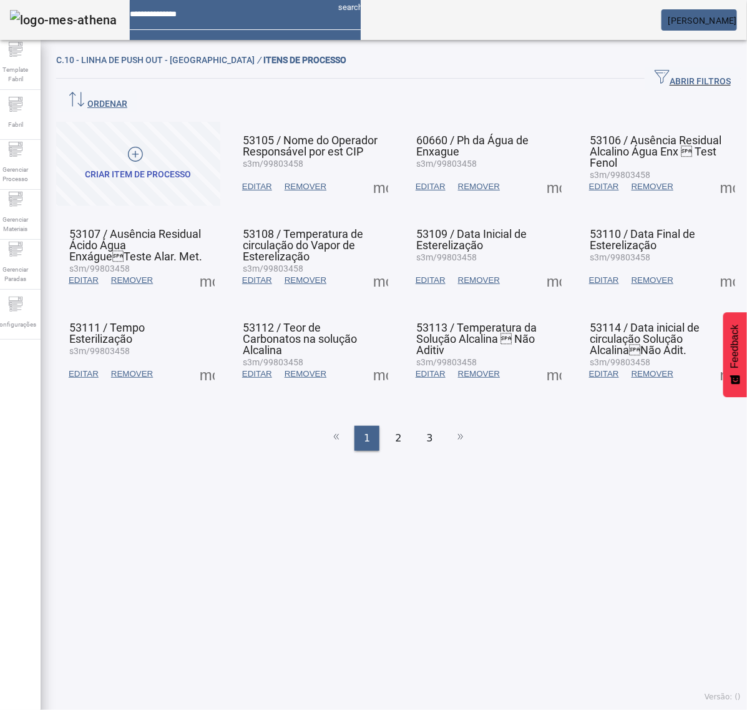
click at [713, 265] on span at bounding box center [728, 280] width 30 height 30
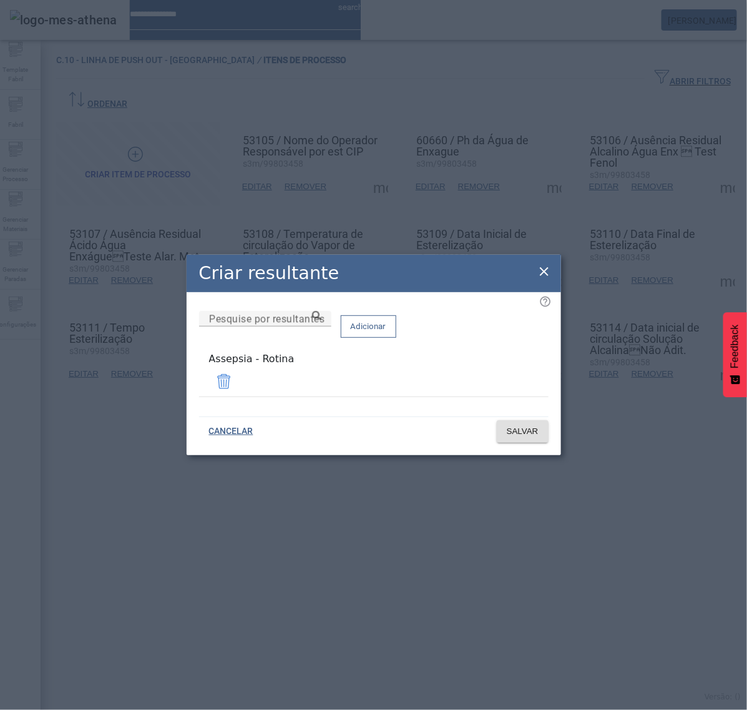
click at [542, 275] on icon at bounding box center [544, 271] width 15 height 15
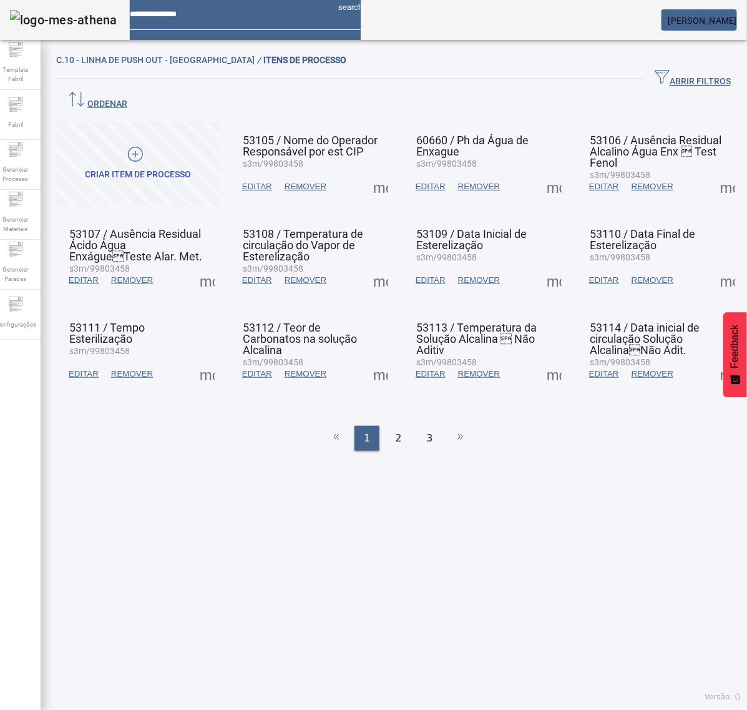
click at [713, 359] on span at bounding box center [728, 374] width 30 height 30
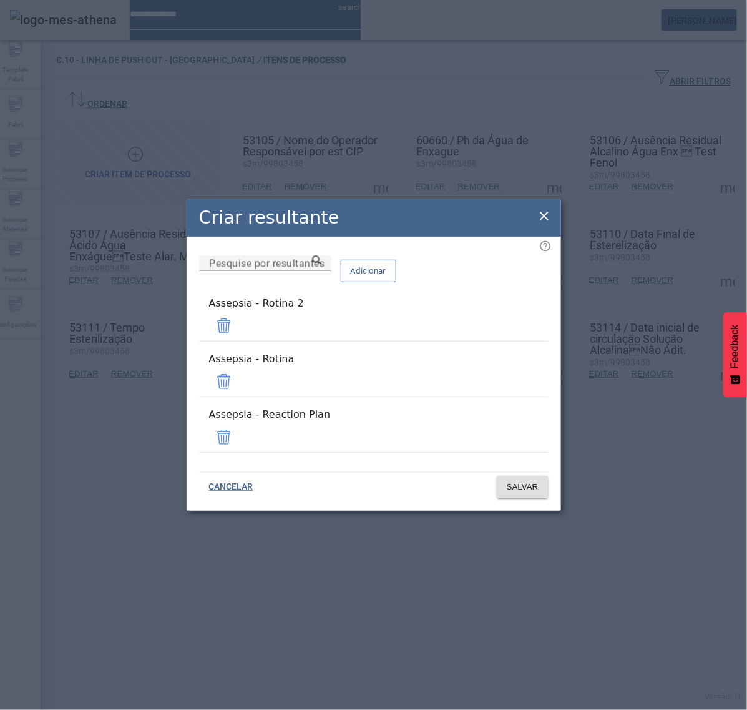
click at [239, 335] on span at bounding box center [224, 326] width 30 height 30
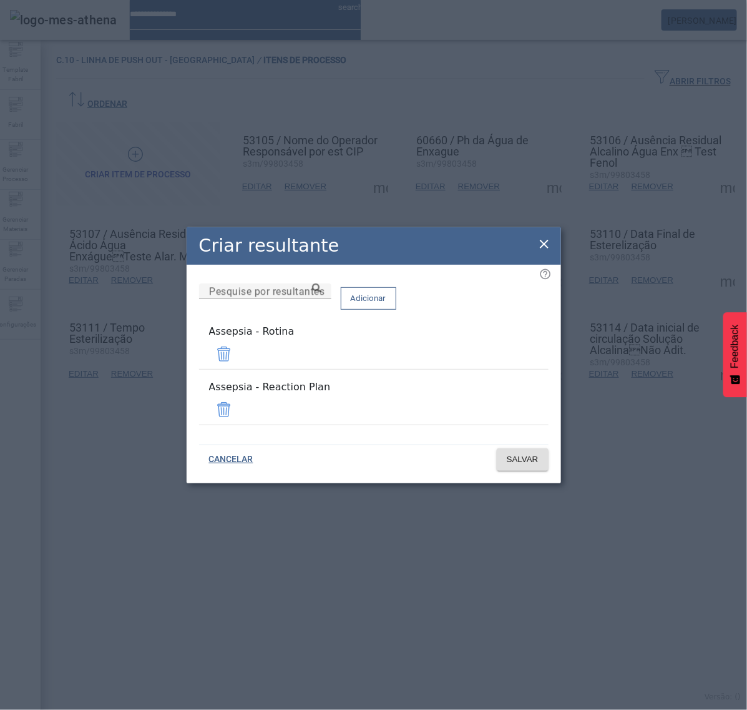
click at [55, 709] on div "Remover" at bounding box center [27, 722] width 55 height 15
click at [239, 403] on span at bounding box center [224, 410] width 30 height 30
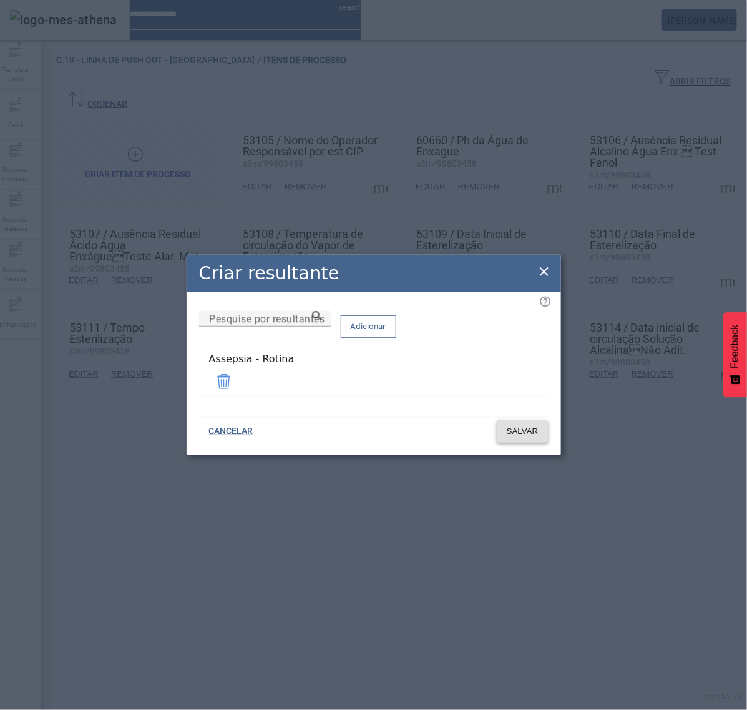
click at [528, 431] on span "SALVAR" at bounding box center [523, 431] width 32 height 12
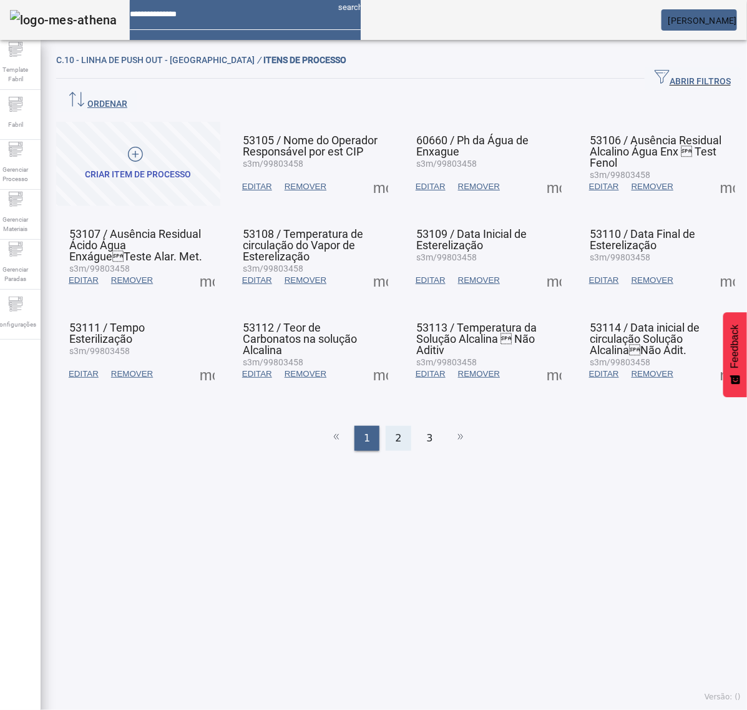
click at [395, 431] on span "2" at bounding box center [398, 438] width 6 height 15
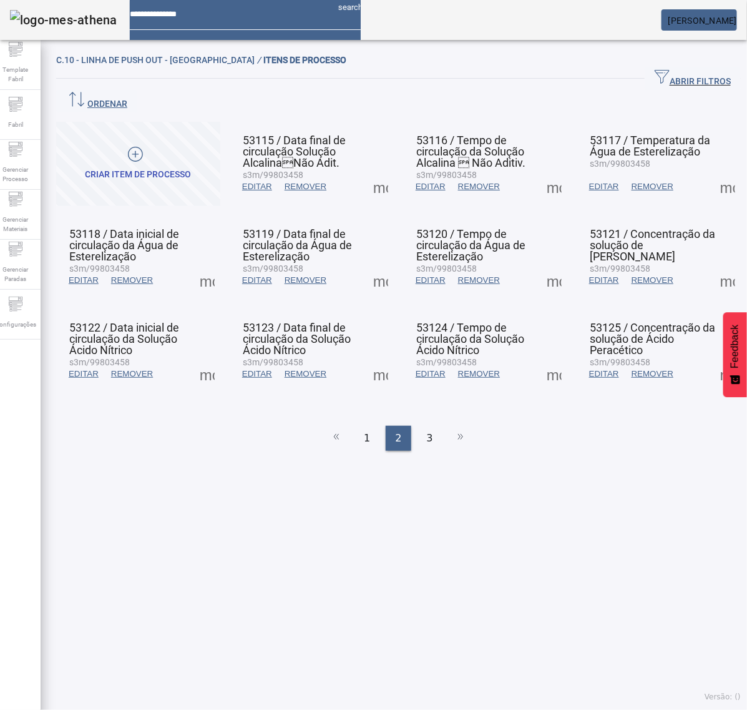
click at [201, 265] on span at bounding box center [207, 280] width 30 height 30
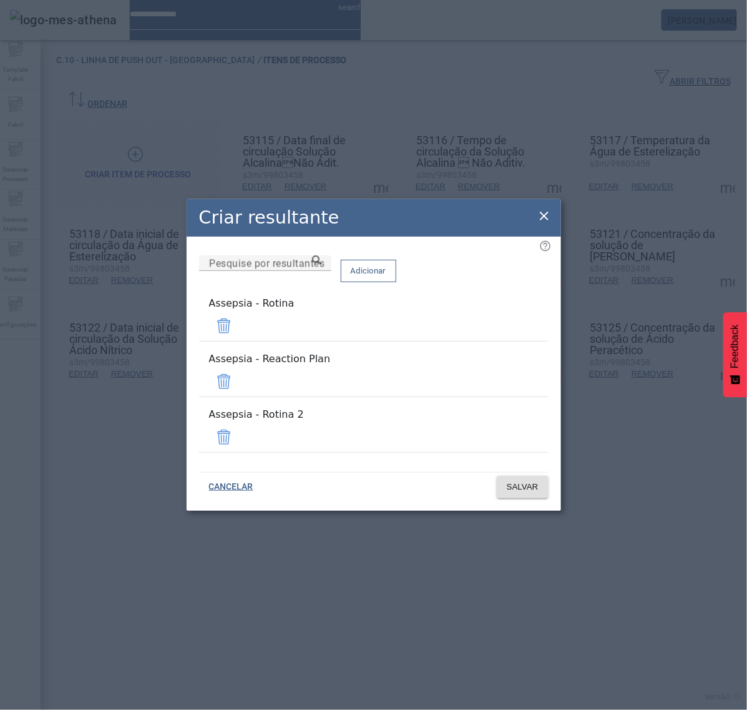
drag, startPoint x: 507, startPoint y: 384, endPoint x: 513, endPoint y: 405, distance: 21.4
click at [239, 384] on span at bounding box center [224, 381] width 30 height 30
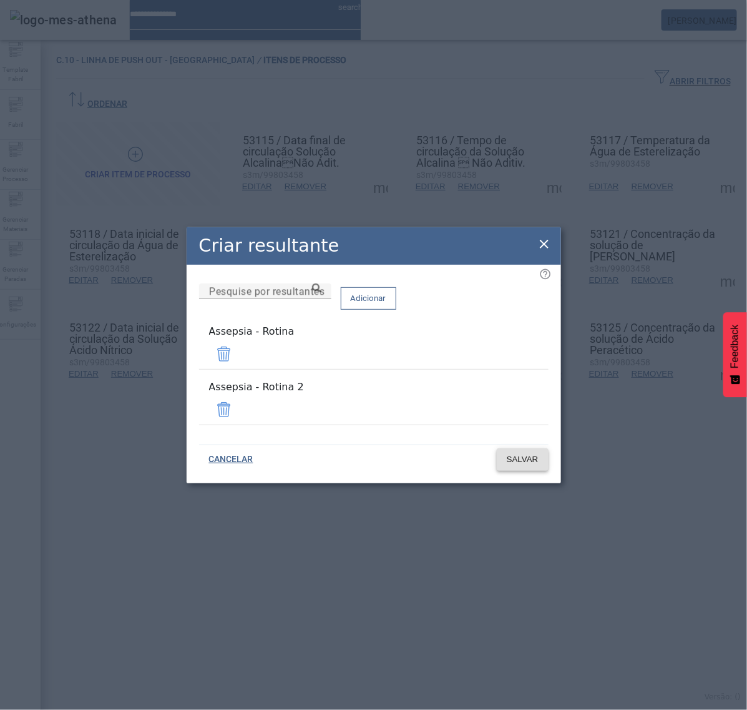
drag, startPoint x: 513, startPoint y: 406, endPoint x: 521, endPoint y: 428, distance: 23.5
click at [239, 407] on span at bounding box center [224, 410] width 30 height 30
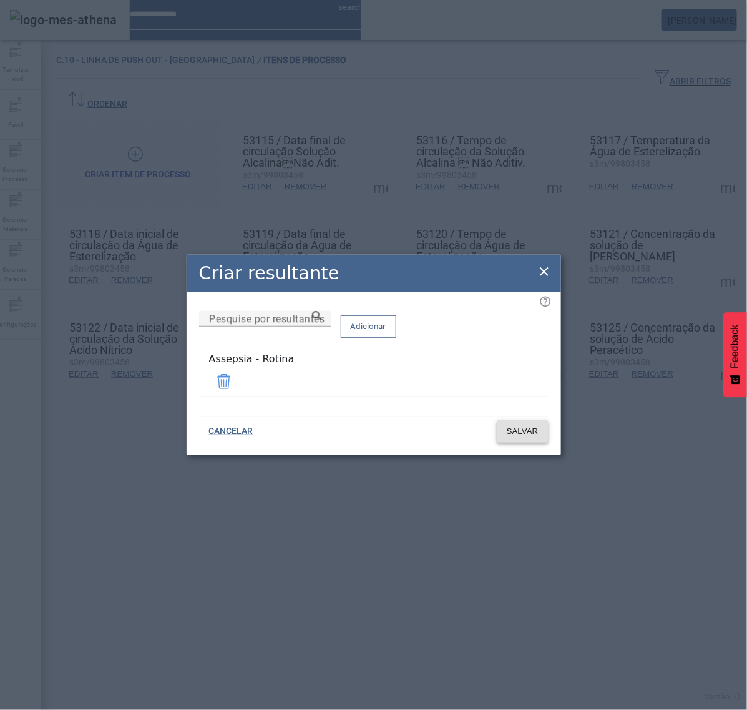
click at [522, 432] on span "SALVAR" at bounding box center [523, 431] width 32 height 12
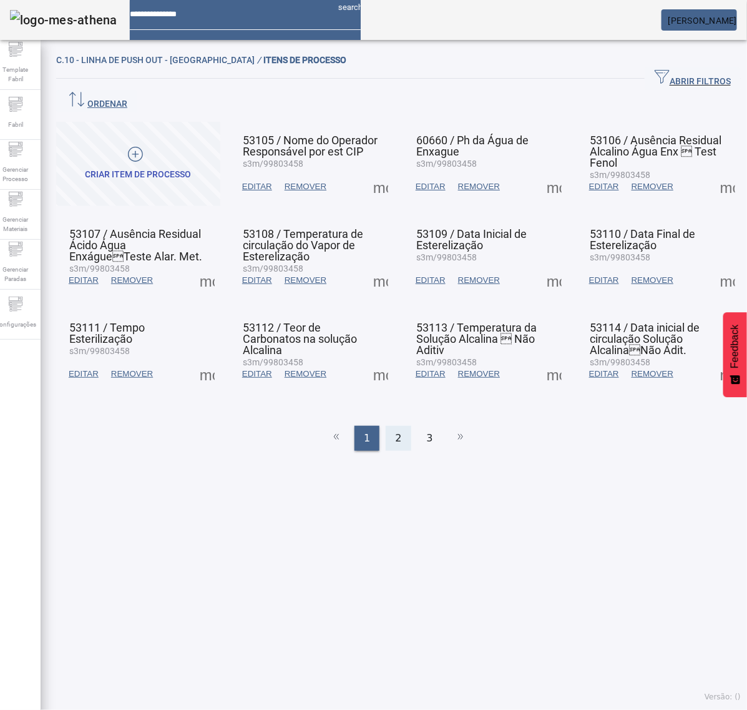
click at [398, 426] on div "2" at bounding box center [398, 438] width 25 height 25
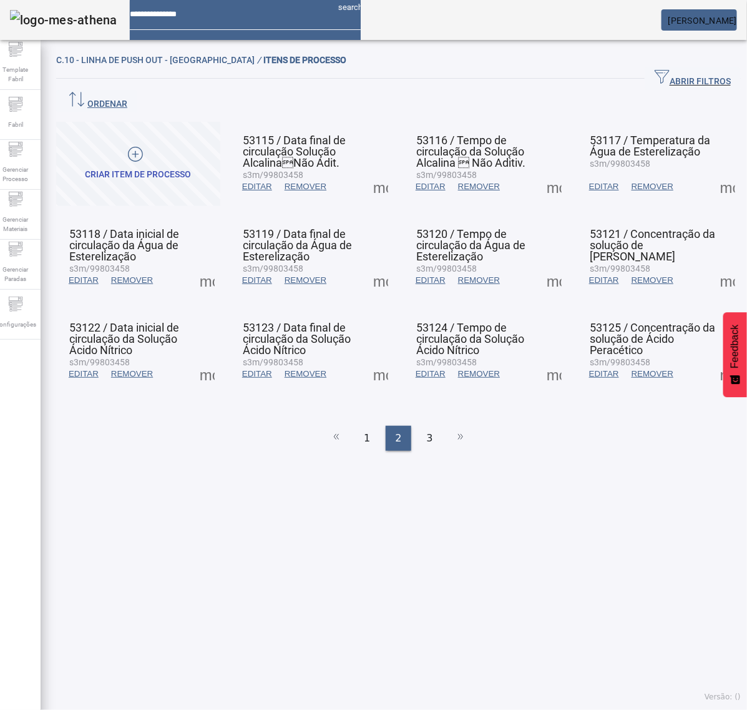
click at [217, 359] on span at bounding box center [207, 374] width 30 height 30
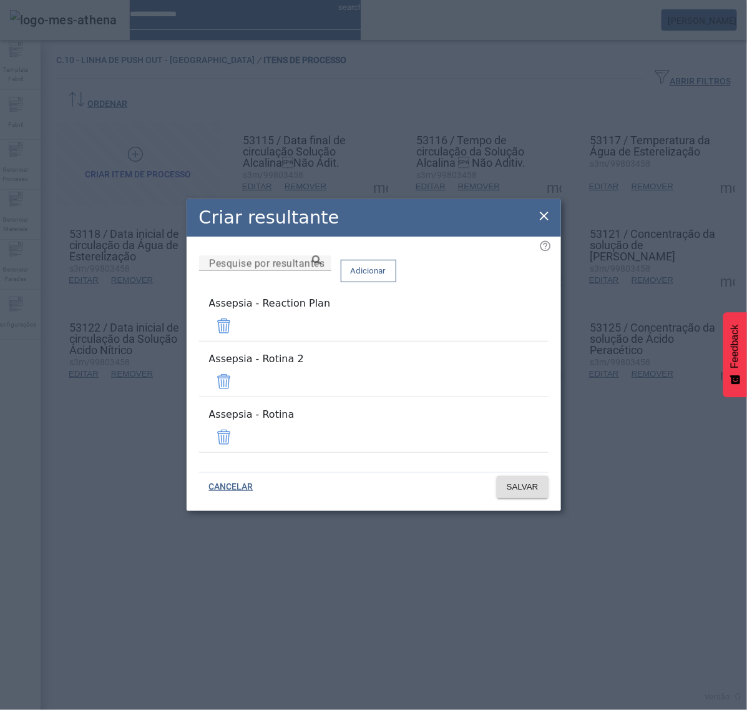
click at [239, 341] on span at bounding box center [224, 326] width 30 height 30
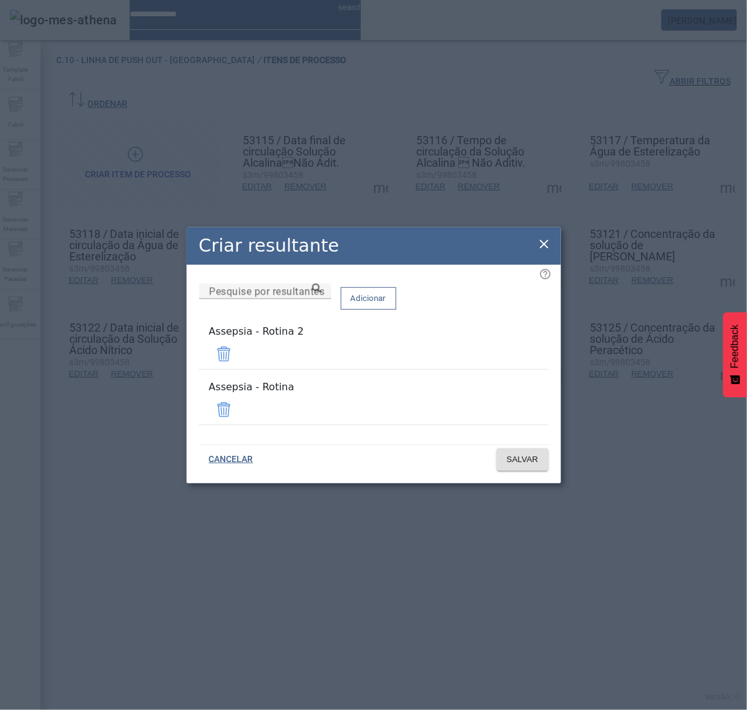
click at [239, 367] on span at bounding box center [224, 354] width 30 height 30
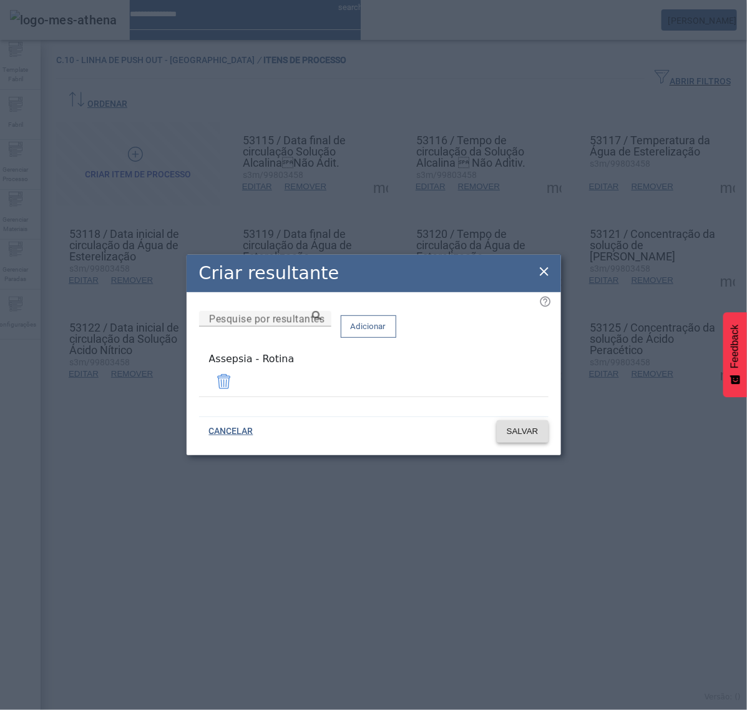
click at [517, 425] on span "SALVAR" at bounding box center [523, 431] width 32 height 12
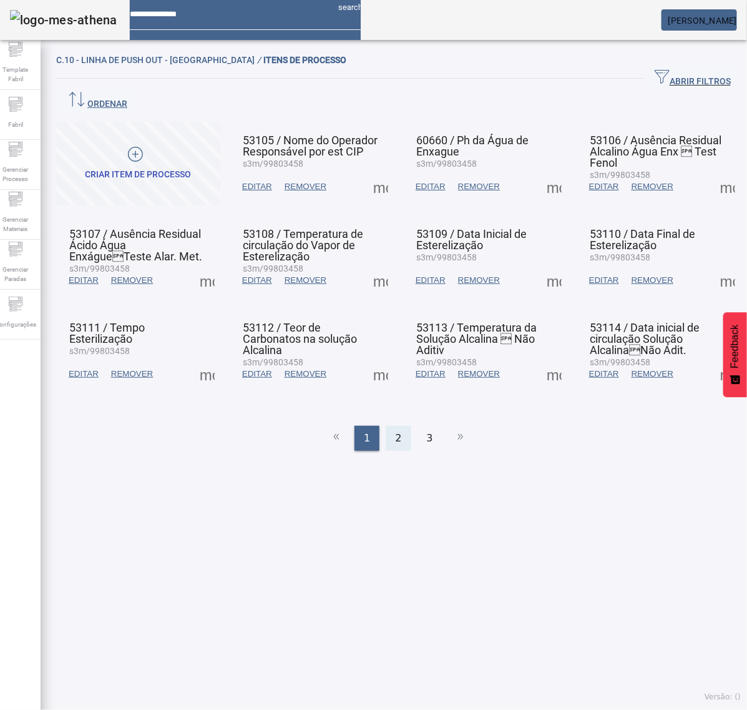
click at [386, 426] on div "2" at bounding box center [398, 438] width 25 height 25
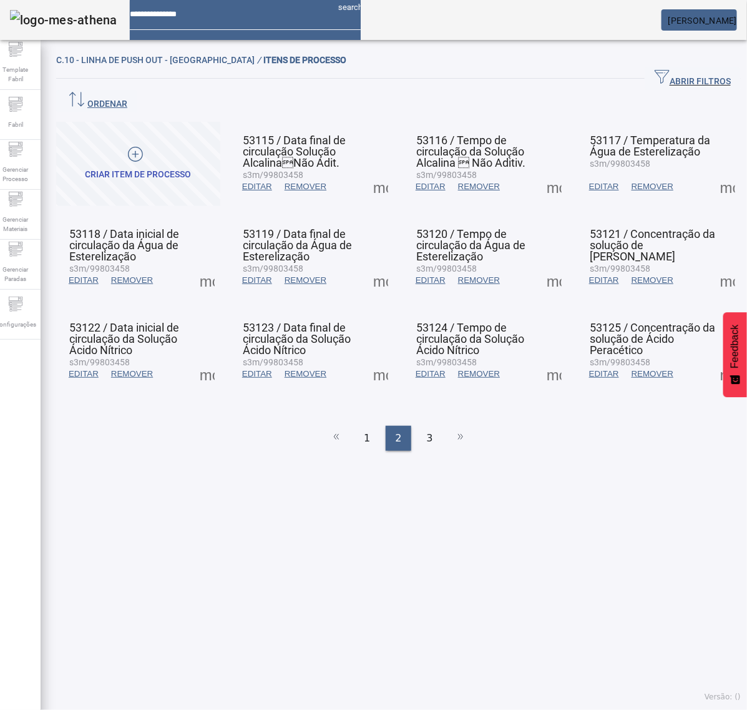
click at [369, 172] on span at bounding box center [381, 187] width 30 height 30
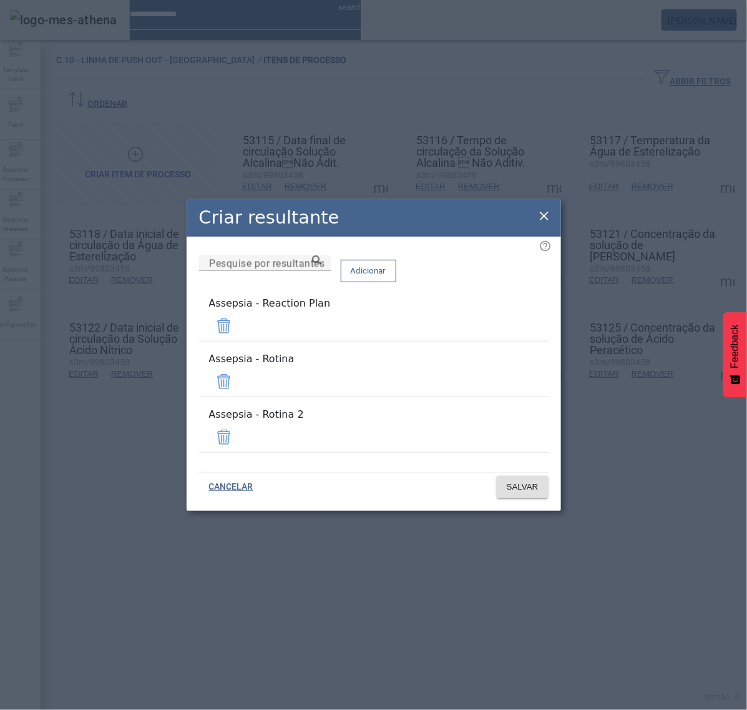
click at [239, 341] on span at bounding box center [224, 326] width 30 height 30
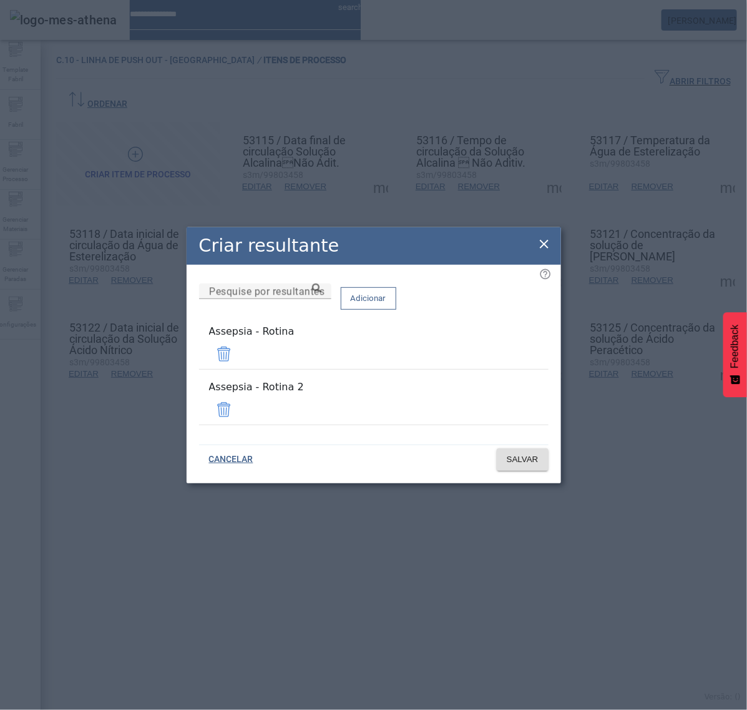
click at [239, 365] on span at bounding box center [224, 354] width 30 height 30
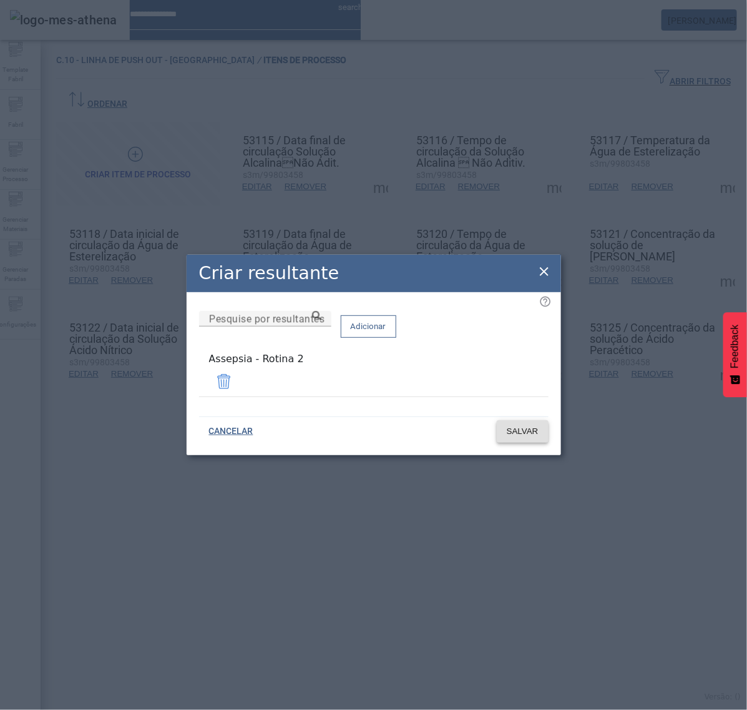
click at [527, 426] on span "SALVAR" at bounding box center [523, 431] width 32 height 12
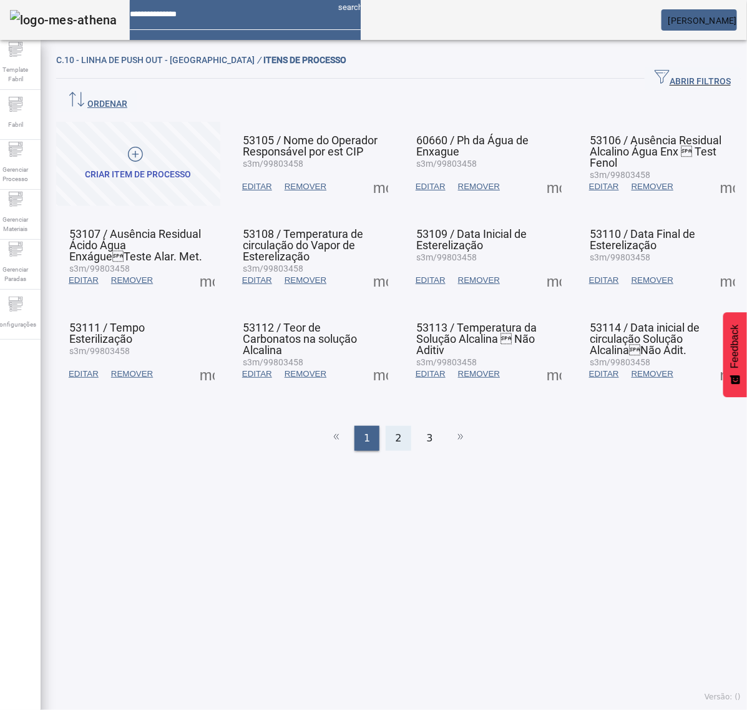
click at [395, 431] on span "2" at bounding box center [398, 438] width 6 height 15
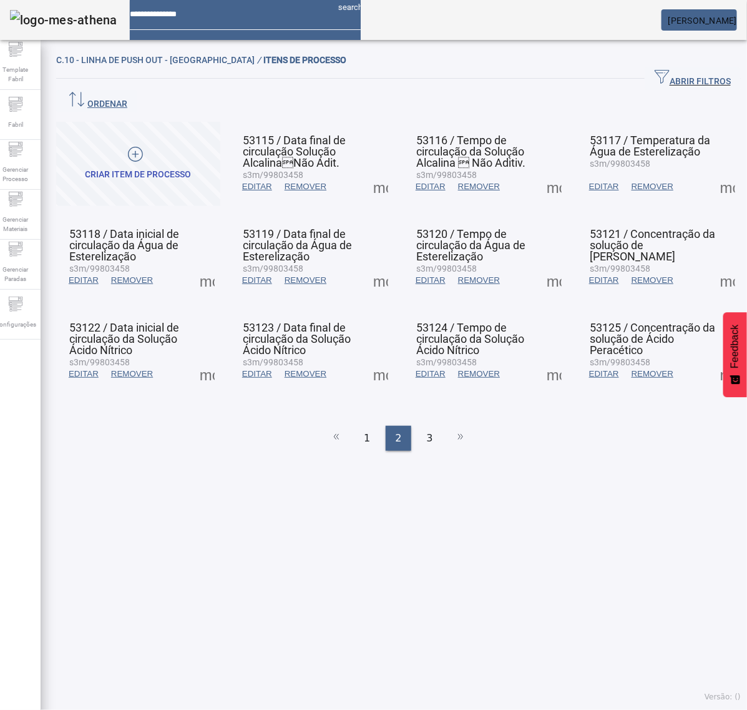
click at [368, 172] on span at bounding box center [381, 187] width 30 height 30
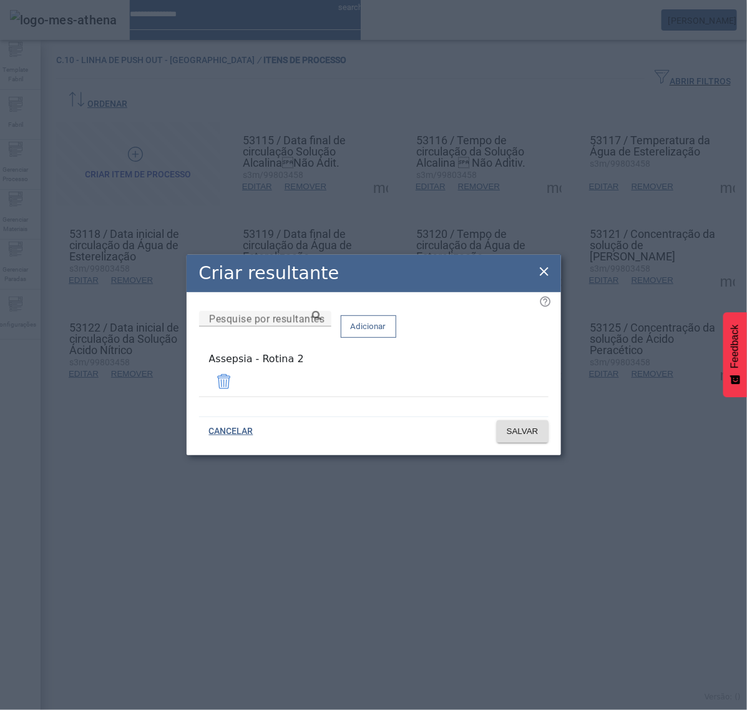
click at [239, 381] on span at bounding box center [224, 381] width 30 height 30
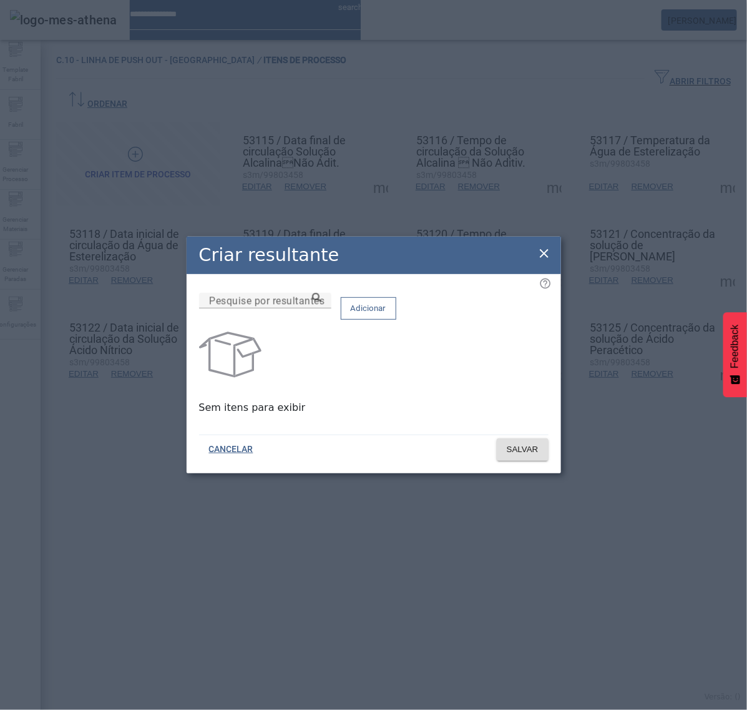
click at [331, 323] on div at bounding box center [265, 315] width 132 height 15
click at [321, 308] on input "Pesquise por resultantes" at bounding box center [265, 300] width 112 height 15
paste input "**********"
click at [321, 302] on icon at bounding box center [316, 297] width 9 height 9
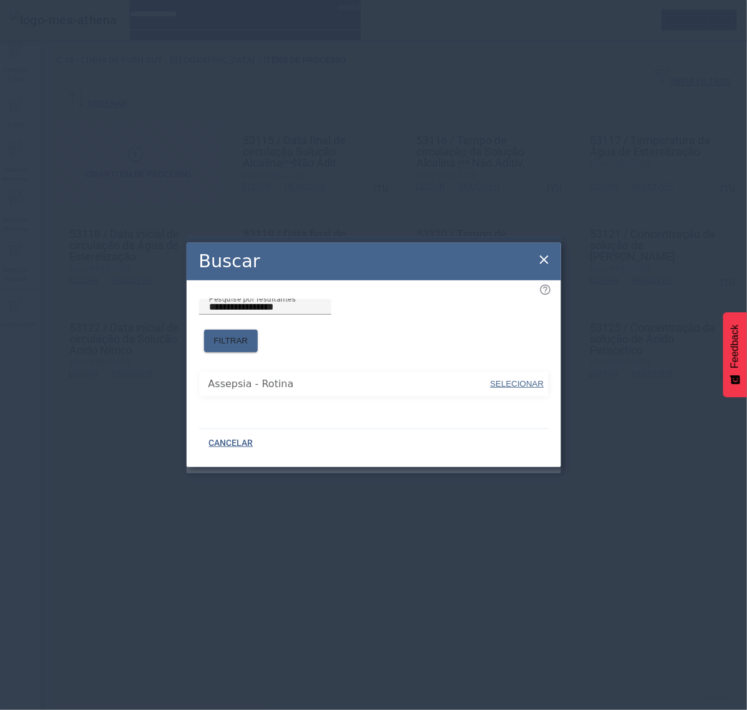
drag, startPoint x: 390, startPoint y: 341, endPoint x: 425, endPoint y: 355, distance: 37.3
click at [494, 379] on span "SELECIONAR" at bounding box center [518, 383] width 54 height 9
type input "**********"
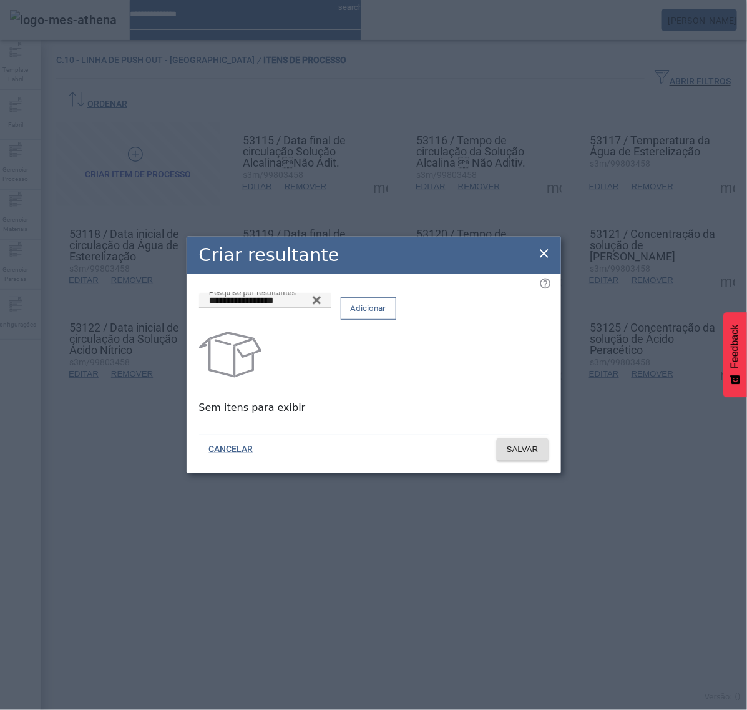
click at [386, 314] on span "Adicionar" at bounding box center [369, 308] width 36 height 12
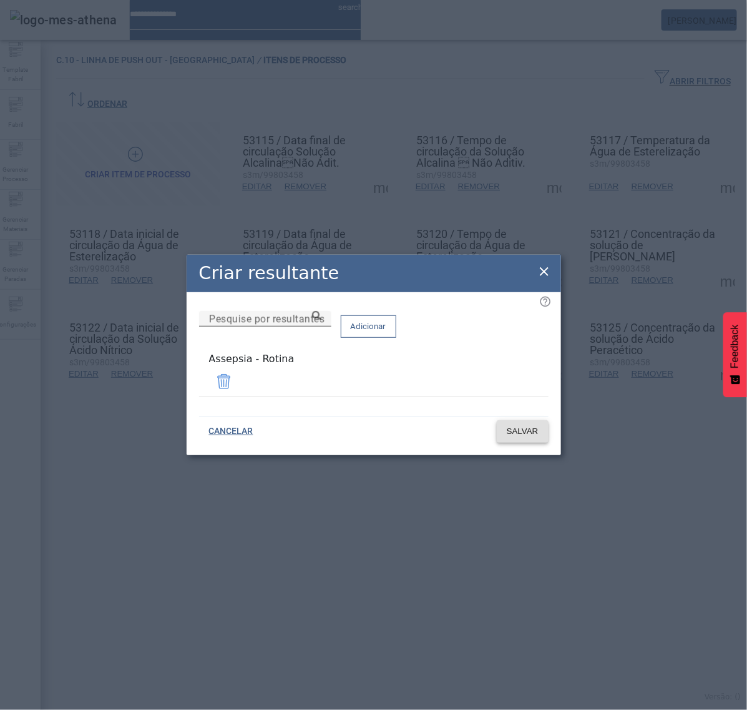
click at [535, 432] on span "SALVAR" at bounding box center [523, 431] width 32 height 12
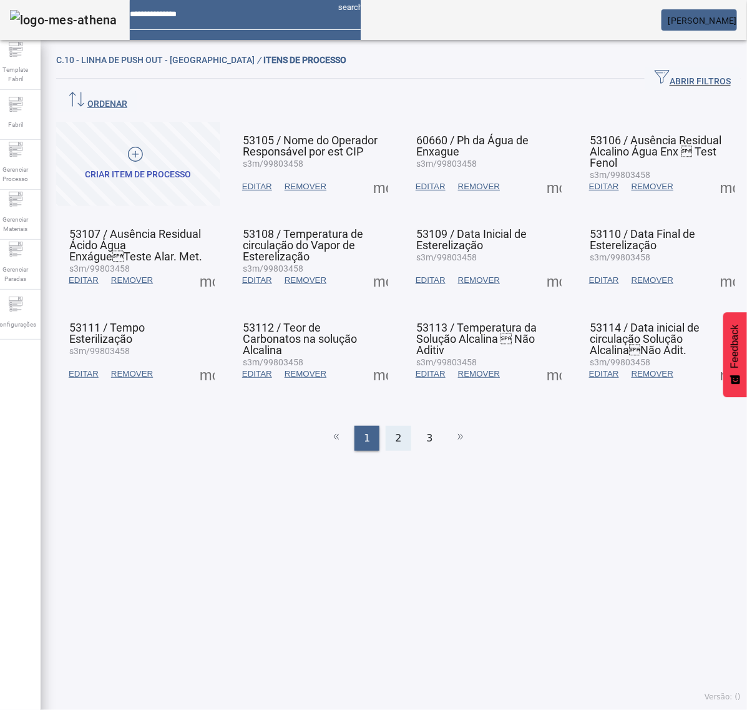
click at [398, 426] on div "2" at bounding box center [398, 438] width 25 height 25
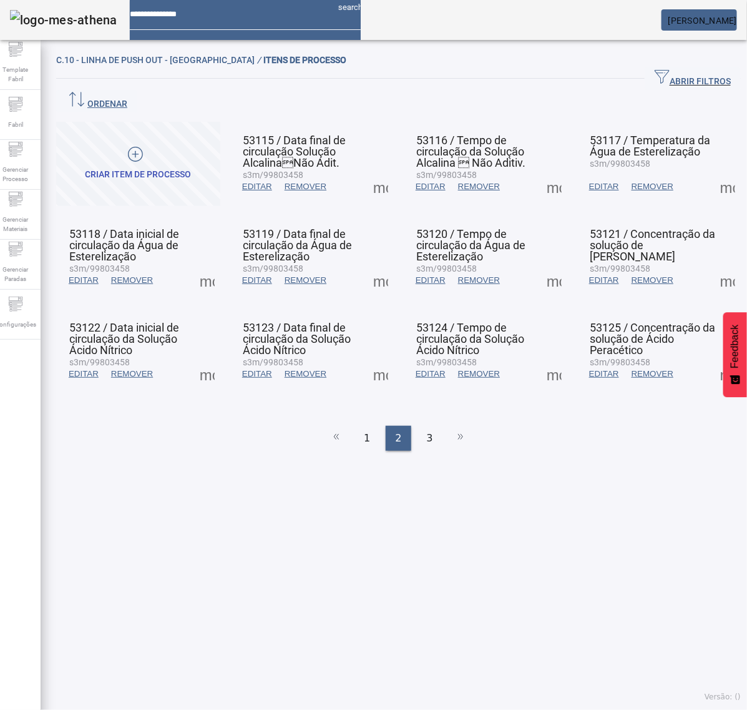
click at [370, 172] on span at bounding box center [381, 187] width 30 height 30
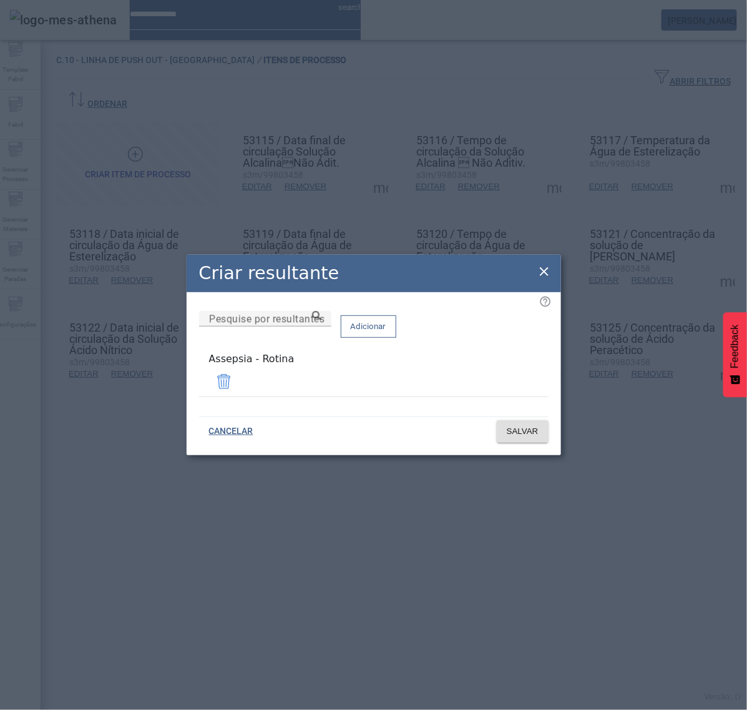
click at [545, 270] on icon at bounding box center [544, 271] width 15 height 15
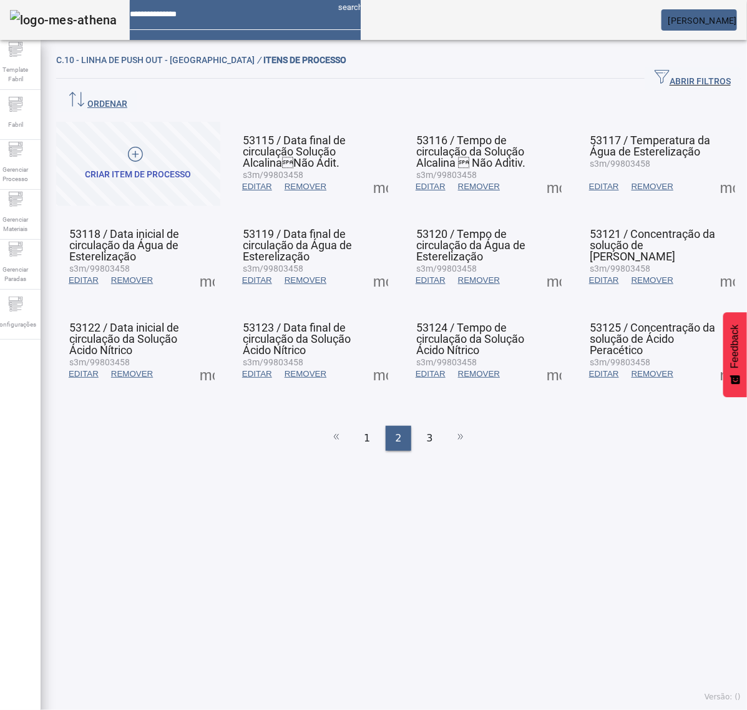
click at [375, 265] on span at bounding box center [381, 280] width 30 height 30
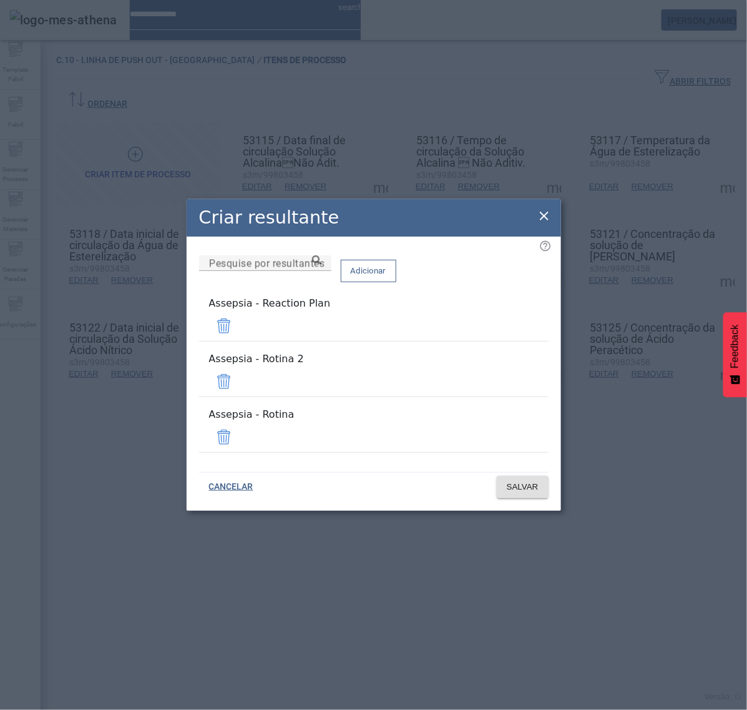
click at [239, 341] on span at bounding box center [224, 326] width 30 height 30
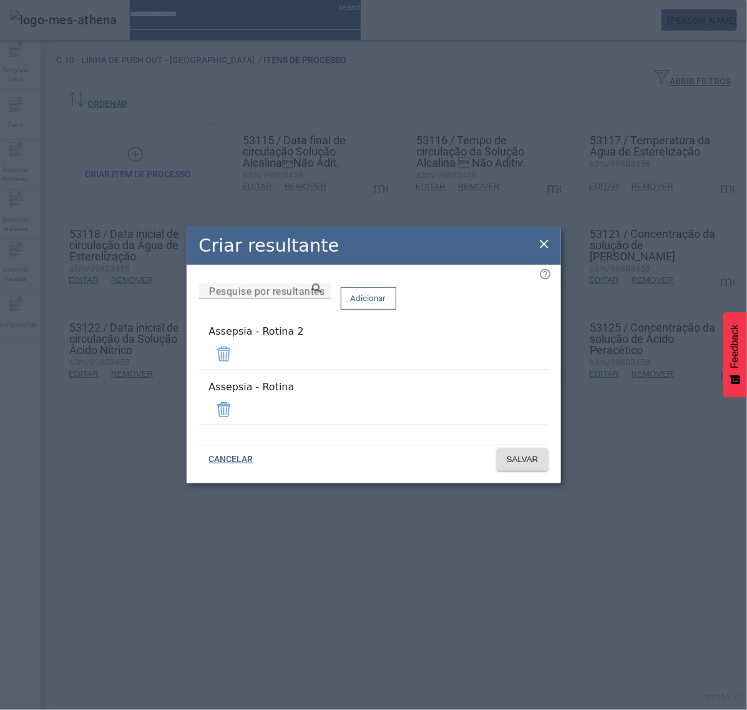
click at [239, 369] on span at bounding box center [224, 354] width 30 height 30
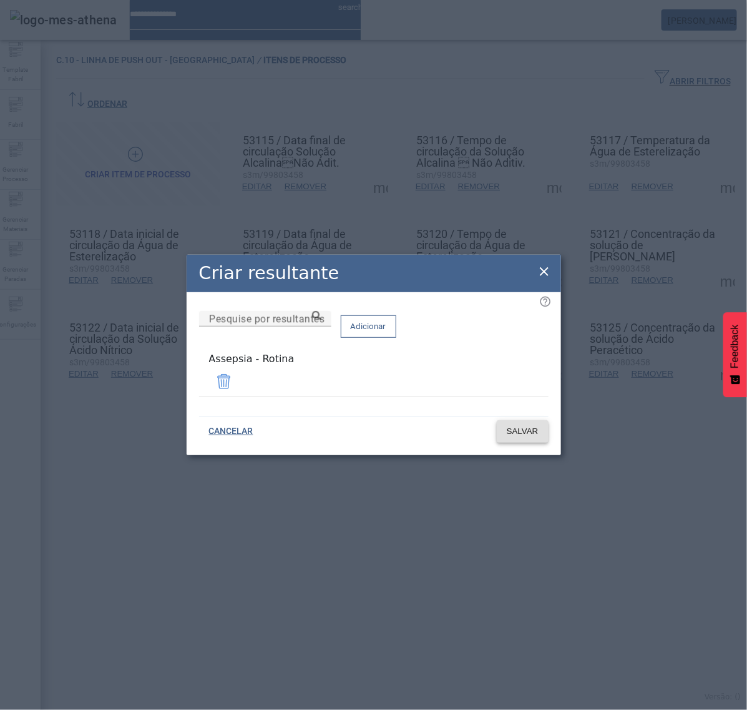
click at [520, 428] on span "SALVAR" at bounding box center [523, 431] width 32 height 12
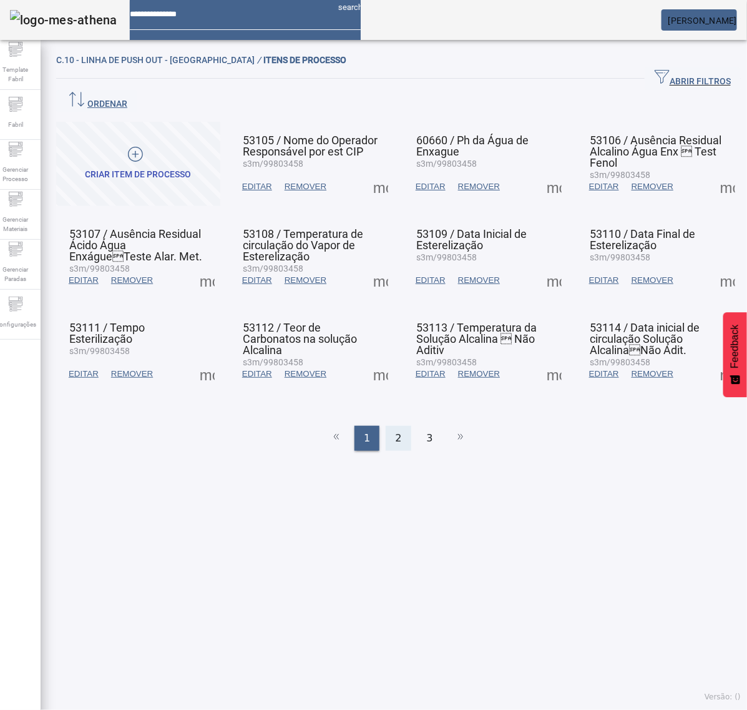
click at [395, 431] on span "2" at bounding box center [398, 438] width 6 height 15
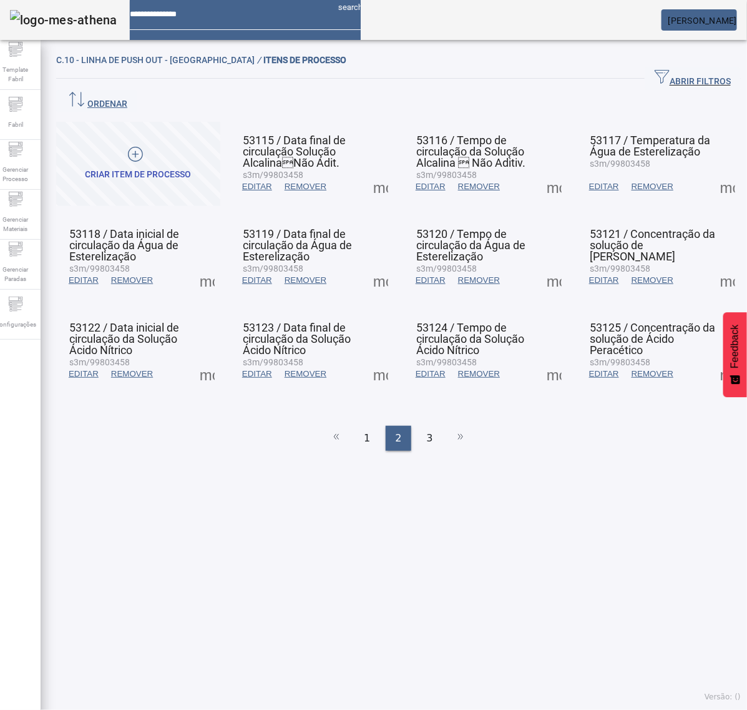
click at [380, 265] on span at bounding box center [381, 280] width 30 height 30
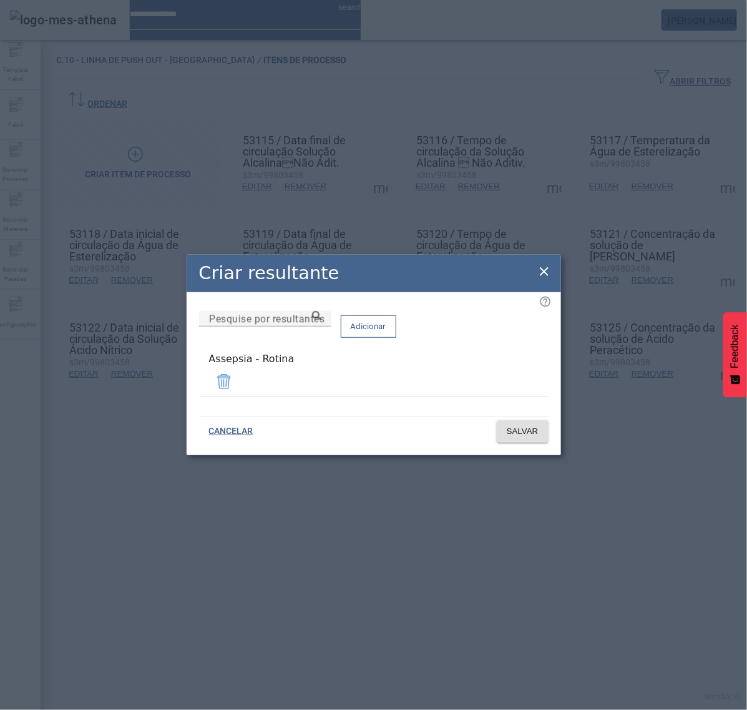
click at [546, 273] on icon at bounding box center [544, 271] width 9 height 9
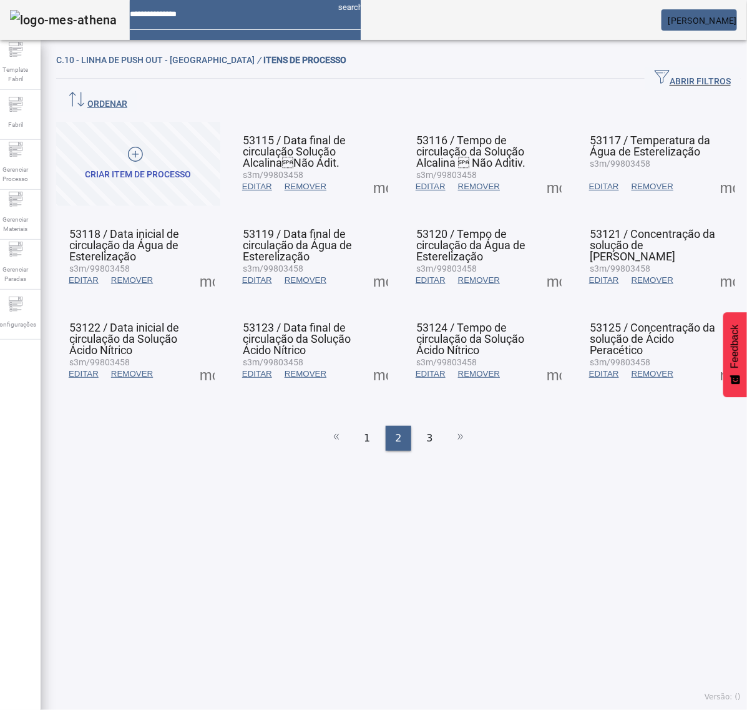
click at [366, 359] on span at bounding box center [381, 374] width 30 height 30
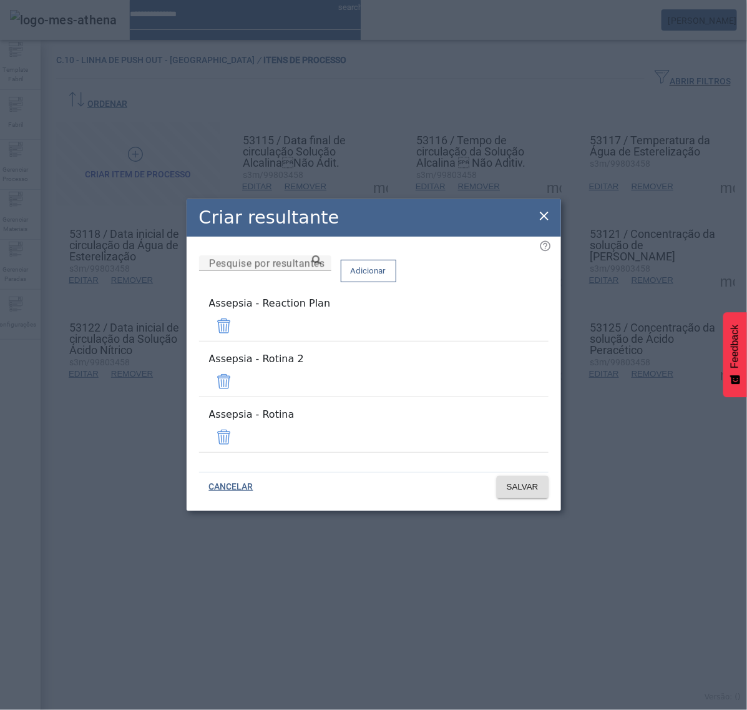
click at [239, 339] on span at bounding box center [224, 326] width 30 height 30
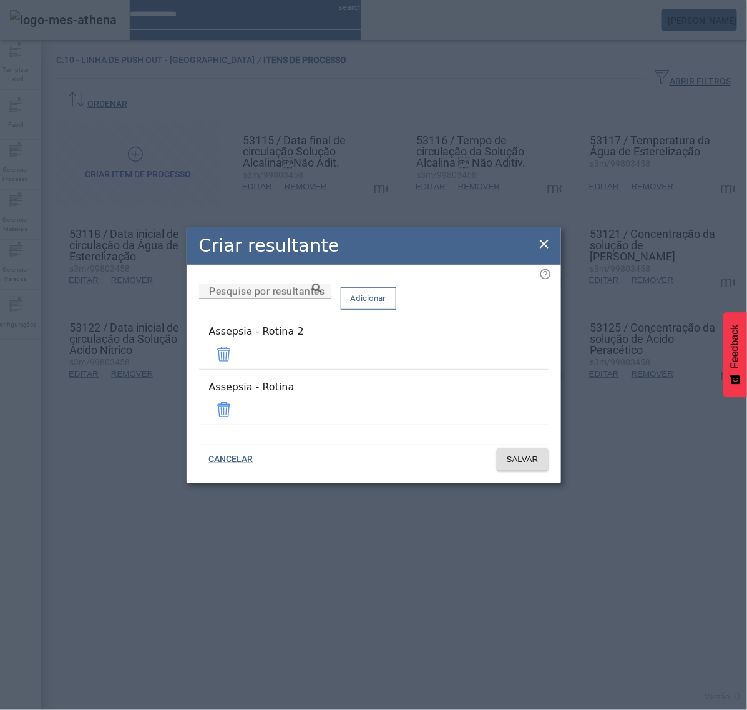
click at [239, 356] on span at bounding box center [224, 354] width 30 height 30
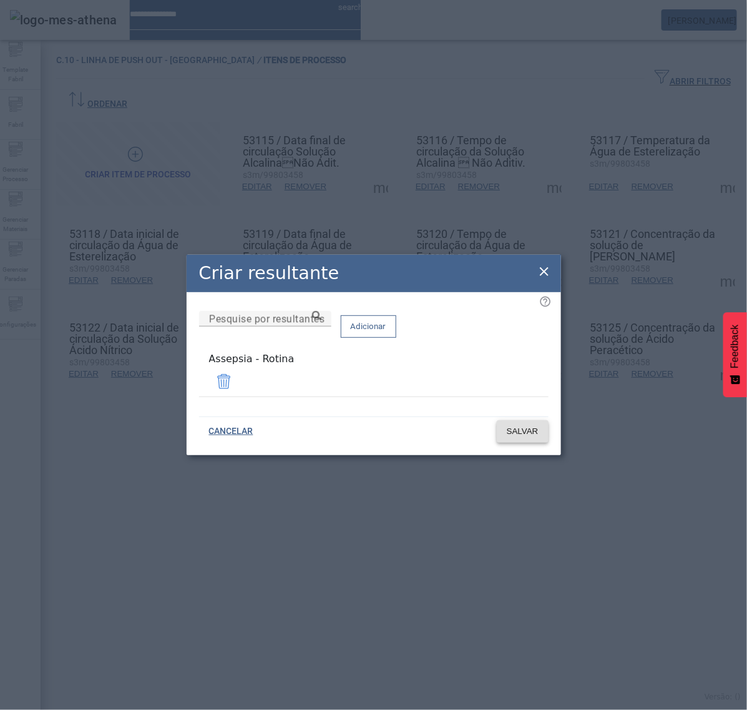
click at [522, 432] on span "SALVAR" at bounding box center [523, 431] width 32 height 12
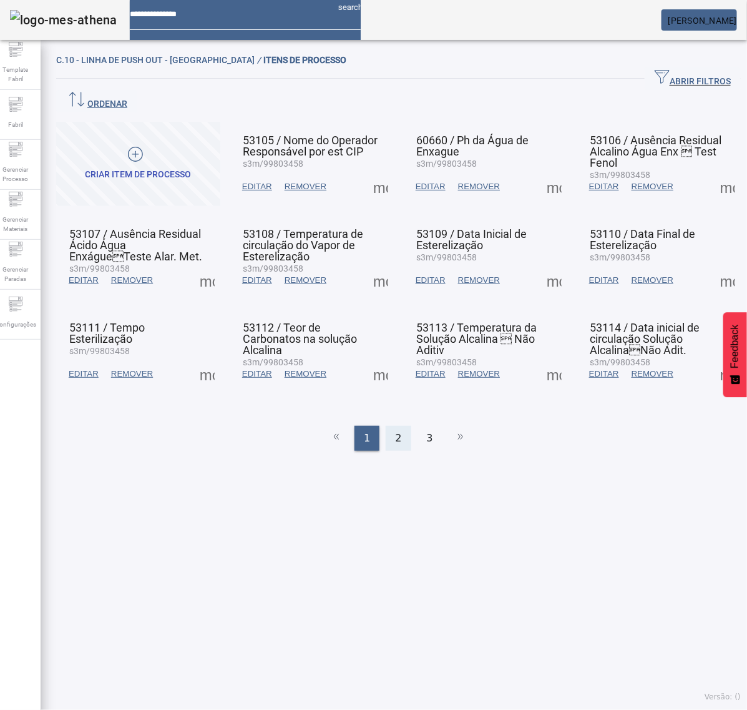
click at [395, 431] on span "2" at bounding box center [398, 438] width 6 height 15
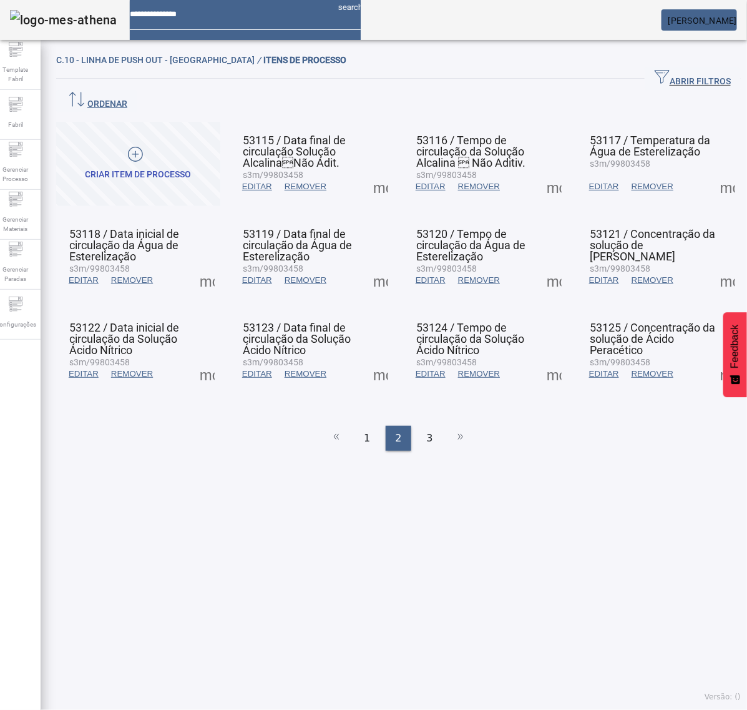
click at [545, 172] on span at bounding box center [554, 187] width 30 height 30
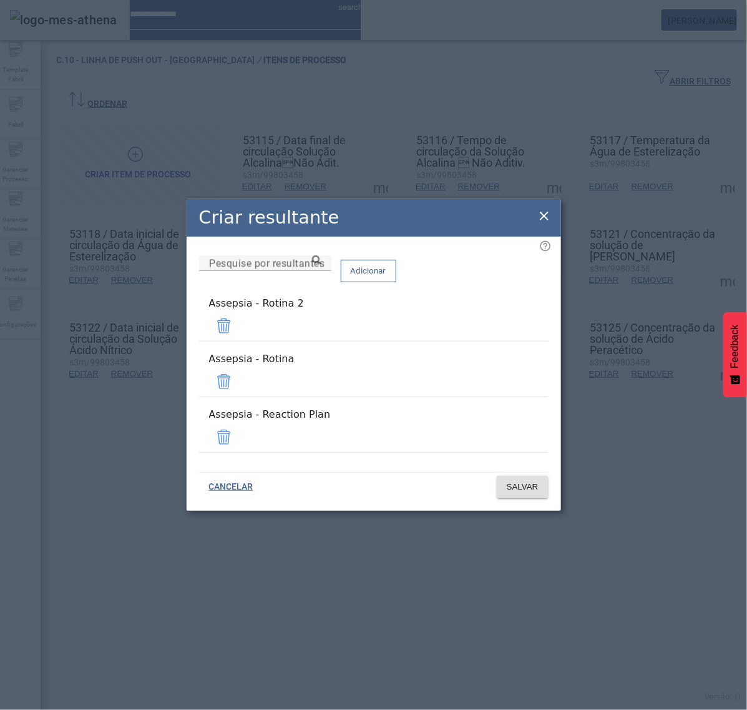
click at [239, 341] on span at bounding box center [224, 326] width 30 height 30
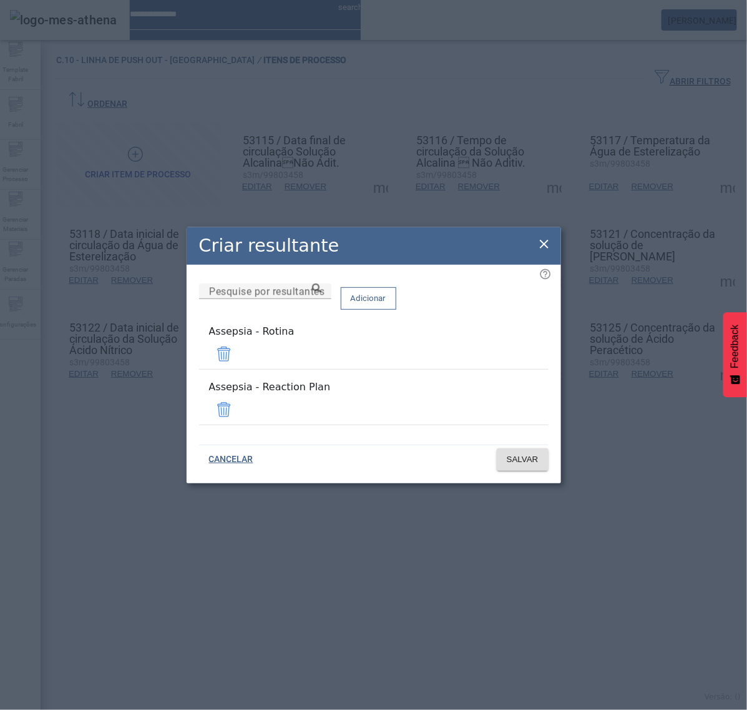
click at [239, 400] on span at bounding box center [224, 410] width 30 height 30
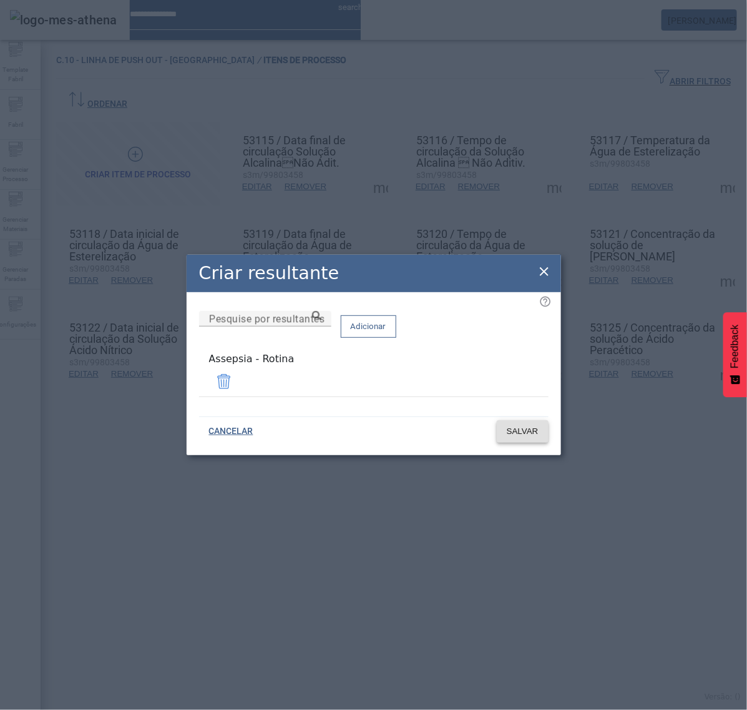
click at [531, 431] on span "SALVAR" at bounding box center [523, 431] width 32 height 12
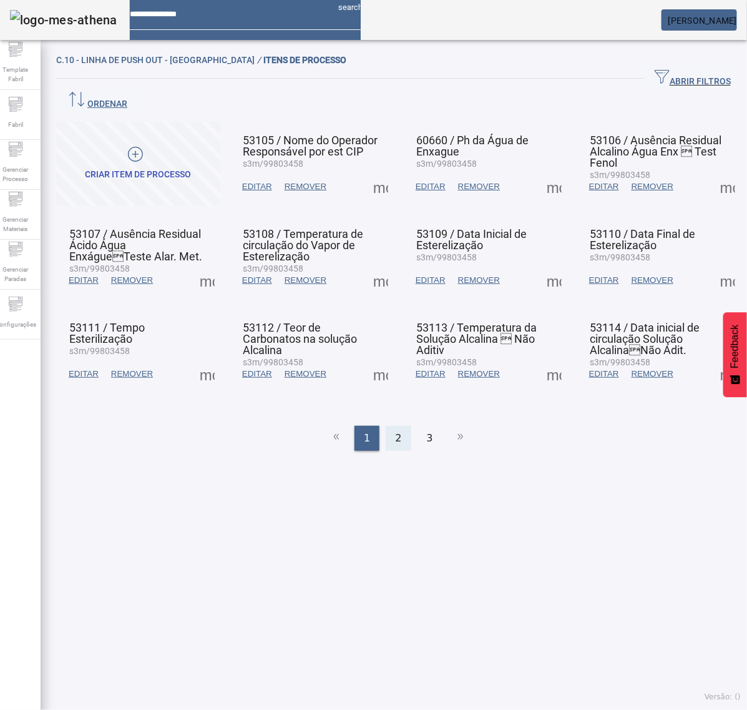
click at [395, 431] on span "2" at bounding box center [398, 438] width 6 height 15
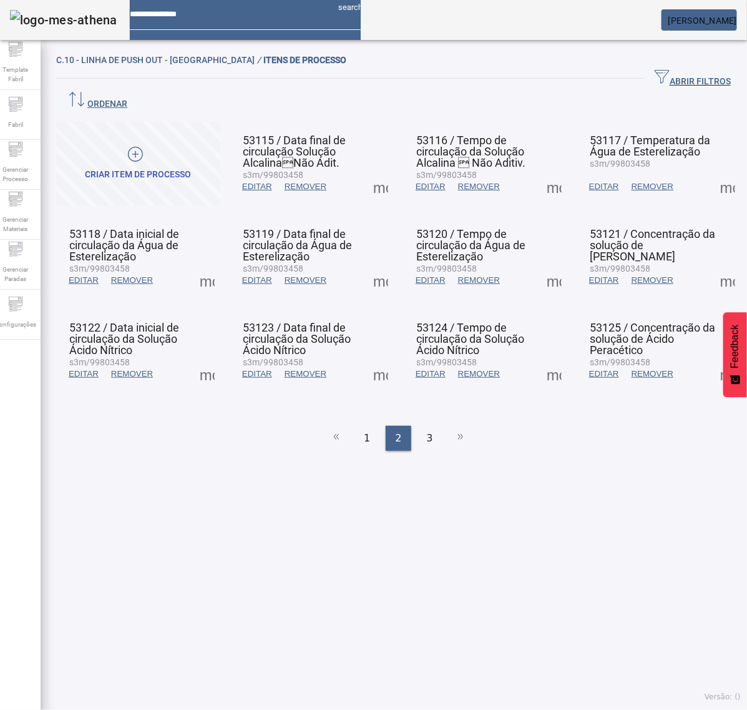
click at [550, 172] on span at bounding box center [554, 187] width 30 height 30
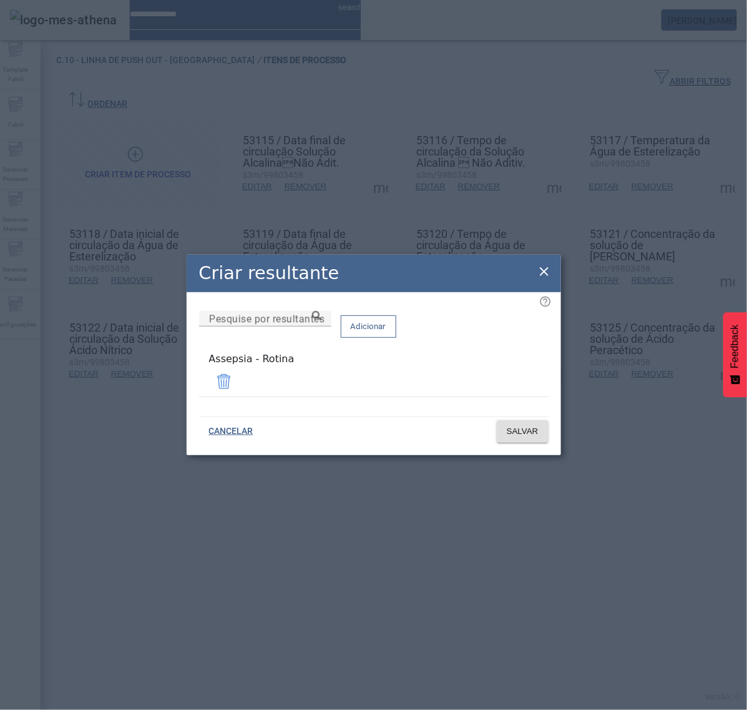
click at [544, 277] on icon at bounding box center [544, 271] width 15 height 15
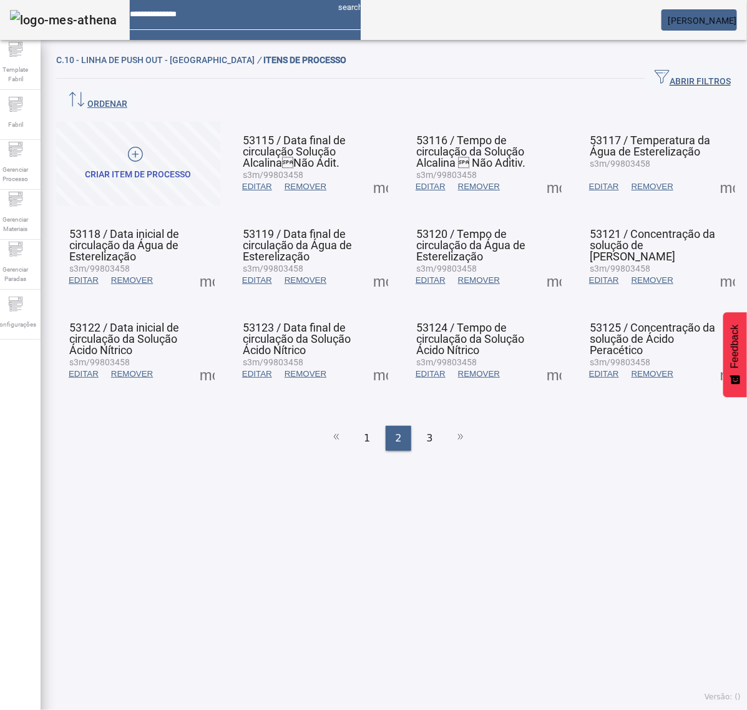
click at [544, 265] on span at bounding box center [554, 280] width 30 height 30
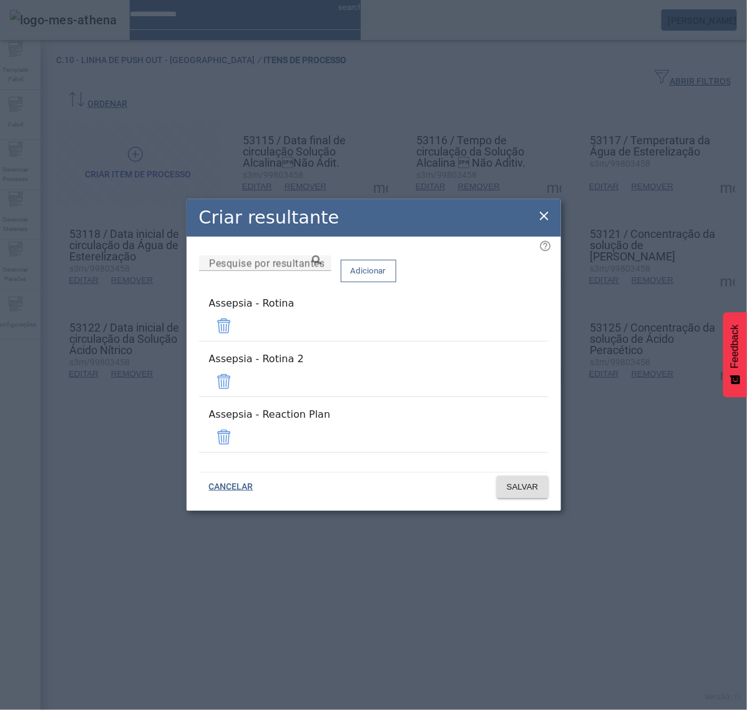
click at [239, 384] on span at bounding box center [224, 381] width 30 height 30
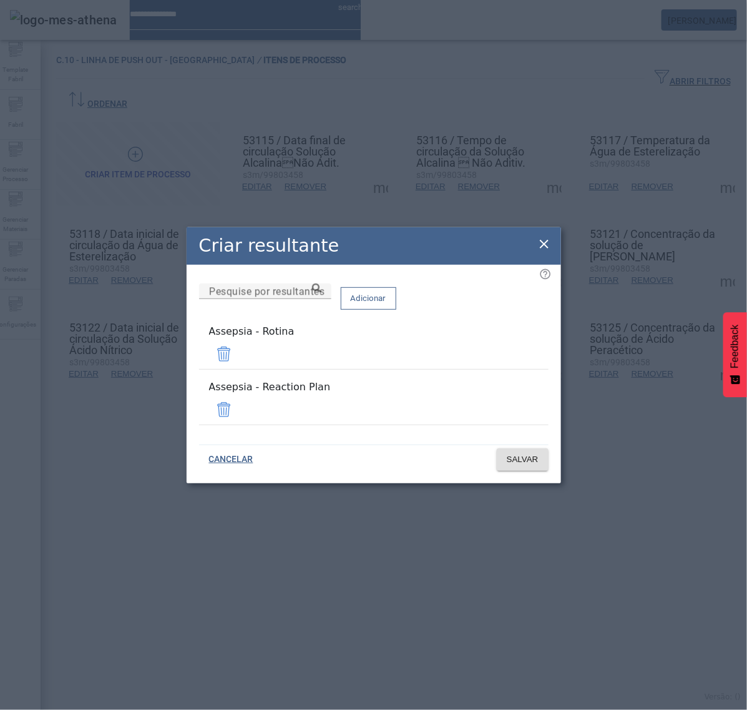
click at [239, 403] on span at bounding box center [224, 410] width 30 height 30
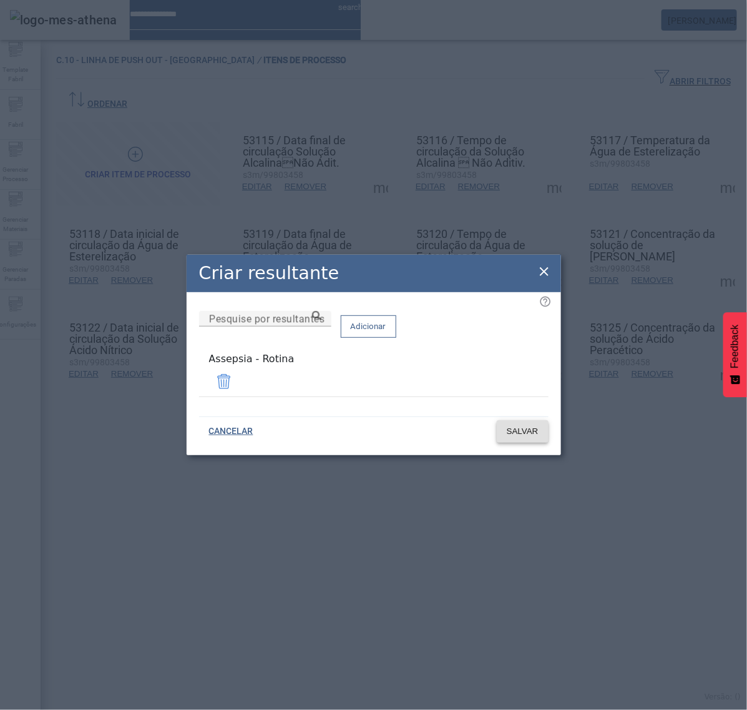
click at [519, 429] on span "SALVAR" at bounding box center [523, 431] width 32 height 12
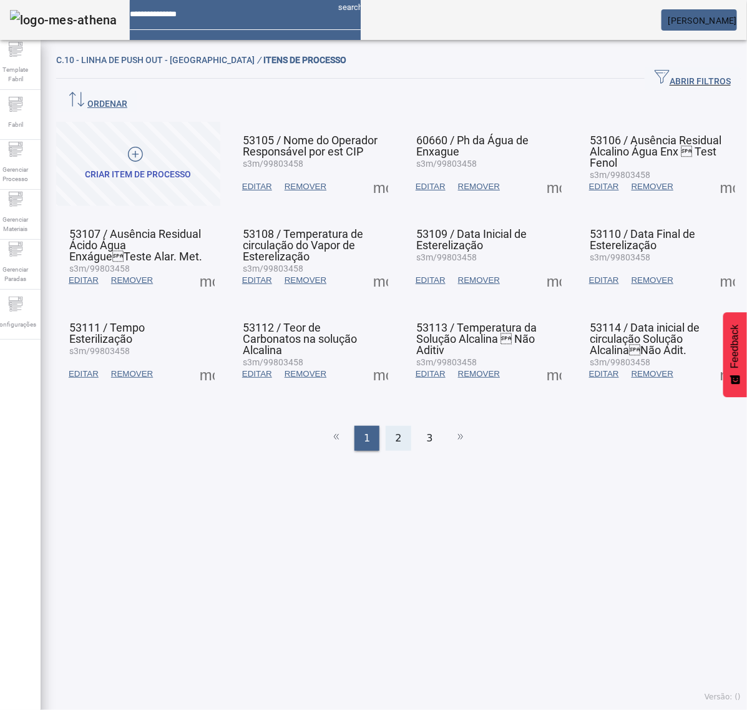
click at [400, 426] on div "2" at bounding box center [398, 438] width 25 height 25
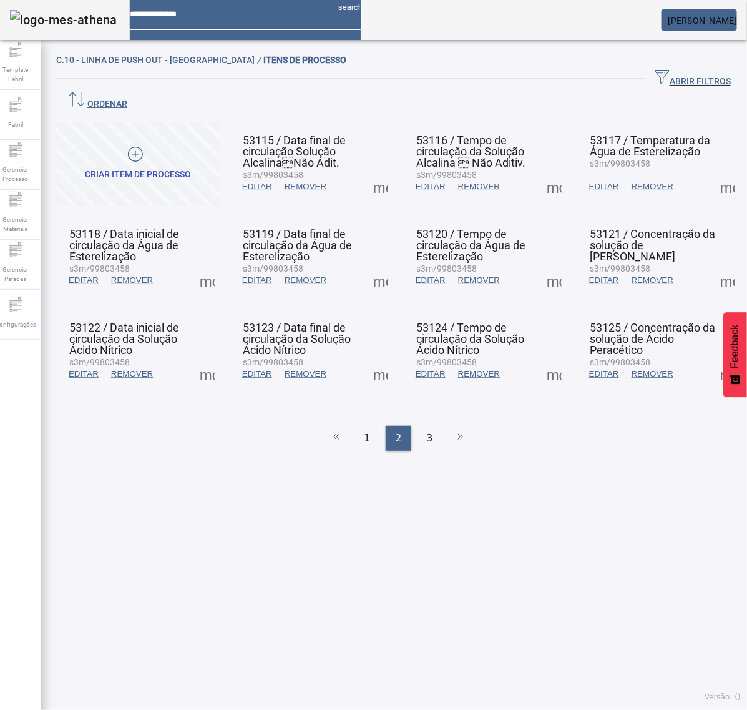
click at [544, 265] on span at bounding box center [554, 280] width 30 height 30
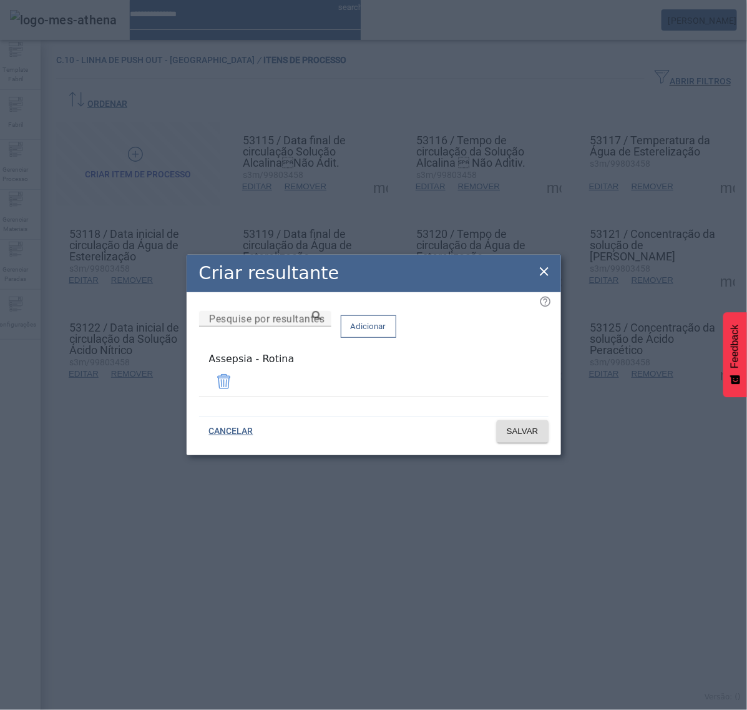
click at [541, 272] on icon at bounding box center [544, 271] width 15 height 15
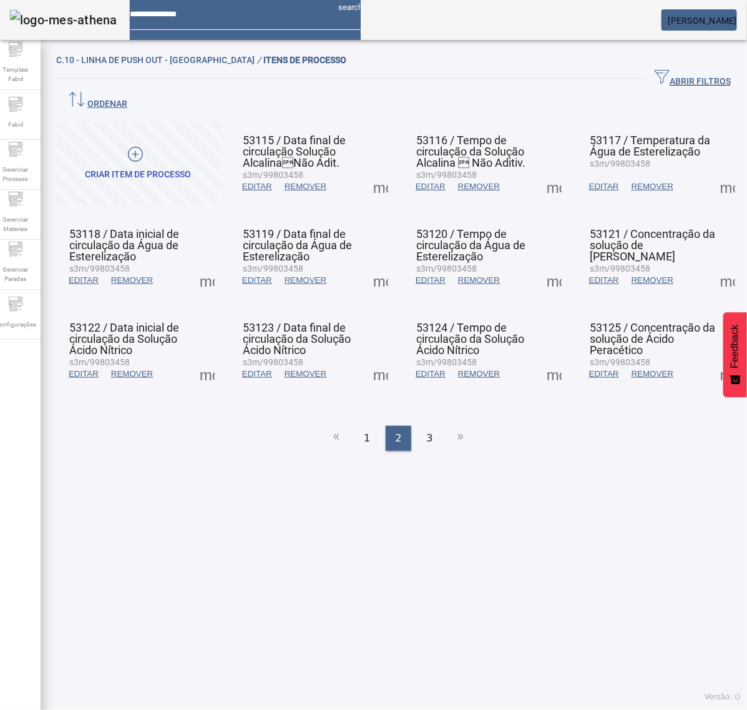
click at [539, 359] on span at bounding box center [554, 374] width 30 height 30
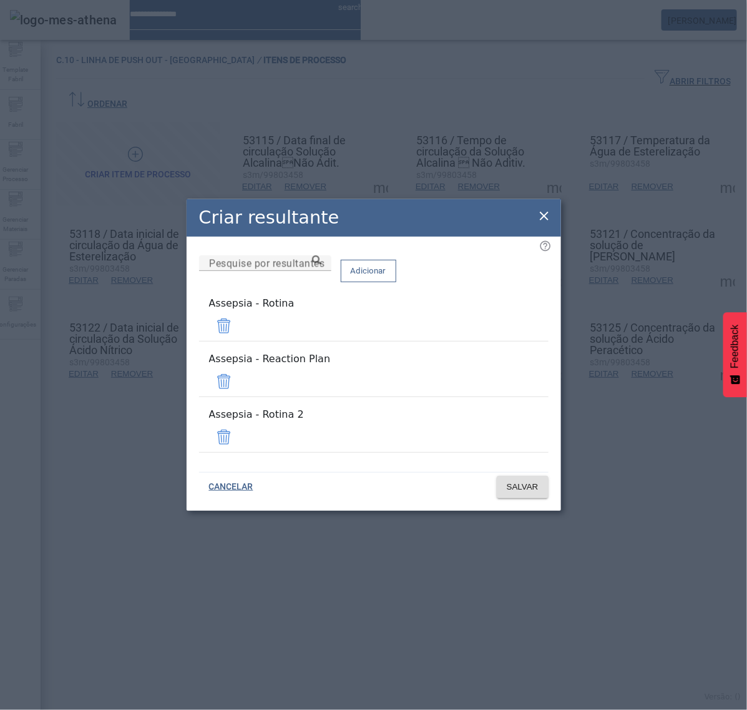
click at [239, 382] on span at bounding box center [224, 381] width 30 height 30
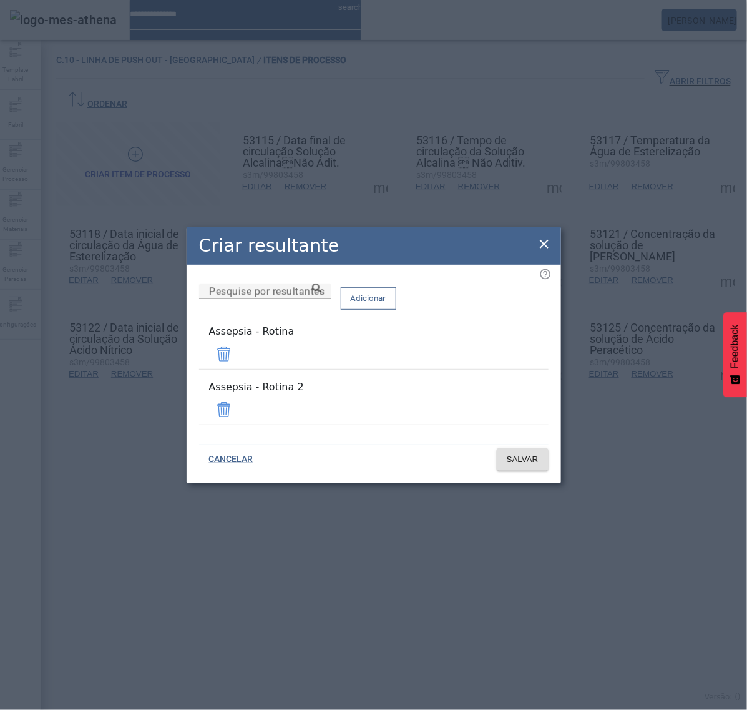
click at [239, 407] on span at bounding box center [224, 410] width 30 height 30
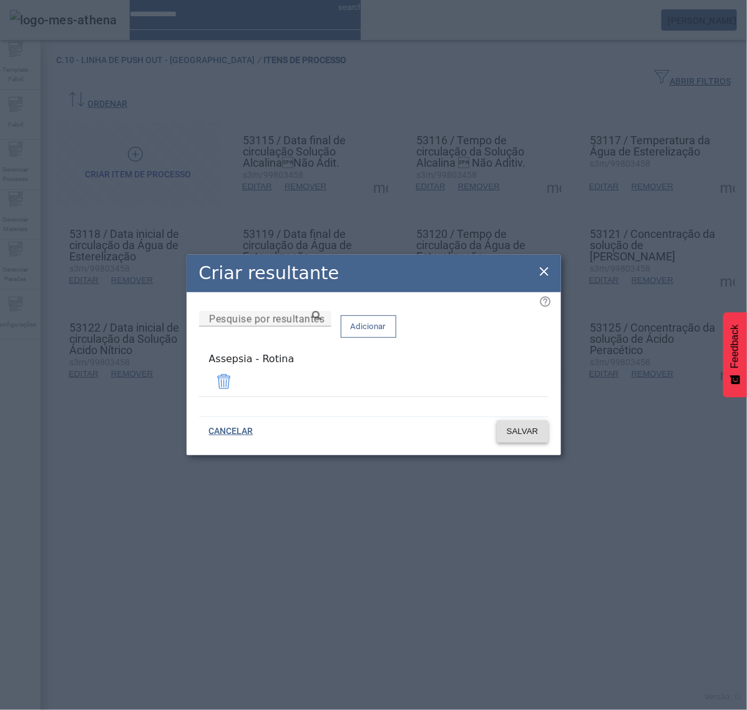
click at [529, 438] on span at bounding box center [523, 431] width 52 height 30
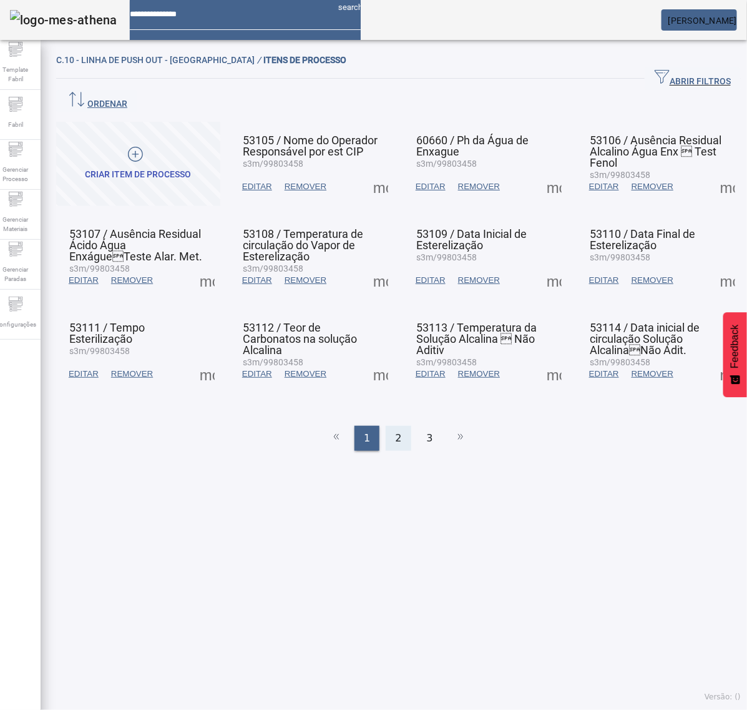
click at [401, 426] on div "2" at bounding box center [398, 438] width 25 height 25
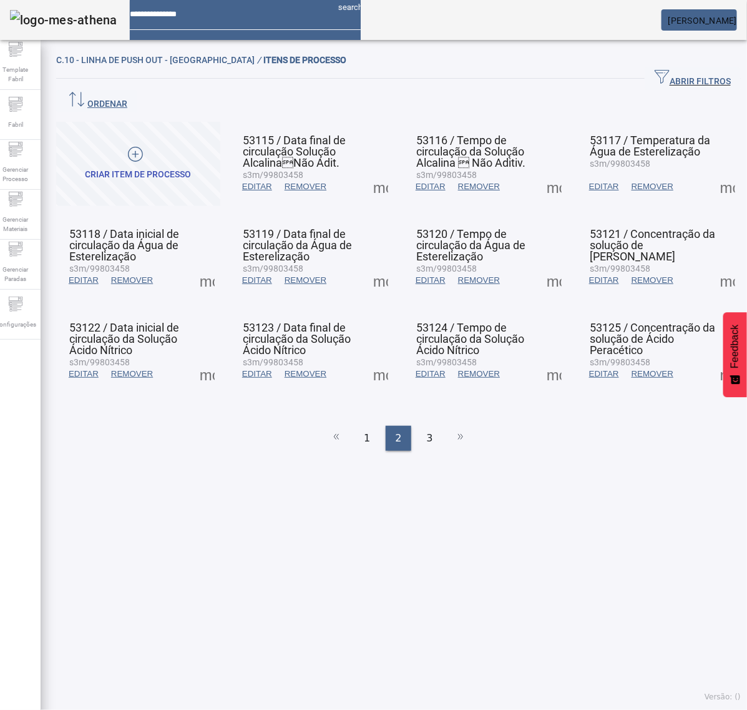
click at [715, 172] on span at bounding box center [728, 187] width 30 height 30
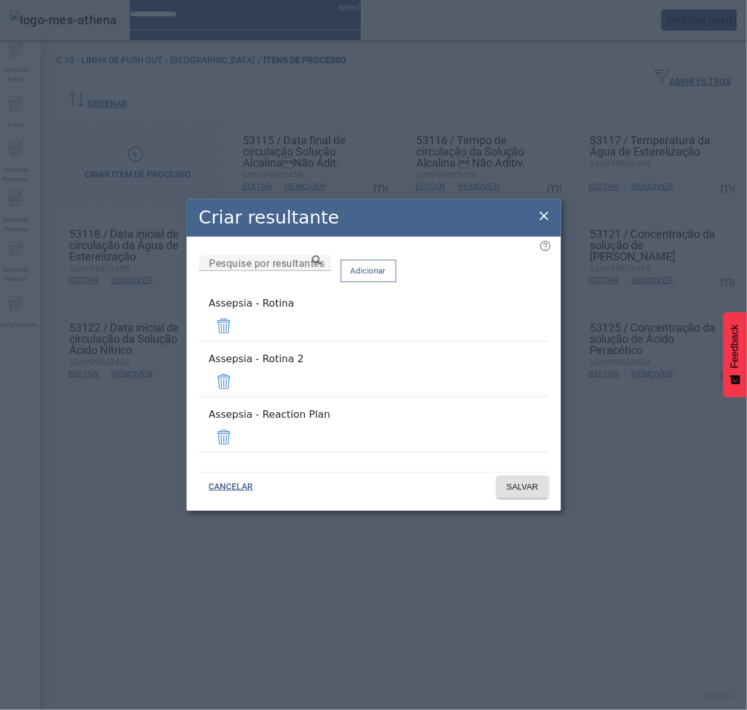
drag, startPoint x: 516, startPoint y: 380, endPoint x: 514, endPoint y: 389, distance: 9.5
click at [239, 381] on span at bounding box center [224, 381] width 30 height 30
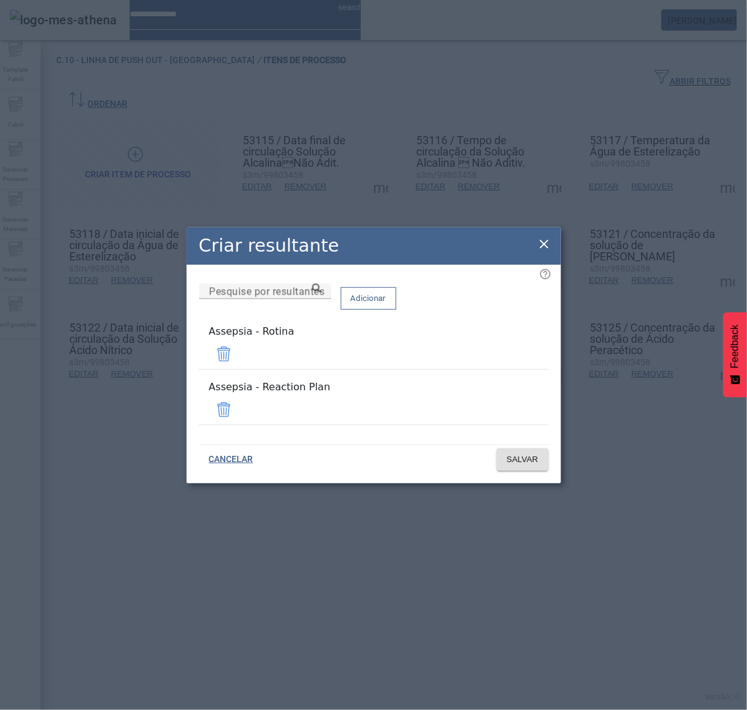
click at [239, 409] on span at bounding box center [224, 410] width 30 height 30
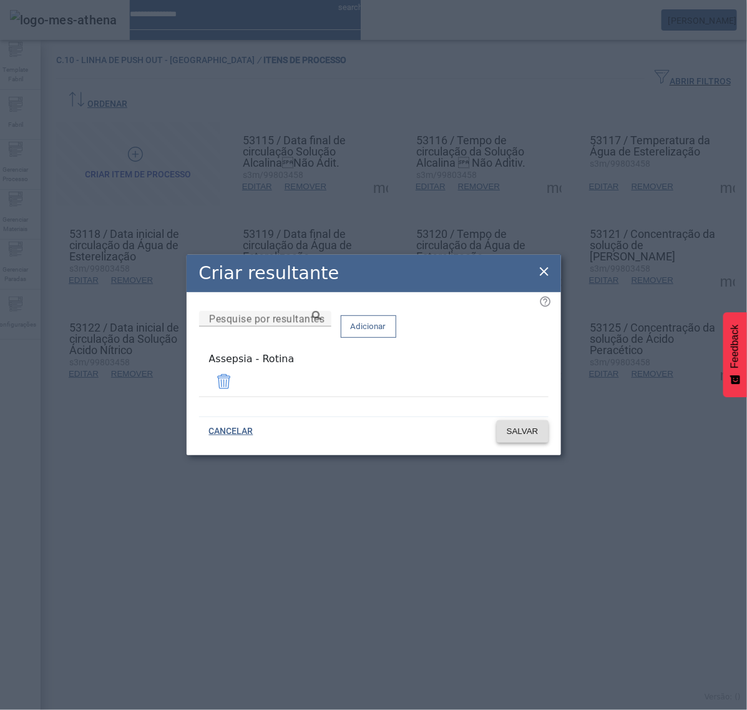
click at [532, 435] on span at bounding box center [523, 431] width 52 height 30
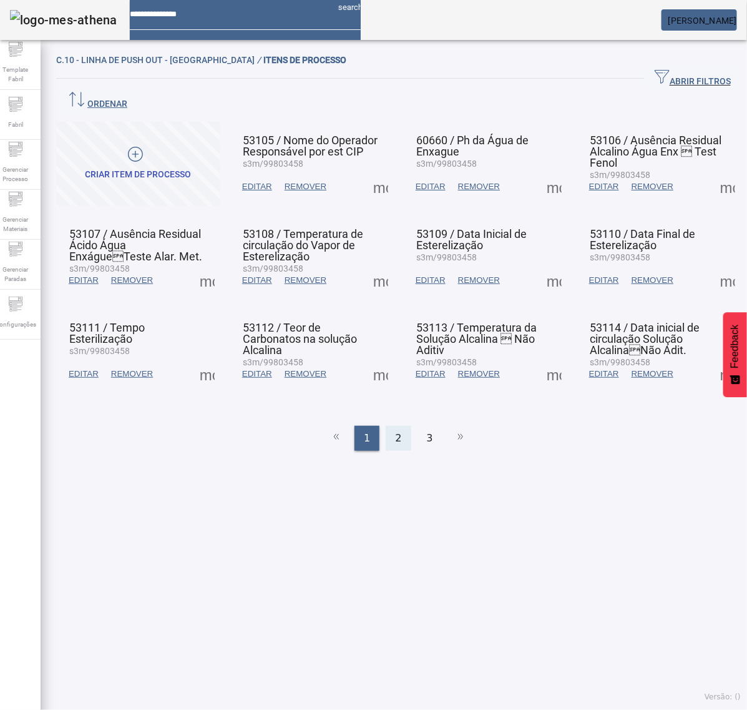
drag, startPoint x: 394, startPoint y: 406, endPoint x: 417, endPoint y: 382, distance: 33.6
click at [395, 431] on span "2" at bounding box center [398, 438] width 6 height 15
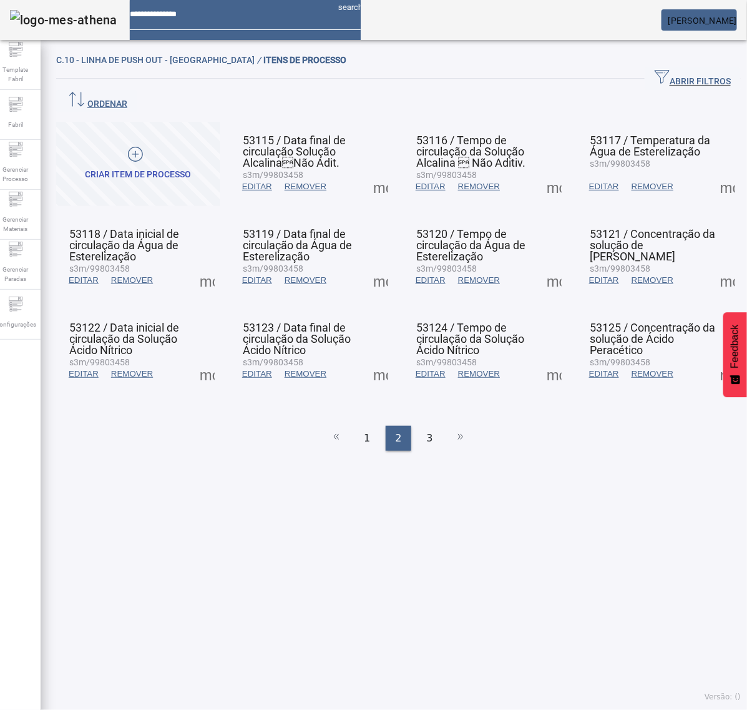
click at [713, 265] on span at bounding box center [728, 280] width 30 height 30
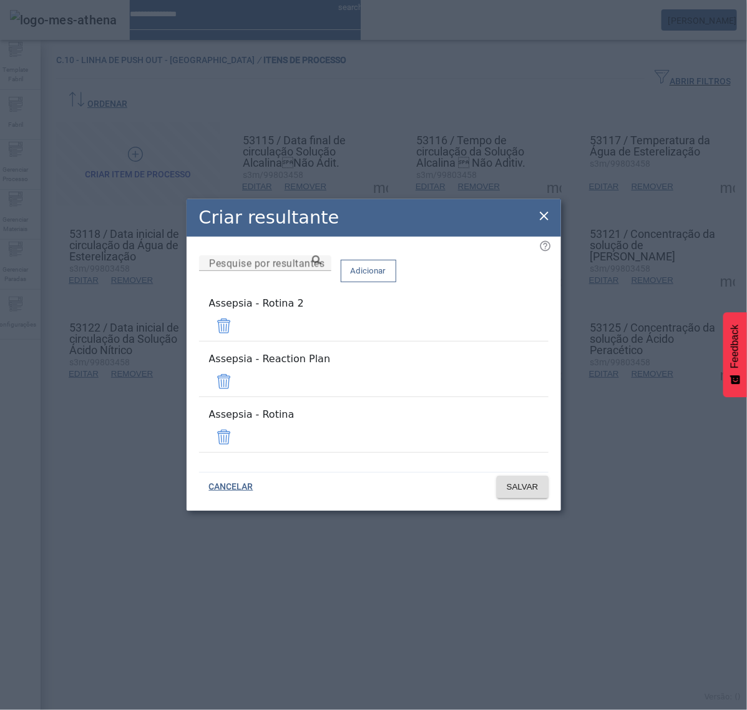
click at [239, 341] on span at bounding box center [224, 326] width 30 height 30
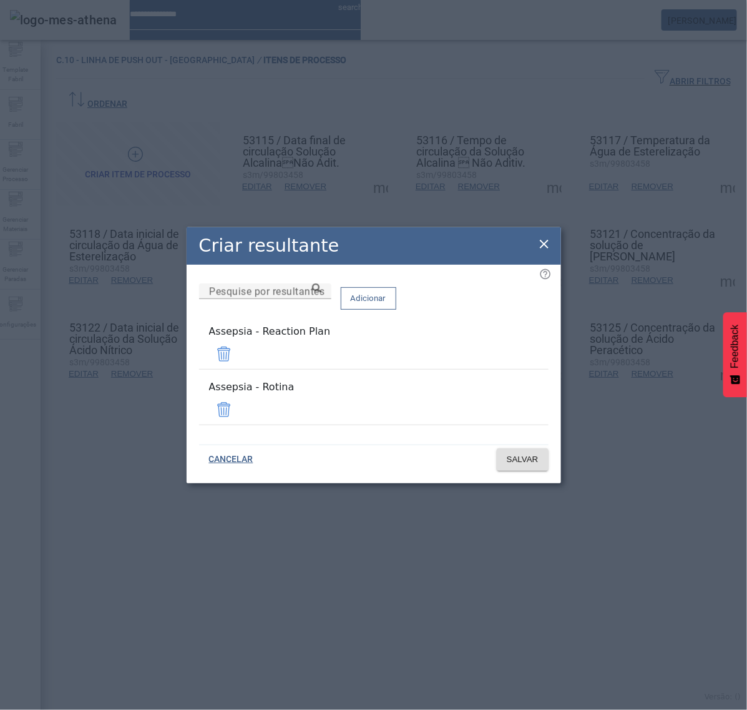
click at [239, 363] on span at bounding box center [224, 354] width 30 height 30
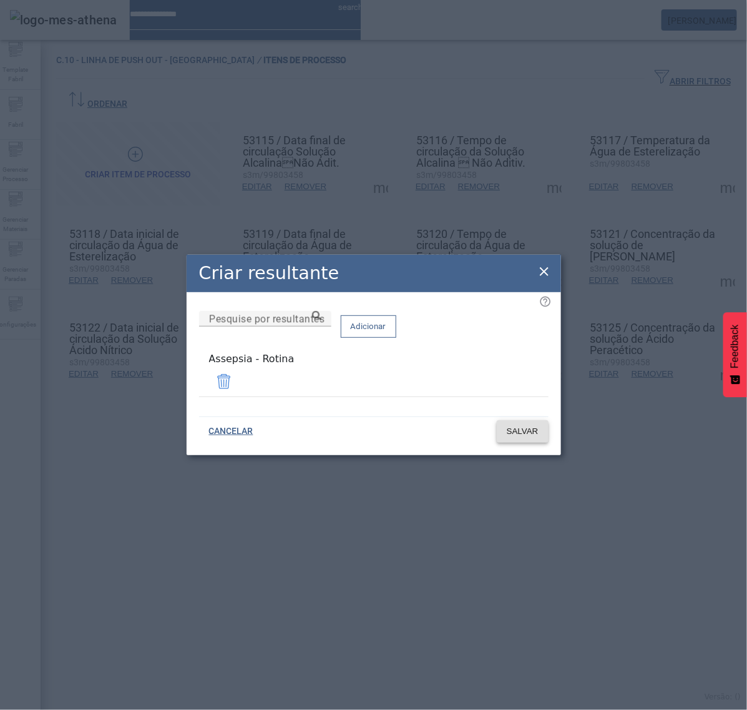
click at [516, 426] on span "SALVAR" at bounding box center [523, 431] width 32 height 12
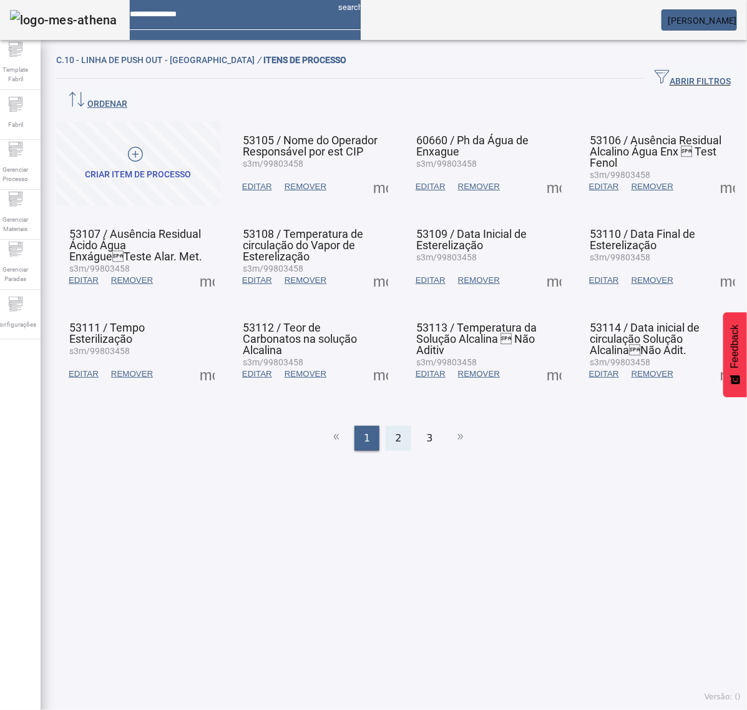
click at [396, 426] on div "2" at bounding box center [398, 438] width 25 height 25
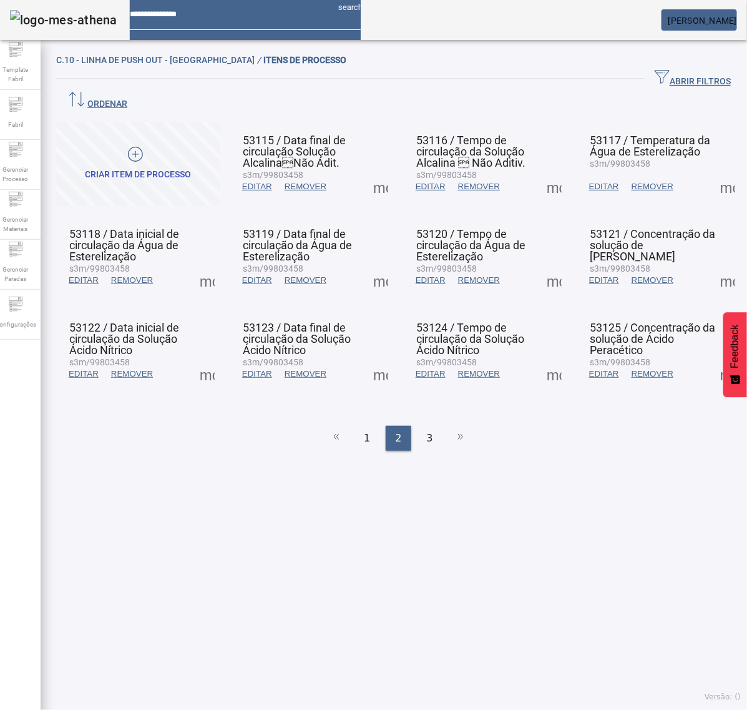
click at [713, 265] on span at bounding box center [728, 280] width 30 height 30
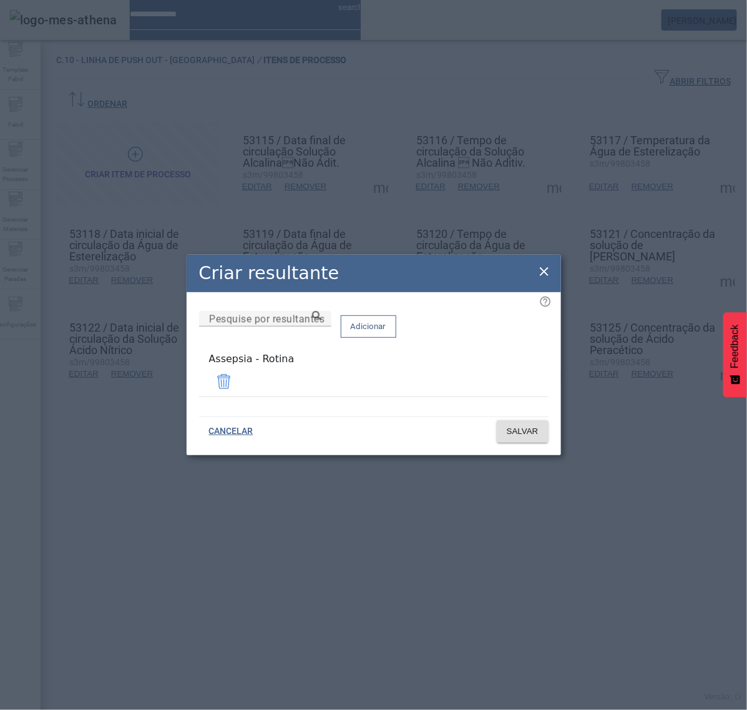
click at [542, 275] on icon at bounding box center [544, 271] width 15 height 15
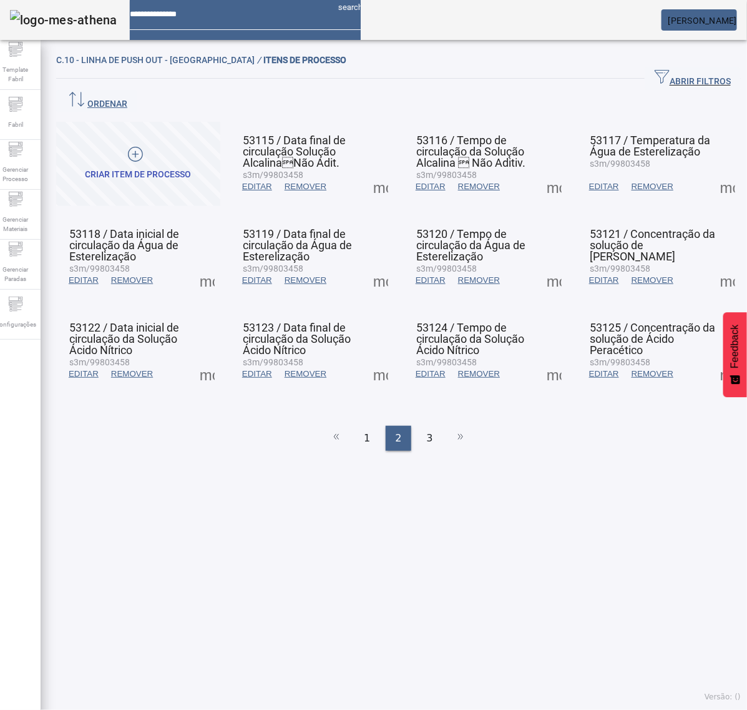
click at [713, 359] on span at bounding box center [728, 374] width 30 height 30
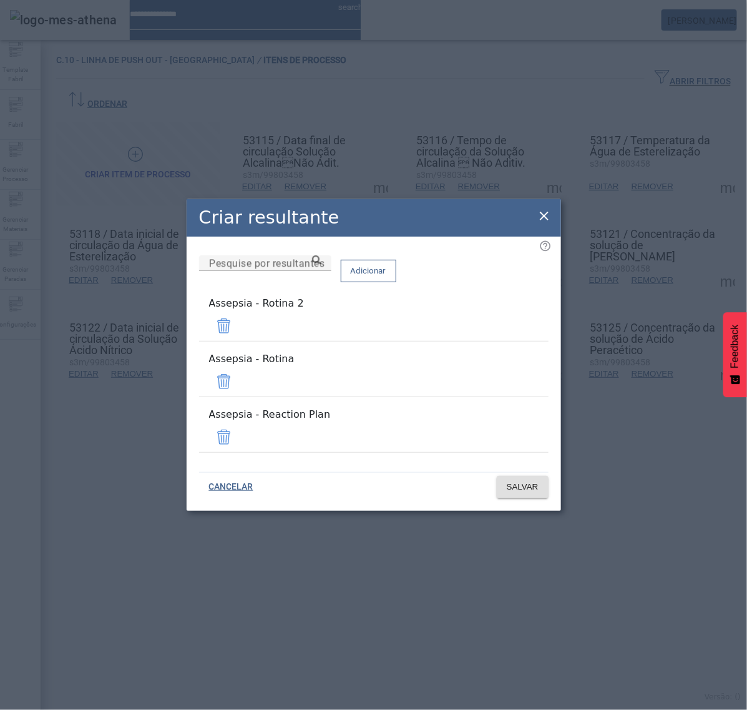
click at [239, 341] on span at bounding box center [224, 326] width 30 height 30
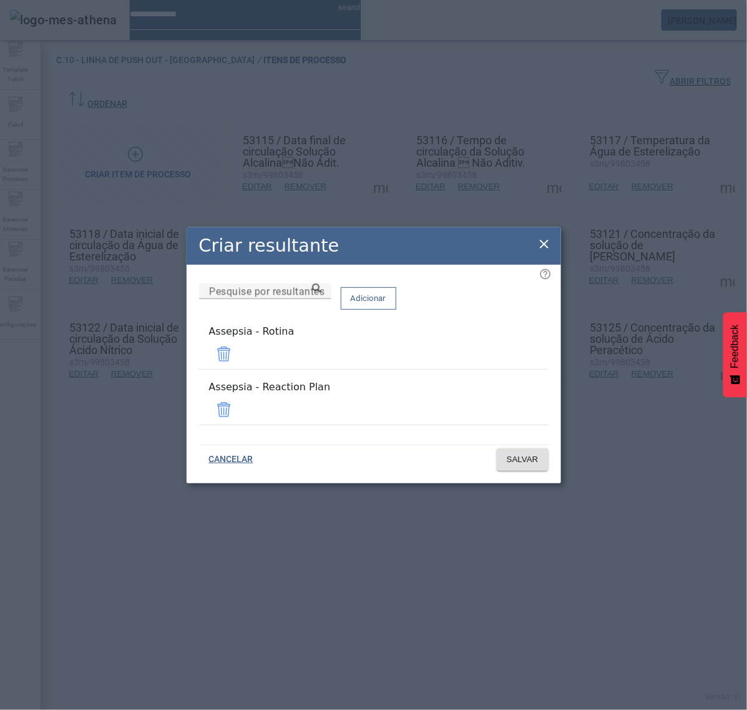
click at [239, 400] on span at bounding box center [224, 410] width 30 height 30
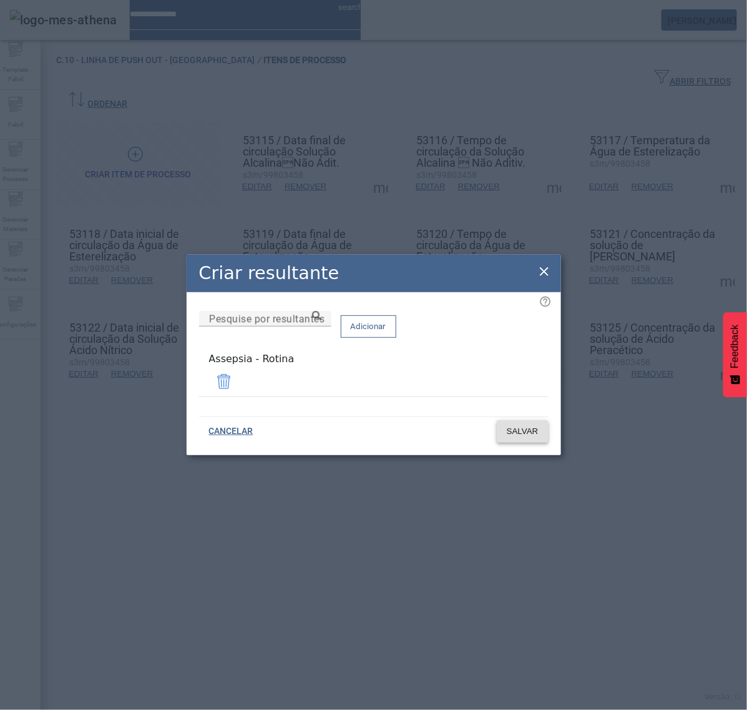
click at [525, 435] on span at bounding box center [523, 431] width 52 height 30
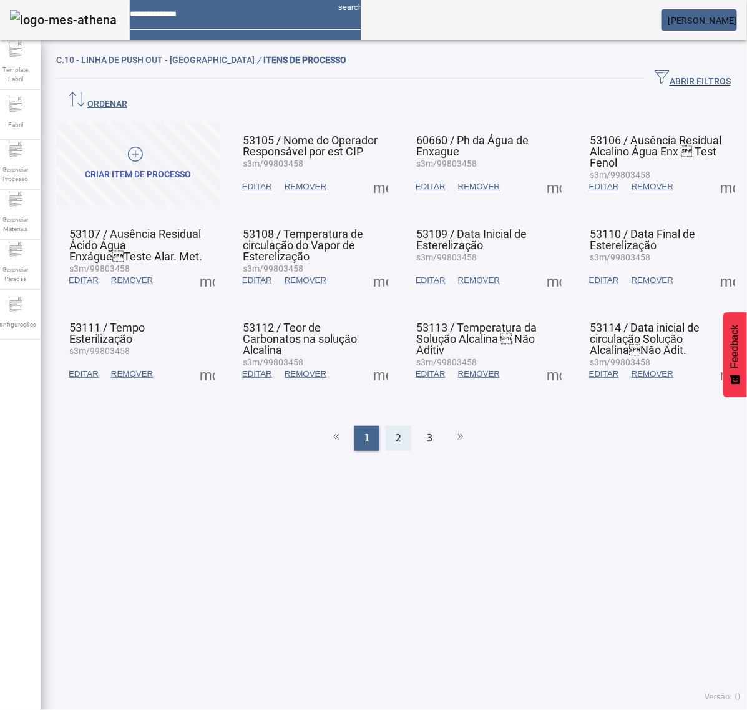
click at [395, 431] on span "2" at bounding box center [398, 438] width 6 height 15
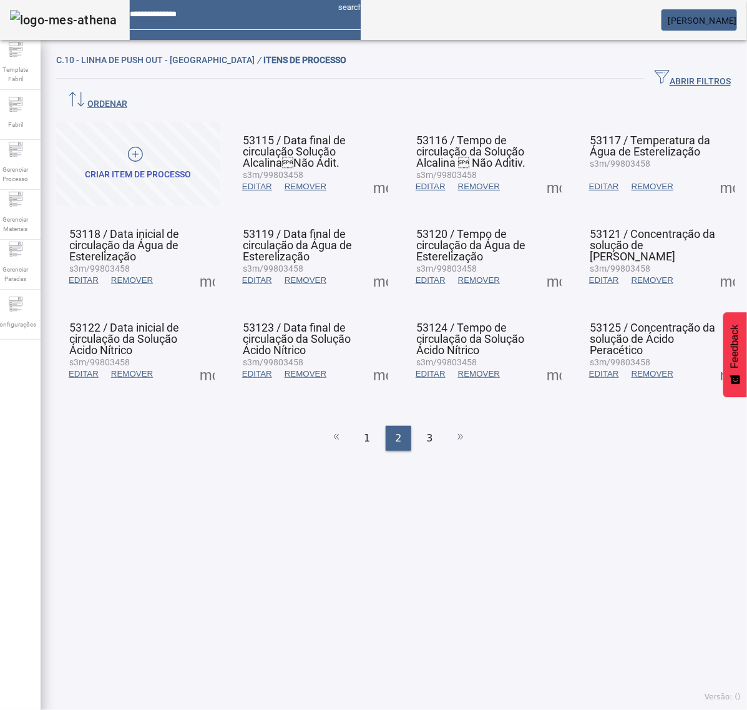
click at [713, 172] on span at bounding box center [728, 187] width 30 height 30
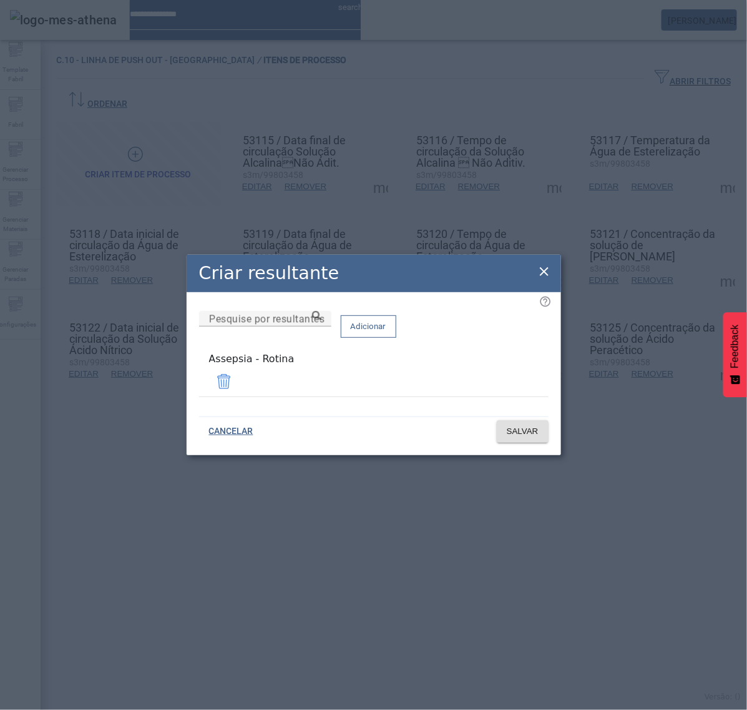
click at [546, 270] on icon at bounding box center [544, 271] width 15 height 15
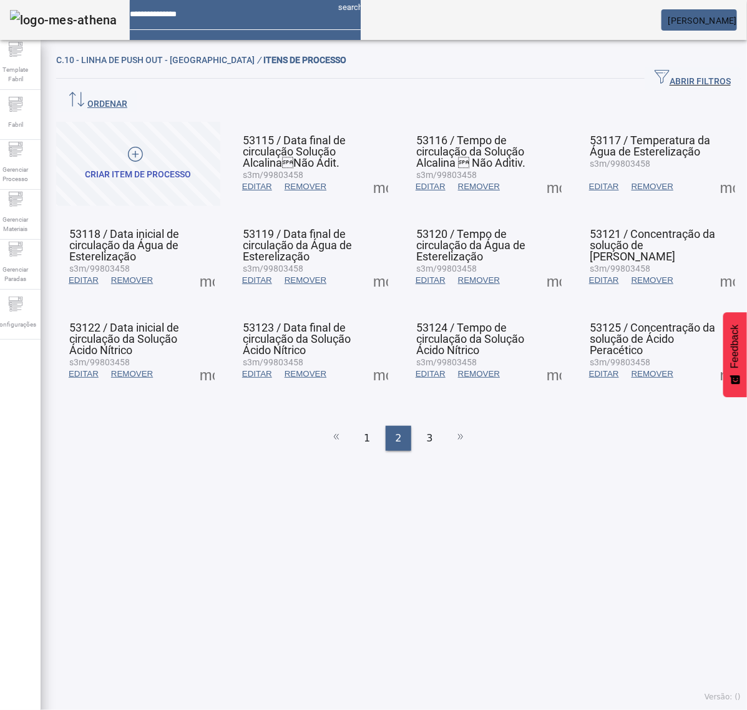
click at [713, 265] on span at bounding box center [728, 280] width 30 height 30
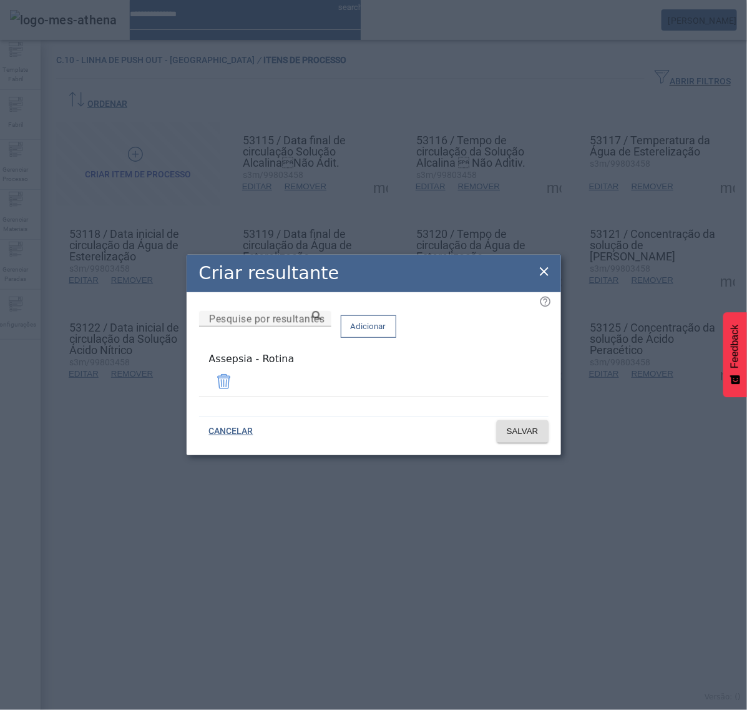
drag, startPoint x: 542, startPoint y: 276, endPoint x: 572, endPoint y: 292, distance: 34.3
click at [543, 273] on icon at bounding box center [544, 271] width 9 height 9
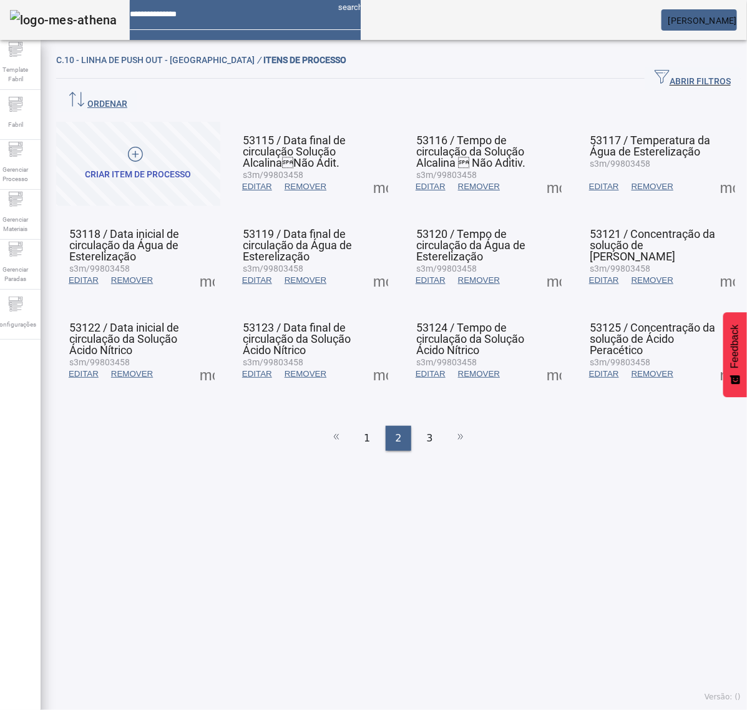
click at [713, 359] on span at bounding box center [728, 374] width 30 height 30
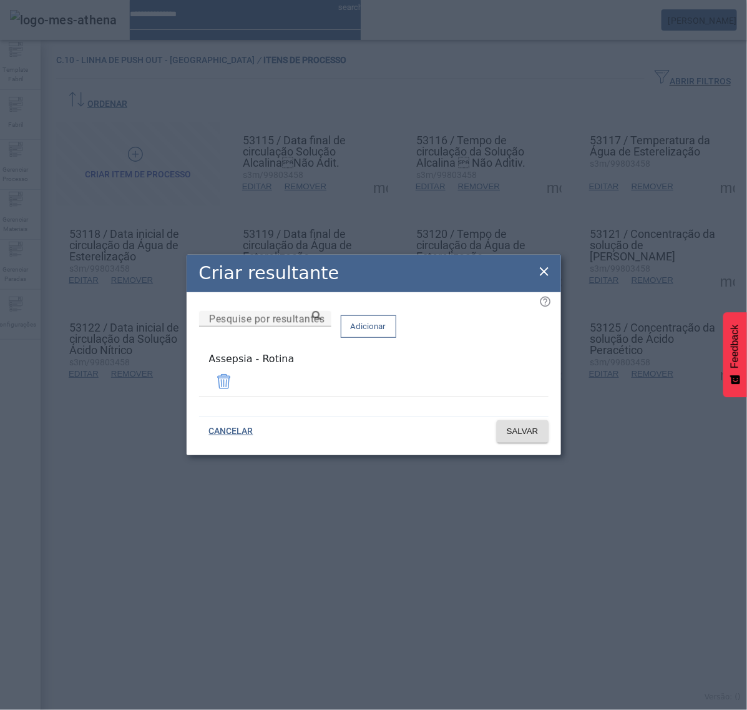
click at [543, 272] on icon at bounding box center [544, 271] width 15 height 15
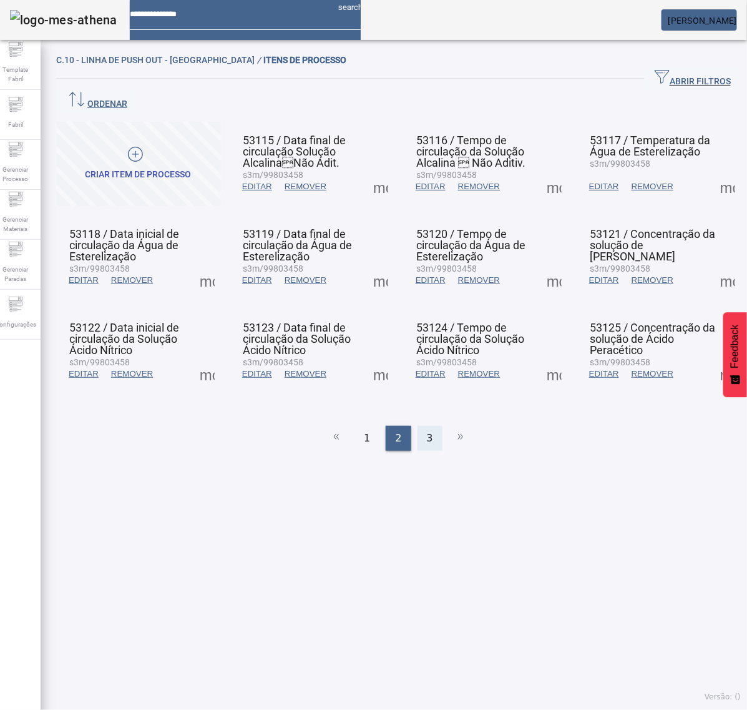
click at [426, 426] on div "3" at bounding box center [430, 438] width 25 height 25
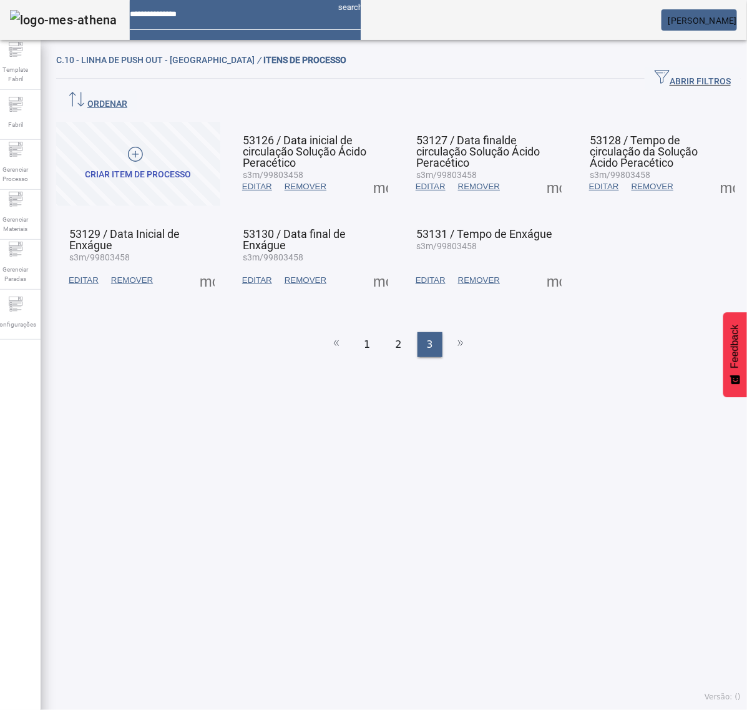
click at [204, 265] on span at bounding box center [207, 280] width 30 height 30
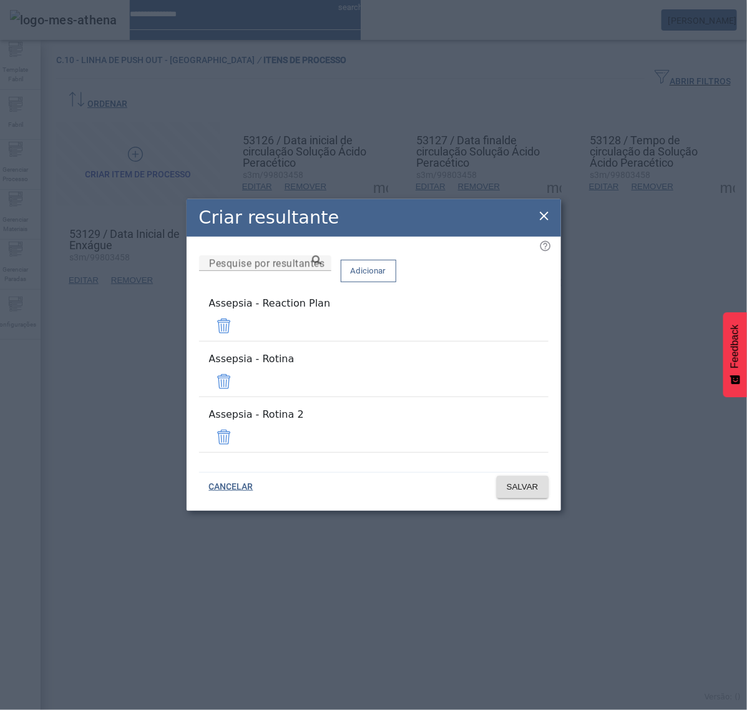
drag, startPoint x: 513, startPoint y: 345, endPoint x: 516, endPoint y: 356, distance: 10.9
click at [239, 341] on span at bounding box center [224, 326] width 30 height 30
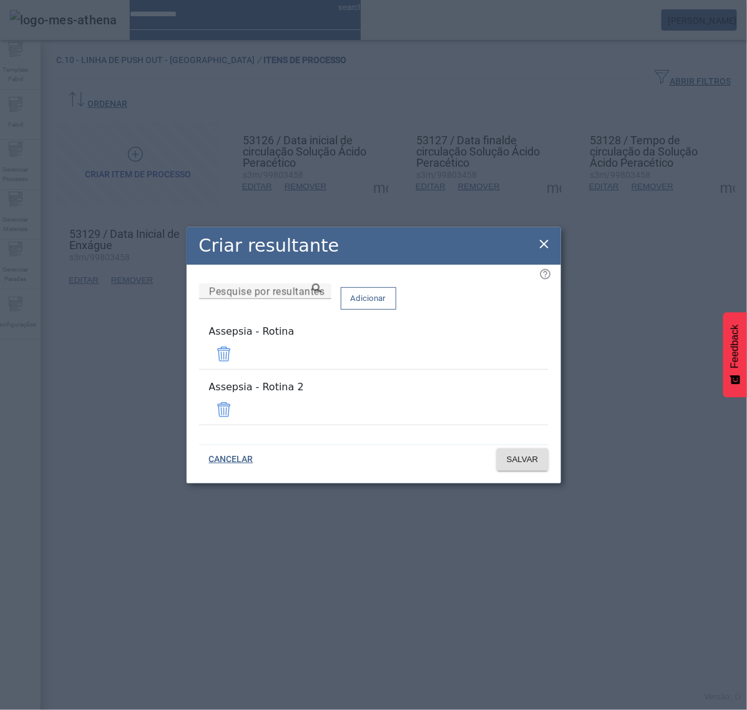
click at [239, 403] on span at bounding box center [224, 410] width 30 height 30
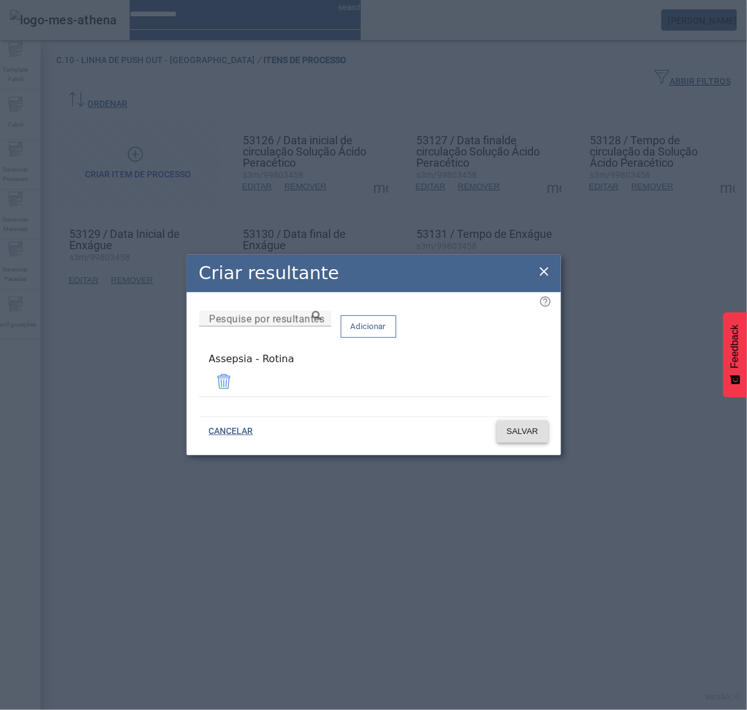
click at [516, 428] on span "SALVAR" at bounding box center [523, 431] width 32 height 12
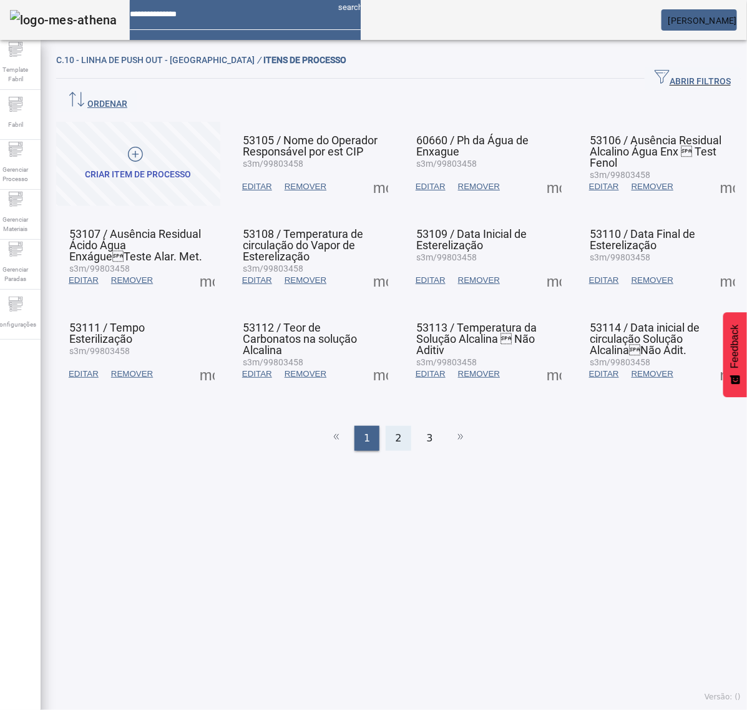
click at [395, 431] on span "2" at bounding box center [398, 438] width 6 height 15
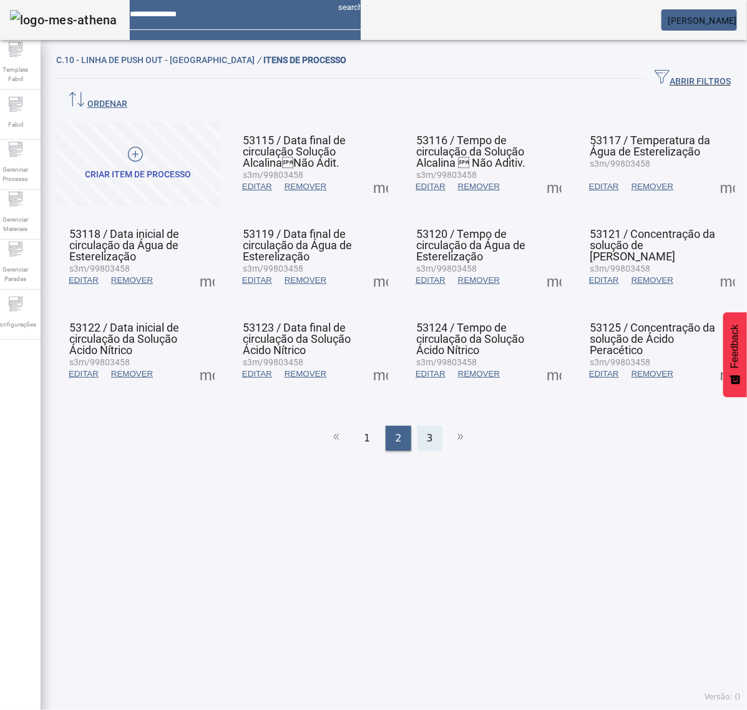
click at [418, 426] on div "3" at bounding box center [430, 438] width 25 height 25
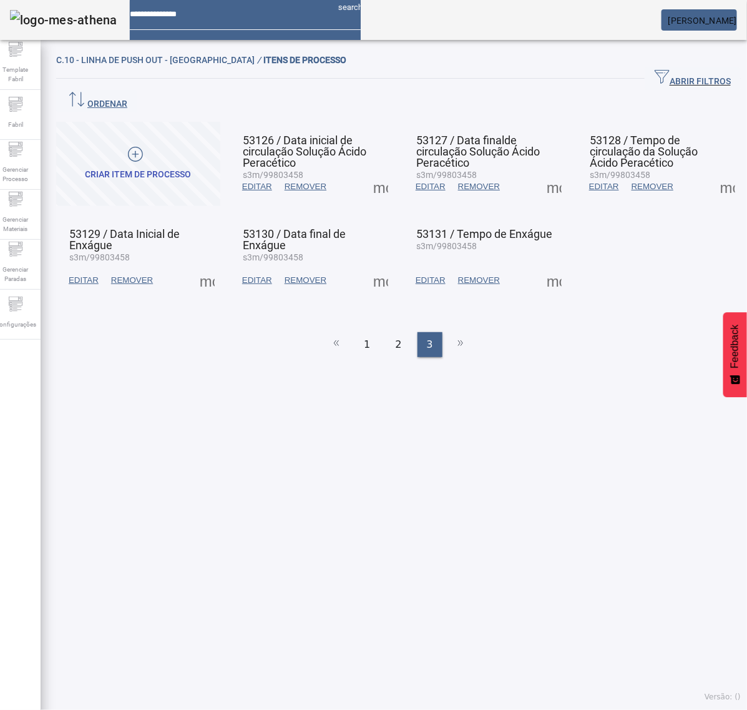
click at [204, 265] on span at bounding box center [207, 280] width 30 height 30
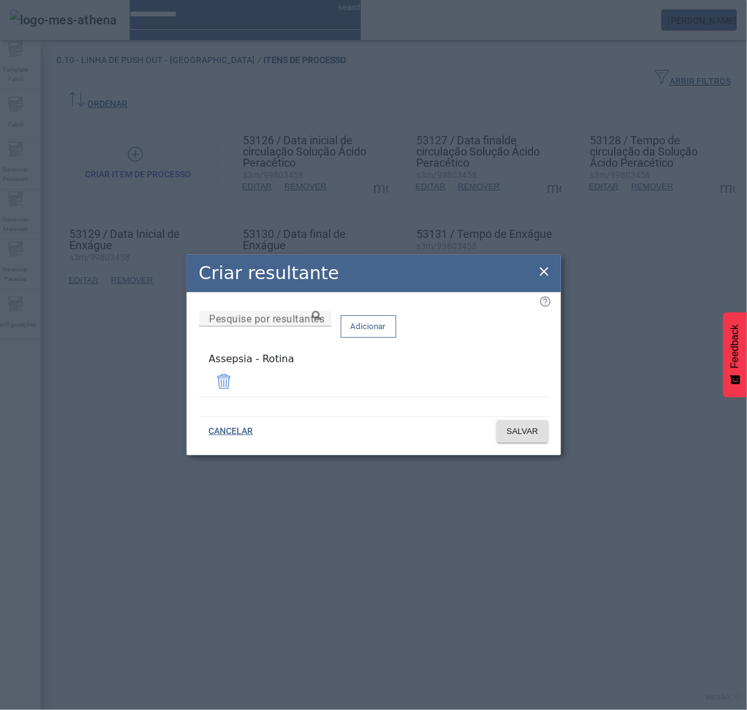
drag, startPoint x: 545, startPoint y: 273, endPoint x: 469, endPoint y: 220, distance: 92.0
click at [544, 273] on icon at bounding box center [544, 271] width 15 height 15
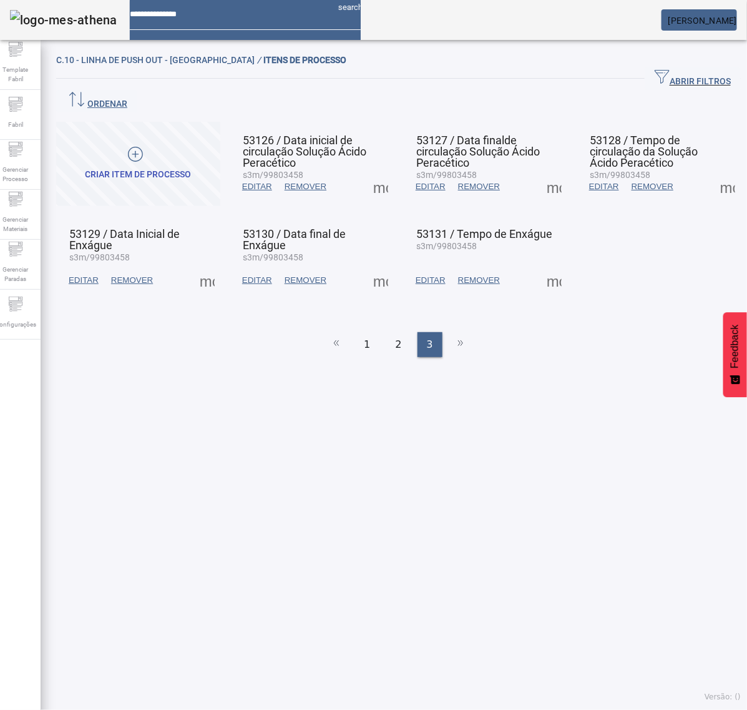
click at [370, 172] on span at bounding box center [381, 187] width 30 height 30
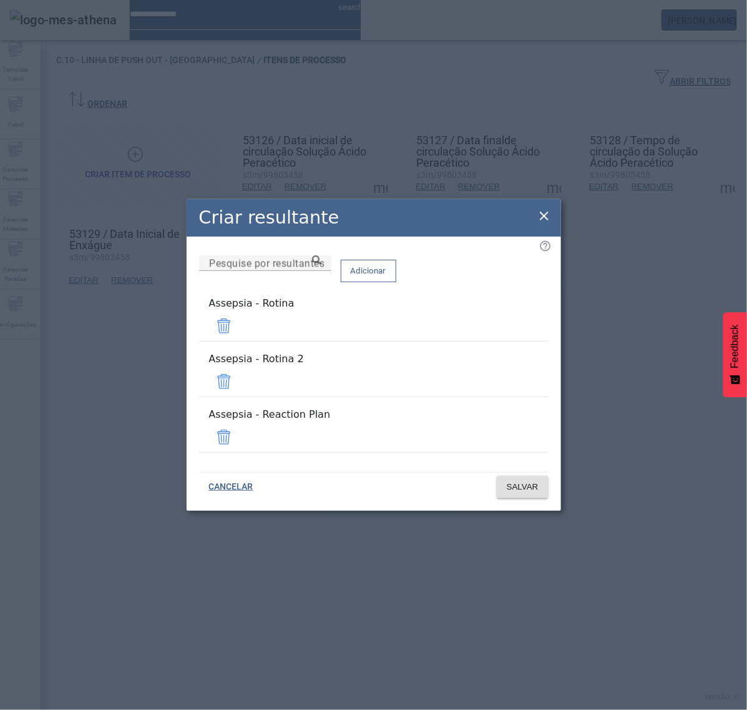
drag, startPoint x: 506, startPoint y: 375, endPoint x: 506, endPoint y: 388, distance: 13.1
click at [239, 376] on span at bounding box center [224, 381] width 30 height 30
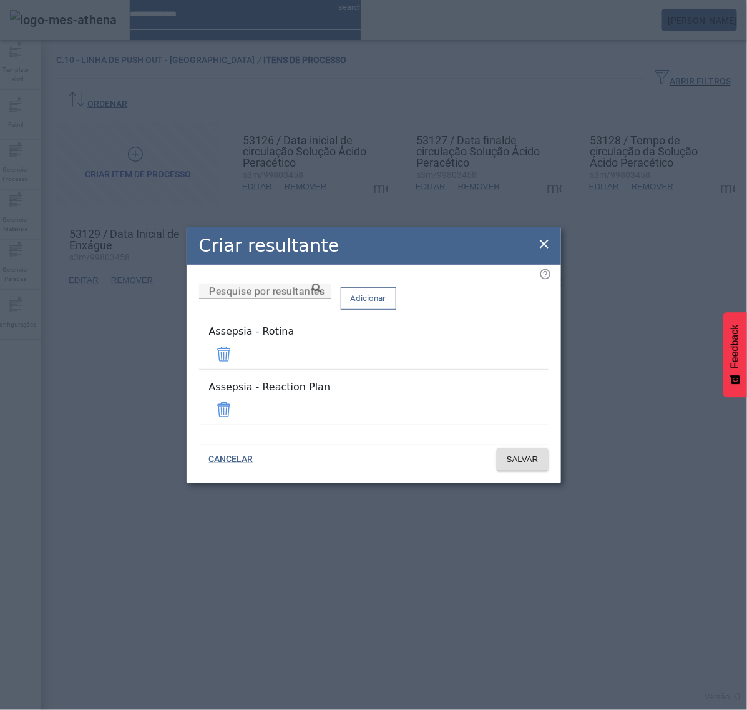
click at [239, 408] on span at bounding box center [224, 410] width 30 height 30
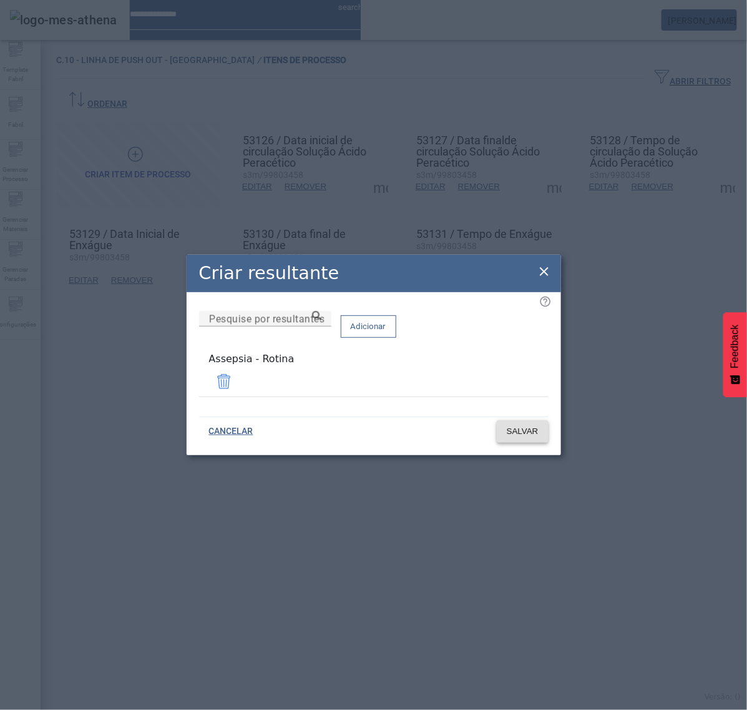
click at [518, 433] on span "SALVAR" at bounding box center [523, 431] width 32 height 12
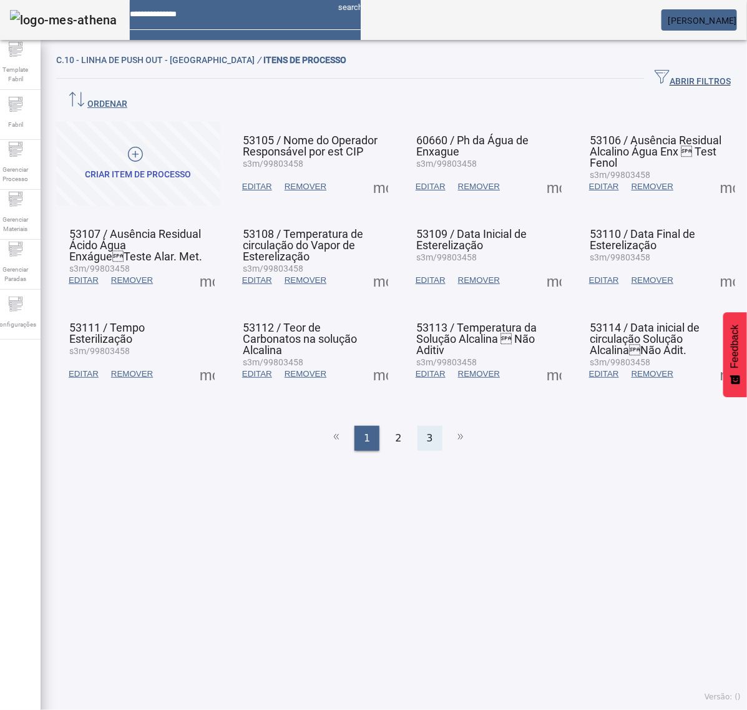
click at [428, 426] on div "3" at bounding box center [430, 438] width 25 height 25
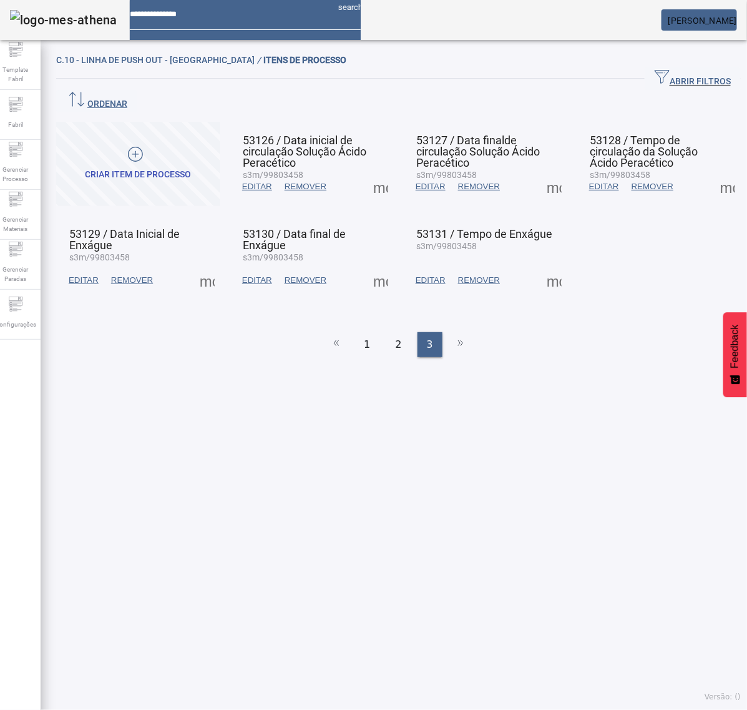
click at [373, 265] on span at bounding box center [381, 280] width 30 height 30
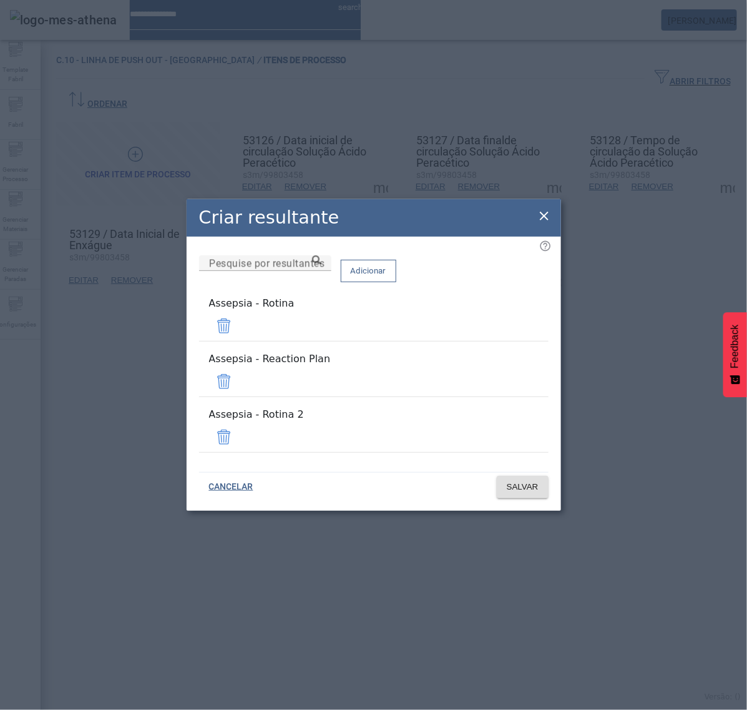
click at [239, 383] on span at bounding box center [224, 381] width 30 height 30
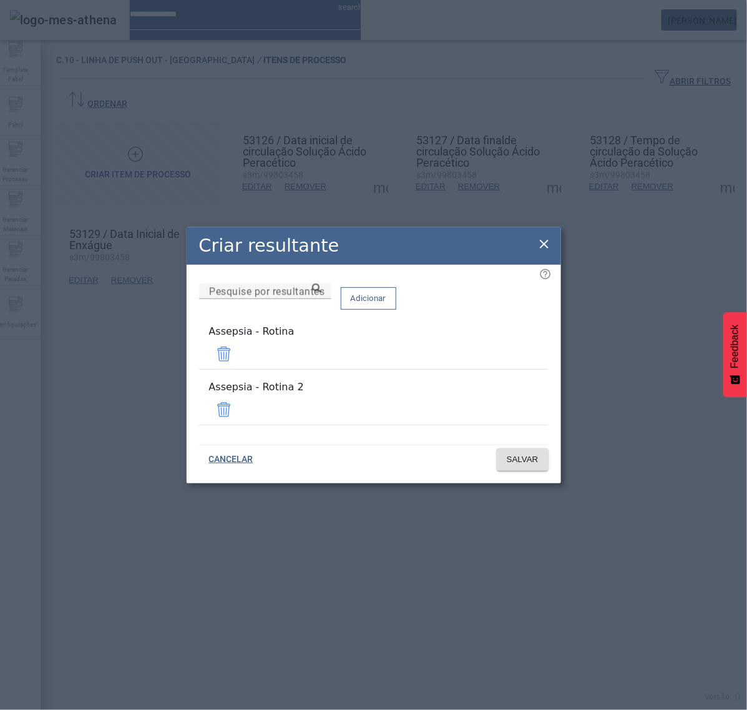
drag, startPoint x: 510, startPoint y: 405, endPoint x: 515, endPoint y: 410, distance: 7.5
click at [239, 404] on span at bounding box center [224, 410] width 30 height 30
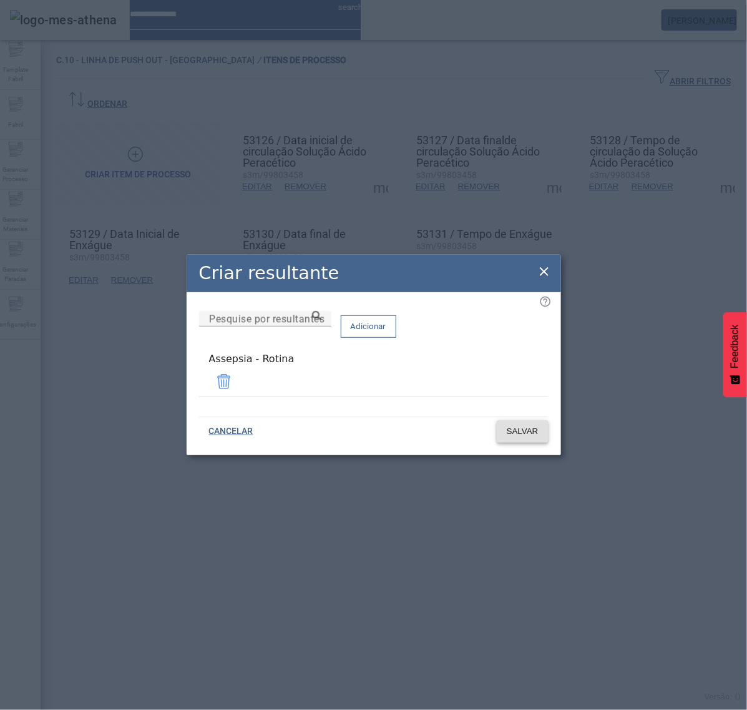
click at [523, 428] on span "SALVAR" at bounding box center [523, 431] width 32 height 12
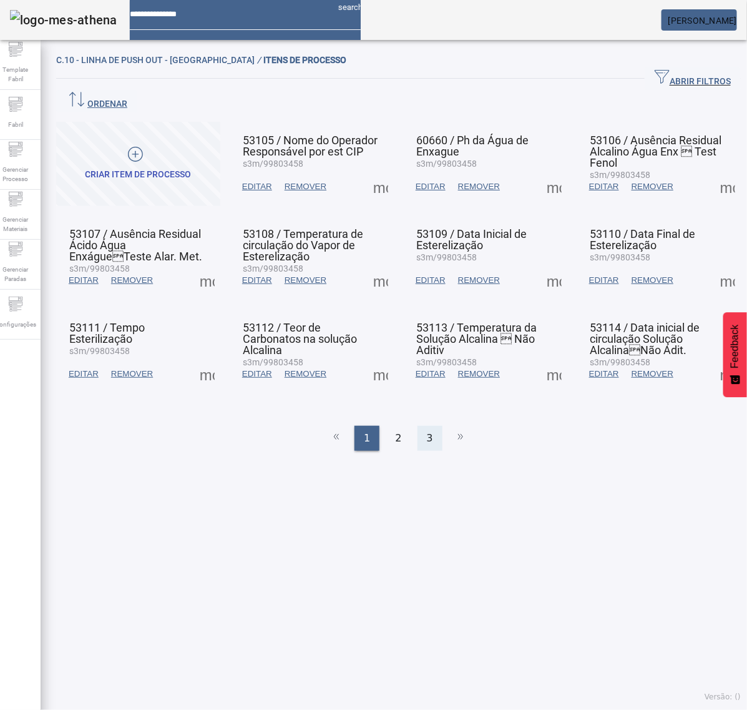
click at [427, 431] on span "3" at bounding box center [430, 438] width 6 height 15
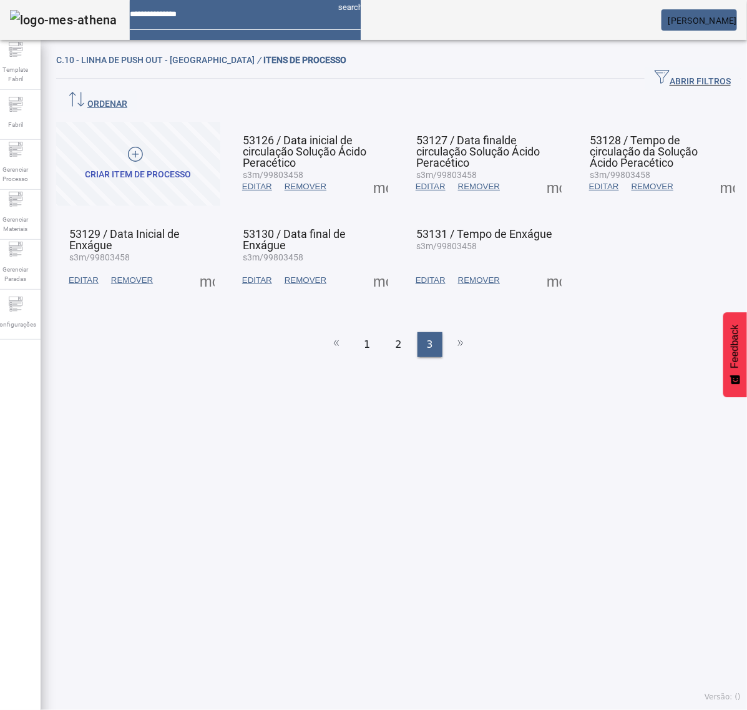
click at [539, 172] on span at bounding box center [554, 187] width 30 height 30
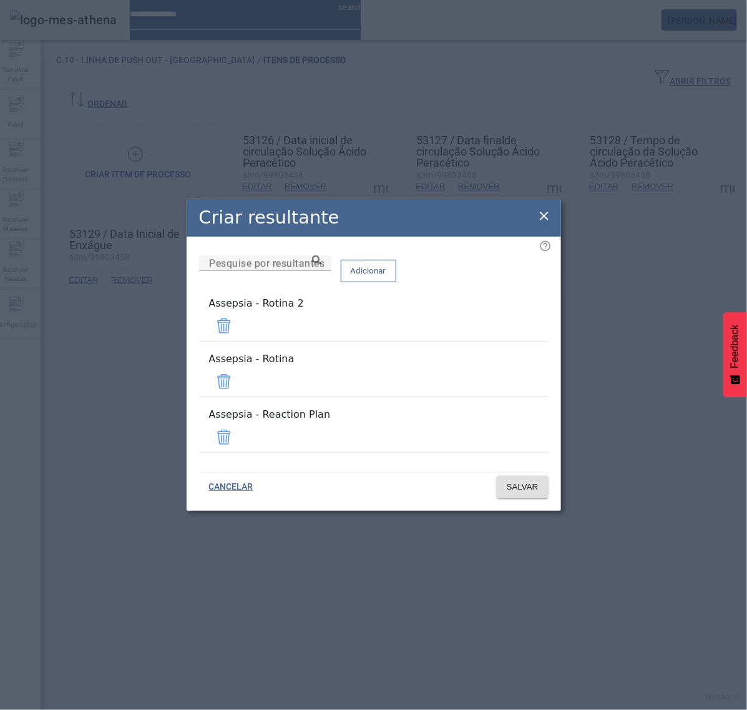
drag, startPoint x: 509, startPoint y: 348, endPoint x: 511, endPoint y: 372, distance: 23.8
click at [239, 341] on span at bounding box center [224, 326] width 30 height 30
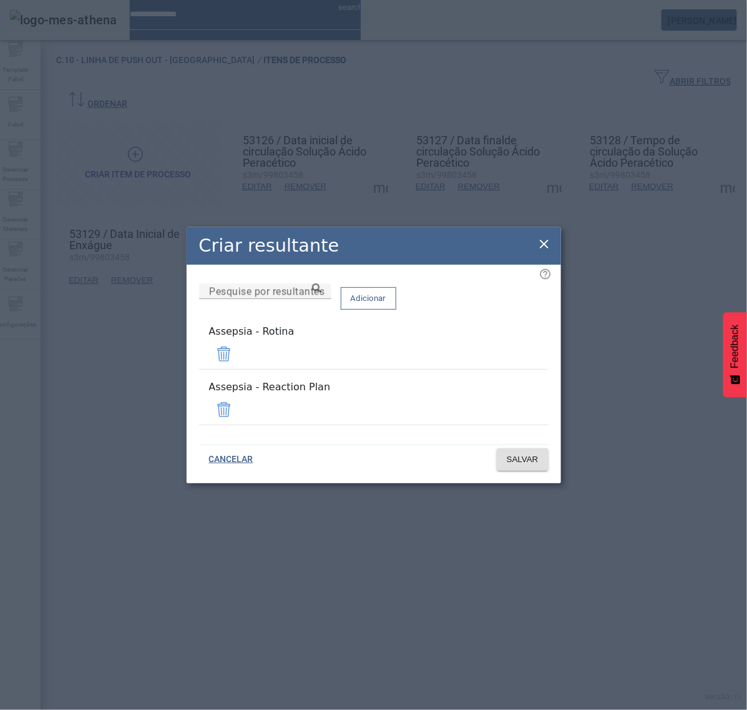
click at [239, 410] on span at bounding box center [224, 410] width 30 height 30
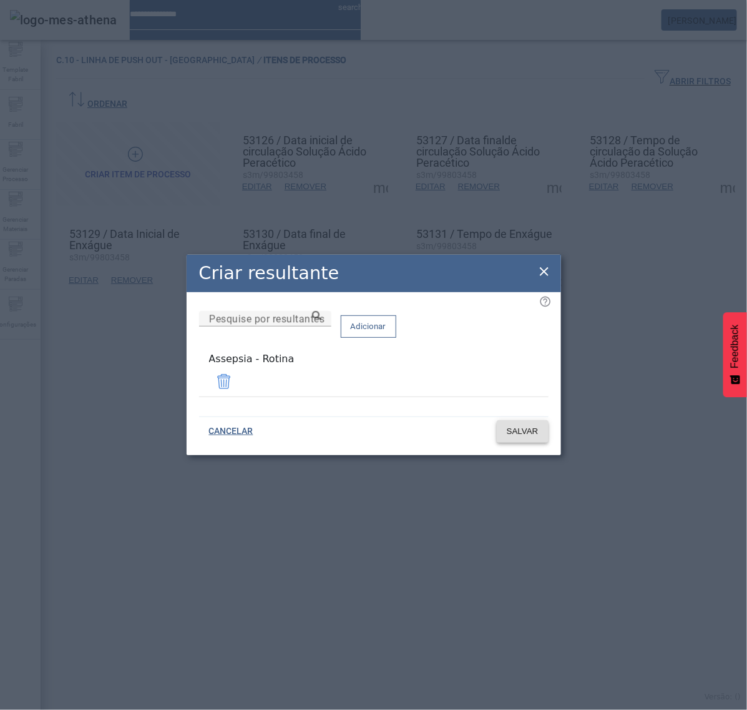
click at [516, 425] on span "SALVAR" at bounding box center [523, 431] width 32 height 12
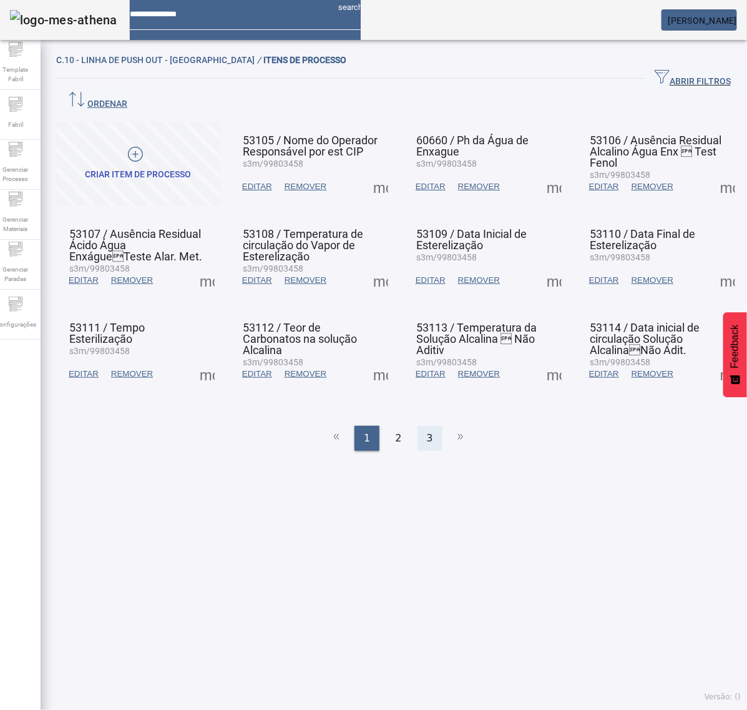
click at [427, 431] on span "3" at bounding box center [430, 438] width 6 height 15
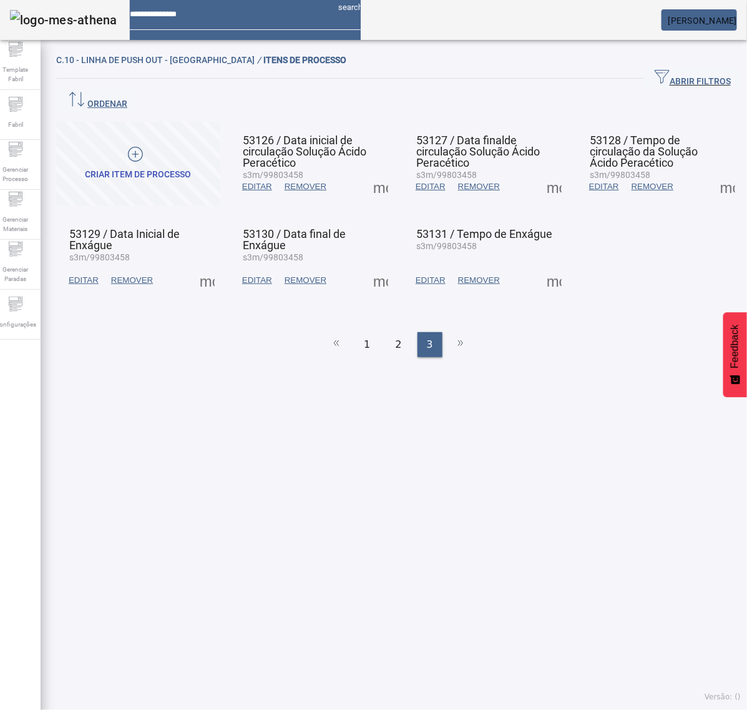
click at [539, 265] on span at bounding box center [554, 280] width 30 height 30
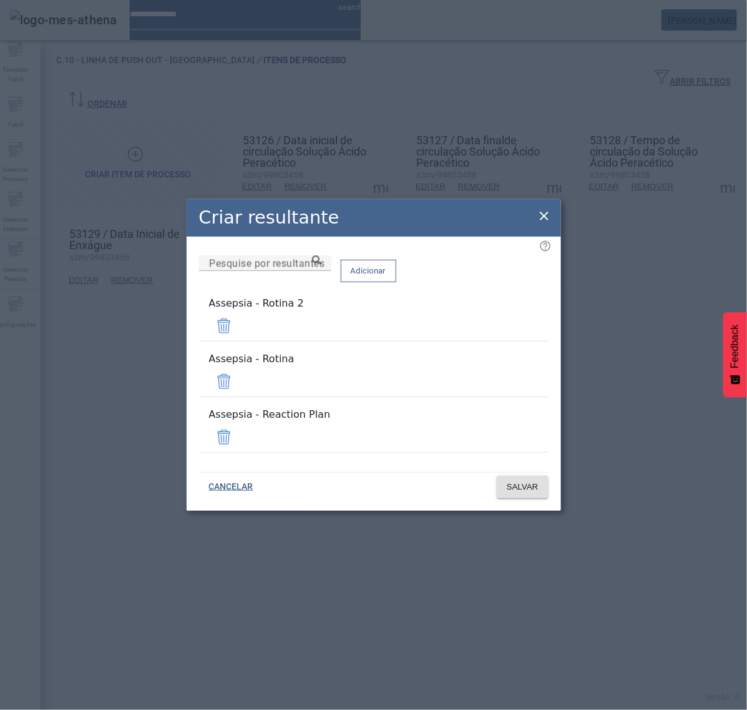
drag, startPoint x: 510, startPoint y: 340, endPoint x: 511, endPoint y: 358, distance: 17.5
click at [239, 340] on span at bounding box center [224, 326] width 30 height 30
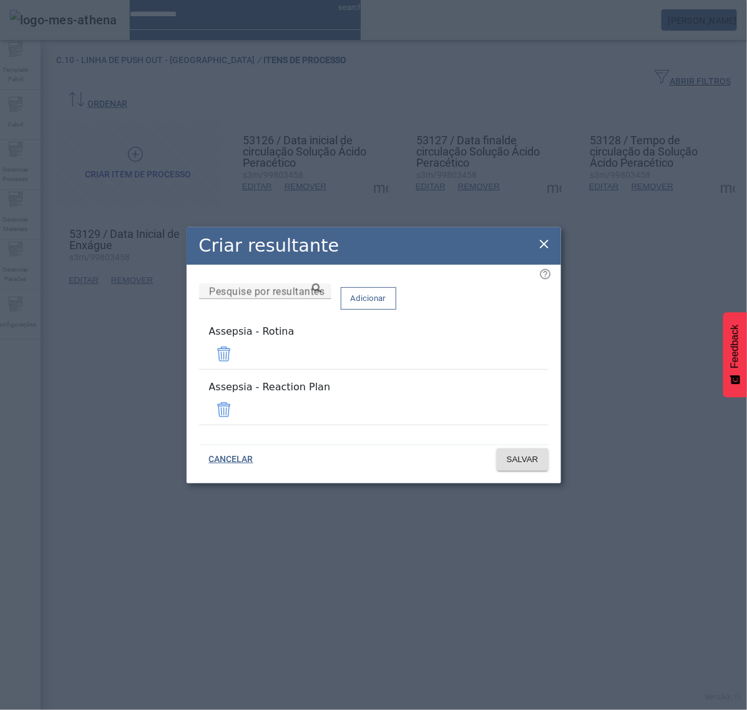
click at [239, 403] on span at bounding box center [224, 410] width 30 height 30
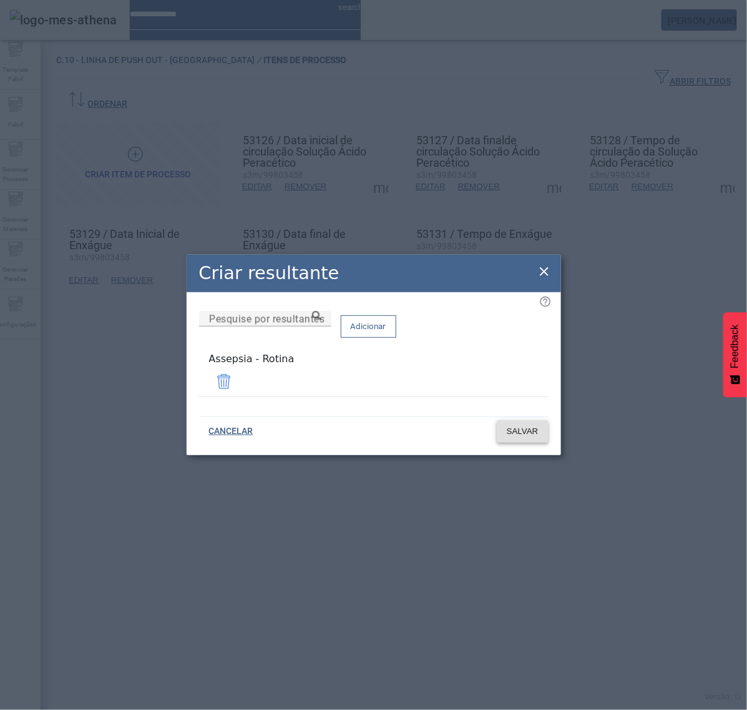
click at [522, 435] on span at bounding box center [523, 431] width 52 height 30
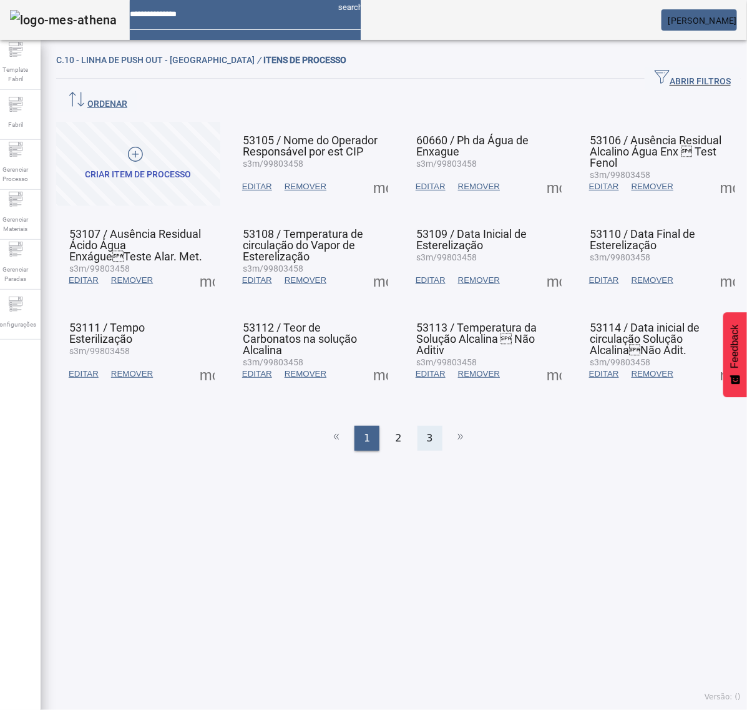
click at [427, 431] on span "3" at bounding box center [430, 438] width 6 height 15
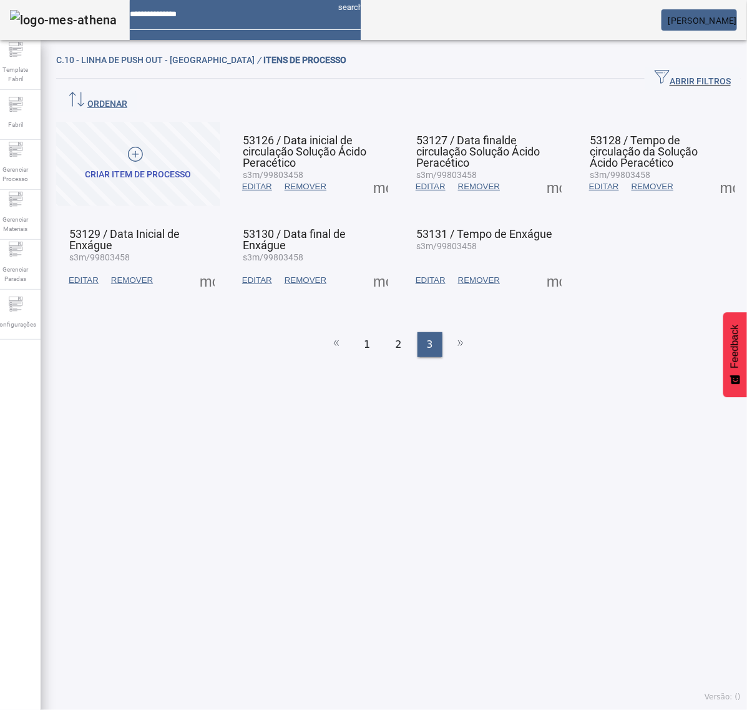
click at [713, 172] on span at bounding box center [728, 187] width 30 height 30
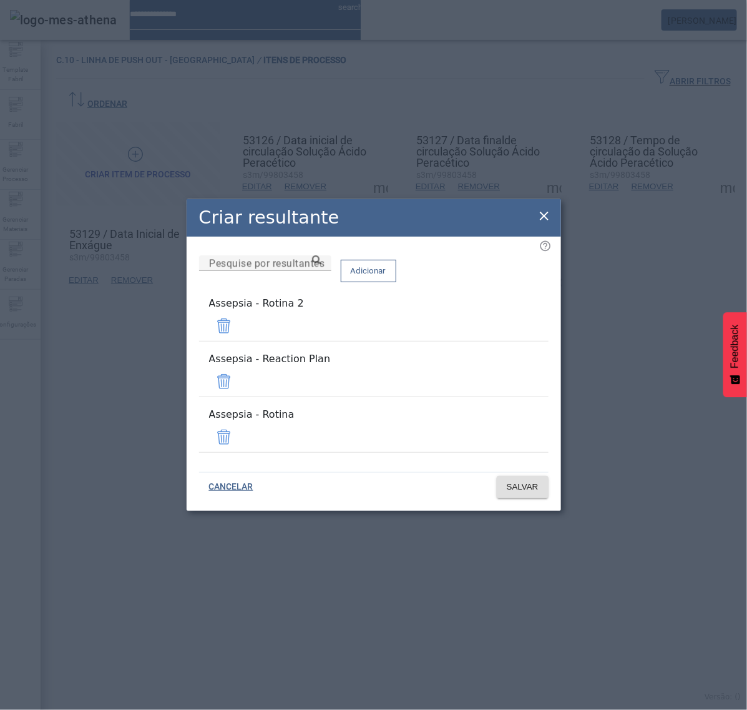
click at [239, 341] on span at bounding box center [224, 326] width 30 height 30
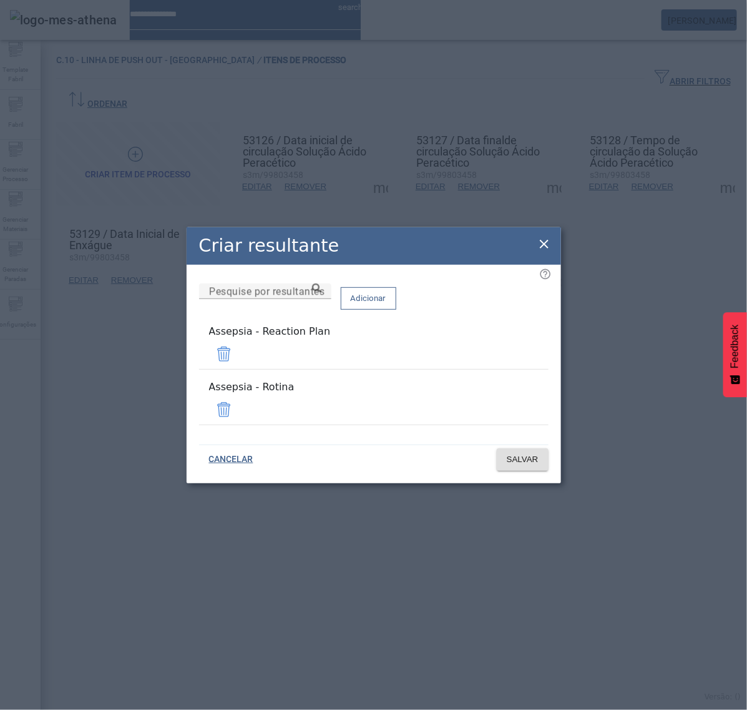
drag, startPoint x: 509, startPoint y: 368, endPoint x: 515, endPoint y: 381, distance: 14.5
click at [239, 366] on span at bounding box center [224, 354] width 30 height 30
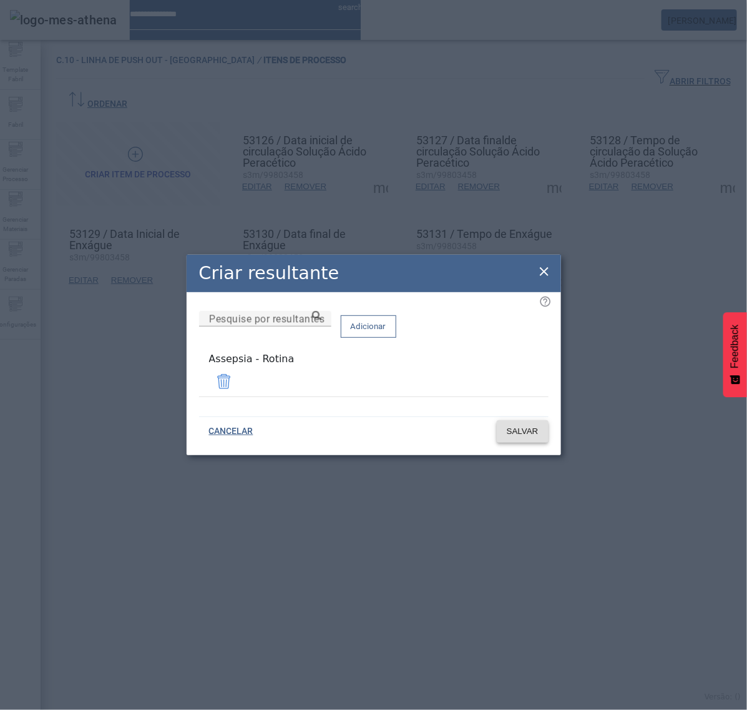
click at [516, 420] on span at bounding box center [523, 431] width 52 height 30
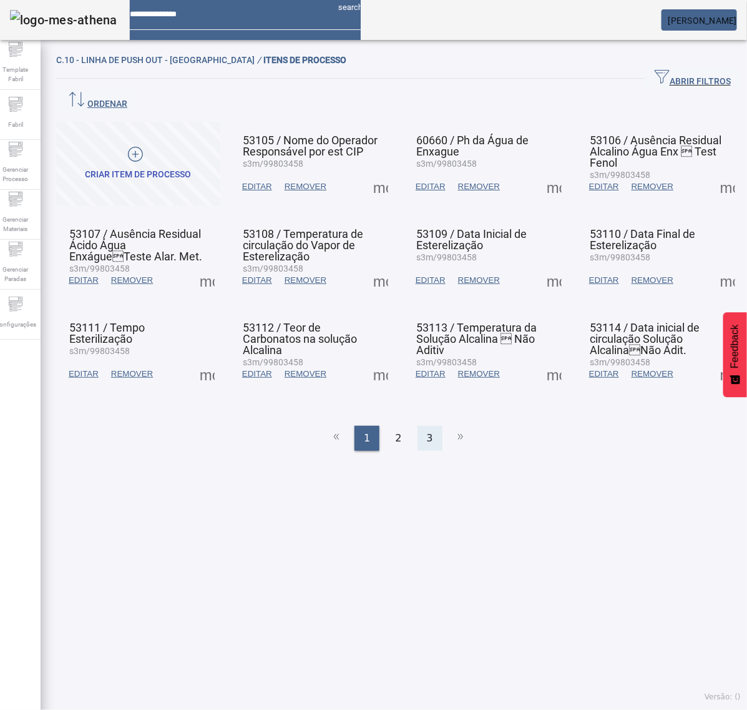
click at [418, 426] on div "3" at bounding box center [430, 438] width 25 height 25
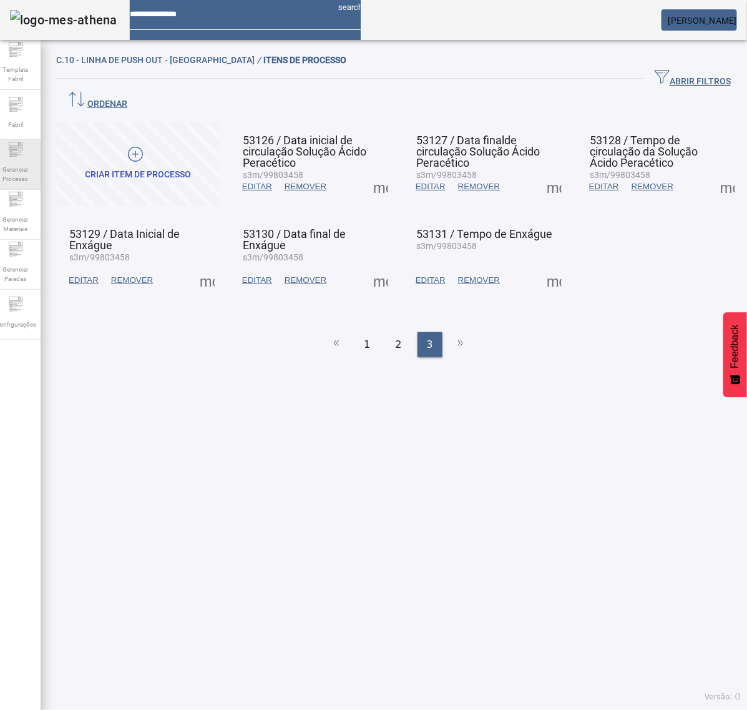
click at [36, 158] on div "Gerenciar Processo" at bounding box center [16, 165] width 50 height 50
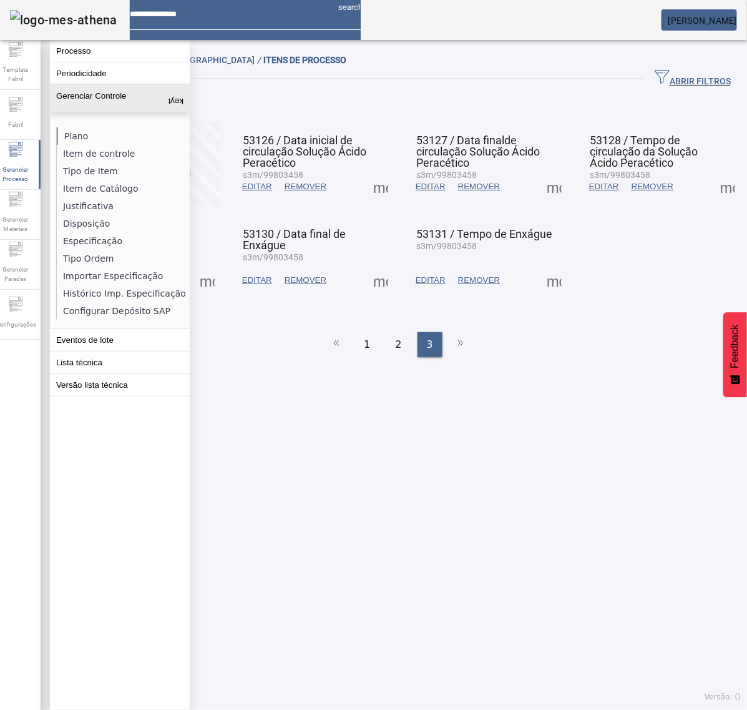
click at [74, 135] on li "Plano" at bounding box center [123, 135] width 132 height 17
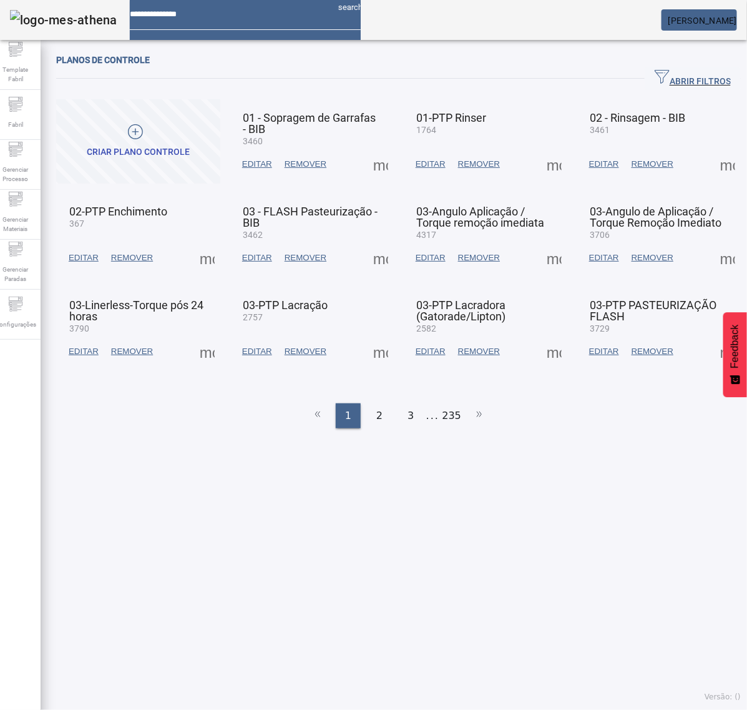
click at [669, 78] on span "ABRIR FILTROS" at bounding box center [693, 78] width 76 height 19
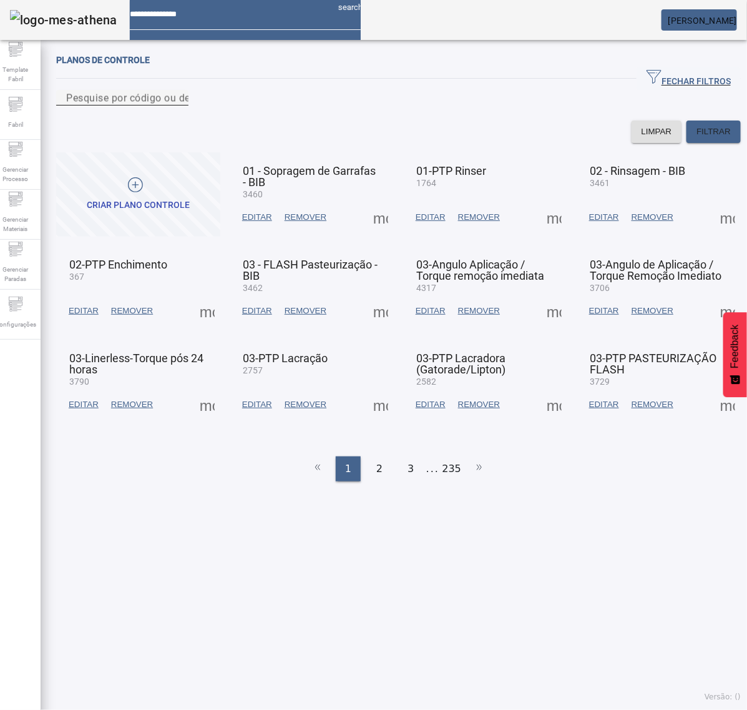
click at [179, 105] on input "Pesquise por código ou descrição" at bounding box center [122, 98] width 112 height 15
click at [179, 104] on div "Pesquise por código ou descrição" at bounding box center [122, 98] width 112 height 16
type input "****"
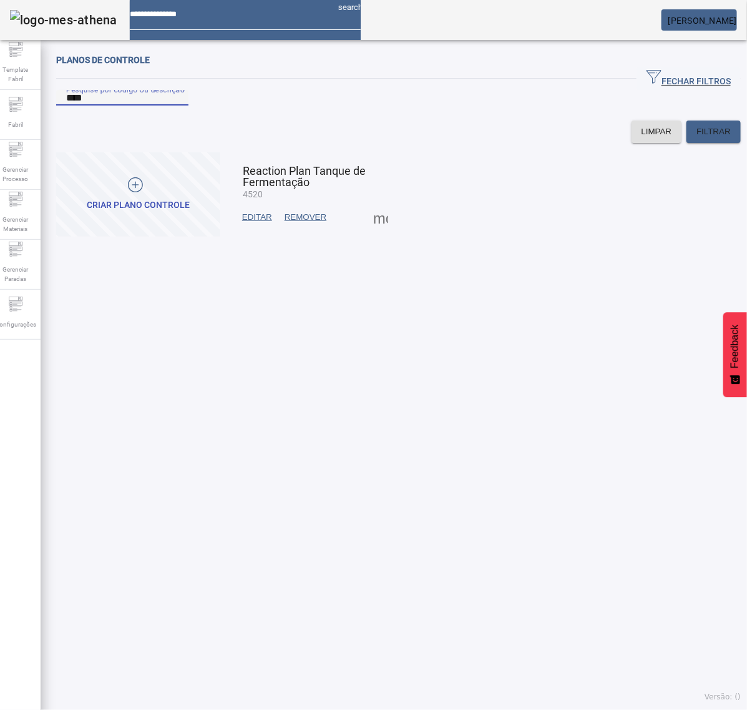
click at [378, 231] on span at bounding box center [381, 217] width 30 height 30
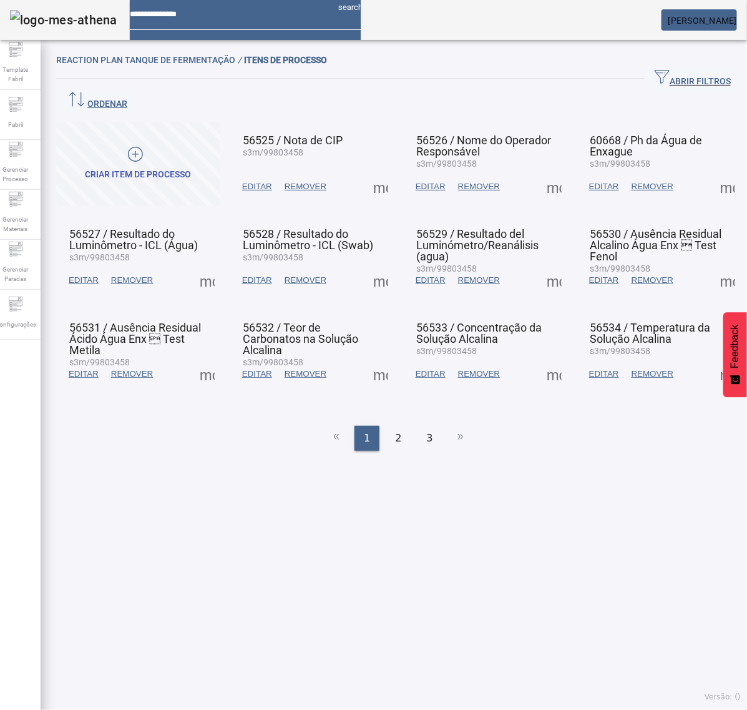
click at [207, 265] on span at bounding box center [207, 280] width 30 height 30
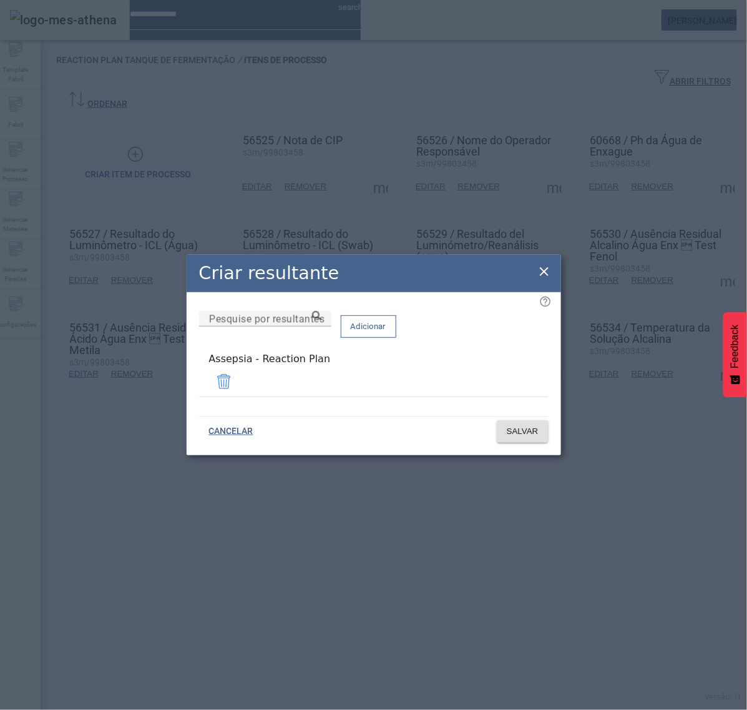
drag, startPoint x: 353, startPoint y: 375, endPoint x: 188, endPoint y: 375, distance: 164.8
click at [188, 375] on div "Pesquise por resultantes Adicionar Assepsia - Reaction Plan" at bounding box center [374, 351] width 375 height 118
copy div "Assepsia - Reaction Plan"
click at [538, 275] on icon at bounding box center [544, 271] width 15 height 15
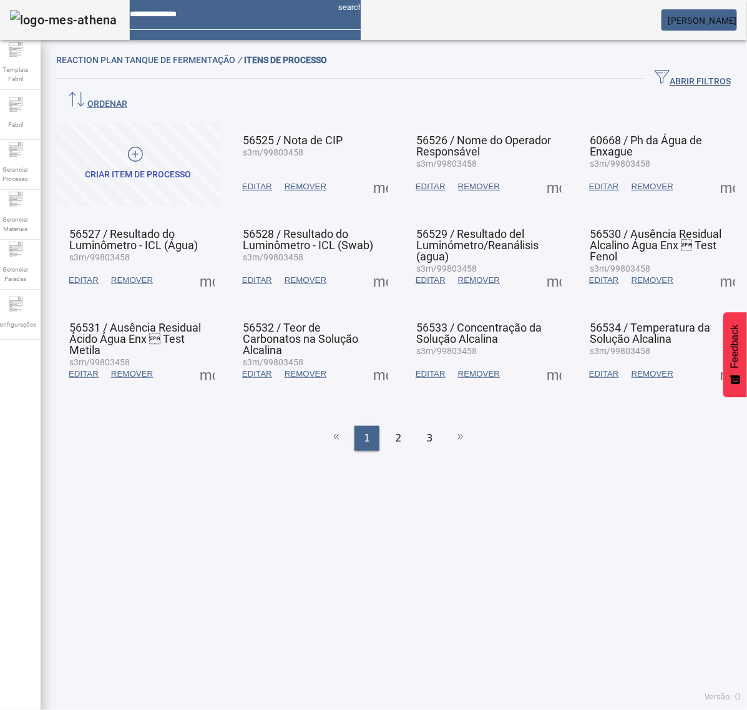
click at [211, 359] on span at bounding box center [207, 374] width 30 height 30
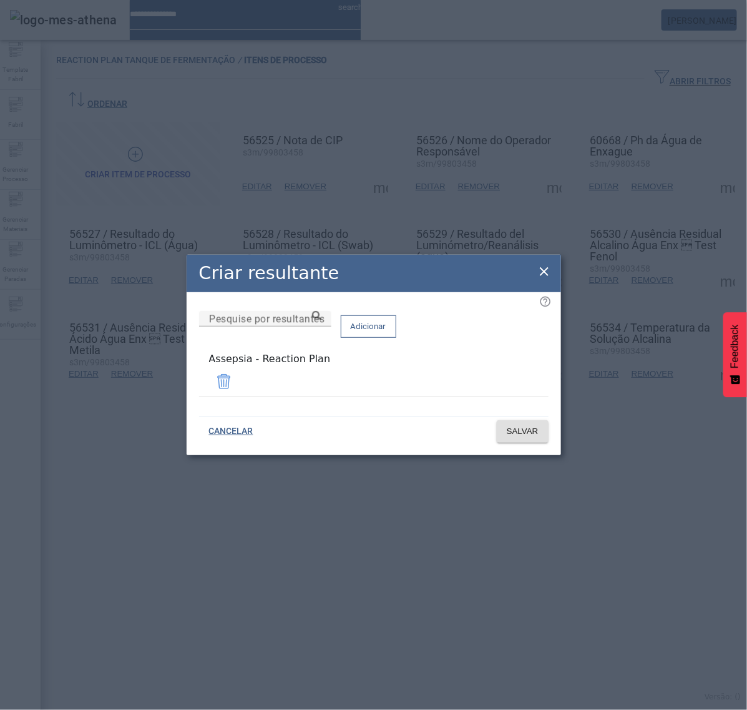
click at [538, 275] on icon at bounding box center [544, 271] width 15 height 15
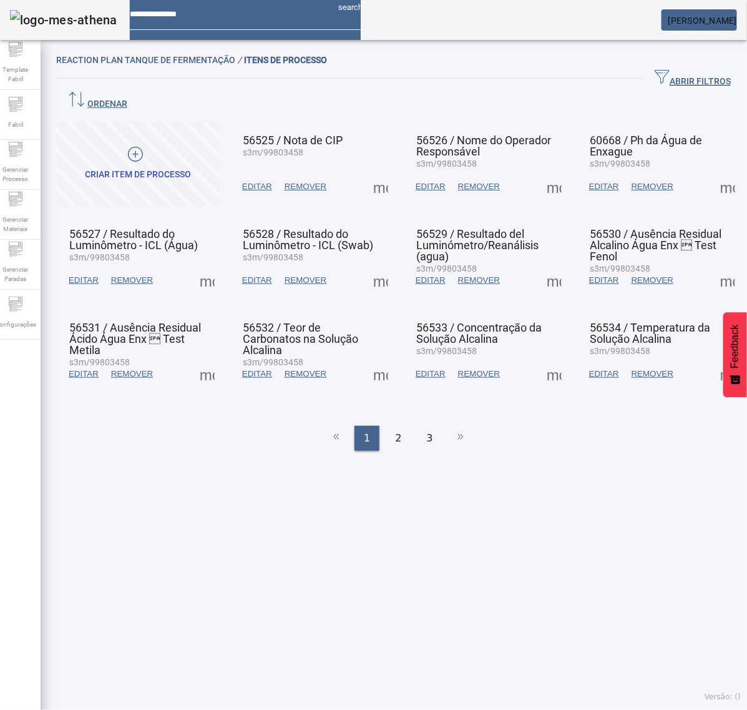
click at [367, 172] on span at bounding box center [381, 187] width 30 height 30
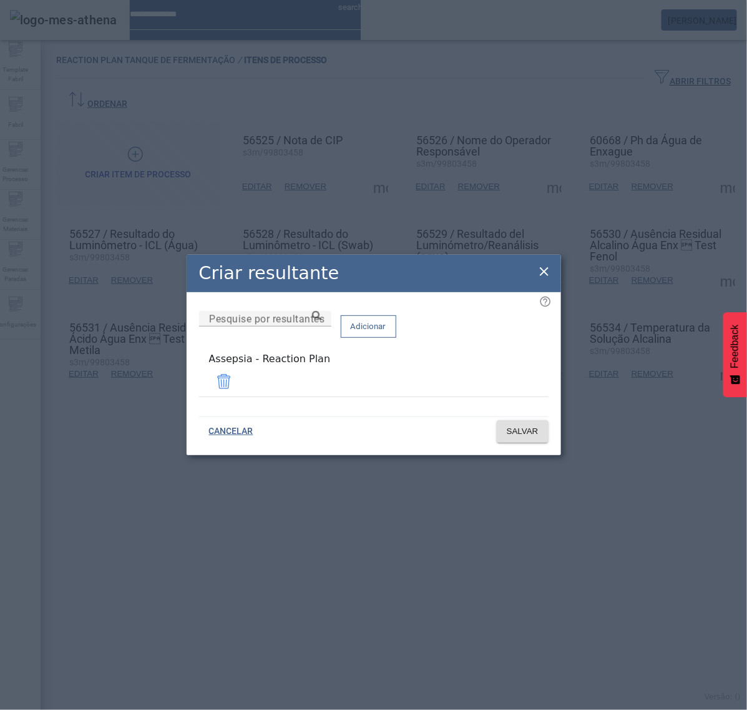
click at [544, 270] on icon at bounding box center [544, 271] width 15 height 15
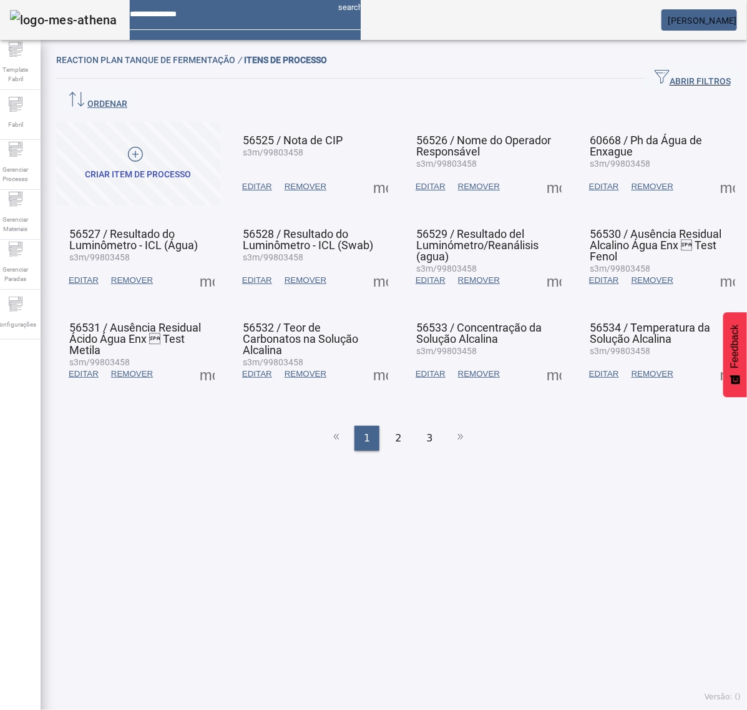
click at [380, 265] on span at bounding box center [381, 280] width 30 height 30
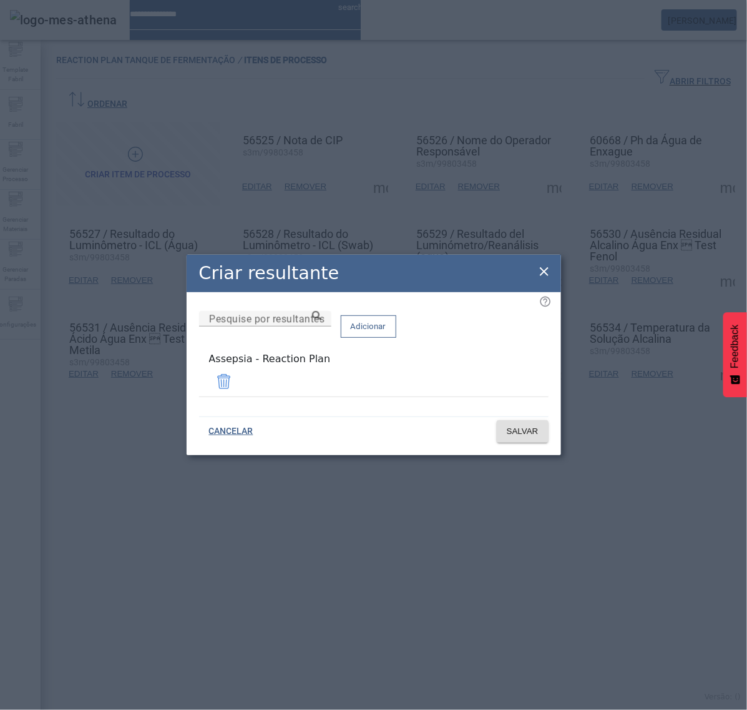
click at [544, 273] on icon at bounding box center [544, 271] width 9 height 9
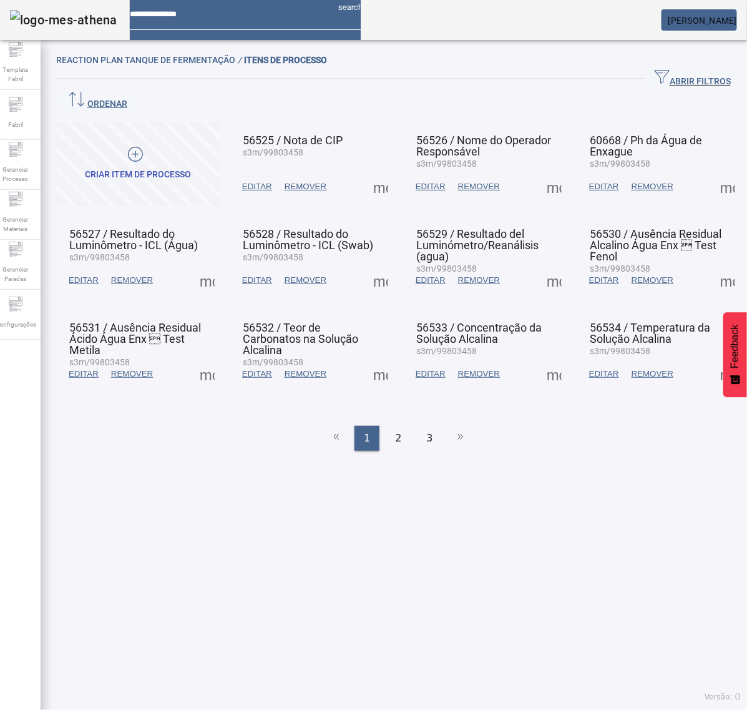
click at [376, 359] on span at bounding box center [381, 374] width 30 height 30
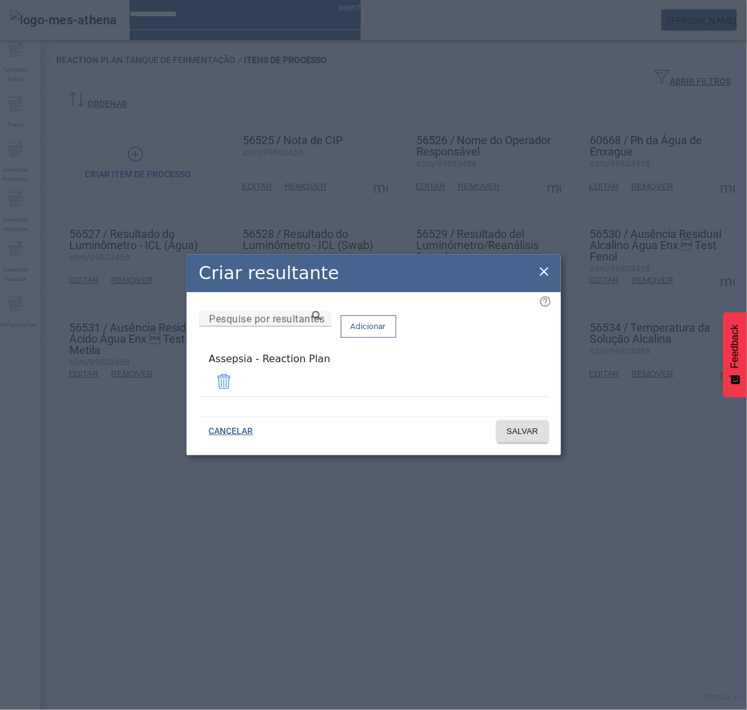
click at [538, 272] on icon at bounding box center [544, 271] width 15 height 15
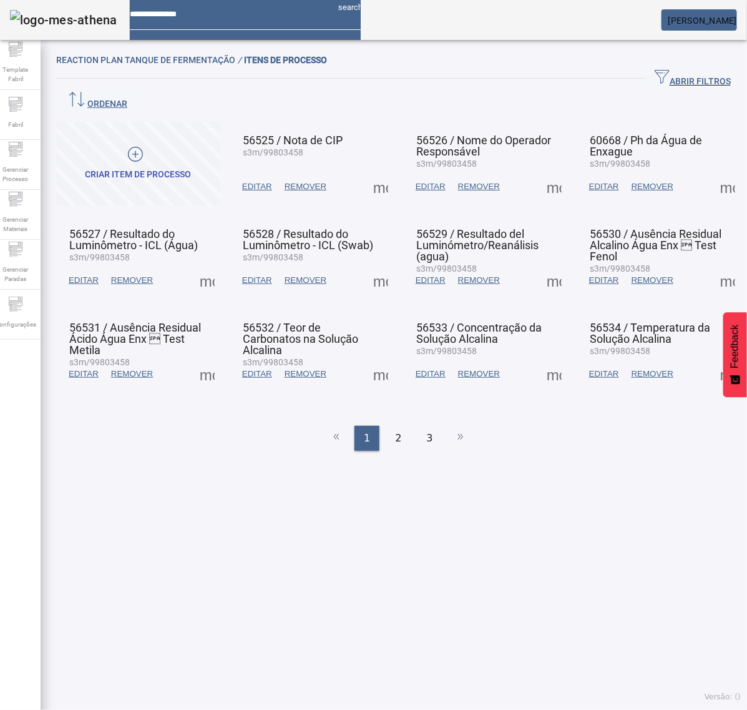
click at [539, 172] on span at bounding box center [554, 187] width 30 height 30
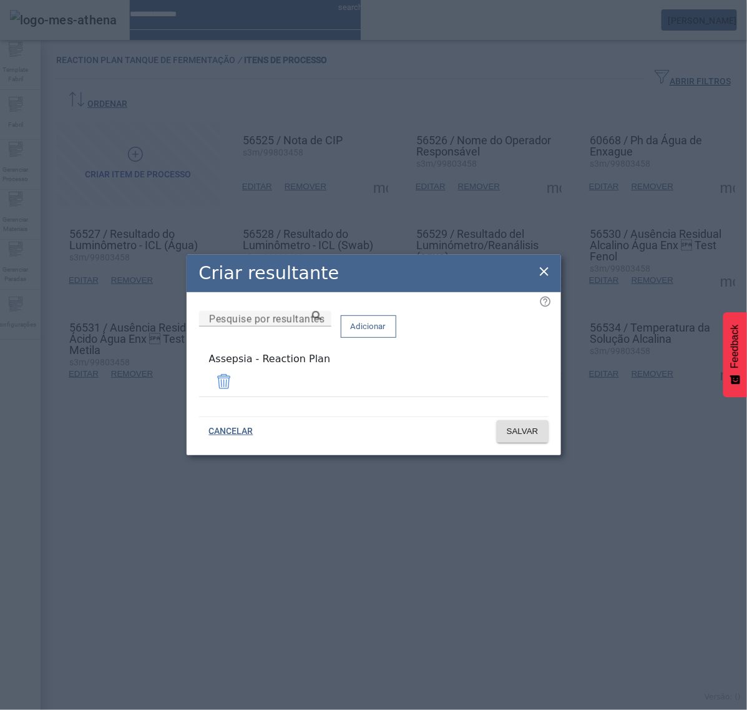
click at [545, 276] on icon at bounding box center [544, 271] width 9 height 9
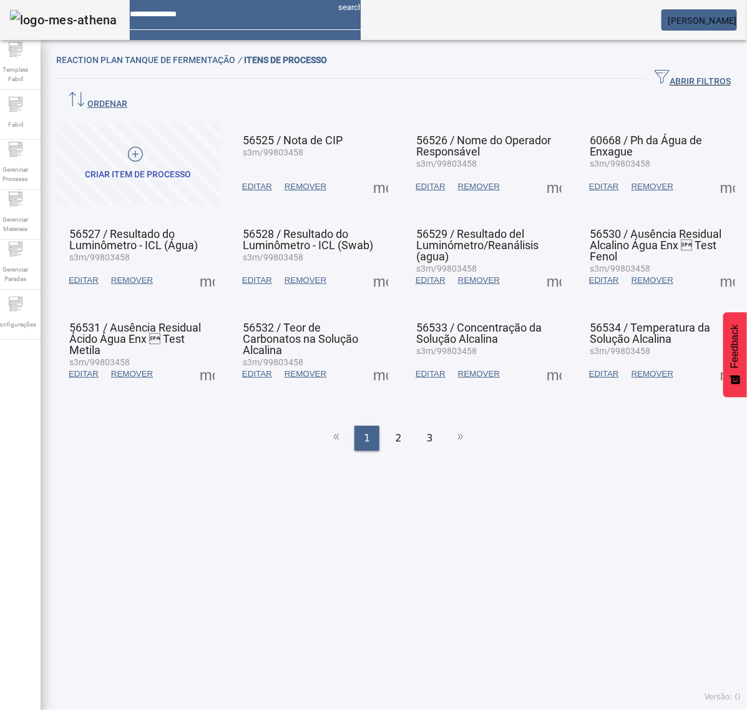
click at [539, 265] on span at bounding box center [554, 280] width 30 height 30
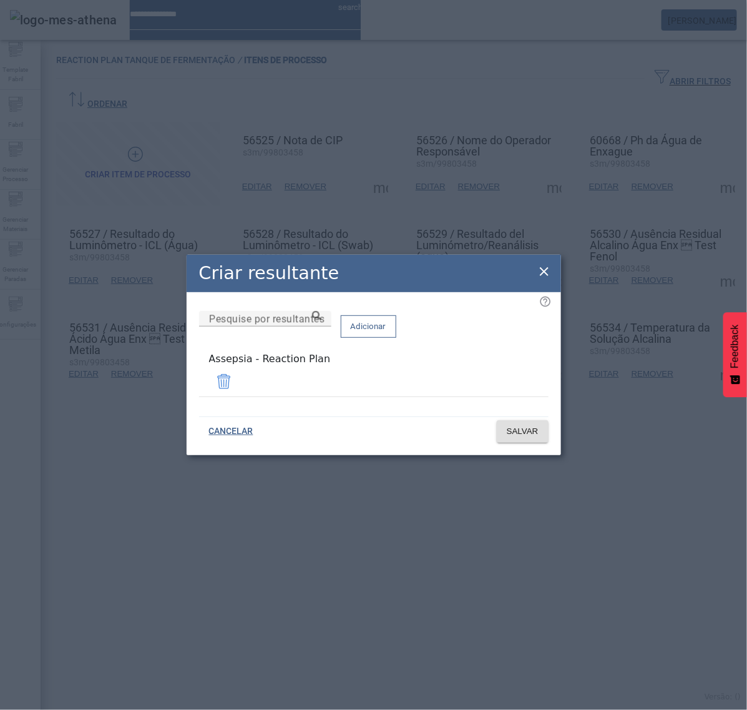
click at [541, 273] on icon at bounding box center [544, 271] width 15 height 15
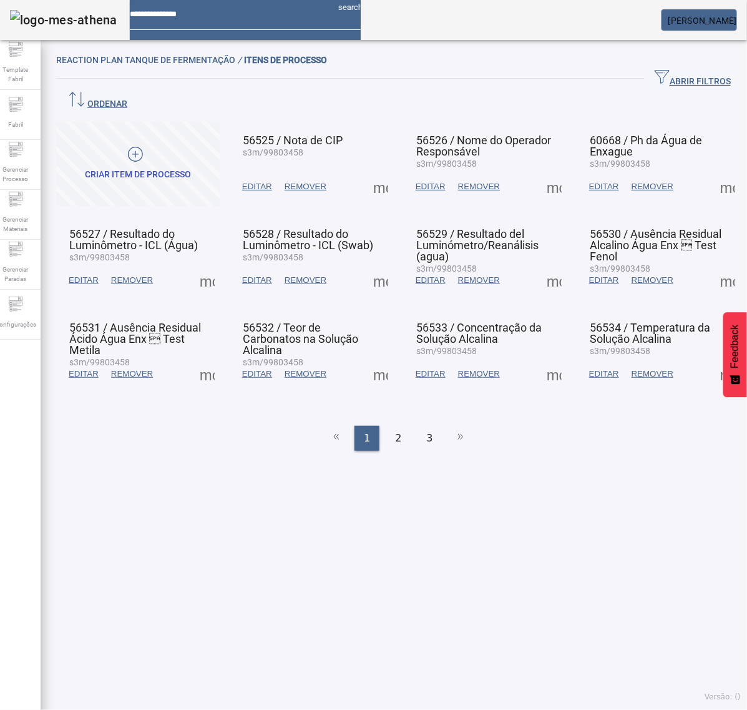
click at [543, 359] on span at bounding box center [554, 374] width 30 height 30
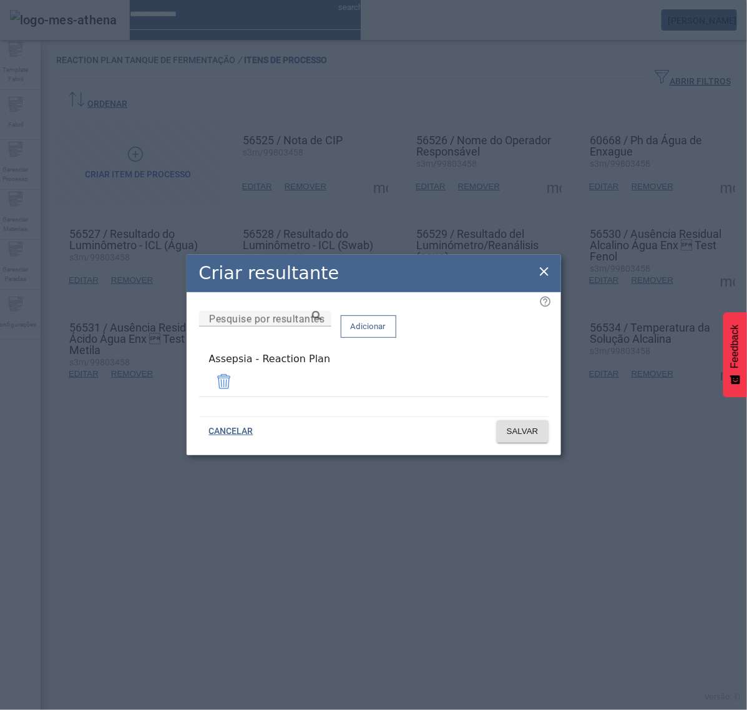
drag, startPoint x: 546, startPoint y: 276, endPoint x: 569, endPoint y: 267, distance: 24.3
click at [547, 276] on icon at bounding box center [544, 271] width 15 height 15
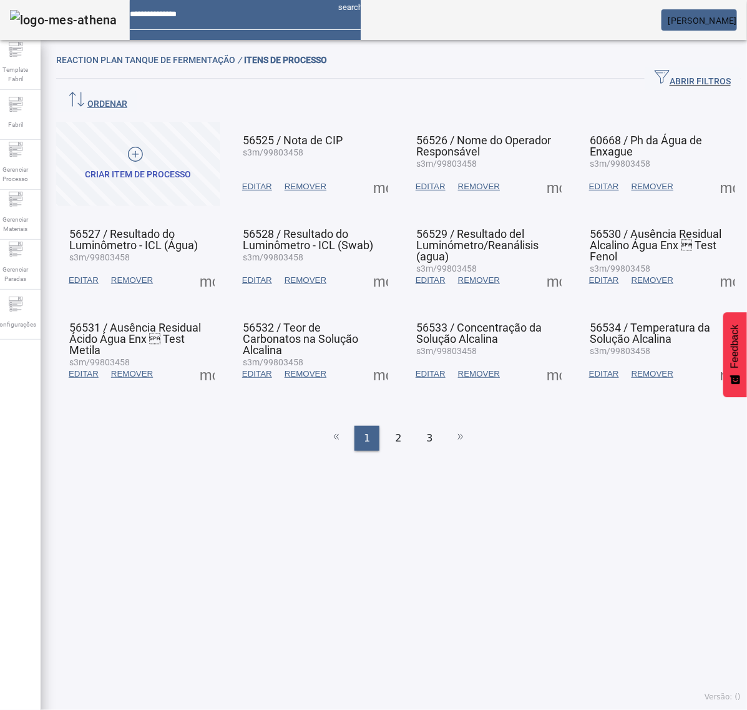
click at [713, 172] on span at bounding box center [728, 187] width 30 height 30
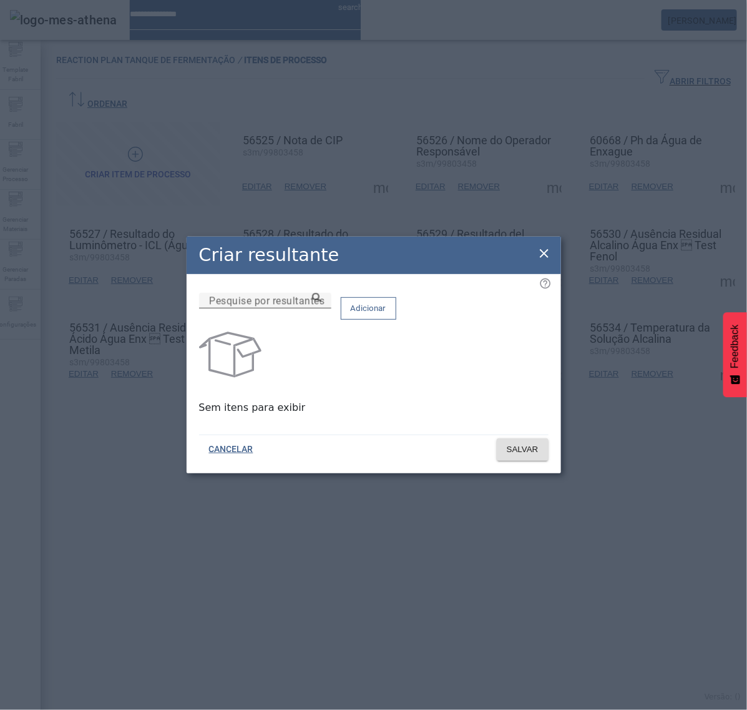
click at [321, 300] on div "Pesquise por resultantes" at bounding box center [265, 301] width 112 height 16
paste input "**********"
click at [321, 302] on icon at bounding box center [316, 297] width 9 height 9
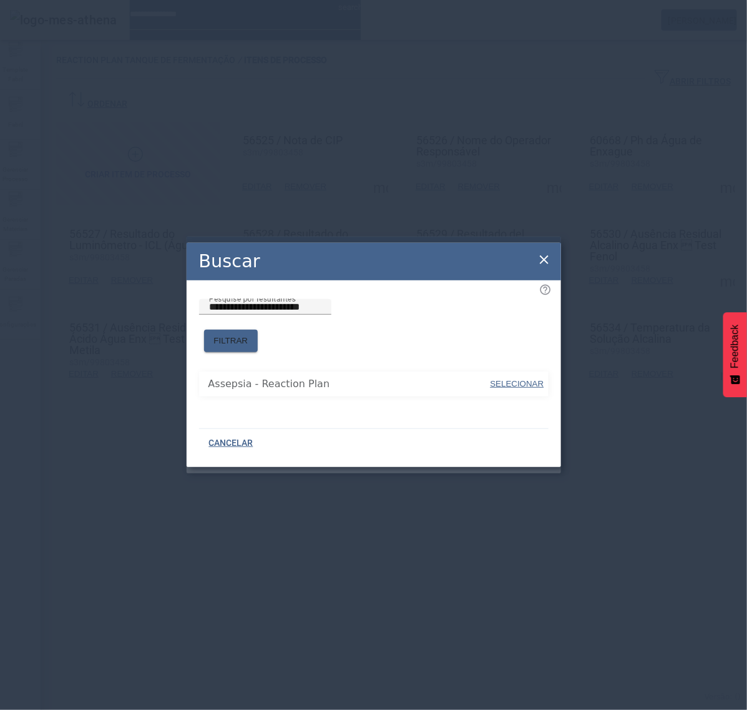
click at [511, 379] on span "SELECIONAR" at bounding box center [518, 383] width 54 height 9
type input "**********"
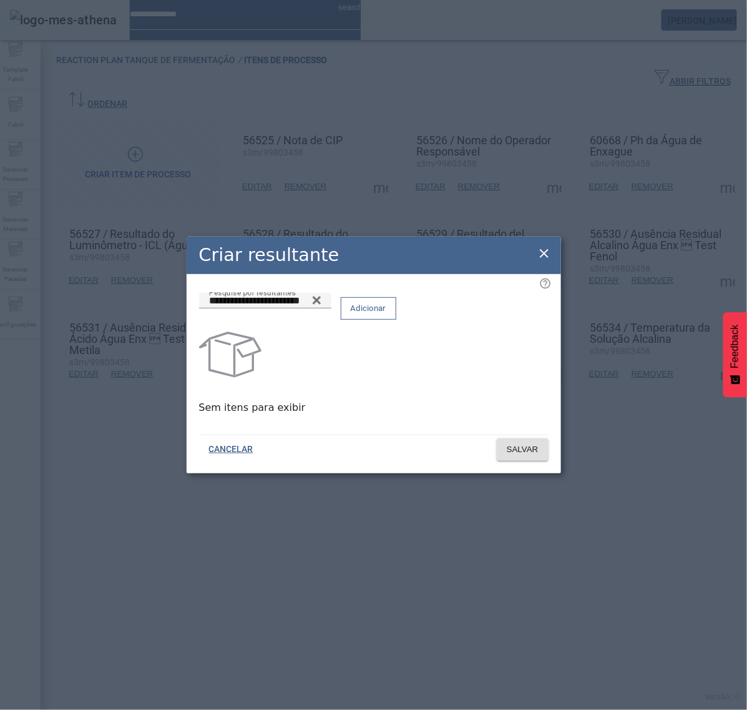
click at [386, 315] on span "Adicionar" at bounding box center [369, 308] width 36 height 12
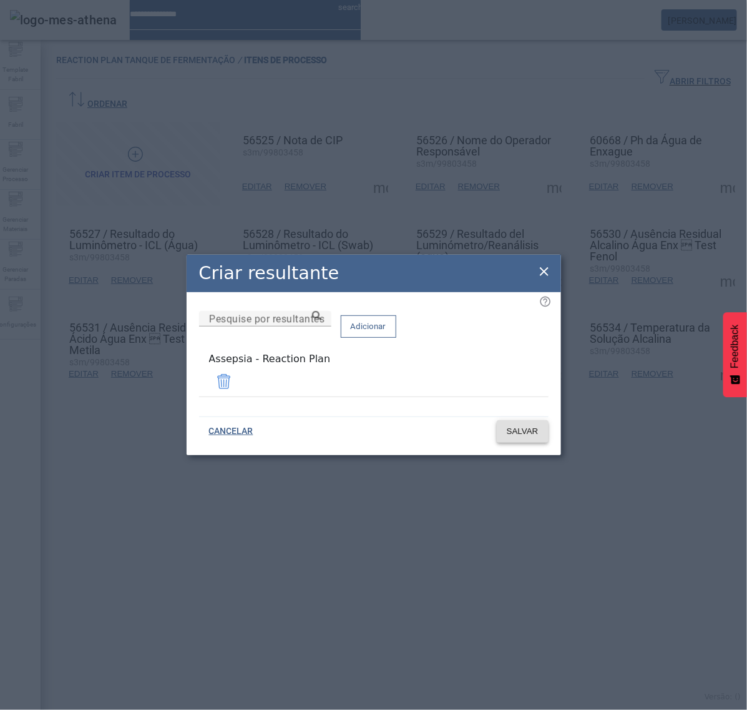
click at [512, 432] on span "SALVAR" at bounding box center [523, 431] width 32 height 12
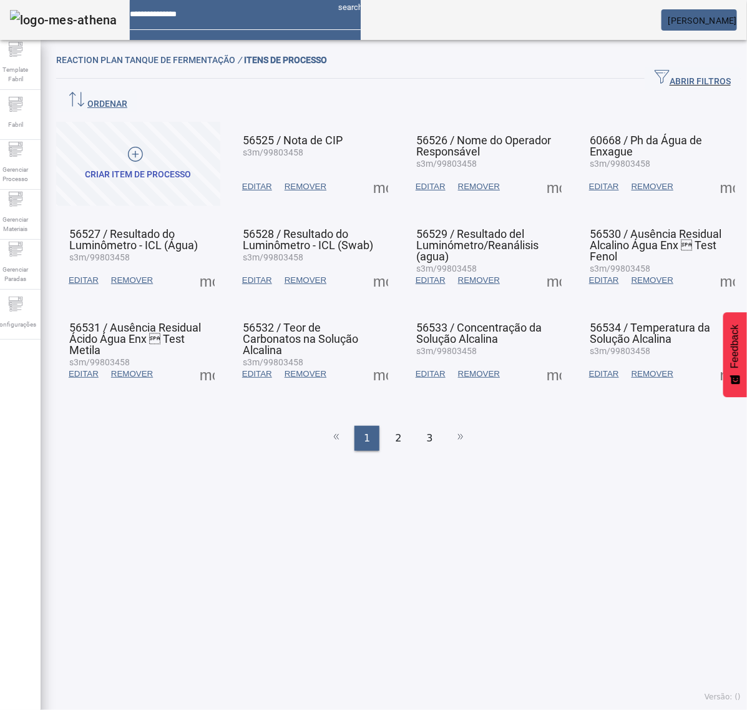
click at [713, 265] on span at bounding box center [728, 280] width 30 height 30
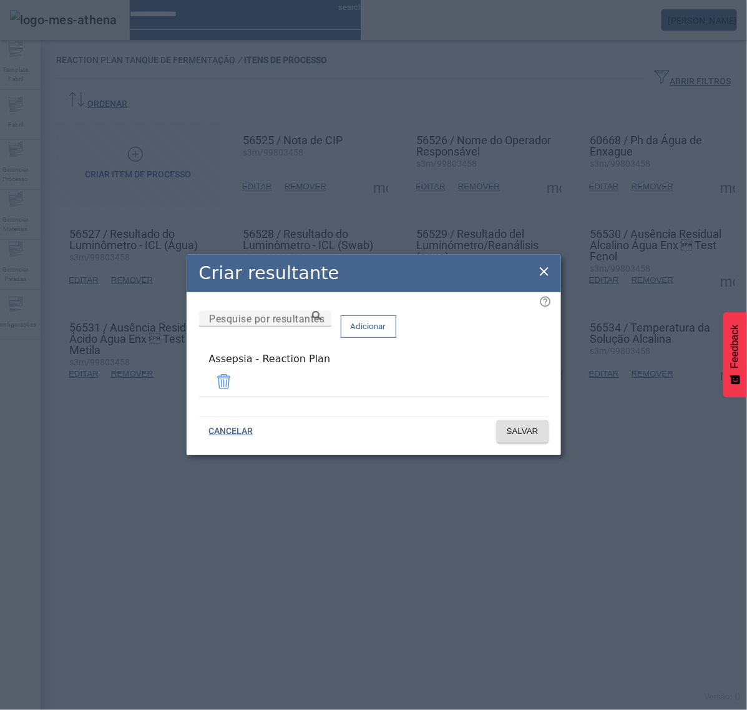
click at [545, 276] on icon at bounding box center [544, 271] width 9 height 9
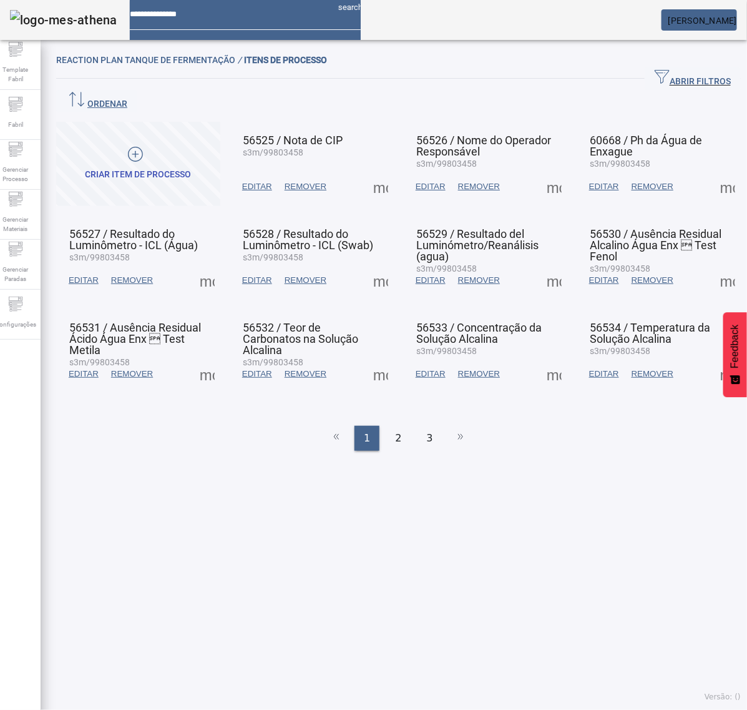
click at [713, 359] on span at bounding box center [728, 374] width 30 height 30
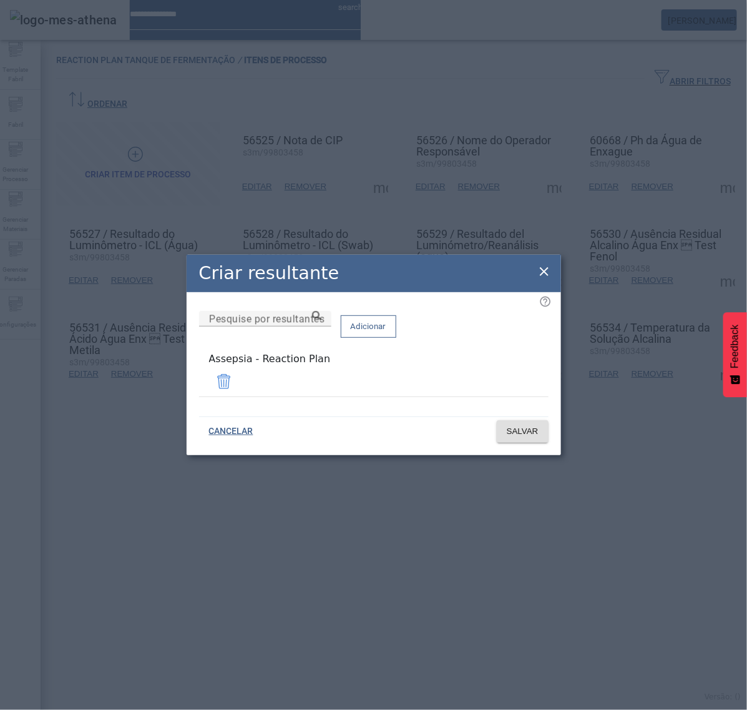
click at [551, 276] on icon at bounding box center [544, 271] width 15 height 15
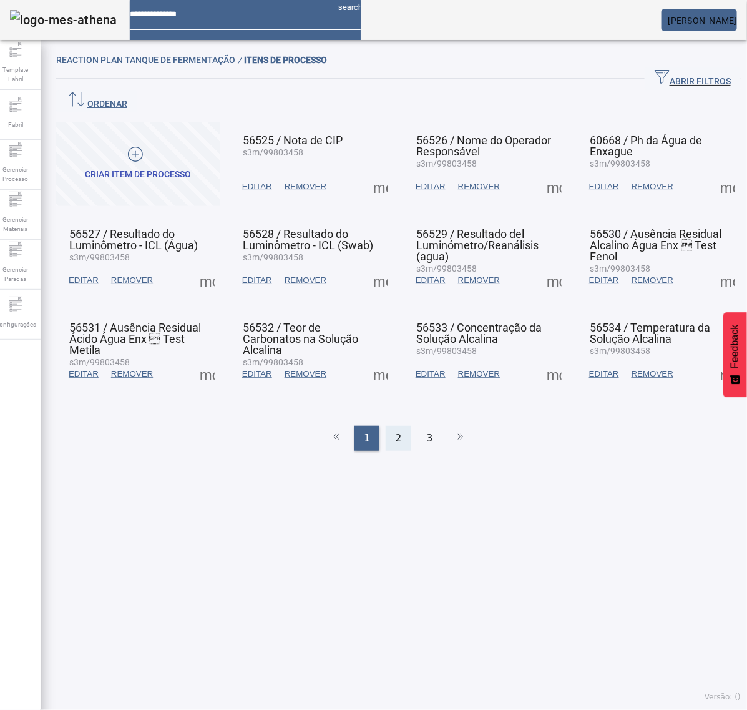
click at [395, 431] on span "2" at bounding box center [398, 438] width 6 height 15
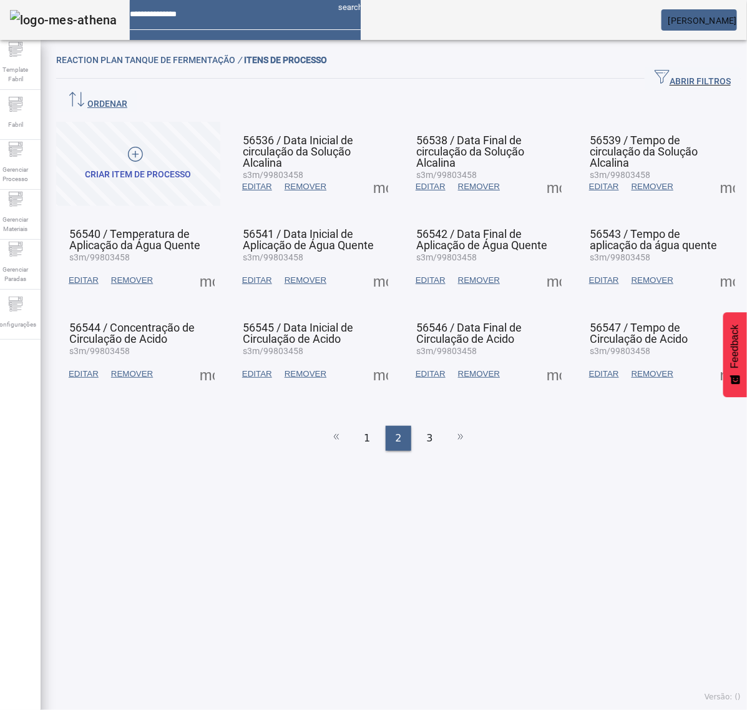
click at [206, 265] on span at bounding box center [207, 280] width 30 height 30
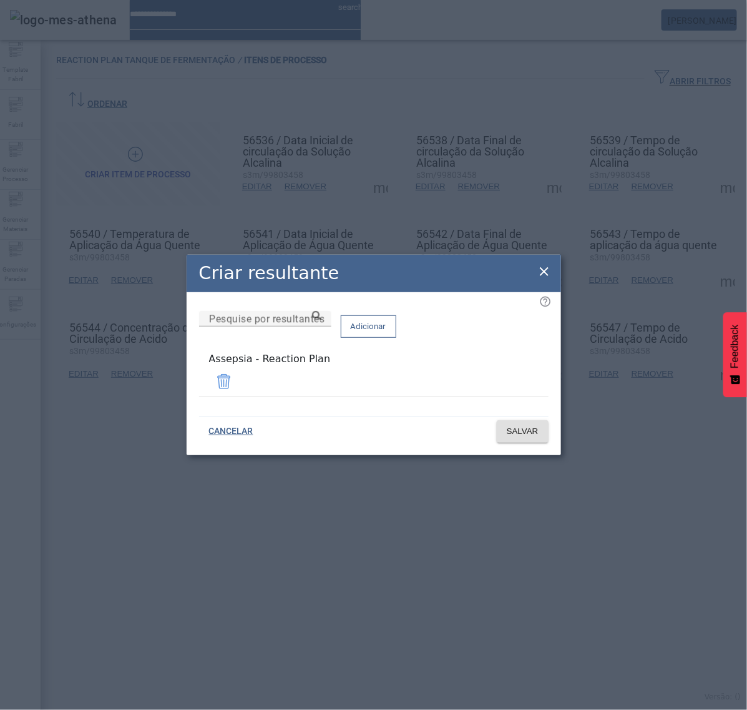
drag, startPoint x: 540, startPoint y: 269, endPoint x: 523, endPoint y: 278, distance: 19.0
click at [540, 270] on icon at bounding box center [544, 271] width 15 height 15
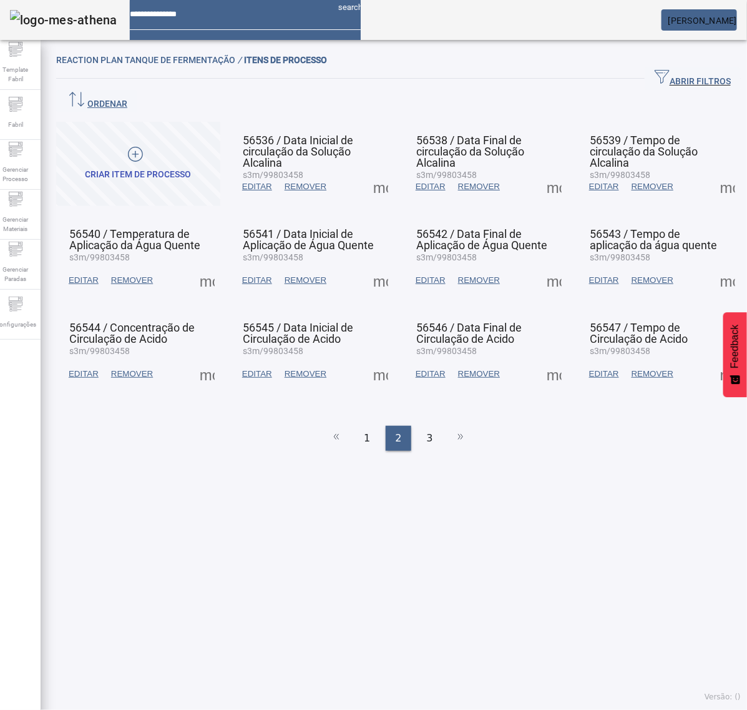
click at [205, 359] on span at bounding box center [207, 374] width 30 height 30
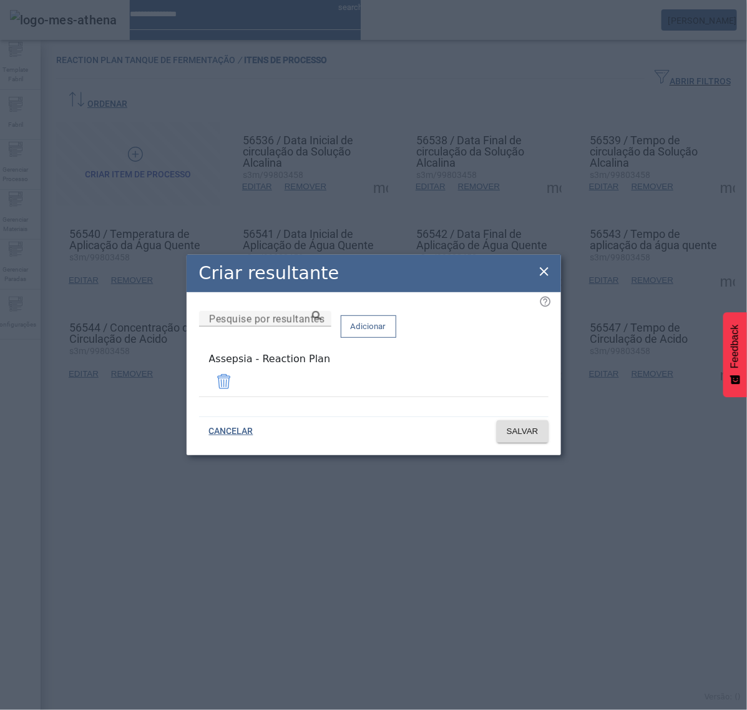
click at [542, 273] on icon at bounding box center [544, 271] width 9 height 9
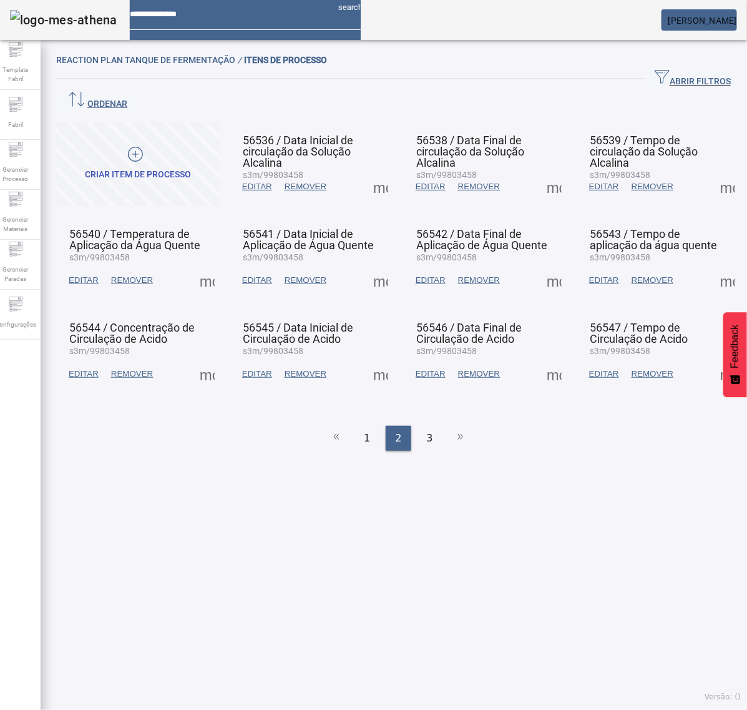
click at [373, 172] on span at bounding box center [381, 187] width 30 height 30
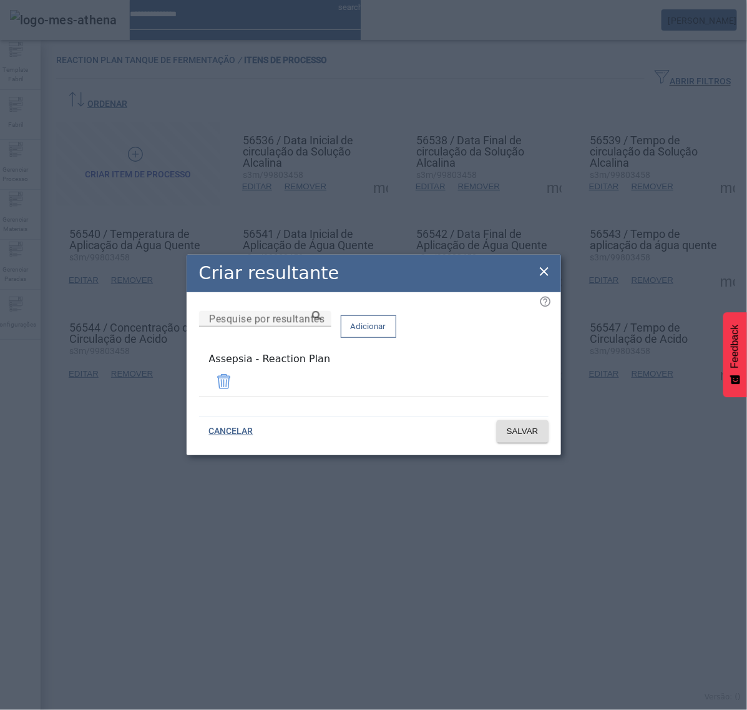
click at [544, 267] on icon at bounding box center [544, 271] width 15 height 15
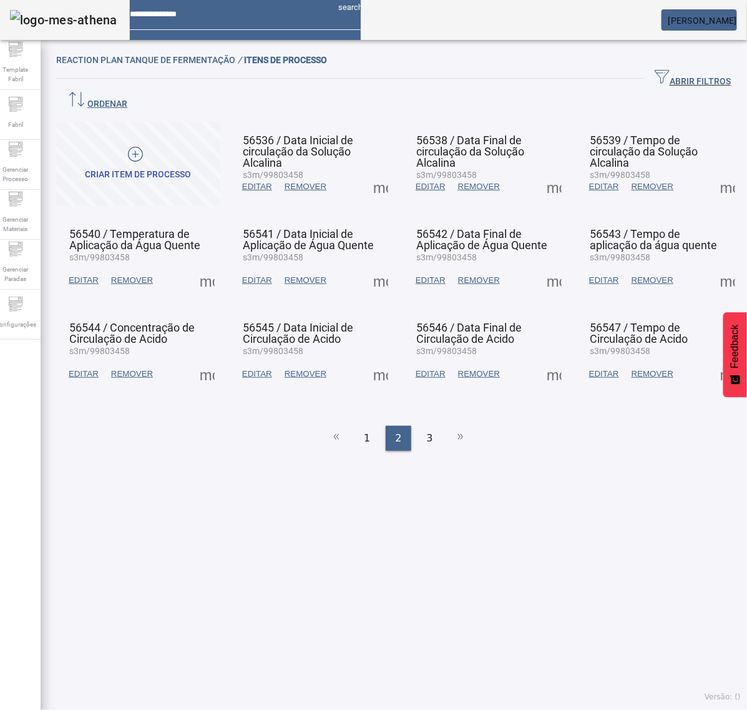
click at [367, 265] on span at bounding box center [381, 280] width 30 height 30
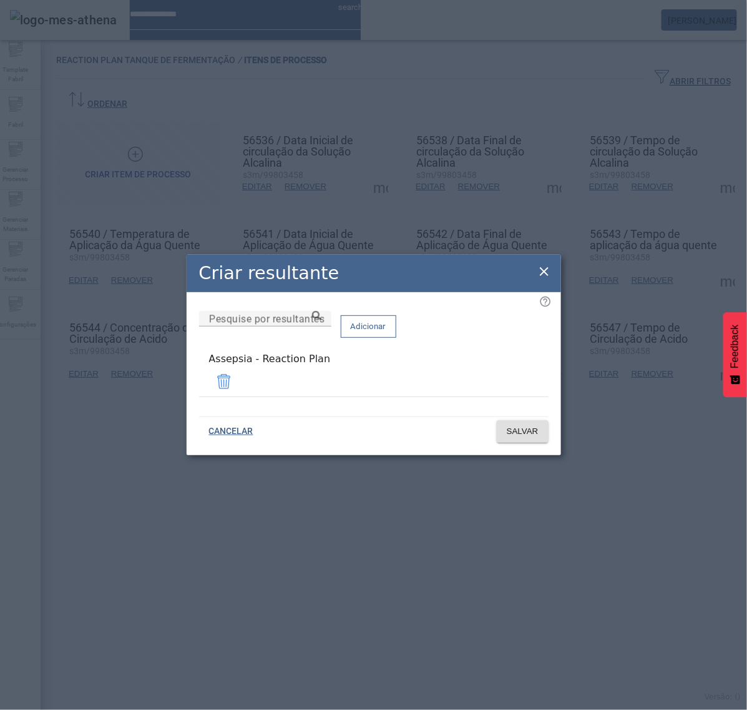
click at [544, 273] on icon at bounding box center [544, 271] width 15 height 15
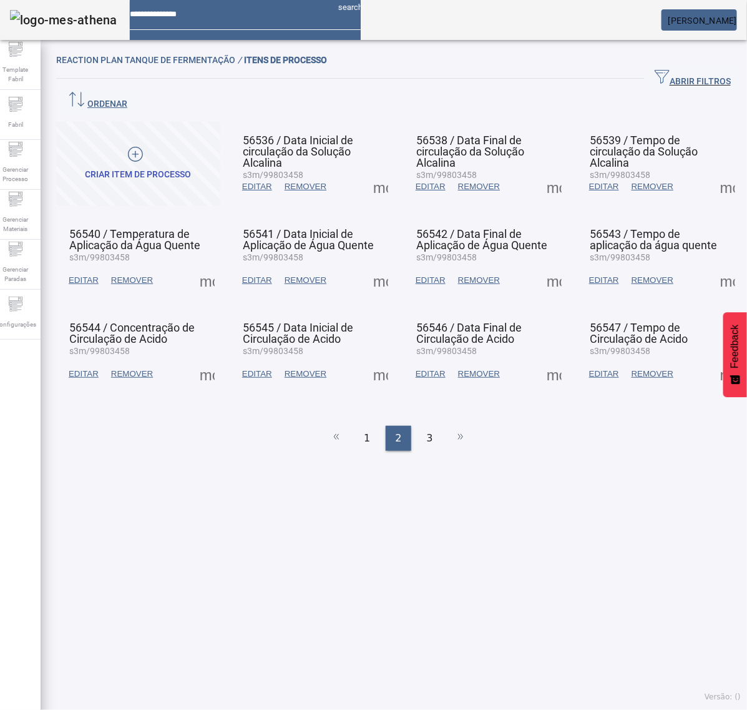
click at [376, 359] on span at bounding box center [381, 374] width 30 height 30
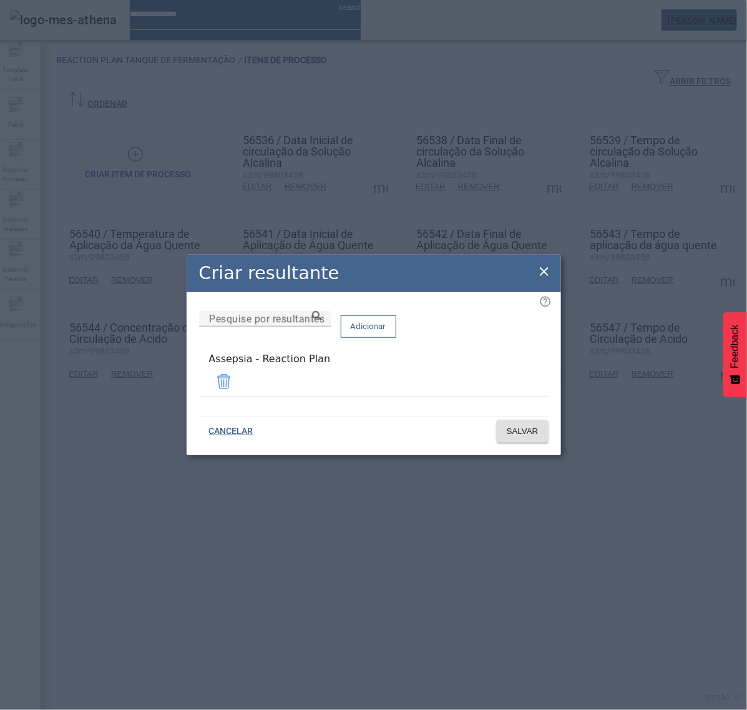
click at [545, 276] on icon at bounding box center [544, 271] width 9 height 9
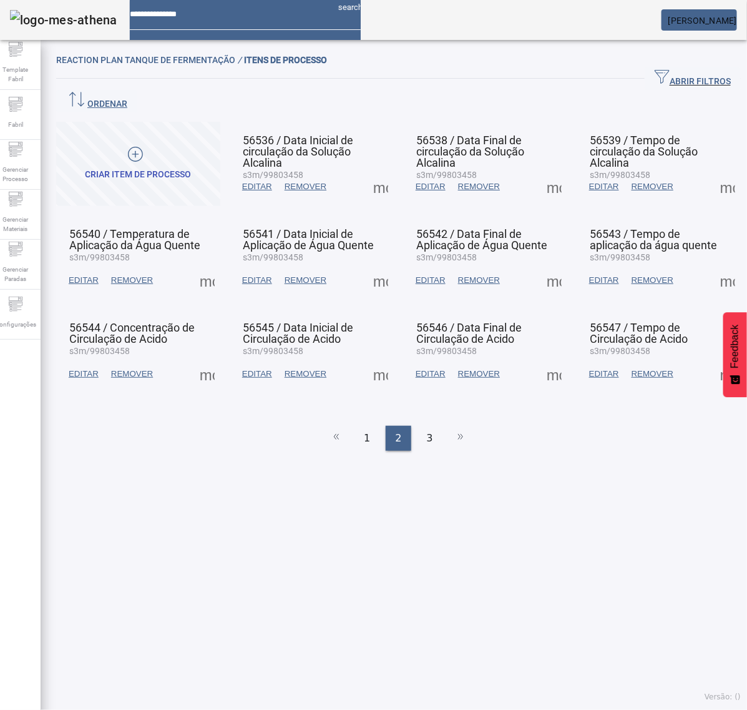
click at [546, 172] on span at bounding box center [554, 187] width 30 height 30
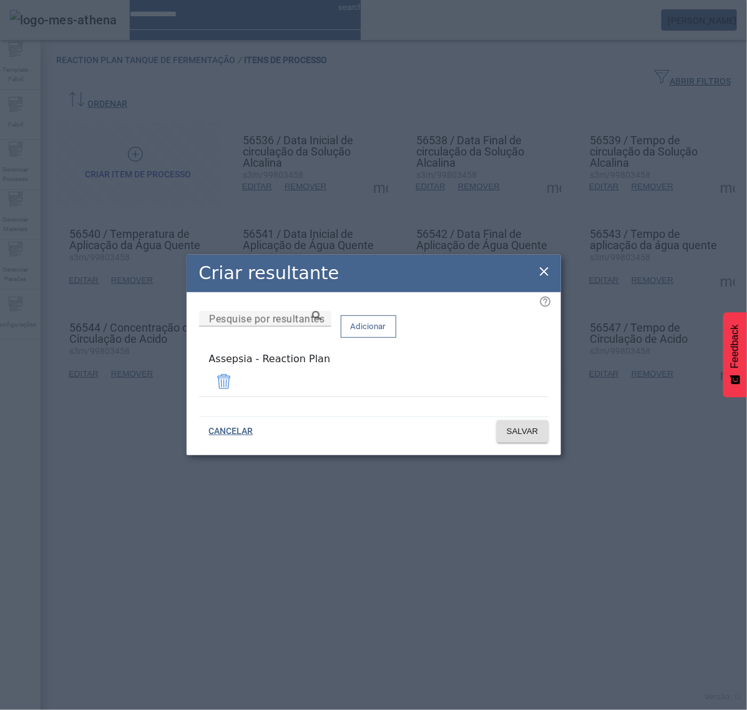
click at [537, 275] on icon at bounding box center [544, 271] width 15 height 15
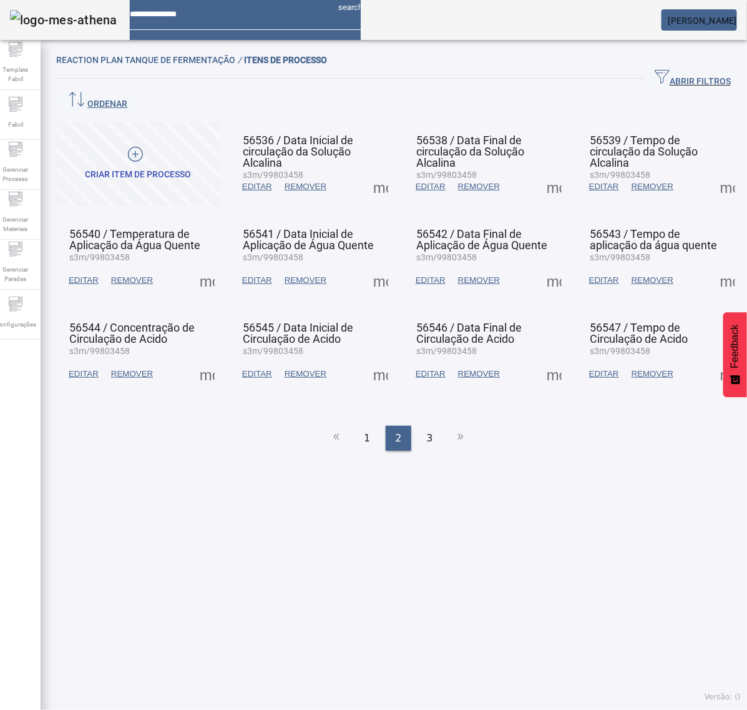
click at [541, 265] on span at bounding box center [554, 280] width 30 height 30
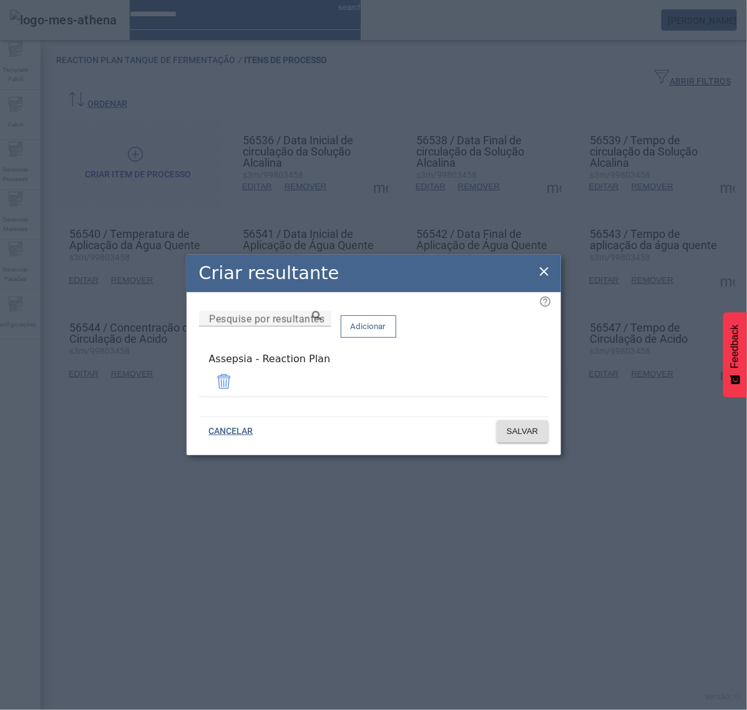
click at [538, 276] on icon at bounding box center [544, 271] width 15 height 15
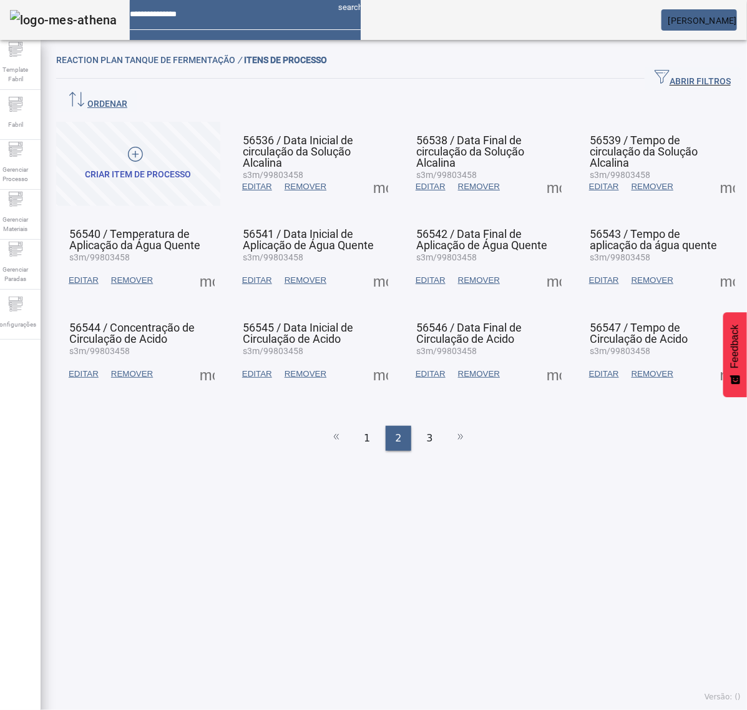
click at [539, 359] on span at bounding box center [554, 374] width 30 height 30
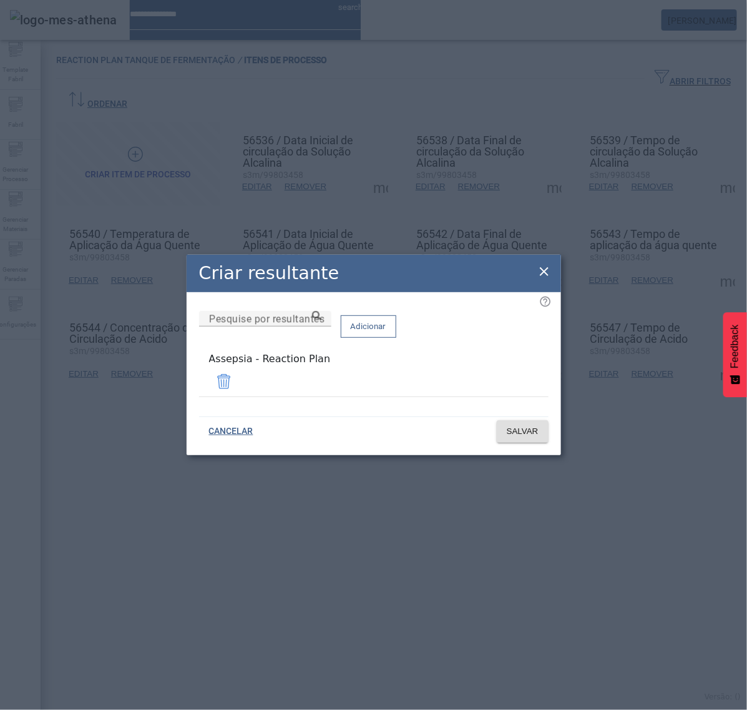
drag, startPoint x: 545, startPoint y: 275, endPoint x: 606, endPoint y: 238, distance: 70.6
click at [545, 273] on icon at bounding box center [544, 271] width 15 height 15
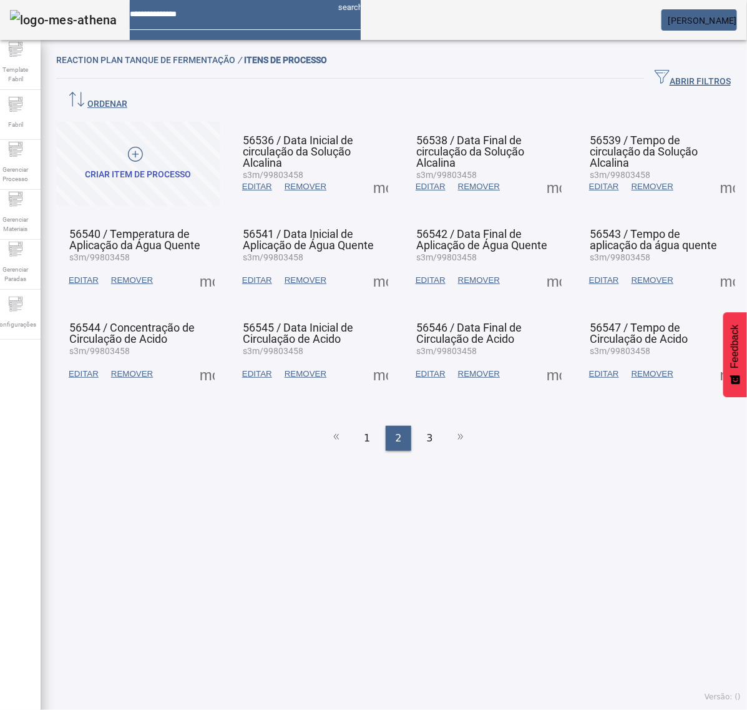
click at [713, 172] on span at bounding box center [728, 187] width 30 height 30
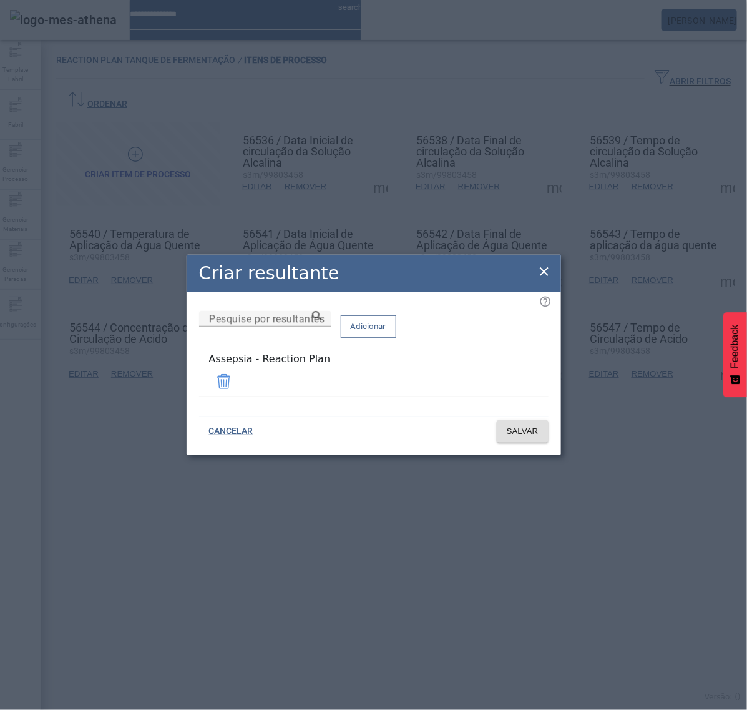
click at [541, 276] on icon at bounding box center [544, 271] width 15 height 15
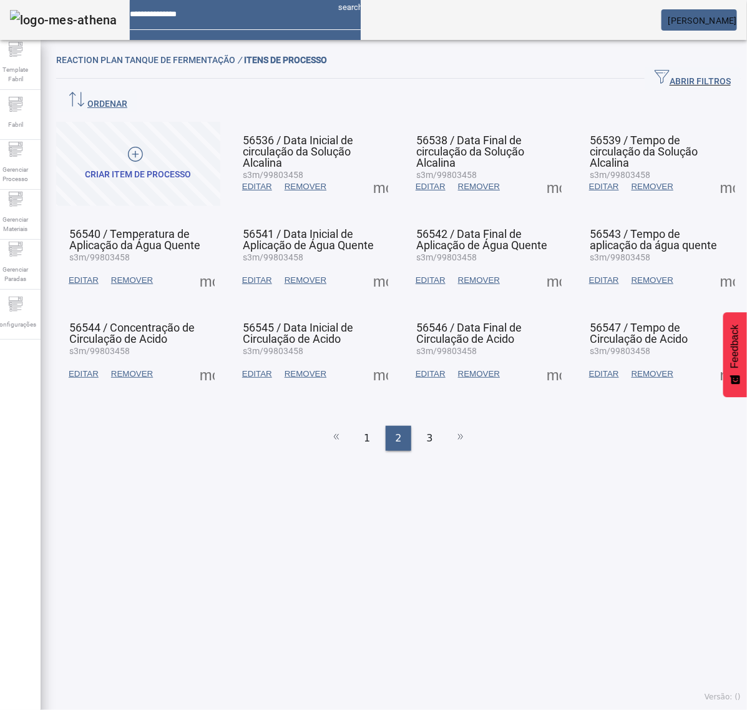
click at [713, 265] on span at bounding box center [728, 280] width 30 height 30
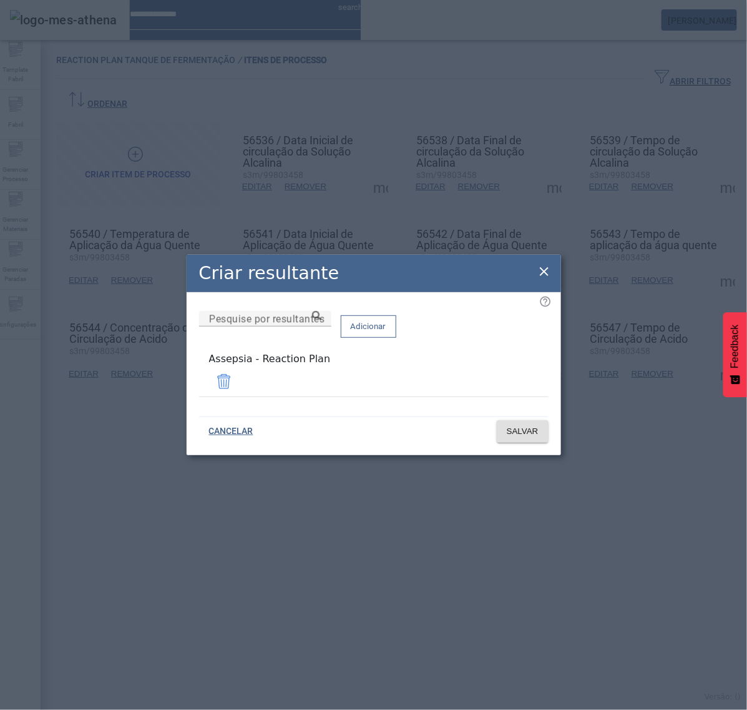
click at [544, 273] on icon at bounding box center [544, 271] width 9 height 9
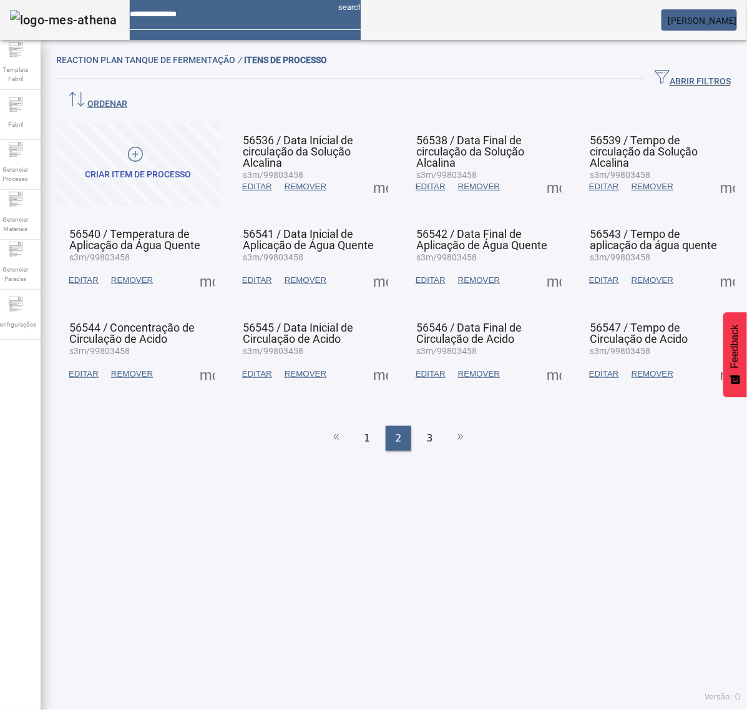
click at [713, 359] on span at bounding box center [728, 374] width 30 height 30
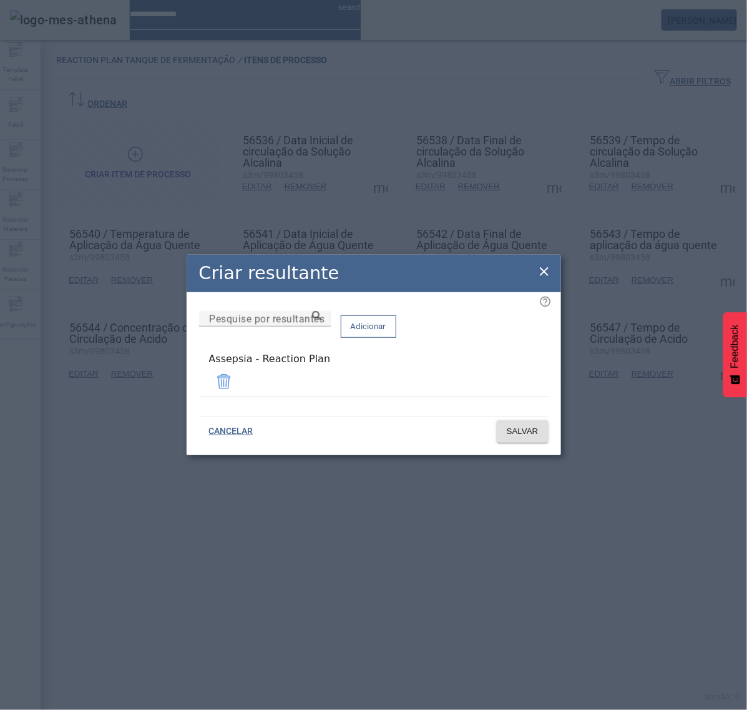
click at [540, 273] on icon at bounding box center [544, 271] width 15 height 15
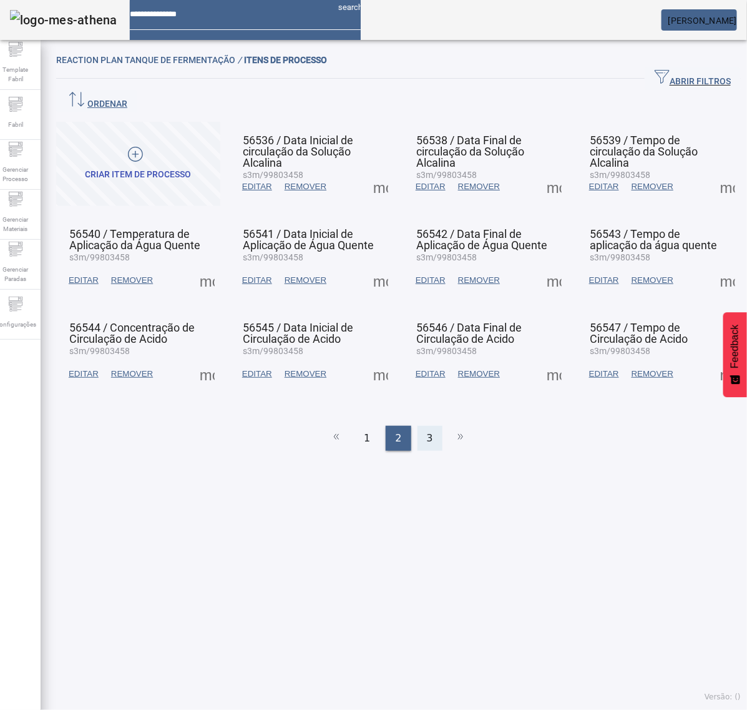
click at [427, 431] on span "3" at bounding box center [430, 438] width 6 height 15
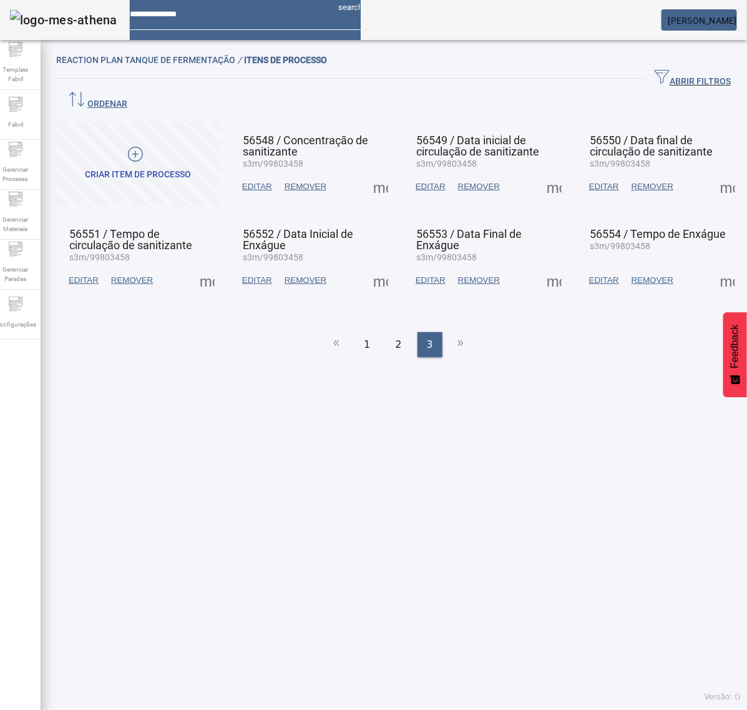
click at [202, 265] on span at bounding box center [207, 280] width 30 height 30
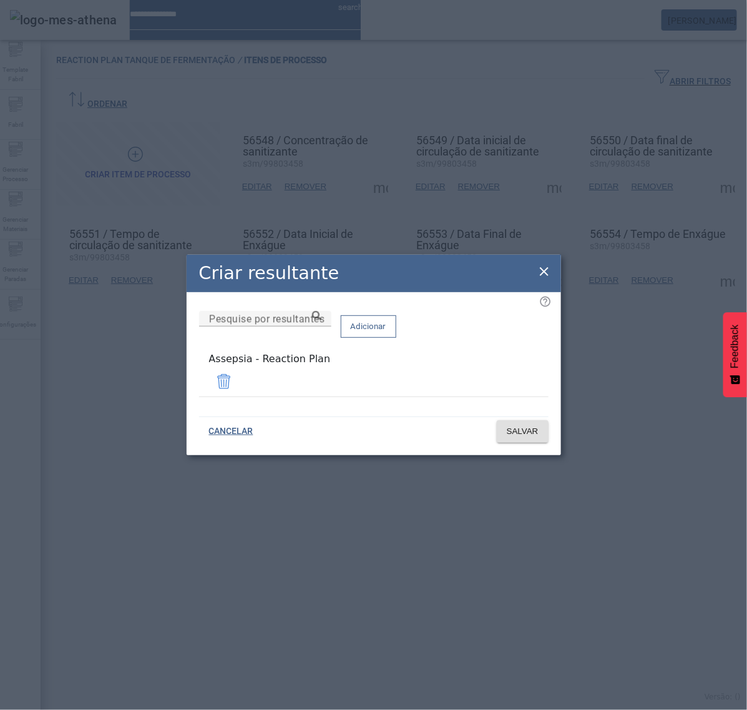
click at [546, 276] on icon at bounding box center [544, 271] width 9 height 9
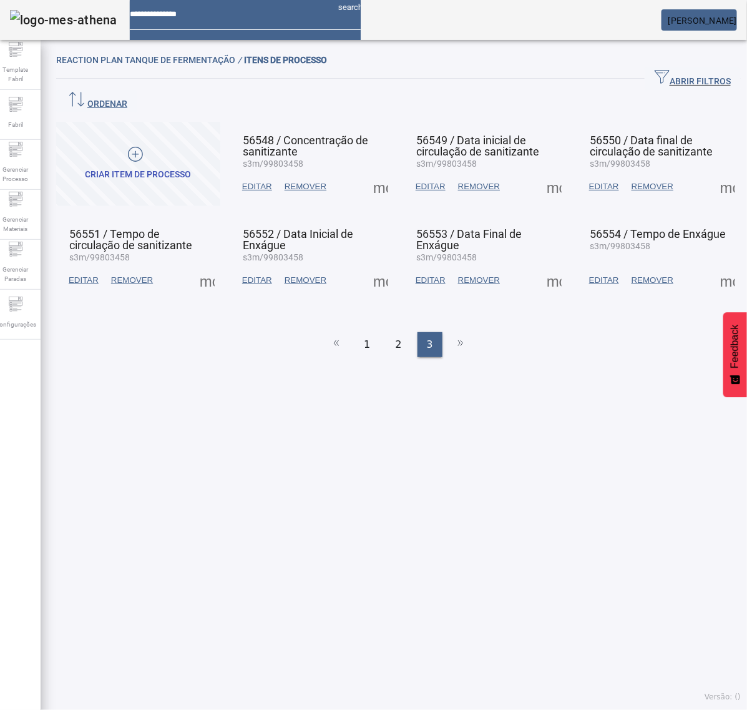
click at [368, 172] on span at bounding box center [381, 187] width 30 height 30
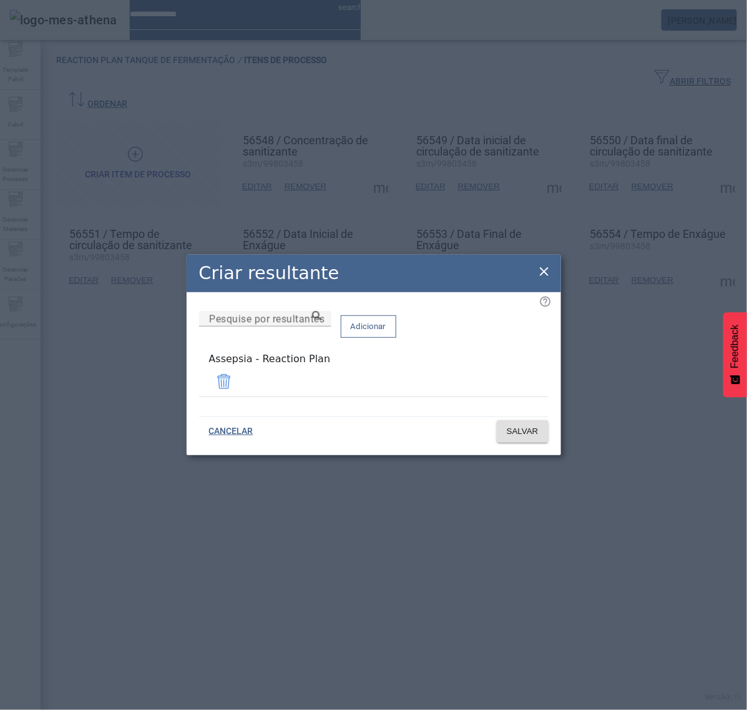
click at [537, 272] on icon at bounding box center [544, 271] width 15 height 15
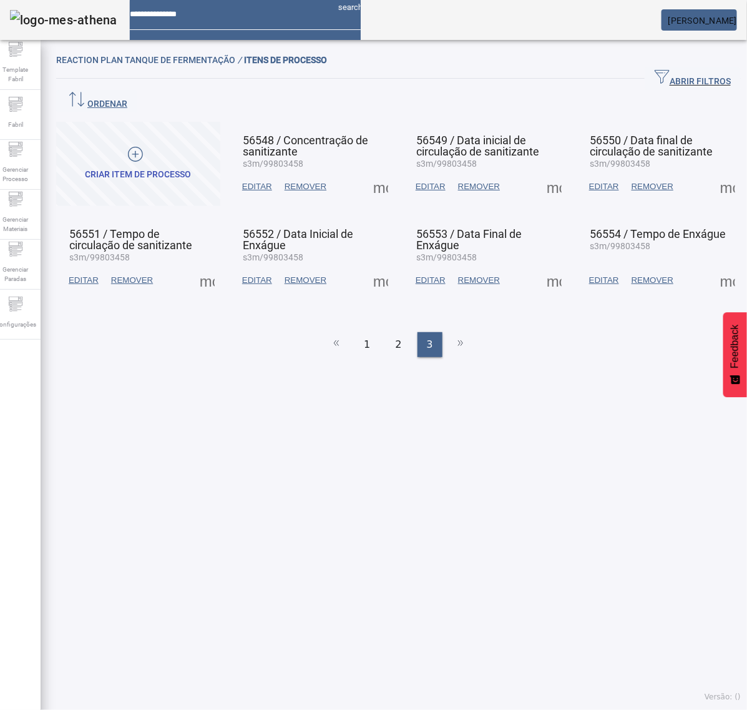
click at [369, 265] on span at bounding box center [381, 280] width 30 height 30
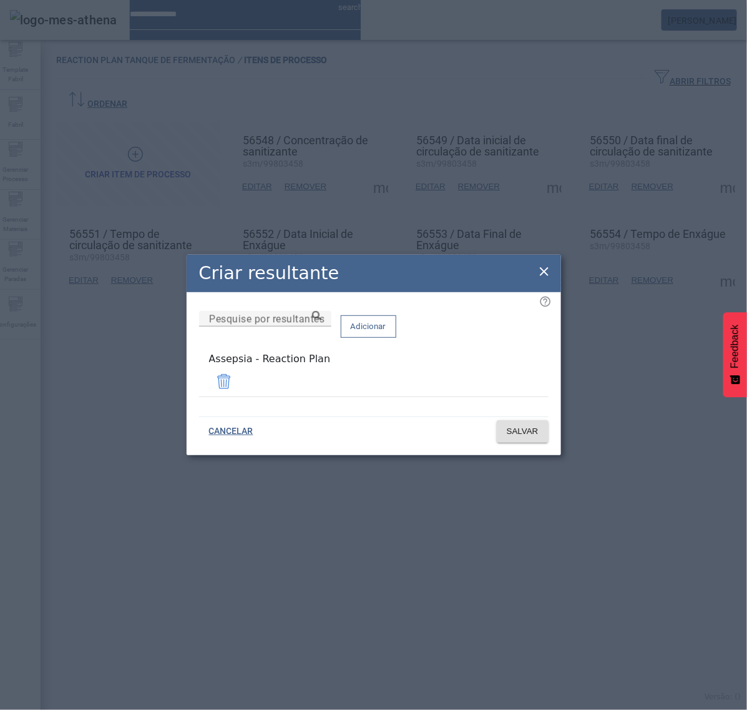
click at [544, 267] on icon at bounding box center [544, 271] width 15 height 15
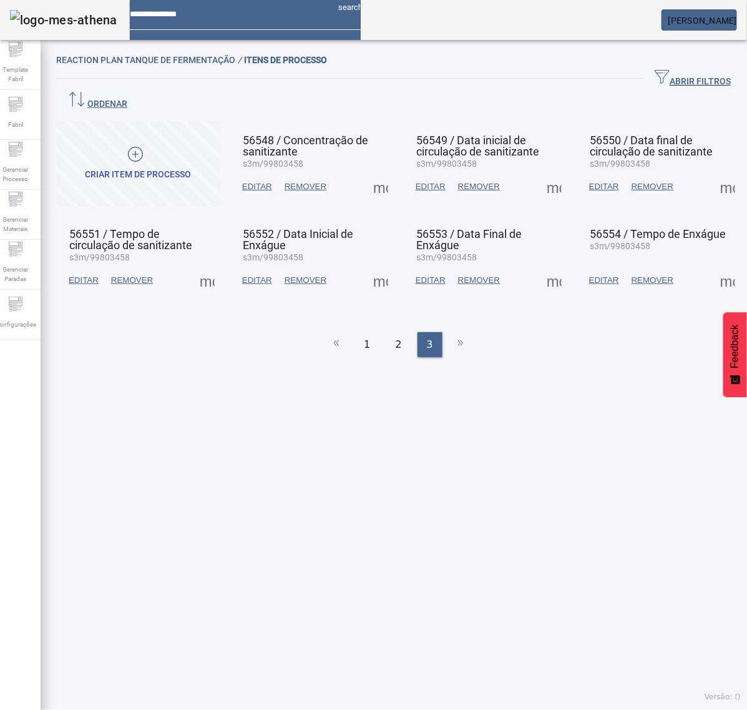
click at [539, 172] on span at bounding box center [554, 187] width 30 height 30
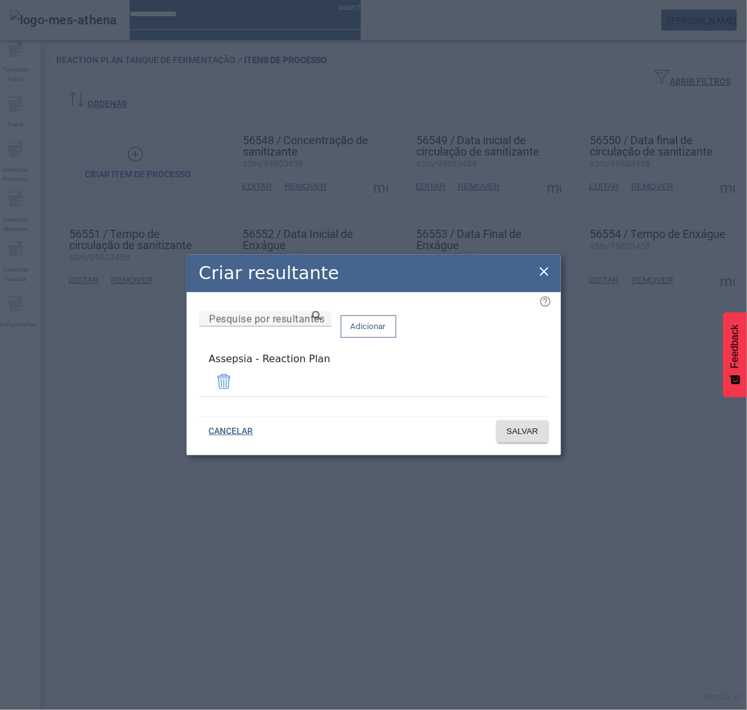
click at [544, 270] on icon at bounding box center [544, 271] width 15 height 15
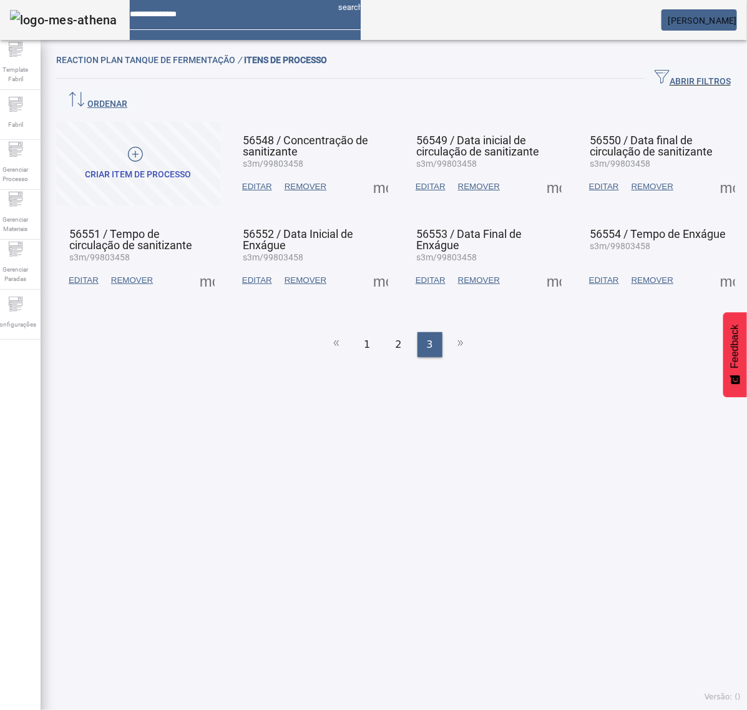
click at [539, 265] on span at bounding box center [554, 280] width 30 height 30
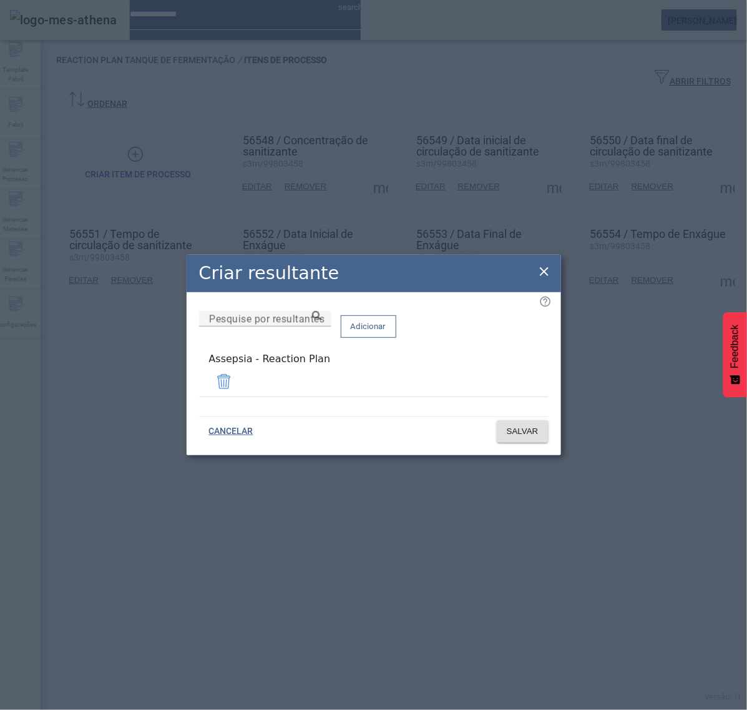
click at [541, 270] on icon at bounding box center [544, 271] width 15 height 15
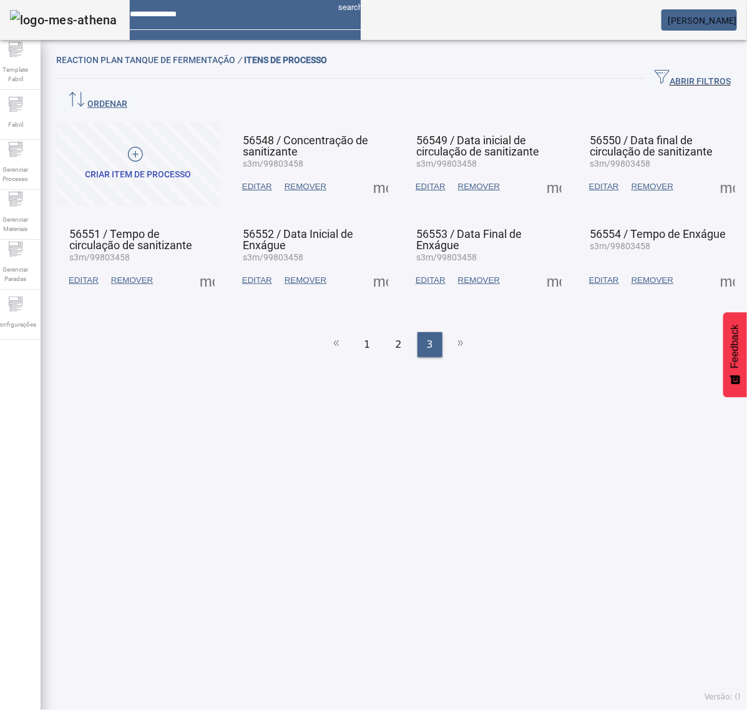
click at [713, 172] on span at bounding box center [728, 187] width 30 height 30
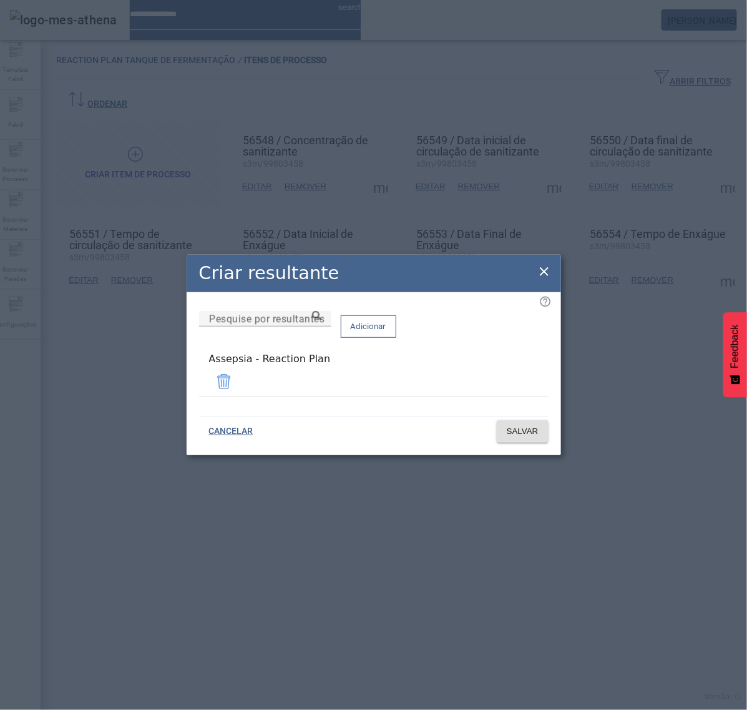
click at [537, 273] on icon at bounding box center [544, 271] width 15 height 15
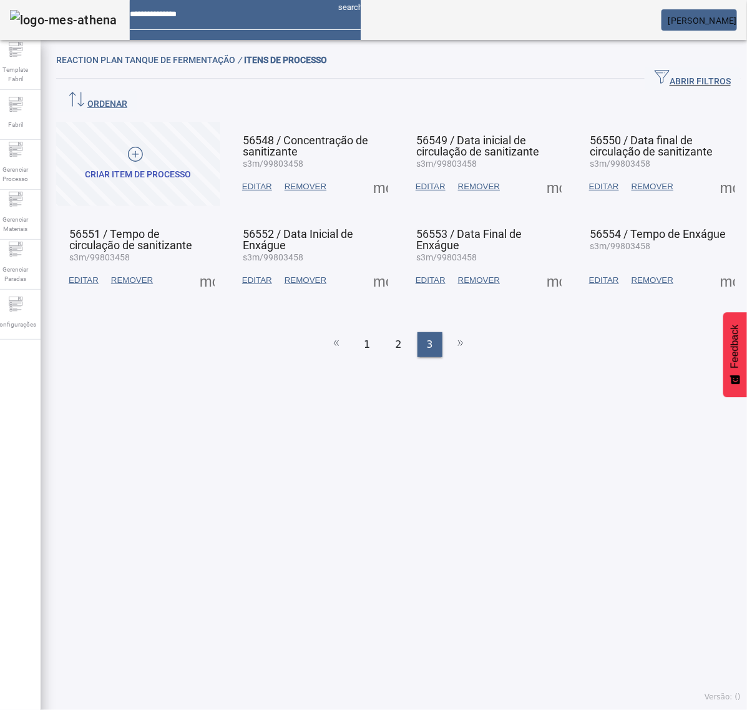
click at [713, 265] on span at bounding box center [728, 280] width 30 height 30
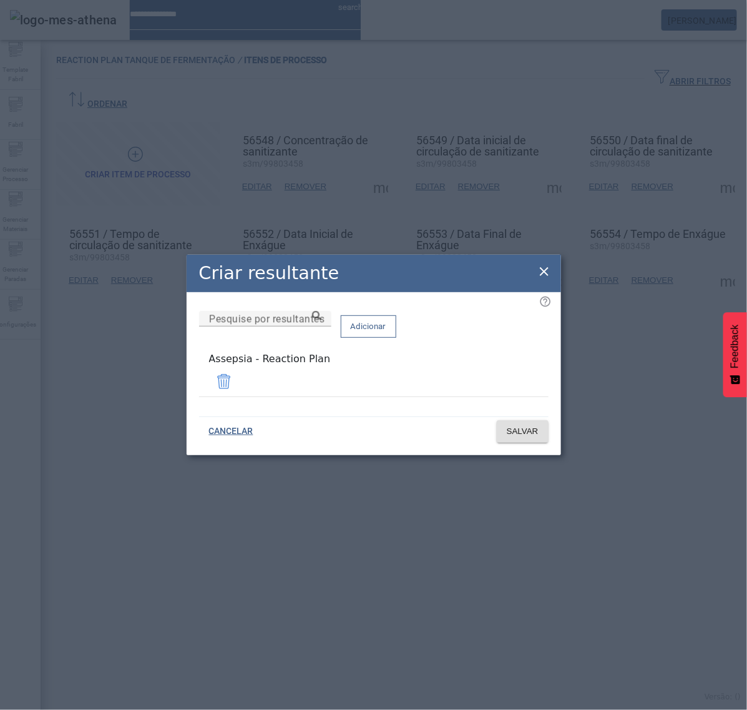
click at [547, 277] on icon at bounding box center [544, 271] width 15 height 15
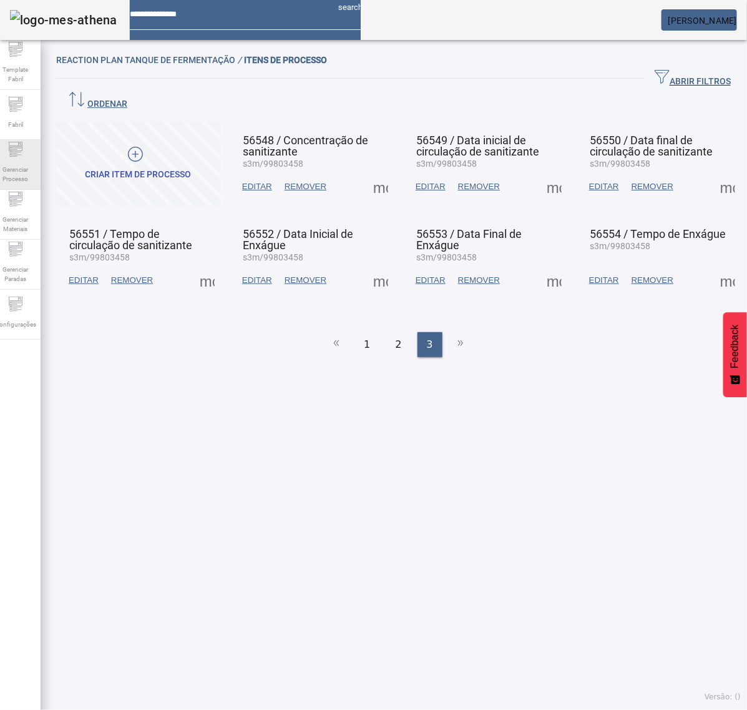
click at [22, 177] on span "Gerenciar Processo" at bounding box center [15, 174] width 37 height 26
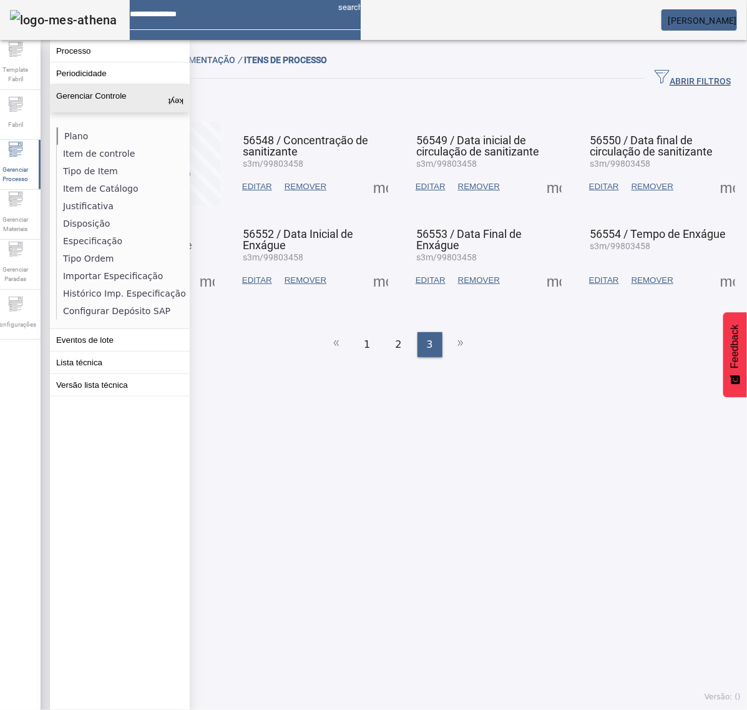
click at [62, 129] on li "Plano" at bounding box center [123, 135] width 132 height 17
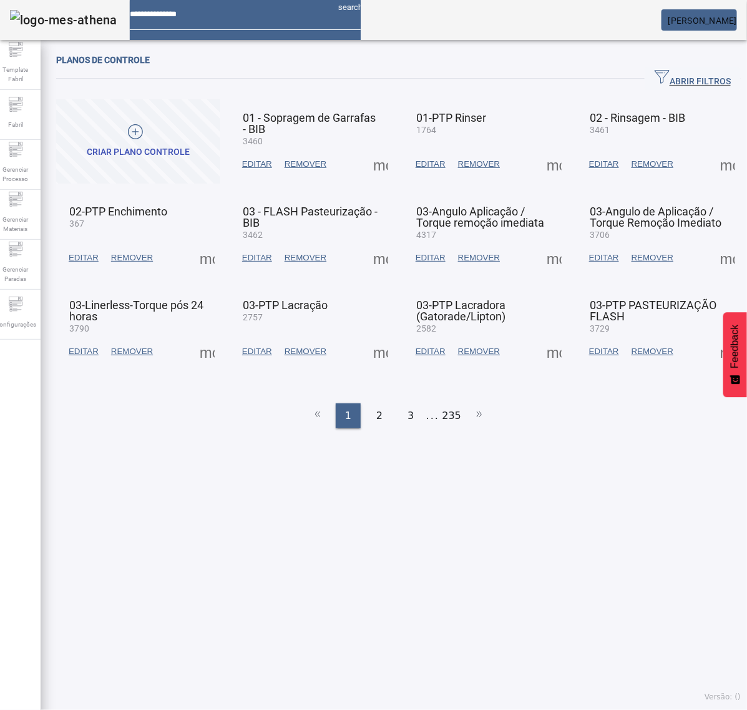
click at [665, 76] on span "ABRIR FILTROS" at bounding box center [693, 78] width 76 height 19
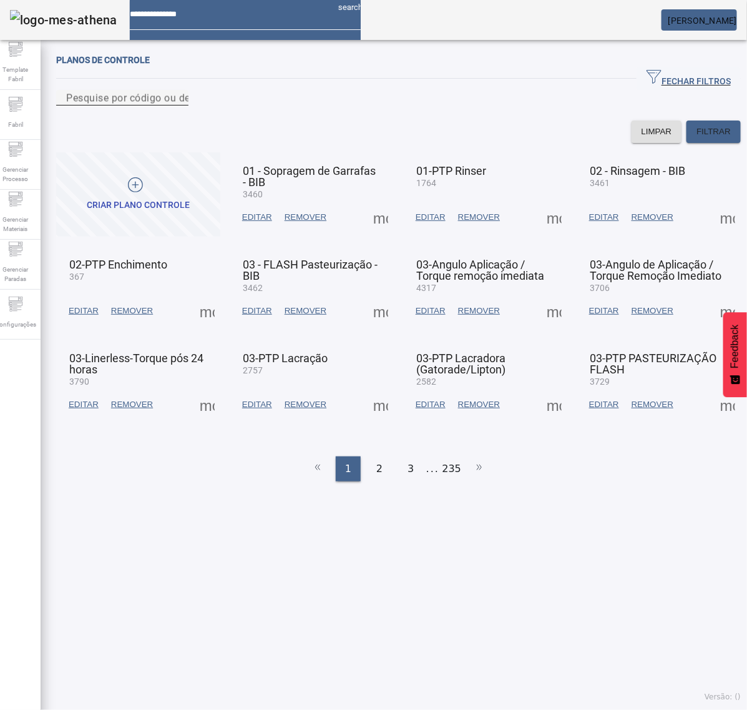
click at [179, 105] on input "Pesquise por código ou descrição" at bounding box center [122, 98] width 112 height 15
type input "****"
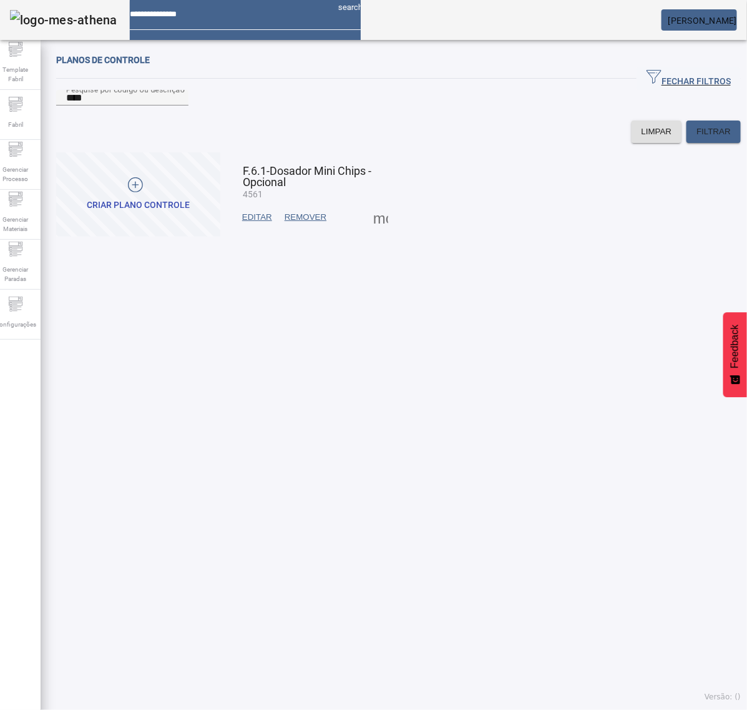
click at [259, 223] on span "EDITAR" at bounding box center [257, 217] width 30 height 12
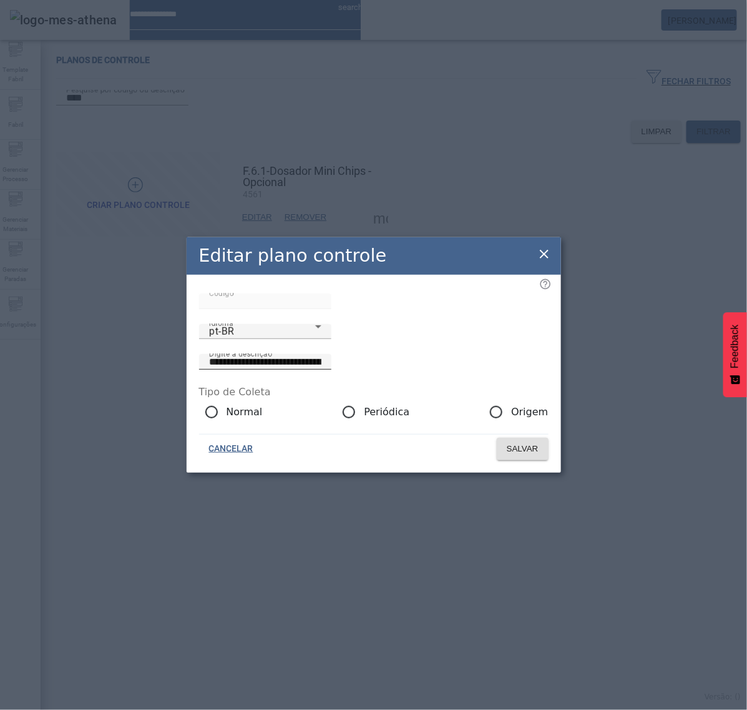
click at [321, 356] on input "**********" at bounding box center [265, 362] width 112 height 15
click at [273, 339] on div "Idioma pt-BR" at bounding box center [265, 331] width 112 height 15
type input "**********"
click at [517, 455] on span "SALVAR" at bounding box center [523, 449] width 32 height 12
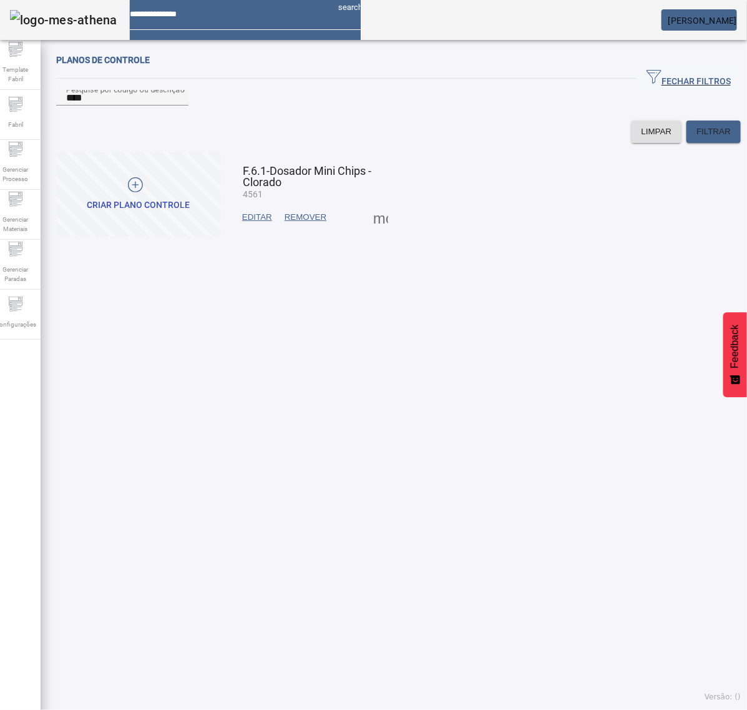
click at [373, 232] on span at bounding box center [381, 217] width 30 height 30
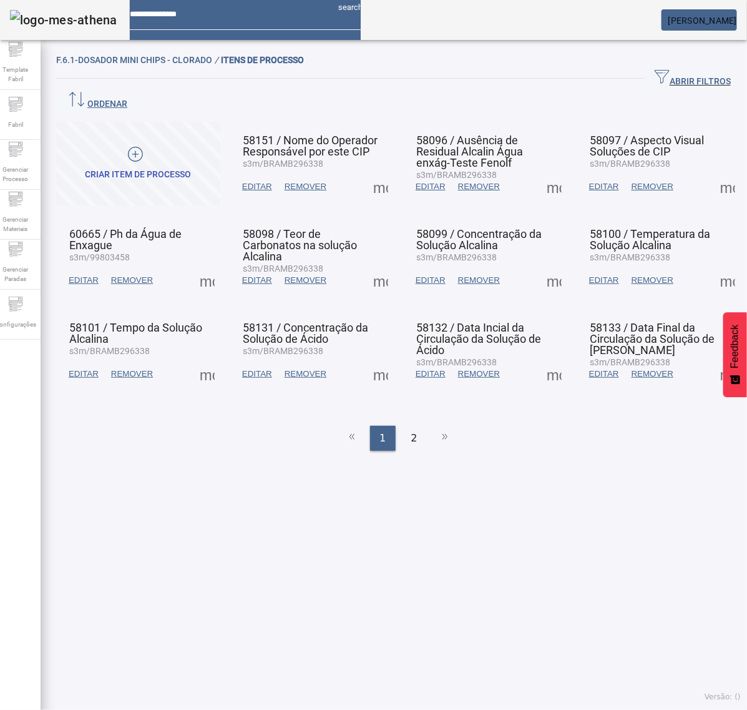
click at [207, 265] on span at bounding box center [207, 280] width 30 height 30
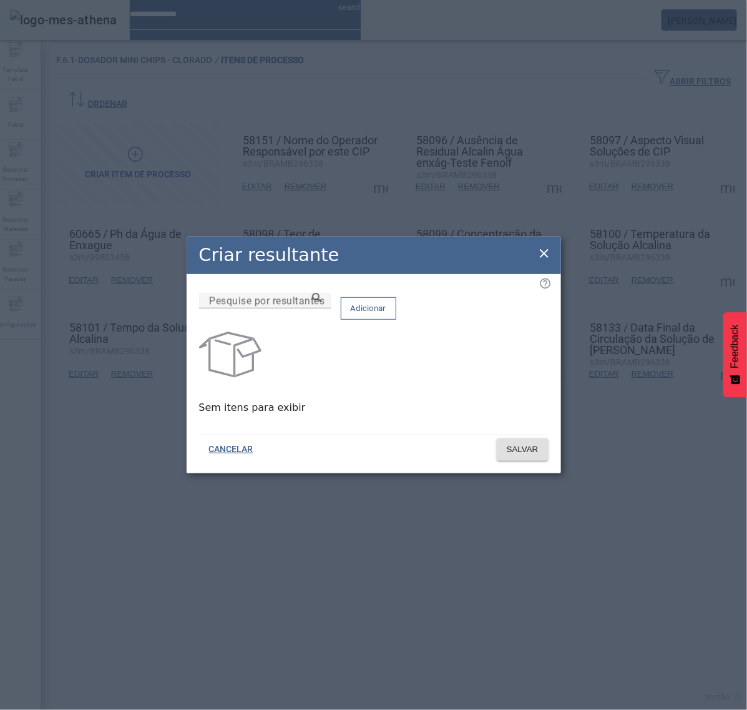
click at [532, 253] on div "Criar resultante" at bounding box center [374, 255] width 375 height 37
click at [541, 249] on icon at bounding box center [544, 253] width 9 height 9
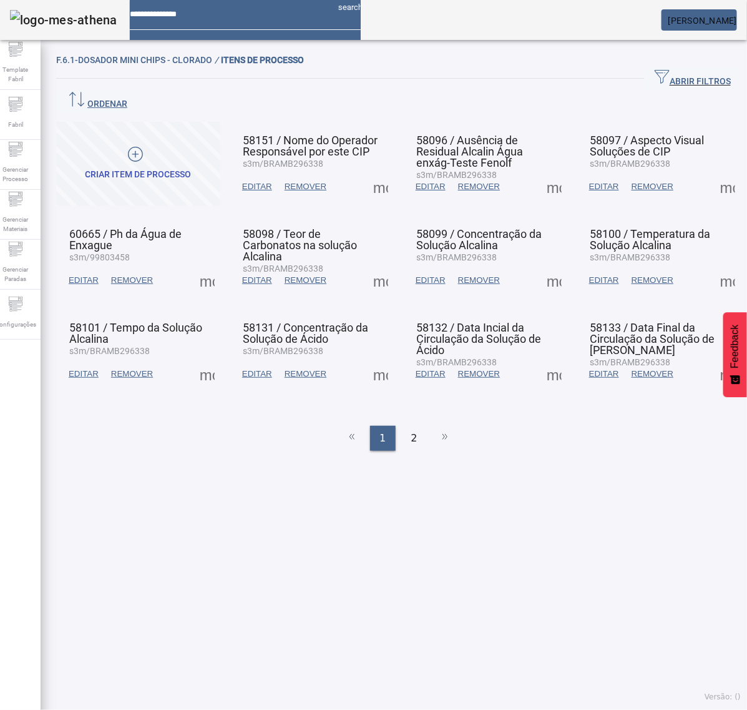
click at [368, 172] on span at bounding box center [381, 187] width 30 height 30
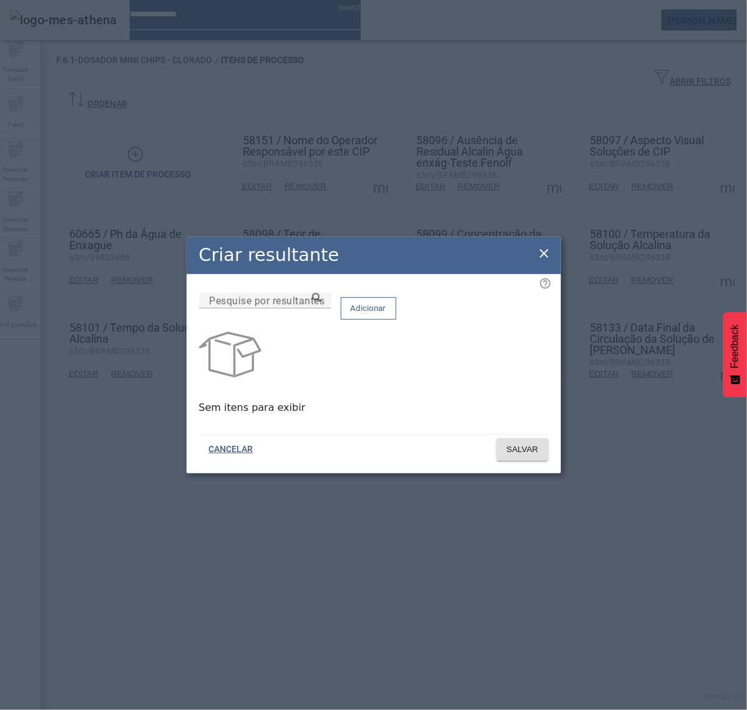
click at [547, 246] on icon at bounding box center [544, 253] width 15 height 15
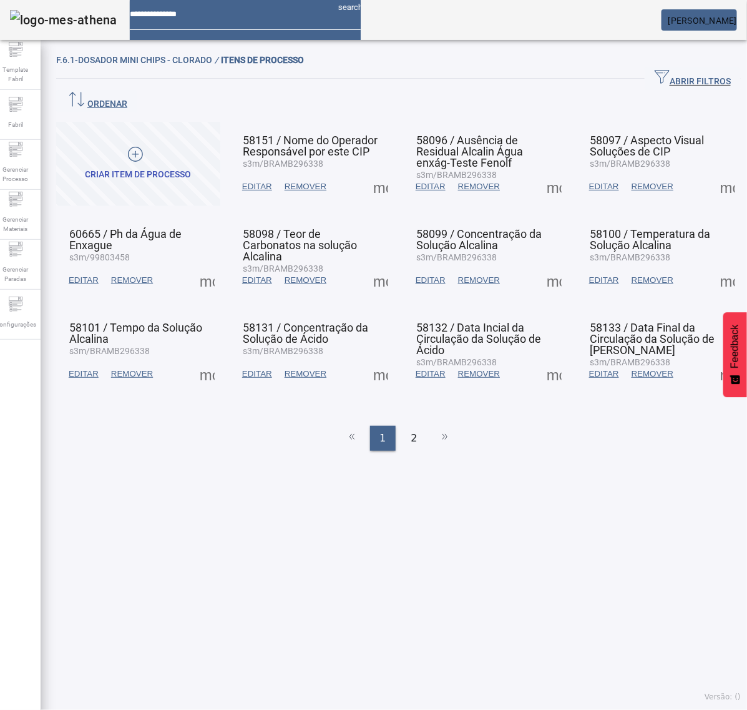
click at [543, 172] on span at bounding box center [554, 187] width 30 height 30
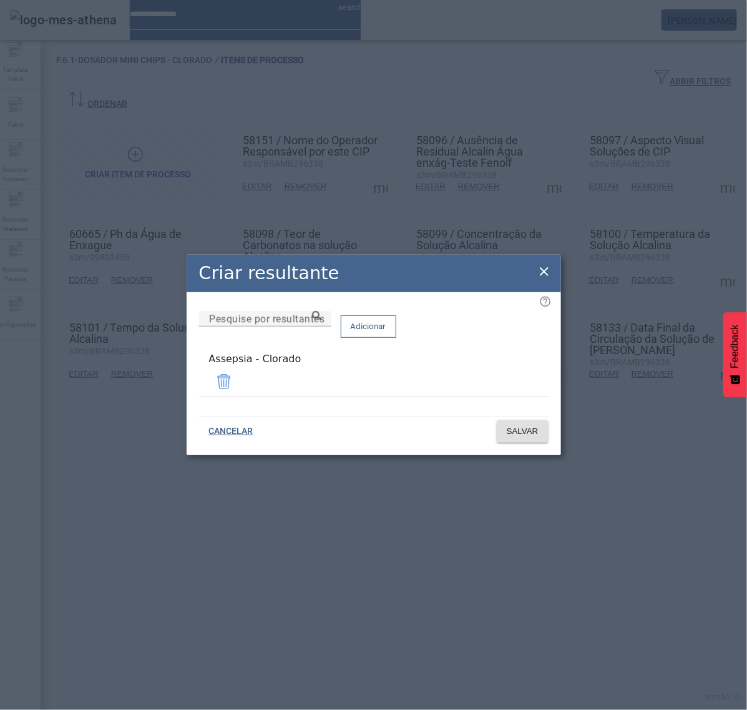
drag, startPoint x: 289, startPoint y: 369, endPoint x: 174, endPoint y: 366, distance: 115.5
click at [174, 366] on div "Criar resultante Pesquise por resultantes Adicionar Assepsia - Clorado CANCELAR…" at bounding box center [373, 355] width 747 height 710
copy div "Assepsia - Clorado"
click at [546, 272] on icon at bounding box center [544, 271] width 9 height 9
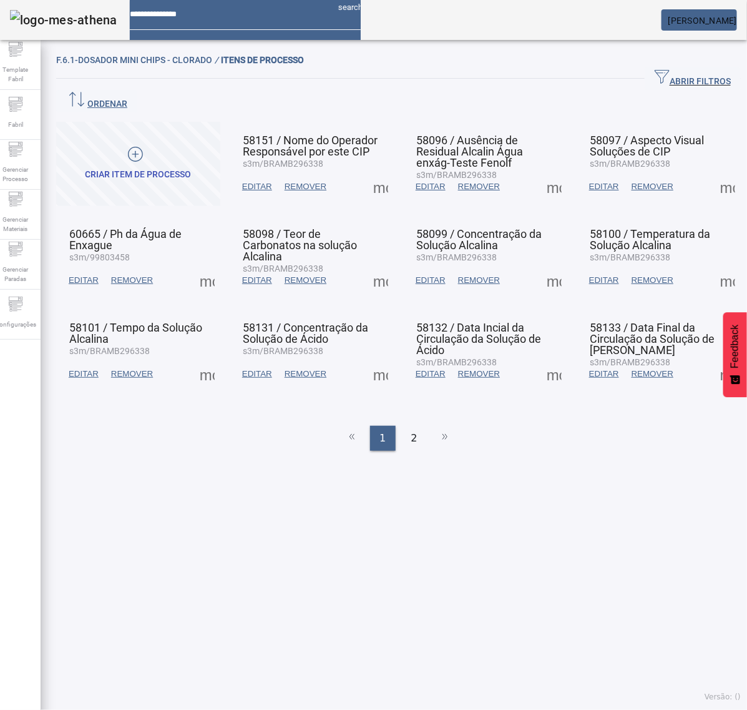
click at [201, 265] on span at bounding box center [207, 280] width 30 height 30
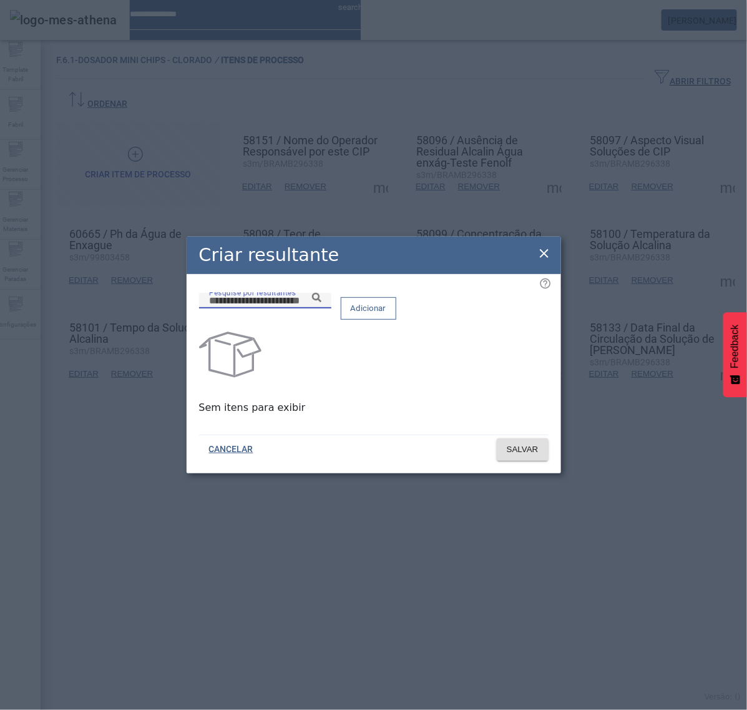
click at [321, 308] on input "Pesquise por resultantes" at bounding box center [265, 300] width 112 height 15
paste input "**********"
click at [321, 302] on icon at bounding box center [316, 297] width 9 height 9
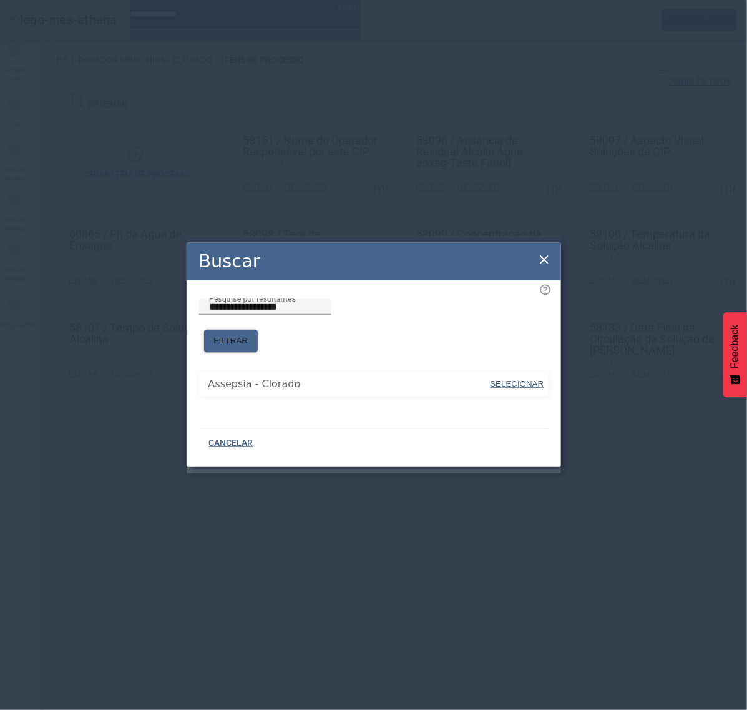
drag, startPoint x: 353, startPoint y: 343, endPoint x: 461, endPoint y: 364, distance: 109.3
click at [504, 379] on span "SELECIONAR" at bounding box center [518, 383] width 54 height 9
type input "**********"
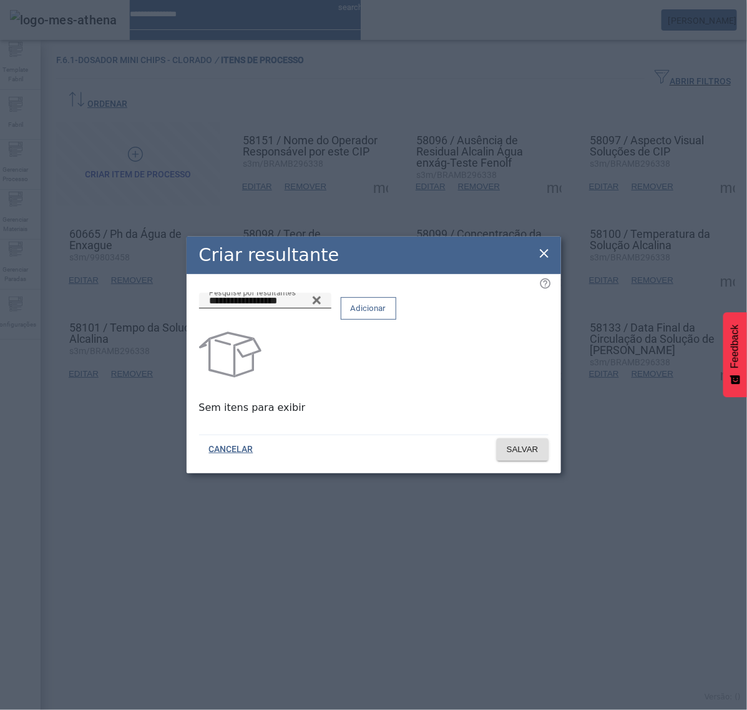
drag, startPoint x: 517, startPoint y: 319, endPoint x: 506, endPoint y: 346, distance: 29.4
click at [386, 315] on span "Adicionar" at bounding box center [369, 308] width 36 height 12
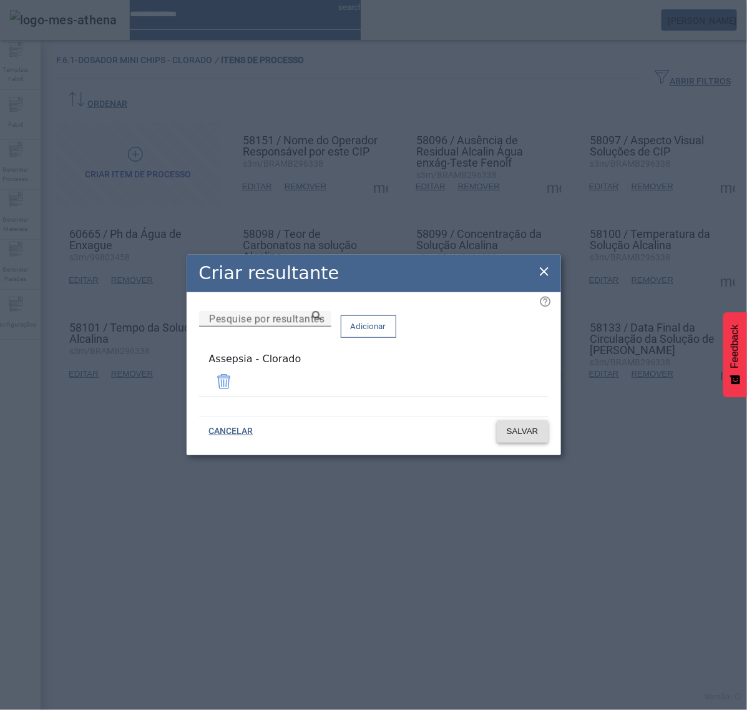
click at [520, 438] on span at bounding box center [523, 431] width 52 height 30
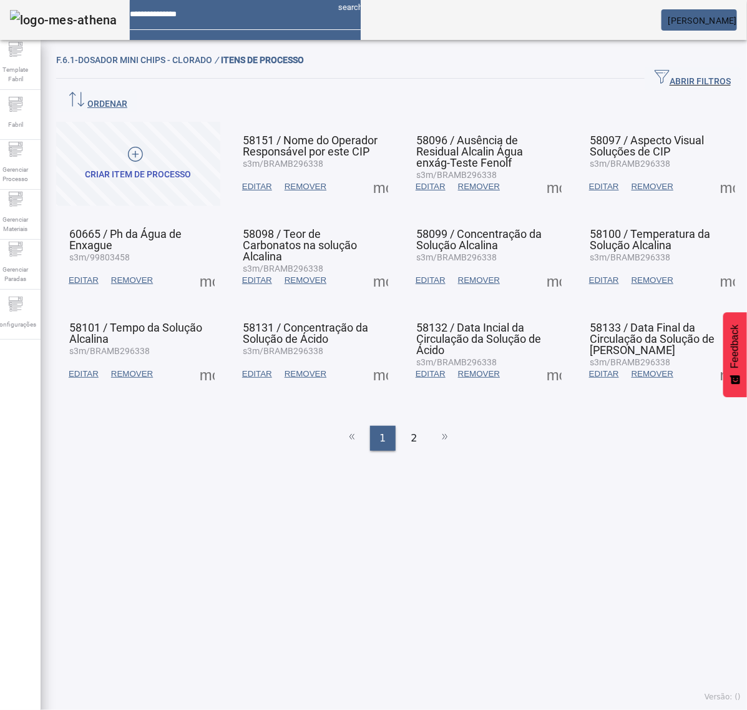
click at [214, 359] on span at bounding box center [207, 374] width 30 height 30
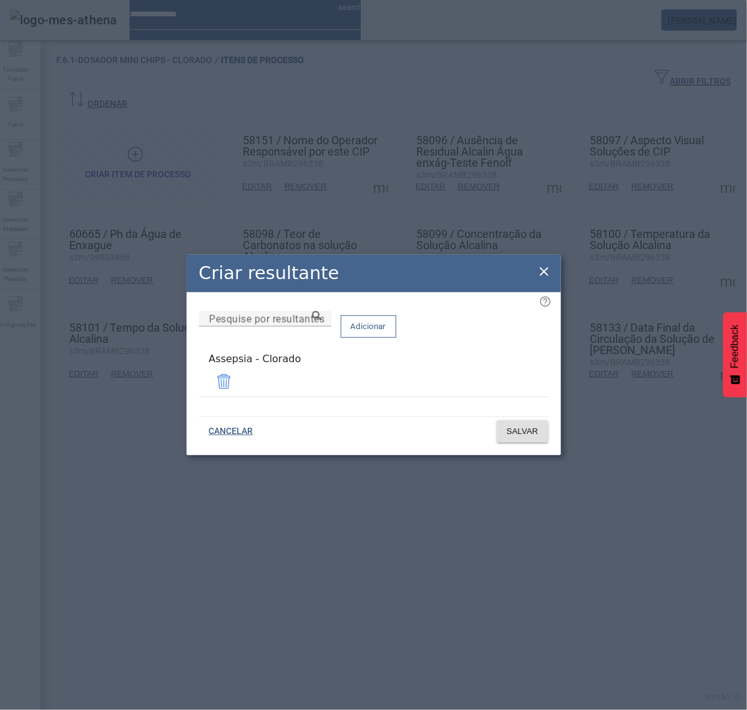
click at [540, 273] on icon at bounding box center [544, 271] width 15 height 15
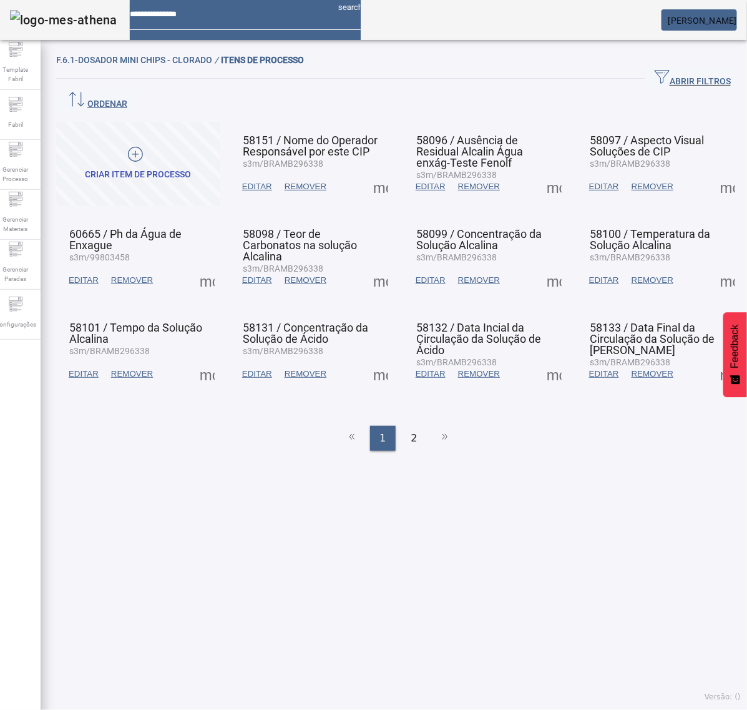
click at [376, 172] on span at bounding box center [381, 187] width 30 height 30
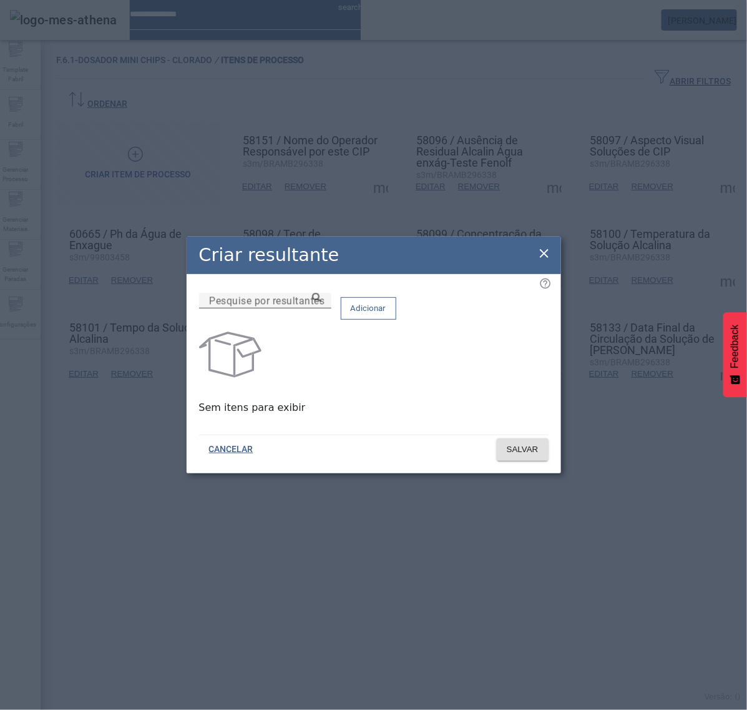
click at [321, 308] on input "Pesquise por resultantes" at bounding box center [265, 300] width 112 height 15
paste input "**********"
click at [321, 302] on icon at bounding box center [316, 297] width 9 height 9
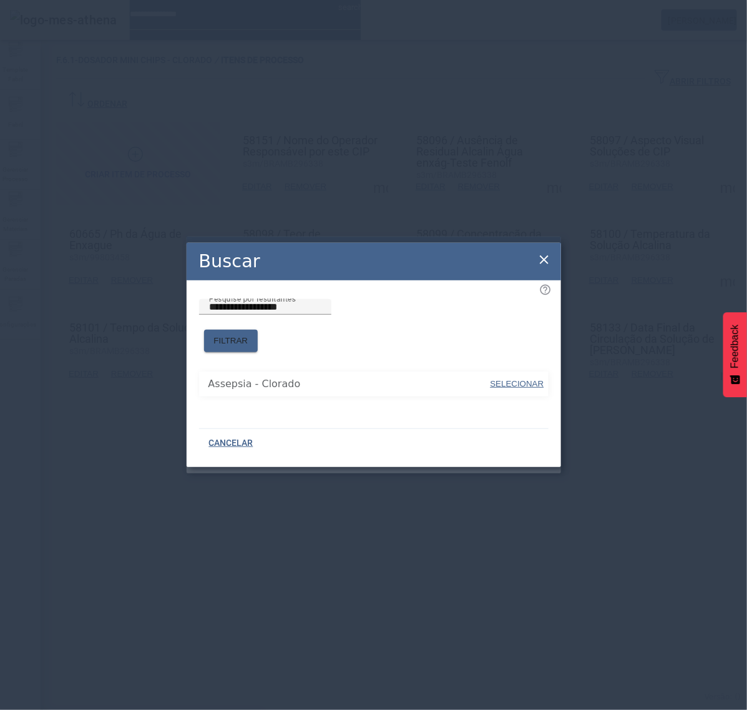
drag, startPoint x: 326, startPoint y: 350, endPoint x: 446, endPoint y: 370, distance: 121.4
drag, startPoint x: 522, startPoint y: 382, endPoint x: 521, endPoint y: 346, distance: 35.6
click at [523, 378] on span "SELECIONAR" at bounding box center [518, 384] width 54 height 12
type input "**********"
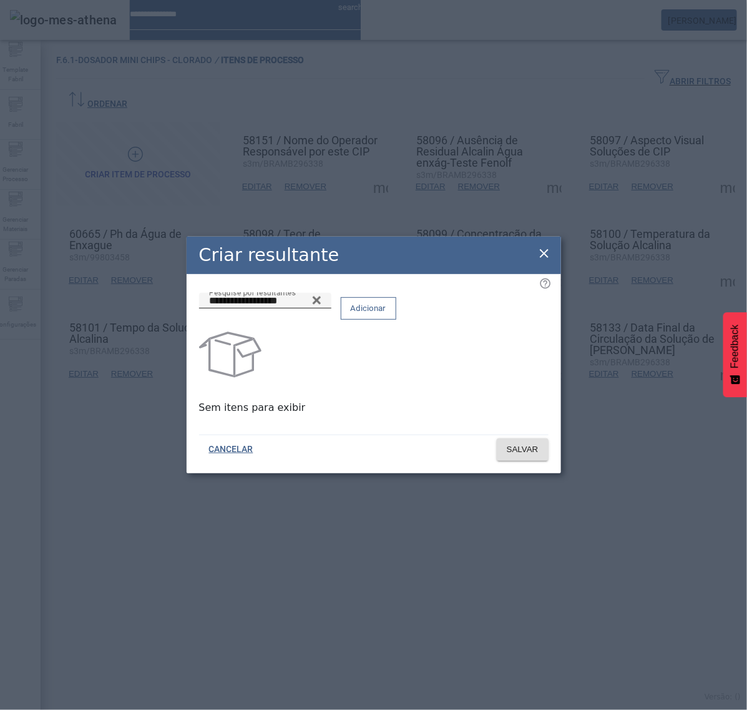
click at [386, 310] on span "Adicionar" at bounding box center [369, 308] width 36 height 12
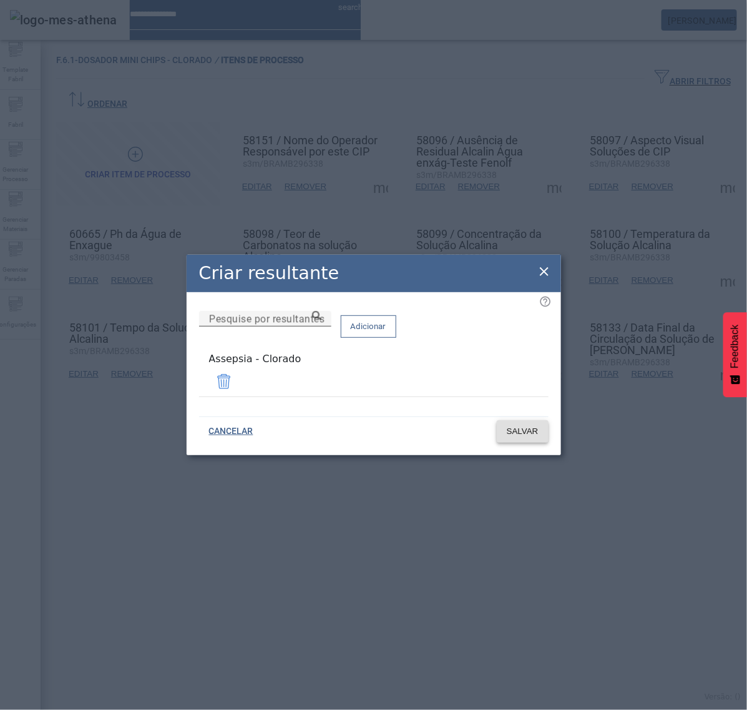
click at [538, 426] on span "SALVAR" at bounding box center [523, 431] width 32 height 12
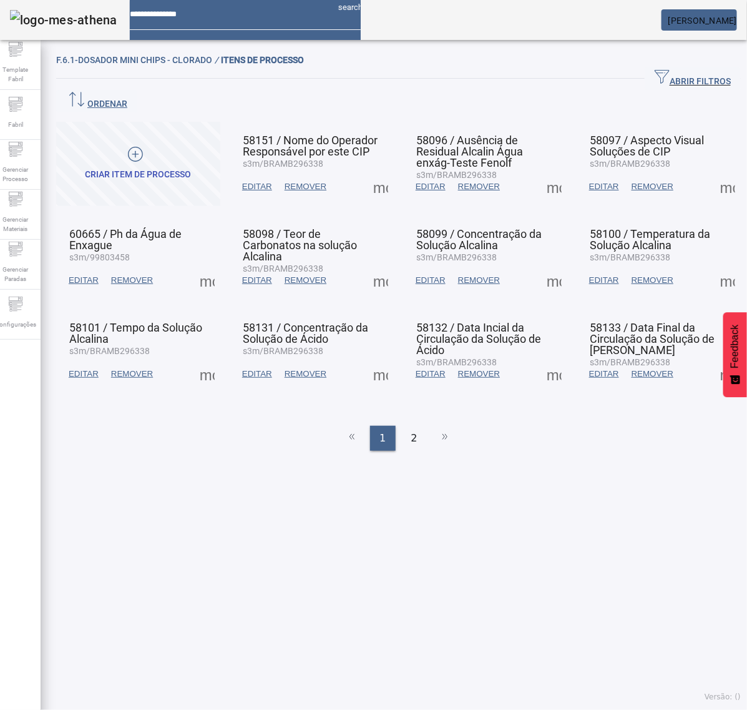
click at [370, 265] on span at bounding box center [381, 280] width 30 height 30
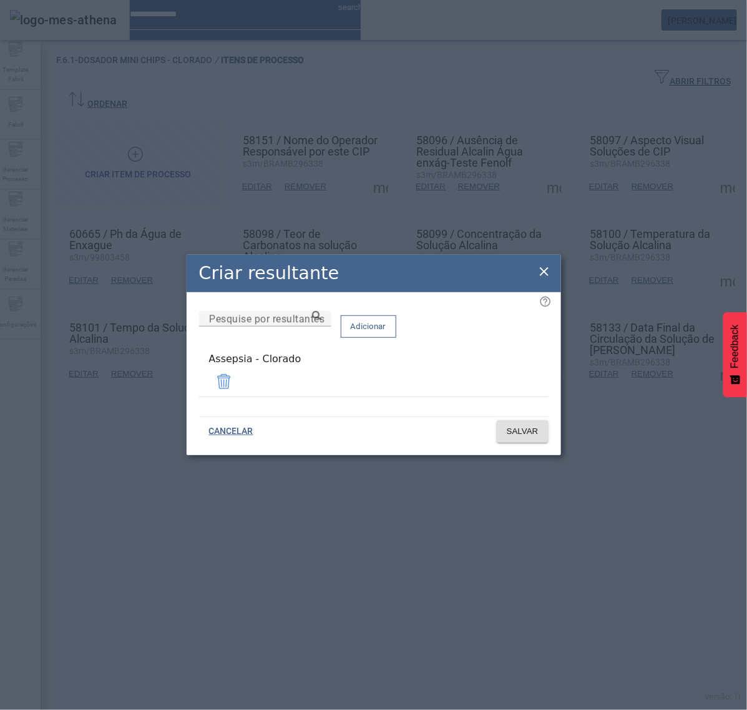
click at [539, 273] on icon at bounding box center [544, 271] width 15 height 15
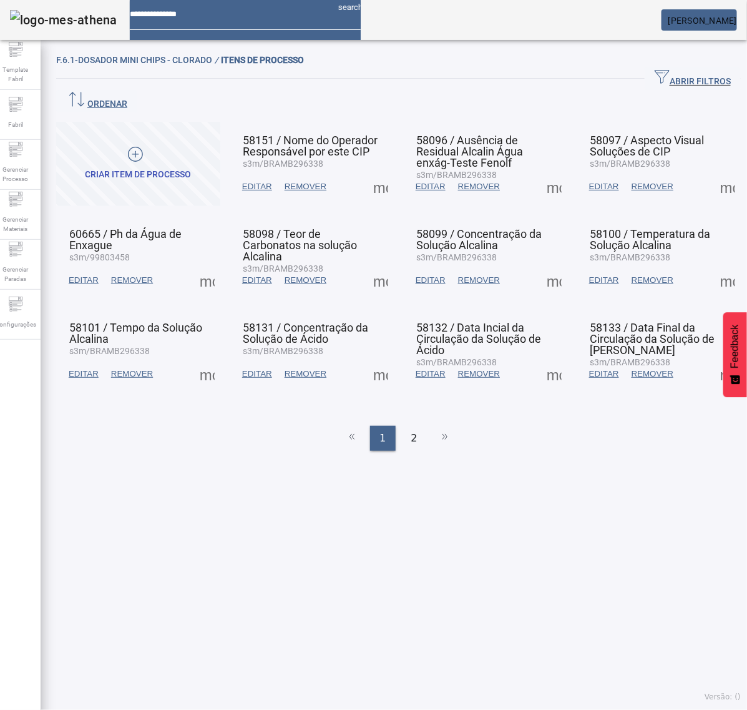
click at [376, 359] on span at bounding box center [381, 374] width 30 height 30
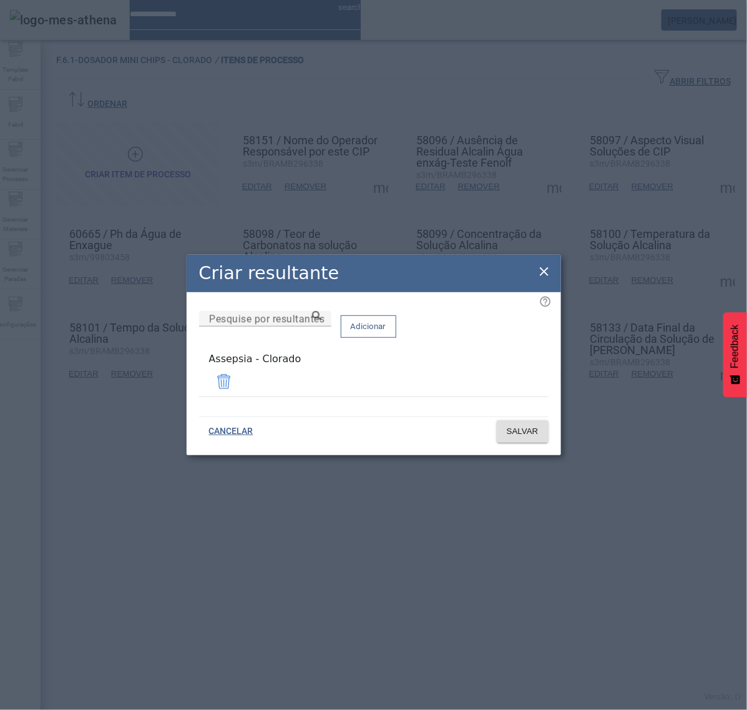
drag, startPoint x: 539, startPoint y: 275, endPoint x: 532, endPoint y: 218, distance: 56.6
click at [540, 273] on icon at bounding box center [544, 271] width 15 height 15
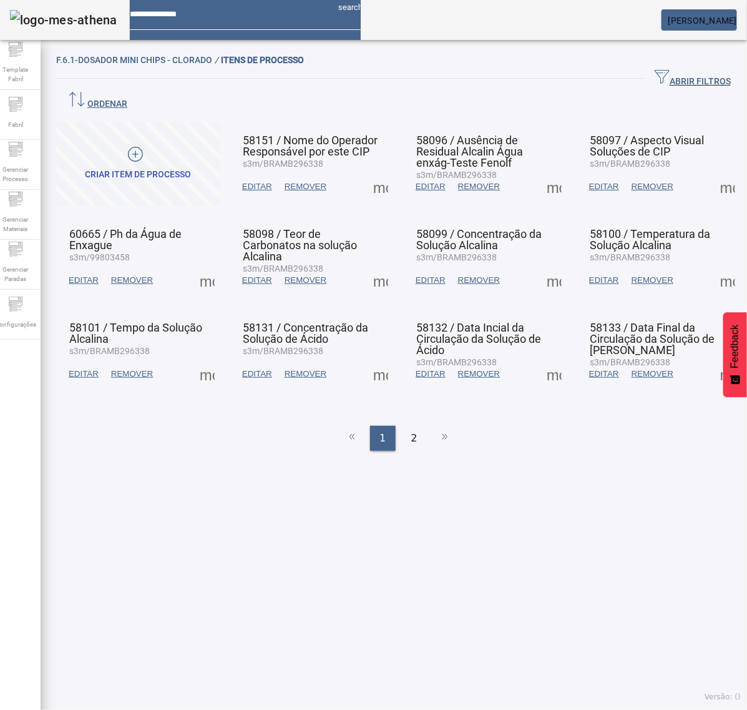
click at [539, 172] on span at bounding box center [554, 187] width 30 height 30
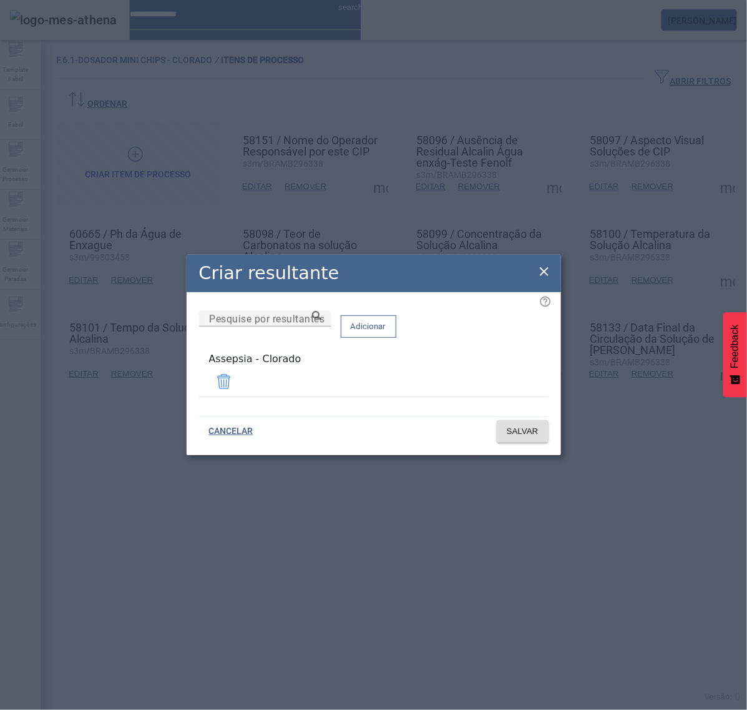
click at [544, 273] on icon at bounding box center [544, 271] width 15 height 15
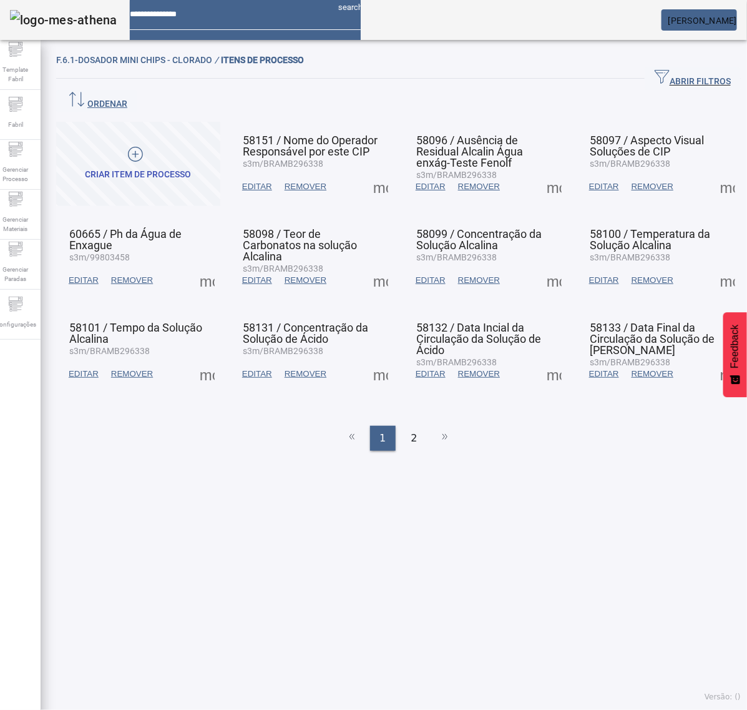
click at [540, 265] on span at bounding box center [554, 280] width 30 height 30
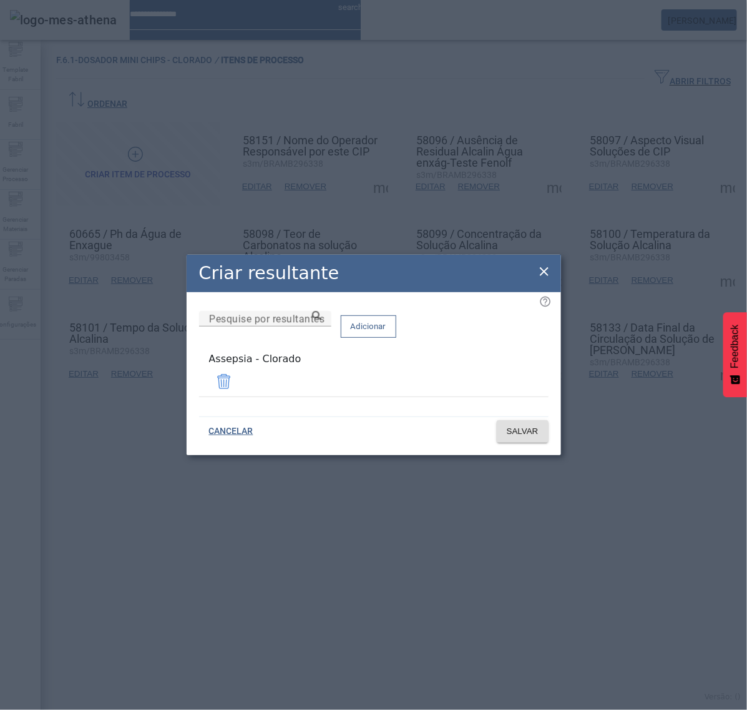
click at [545, 279] on icon at bounding box center [544, 271] width 15 height 15
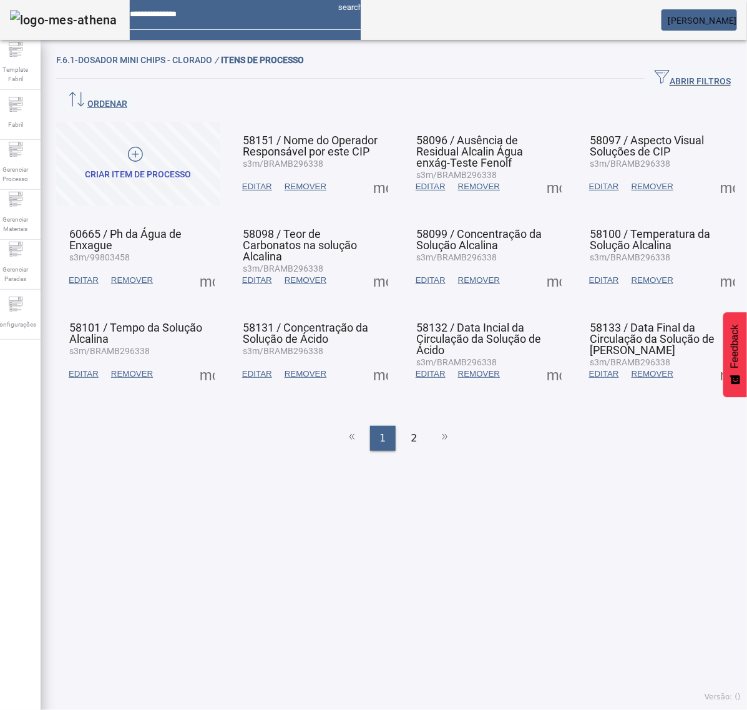
click at [539, 359] on span at bounding box center [554, 374] width 30 height 30
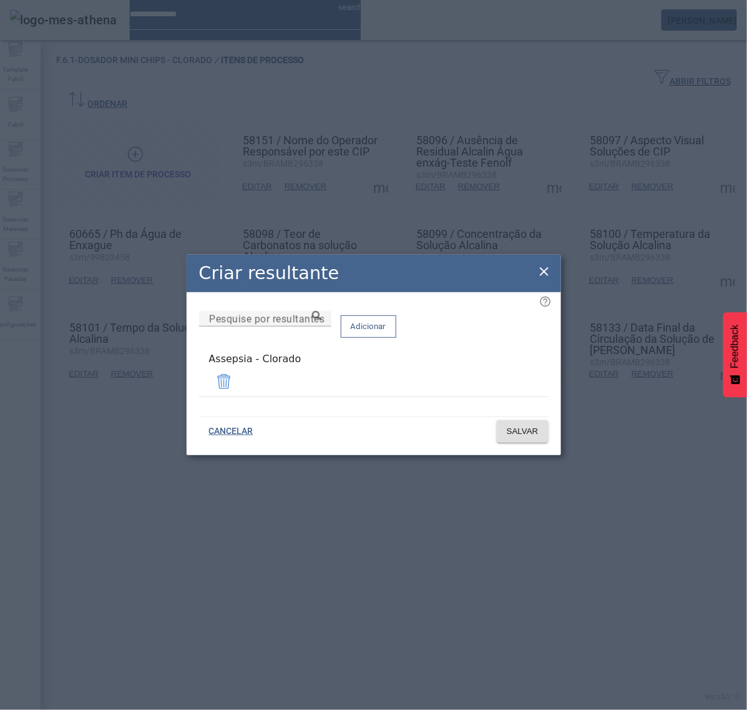
drag, startPoint x: 541, startPoint y: 276, endPoint x: 579, endPoint y: 227, distance: 61.9
click at [543, 273] on icon at bounding box center [544, 271] width 15 height 15
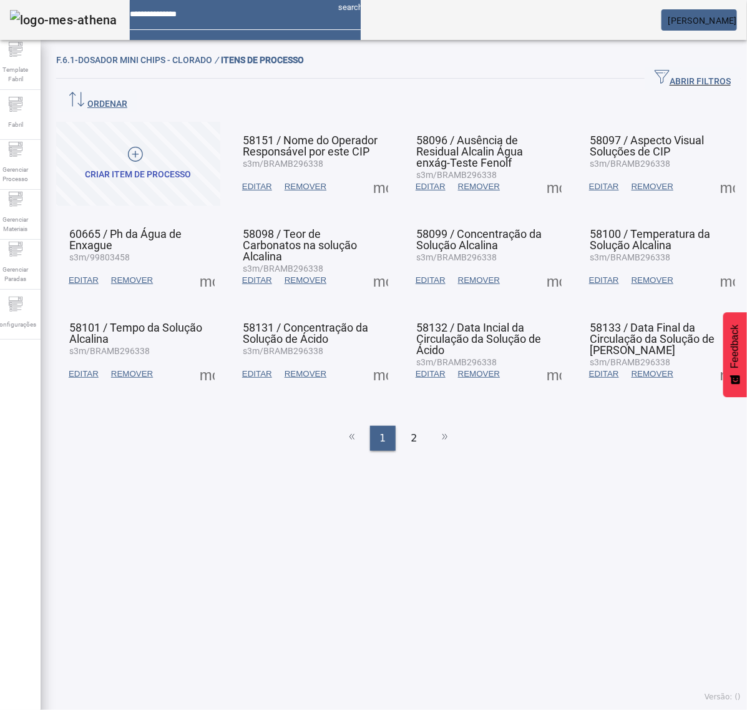
click at [713, 172] on span at bounding box center [728, 187] width 30 height 30
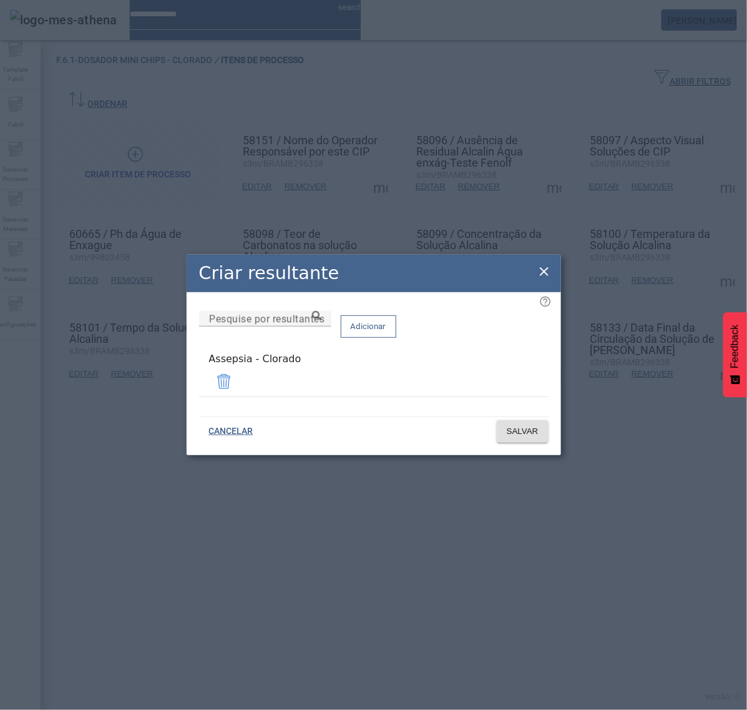
drag, startPoint x: 545, startPoint y: 270, endPoint x: 622, endPoint y: 270, distance: 77.4
click at [547, 270] on icon at bounding box center [544, 271] width 15 height 15
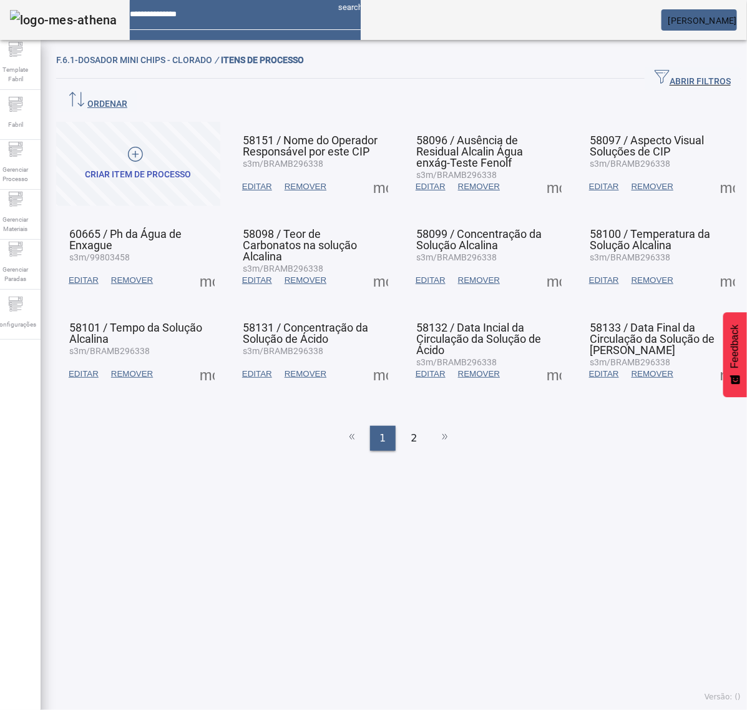
click at [713, 265] on span at bounding box center [728, 280] width 30 height 30
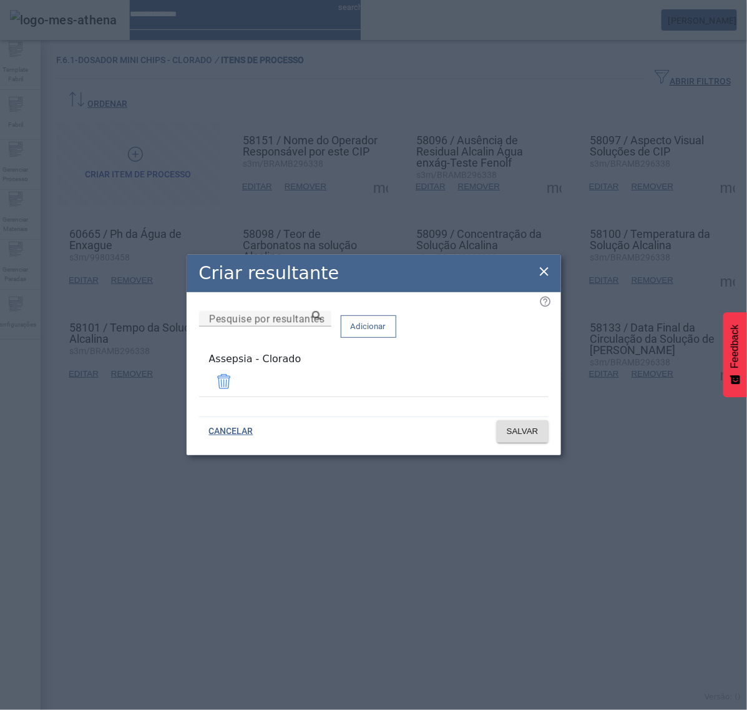
click at [546, 275] on icon at bounding box center [544, 271] width 15 height 15
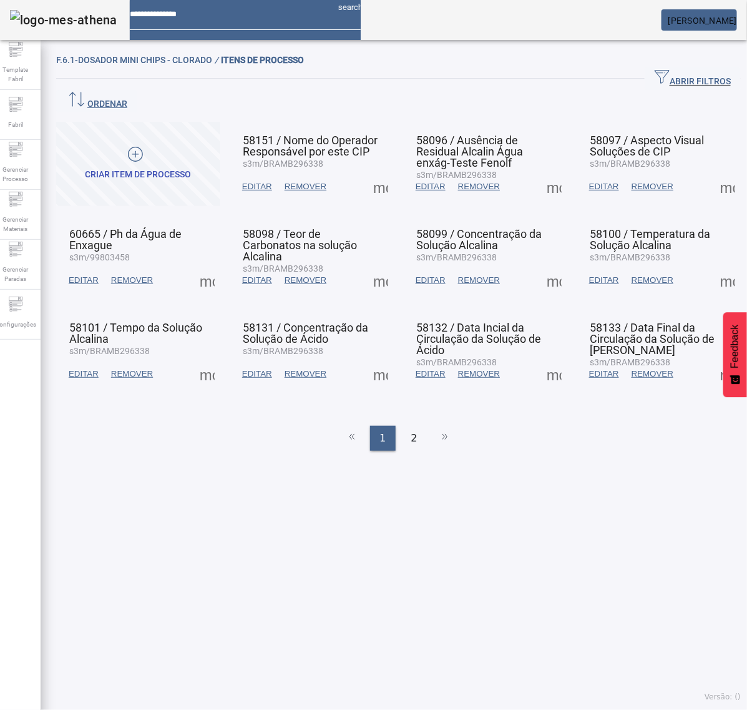
click at [713, 359] on span at bounding box center [728, 374] width 30 height 30
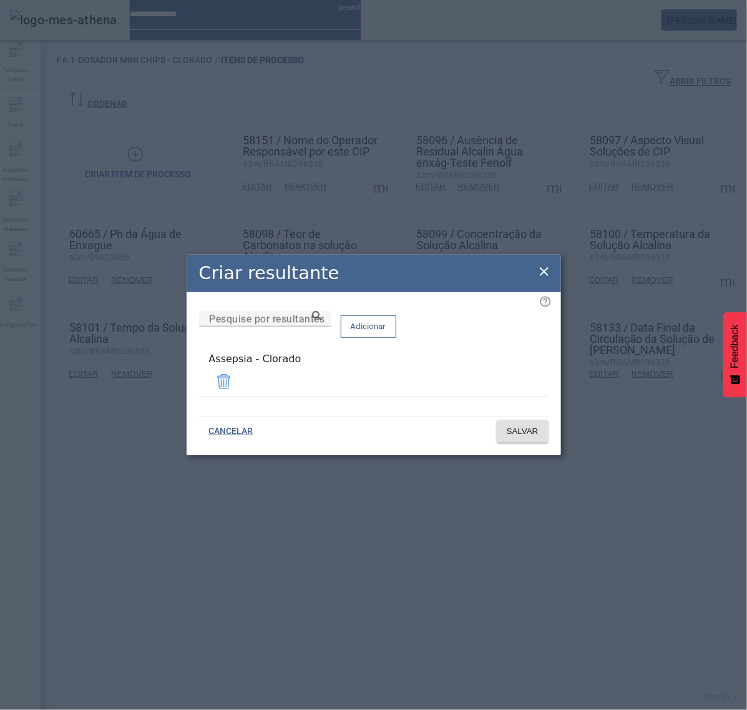
click at [545, 273] on icon at bounding box center [544, 271] width 9 height 9
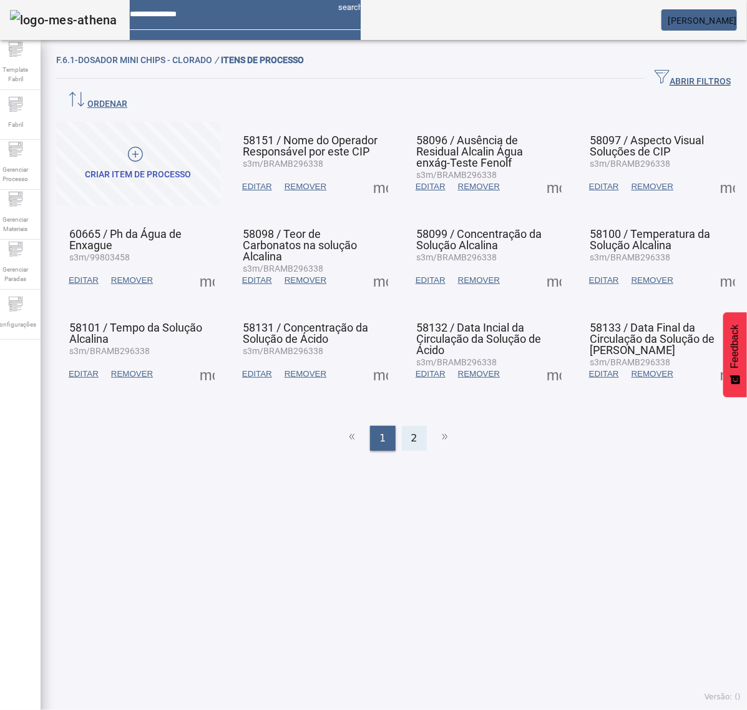
click at [411, 431] on span "2" at bounding box center [414, 438] width 6 height 15
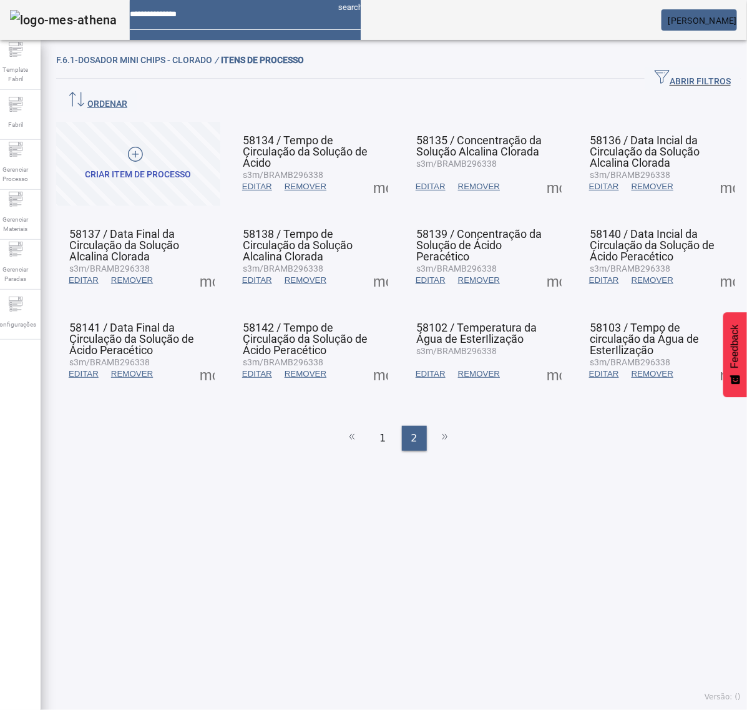
click at [204, 265] on span at bounding box center [207, 280] width 30 height 30
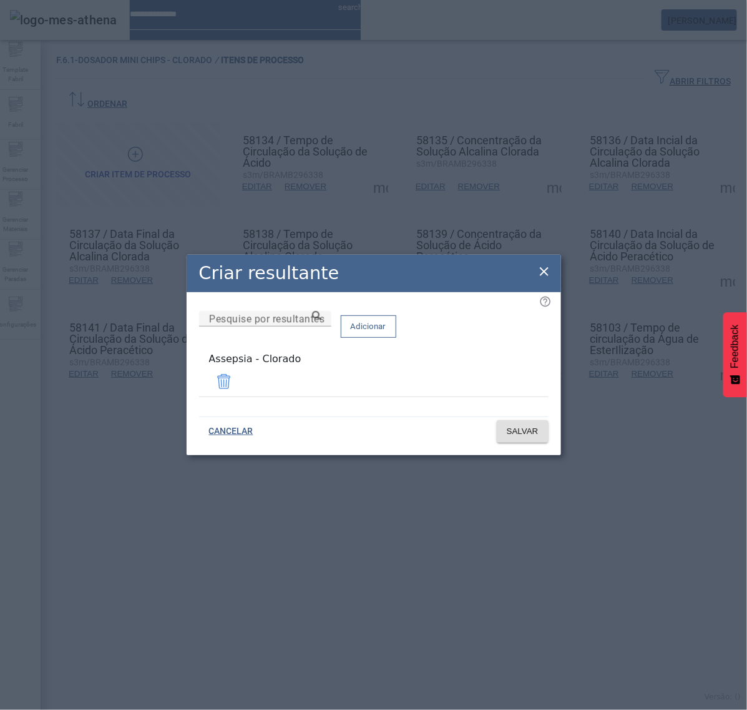
click at [543, 272] on icon at bounding box center [544, 271] width 15 height 15
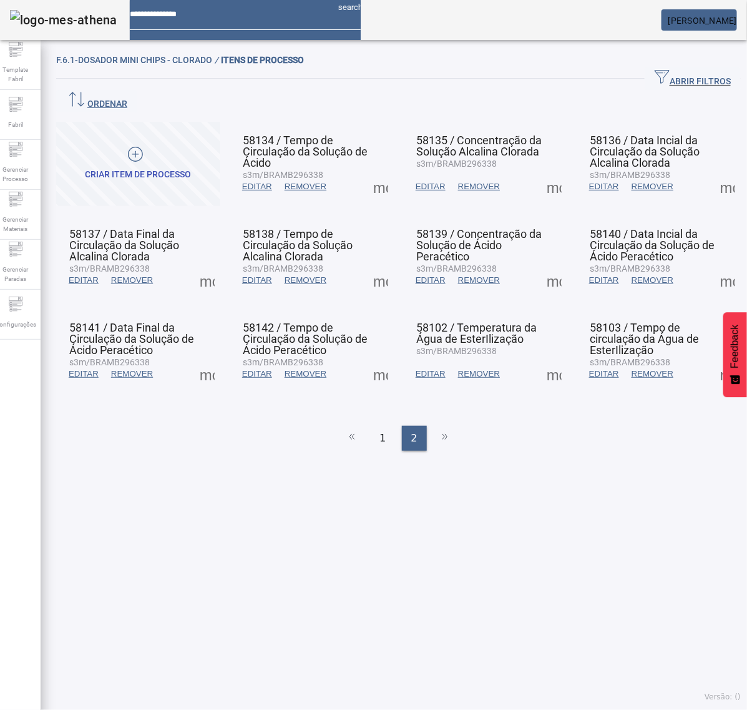
click at [203, 359] on span at bounding box center [207, 374] width 30 height 30
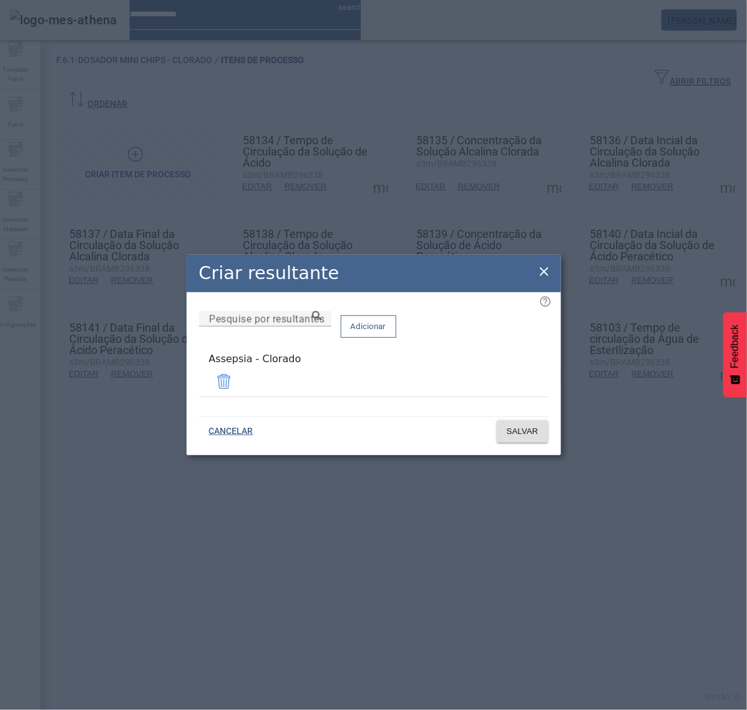
click at [546, 273] on icon at bounding box center [544, 271] width 15 height 15
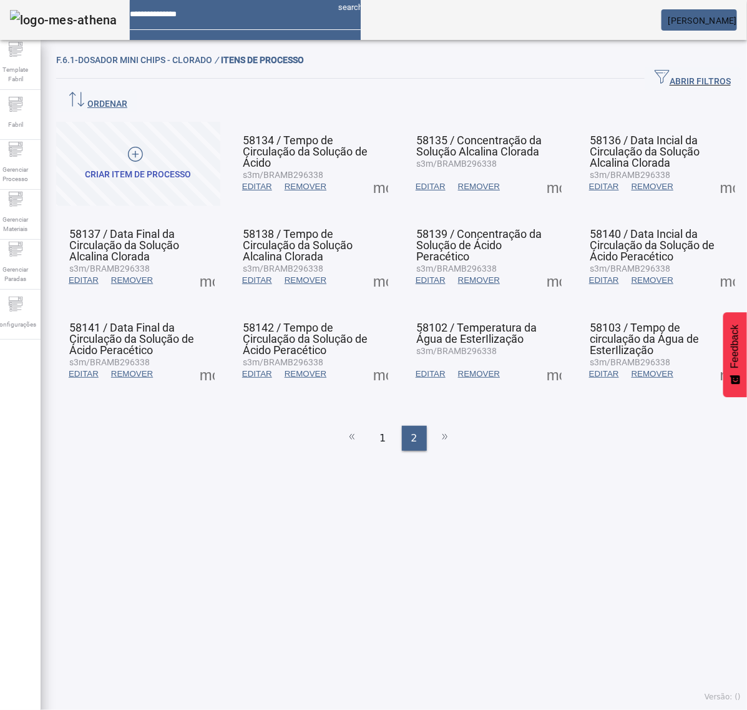
click at [376, 172] on span at bounding box center [381, 187] width 30 height 30
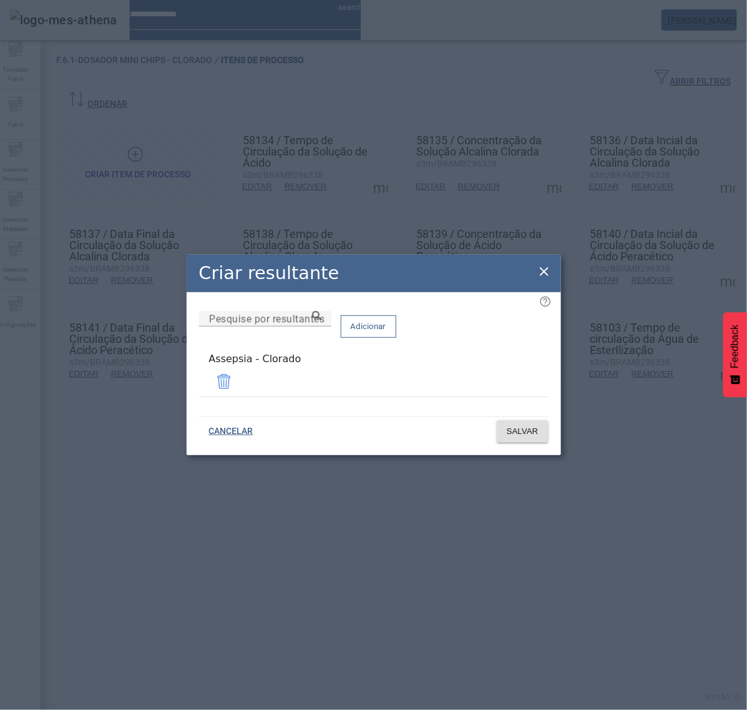
click at [541, 272] on icon at bounding box center [544, 271] width 9 height 9
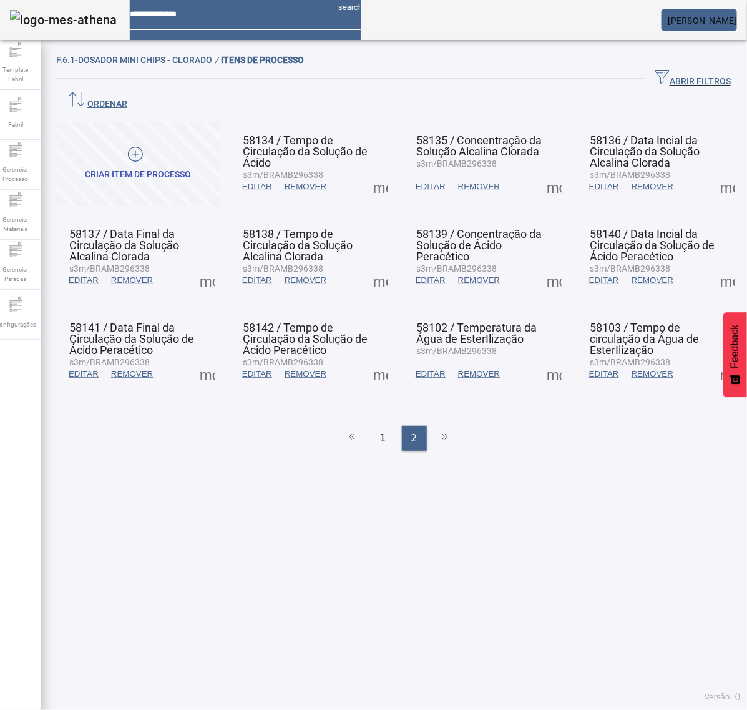
click at [379, 265] on span at bounding box center [381, 280] width 30 height 30
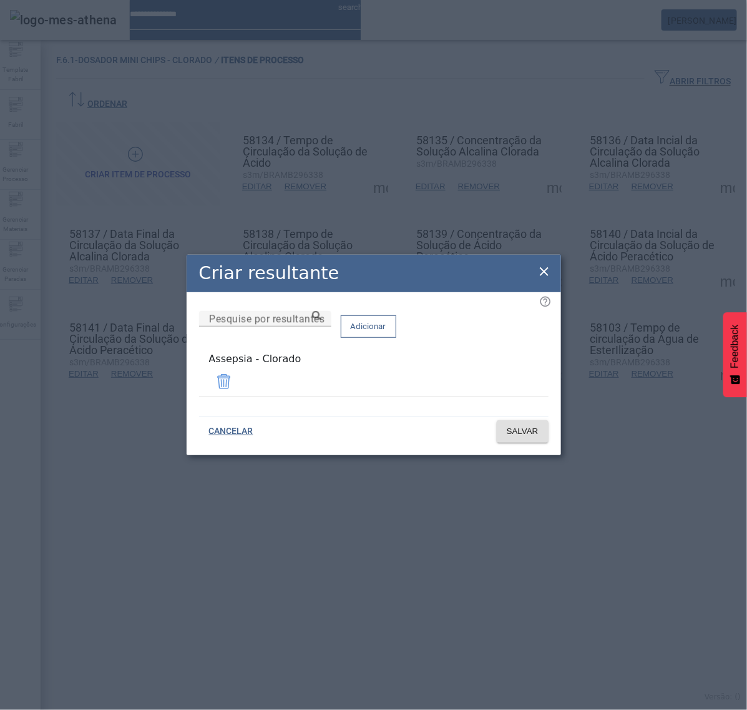
click at [539, 273] on icon at bounding box center [544, 271] width 15 height 15
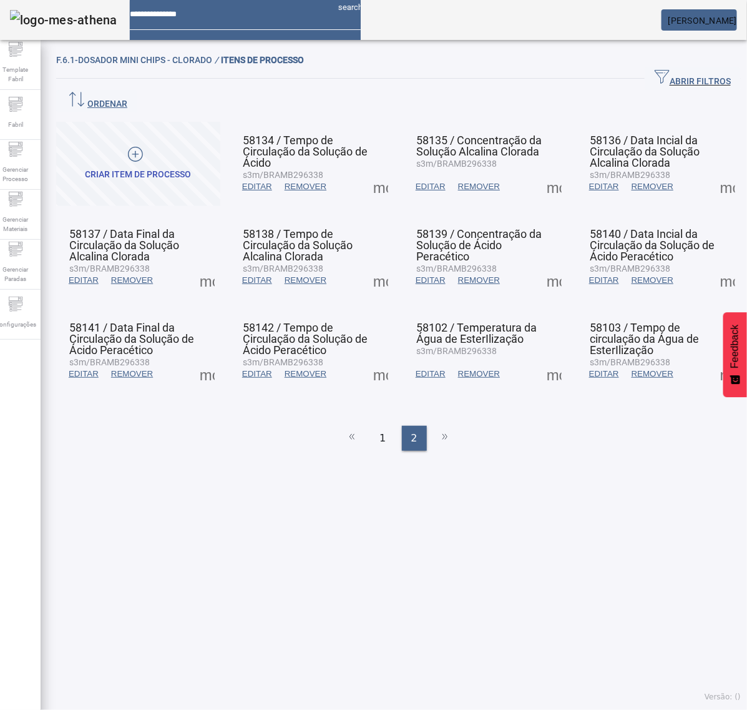
click at [370, 359] on span at bounding box center [381, 374] width 30 height 30
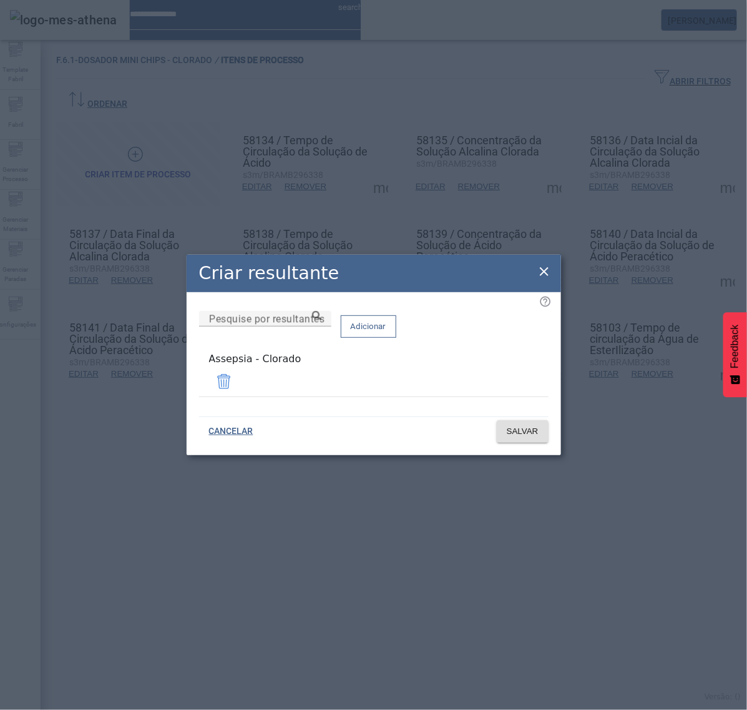
click at [549, 273] on icon at bounding box center [544, 271] width 15 height 15
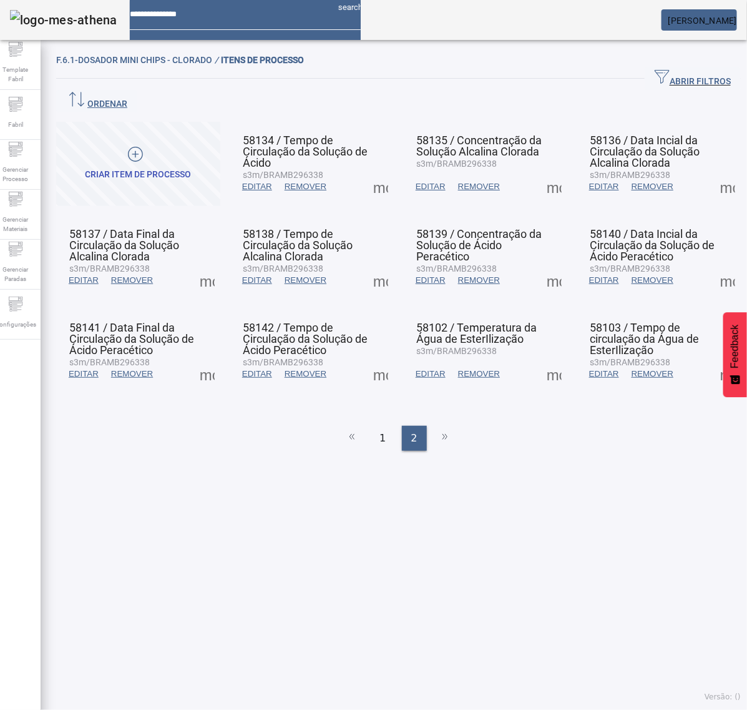
click at [541, 172] on span at bounding box center [554, 187] width 30 height 30
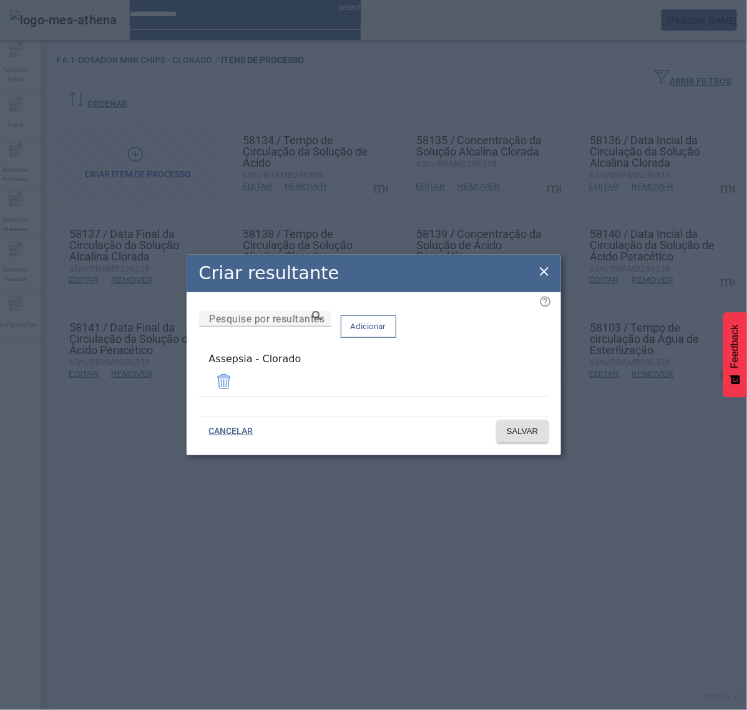
click at [539, 275] on icon at bounding box center [544, 271] width 15 height 15
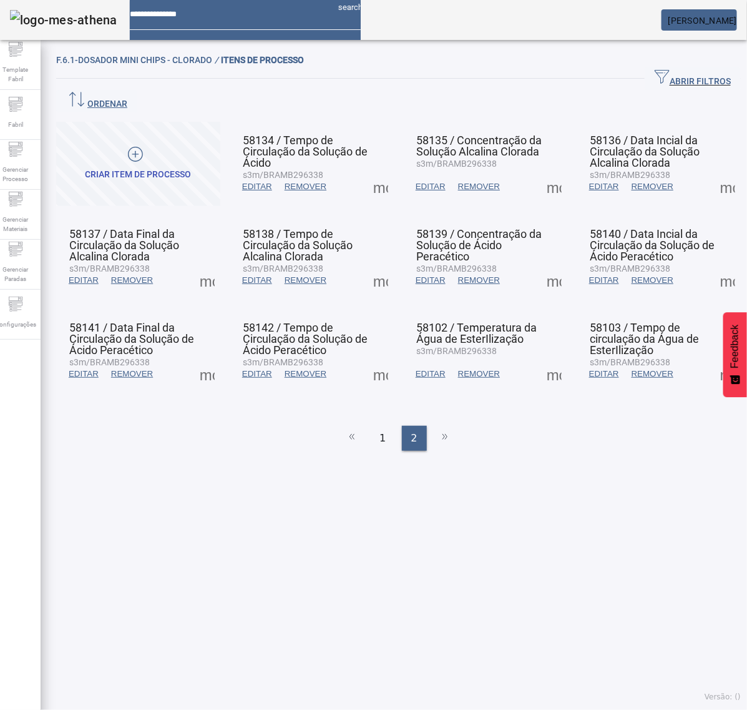
click at [539, 265] on span at bounding box center [554, 280] width 30 height 30
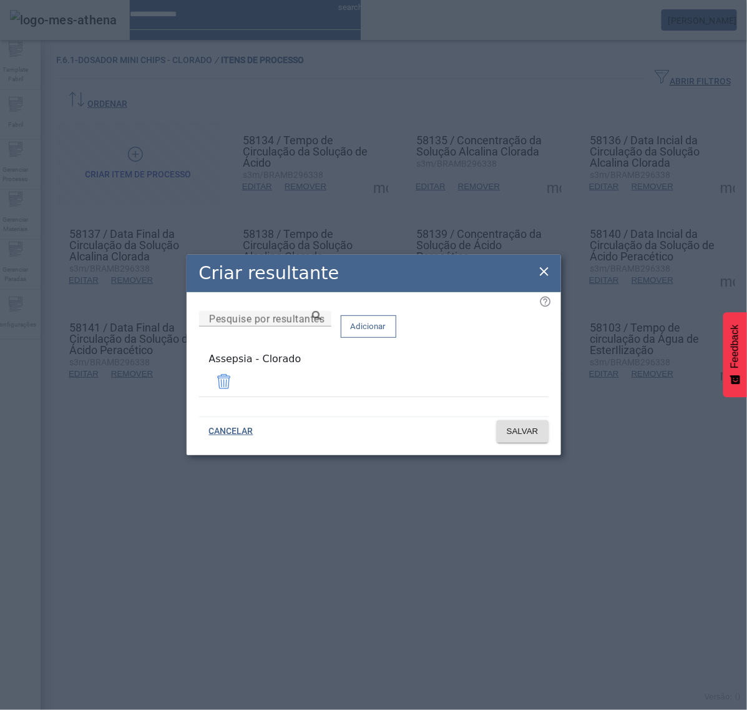
click at [544, 276] on icon at bounding box center [544, 271] width 9 height 9
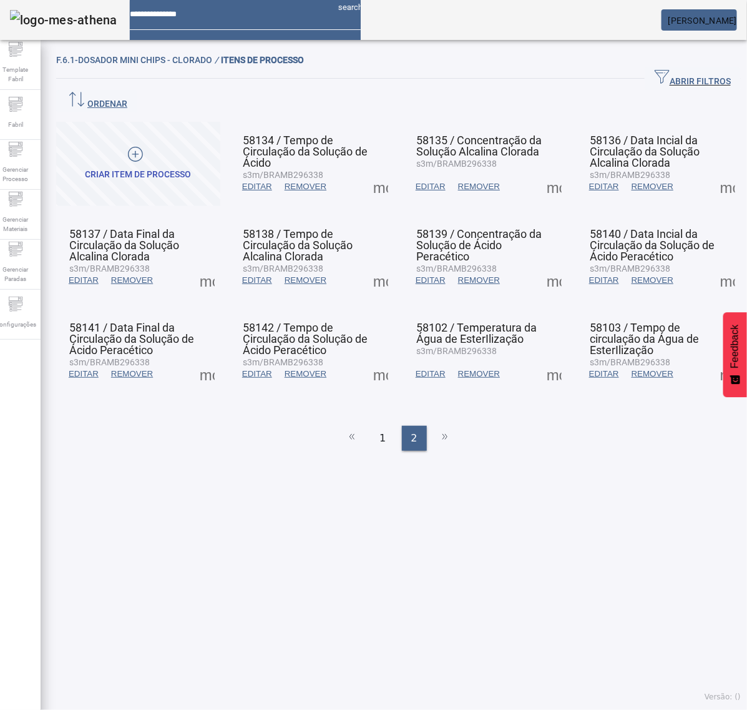
click at [539, 359] on span at bounding box center [554, 374] width 30 height 30
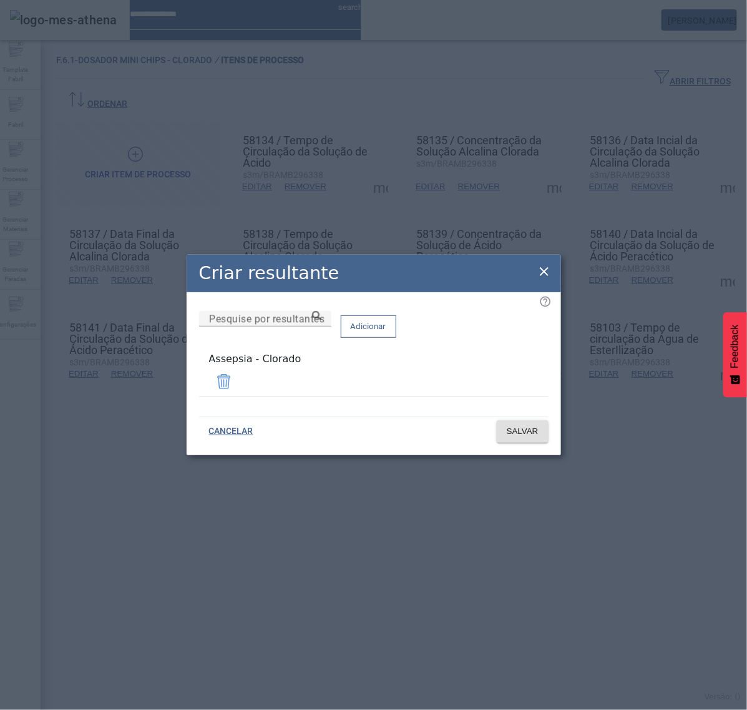
click at [543, 267] on icon at bounding box center [544, 271] width 15 height 15
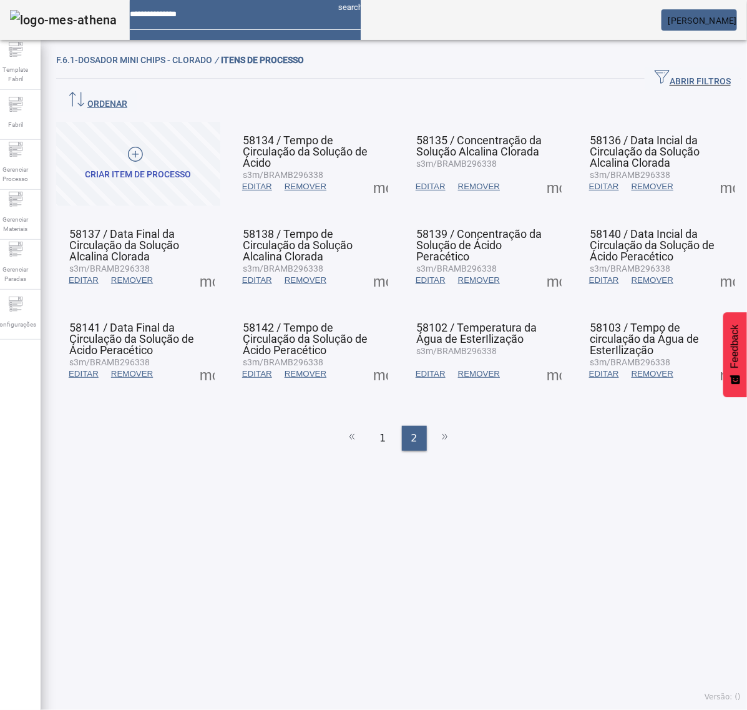
click at [713, 172] on span at bounding box center [728, 187] width 30 height 30
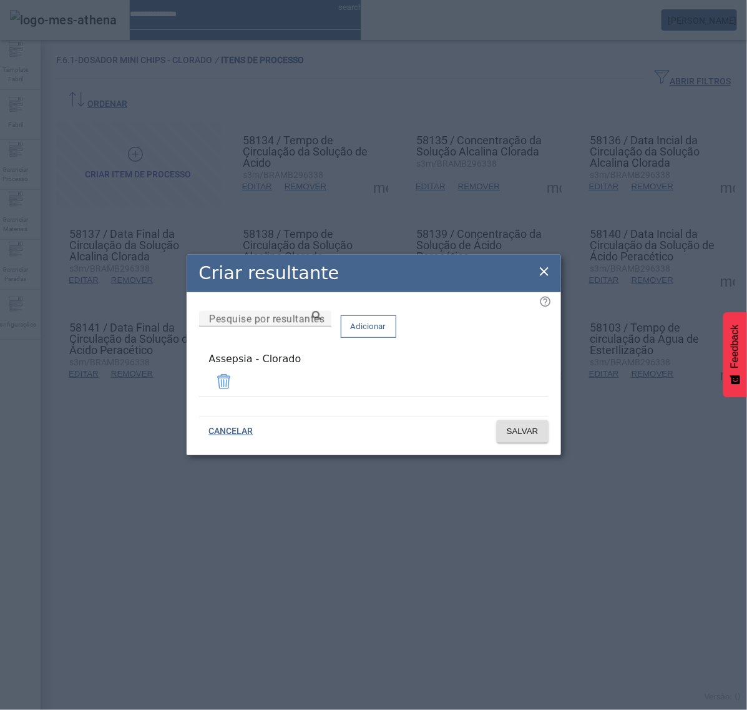
click at [535, 273] on div "Criar resultante" at bounding box center [374, 273] width 375 height 37
click at [544, 273] on icon at bounding box center [544, 271] width 9 height 9
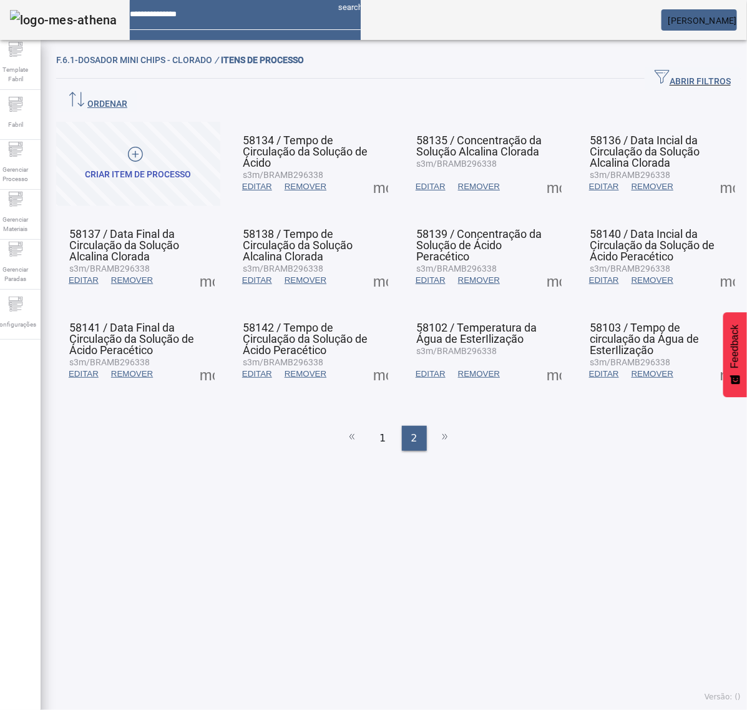
click at [713, 265] on span at bounding box center [728, 280] width 30 height 30
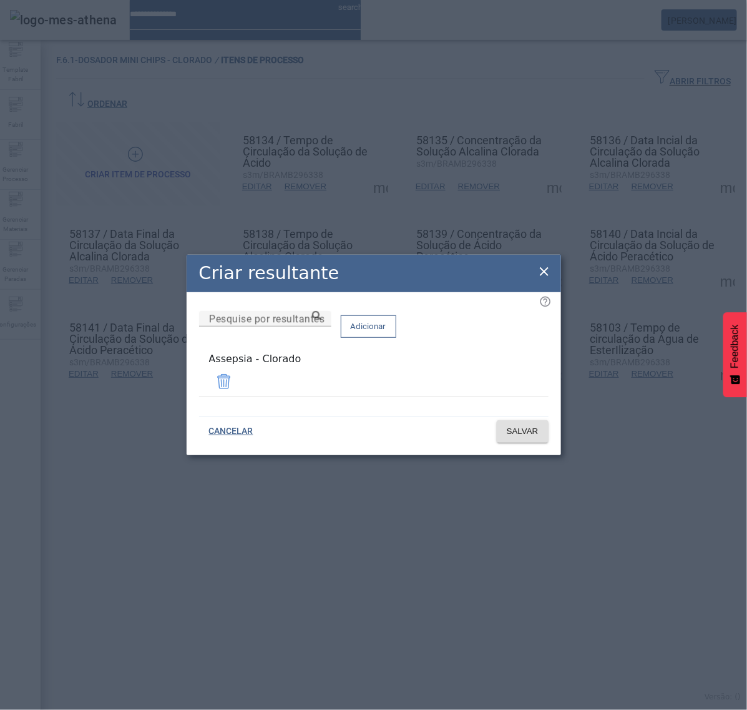
click at [547, 269] on icon at bounding box center [544, 271] width 15 height 15
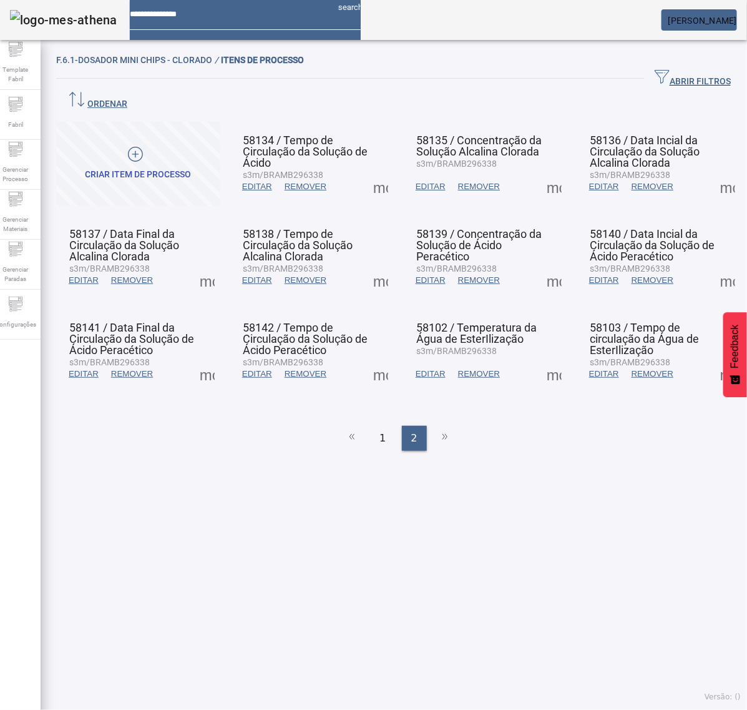
click at [713, 359] on span at bounding box center [728, 374] width 30 height 30
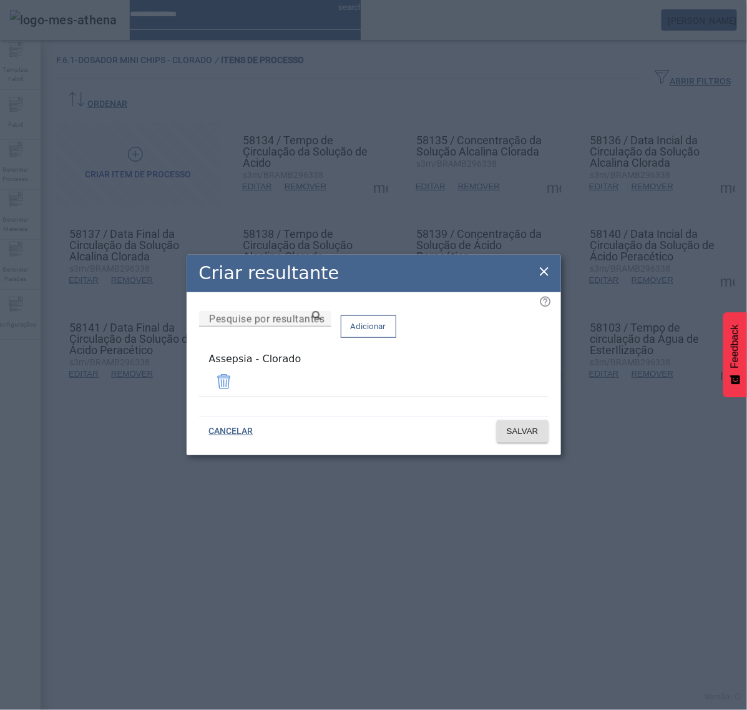
click at [541, 276] on icon at bounding box center [544, 271] width 15 height 15
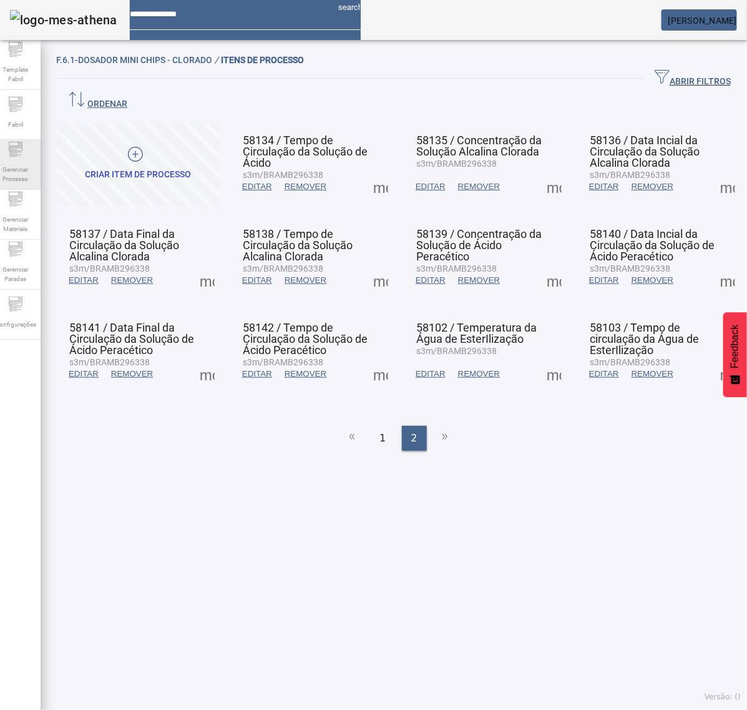
click at [21, 161] on span "Gerenciar Processo" at bounding box center [15, 174] width 37 height 26
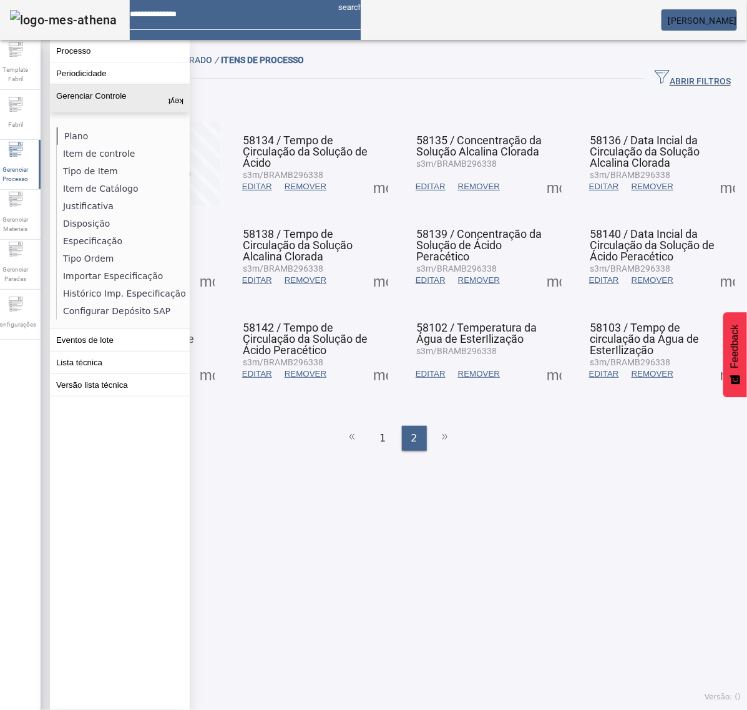
click at [72, 131] on li "Plano" at bounding box center [123, 135] width 132 height 17
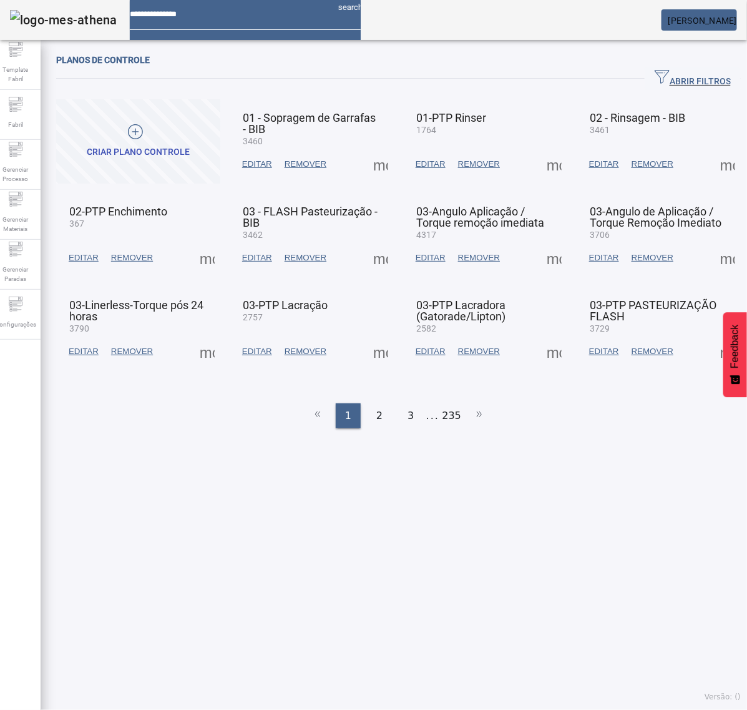
drag, startPoint x: 672, startPoint y: 74, endPoint x: 302, endPoint y: 102, distance: 371.9
click at [667, 75] on span "ABRIR FILTROS" at bounding box center [693, 78] width 76 height 19
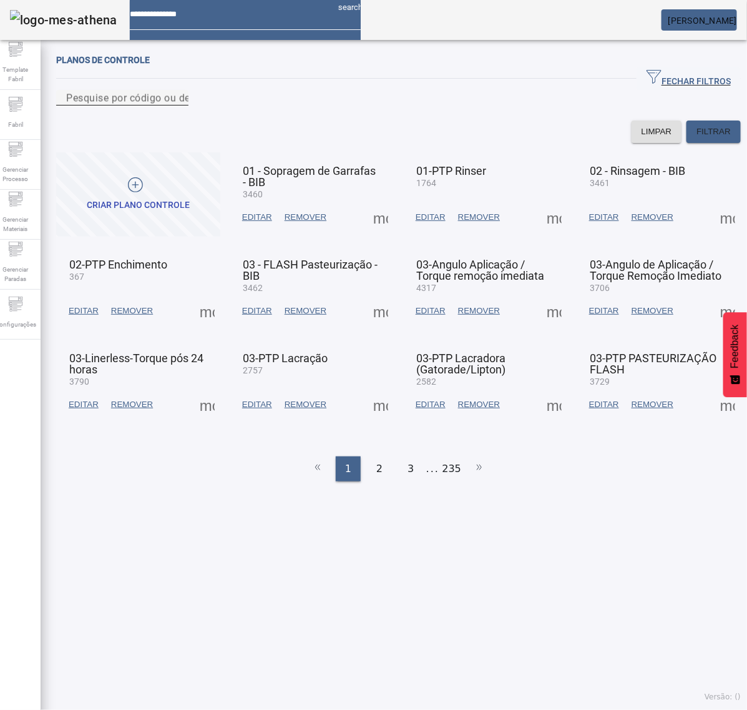
click at [179, 105] on input "Pesquise por código ou descrição" at bounding box center [122, 98] width 112 height 15
type input "****"
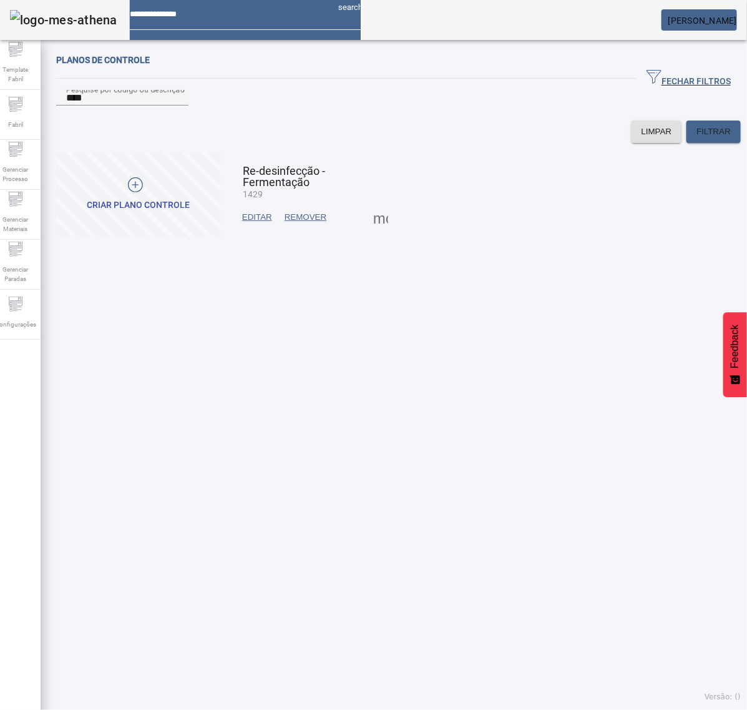
click at [372, 229] on span at bounding box center [381, 217] width 30 height 30
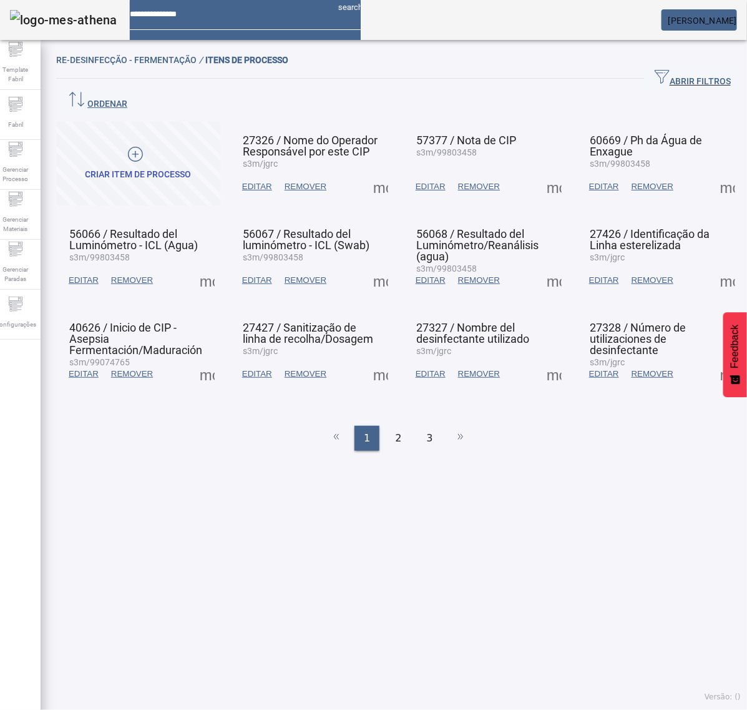
click at [210, 265] on span at bounding box center [207, 280] width 30 height 30
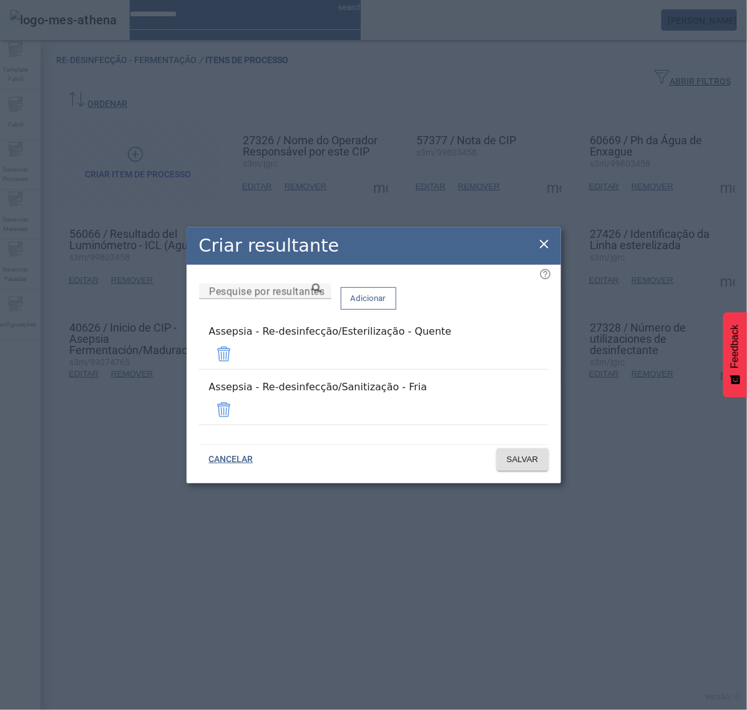
click at [543, 252] on icon at bounding box center [544, 244] width 15 height 15
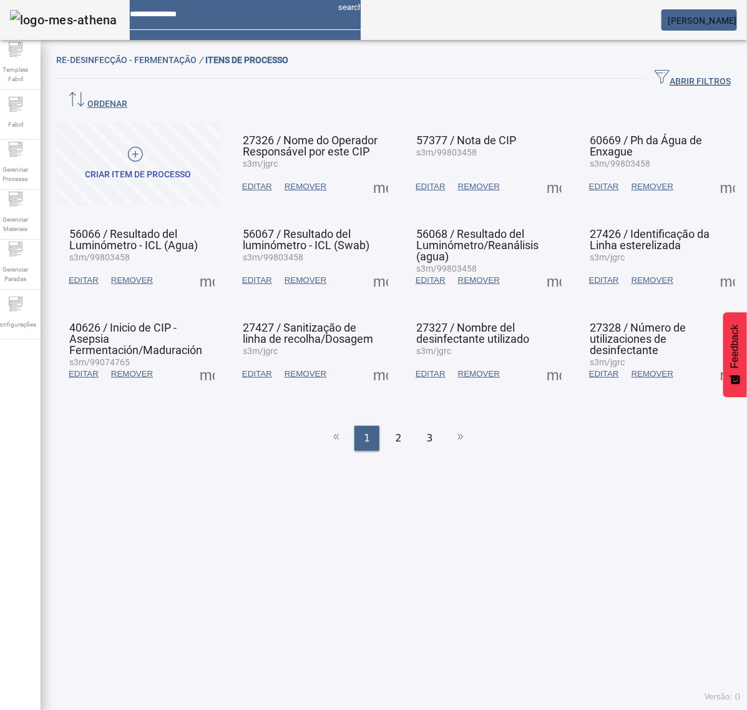
click at [205, 359] on span at bounding box center [207, 374] width 30 height 30
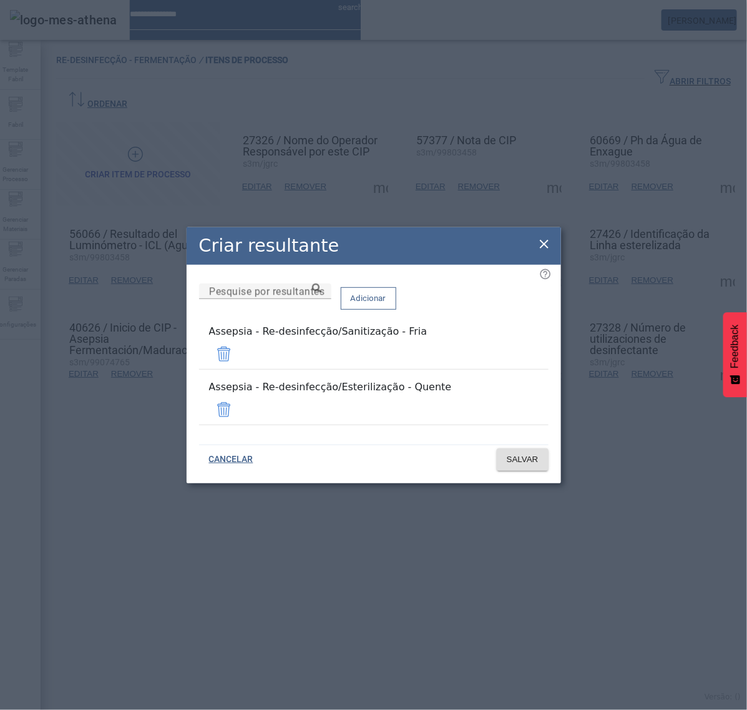
click at [544, 248] on icon at bounding box center [544, 244] width 9 height 9
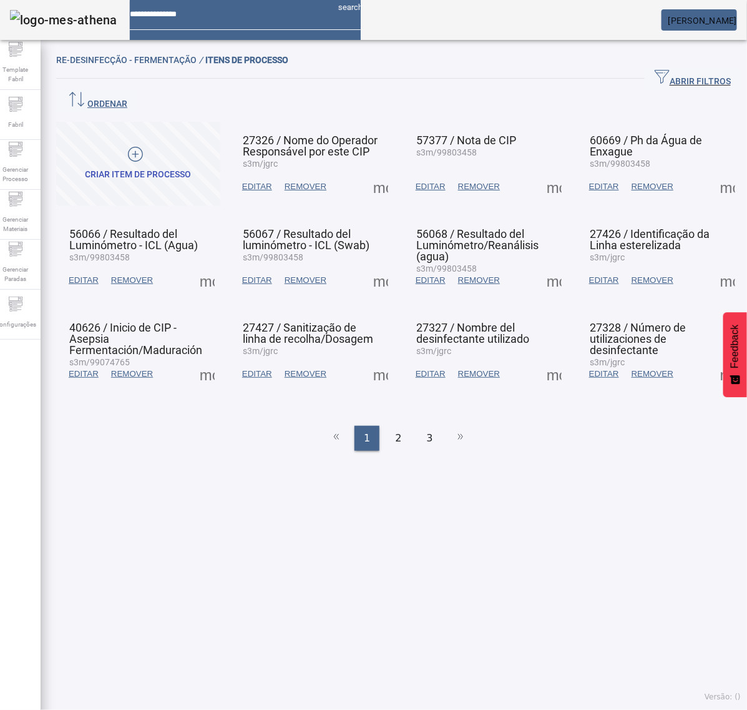
click at [383, 172] on span at bounding box center [381, 187] width 30 height 30
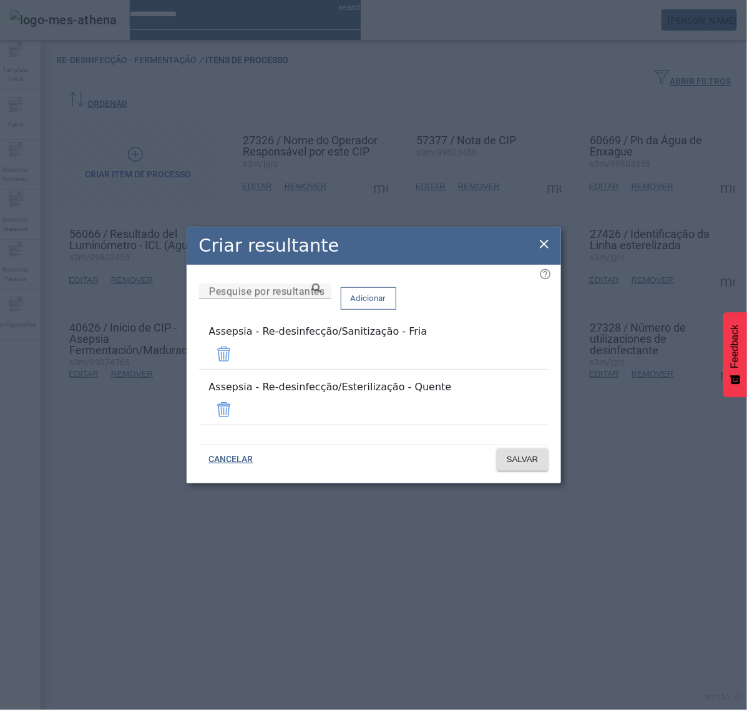
drag, startPoint x: 543, startPoint y: 255, endPoint x: 501, endPoint y: 248, distance: 42.9
click at [542, 252] on icon at bounding box center [544, 244] width 15 height 15
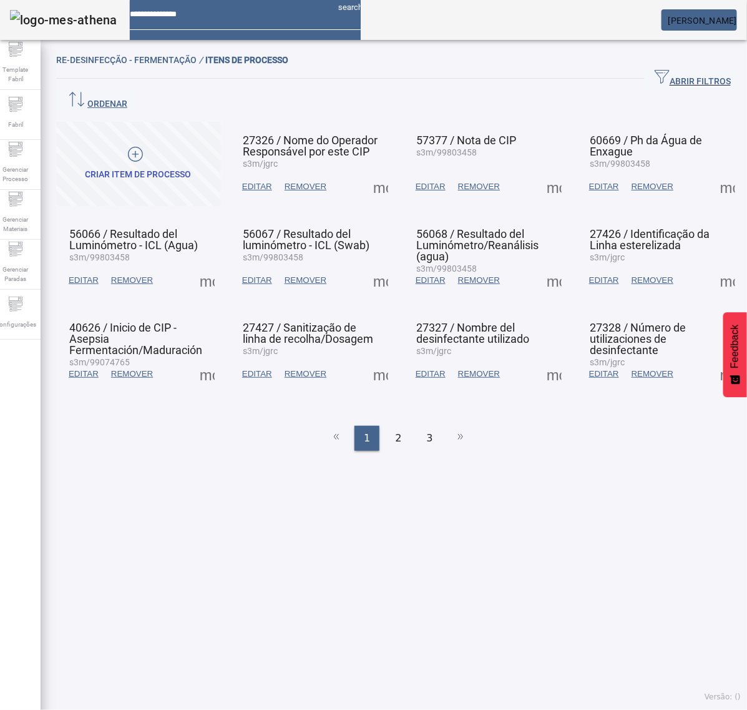
click at [382, 265] on span at bounding box center [381, 280] width 30 height 30
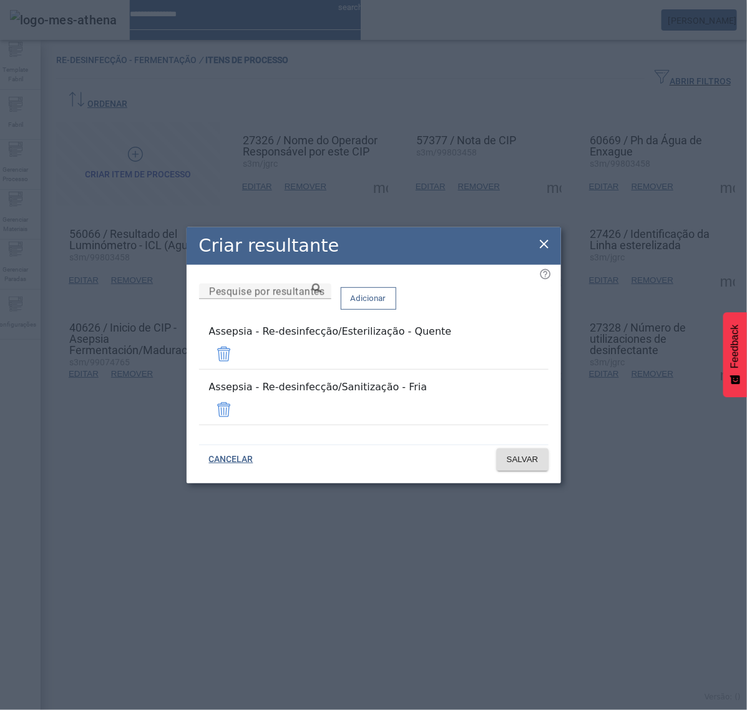
click at [544, 250] on icon at bounding box center [544, 244] width 15 height 15
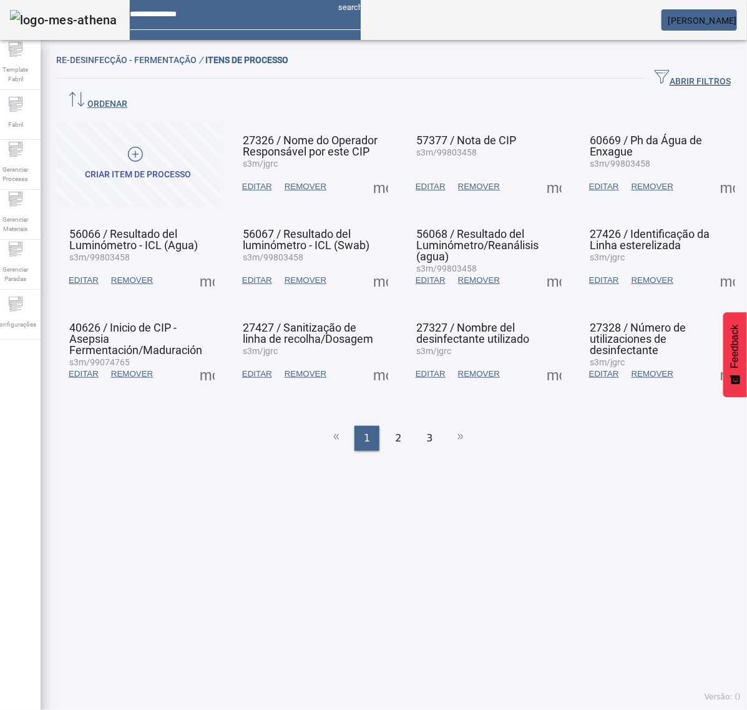
click at [383, 359] on span at bounding box center [381, 374] width 30 height 30
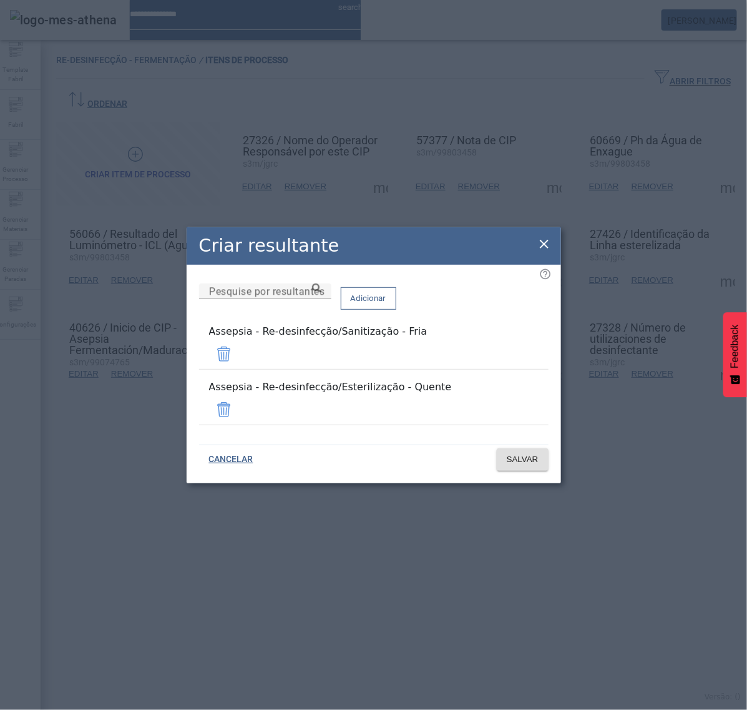
drag, startPoint x: 546, startPoint y: 256, endPoint x: 546, endPoint y: 235, distance: 20.6
click at [546, 252] on icon at bounding box center [544, 244] width 15 height 15
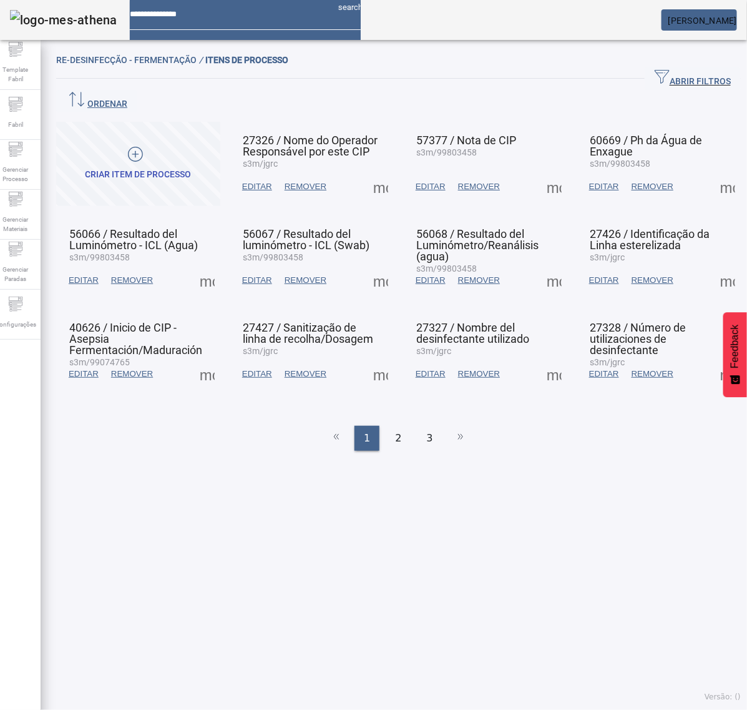
click at [539, 172] on span at bounding box center [554, 187] width 30 height 30
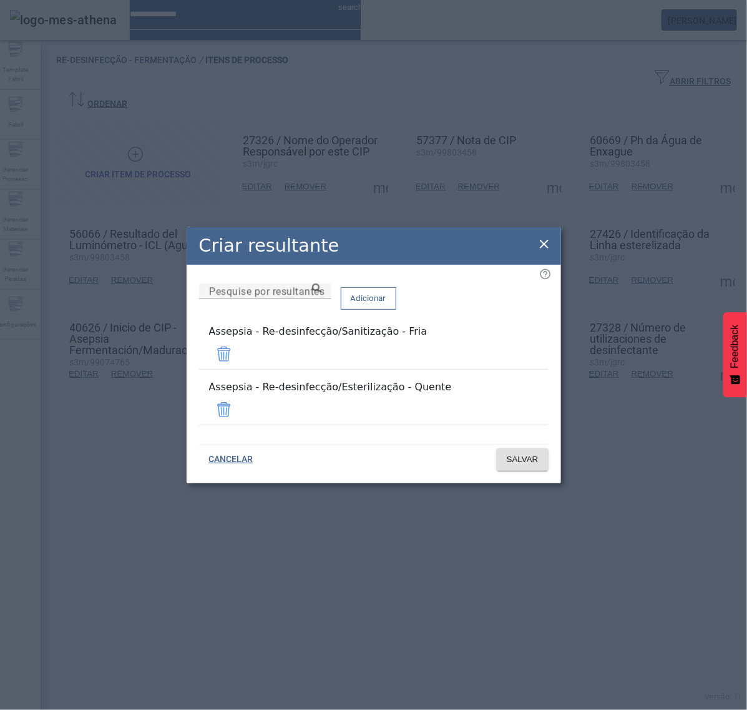
drag, startPoint x: 544, startPoint y: 253, endPoint x: 537, endPoint y: 247, distance: 10.2
click at [544, 252] on icon at bounding box center [544, 244] width 15 height 15
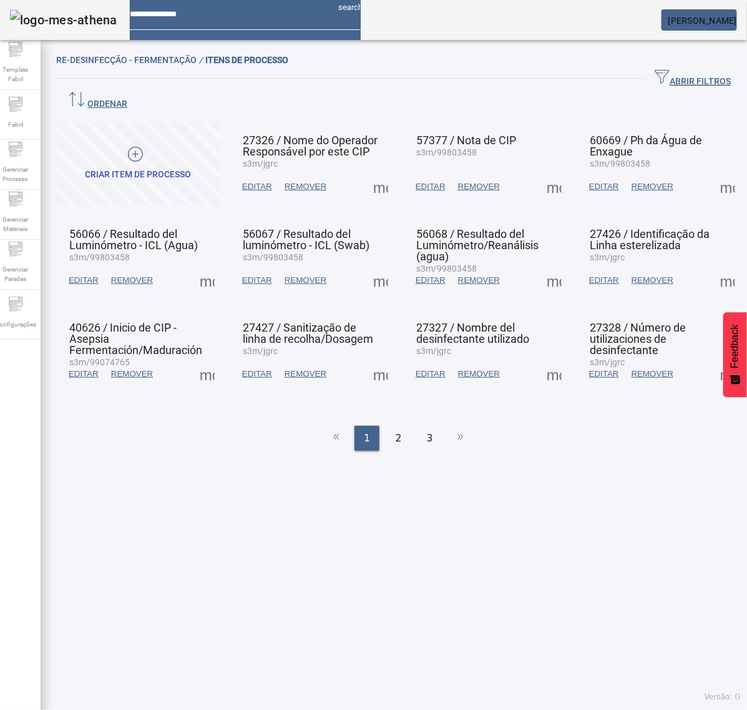
click at [539, 265] on span at bounding box center [554, 280] width 30 height 30
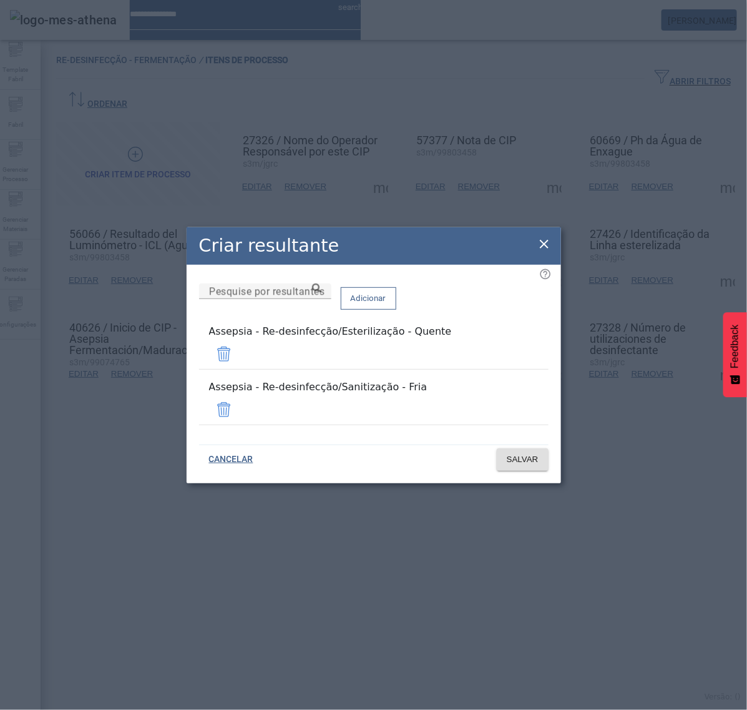
click at [547, 248] on icon at bounding box center [544, 244] width 9 height 9
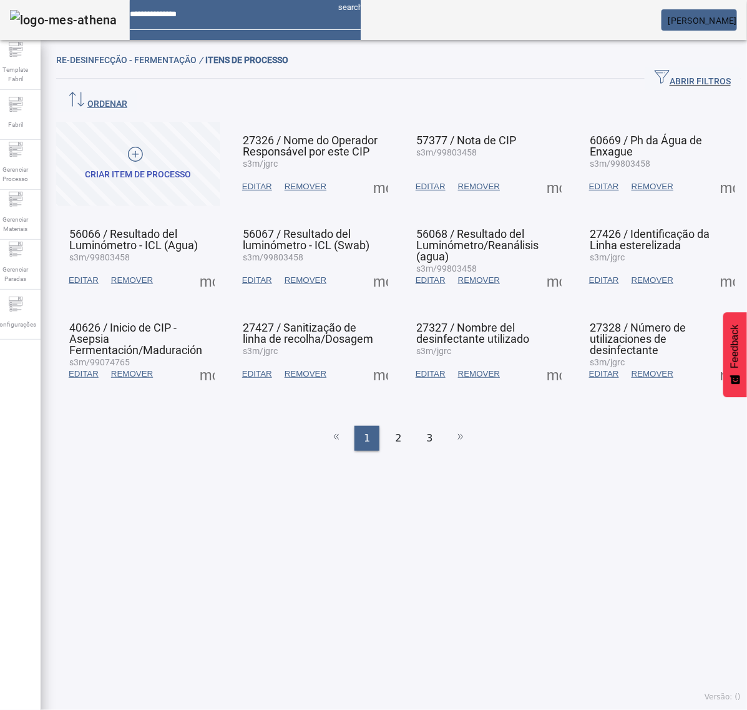
click at [541, 359] on span at bounding box center [554, 374] width 30 height 30
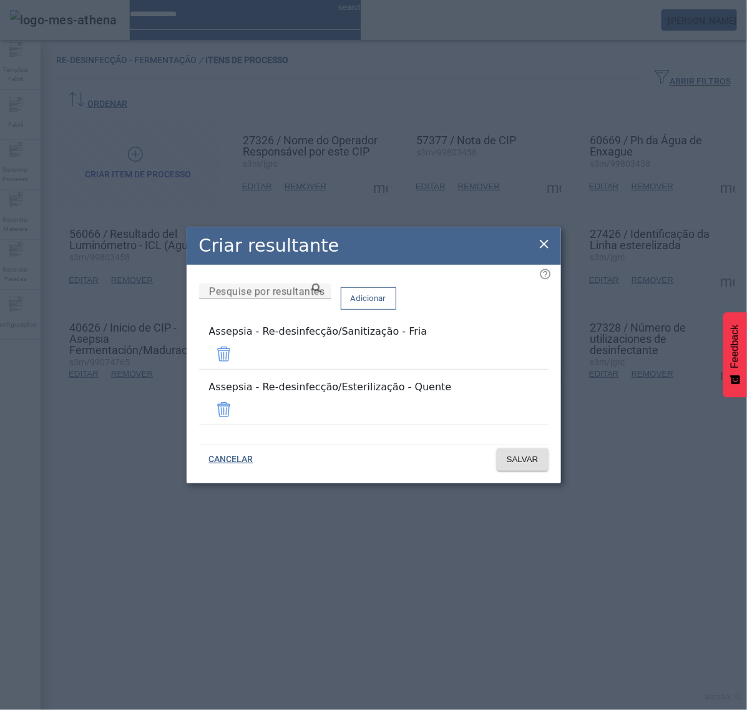
click at [544, 247] on icon at bounding box center [544, 244] width 15 height 15
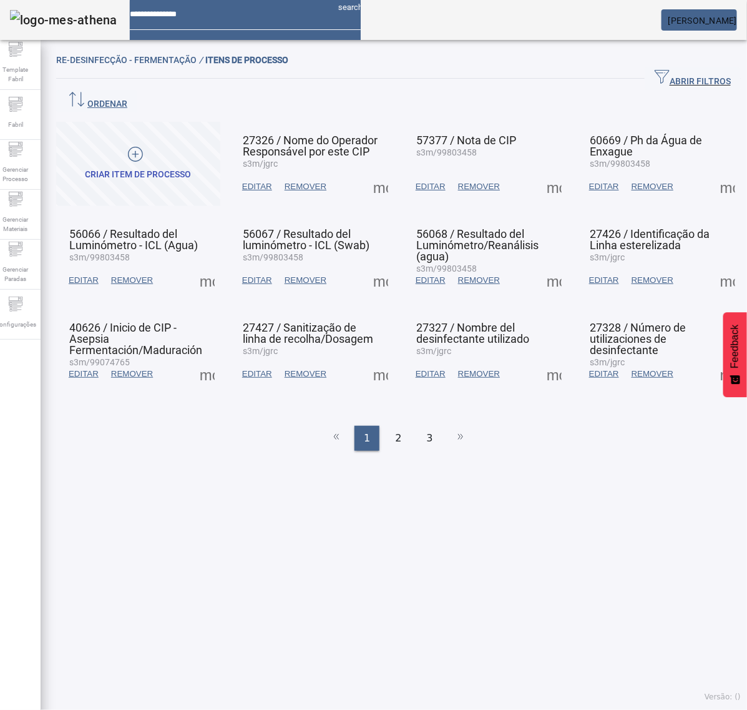
click at [713, 172] on span at bounding box center [728, 187] width 30 height 30
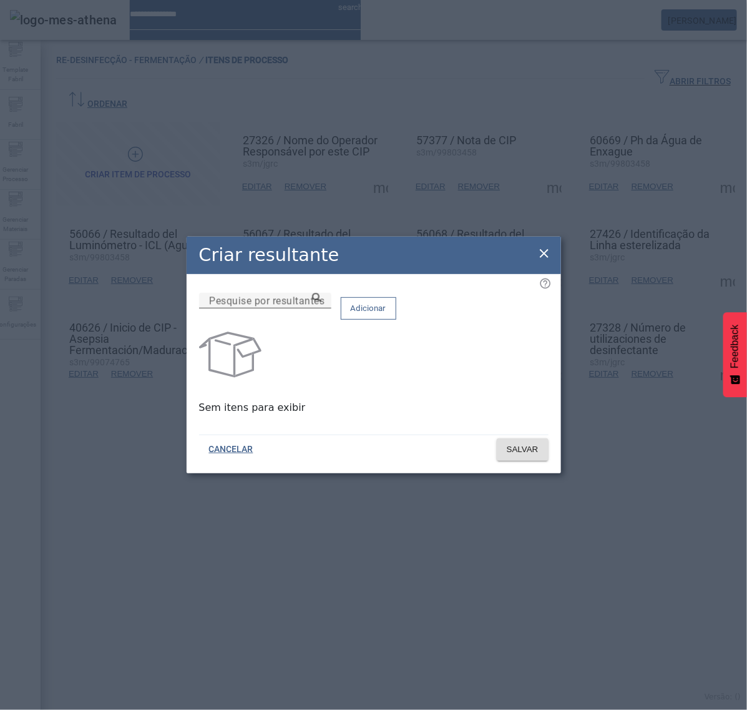
click at [321, 308] on input "Pesquise por resultantes" at bounding box center [265, 300] width 112 height 15
paste input "**********"
click at [321, 302] on icon at bounding box center [316, 297] width 9 height 9
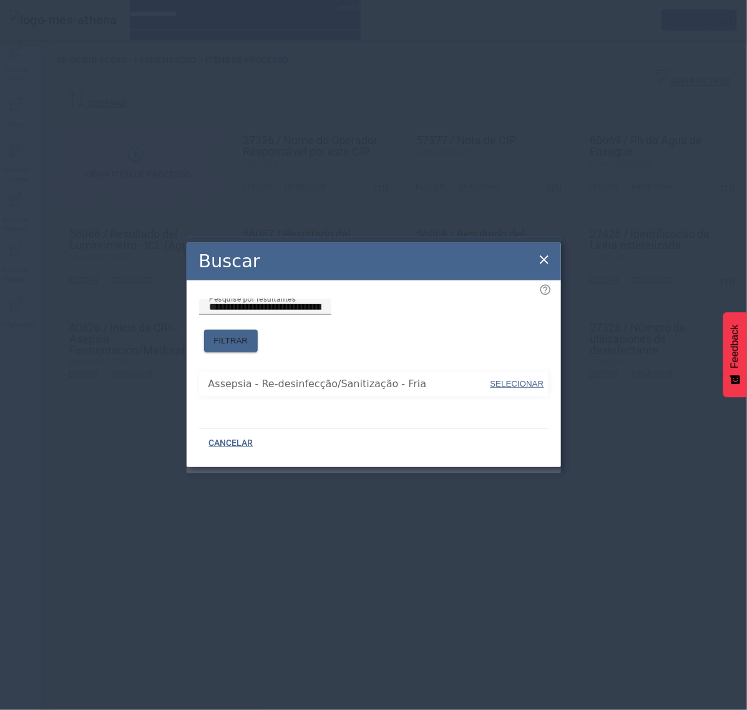
drag, startPoint x: 519, startPoint y: 378, endPoint x: 453, endPoint y: 371, distance: 65.8
click at [516, 379] on span "SELECIONAR" at bounding box center [518, 383] width 54 height 9
type input "**********"
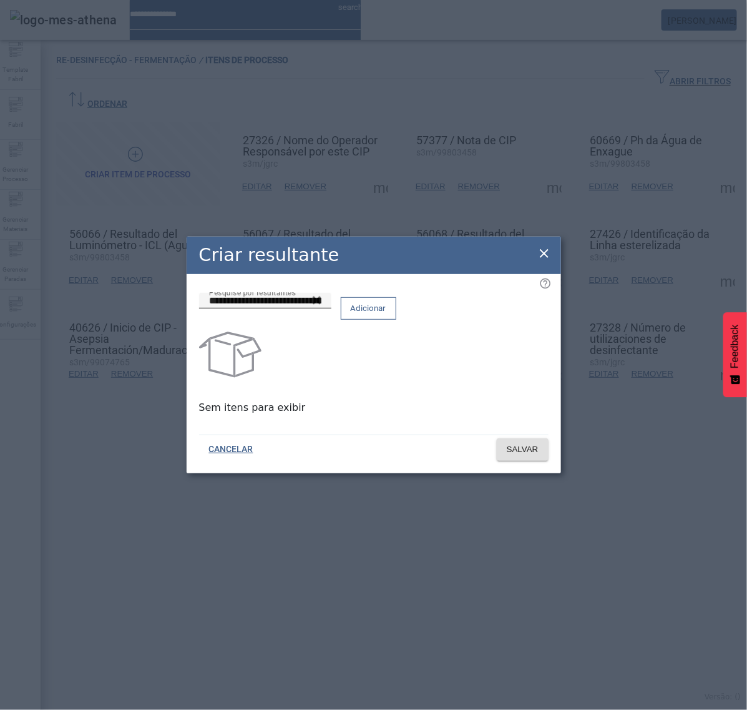
click at [396, 323] on span at bounding box center [368, 308] width 54 height 30
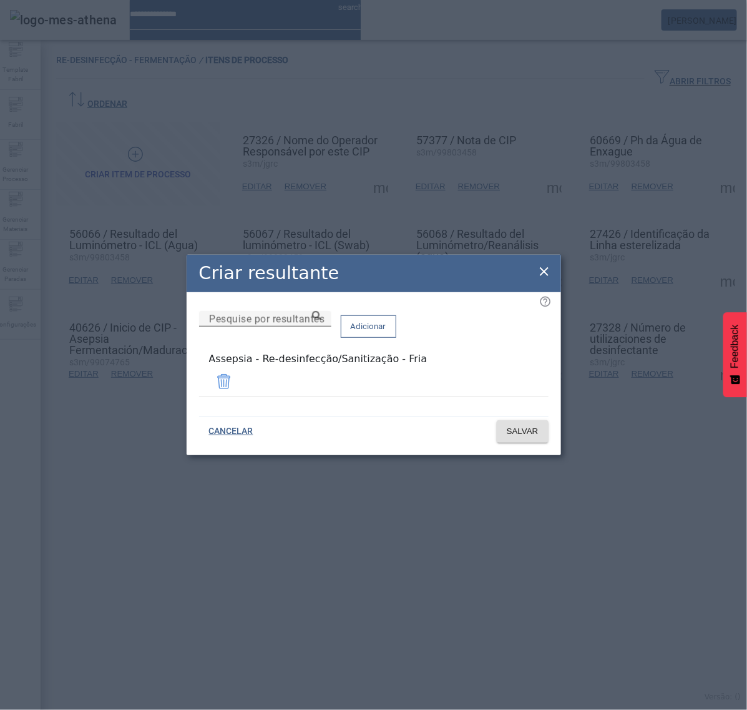
click at [321, 326] on input "Pesquise por resultantes" at bounding box center [265, 318] width 112 height 15
paste input "**********"
type input "**********"
click at [386, 333] on span "Adicionar" at bounding box center [369, 326] width 36 height 12
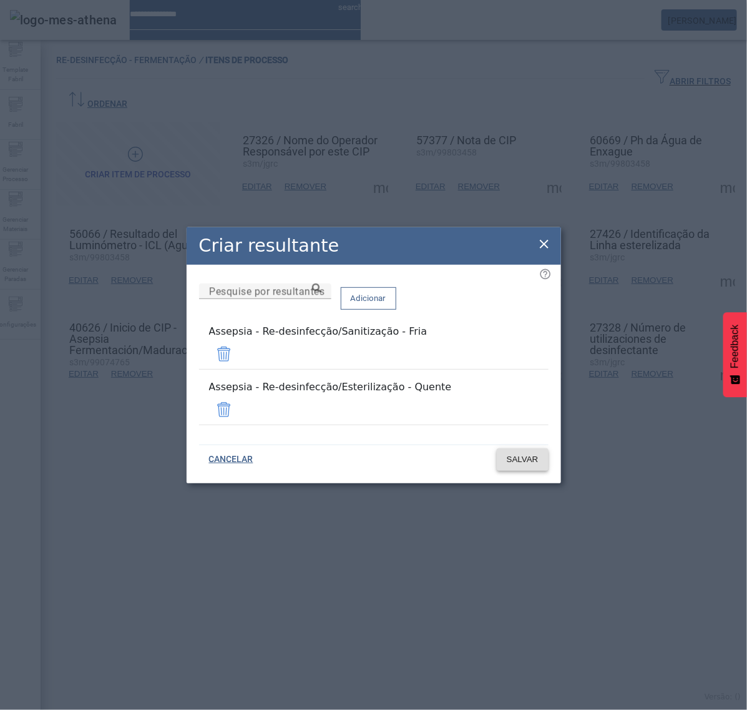
click at [524, 453] on span "SALVAR" at bounding box center [523, 459] width 32 height 12
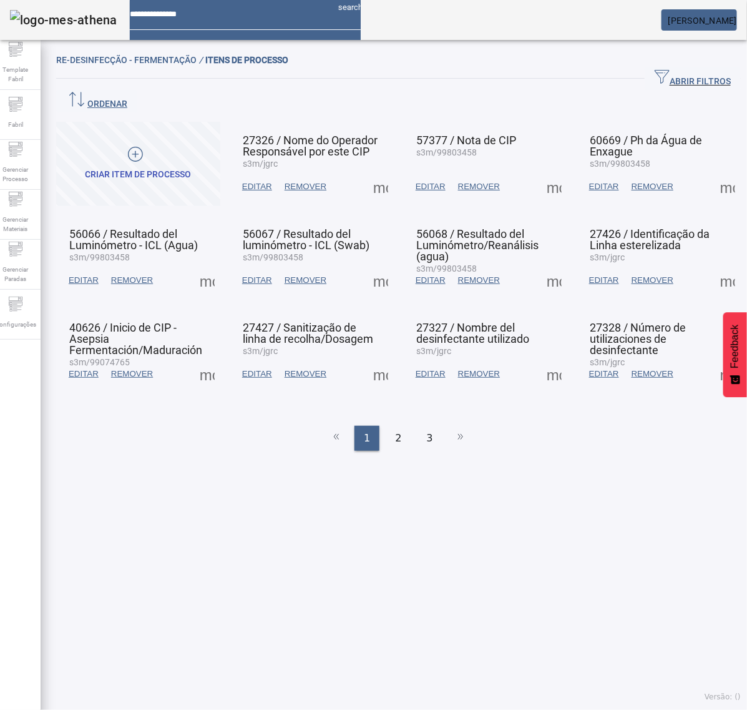
click at [381, 172] on span at bounding box center [381, 187] width 30 height 30
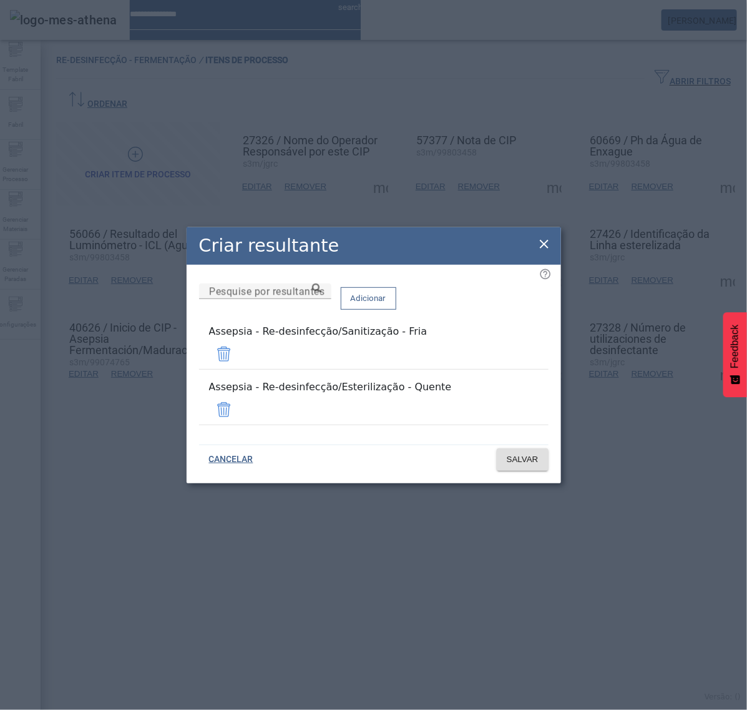
click at [548, 252] on icon at bounding box center [544, 244] width 15 height 15
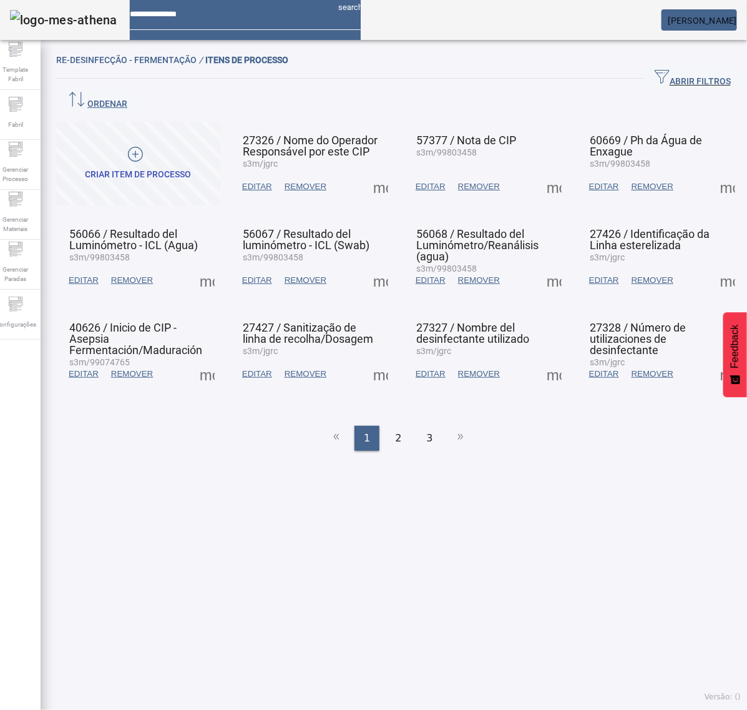
click at [376, 265] on span at bounding box center [381, 280] width 30 height 30
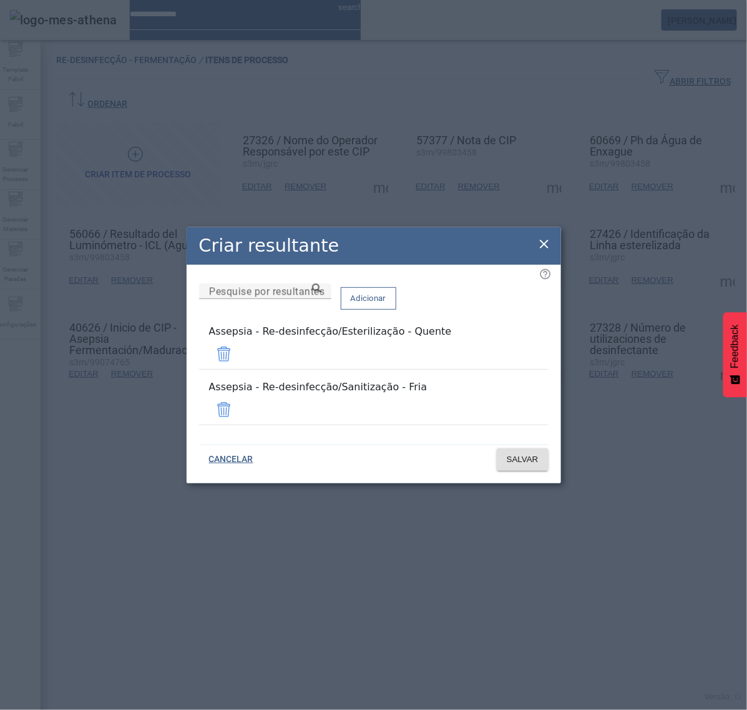
click at [546, 252] on icon at bounding box center [544, 244] width 15 height 15
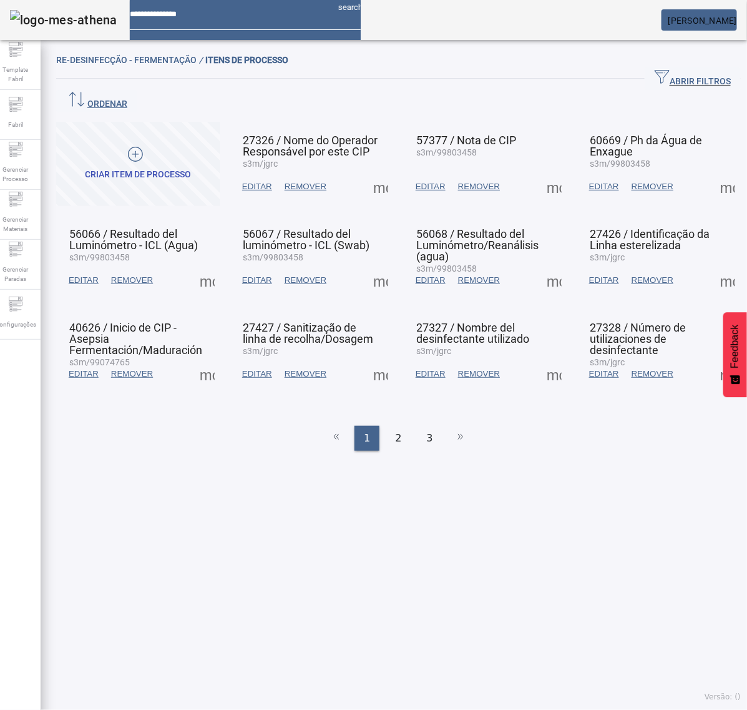
drag, startPoint x: 388, startPoint y: 337, endPoint x: 383, endPoint y: 340, distance: 6.4
click at [386, 338] on mat-grid-list "CRIAR ITEM DE PROCESSO 27326 / Nome do Operador Responsável por este CIP s3m/jg…" at bounding box center [398, 258] width 685 height 272
click at [369, 359] on span at bounding box center [381, 374] width 30 height 30
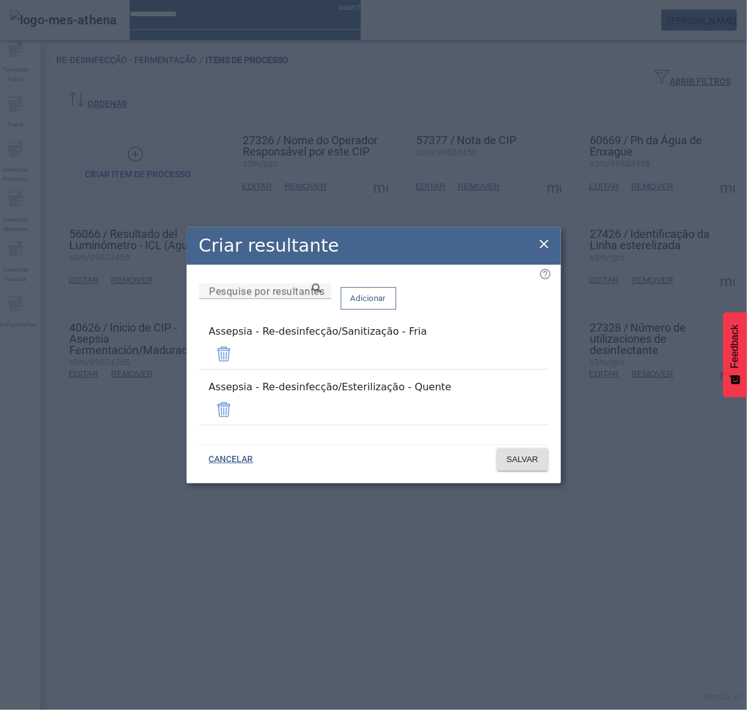
click at [543, 248] on icon at bounding box center [544, 244] width 9 height 9
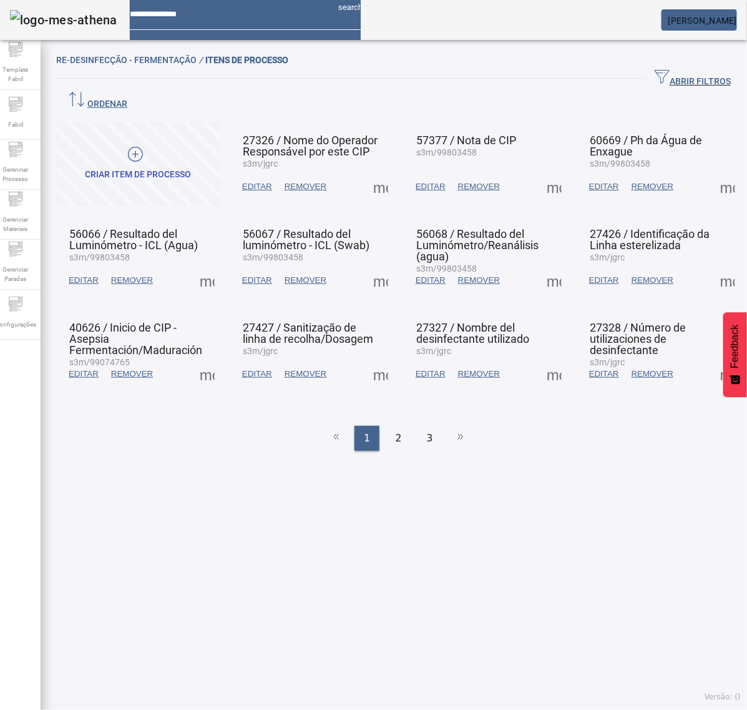
click at [542, 172] on span at bounding box center [554, 187] width 30 height 30
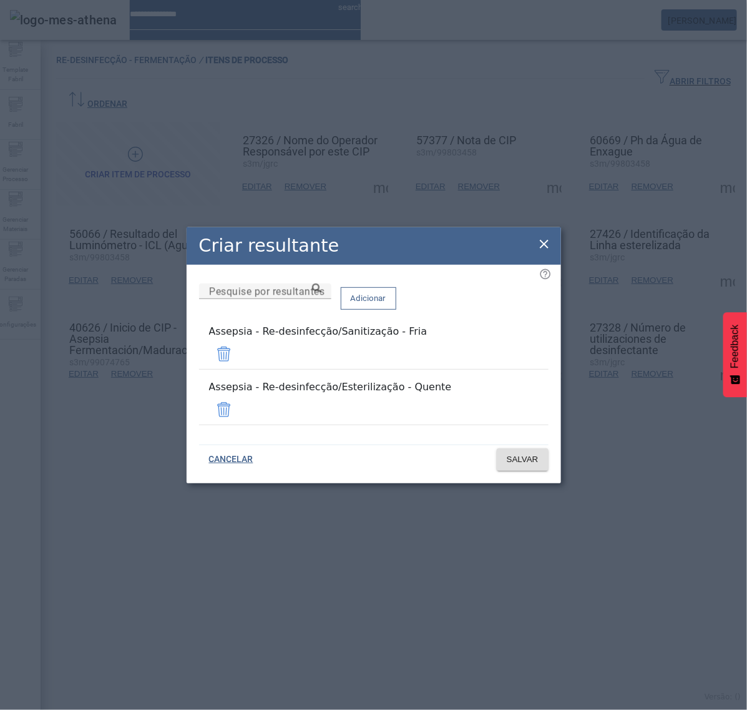
click at [543, 251] on icon at bounding box center [544, 244] width 15 height 15
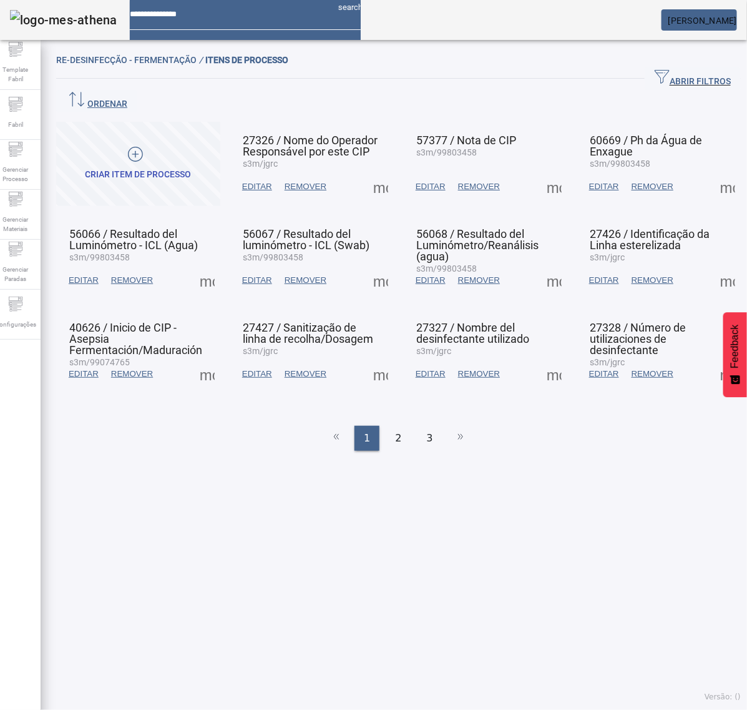
click at [541, 265] on span at bounding box center [554, 280] width 30 height 30
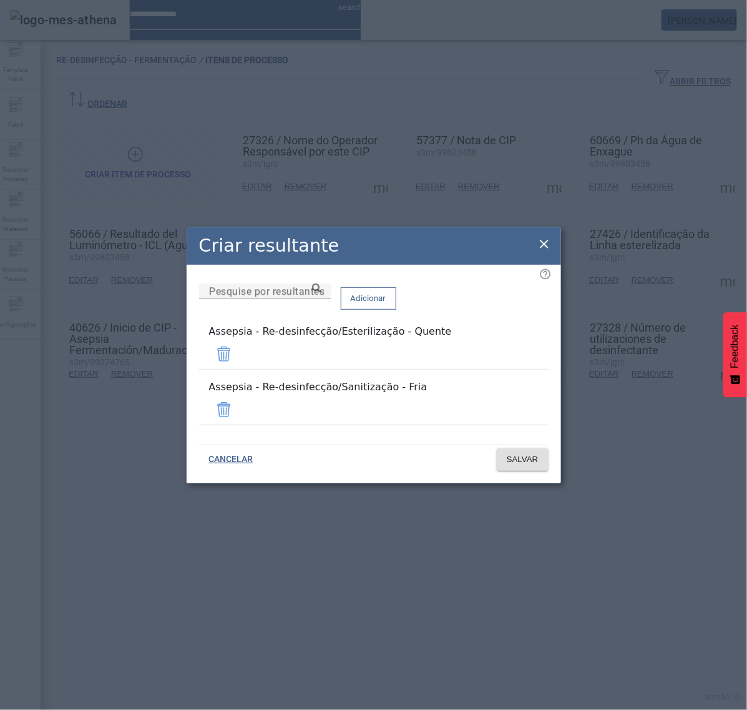
click at [544, 251] on icon at bounding box center [544, 244] width 15 height 15
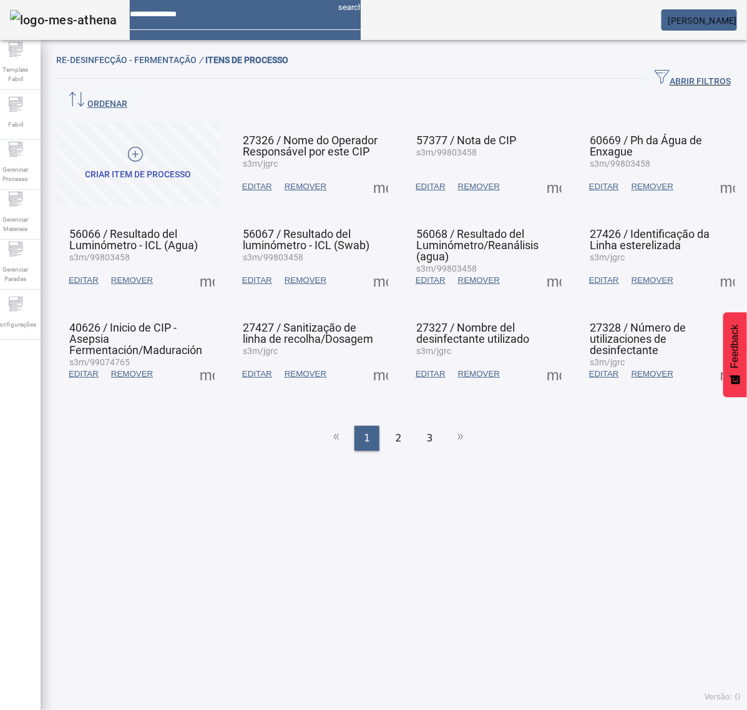
click at [541, 359] on span at bounding box center [554, 374] width 30 height 30
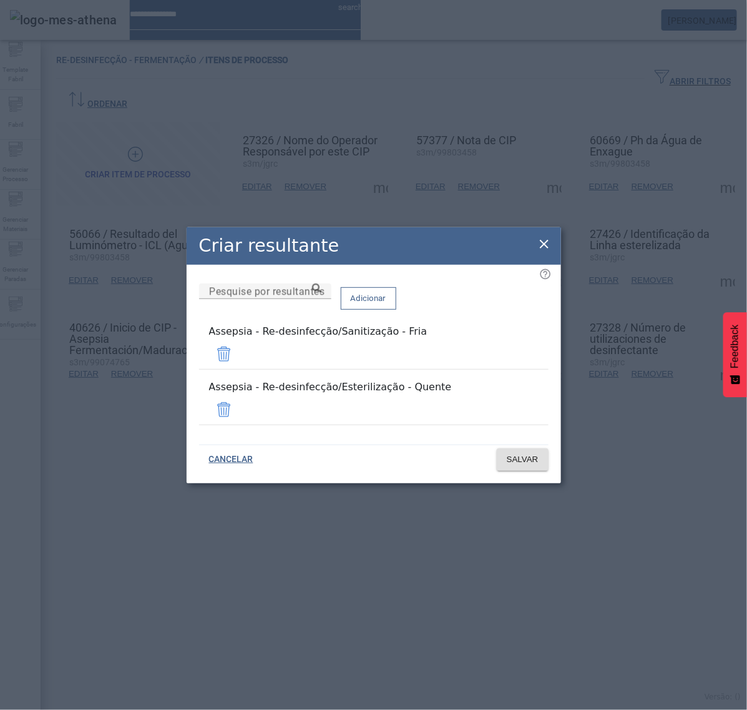
drag, startPoint x: 544, startPoint y: 254, endPoint x: 600, endPoint y: 213, distance: 69.2
click at [546, 250] on icon at bounding box center [544, 244] width 15 height 15
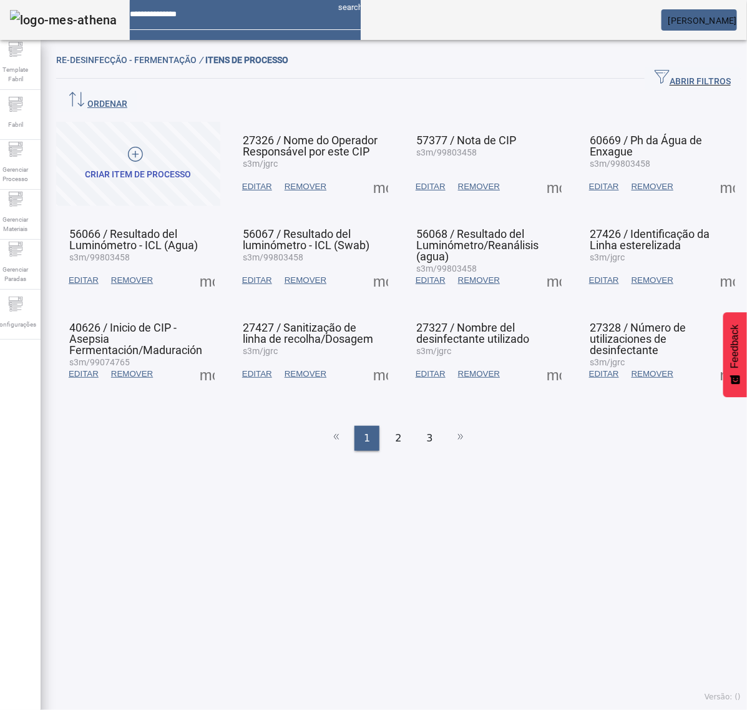
click at [713, 172] on span at bounding box center [728, 187] width 30 height 30
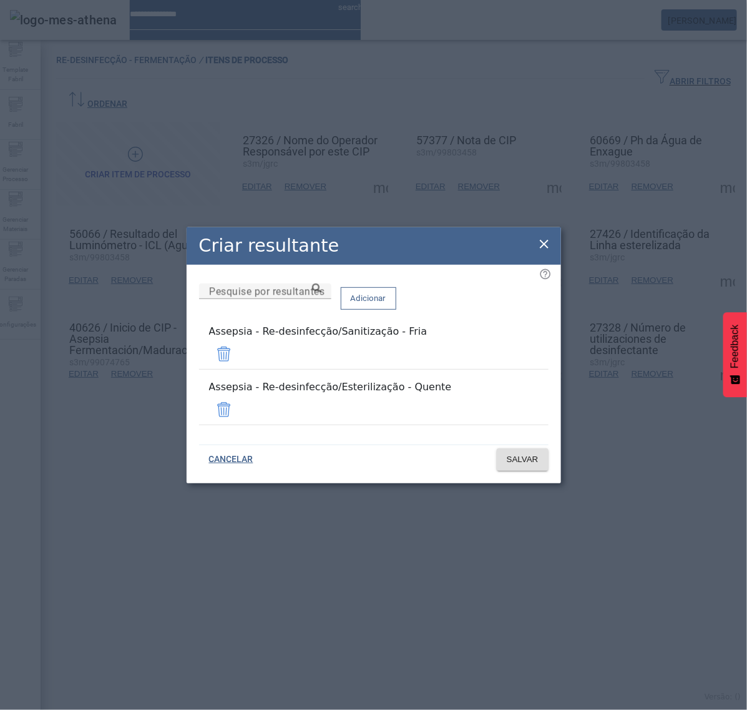
click at [544, 252] on icon at bounding box center [544, 244] width 15 height 15
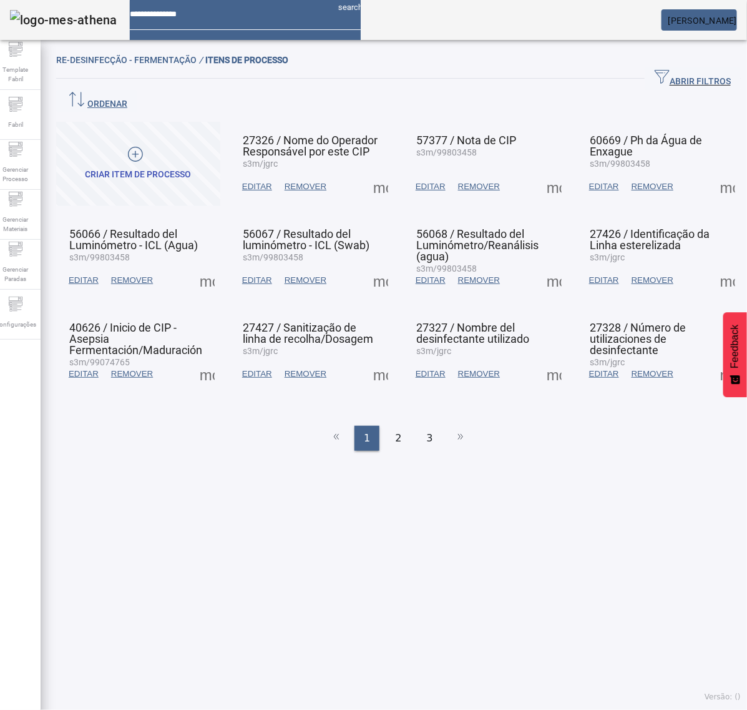
click at [713, 265] on span at bounding box center [728, 280] width 30 height 30
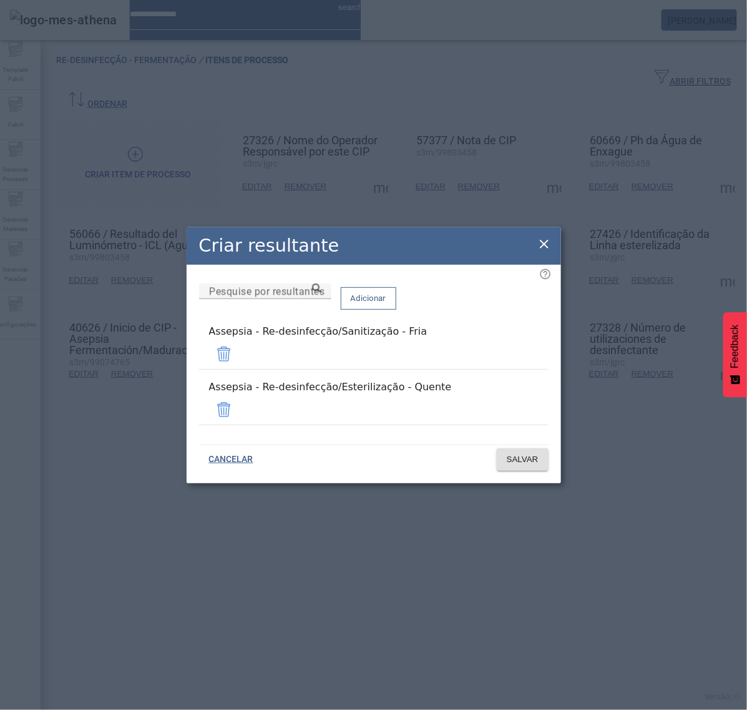
click at [547, 252] on icon at bounding box center [544, 244] width 15 height 15
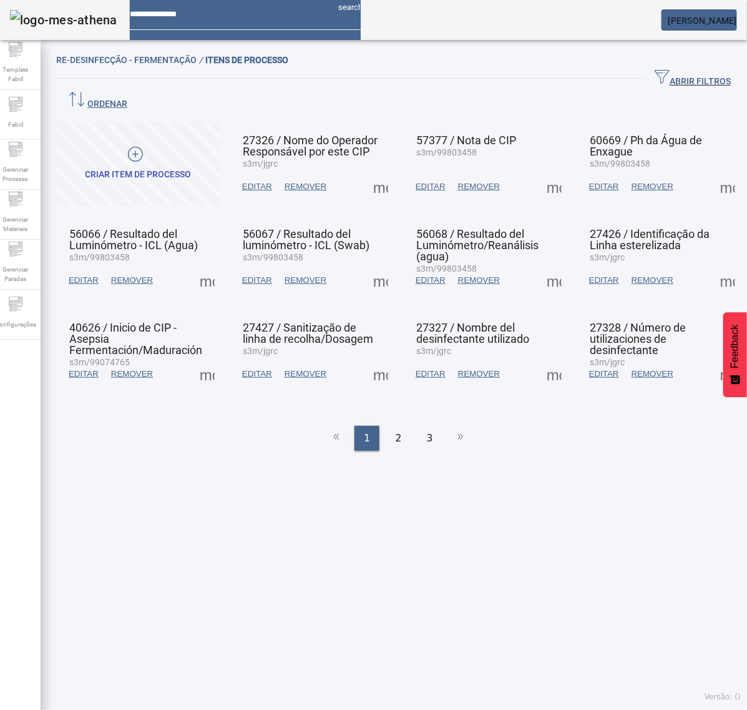
click at [713, 359] on span at bounding box center [728, 374] width 30 height 30
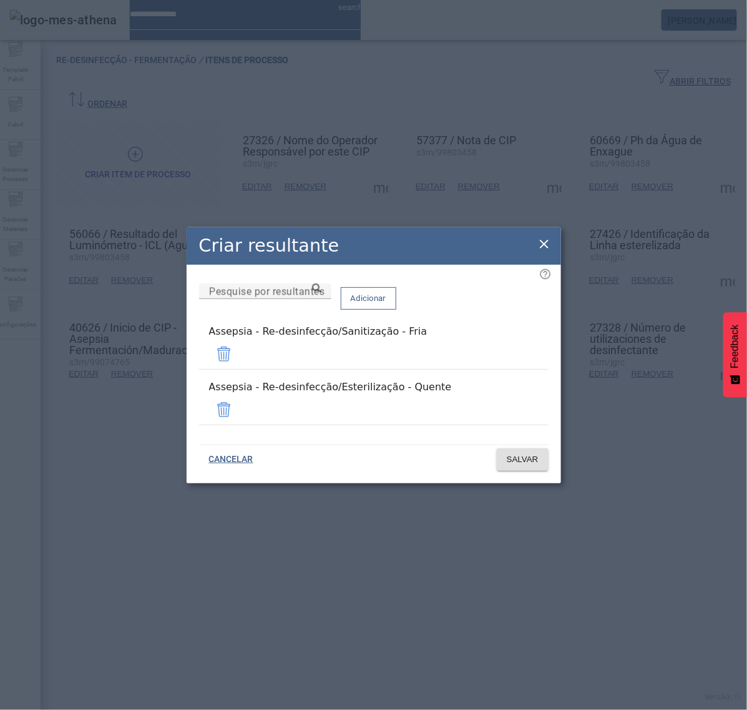
click at [543, 252] on icon at bounding box center [544, 244] width 15 height 15
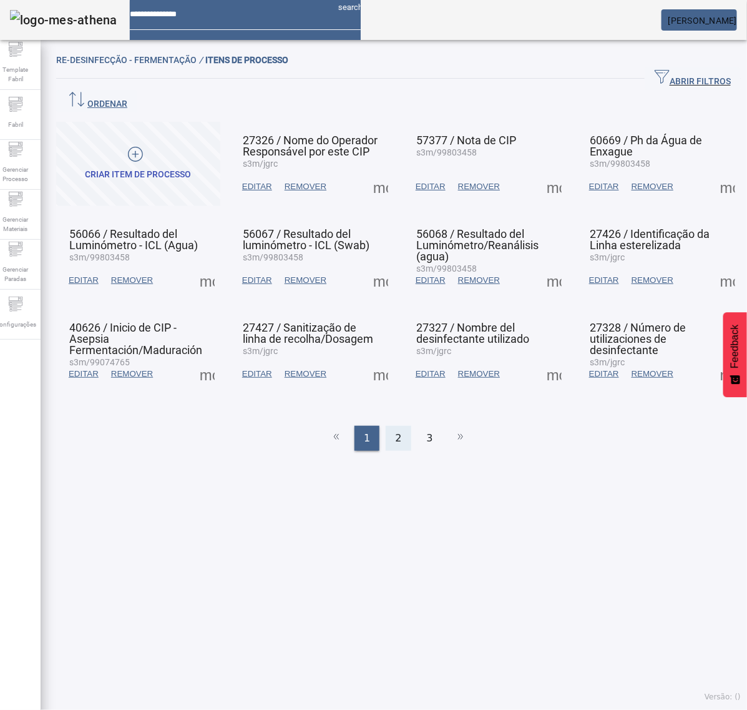
click at [389, 426] on div "2" at bounding box center [398, 438] width 25 height 25
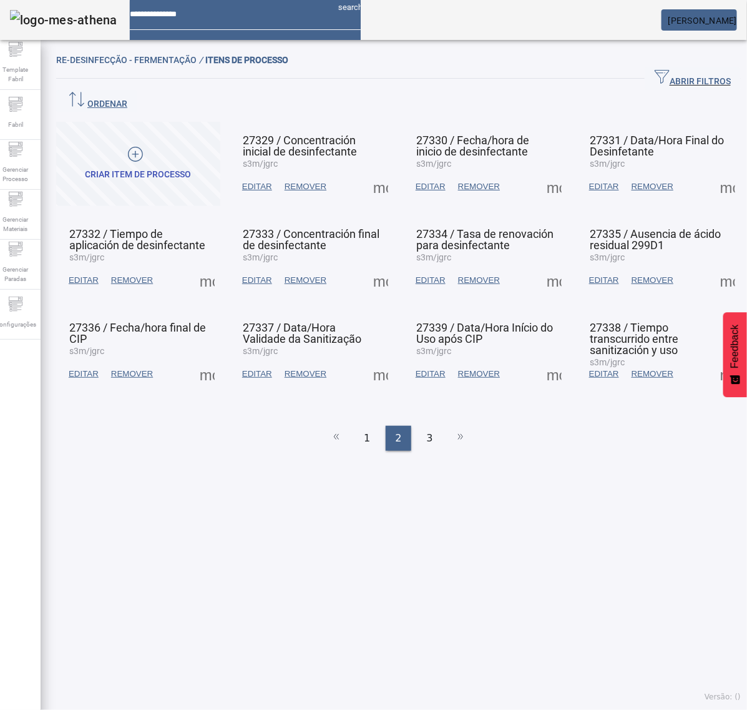
click at [211, 265] on span at bounding box center [207, 280] width 30 height 30
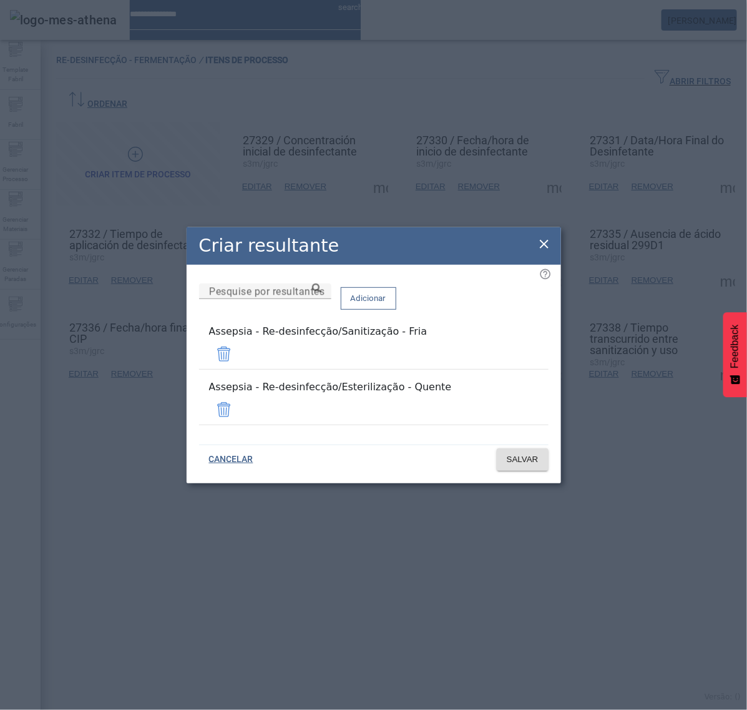
click at [544, 252] on icon at bounding box center [544, 244] width 15 height 15
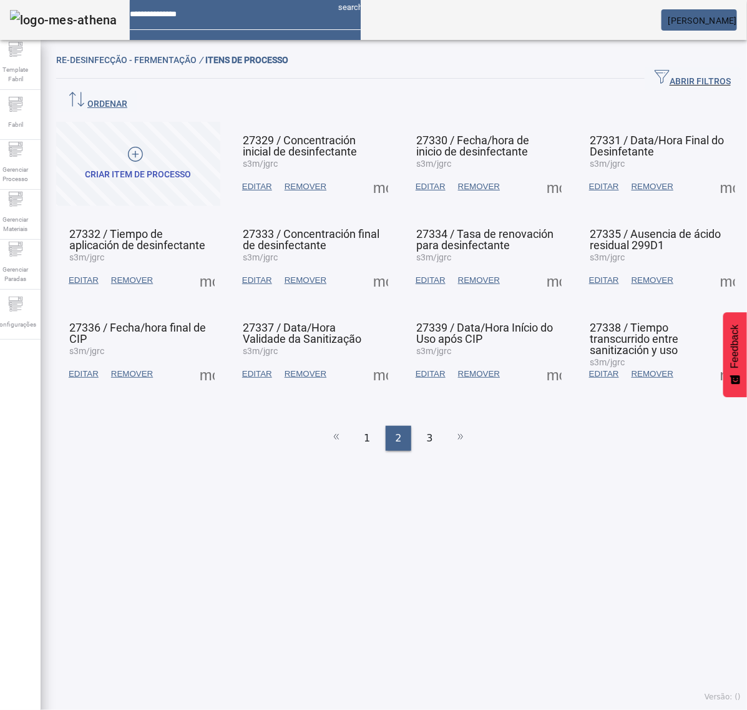
click at [207, 359] on span at bounding box center [207, 374] width 30 height 30
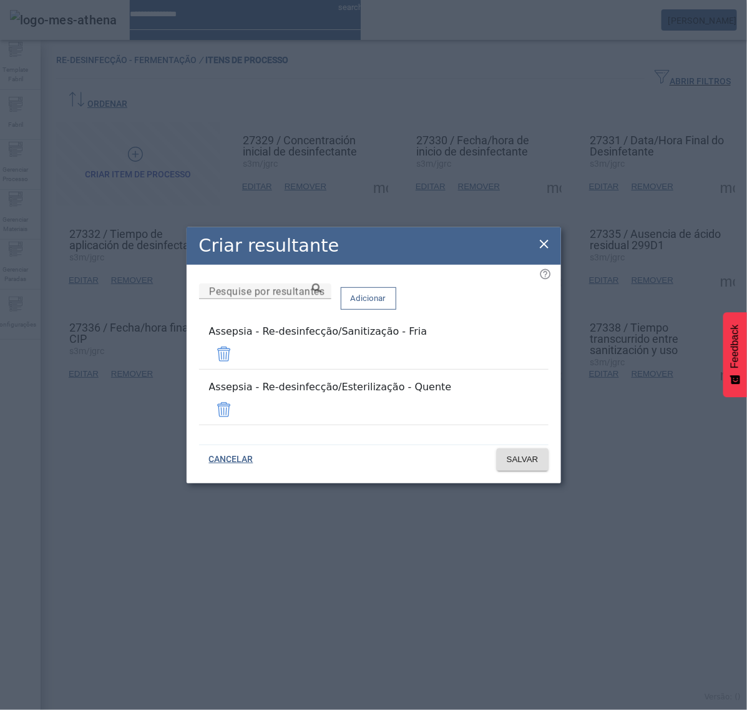
drag, startPoint x: 547, startPoint y: 254, endPoint x: 466, endPoint y: 212, distance: 91.9
click at [546, 252] on icon at bounding box center [544, 244] width 15 height 15
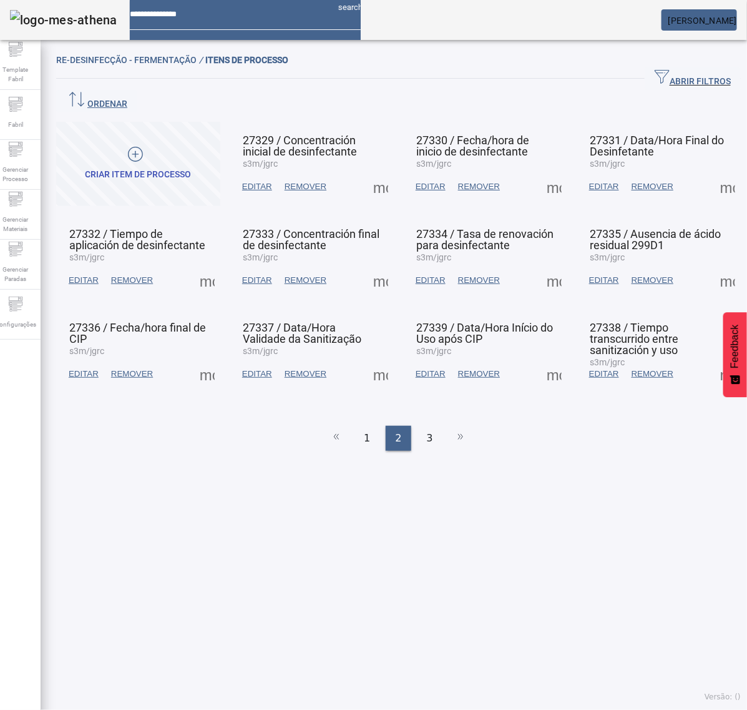
click at [368, 172] on span at bounding box center [381, 187] width 30 height 30
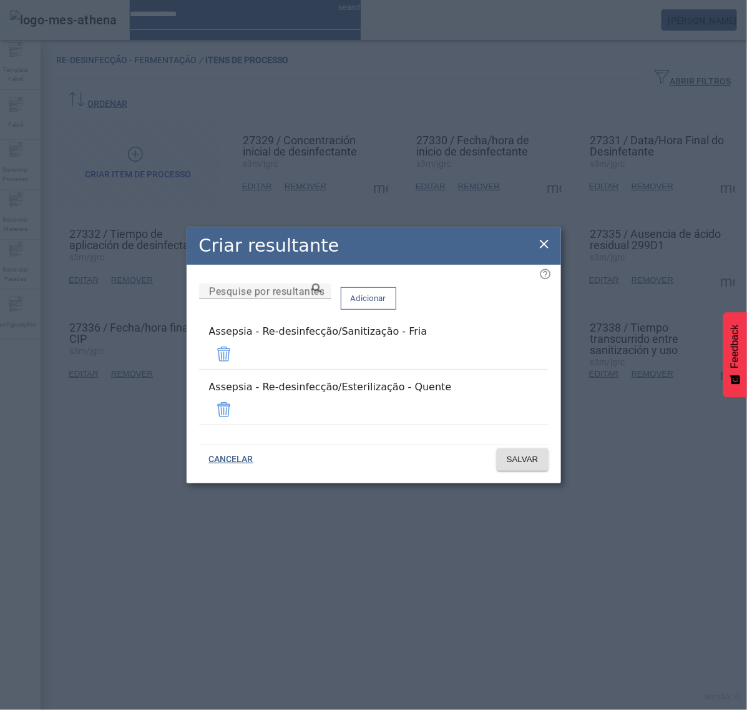
click at [545, 248] on icon at bounding box center [544, 244] width 15 height 15
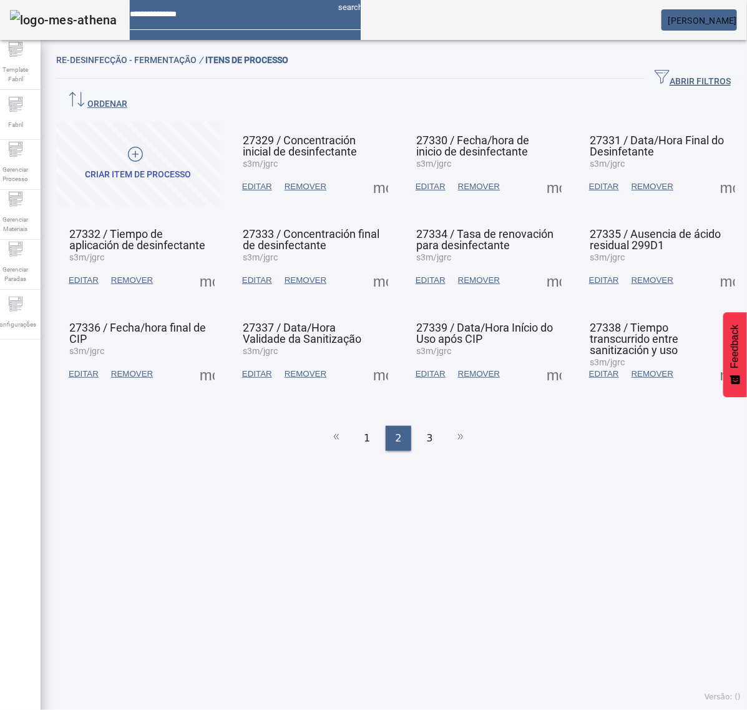
click at [373, 265] on span at bounding box center [381, 280] width 30 height 30
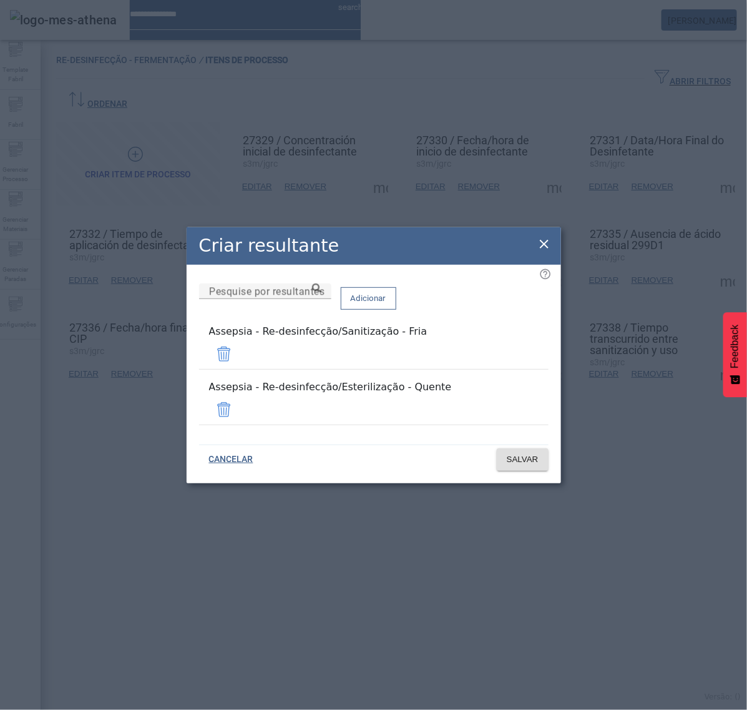
drag, startPoint x: 547, startPoint y: 253, endPoint x: 476, endPoint y: 267, distance: 71.9
click at [546, 252] on icon at bounding box center [544, 244] width 15 height 15
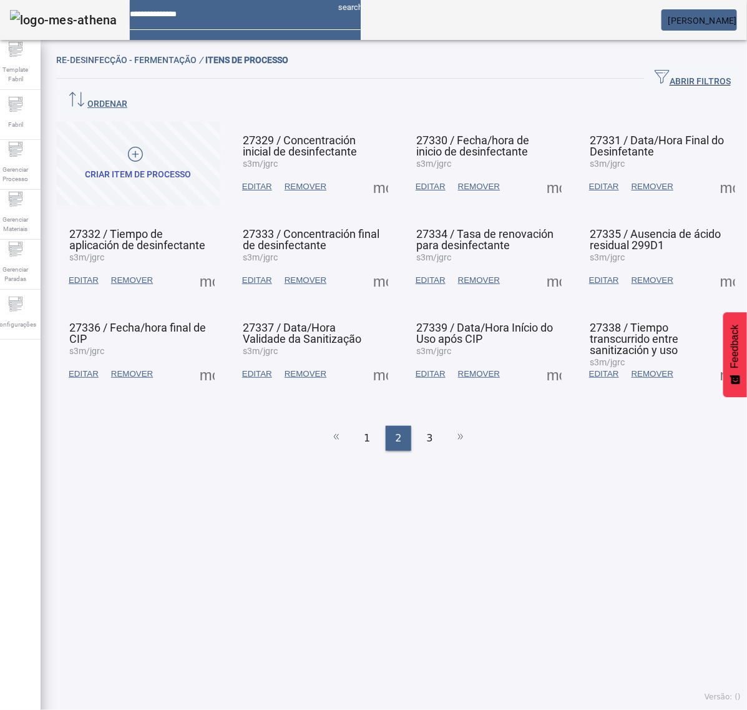
click at [368, 359] on span at bounding box center [381, 374] width 30 height 30
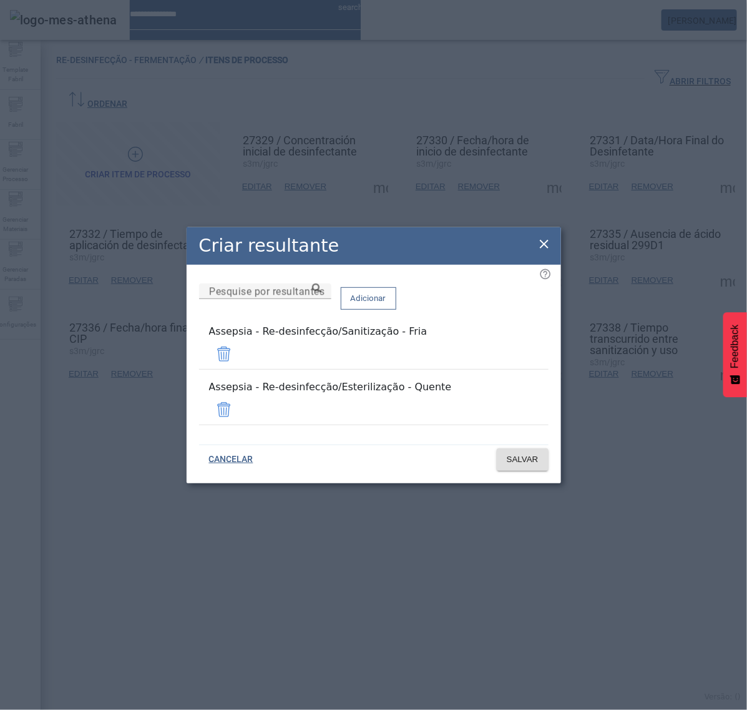
drag, startPoint x: 534, startPoint y: 257, endPoint x: 543, endPoint y: 253, distance: 9.8
click at [535, 257] on div "Criar resultante" at bounding box center [374, 245] width 375 height 37
click at [543, 248] on icon at bounding box center [544, 244] width 9 height 9
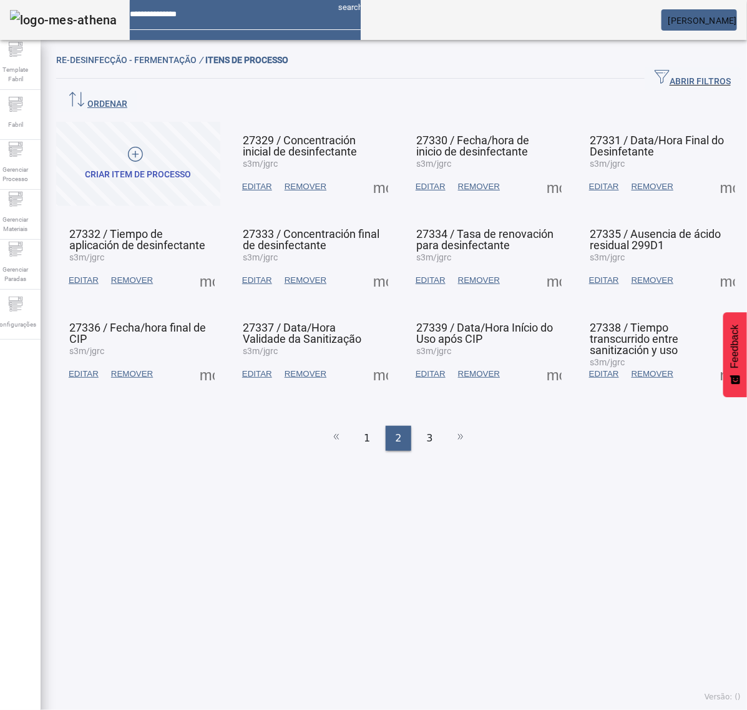
click at [548, 172] on span at bounding box center [554, 187] width 30 height 30
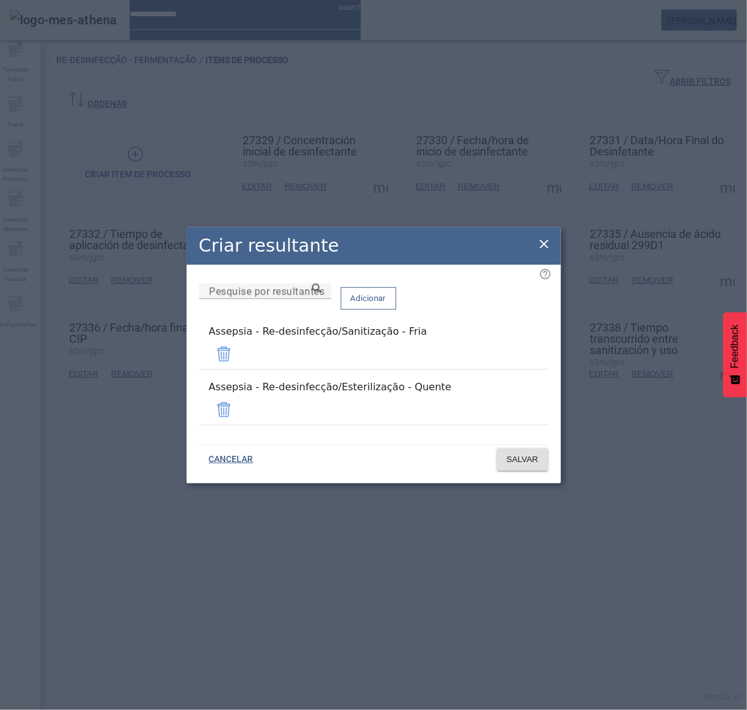
click at [547, 252] on icon at bounding box center [544, 244] width 15 height 15
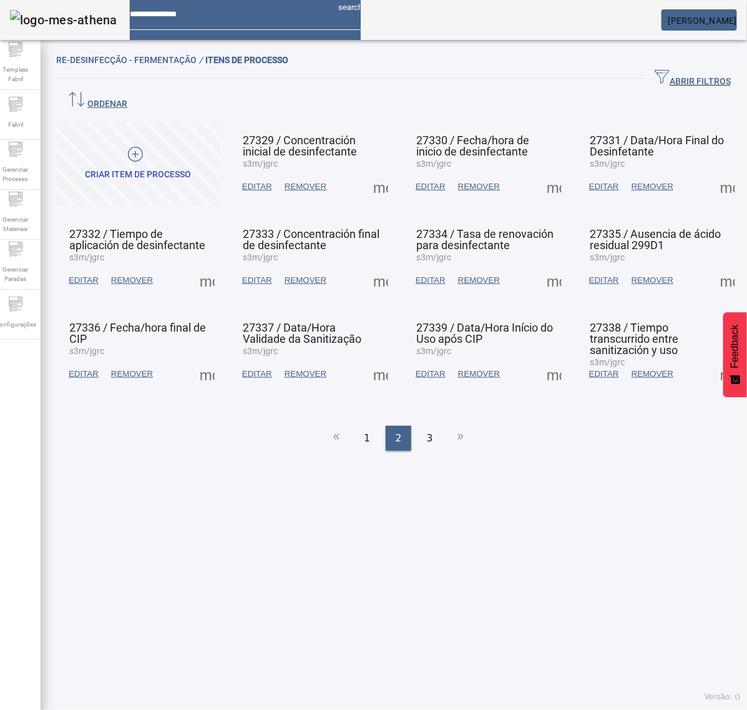
click at [544, 265] on span at bounding box center [554, 280] width 30 height 30
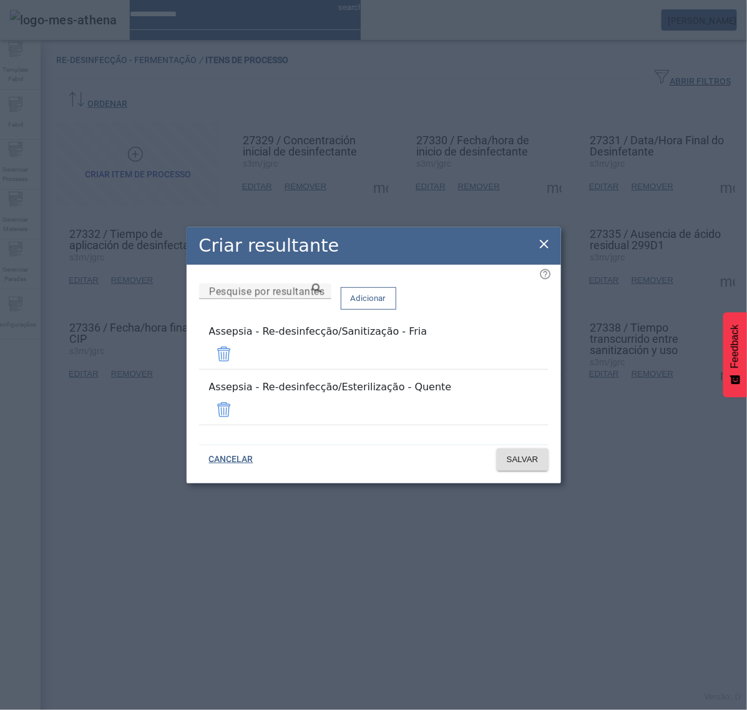
click at [547, 248] on icon at bounding box center [544, 244] width 9 height 9
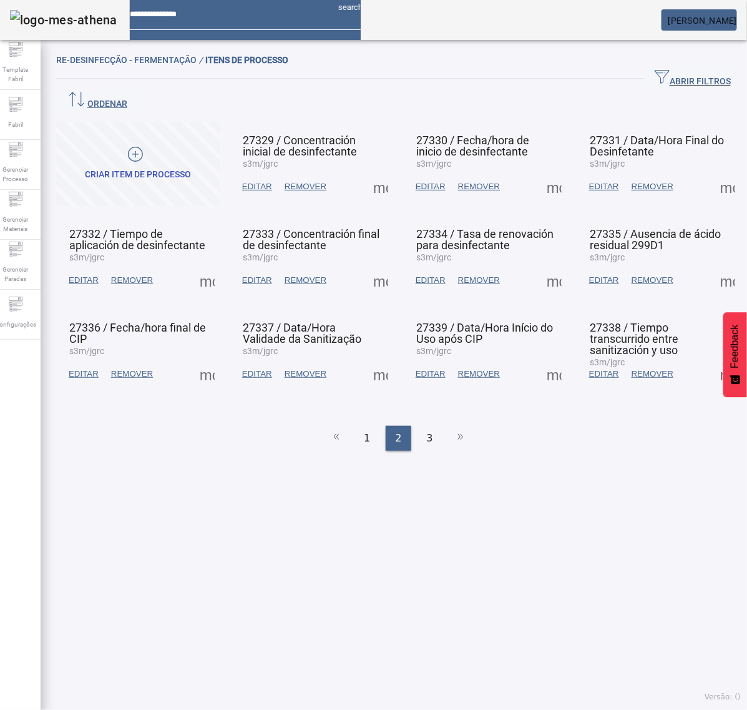
click at [540, 359] on span at bounding box center [554, 374] width 30 height 30
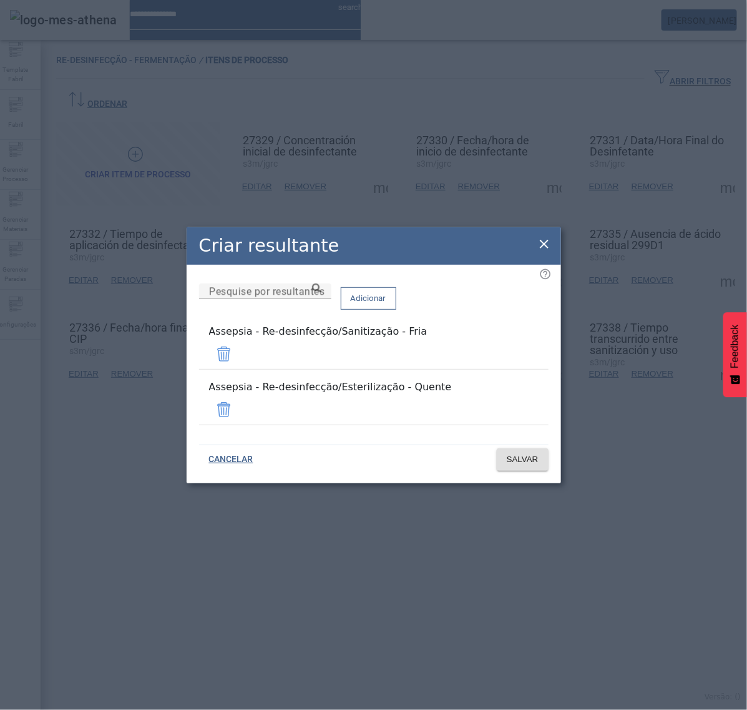
click at [541, 252] on icon at bounding box center [544, 244] width 15 height 15
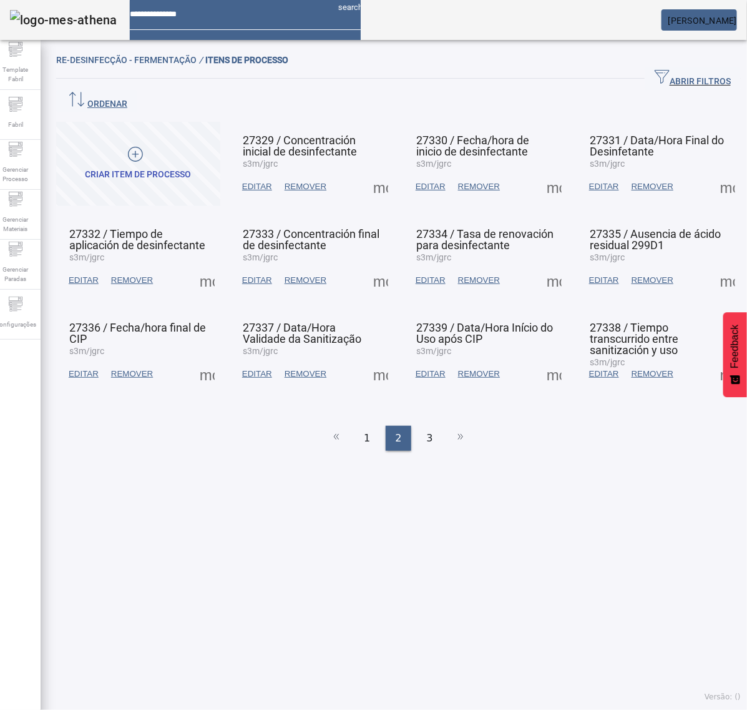
click at [713, 172] on span at bounding box center [728, 187] width 30 height 30
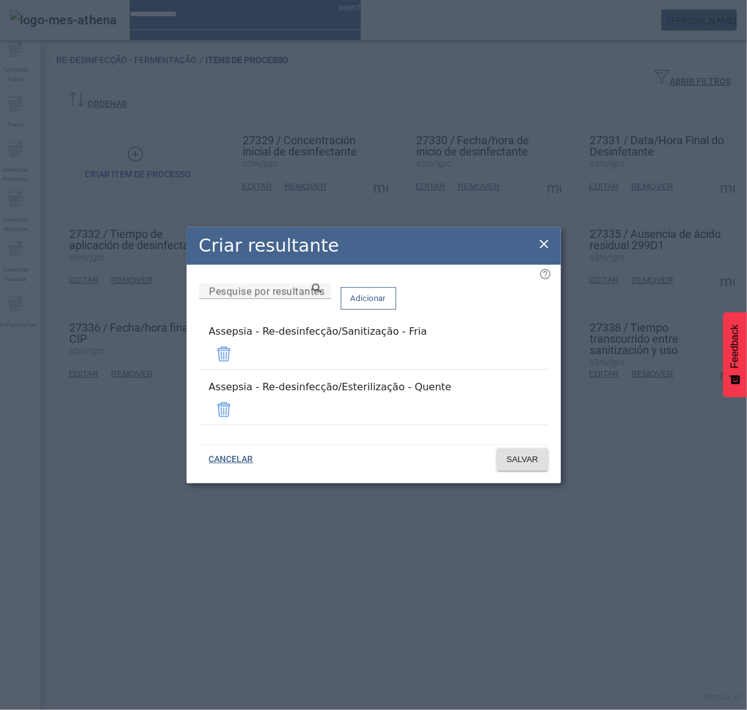
drag, startPoint x: 542, startPoint y: 250, endPoint x: 549, endPoint y: 250, distance: 7.5
click at [544, 250] on icon at bounding box center [544, 244] width 15 height 15
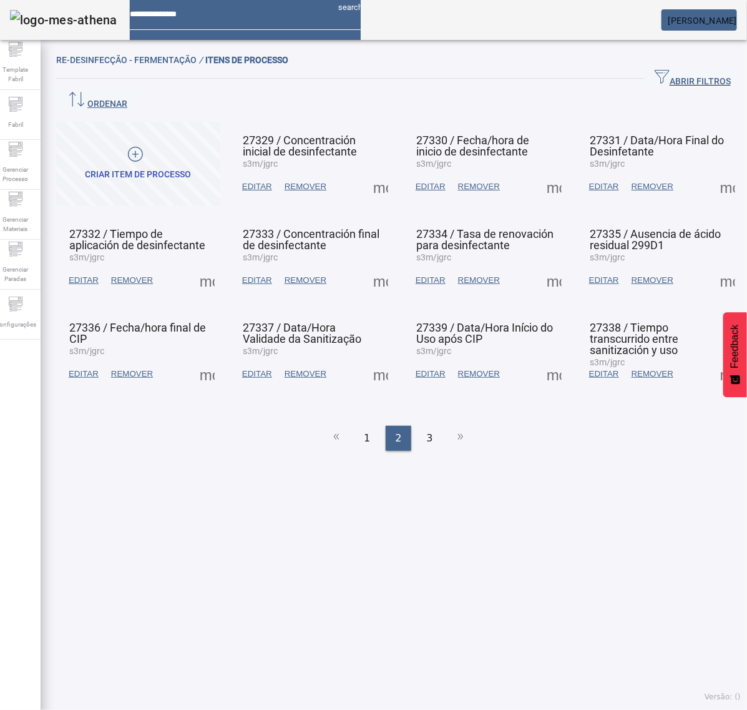
click at [713, 265] on span at bounding box center [728, 280] width 30 height 30
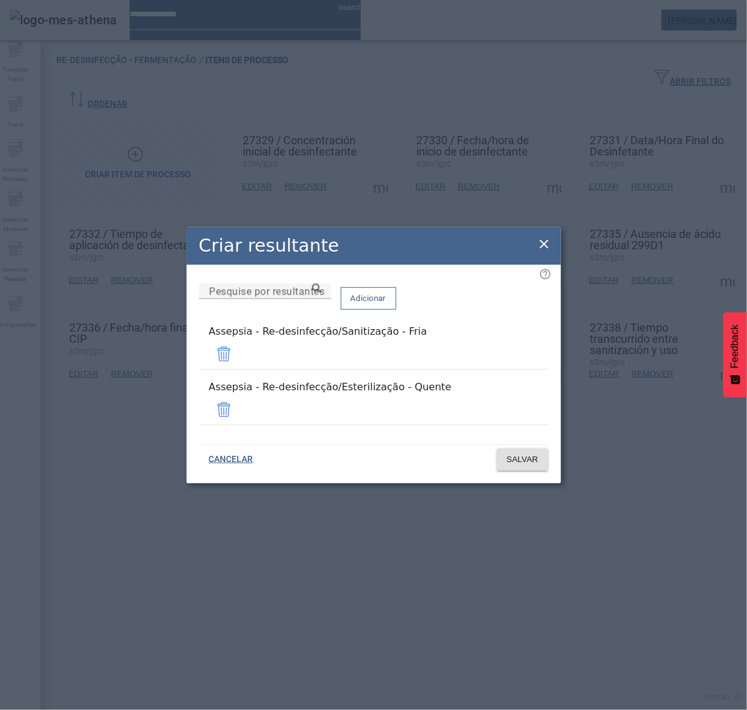
click at [543, 252] on icon at bounding box center [544, 244] width 15 height 15
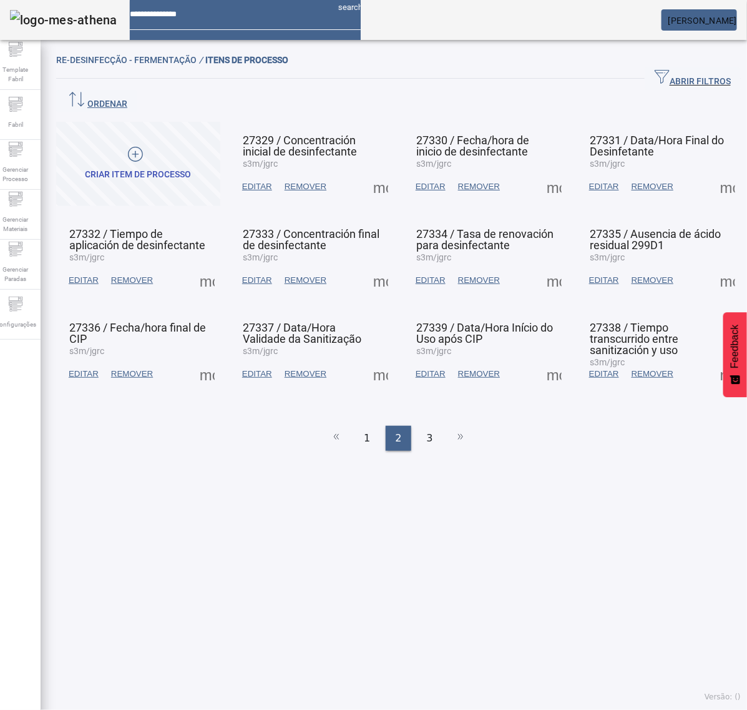
click at [713, 359] on span at bounding box center [728, 374] width 30 height 30
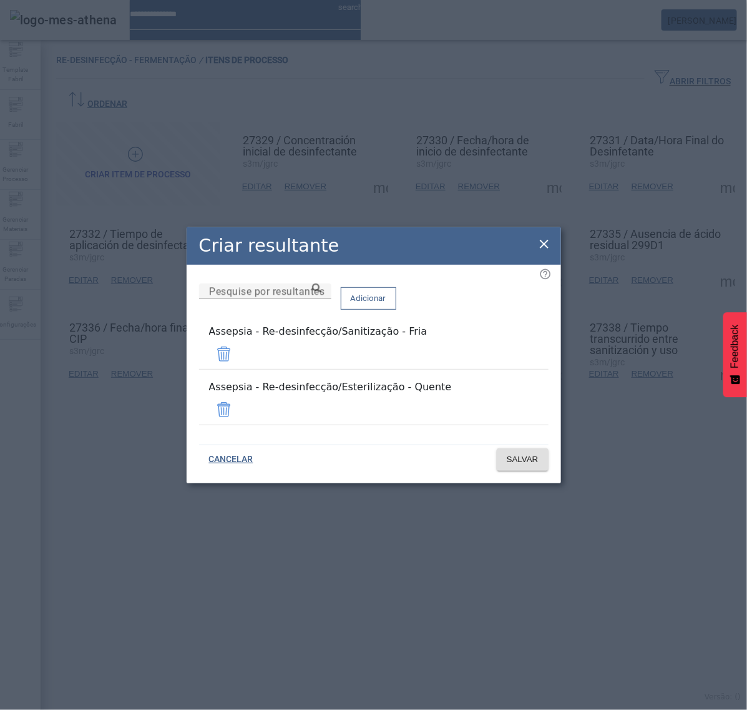
click at [538, 251] on icon at bounding box center [544, 244] width 15 height 15
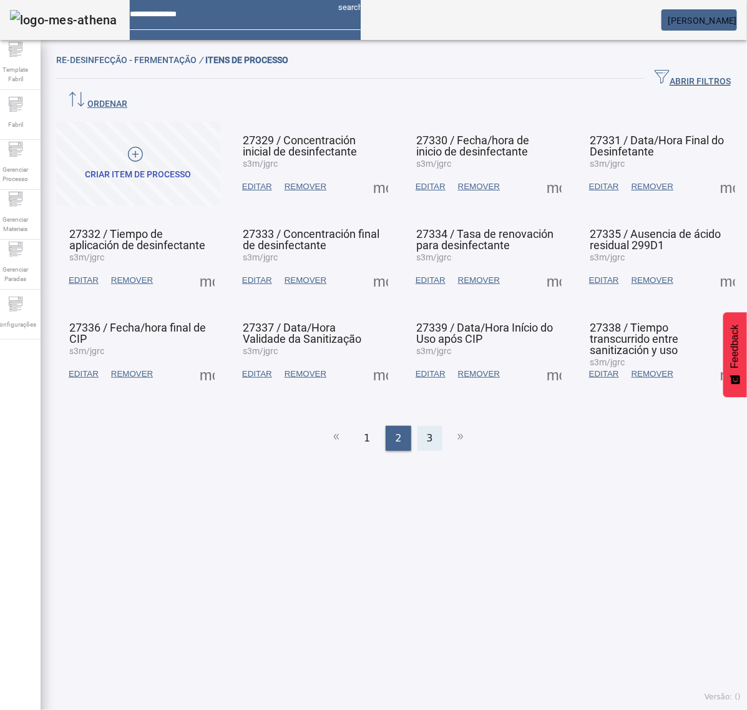
click at [427, 431] on span "3" at bounding box center [430, 438] width 6 height 15
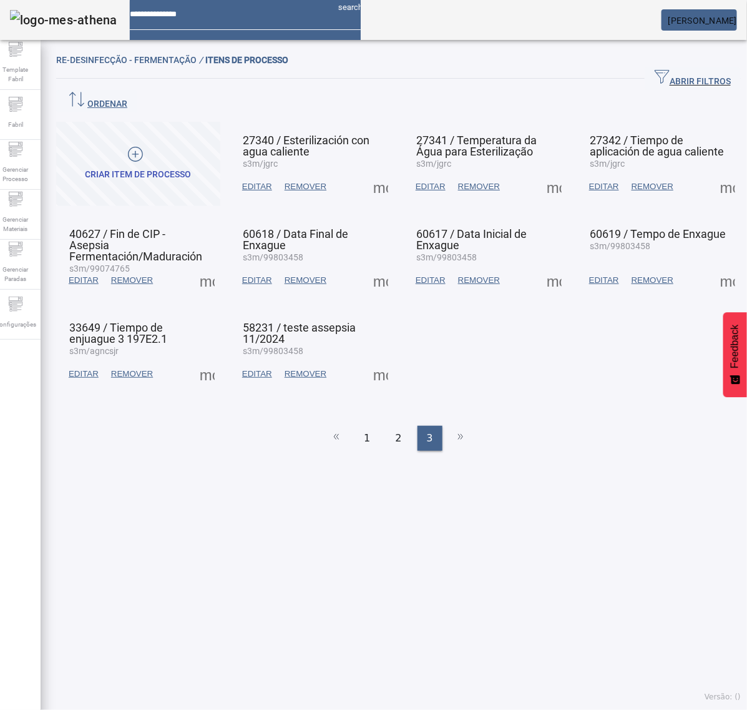
click at [207, 265] on span at bounding box center [207, 280] width 30 height 30
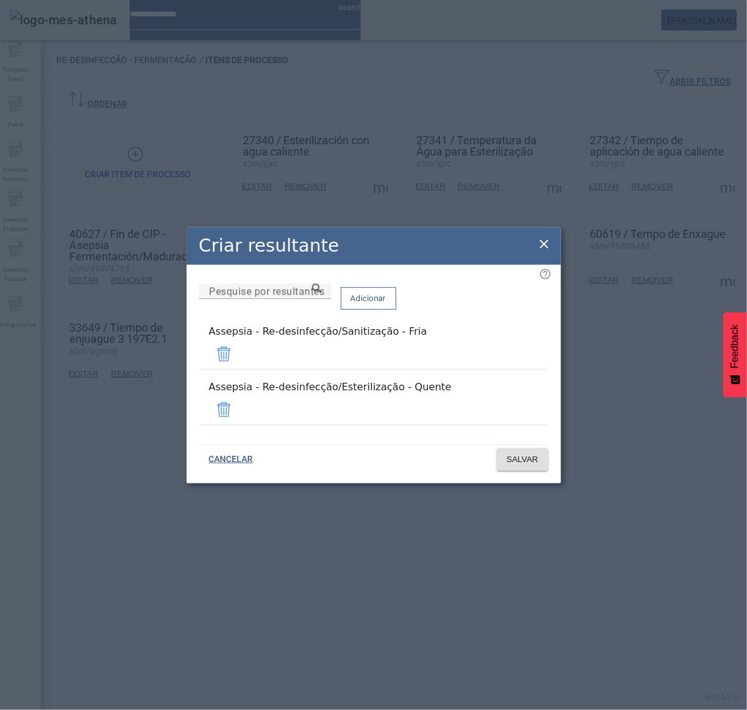
click at [549, 252] on icon at bounding box center [544, 244] width 15 height 15
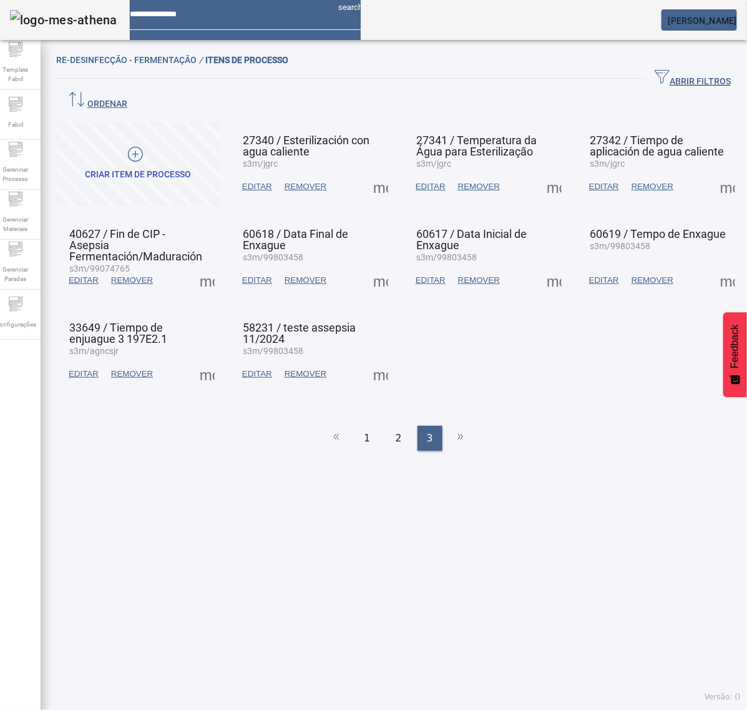
click at [212, 359] on span at bounding box center [207, 374] width 30 height 30
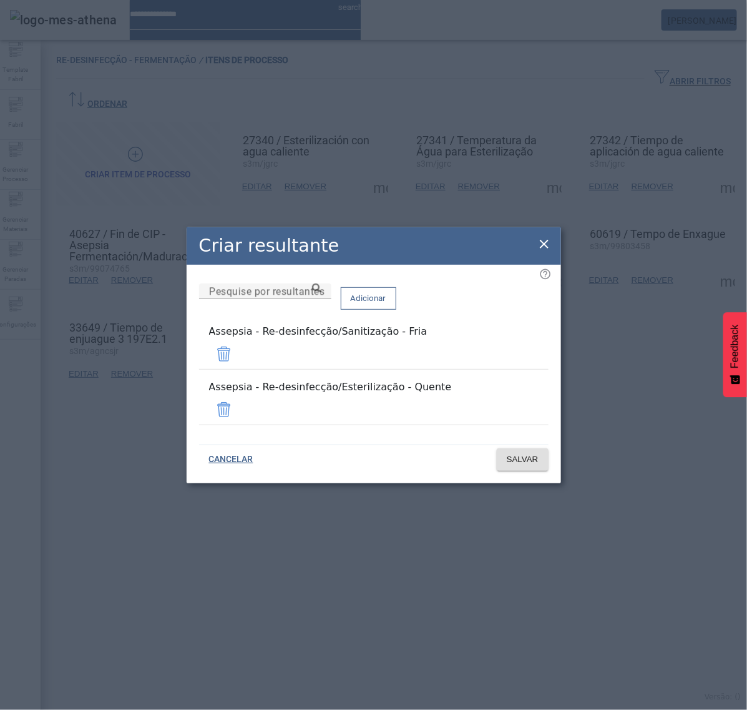
click at [545, 248] on icon at bounding box center [544, 244] width 9 height 9
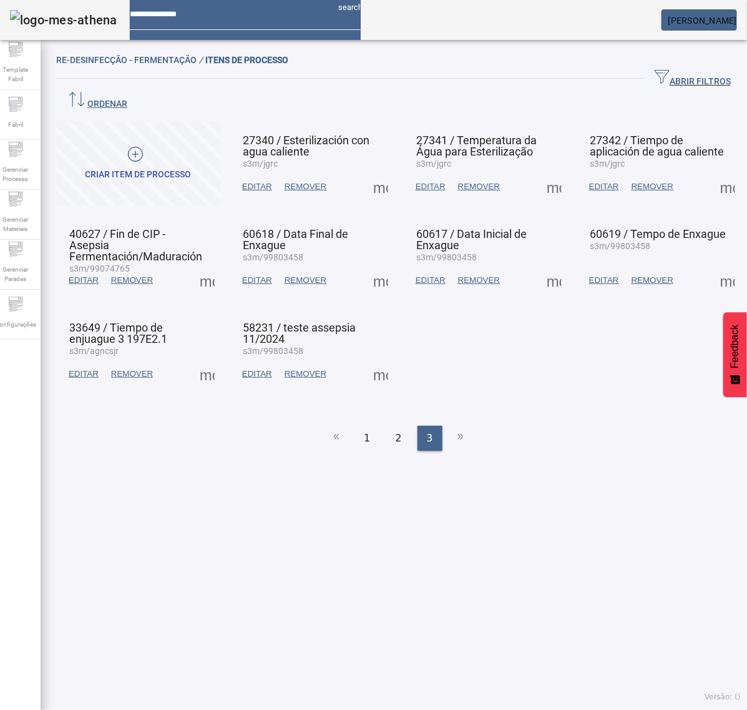
click at [370, 172] on span at bounding box center [381, 187] width 30 height 30
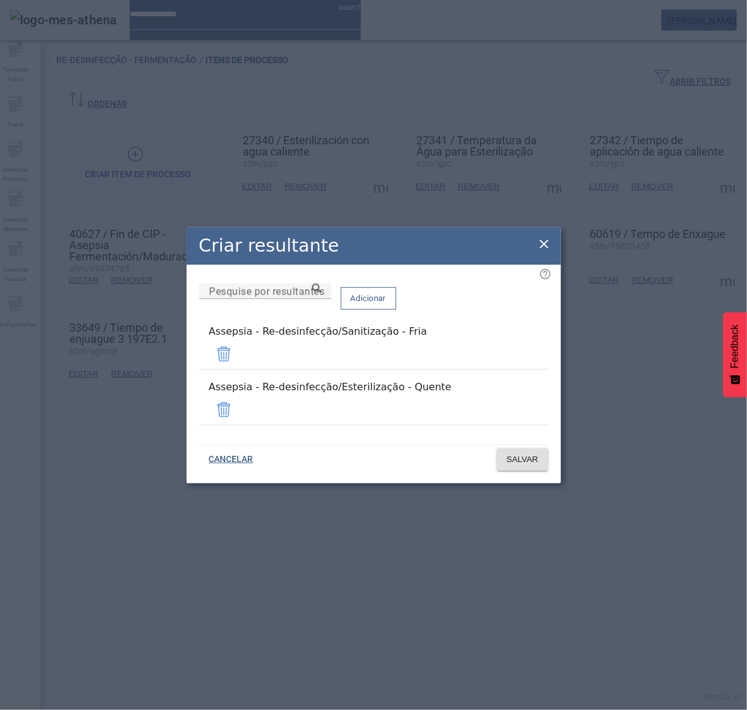
click at [545, 252] on icon at bounding box center [544, 244] width 15 height 15
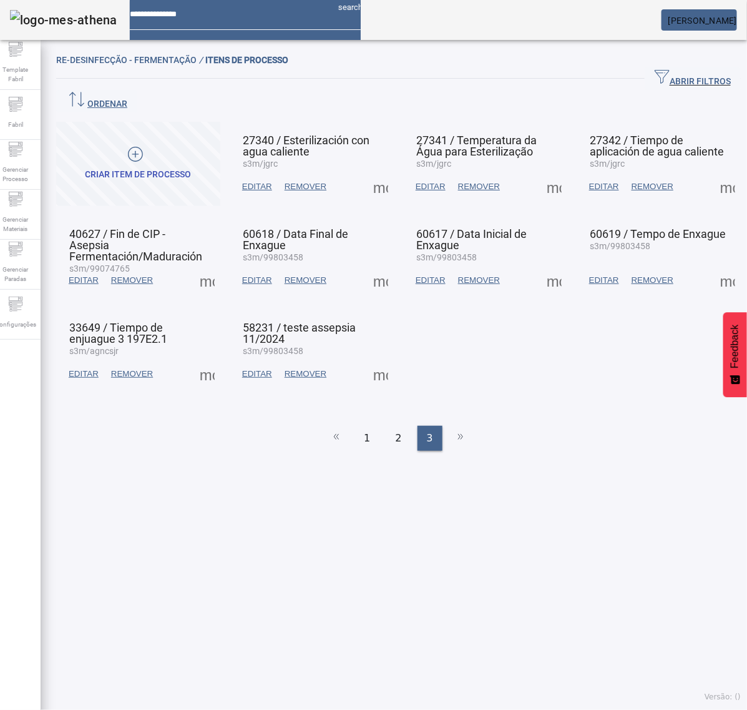
click at [378, 265] on span at bounding box center [381, 280] width 30 height 30
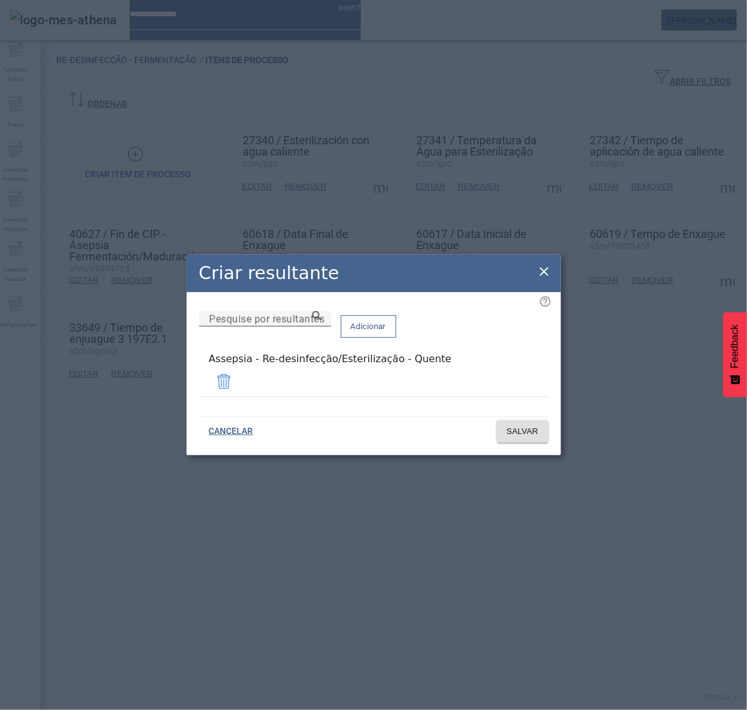
click at [321, 326] on input "Pesquise por resultantes" at bounding box center [265, 318] width 112 height 15
click at [550, 269] on icon at bounding box center [544, 271] width 15 height 15
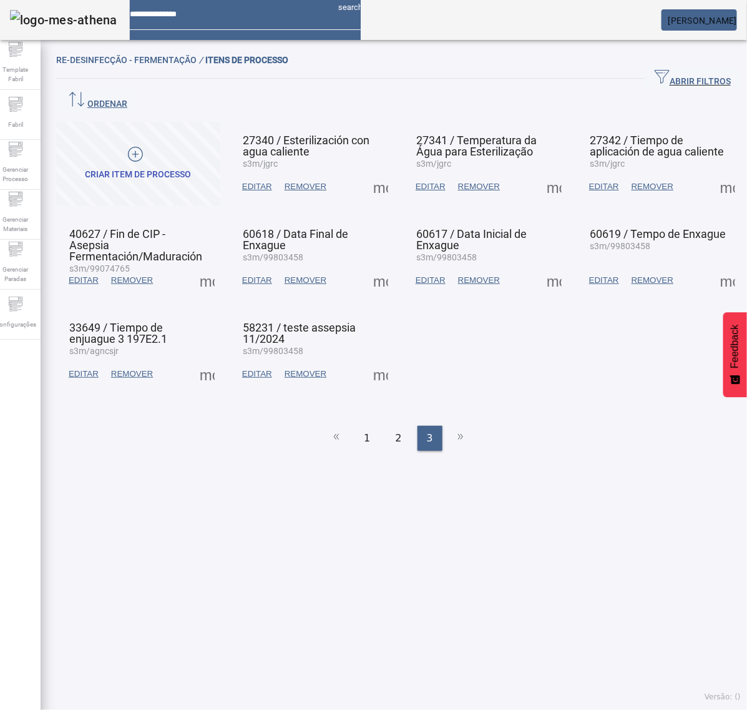
click at [375, 172] on span at bounding box center [381, 187] width 30 height 30
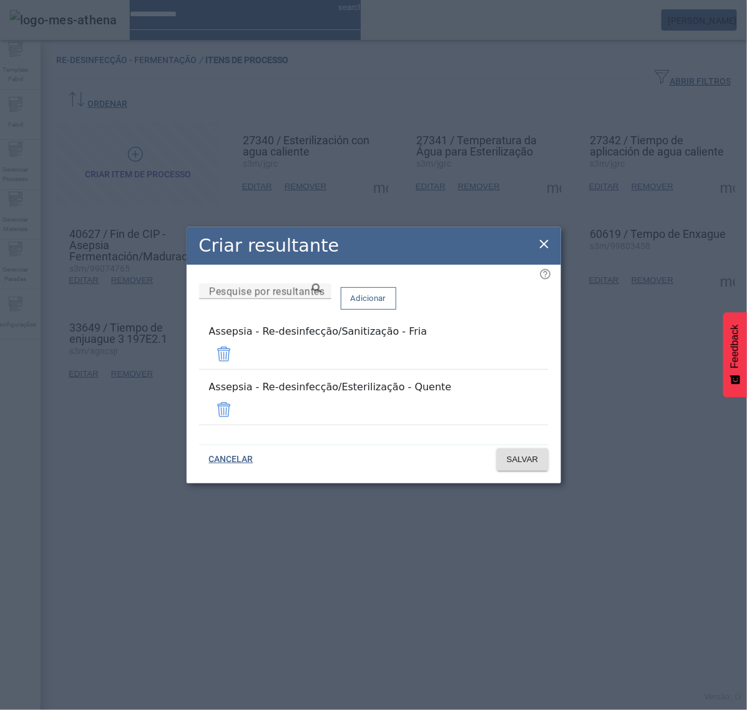
click at [239, 360] on span at bounding box center [224, 354] width 30 height 30
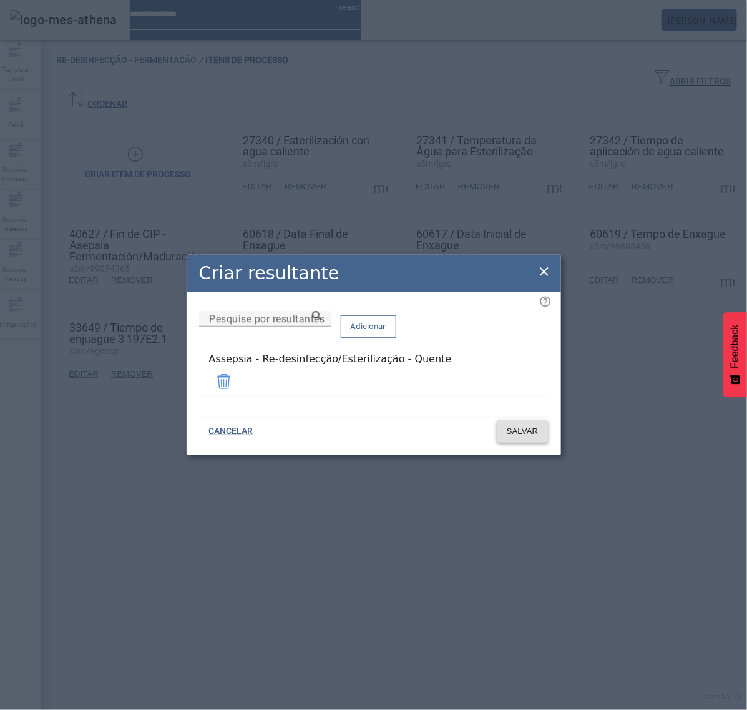
click at [519, 425] on span "SALVAR" at bounding box center [523, 431] width 32 height 12
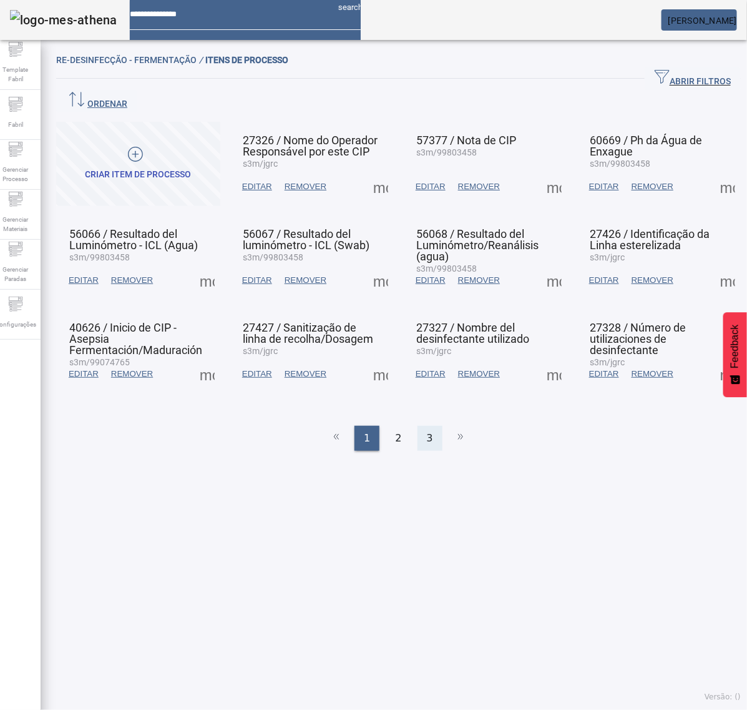
click at [418, 426] on div "3" at bounding box center [430, 438] width 25 height 25
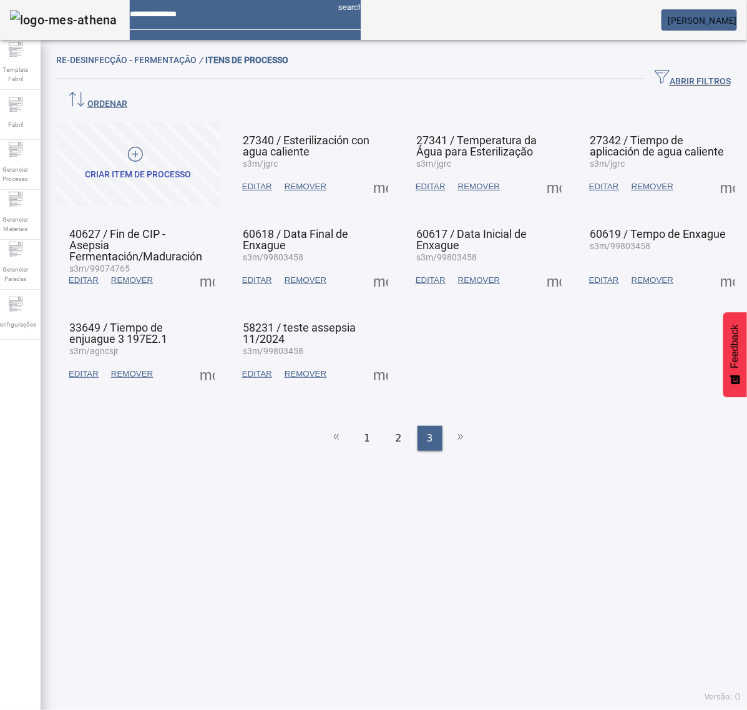
click at [375, 265] on span at bounding box center [381, 280] width 30 height 30
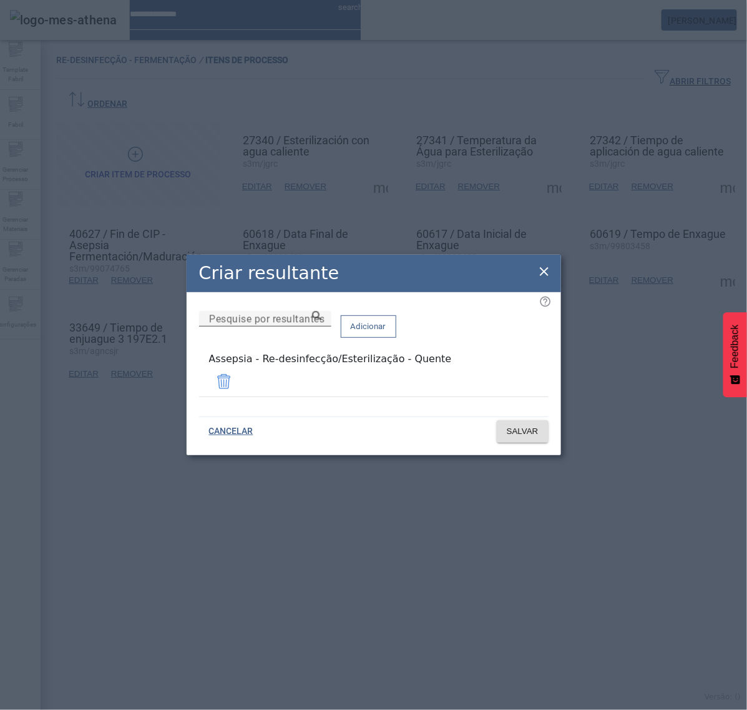
click at [321, 320] on div "Pesquise por resultantes" at bounding box center [265, 319] width 112 height 16
paste input "**********"
click at [321, 320] on icon at bounding box center [316, 315] width 9 height 9
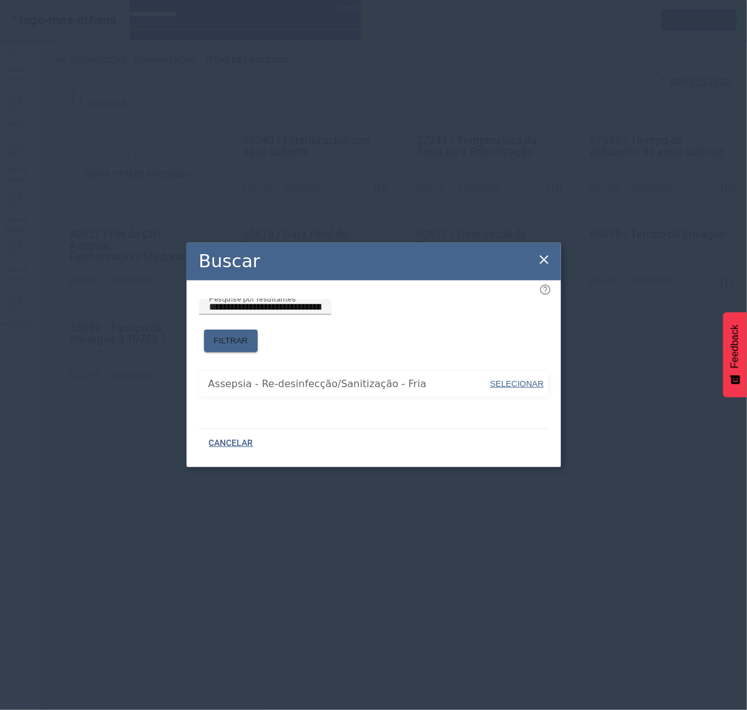
drag, startPoint x: 412, startPoint y: 381, endPoint x: 417, endPoint y: 376, distance: 7.5
drag, startPoint x: 514, startPoint y: 381, endPoint x: 516, endPoint y: 370, distance: 10.8
click at [514, 379] on span "SELECIONAR" at bounding box center [518, 383] width 54 height 9
type input "**********"
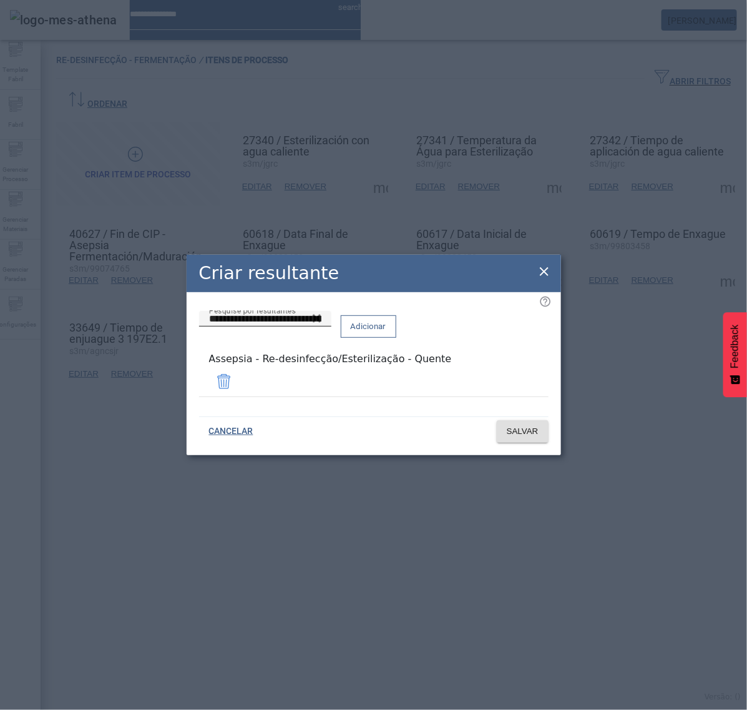
click at [386, 333] on span "Adicionar" at bounding box center [369, 326] width 36 height 12
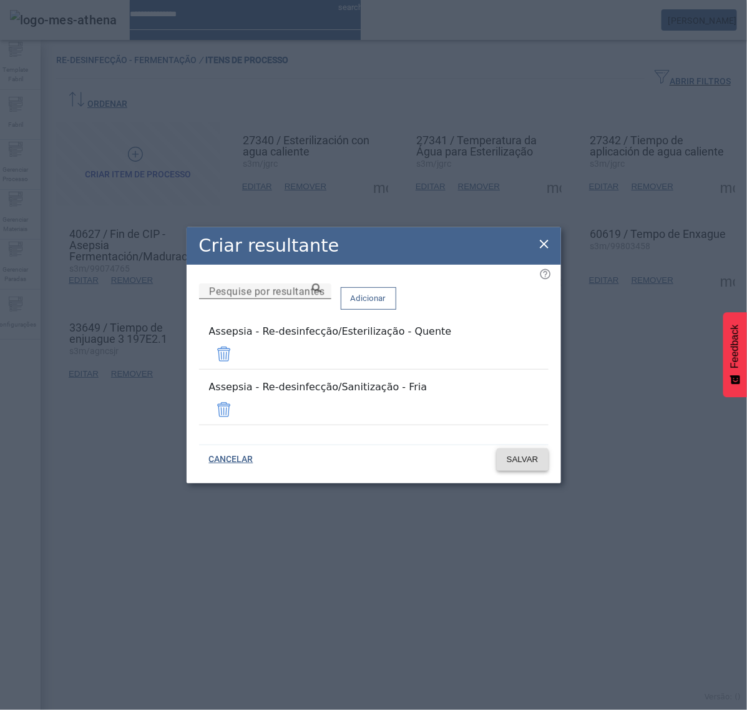
click at [529, 453] on span "SALVAR" at bounding box center [523, 459] width 32 height 12
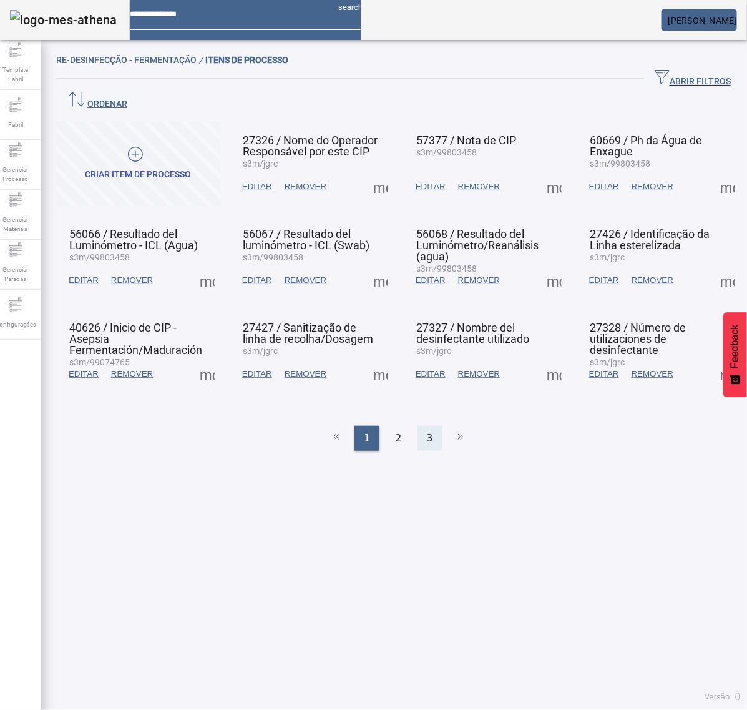
click at [427, 431] on span "3" at bounding box center [430, 438] width 6 height 15
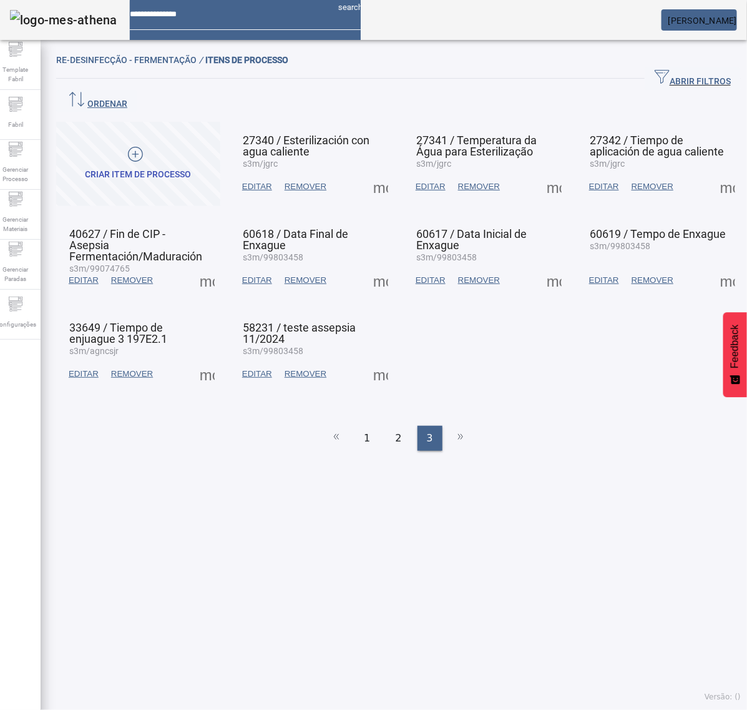
click at [375, 359] on span at bounding box center [381, 374] width 30 height 30
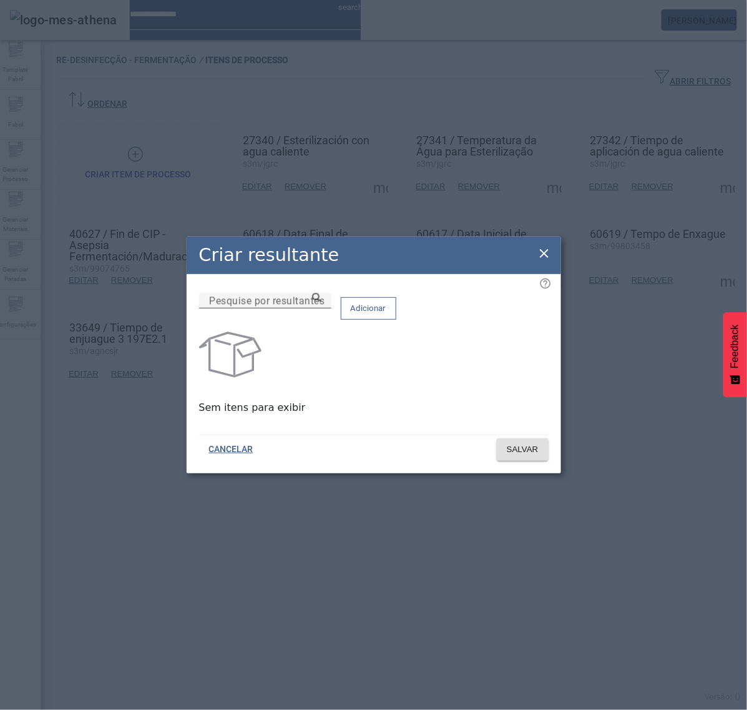
click at [321, 308] on input "Pesquise por resultantes" at bounding box center [265, 300] width 112 height 15
paste input "**********"
click at [321, 302] on icon at bounding box center [316, 297] width 9 height 9
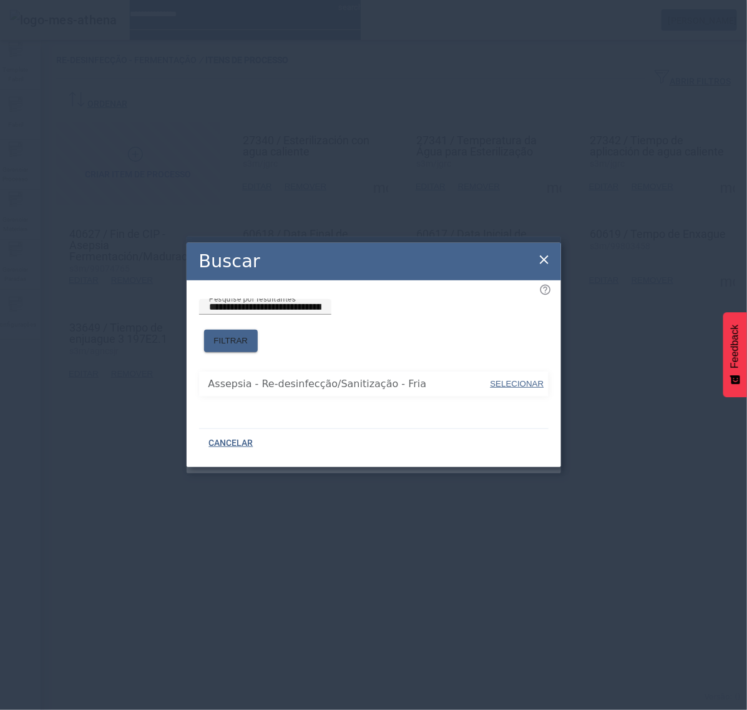
click at [503, 383] on span "SELECIONAR" at bounding box center [518, 384] width 54 height 12
type input "**********"
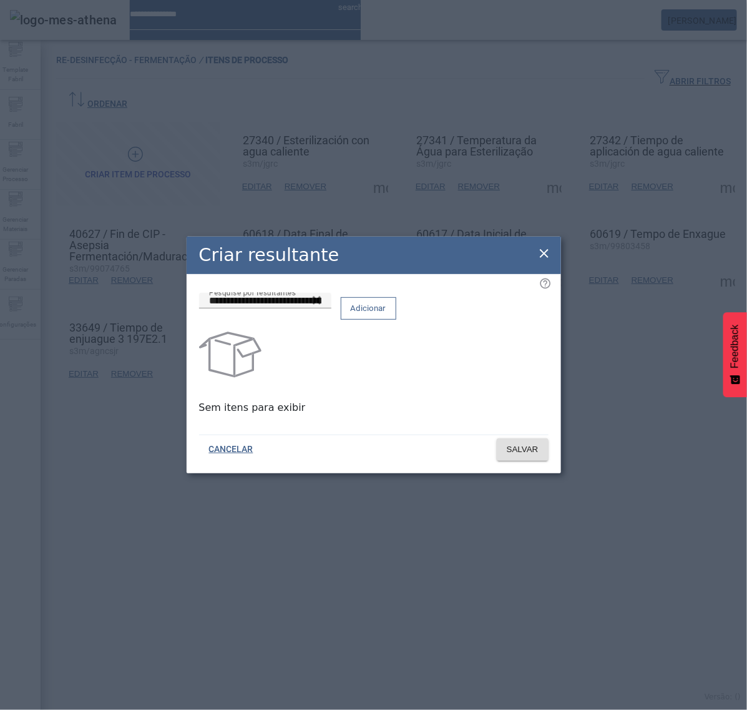
drag, startPoint x: 506, startPoint y: 318, endPoint x: 462, endPoint y: 326, distance: 44.3
click at [386, 315] on span "Adicionar" at bounding box center [369, 308] width 36 height 12
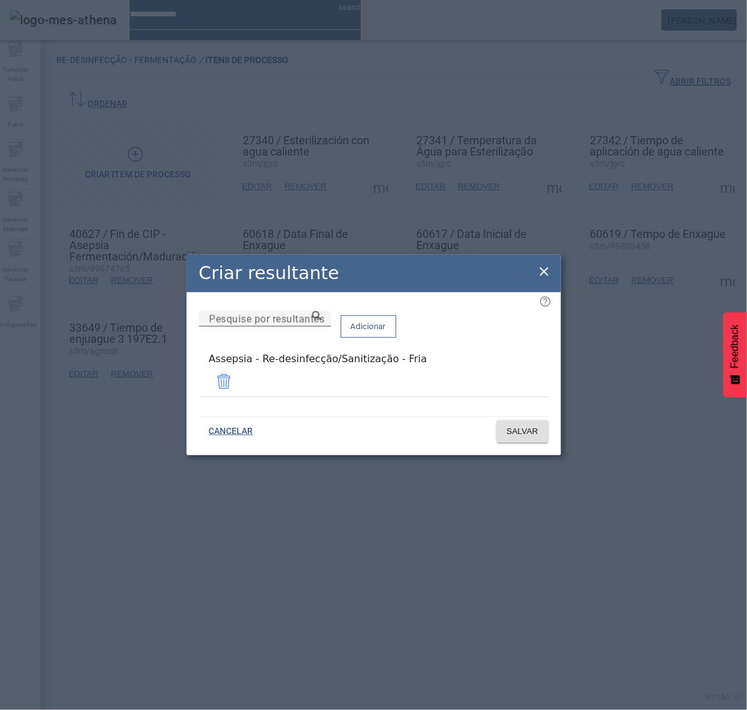
click
paste input "**********"
type input "**********"
drag, startPoint x: 420, startPoint y: 366, endPoint x: 429, endPoint y: 364, distance: 9.1
paste input "**********"
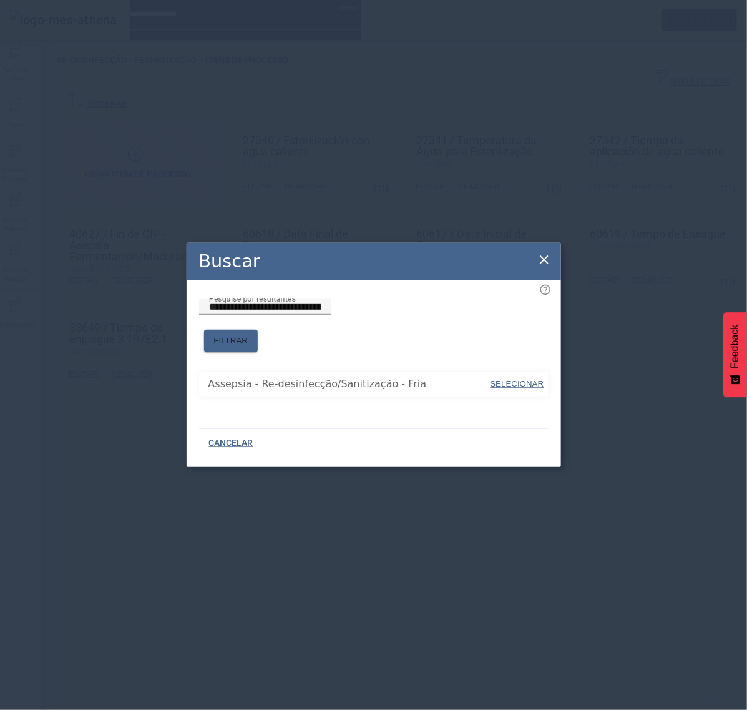
type input "**********"
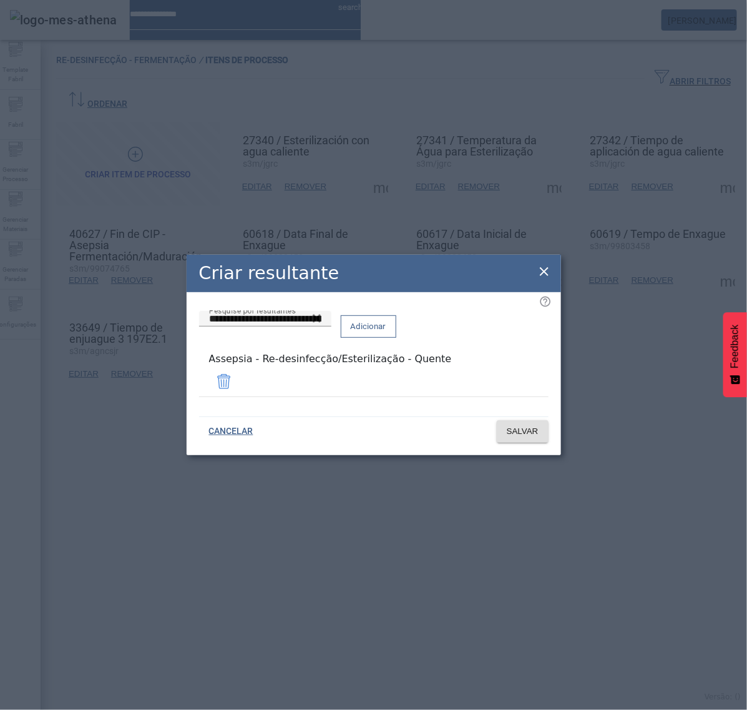
drag, startPoint x: 507, startPoint y: 335, endPoint x: 510, endPoint y: 341, distance: 7.0
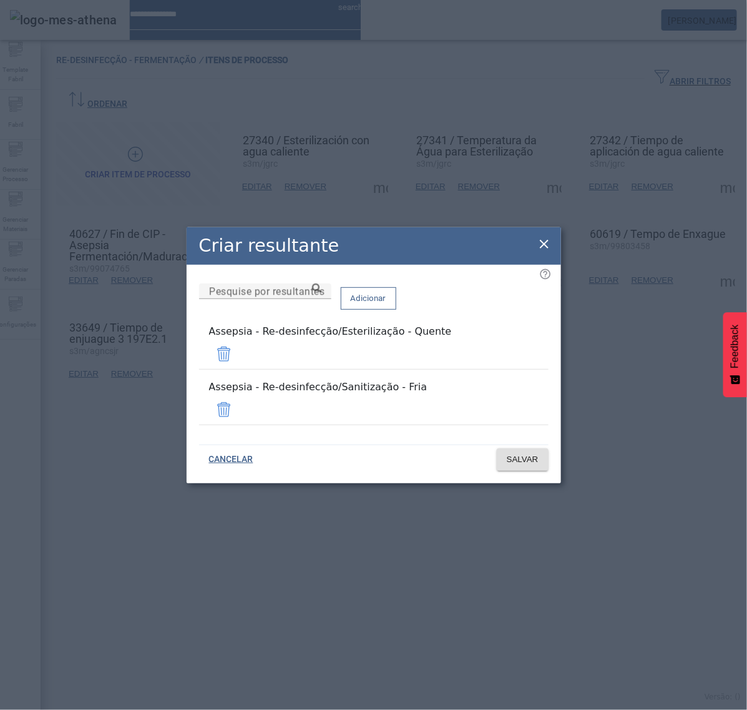
drag, startPoint x: 547, startPoint y: 253, endPoint x: 552, endPoint y: 248, distance: 7.1
drag, startPoint x: 547, startPoint y: 256, endPoint x: 602, endPoint y: 252, distance: 55.7
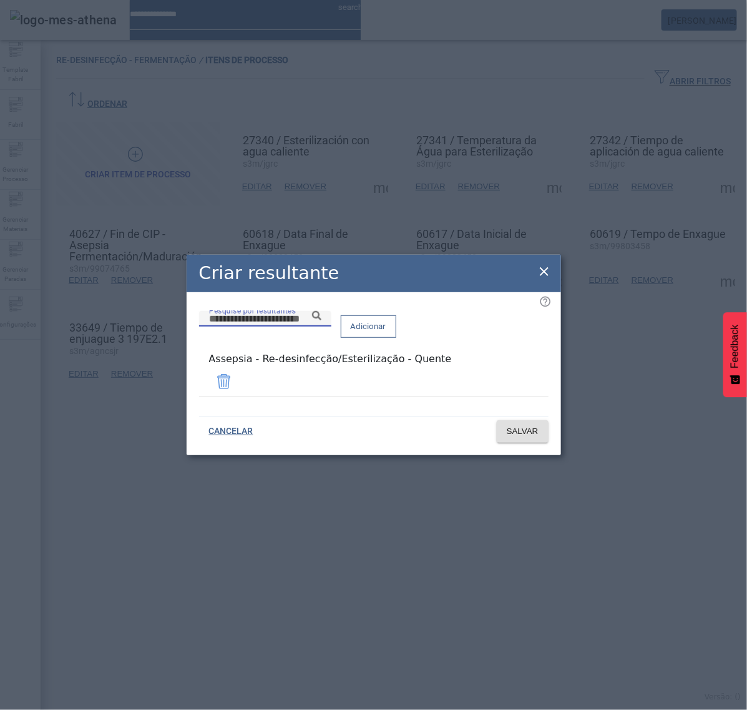
paste input "**********"
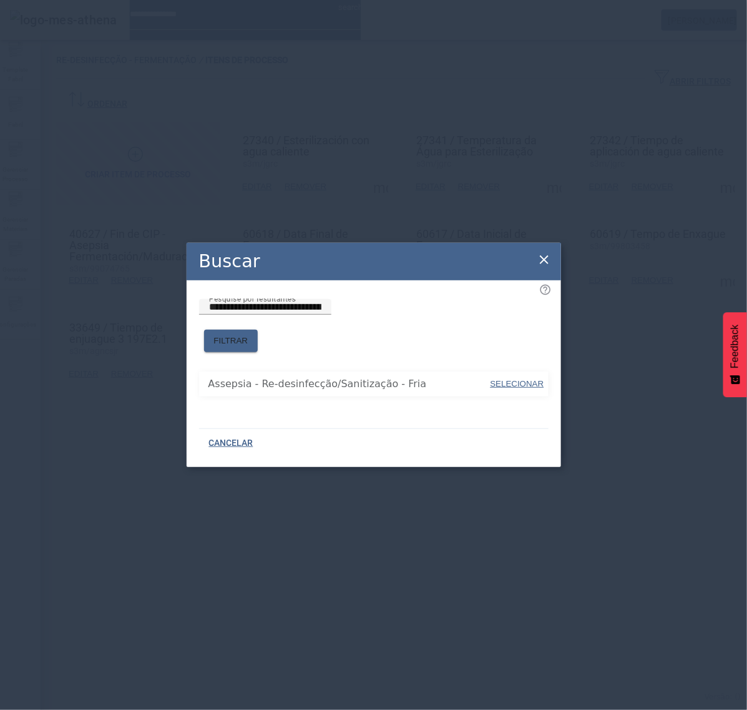
type input "**********"
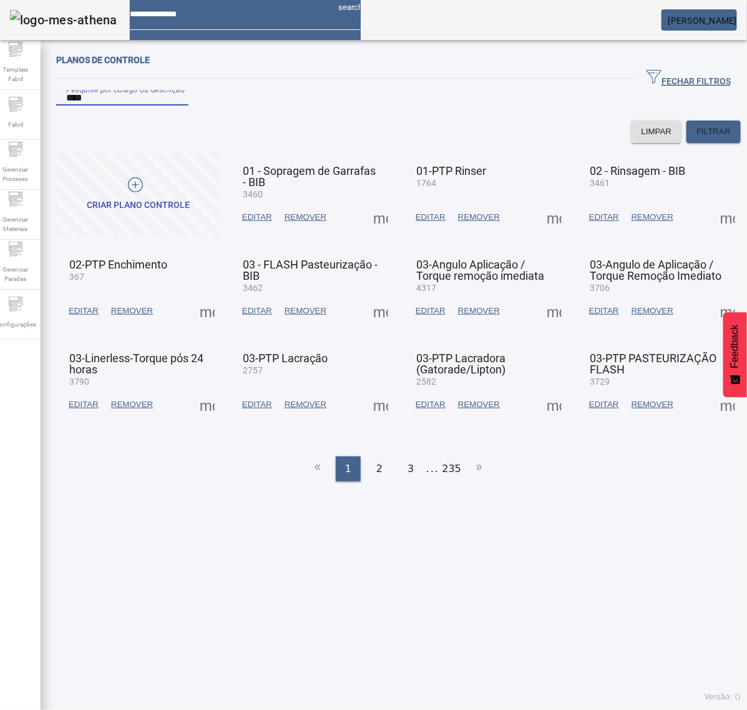
type input "****"
drag, startPoint x: 328, startPoint y: 120, endPoint x: 336, endPoint y: 125, distance: 9.5
type input "****"
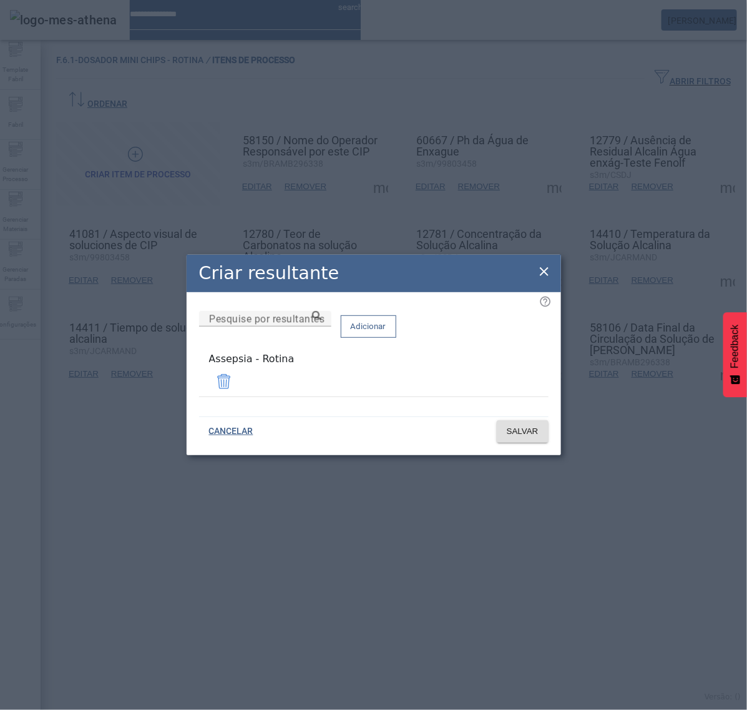
drag, startPoint x: 267, startPoint y: 378, endPoint x: 172, endPoint y: 383, distance: 95.6
copy div "Assepsia - Rotina"
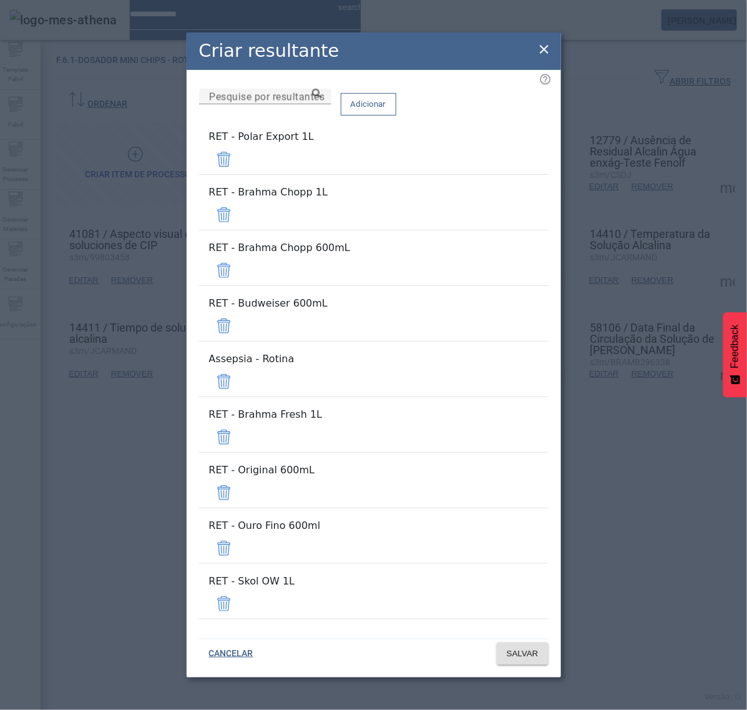
drag, startPoint x: 514, startPoint y: 208, endPoint x: 512, endPoint y: 223, distance: 15.7
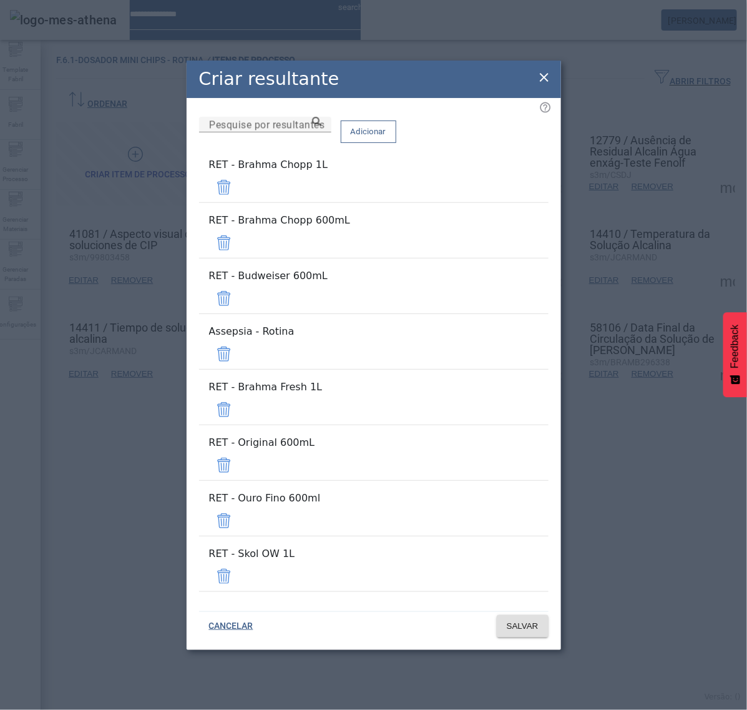
drag, startPoint x: 510, startPoint y: 235, endPoint x: 510, endPoint y: 248, distance: 13.1
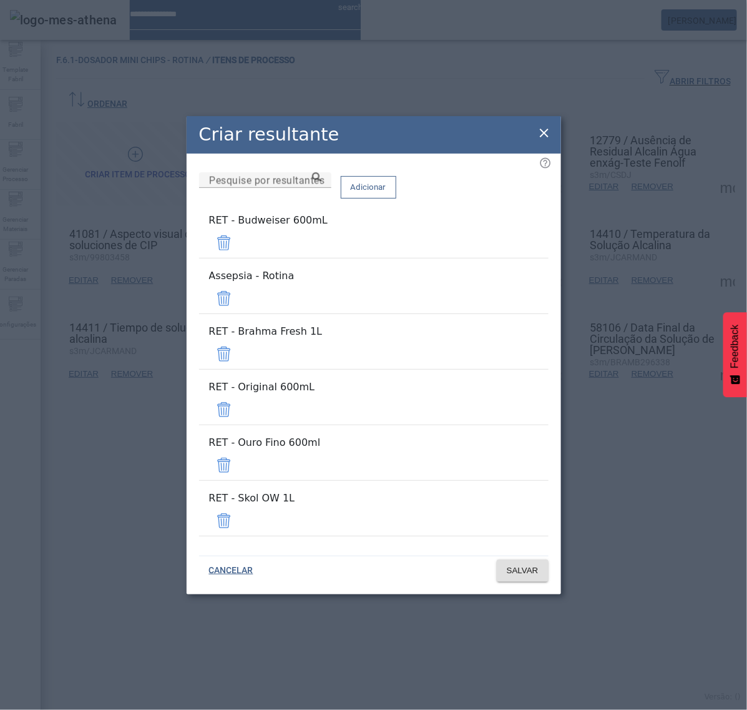
drag, startPoint x: 509, startPoint y: 285, endPoint x: 509, endPoint y: 297, distance: 11.9
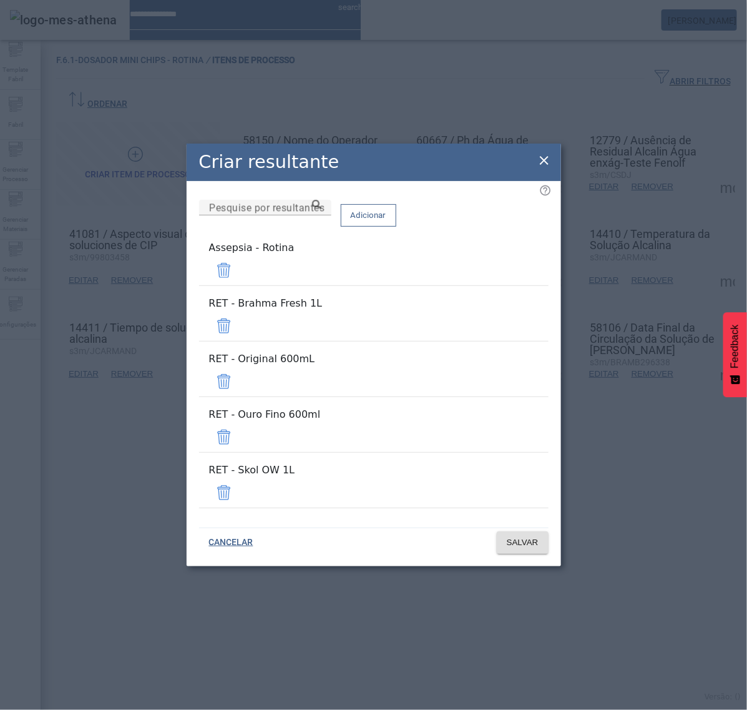
drag, startPoint x: 509, startPoint y: 300, endPoint x: 511, endPoint y: 310, distance: 9.5
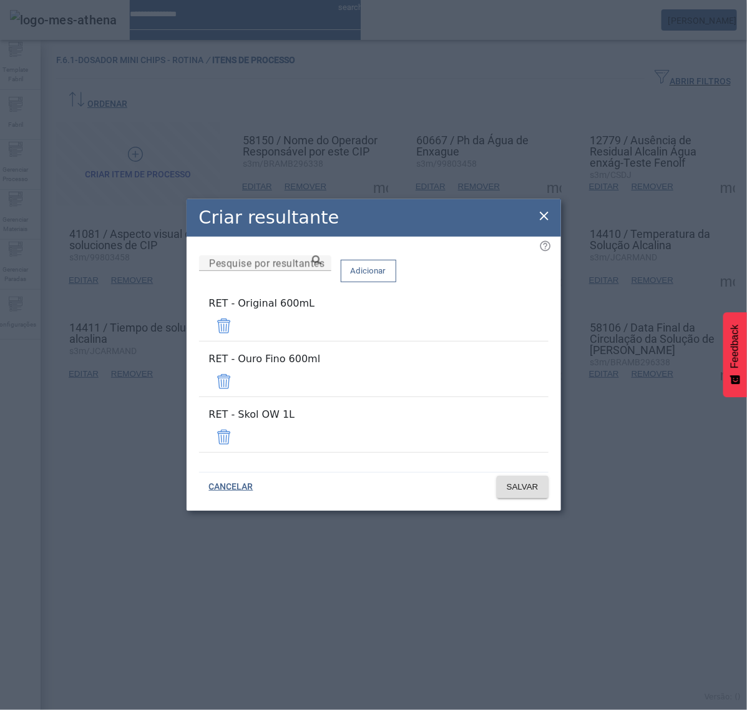
drag, startPoint x: 513, startPoint y: 333, endPoint x: 513, endPoint y: 343, distance: 10.6
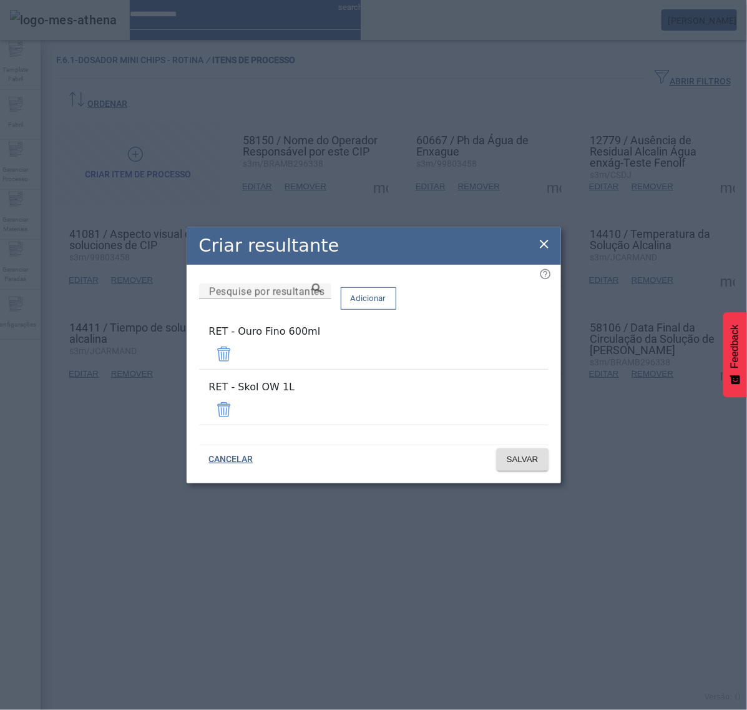
drag, startPoint x: 515, startPoint y: 358, endPoint x: 515, endPoint y: 376, distance: 18.7
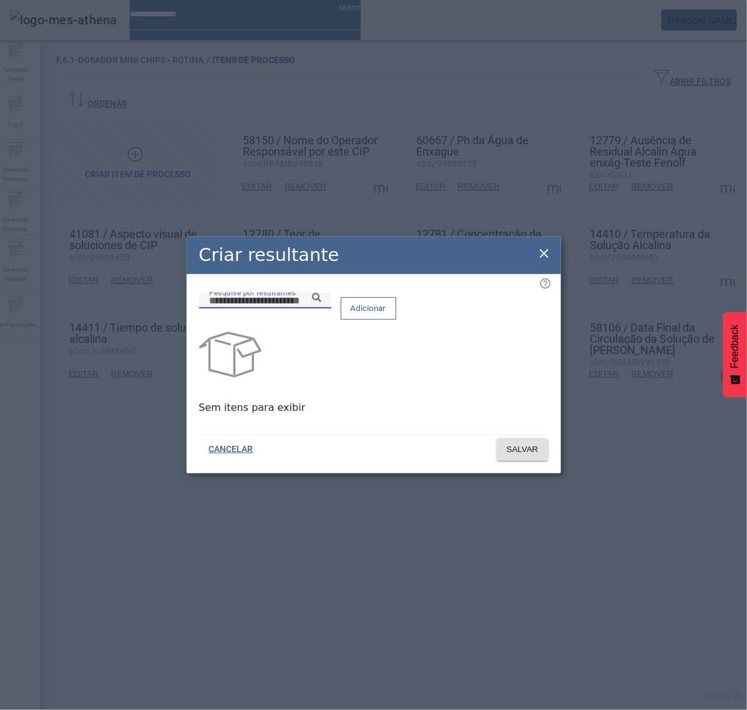
paste input "**********"
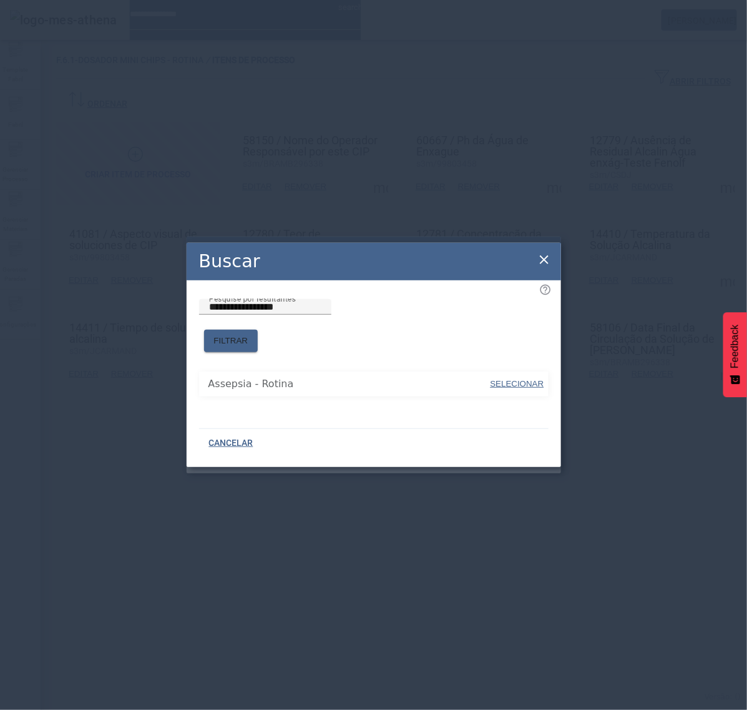
type input "**********"
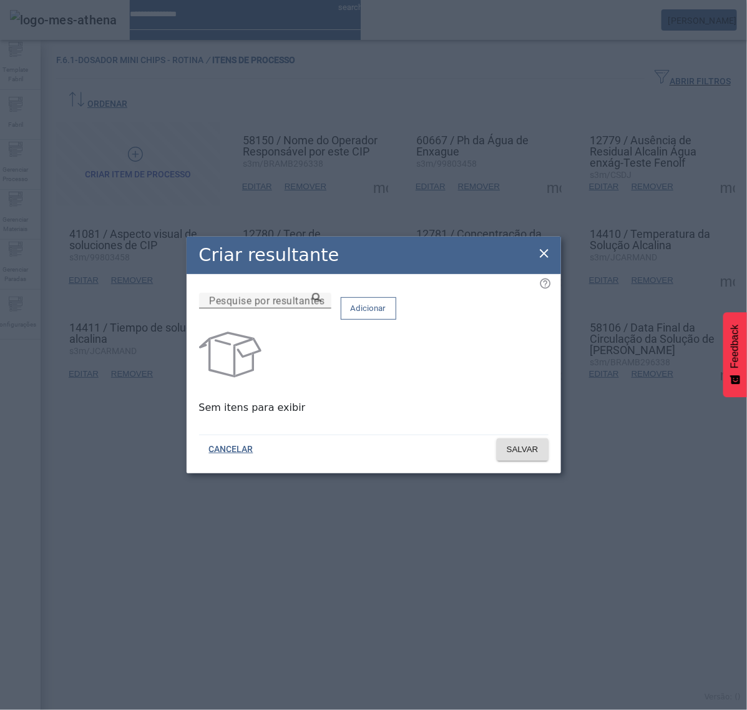
drag, startPoint x: 366, startPoint y: 297, endPoint x: 363, endPoint y: 303, distance: 6.4
paste input "**********"
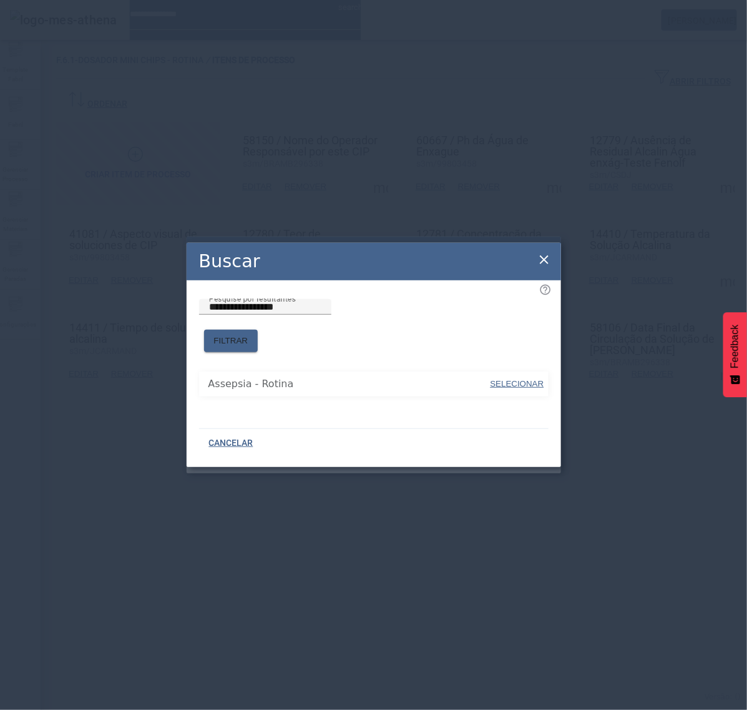
type input "**********"
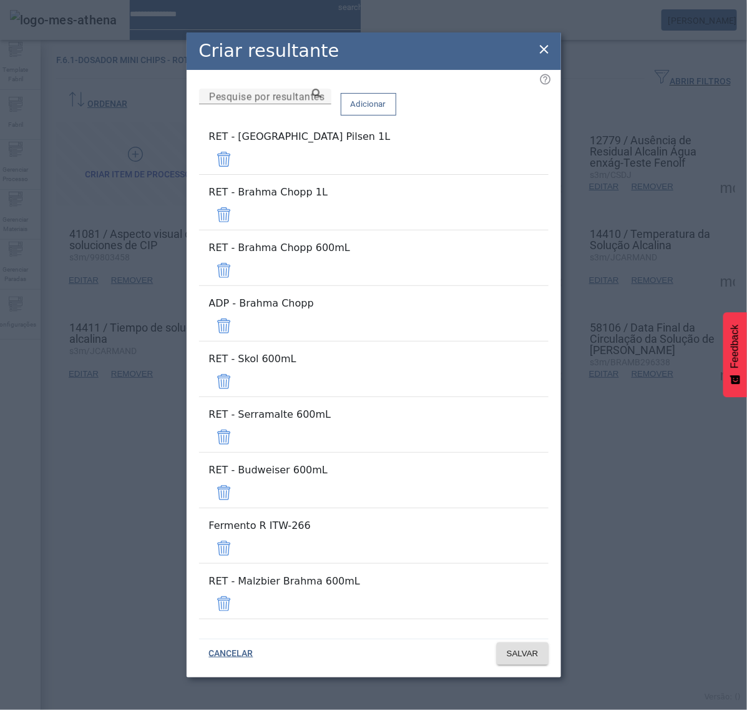
drag, startPoint x: 514, startPoint y: 222, endPoint x: 514, endPoint y: 229, distance: 6.9
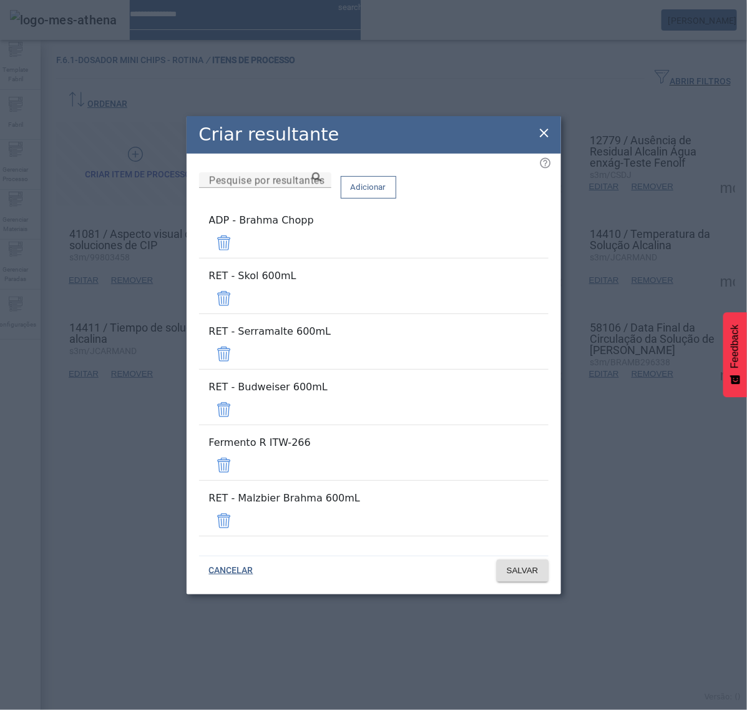
drag, startPoint x: 513, startPoint y: 282, endPoint x: 513, endPoint y: 289, distance: 6.9
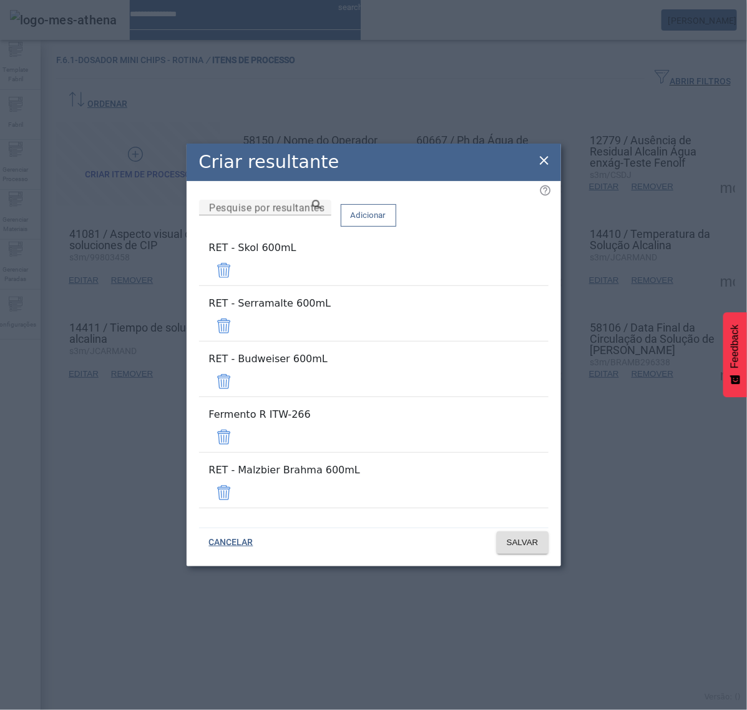
drag, startPoint x: 513, startPoint y: 303, endPoint x: 511, endPoint y: 313, distance: 9.5
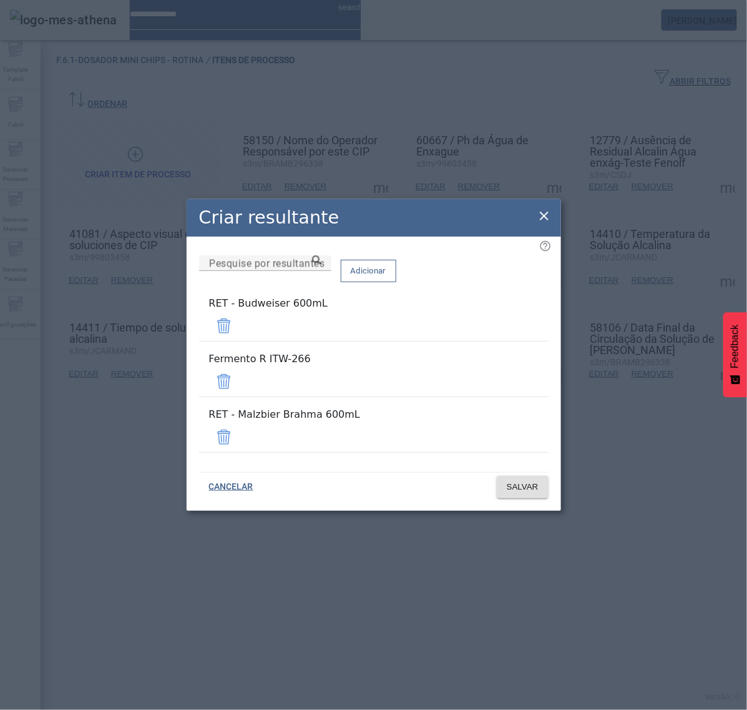
drag, startPoint x: 513, startPoint y: 341, endPoint x: 513, endPoint y: 355, distance: 13.7
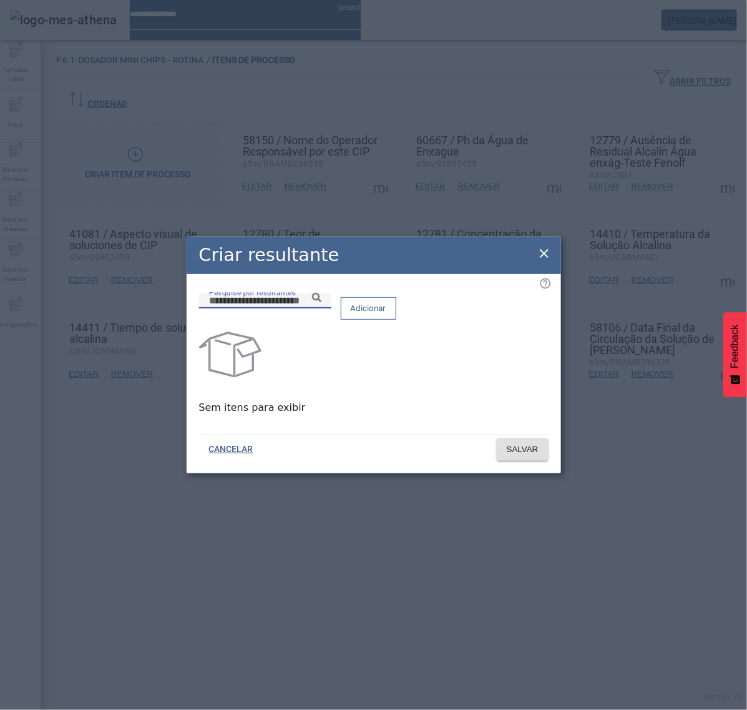
paste input "**********"
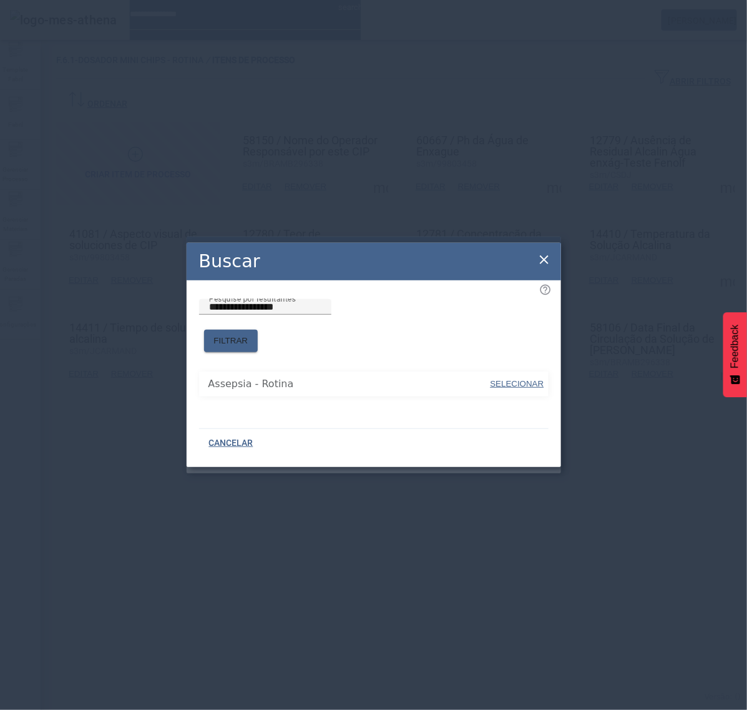
type input "**********"
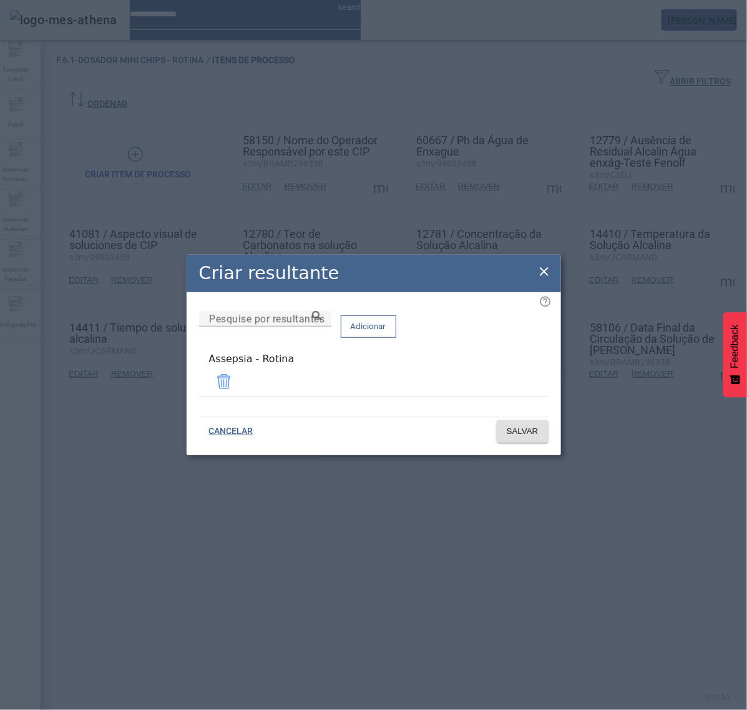
drag, startPoint x: 543, startPoint y: 275, endPoint x: 514, endPoint y: 282, distance: 30.1
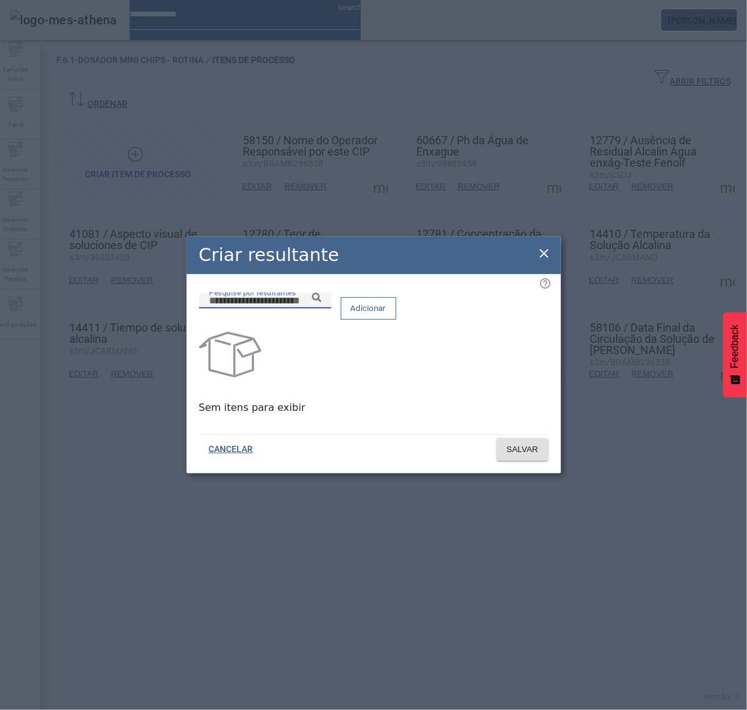
paste input "**********"
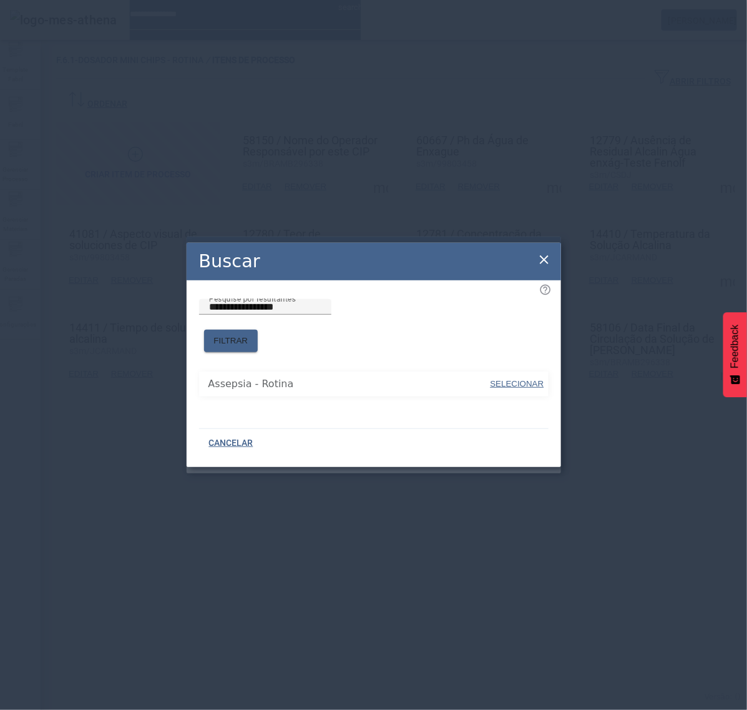
type input "**********"
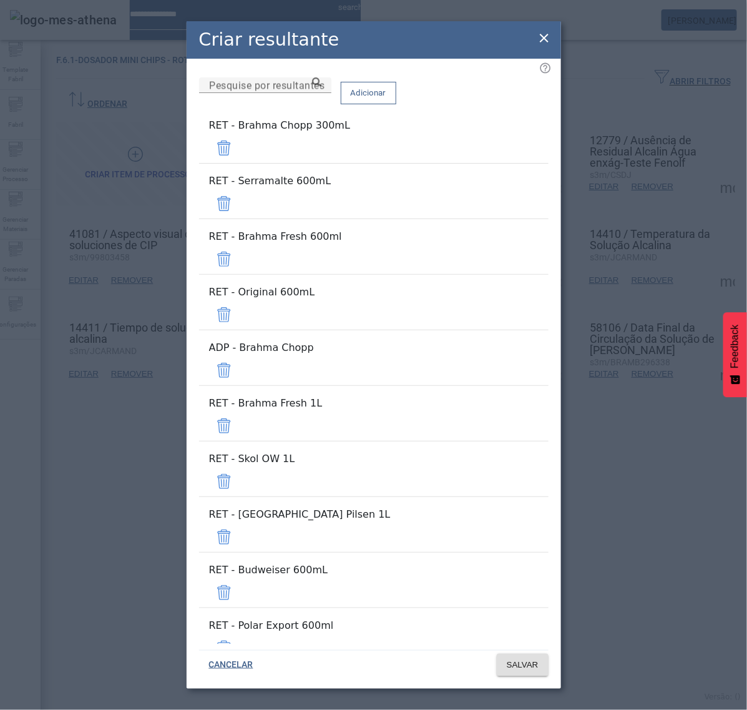
drag, startPoint x: 503, startPoint y: 147, endPoint x: 503, endPoint y: 154, distance: 6.3
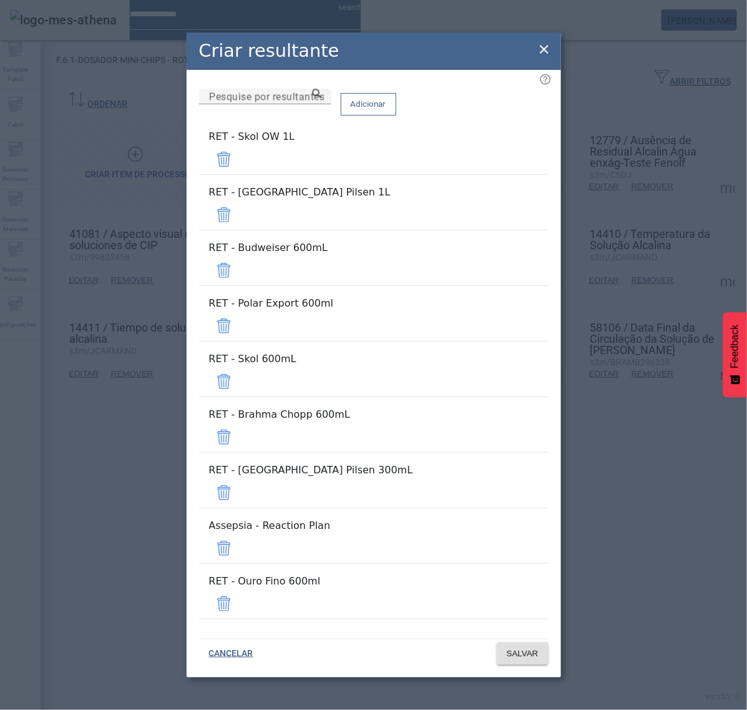
drag, startPoint x: 513, startPoint y: 210, endPoint x: 512, endPoint y: 228, distance: 18.7
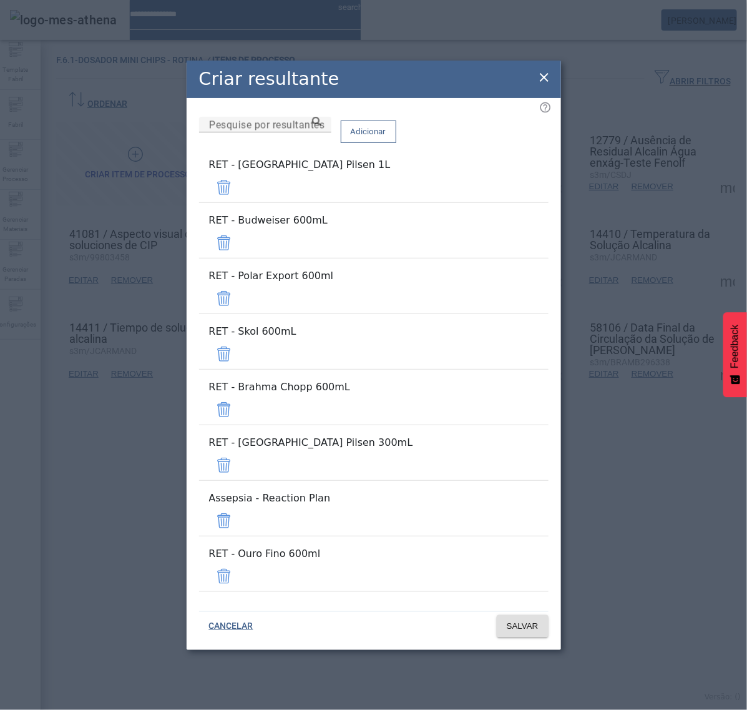
drag, startPoint x: 512, startPoint y: 228, endPoint x: 512, endPoint y: 242, distance: 13.1
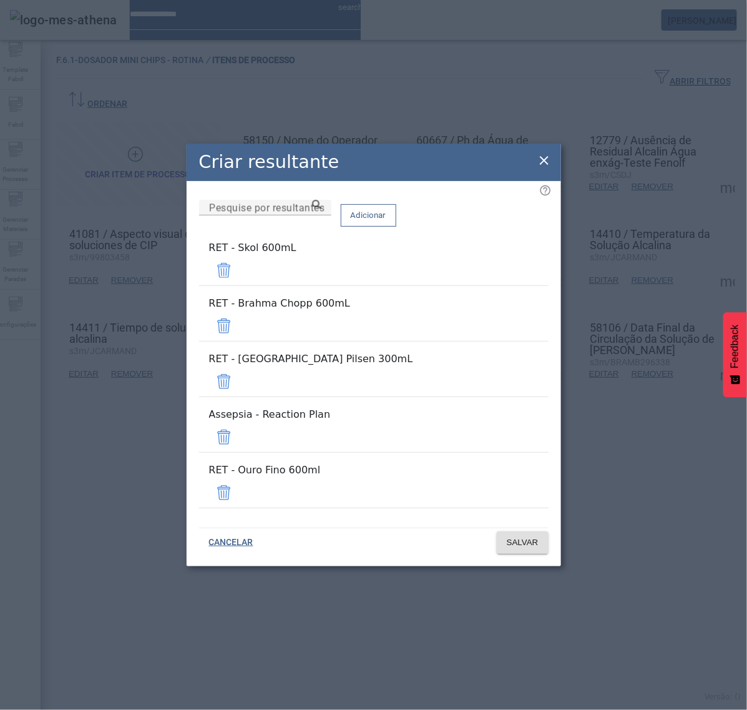
drag, startPoint x: 514, startPoint y: 298, endPoint x: 513, endPoint y: 306, distance: 8.1
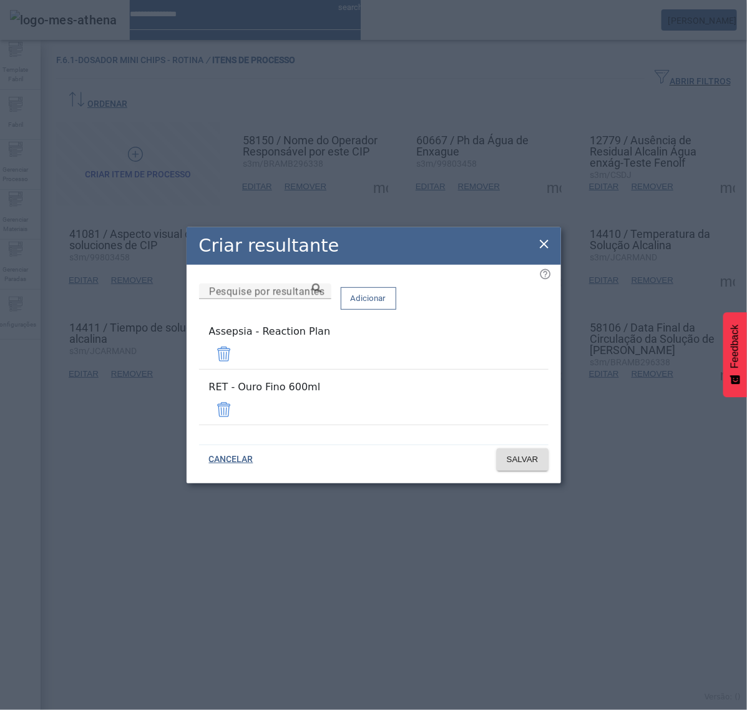
drag, startPoint x: 508, startPoint y: 351, endPoint x: 509, endPoint y: 366, distance: 15.0
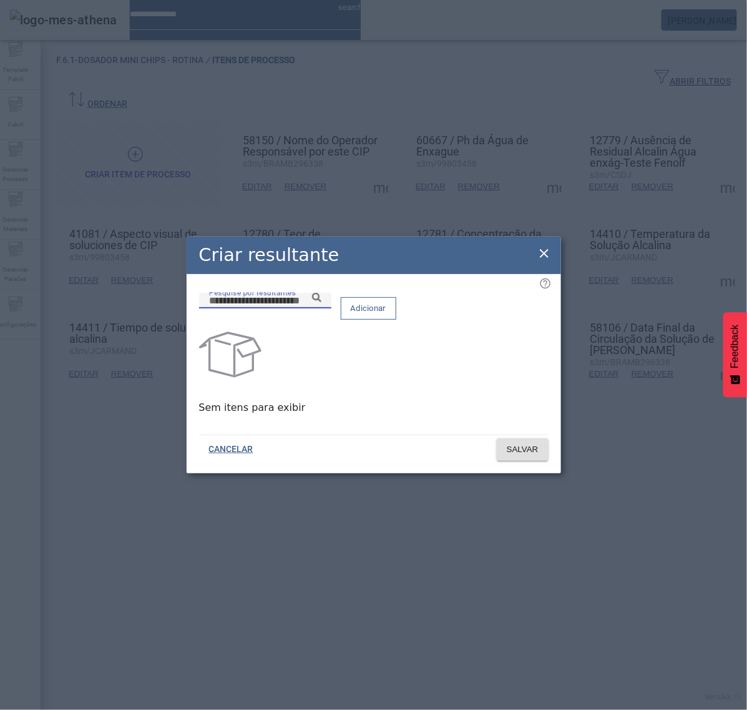
paste input "**********"
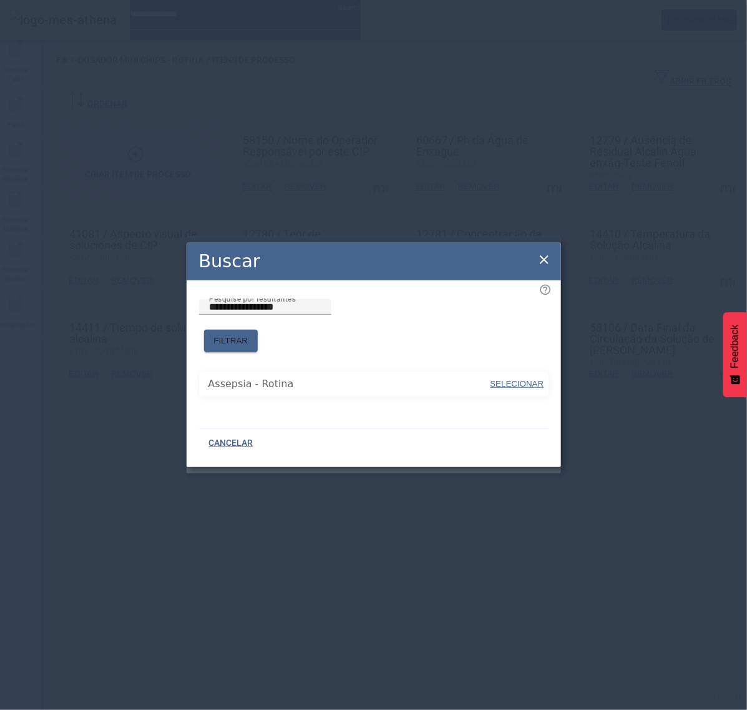
type input "**********"
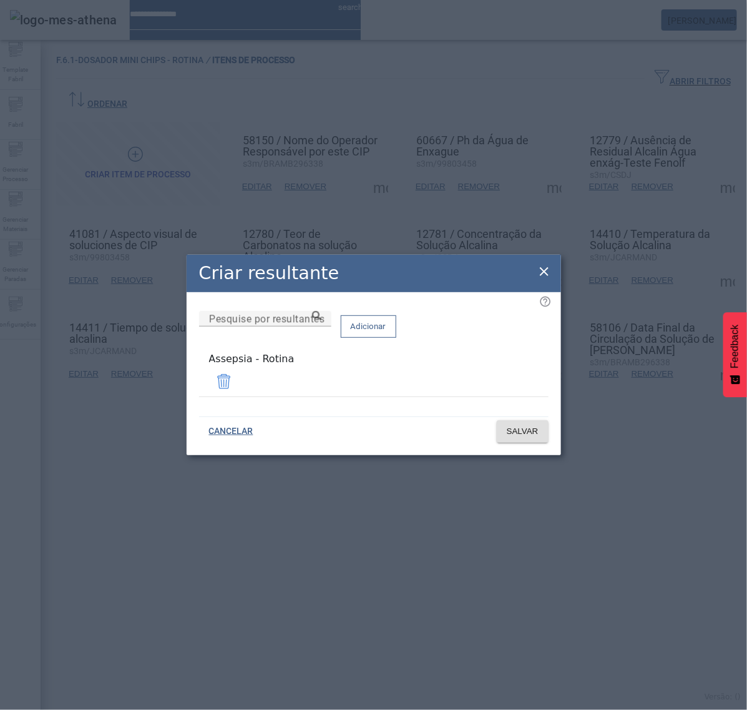
drag, startPoint x: 546, startPoint y: 275, endPoint x: 551, endPoint y: 270, distance: 7.1
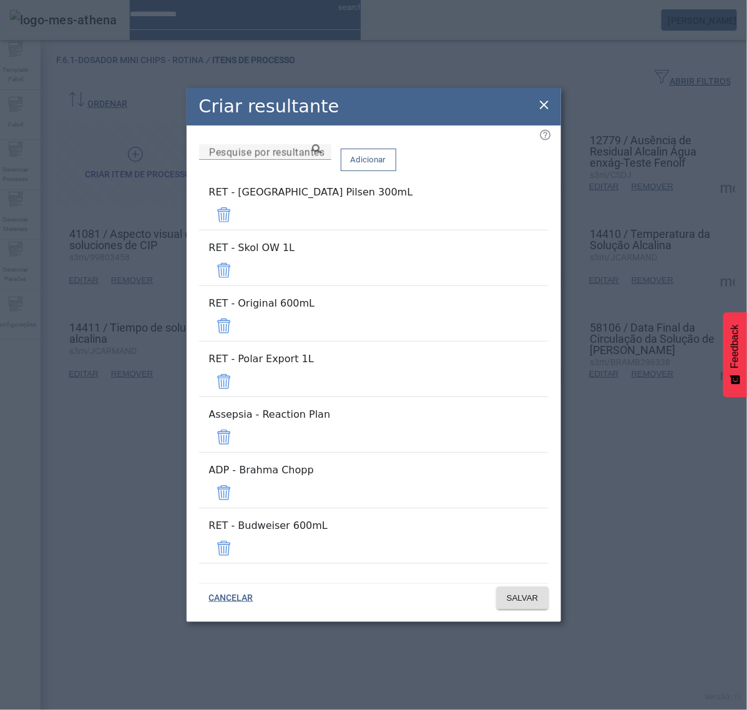
drag, startPoint x: 513, startPoint y: 257, endPoint x: 513, endPoint y: 265, distance: 8.7
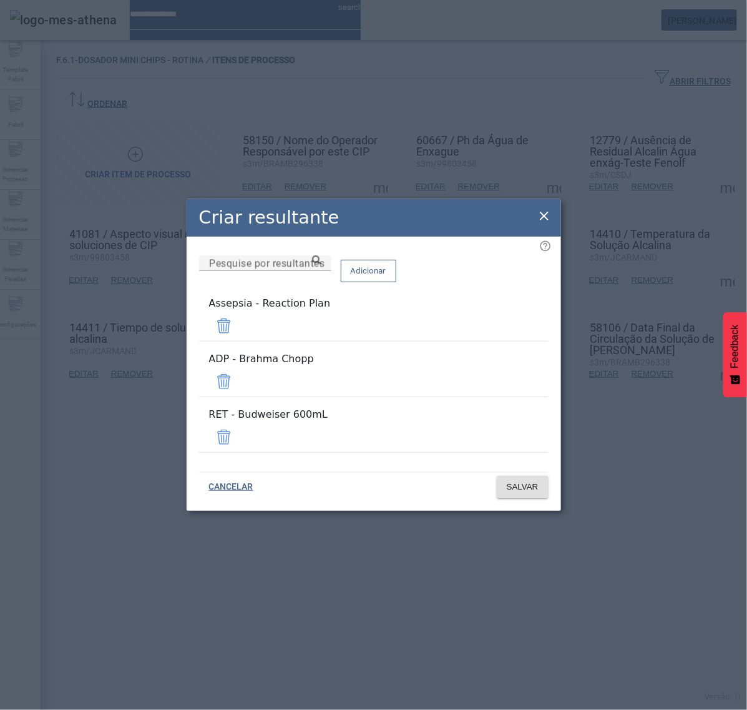
drag, startPoint x: 513, startPoint y: 339, endPoint x: 515, endPoint y: 353, distance: 13.9
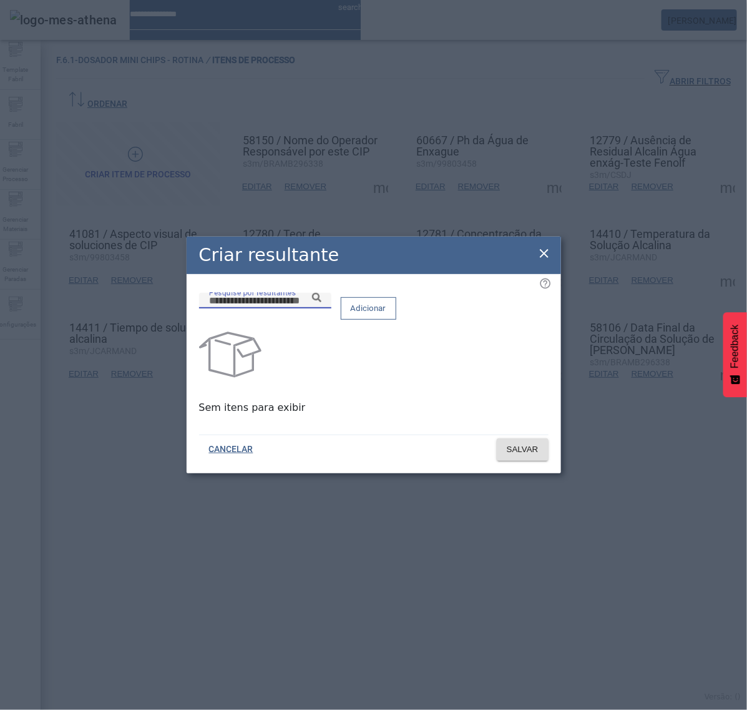
paste input "**********"
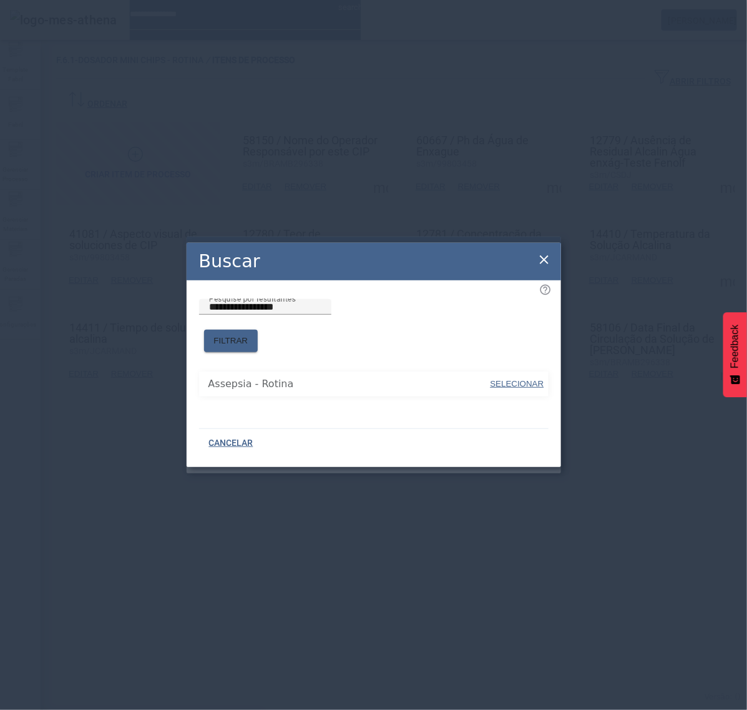
drag, startPoint x: 406, startPoint y: 353, endPoint x: 447, endPoint y: 360, distance: 41.8
drag, startPoint x: 503, startPoint y: 369, endPoint x: 513, endPoint y: 346, distance: 24.6
type input "**********"
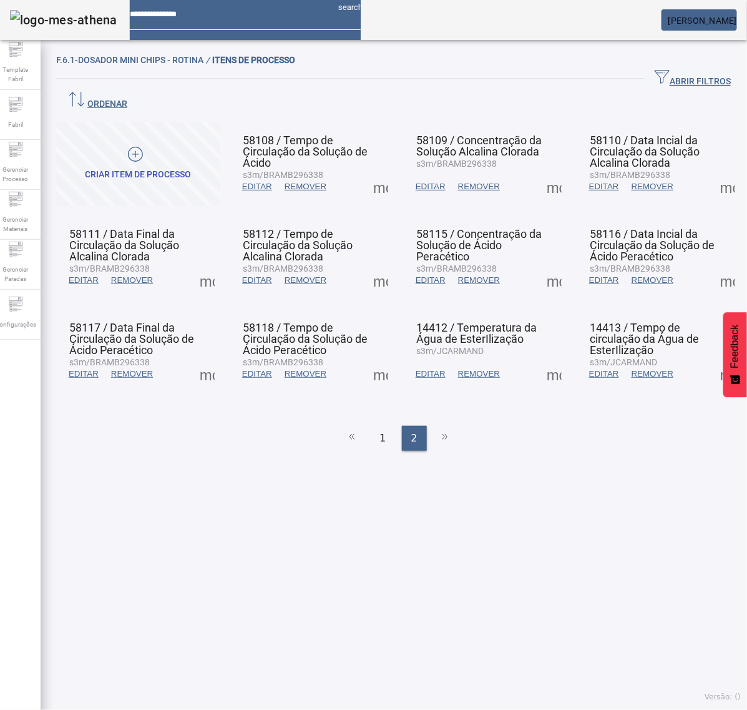
drag, startPoint x: 197, startPoint y: 258, endPoint x: 207, endPoint y: 263, distance: 11.2
click at [197, 265] on span at bounding box center [207, 280] width 30 height 30
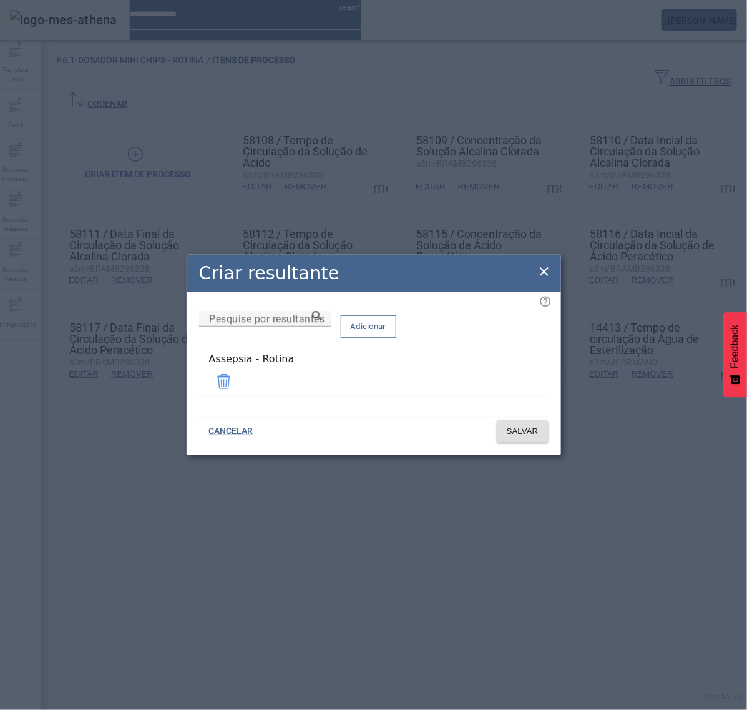
click at [543, 275] on icon at bounding box center [544, 271] width 9 height 9
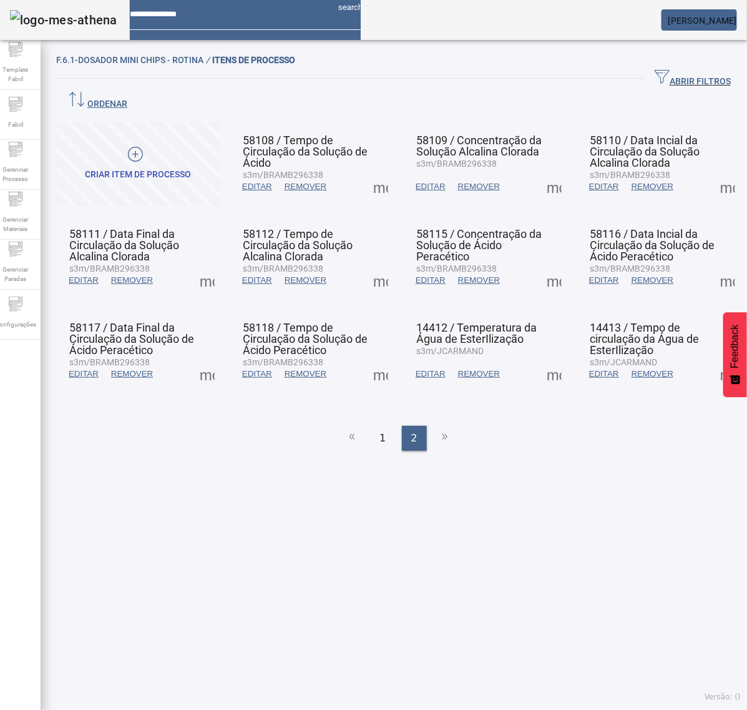
click at [201, 359] on span at bounding box center [207, 374] width 30 height 30
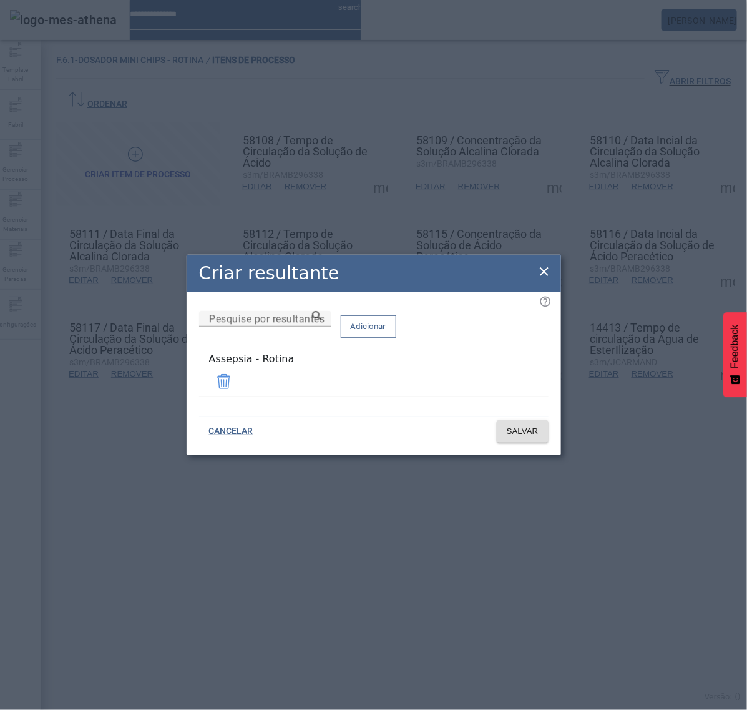
drag, startPoint x: 545, startPoint y: 278, endPoint x: 497, endPoint y: 230, distance: 68.4
click at [545, 276] on icon at bounding box center [544, 271] width 15 height 15
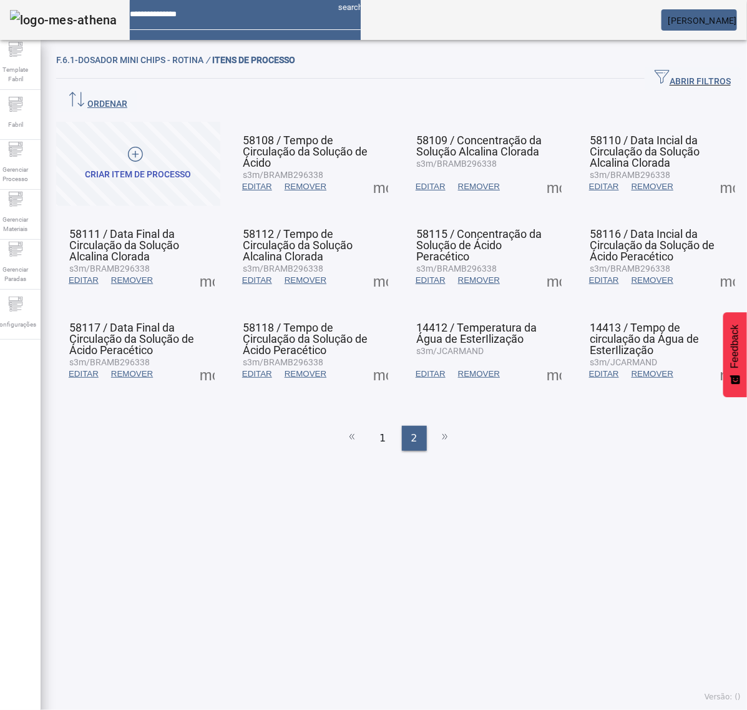
click at [376, 172] on span at bounding box center [381, 187] width 30 height 30
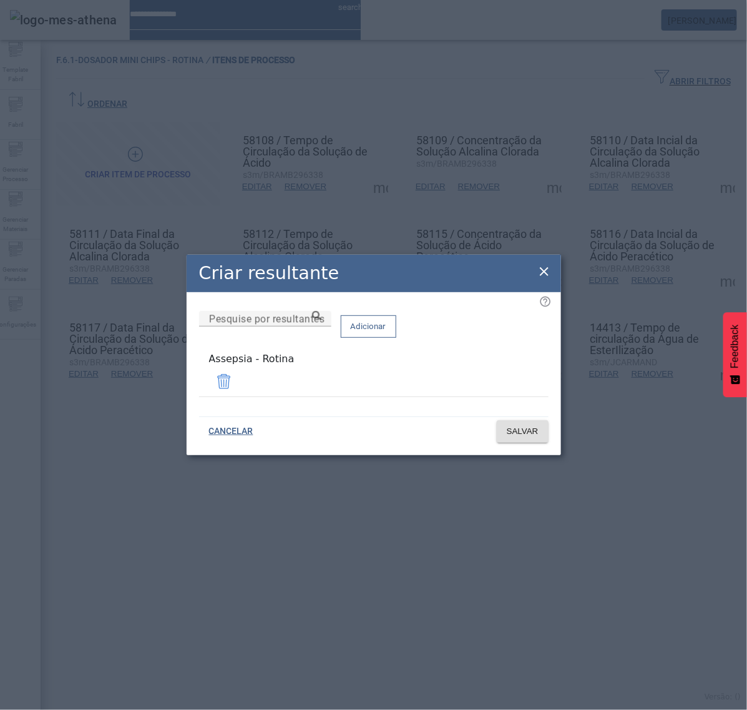
click at [544, 273] on icon at bounding box center [544, 271] width 9 height 9
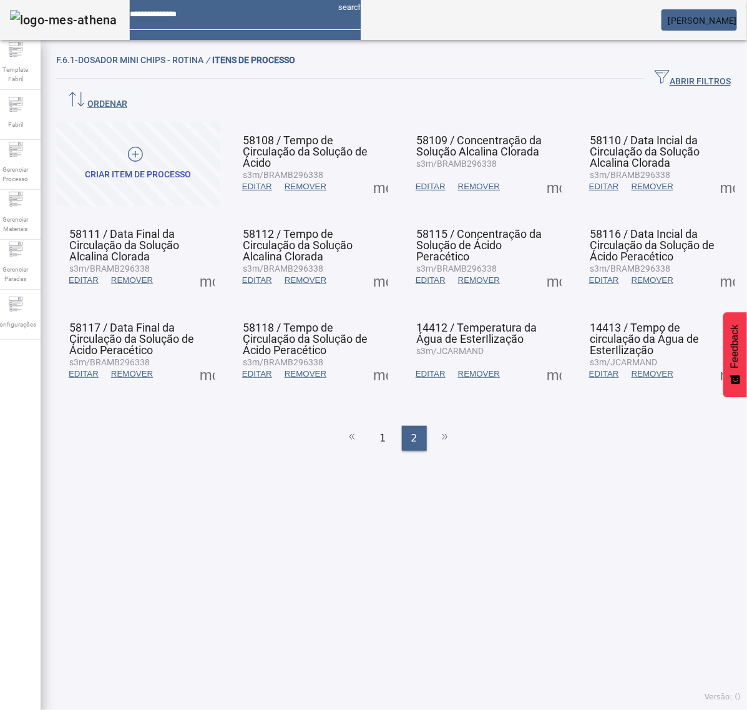
click at [380, 265] on span at bounding box center [381, 280] width 30 height 30
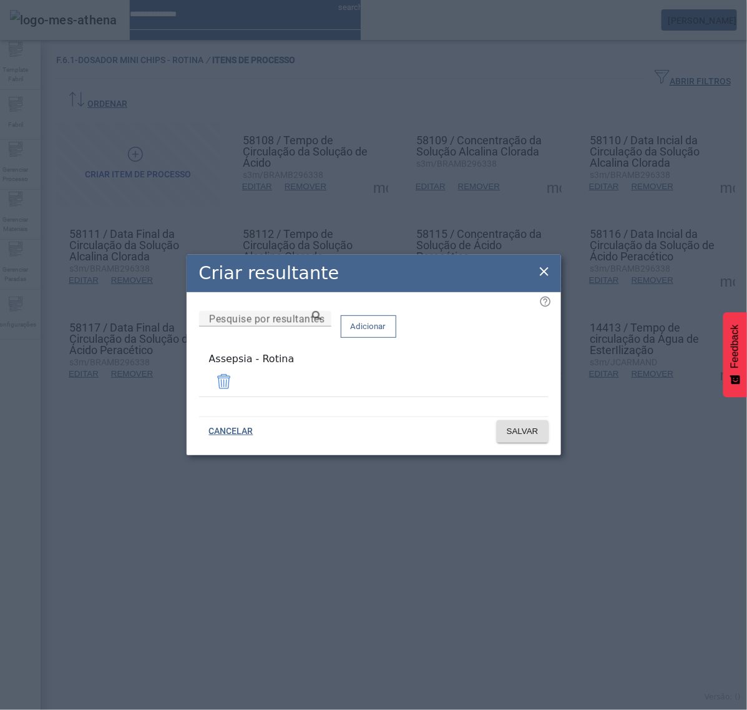
drag, startPoint x: 544, startPoint y: 273, endPoint x: 501, endPoint y: 283, distance: 44.1
click at [543, 273] on icon at bounding box center [544, 271] width 9 height 9
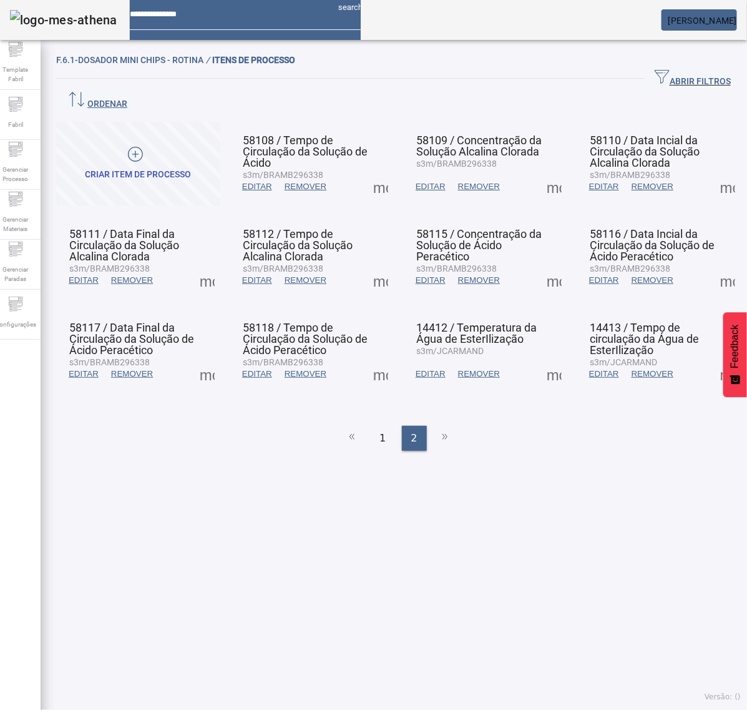
click at [379, 359] on span at bounding box center [381, 374] width 30 height 30
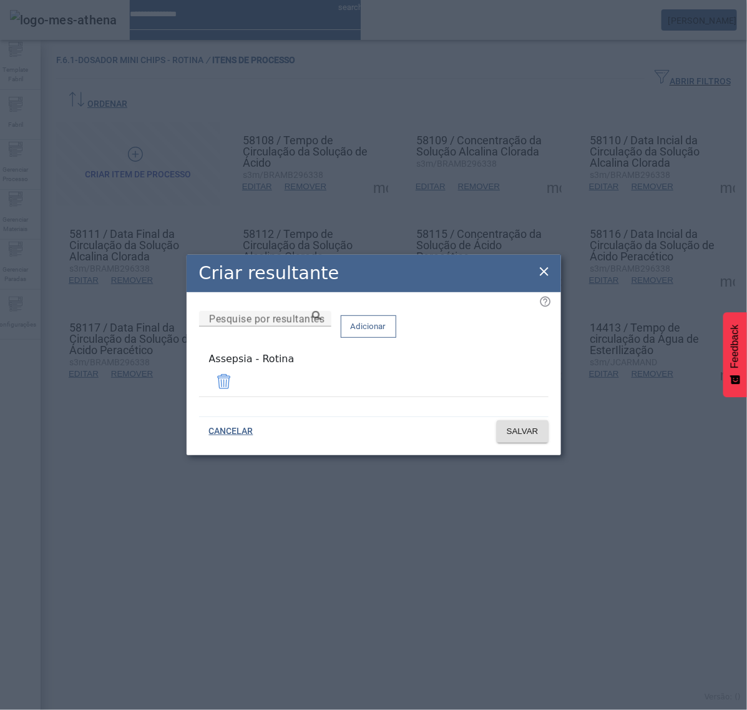
click at [545, 272] on icon at bounding box center [544, 271] width 15 height 15
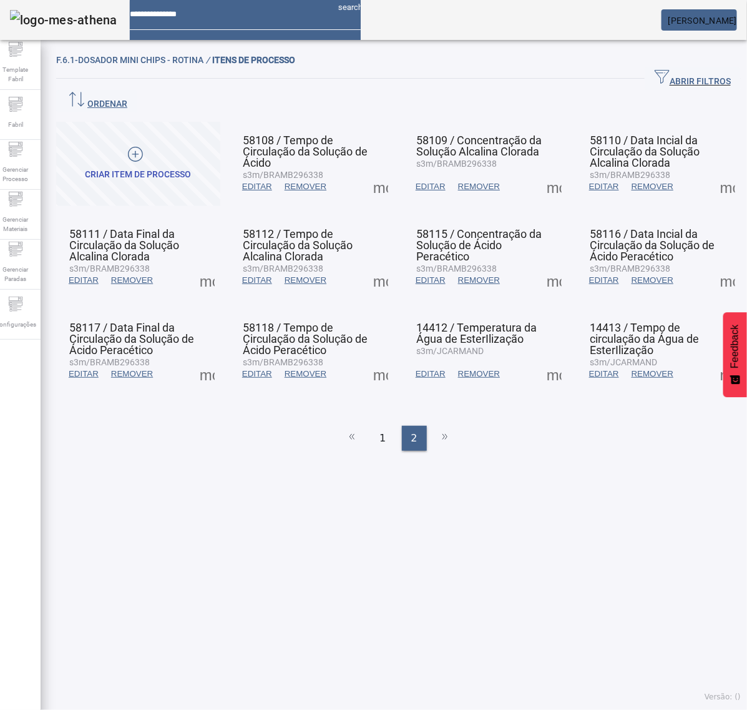
click at [542, 172] on span at bounding box center [554, 187] width 30 height 30
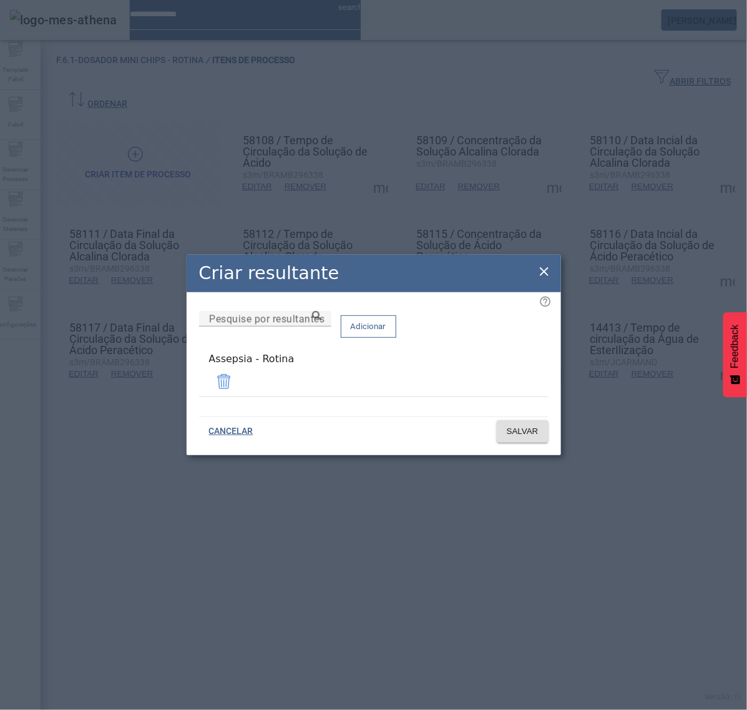
click at [544, 270] on icon at bounding box center [544, 271] width 15 height 15
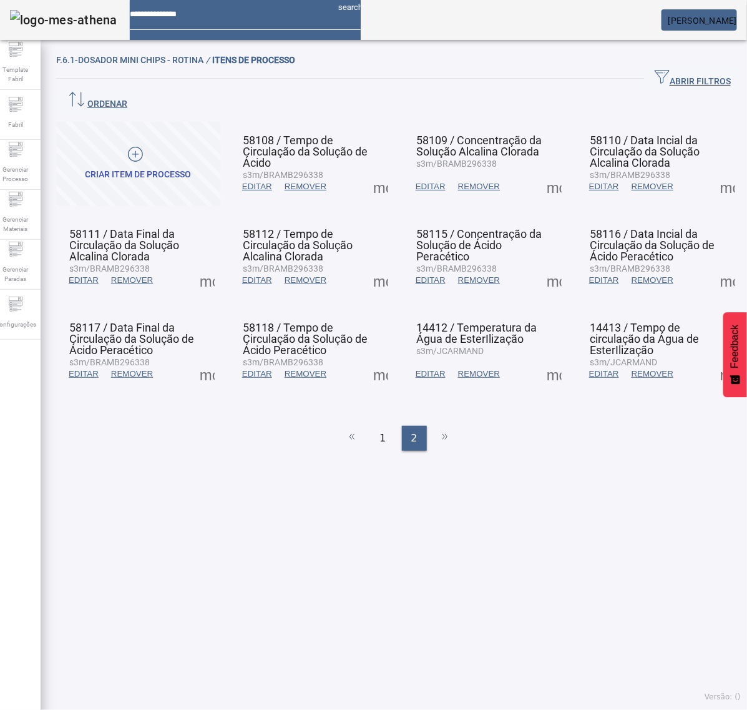
click at [544, 265] on span at bounding box center [554, 280] width 30 height 30
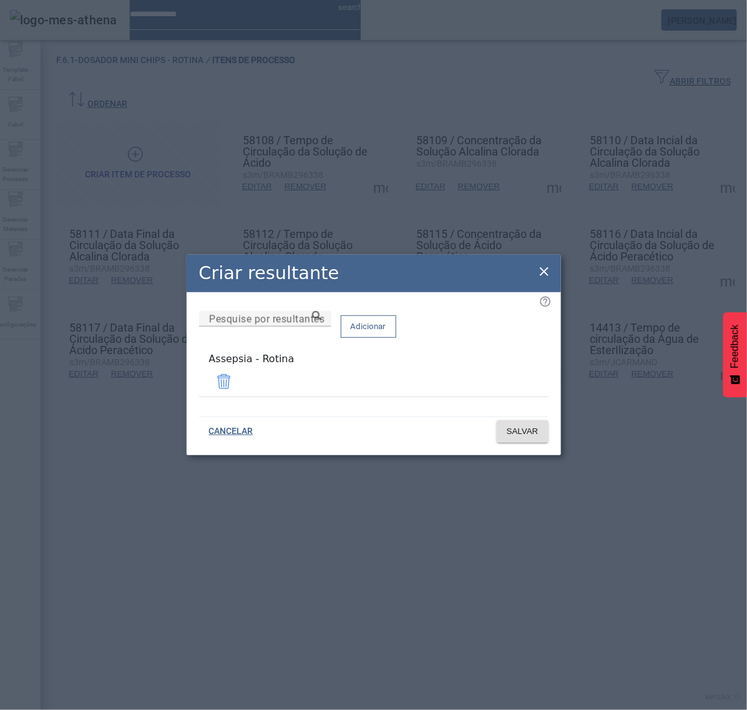
click at [544, 269] on icon at bounding box center [544, 271] width 15 height 15
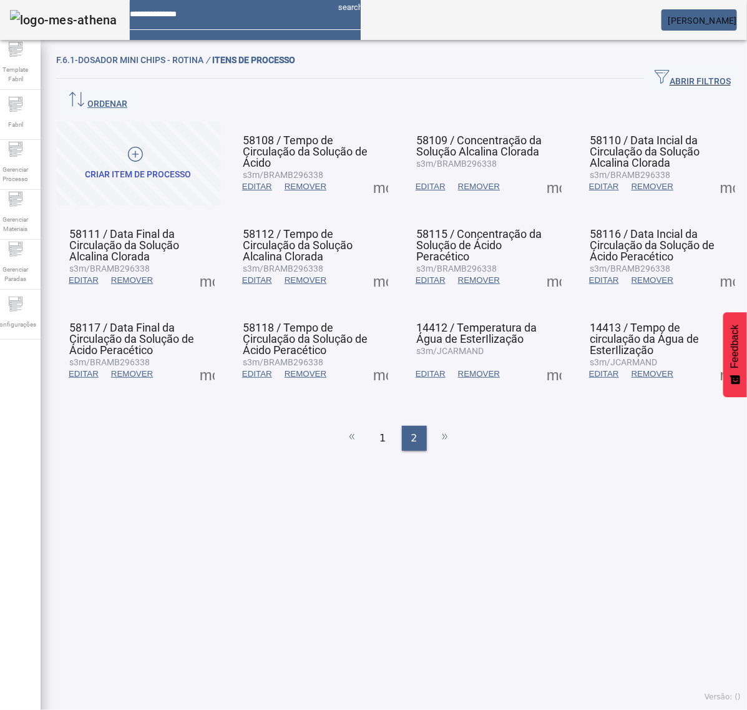
click at [539, 359] on span at bounding box center [554, 374] width 30 height 30
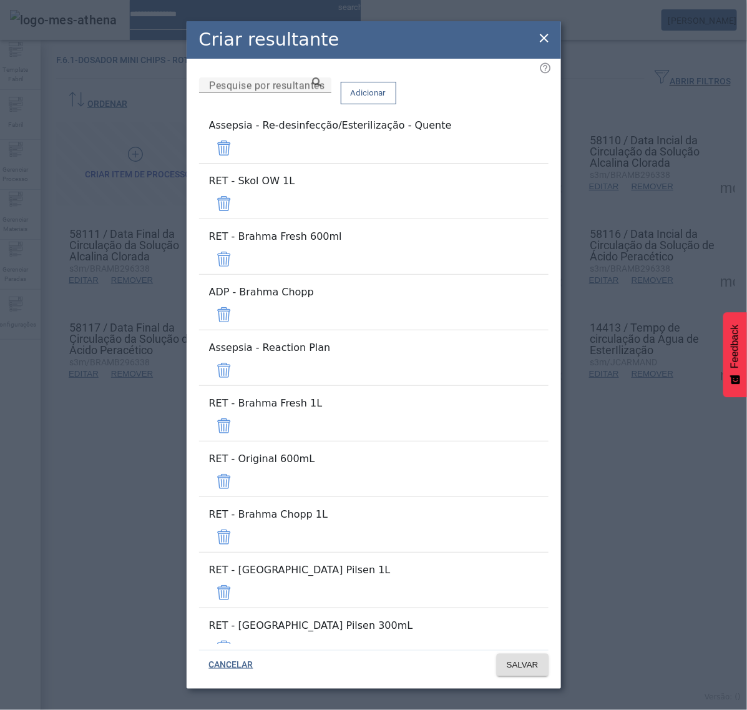
click at [239, 150] on span at bounding box center [224, 148] width 30 height 30
click at [239, 189] on span at bounding box center [224, 204] width 30 height 30
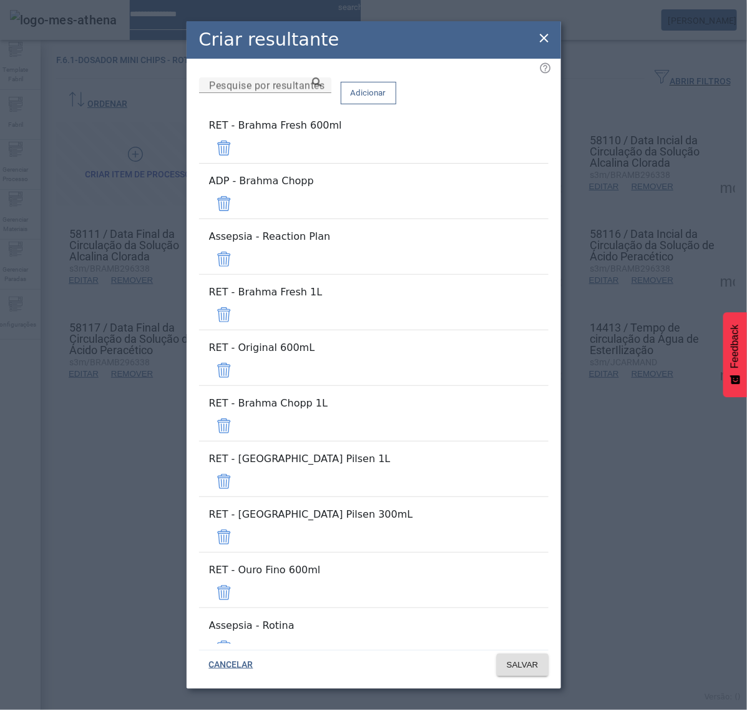
click at [239, 150] on span at bounding box center [224, 148] width 30 height 30
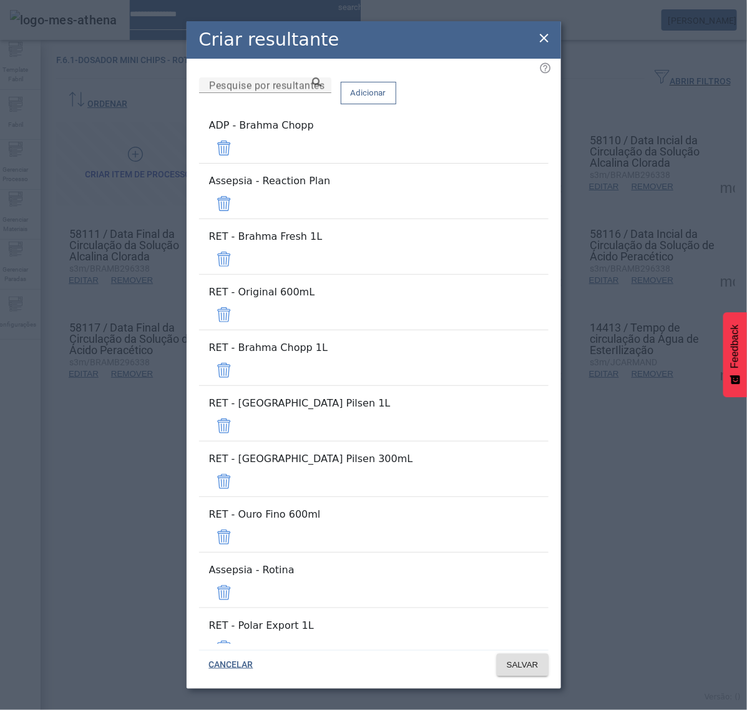
click at [239, 150] on span at bounding box center [224, 148] width 30 height 30
click at [239, 189] on span at bounding box center [224, 204] width 30 height 30
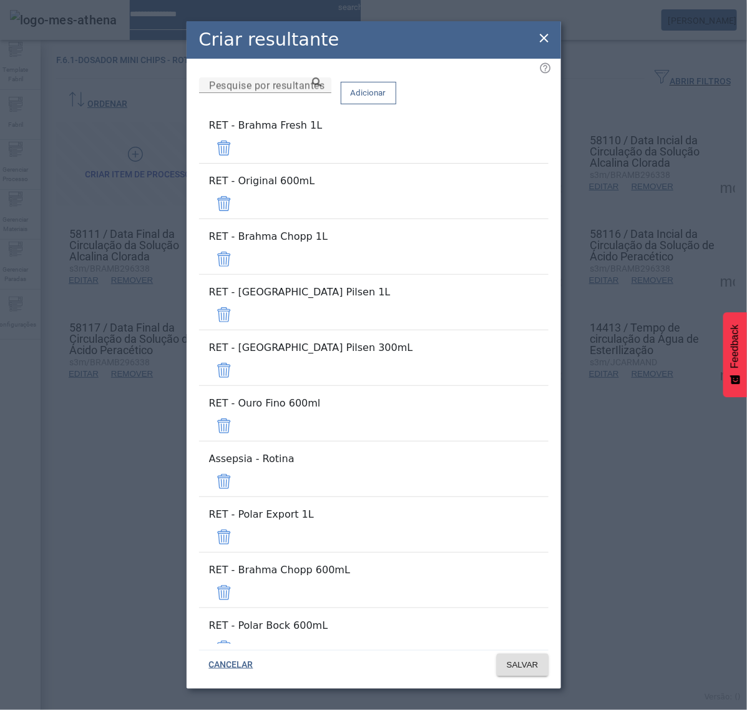
click at [396, 108] on span at bounding box center [368, 93] width 54 height 30
click at [239, 163] on span at bounding box center [224, 148] width 30 height 30
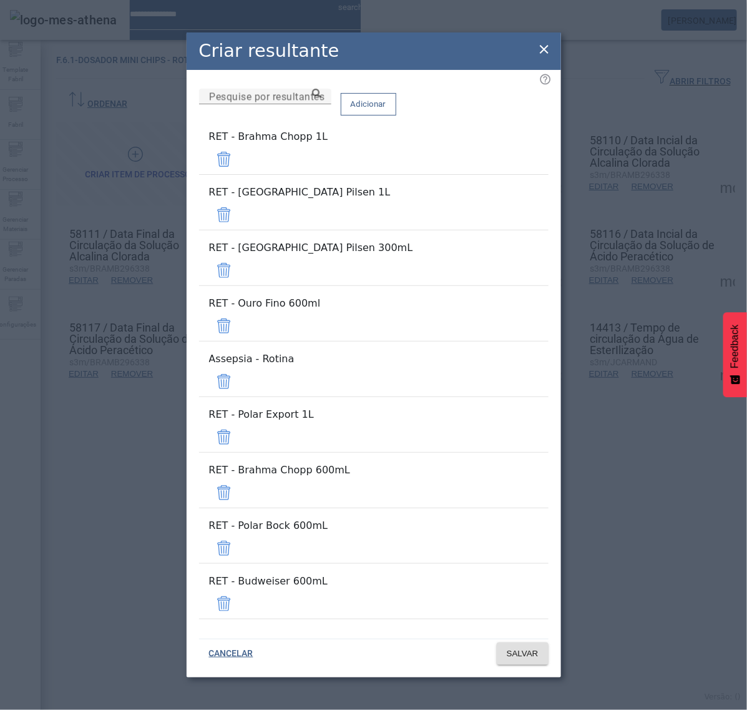
drag, startPoint x: 513, startPoint y: 219, endPoint x: 513, endPoint y: 229, distance: 10.0
click at [239, 174] on span at bounding box center [224, 159] width 30 height 30
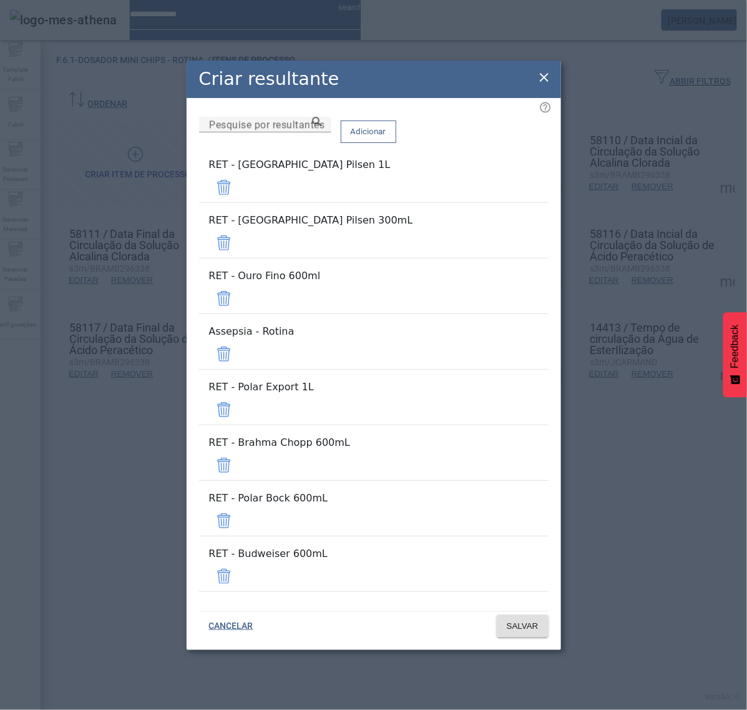
click at [239, 202] on span at bounding box center [224, 187] width 30 height 30
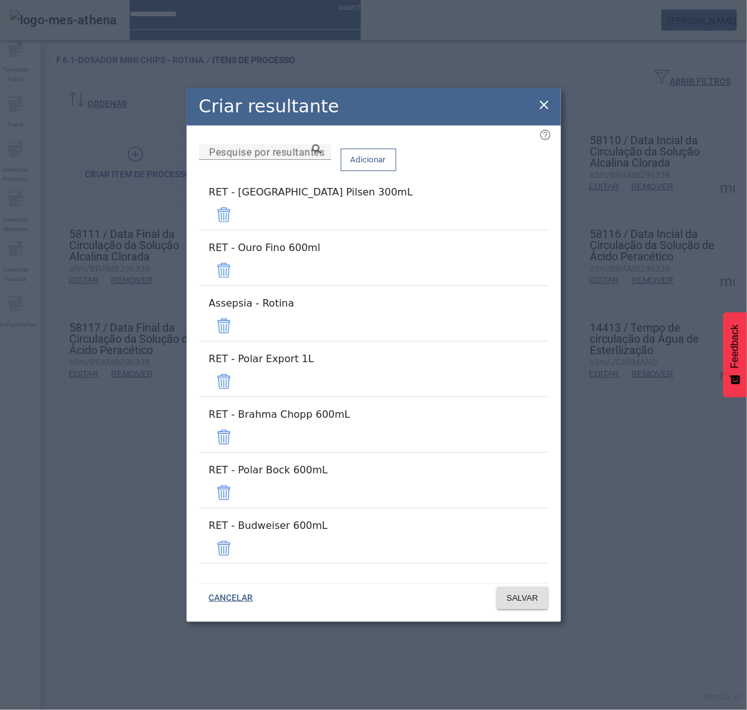
drag, startPoint x: 516, startPoint y: 260, endPoint x: 514, endPoint y: 270, distance: 10.8
click at [239, 230] on span at bounding box center [224, 215] width 30 height 30
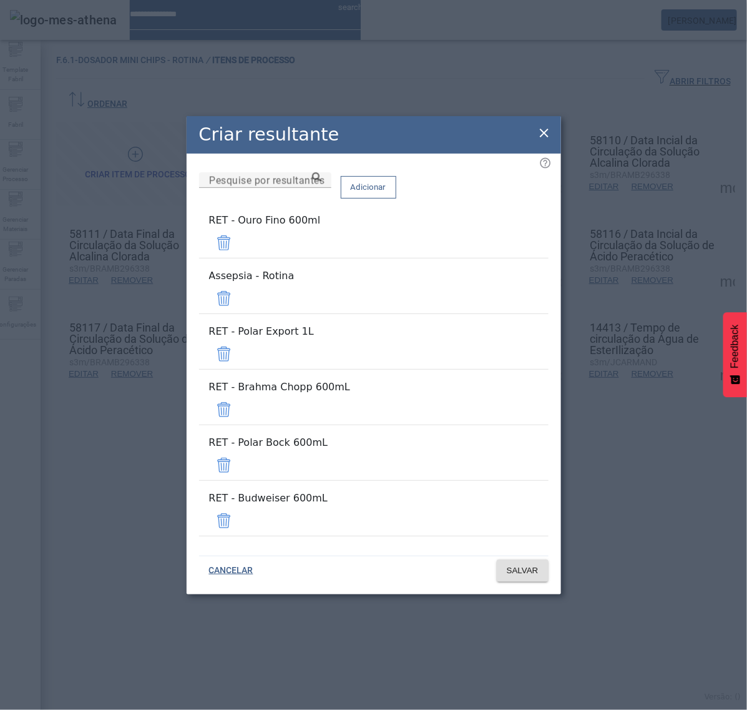
drag, startPoint x: 513, startPoint y: 278, endPoint x: 513, endPoint y: 288, distance: 10.6
click at [239, 258] on span at bounding box center [224, 243] width 30 height 30
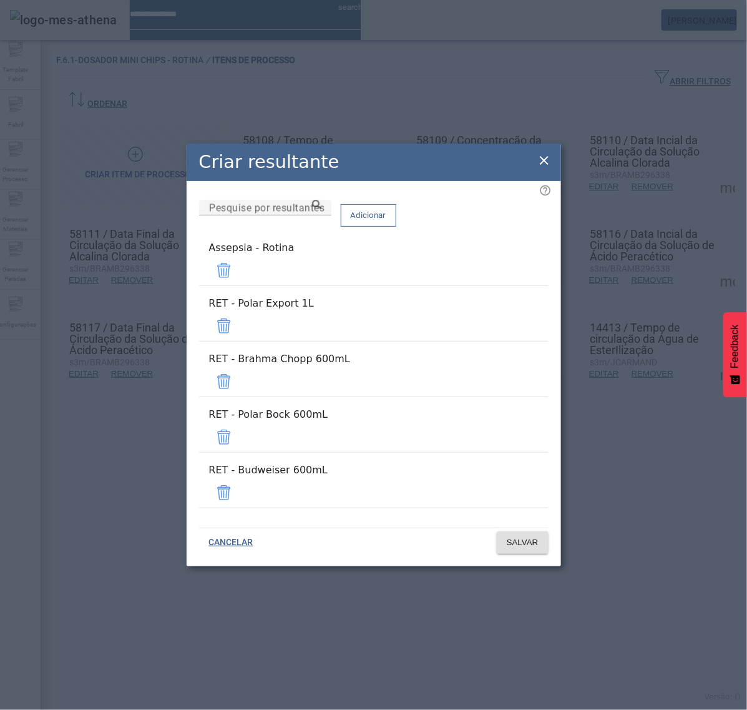
click at [239, 285] on span at bounding box center [224, 270] width 30 height 30
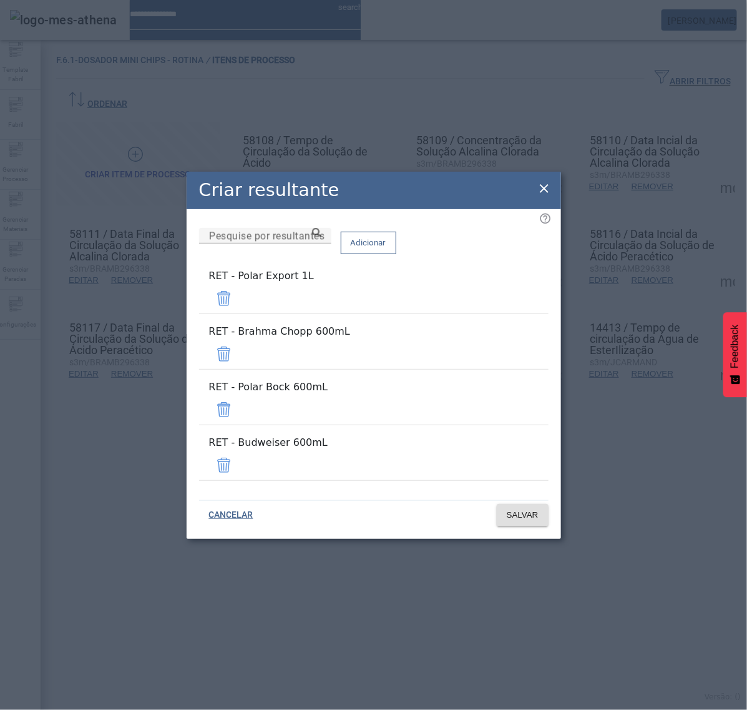
click at [239, 313] on span at bounding box center [224, 298] width 30 height 30
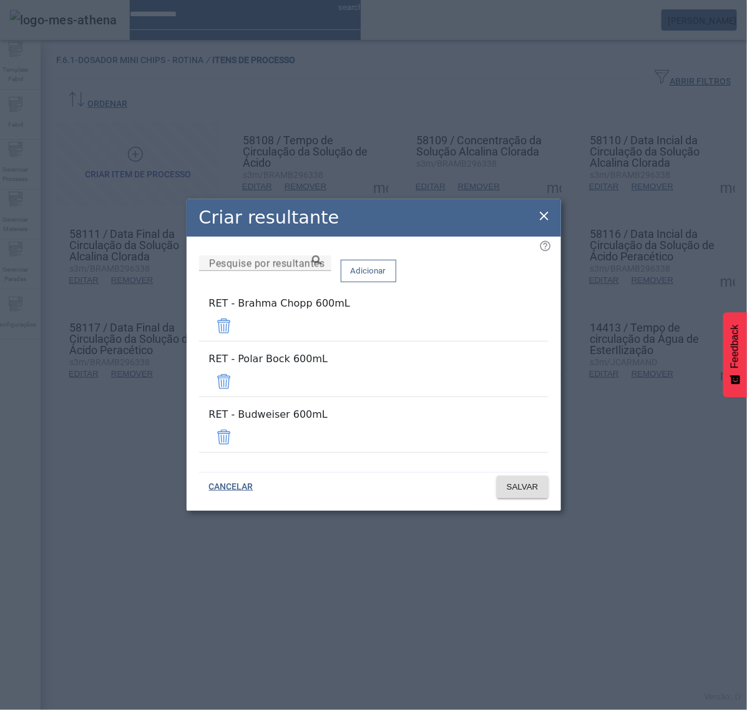
click at [239, 341] on span at bounding box center [224, 326] width 30 height 30
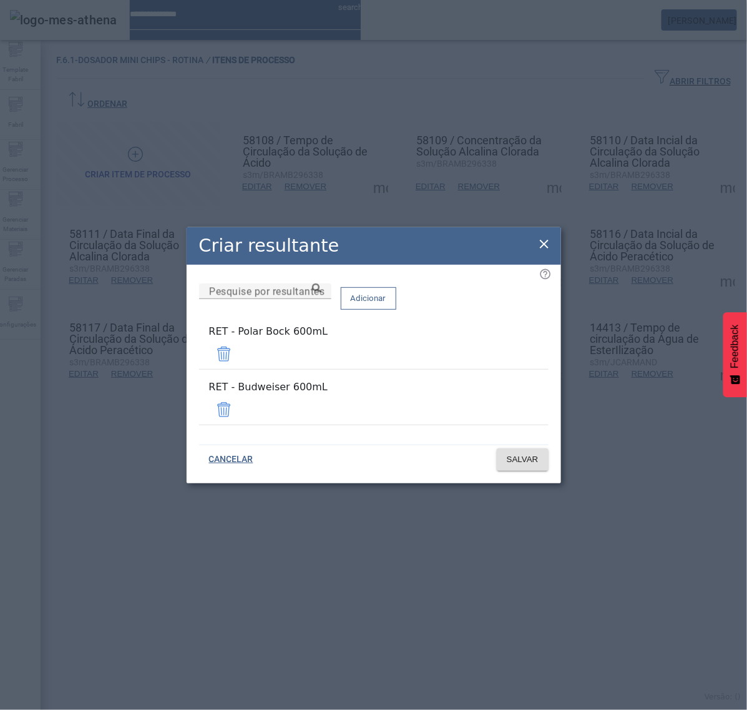
click at [239, 368] on span at bounding box center [224, 354] width 30 height 30
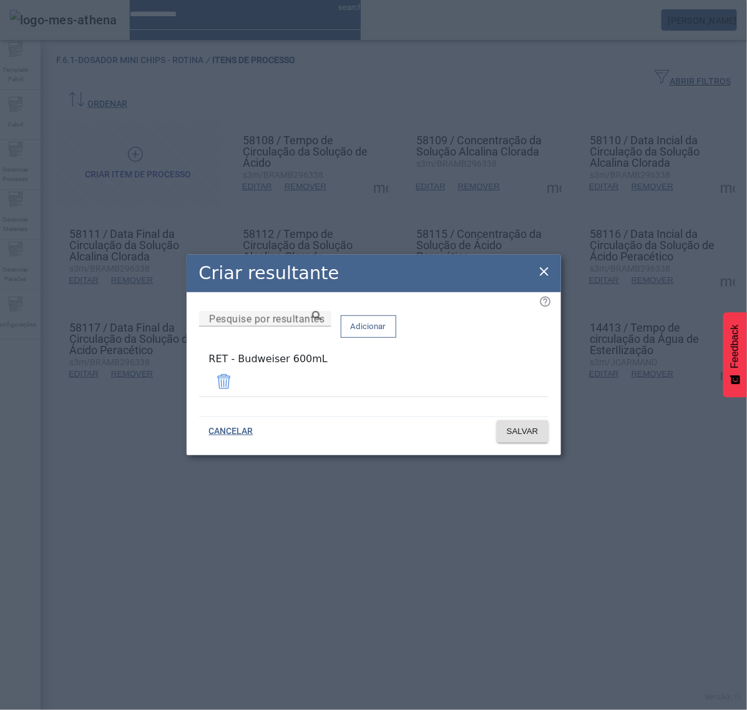
click at [239, 395] on span at bounding box center [224, 381] width 30 height 30
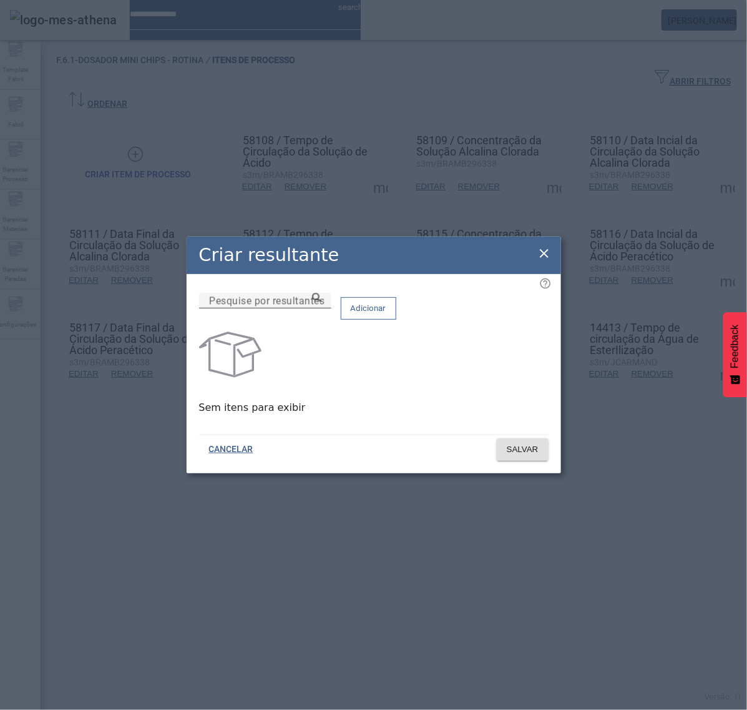
click at [321, 308] on input "Pesquise por resultantes" at bounding box center [265, 300] width 112 height 15
paste input "**********"
click at [321, 302] on icon at bounding box center [316, 297] width 9 height 9
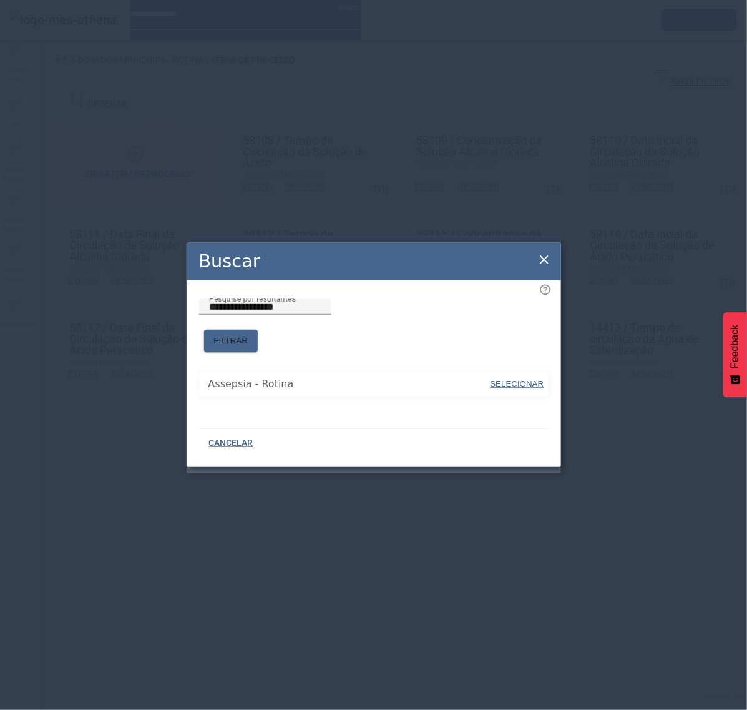
click at [509, 379] on span "SELECIONAR" at bounding box center [518, 383] width 54 height 9
type input "**********"
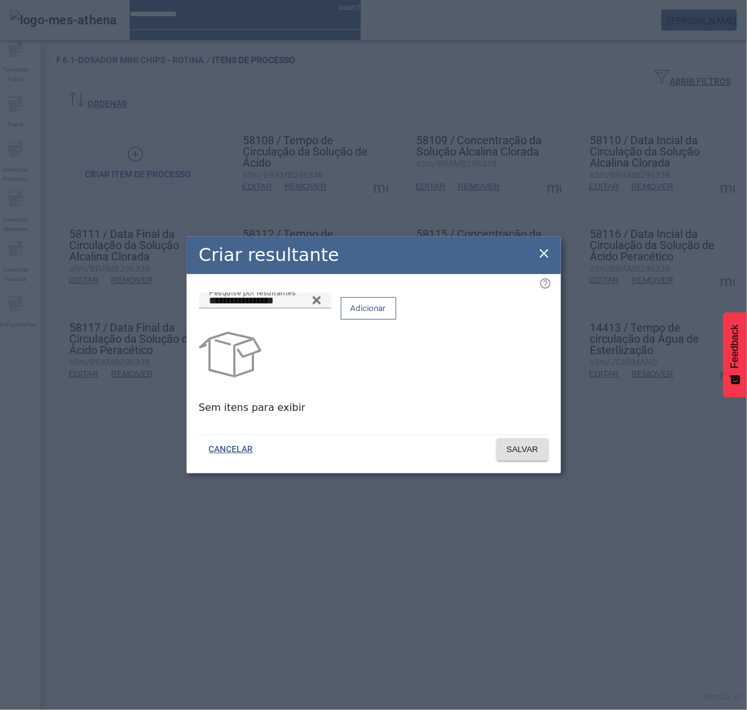
click at [386, 315] on span "Adicionar" at bounding box center [369, 308] width 36 height 12
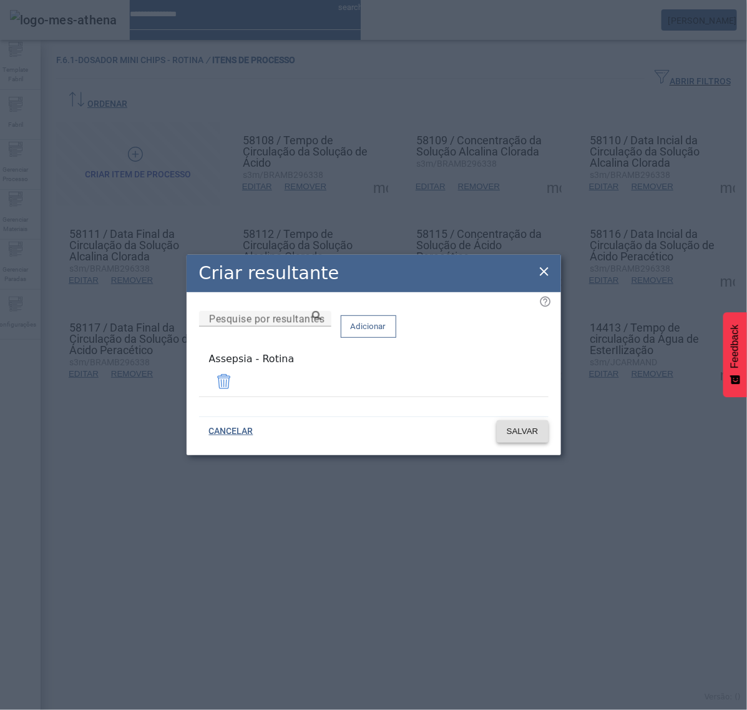
click at [523, 425] on span "SALVAR" at bounding box center [523, 431] width 32 height 12
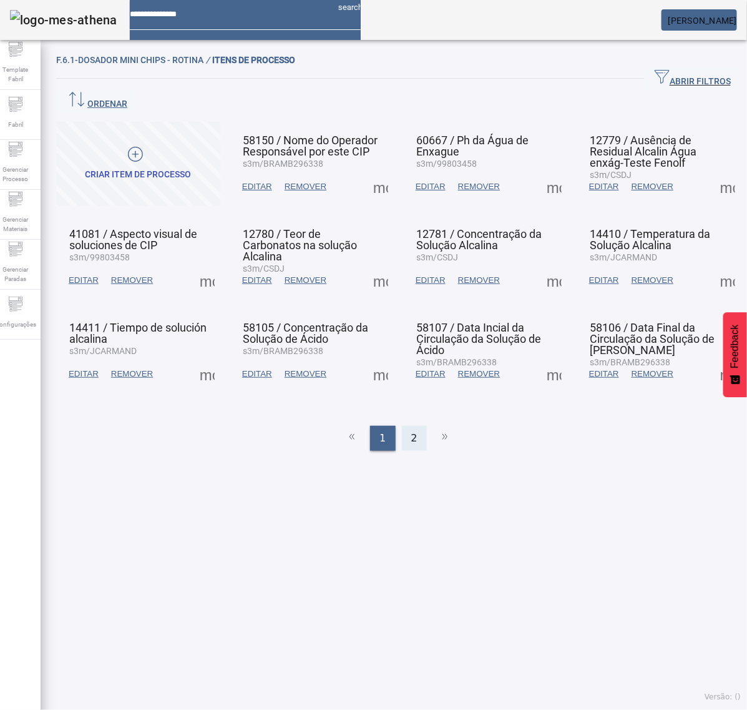
click at [414, 426] on div "2" at bounding box center [414, 438] width 25 height 25
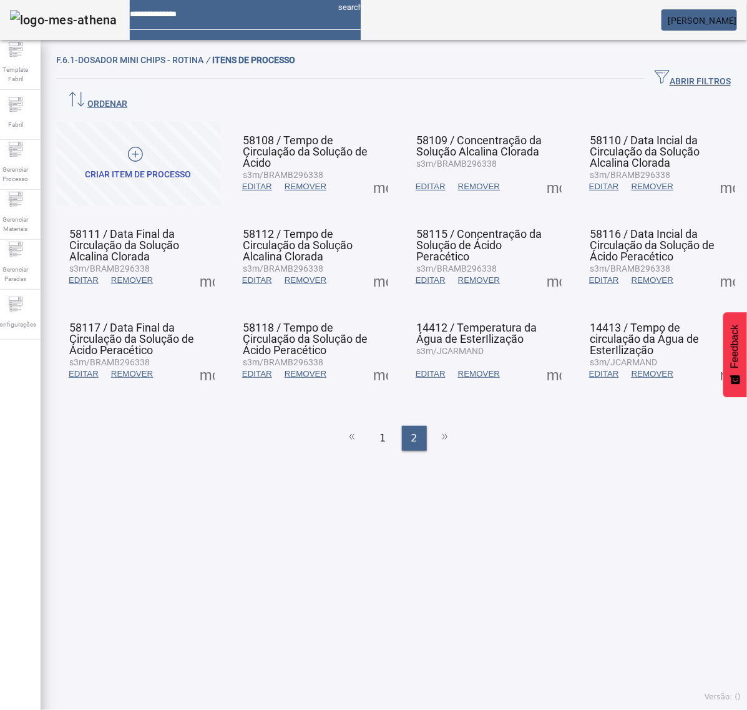
click at [545, 359] on span at bounding box center [554, 374] width 30 height 30
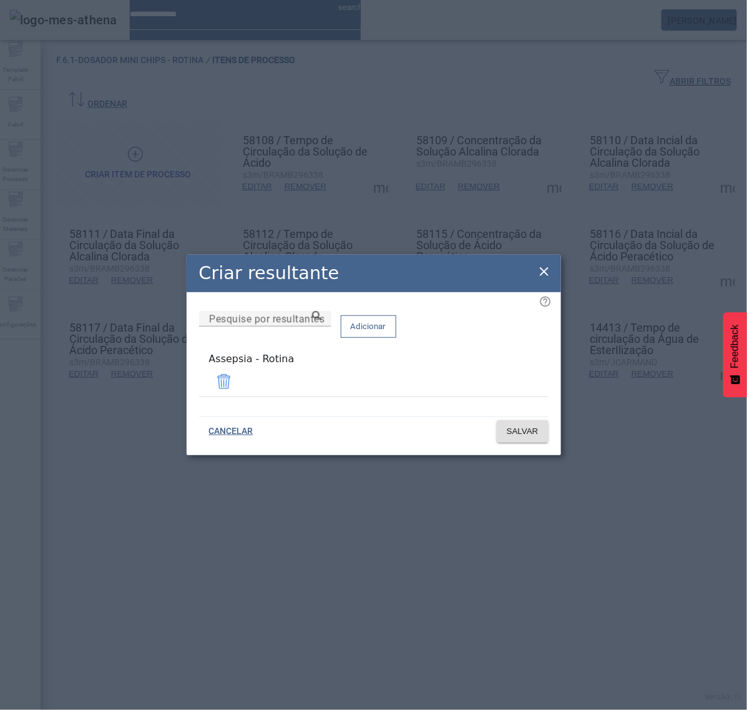
drag, startPoint x: 705, startPoint y: 161, endPoint x: 671, endPoint y: 178, distance: 38.2
click at [704, 161] on div "Criar resultante Pesquise por resultantes Adicionar Assepsia - Rotina CANCELAR …" at bounding box center [373, 355] width 747 height 710
click at [545, 270] on icon at bounding box center [544, 271] width 15 height 15
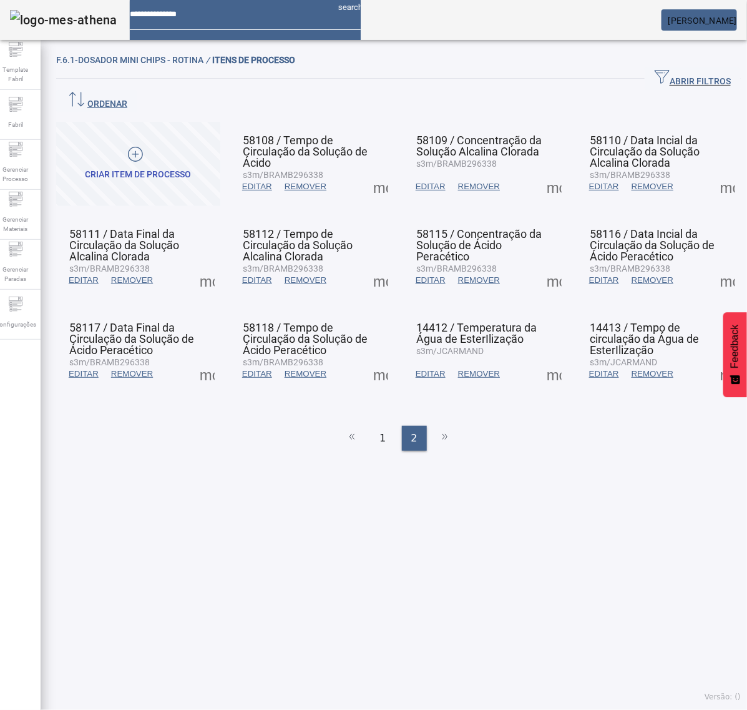
click at [713, 172] on span at bounding box center [728, 187] width 30 height 30
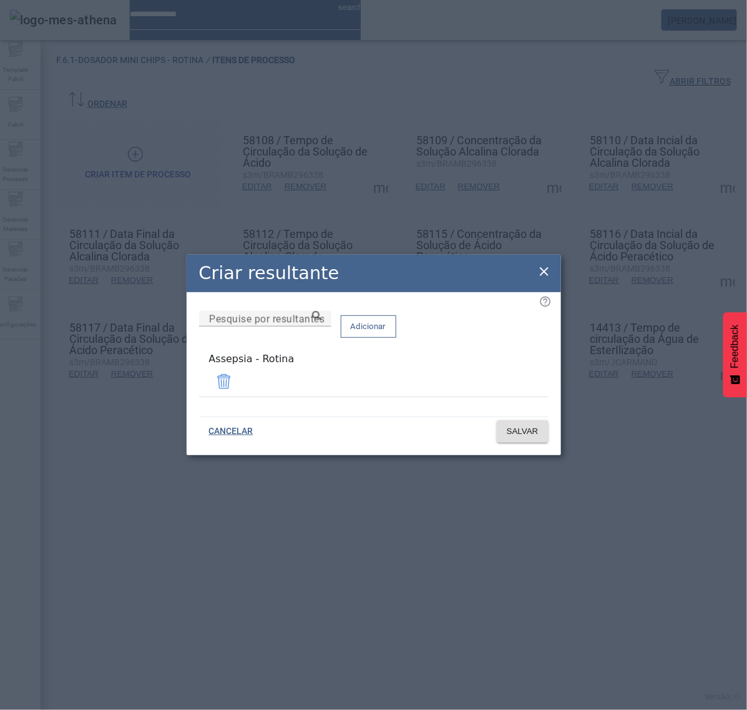
drag, startPoint x: 544, startPoint y: 275, endPoint x: 567, endPoint y: 268, distance: 23.9
click at [544, 273] on icon at bounding box center [544, 271] width 15 height 15
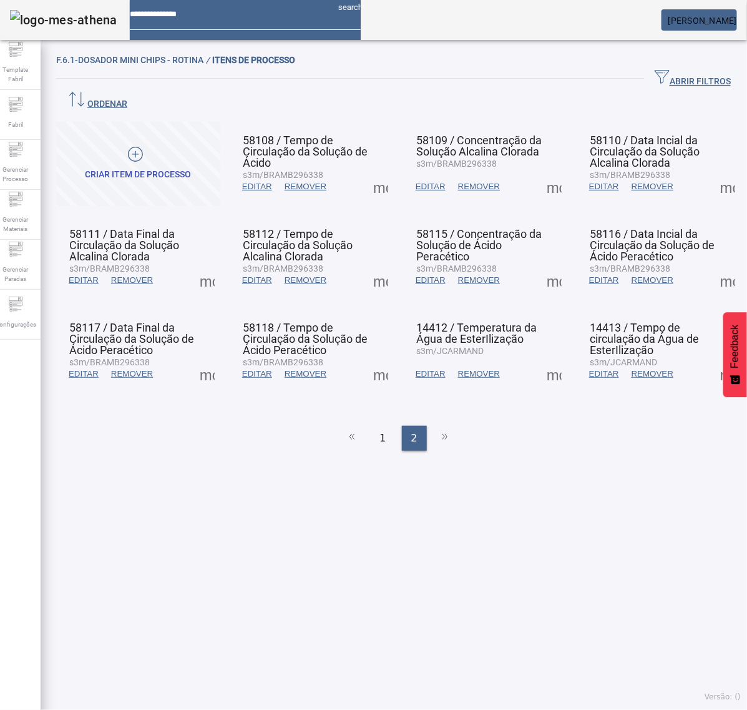
click at [713, 265] on span at bounding box center [728, 280] width 30 height 30
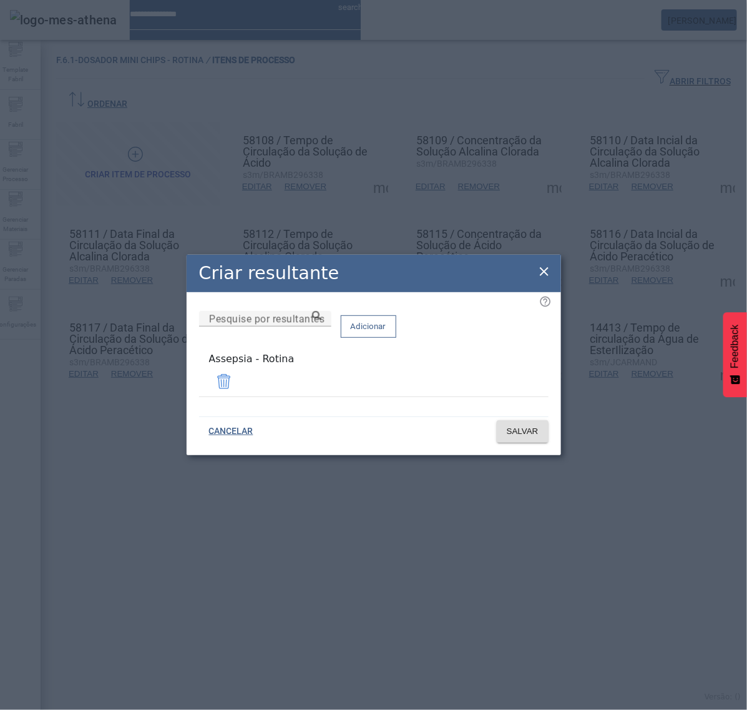
click at [539, 278] on icon at bounding box center [544, 271] width 15 height 15
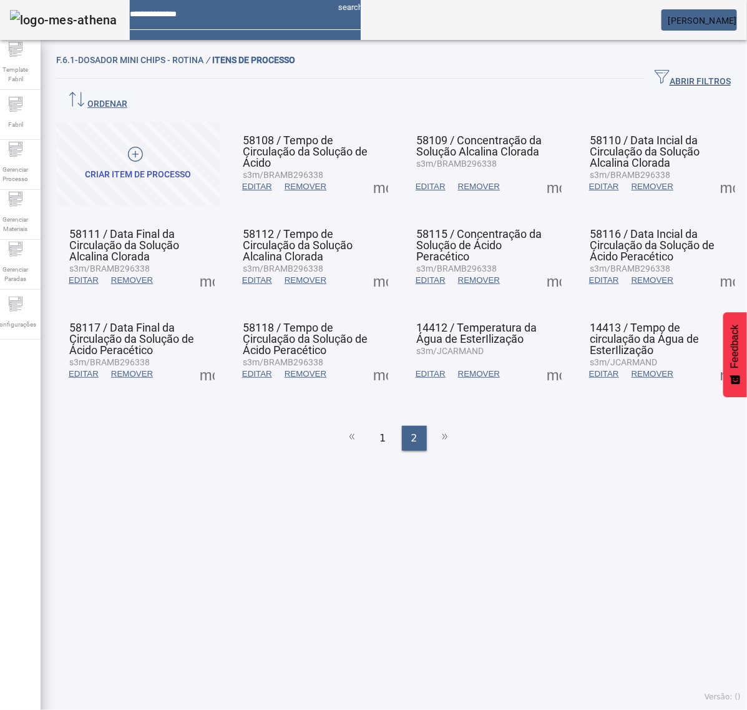
click at [713, 359] on span at bounding box center [728, 374] width 30 height 30
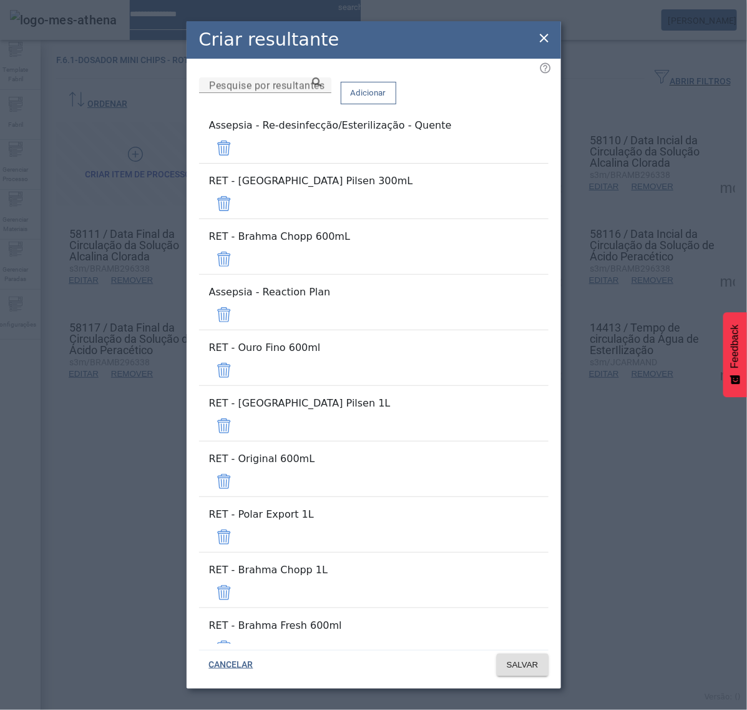
click at [239, 148] on span at bounding box center [224, 148] width 30 height 30
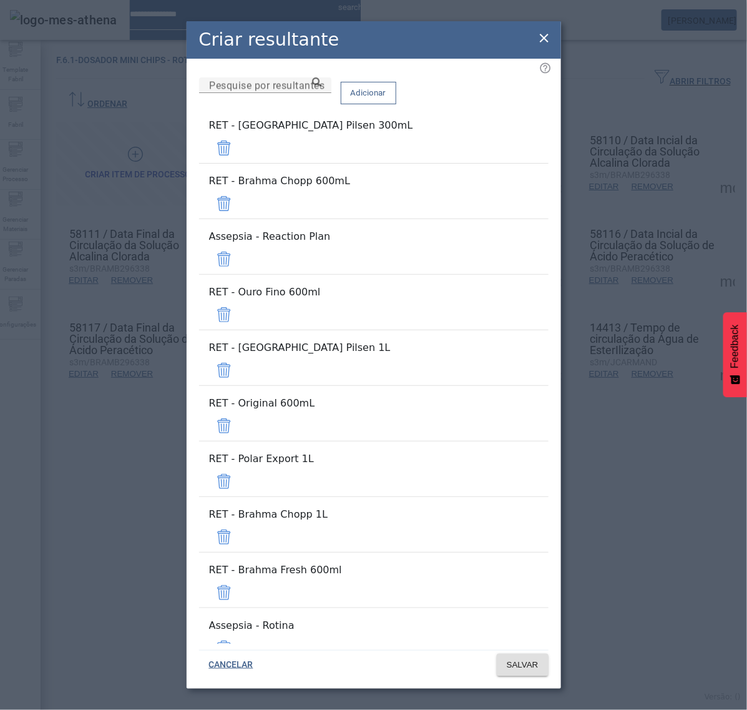
click at [239, 151] on span at bounding box center [224, 148] width 30 height 30
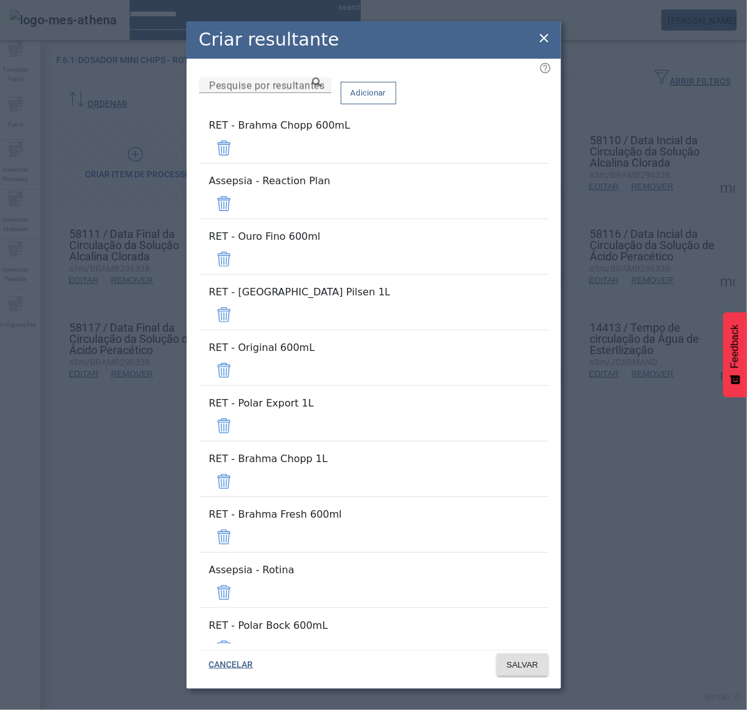
click at [239, 151] on span at bounding box center [224, 148] width 30 height 30
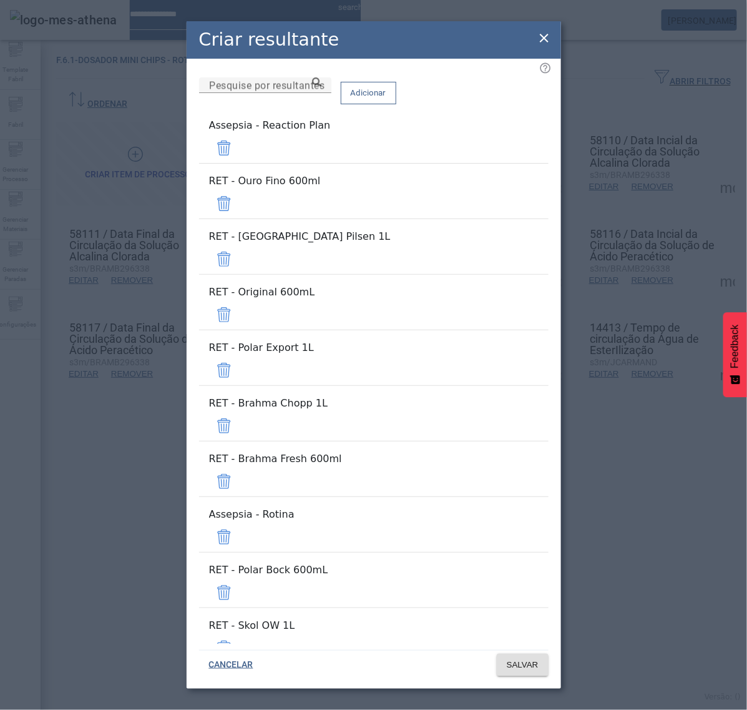
click at [239, 151] on span at bounding box center [224, 148] width 30 height 30
click at [239, 189] on span at bounding box center [224, 204] width 30 height 30
click at [396, 108] on div "Adicionar" at bounding box center [369, 92] width 56 height 31
click at [239, 163] on span at bounding box center [224, 148] width 30 height 30
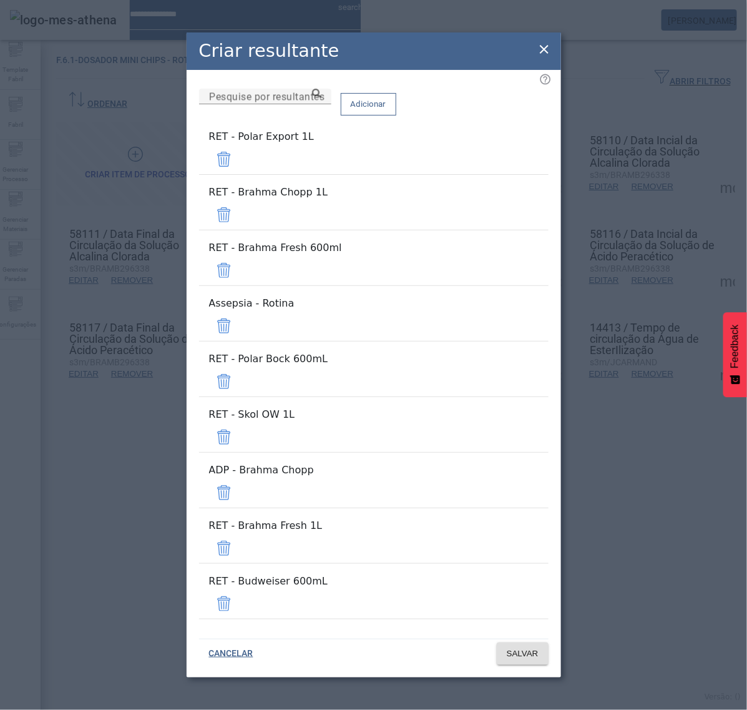
click at [239, 174] on span at bounding box center [224, 159] width 30 height 30
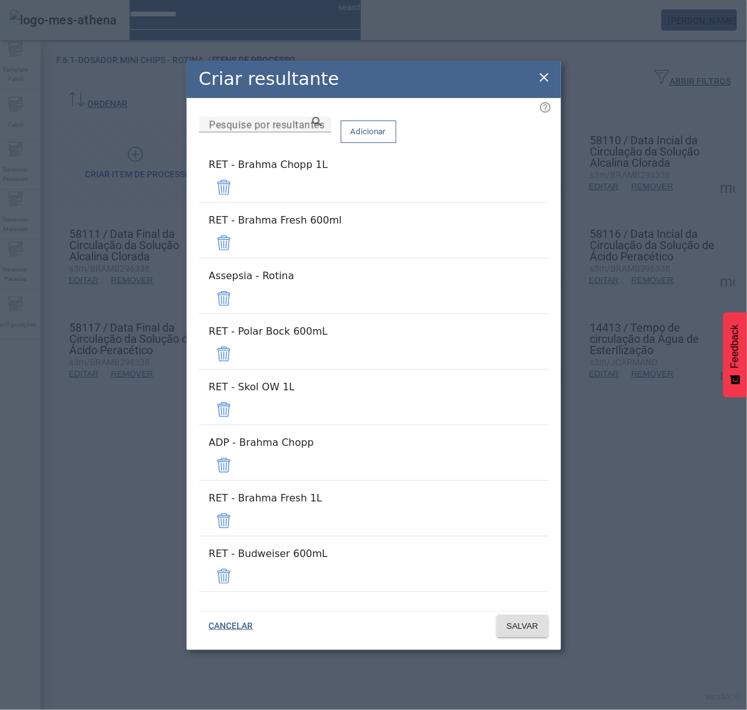
click at [239, 202] on span at bounding box center [224, 187] width 30 height 30
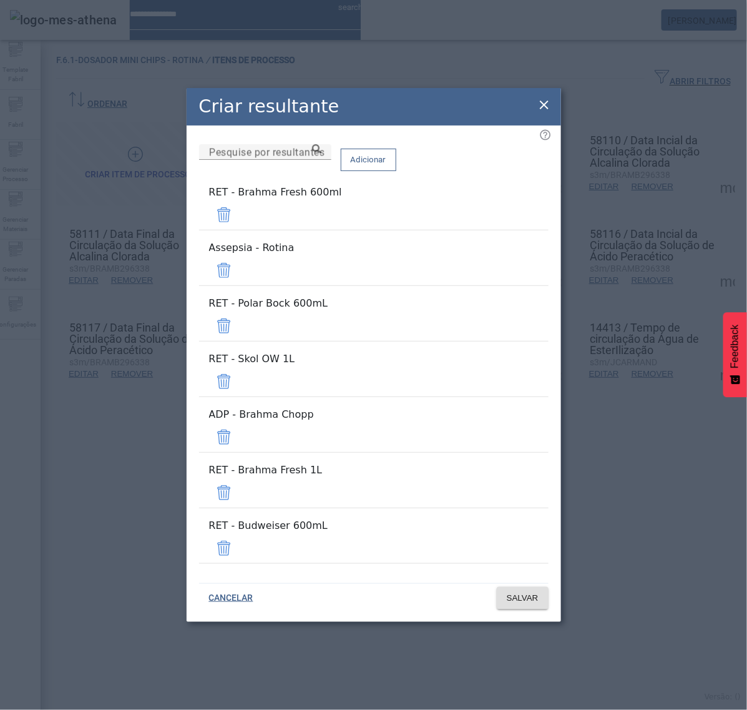
click at [239, 230] on span at bounding box center [224, 215] width 30 height 30
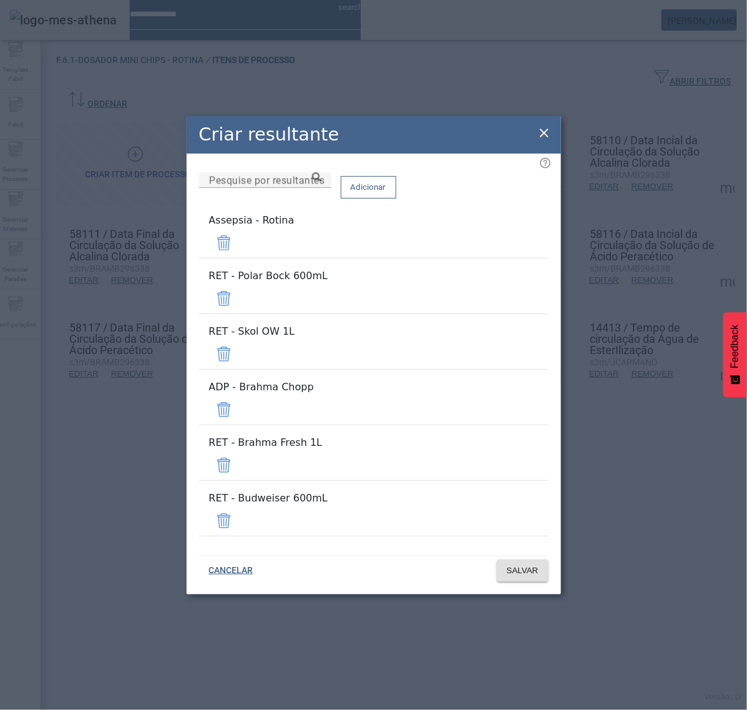
click at [55, 709] on div "Remover" at bounding box center [27, 722] width 55 height 15
click at [239, 313] on span at bounding box center [224, 298] width 30 height 30
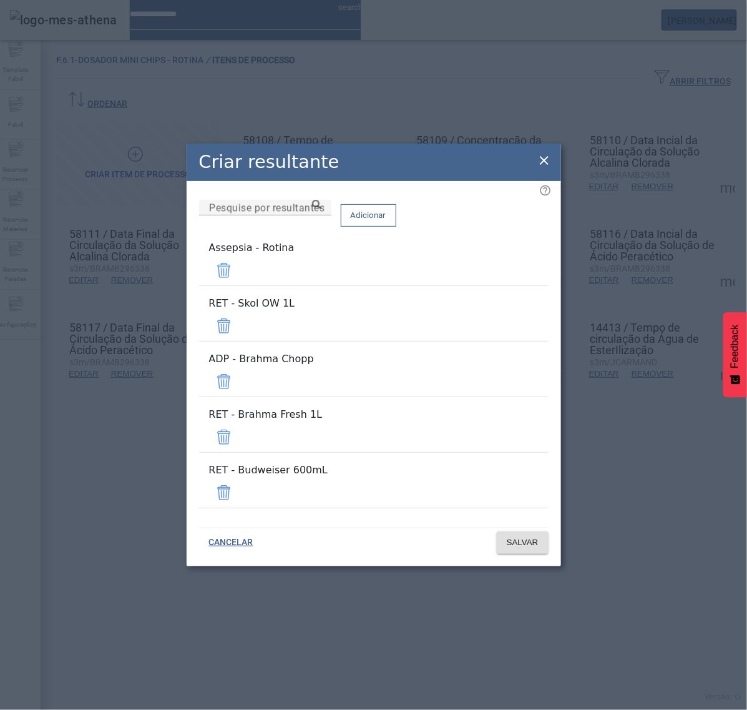
click at [239, 339] on span at bounding box center [224, 326] width 30 height 30
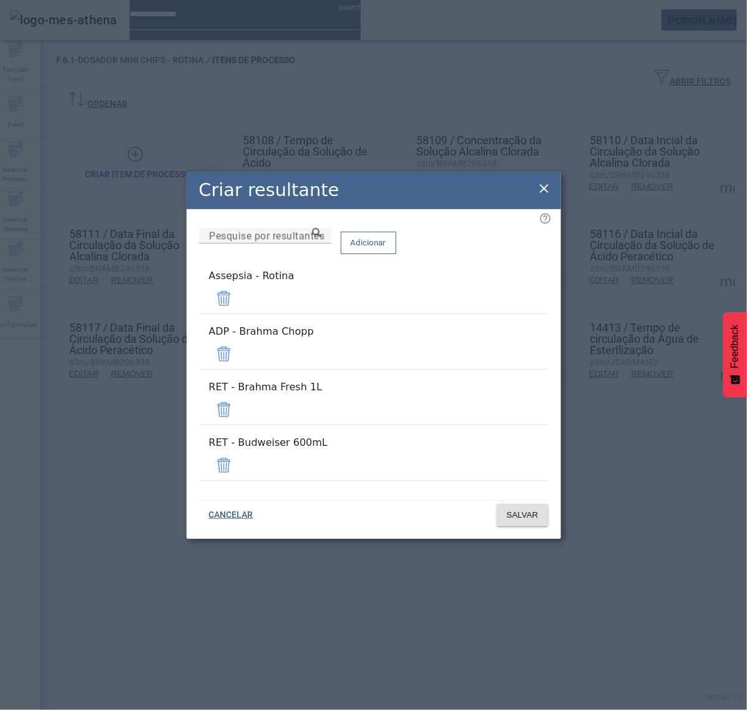
click at [239, 360] on span at bounding box center [224, 354] width 30 height 30
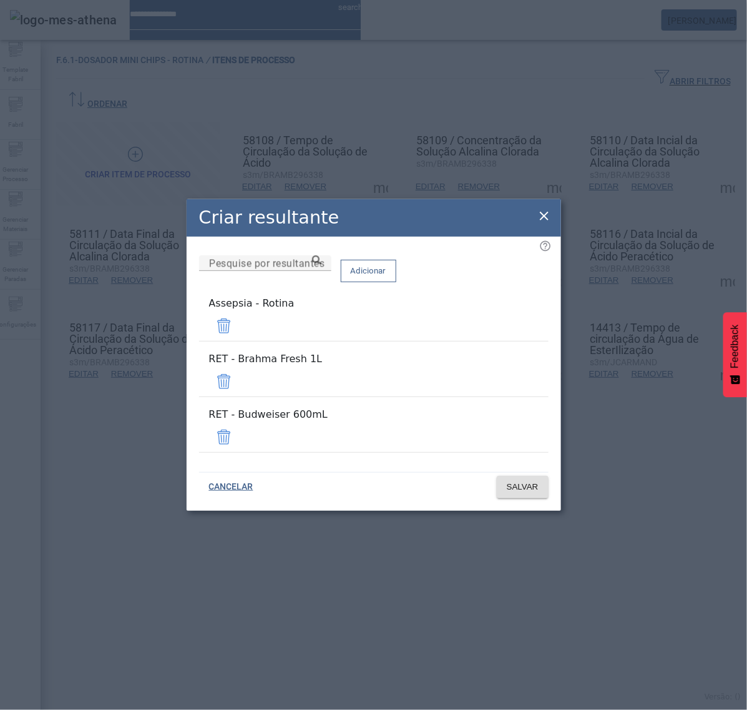
click at [239, 388] on span at bounding box center [224, 381] width 30 height 30
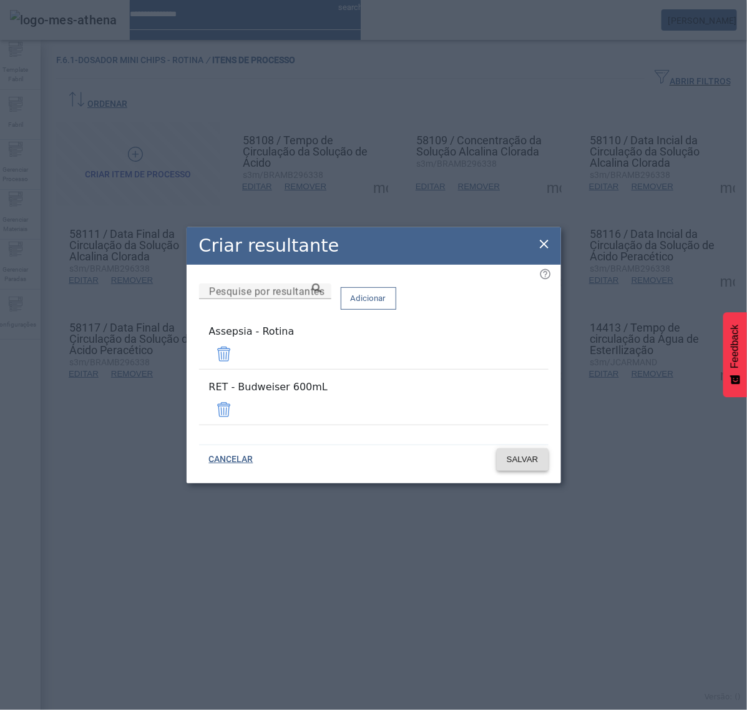
drag, startPoint x: 513, startPoint y: 406, endPoint x: 515, endPoint y: 425, distance: 18.9
click at [239, 407] on span at bounding box center [224, 410] width 30 height 30
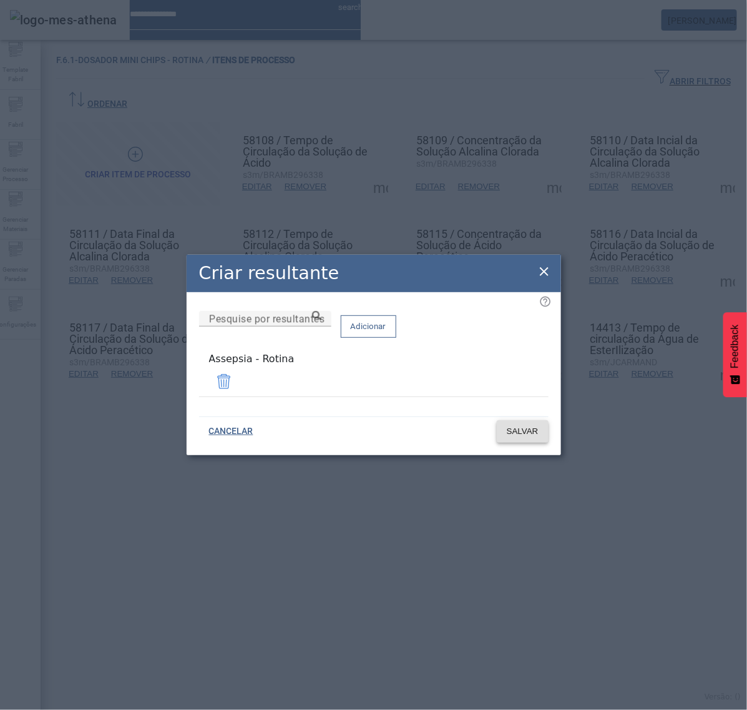
click at [522, 429] on span "SALVAR" at bounding box center [523, 431] width 32 height 12
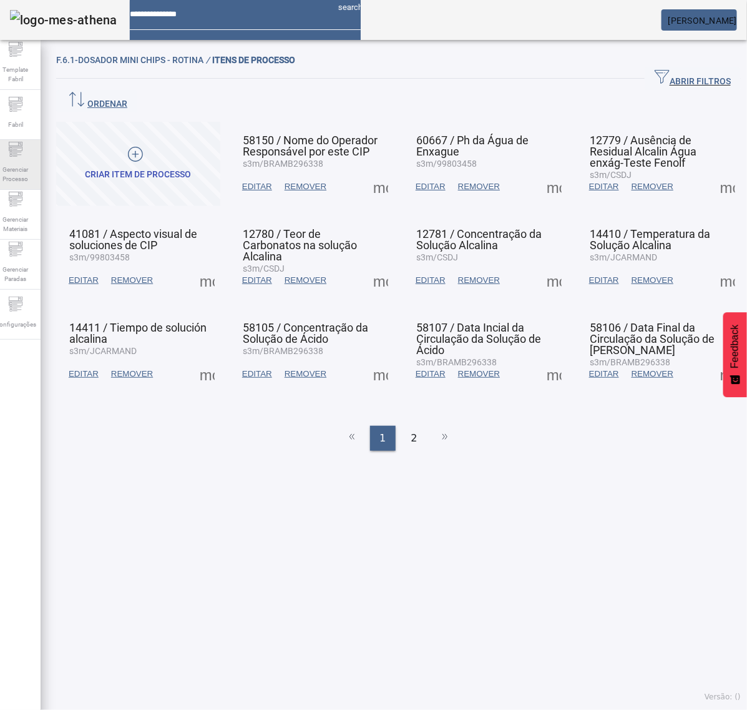
click at [25, 167] on span "Gerenciar Processo" at bounding box center [15, 174] width 37 height 26
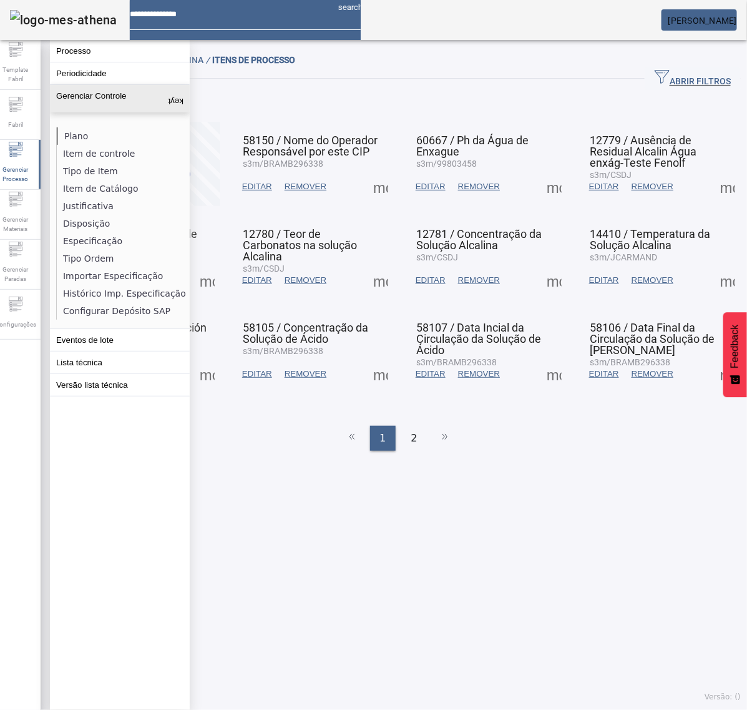
click at [84, 129] on li "Plano" at bounding box center [123, 135] width 132 height 17
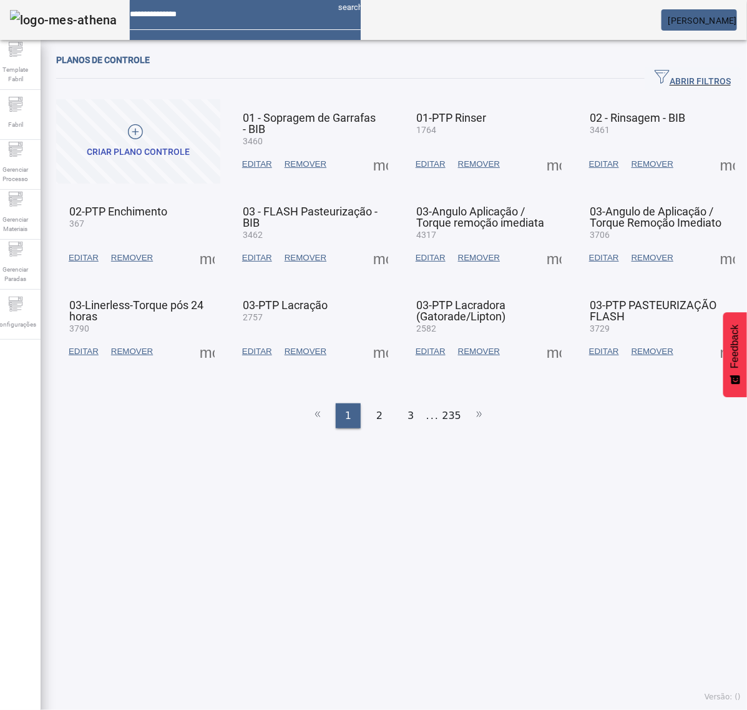
click at [684, 74] on span "ABRIR FILTROS" at bounding box center [693, 78] width 76 height 19
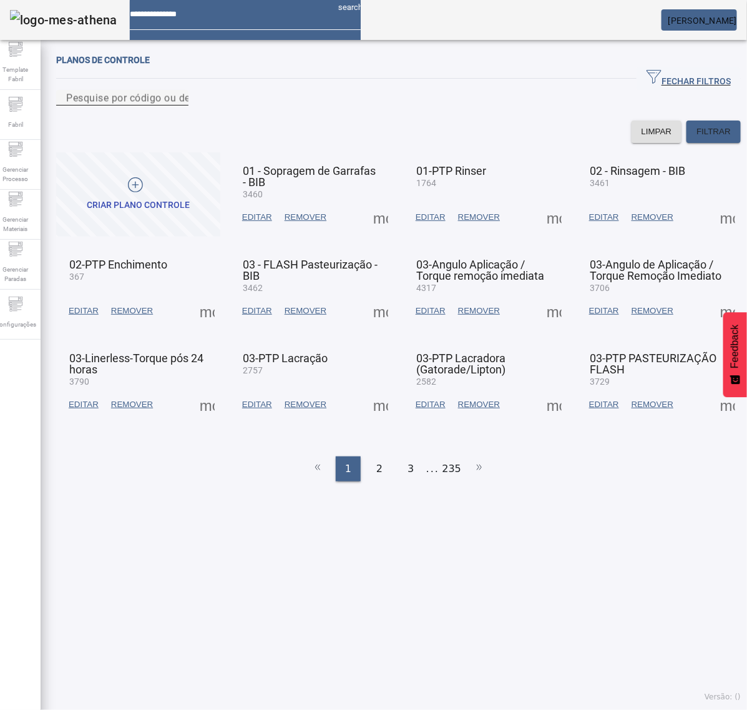
click at [179, 105] on input "Pesquise por código ou descrição" at bounding box center [122, 98] width 112 height 15
type input "****"
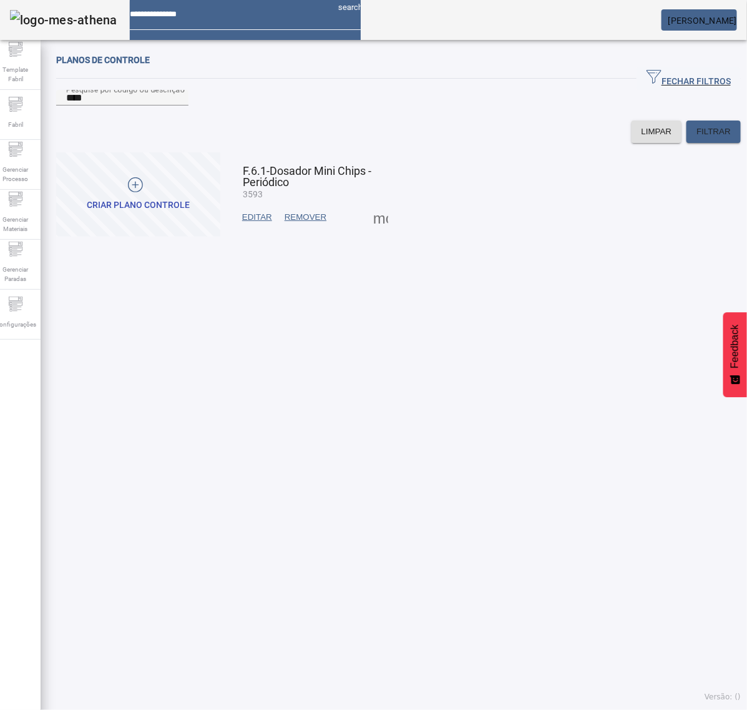
click at [381, 232] on span at bounding box center [381, 217] width 30 height 30
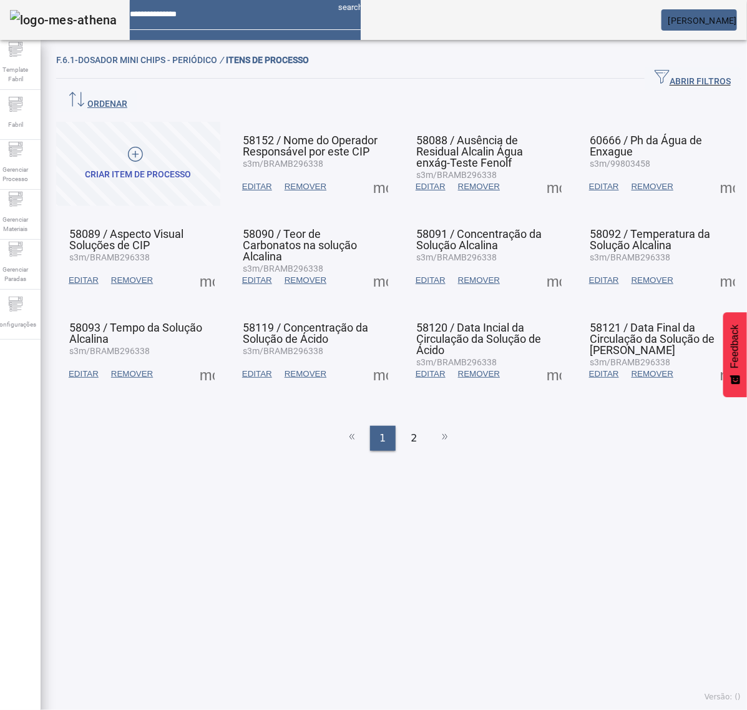
click at [210, 265] on span at bounding box center [207, 280] width 30 height 30
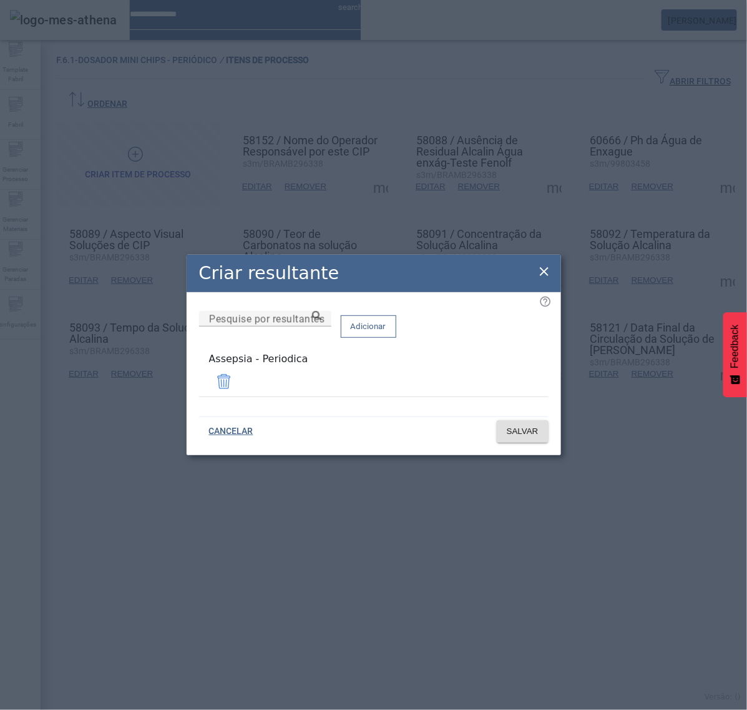
drag, startPoint x: 276, startPoint y: 376, endPoint x: 156, endPoint y: 379, distance: 119.9
click at [156, 379] on div "Criar resultante Pesquise por resultantes Adicionar Assepsia - Periodica CANCEL…" at bounding box center [373, 355] width 747 height 710
copy div "Assepsia - Periodica"
click at [513, 425] on span "SALVAR" at bounding box center [523, 431] width 32 height 12
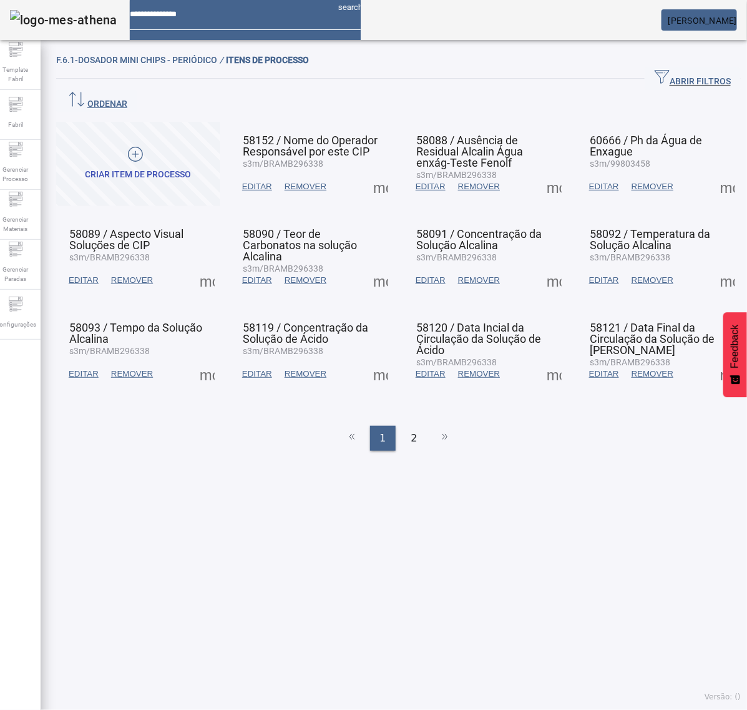
click at [217, 359] on span at bounding box center [207, 374] width 30 height 30
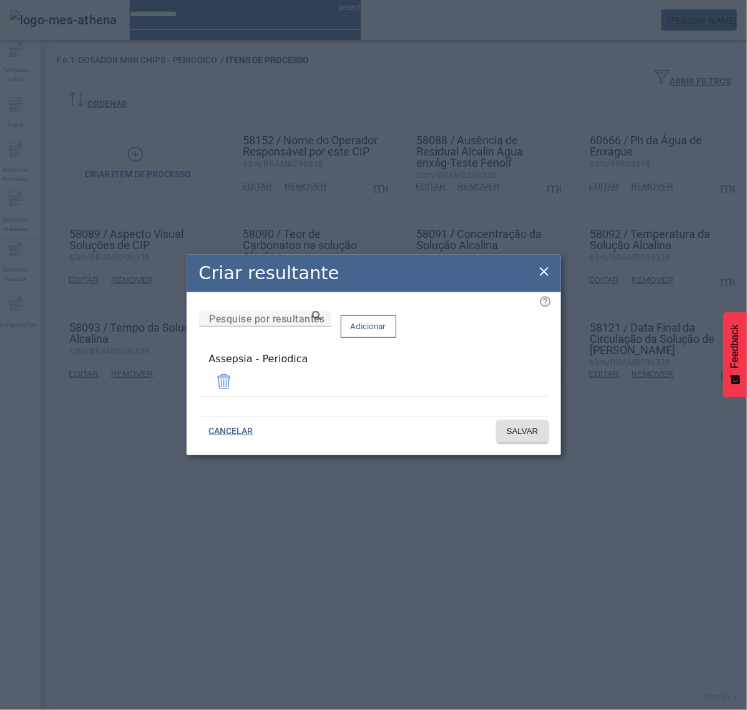
click at [551, 275] on icon at bounding box center [544, 271] width 15 height 15
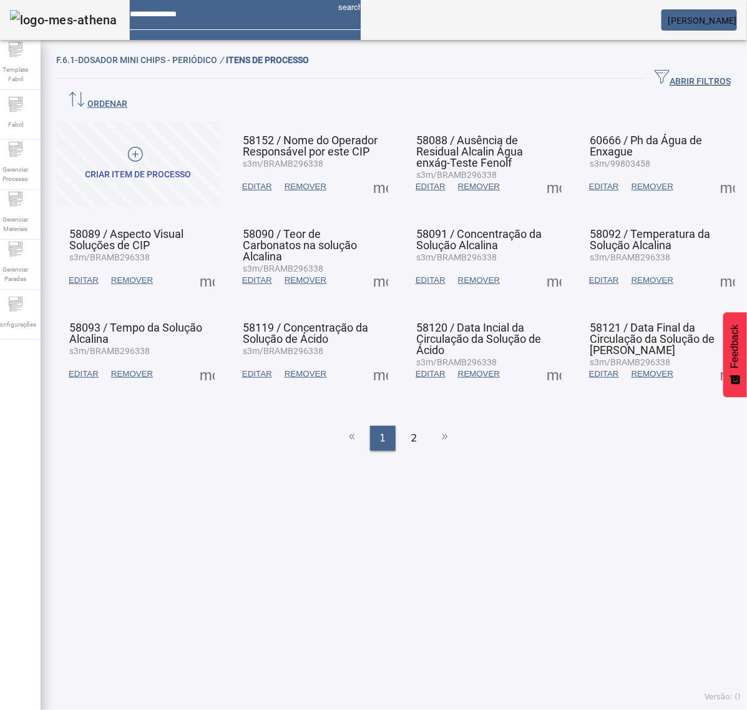
click at [375, 172] on span at bounding box center [381, 187] width 30 height 30
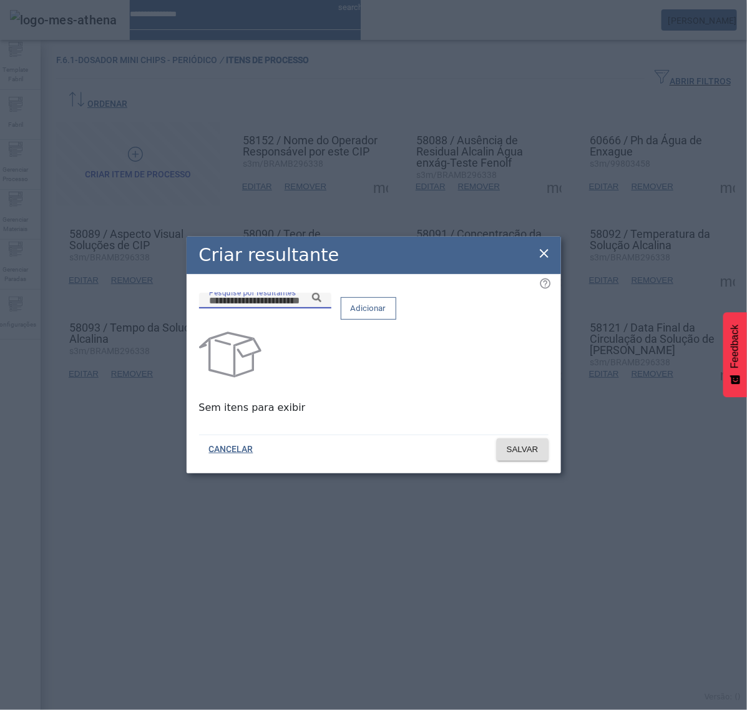
click at [321, 308] on input "Pesquise por resultantes" at bounding box center [265, 300] width 112 height 15
paste input "**********"
click at [321, 302] on icon at bounding box center [316, 297] width 9 height 9
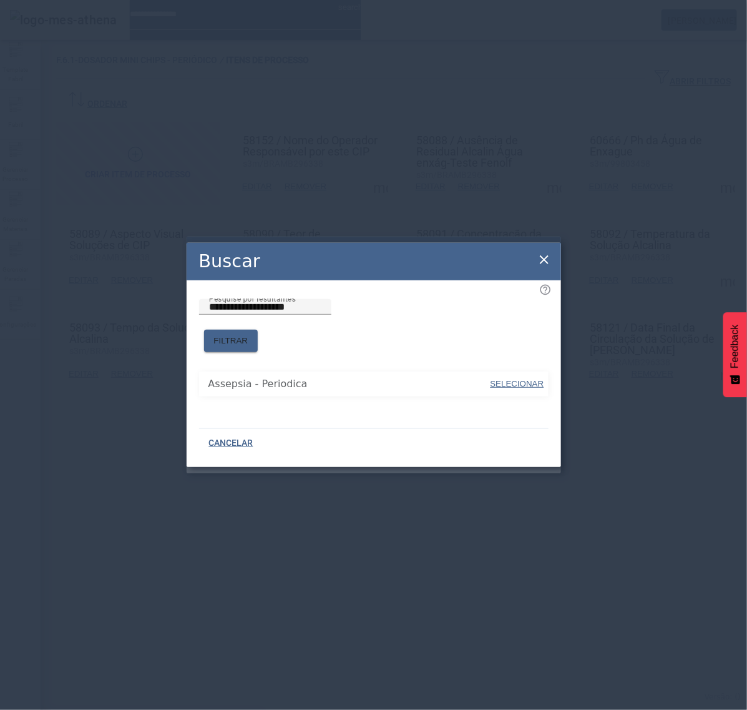
click at [507, 369] on span at bounding box center [517, 384] width 56 height 30
type input "**********"
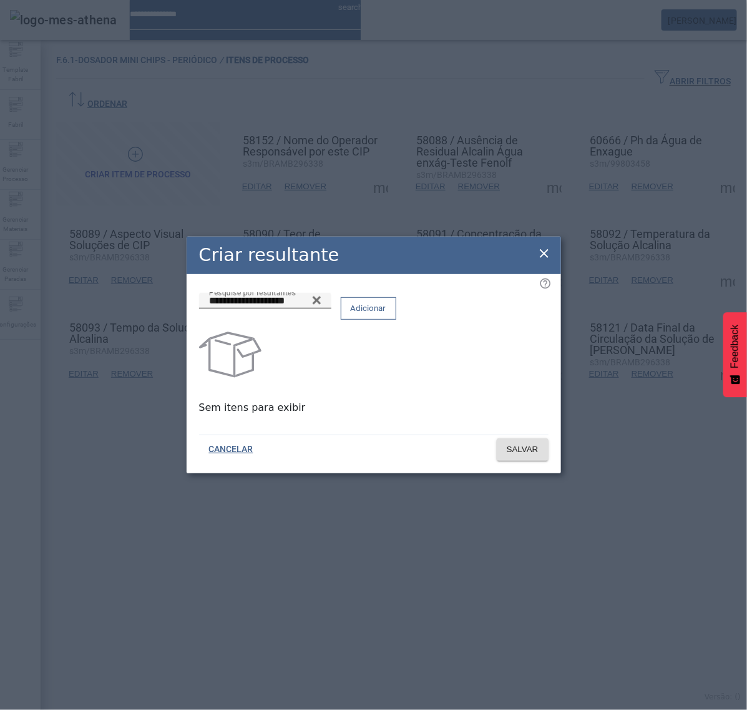
click at [396, 323] on span at bounding box center [368, 308] width 54 height 30
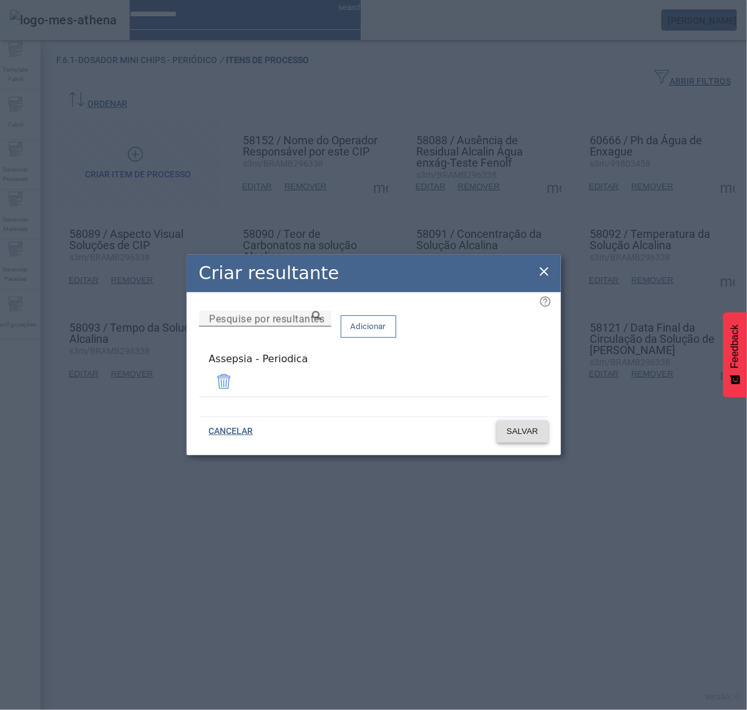
click at [529, 434] on span "SALVAR" at bounding box center [523, 431] width 32 height 12
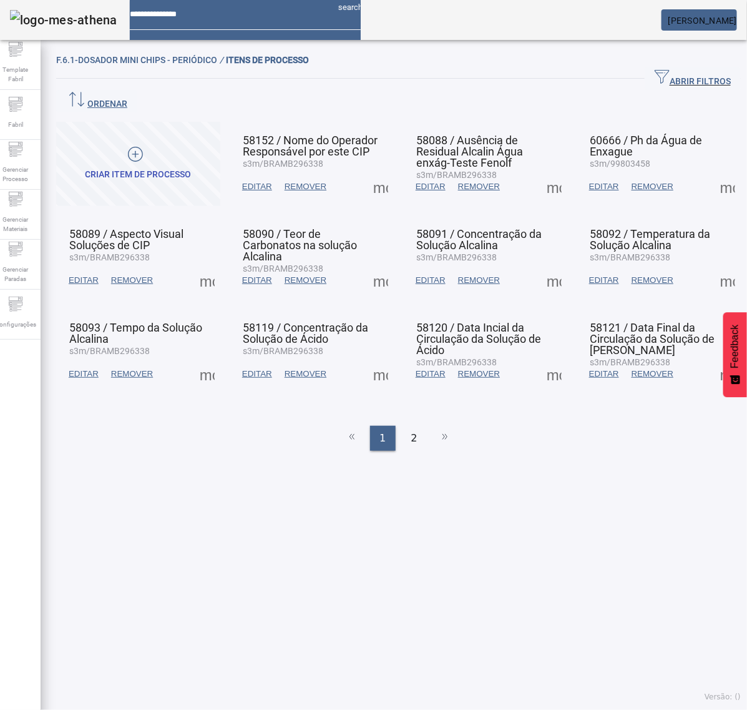
click at [375, 265] on span at bounding box center [381, 280] width 30 height 30
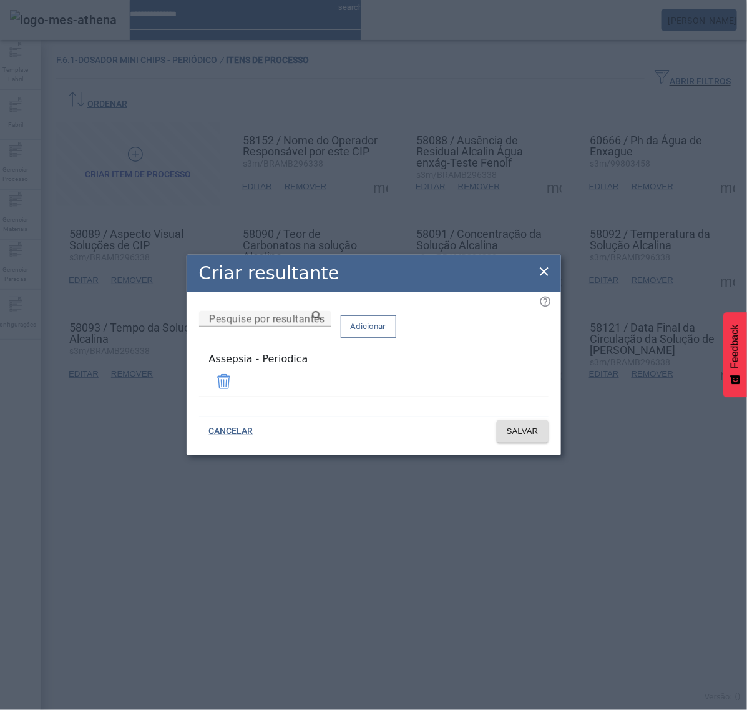
click at [545, 278] on icon at bounding box center [544, 271] width 15 height 15
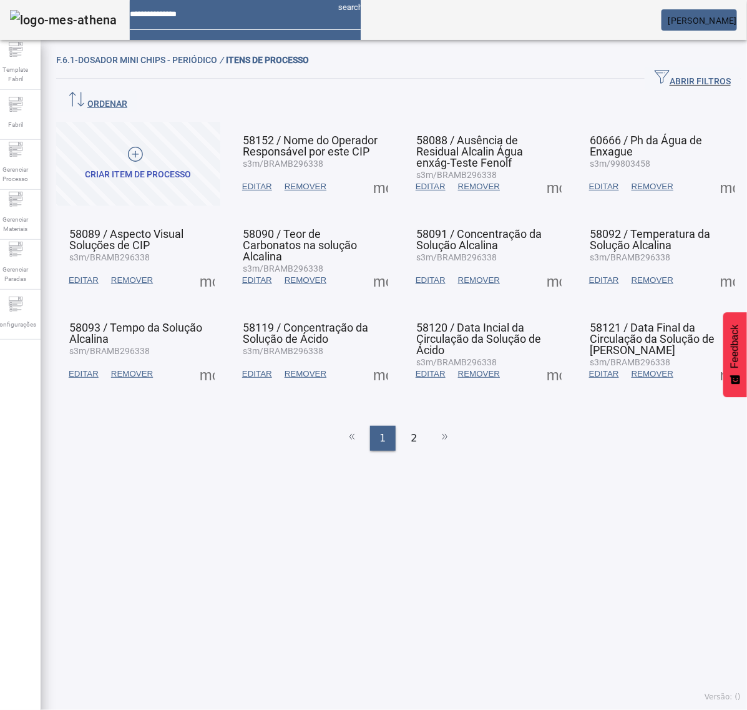
click at [381, 359] on span at bounding box center [381, 374] width 30 height 30
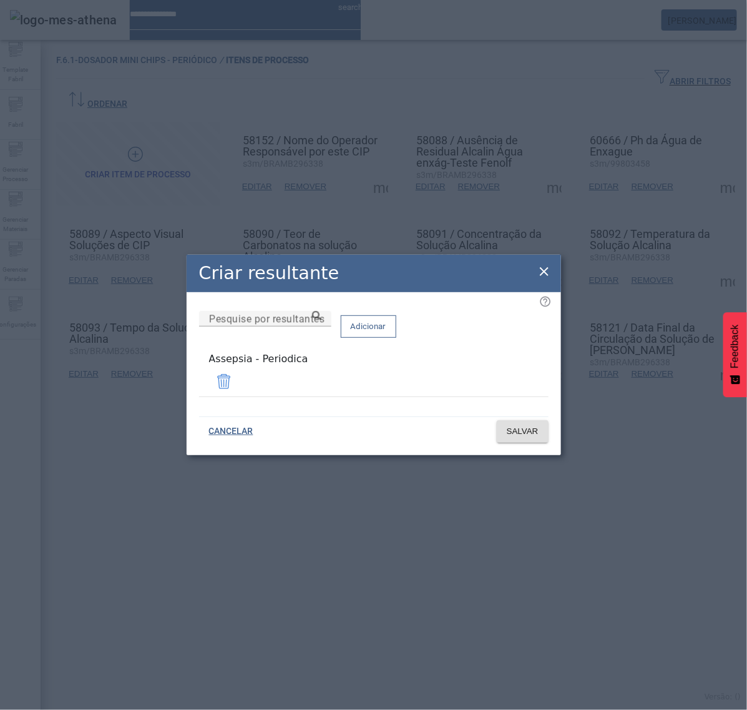
click at [552, 275] on div "Criar resultante" at bounding box center [374, 273] width 375 height 37
click at [545, 273] on icon at bounding box center [544, 271] width 9 height 9
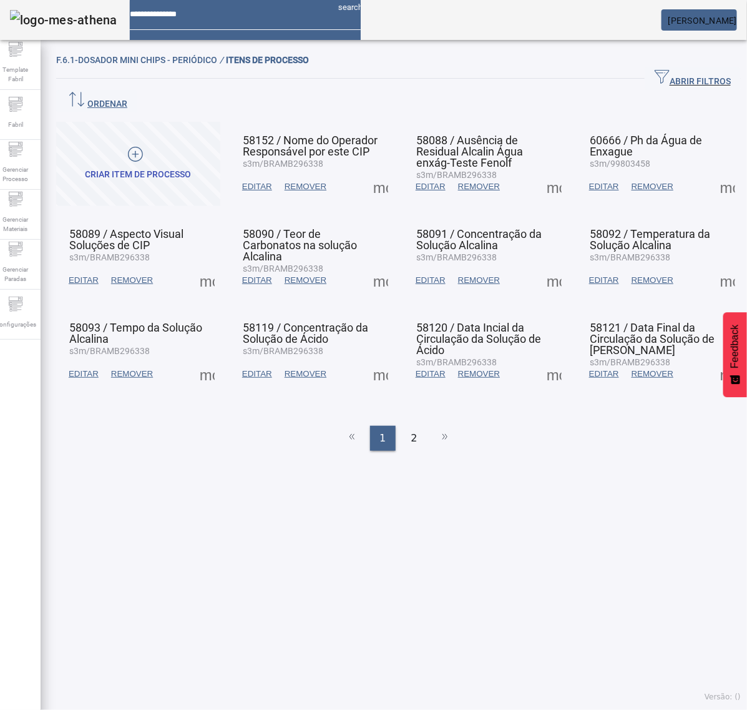
click at [541, 172] on span at bounding box center [554, 187] width 30 height 30
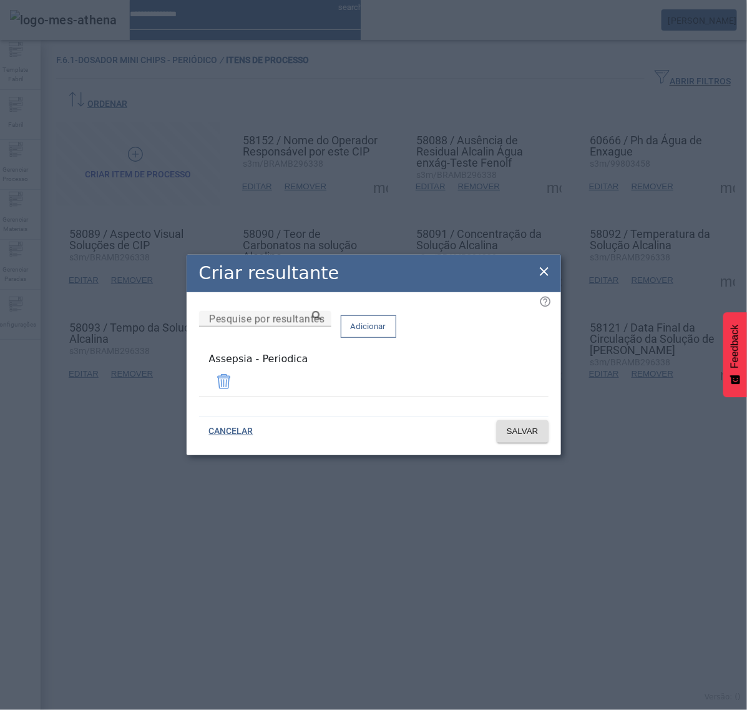
click at [543, 275] on icon at bounding box center [544, 271] width 9 height 9
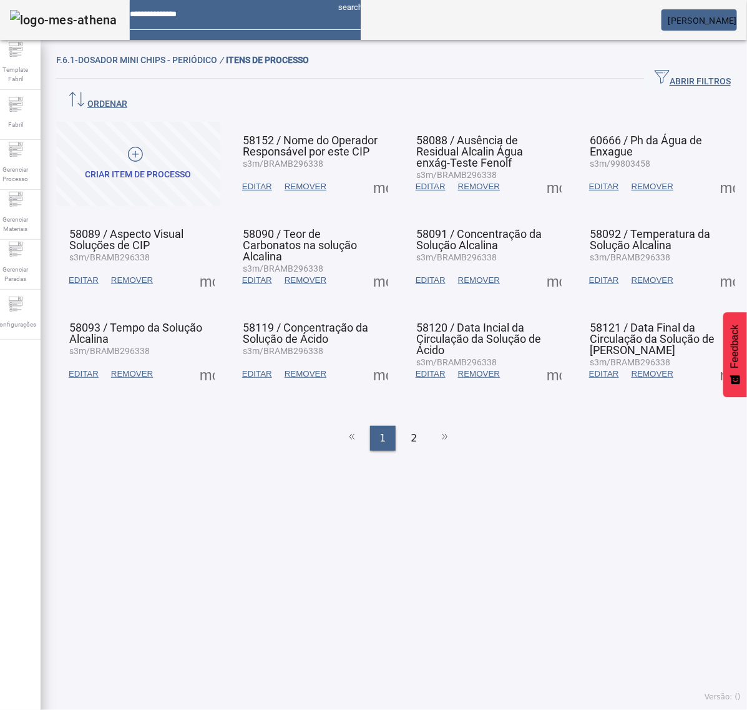
click at [540, 265] on span at bounding box center [554, 280] width 30 height 30
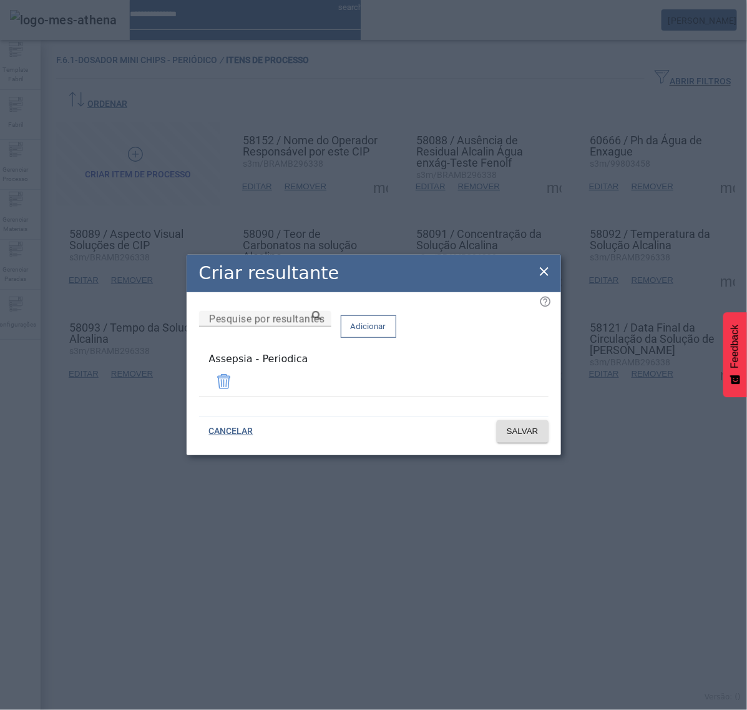
click at [544, 278] on icon at bounding box center [544, 271] width 15 height 15
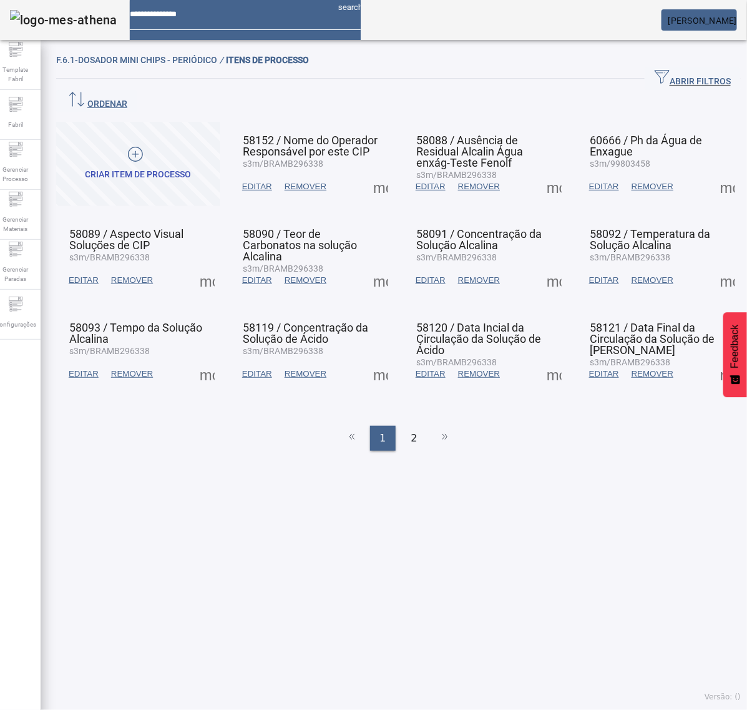
click at [542, 359] on span at bounding box center [554, 374] width 30 height 30
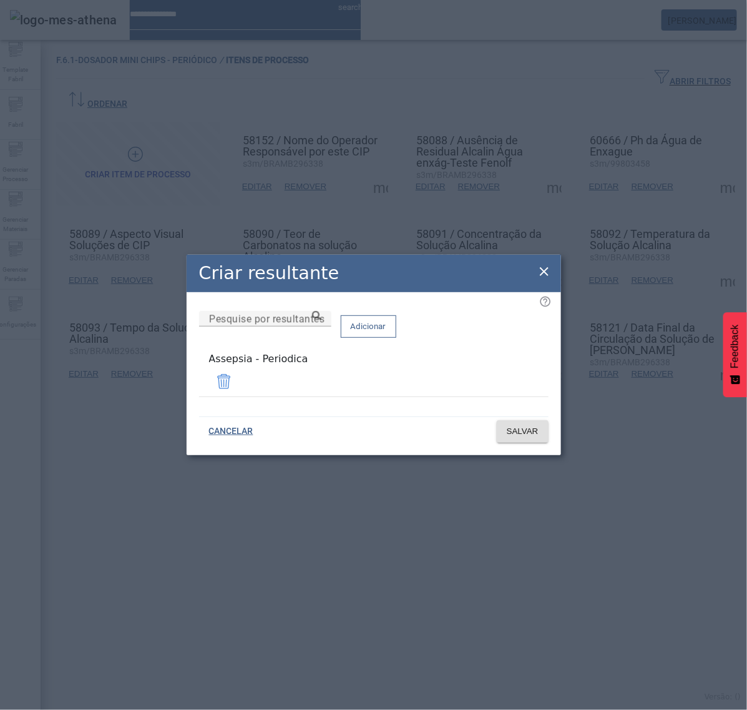
click at [544, 273] on icon at bounding box center [544, 271] width 15 height 15
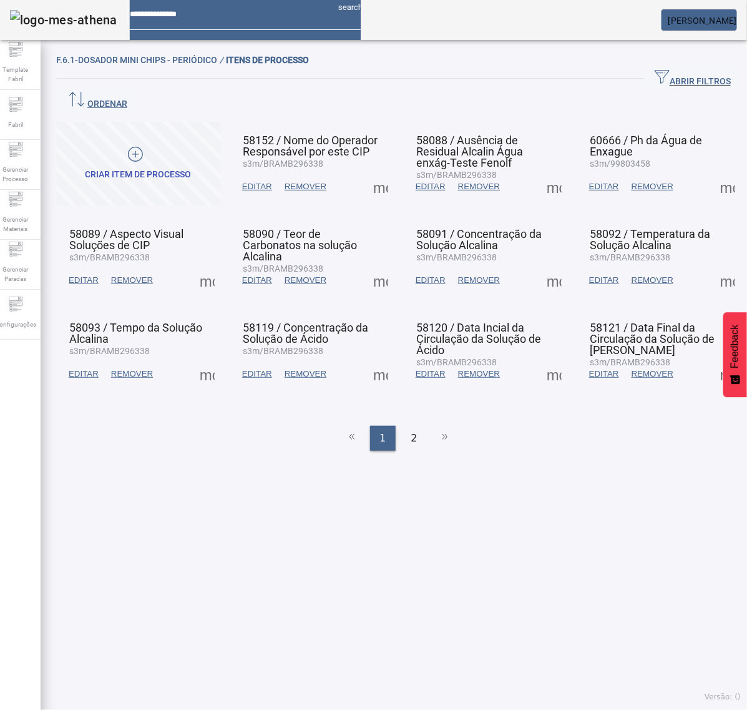
click at [713, 172] on span at bounding box center [728, 187] width 30 height 30
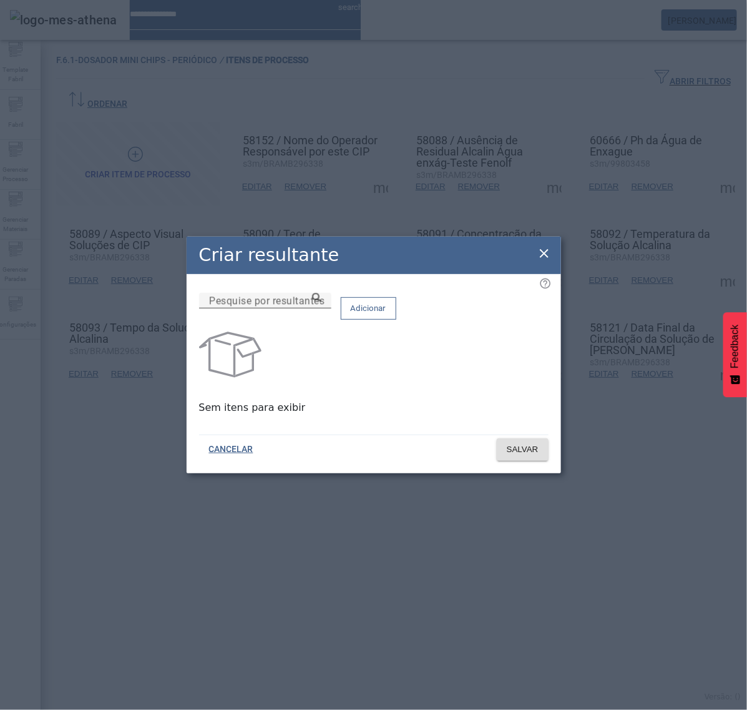
drag, startPoint x: 386, startPoint y: 313, endPoint x: 380, endPoint y: 315, distance: 6.5
click at [321, 308] on input "Pesquise por resultantes" at bounding box center [265, 300] width 112 height 15
paste input "**********"
click at [321, 302] on icon at bounding box center [316, 297] width 9 height 9
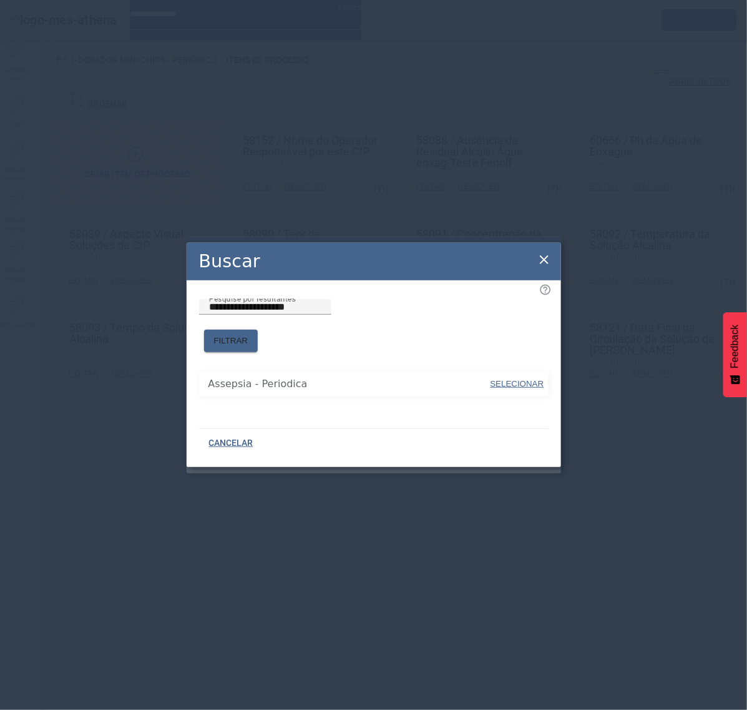
click at [509, 379] on span "SELECIONAR" at bounding box center [518, 383] width 54 height 9
type input "**********"
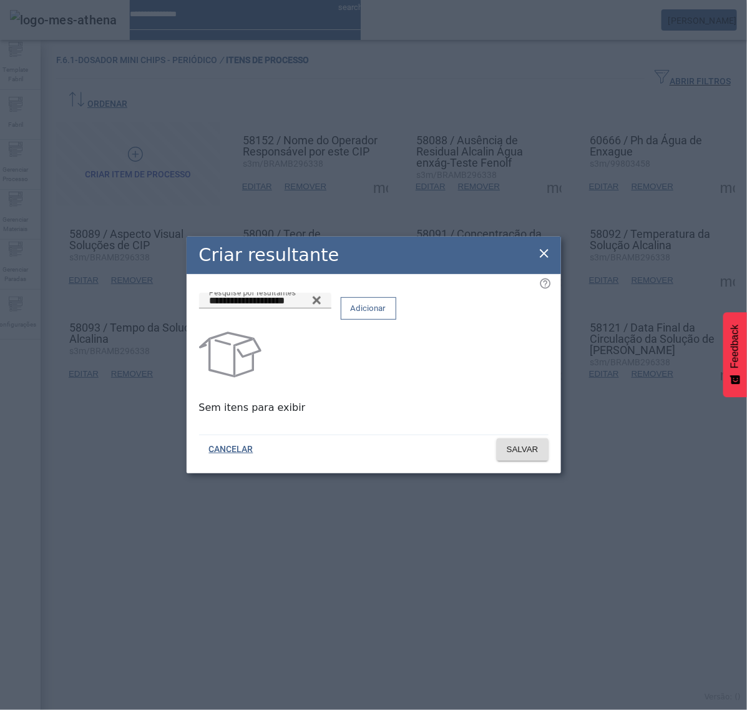
click at [386, 315] on span "Adicionar" at bounding box center [369, 308] width 36 height 12
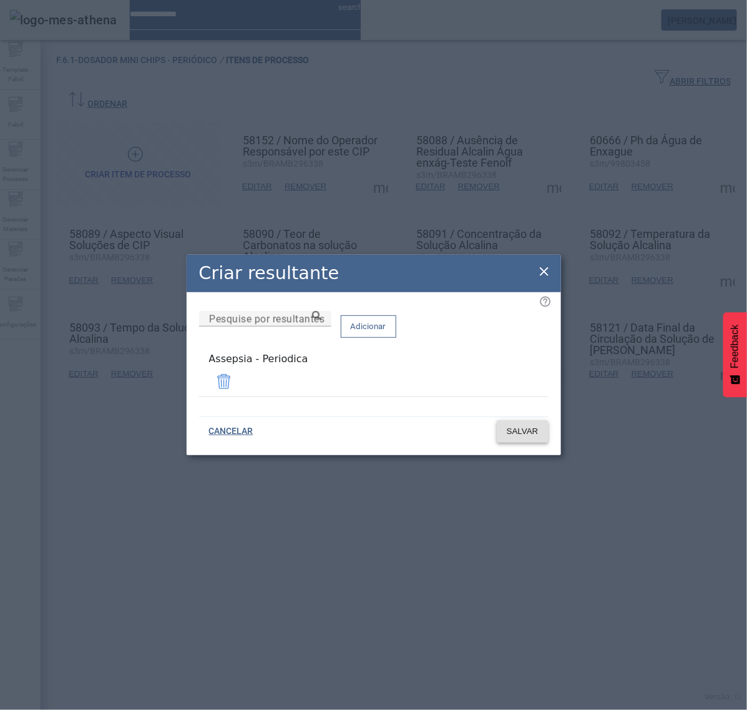
click at [526, 428] on span "SALVAR" at bounding box center [523, 431] width 32 height 12
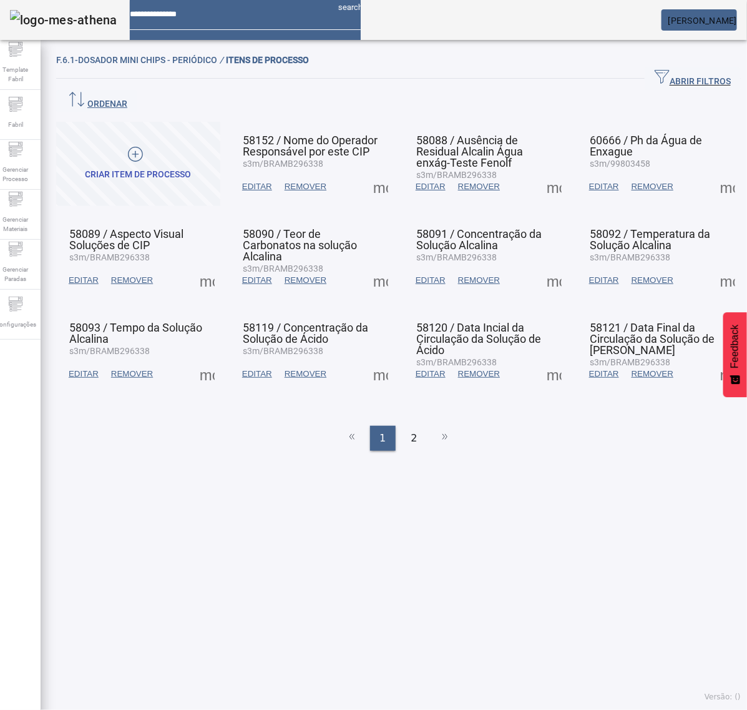
click at [713, 265] on span at bounding box center [728, 280] width 30 height 30
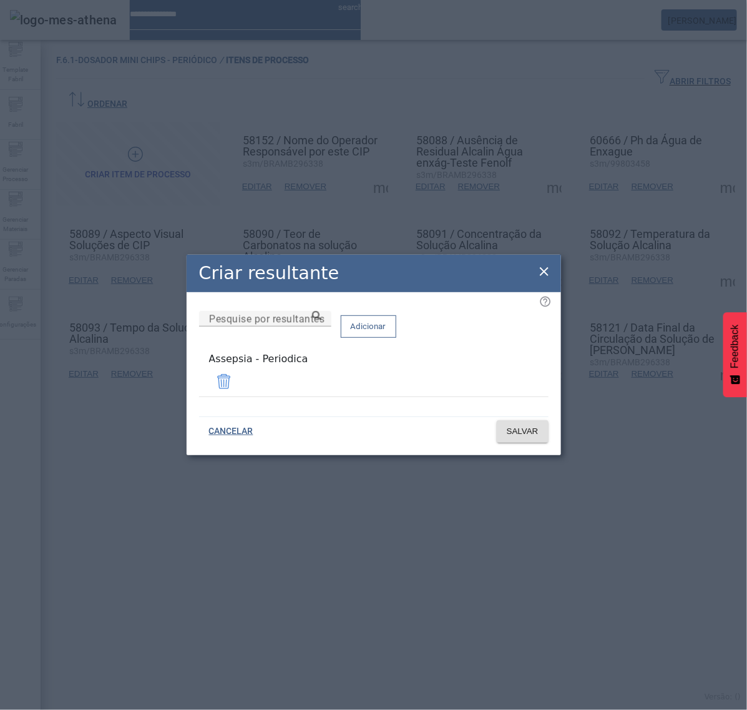
drag, startPoint x: 545, startPoint y: 272, endPoint x: 593, endPoint y: 292, distance: 52.1
click at [547, 270] on icon at bounding box center [544, 271] width 15 height 15
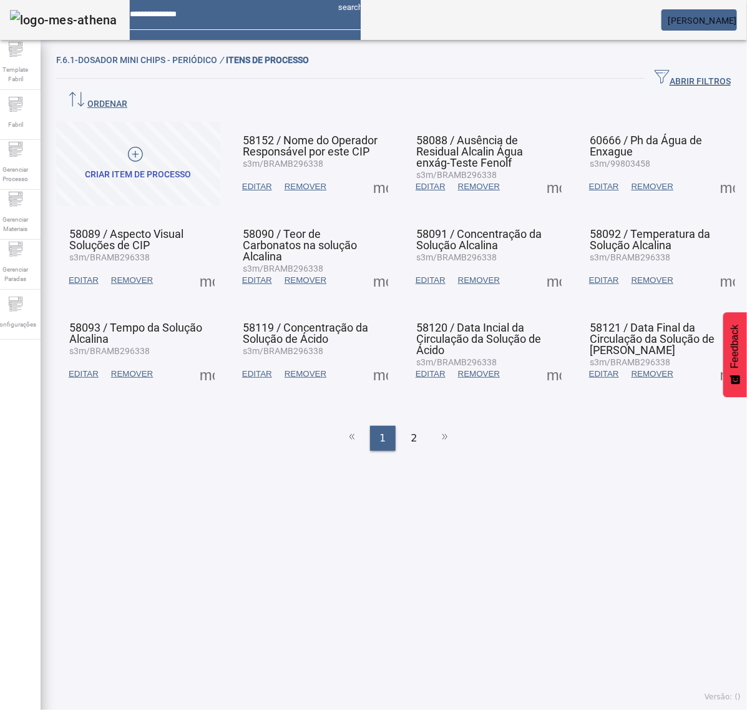
click at [713, 359] on span at bounding box center [728, 374] width 30 height 30
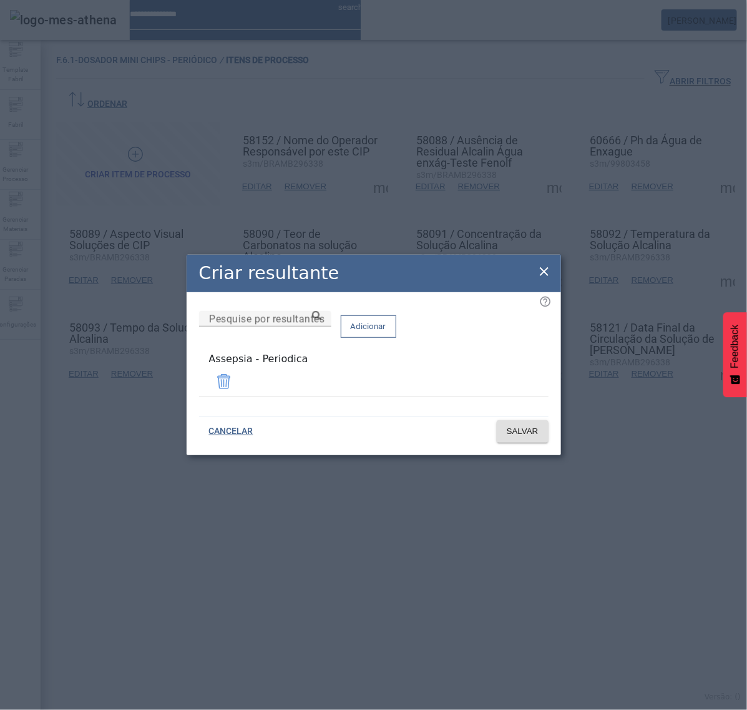
click at [541, 275] on icon at bounding box center [544, 271] width 15 height 15
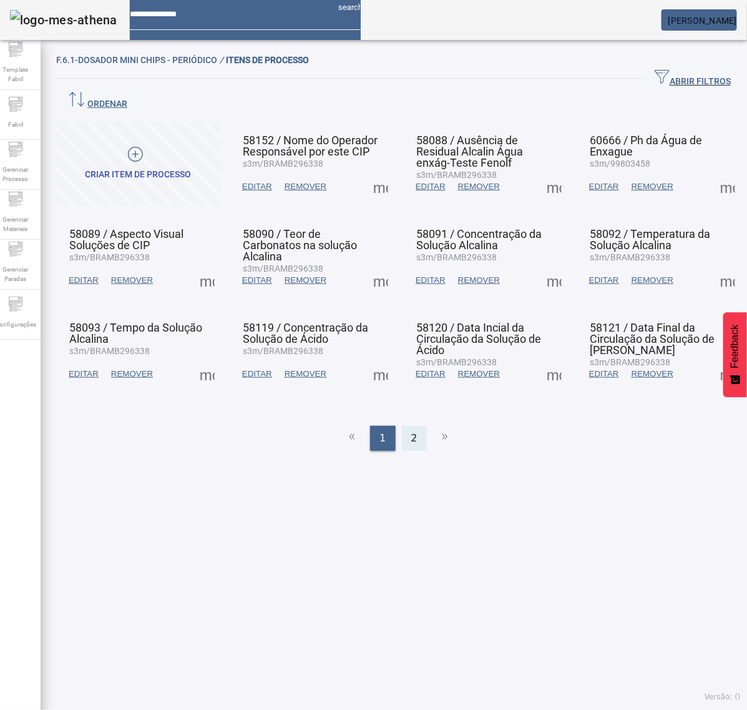
click at [404, 426] on div "2" at bounding box center [414, 438] width 25 height 25
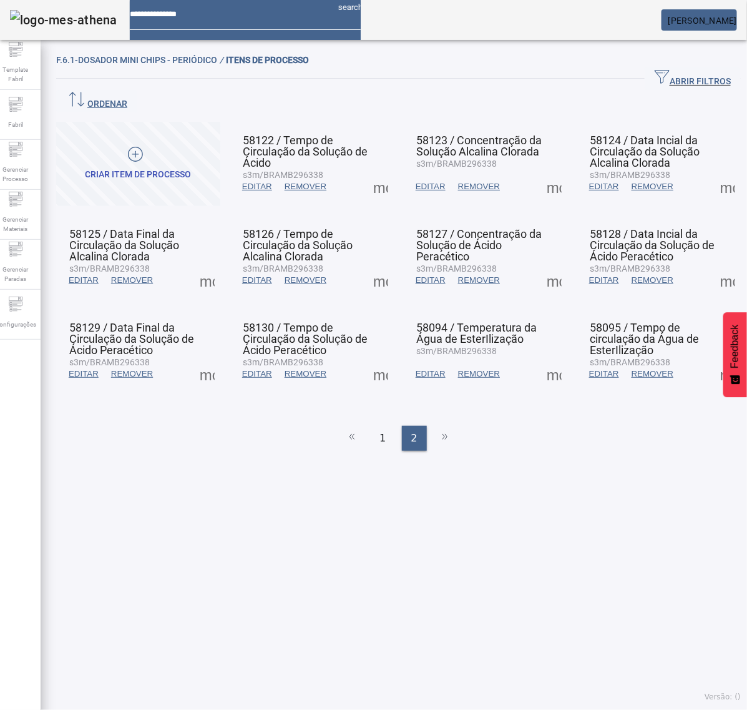
click at [205, 265] on span at bounding box center [207, 280] width 30 height 30
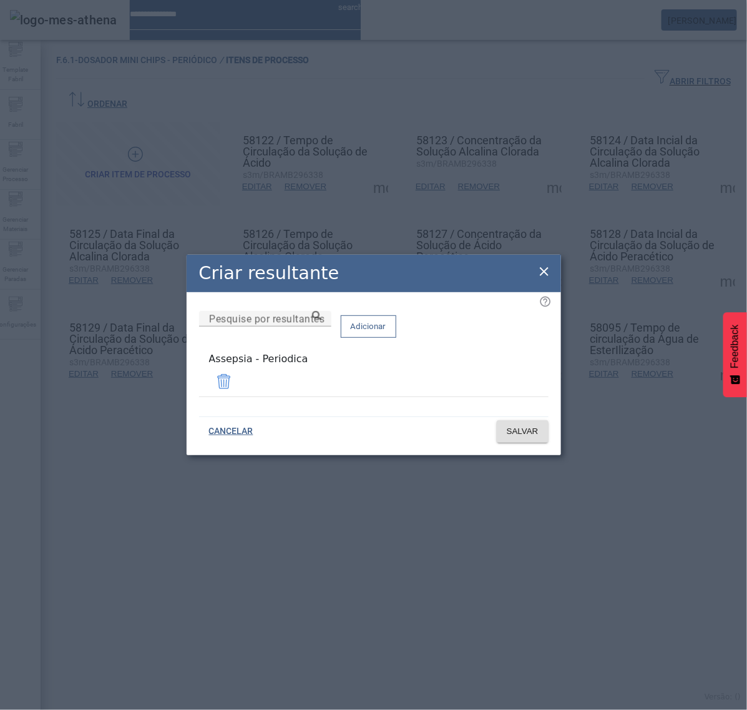
click at [544, 278] on icon at bounding box center [544, 271] width 15 height 15
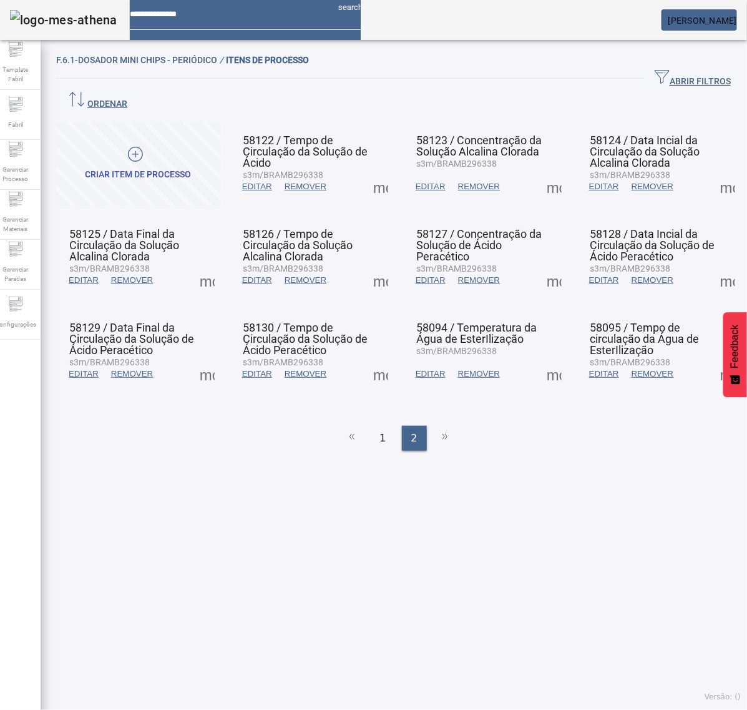
click at [207, 359] on span at bounding box center [207, 374] width 30 height 30
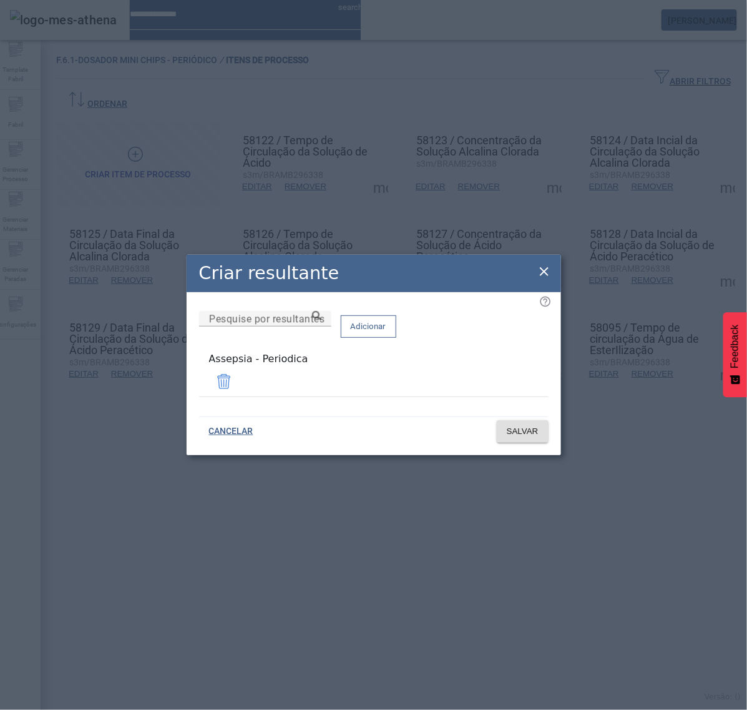
click at [541, 277] on icon at bounding box center [544, 271] width 15 height 15
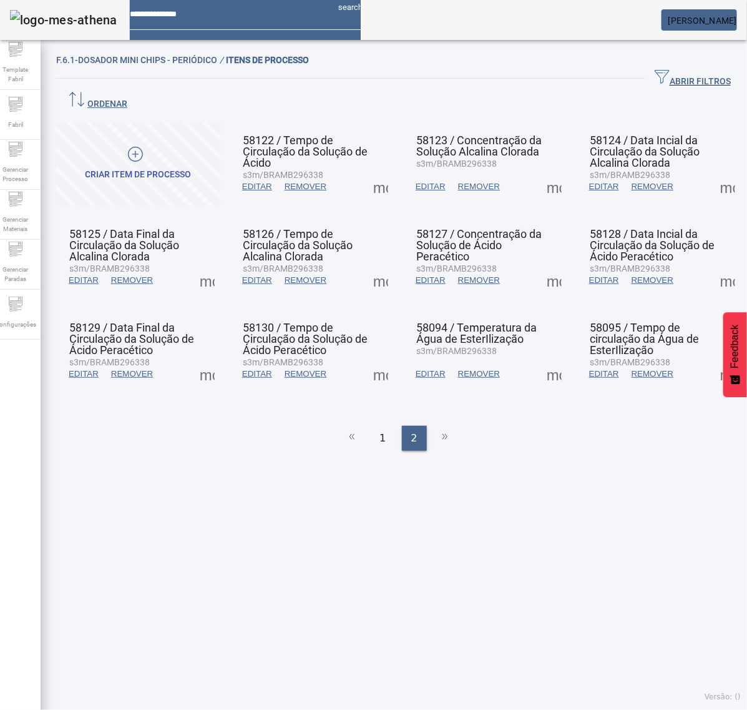
click at [366, 172] on span at bounding box center [381, 187] width 30 height 30
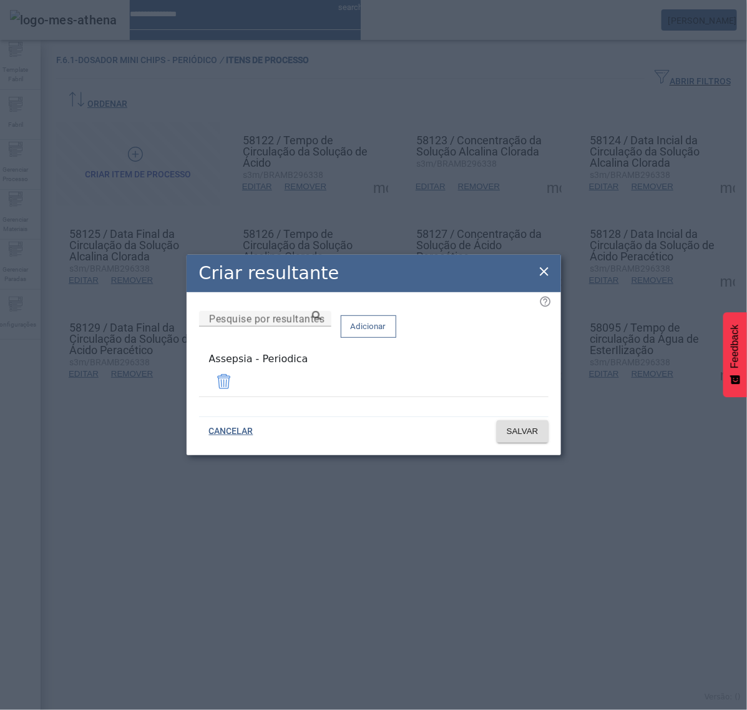
click at [544, 269] on icon at bounding box center [544, 271] width 15 height 15
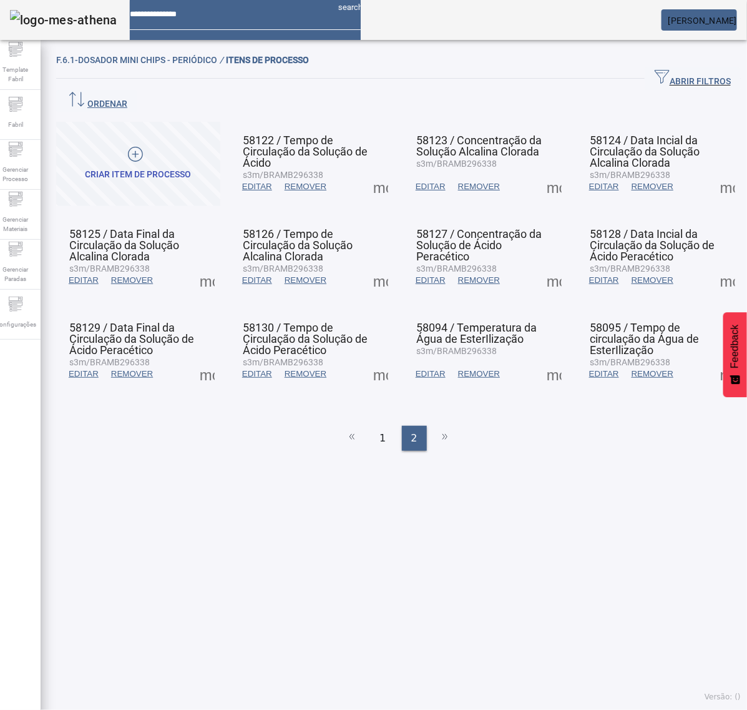
click at [379, 265] on span at bounding box center [381, 280] width 30 height 30
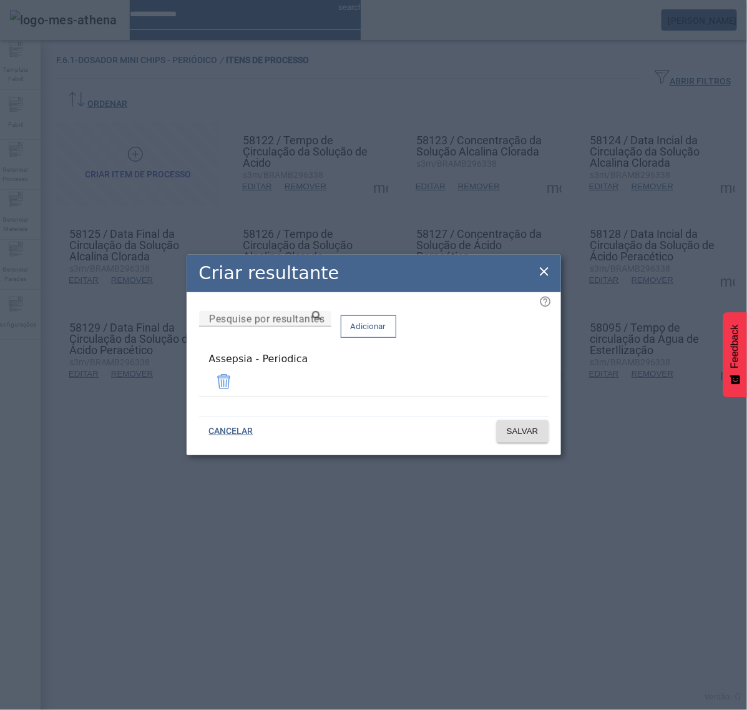
click at [542, 273] on icon at bounding box center [544, 271] width 9 height 9
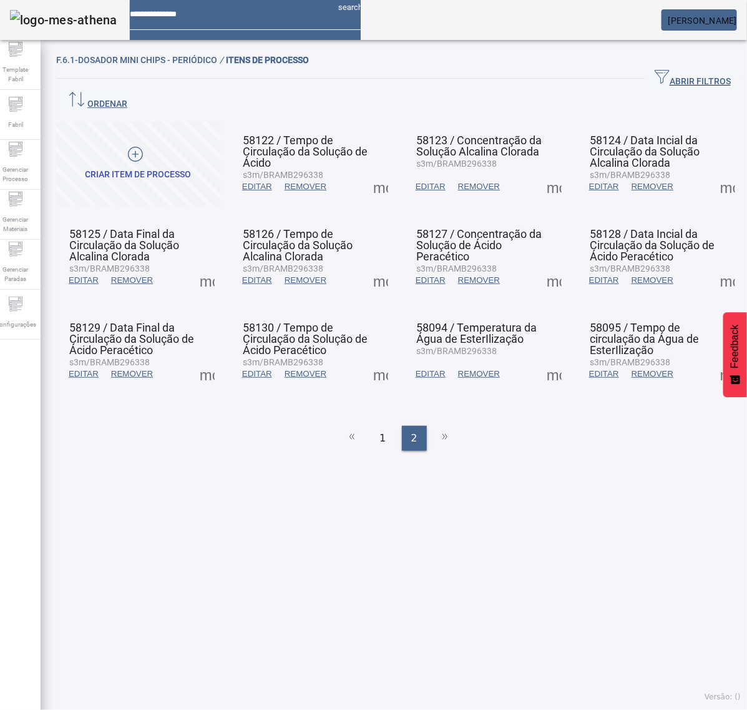
click at [378, 359] on span at bounding box center [381, 374] width 30 height 30
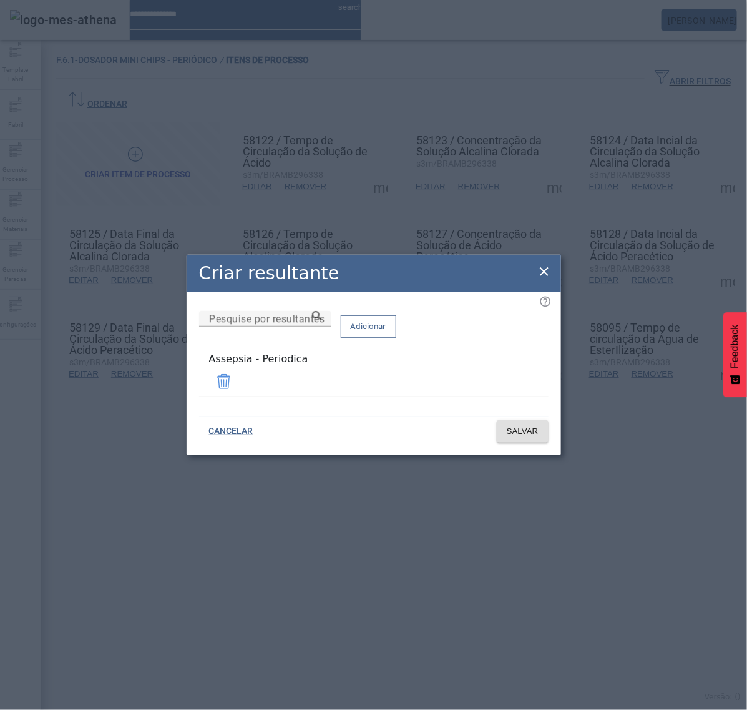
click at [544, 272] on icon at bounding box center [544, 271] width 15 height 15
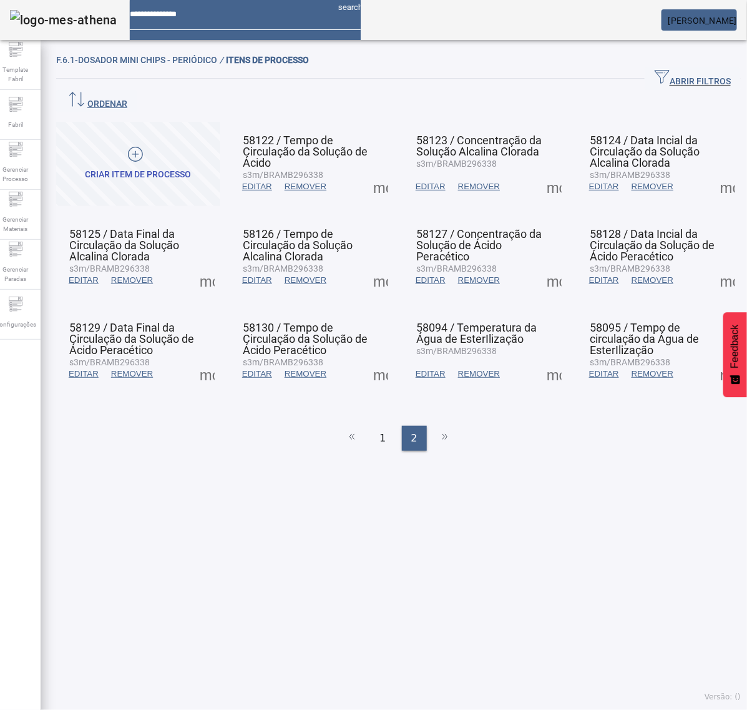
click at [542, 172] on span at bounding box center [554, 187] width 30 height 30
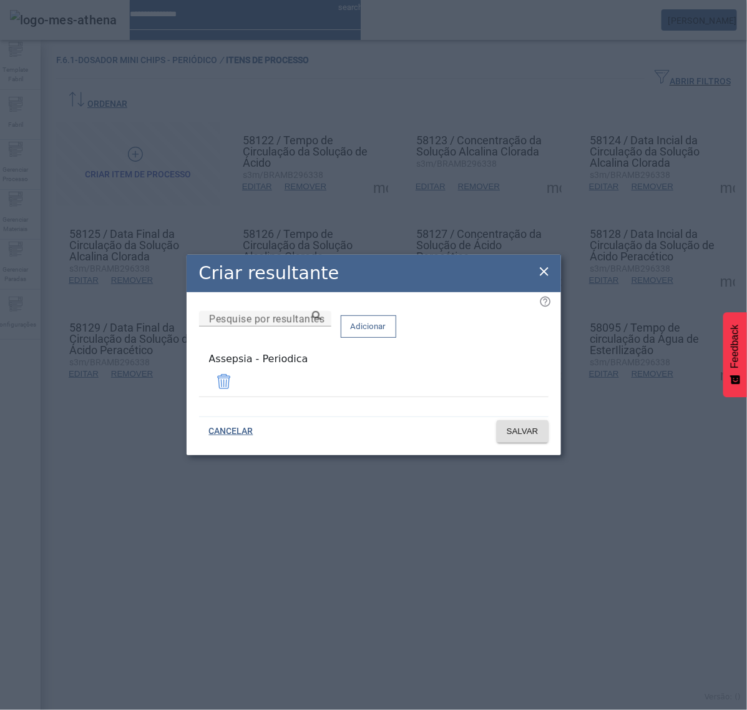
click at [545, 270] on icon at bounding box center [544, 271] width 15 height 15
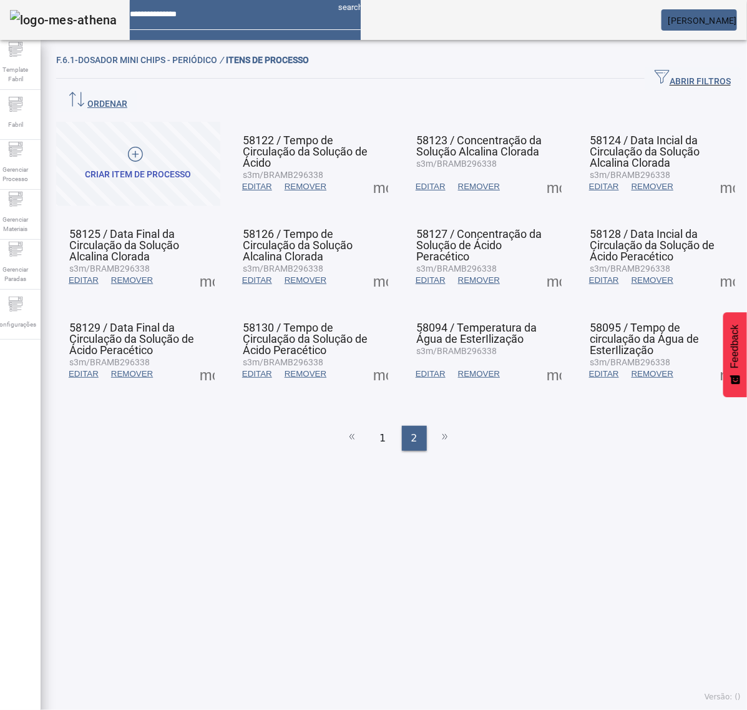
click at [542, 265] on span at bounding box center [554, 280] width 30 height 30
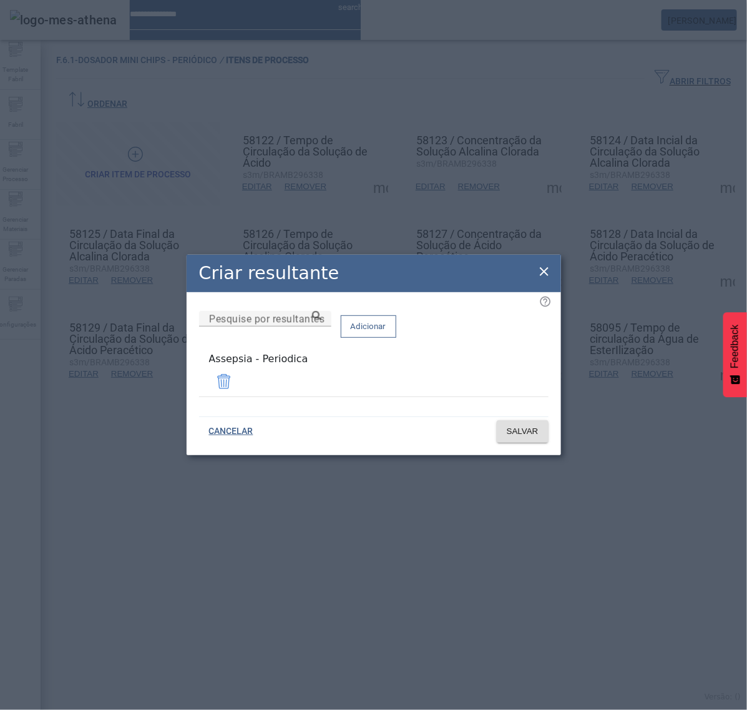
click at [544, 275] on icon at bounding box center [544, 271] width 9 height 9
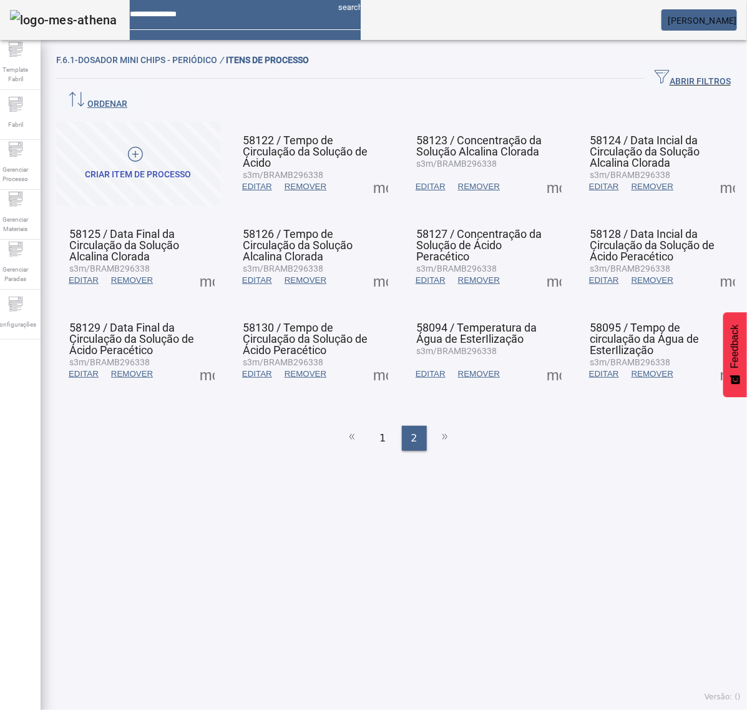
click at [539, 359] on span at bounding box center [554, 374] width 30 height 30
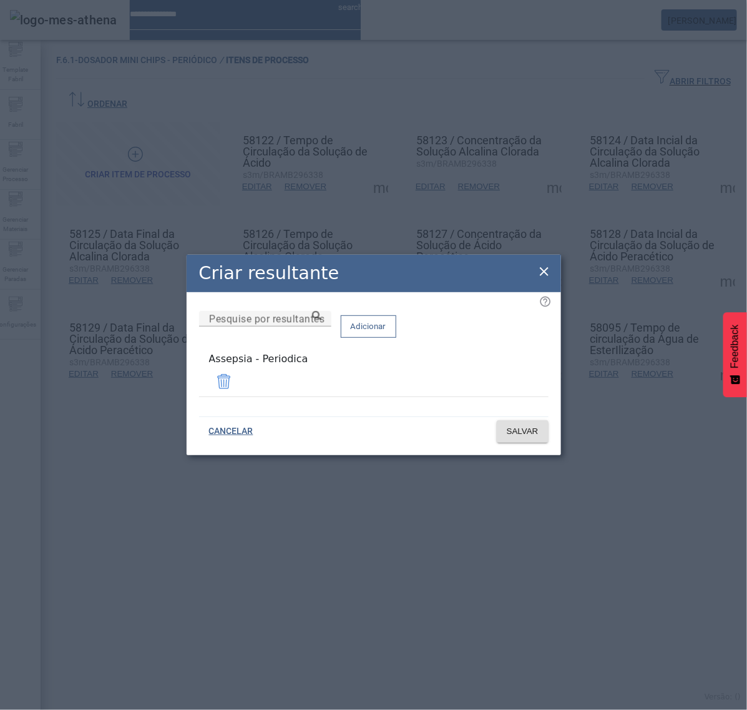
click at [551, 272] on icon at bounding box center [544, 271] width 15 height 15
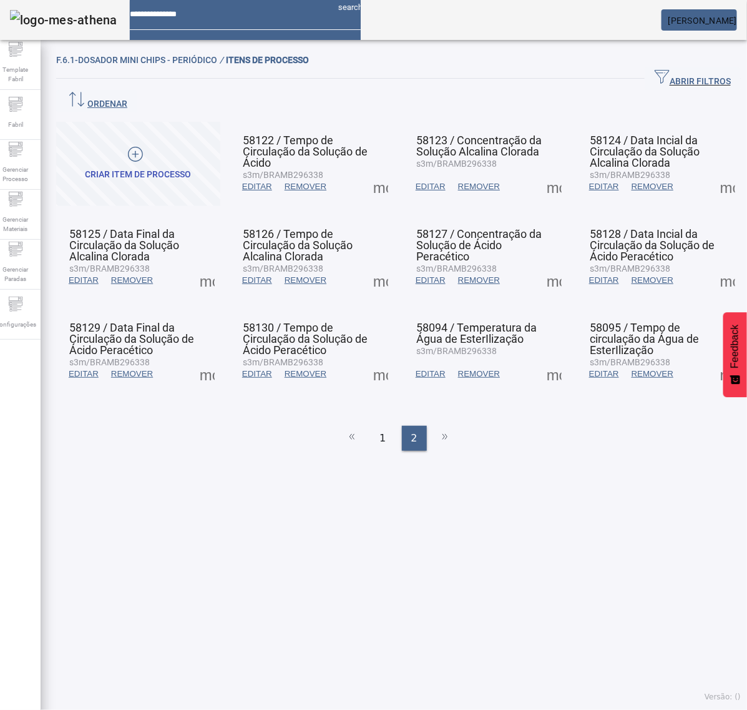
click at [713, 172] on span at bounding box center [728, 187] width 30 height 30
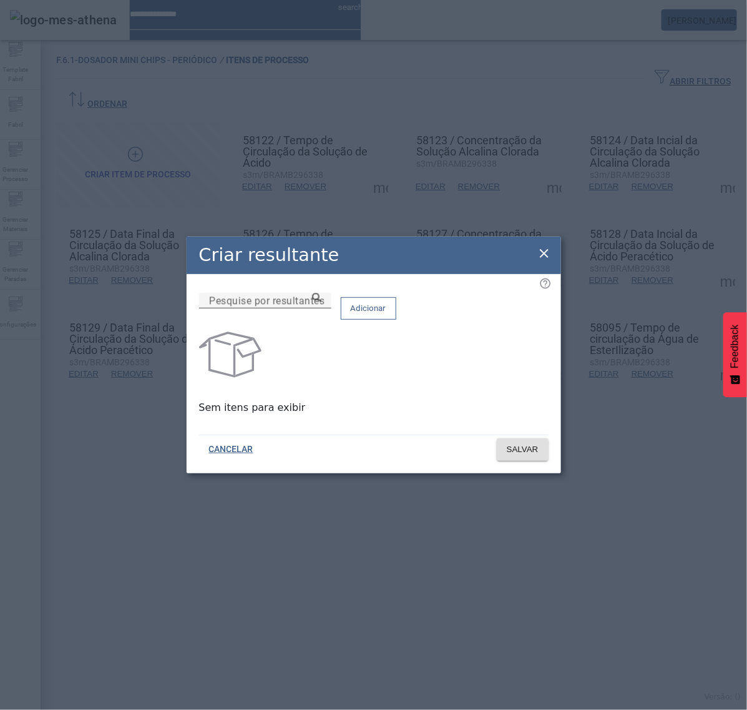
click at [321, 308] on input "Pesquise por resultantes" at bounding box center [265, 300] width 112 height 15
paste input "**********"
click at [321, 302] on icon at bounding box center [316, 297] width 9 height 9
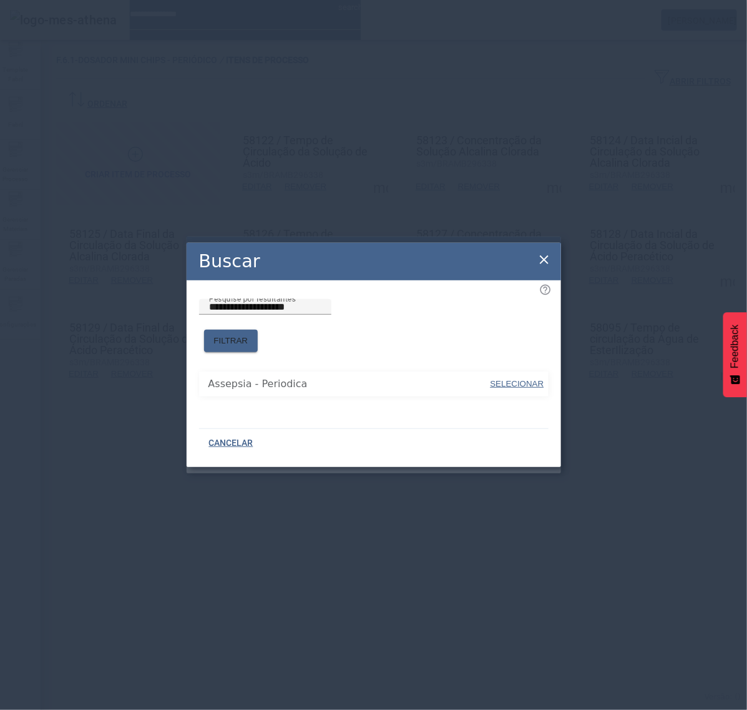
click at [511, 379] on span "SELECIONAR" at bounding box center [518, 383] width 54 height 9
type input "**********"
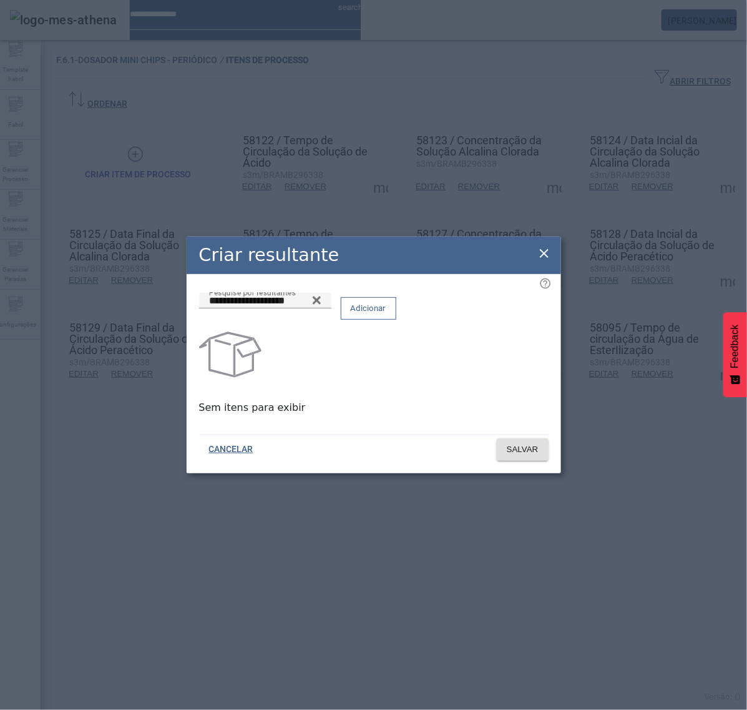
drag, startPoint x: 517, startPoint y: 317, endPoint x: 520, endPoint y: 357, distance: 40.1
click at [386, 315] on span "Adicionar" at bounding box center [369, 308] width 36 height 12
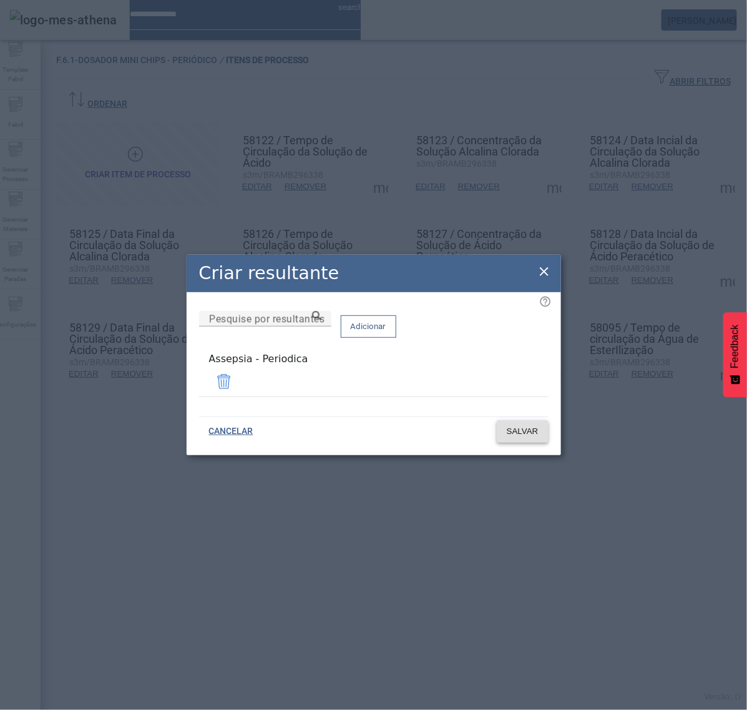
click at [524, 429] on span "SALVAR" at bounding box center [523, 431] width 32 height 12
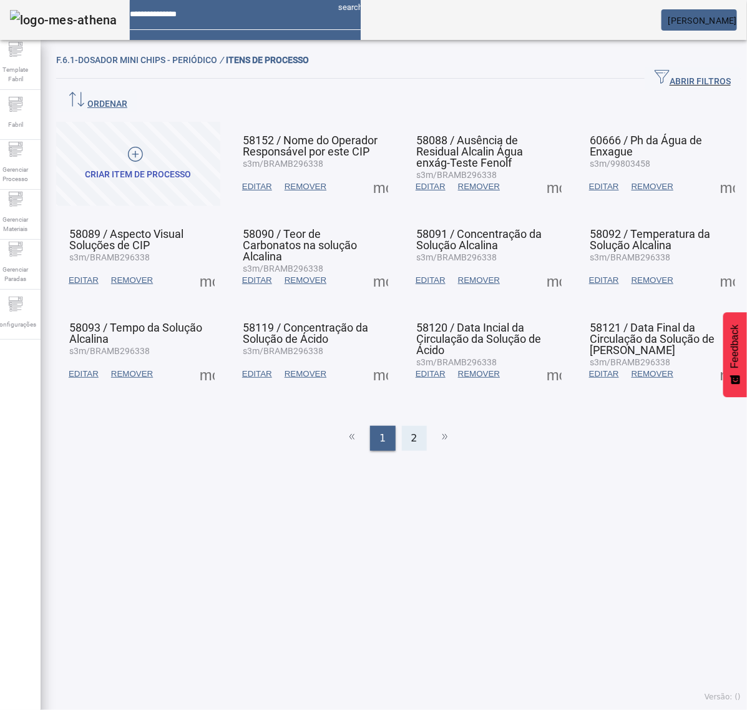
click at [411, 426] on div "2" at bounding box center [414, 438] width 25 height 25
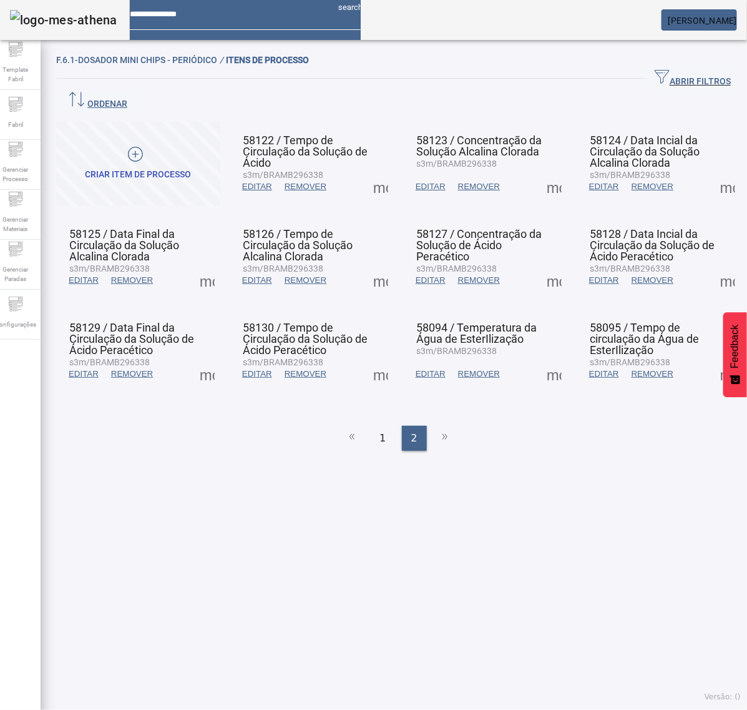
click at [713, 172] on span at bounding box center [728, 187] width 30 height 30
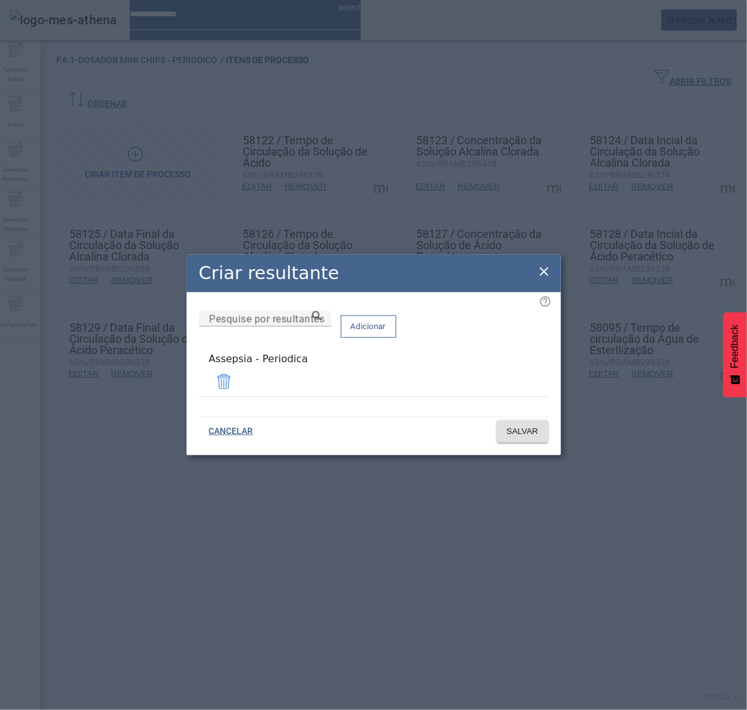
click at [539, 270] on icon at bounding box center [544, 271] width 15 height 15
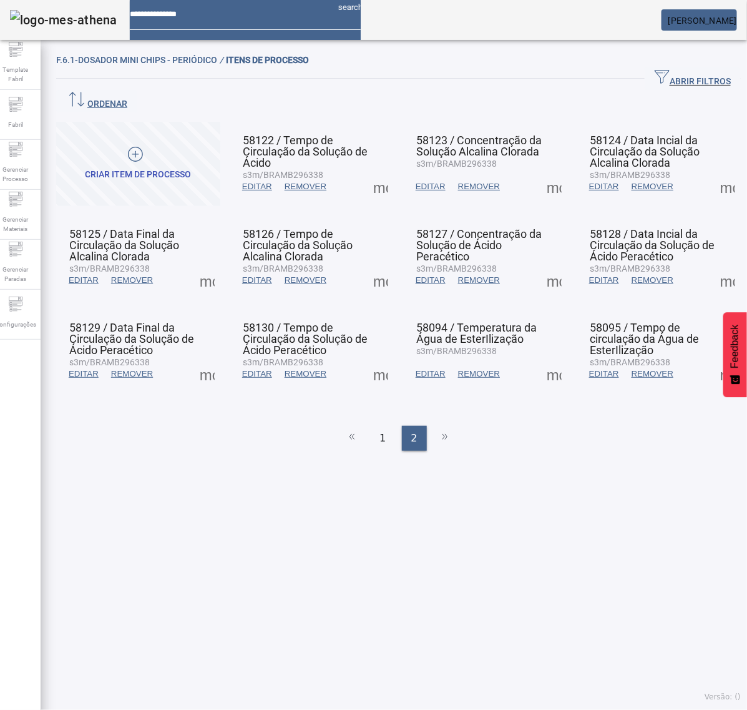
click at [713, 265] on span at bounding box center [728, 280] width 30 height 30
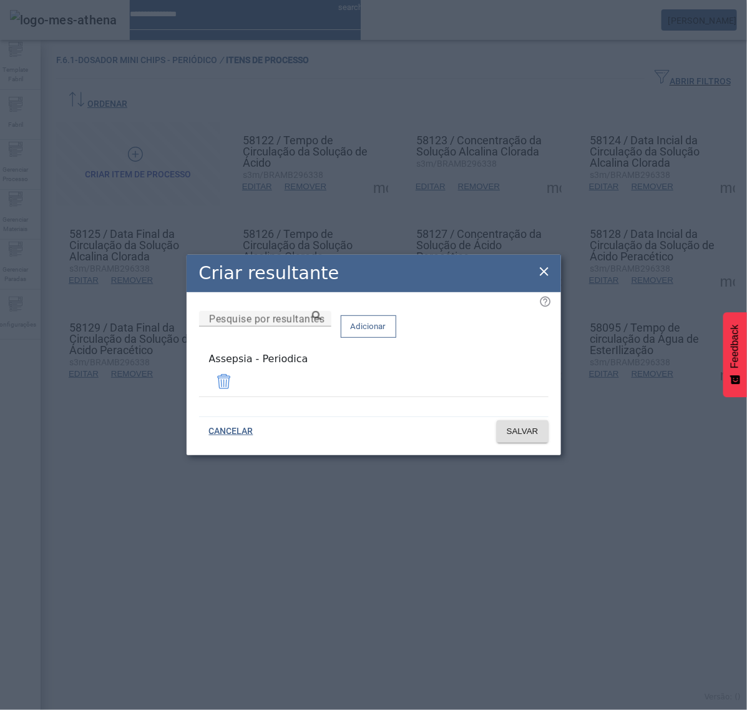
click at [545, 275] on icon at bounding box center [544, 271] width 9 height 9
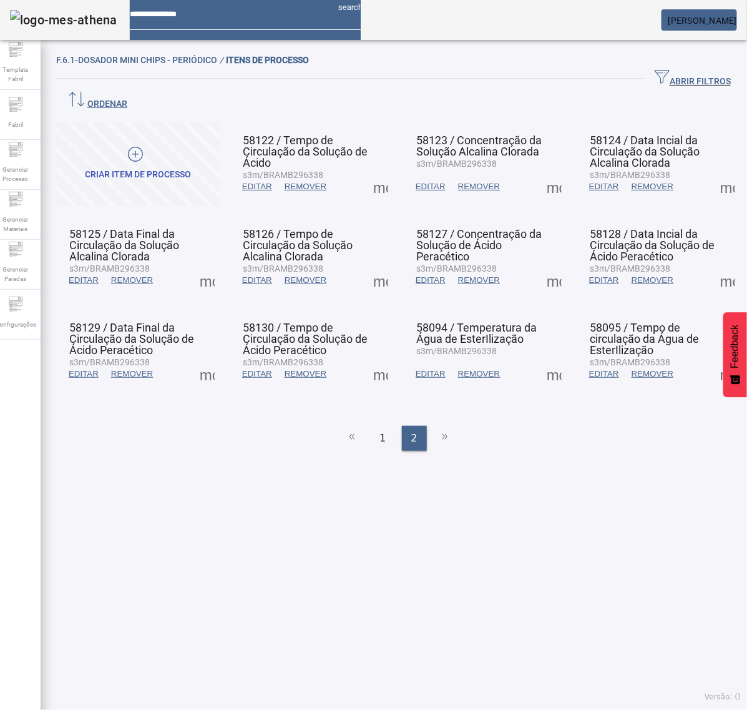
click at [713, 359] on span at bounding box center [728, 374] width 30 height 30
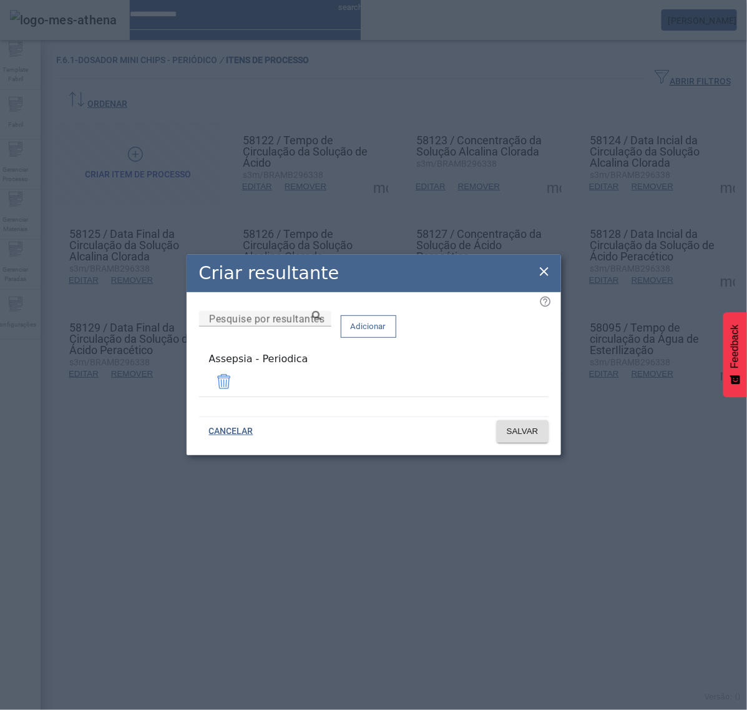
click at [540, 273] on icon at bounding box center [544, 271] width 15 height 15
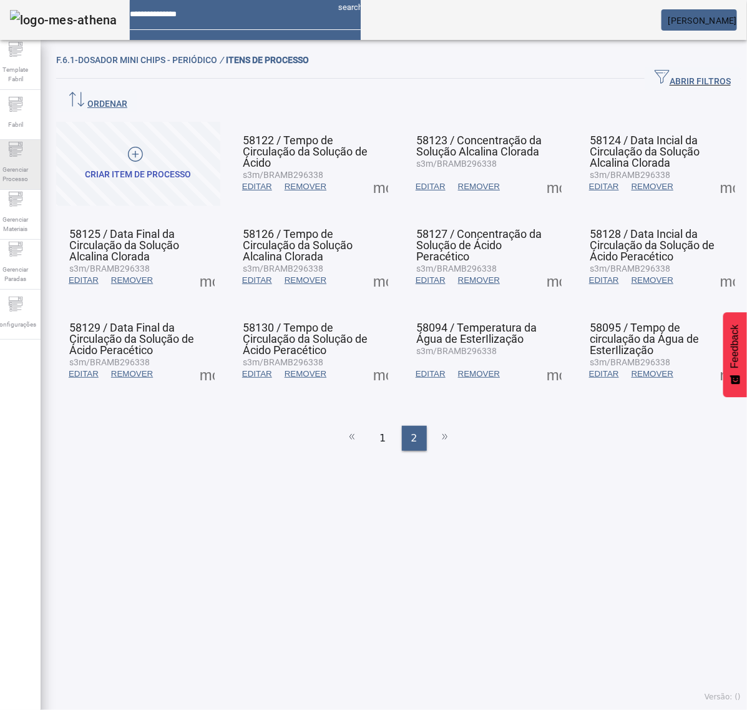
click at [37, 157] on div "Gerenciar Processo" at bounding box center [16, 165] width 50 height 50
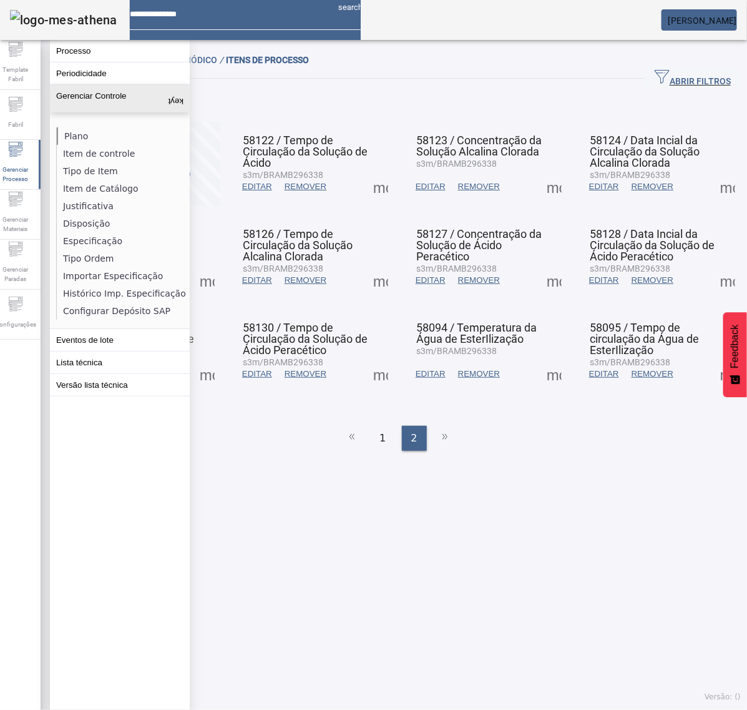
click at [72, 135] on li "Plano" at bounding box center [123, 135] width 132 height 17
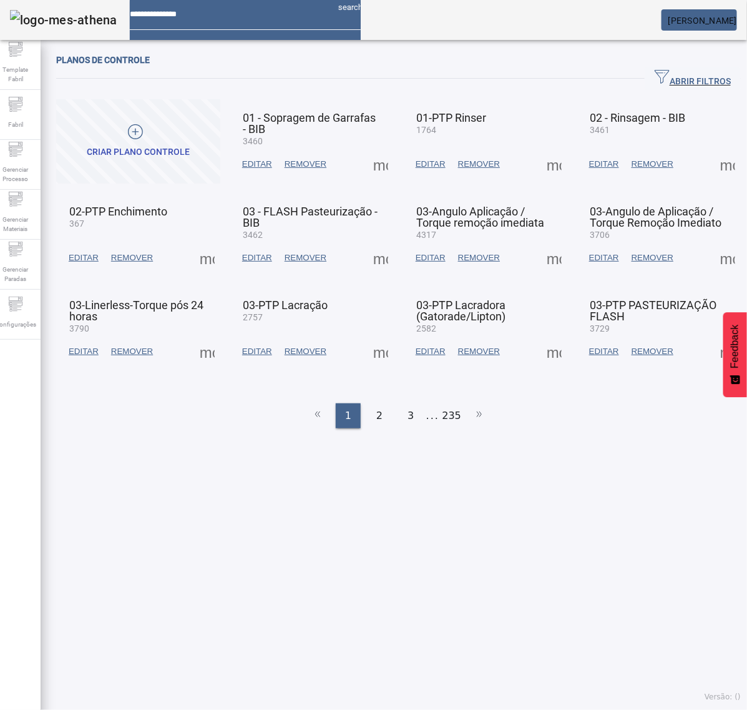
click at [672, 72] on span "ABRIR FILTROS" at bounding box center [693, 78] width 76 height 19
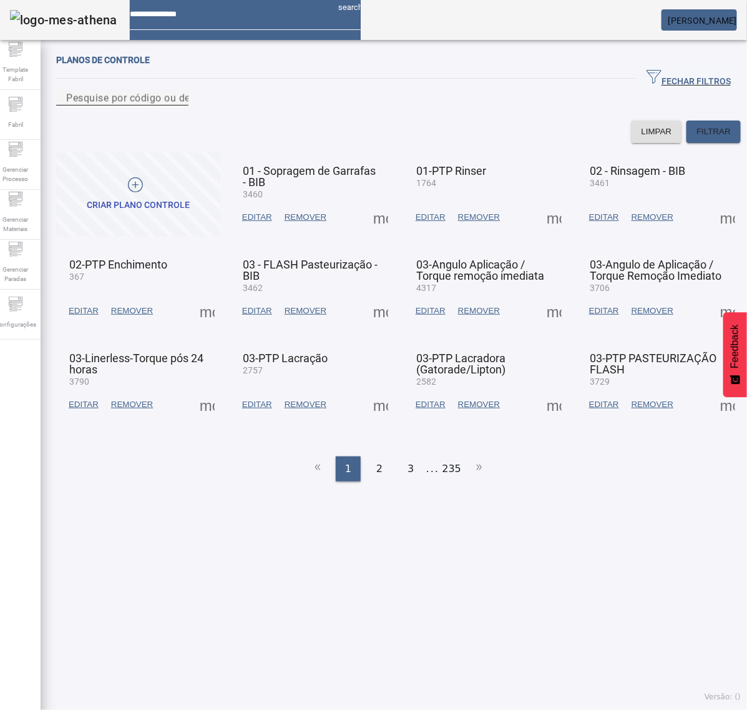
click at [179, 105] on input "Pesquise por código ou descrição" at bounding box center [122, 98] width 112 height 15
type input "****"
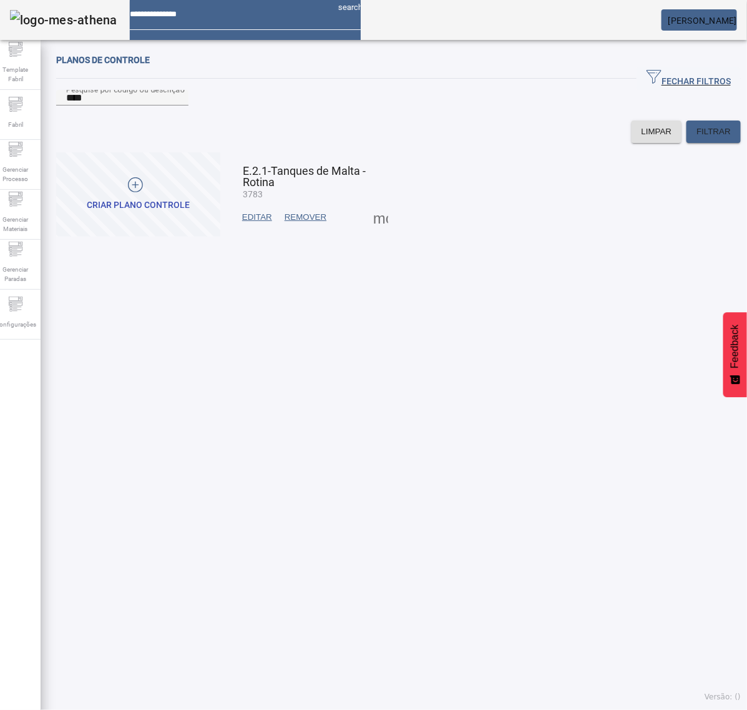
click at [381, 232] on span at bounding box center [381, 217] width 30 height 30
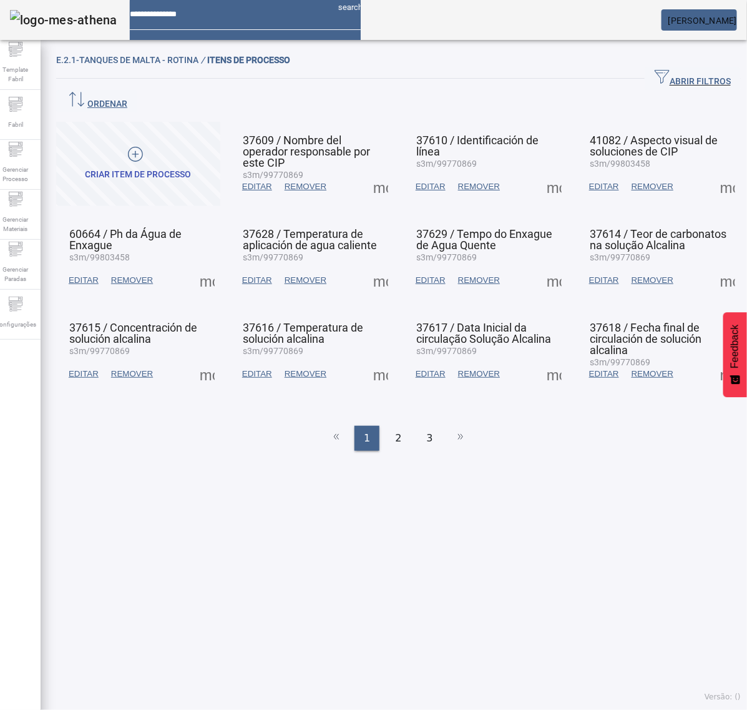
click at [204, 265] on span at bounding box center [207, 280] width 30 height 30
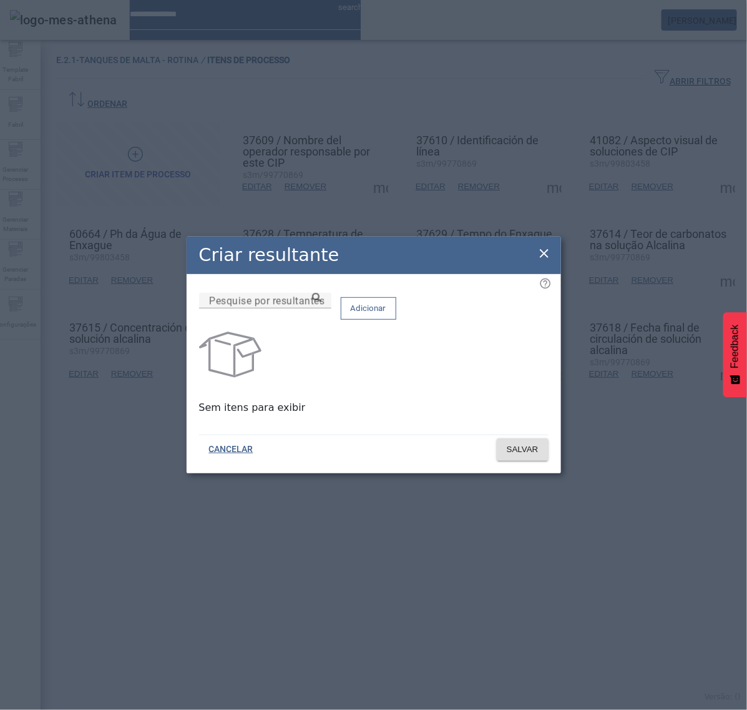
click at [540, 258] on div "Criar resultante Pesquise por resultantes Adicionar Sem itens para exibir CANCE…" at bounding box center [374, 355] width 375 height 237
click at [544, 254] on icon at bounding box center [544, 253] width 15 height 15
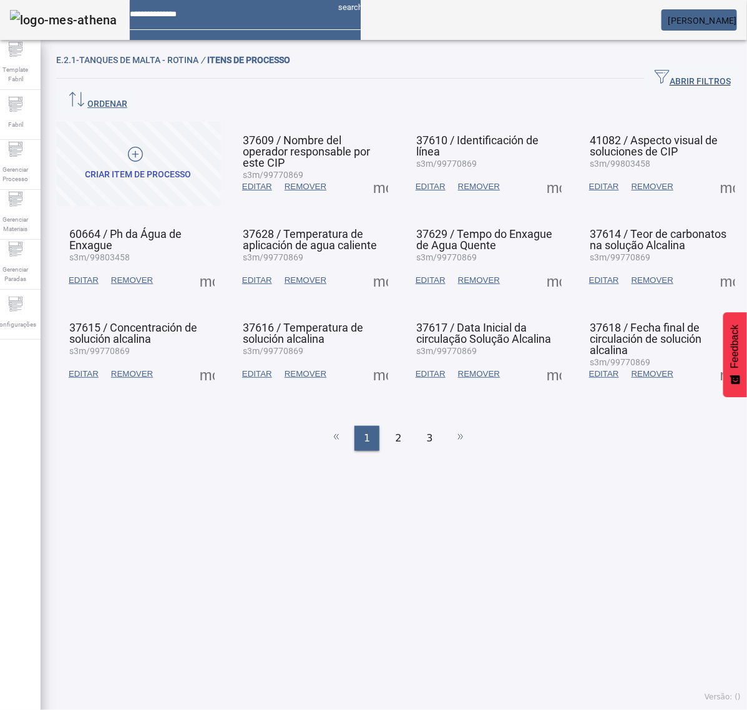
click at [375, 172] on span at bounding box center [381, 187] width 30 height 30
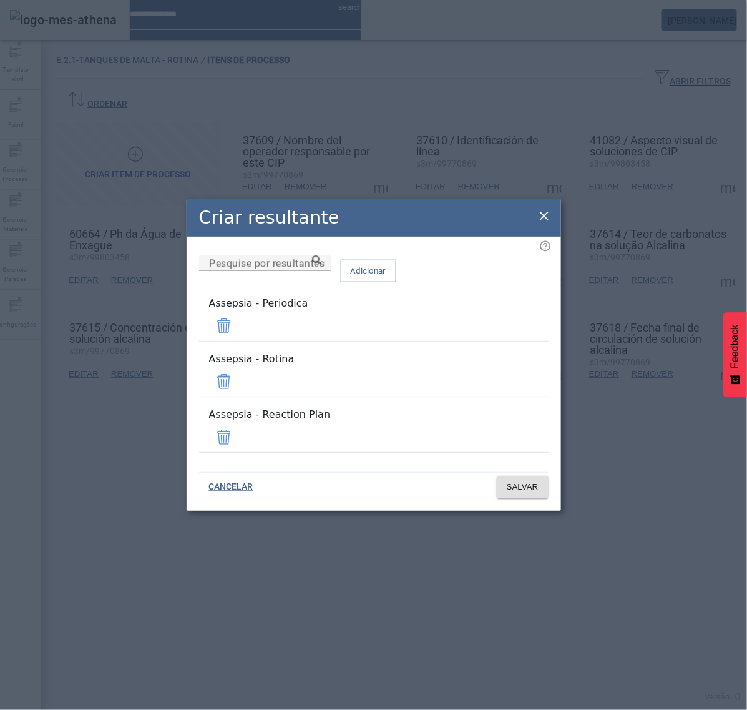
click at [239, 422] on span at bounding box center [224, 437] width 30 height 30
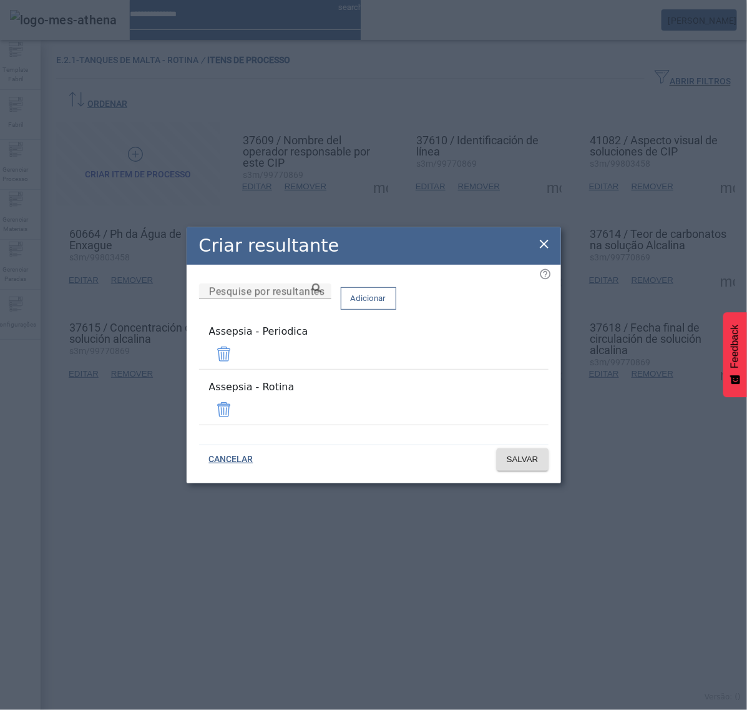
click at [239, 361] on span at bounding box center [224, 354] width 30 height 30
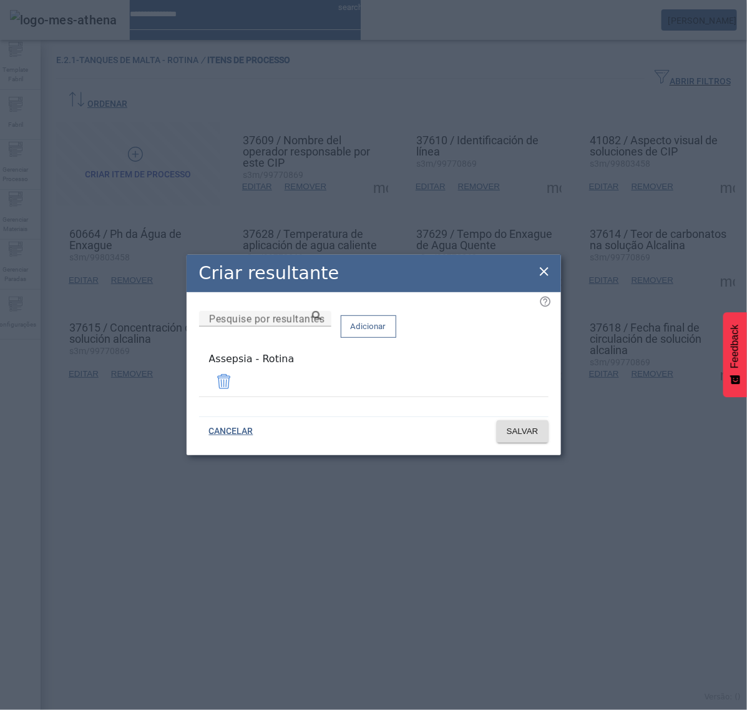
drag, startPoint x: 291, startPoint y: 380, endPoint x: 188, endPoint y: 381, distance: 103.0
click at [188, 381] on div "Pesquise por resultantes Adicionar Assepsia - Rotina" at bounding box center [374, 351] width 375 height 118
copy div "Assepsia - Rotina"
click at [522, 431] on span "SALVAR" at bounding box center [523, 431] width 32 height 12
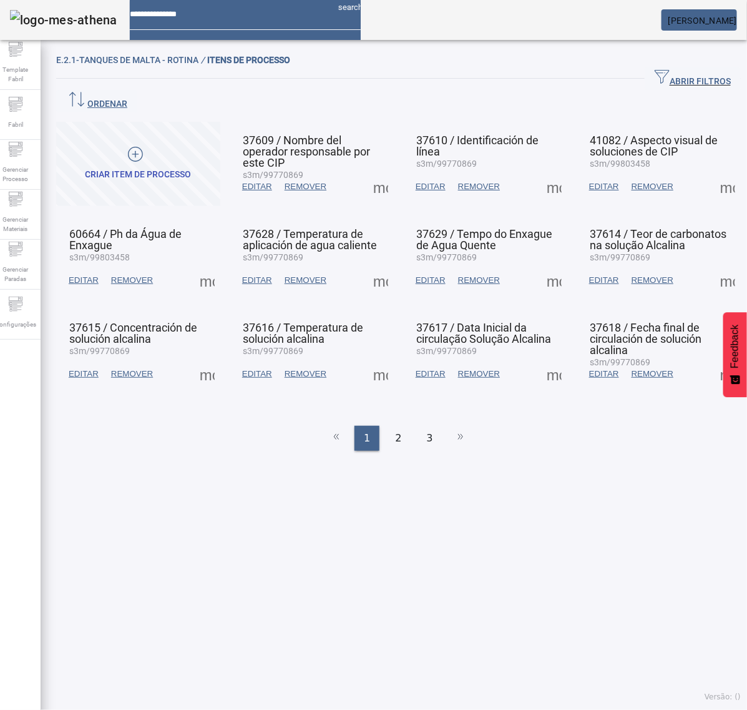
click at [209, 265] on span at bounding box center [207, 280] width 30 height 30
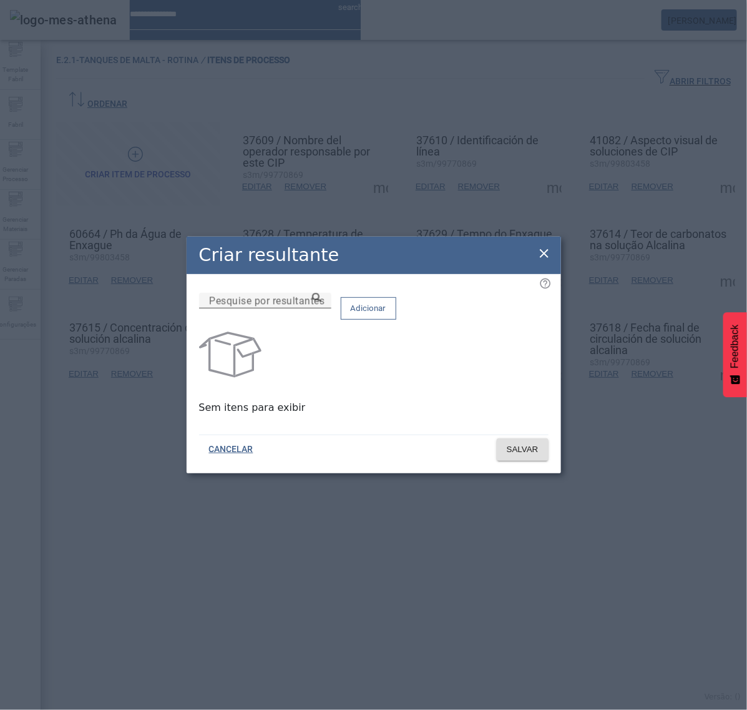
click at [252, 307] on mat-label "Pesquise por resultantes" at bounding box center [266, 301] width 115 height 12
click at [252, 308] on input "Pesquise por resultantes" at bounding box center [265, 300] width 112 height 15
paste input "**********"
click at [321, 302] on icon at bounding box center [316, 297] width 9 height 9
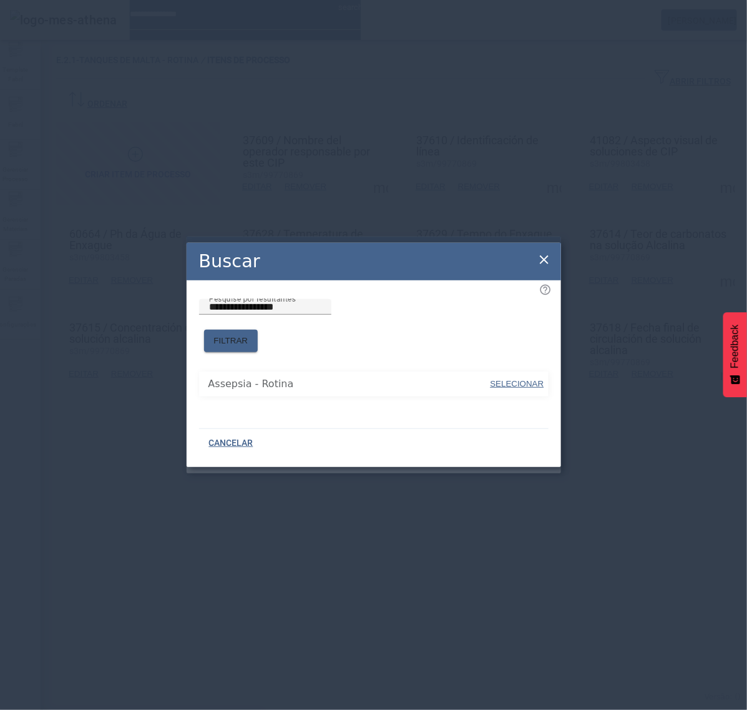
drag, startPoint x: 519, startPoint y: 376, endPoint x: 519, endPoint y: 348, distance: 27.5
click at [519, 379] on span "SELECIONAR" at bounding box center [518, 383] width 54 height 9
type input "**********"
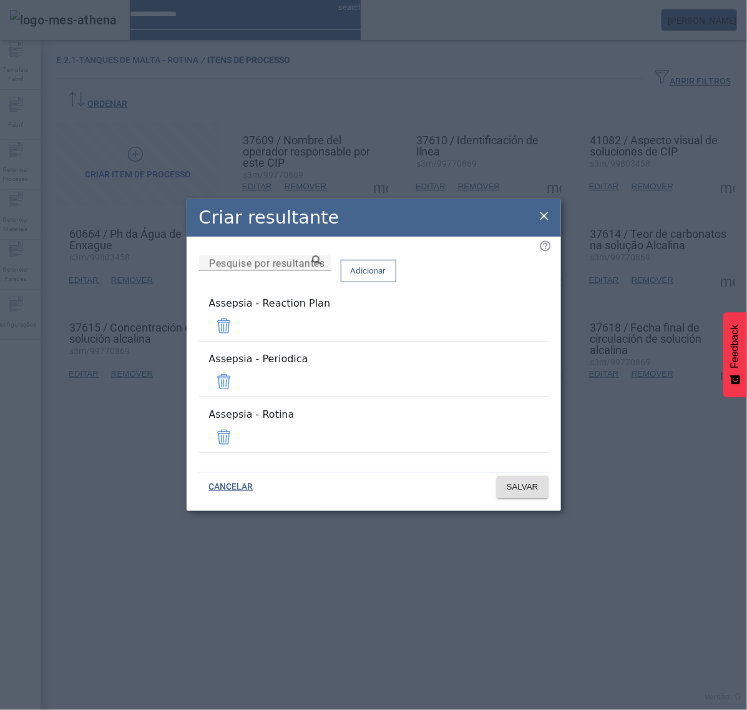
drag, startPoint x: 513, startPoint y: 385, endPoint x: 513, endPoint y: 370, distance: 15.0
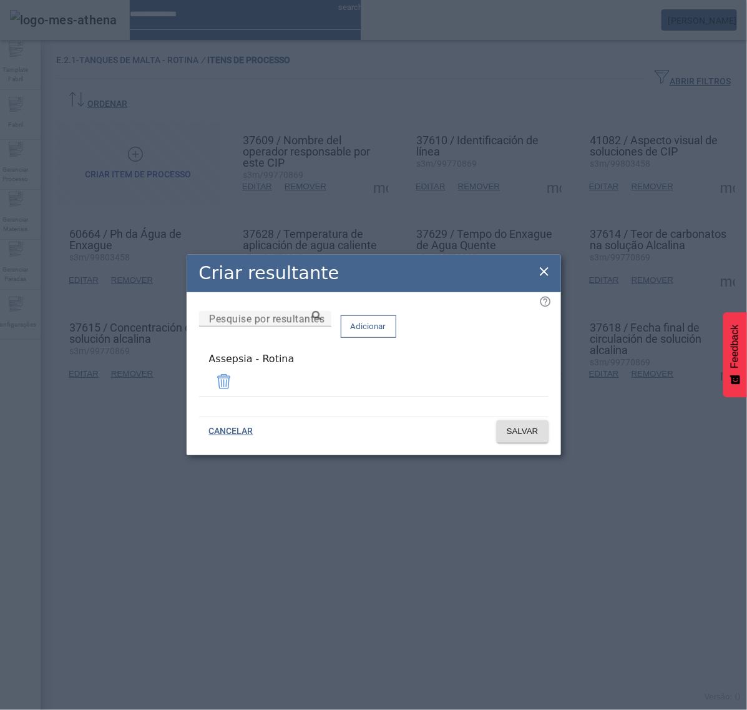
drag, startPoint x: 544, startPoint y: 277, endPoint x: 526, endPoint y: 287, distance: 21.5
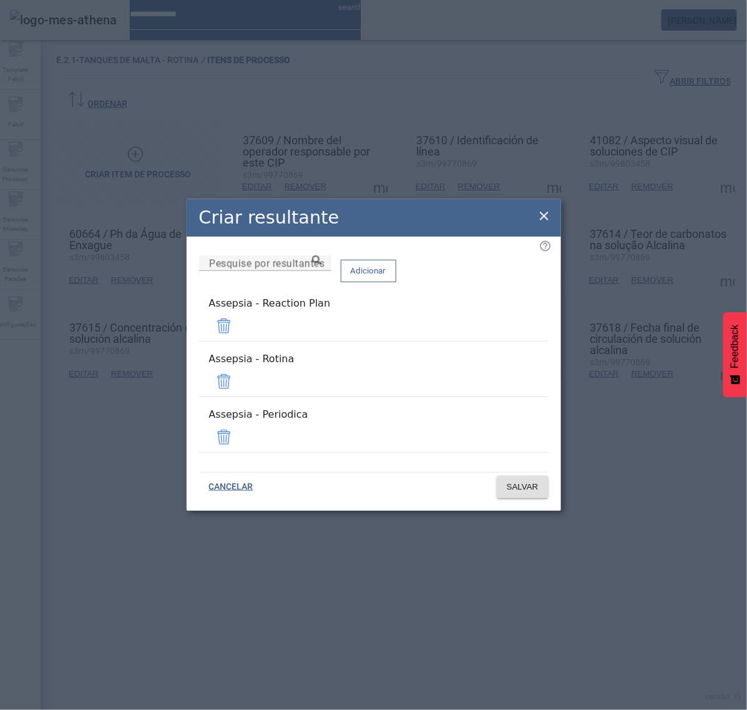
click at [239, 341] on span at bounding box center [224, 326] width 30 height 30
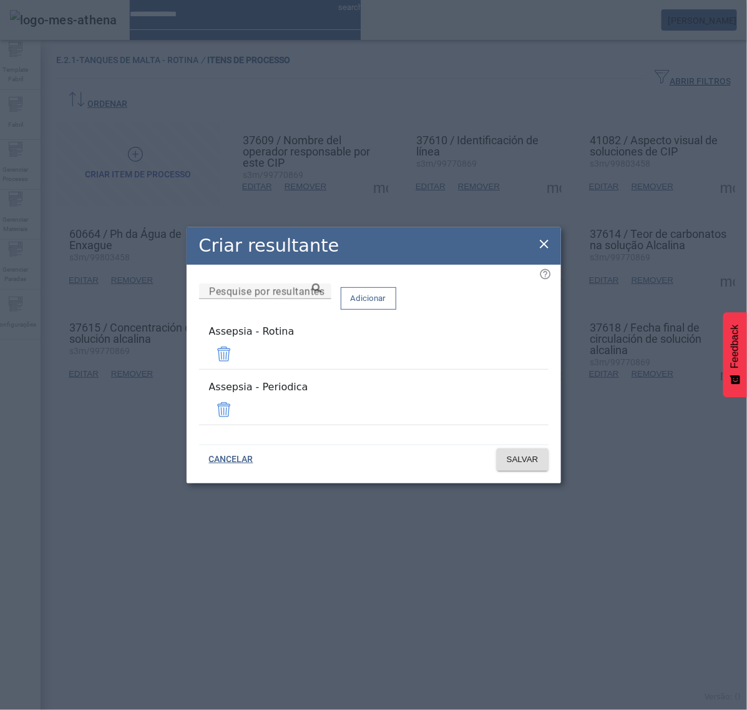
click at [239, 400] on span at bounding box center [224, 410] width 30 height 30
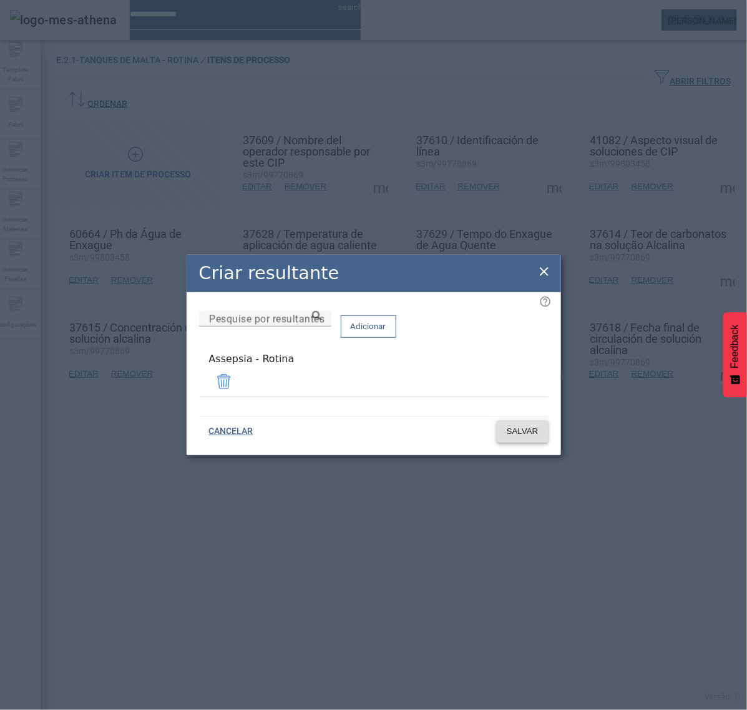
click at [520, 432] on span "SALVAR" at bounding box center [523, 431] width 32 height 12
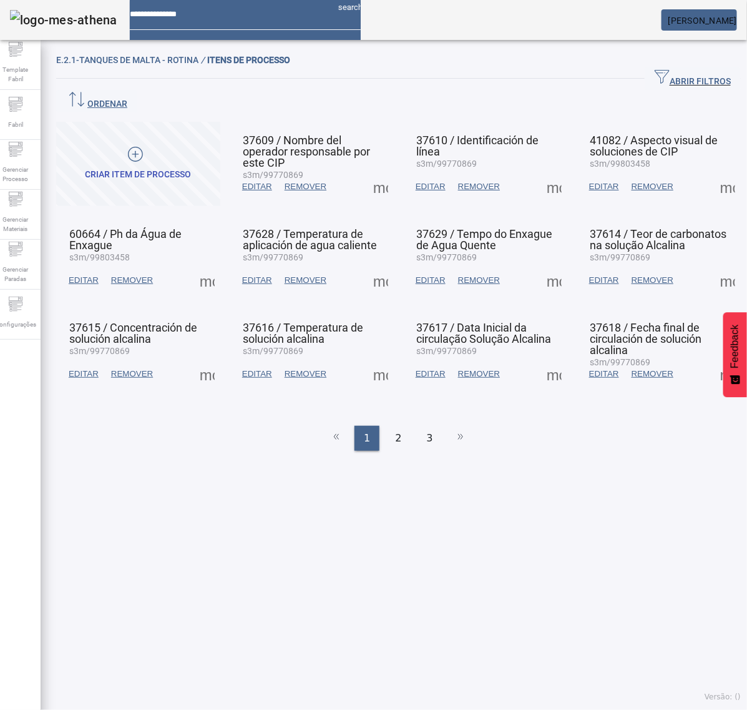
click at [540, 265] on span at bounding box center [554, 280] width 30 height 30
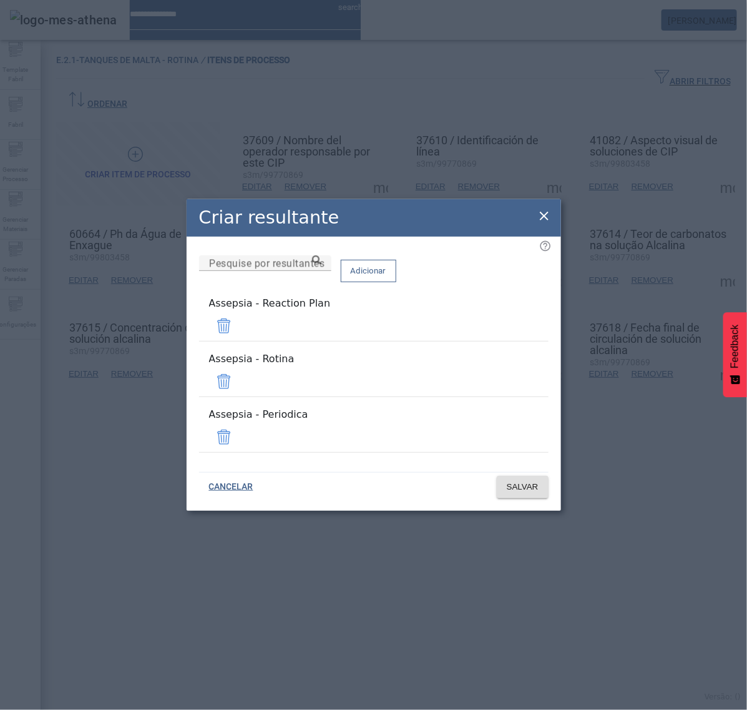
click at [239, 339] on span at bounding box center [224, 326] width 30 height 30
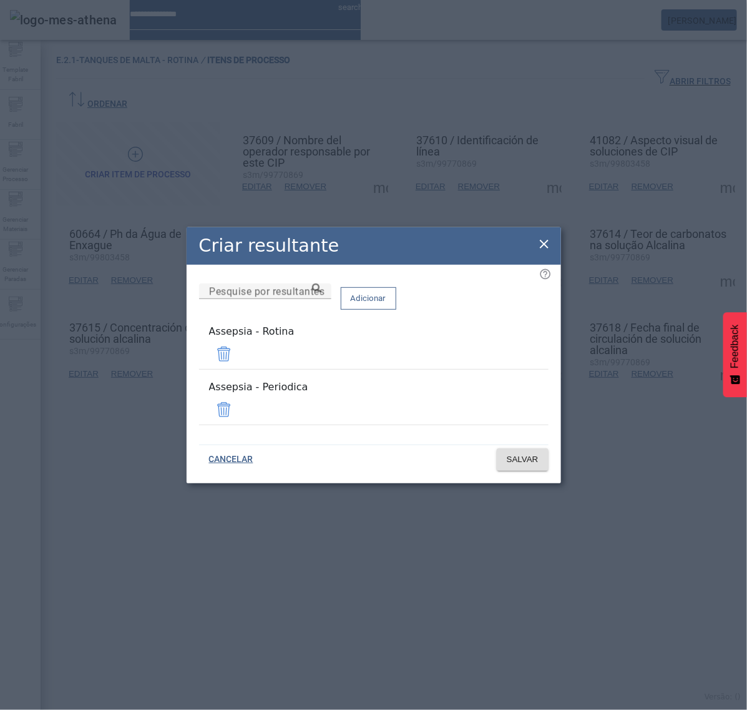
click at [239, 403] on span at bounding box center [224, 410] width 30 height 30
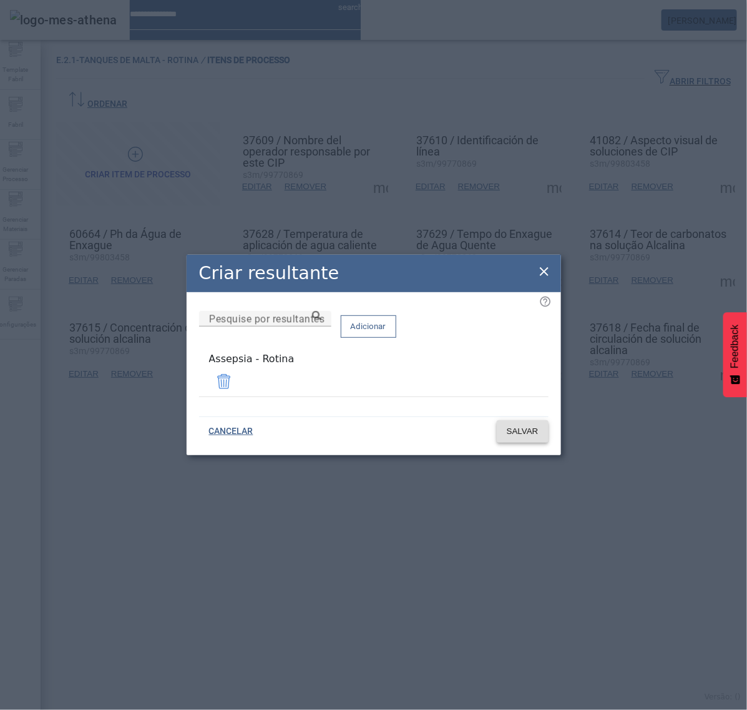
click at [532, 433] on span "SALVAR" at bounding box center [523, 431] width 32 height 12
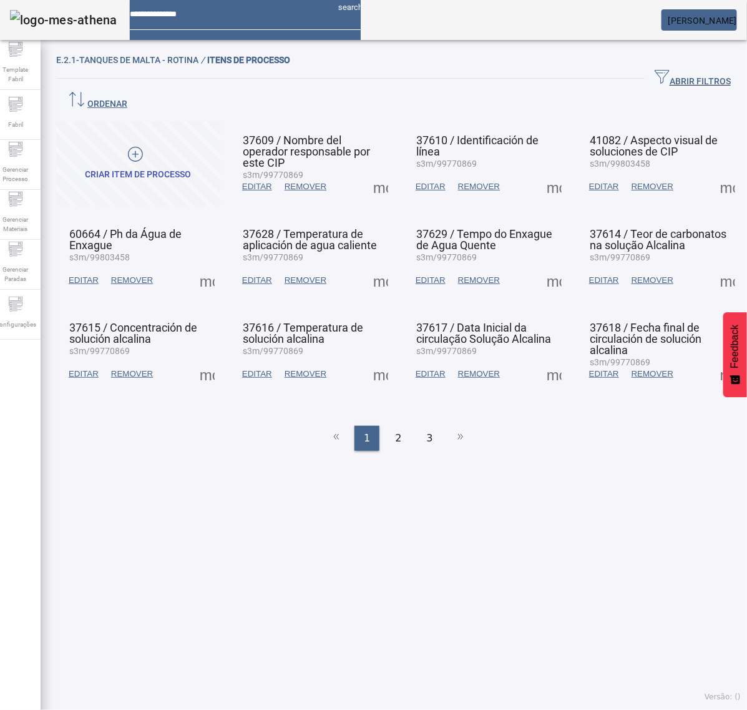
click at [542, 359] on span at bounding box center [554, 374] width 30 height 30
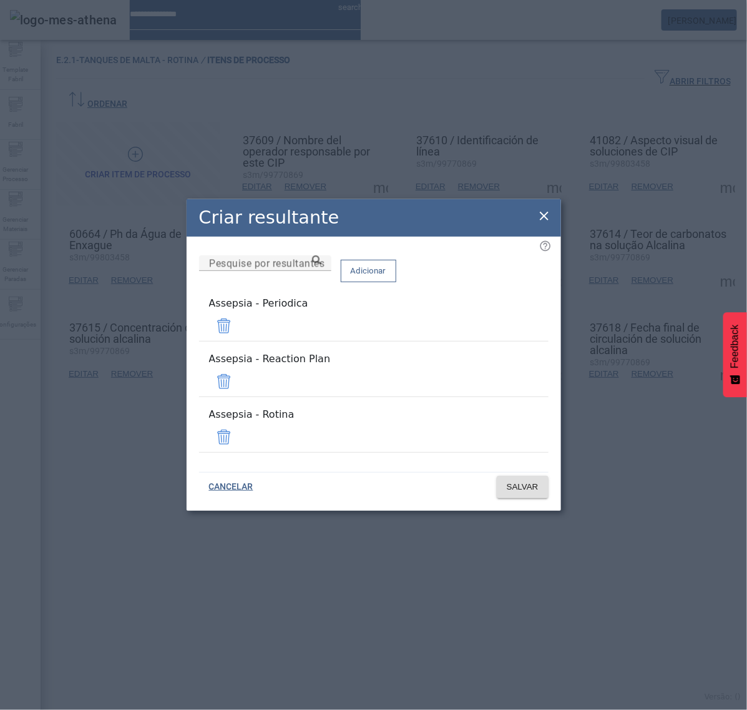
drag, startPoint x: 517, startPoint y: 341, endPoint x: 516, endPoint y: 353, distance: 12.5
click at [239, 341] on span at bounding box center [224, 326] width 30 height 30
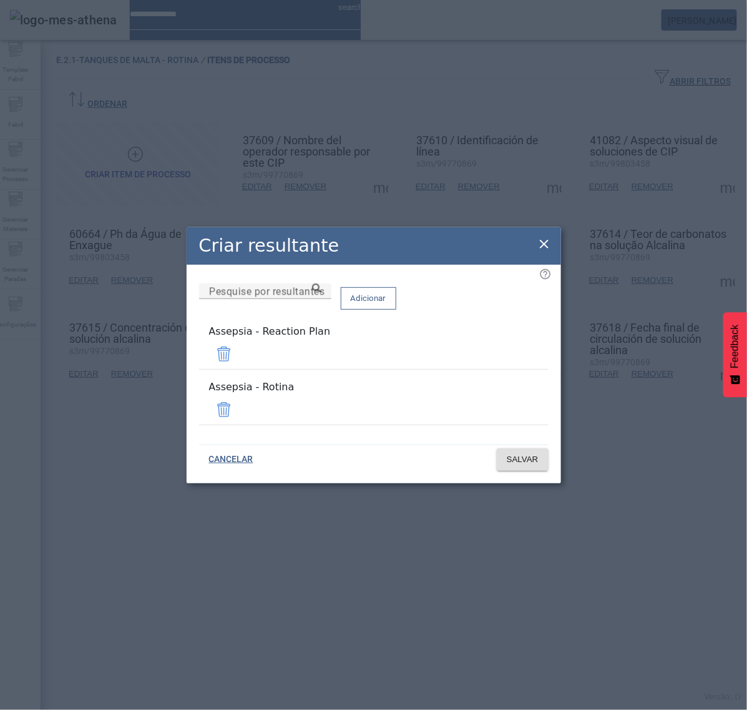
click at [239, 365] on span at bounding box center [224, 354] width 30 height 30
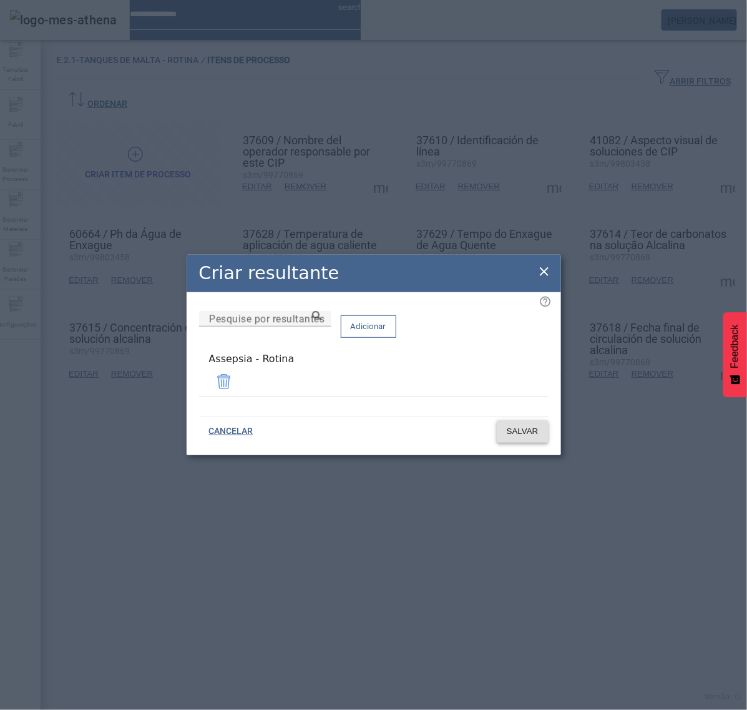
click at [532, 428] on span "SALVAR" at bounding box center [523, 431] width 32 height 12
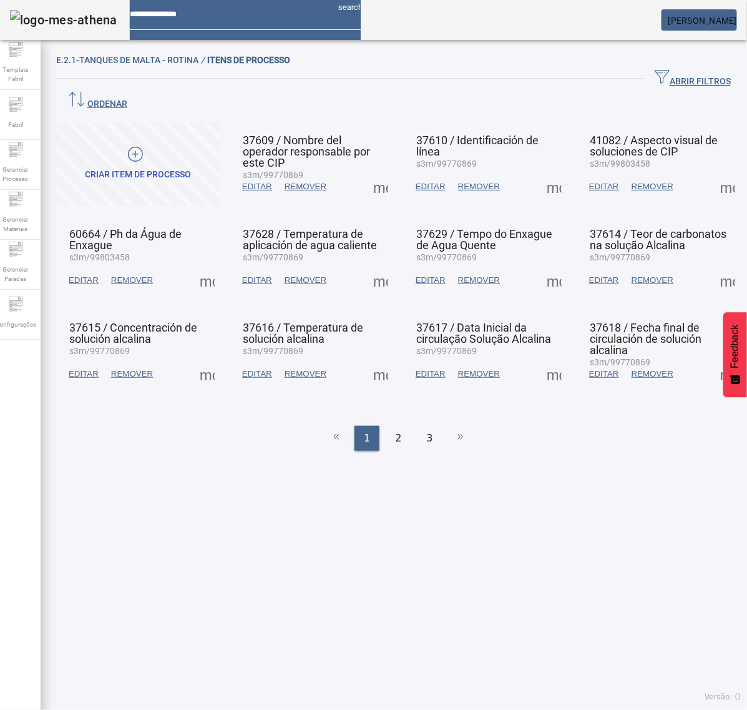
click at [713, 172] on span at bounding box center [728, 187] width 30 height 30
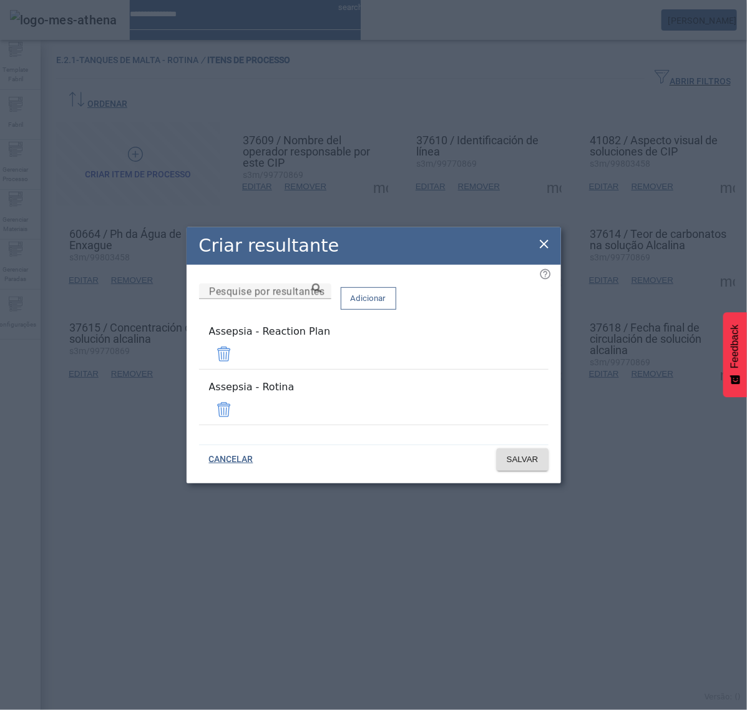
drag, startPoint x: 509, startPoint y: 362, endPoint x: 519, endPoint y: 392, distance: 31.6
click at [239, 362] on span at bounding box center [224, 354] width 30 height 30
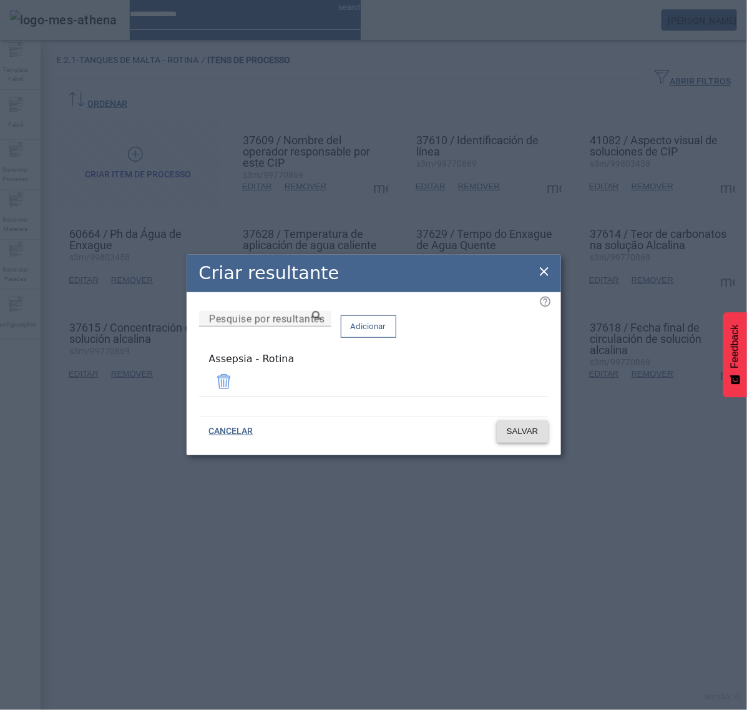
click at [526, 428] on span "SALVAR" at bounding box center [523, 431] width 32 height 12
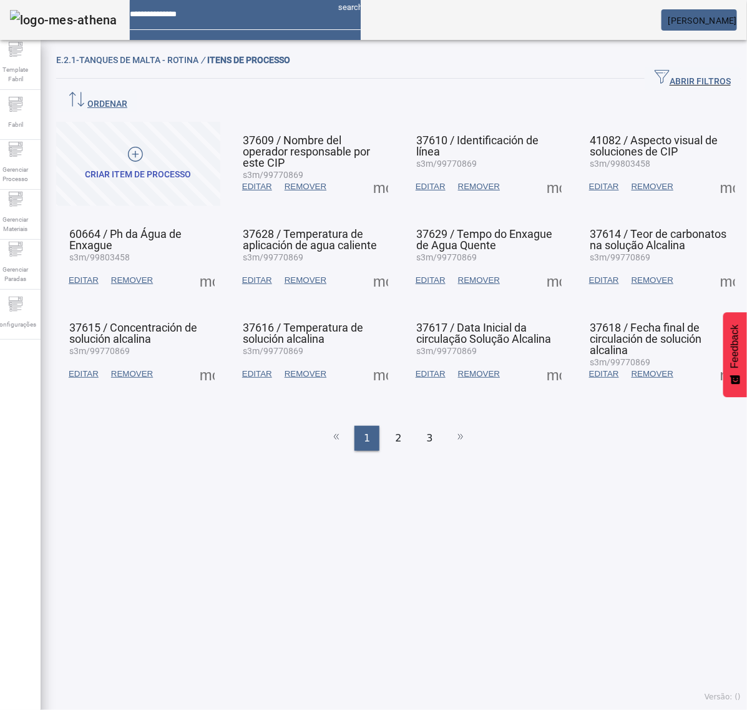
click at [715, 265] on span at bounding box center [728, 280] width 30 height 30
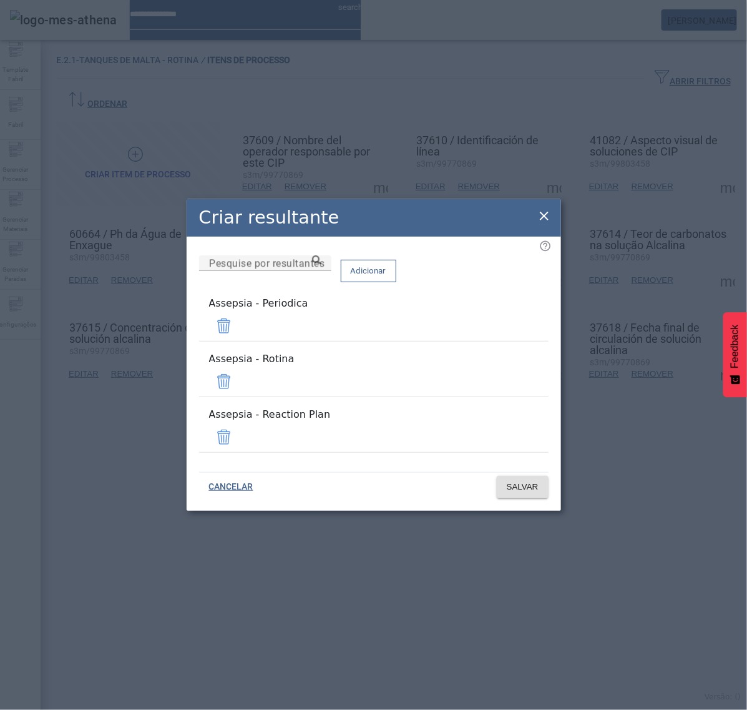
click at [239, 341] on span at bounding box center [224, 326] width 30 height 30
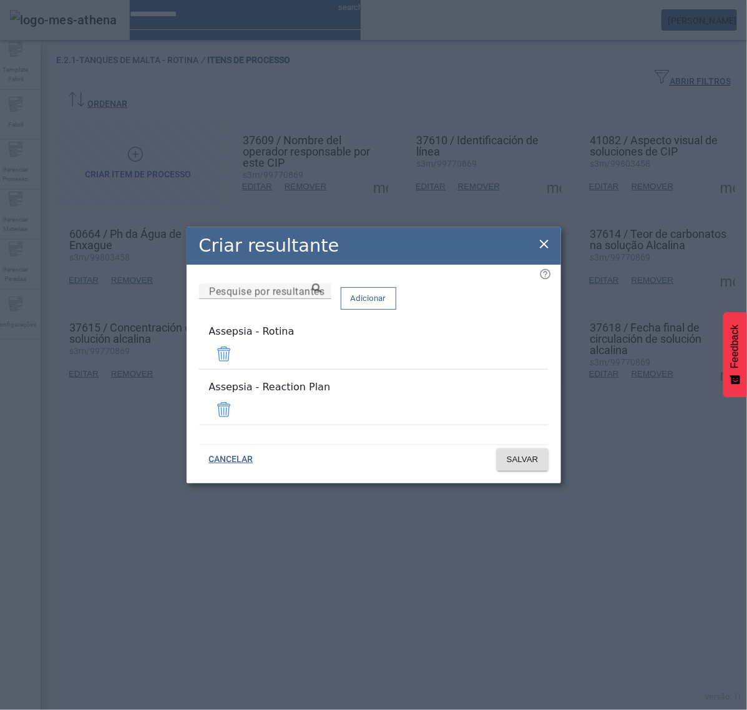
click at [239, 404] on span at bounding box center [224, 410] width 30 height 30
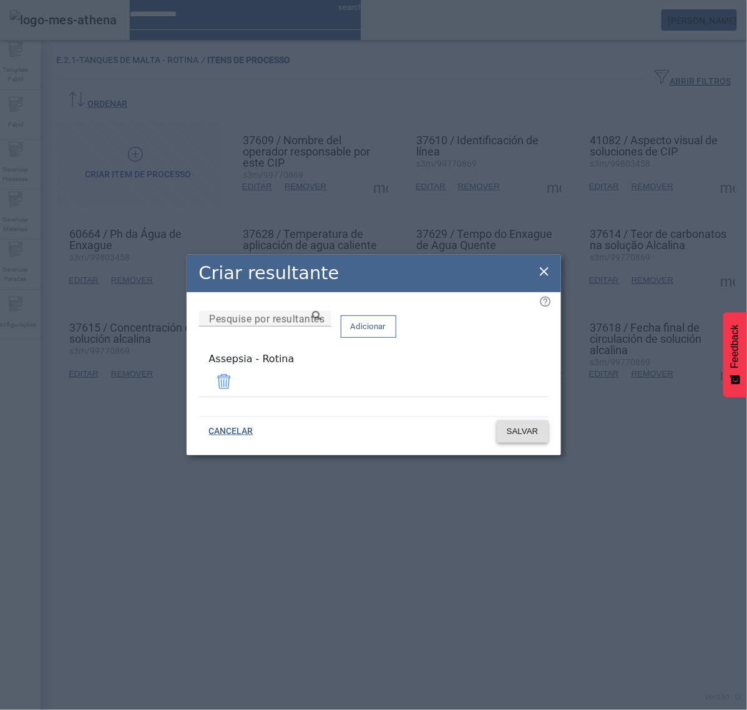
click at [519, 434] on span "SALVAR" at bounding box center [523, 431] width 32 height 12
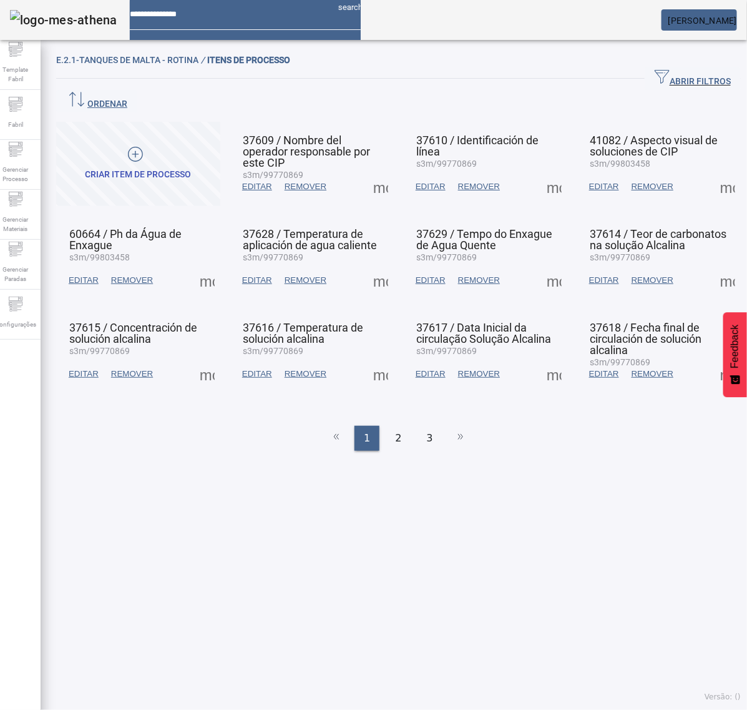
click at [713, 265] on span at bounding box center [728, 280] width 30 height 30
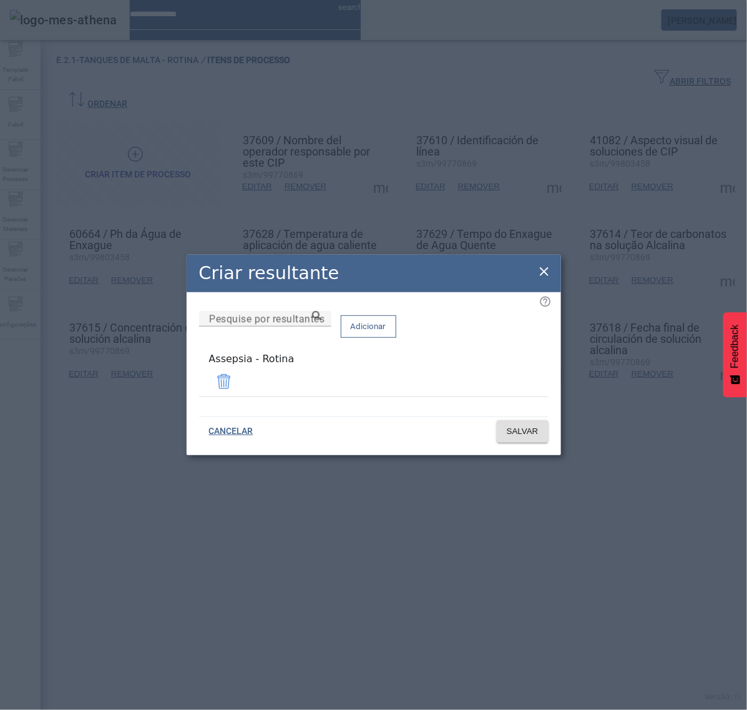
drag, startPoint x: 541, startPoint y: 270, endPoint x: 563, endPoint y: 304, distance: 41.0
click at [543, 270] on icon at bounding box center [544, 271] width 15 height 15
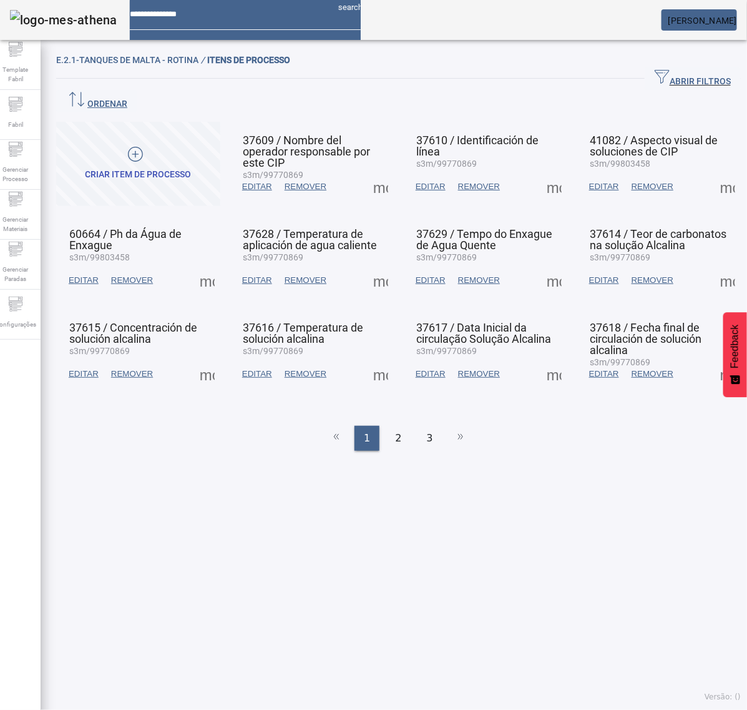
click at [713, 359] on span at bounding box center [728, 374] width 30 height 30
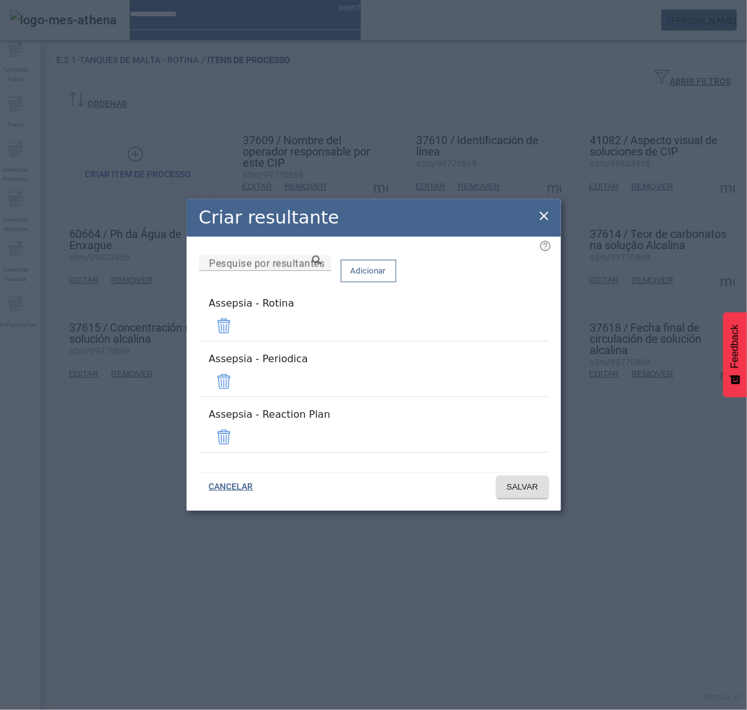
drag, startPoint x: 504, startPoint y: 379, endPoint x: 511, endPoint y: 391, distance: 13.7
click at [239, 380] on span at bounding box center [224, 381] width 30 height 30
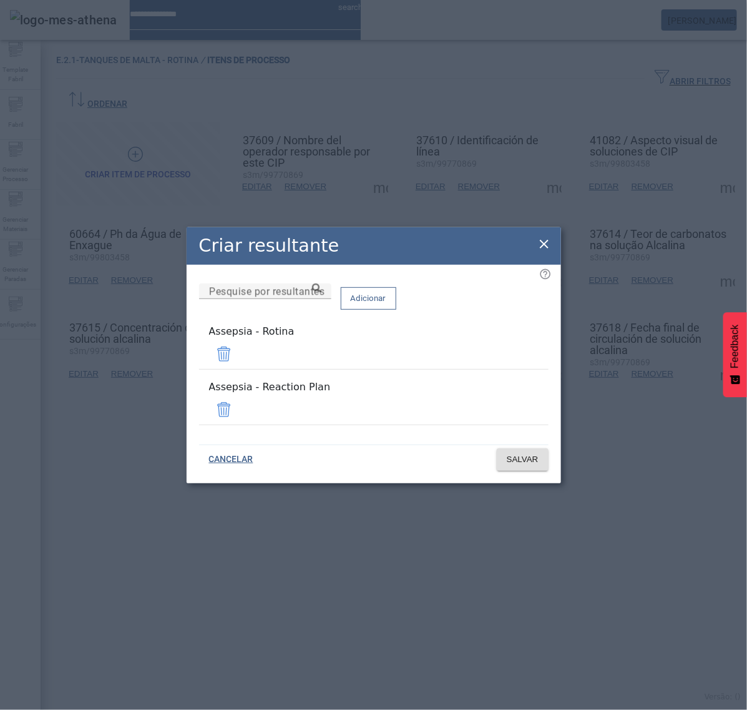
click at [239, 408] on span at bounding box center [224, 410] width 30 height 30
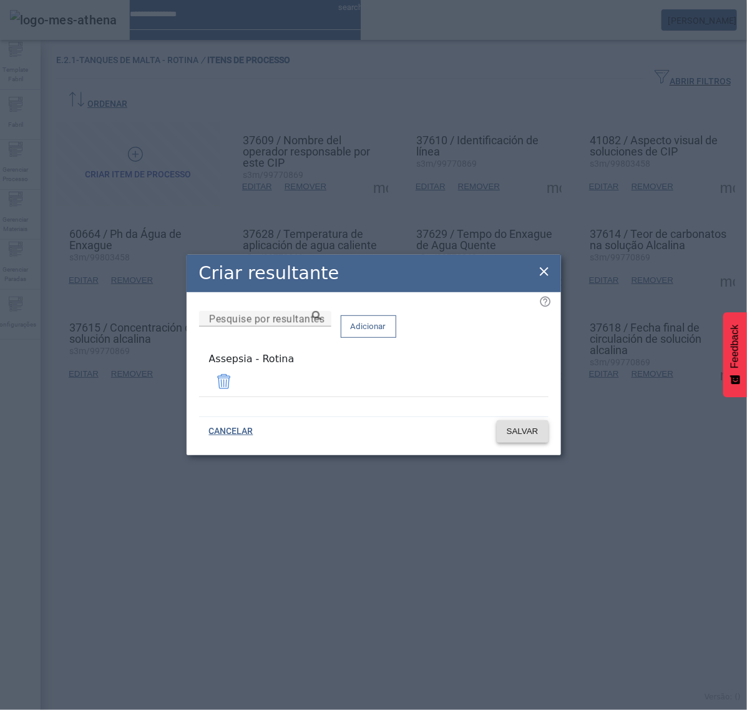
click at [520, 429] on span "SALVAR" at bounding box center [523, 431] width 32 height 12
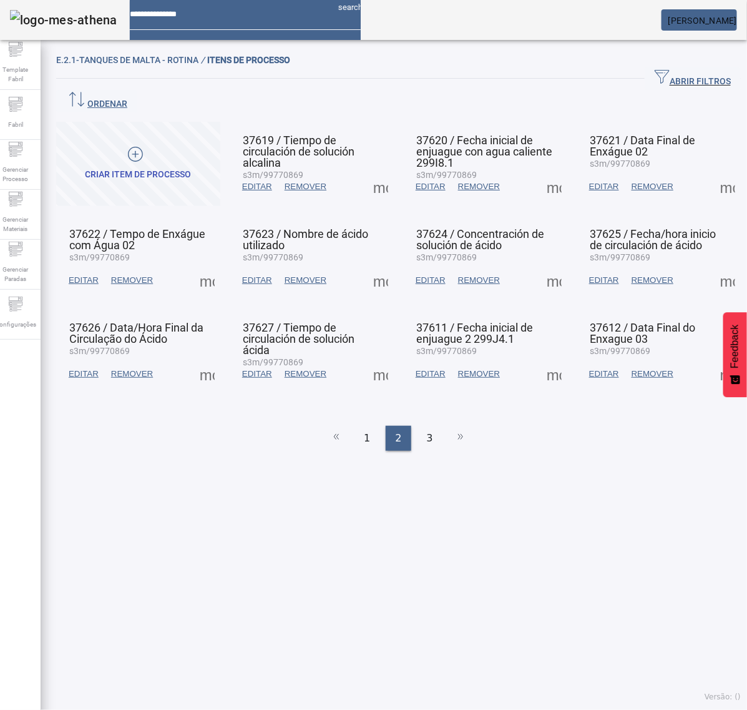
drag, startPoint x: 203, startPoint y: 257, endPoint x: 209, endPoint y: 261, distance: 7.6
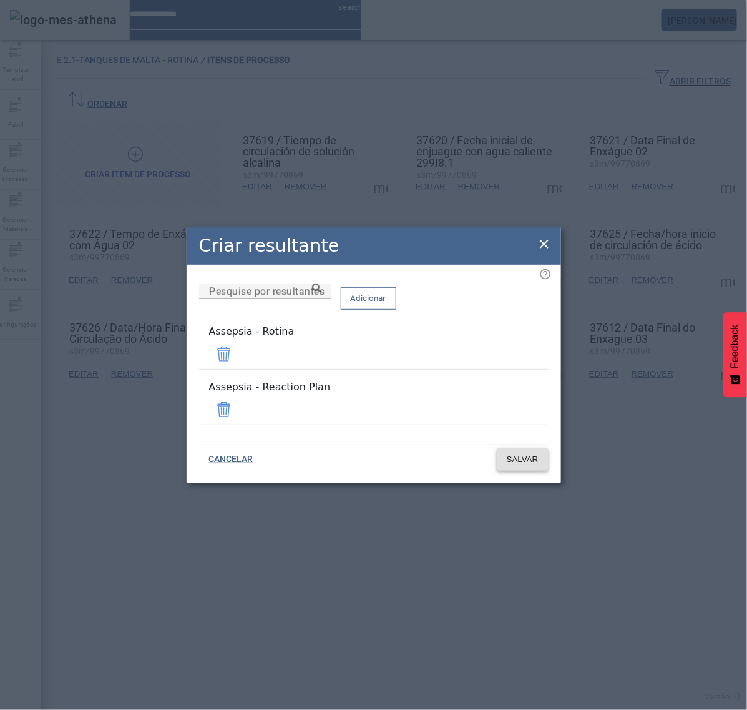
drag, startPoint x: 510, startPoint y: 395, endPoint x: 524, endPoint y: 421, distance: 29.9
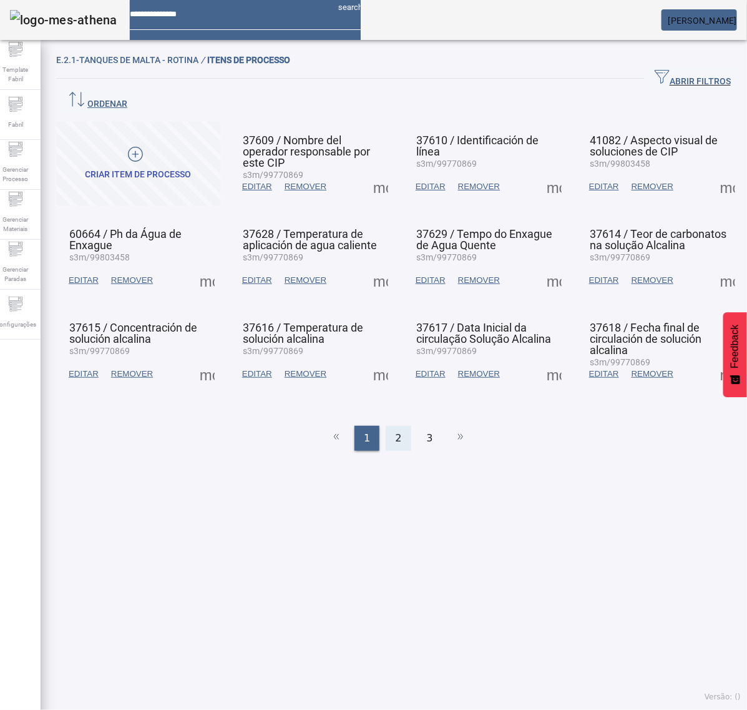
click at [395, 431] on span "2" at bounding box center [398, 438] width 6 height 15
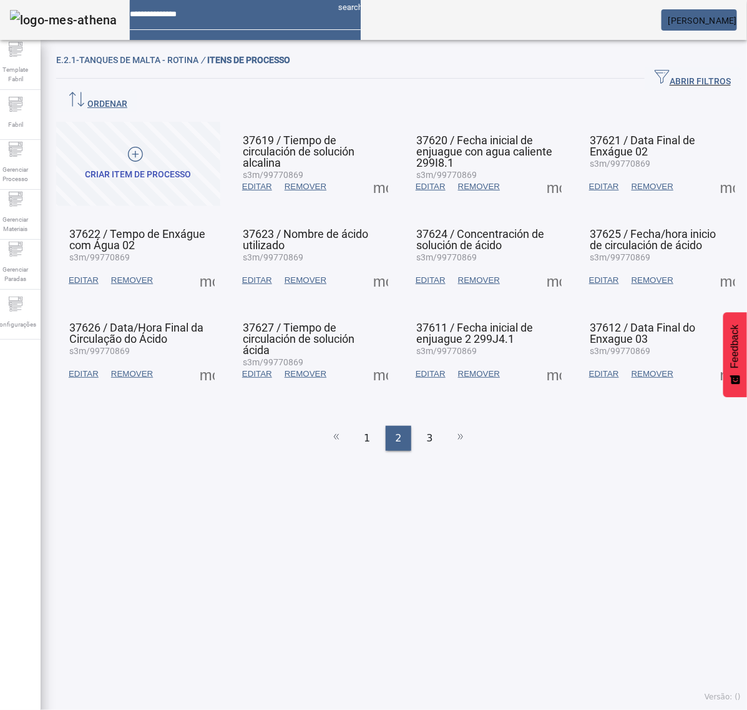
click at [381, 266] on span at bounding box center [381, 280] width 30 height 30
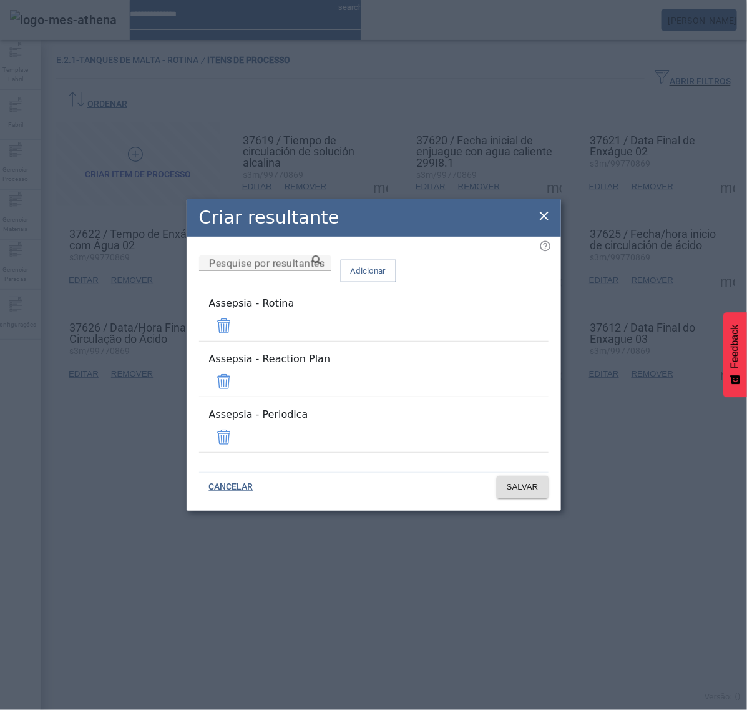
click at [239, 381] on span at bounding box center [224, 381] width 30 height 30
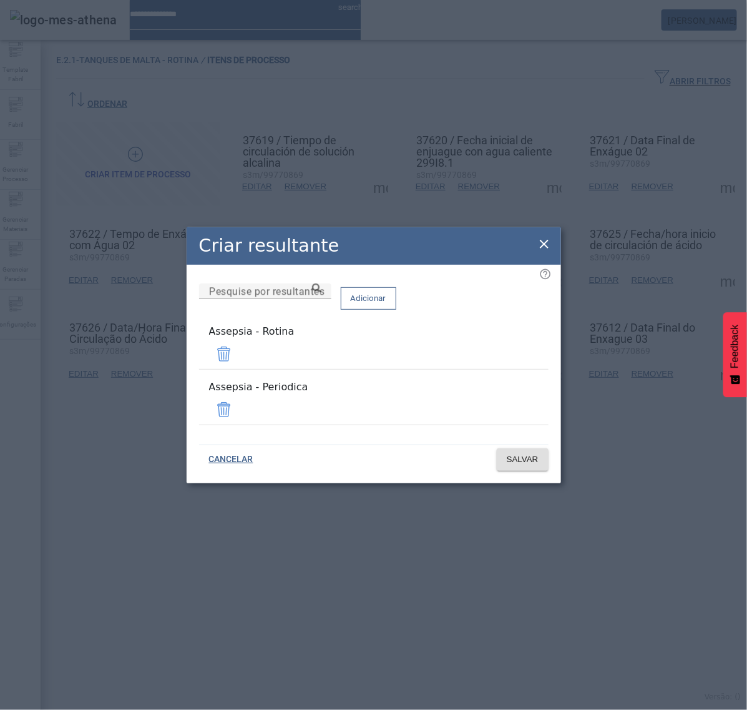
click at [239, 409] on span at bounding box center [224, 410] width 30 height 30
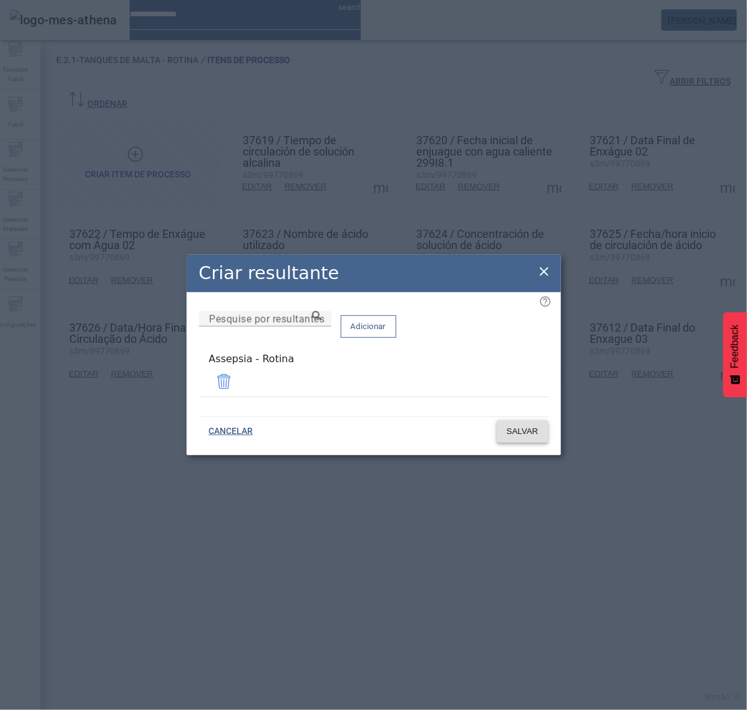
click at [521, 432] on span "SALVAR" at bounding box center [523, 431] width 32 height 12
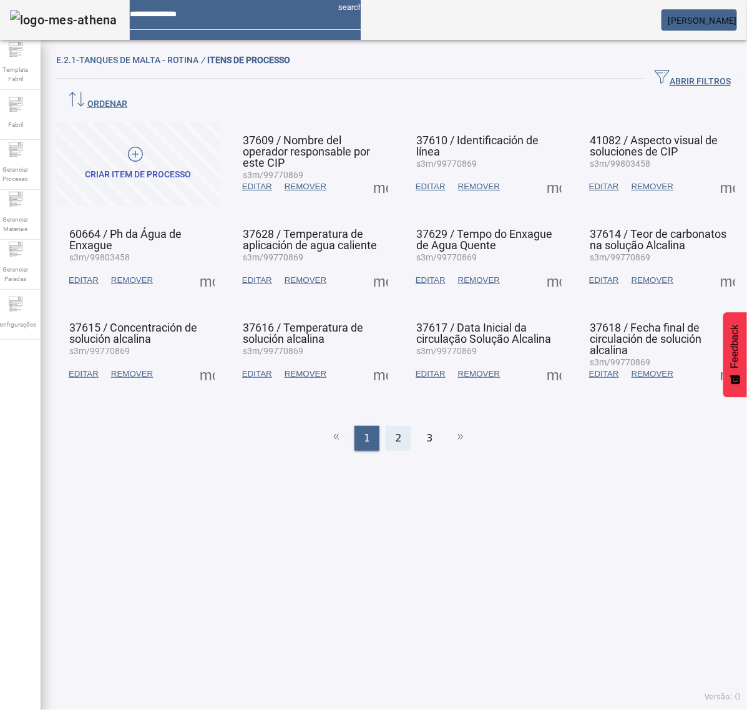
click at [395, 426] on div "2" at bounding box center [398, 438] width 25 height 25
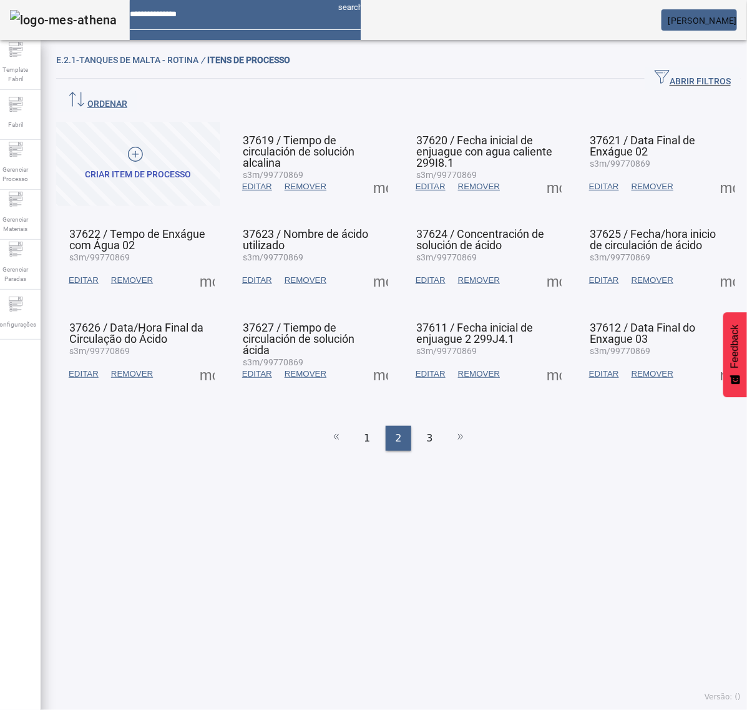
click at [378, 265] on span at bounding box center [381, 280] width 30 height 30
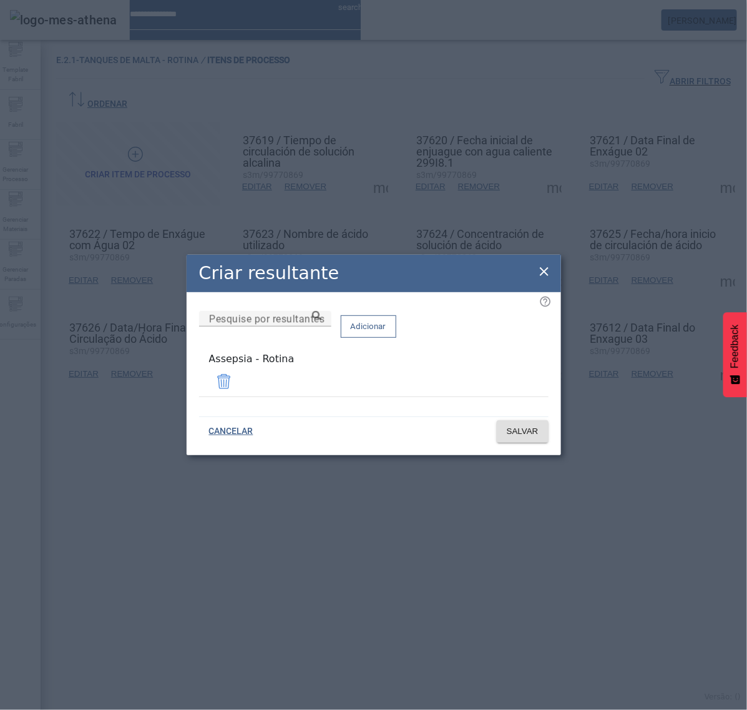
click at [542, 272] on icon at bounding box center [544, 271] width 9 height 9
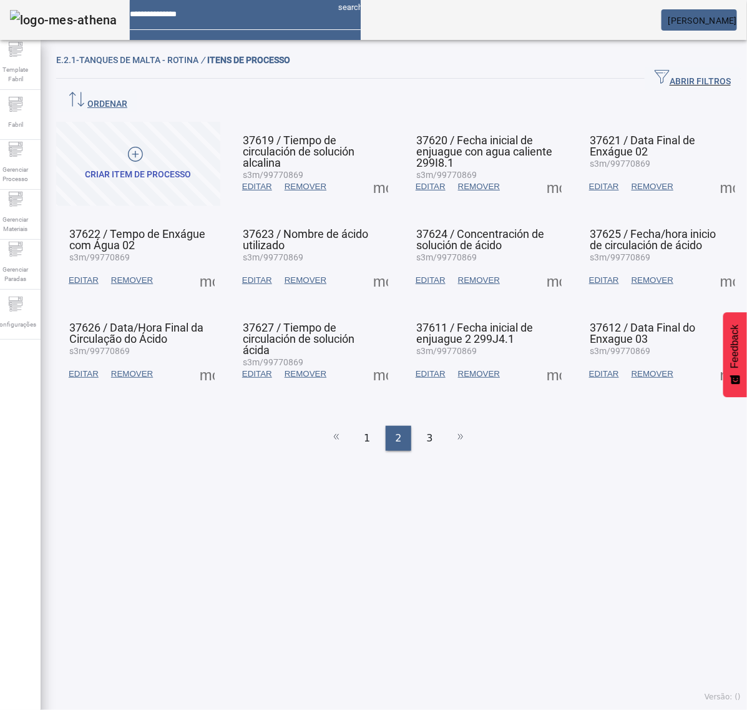
click at [378, 360] on span at bounding box center [381, 374] width 30 height 30
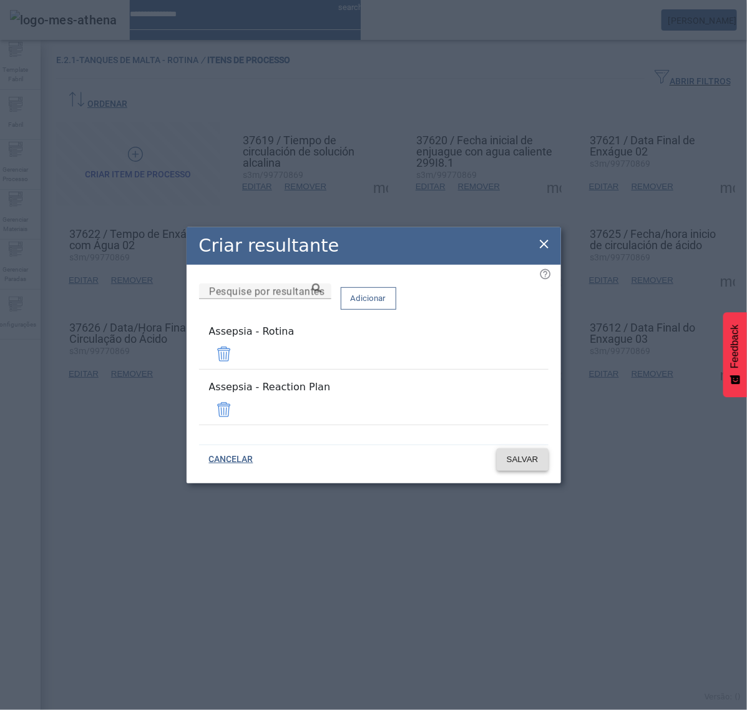
drag, startPoint x: 509, startPoint y: 400, endPoint x: 512, endPoint y: 416, distance: 15.9
click at [239, 400] on span at bounding box center [224, 410] width 30 height 30
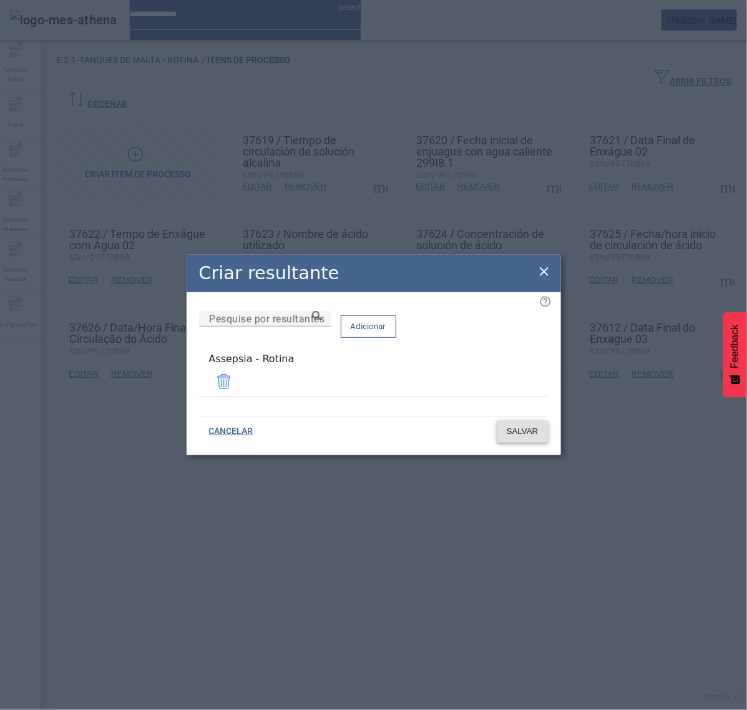
click at [513, 429] on span "SALVAR" at bounding box center [523, 431] width 32 height 12
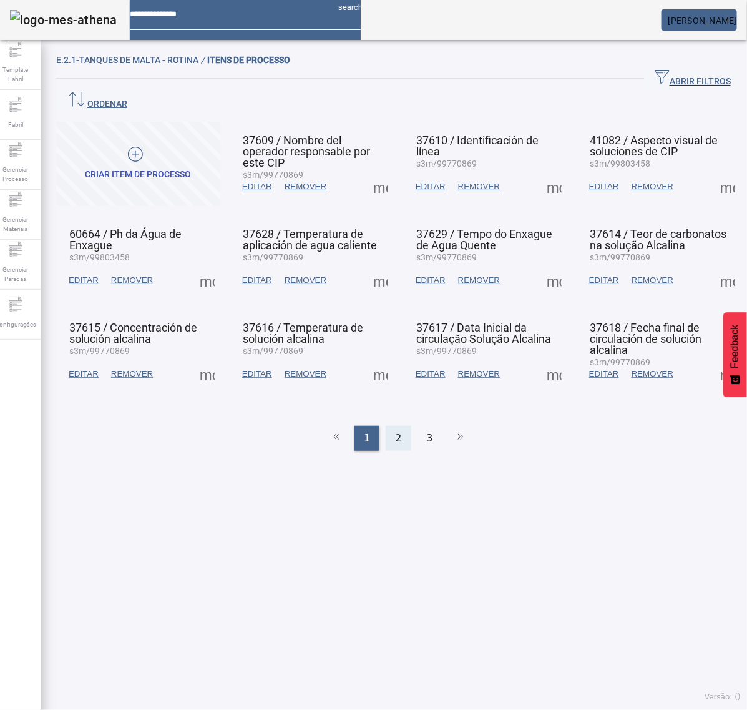
click at [395, 431] on span "2" at bounding box center [398, 438] width 6 height 15
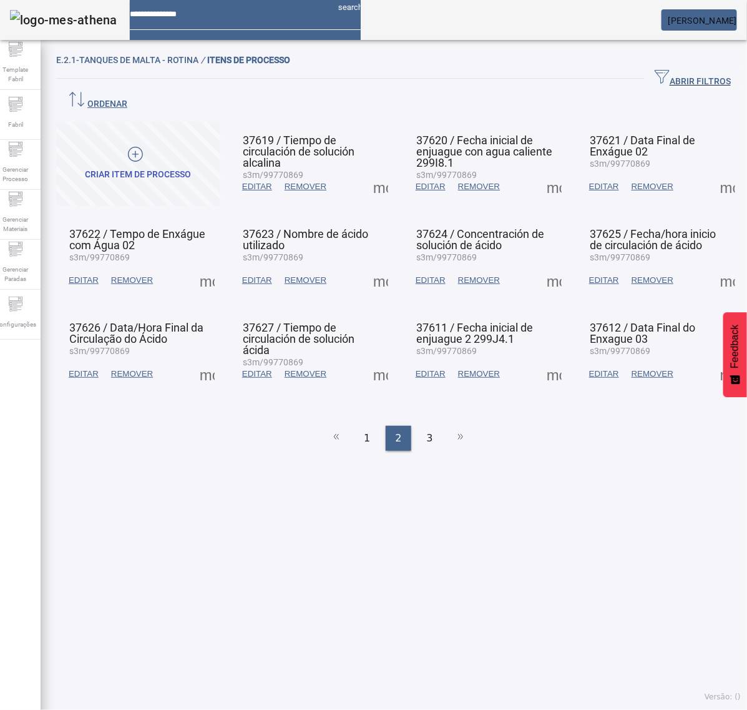
click at [543, 172] on span at bounding box center [554, 187] width 30 height 30
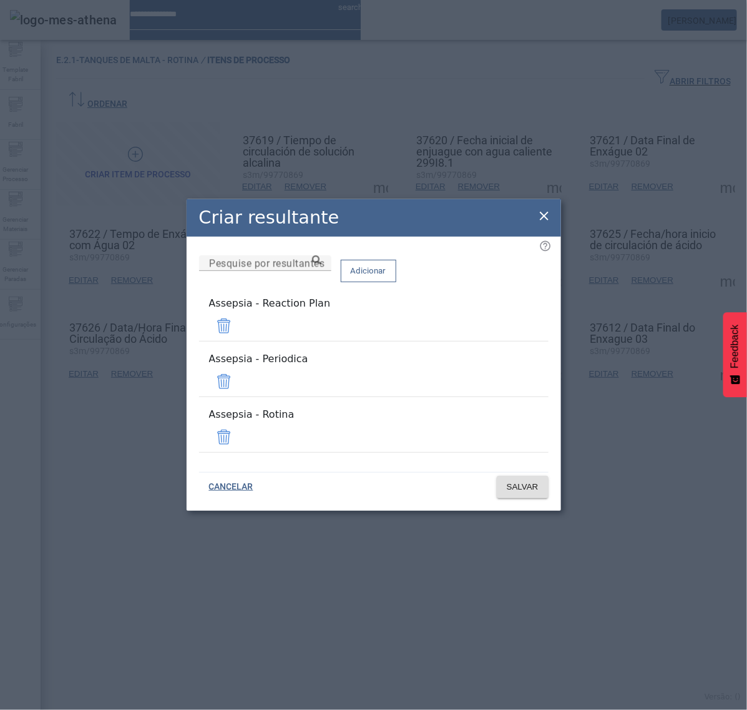
click at [239, 341] on span at bounding box center [224, 326] width 30 height 30
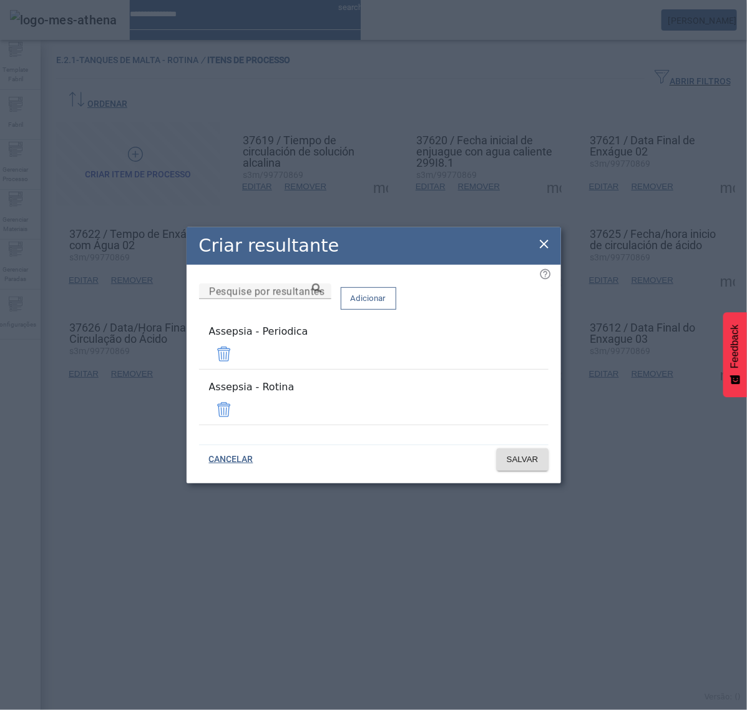
click at [239, 362] on span at bounding box center [224, 354] width 30 height 30
drag, startPoint x: 509, startPoint y: 400, endPoint x: 516, endPoint y: 426, distance: 27.0
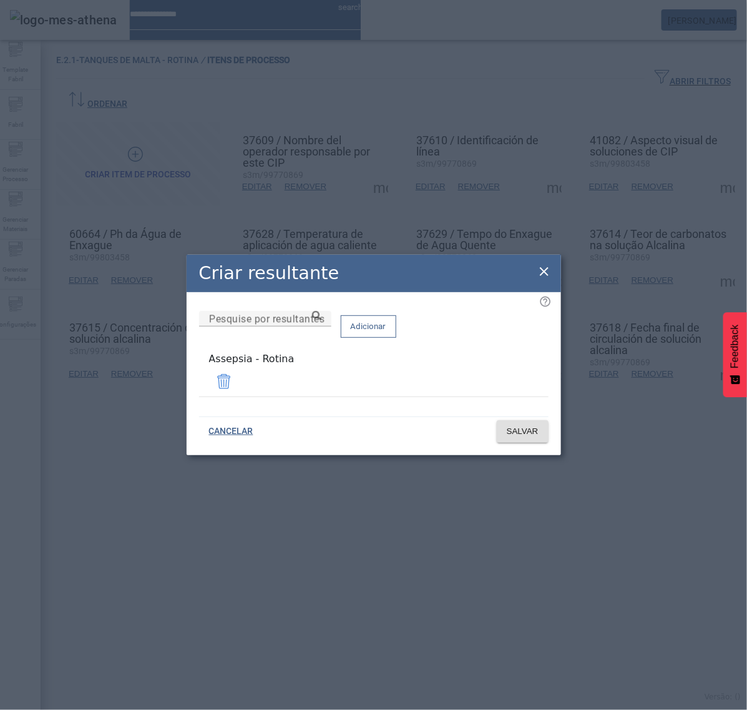
drag, startPoint x: 545, startPoint y: 275, endPoint x: 566, endPoint y: 273, distance: 21.3
drag, startPoint x: 539, startPoint y: 278, endPoint x: 429, endPoint y: 281, distance: 109.9
drag, startPoint x: 531, startPoint y: 277, endPoint x: 542, endPoint y: 272, distance: 12.1
drag, startPoint x: 544, startPoint y: 272, endPoint x: 548, endPoint y: 261, distance: 11.3
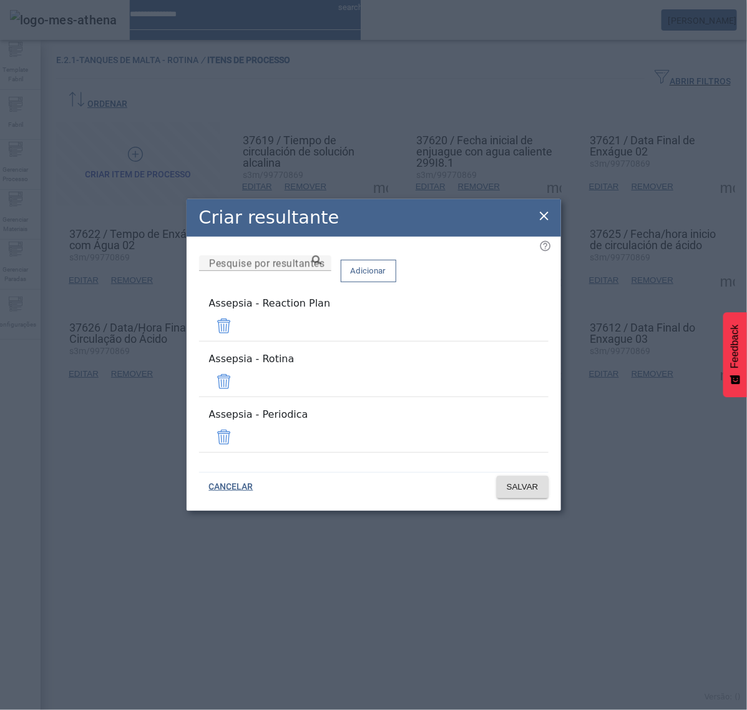
drag, startPoint x: 508, startPoint y: 417, endPoint x: 507, endPoint y: 411, distance: 6.3
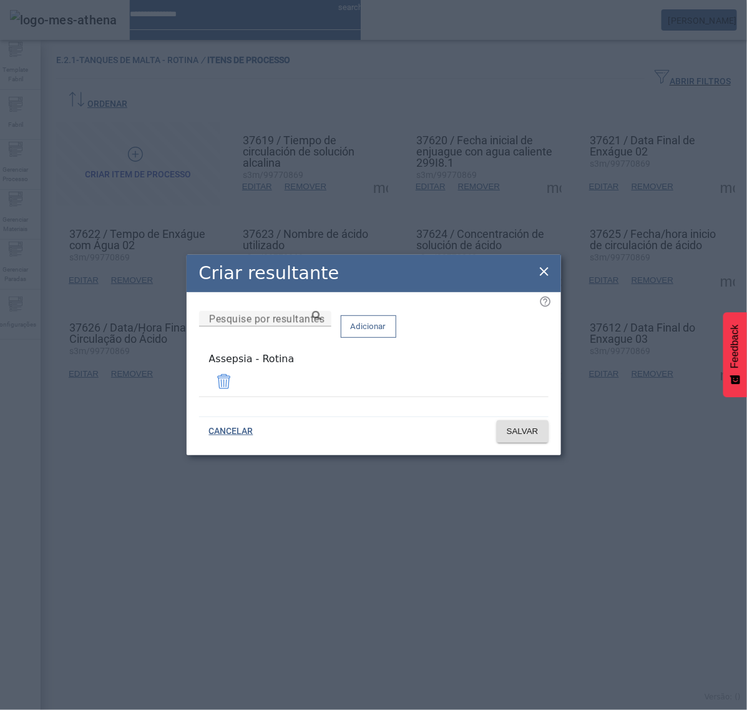
drag, startPoint x: 546, startPoint y: 272, endPoint x: 569, endPoint y: 291, distance: 30.1
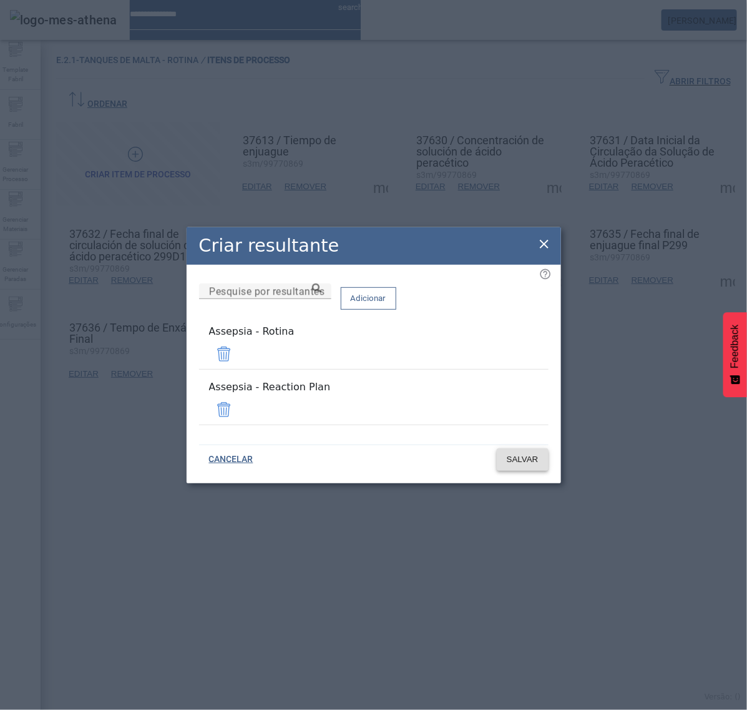
drag, startPoint x: 513, startPoint y: 404, endPoint x: 516, endPoint y: 416, distance: 12.7
drag, startPoint x: 506, startPoint y: 400, endPoint x: 508, endPoint y: 416, distance: 16.9
